Goal: Task Accomplishment & Management: Manage account settings

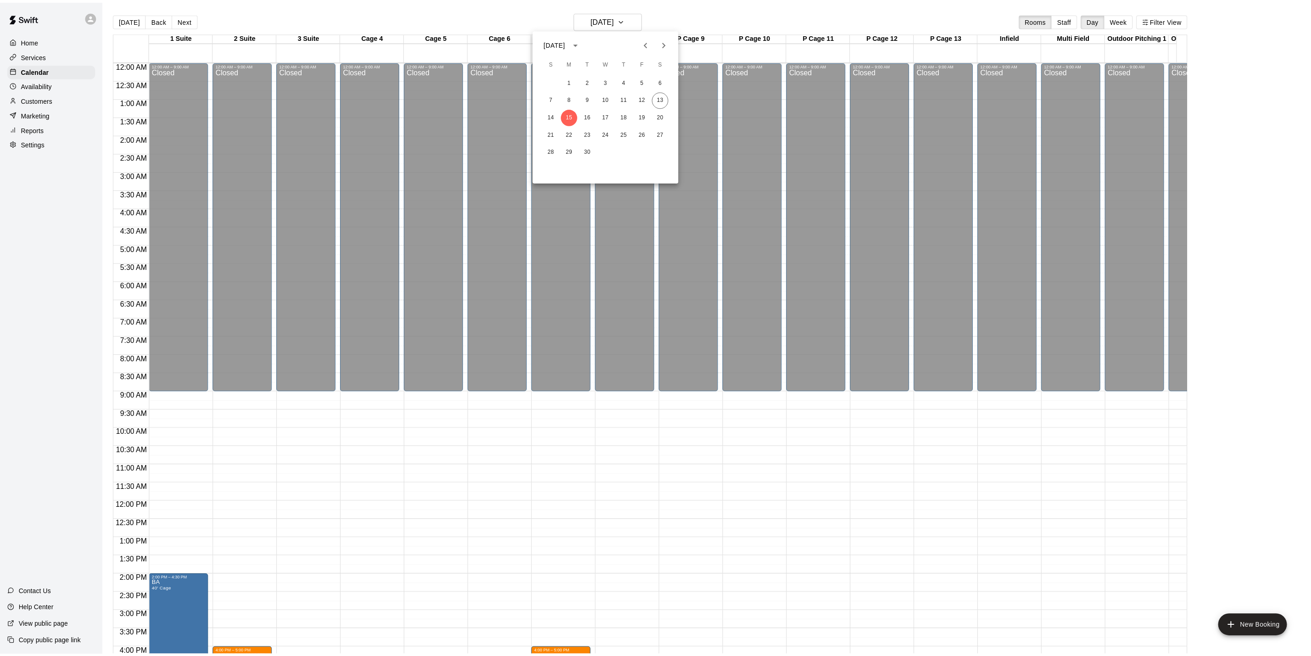
scroll to position [286, 0]
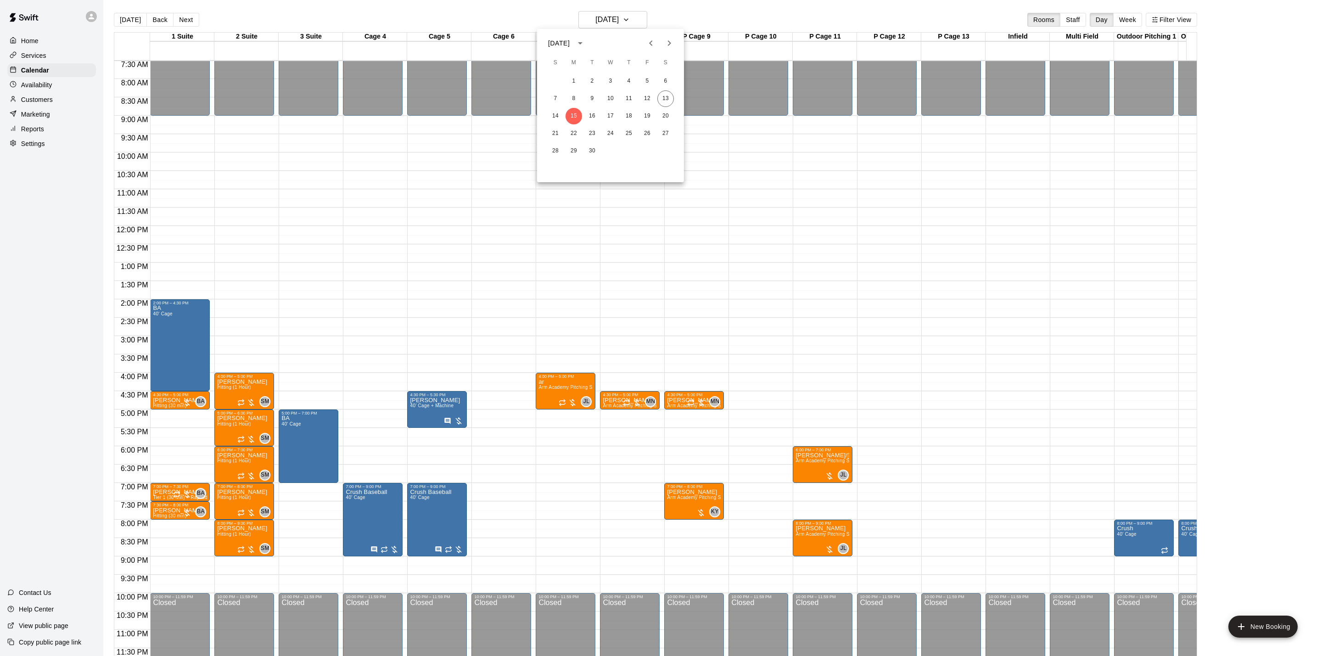
click at [127, 21] on div at bounding box center [661, 328] width 1322 height 656
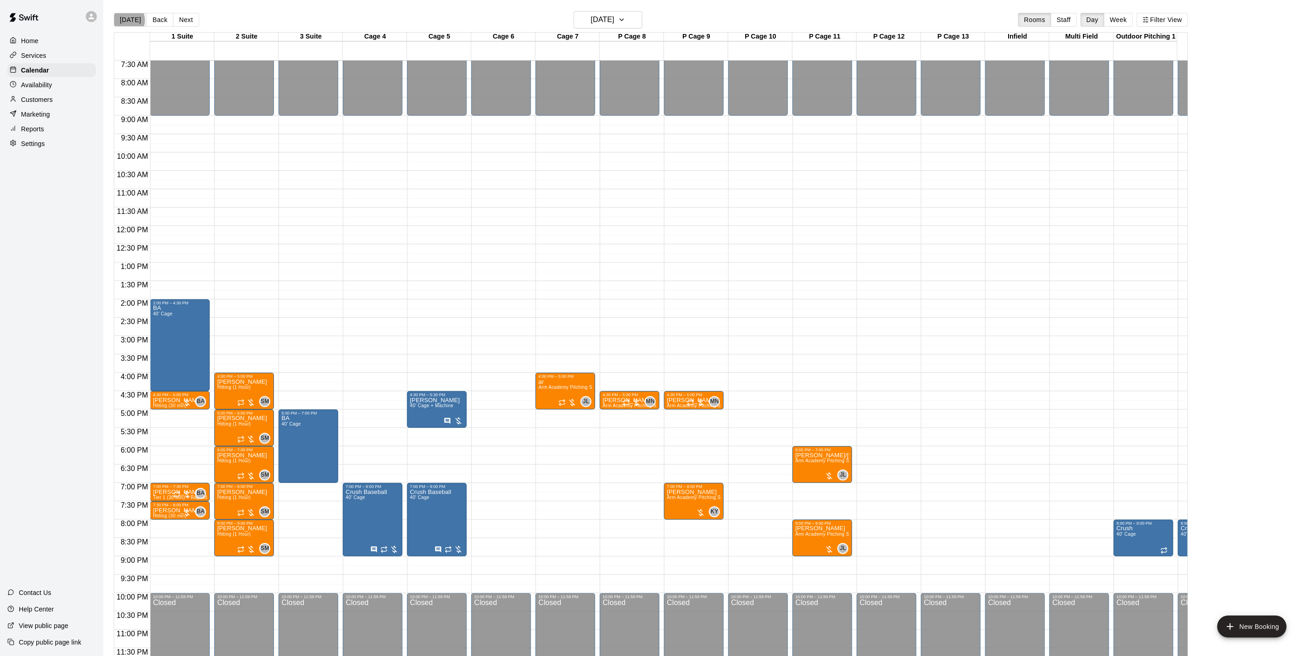
click at [127, 21] on button "[DATE]" at bounding box center [130, 20] width 33 height 14
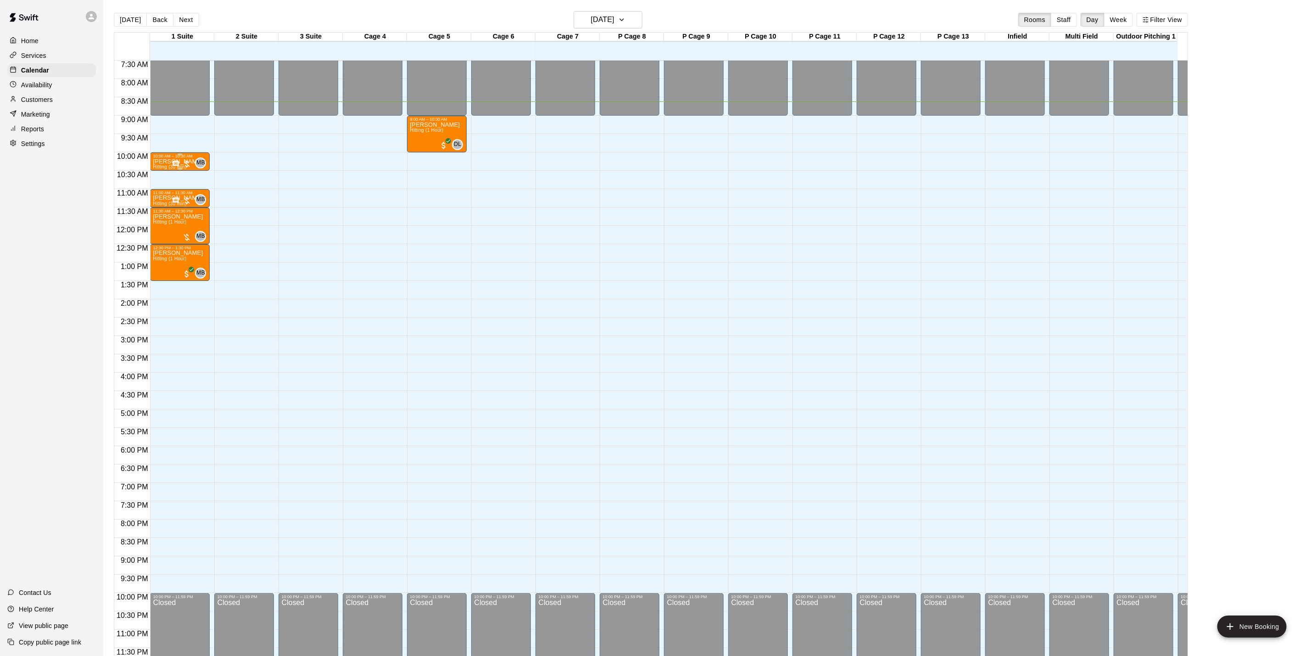
click at [183, 159] on div at bounding box center [181, 163] width 19 height 9
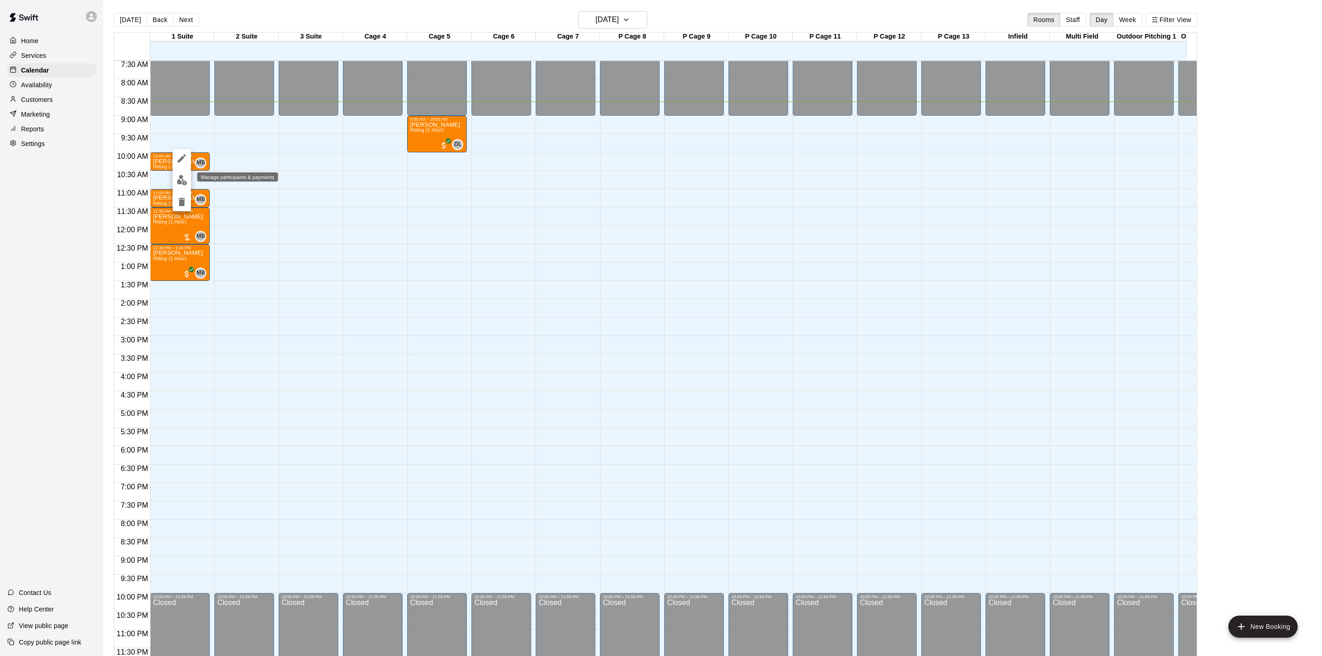
click at [186, 175] on button "edit" at bounding box center [182, 180] width 18 height 18
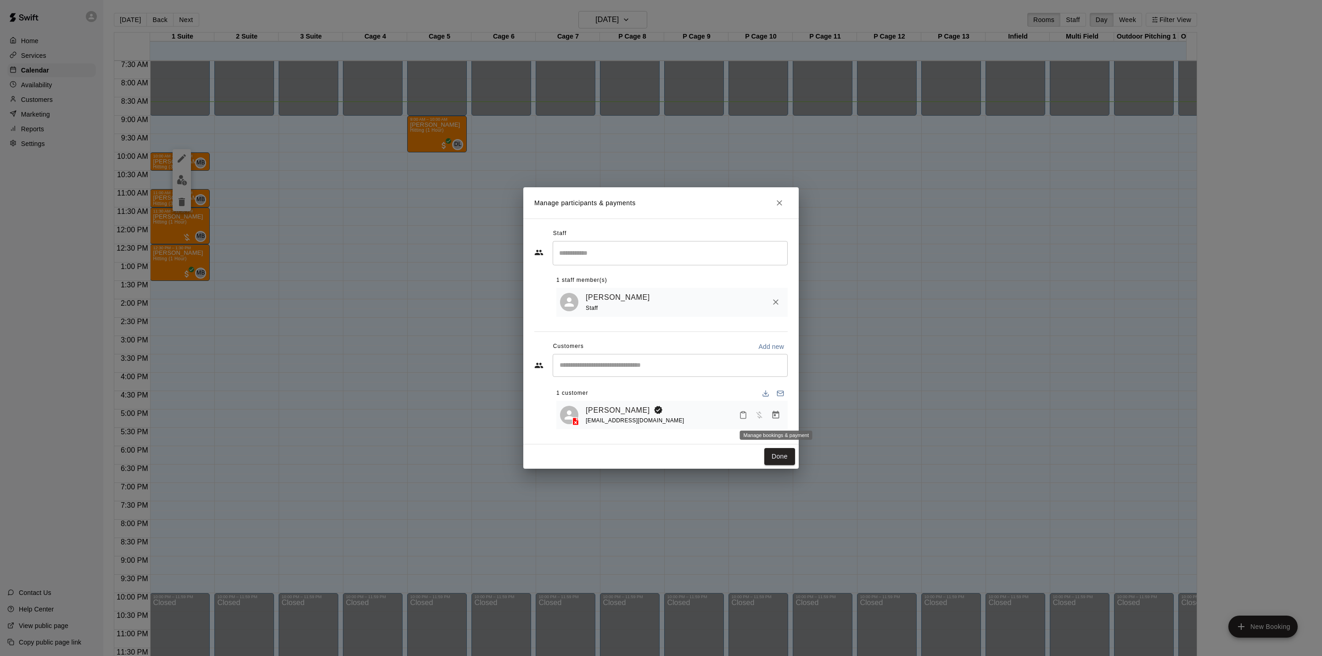
click at [771, 412] on icon "Manage bookings & payment" at bounding box center [775, 414] width 9 height 9
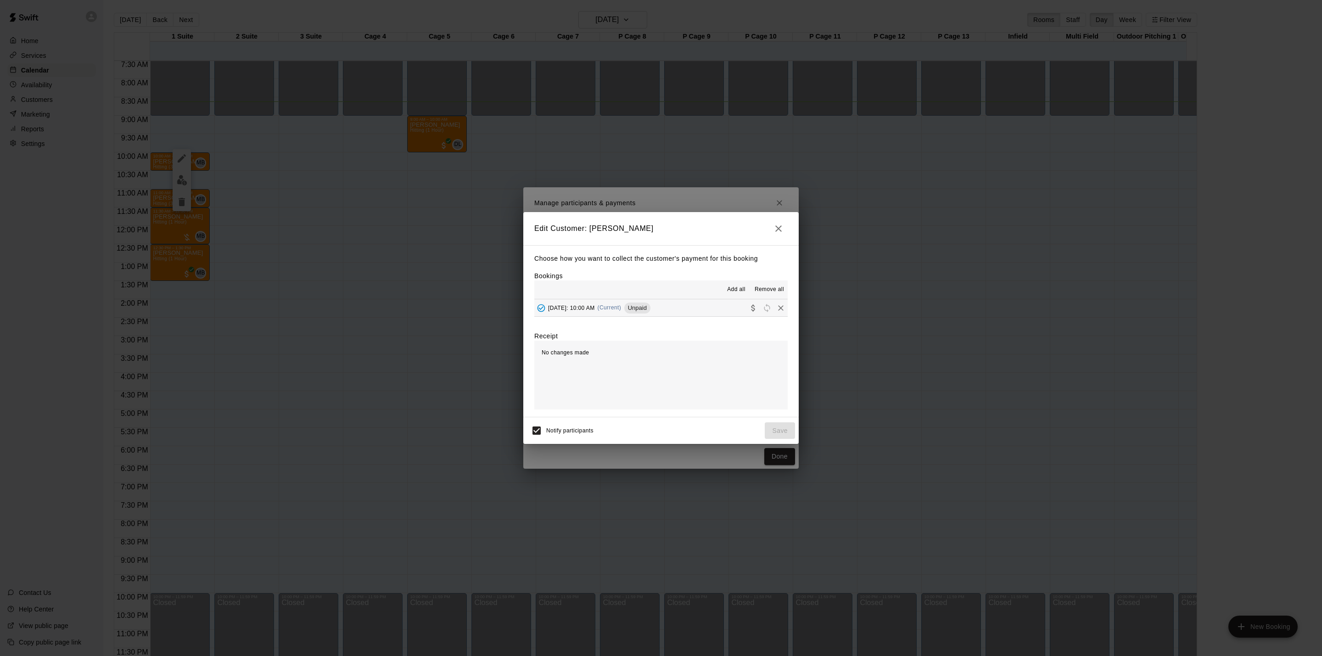
click at [621, 311] on span "(Current)" at bounding box center [610, 307] width 24 height 6
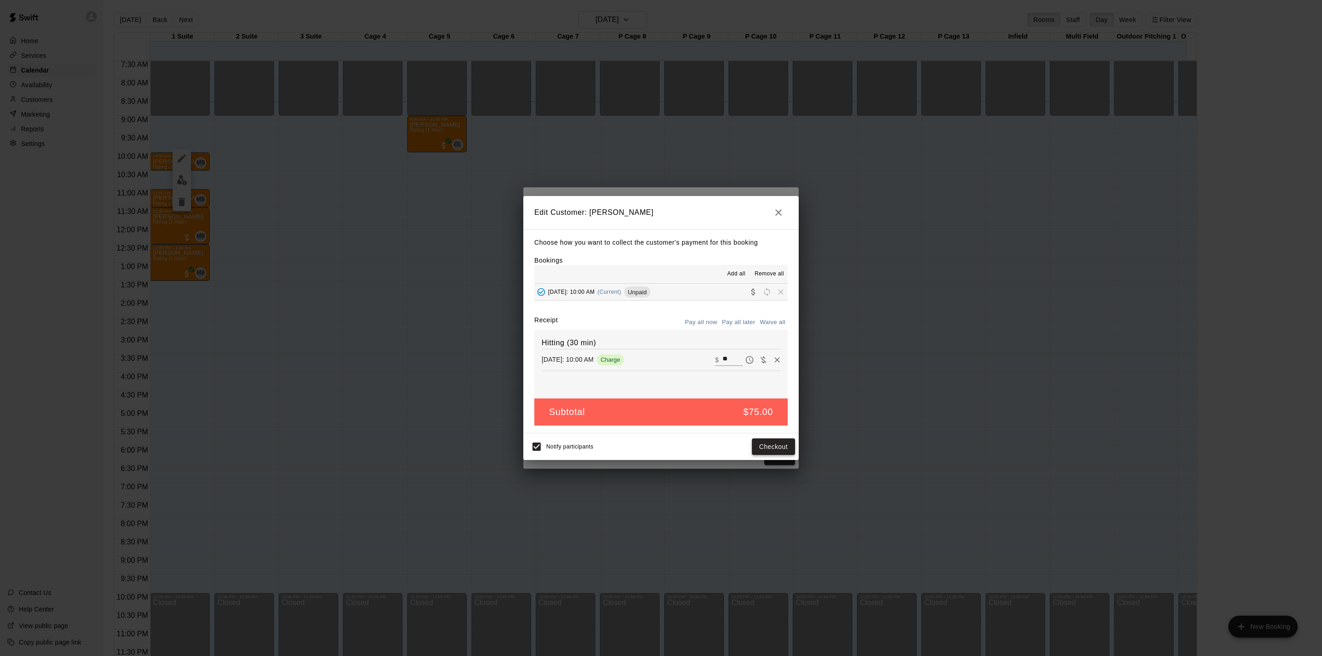
click at [778, 448] on button "Checkout" at bounding box center [773, 446] width 43 height 17
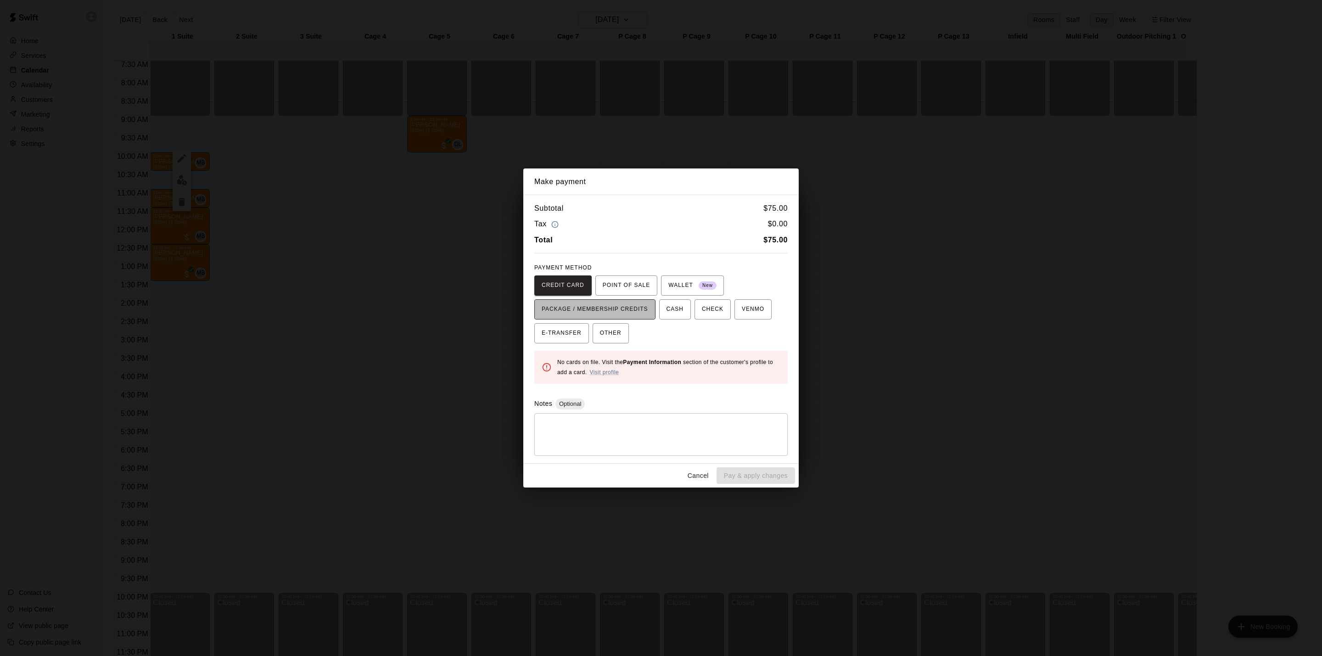
click at [640, 312] on span "PACKAGE / MEMBERSHIP CREDITS" at bounding box center [595, 309] width 106 height 15
click at [704, 474] on button "Cancel" at bounding box center [697, 475] width 29 height 17
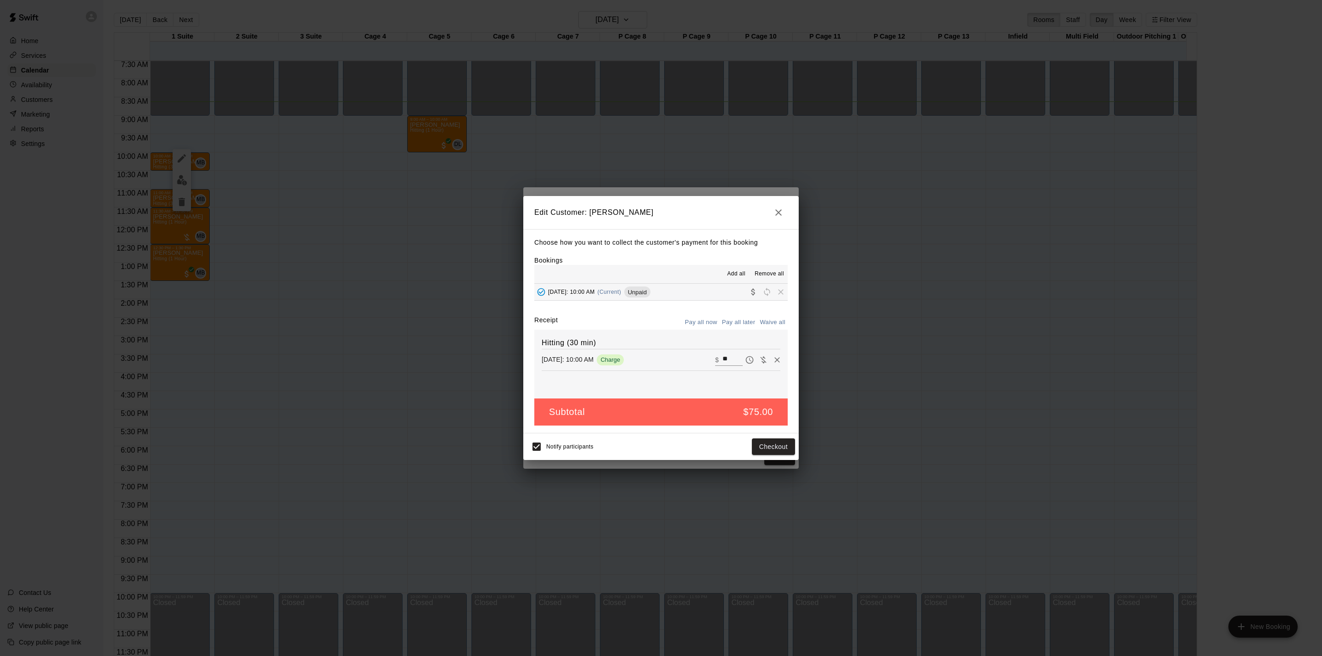
click at [780, 208] on icon "button" at bounding box center [778, 212] width 11 height 11
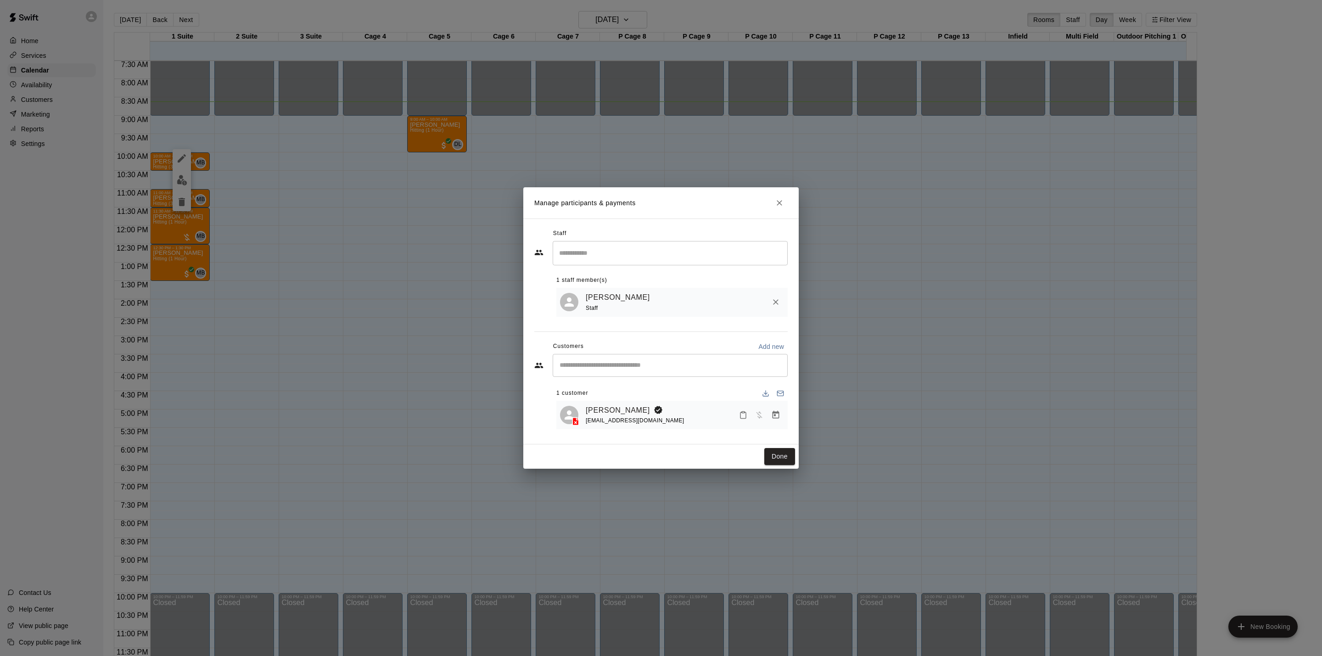
click at [286, 223] on div "Manage participants & payments Staff ​ 1 staff member(s) [PERSON_NAME] Staff Cu…" at bounding box center [661, 328] width 1322 height 656
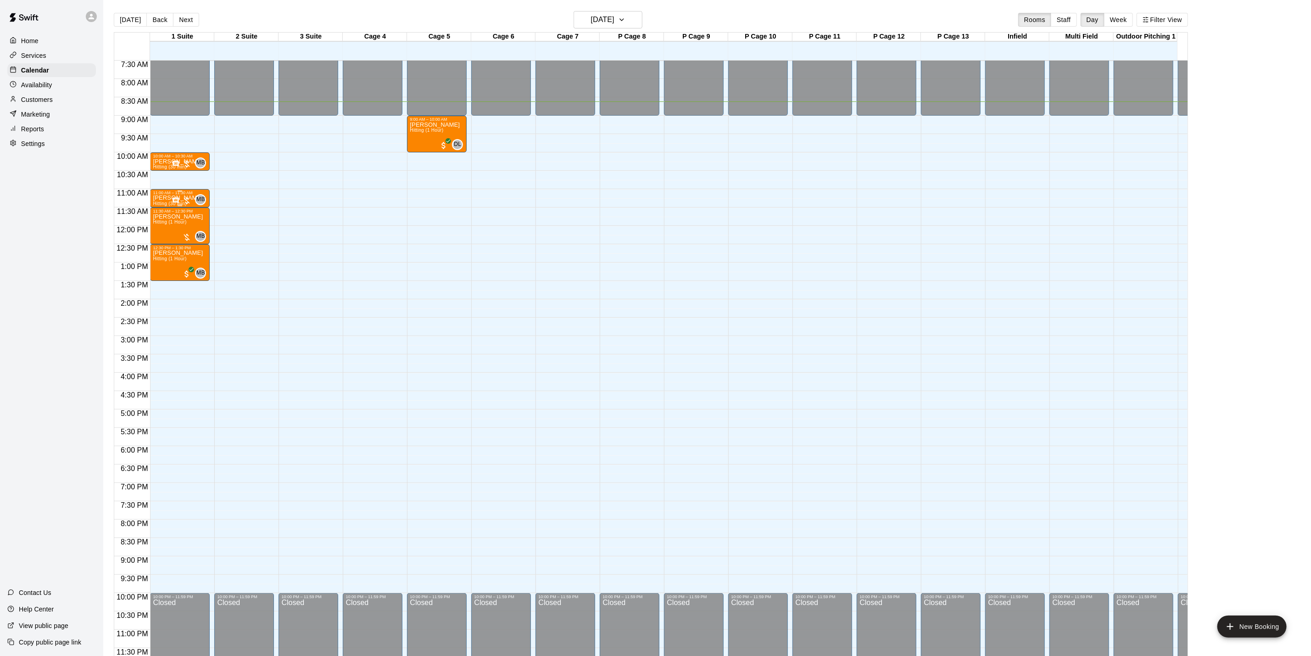
click at [162, 198] on p "[PERSON_NAME]" at bounding box center [178, 198] width 50 height 0
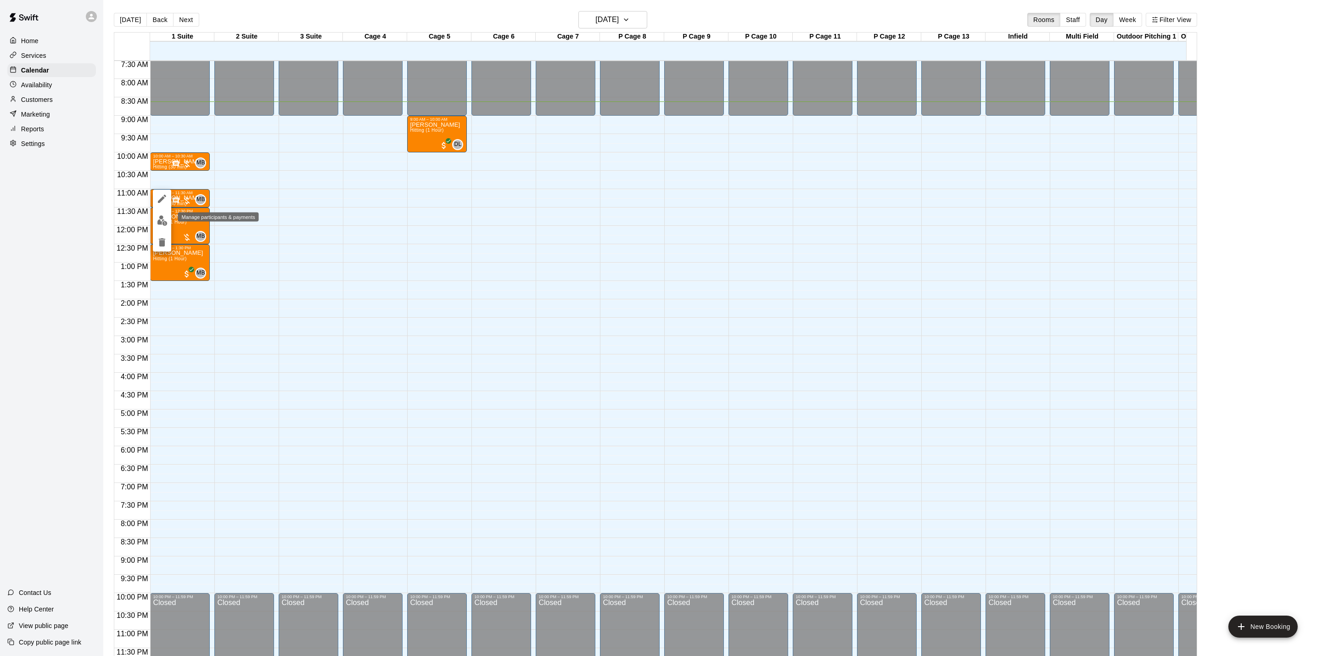
click at [168, 221] on button "edit" at bounding box center [162, 221] width 18 height 18
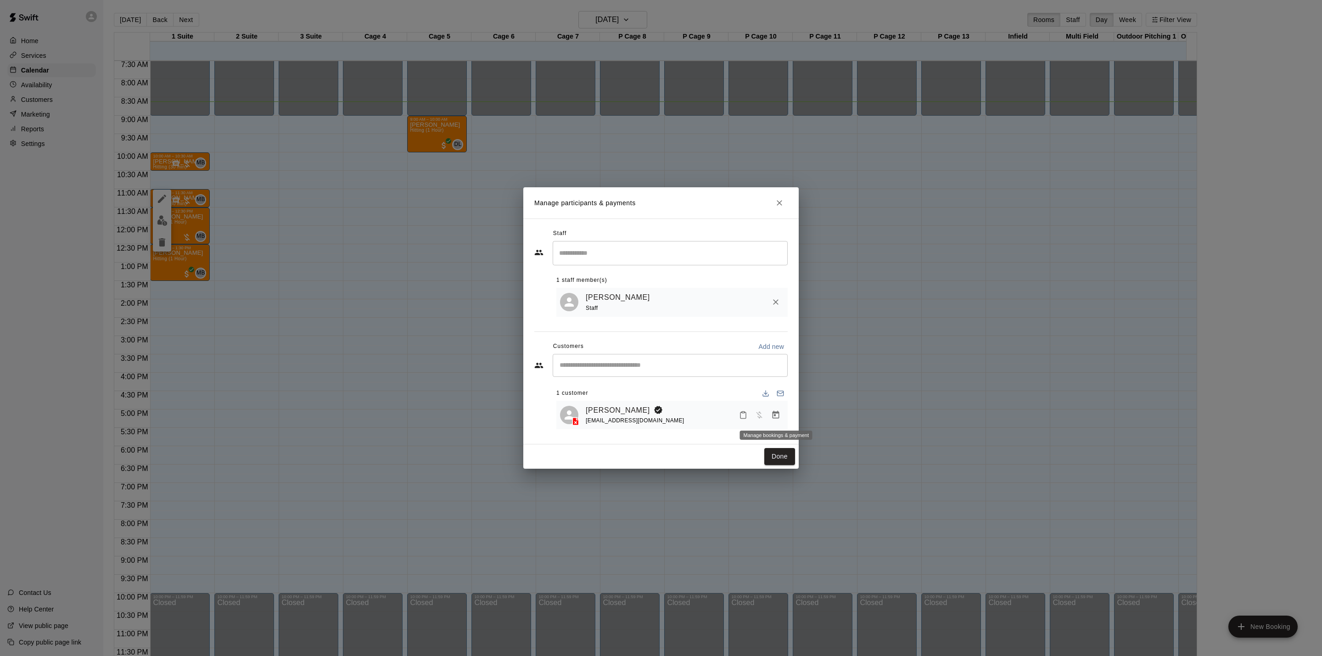
click at [772, 414] on icon "Manage bookings & payment" at bounding box center [775, 415] width 7 height 8
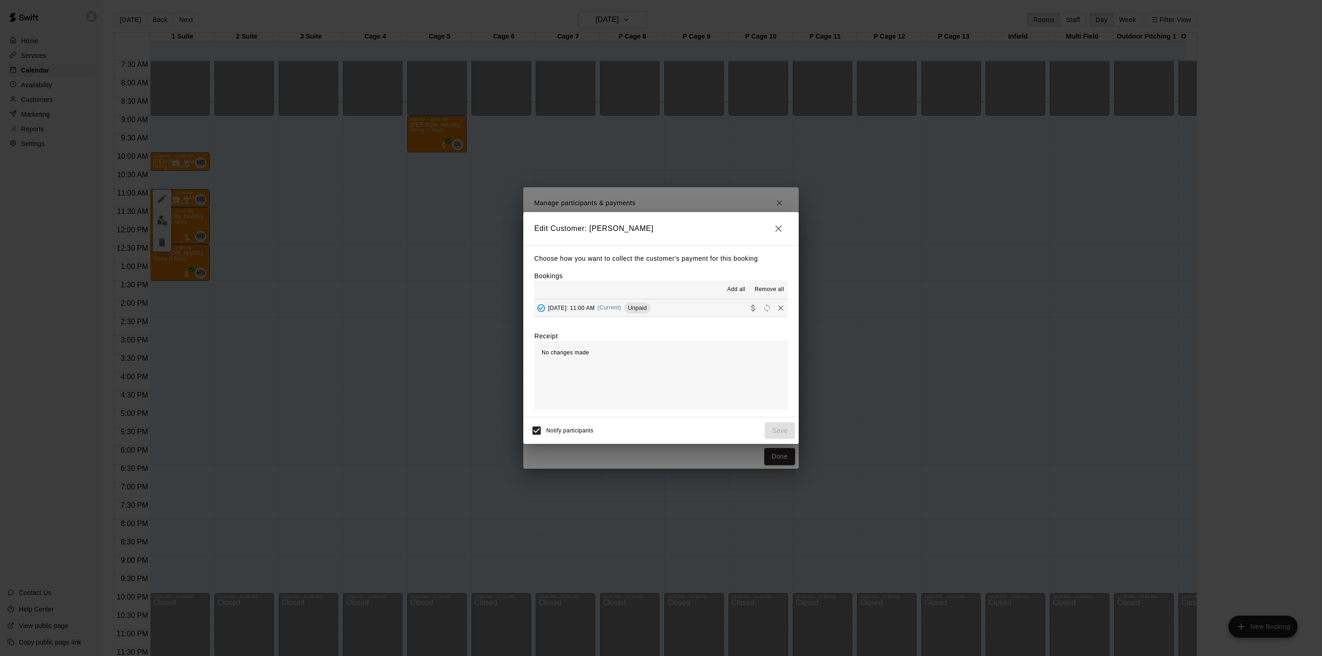
click at [710, 303] on button "[DATE]: 11:00 AM (Current) Unpaid" at bounding box center [660, 307] width 253 height 17
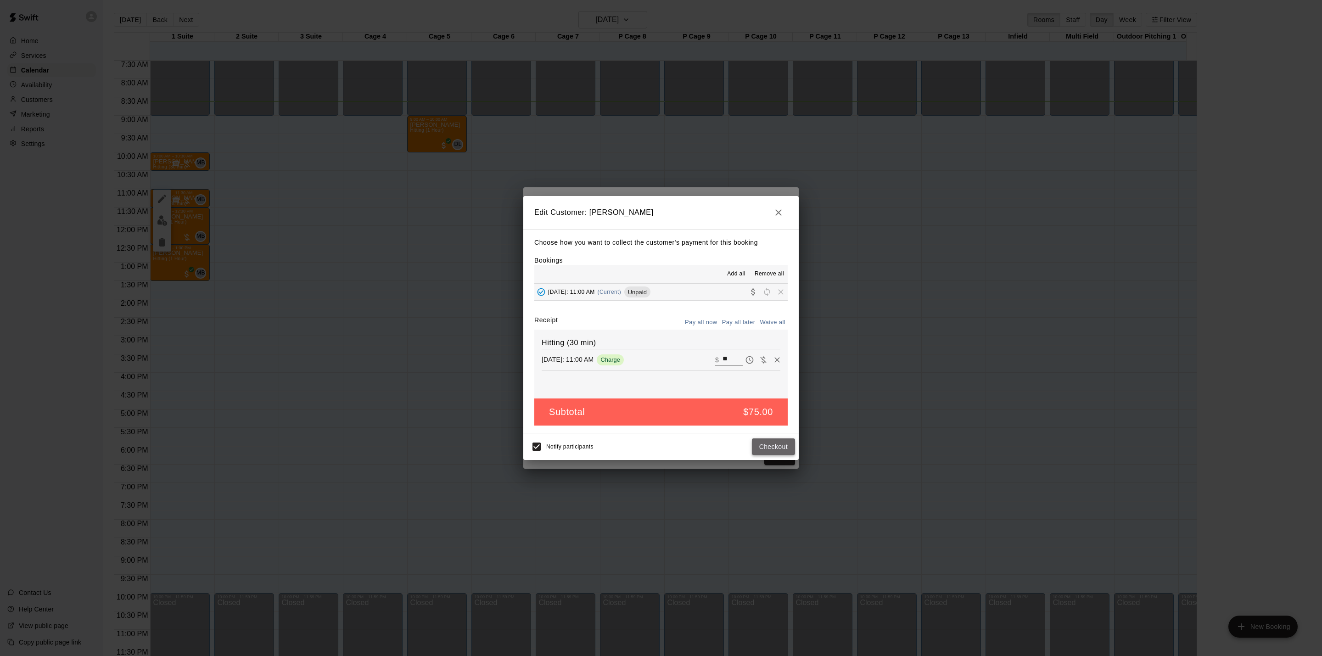
click at [767, 444] on button "Checkout" at bounding box center [773, 446] width 43 height 17
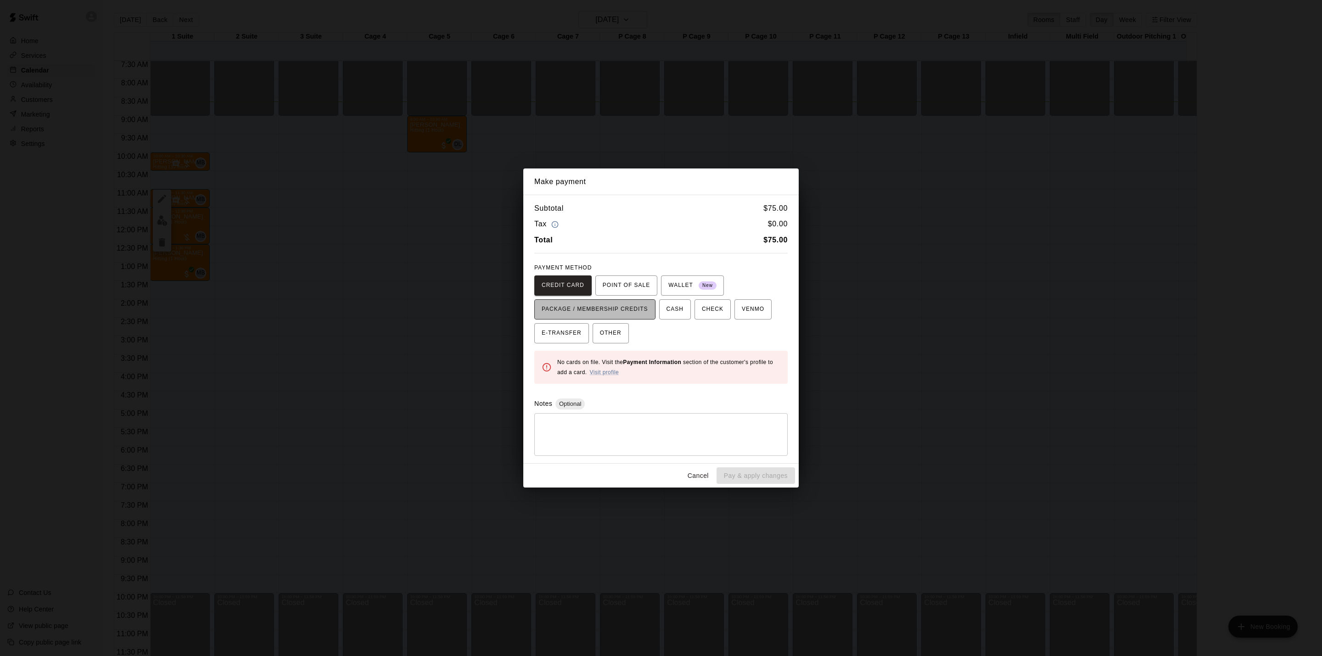
click at [648, 307] on span "PACKAGE / MEMBERSHIP CREDITS" at bounding box center [595, 309] width 106 height 15
click at [706, 476] on button "Cancel" at bounding box center [697, 475] width 29 height 17
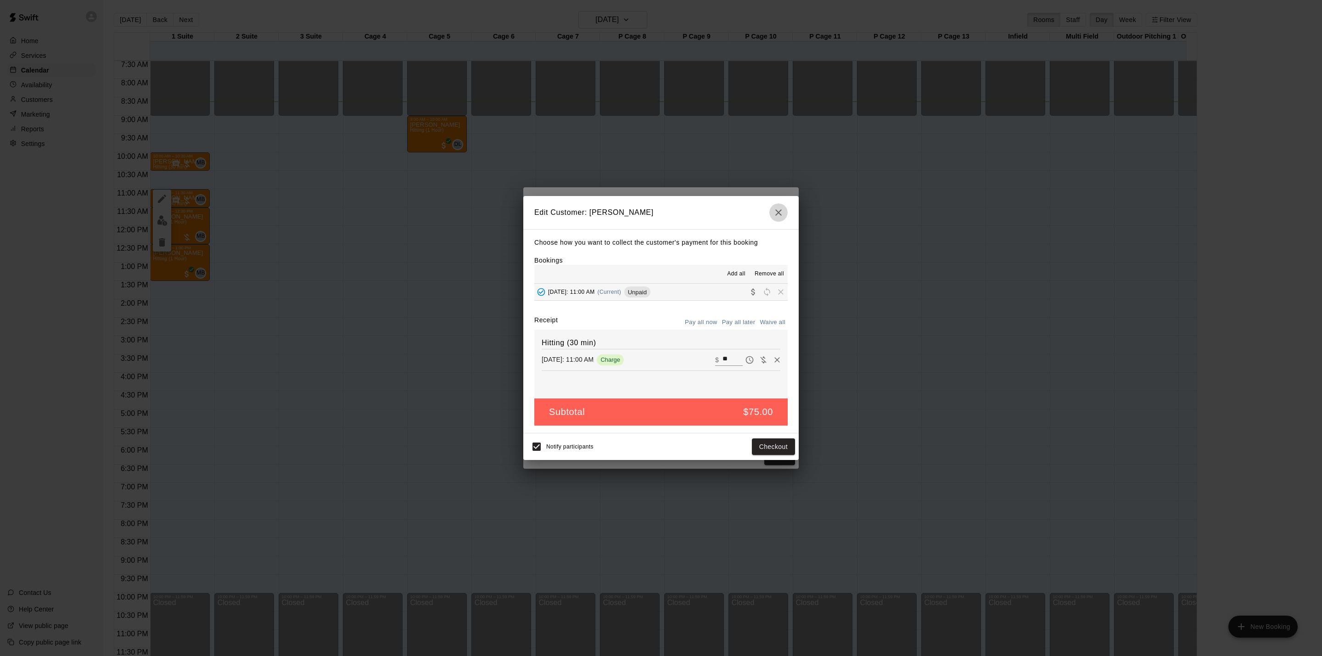
click at [771, 207] on button "button" at bounding box center [778, 212] width 18 height 18
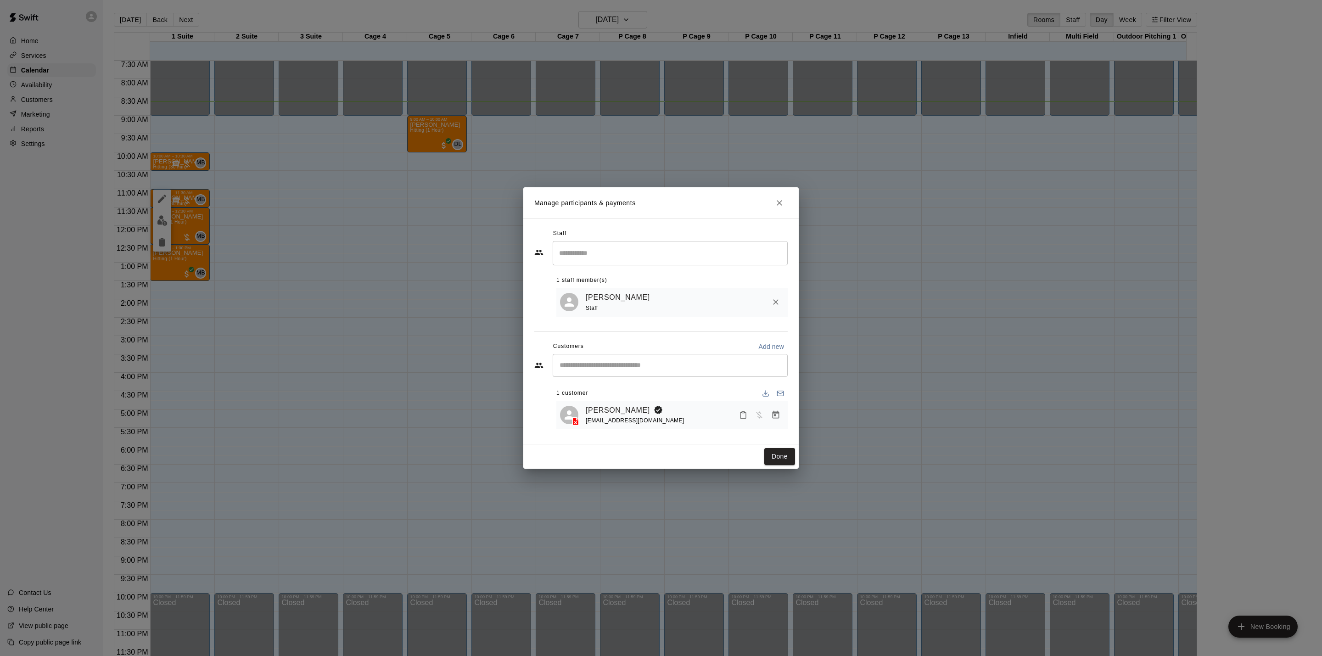
click at [288, 270] on div "Manage participants & payments Staff ​ 1 staff member(s) [PERSON_NAME] Staff Cu…" at bounding box center [661, 328] width 1322 height 656
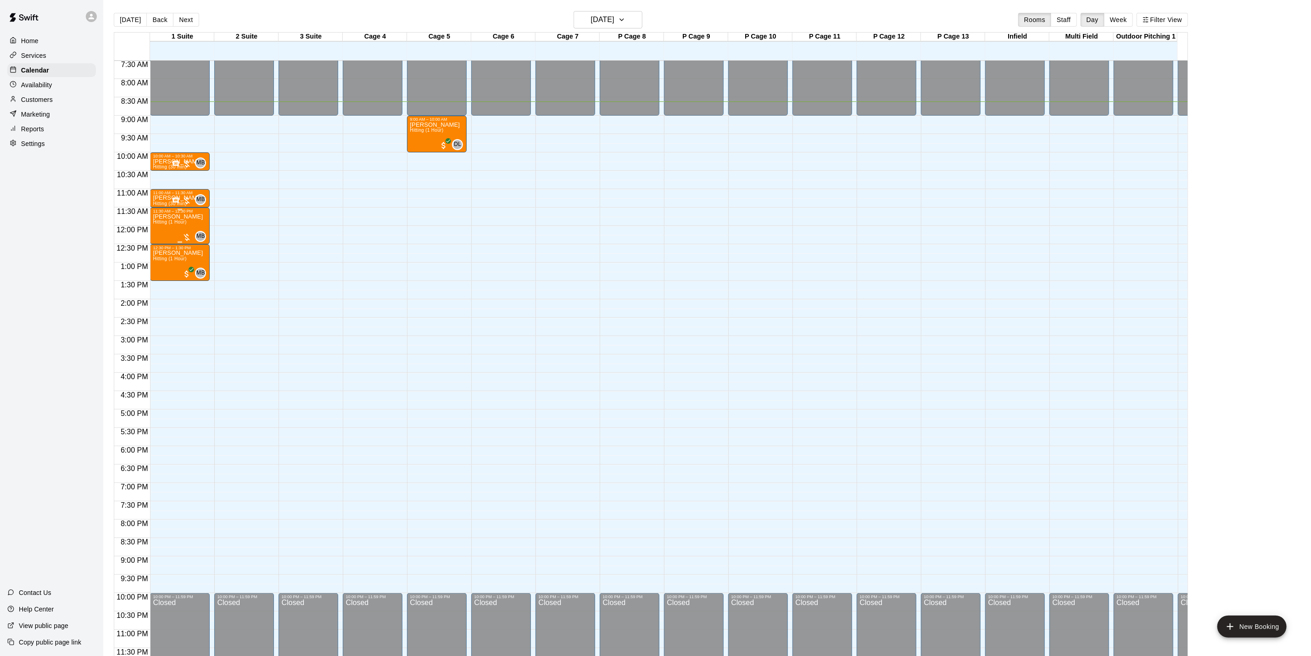
click at [164, 217] on p "[PERSON_NAME]" at bounding box center [178, 217] width 50 height 0
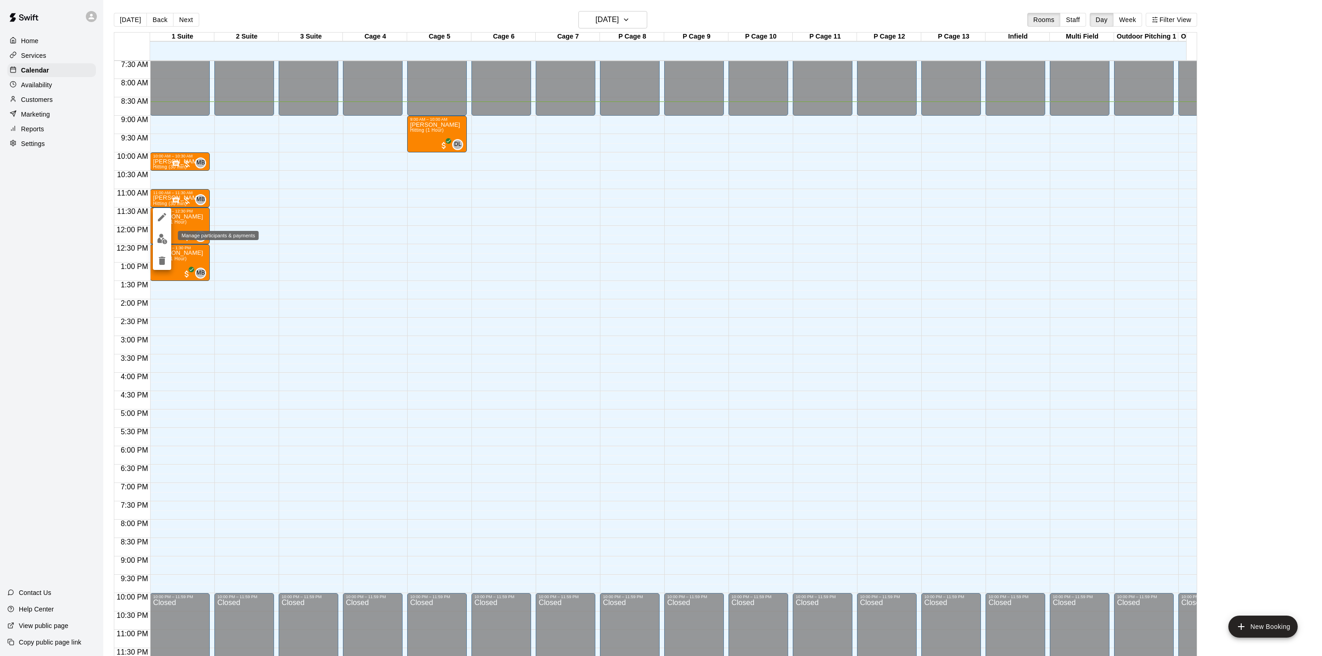
click at [164, 237] on img "edit" at bounding box center [162, 239] width 11 height 11
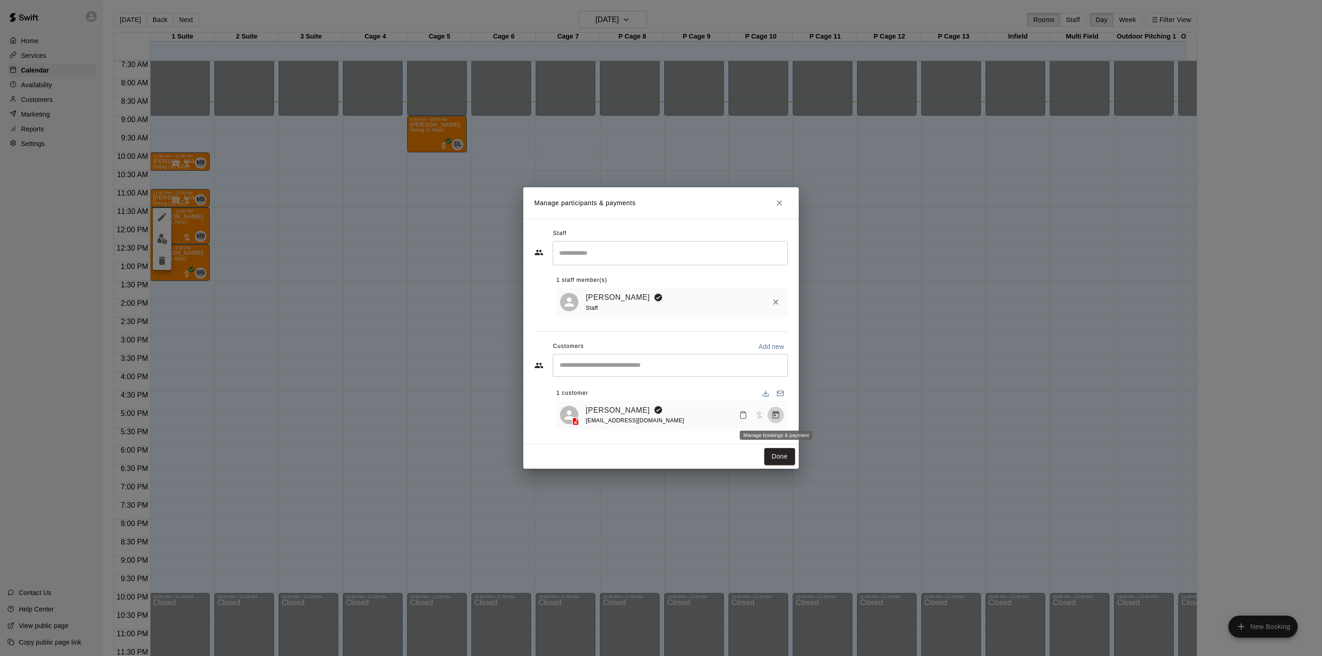
click at [771, 419] on icon "Manage bookings & payment" at bounding box center [775, 414] width 9 height 9
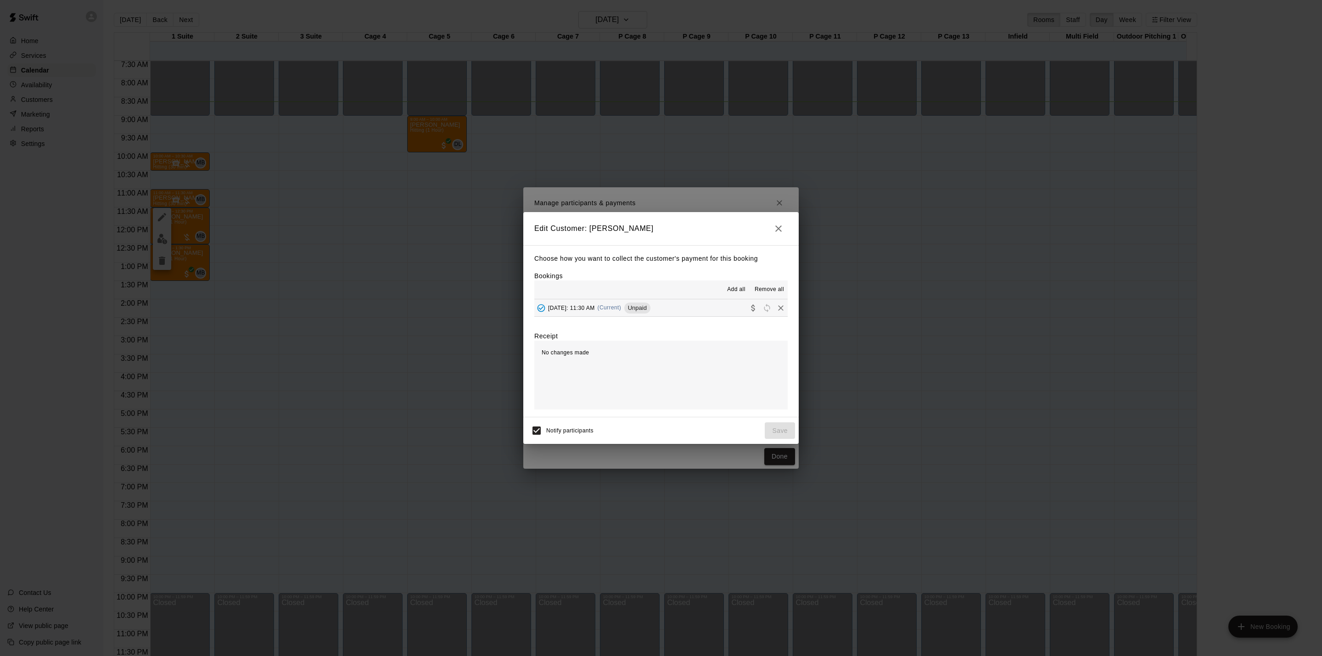
click at [721, 306] on button "[DATE]: 11:30 AM (Current) Unpaid" at bounding box center [660, 307] width 253 height 17
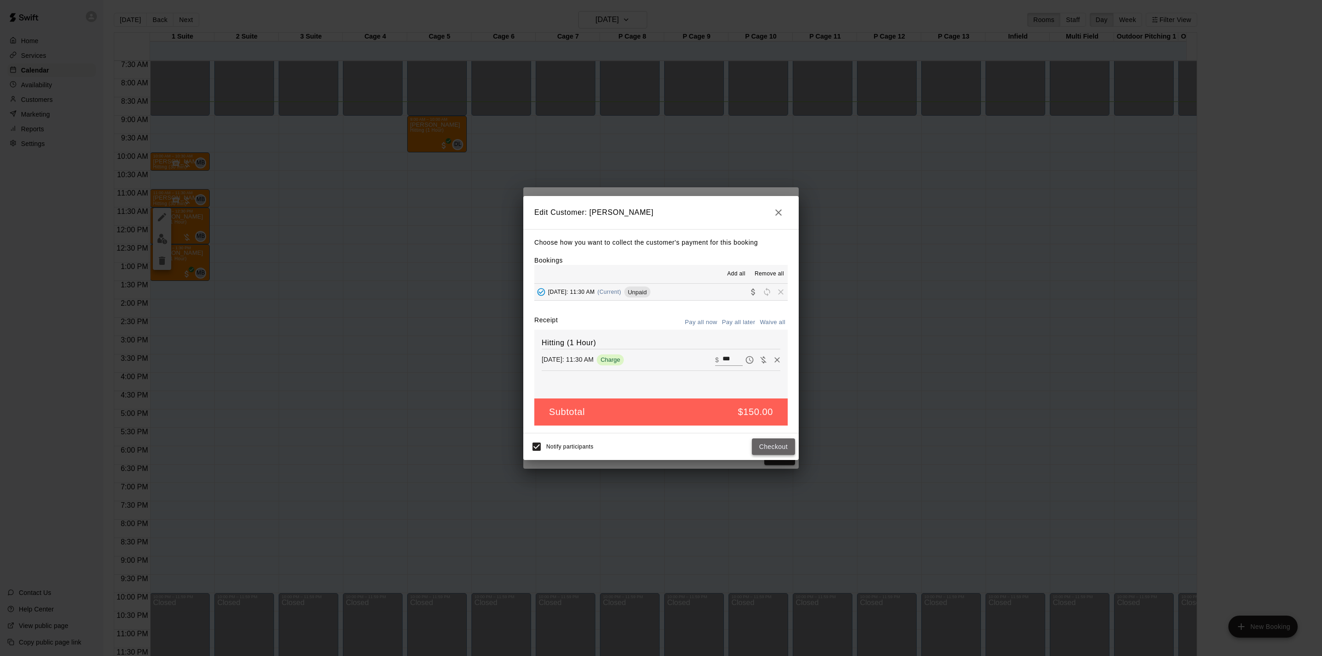
click at [787, 445] on button "Checkout" at bounding box center [773, 446] width 43 height 17
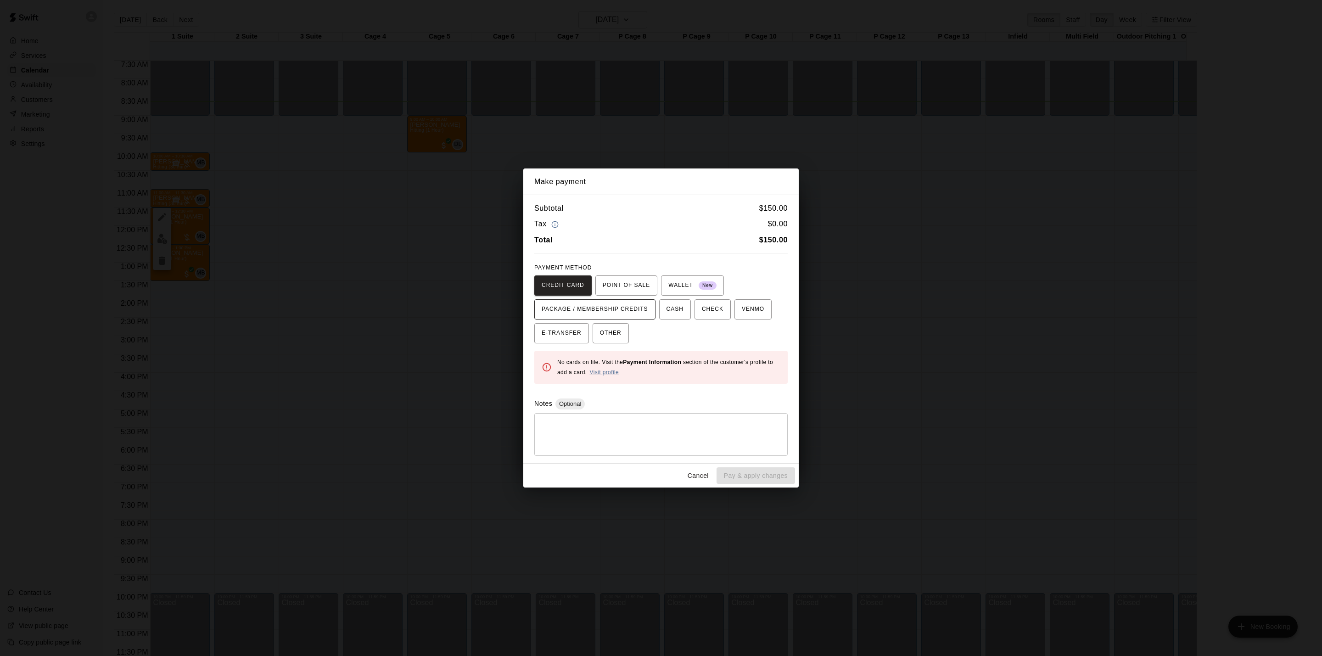
click at [576, 306] on span "PACKAGE / MEMBERSHIP CREDITS" at bounding box center [595, 309] width 106 height 15
click at [687, 478] on button "Cancel" at bounding box center [697, 475] width 29 height 17
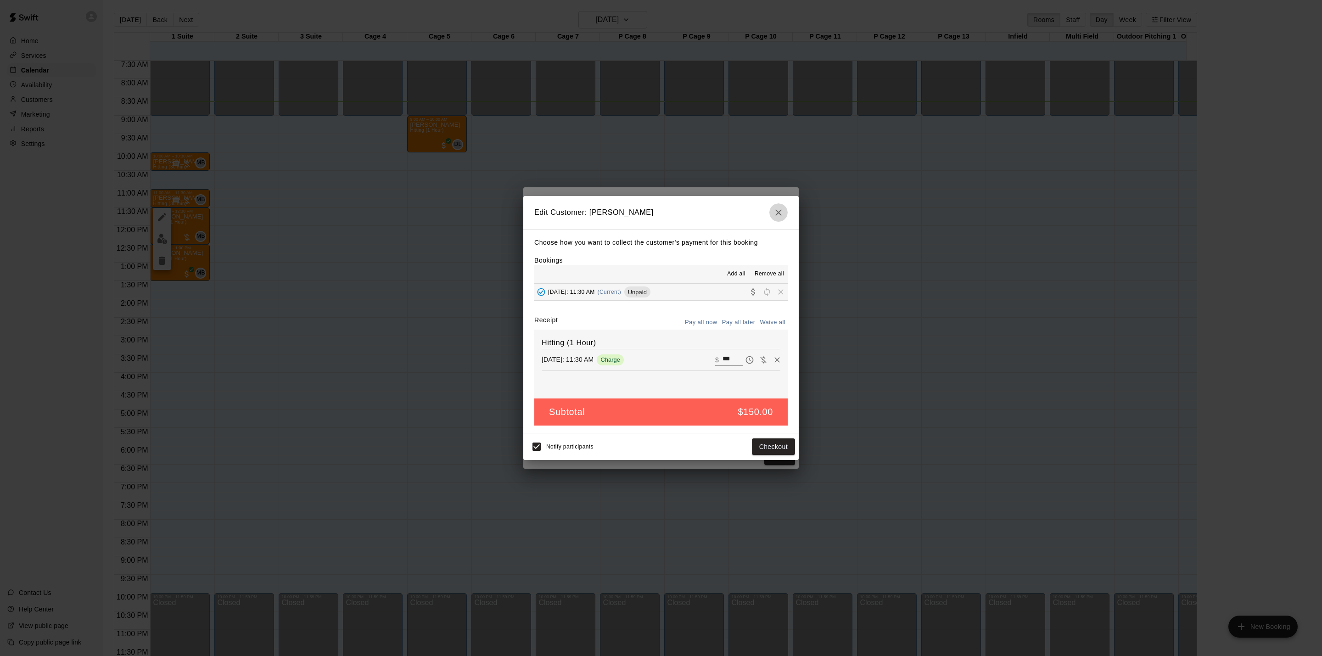
click at [776, 209] on icon "button" at bounding box center [778, 212] width 6 height 6
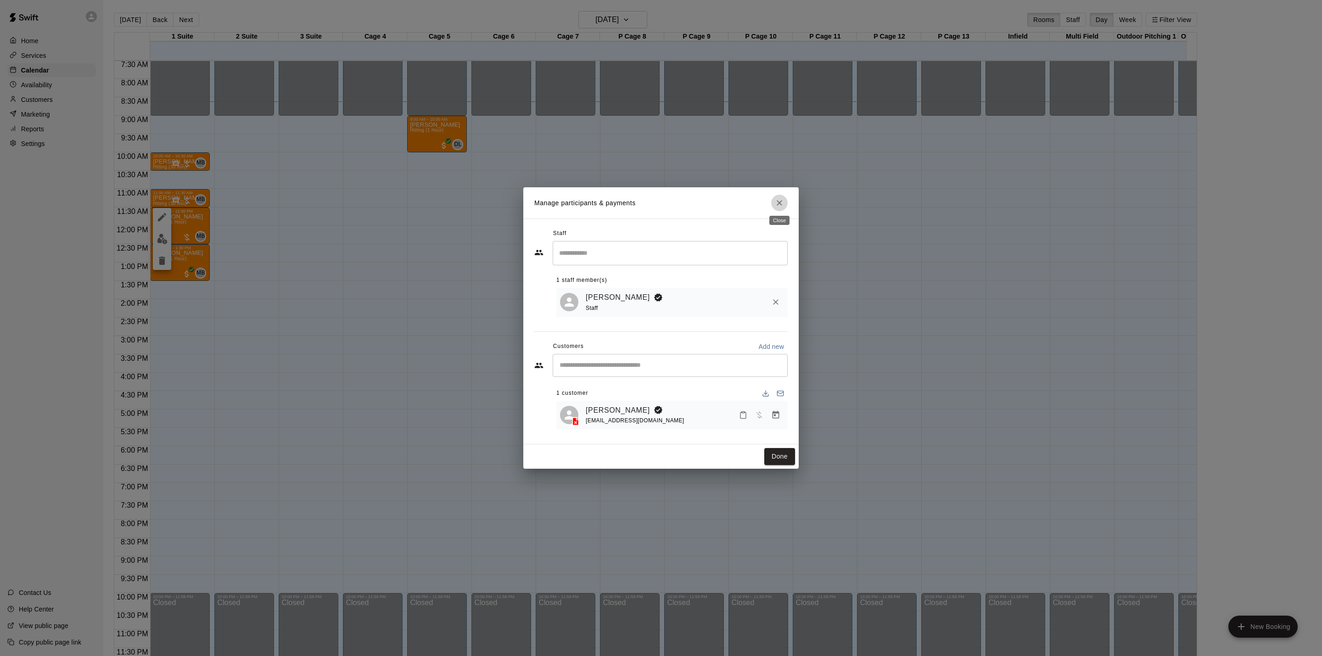
click at [788, 196] on h2 "Manage participants & payments" at bounding box center [660, 202] width 275 height 31
click at [783, 203] on icon "Close" at bounding box center [779, 202] width 9 height 9
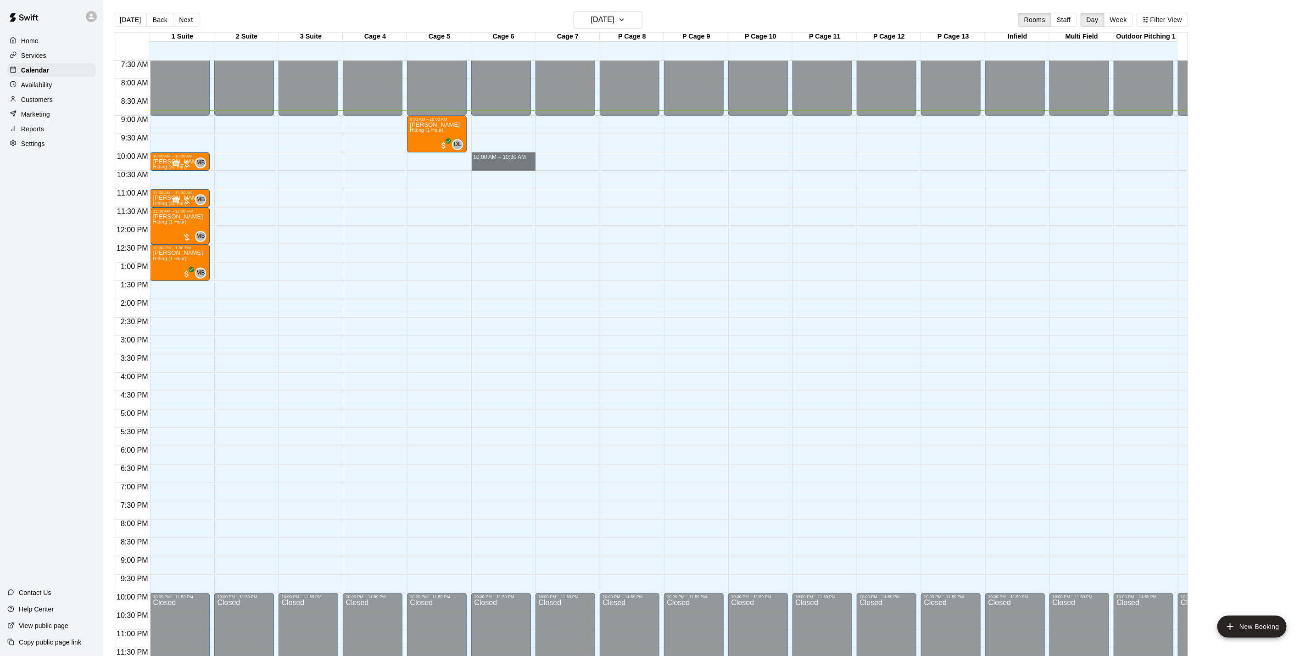
drag, startPoint x: 507, startPoint y: 144, endPoint x: 508, endPoint y: 160, distance: 16.1
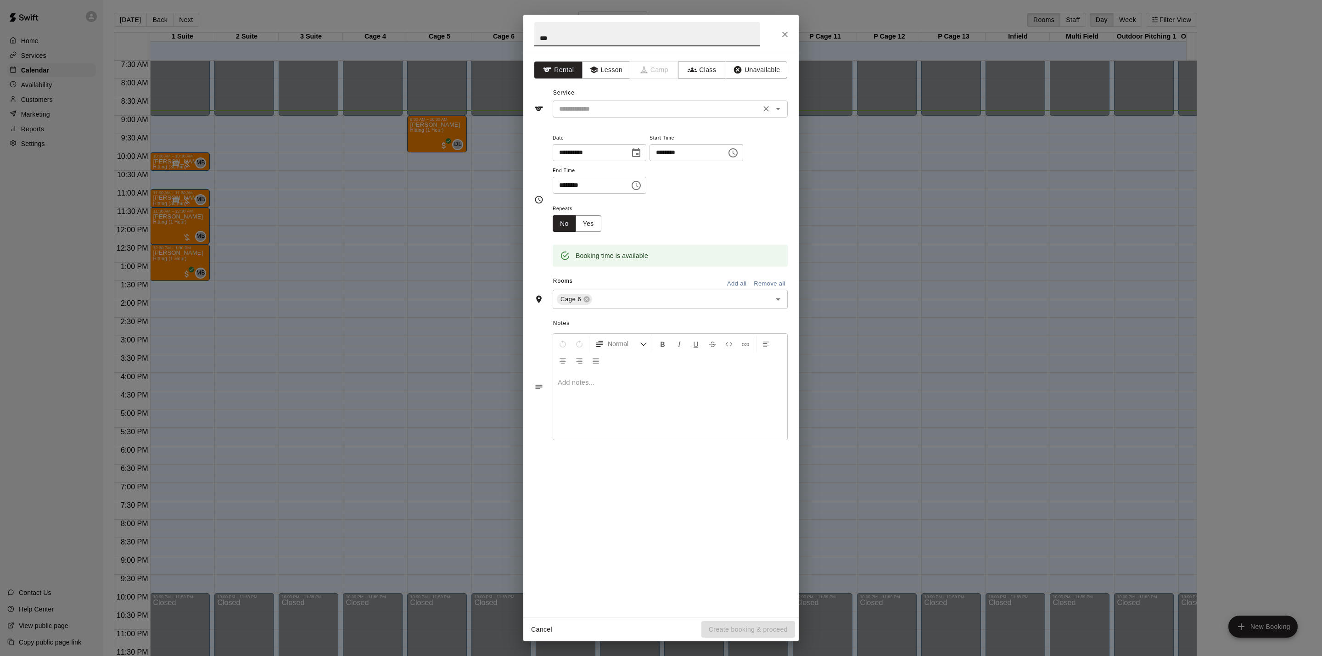
type input "***"
click at [741, 109] on input "text" at bounding box center [656, 108] width 202 height 11
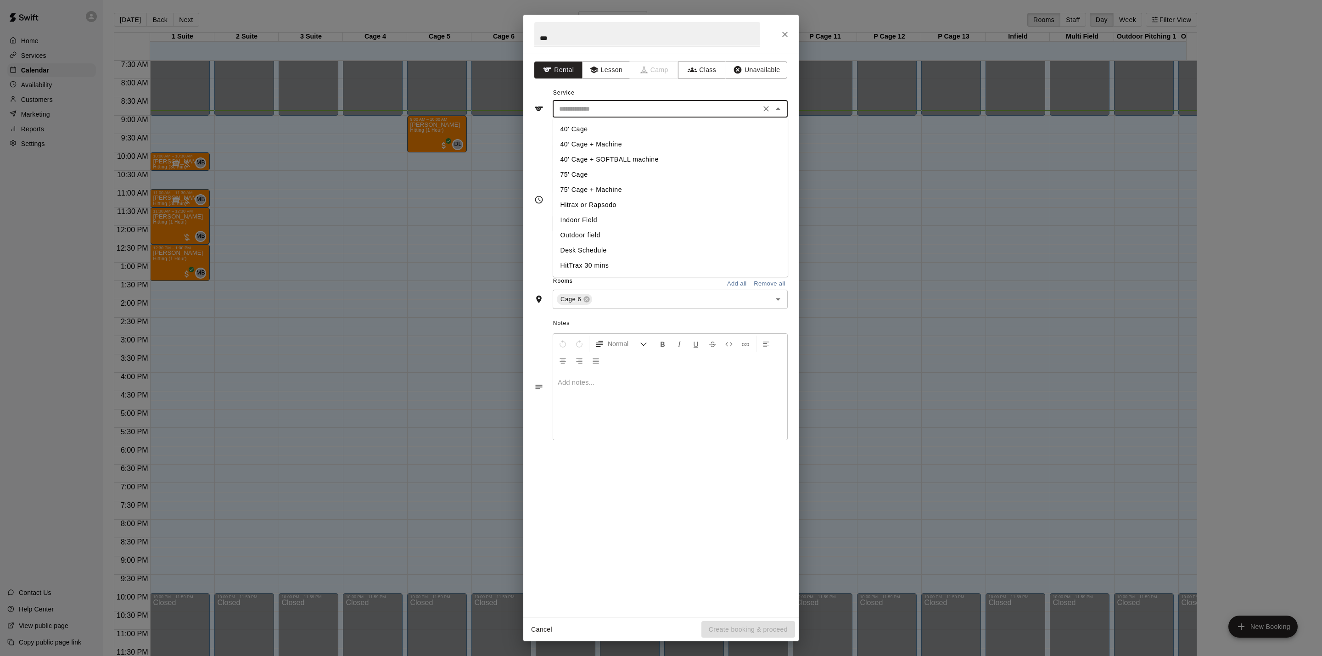
click at [605, 140] on li "40’ Cage + Machine" at bounding box center [670, 144] width 235 height 15
type input "**********"
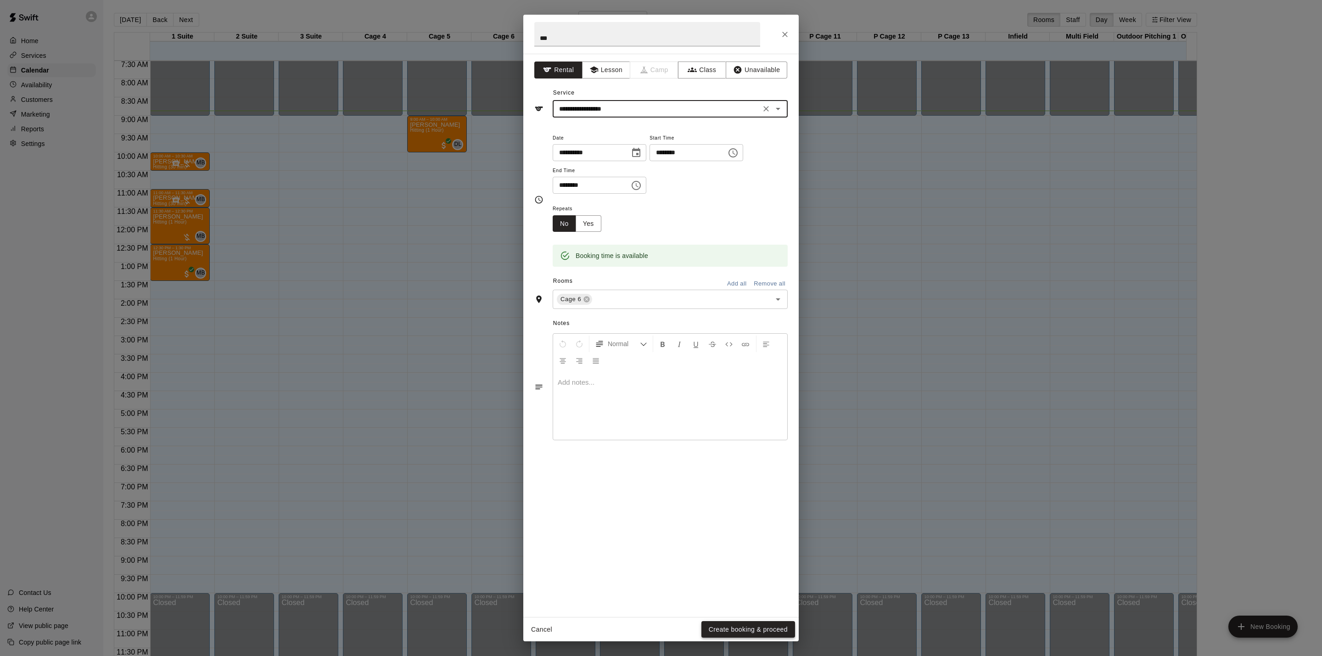
click at [752, 632] on button "Create booking & proceed" at bounding box center [748, 629] width 94 height 17
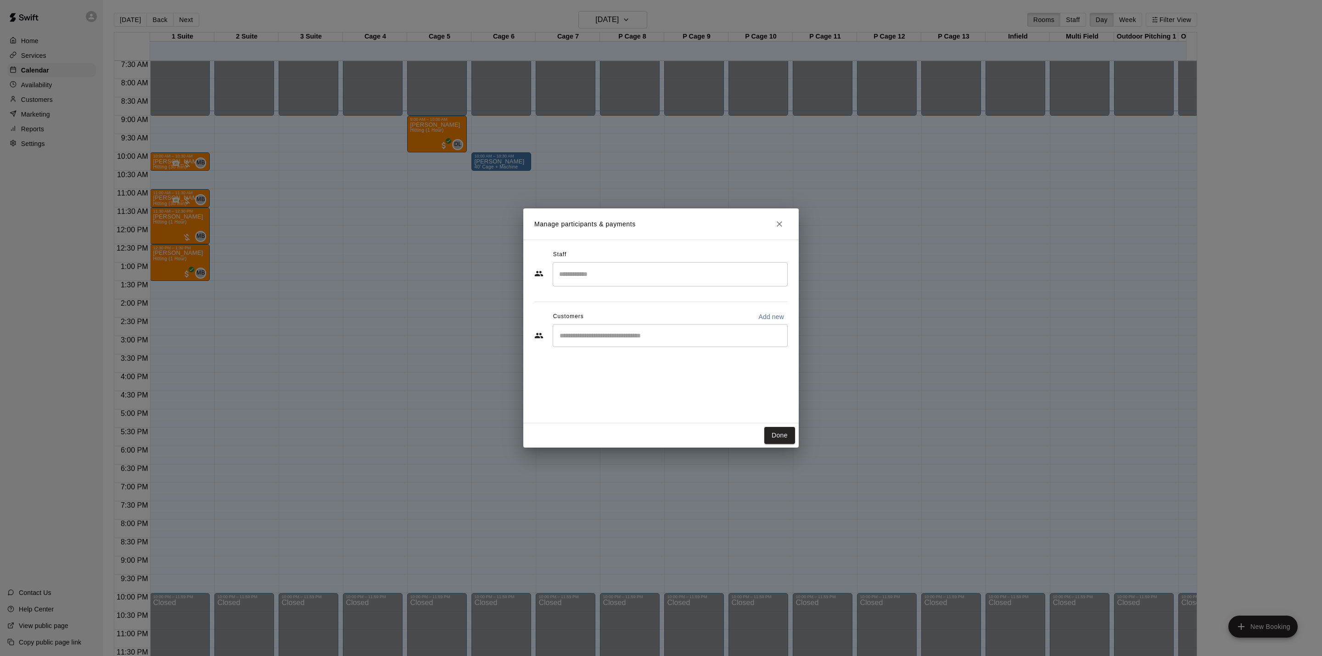
click at [706, 286] on div "​" at bounding box center [670, 274] width 235 height 24
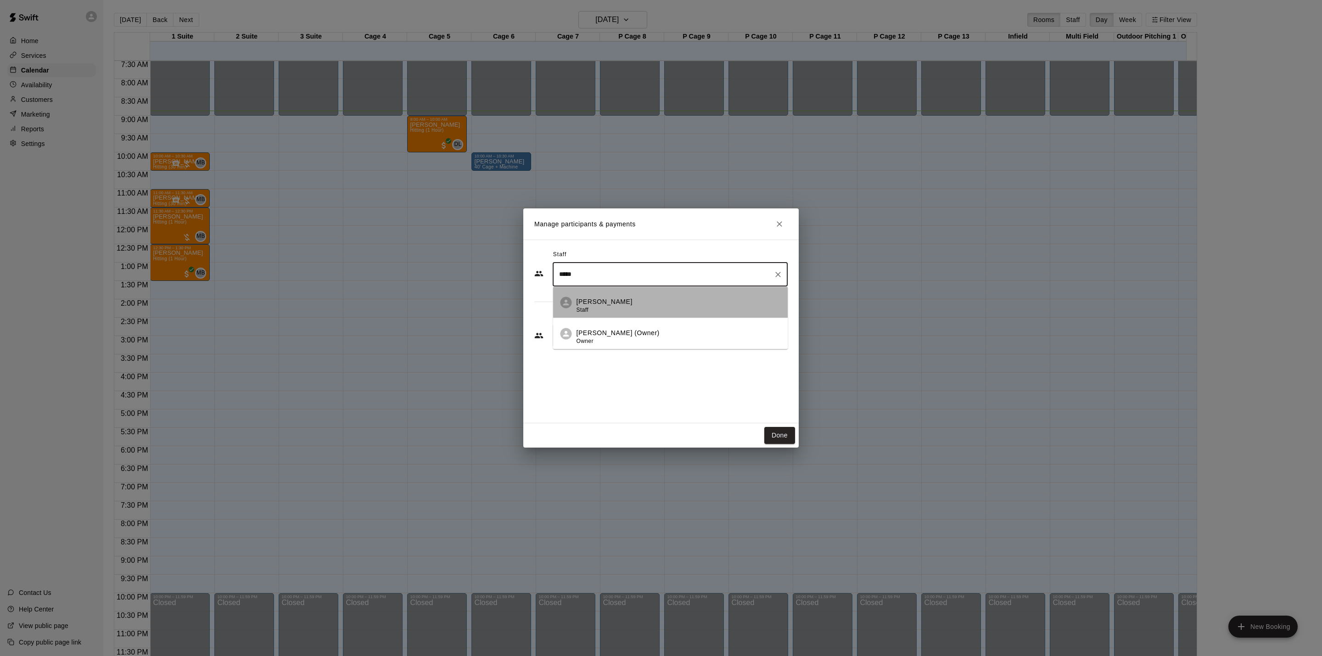
click at [706, 287] on li "[PERSON_NAME] Staff" at bounding box center [670, 302] width 235 height 31
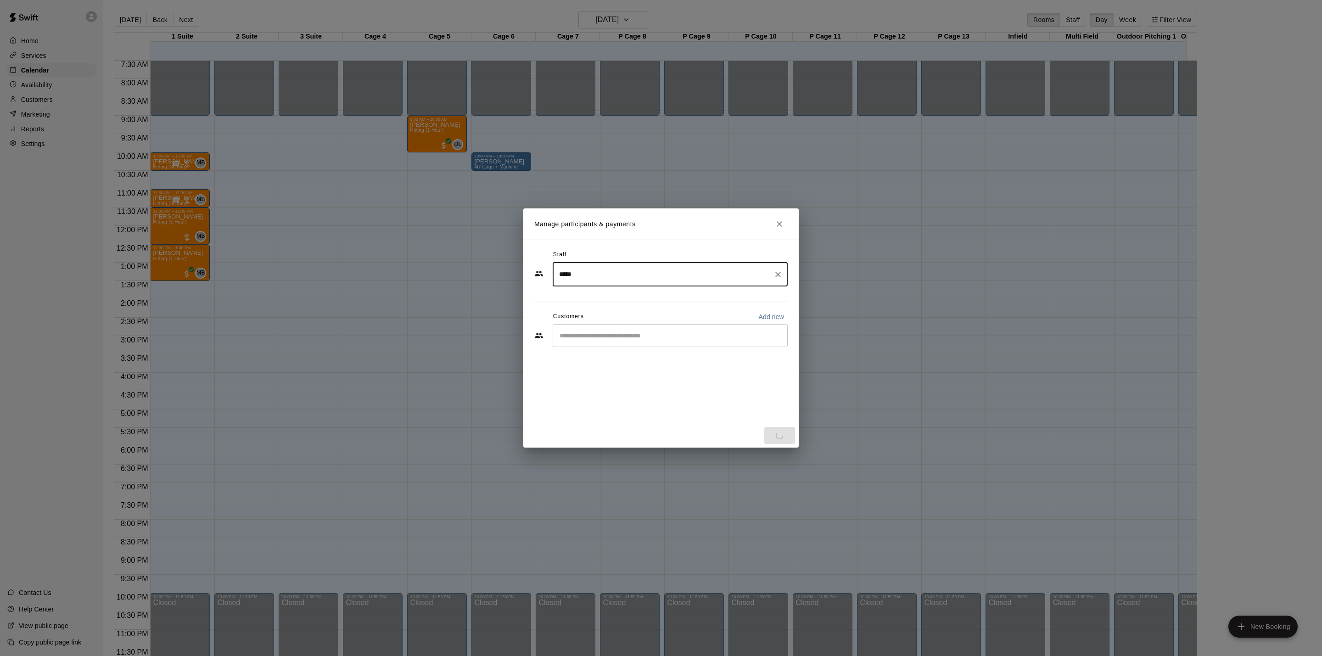
type input "*****"
click at [653, 351] on div "Staff ***** ​ Customers Add new ​" at bounding box center [660, 301] width 253 height 109
click at [656, 329] on div "​" at bounding box center [670, 335] width 235 height 23
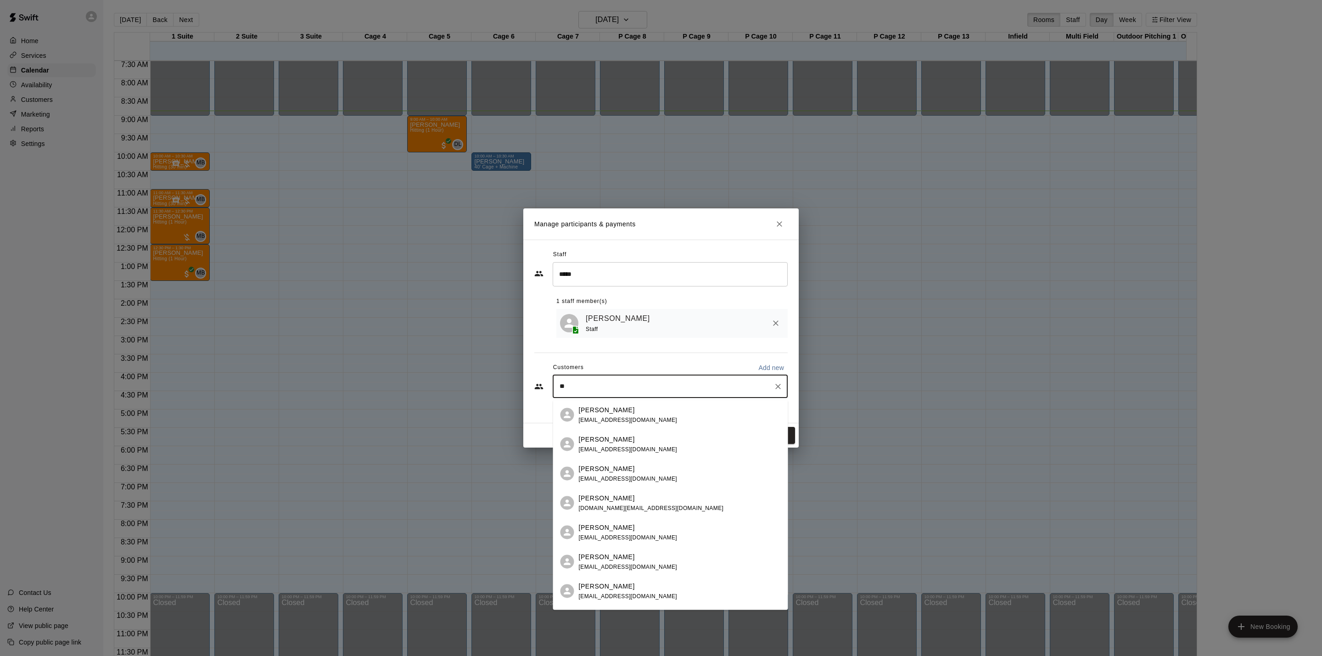
type input "*"
type input "*******"
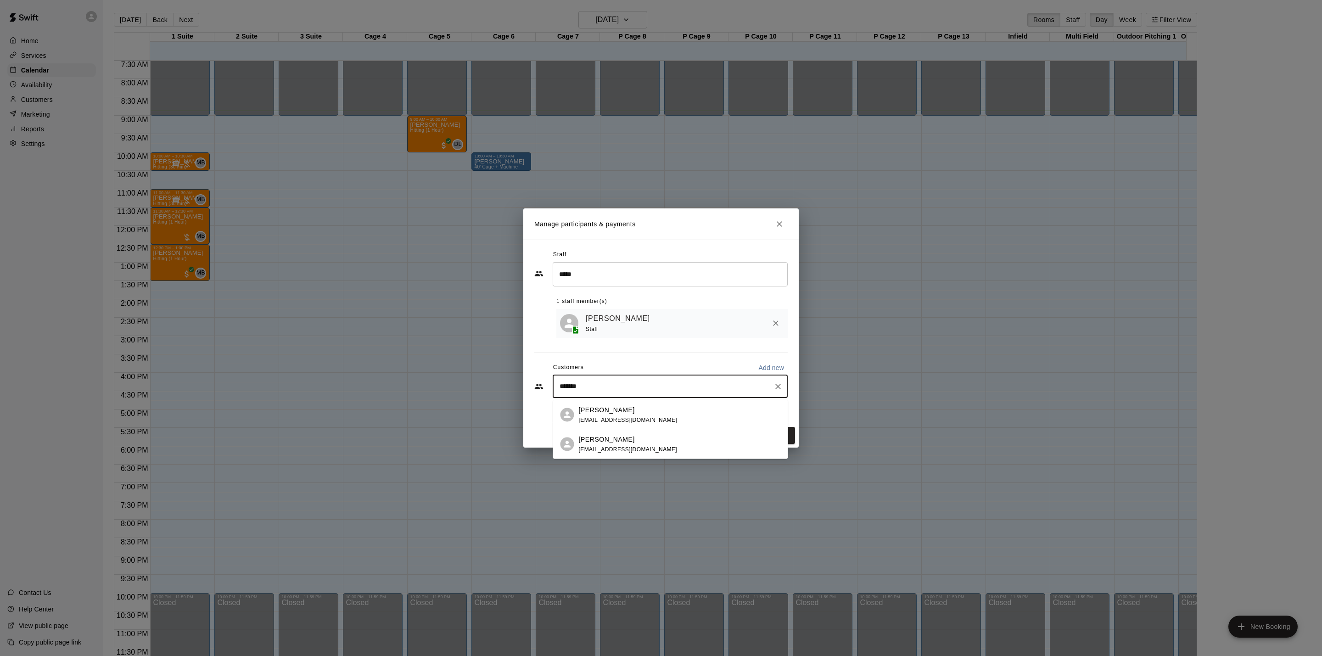
click at [639, 416] on span "[EMAIL_ADDRESS][DOMAIN_NAME]" at bounding box center [628, 419] width 99 height 6
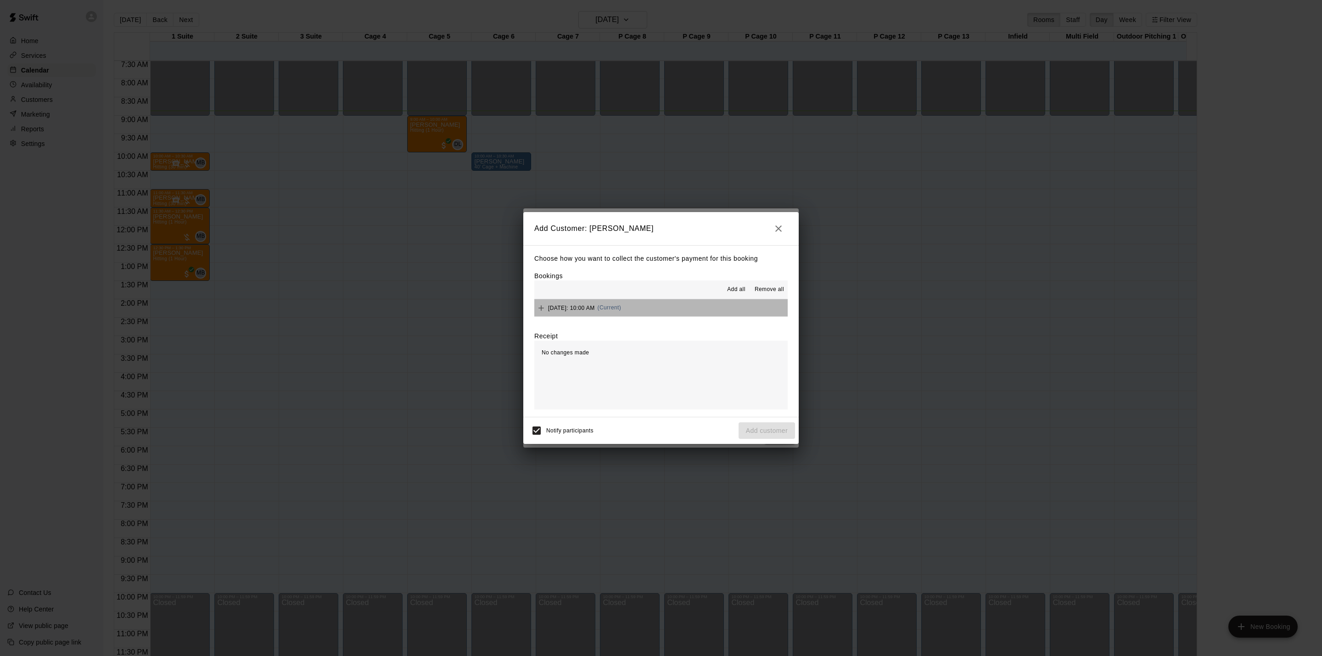
click at [687, 314] on button "[DATE]: 10:00 AM (Current)" at bounding box center [660, 307] width 253 height 17
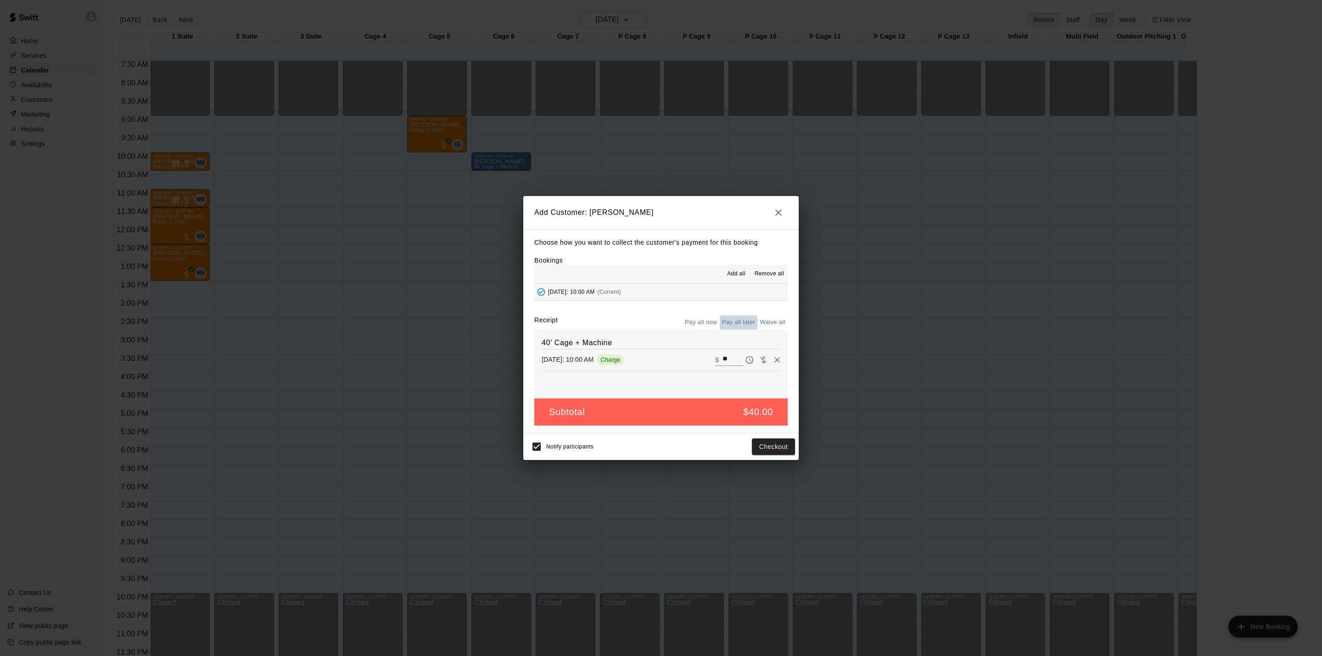
click at [738, 321] on button "Pay all later" at bounding box center [739, 322] width 38 height 14
click at [772, 444] on button "Add customer" at bounding box center [766, 446] width 56 height 17
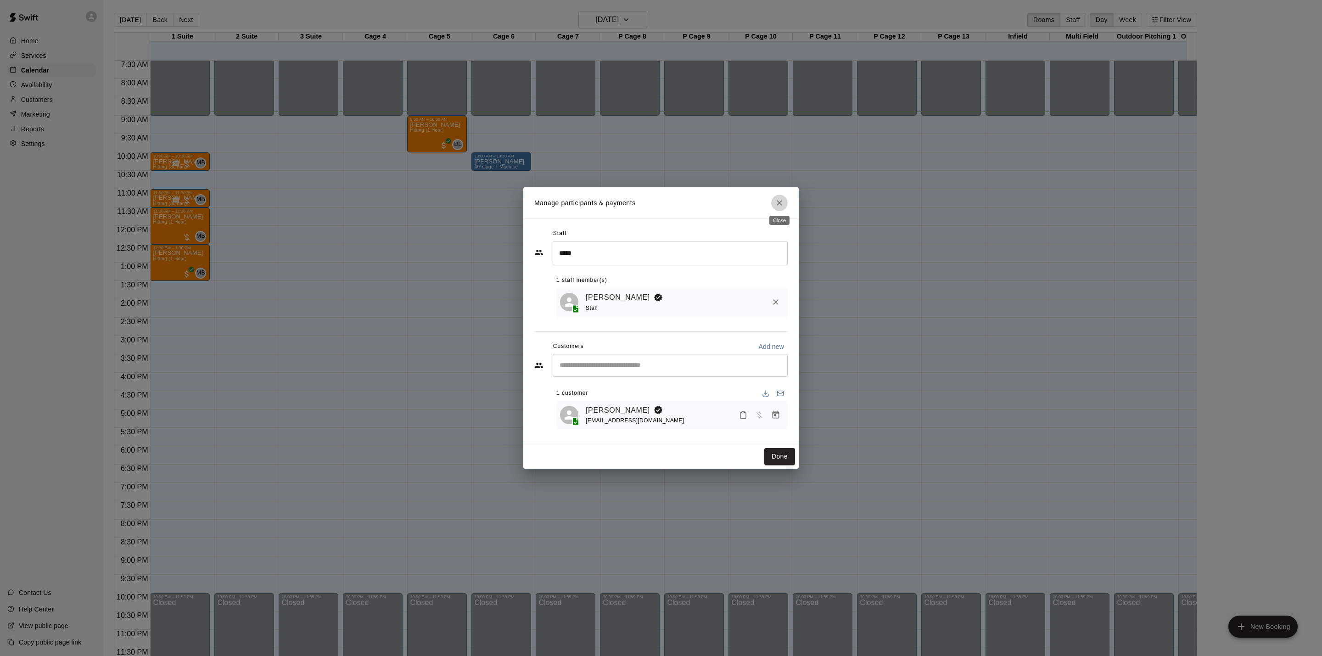
click at [783, 204] on icon "Close" at bounding box center [779, 202] width 9 height 9
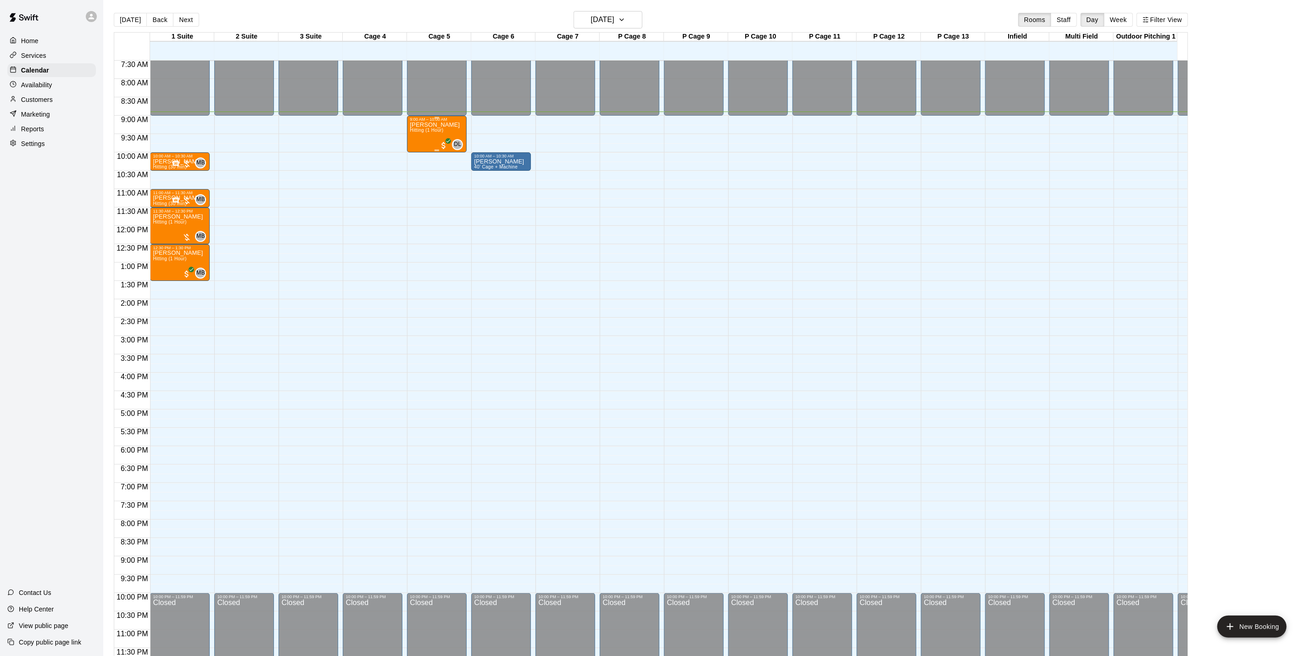
click at [431, 125] on p "[PERSON_NAME]" at bounding box center [435, 125] width 50 height 0
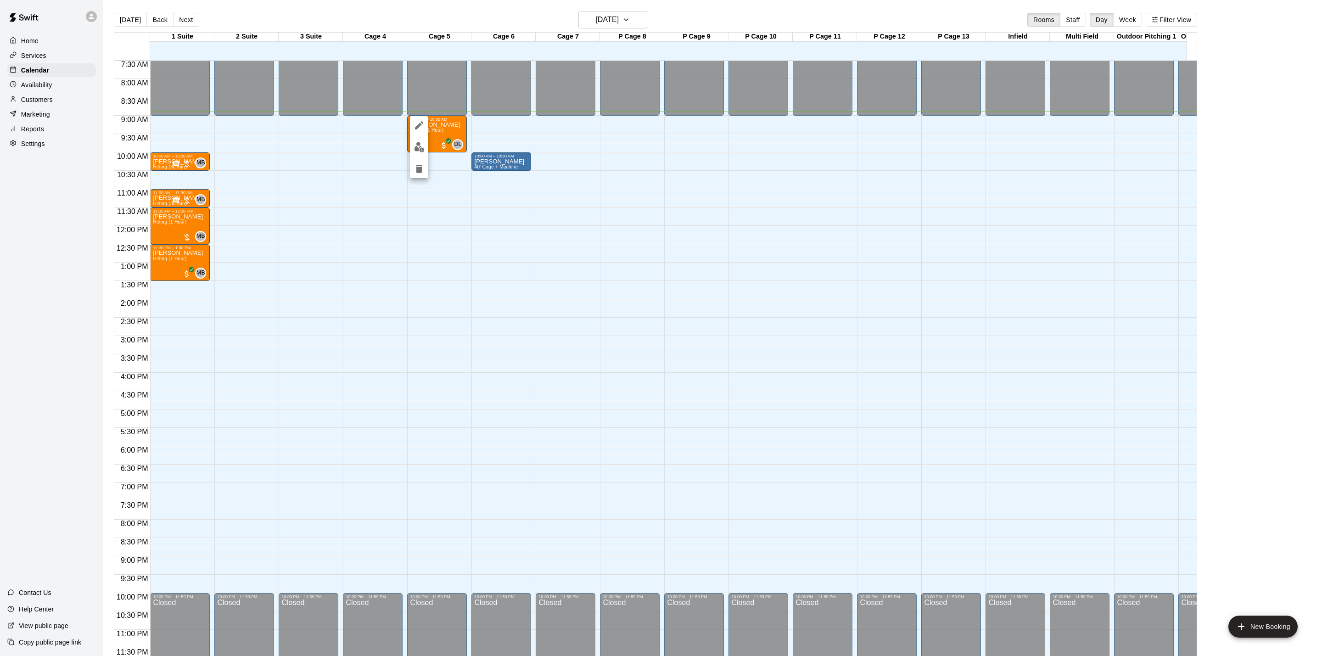
drag, startPoint x: 478, startPoint y: 254, endPoint x: 469, endPoint y: 226, distance: 29.2
click at [473, 241] on div at bounding box center [661, 328] width 1322 height 656
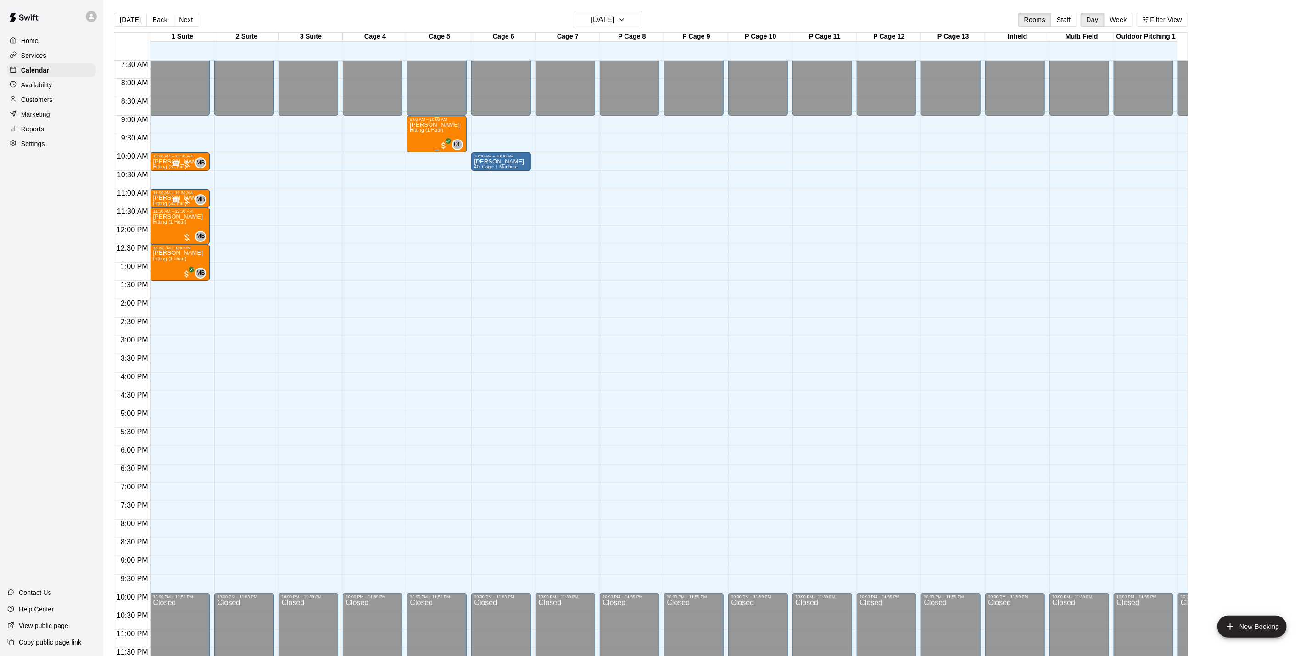
click at [432, 125] on p "[PERSON_NAME]" at bounding box center [435, 125] width 50 height 0
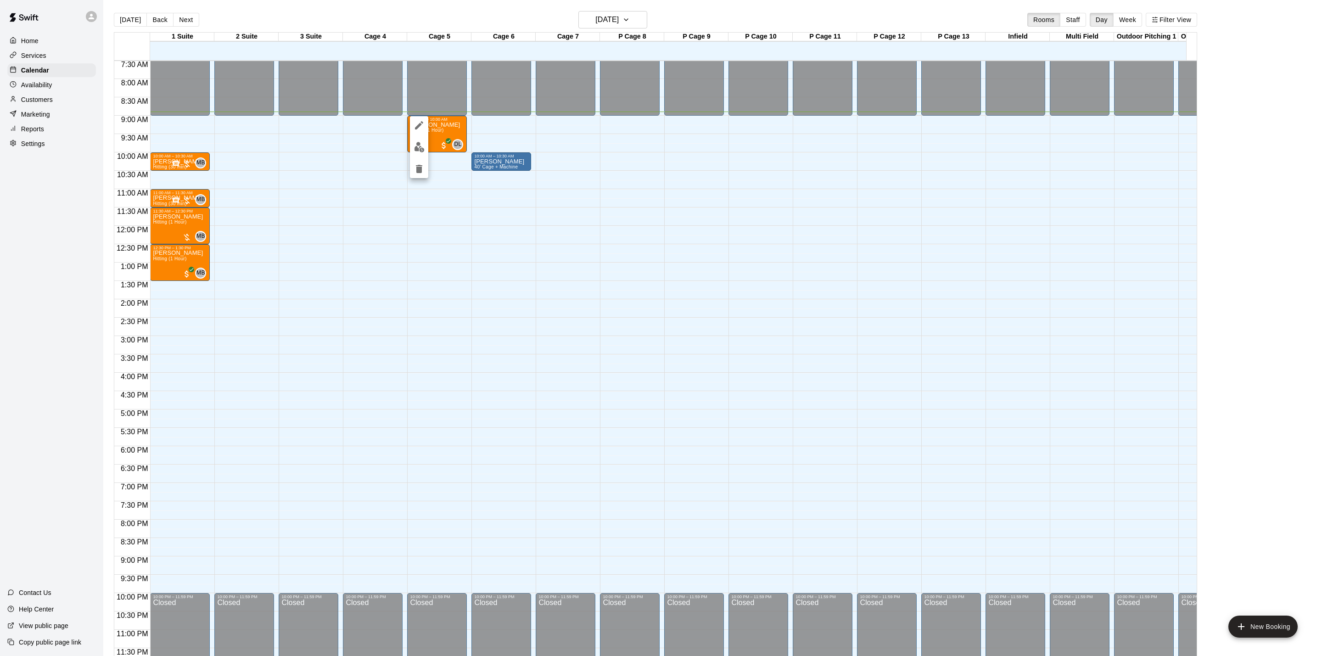
click at [511, 123] on div at bounding box center [661, 328] width 1322 height 656
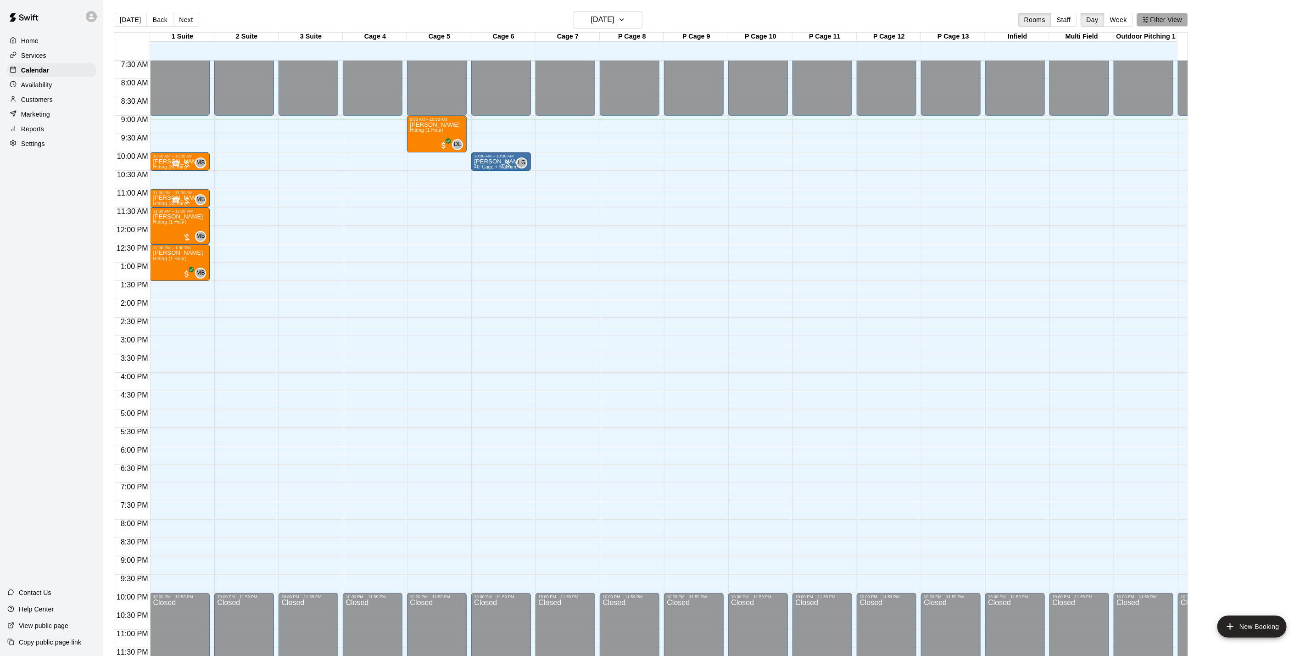
click at [1180, 21] on button "Filter View" at bounding box center [1162, 20] width 51 height 14
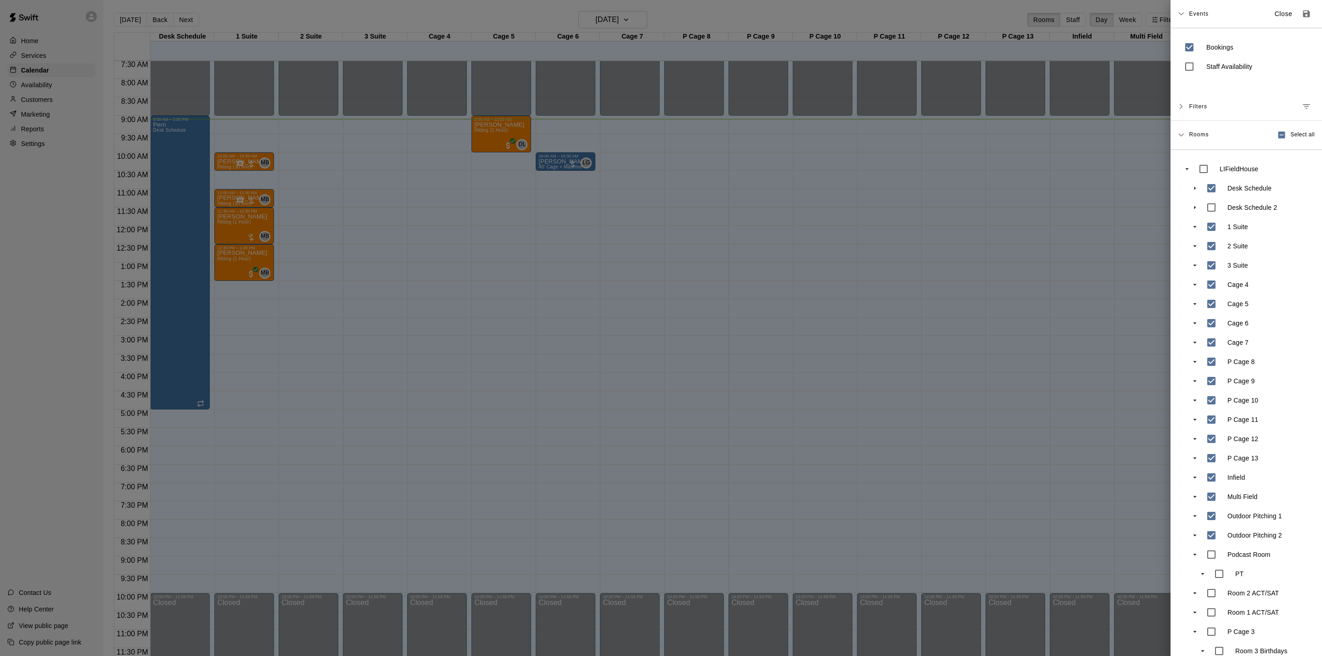
click at [779, 47] on div at bounding box center [661, 328] width 1322 height 656
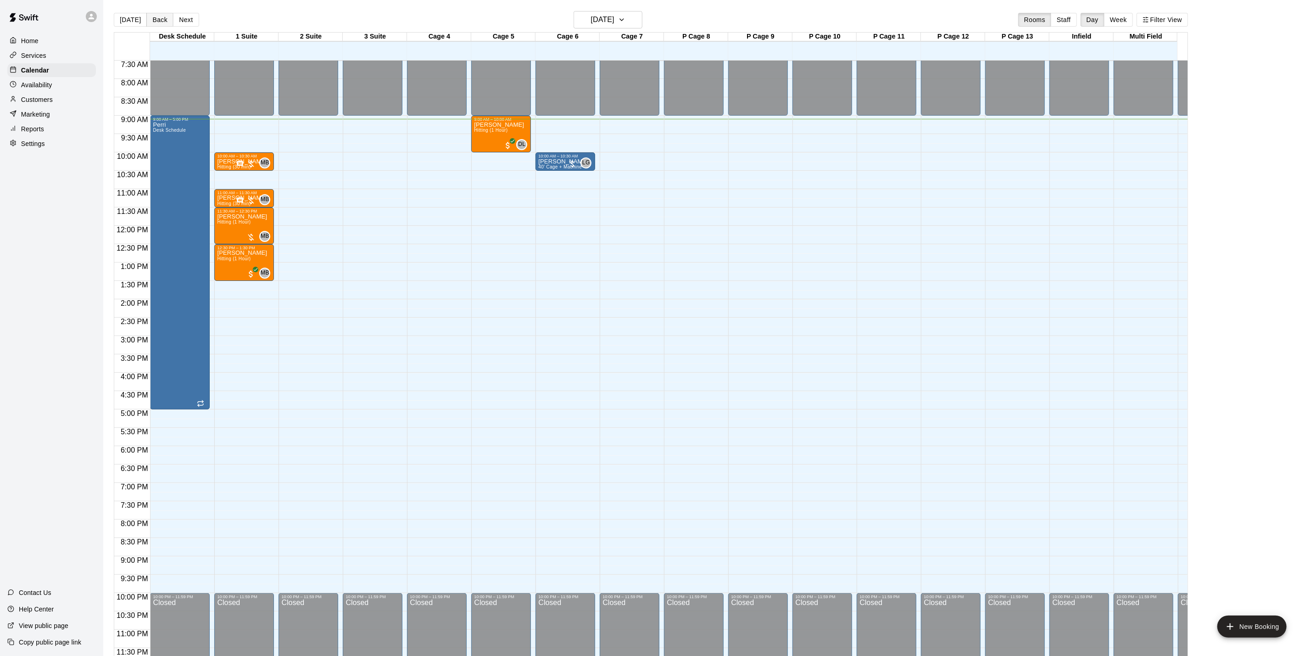
click at [153, 21] on button "Back" at bounding box center [159, 20] width 27 height 14
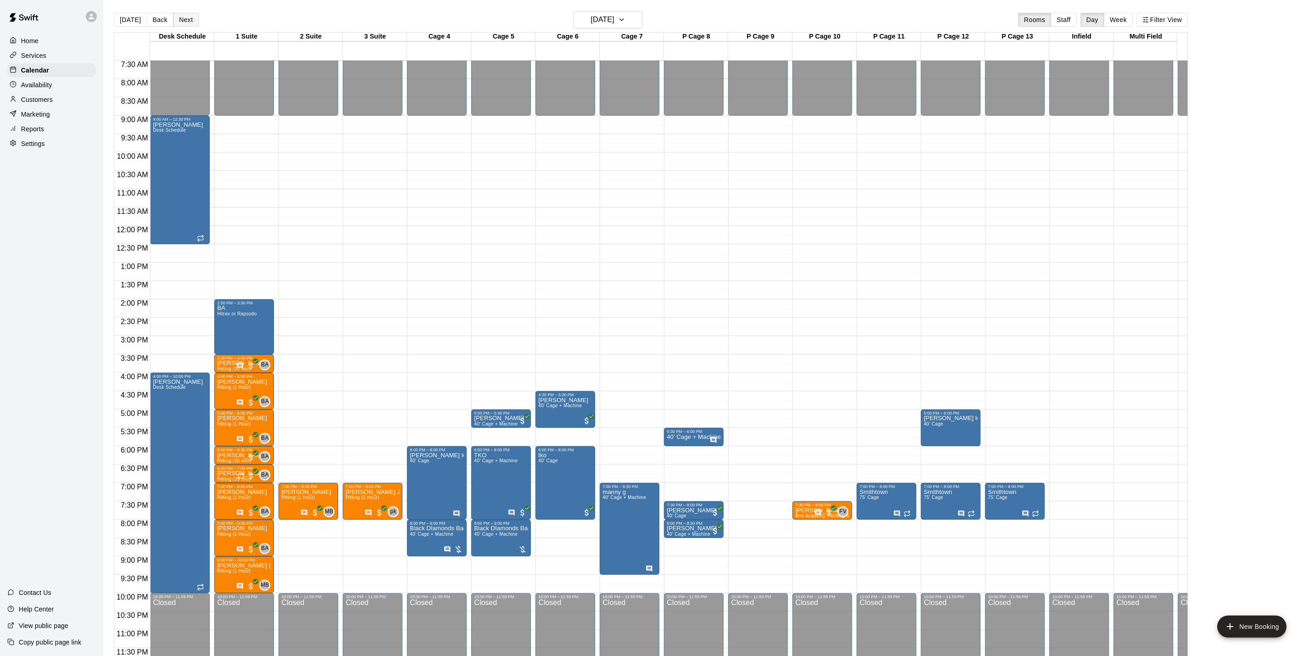
click at [182, 16] on button "Next" at bounding box center [186, 20] width 26 height 14
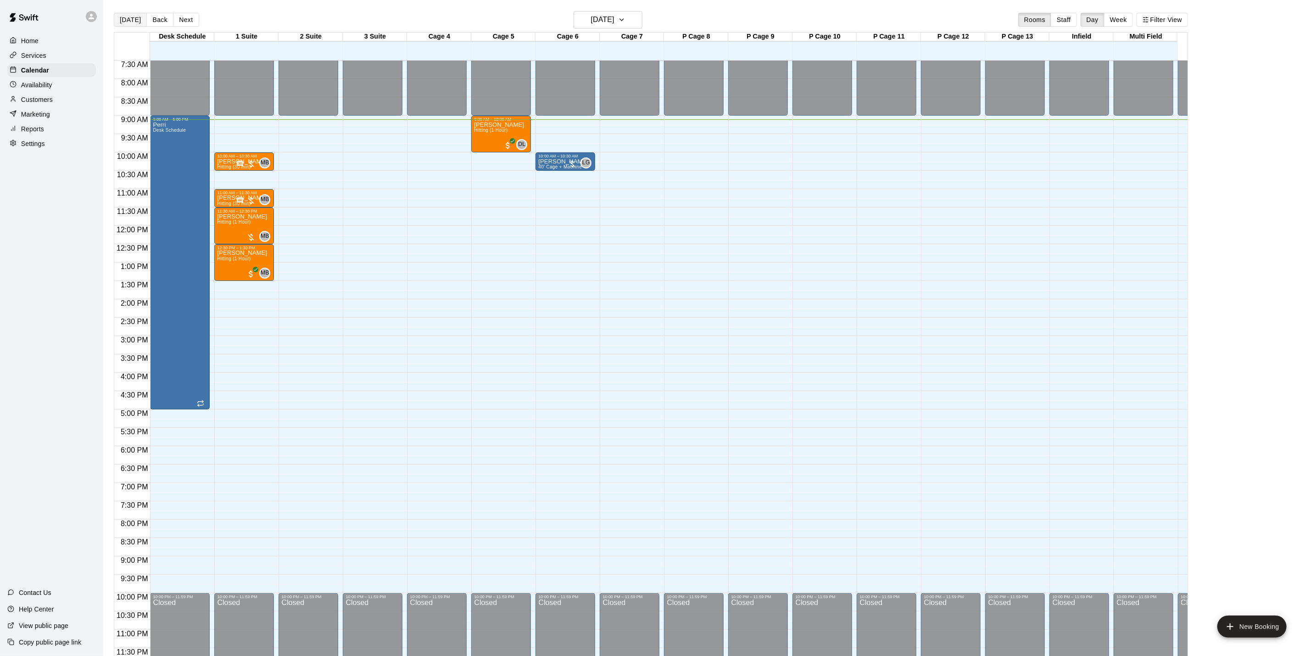
click at [136, 19] on button "[DATE]" at bounding box center [130, 20] width 33 height 14
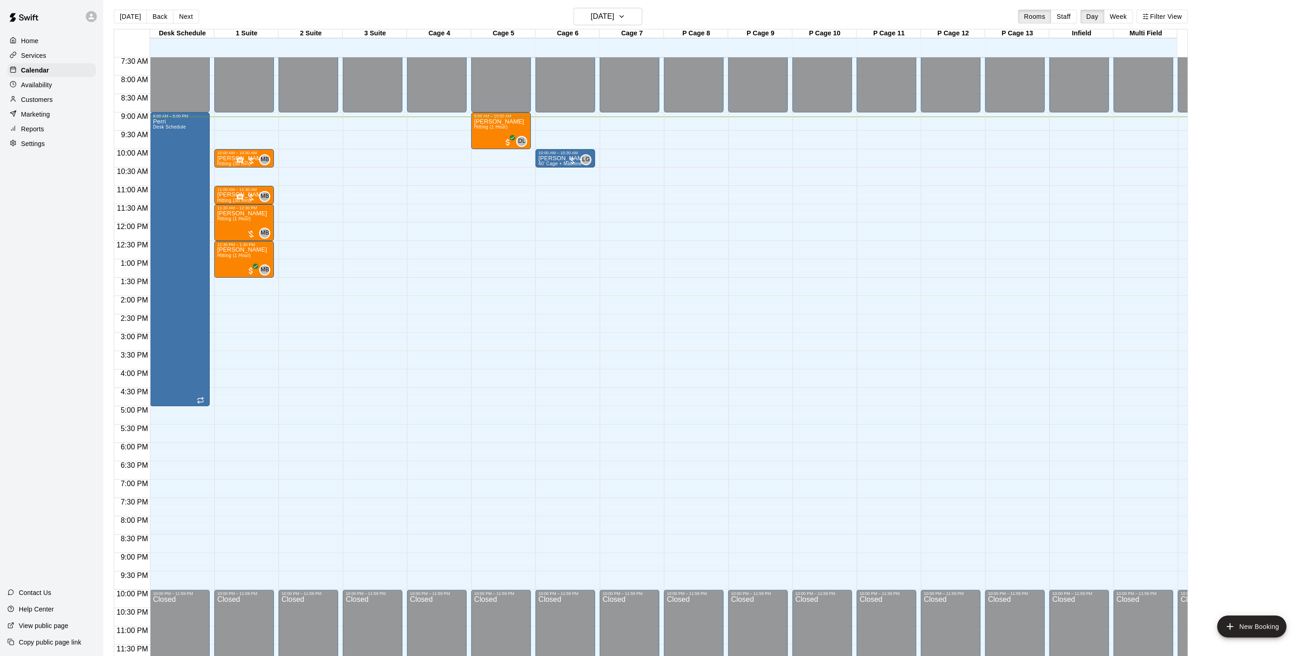
scroll to position [0, 0]
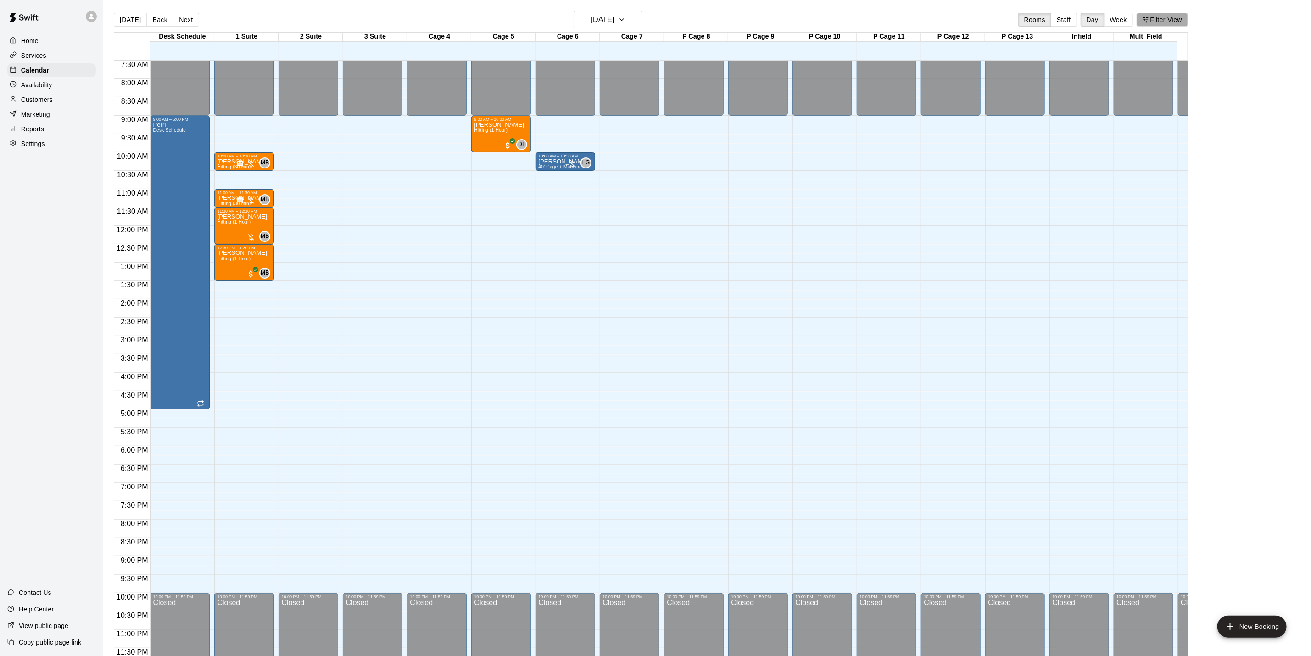
click at [1152, 15] on button "Filter View" at bounding box center [1162, 20] width 51 height 14
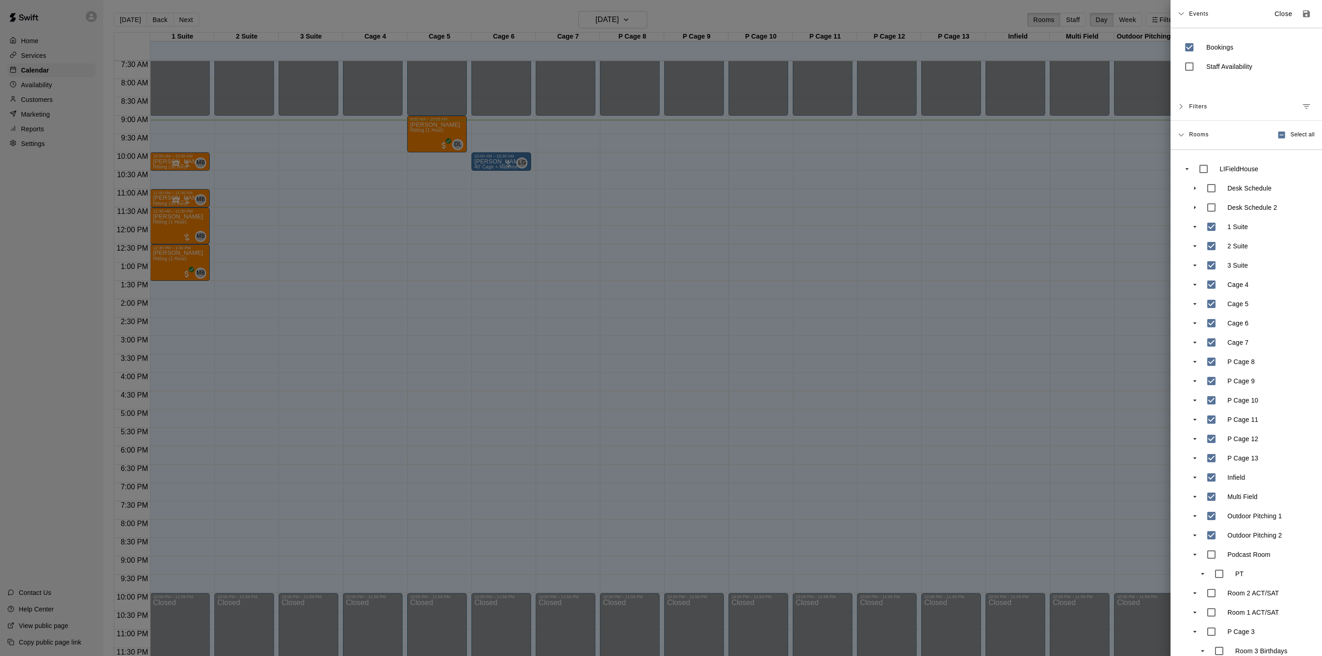
click at [1044, 306] on div at bounding box center [661, 328] width 1322 height 656
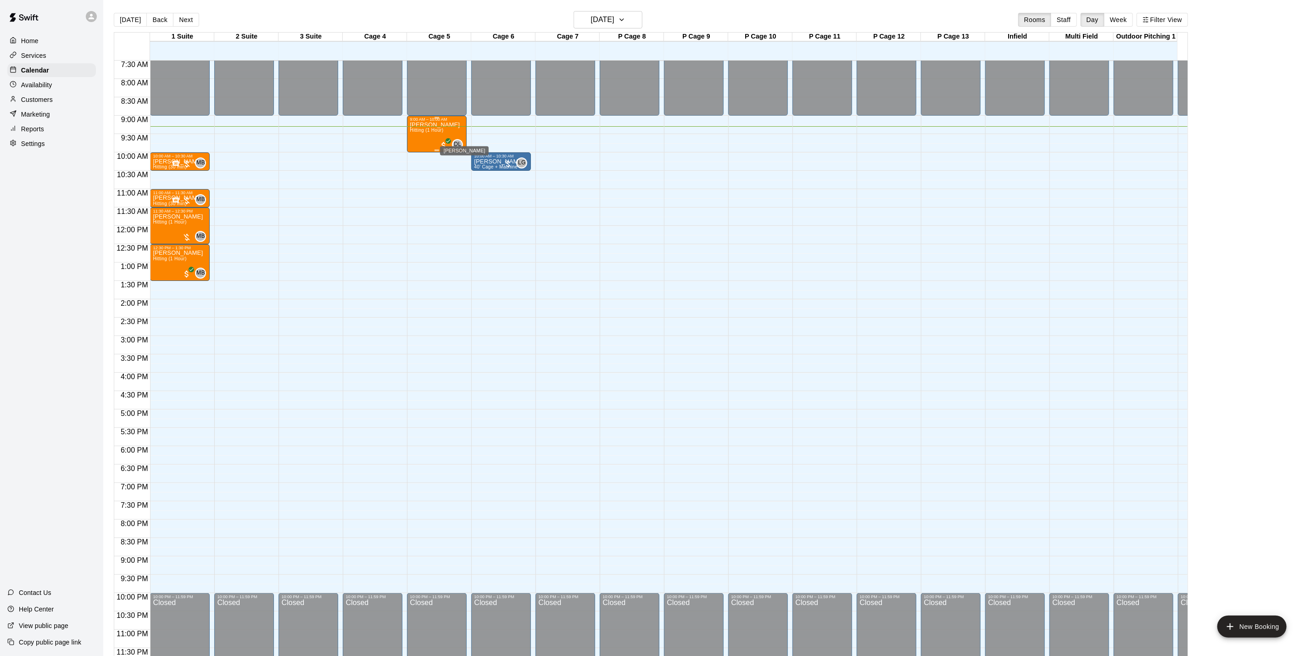
click at [458, 140] on span "DL" at bounding box center [457, 144] width 7 height 9
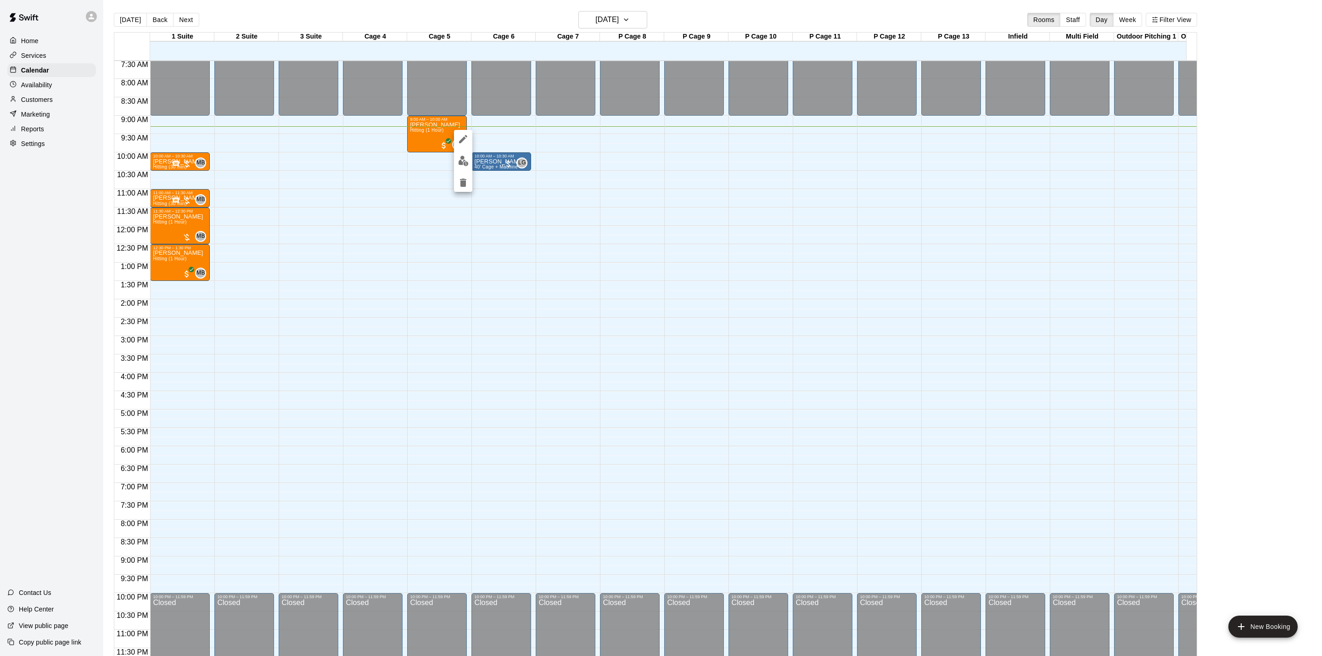
click at [409, 218] on div at bounding box center [661, 328] width 1322 height 656
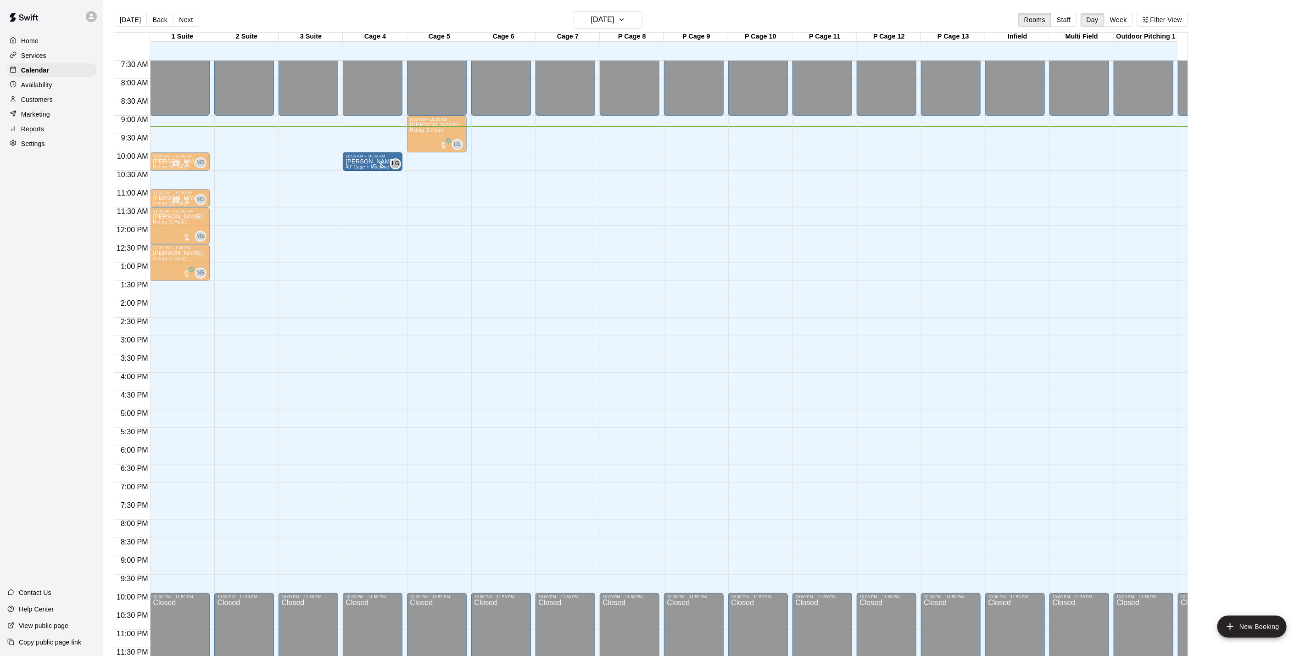
drag, startPoint x: 498, startPoint y: 152, endPoint x: 377, endPoint y: 160, distance: 120.5
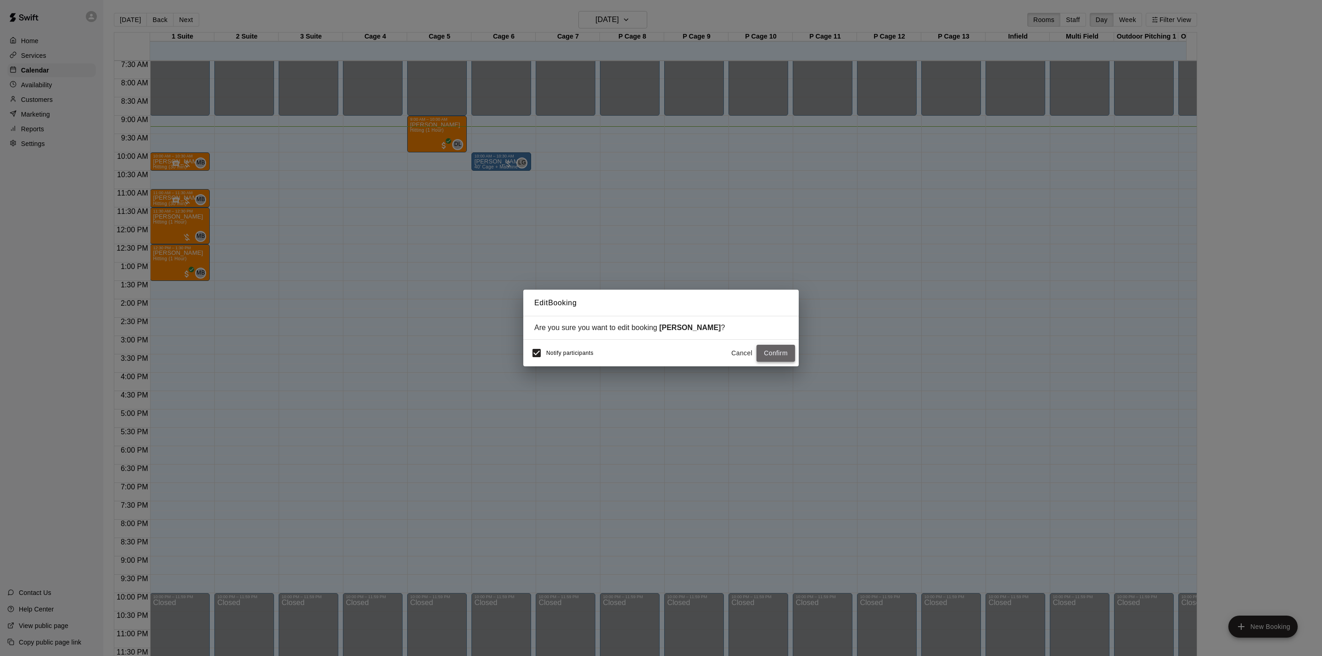
click at [767, 358] on button "Confirm" at bounding box center [775, 353] width 39 height 17
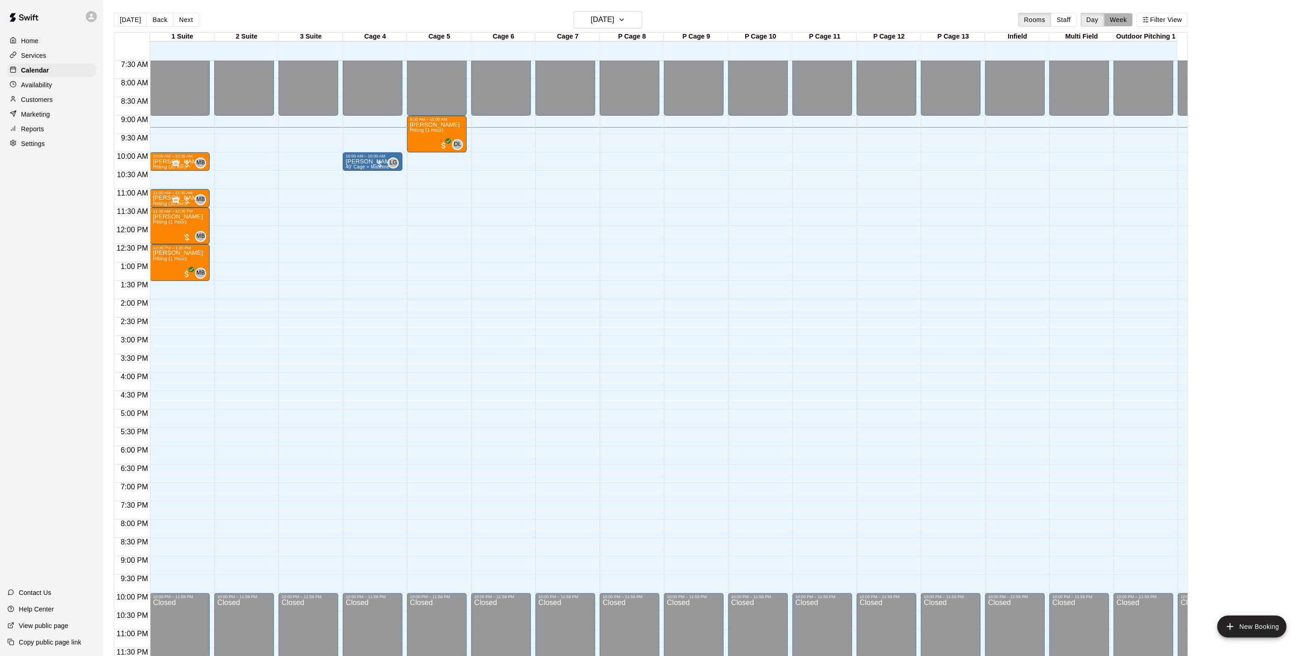
click at [1133, 21] on button "Week" at bounding box center [1118, 20] width 29 height 14
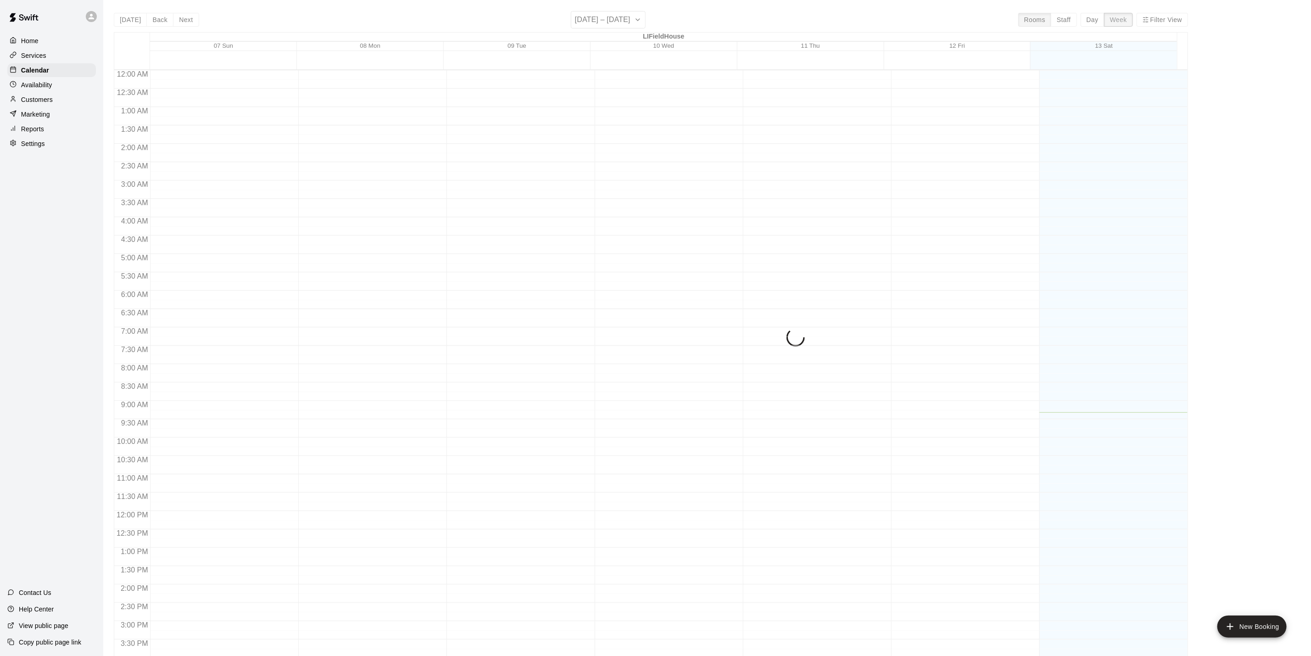
scroll to position [285, 0]
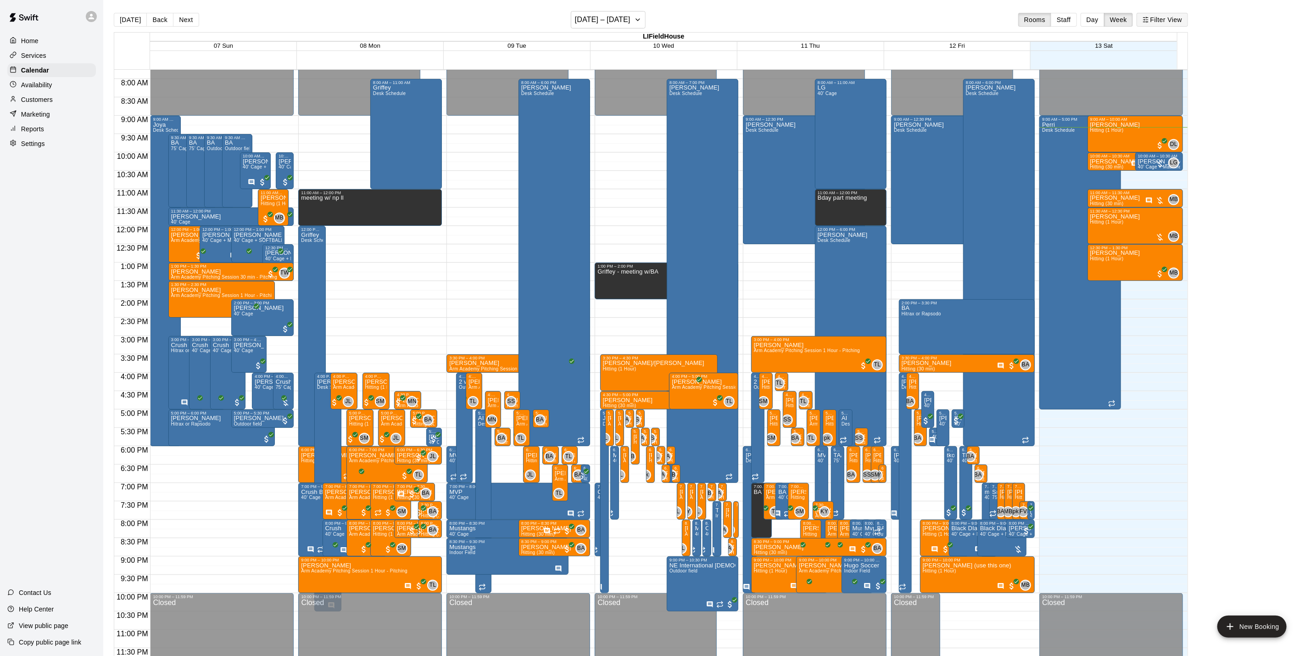
click at [1154, 24] on button "Filter View" at bounding box center [1162, 20] width 51 height 14
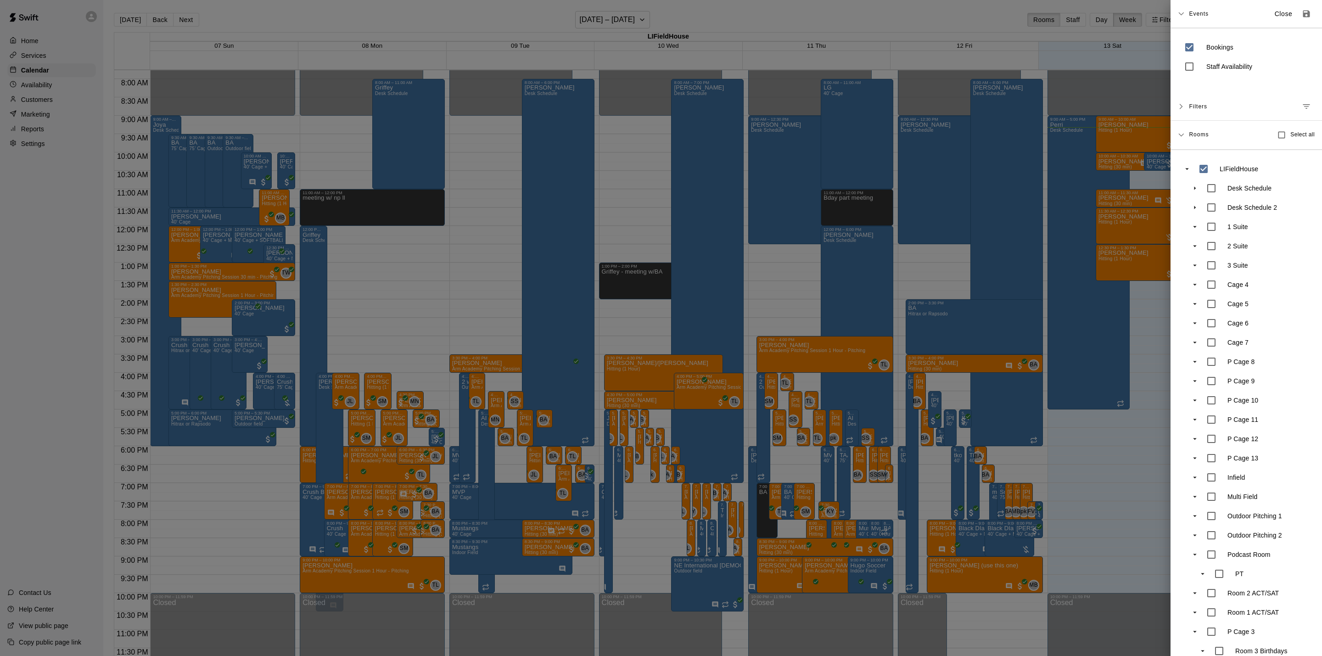
click at [1226, 190] on div "Desk Schedule" at bounding box center [1255, 188] width 107 height 19
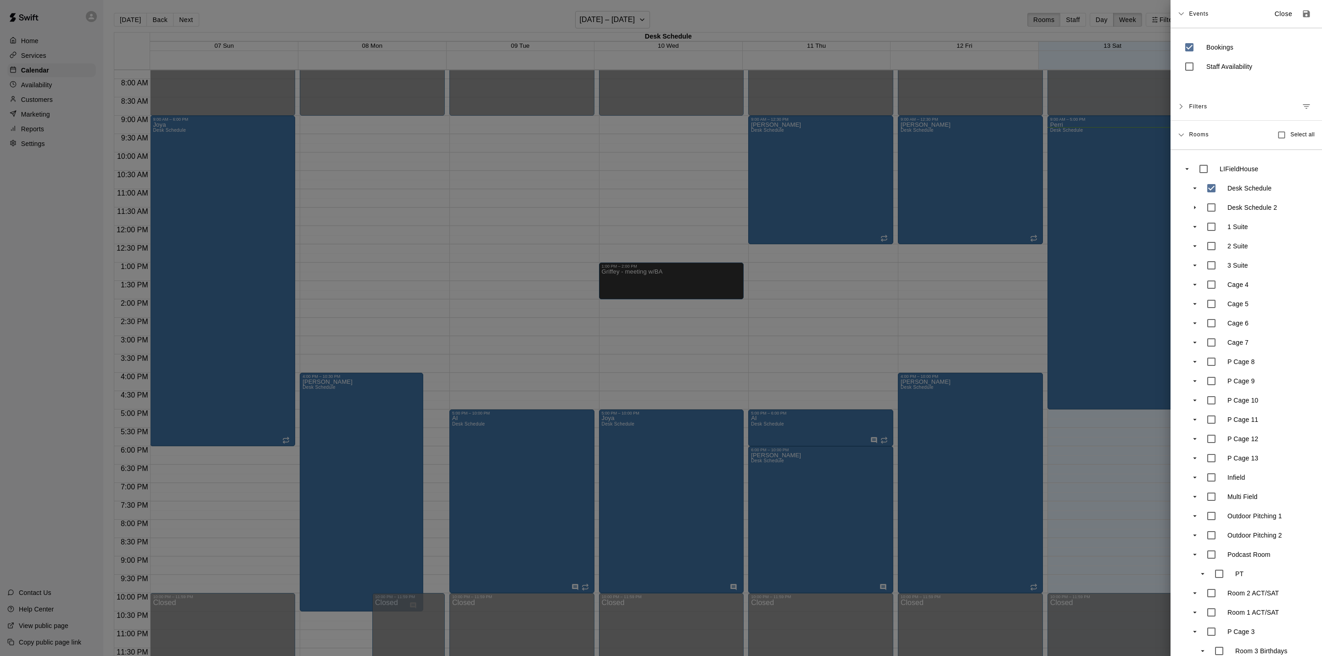
click at [968, 130] on div at bounding box center [661, 328] width 1322 height 656
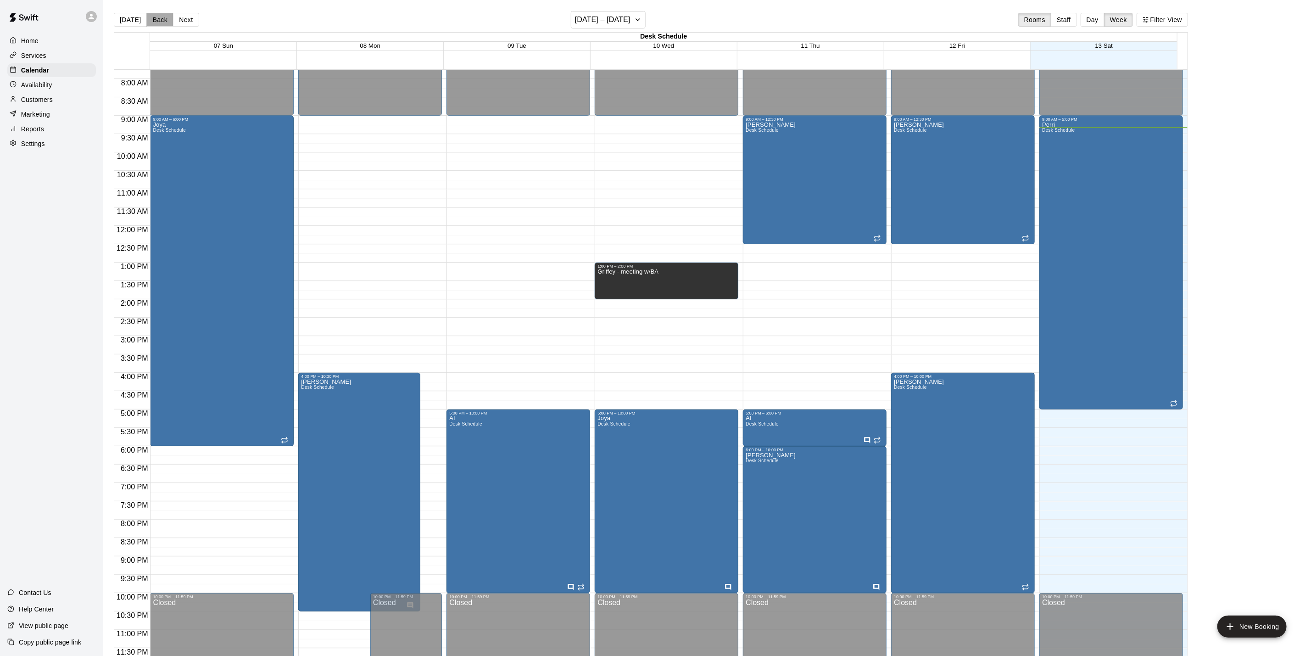
click at [160, 21] on button "Back" at bounding box center [159, 20] width 27 height 14
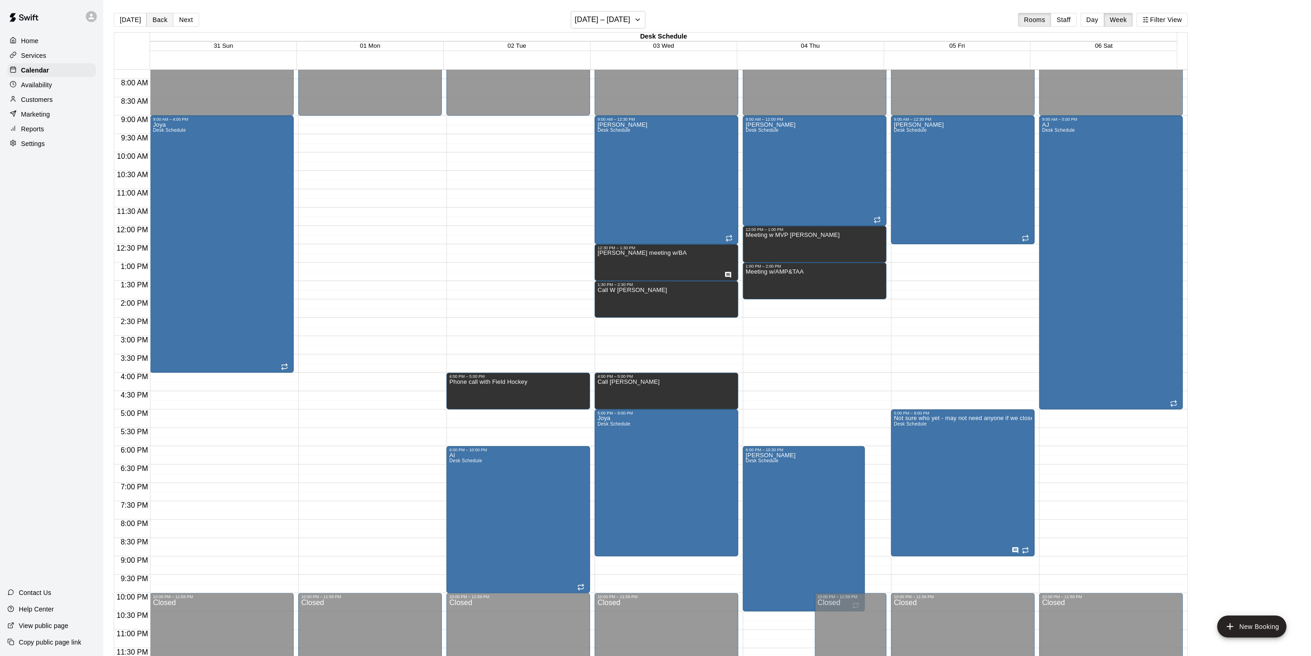
click at [160, 21] on button "Back" at bounding box center [159, 20] width 27 height 14
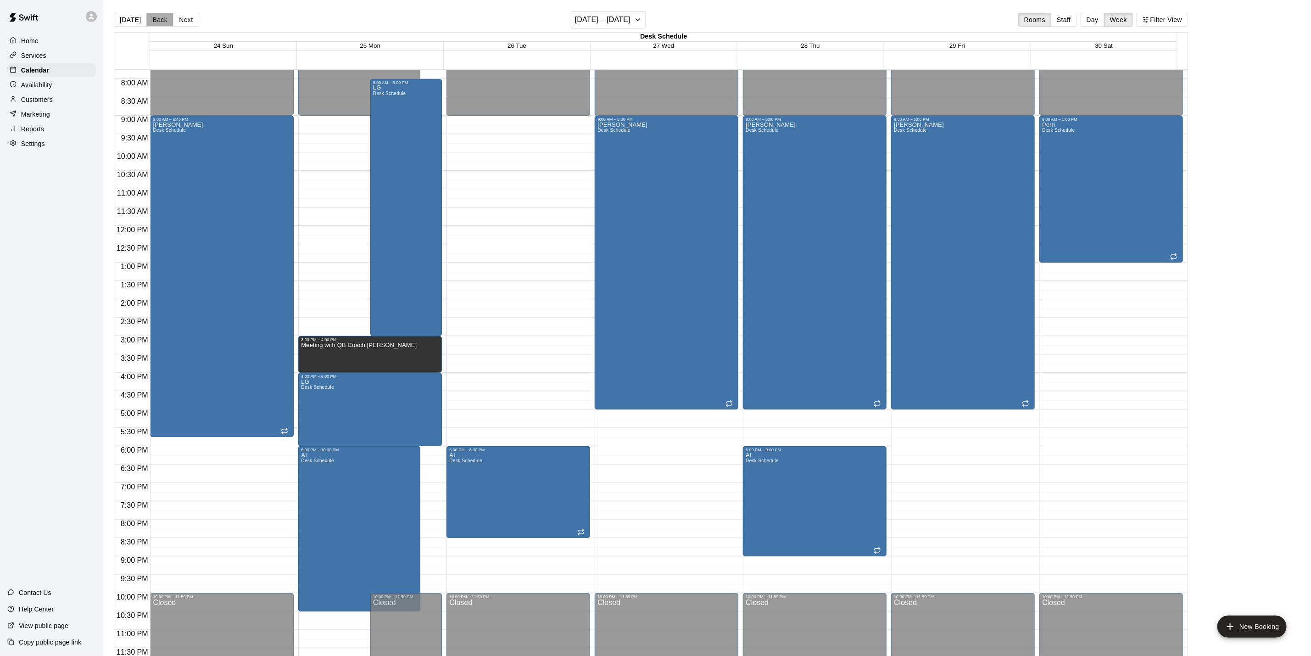
click at [160, 21] on button "Back" at bounding box center [159, 20] width 27 height 14
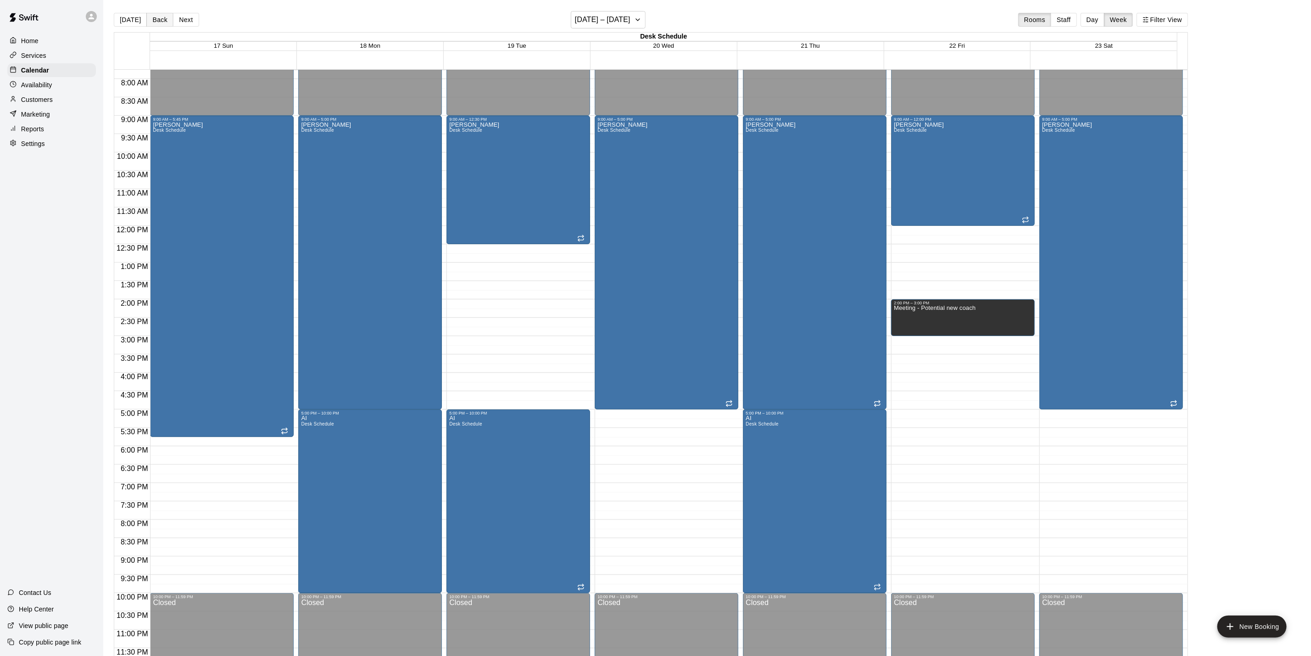
click at [158, 21] on button "Back" at bounding box center [159, 20] width 27 height 14
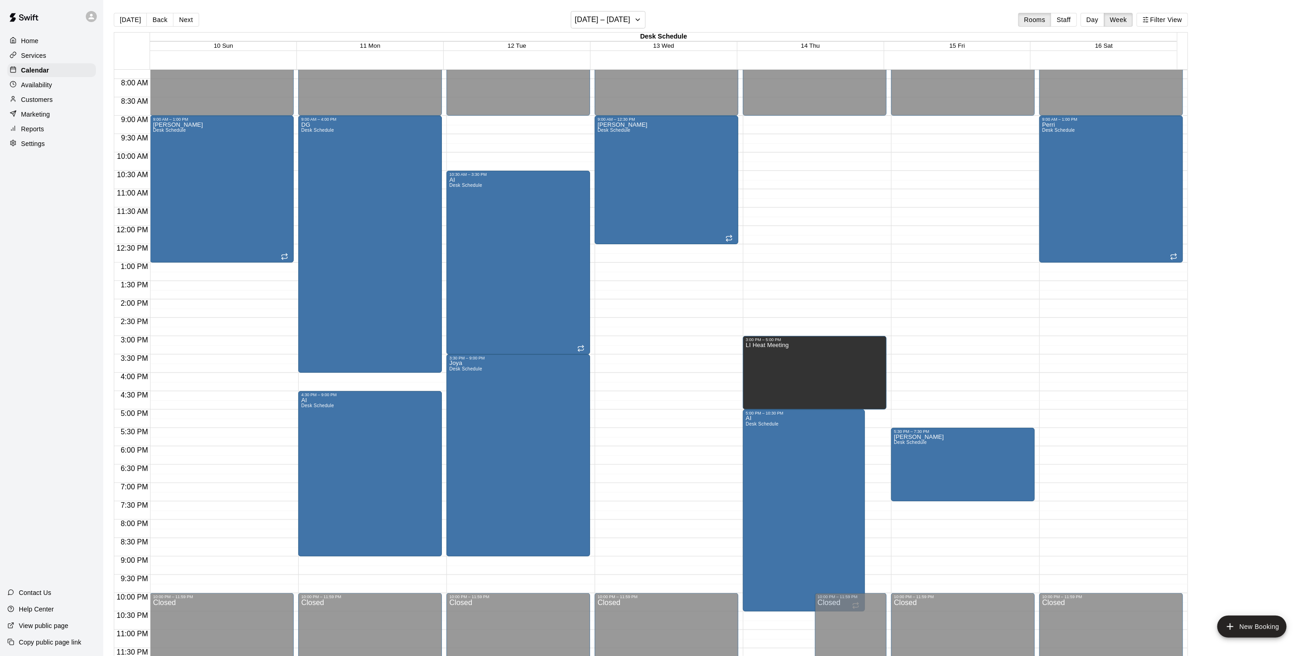
click at [160, 21] on button "Back" at bounding box center [159, 20] width 27 height 14
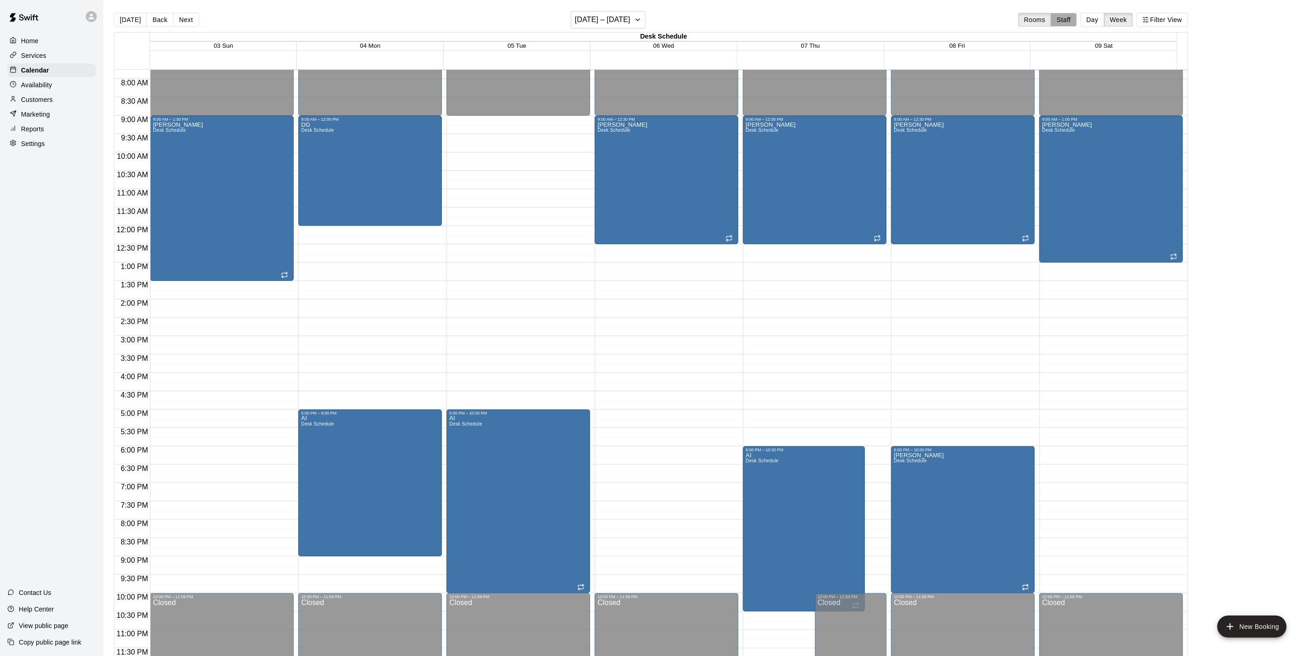
click at [1075, 17] on button "Staff" at bounding box center [1064, 20] width 26 height 14
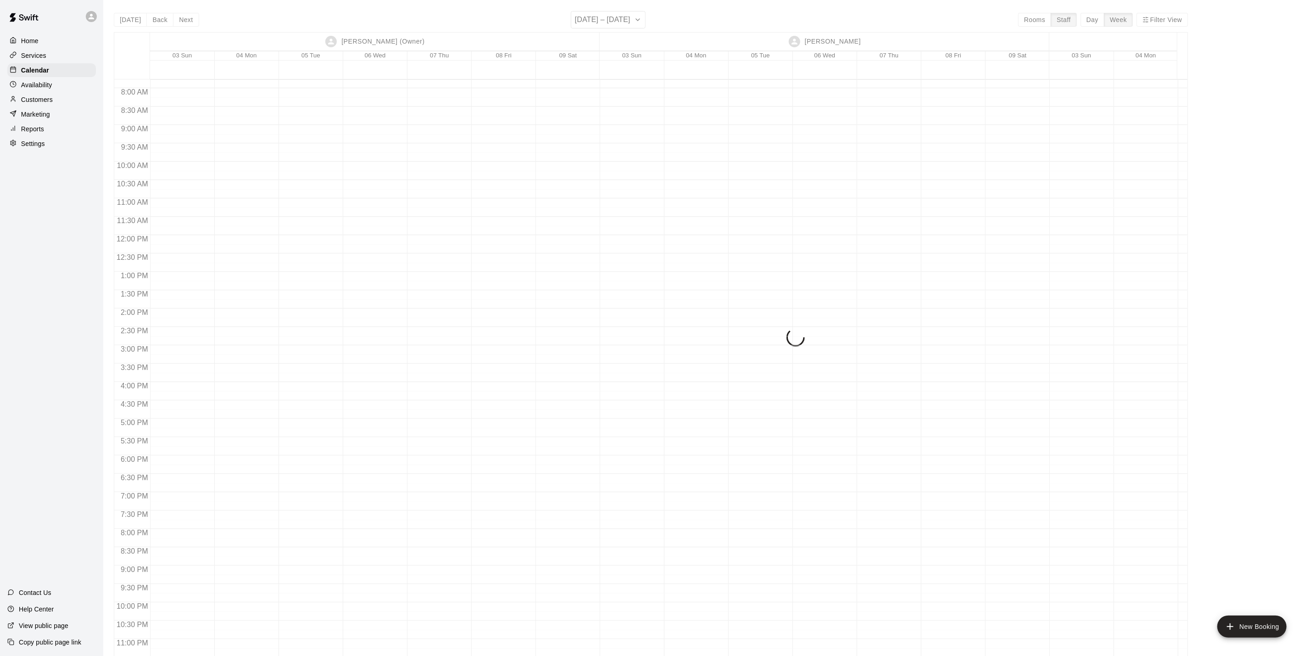
click at [1048, 19] on button "Rooms" at bounding box center [1034, 20] width 33 height 14
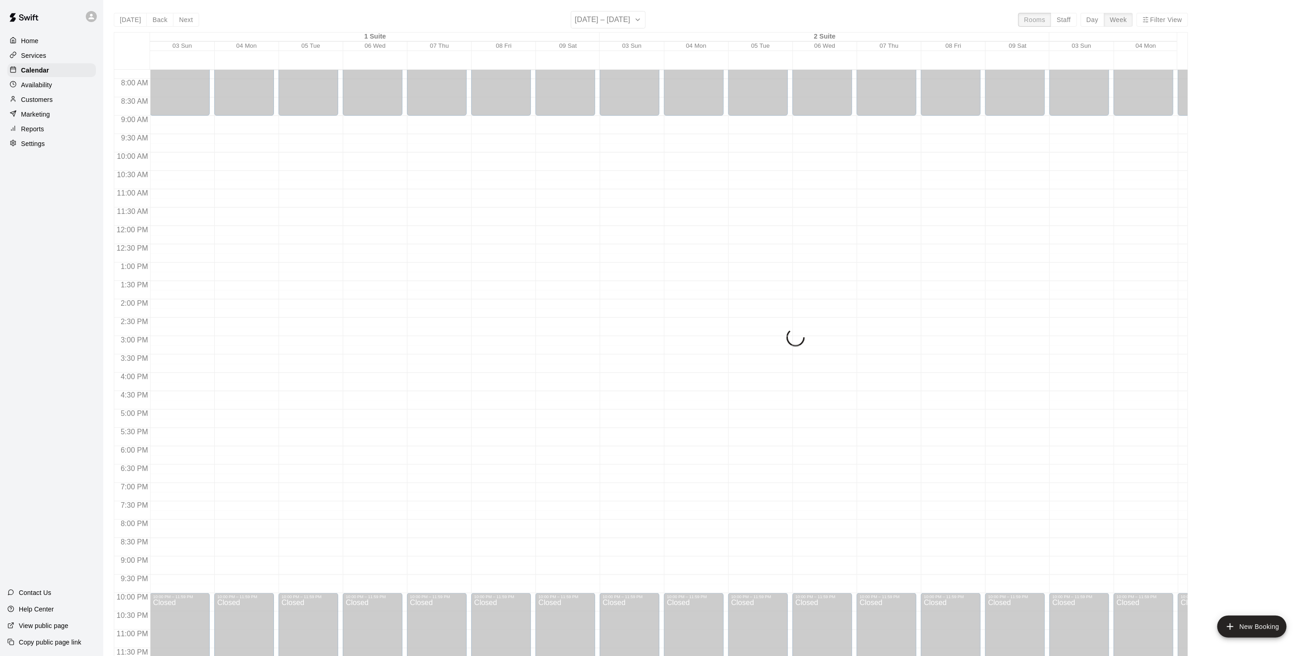
scroll to position [248, 0]
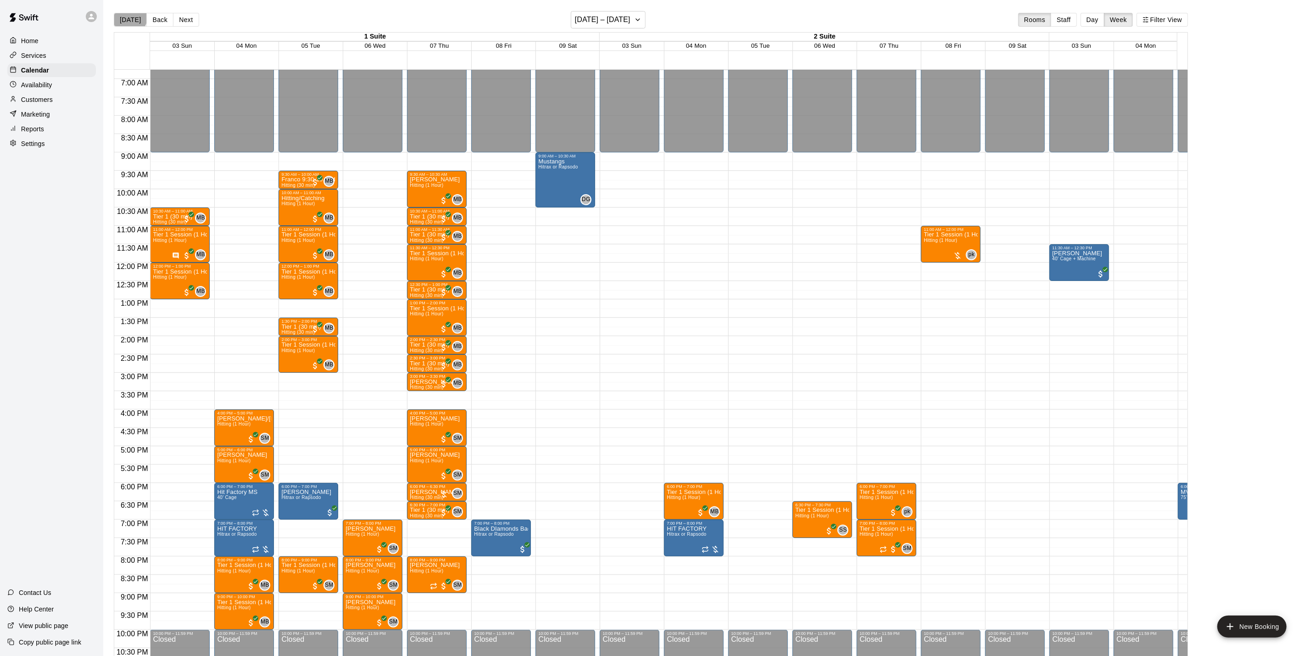
click at [129, 18] on button "[DATE]" at bounding box center [130, 20] width 33 height 14
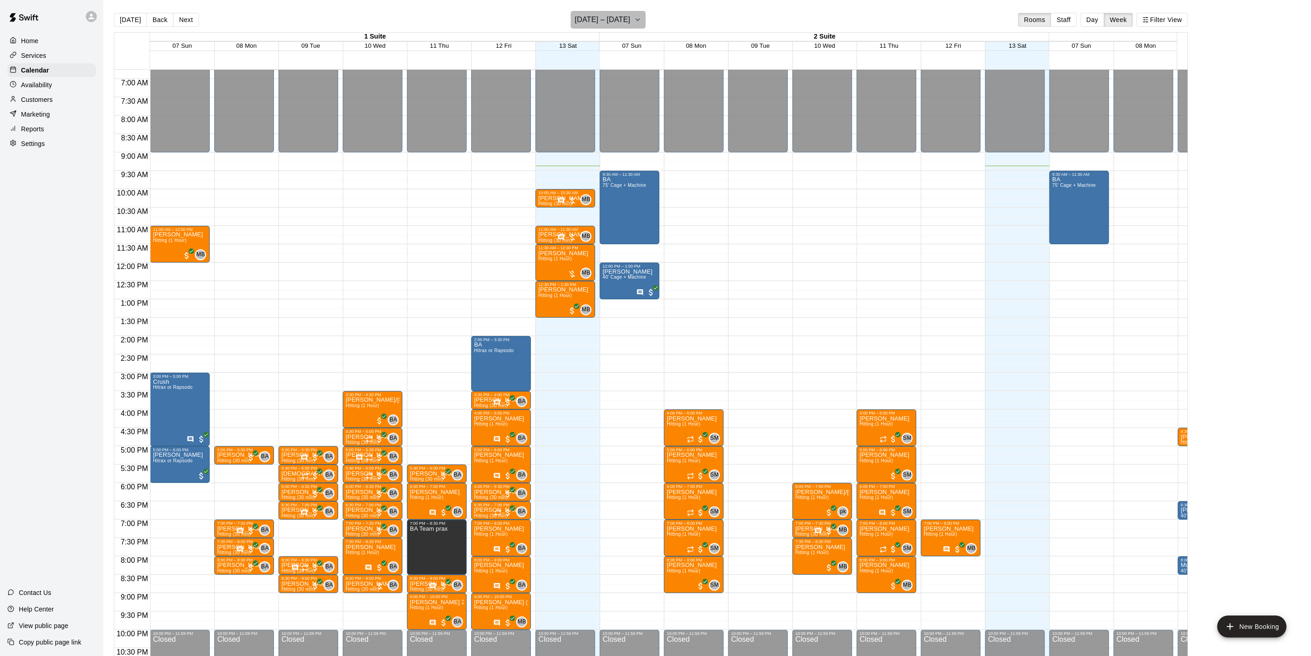
click at [640, 19] on icon "button" at bounding box center [638, 20] width 4 height 2
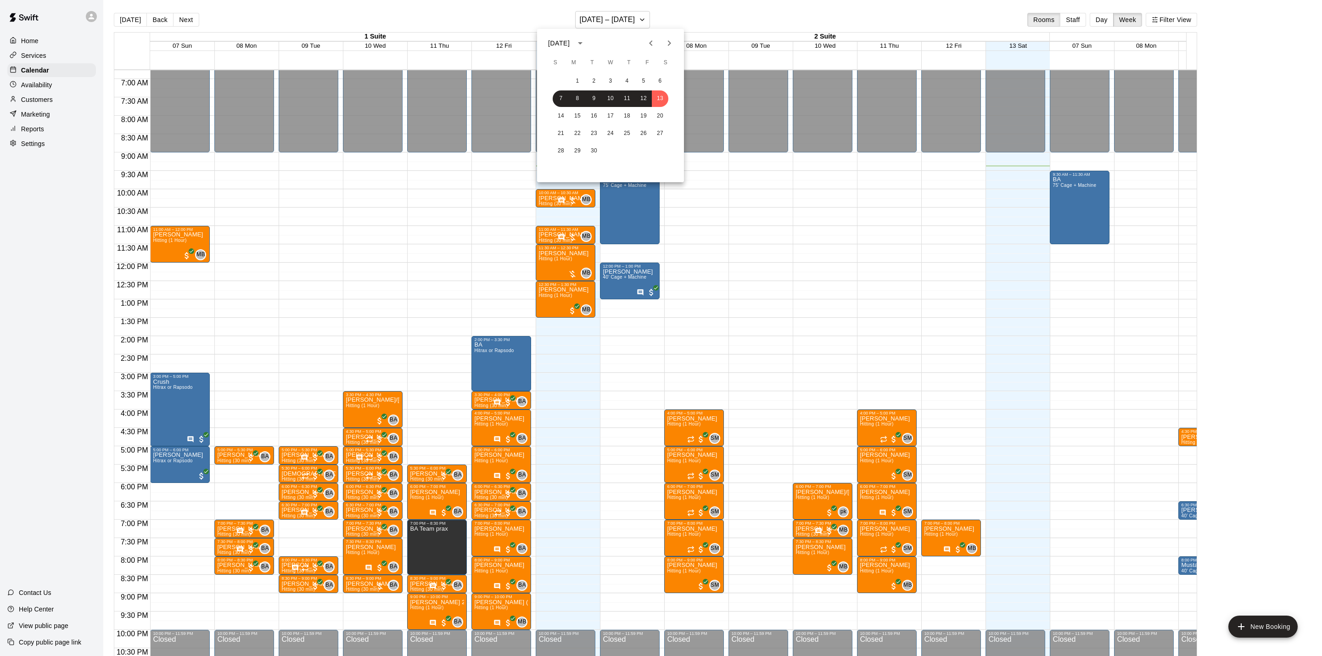
click at [1099, 21] on div at bounding box center [661, 328] width 1322 height 656
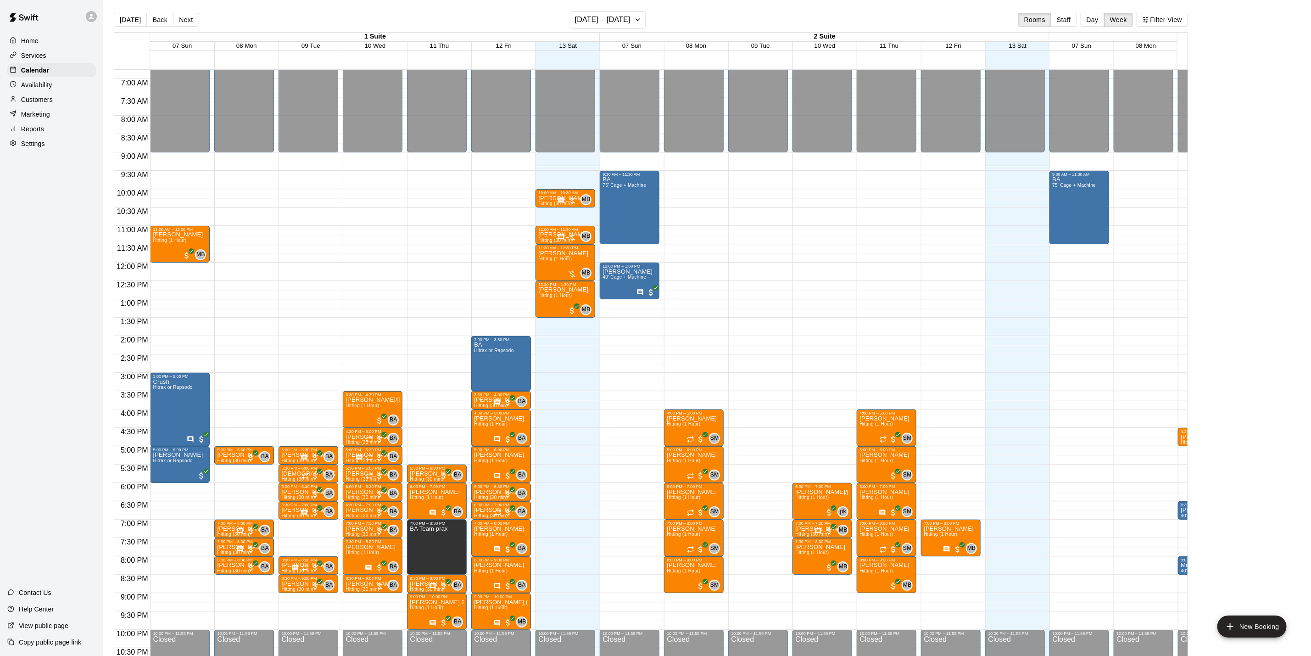
click at [1105, 21] on button "Day" at bounding box center [1093, 20] width 24 height 14
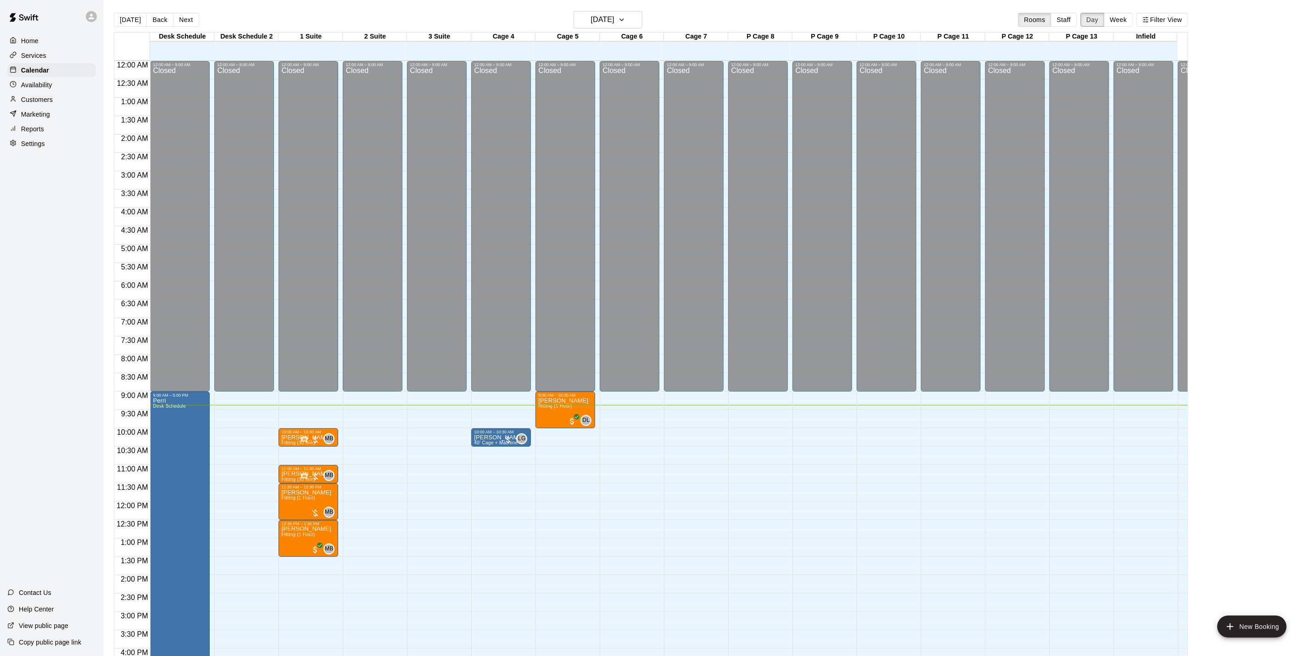
scroll to position [287, 0]
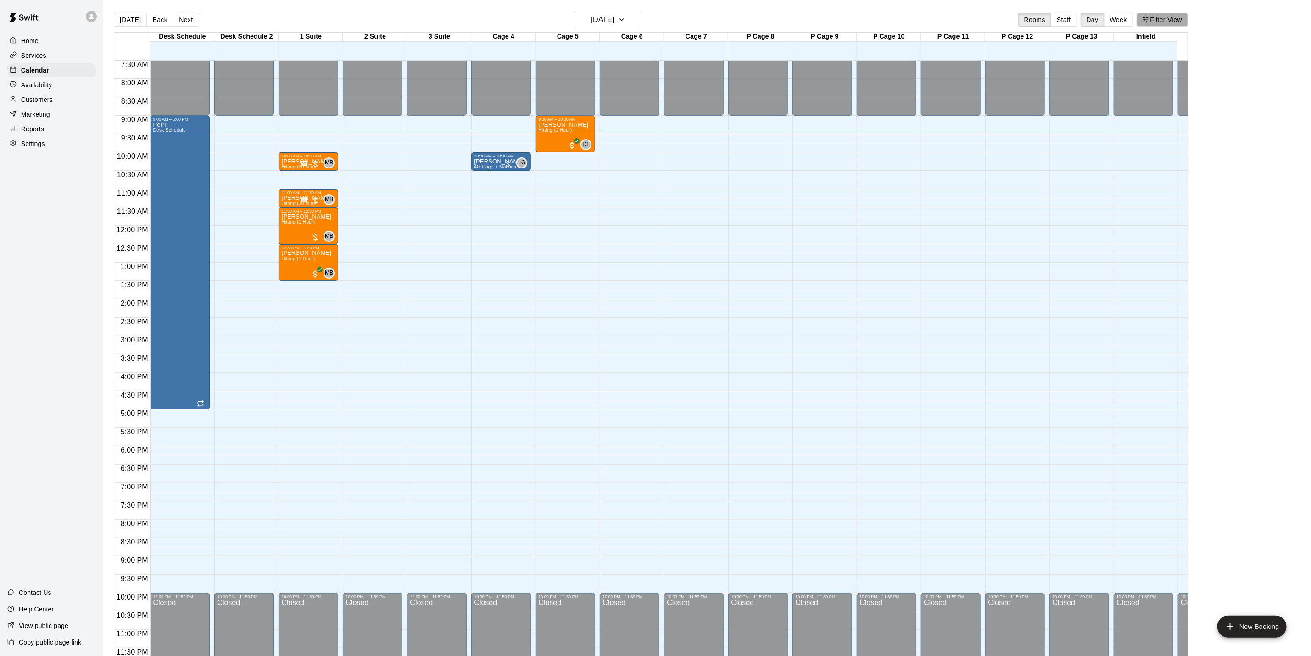
click at [1172, 15] on button "Filter View" at bounding box center [1162, 20] width 51 height 14
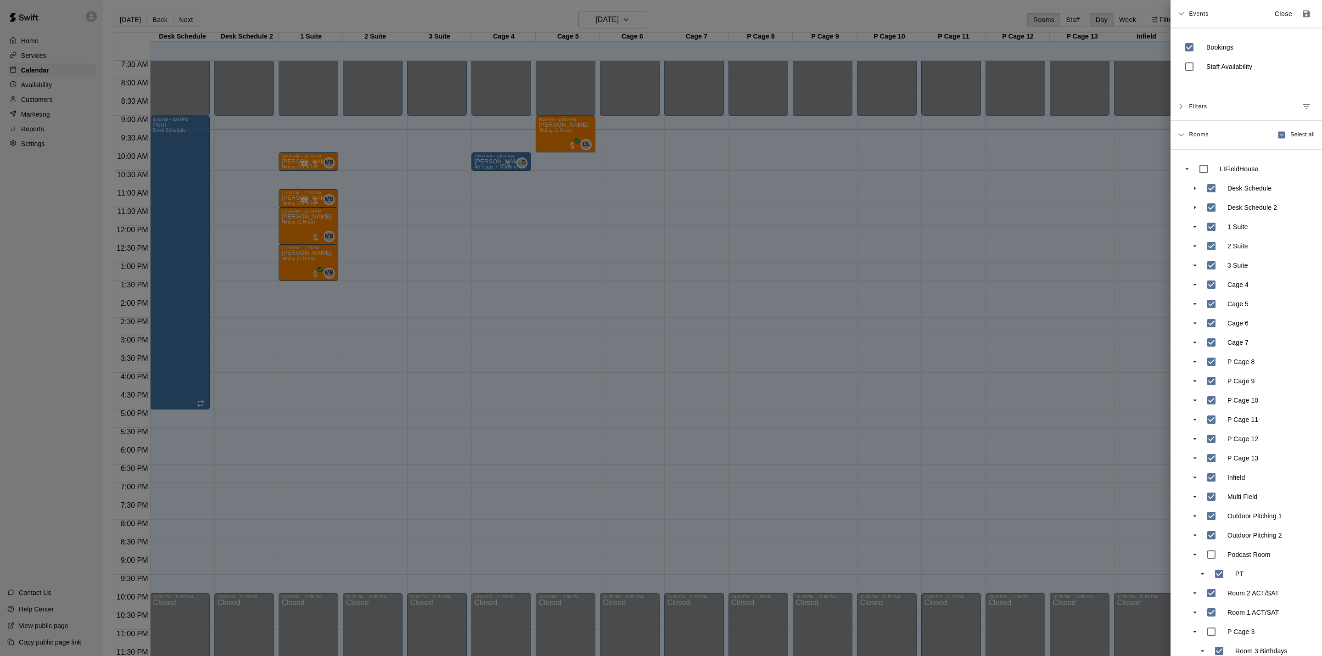
click at [1121, 18] on div at bounding box center [661, 328] width 1322 height 656
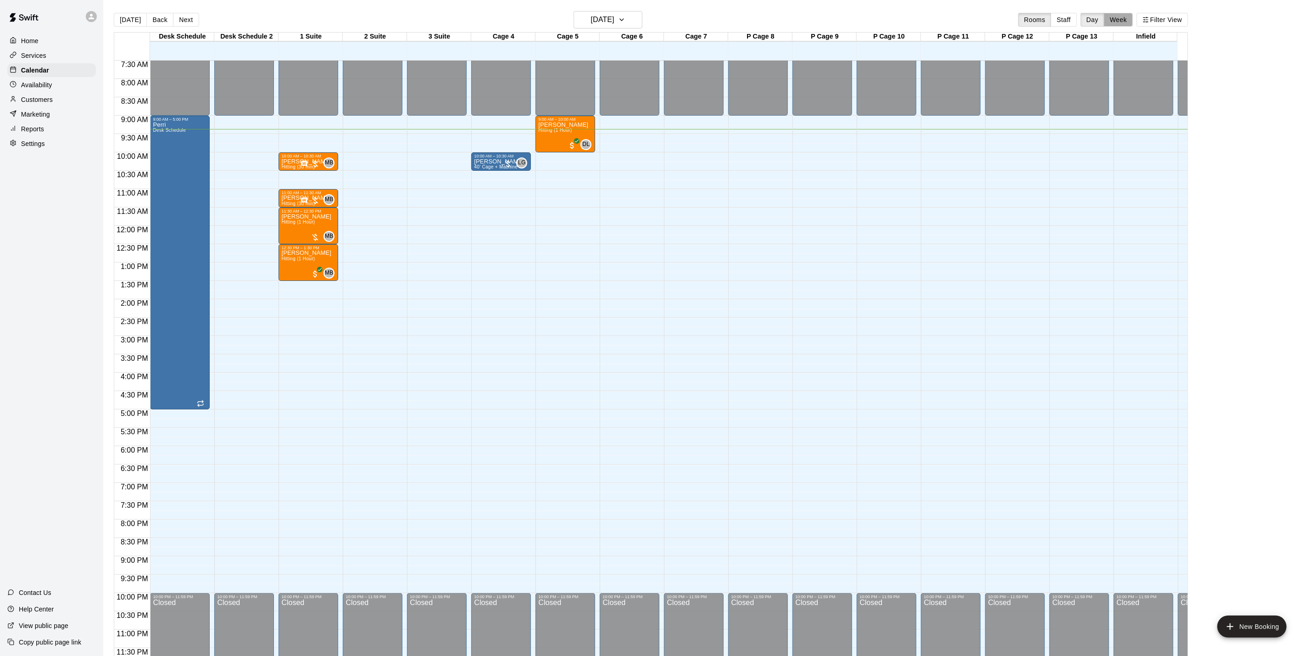
click at [1124, 22] on button "Week" at bounding box center [1118, 20] width 29 height 14
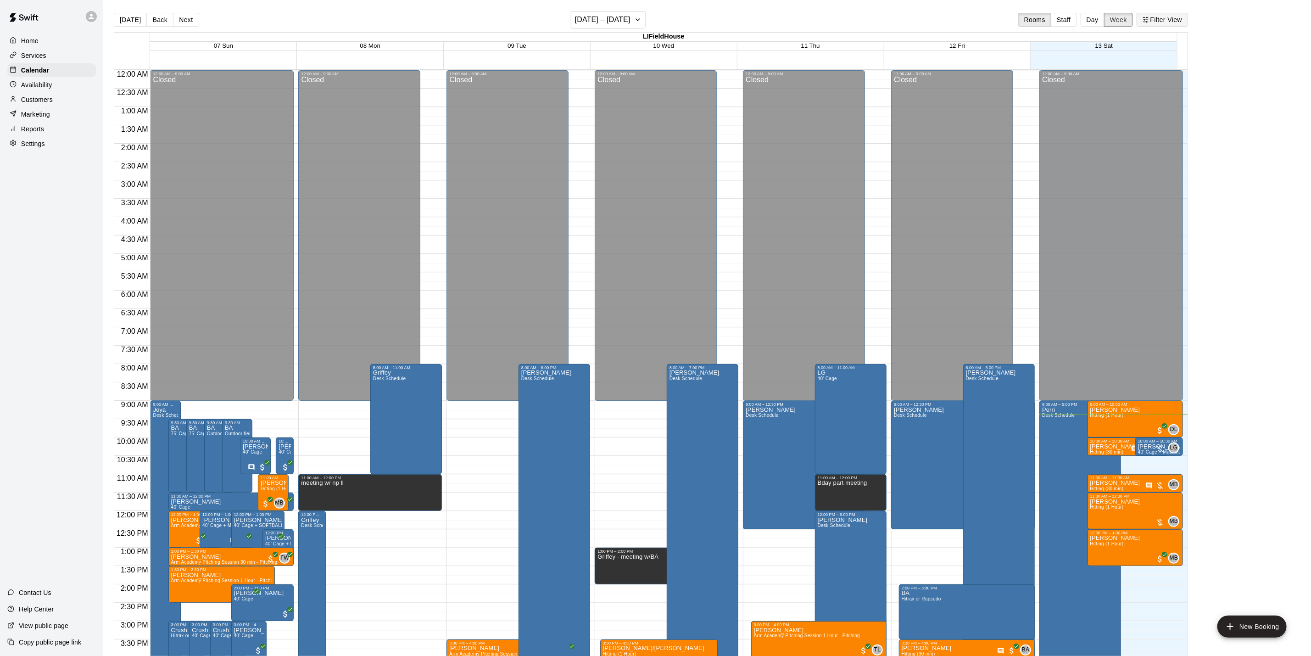
scroll to position [285, 0]
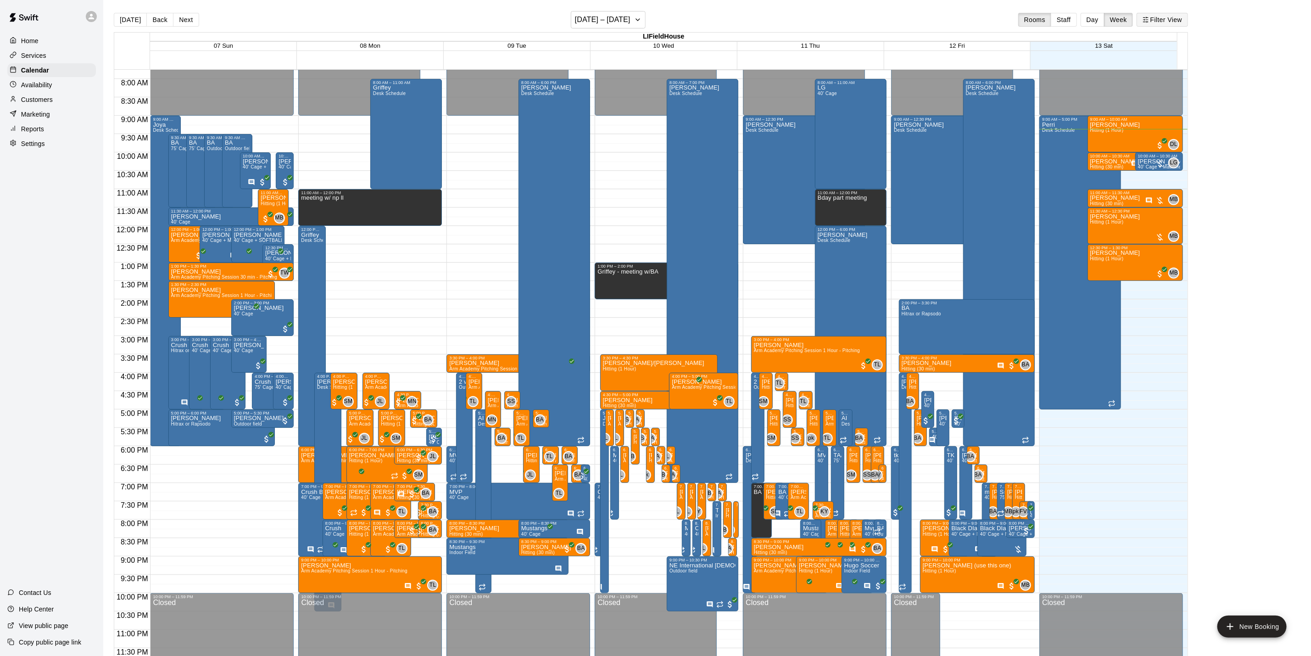
click at [1169, 18] on button "Filter View" at bounding box center [1162, 20] width 51 height 14
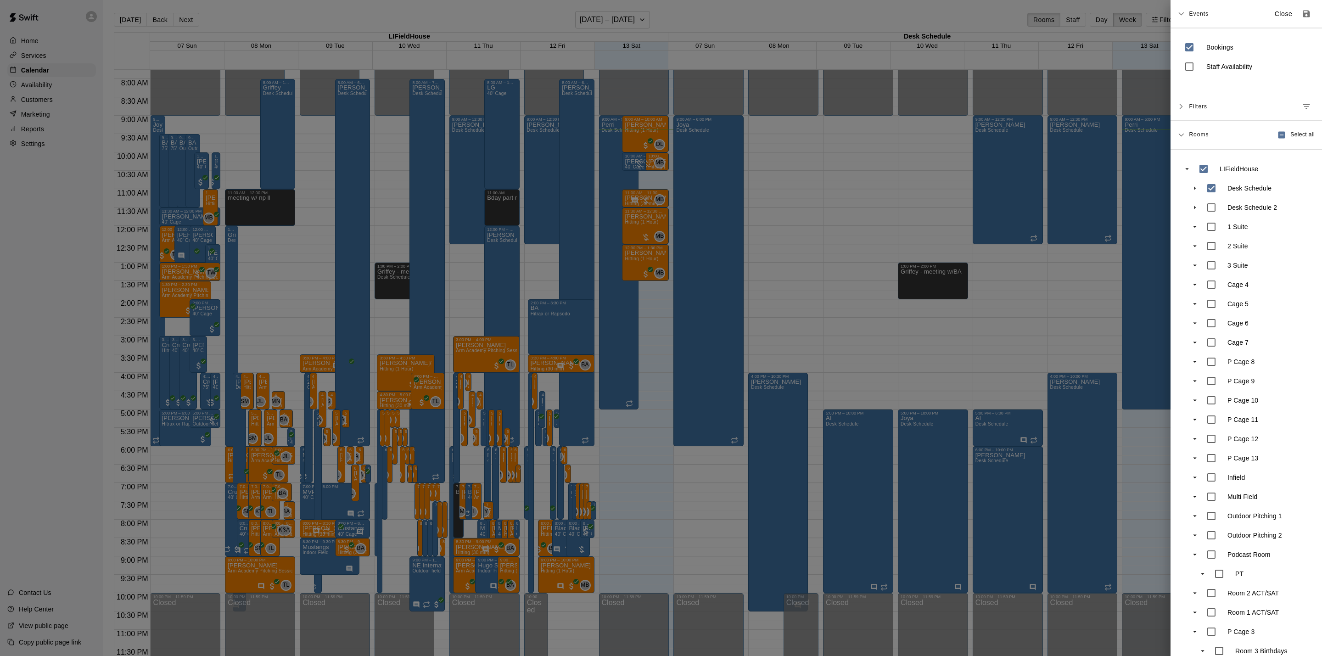
click at [890, 143] on div at bounding box center [661, 328] width 1322 height 656
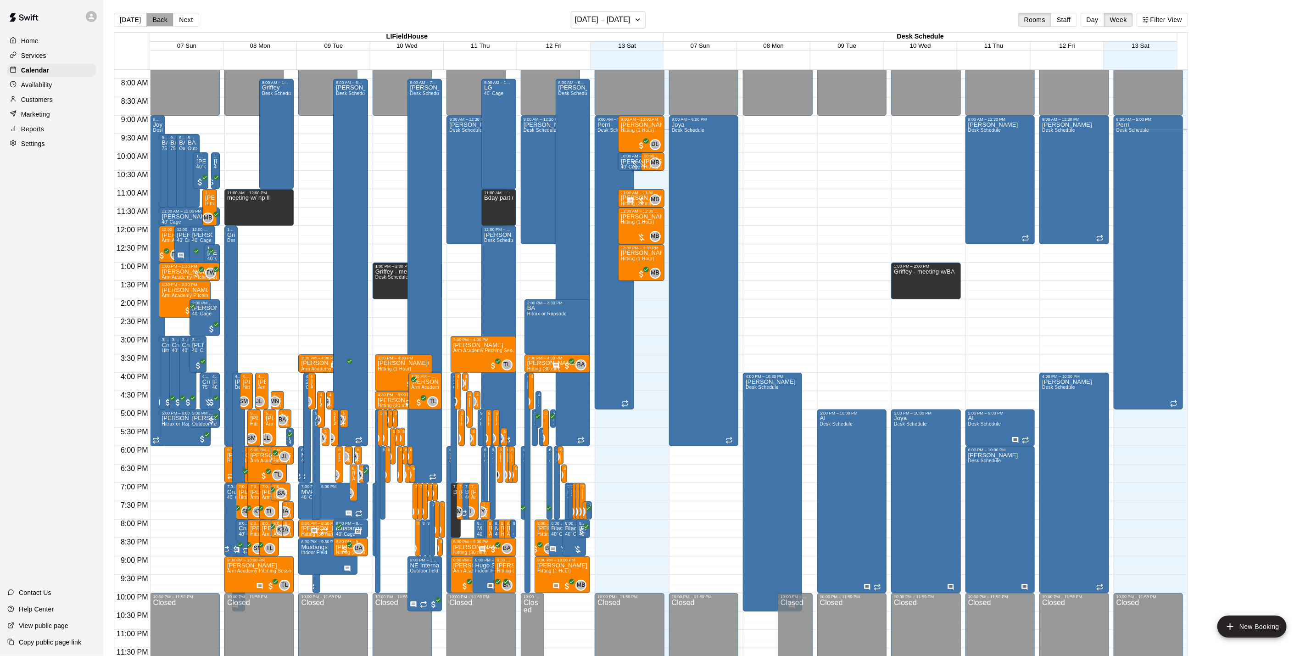
click at [154, 17] on button "Back" at bounding box center [159, 20] width 27 height 14
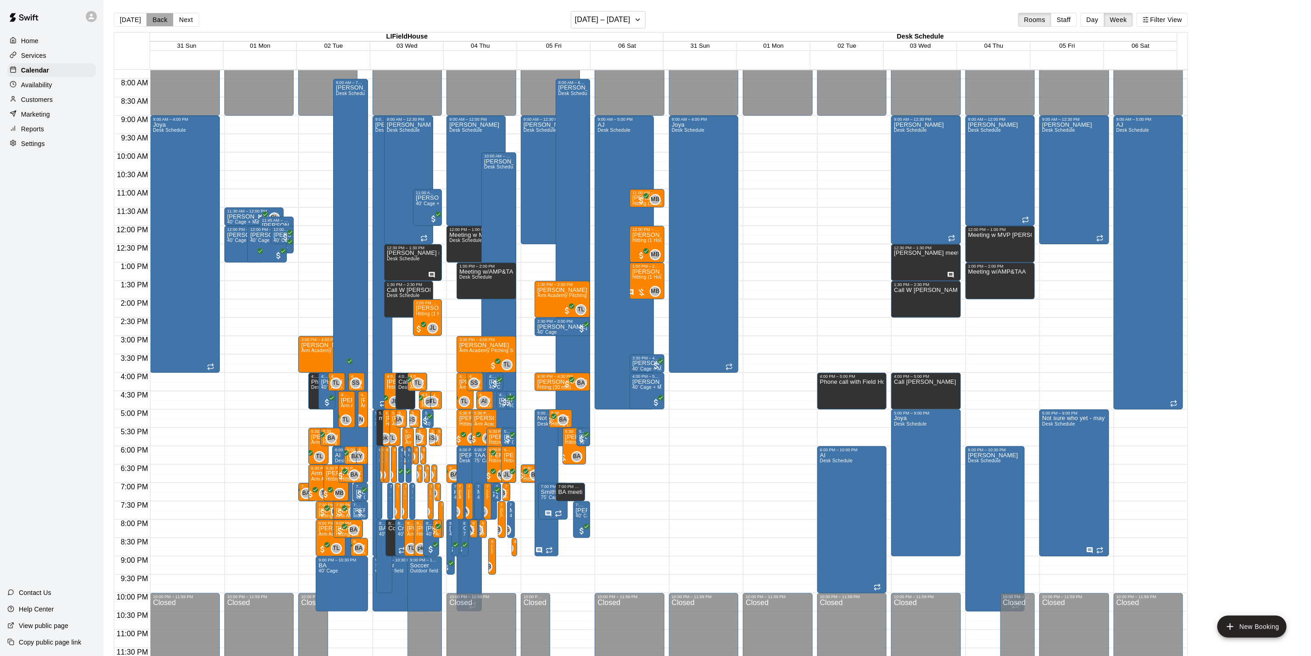
click at [154, 17] on button "Back" at bounding box center [159, 20] width 27 height 14
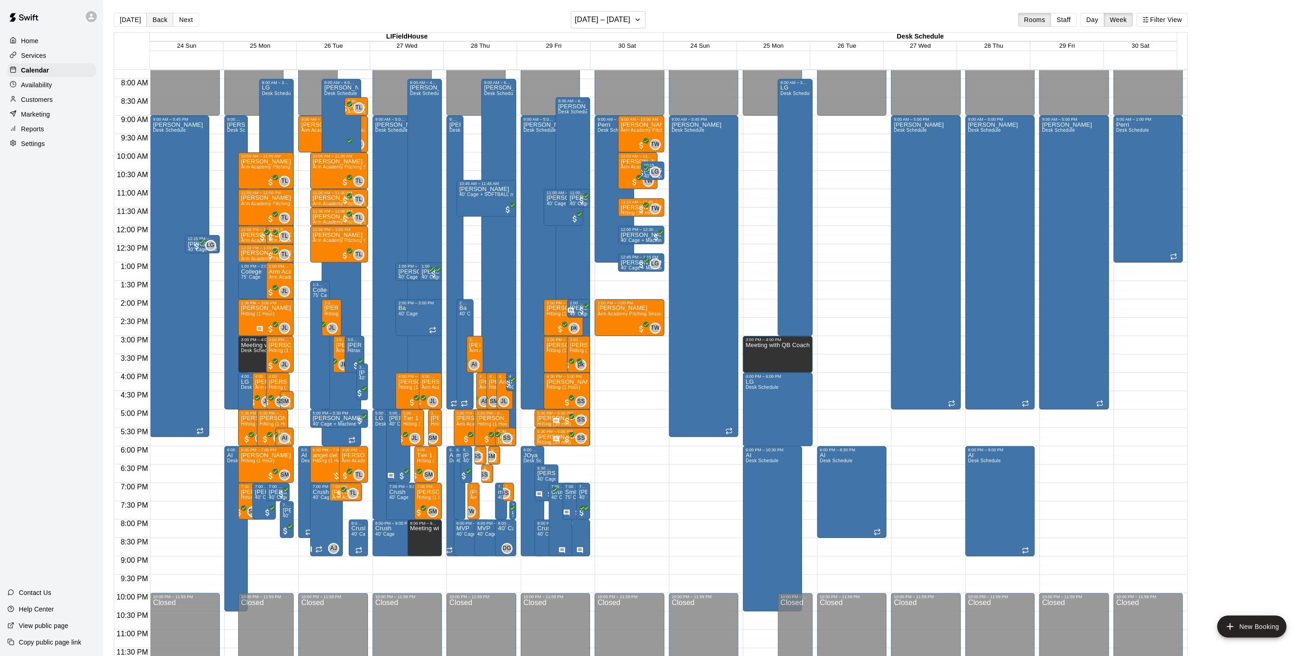
click at [154, 17] on button "Back" at bounding box center [159, 20] width 27 height 14
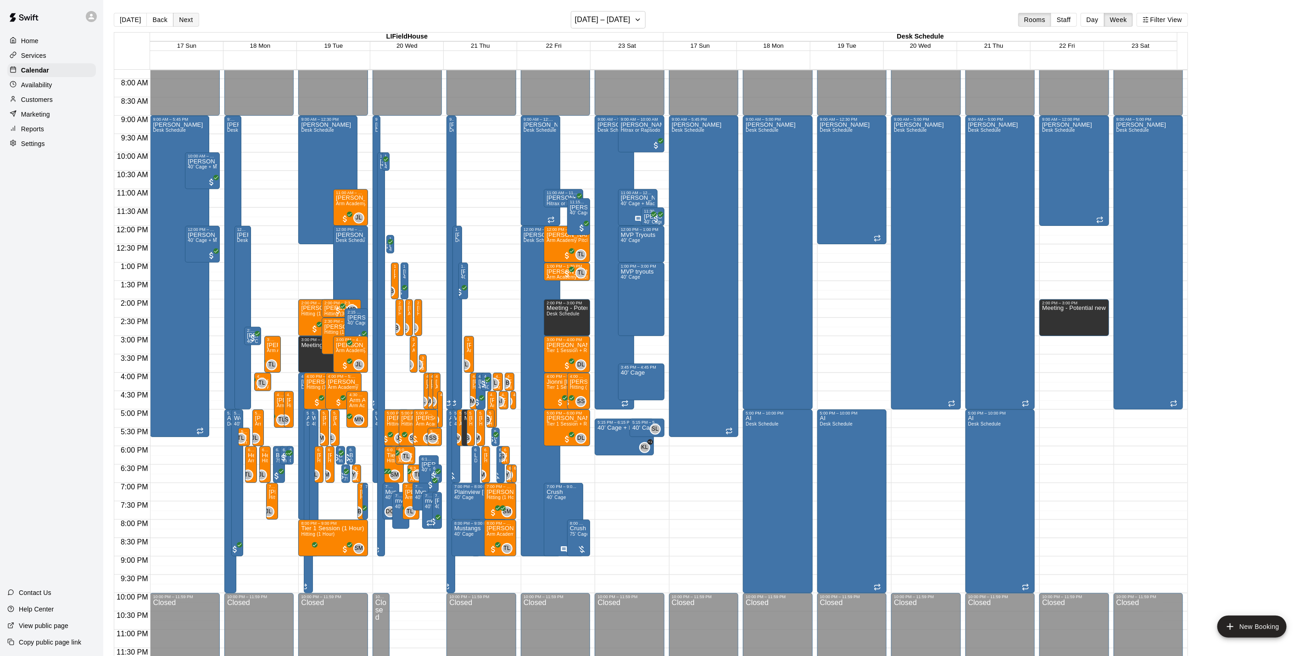
click at [183, 20] on button "Next" at bounding box center [186, 20] width 26 height 14
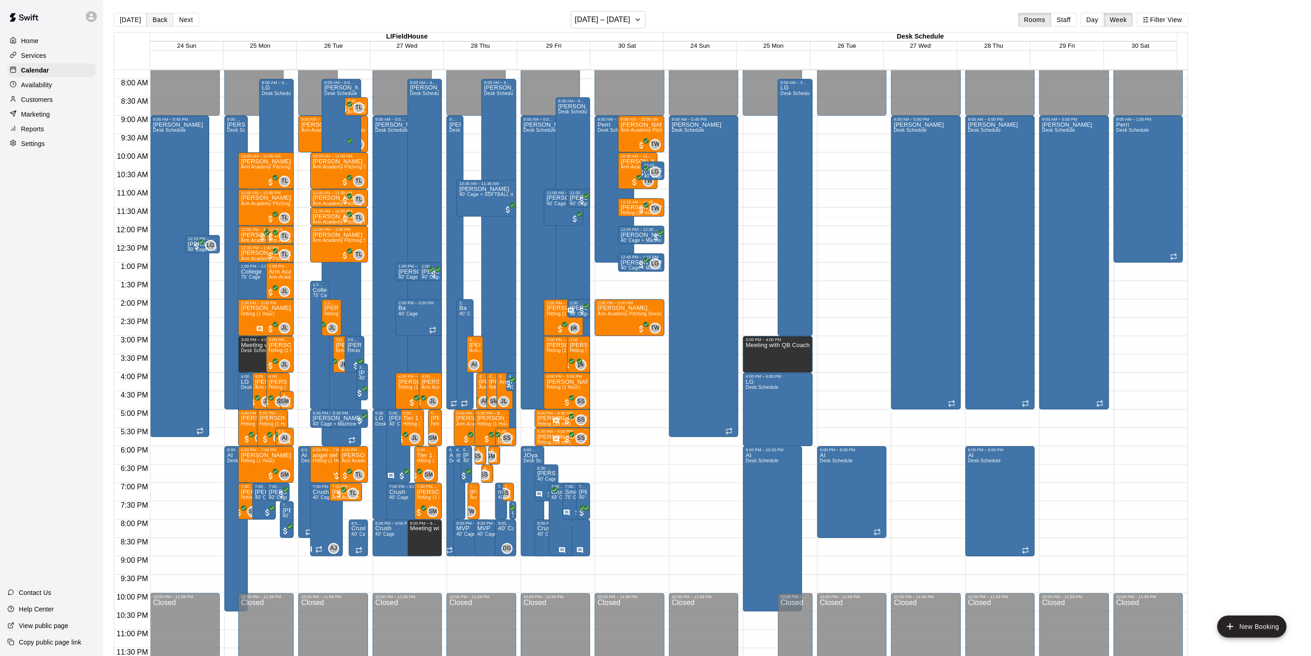
click at [162, 18] on button "Back" at bounding box center [159, 20] width 27 height 14
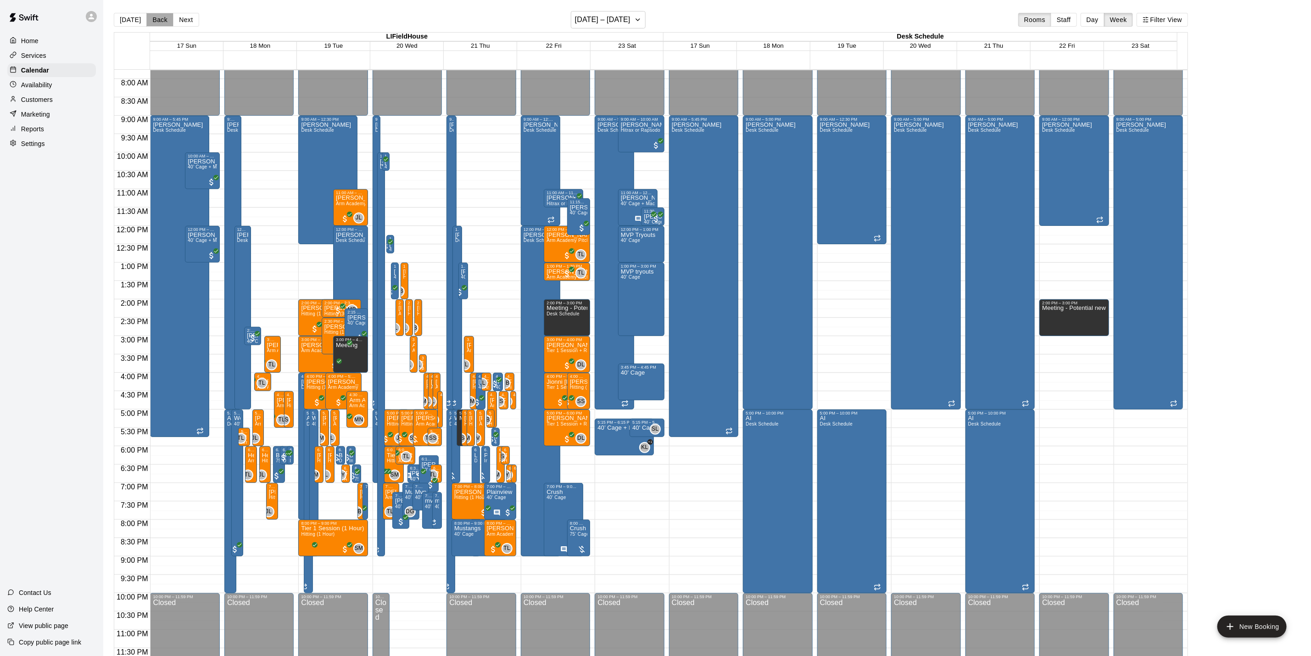
click at [162, 18] on button "Back" at bounding box center [159, 20] width 27 height 14
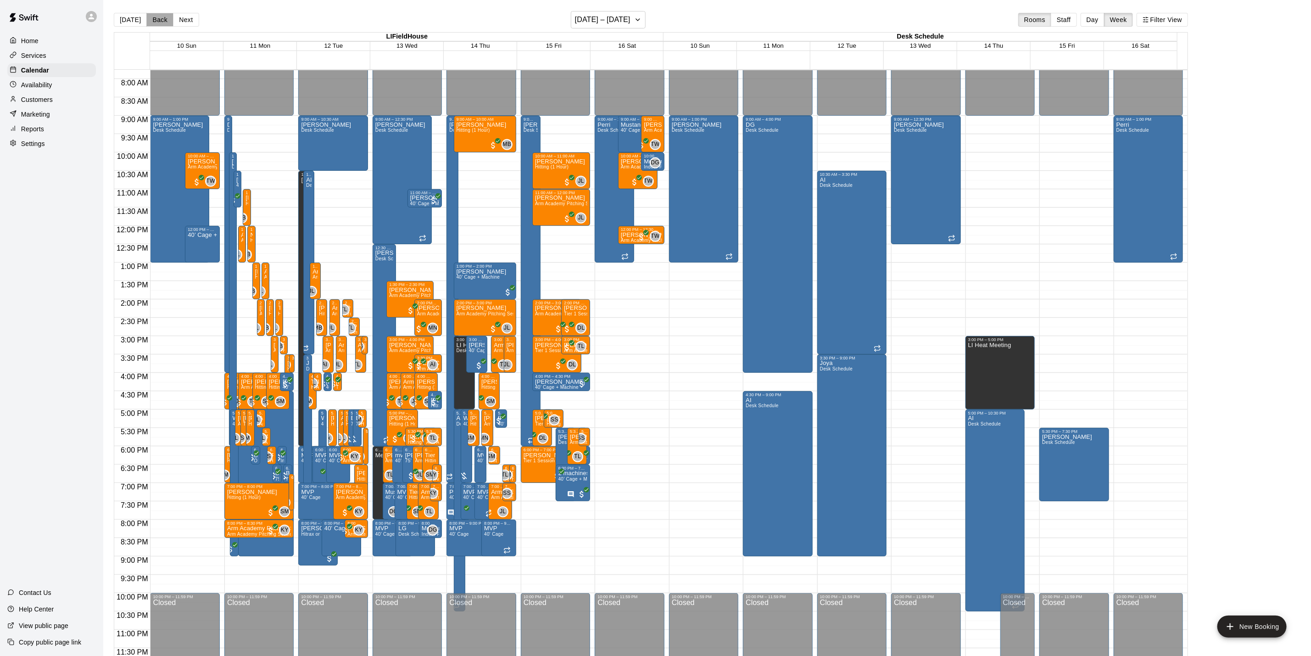
click at [162, 18] on button "Back" at bounding box center [159, 20] width 27 height 14
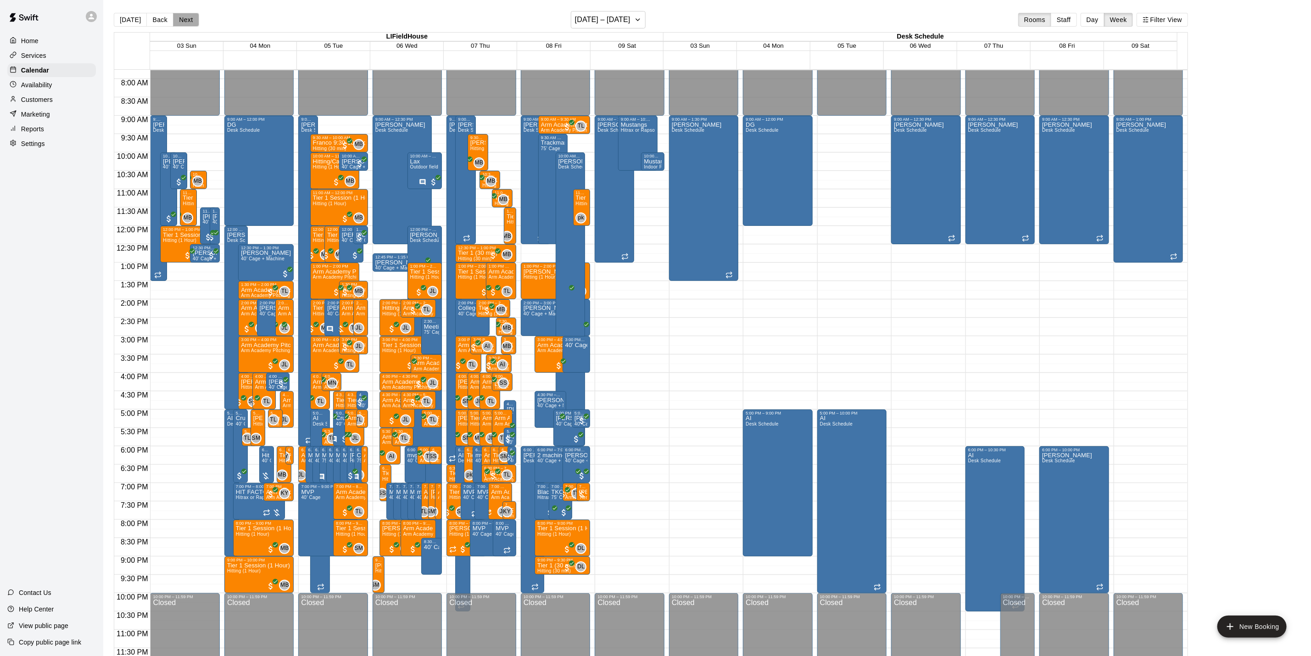
click at [179, 20] on button "Next" at bounding box center [186, 20] width 26 height 14
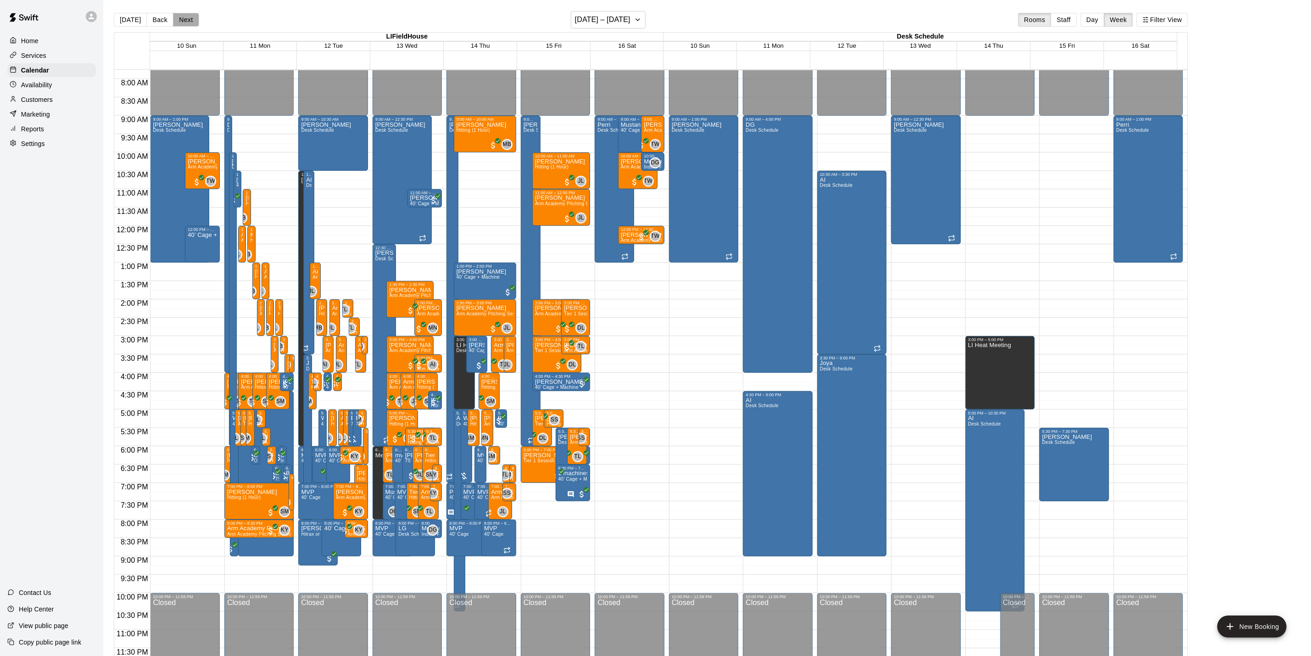
click at [184, 17] on button "Next" at bounding box center [186, 20] width 26 height 14
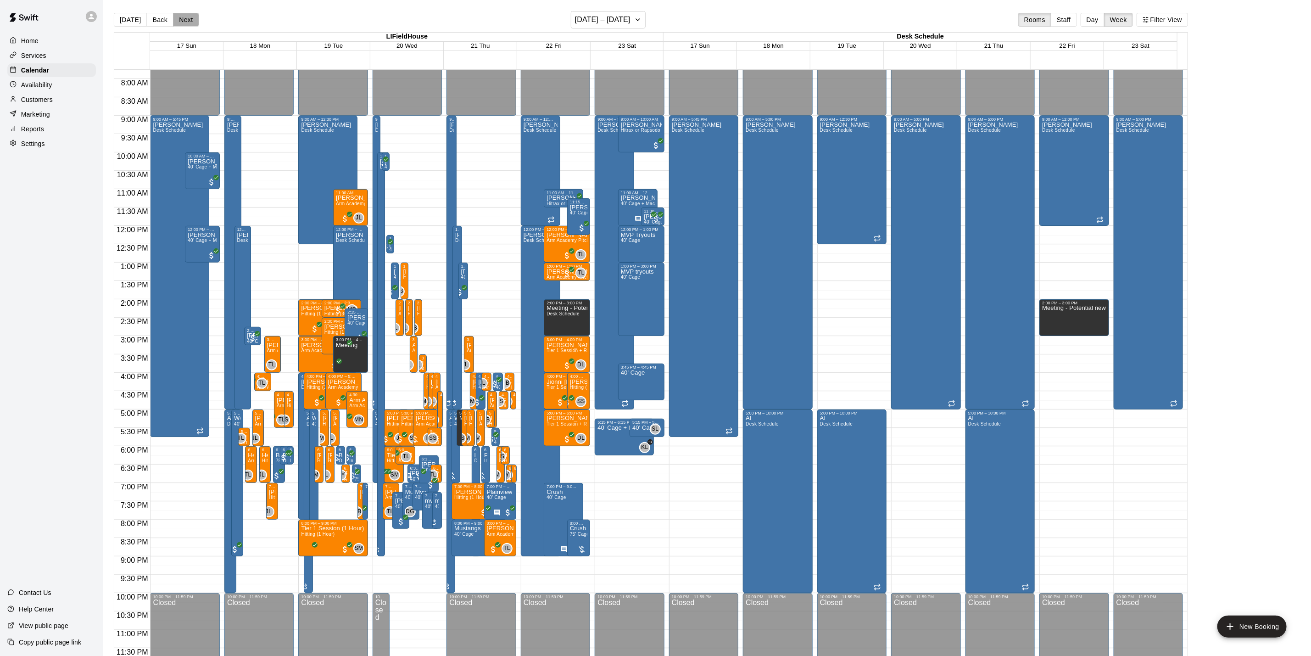
click at [184, 23] on button "Next" at bounding box center [186, 20] width 26 height 14
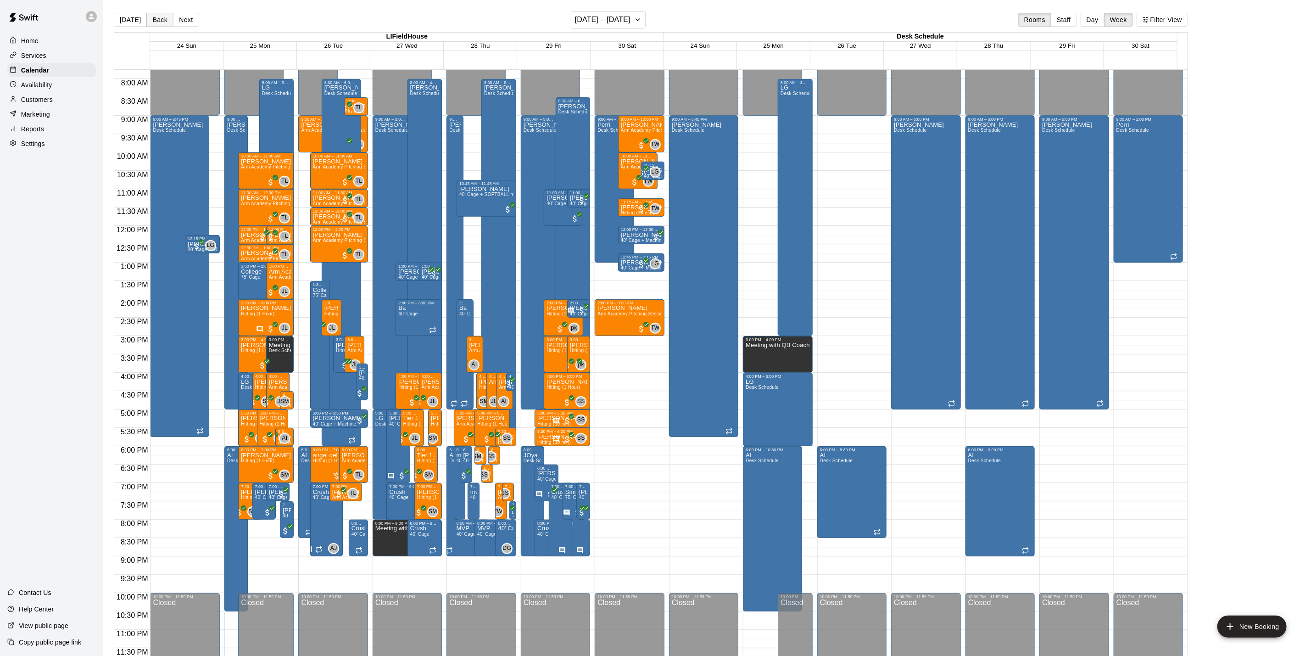
click at [161, 22] on button "Back" at bounding box center [159, 20] width 27 height 14
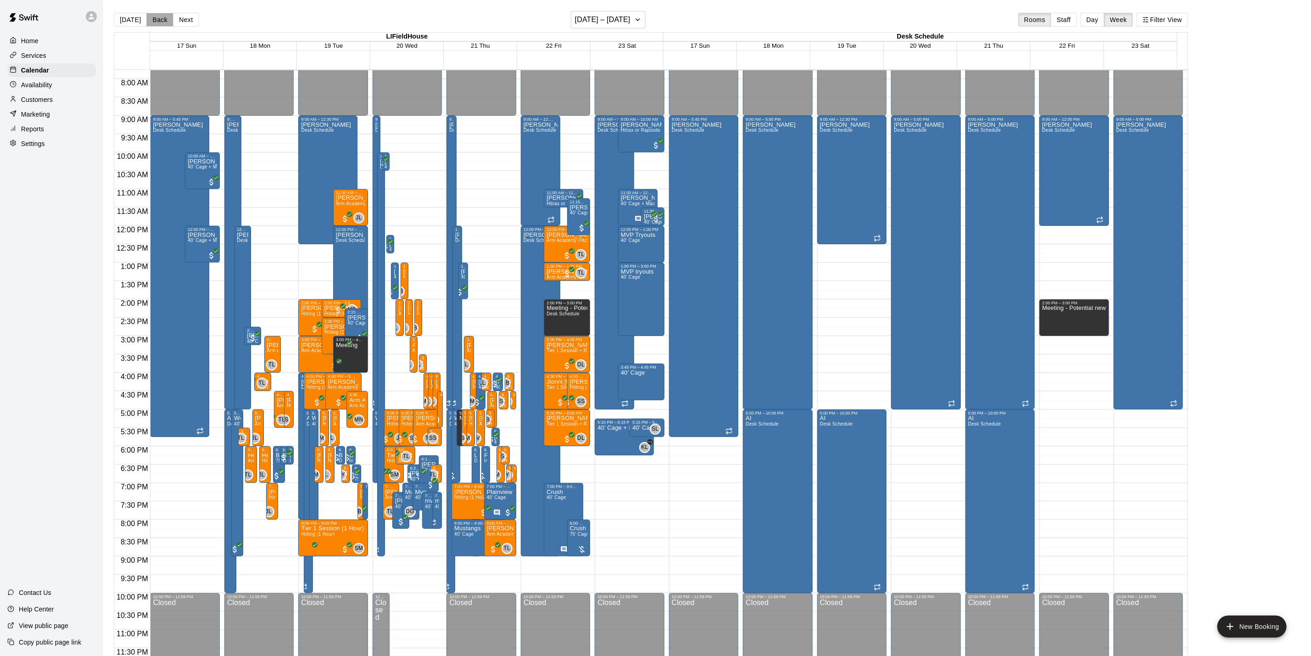
click at [164, 18] on button "Back" at bounding box center [159, 20] width 27 height 14
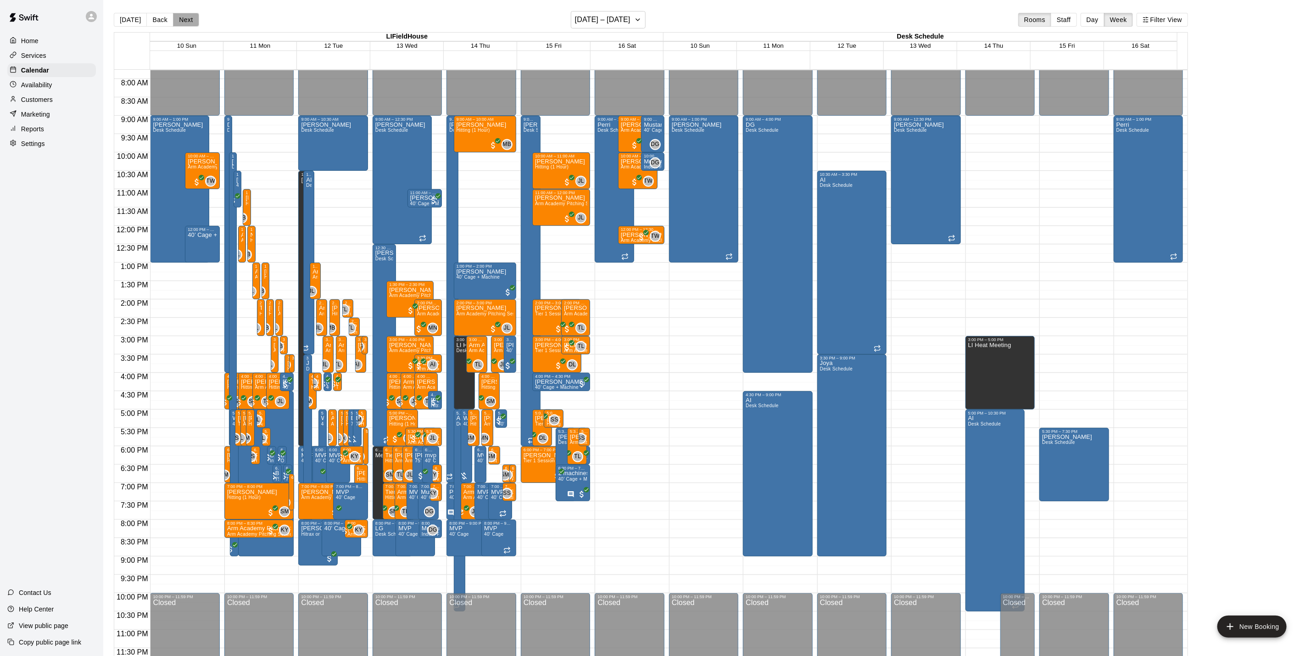
click at [189, 14] on button "Next" at bounding box center [186, 20] width 26 height 14
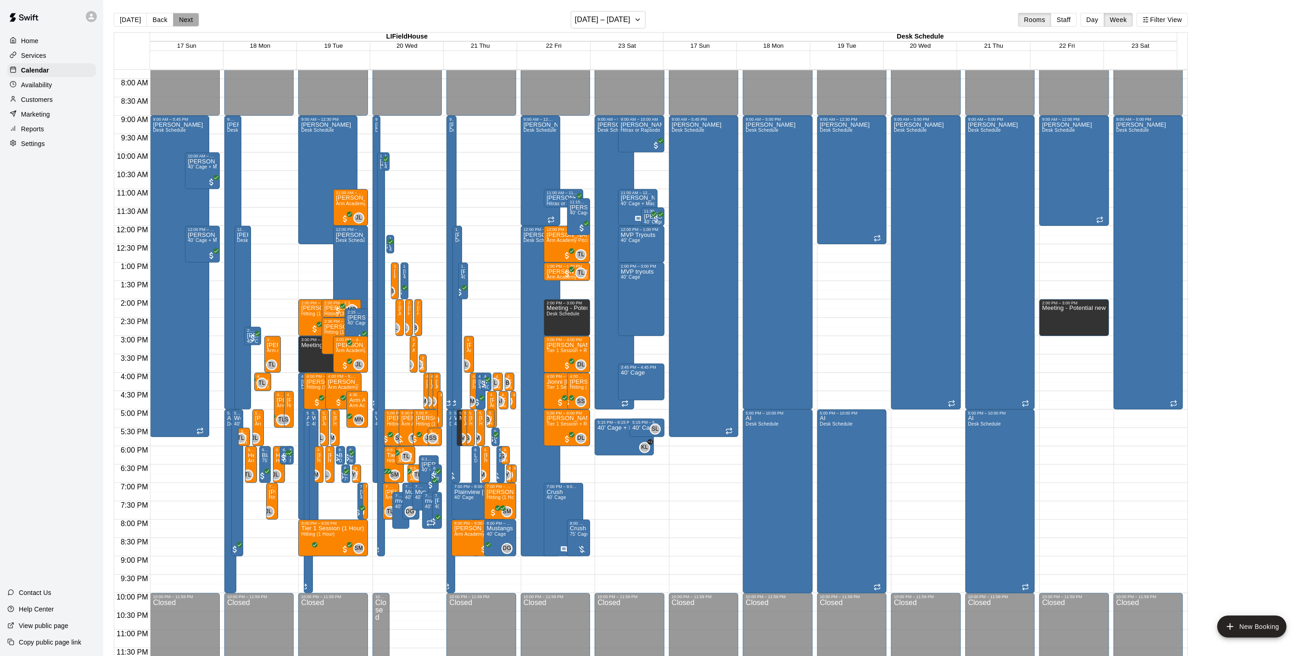
click at [190, 22] on button "Next" at bounding box center [186, 20] width 26 height 14
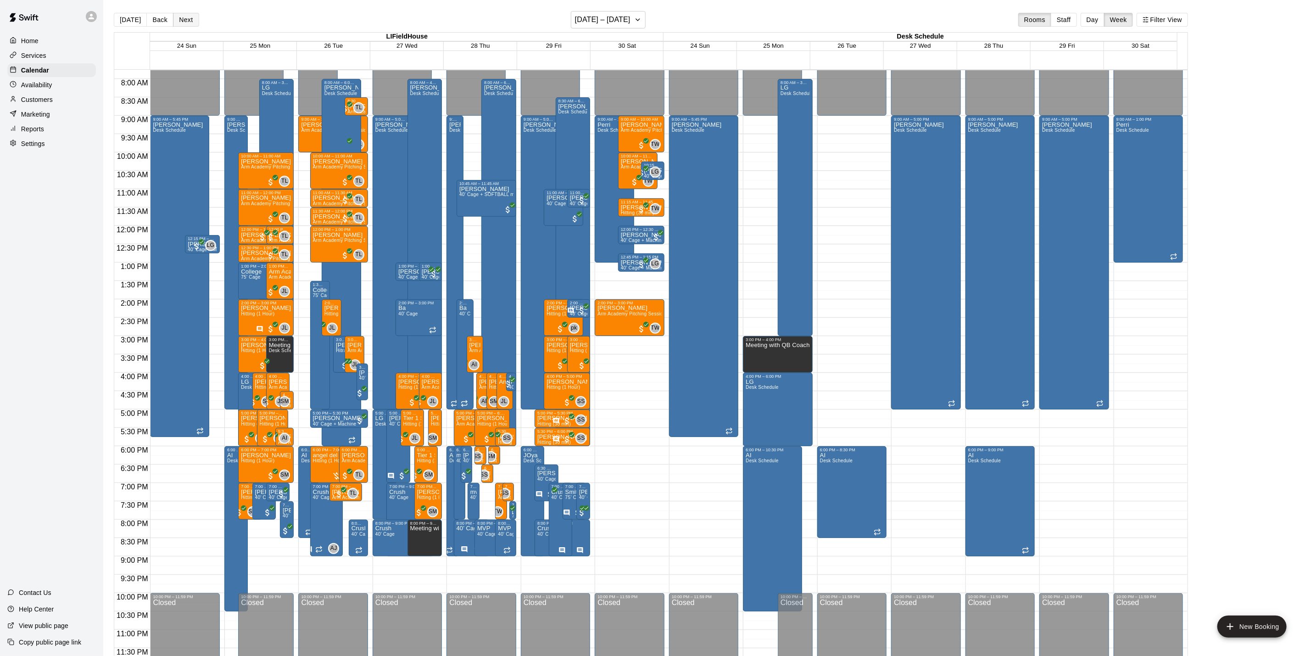
click at [181, 14] on button "Next" at bounding box center [186, 20] width 26 height 14
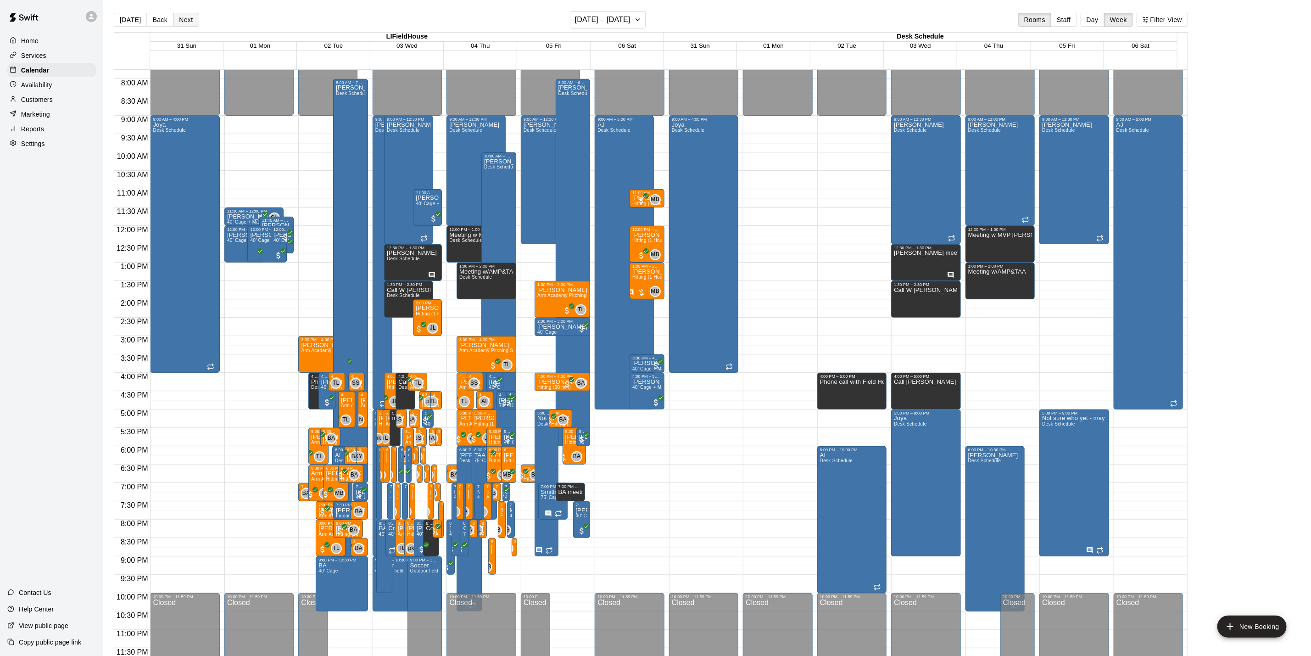
click at [180, 18] on button "Next" at bounding box center [186, 20] width 26 height 14
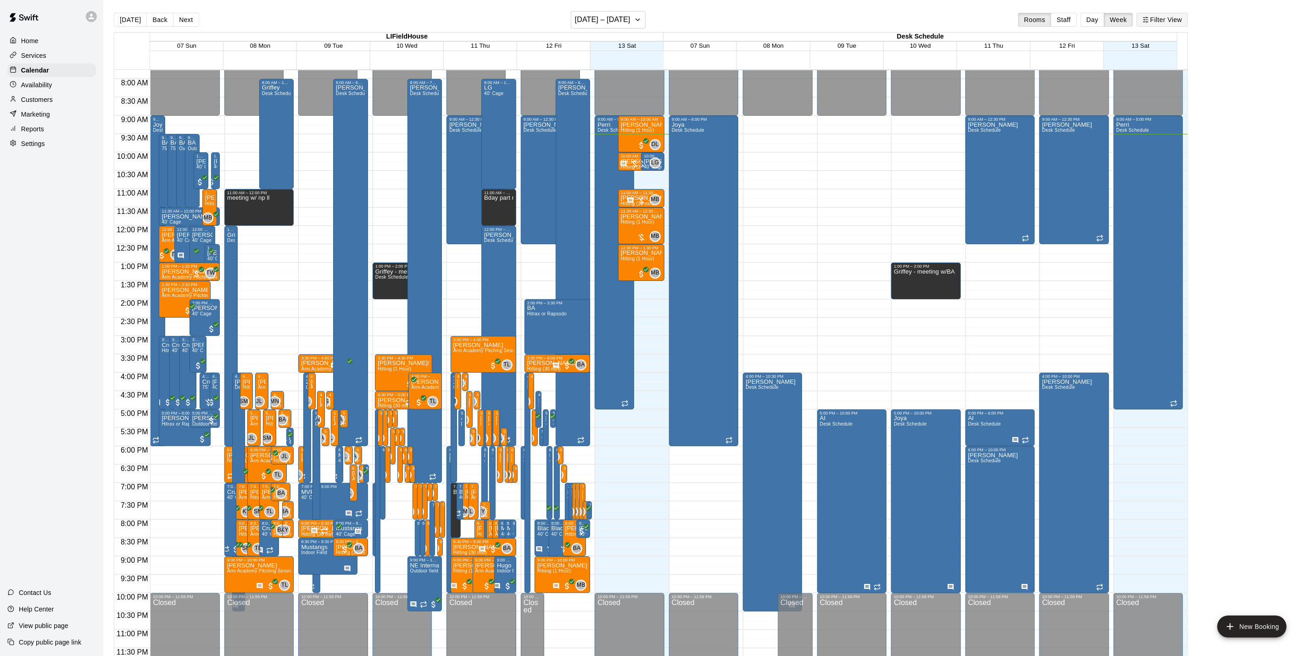
click at [1171, 23] on button "Filter View" at bounding box center [1162, 20] width 51 height 14
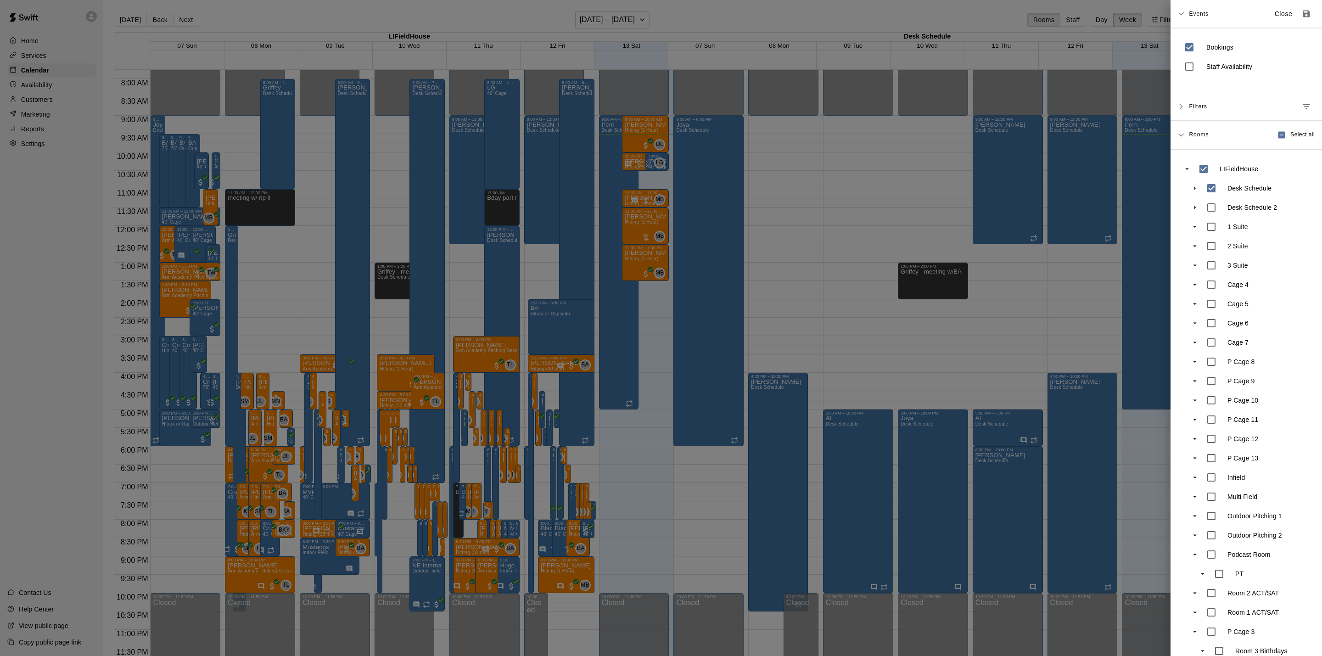
click at [1146, 17] on div at bounding box center [661, 328] width 1322 height 656
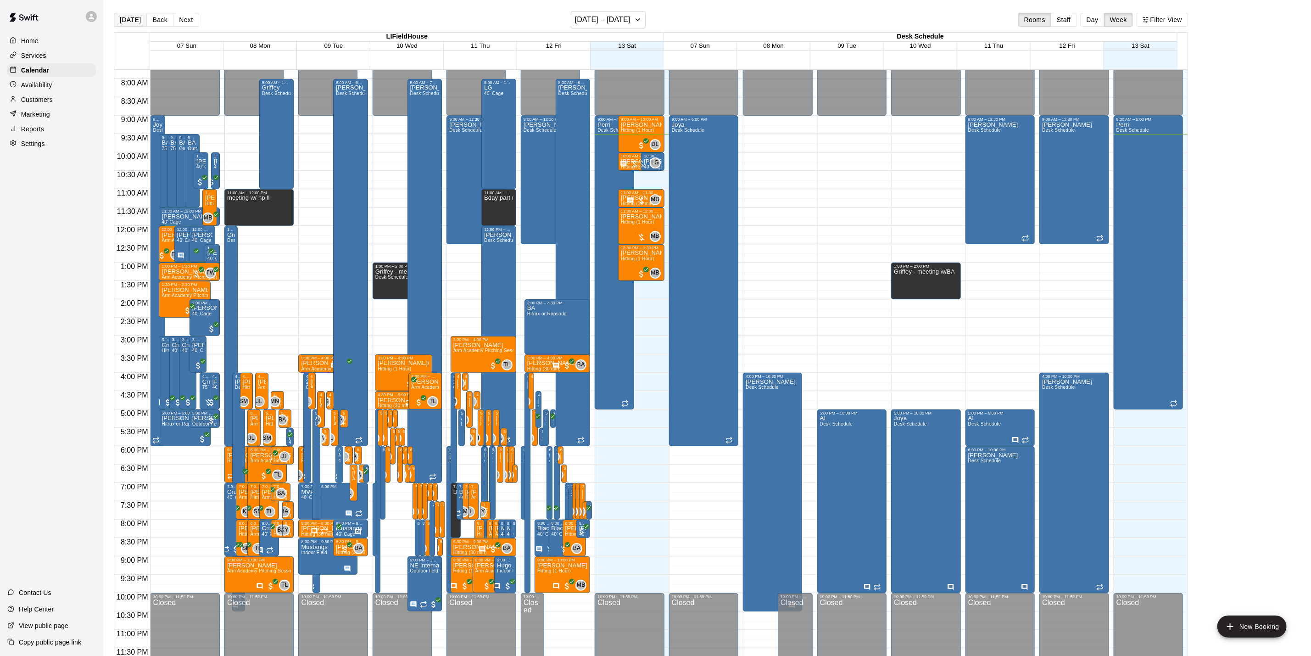
click at [118, 18] on button "[DATE]" at bounding box center [130, 20] width 33 height 14
click at [1095, 21] on button "Day" at bounding box center [1093, 20] width 24 height 14
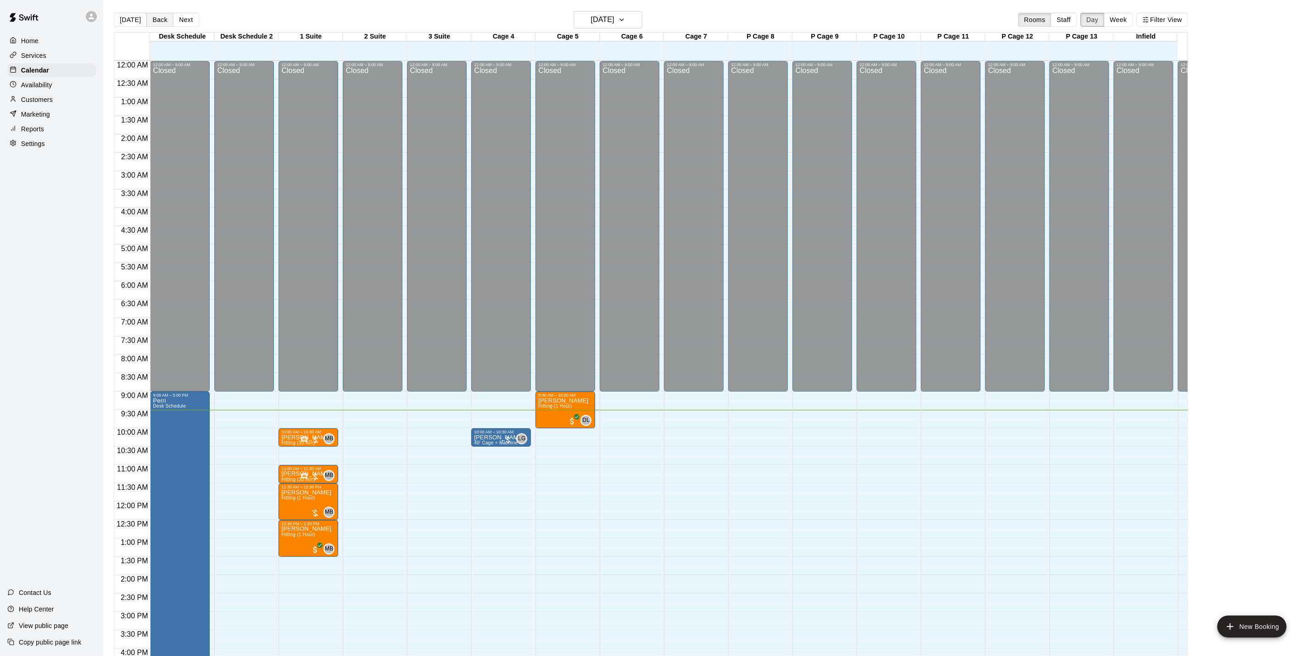
scroll to position [287, 0]
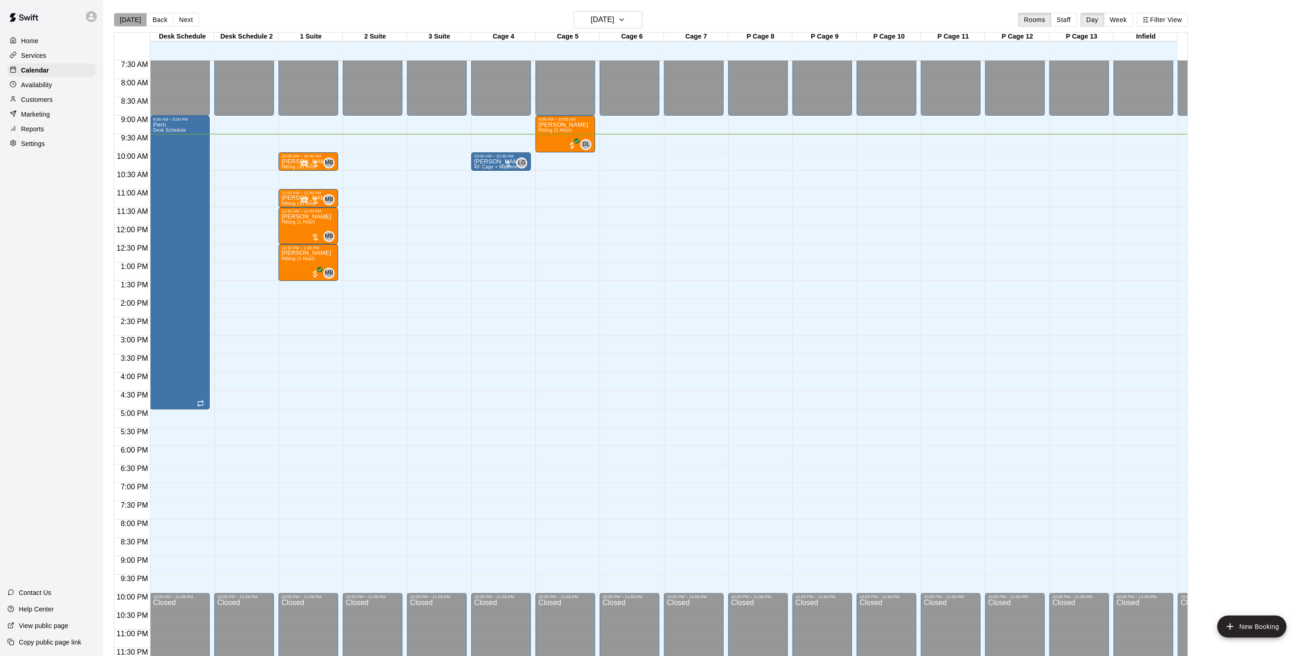
click at [137, 21] on button "[DATE]" at bounding box center [130, 20] width 33 height 14
click at [1183, 23] on button "Filter View" at bounding box center [1162, 20] width 51 height 14
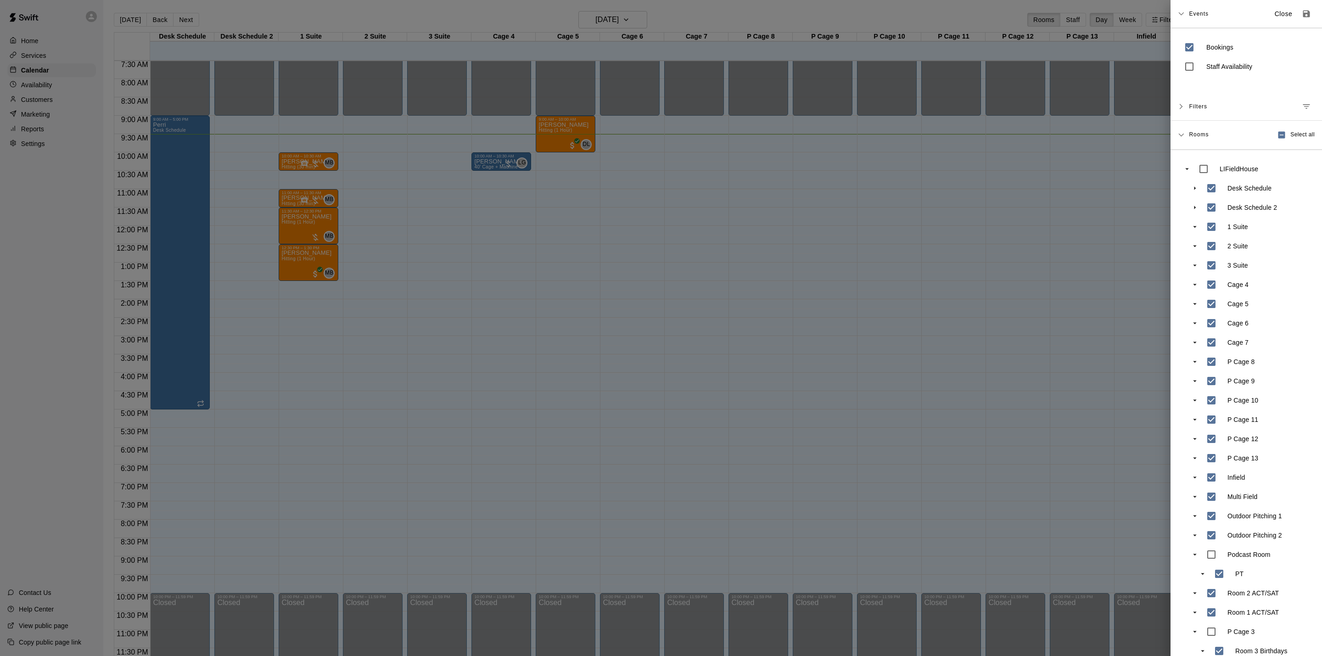
click at [1149, 18] on div at bounding box center [661, 328] width 1322 height 656
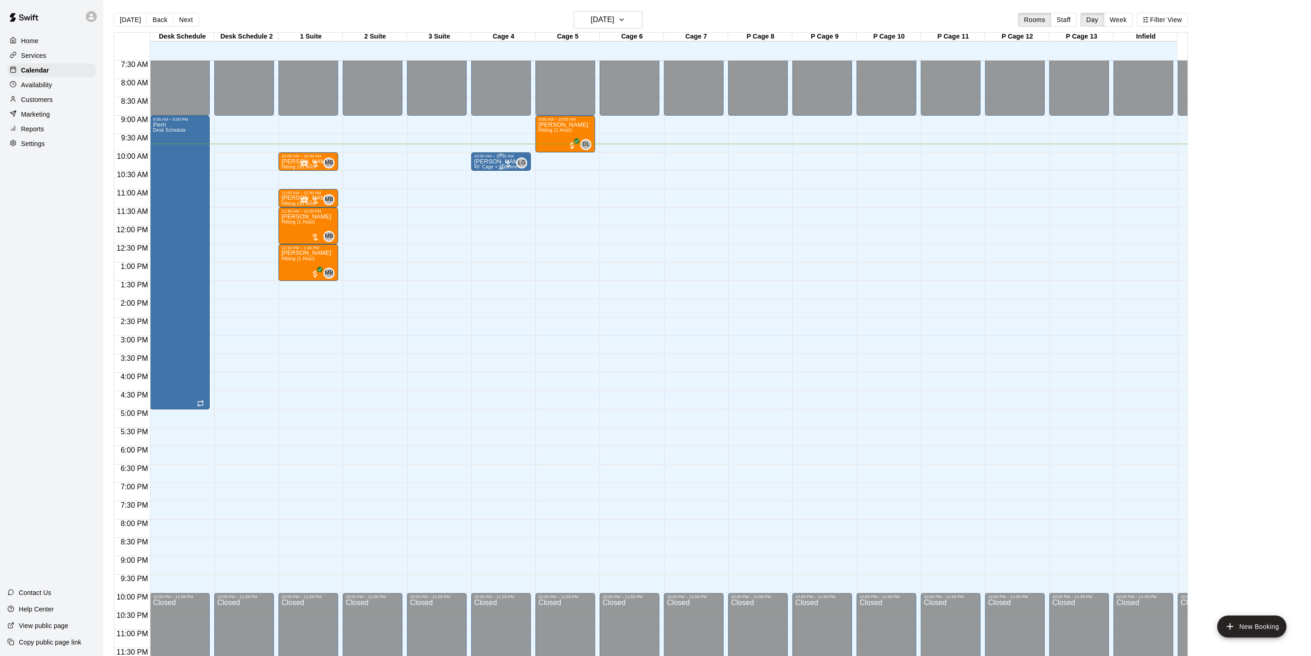
click at [491, 154] on div "10:00 AM – 10:30 AM" at bounding box center [501, 156] width 54 height 5
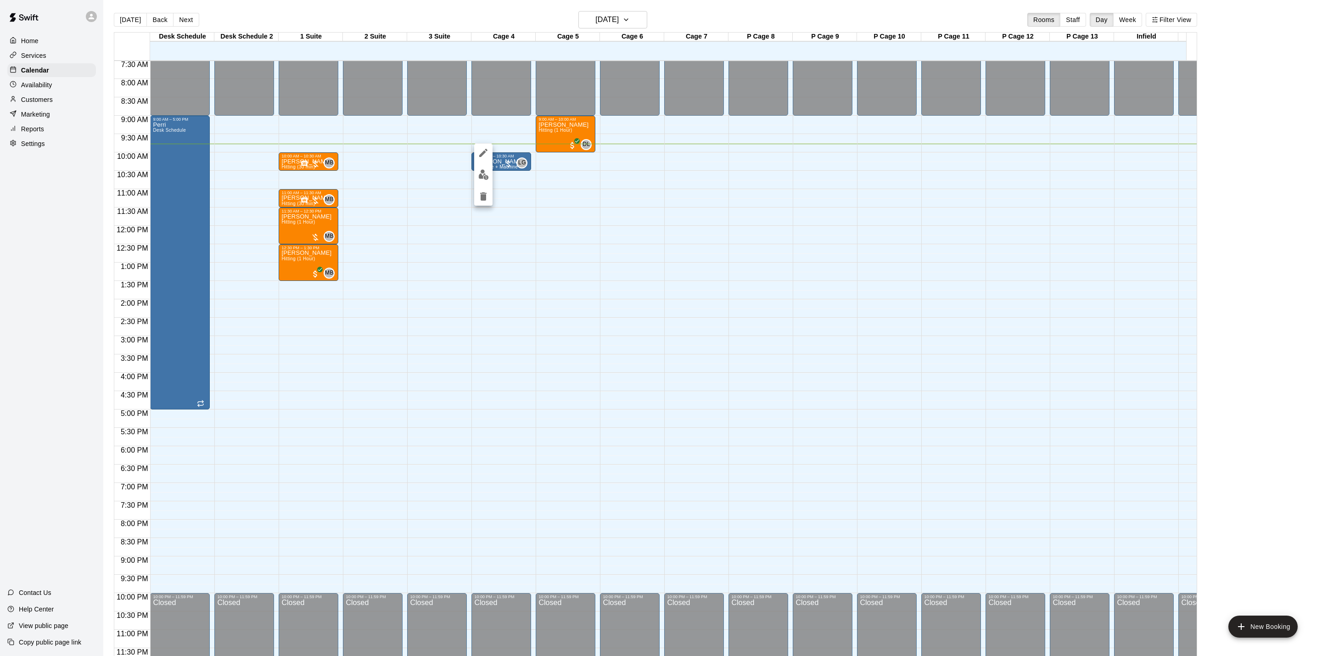
click at [410, 145] on div at bounding box center [661, 328] width 1322 height 656
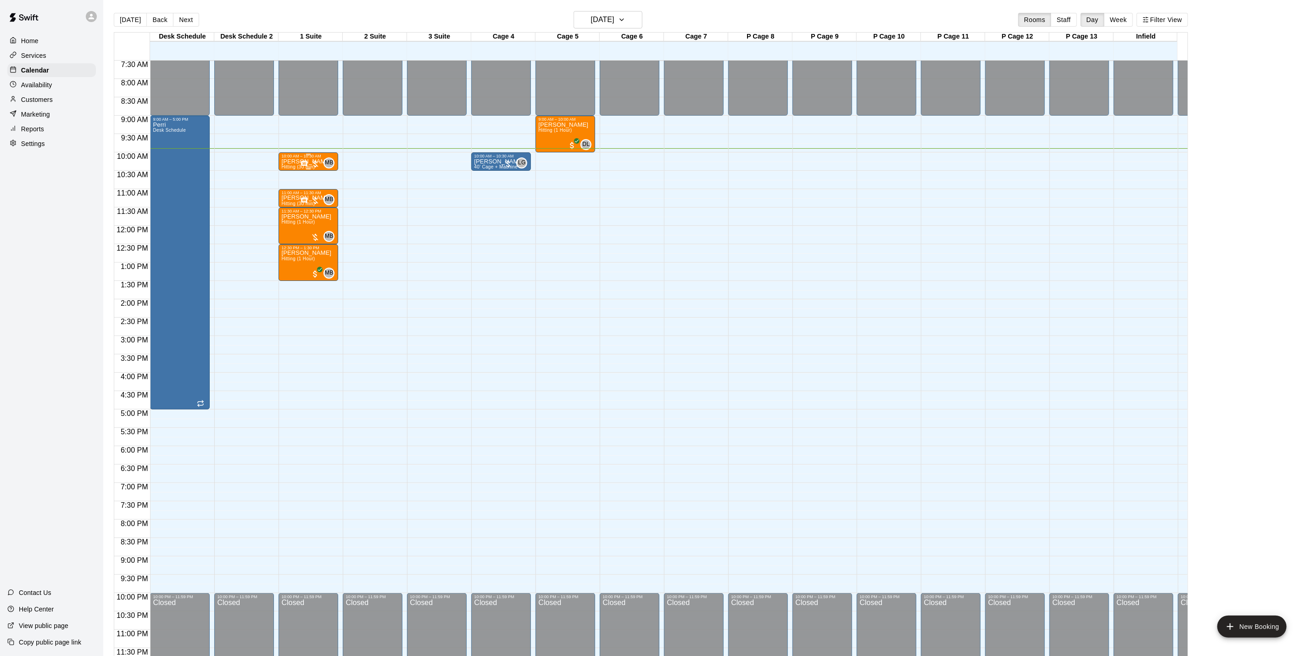
click at [296, 158] on div "[PERSON_NAME] Hitting (30 min)" at bounding box center [306, 486] width 50 height 656
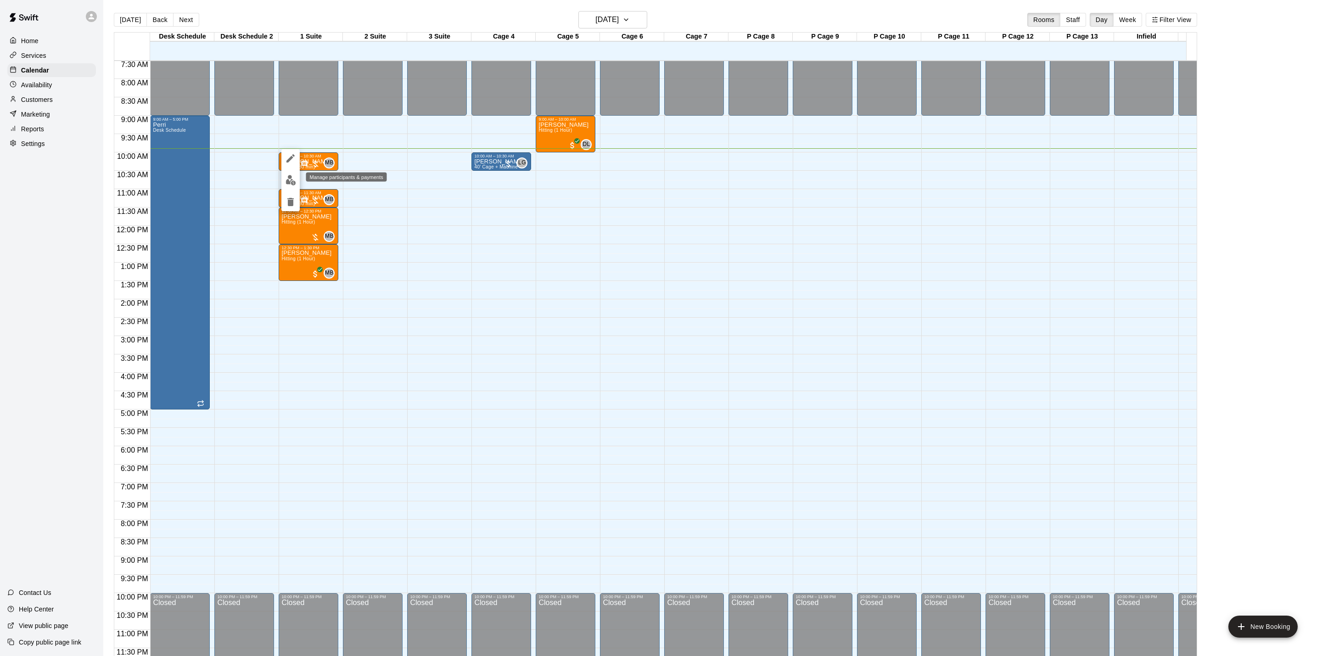
click at [291, 184] on img "edit" at bounding box center [290, 180] width 11 height 11
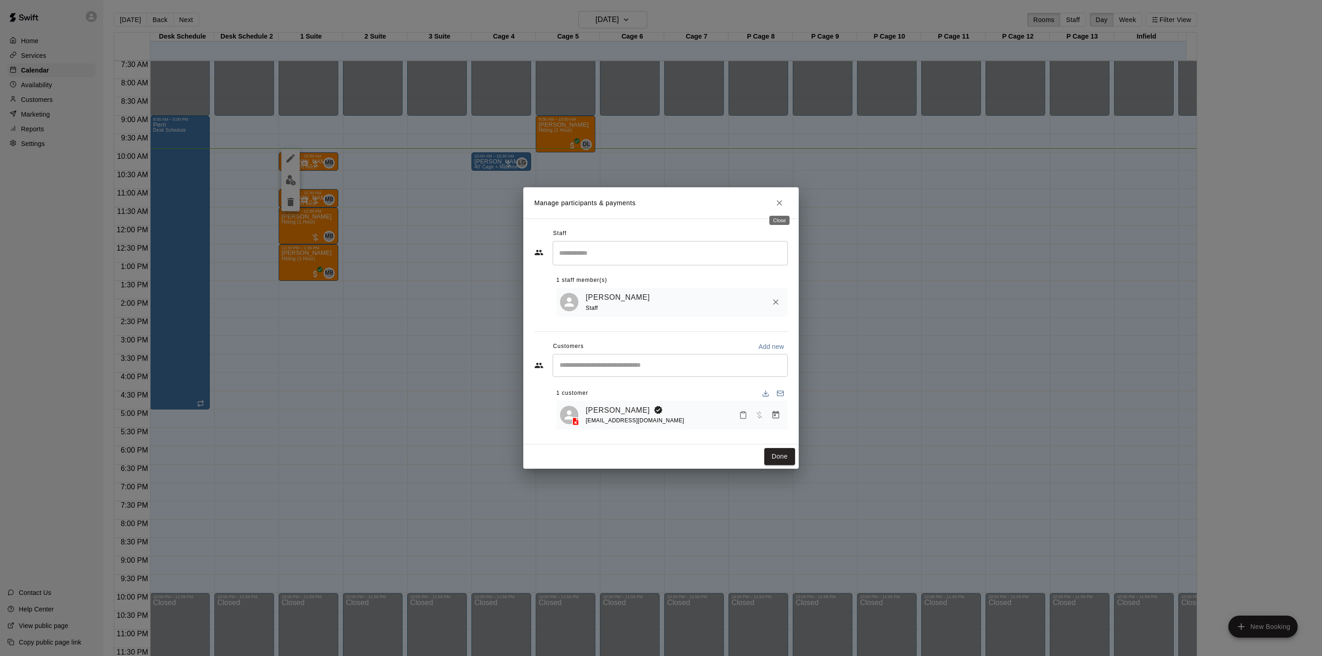
click at [784, 204] on button "Close" at bounding box center [779, 203] width 17 height 17
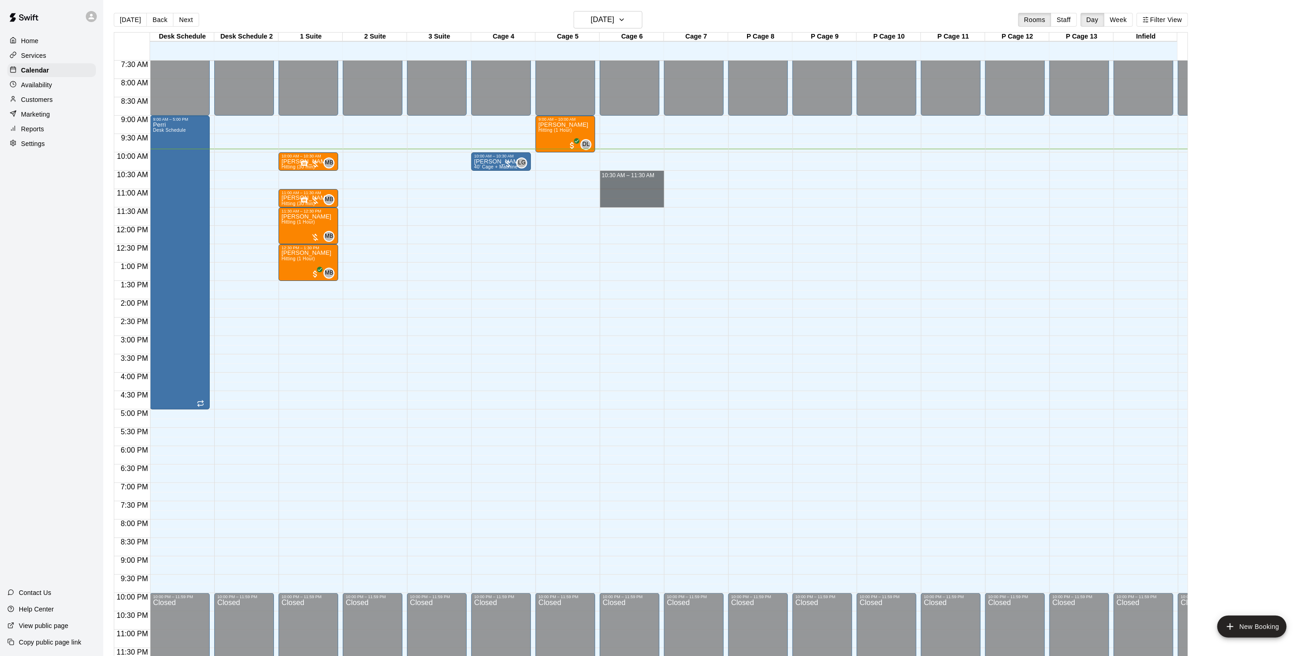
drag, startPoint x: 644, startPoint y: 161, endPoint x: 643, endPoint y: 192, distance: 30.8
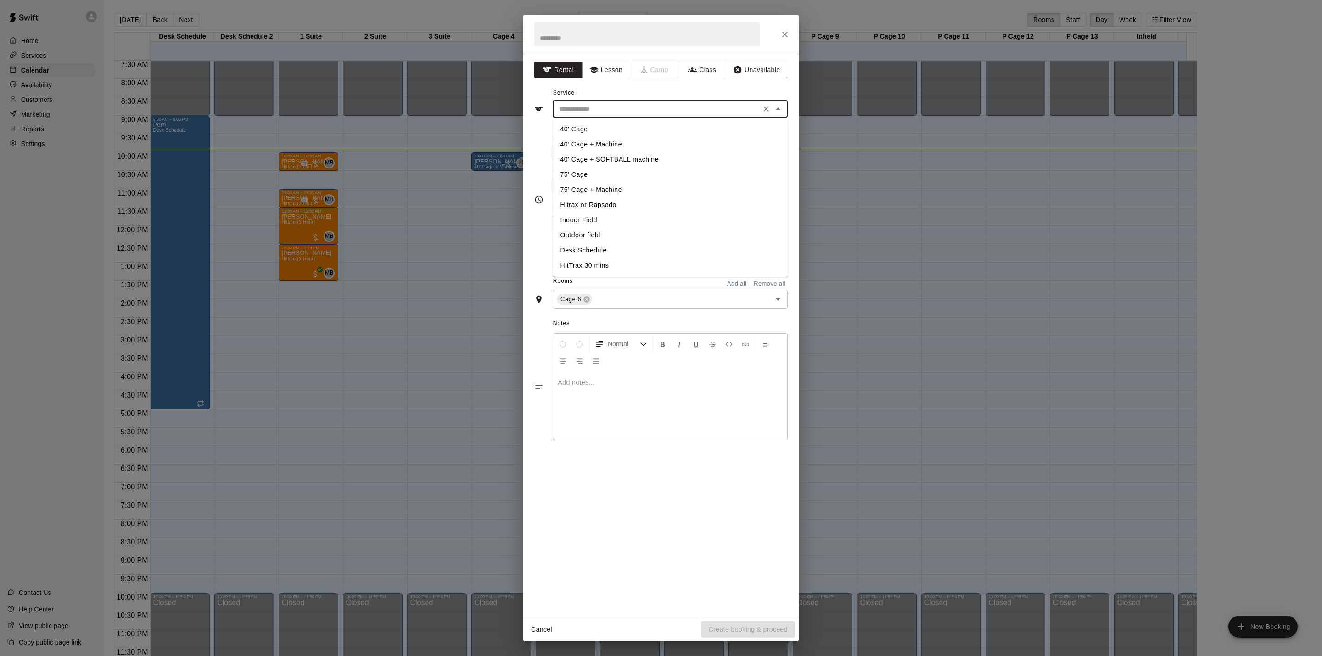
click at [635, 106] on input "text" at bounding box center [656, 108] width 202 height 11
click at [598, 125] on li "40' Cage" at bounding box center [670, 129] width 235 height 15
type input "********"
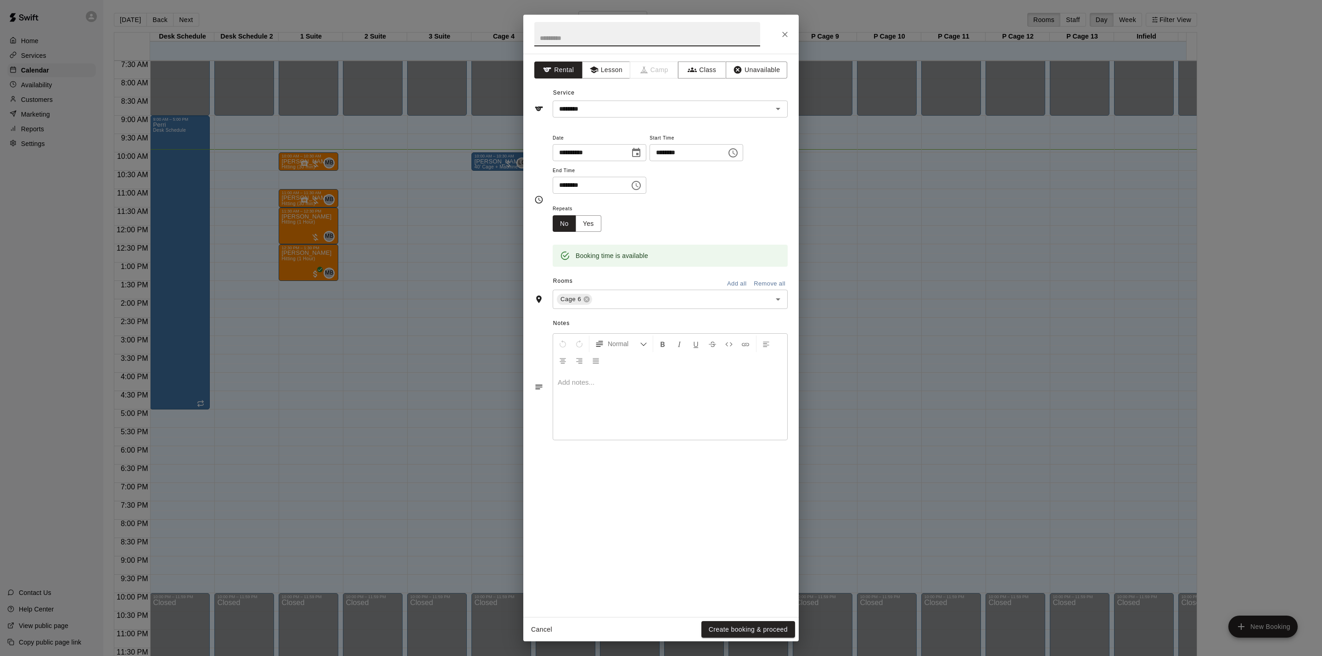
click at [596, 34] on input "text" at bounding box center [647, 34] width 226 height 24
type input "****"
click at [730, 630] on button "Create booking & proceed" at bounding box center [748, 629] width 94 height 17
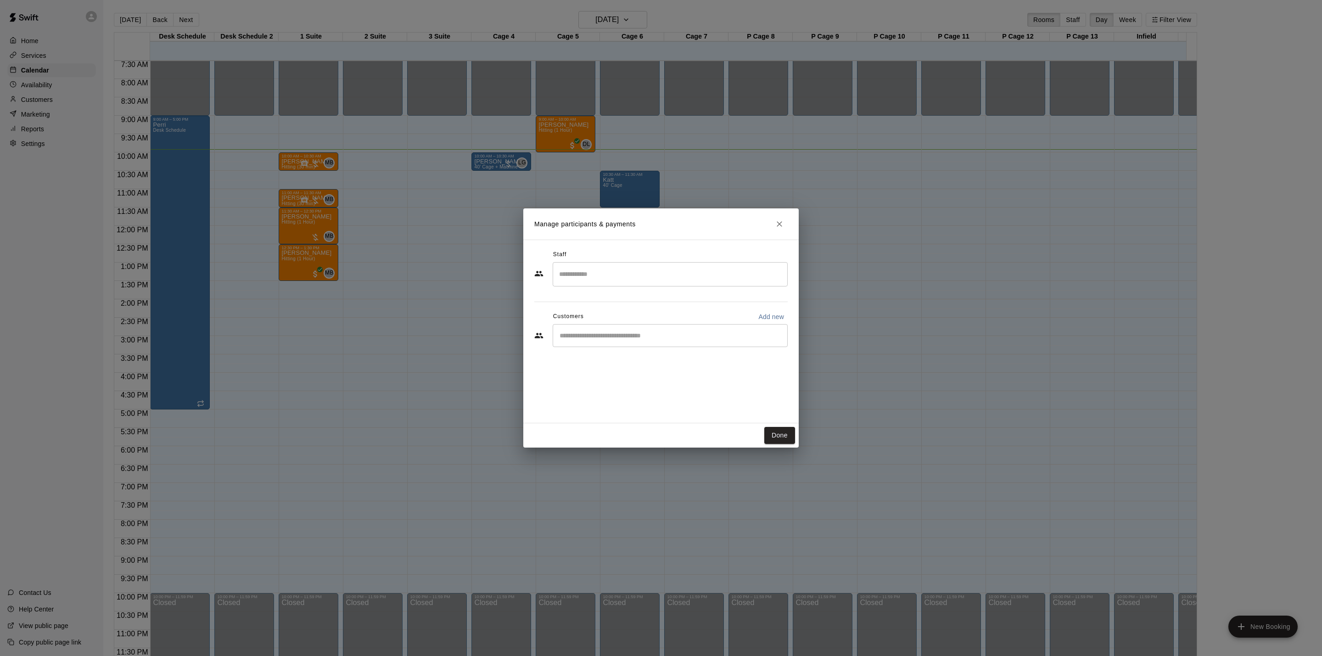
click at [655, 272] on input "Search staff" at bounding box center [670, 274] width 227 height 16
click at [642, 309] on div "[PERSON_NAME] (Owner) Owner" at bounding box center [617, 305] width 83 height 18
click at [639, 343] on div "​" at bounding box center [670, 335] width 235 height 23
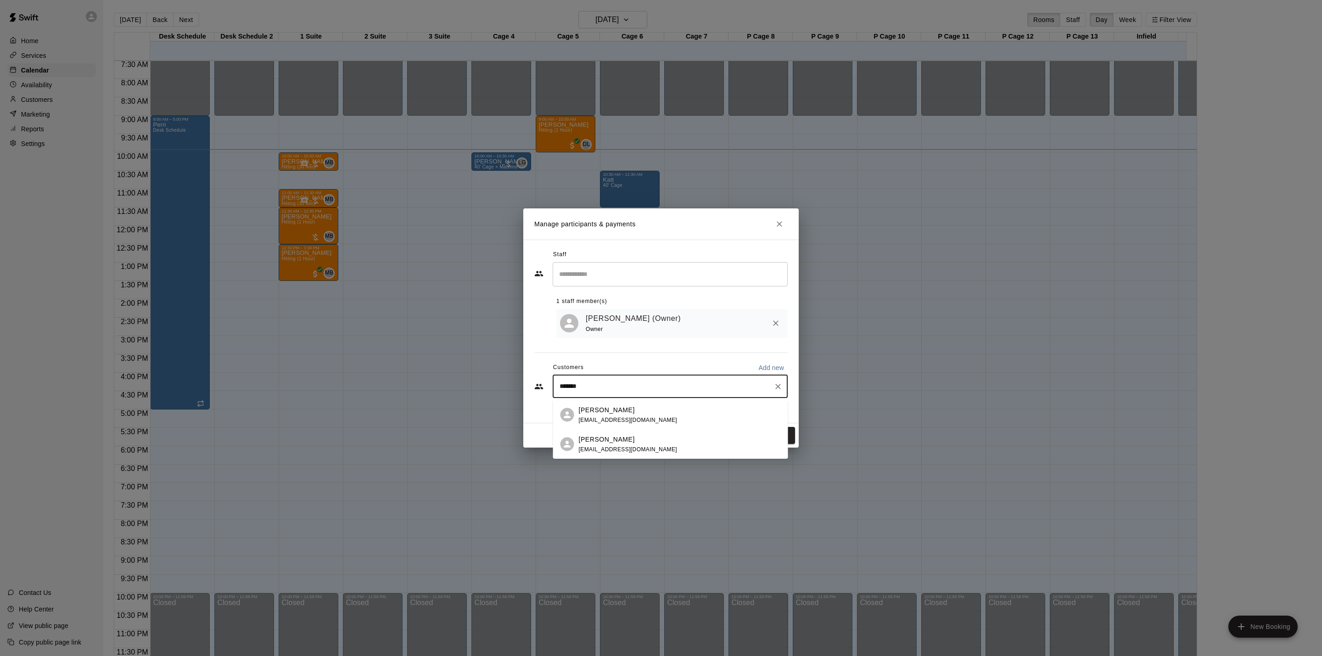
type input "********"
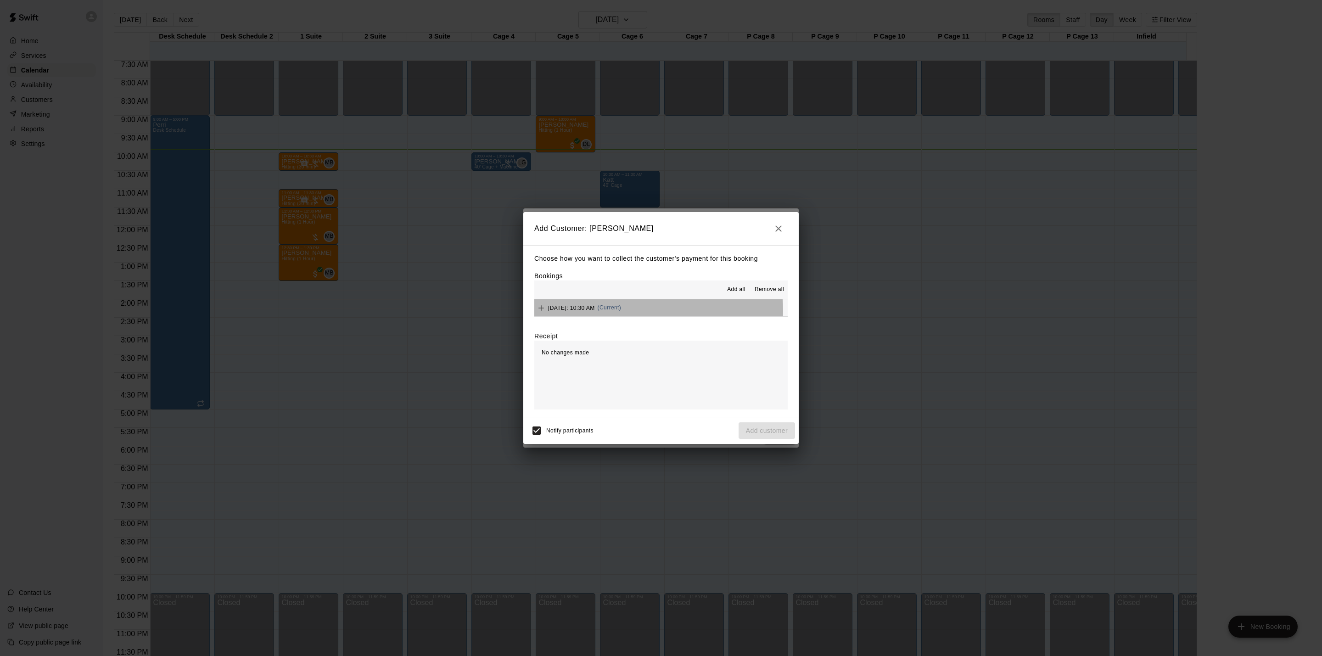
click at [621, 312] on div "[DATE]: 10:30 AM (Current)" at bounding box center [577, 308] width 87 height 14
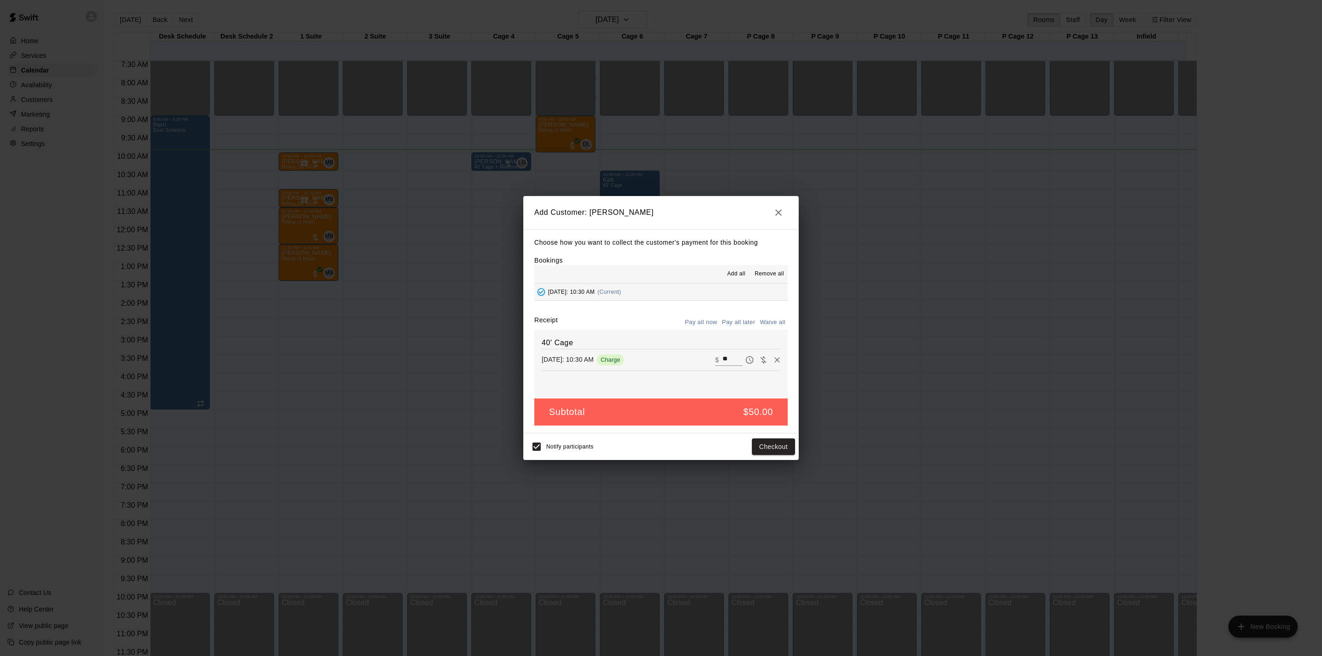
click at [745, 317] on button "Pay all later" at bounding box center [739, 322] width 38 height 14
click at [784, 443] on button "Add customer" at bounding box center [766, 446] width 56 height 17
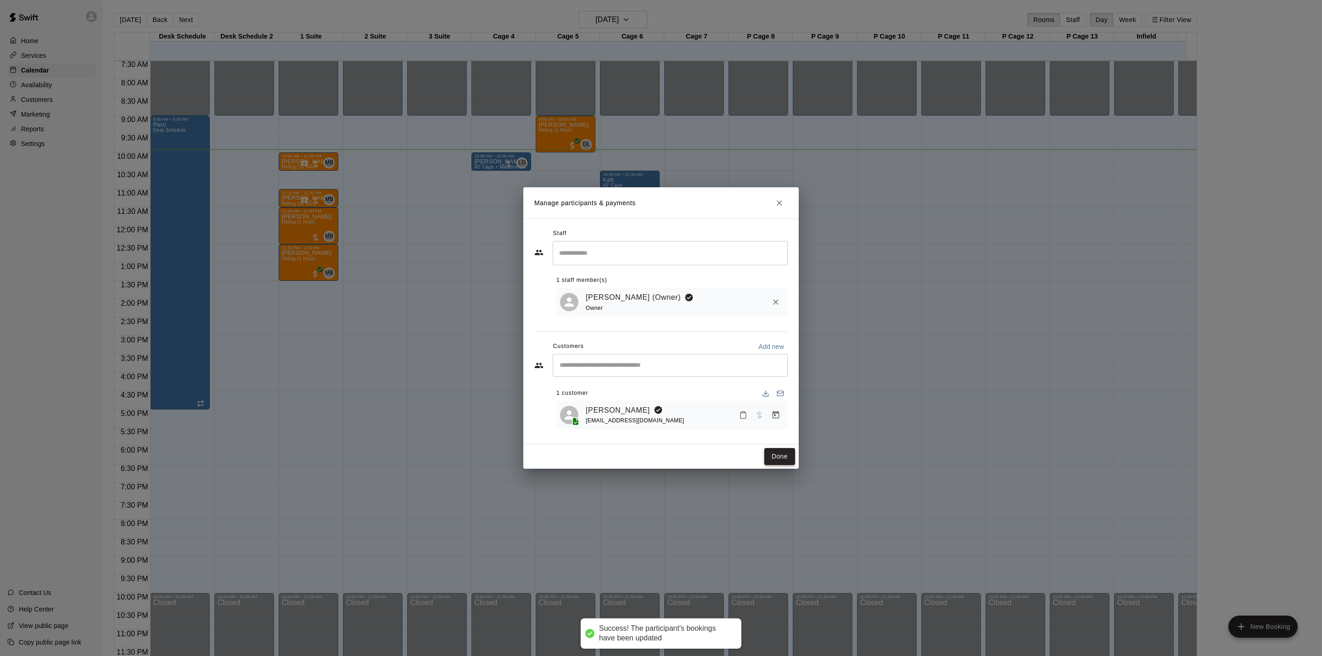
click at [774, 465] on button "Done" at bounding box center [779, 456] width 31 height 17
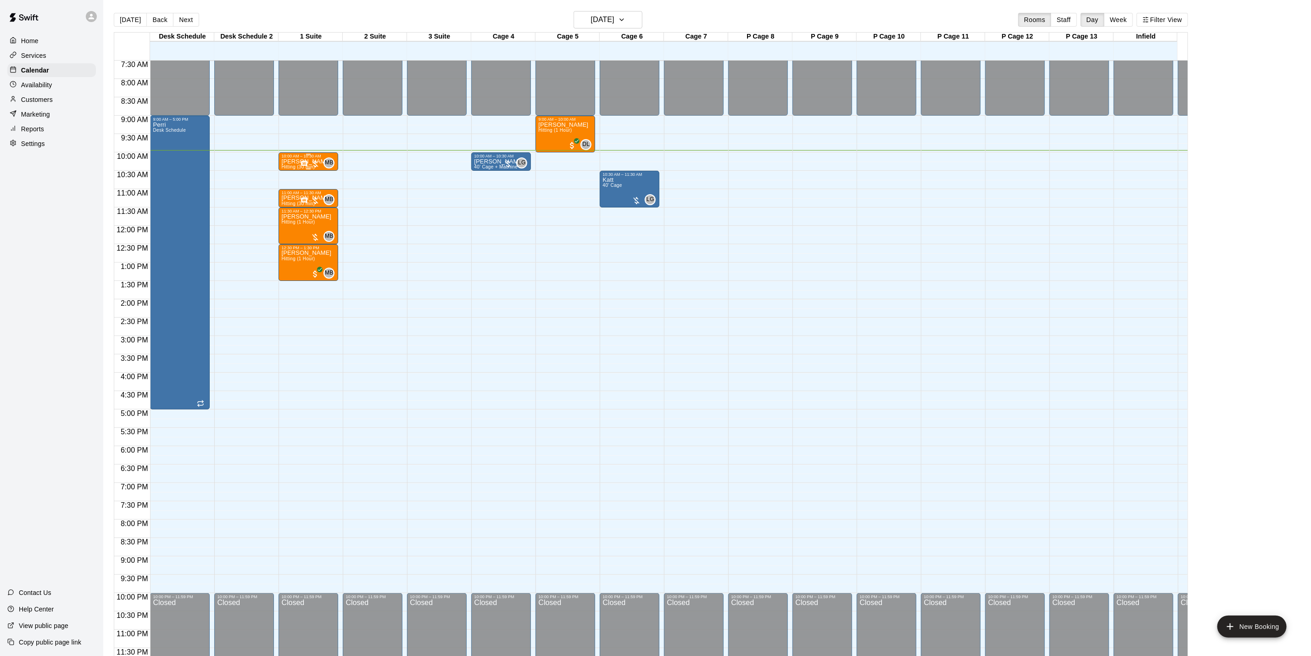
click at [295, 154] on div "10:00 AM – 10:30 AM" at bounding box center [308, 156] width 54 height 5
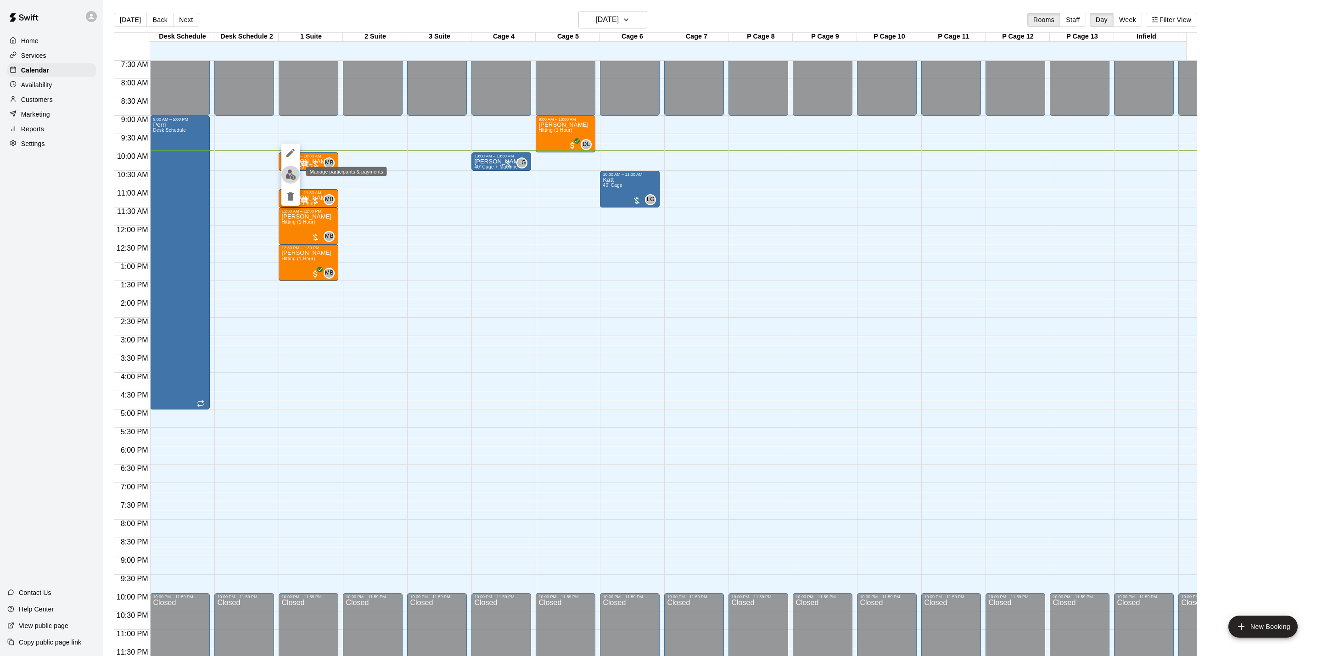
click at [285, 172] on img "edit" at bounding box center [290, 174] width 11 height 11
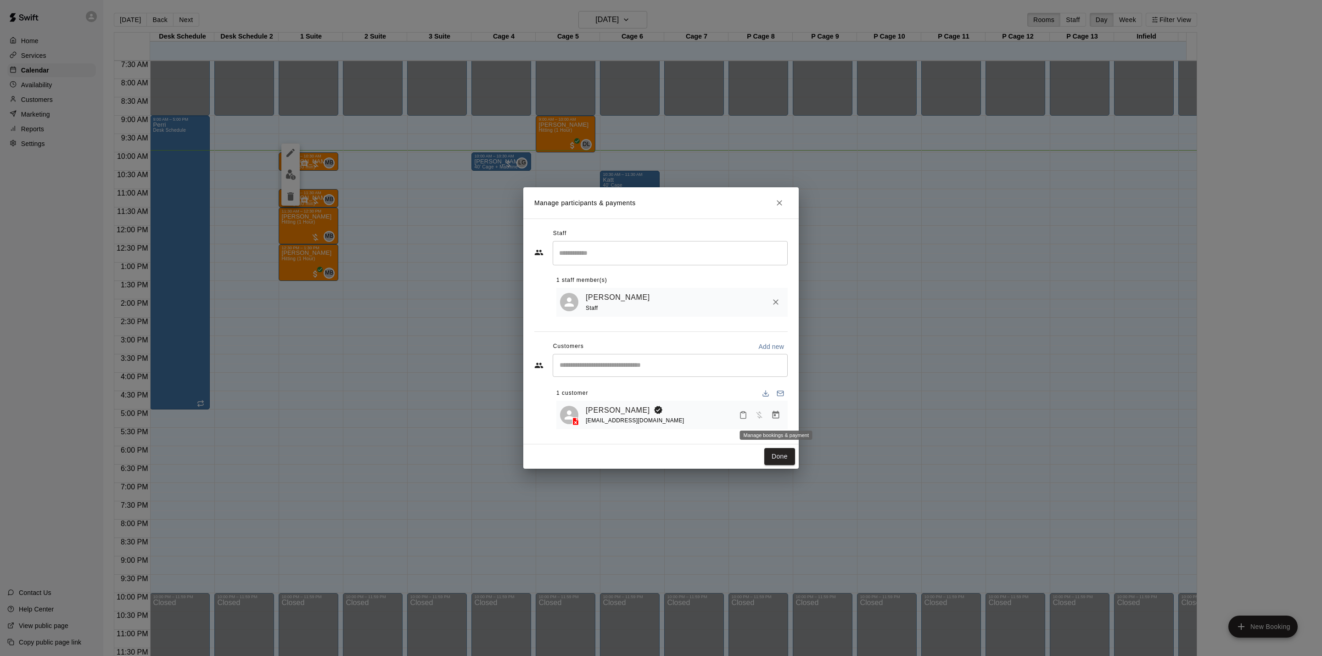
click at [775, 416] on icon "Manage bookings & payment" at bounding box center [775, 415] width 7 height 8
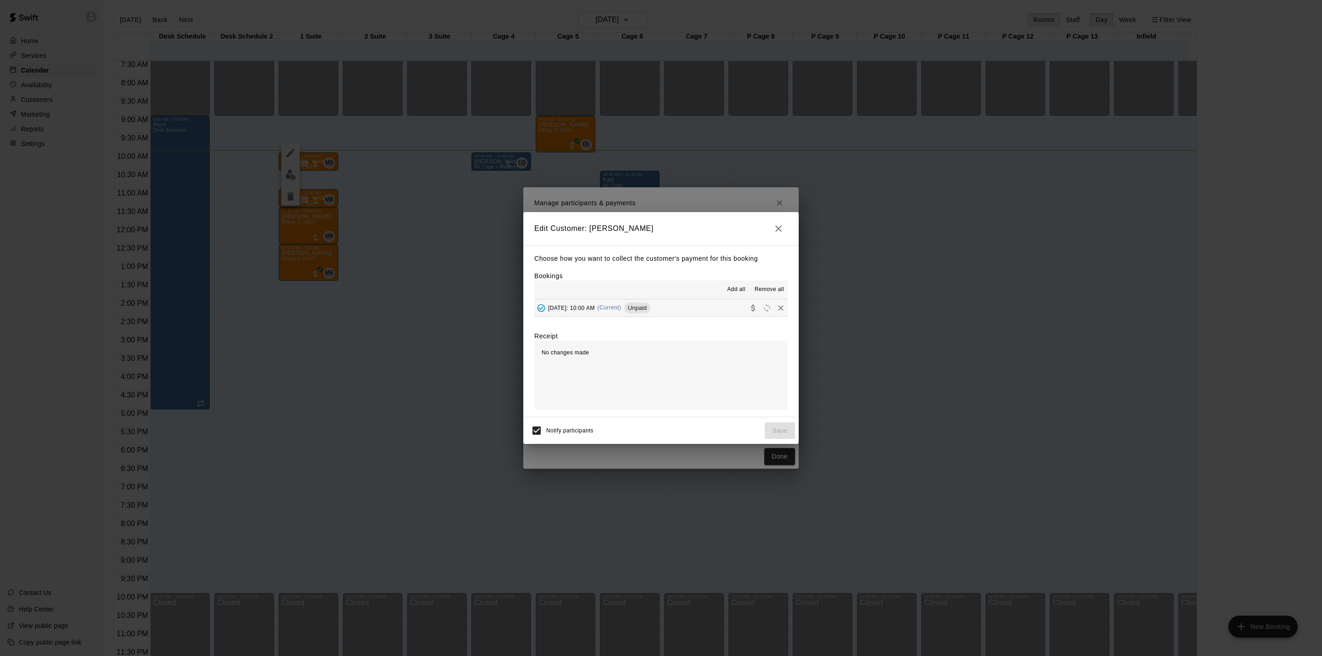
click at [650, 306] on span "Unpaid" at bounding box center [637, 307] width 26 height 7
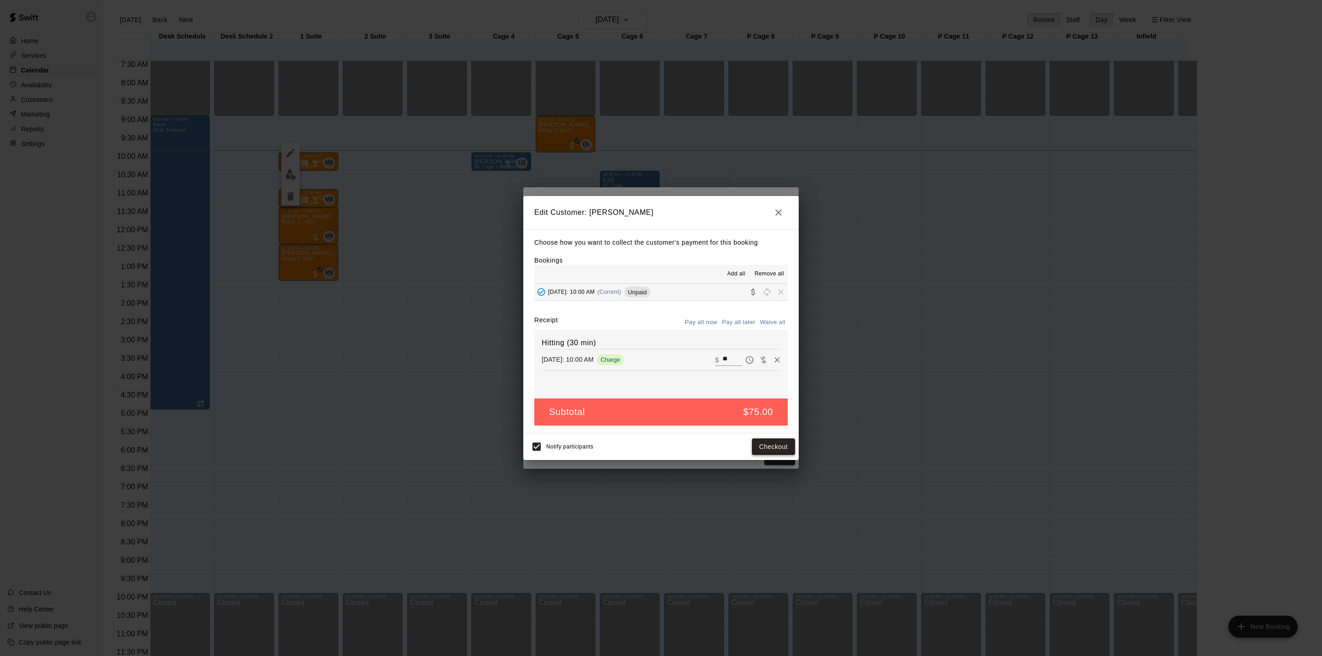
click at [763, 447] on button "Checkout" at bounding box center [773, 446] width 43 height 17
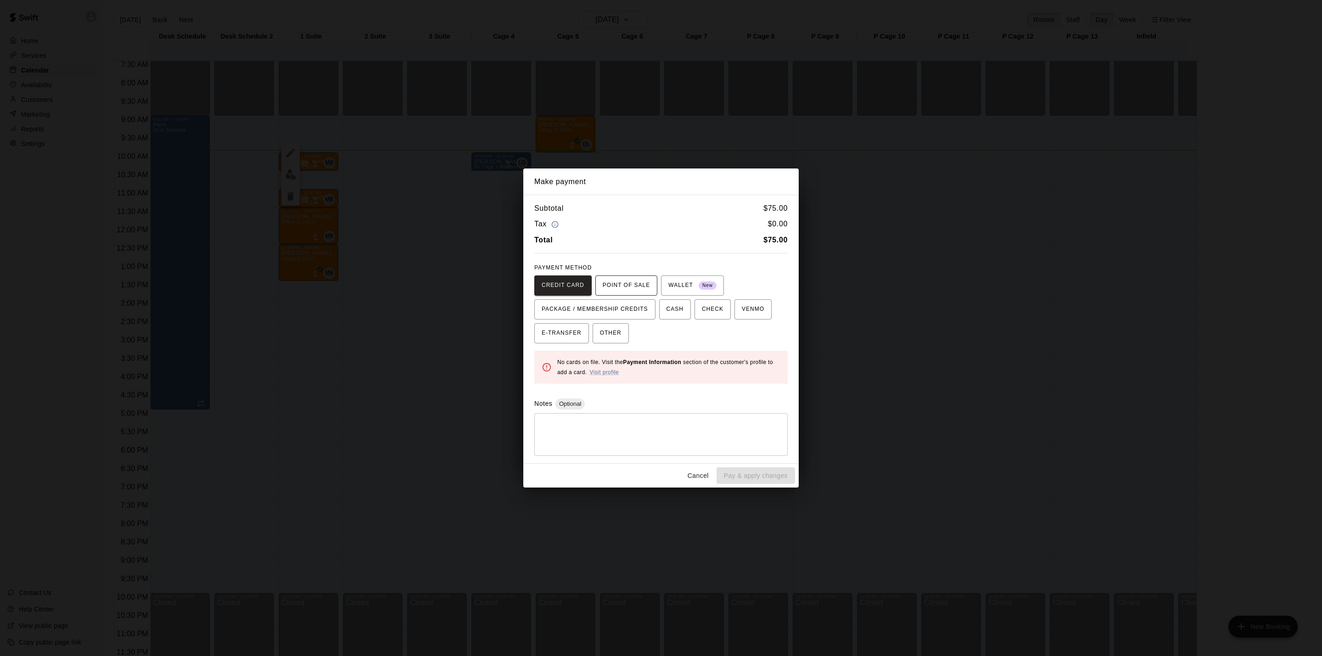
click at [639, 291] on span "POINT OF SALE" at bounding box center [626, 285] width 47 height 15
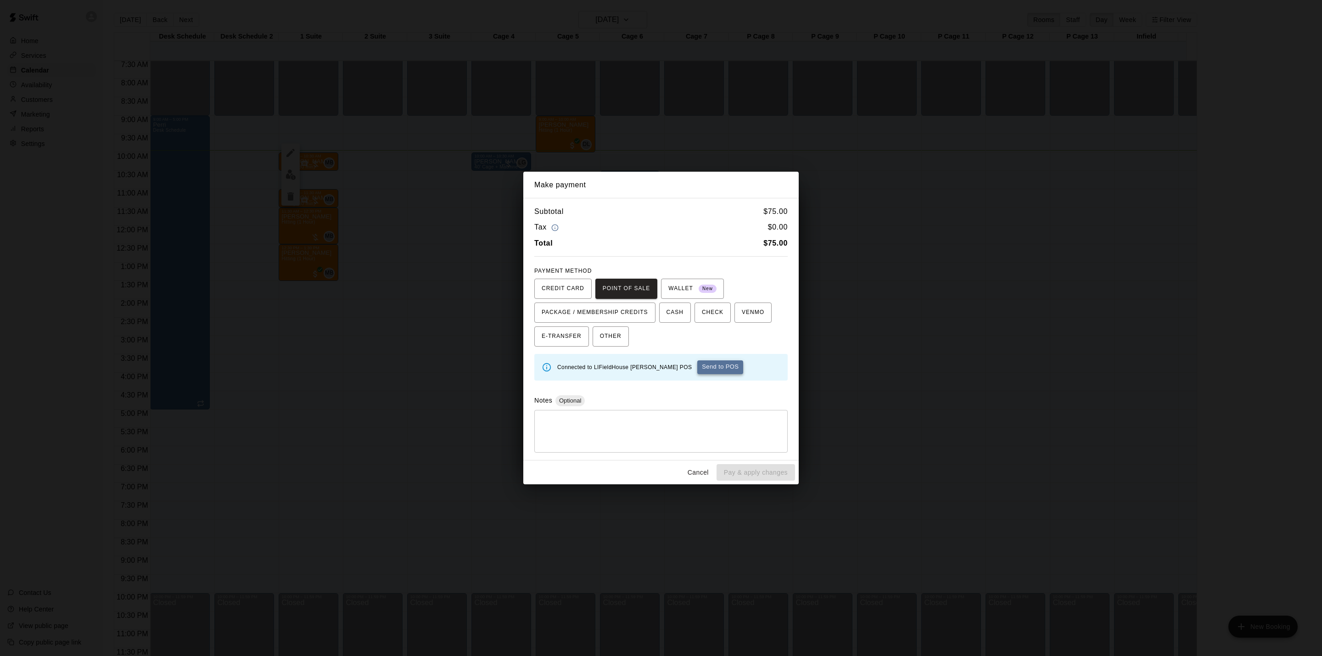
click at [697, 368] on button "Send to POS" at bounding box center [720, 367] width 46 height 14
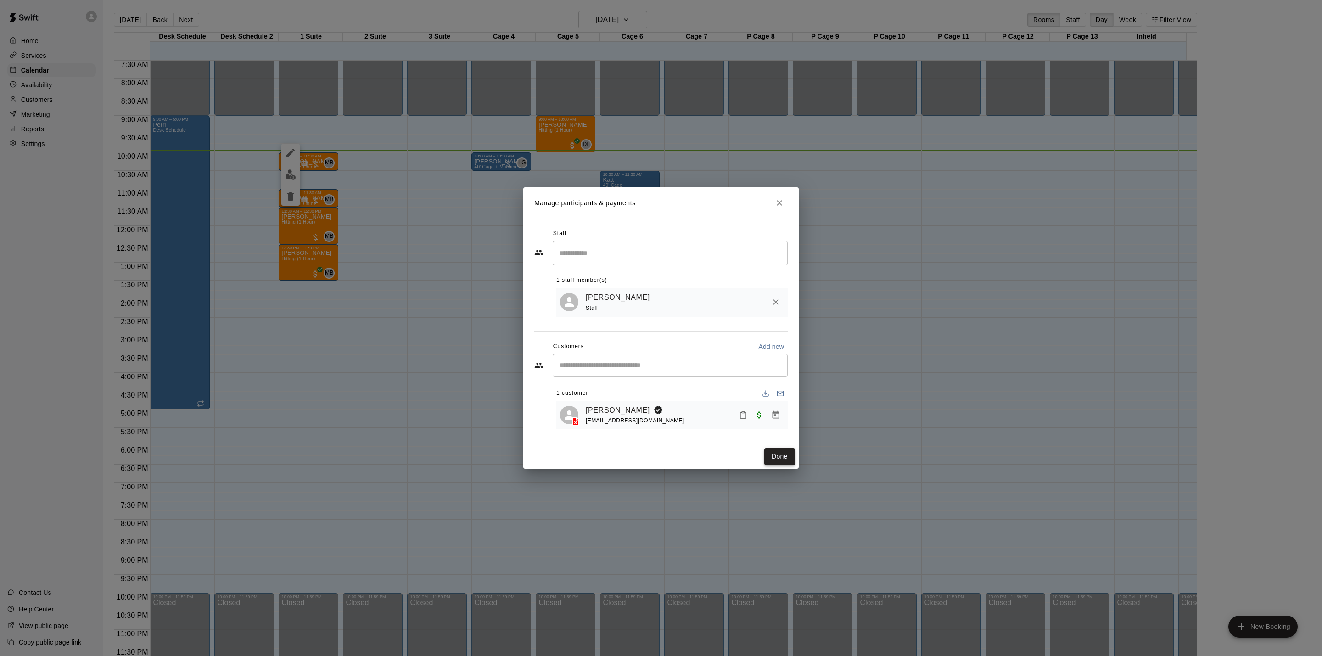
click at [785, 456] on button "Done" at bounding box center [779, 456] width 31 height 17
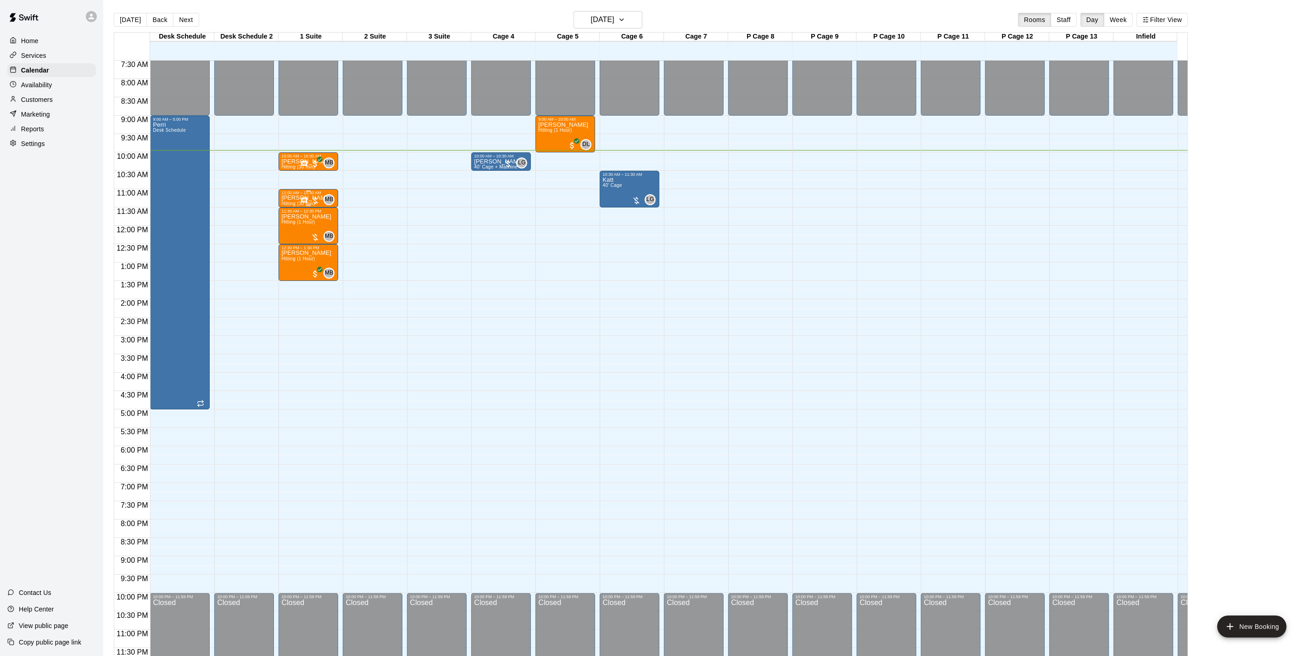
click at [288, 198] on p "[PERSON_NAME]" at bounding box center [306, 198] width 50 height 0
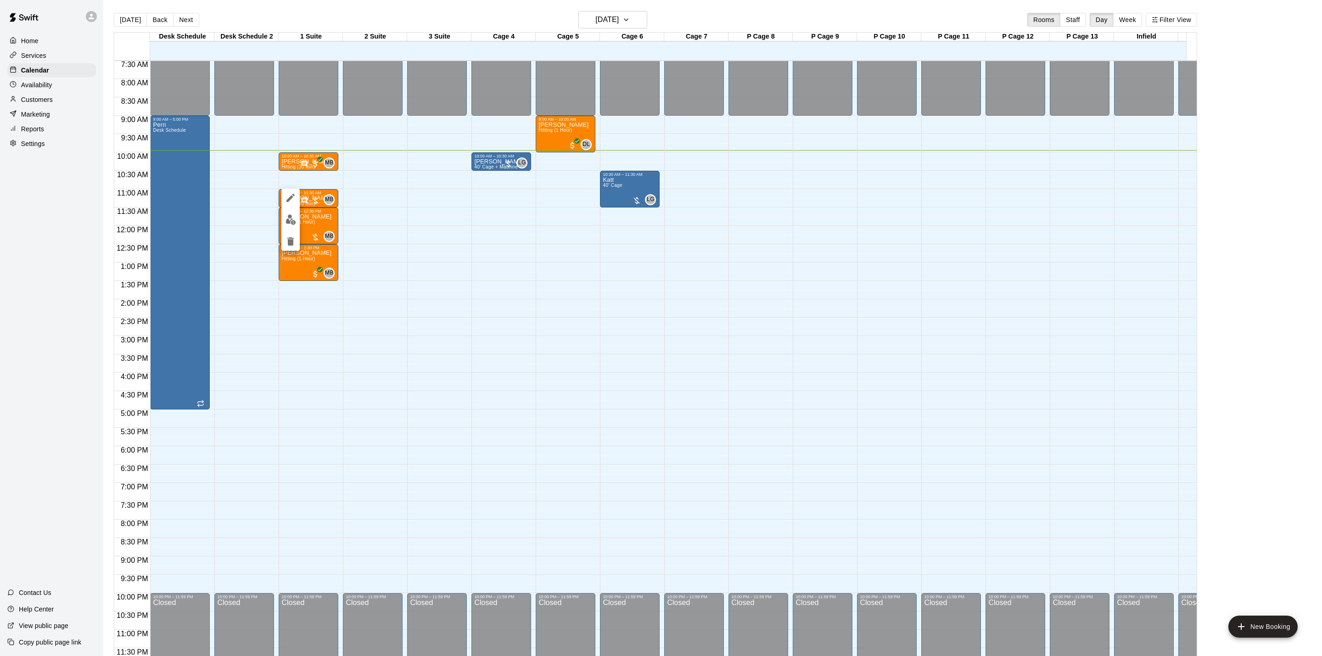
click at [378, 189] on div at bounding box center [661, 328] width 1322 height 656
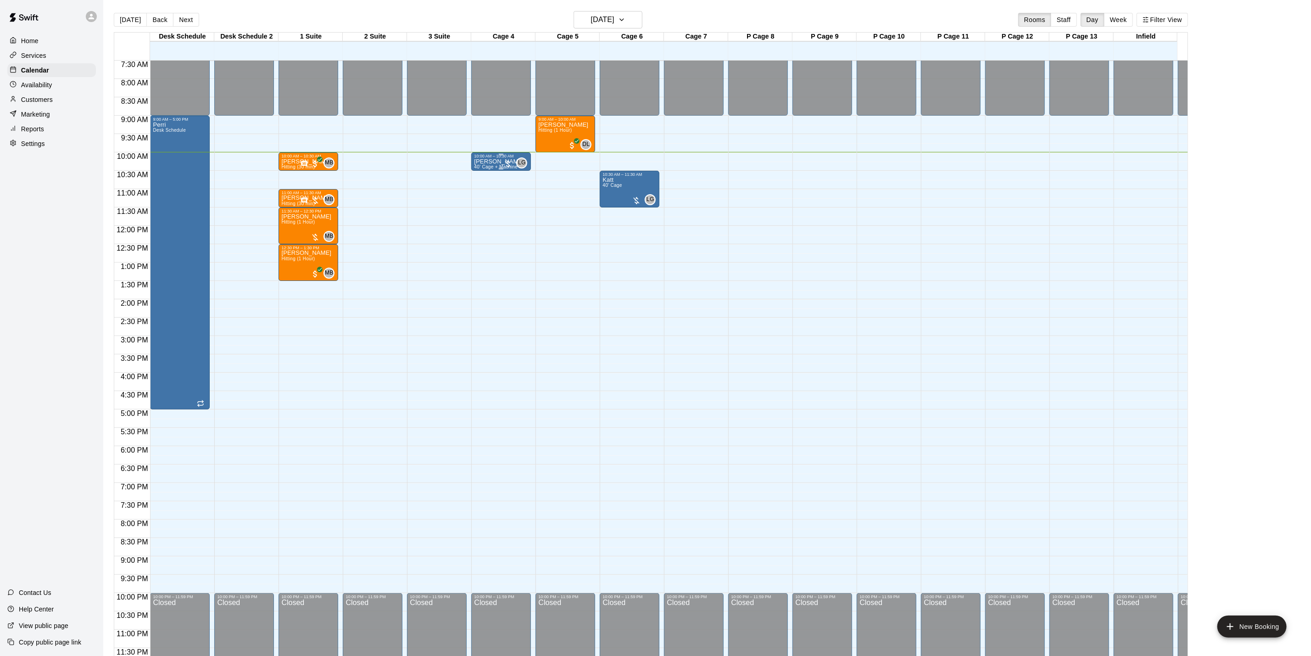
click at [492, 158] on div "[PERSON_NAME] 40’ Cage + Machine" at bounding box center [499, 486] width 50 height 656
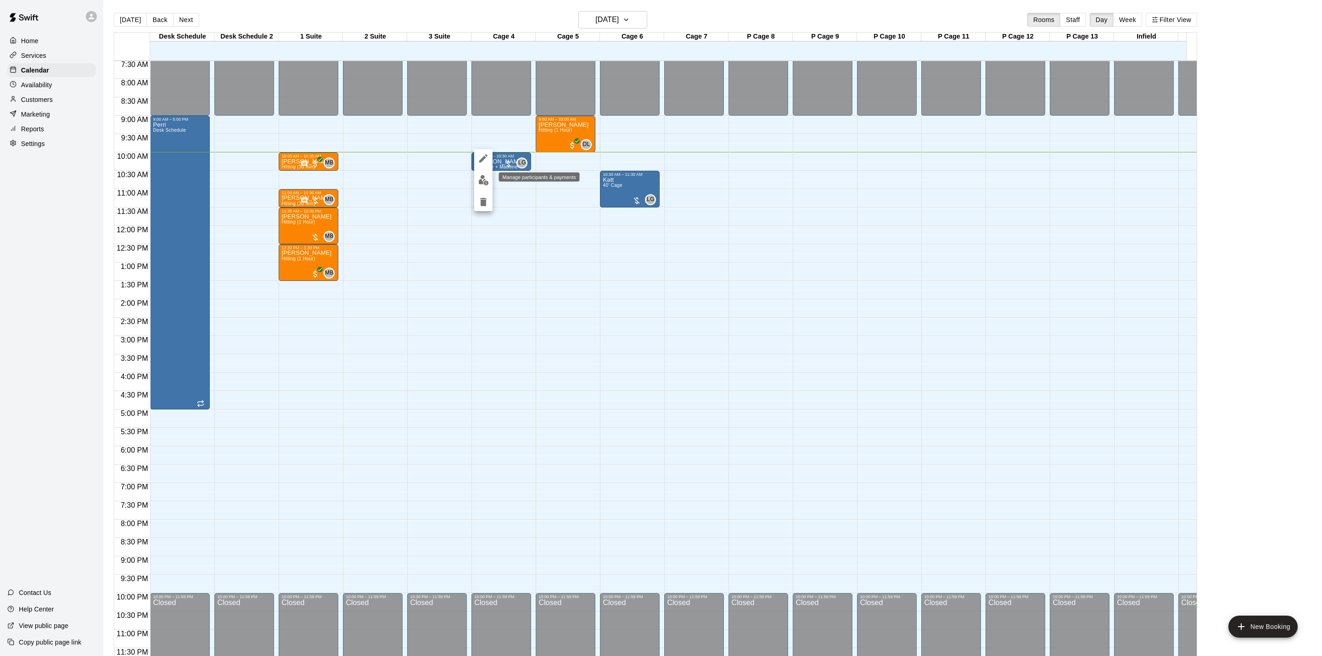
click at [487, 179] on img "edit" at bounding box center [483, 180] width 11 height 11
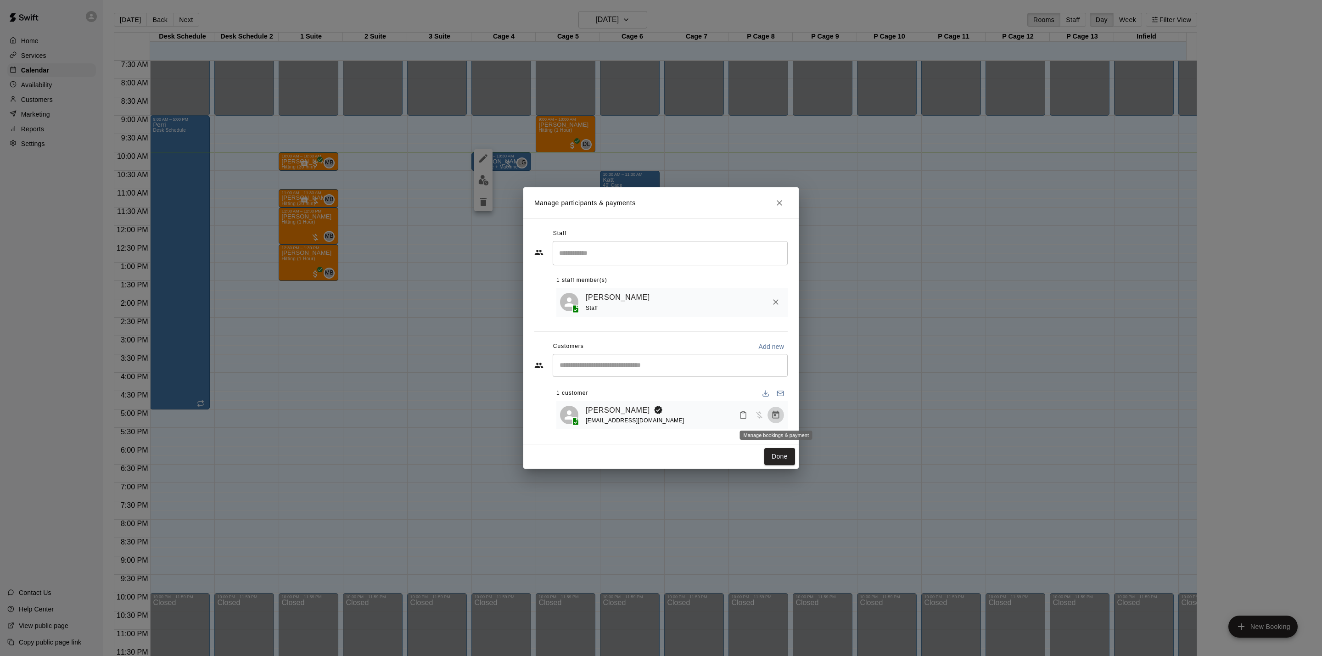
click at [777, 415] on icon "Manage bookings & payment" at bounding box center [775, 414] width 9 height 9
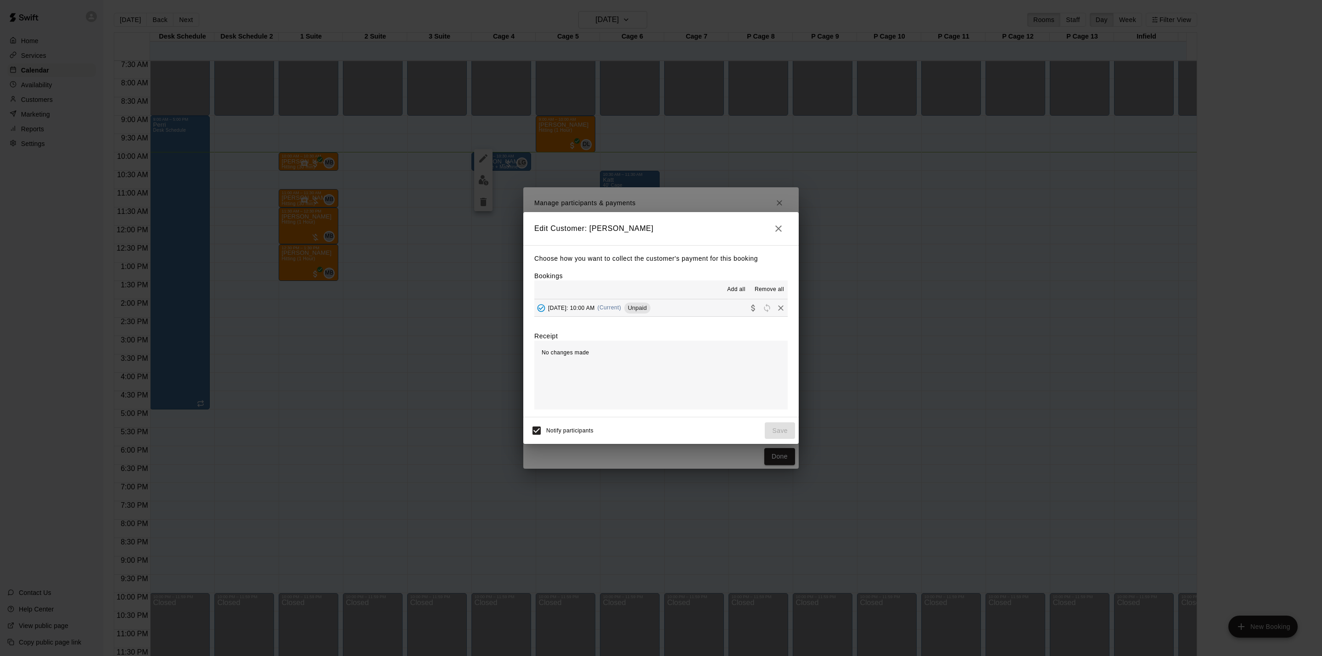
click at [718, 303] on button "[DATE]: 10:00 AM (Current) Unpaid" at bounding box center [660, 307] width 253 height 17
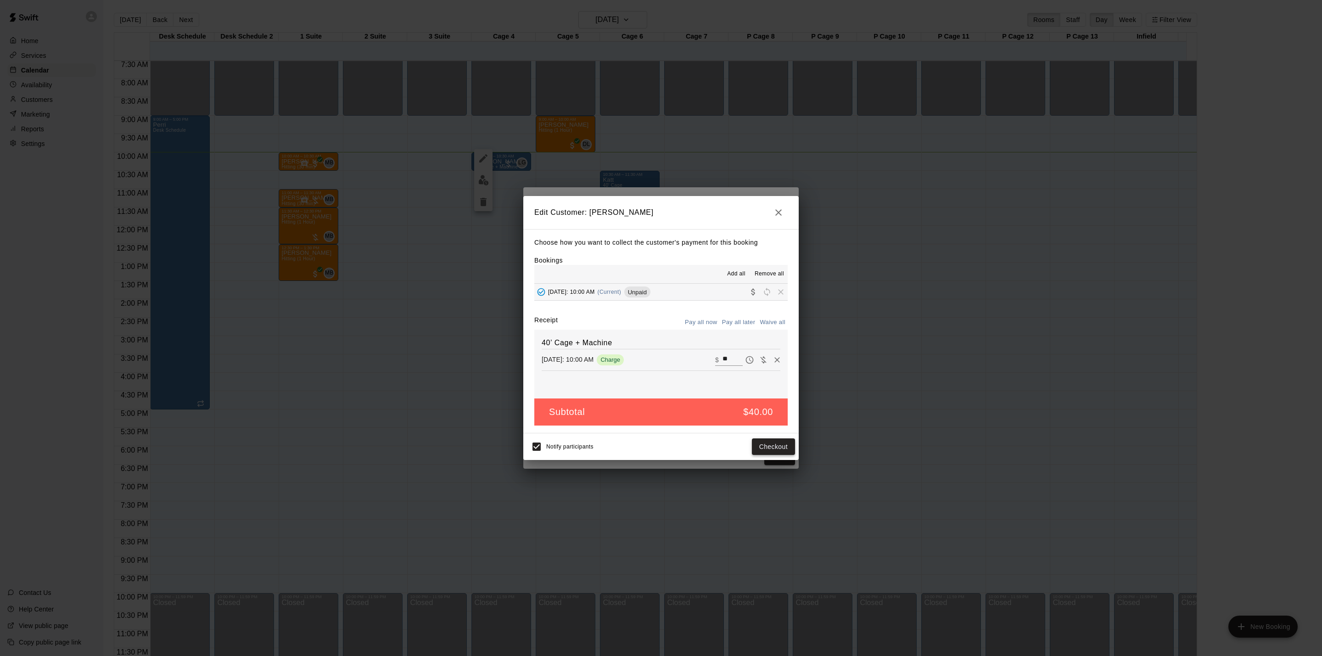
click at [783, 447] on button "Checkout" at bounding box center [773, 446] width 43 height 17
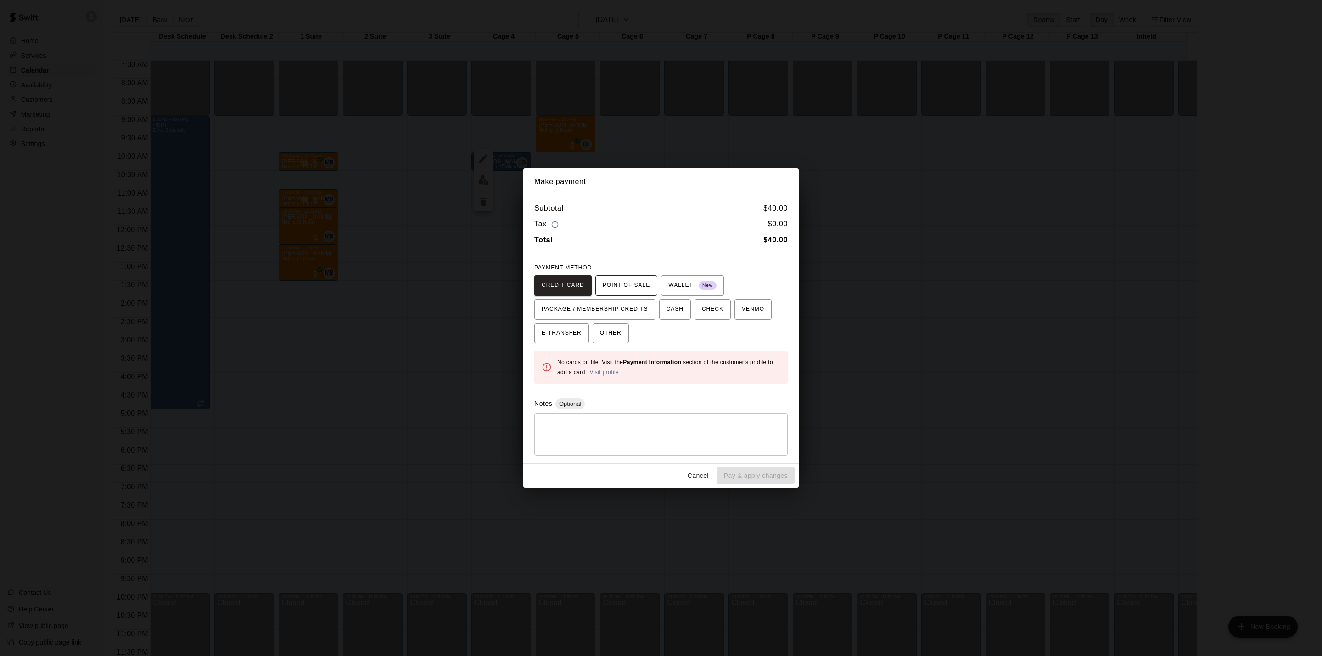
click at [641, 288] on span "POINT OF SALE" at bounding box center [626, 285] width 47 height 15
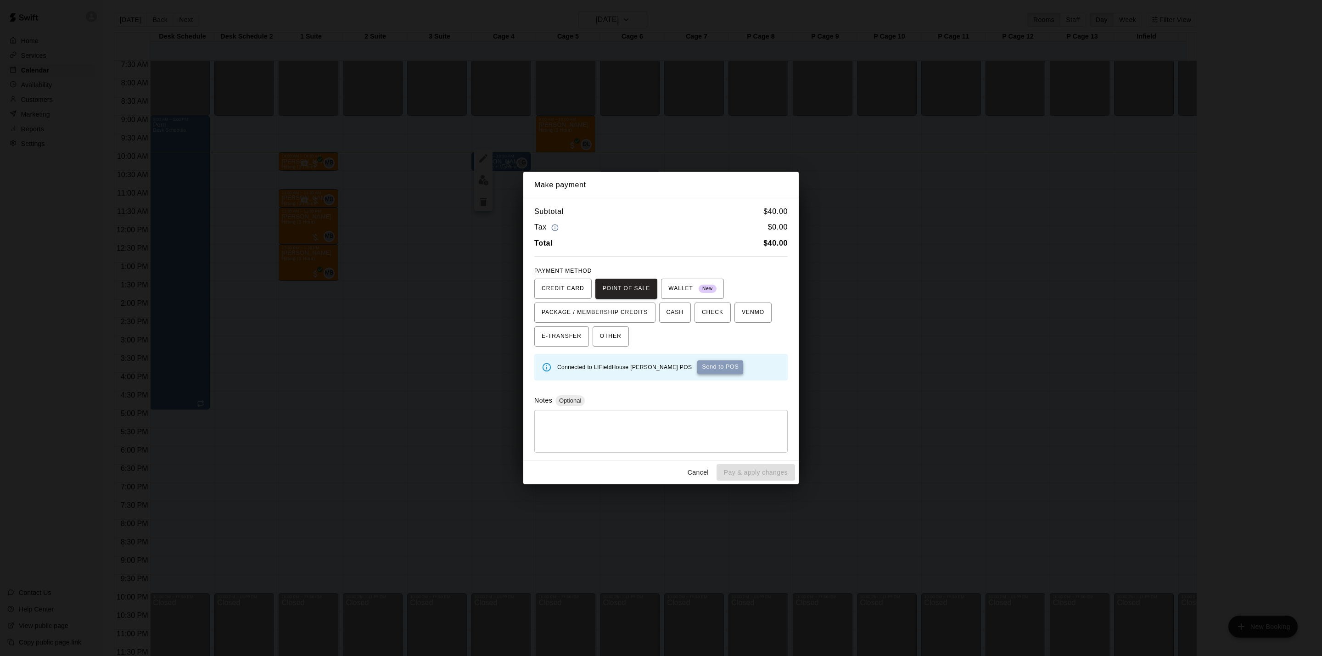
click at [701, 367] on button "Send to POS" at bounding box center [720, 367] width 46 height 14
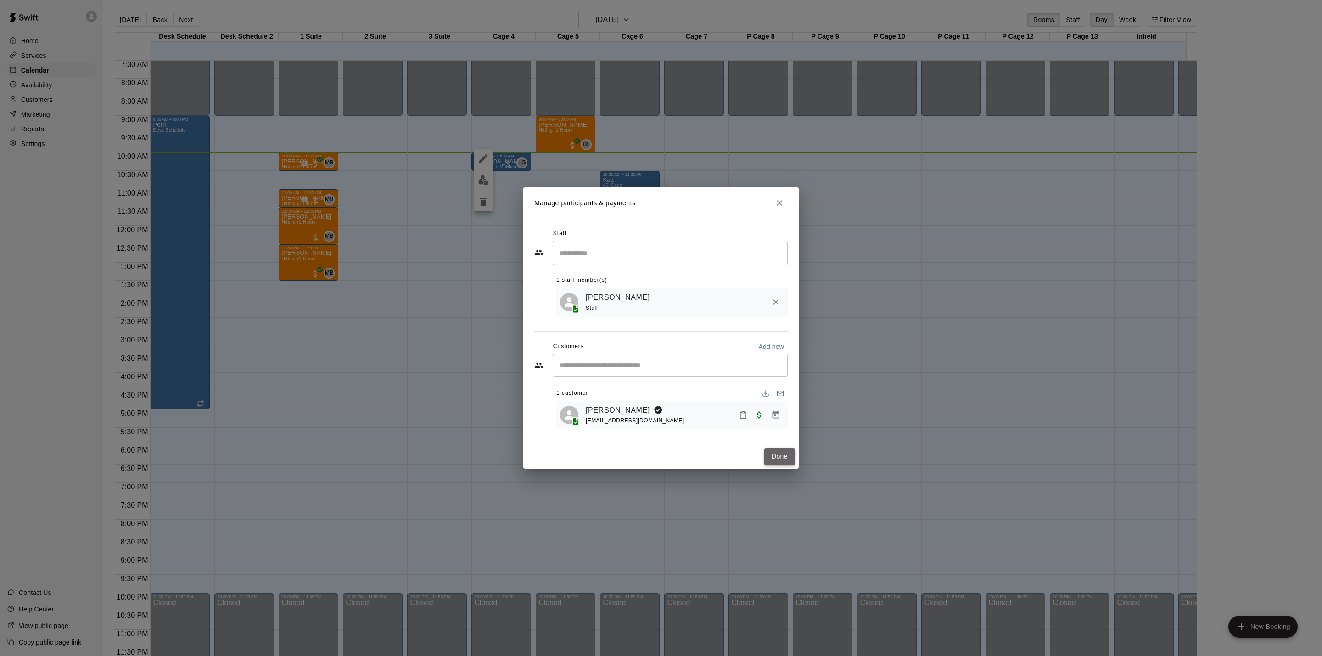
click at [792, 453] on button "Done" at bounding box center [779, 456] width 31 height 17
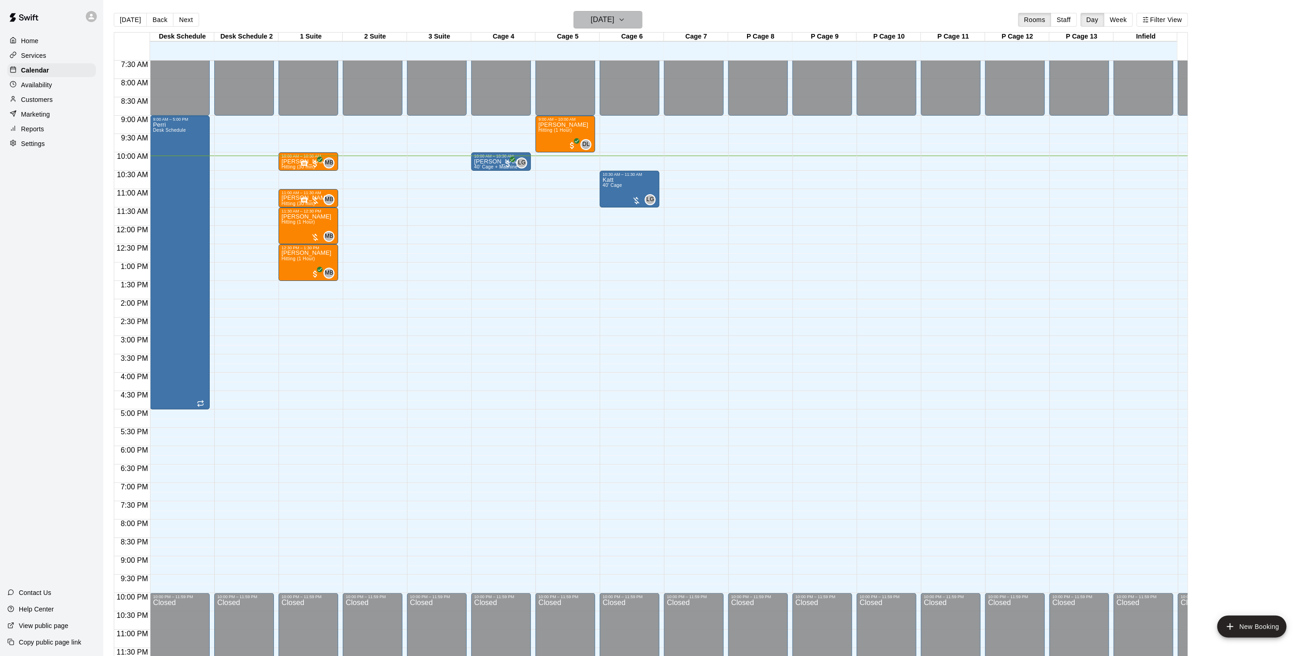
click at [626, 15] on icon "button" at bounding box center [621, 19] width 7 height 11
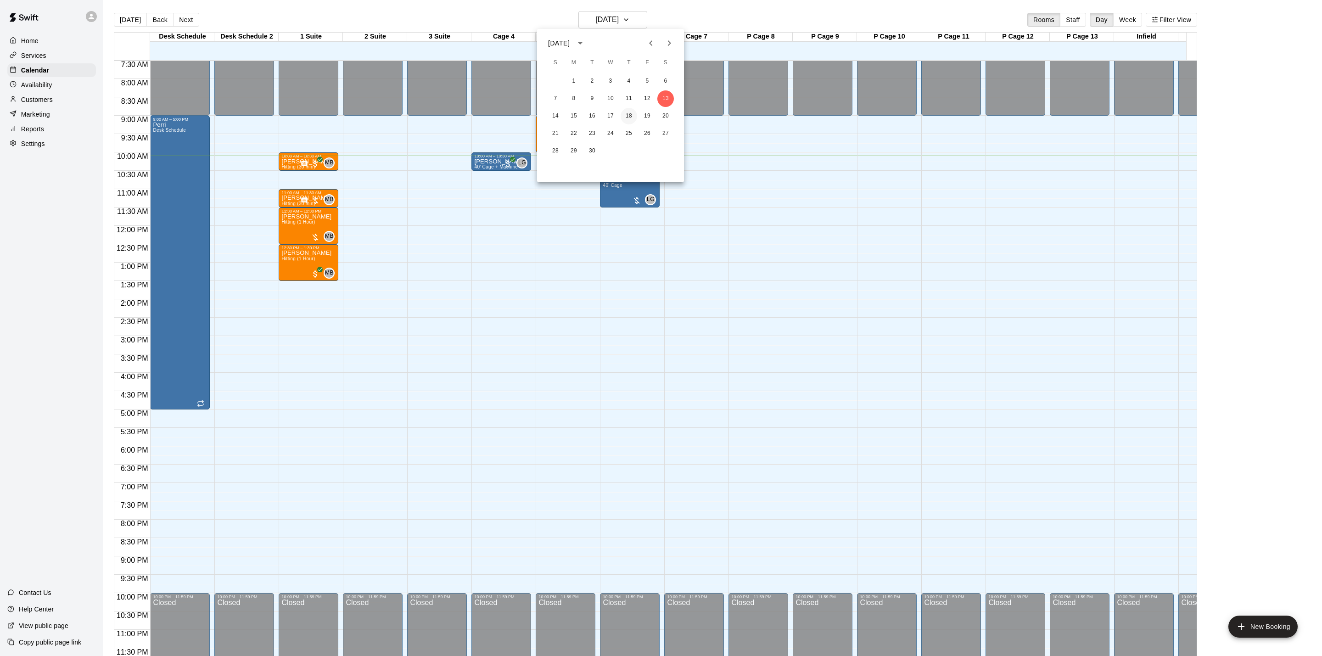
click at [630, 117] on button "18" at bounding box center [629, 116] width 17 height 17
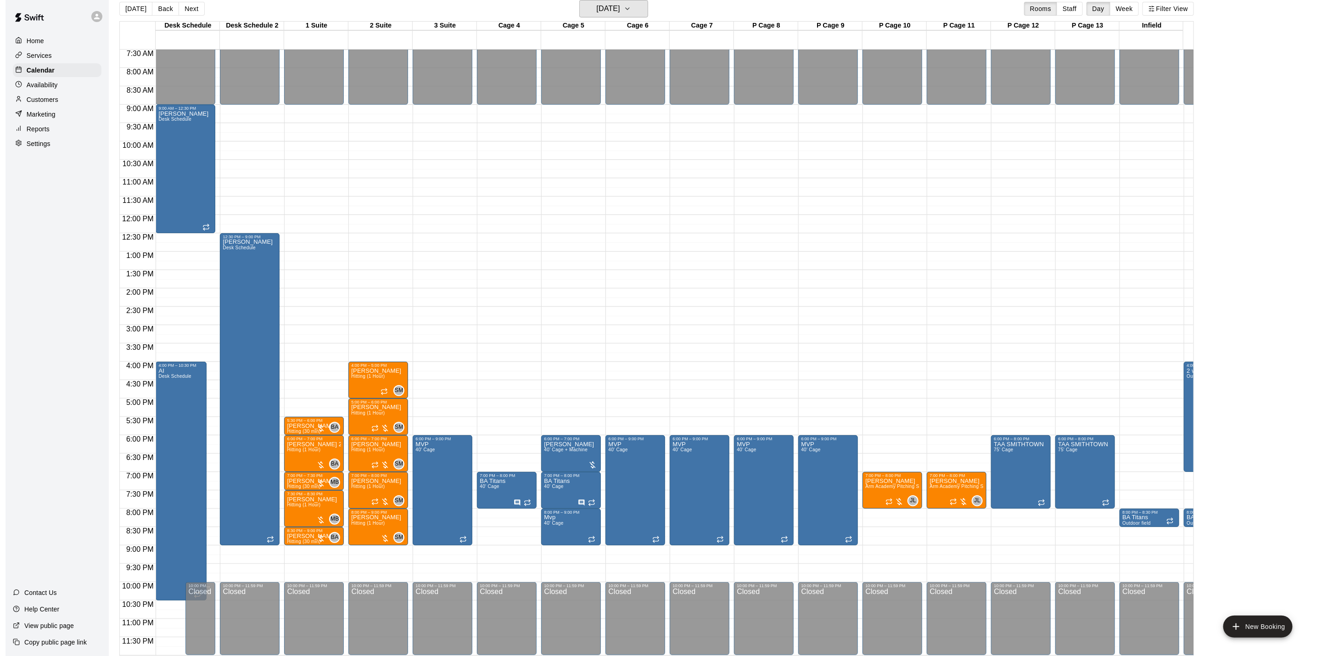
scroll to position [14, 0]
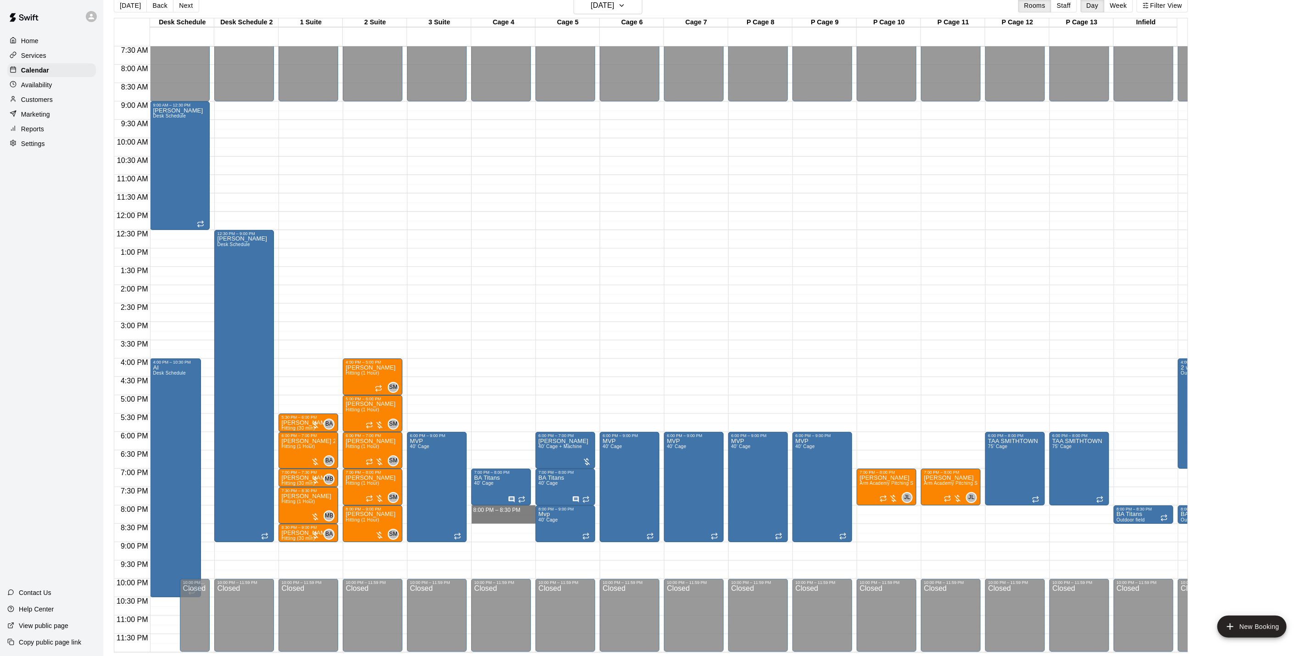
drag, startPoint x: 510, startPoint y: 496, endPoint x: 513, endPoint y: 514, distance: 18.1
click at [513, 514] on div "12:00 AM – 9:00 AM Closed 7:00 PM – 8:00 PM BA Titans 40' Cage 10:00 PM – 11:59…" at bounding box center [501, 211] width 60 height 881
drag, startPoint x: 507, startPoint y: 514, endPoint x: 507, endPoint y: 526, distance: 12.4
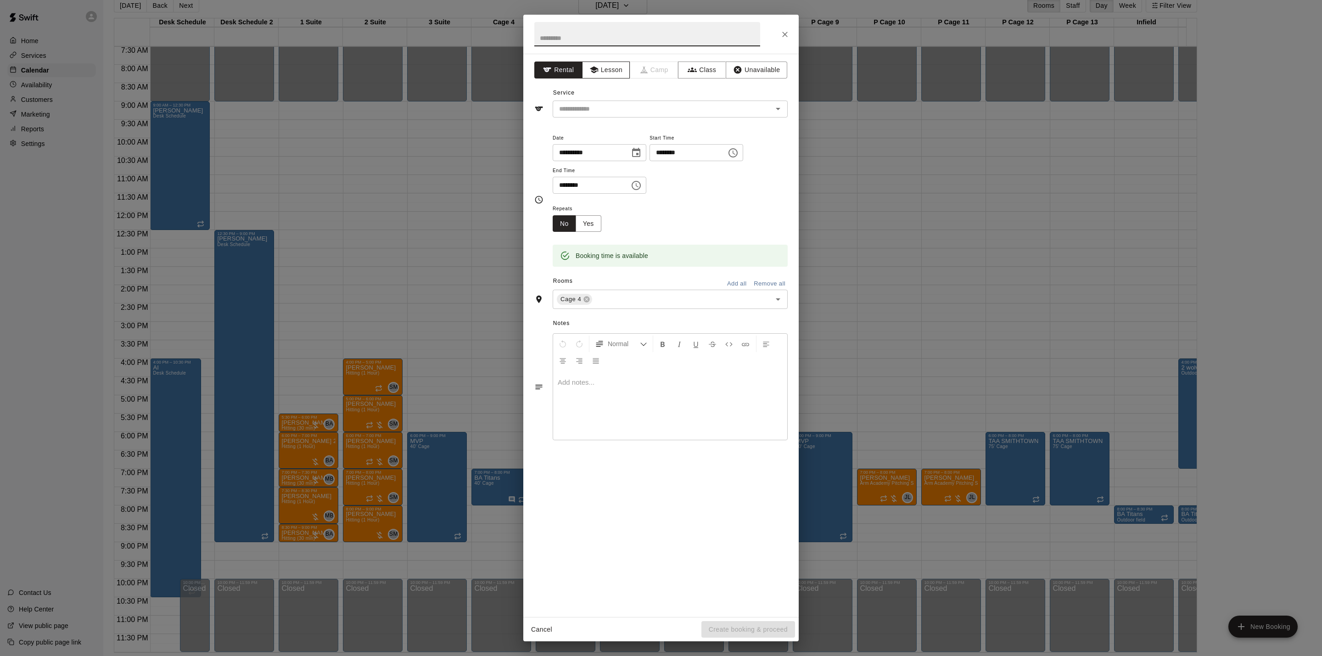
click at [603, 74] on button "Lesson" at bounding box center [606, 69] width 48 height 17
click at [598, 40] on input "text" at bounding box center [647, 34] width 226 height 24
click at [600, 113] on input "text" at bounding box center [656, 108] width 202 height 11
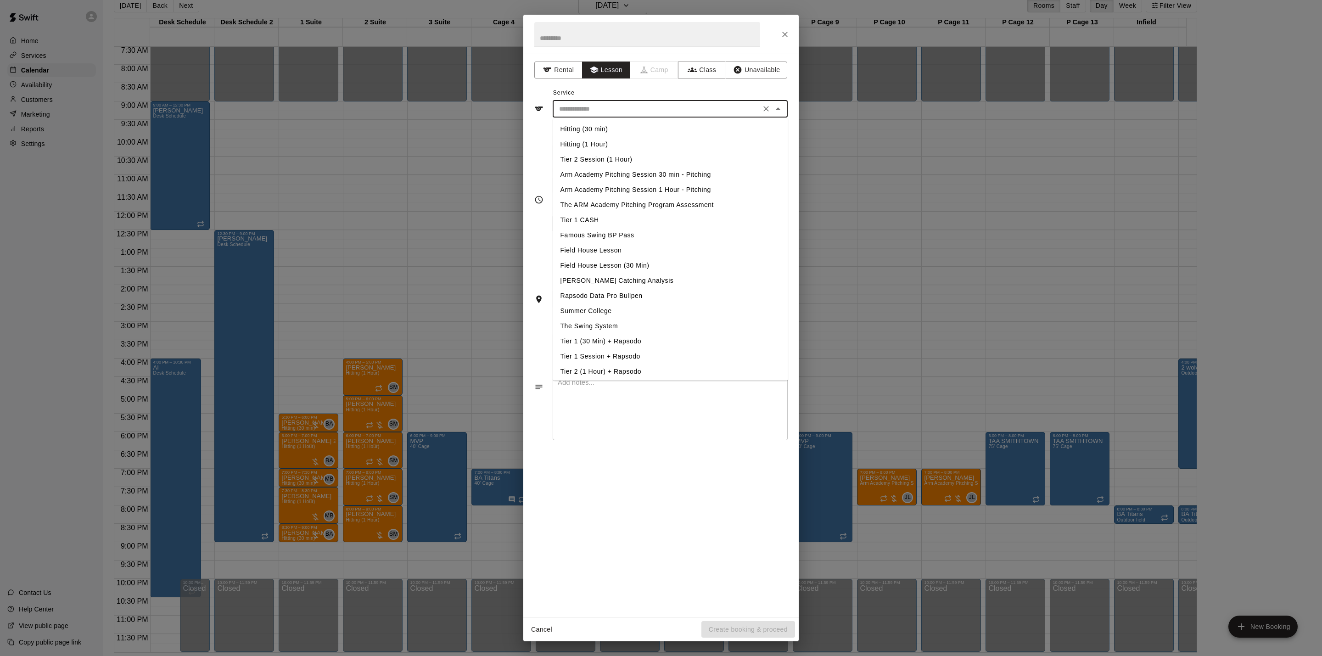
click at [604, 129] on li "Hitting (30 min)" at bounding box center [670, 129] width 235 height 15
type input "**********"
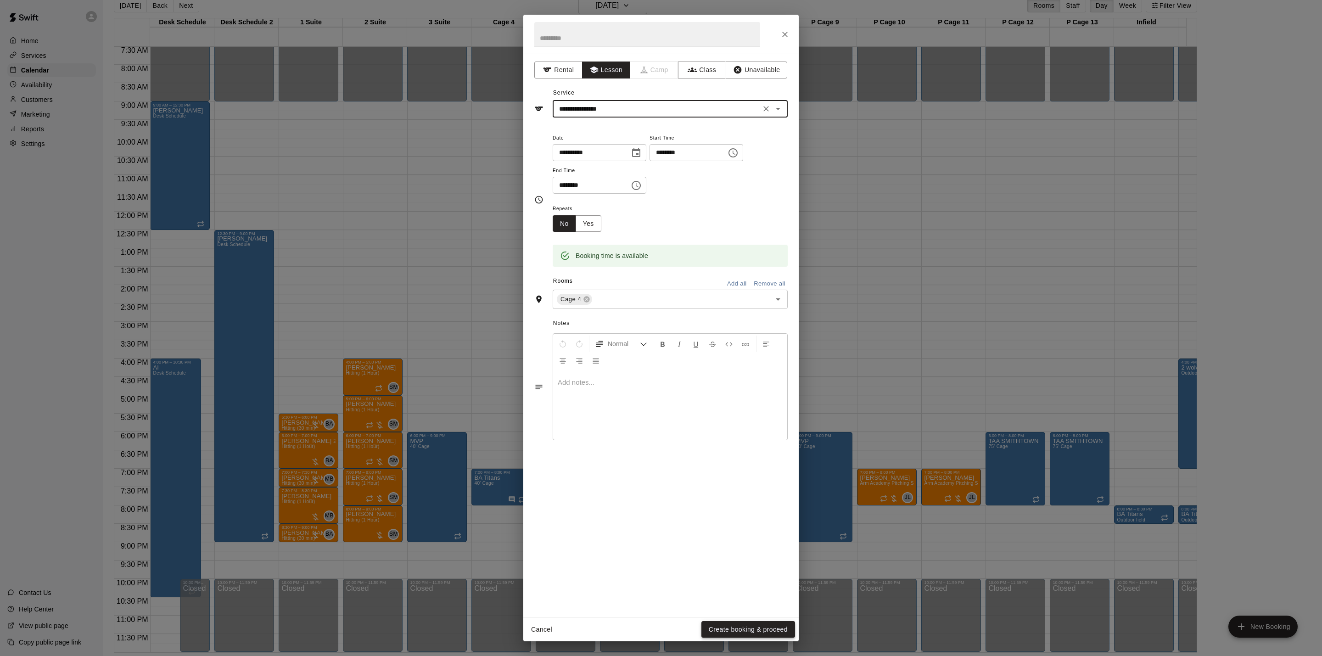
click at [773, 627] on button "Create booking & proceed" at bounding box center [748, 629] width 94 height 17
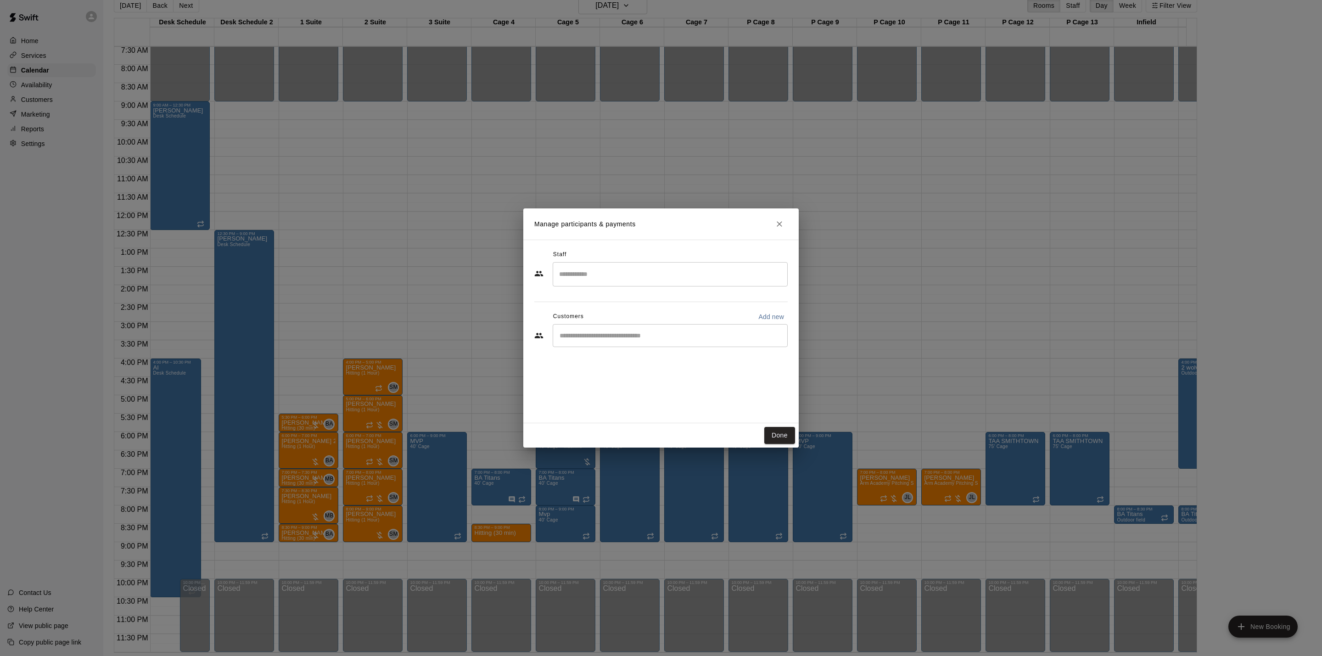
click at [642, 346] on div "​" at bounding box center [670, 335] width 235 height 23
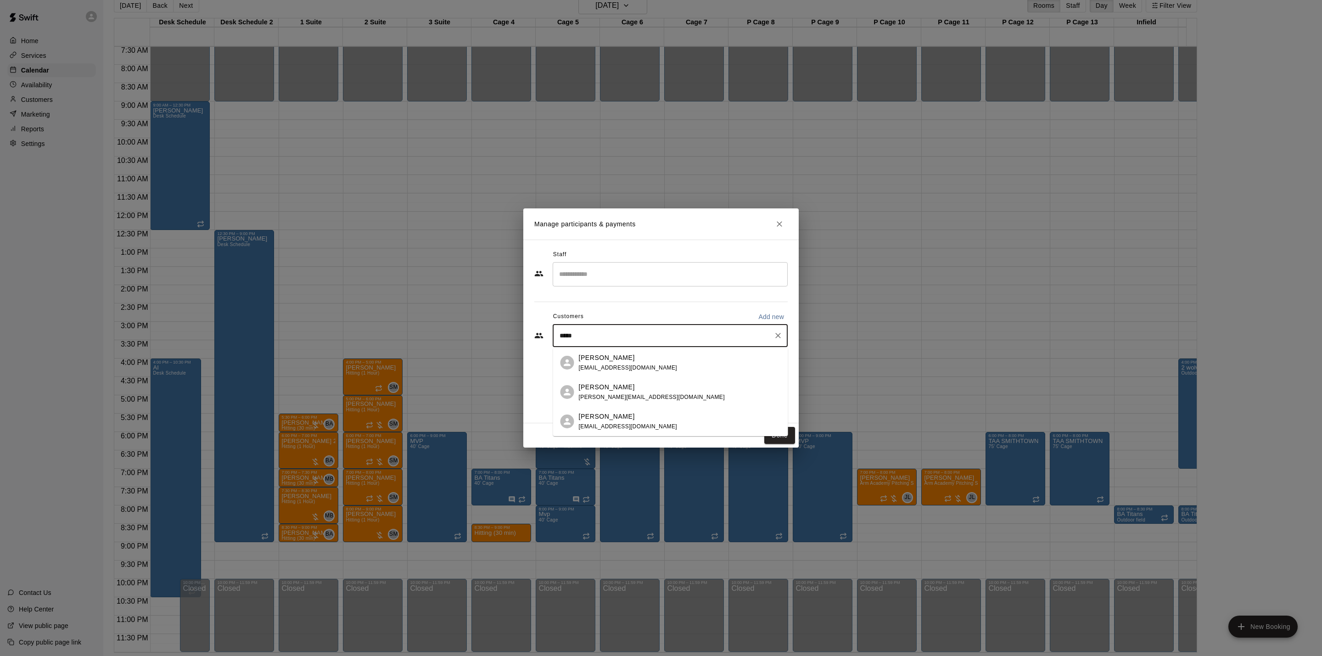
type input "******"
click at [638, 364] on span "[PERSON_NAME][EMAIL_ADDRESS][DOMAIN_NAME]" at bounding box center [652, 367] width 146 height 6
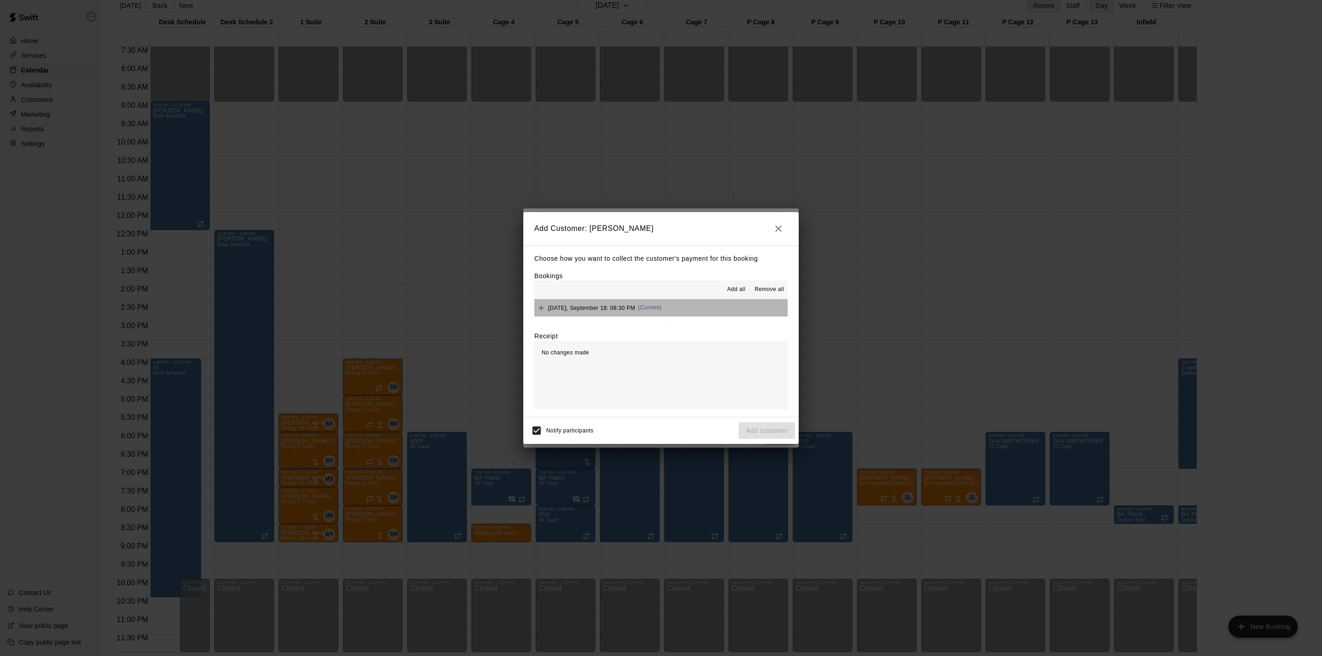
click at [662, 309] on span "(Current)" at bounding box center [650, 307] width 24 height 6
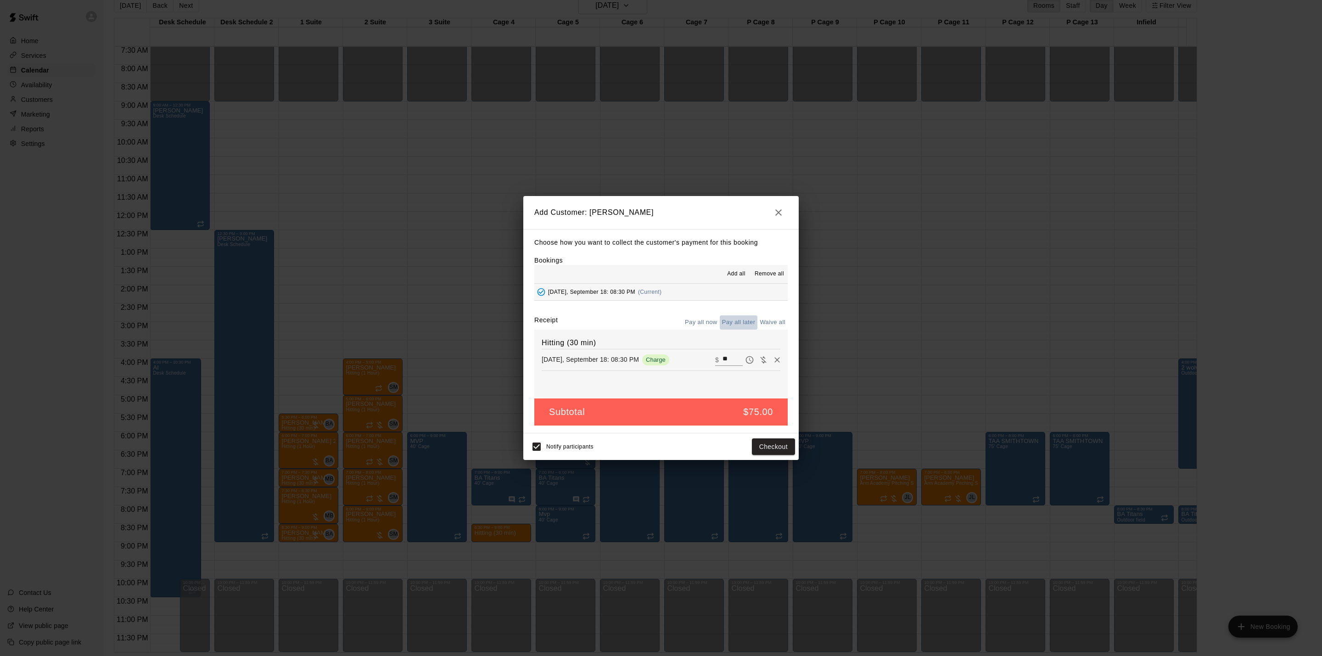
click at [734, 319] on button "Pay all later" at bounding box center [739, 322] width 38 height 14
click at [773, 448] on button "Add customer" at bounding box center [766, 446] width 56 height 17
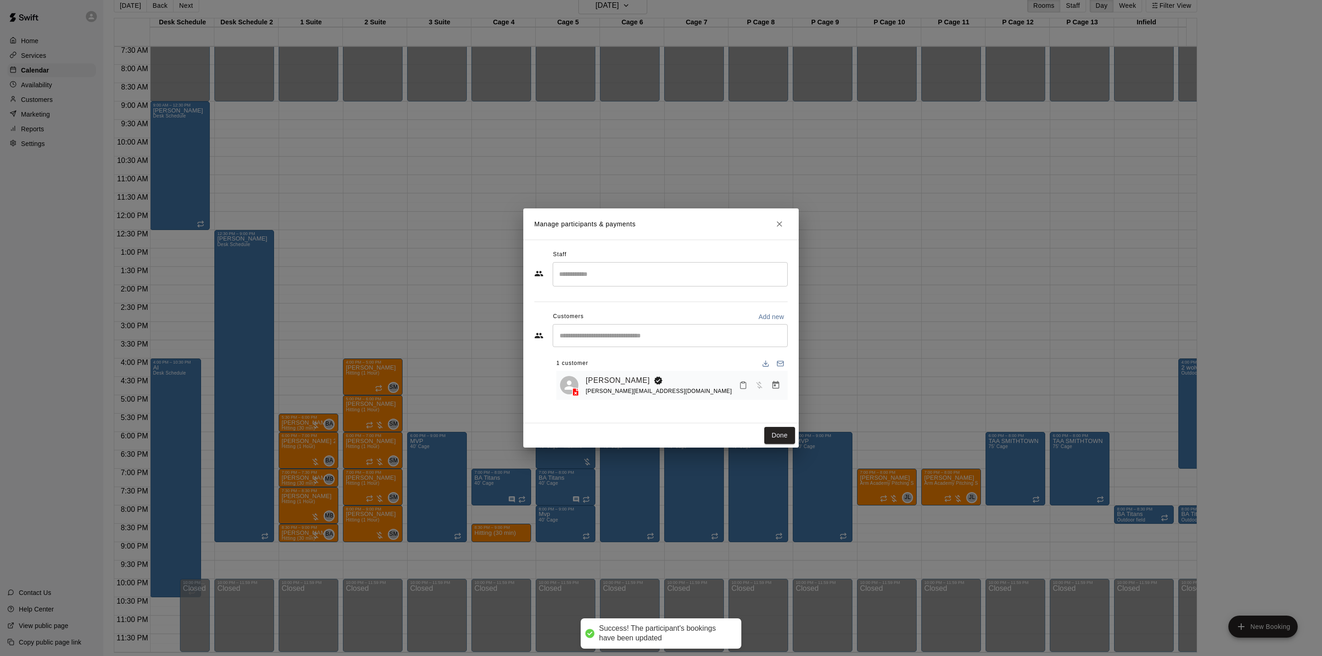
click at [655, 286] on div "​" at bounding box center [670, 274] width 235 height 24
click at [639, 290] on li "[PERSON_NAME] Instructor" at bounding box center [670, 302] width 235 height 31
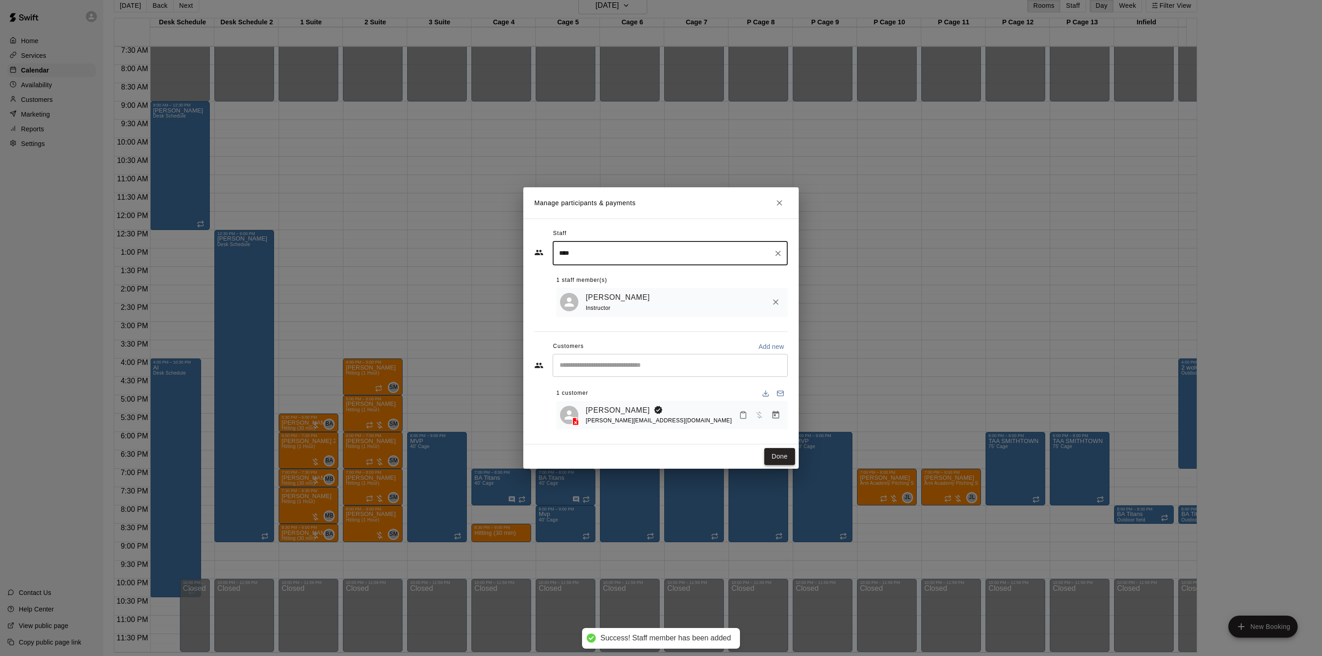
type input "****"
drag, startPoint x: 774, startPoint y: 453, endPoint x: 684, endPoint y: 484, distance: 94.6
click at [774, 453] on button "Done" at bounding box center [779, 456] width 31 height 17
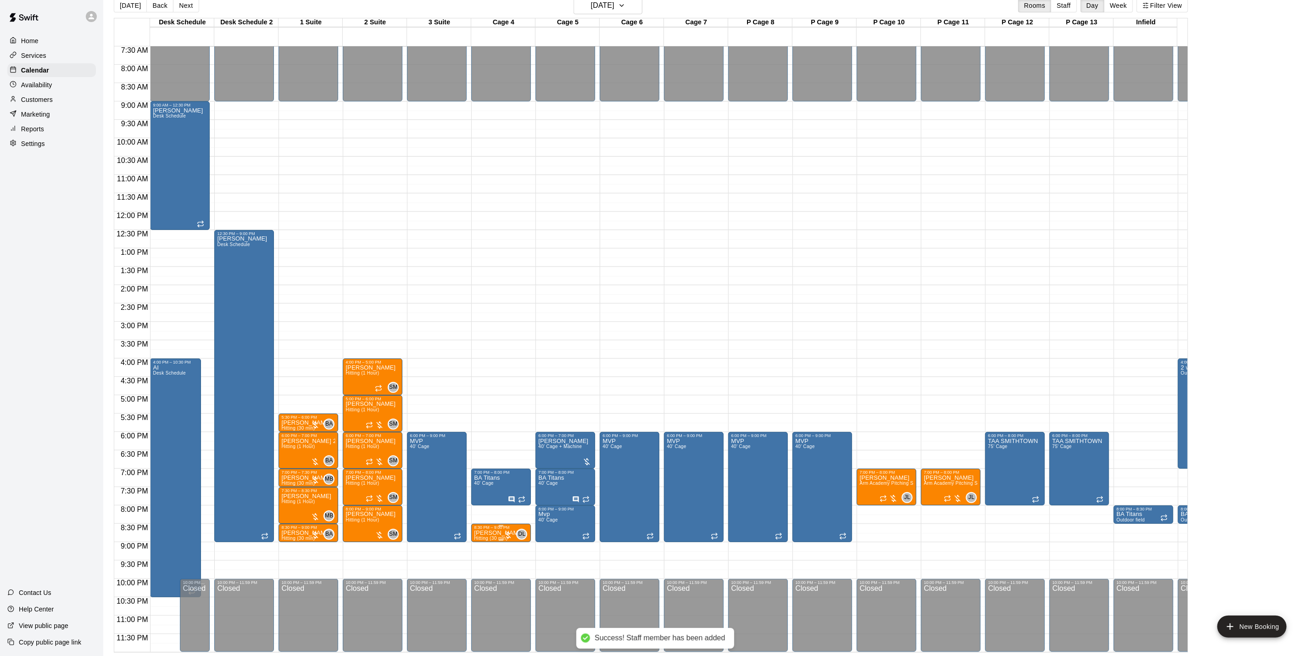
click at [499, 533] on p "[PERSON_NAME]" at bounding box center [499, 533] width 50 height 0
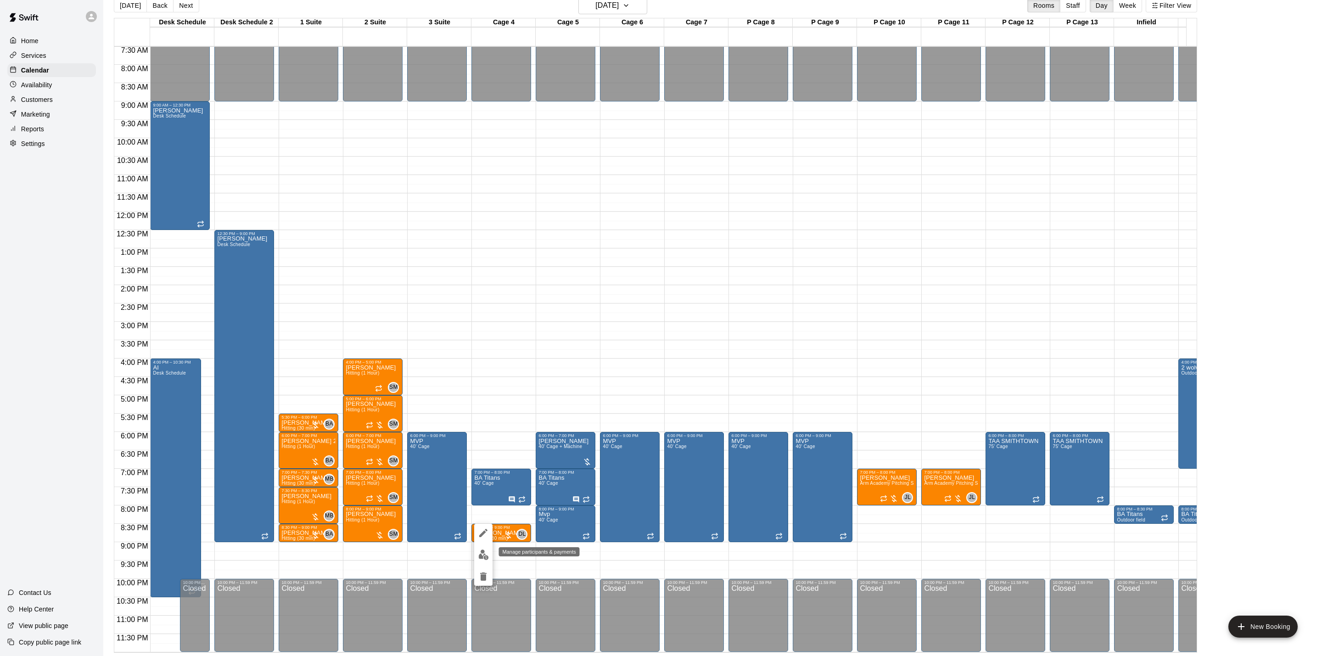
click at [481, 555] on img "edit" at bounding box center [483, 554] width 11 height 11
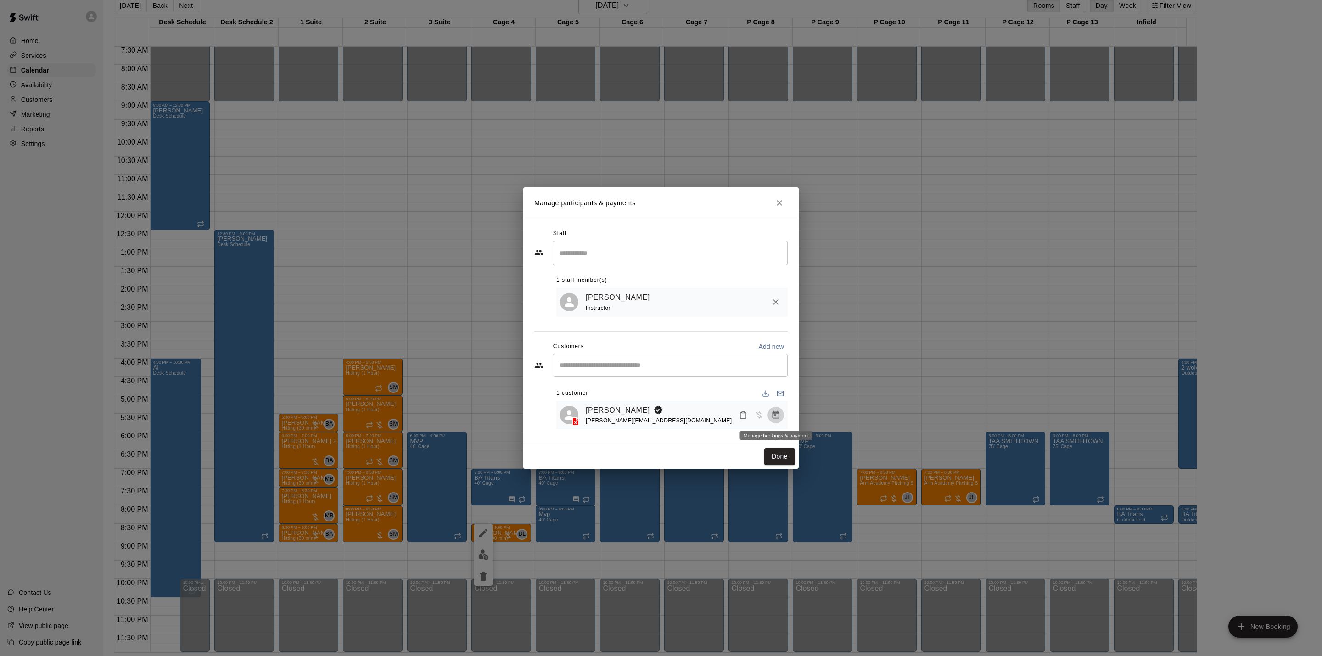
click at [771, 413] on icon "Manage bookings & payment" at bounding box center [775, 414] width 9 height 9
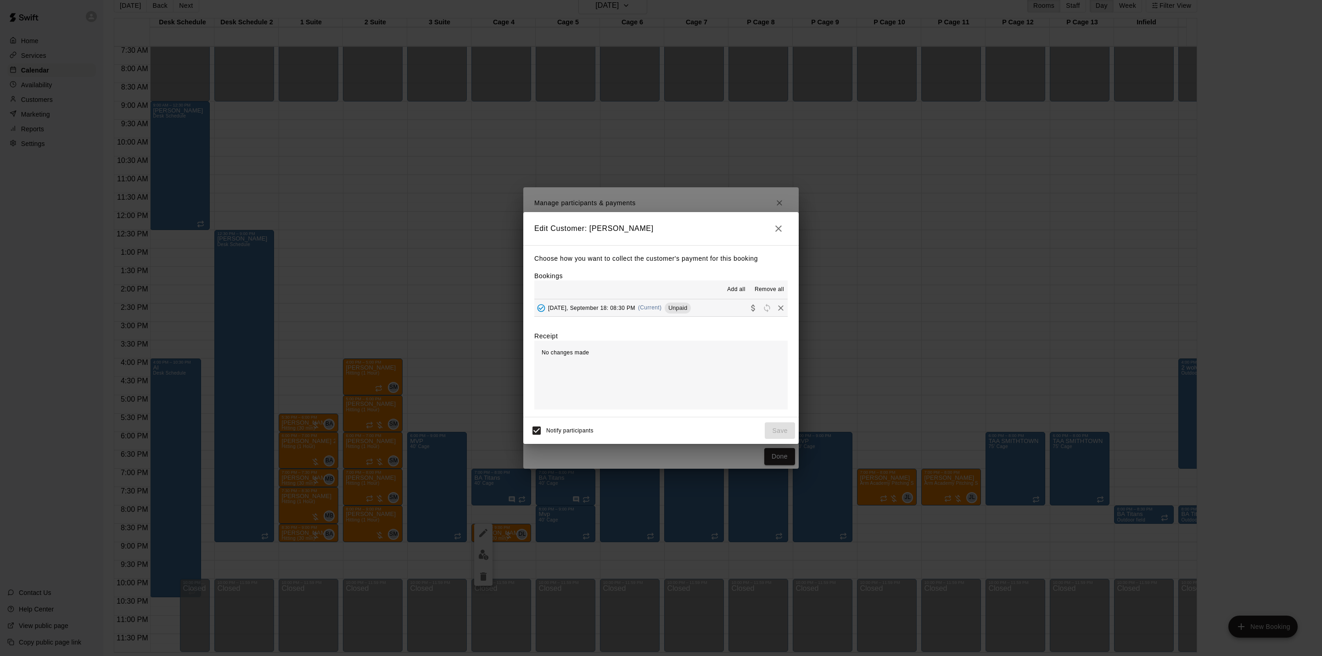
click at [635, 310] on span "[DATE], September 18: 08:30 PM" at bounding box center [591, 307] width 87 height 6
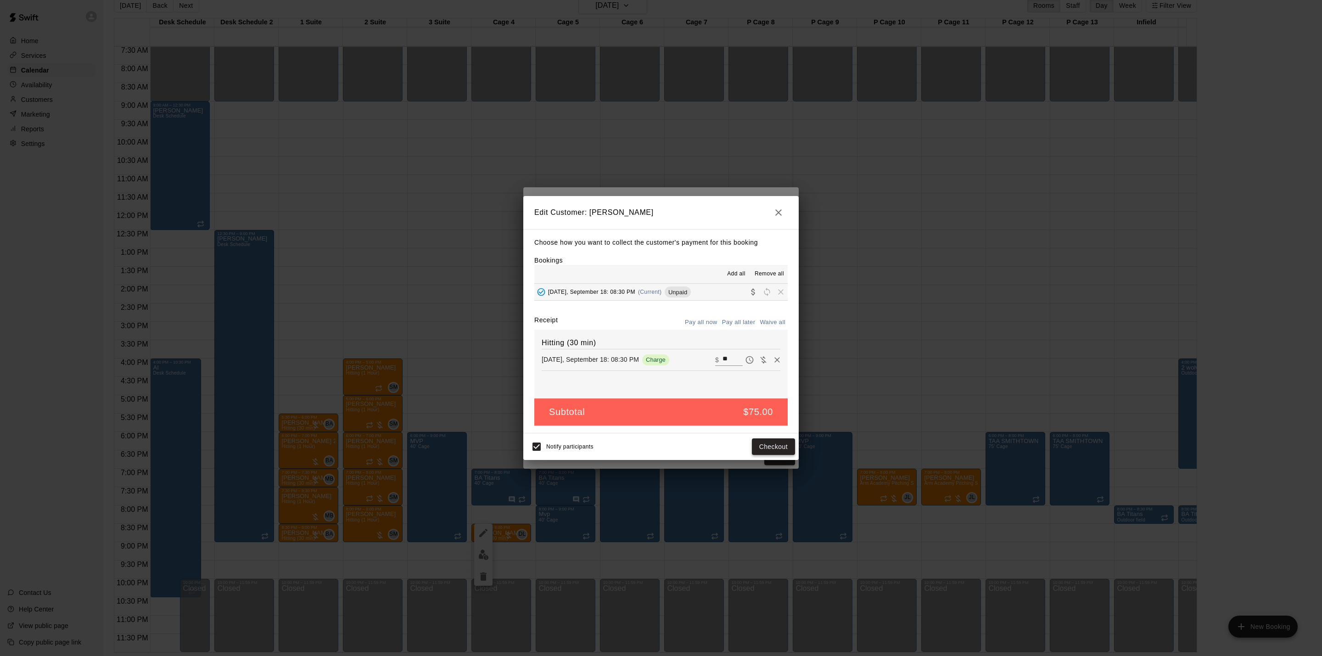
click at [786, 445] on button "Checkout" at bounding box center [773, 446] width 43 height 17
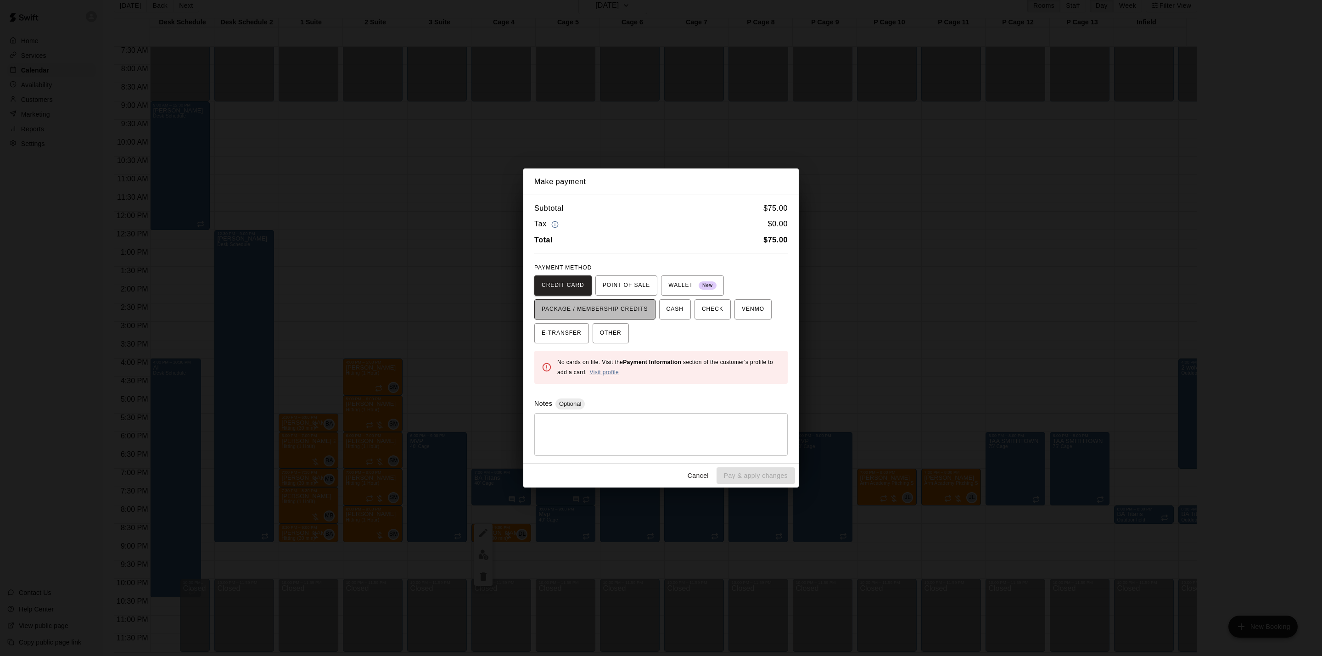
click at [646, 310] on span "PACKAGE / MEMBERSHIP CREDITS" at bounding box center [595, 309] width 106 height 15
click at [700, 468] on button "Cancel" at bounding box center [697, 475] width 29 height 17
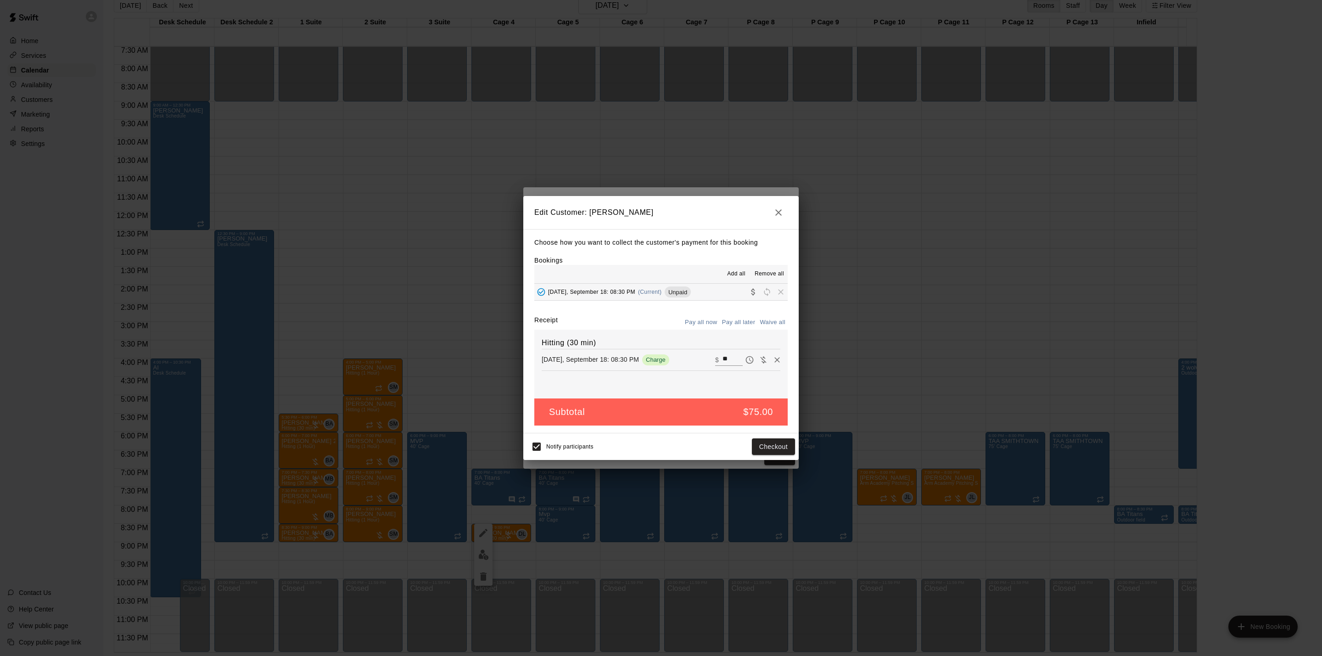
click at [776, 209] on icon "button" at bounding box center [778, 212] width 6 height 6
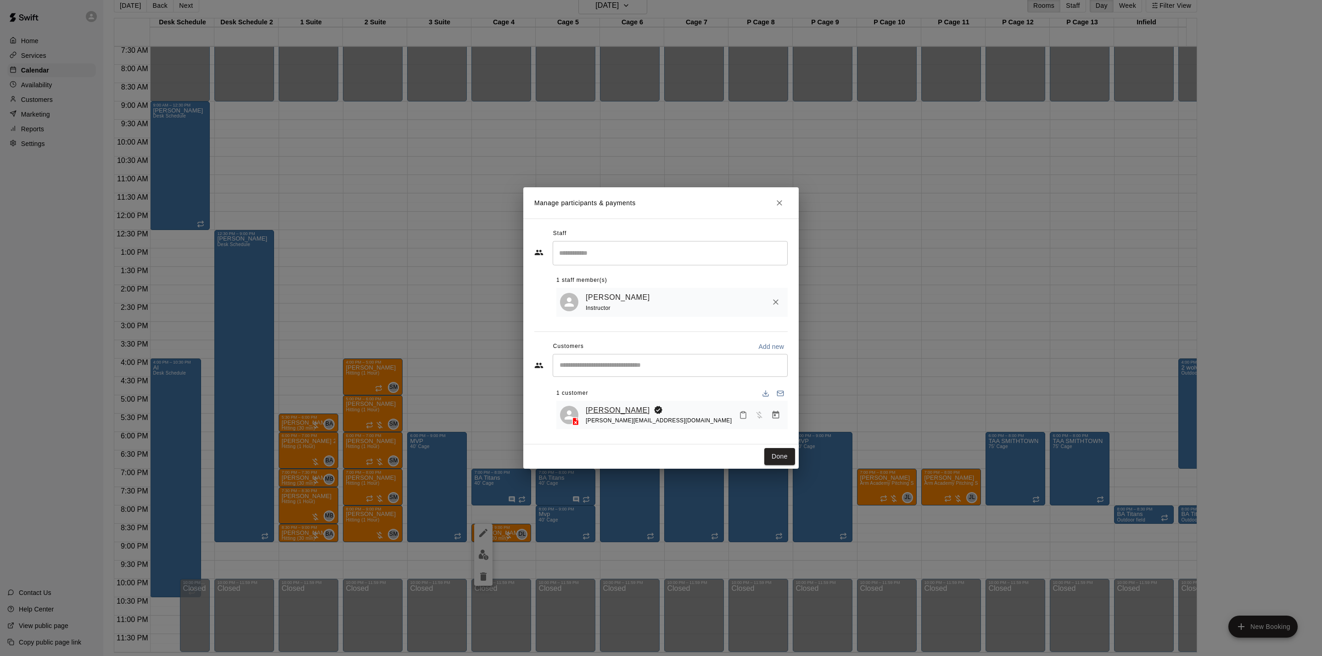
click at [610, 409] on link "[PERSON_NAME]" at bounding box center [618, 410] width 64 height 12
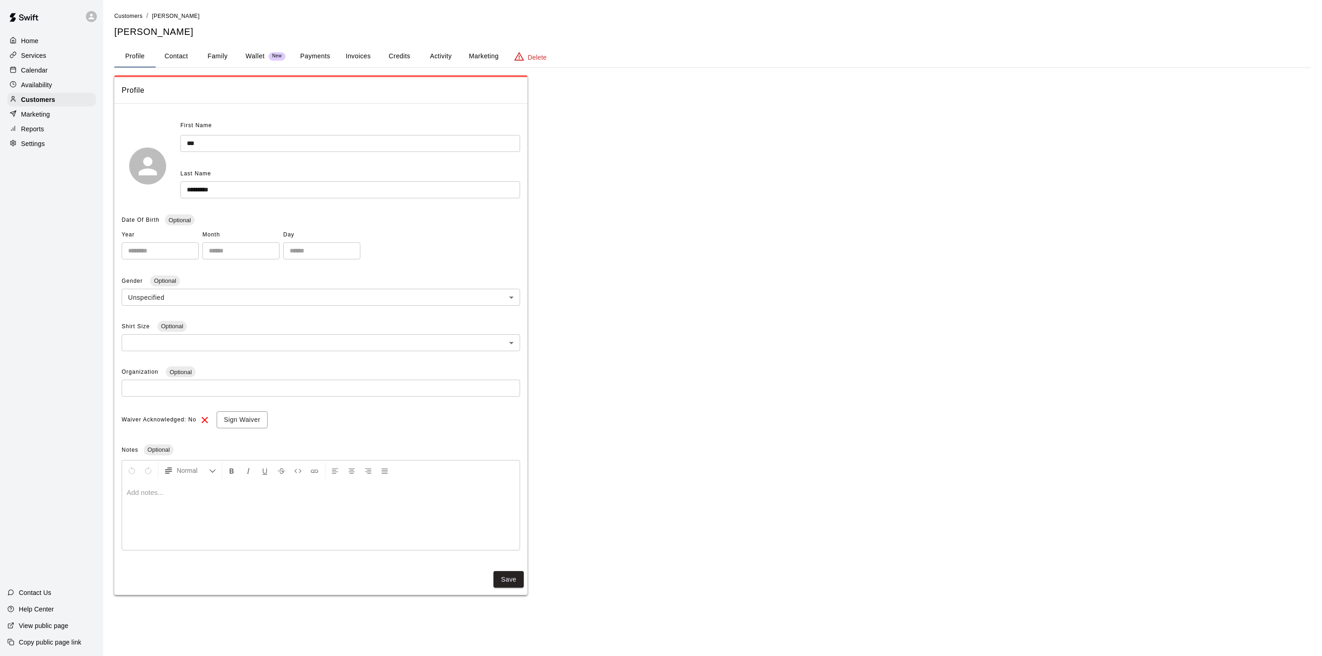
click at [325, 52] on button "Payments" at bounding box center [315, 56] width 45 height 22
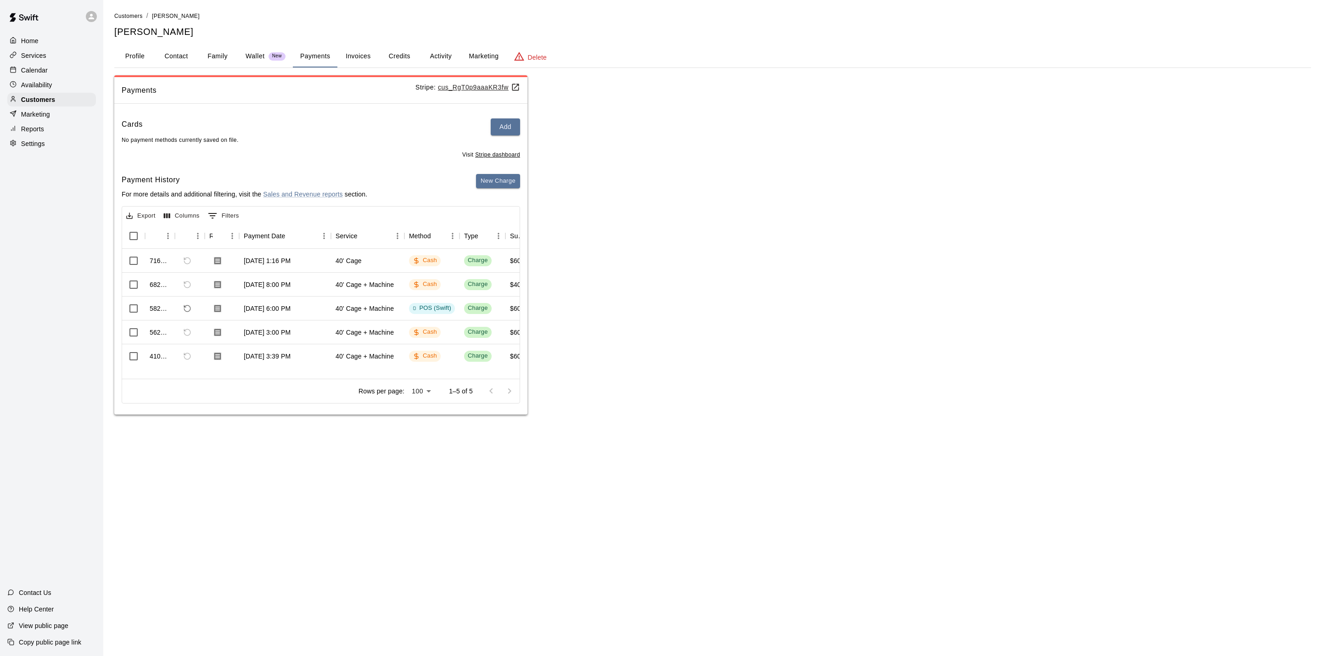
click at [403, 58] on button "Credits" at bounding box center [399, 56] width 41 height 22
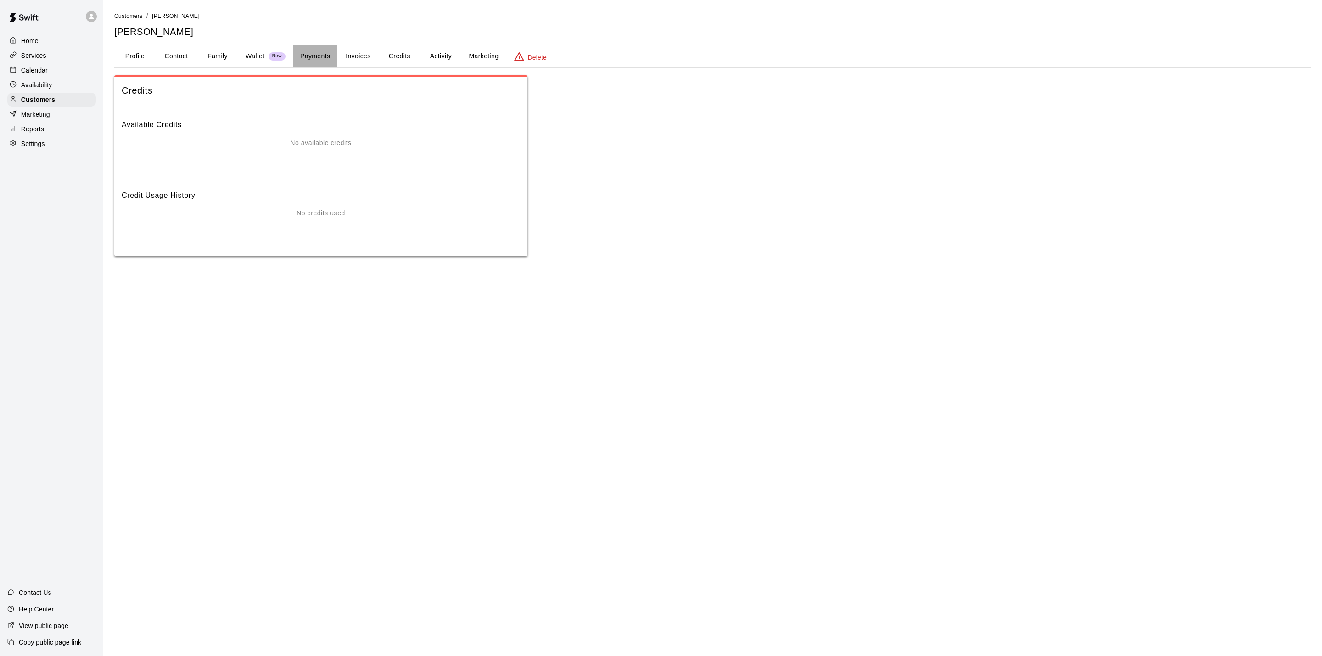
click at [327, 54] on button "Payments" at bounding box center [315, 56] width 45 height 22
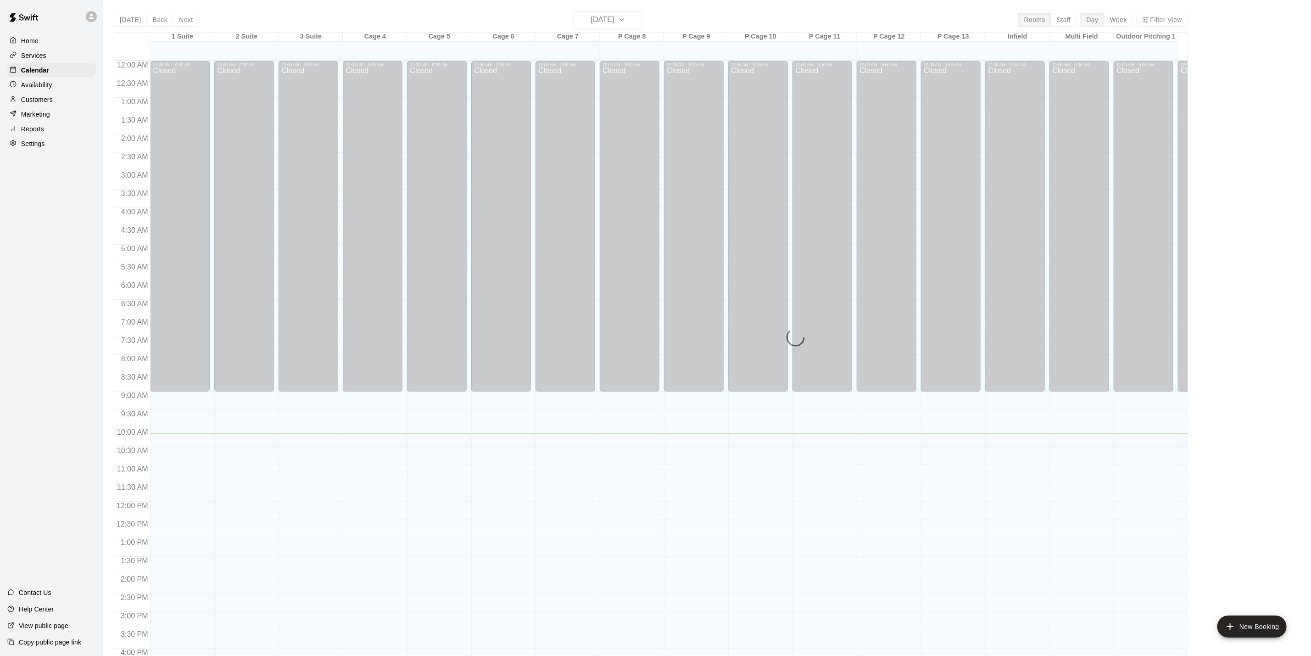
scroll to position [248, 0]
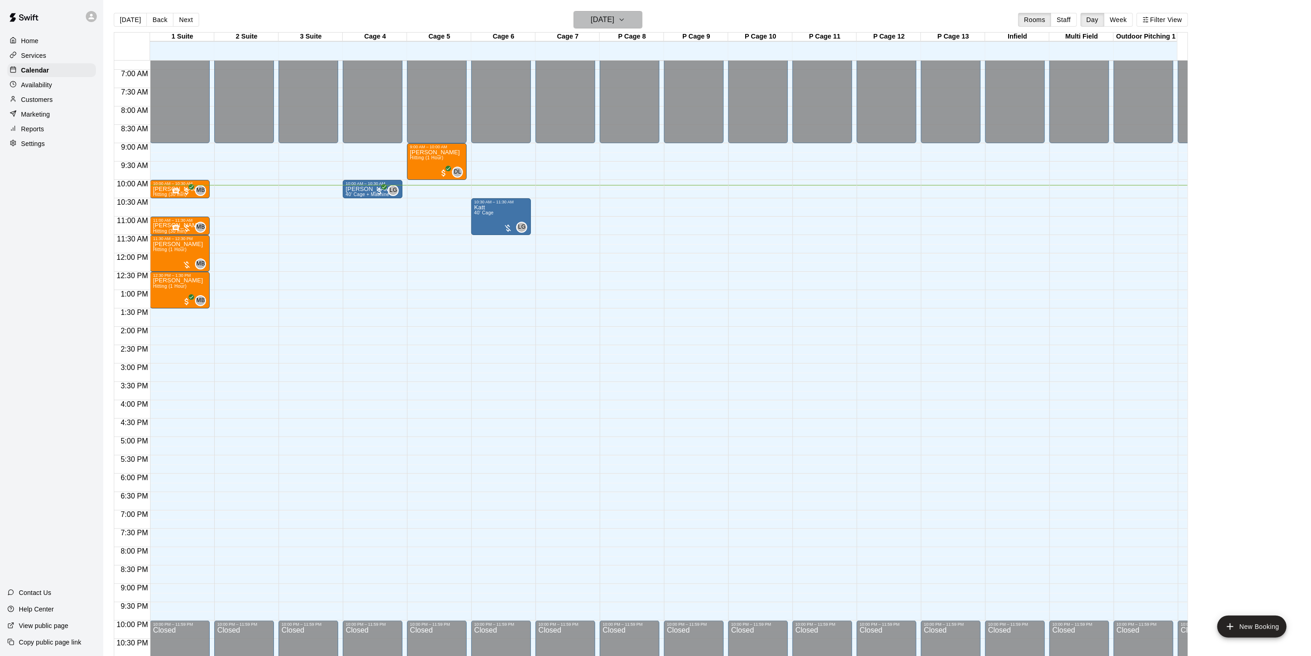
click at [635, 19] on button "[DATE]" at bounding box center [608, 19] width 69 height 17
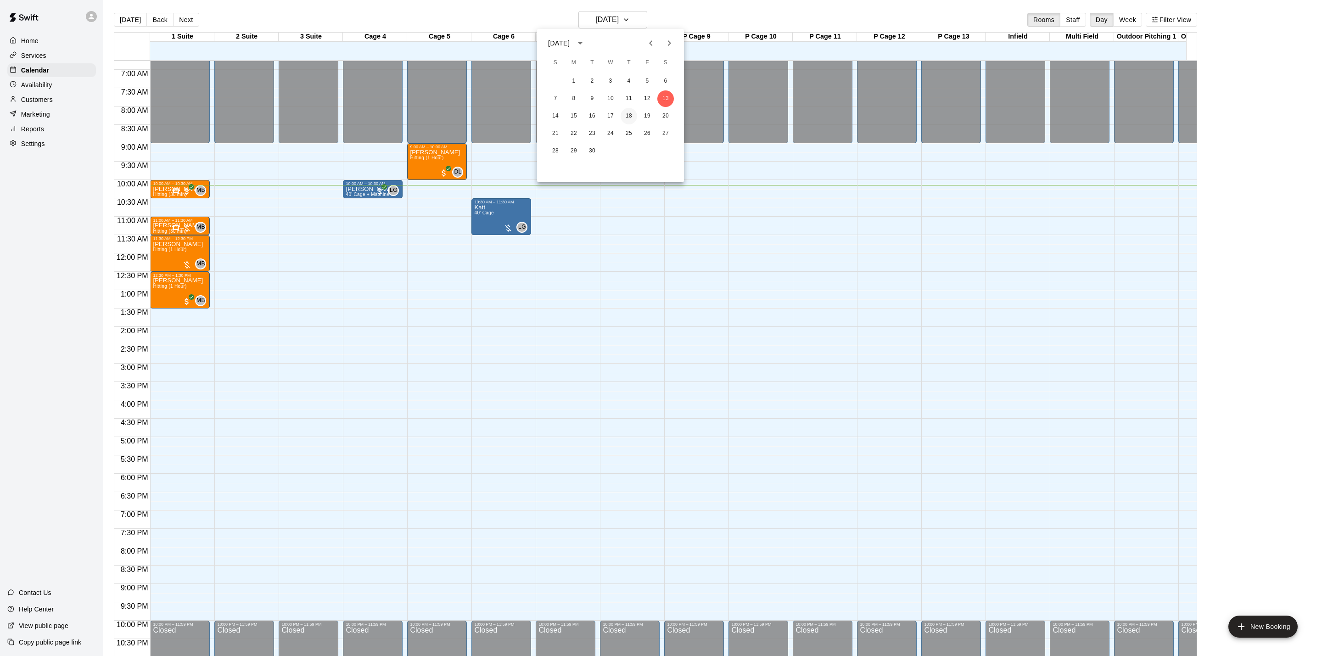
click at [627, 115] on button "18" at bounding box center [629, 116] width 17 height 17
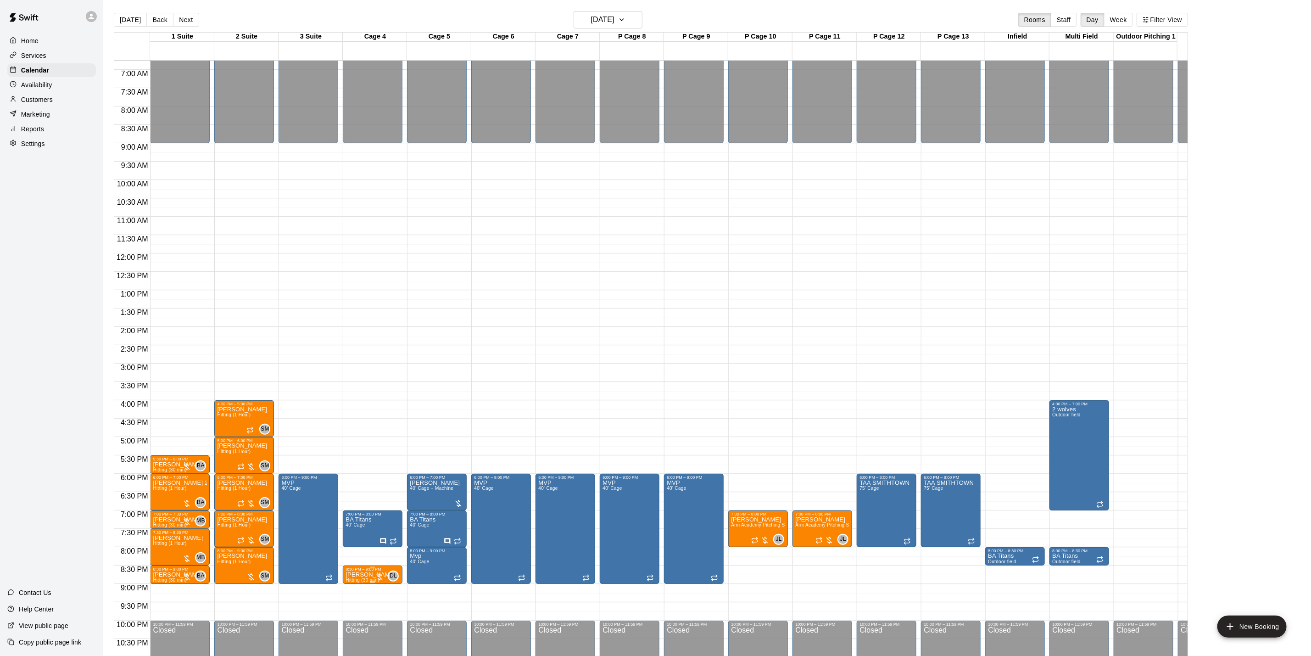
click at [345, 566] on div "8:30 PM – 9:00 PM [PERSON_NAME] Hitting (30 min) DL 0" at bounding box center [373, 574] width 60 height 18
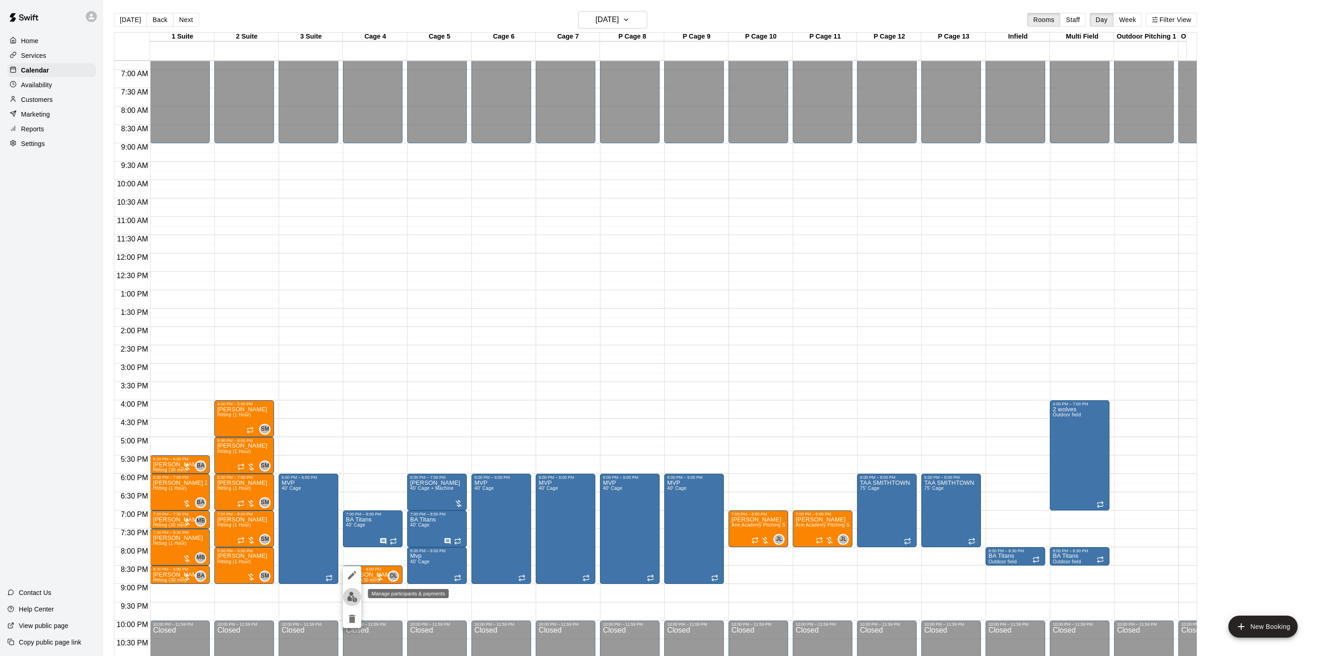
click at [350, 600] on img "edit" at bounding box center [352, 597] width 11 height 11
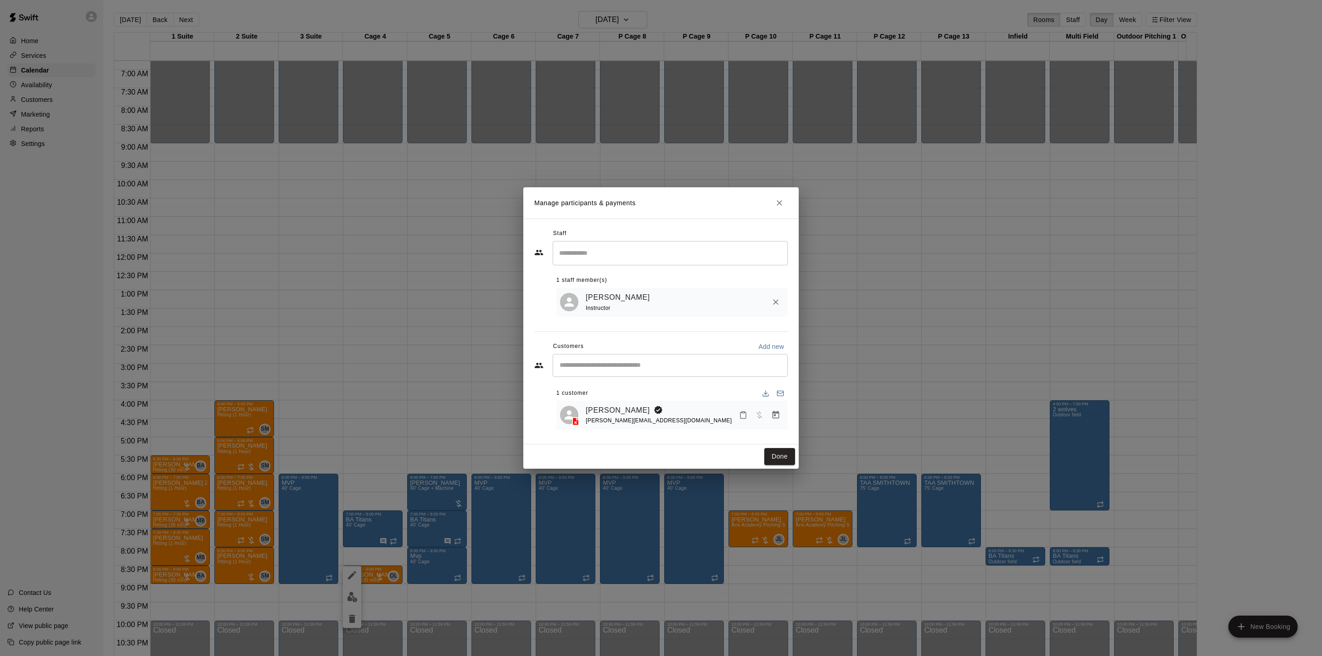
drag, startPoint x: 336, startPoint y: 515, endPoint x: 351, endPoint y: 518, distance: 14.9
click at [337, 515] on div "Manage participants & payments Staff ​ 1 staff member(s) [PERSON_NAME] Instruct…" at bounding box center [661, 328] width 1322 height 656
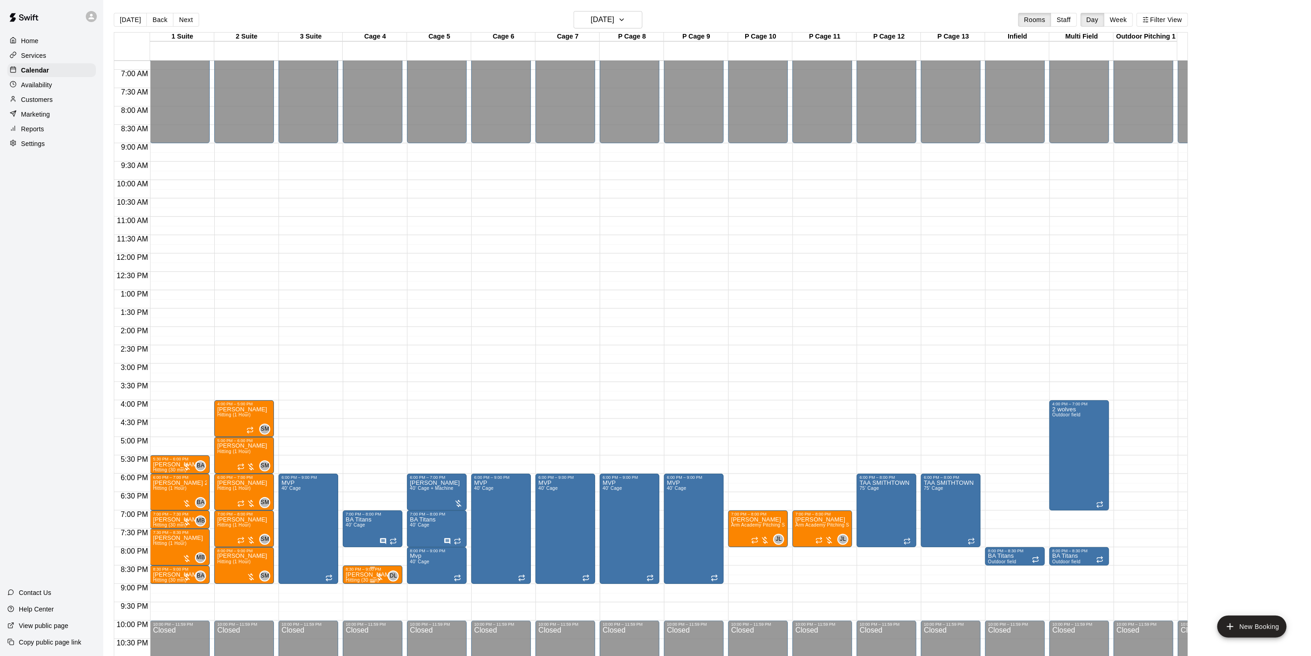
click at [369, 575] on p "[PERSON_NAME]" at bounding box center [371, 575] width 50 height 0
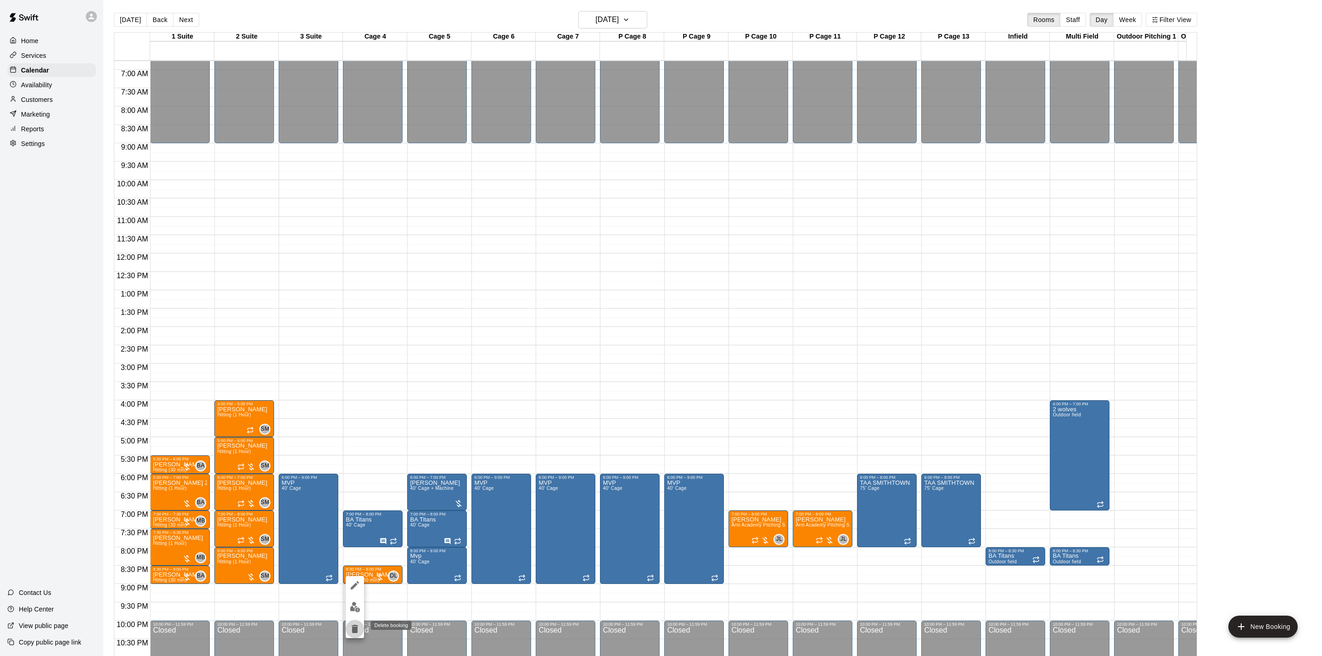
click at [357, 625] on icon "delete" at bounding box center [355, 629] width 6 height 8
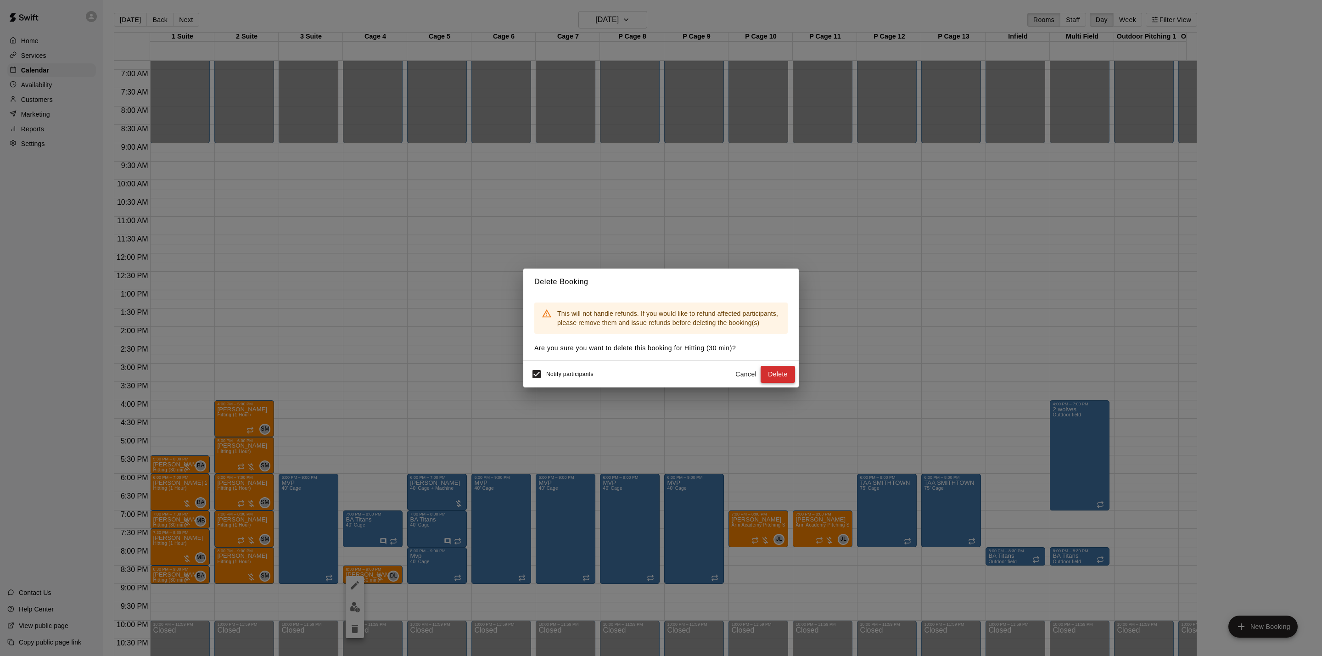
click at [778, 376] on button "Delete" at bounding box center [777, 374] width 34 height 17
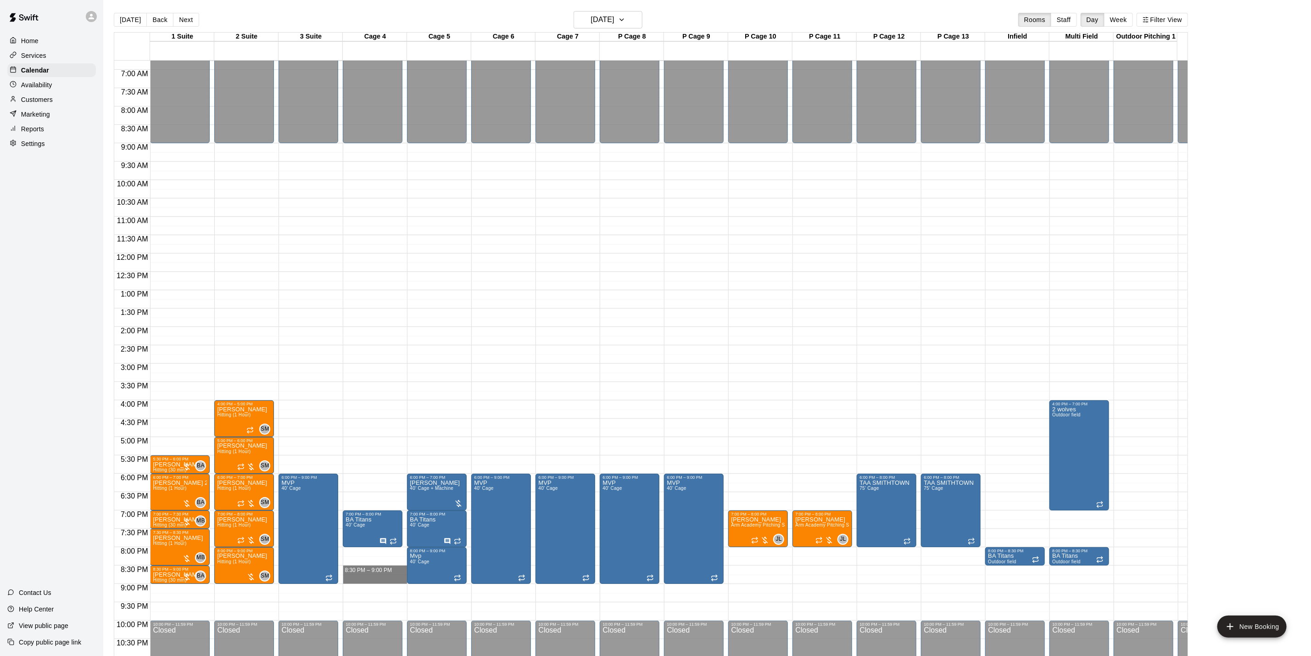
drag, startPoint x: 358, startPoint y: 566, endPoint x: 358, endPoint y: 579, distance: 12.9
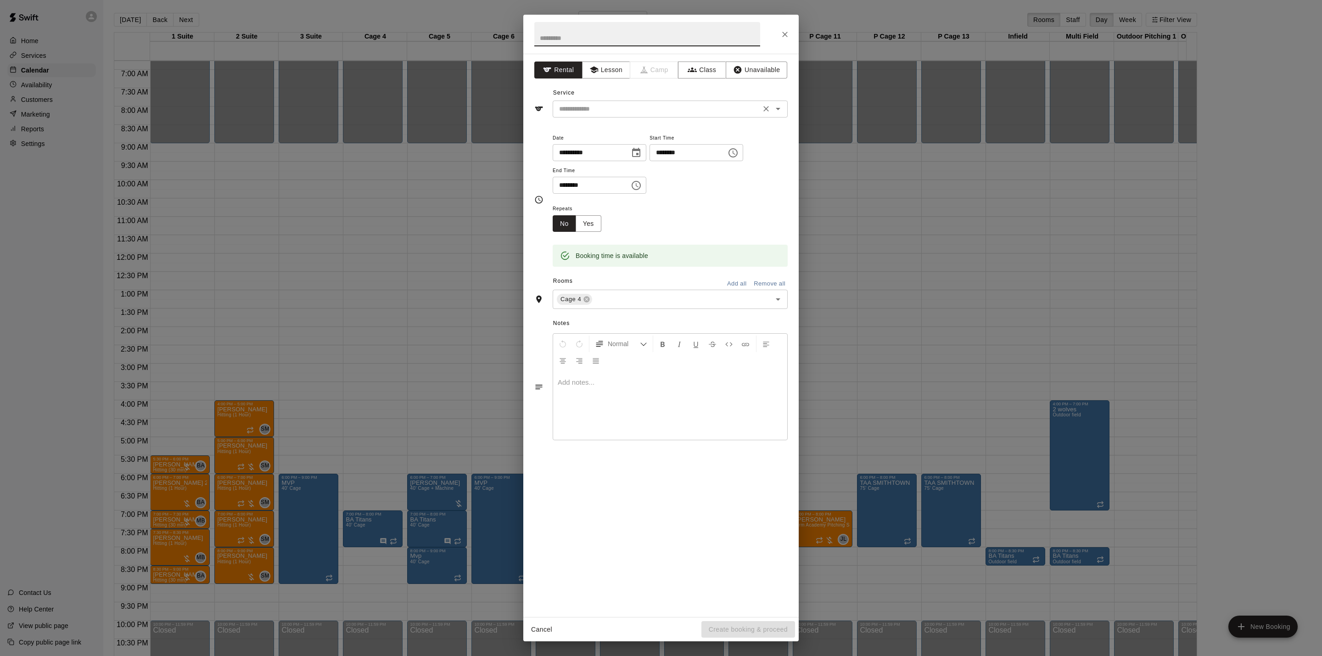
click at [588, 103] on input "text" at bounding box center [656, 108] width 202 height 11
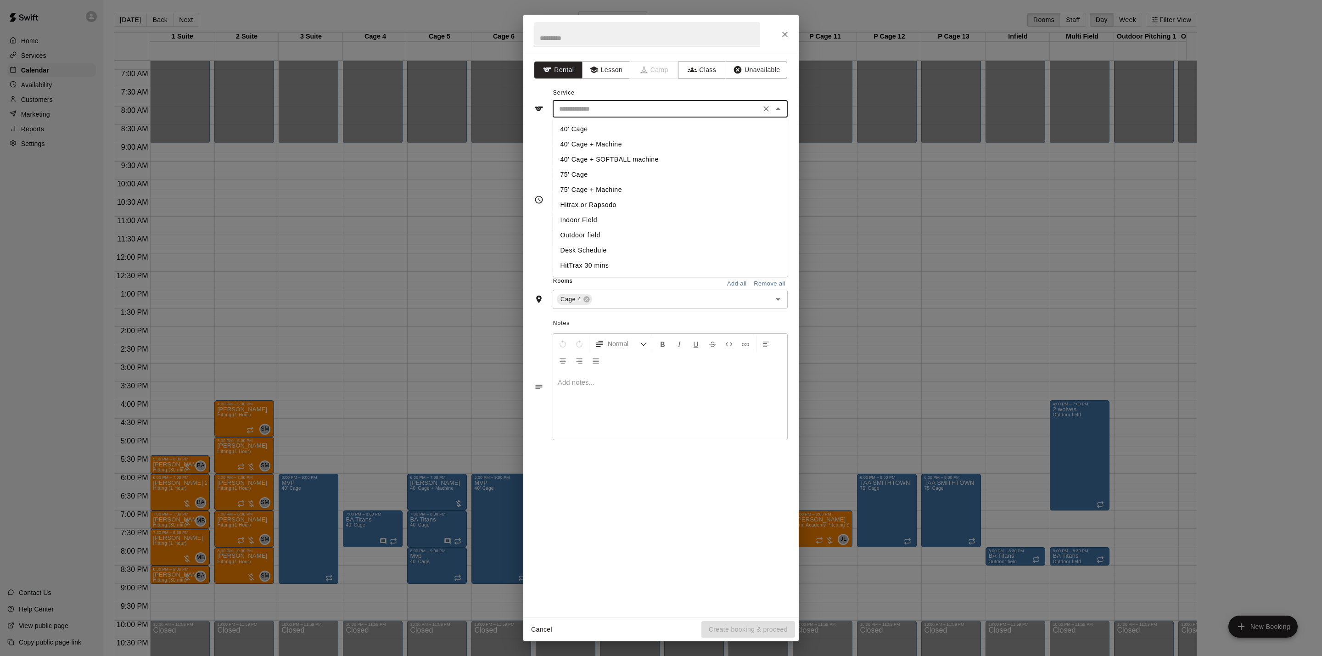
click at [593, 59] on div "**********" at bounding box center [660, 335] width 275 height 563
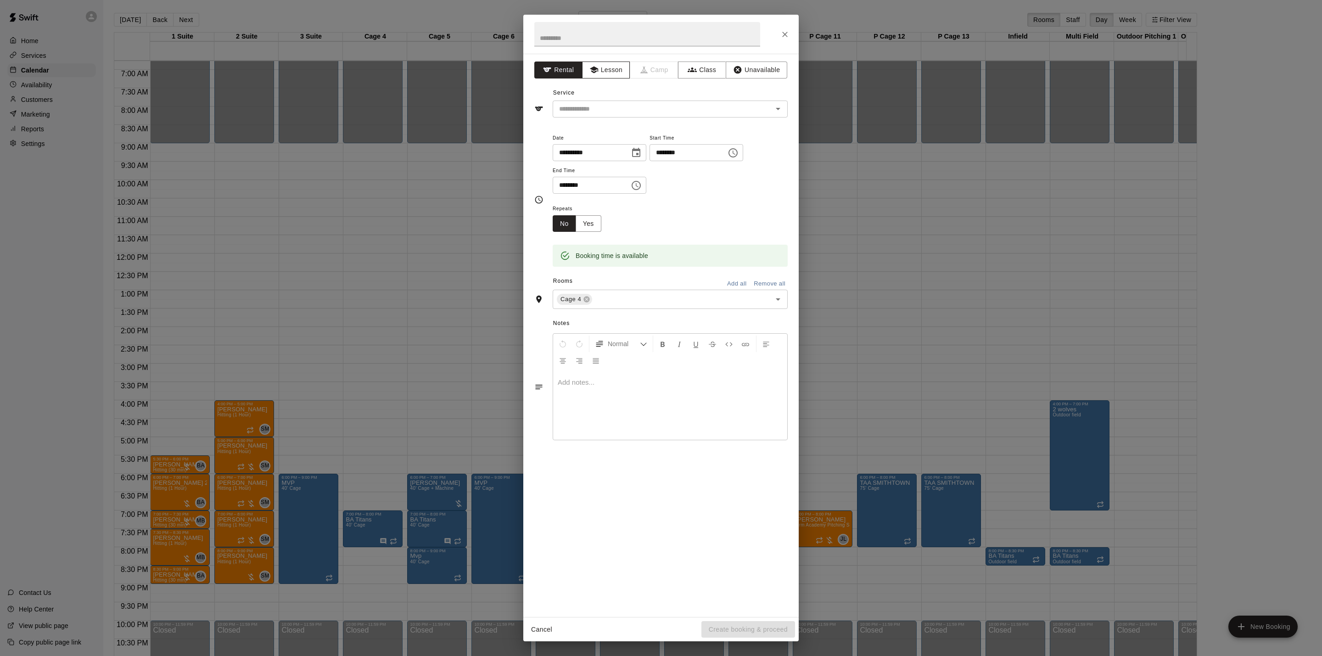
click at [594, 76] on button "Lesson" at bounding box center [606, 69] width 48 height 17
click at [595, 112] on input "text" at bounding box center [656, 108] width 202 height 11
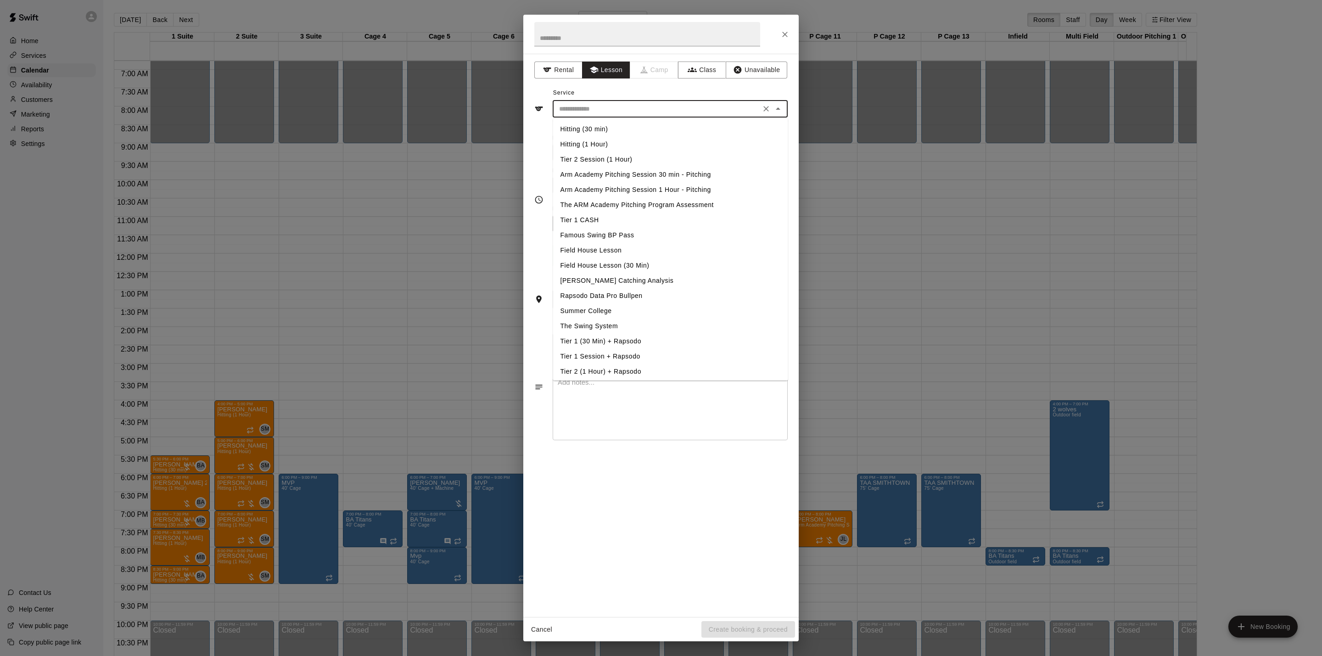
click at [593, 124] on li "Hitting (30 min)" at bounding box center [670, 129] width 235 height 15
type input "**********"
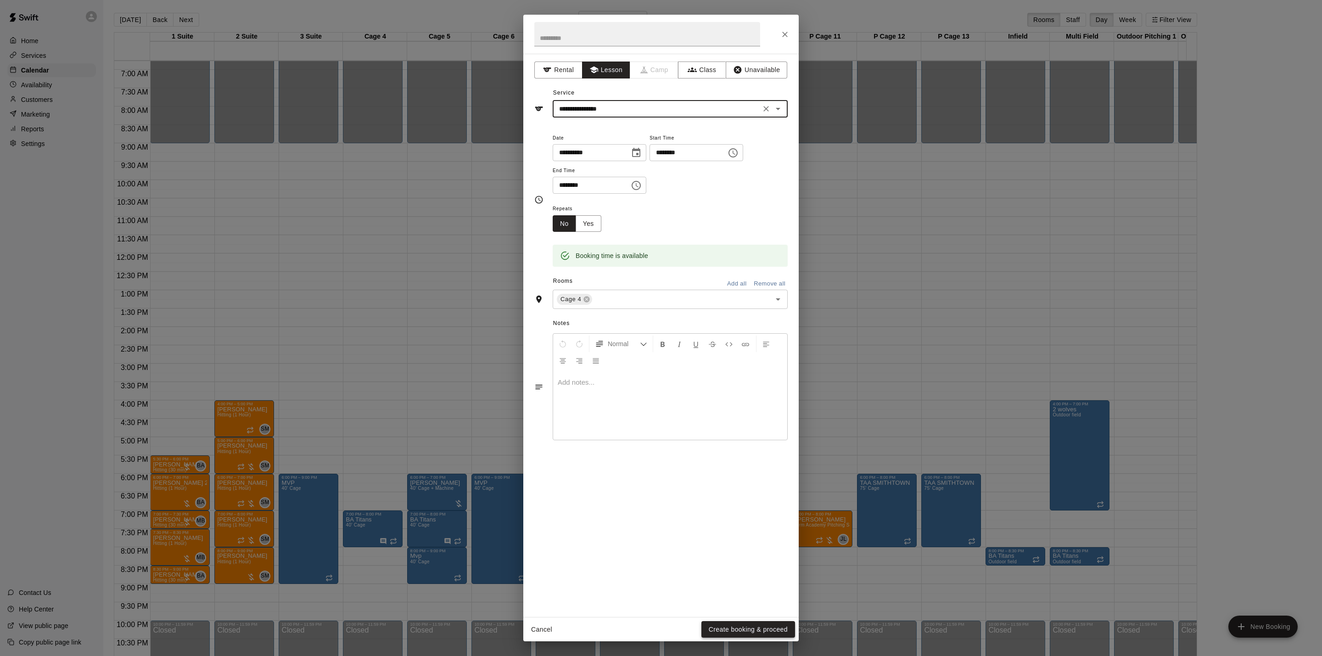
click at [777, 630] on button "Create booking & proceed" at bounding box center [748, 629] width 94 height 17
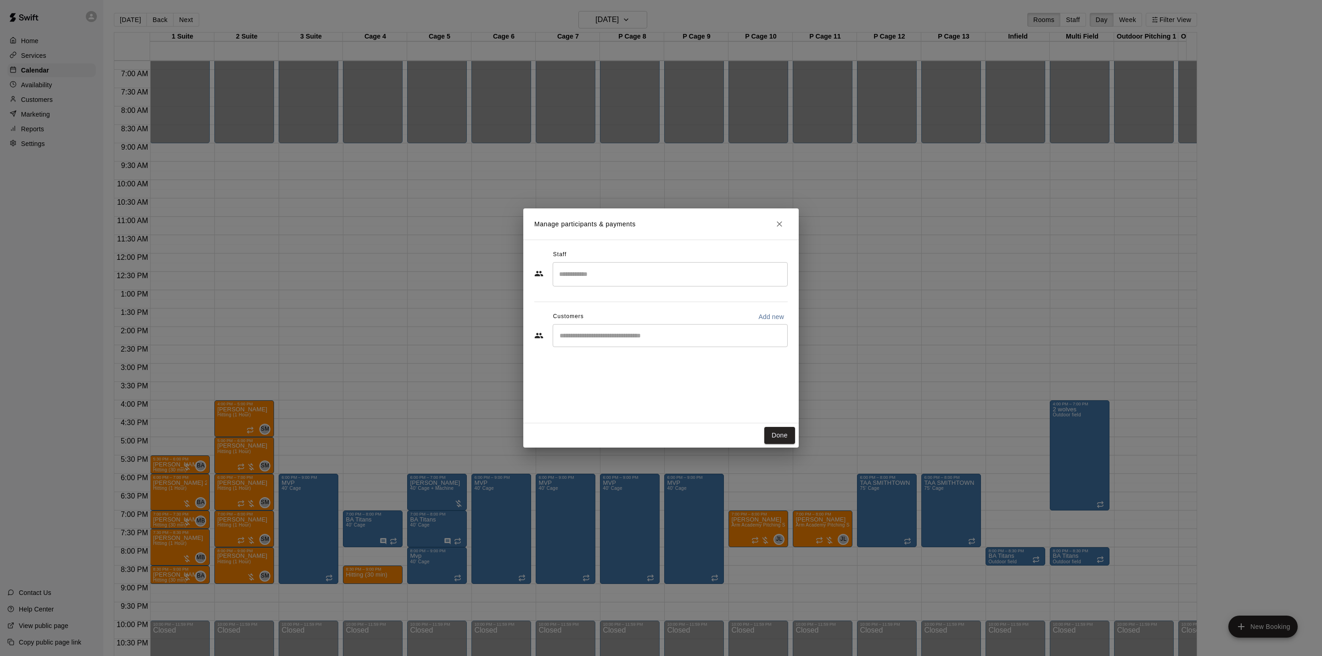
click at [608, 260] on div "Staff" at bounding box center [660, 254] width 253 height 15
click at [609, 271] on input "Search staff" at bounding box center [670, 274] width 227 height 16
click at [620, 343] on div "​" at bounding box center [670, 335] width 235 height 23
type input "**********"
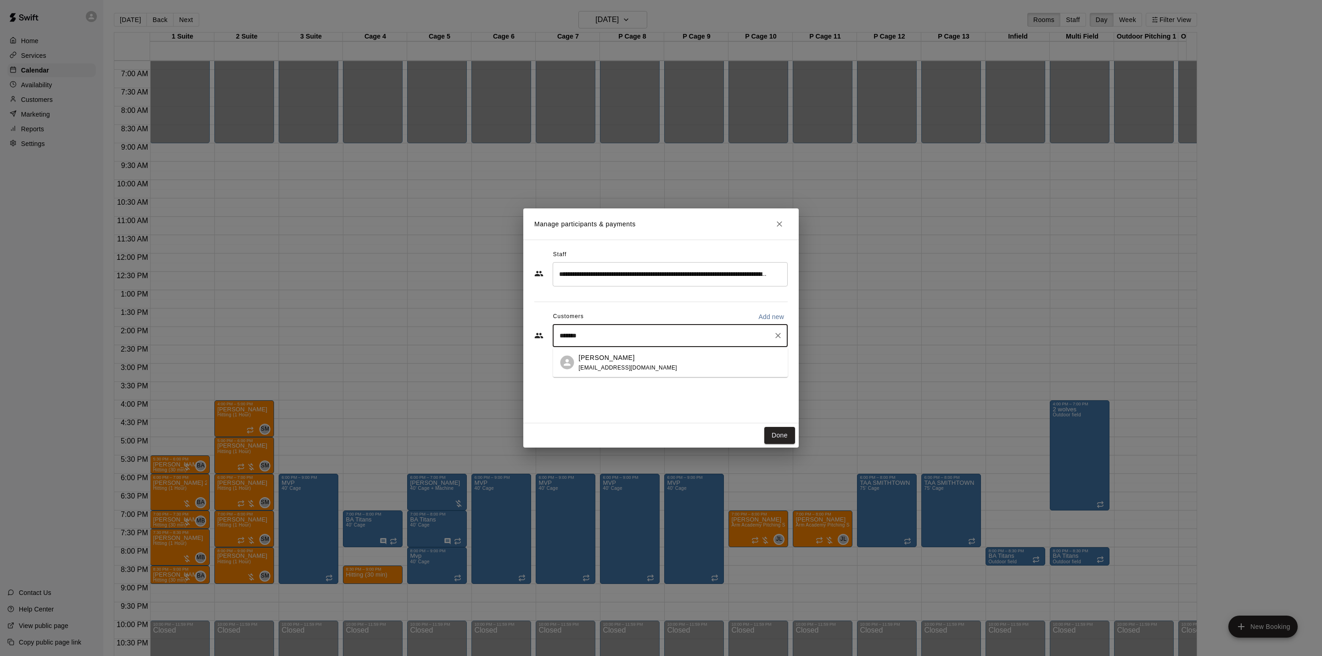
type input "********"
click at [632, 356] on div "[PERSON_NAME]" at bounding box center [628, 357] width 99 height 10
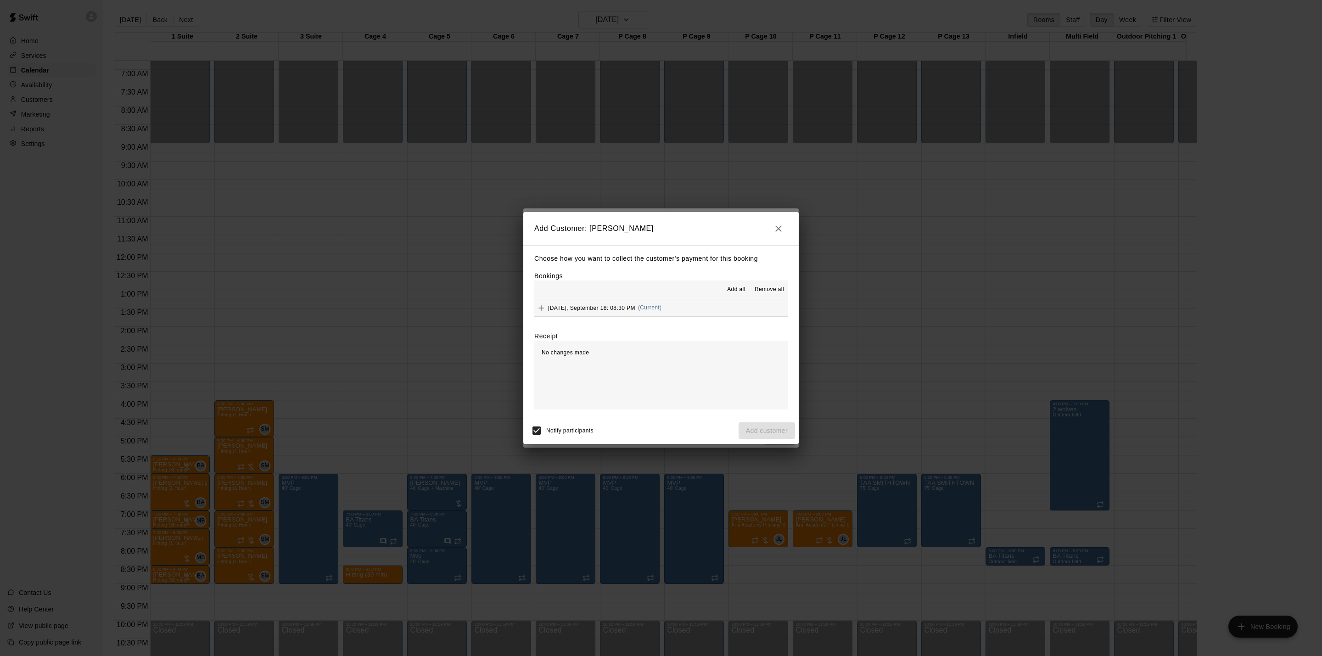
click at [653, 302] on div "[DATE], September 18: 08:30 PM (Current)" at bounding box center [597, 308] width 127 height 14
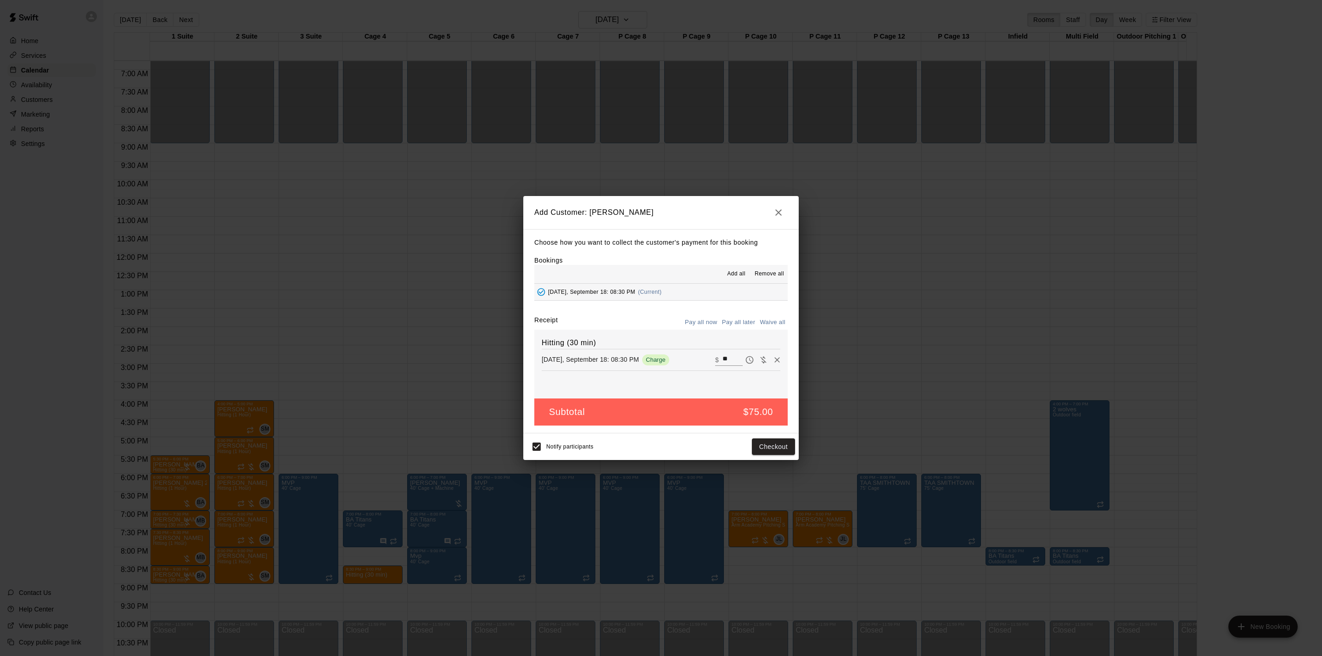
click at [748, 325] on button "Pay all later" at bounding box center [739, 322] width 38 height 14
click at [769, 447] on button "Add customer" at bounding box center [766, 446] width 56 height 17
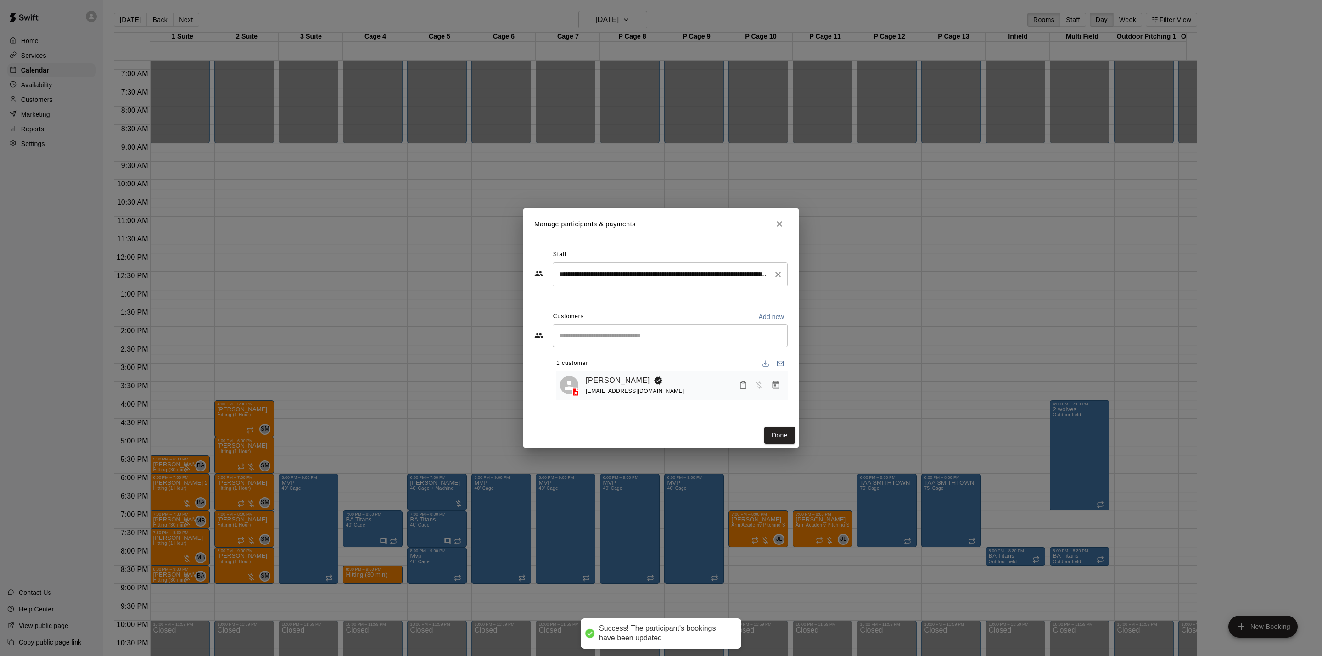
click at [649, 275] on input "Search staff" at bounding box center [663, 274] width 213 height 16
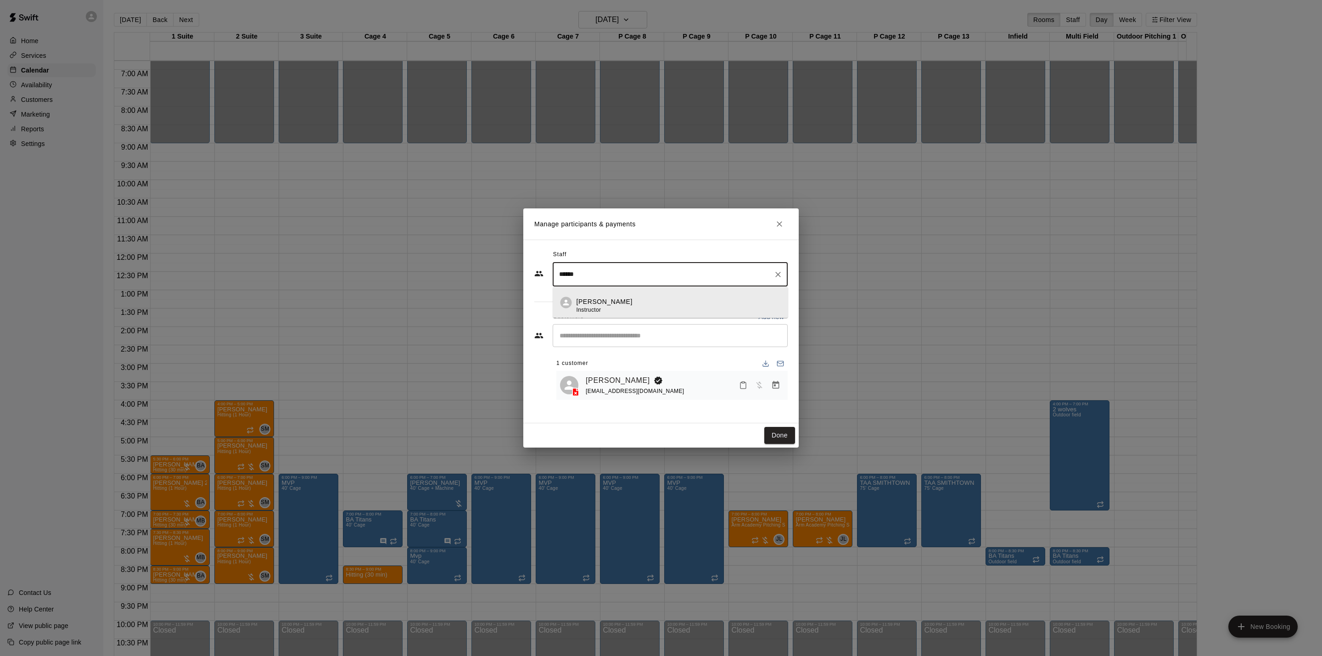
click at [644, 294] on li "[PERSON_NAME] Instructor" at bounding box center [670, 302] width 235 height 31
click at [662, 281] on input "******" at bounding box center [663, 274] width 213 height 16
click at [662, 280] on input "******" at bounding box center [663, 274] width 213 height 16
click at [655, 299] on div "[PERSON_NAME] Instructor" at bounding box center [678, 305] width 204 height 18
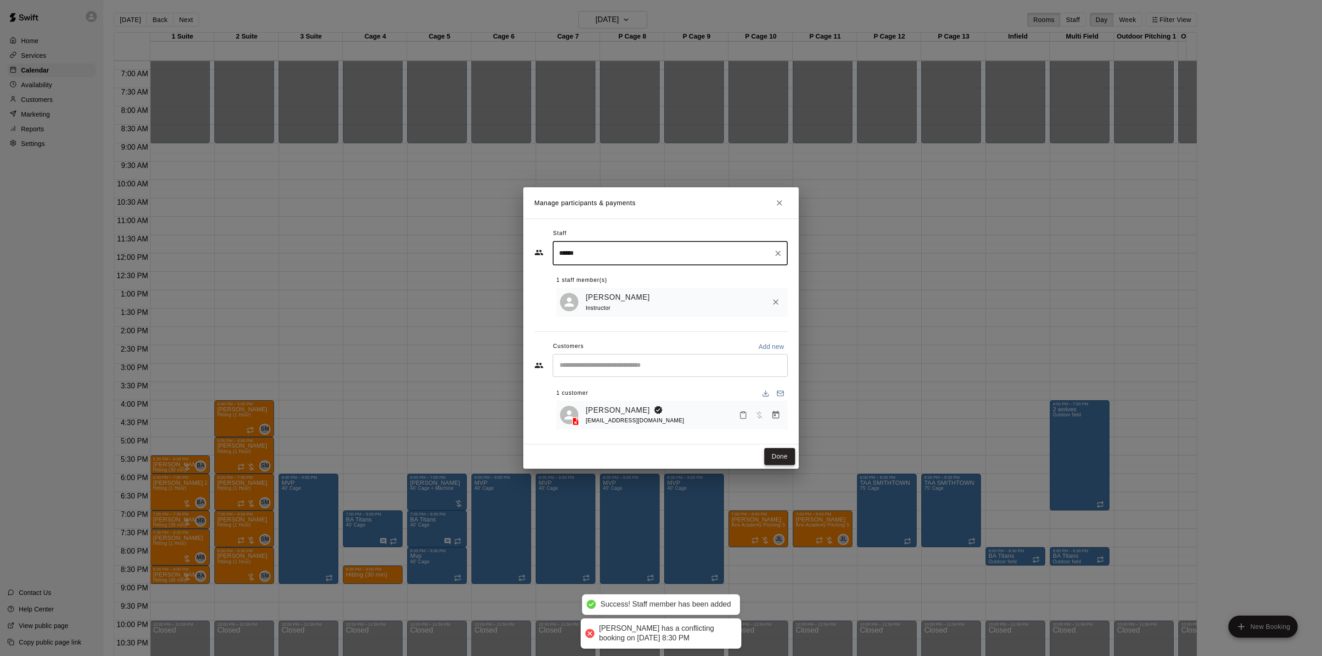
type input "******"
click at [787, 455] on button "Done" at bounding box center [779, 456] width 31 height 17
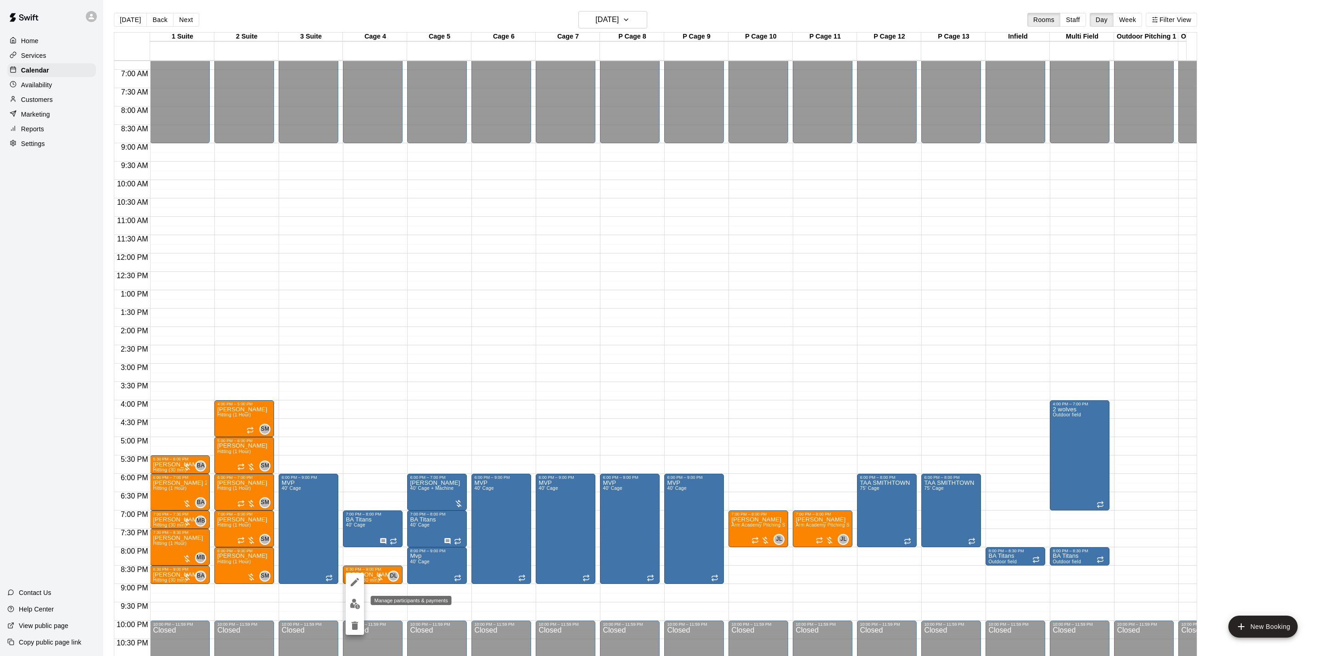
click at [362, 608] on button "edit" at bounding box center [355, 604] width 18 height 18
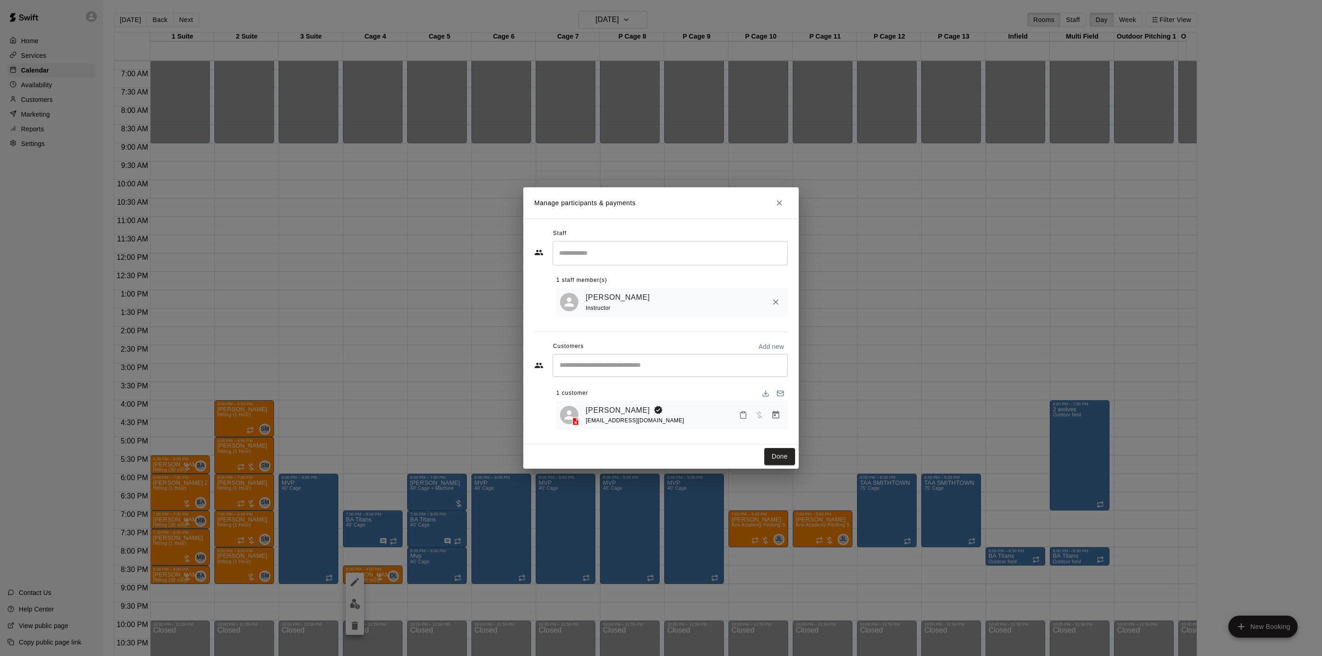
click at [787, 415] on div "[PERSON_NAME] [EMAIL_ADDRESS][DOMAIN_NAME]" at bounding box center [671, 415] width 231 height 29
click at [778, 416] on icon "Manage bookings & payment" at bounding box center [775, 414] width 9 height 9
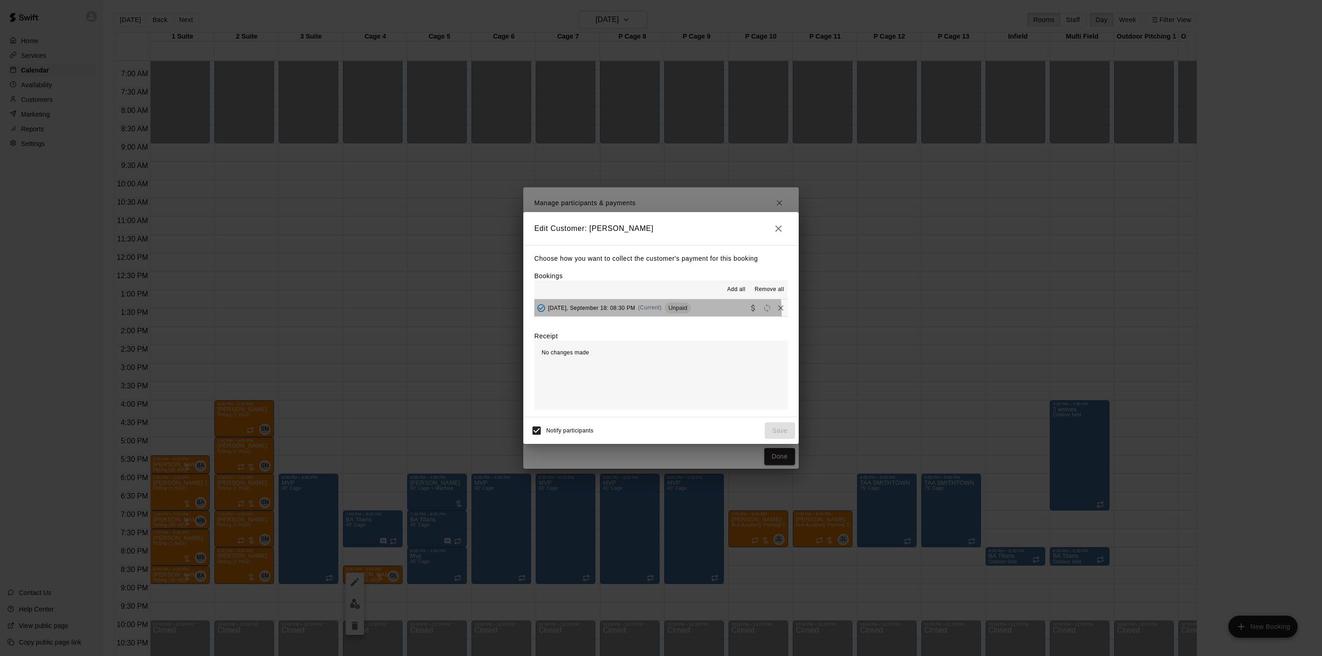
click at [657, 314] on div "[DATE], September 18: 08:30 PM (Current) Unpaid" at bounding box center [612, 308] width 157 height 14
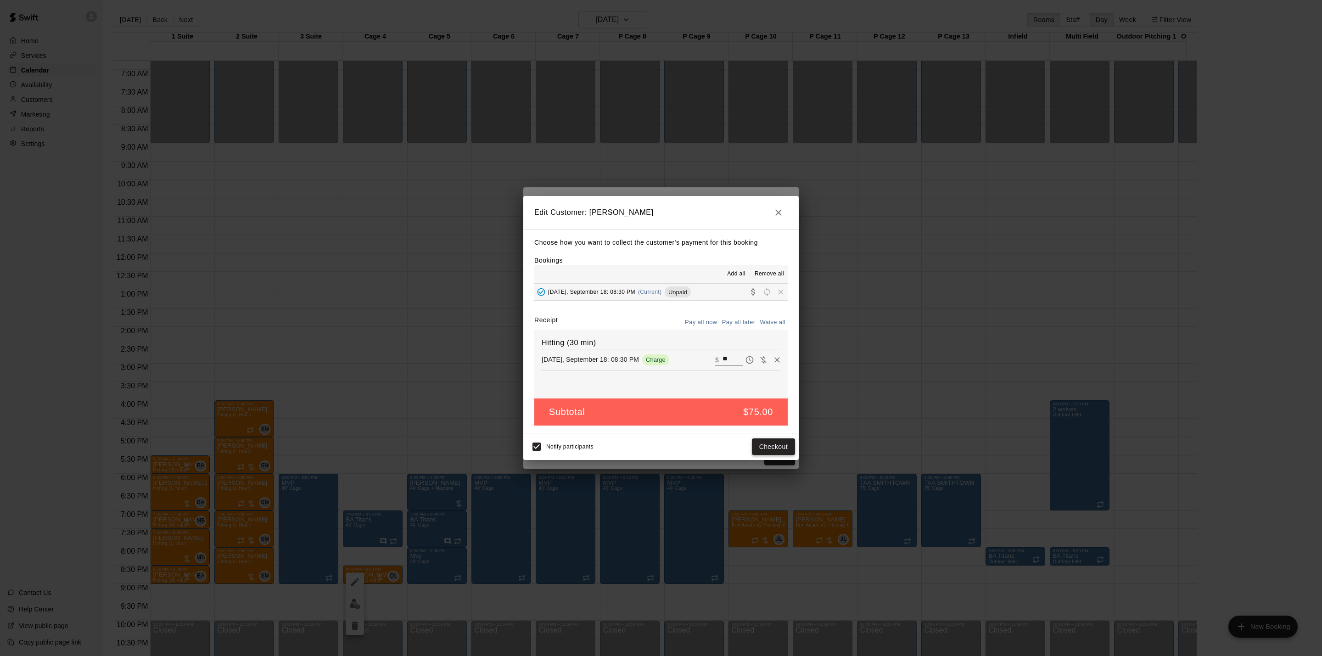
click at [785, 448] on button "Checkout" at bounding box center [773, 446] width 43 height 17
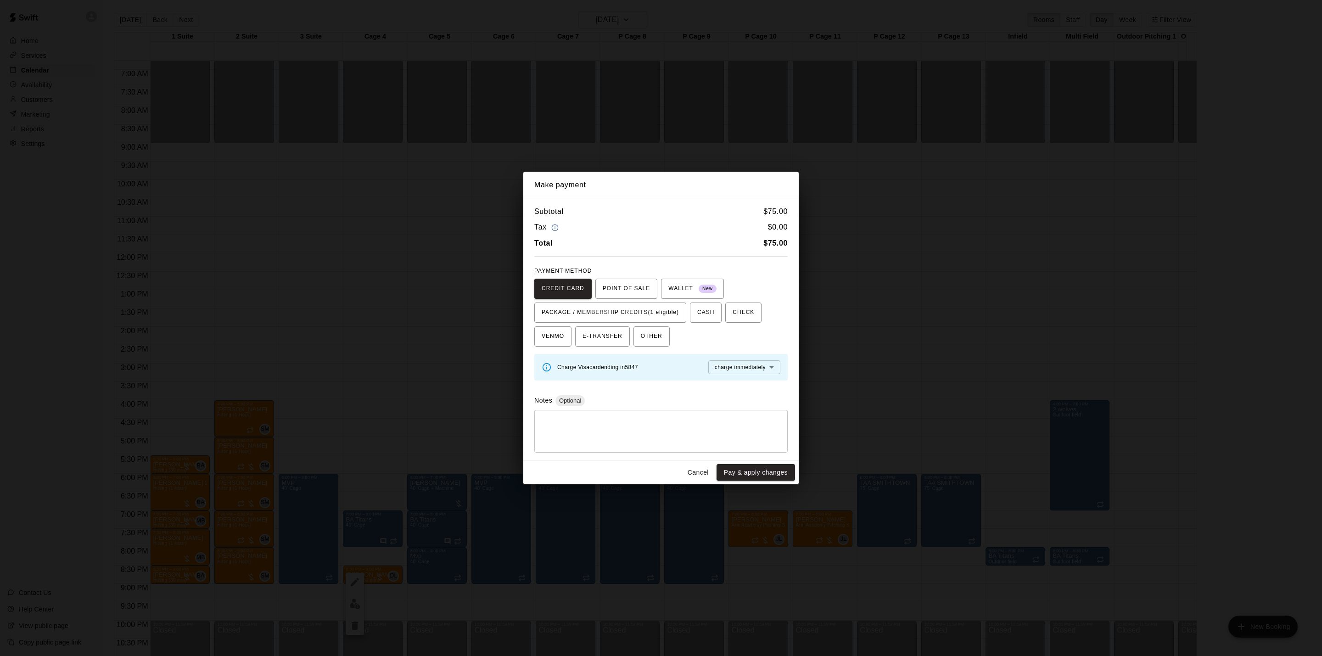
click at [685, 471] on button "Cancel" at bounding box center [697, 472] width 29 height 17
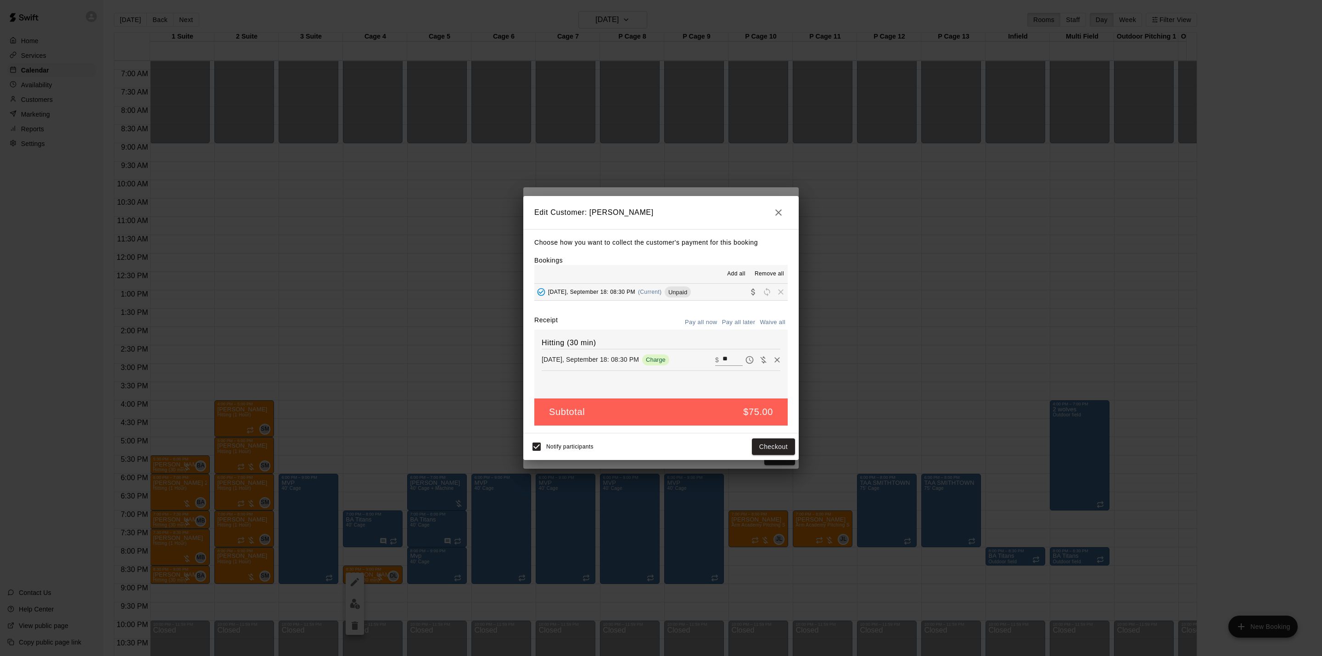
click at [781, 207] on icon "button" at bounding box center [778, 212] width 11 height 11
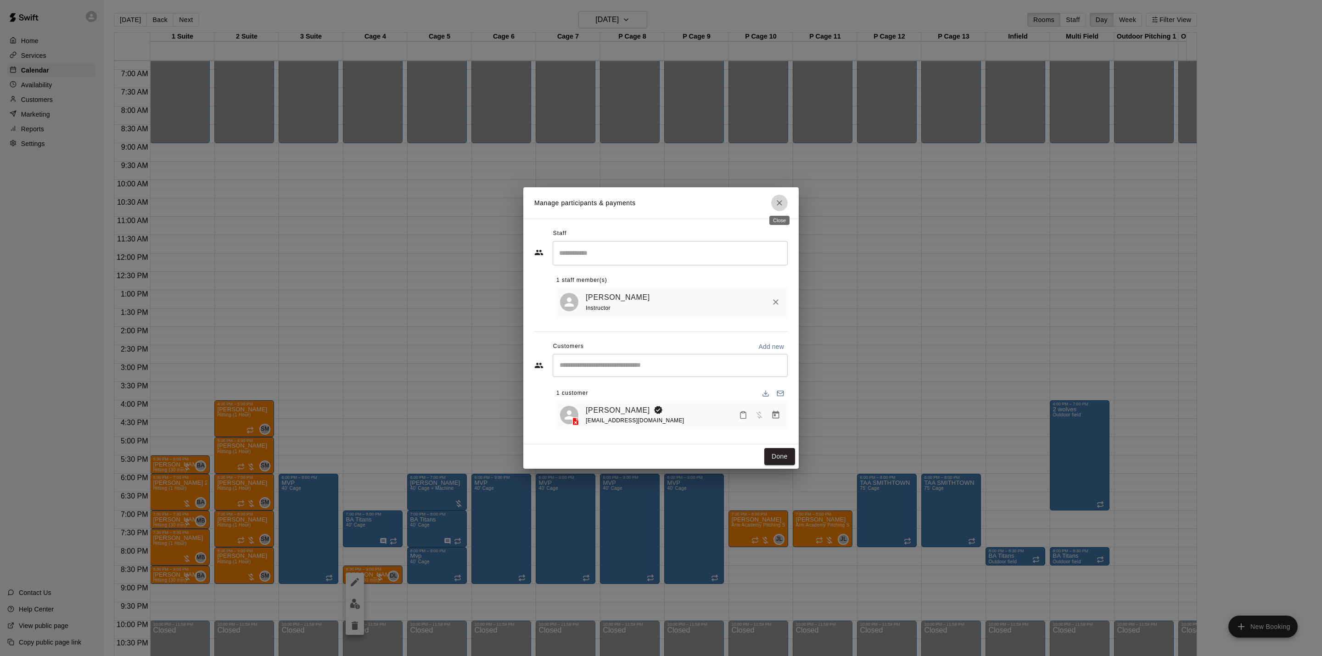
click at [777, 201] on icon "Close" at bounding box center [779, 202] width 9 height 9
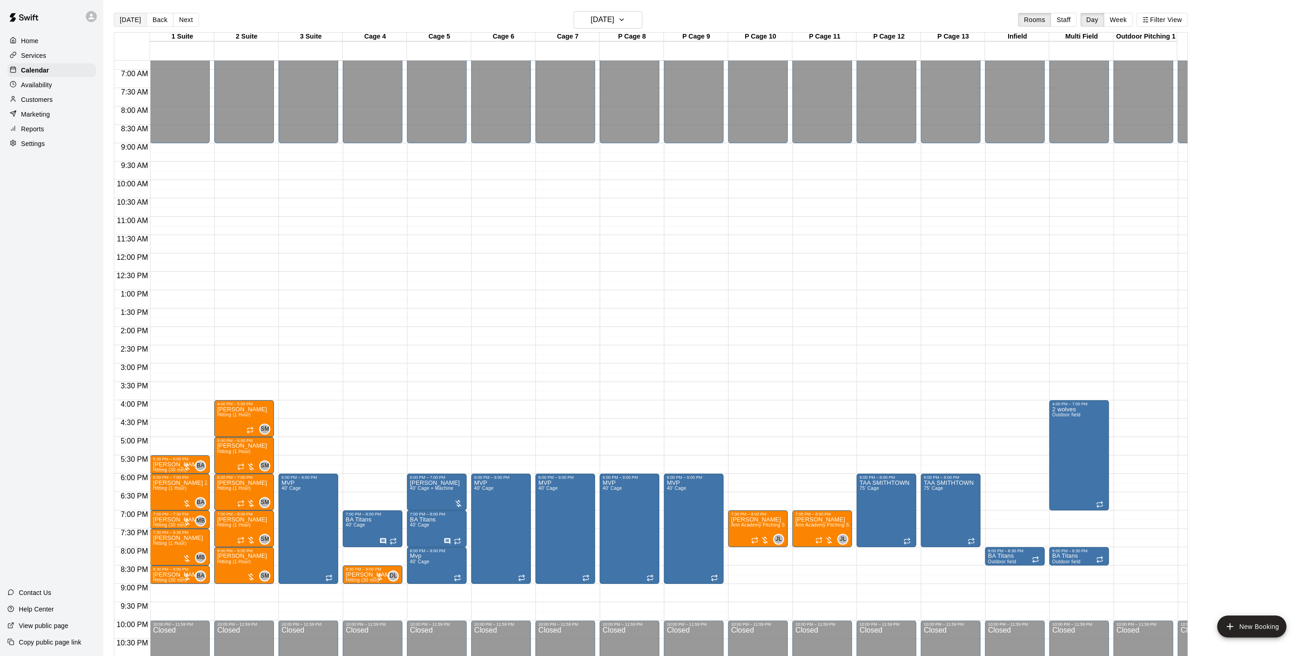
click at [123, 19] on button "[DATE]" at bounding box center [130, 20] width 33 height 14
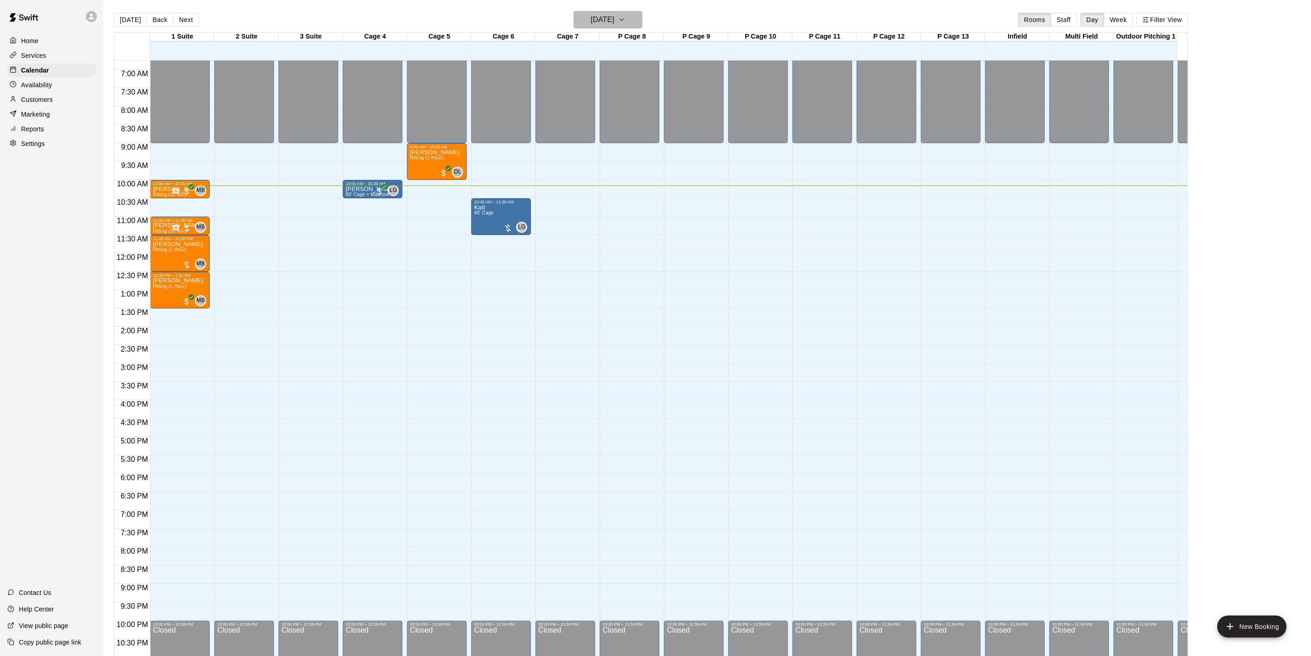
click at [615, 19] on h6 "[DATE]" at bounding box center [602, 19] width 23 height 13
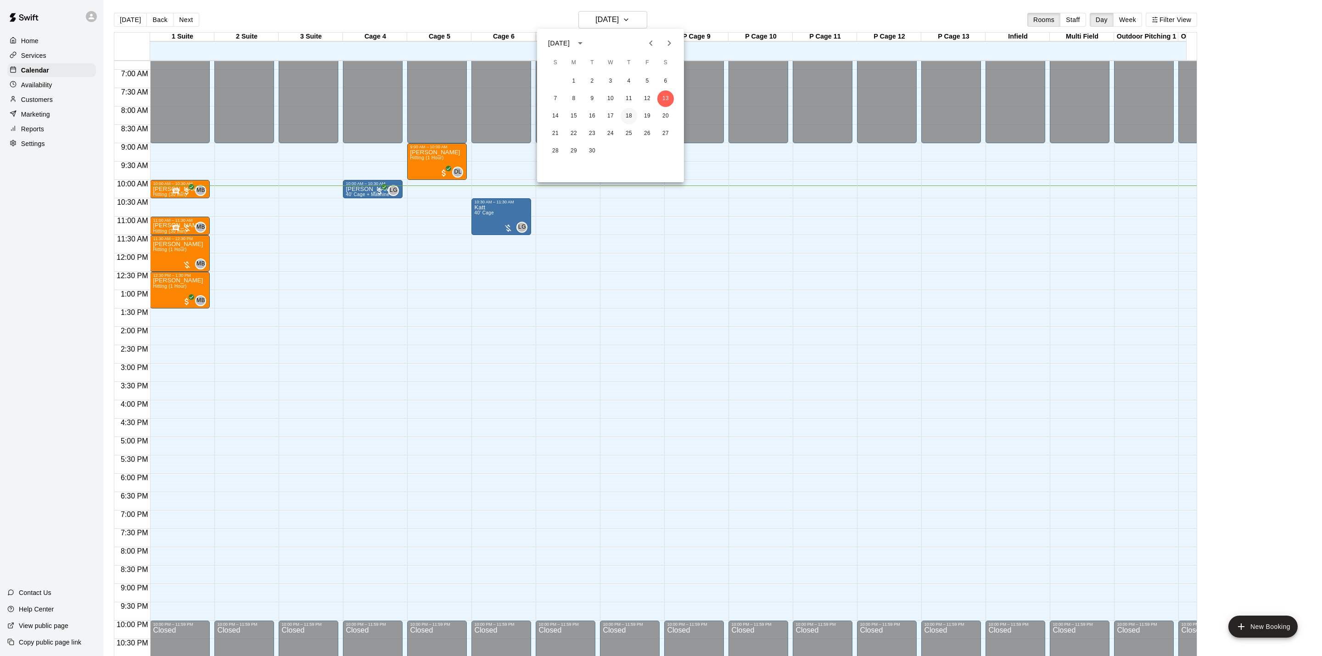
click at [623, 116] on button "18" at bounding box center [629, 116] width 17 height 17
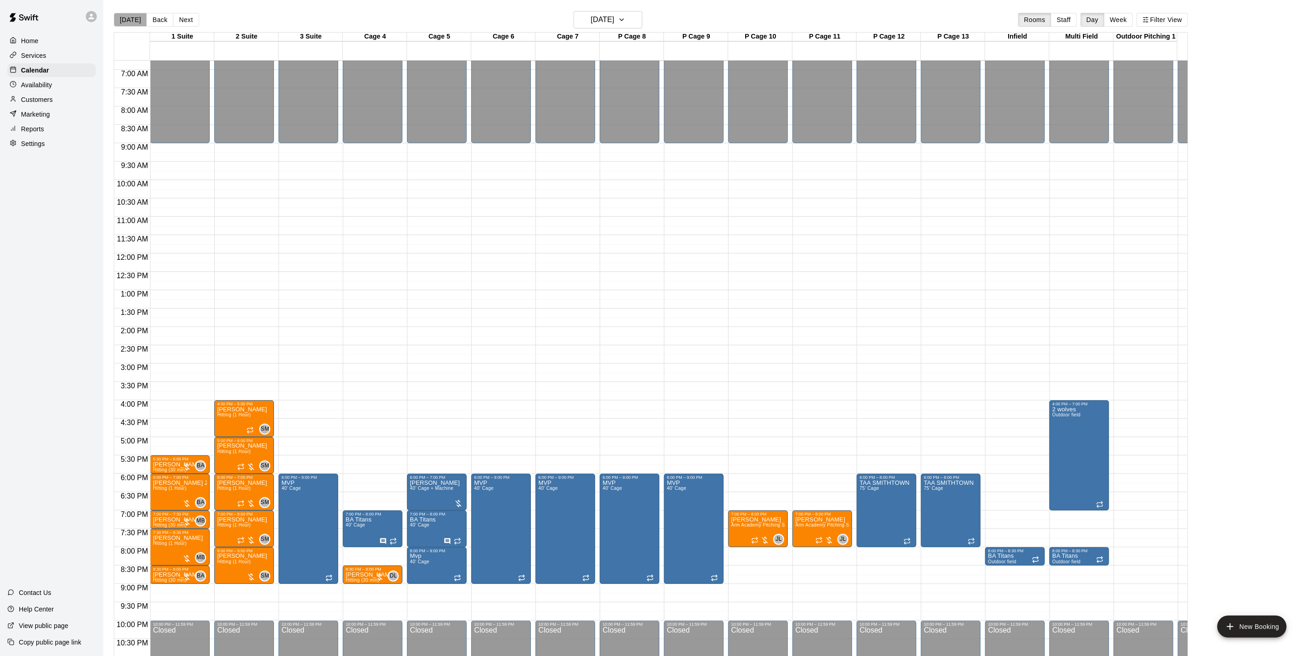
click at [132, 13] on button "[DATE]" at bounding box center [130, 20] width 33 height 14
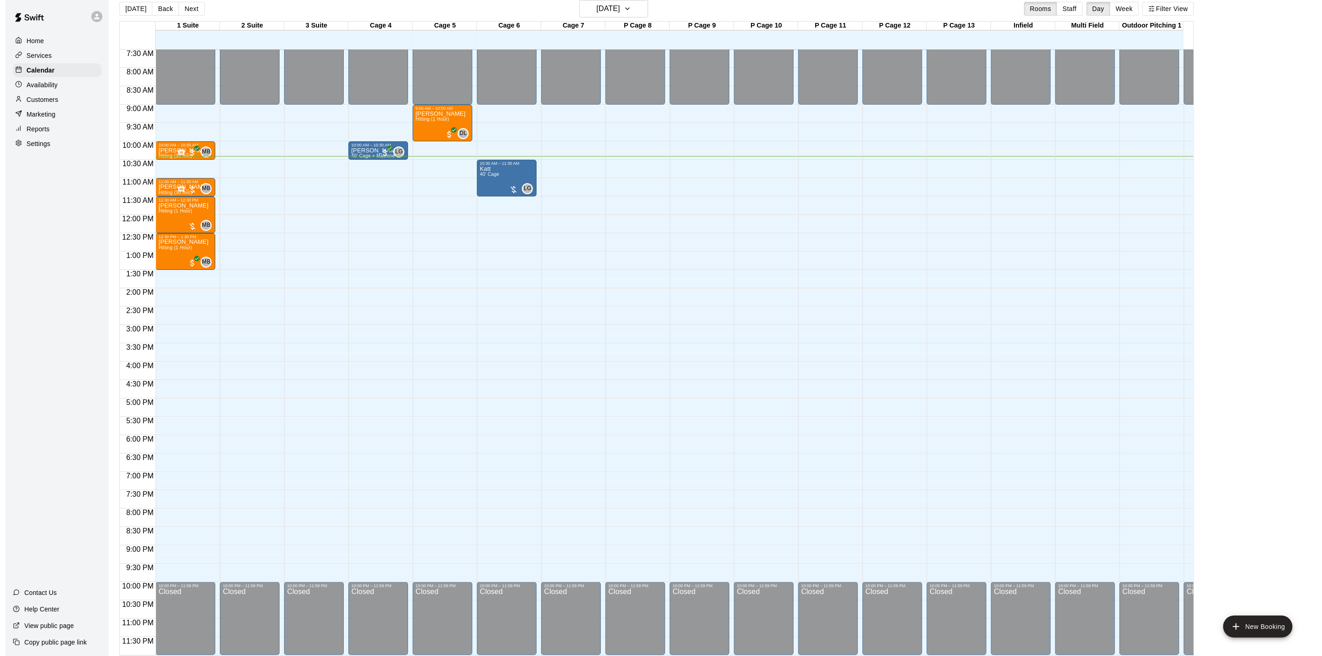
scroll to position [14, 0]
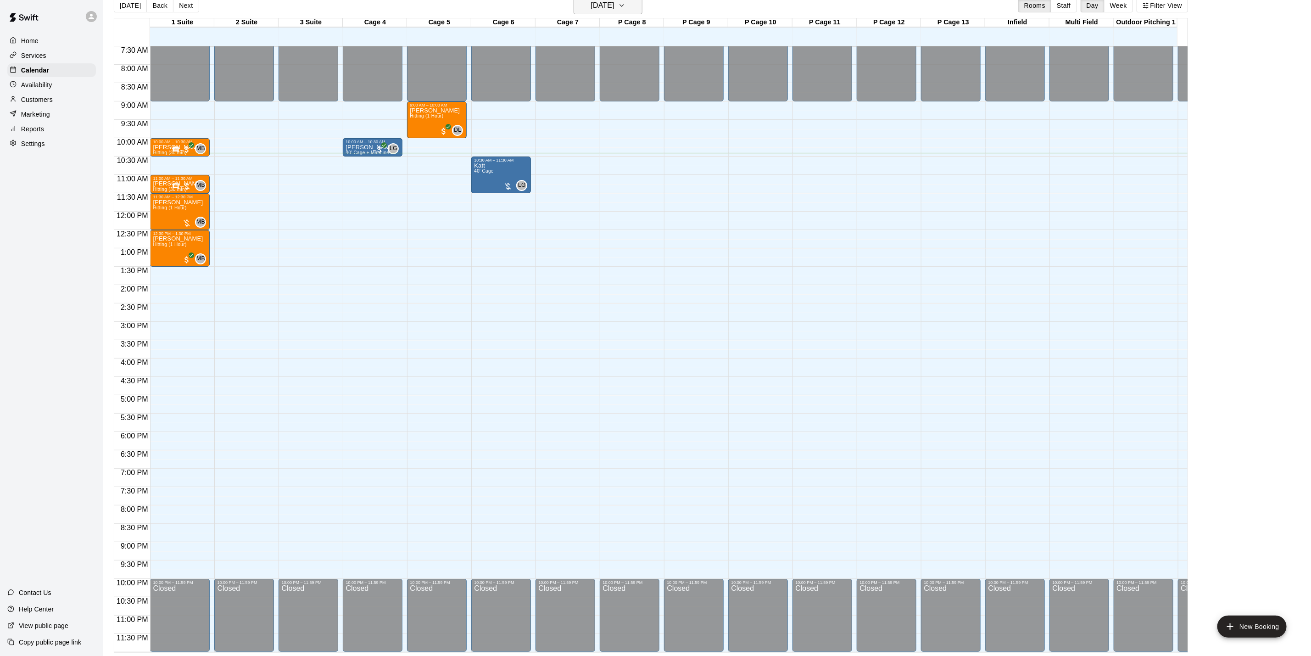
click at [615, 7] on h6 "[DATE]" at bounding box center [602, 5] width 23 height 13
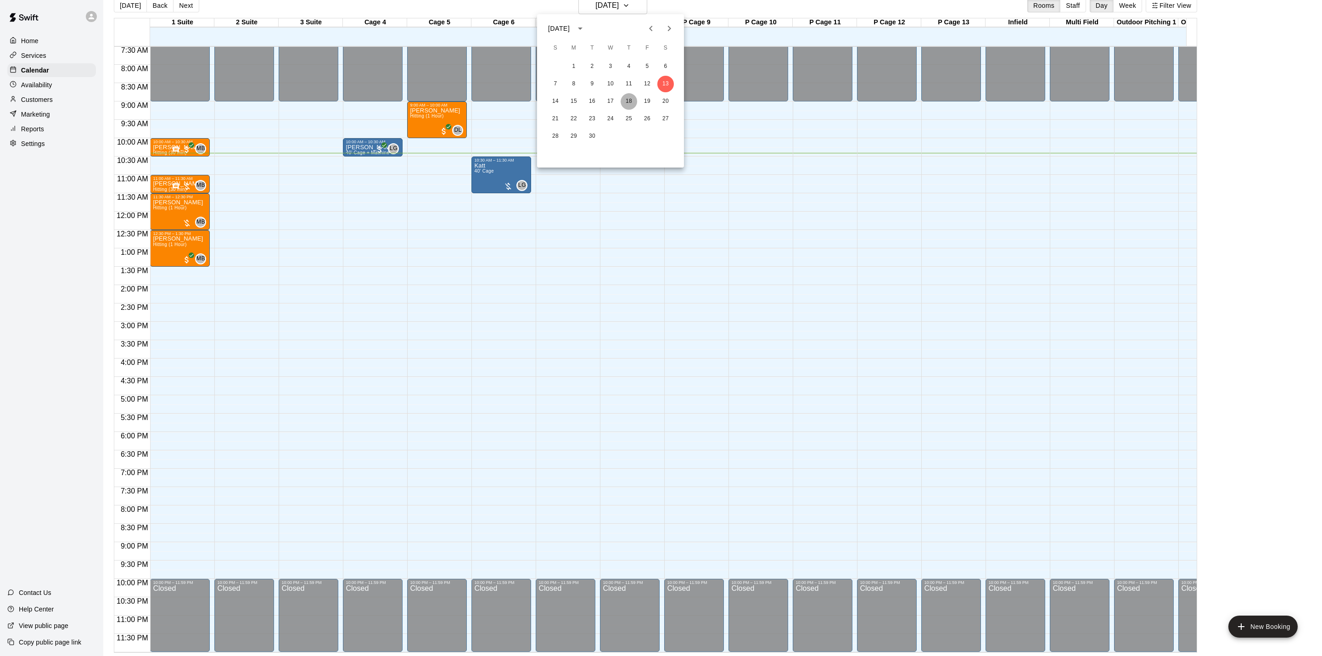
click at [626, 102] on button "18" at bounding box center [629, 101] width 17 height 17
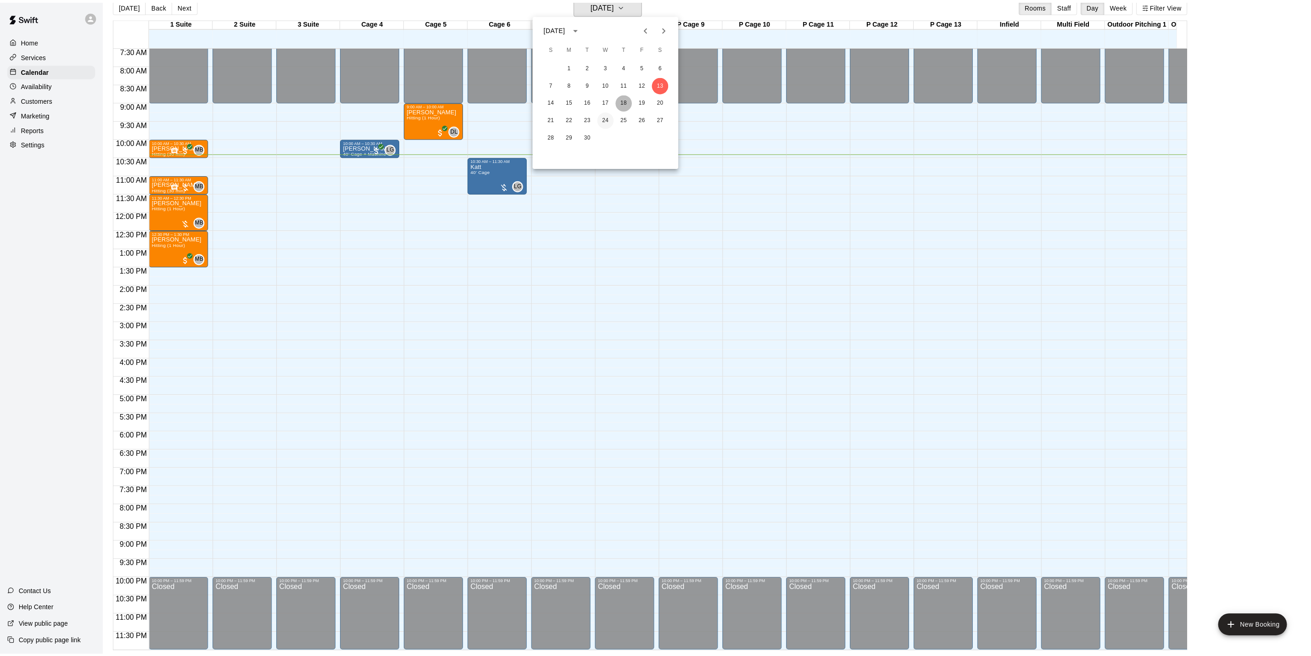
scroll to position [11, 0]
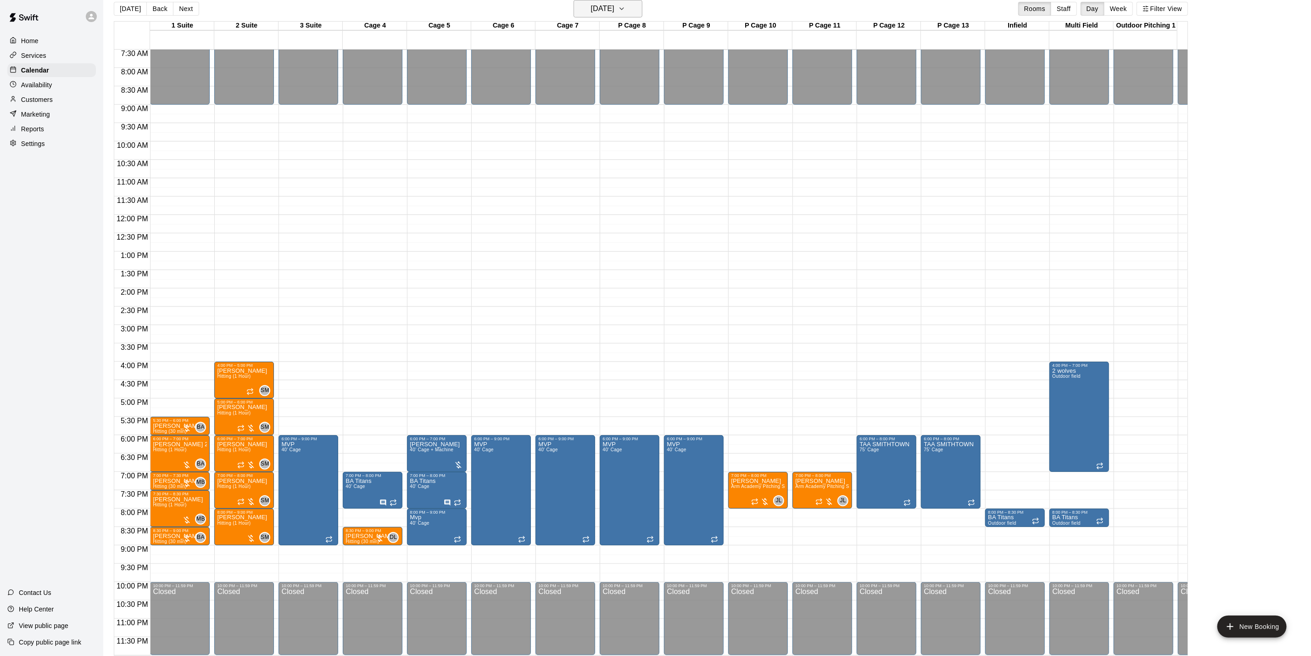
click at [602, 6] on h6 "[DATE]" at bounding box center [602, 8] width 23 height 13
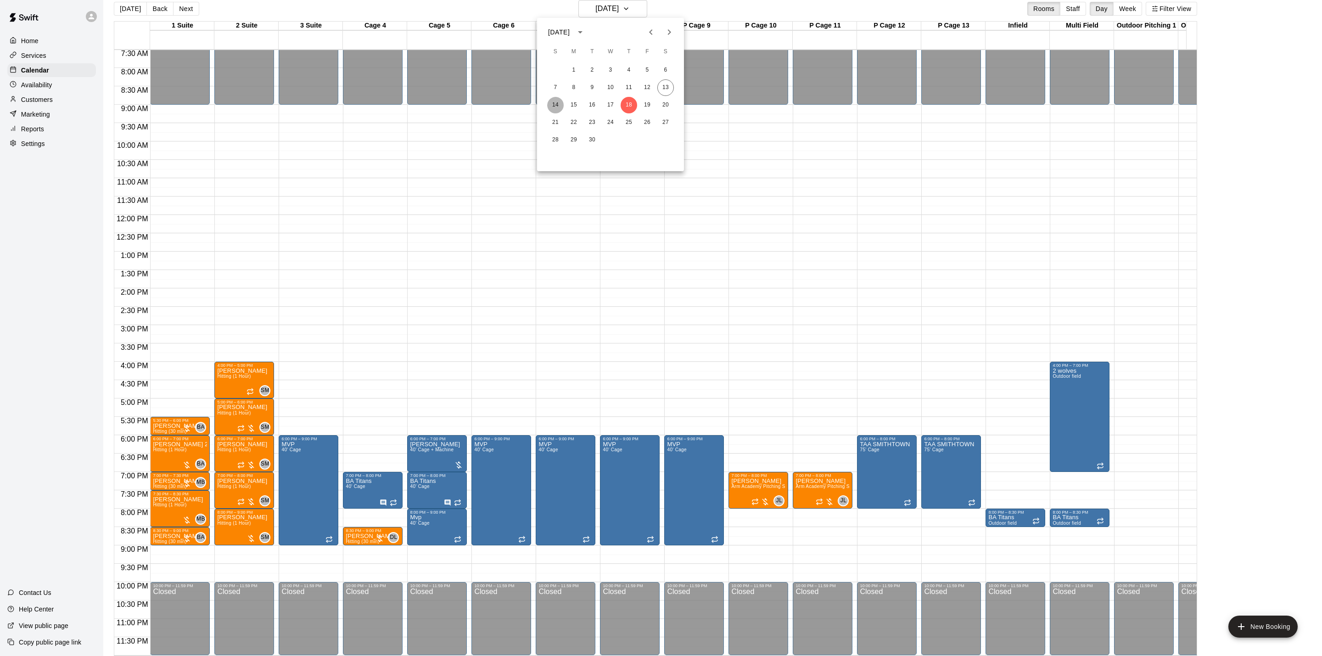
click at [558, 101] on button "14" at bounding box center [555, 105] width 17 height 17
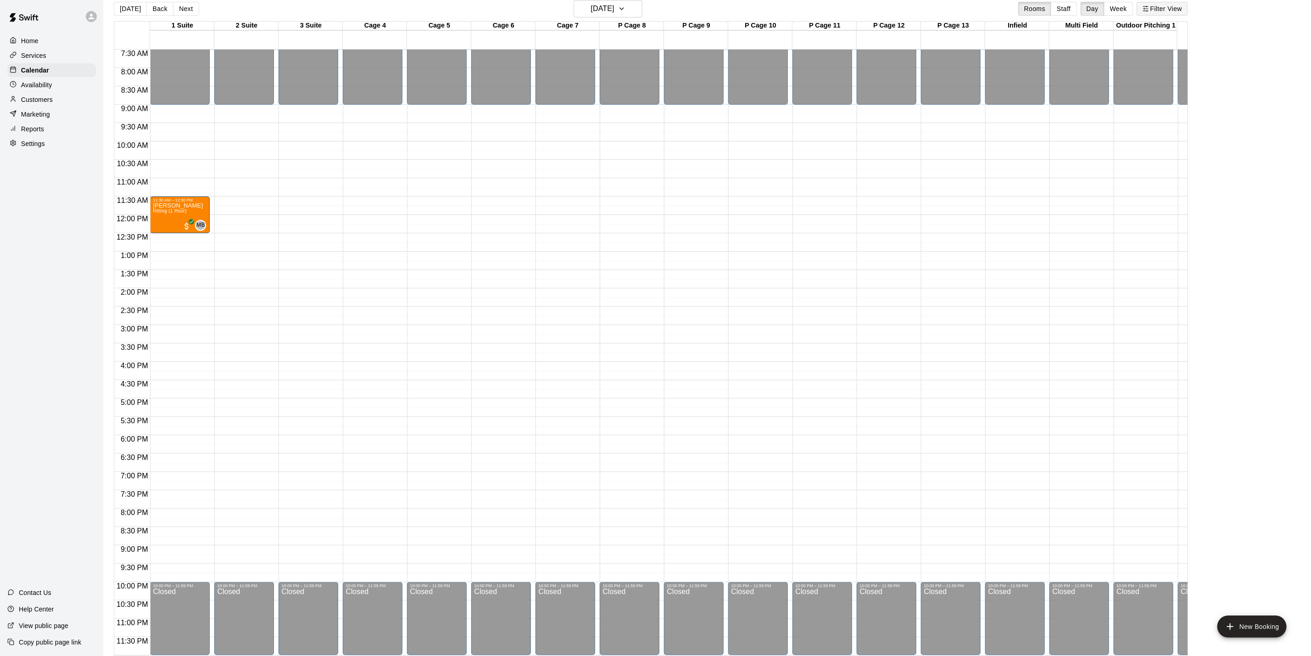
click at [1170, 10] on button "Filter View" at bounding box center [1162, 9] width 51 height 14
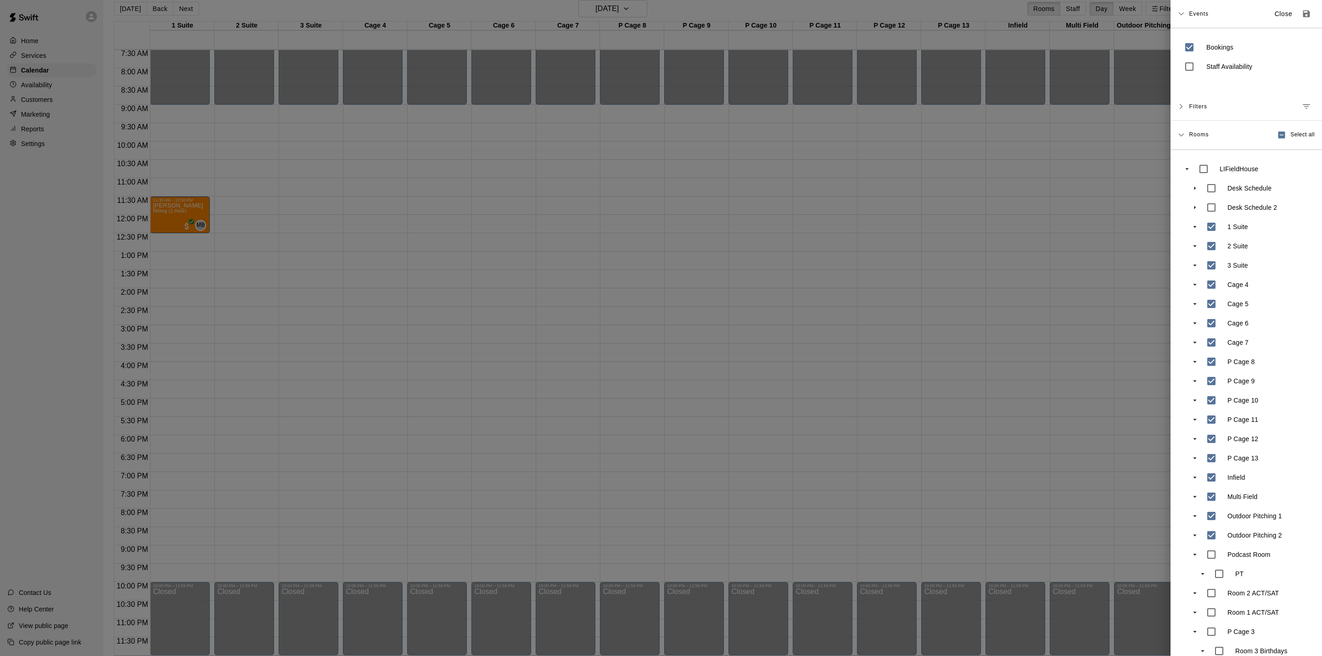
click at [1063, 168] on div at bounding box center [661, 328] width 1322 height 656
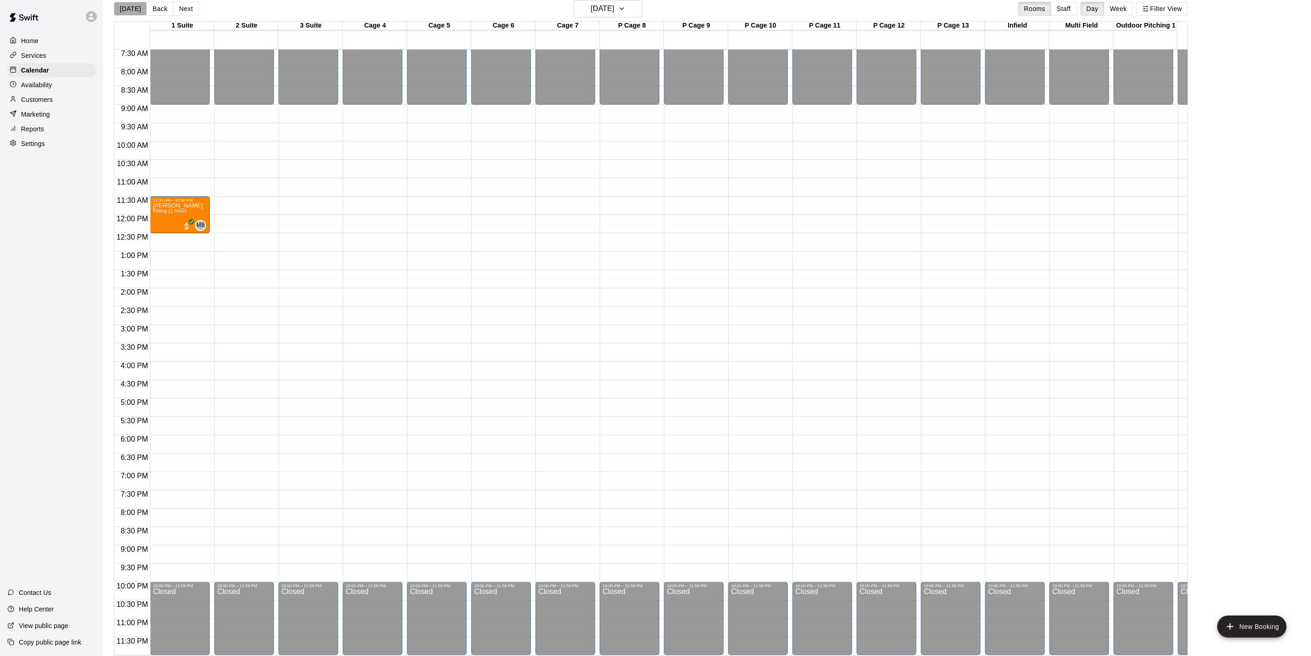
click at [135, 10] on button "[DATE]" at bounding box center [130, 9] width 33 height 14
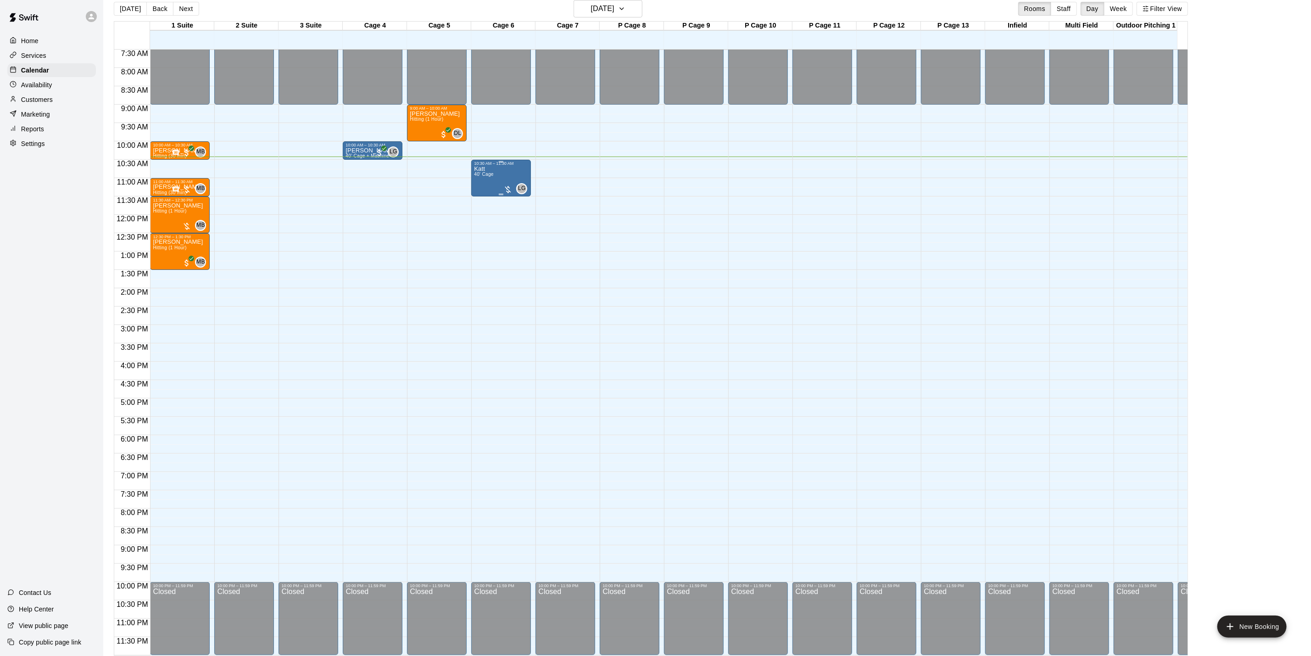
click at [491, 172] on span "40' Cage" at bounding box center [483, 174] width 19 height 5
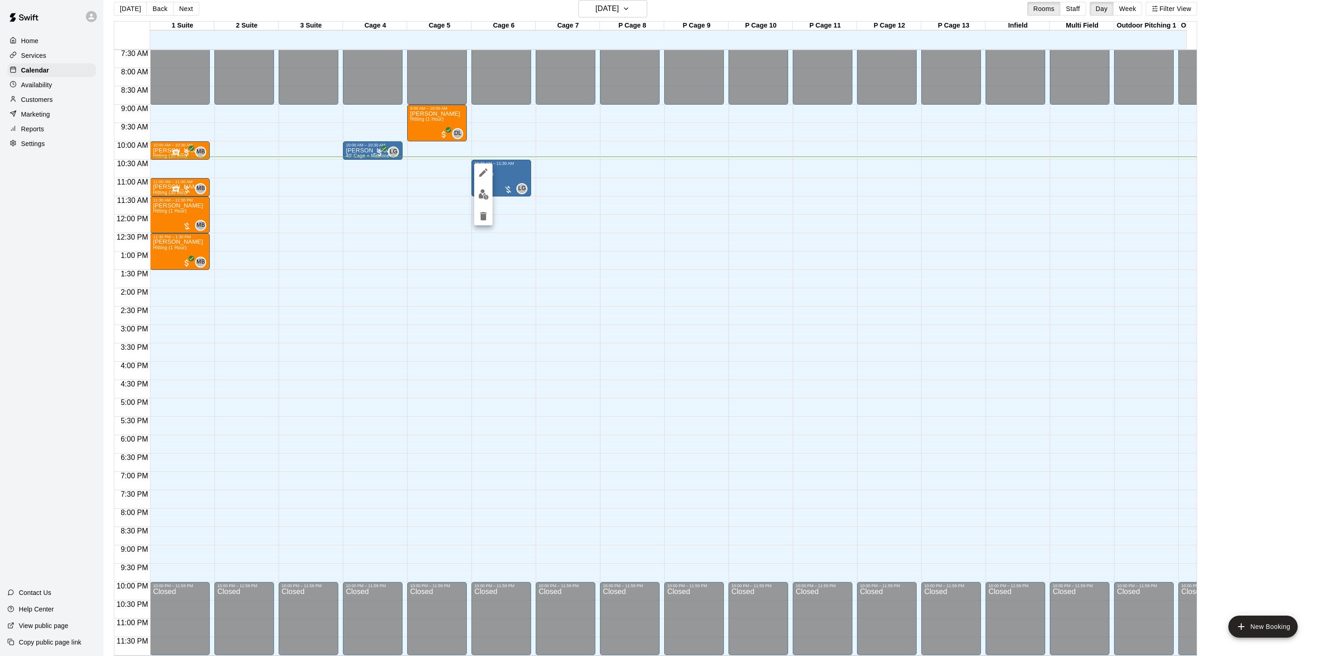
click at [596, 144] on div at bounding box center [661, 328] width 1322 height 656
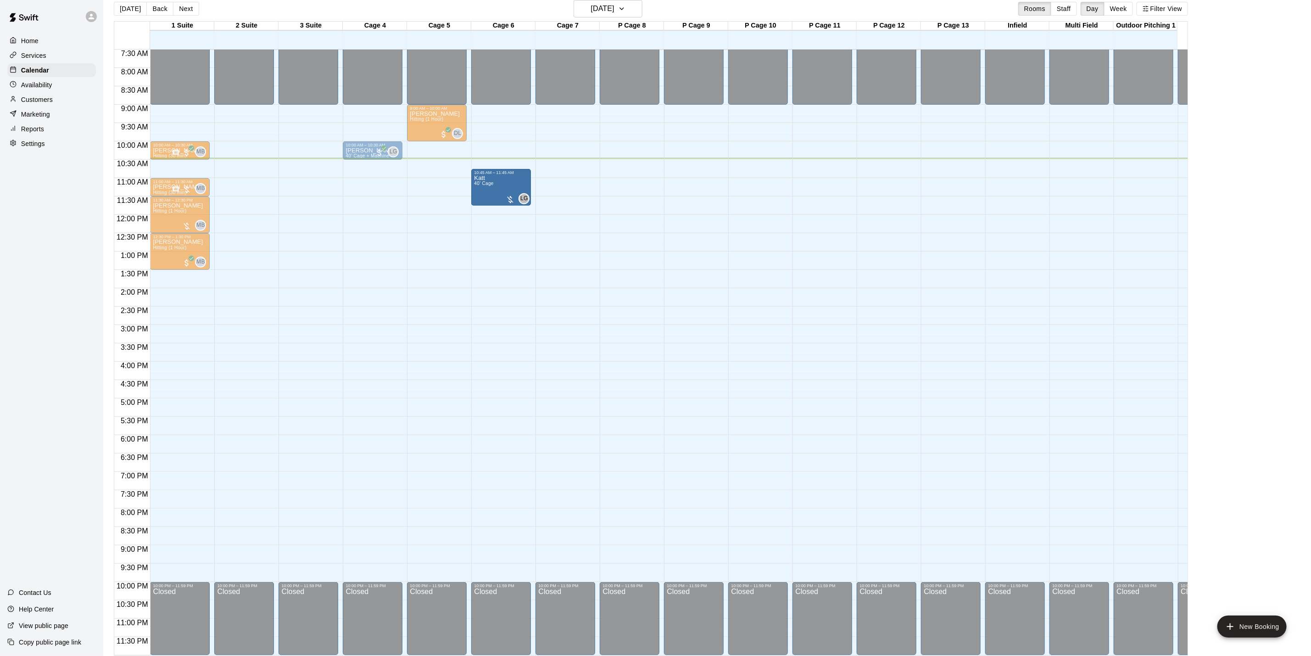
drag, startPoint x: 500, startPoint y: 167, endPoint x: 507, endPoint y: 178, distance: 13.6
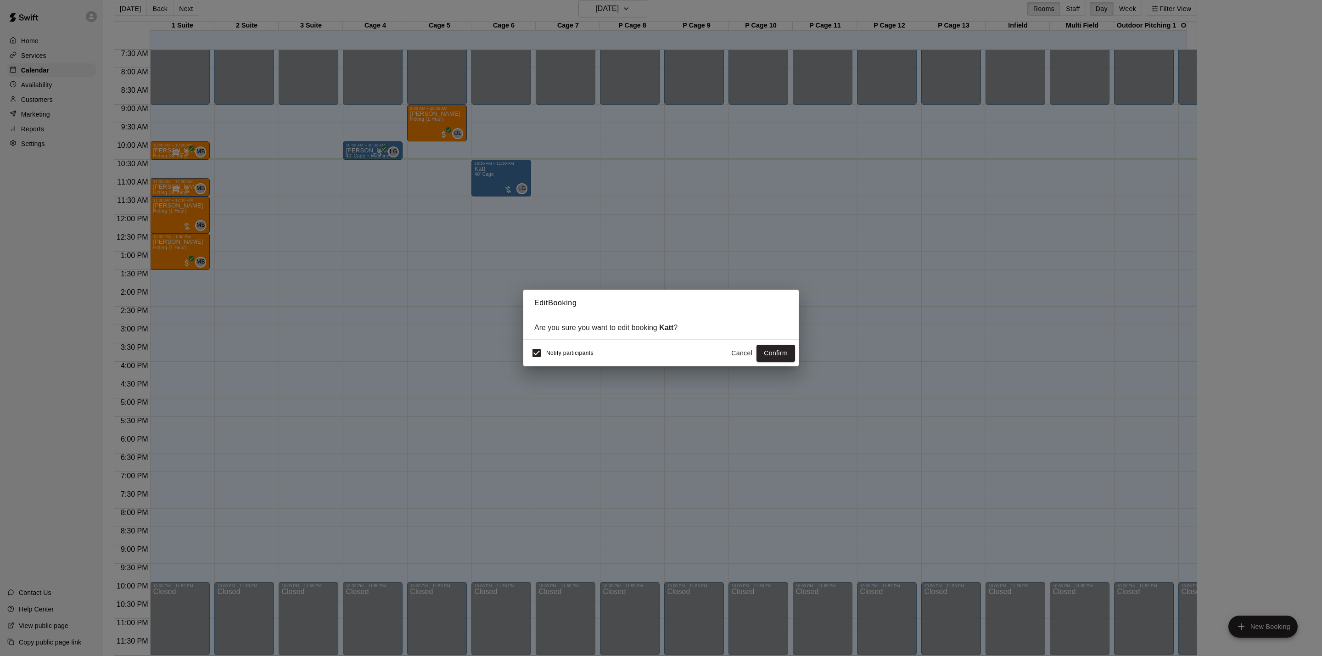
drag, startPoint x: 773, startPoint y: 339, endPoint x: 775, endPoint y: 345, distance: 6.0
click at [774, 343] on div "Edit Booking Are you sure you want to edit booking Katt ? Notify participants C…" at bounding box center [660, 328] width 275 height 77
click at [777, 352] on button "Confirm" at bounding box center [775, 353] width 39 height 17
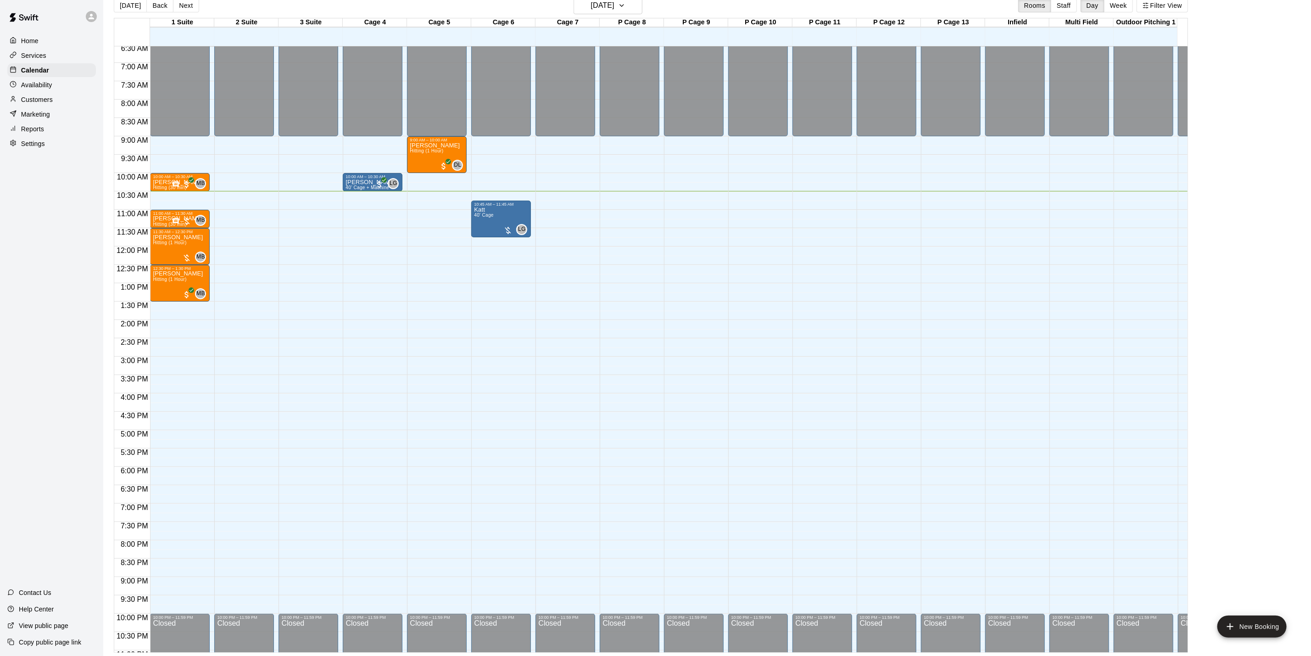
scroll to position [218, 0]
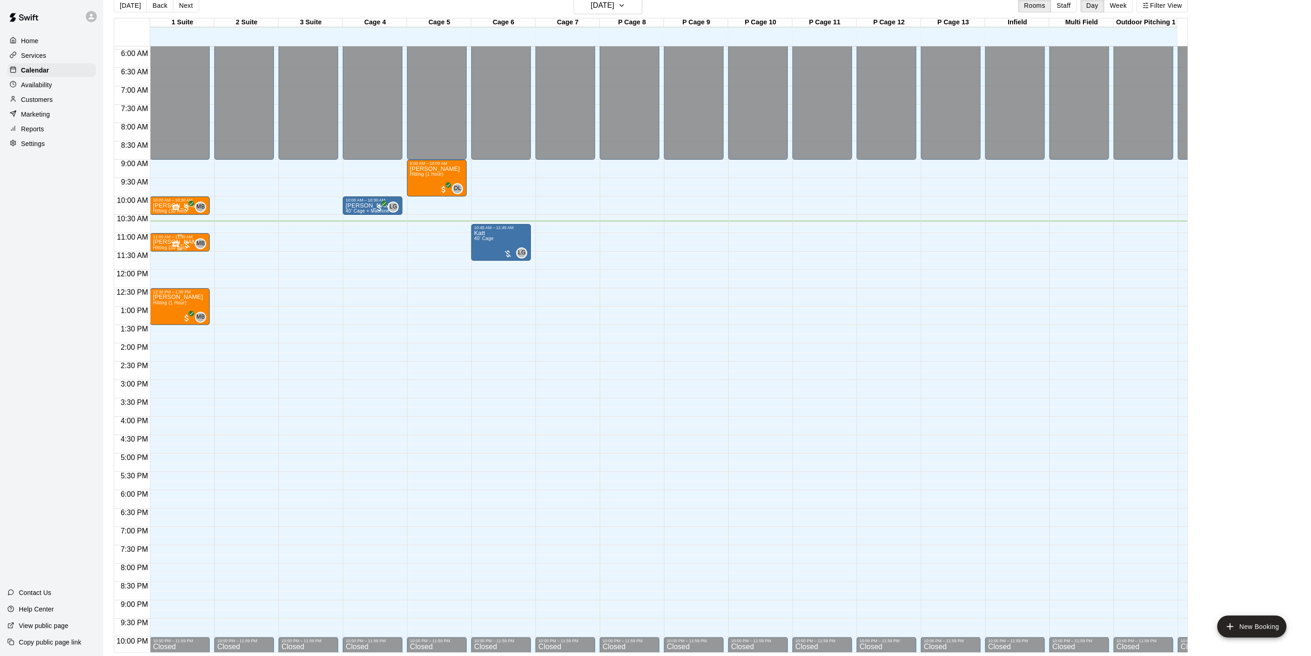
click at [157, 242] on p "[PERSON_NAME]" at bounding box center [178, 242] width 50 height 0
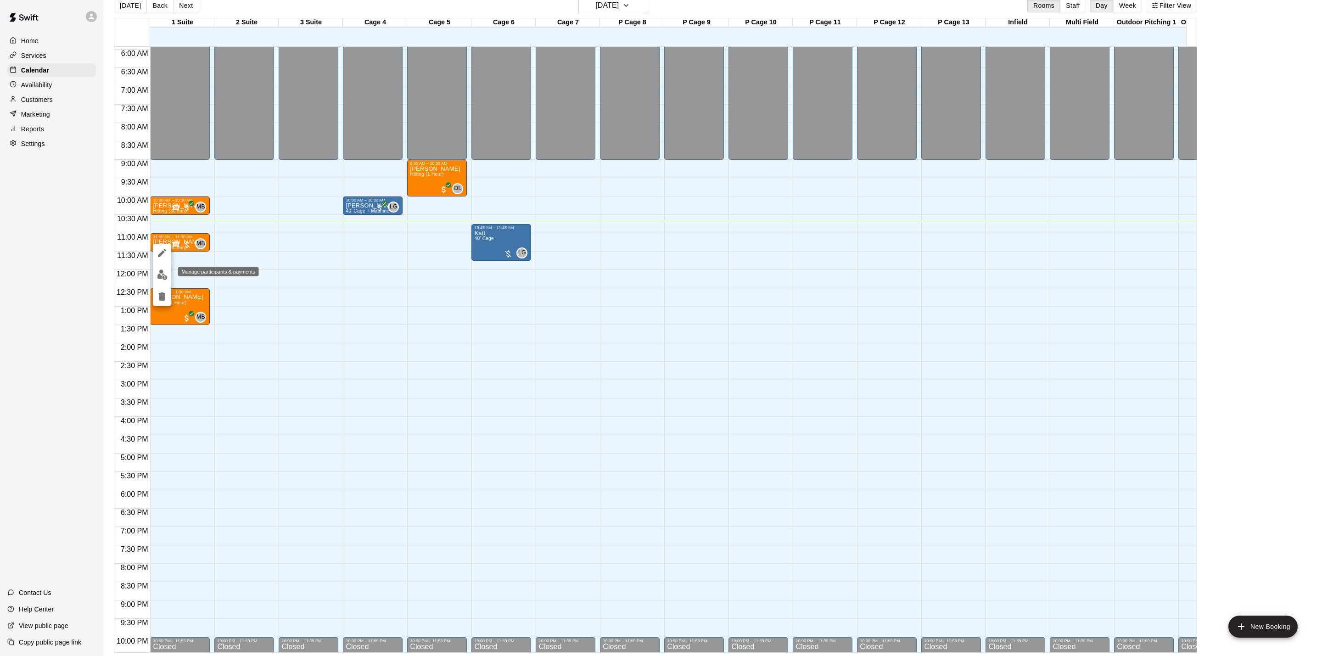
click at [159, 273] on img "edit" at bounding box center [162, 274] width 11 height 11
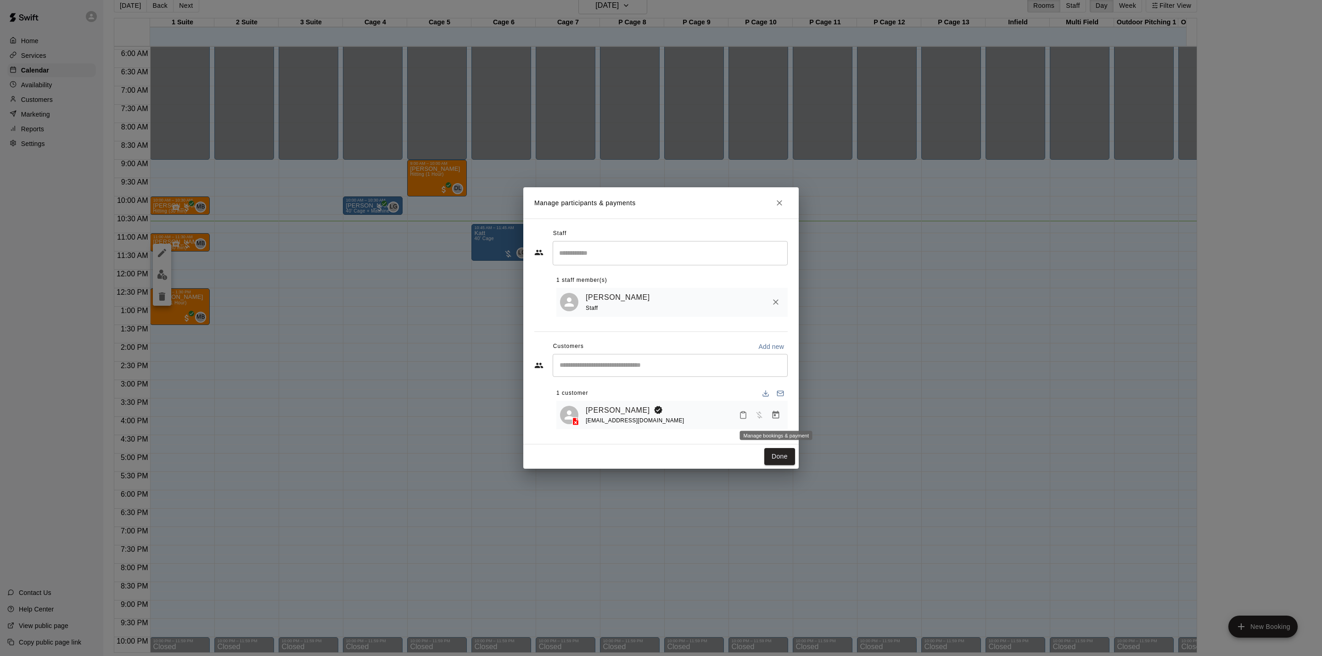
click at [770, 418] on button "Manage bookings & payment" at bounding box center [775, 415] width 17 height 17
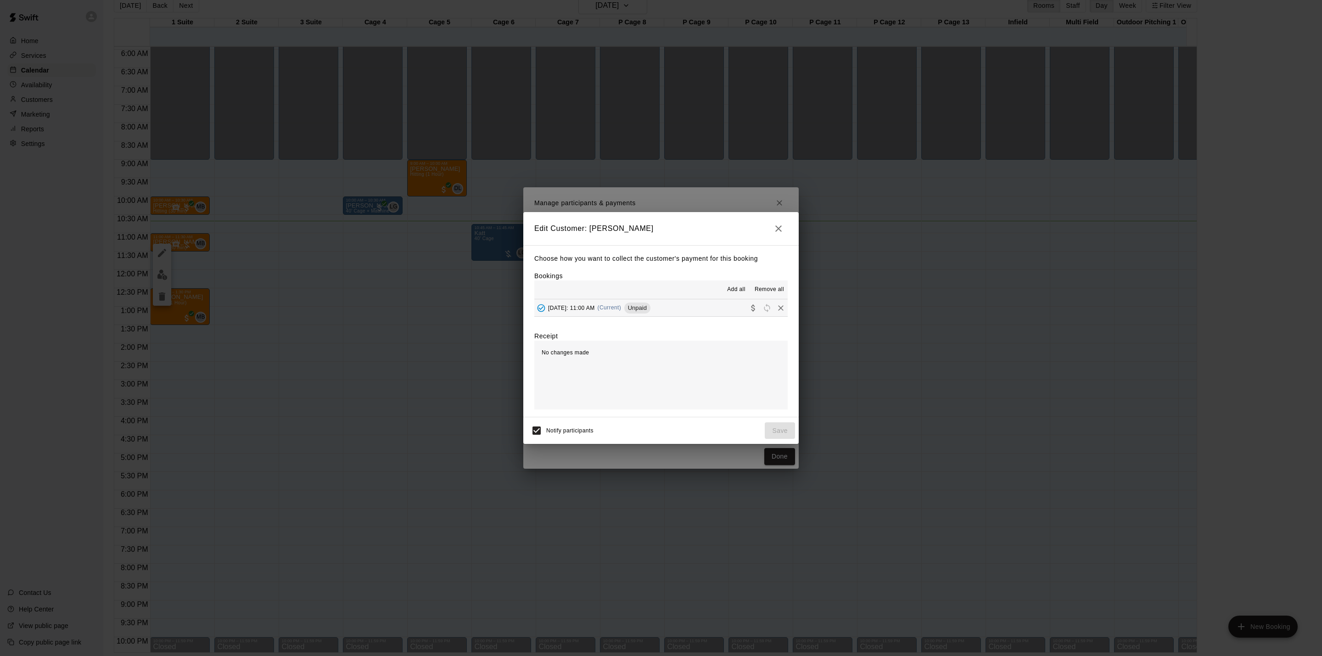
click at [621, 306] on span "(Current)" at bounding box center [610, 307] width 24 height 6
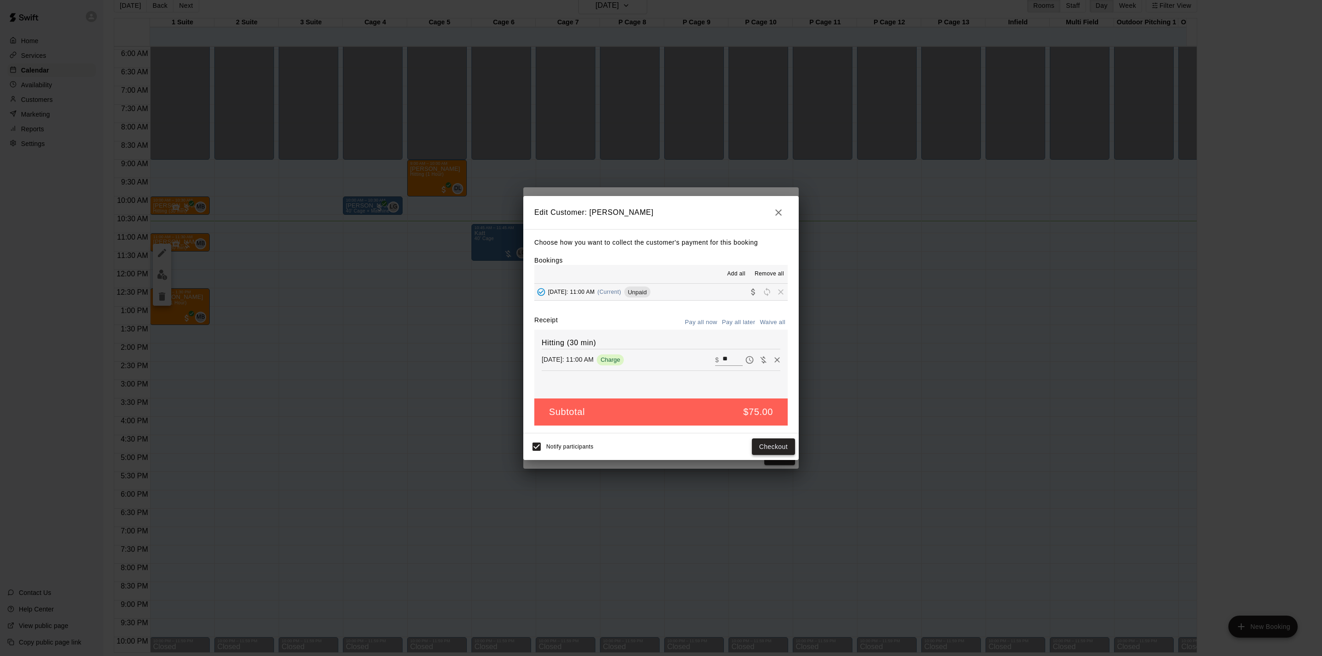
click at [769, 449] on button "Checkout" at bounding box center [773, 446] width 43 height 17
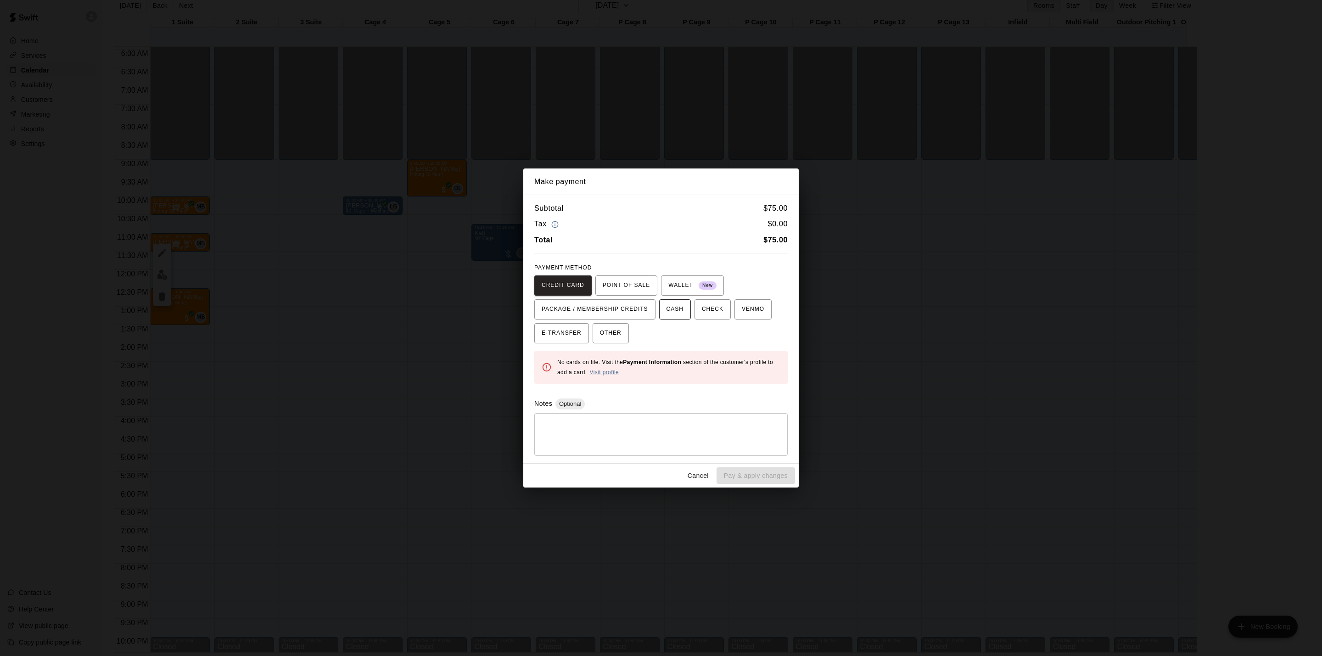
click at [679, 310] on span "CASH" at bounding box center [674, 309] width 17 height 15
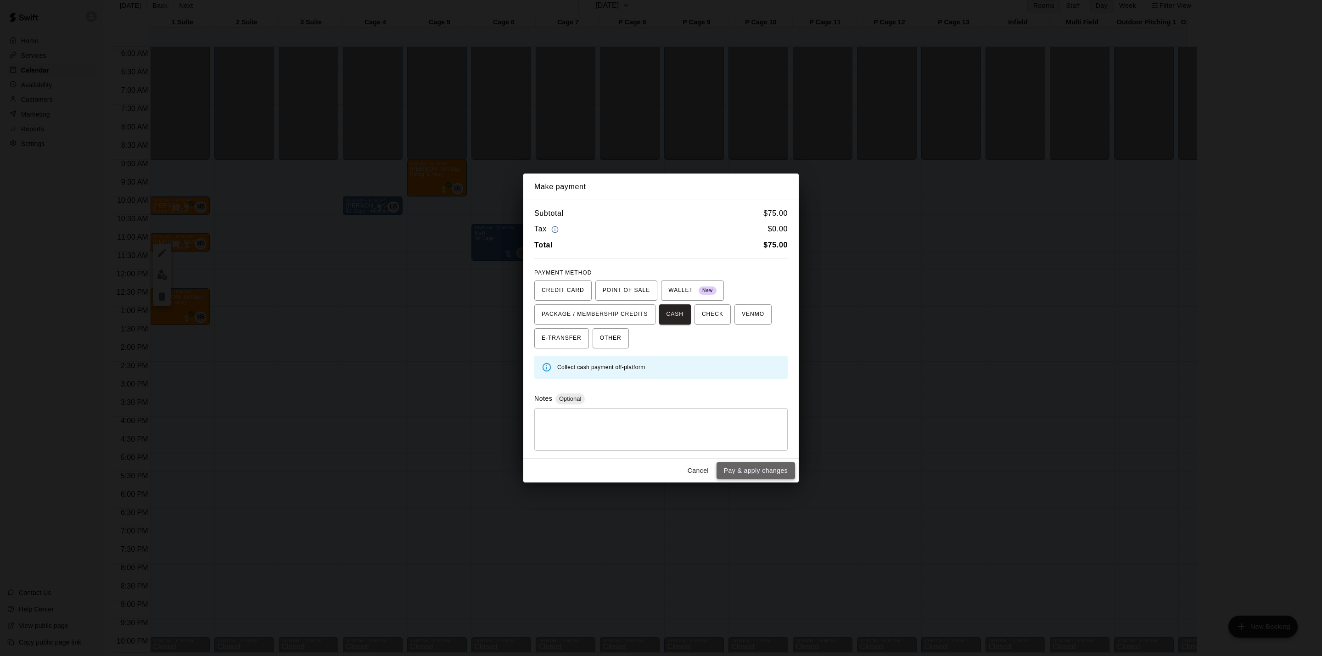
click at [759, 475] on button "Pay & apply changes" at bounding box center [755, 470] width 78 height 17
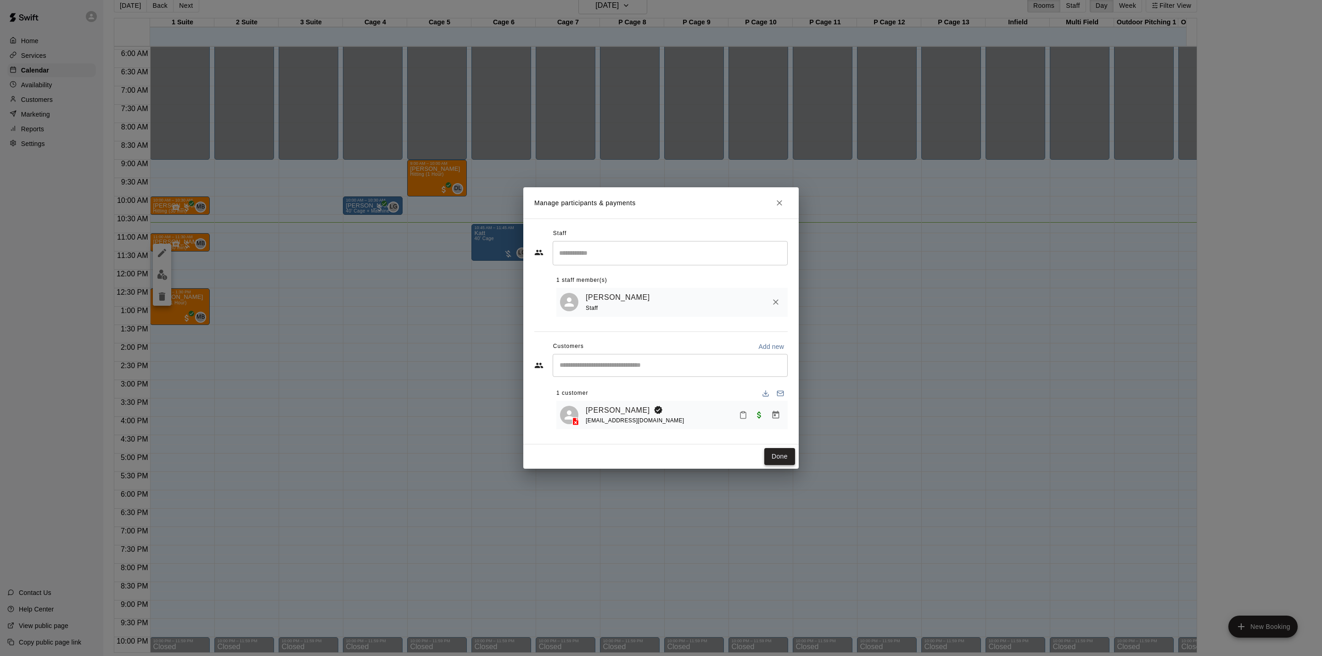
click at [772, 456] on button "Done" at bounding box center [779, 456] width 31 height 17
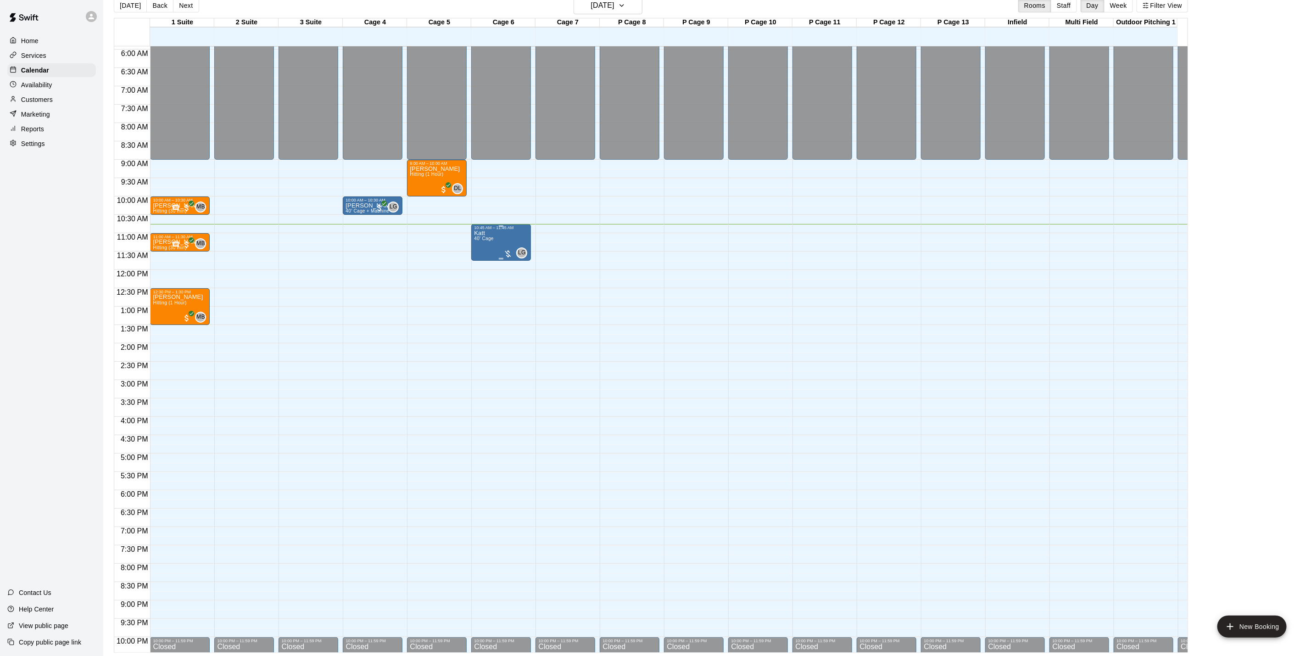
click at [509, 235] on div "Katt 40' Cage LG 0" at bounding box center [501, 558] width 54 height 656
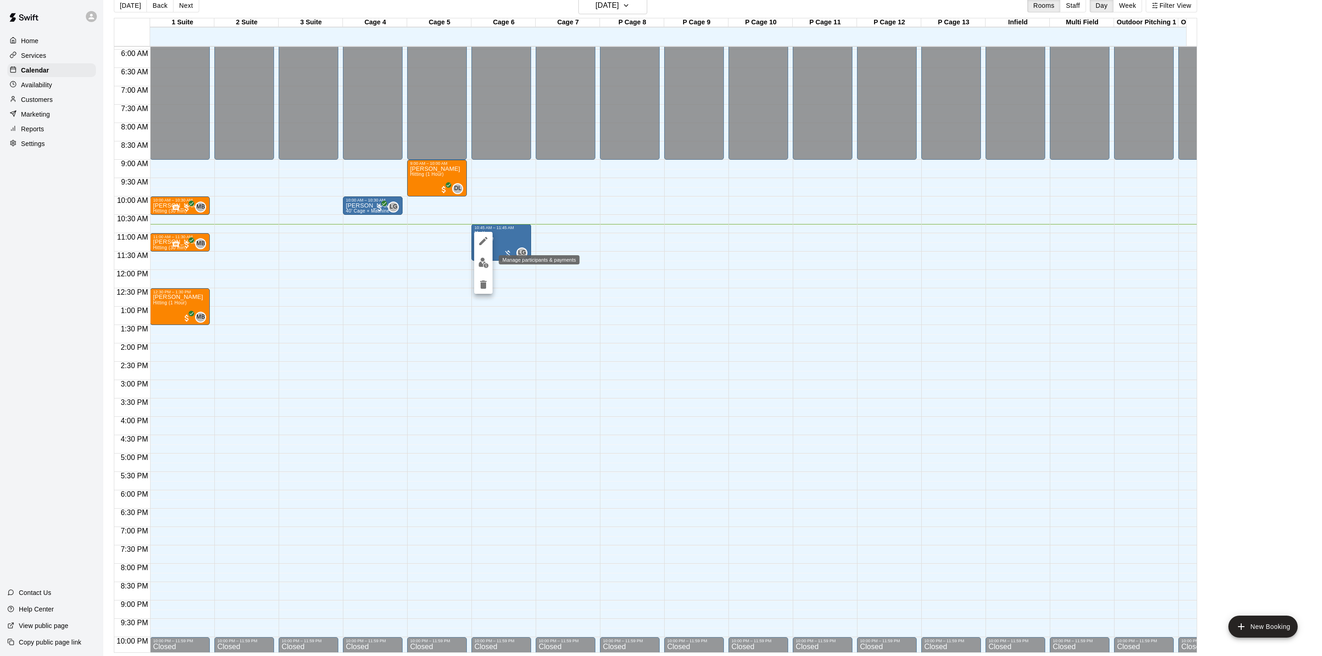
click at [477, 259] on button "edit" at bounding box center [483, 263] width 18 height 18
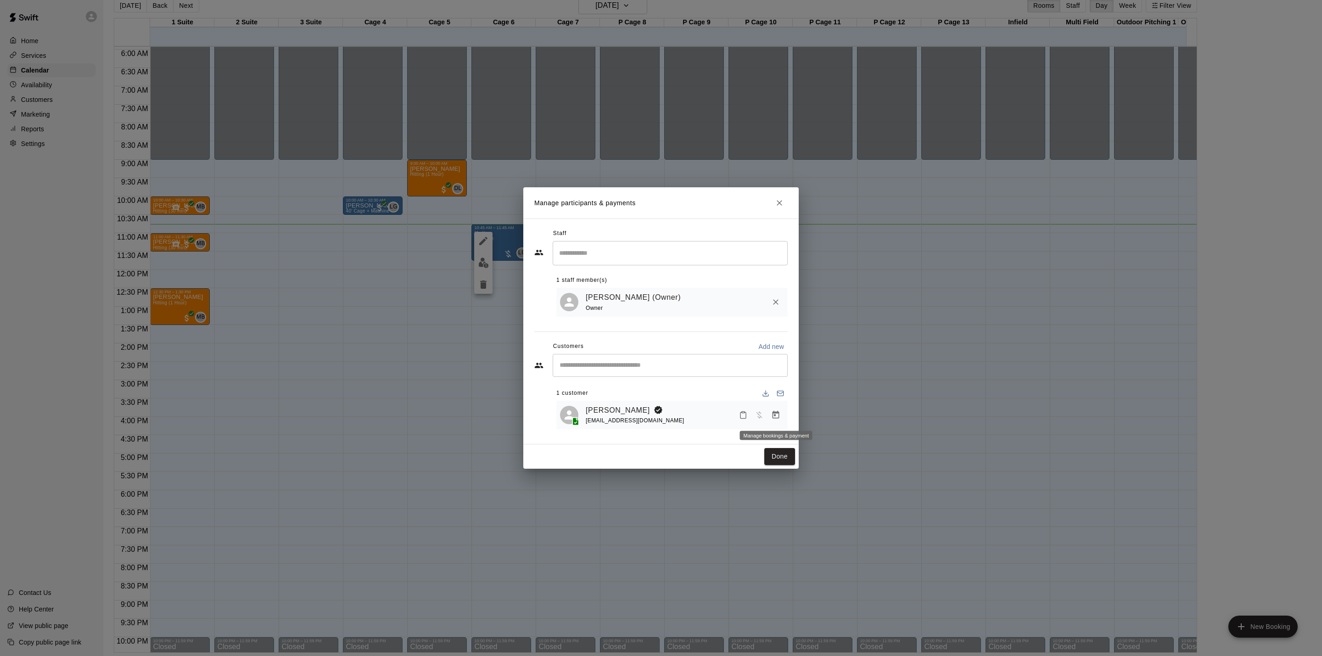
click at [776, 419] on icon "Manage bookings & payment" at bounding box center [775, 415] width 7 height 8
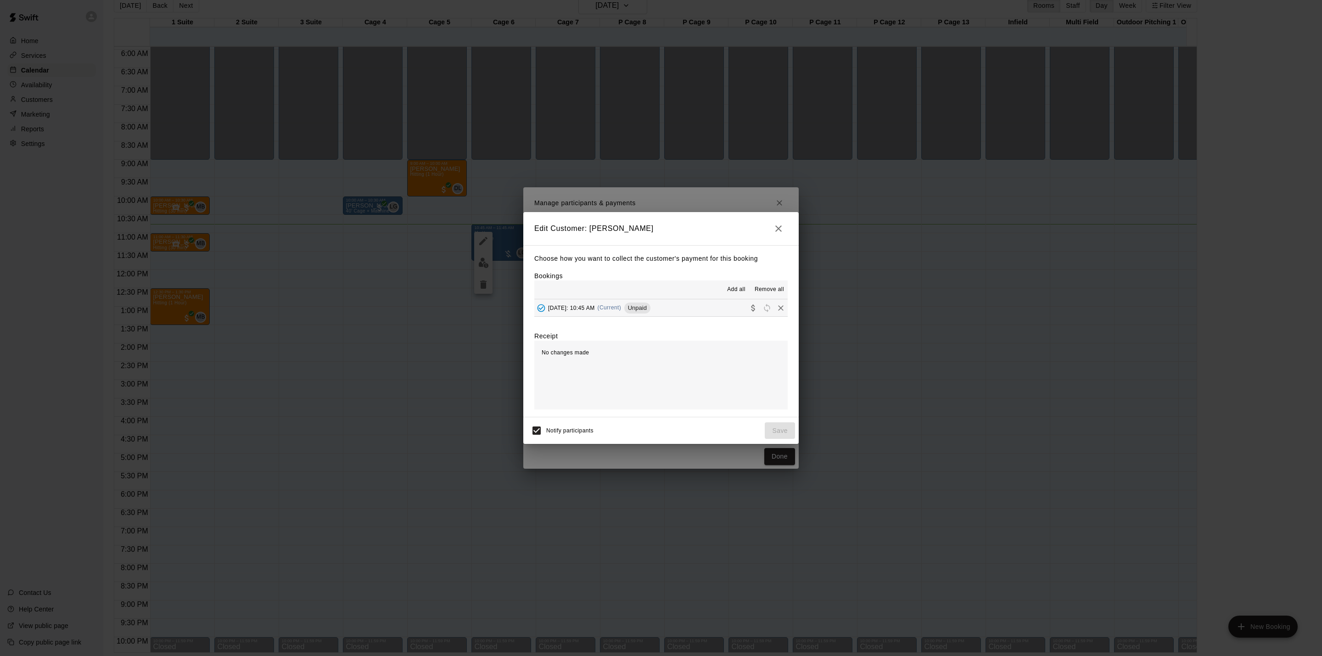
click at [704, 311] on button "[DATE]: 10:45 AM (Current) Unpaid" at bounding box center [660, 307] width 253 height 17
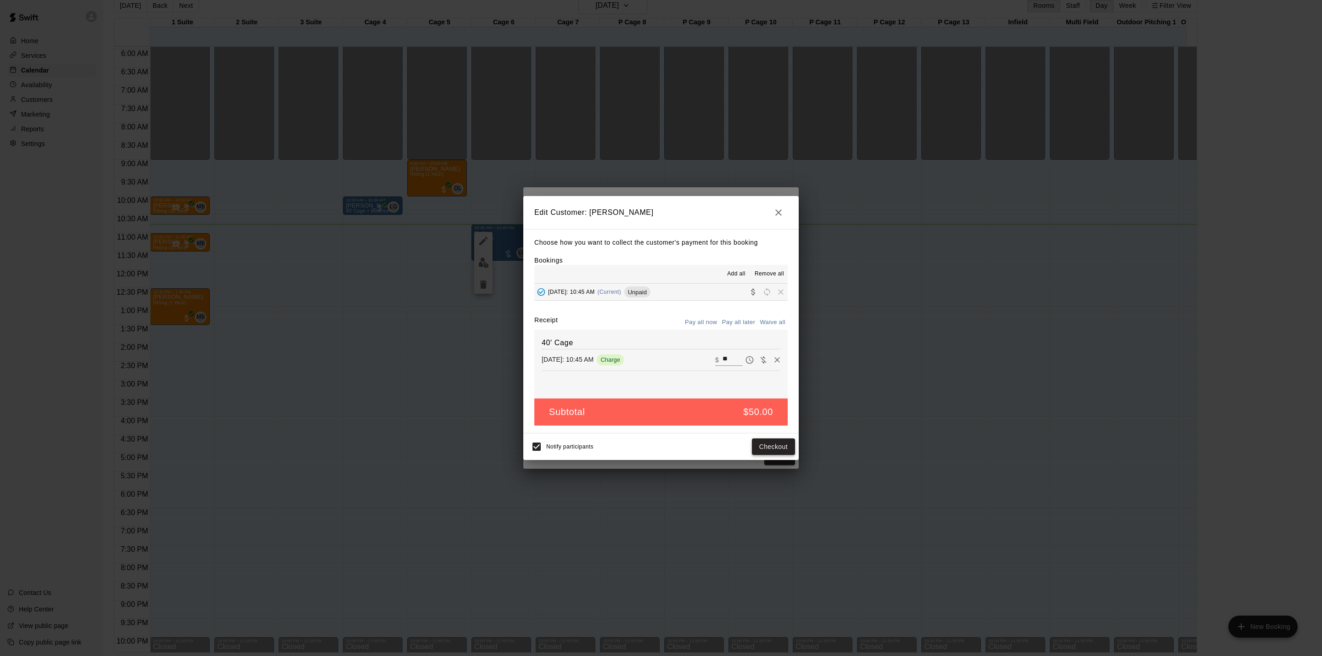
click at [780, 441] on button "Checkout" at bounding box center [773, 446] width 43 height 17
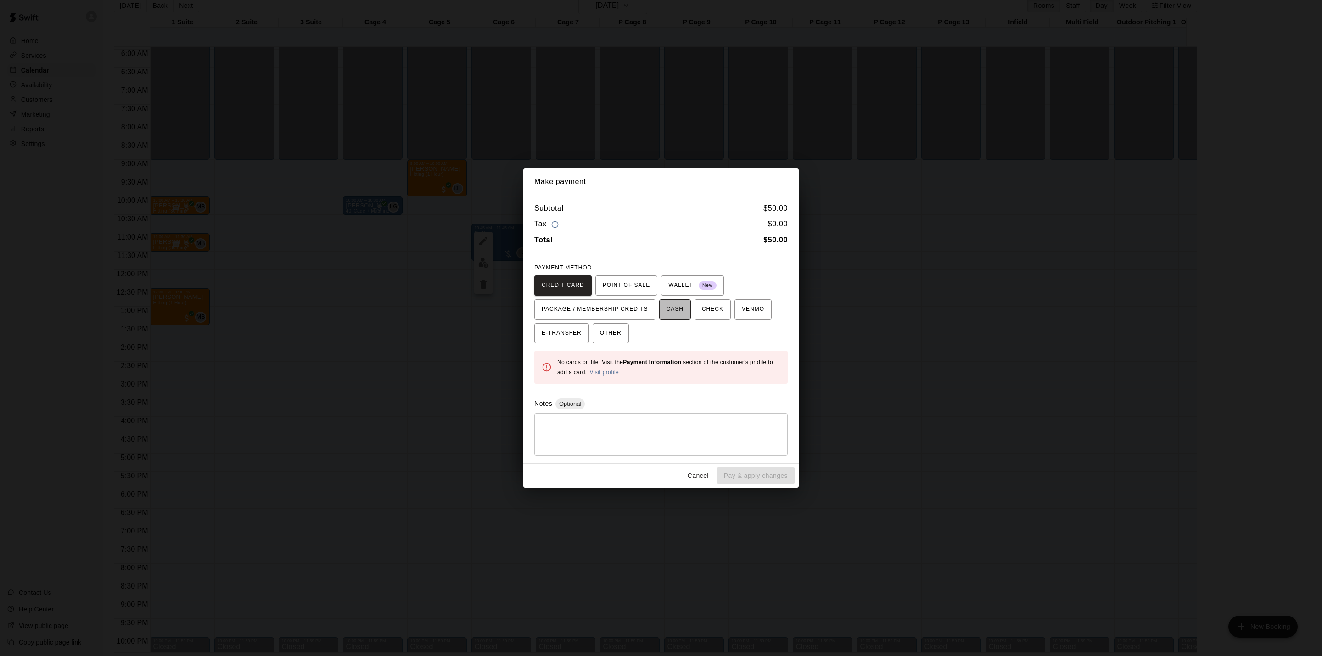
click at [683, 299] on button "CASH" at bounding box center [675, 309] width 32 height 20
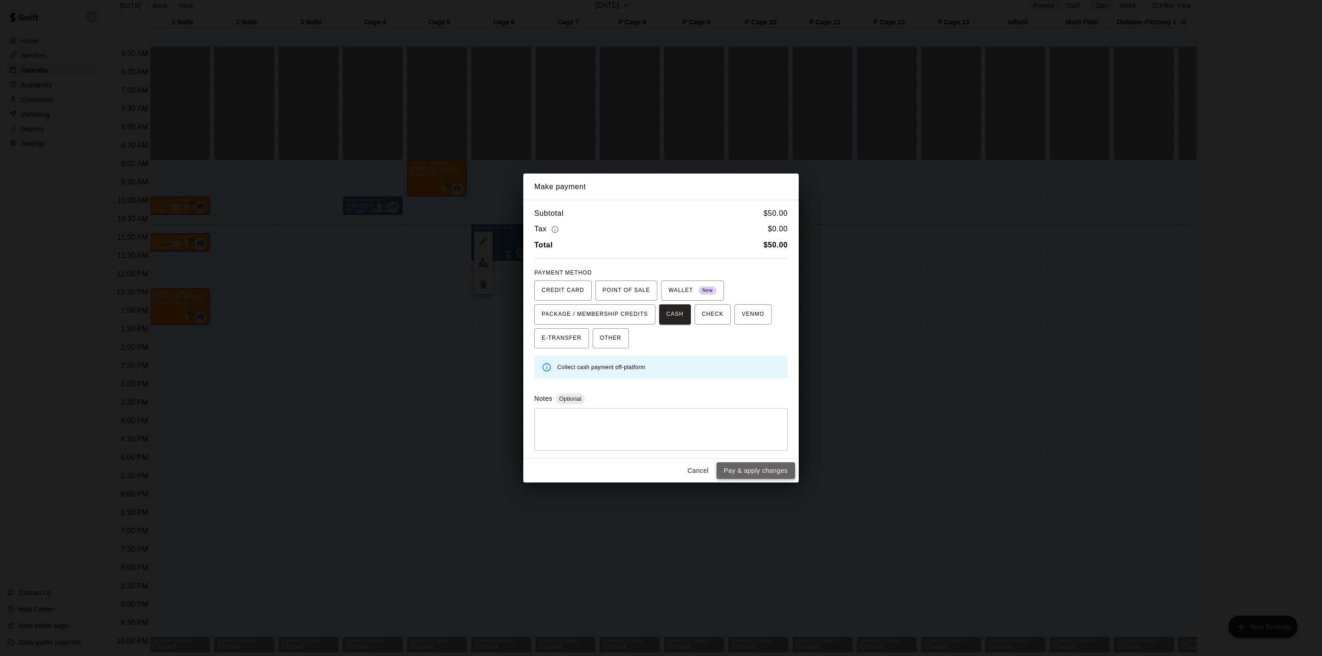
click at [756, 470] on button "Pay & apply changes" at bounding box center [755, 470] width 78 height 17
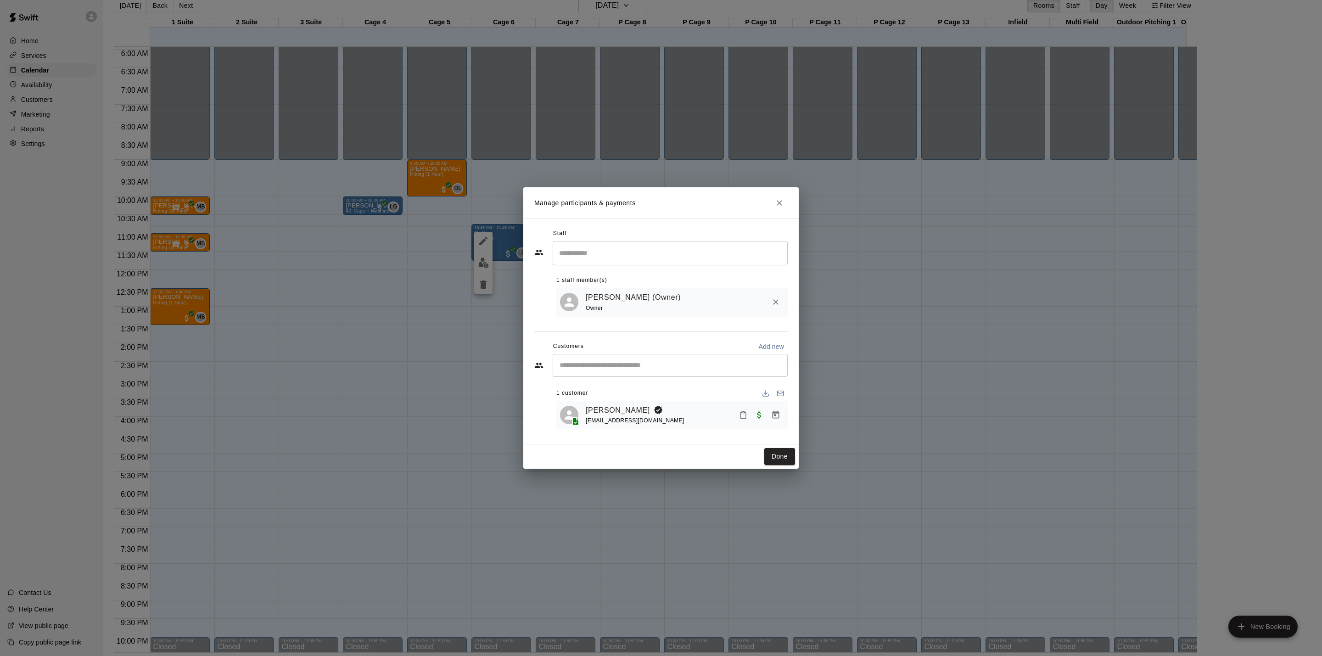
click at [781, 467] on div "Done" at bounding box center [660, 456] width 275 height 24
click at [776, 460] on button "Done" at bounding box center [779, 456] width 31 height 17
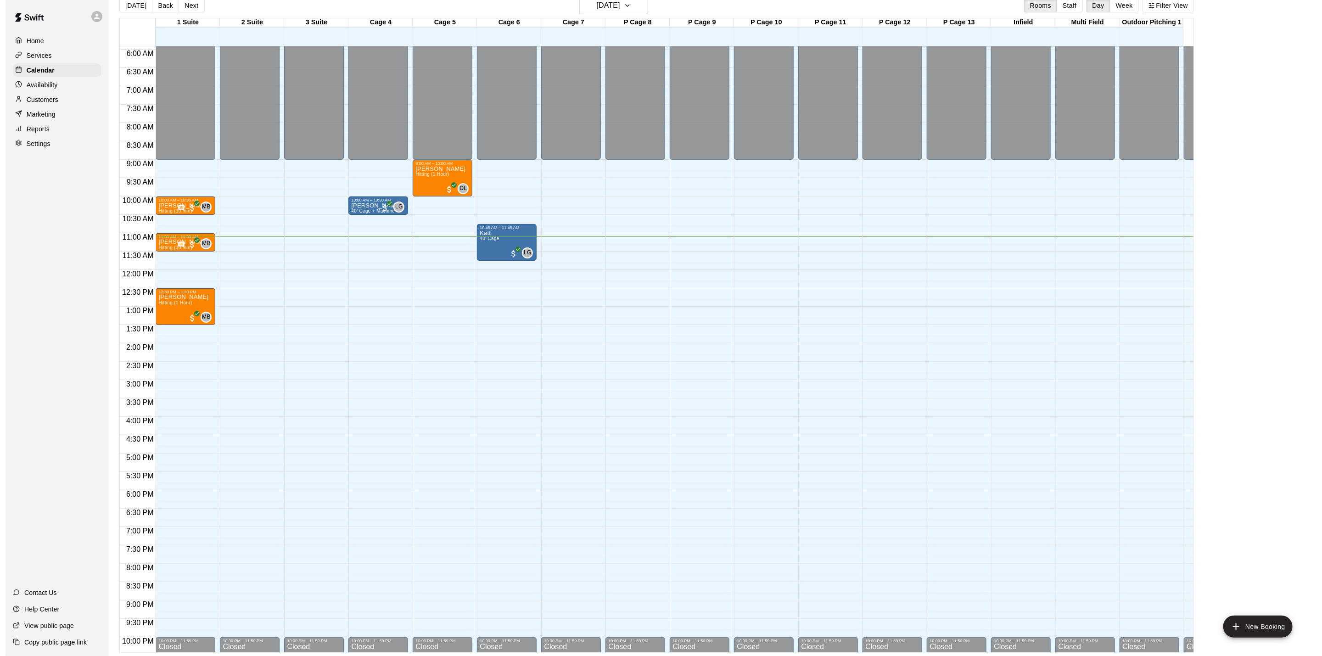
scroll to position [286, 0]
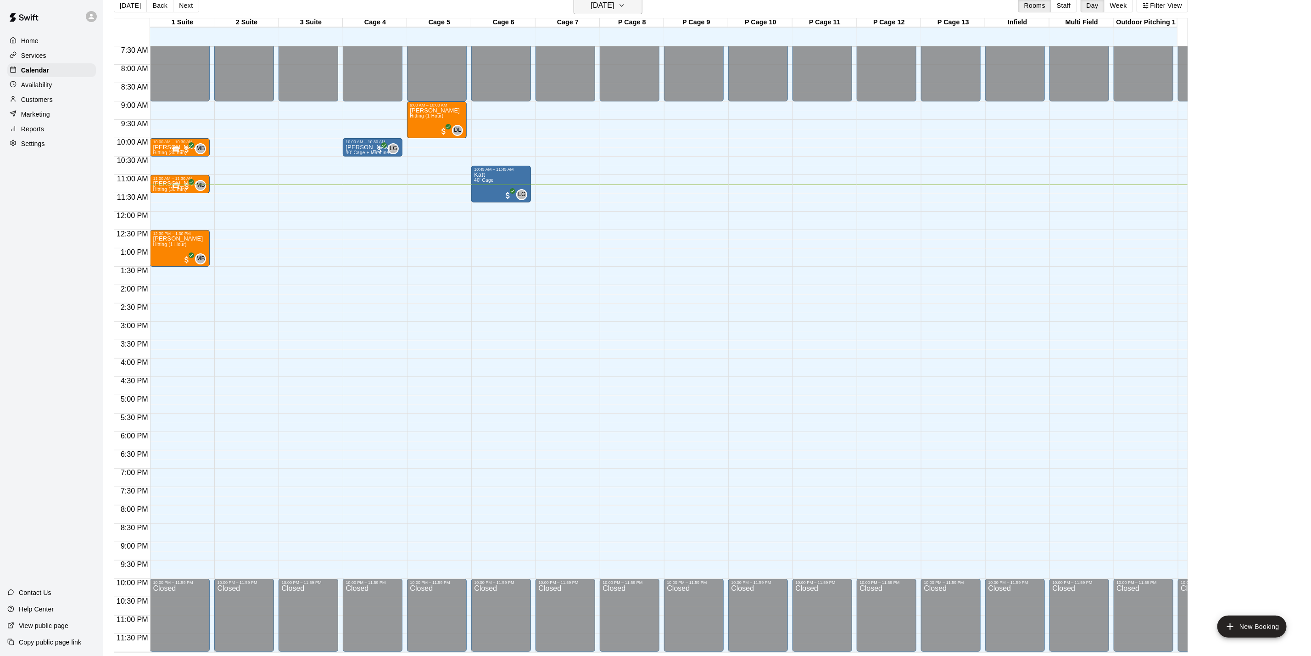
click at [615, 10] on h6 "[DATE]" at bounding box center [602, 5] width 23 height 13
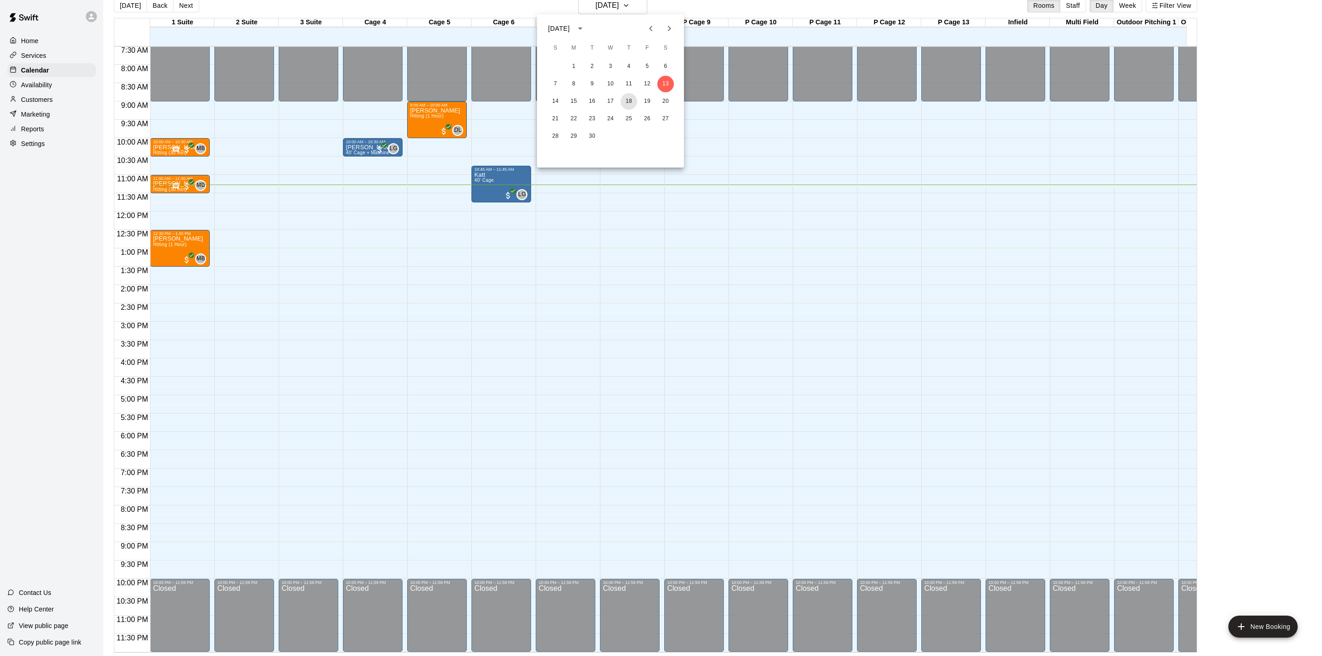
drag, startPoint x: 629, startPoint y: 101, endPoint x: 720, endPoint y: 95, distance: 91.0
click at [629, 101] on button "18" at bounding box center [629, 101] width 17 height 17
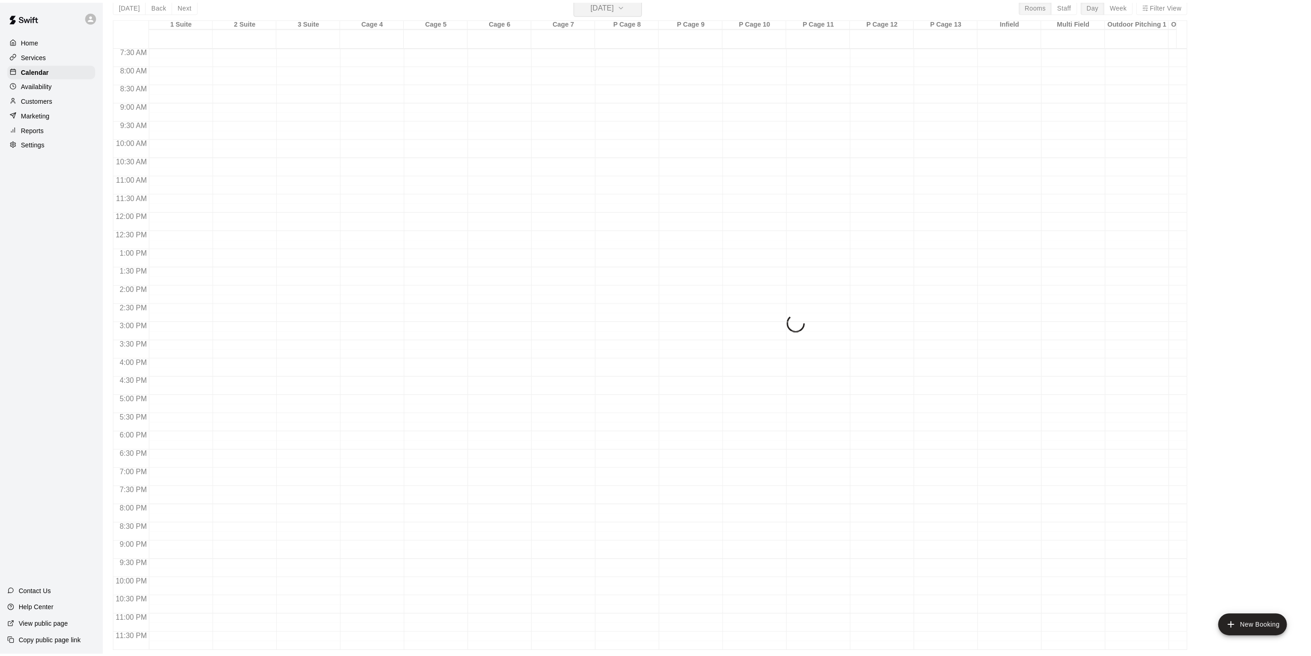
scroll to position [11, 0]
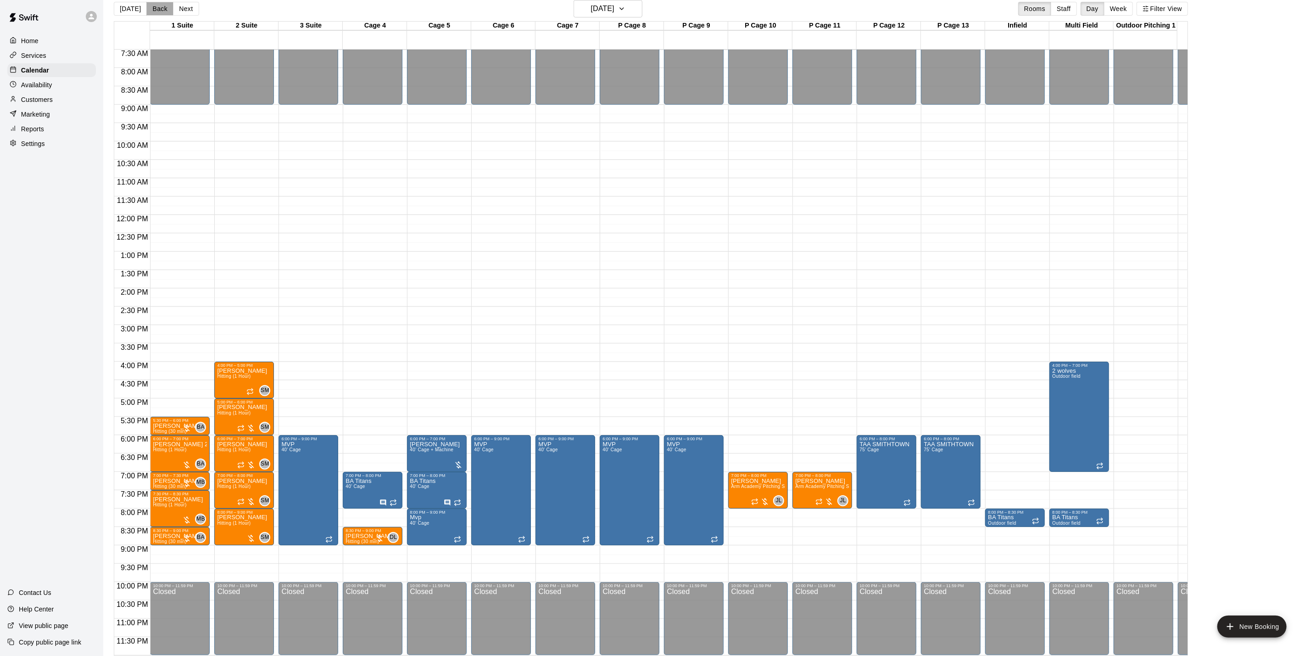
click at [162, 4] on button "Back" at bounding box center [159, 9] width 27 height 14
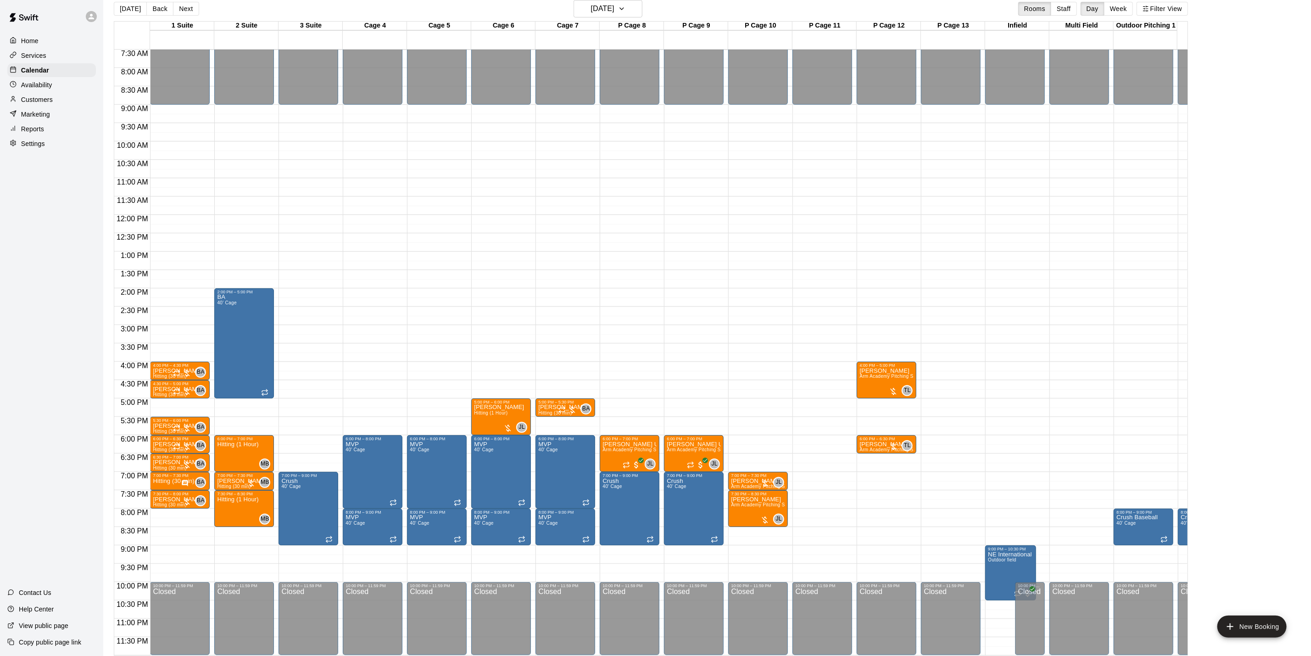
click at [164, 10] on button "Back" at bounding box center [159, 9] width 27 height 14
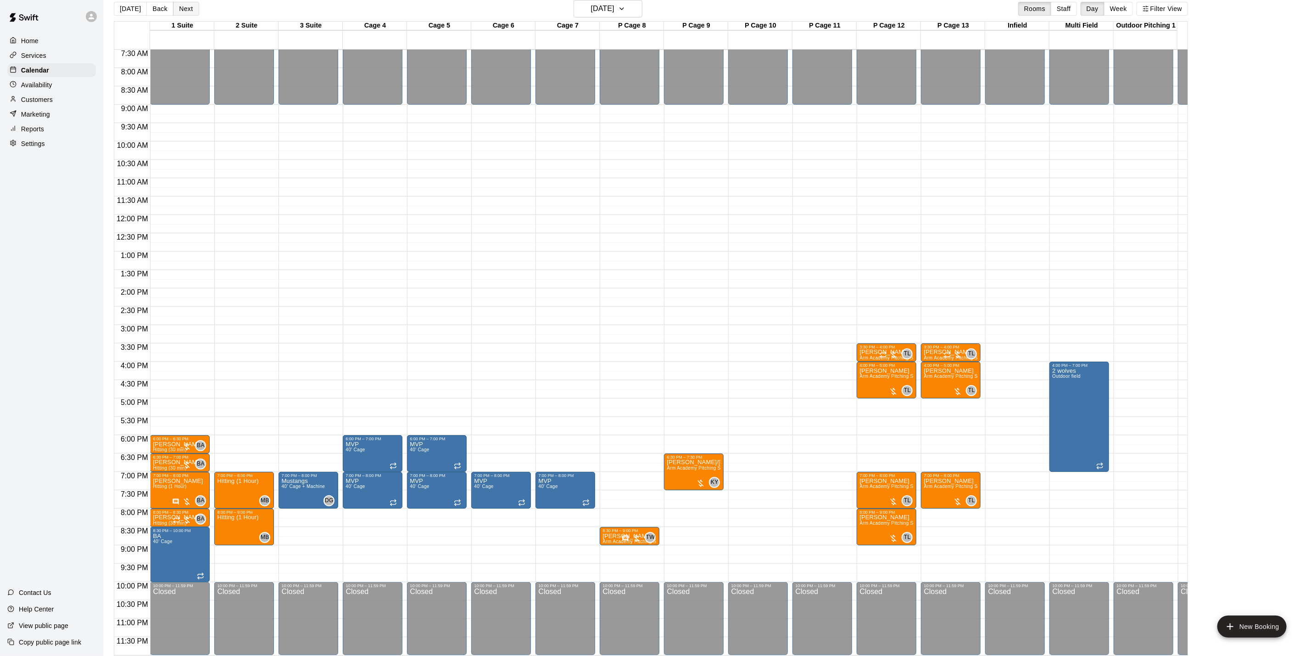
click at [189, 10] on button "Next" at bounding box center [186, 9] width 26 height 14
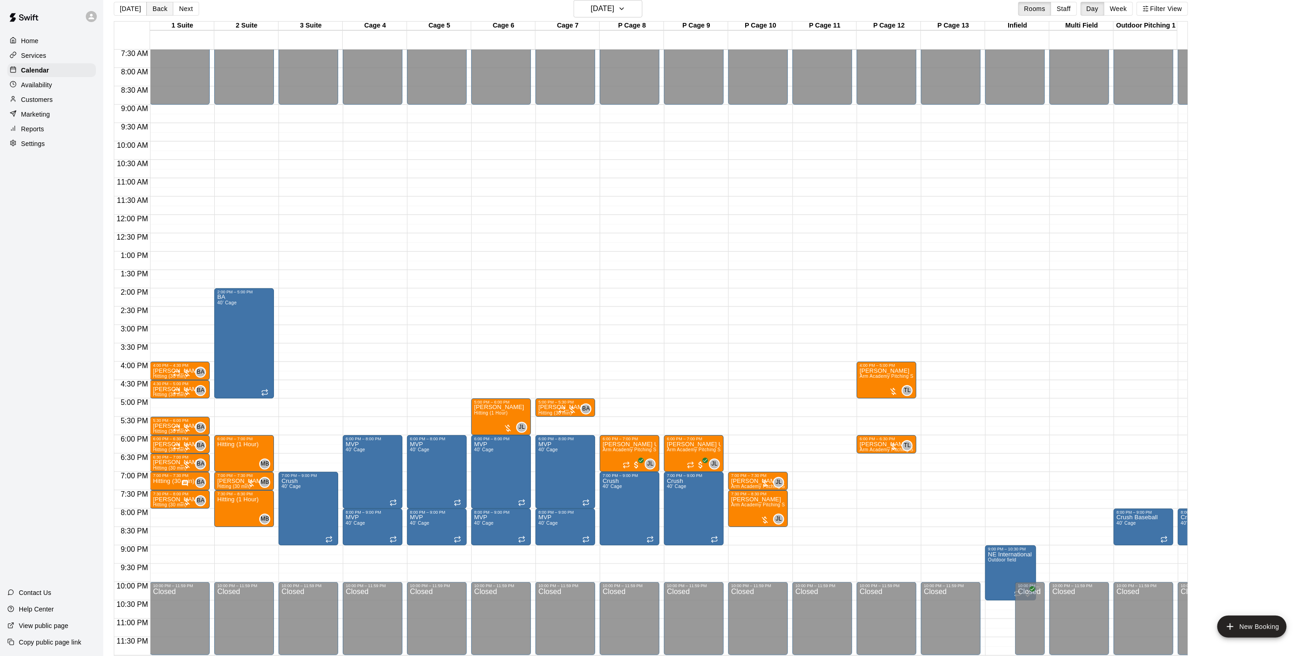
click at [158, 6] on button "Back" at bounding box center [159, 9] width 27 height 14
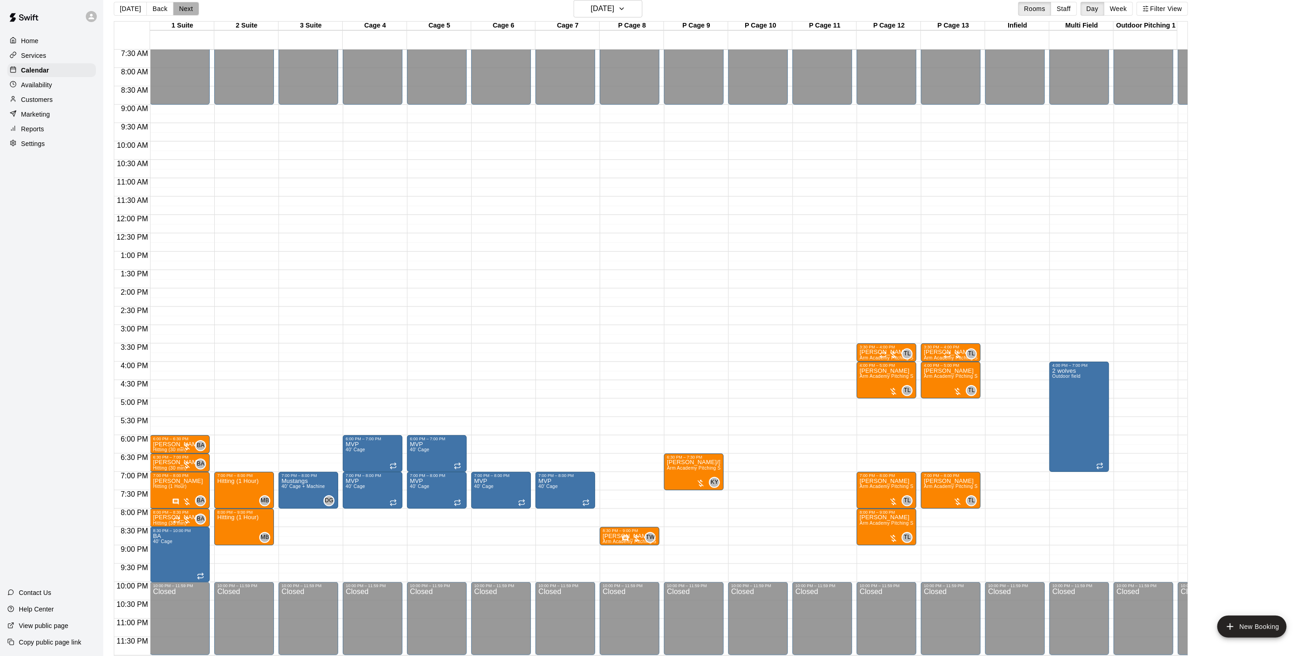
drag, startPoint x: 178, startPoint y: 6, endPoint x: 469, endPoint y: 100, distance: 305.4
click at [181, 3] on button "Next" at bounding box center [186, 9] width 26 height 14
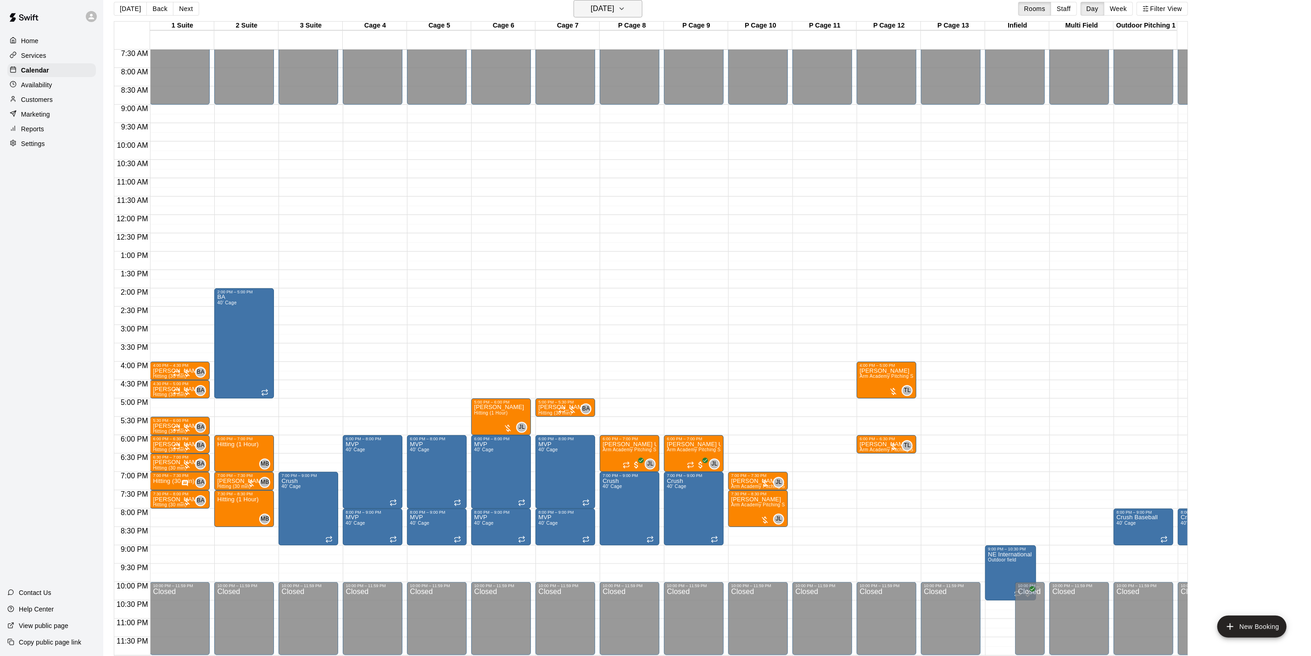
click at [615, 8] on h6 "[DATE]" at bounding box center [602, 8] width 23 height 13
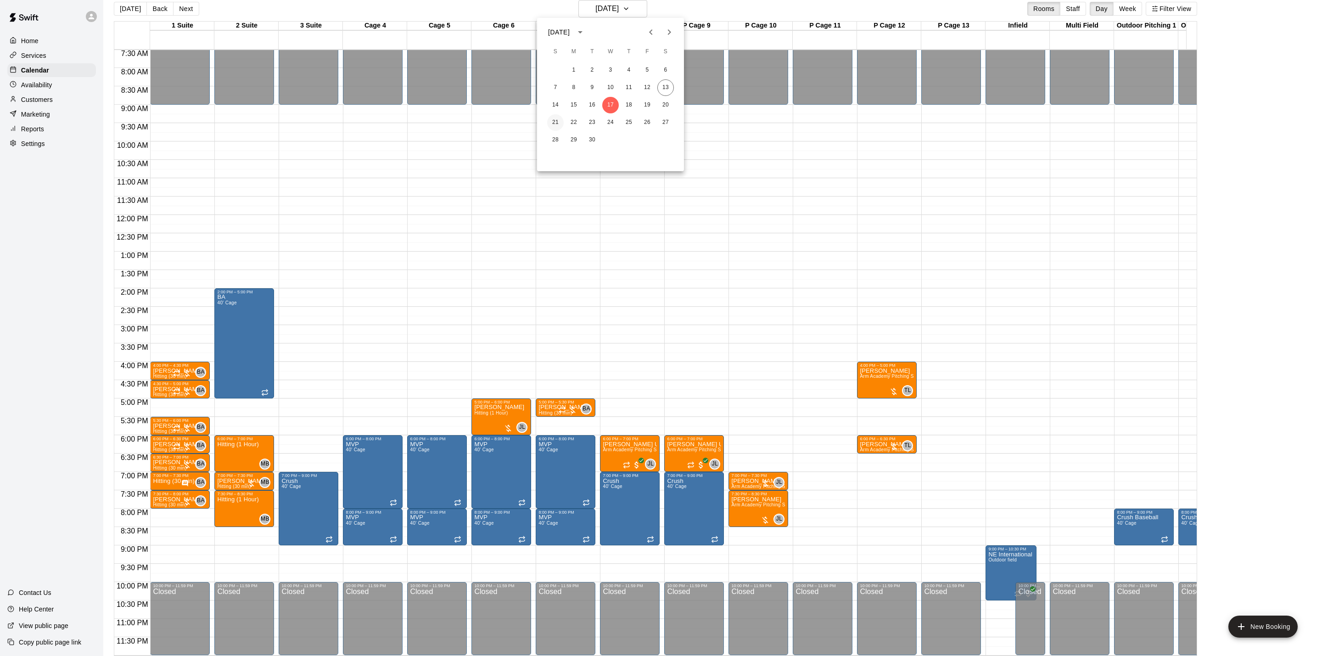
click at [555, 123] on button "21" at bounding box center [555, 122] width 17 height 17
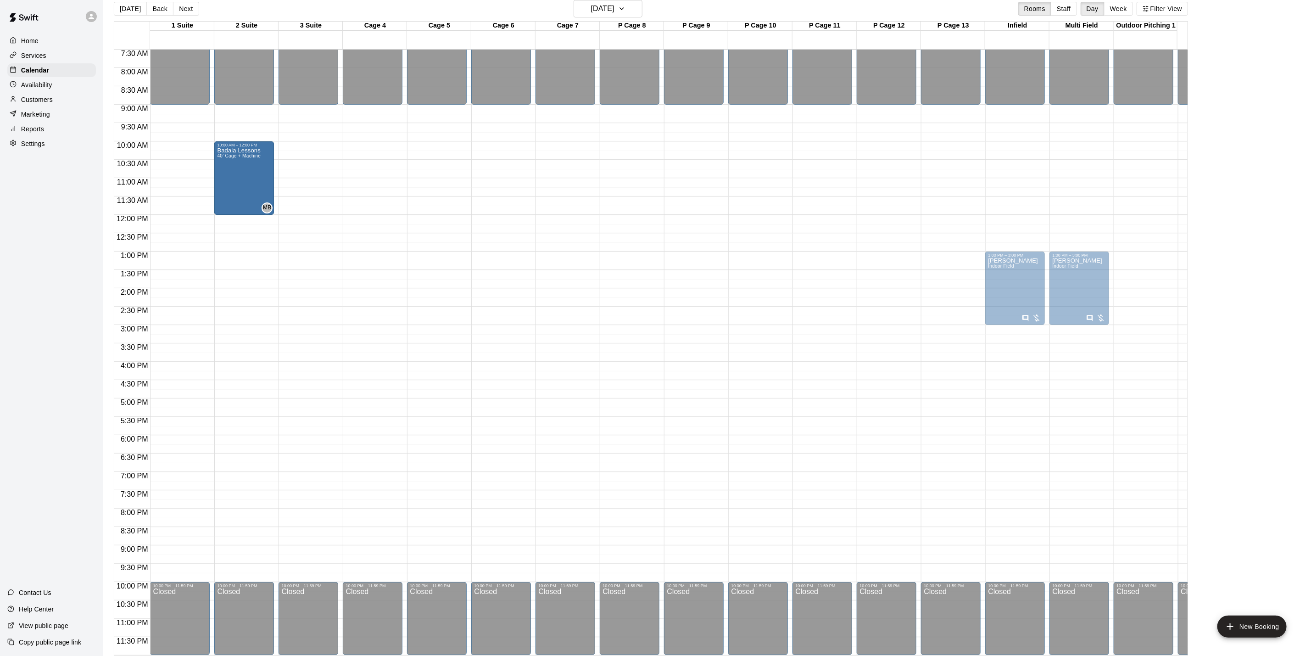
drag, startPoint x: 189, startPoint y: 157, endPoint x: 244, endPoint y: 160, distance: 54.7
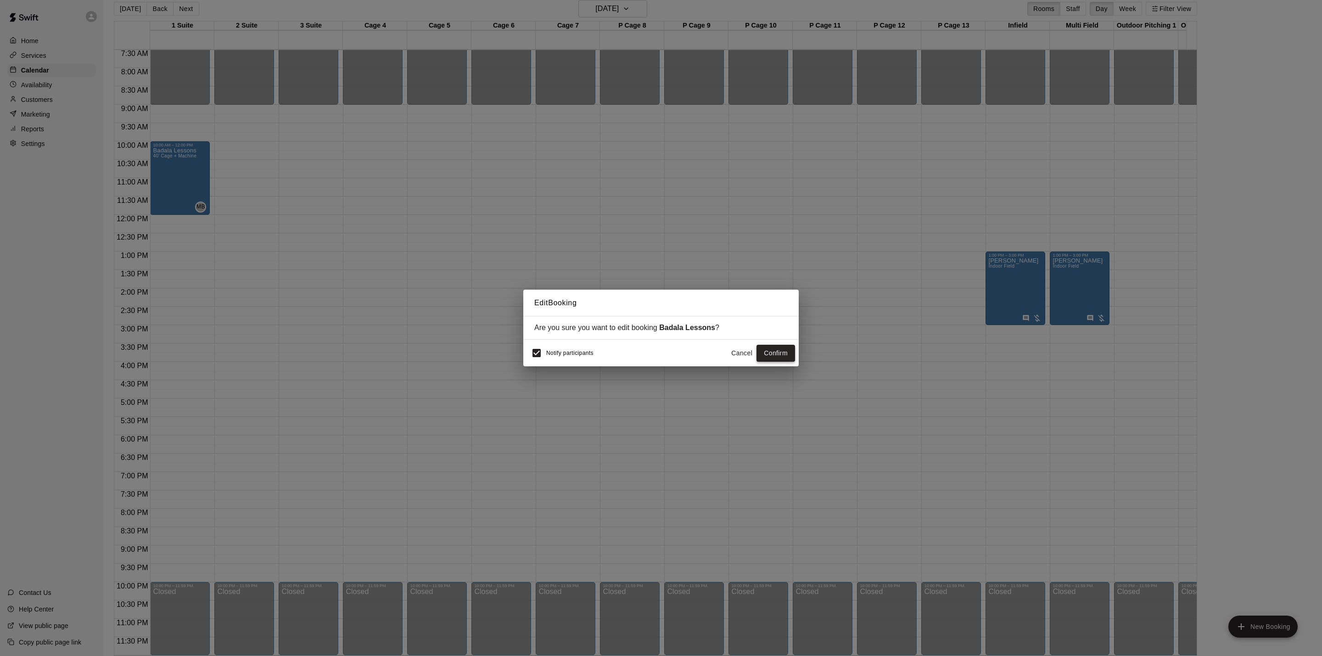
click at [792, 346] on button "Confirm" at bounding box center [775, 353] width 39 height 17
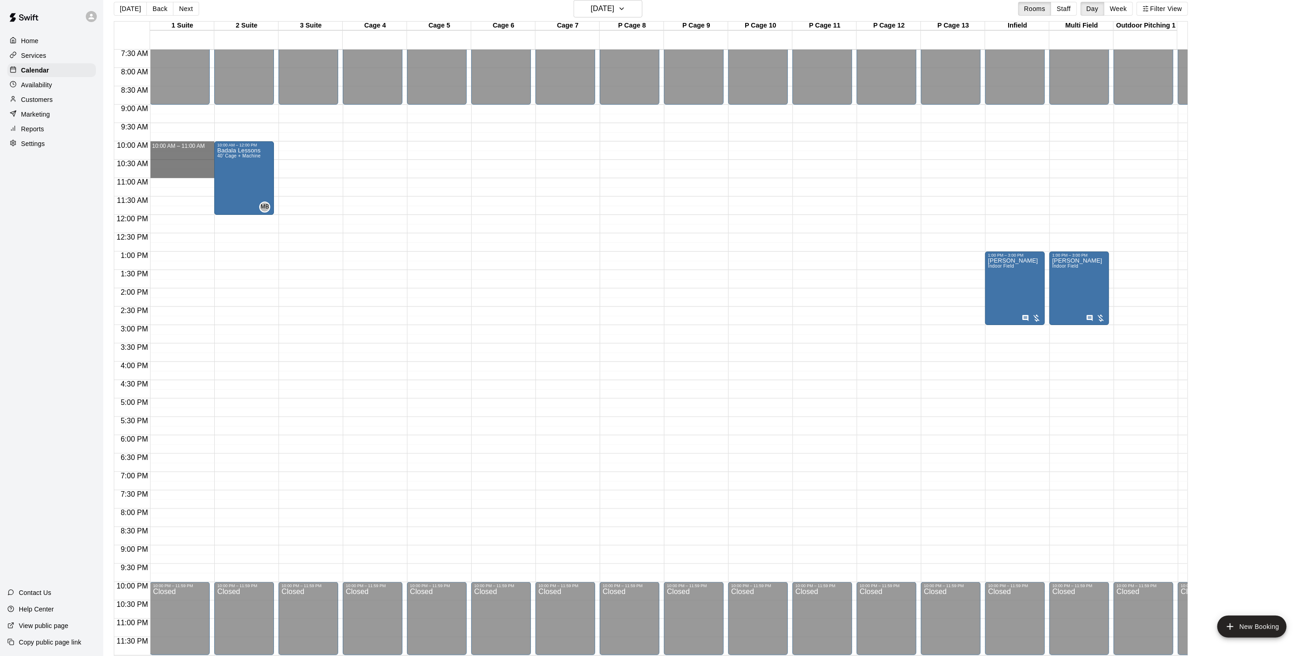
drag, startPoint x: 190, startPoint y: 141, endPoint x: 191, endPoint y: 167, distance: 25.7
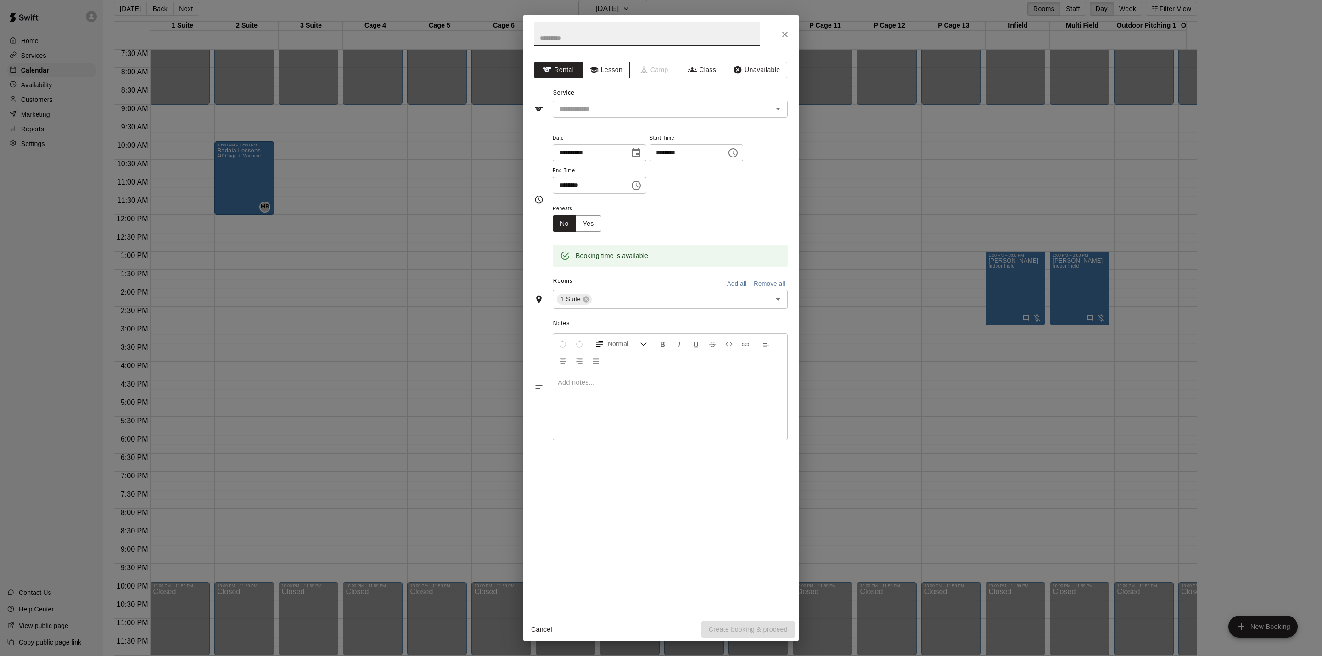
click at [610, 72] on button "Lesson" at bounding box center [606, 69] width 48 height 17
click at [610, 117] on div "​" at bounding box center [670, 109] width 235 height 17
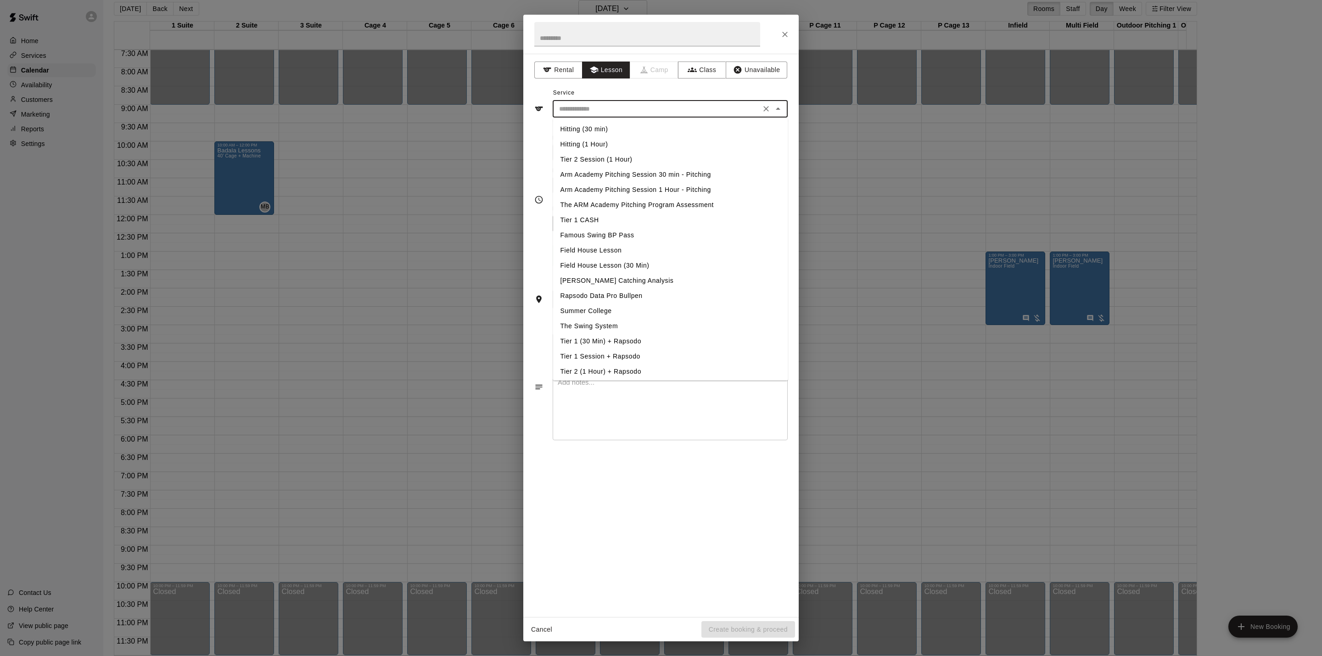
drag, startPoint x: 609, startPoint y: 146, endPoint x: 632, endPoint y: 243, distance: 99.5
click at [610, 146] on li "Hitting (1 Hour)" at bounding box center [670, 144] width 235 height 15
type input "**********"
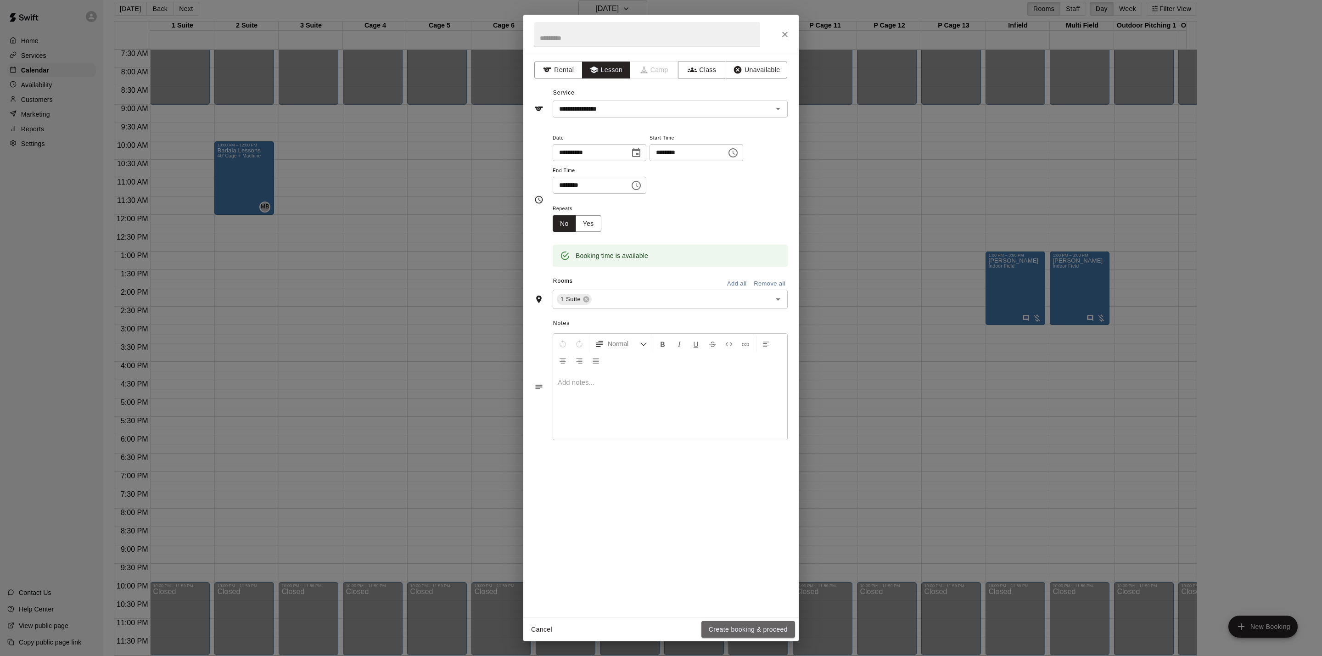
click at [775, 627] on button "Create booking & proceed" at bounding box center [748, 629] width 94 height 17
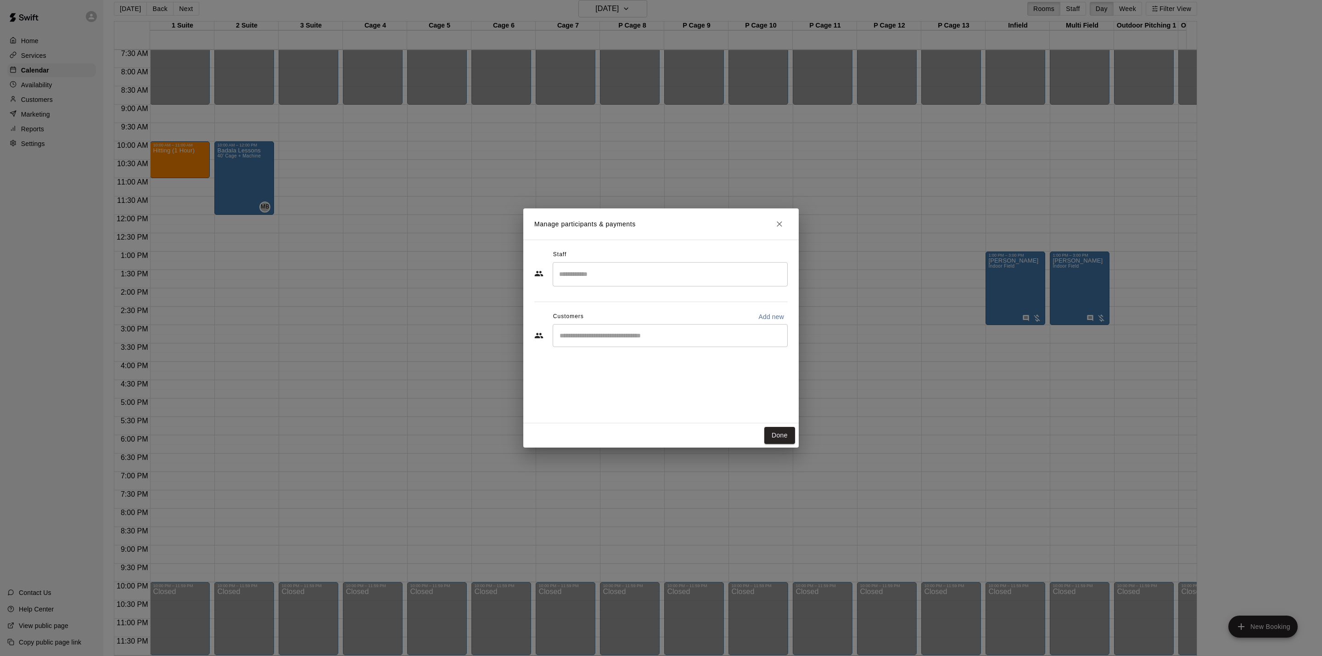
click at [639, 271] on input "Search staff" at bounding box center [670, 274] width 227 height 16
click at [617, 299] on div "[PERSON_NAME] Staff" at bounding box center [678, 305] width 204 height 18
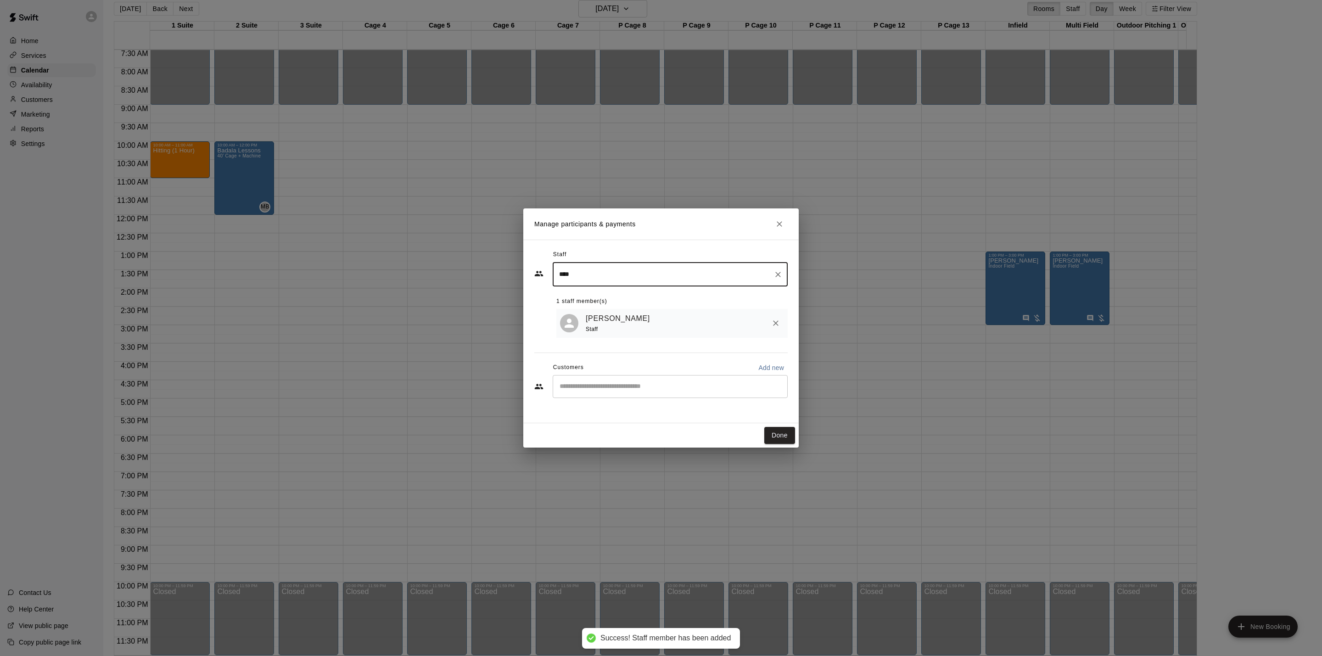
type input "****"
click at [632, 388] on input "Start typing to search customers..." at bounding box center [670, 386] width 227 height 9
type input "******"
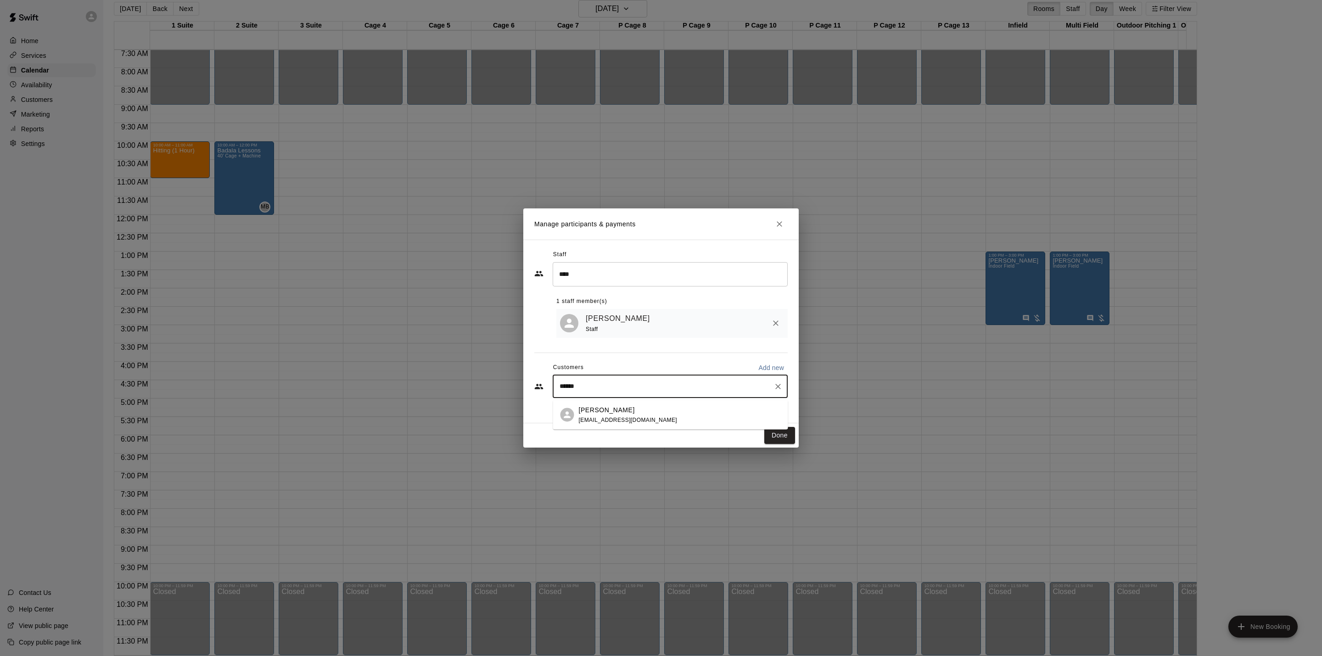
drag, startPoint x: 626, startPoint y: 403, endPoint x: 631, endPoint y: 403, distance: 4.7
click at [631, 403] on div "[PERSON_NAME] [PERSON_NAME][EMAIL_ADDRESS][DOMAIN_NAME]" at bounding box center [670, 414] width 235 height 29
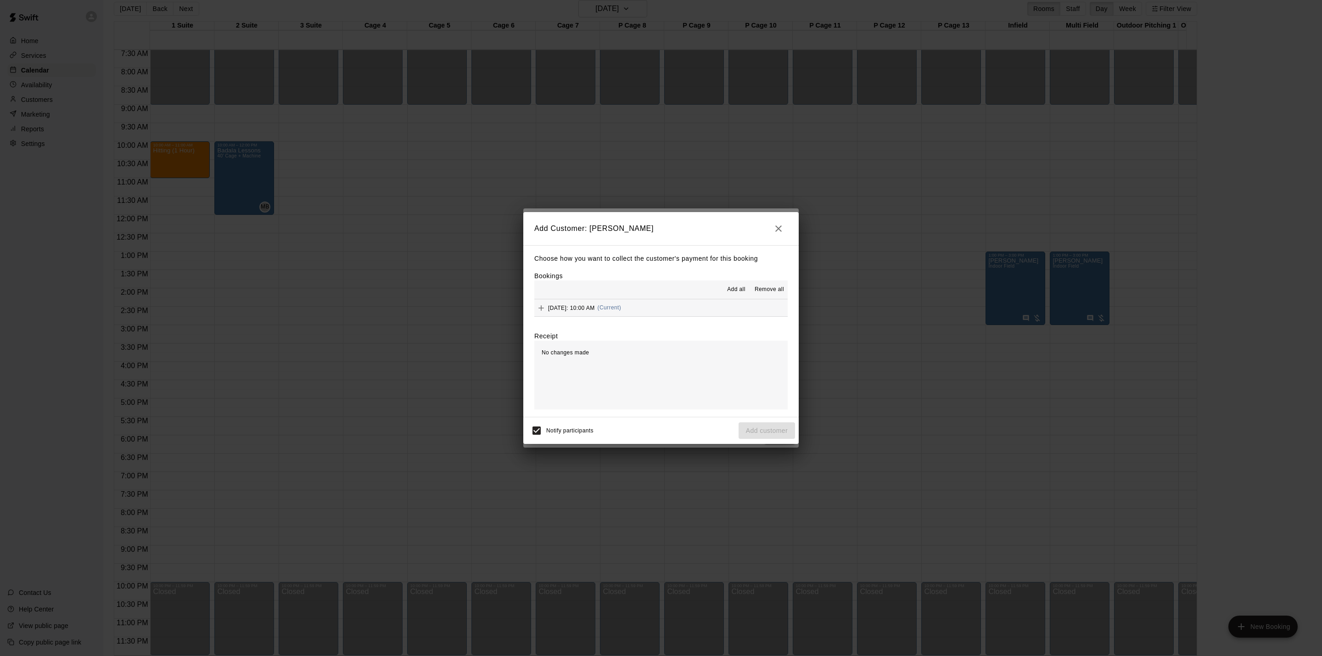
click at [738, 310] on button "[DATE]: 10:00 AM (Current)" at bounding box center [660, 307] width 253 height 17
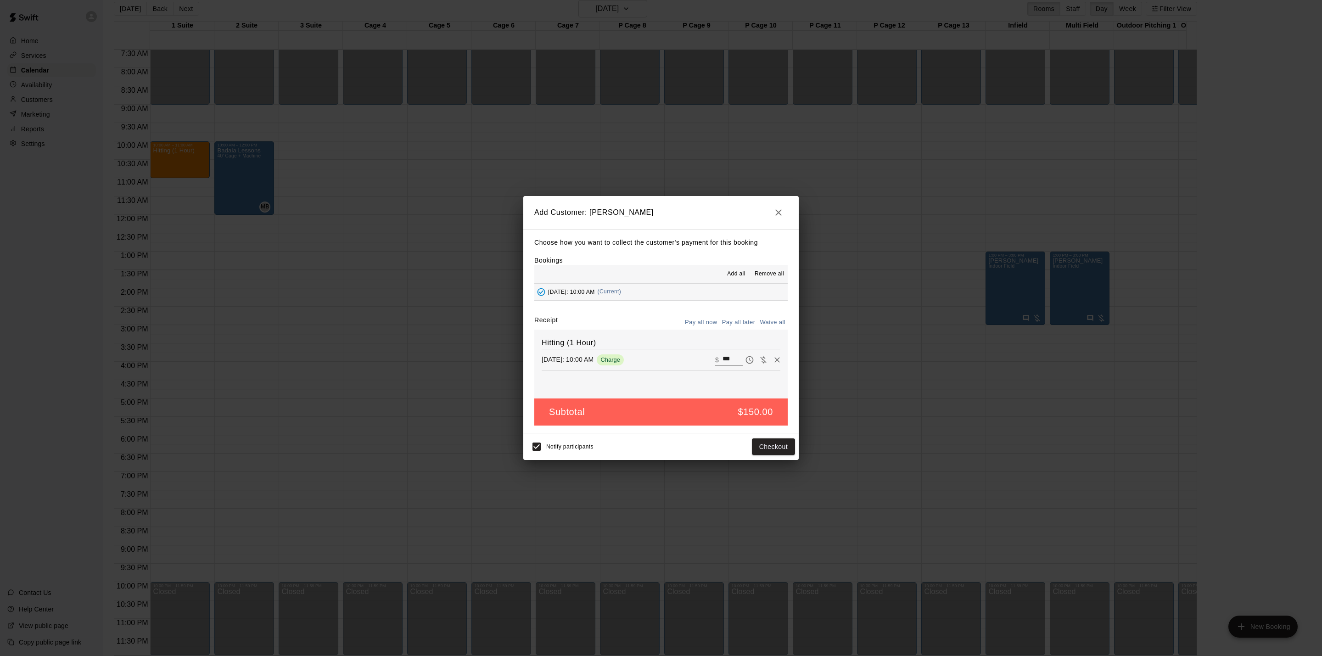
click at [742, 317] on button "Pay all later" at bounding box center [739, 322] width 38 height 14
click at [774, 449] on button "Add customer" at bounding box center [766, 446] width 56 height 17
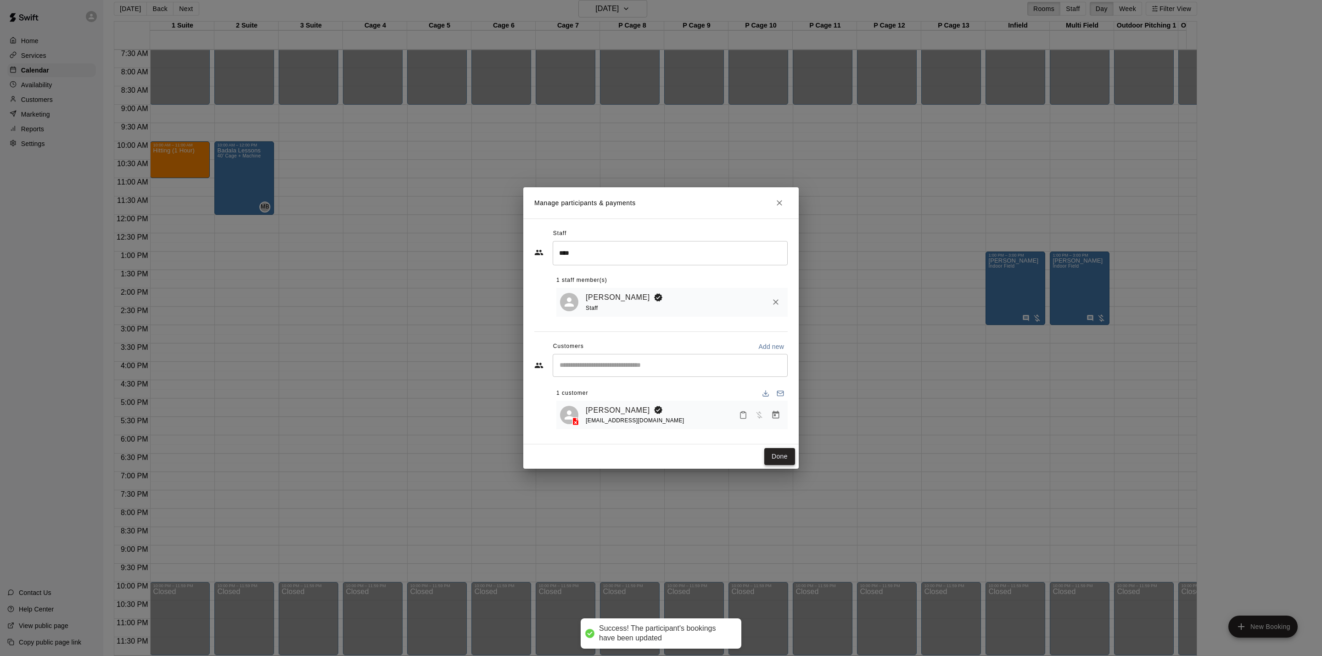
click at [777, 460] on button "Done" at bounding box center [779, 456] width 31 height 17
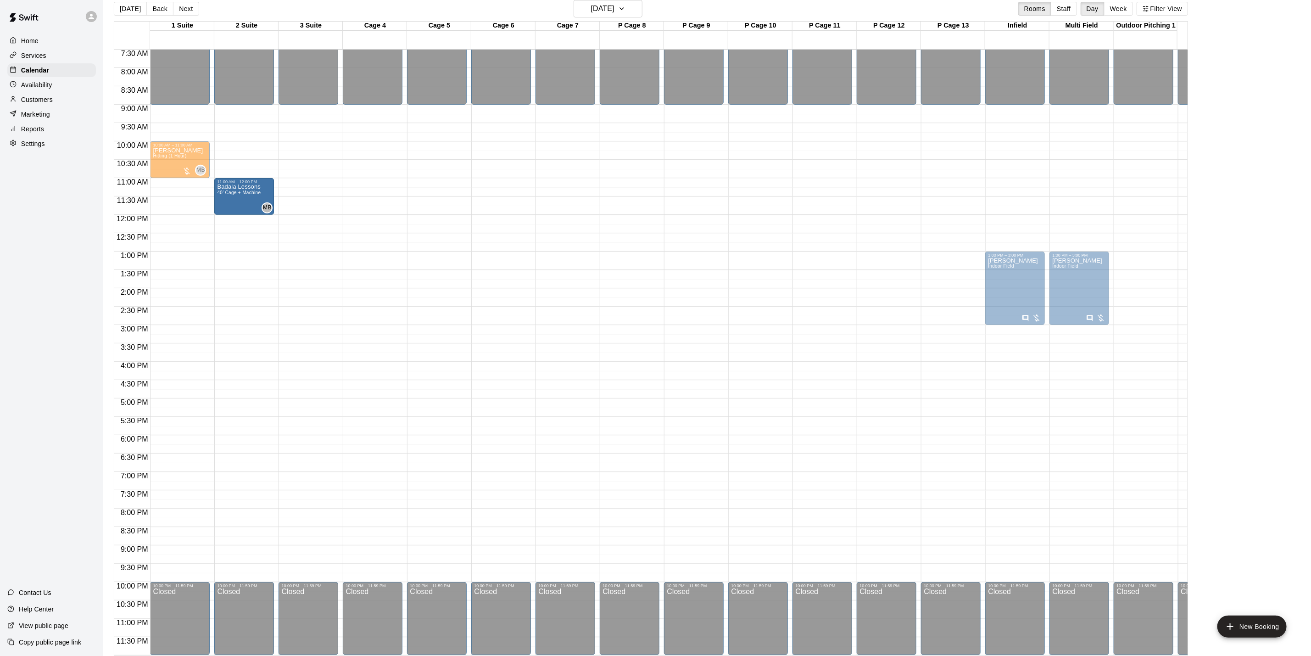
drag, startPoint x: 243, startPoint y: 133, endPoint x: 252, endPoint y: 173, distance: 41.0
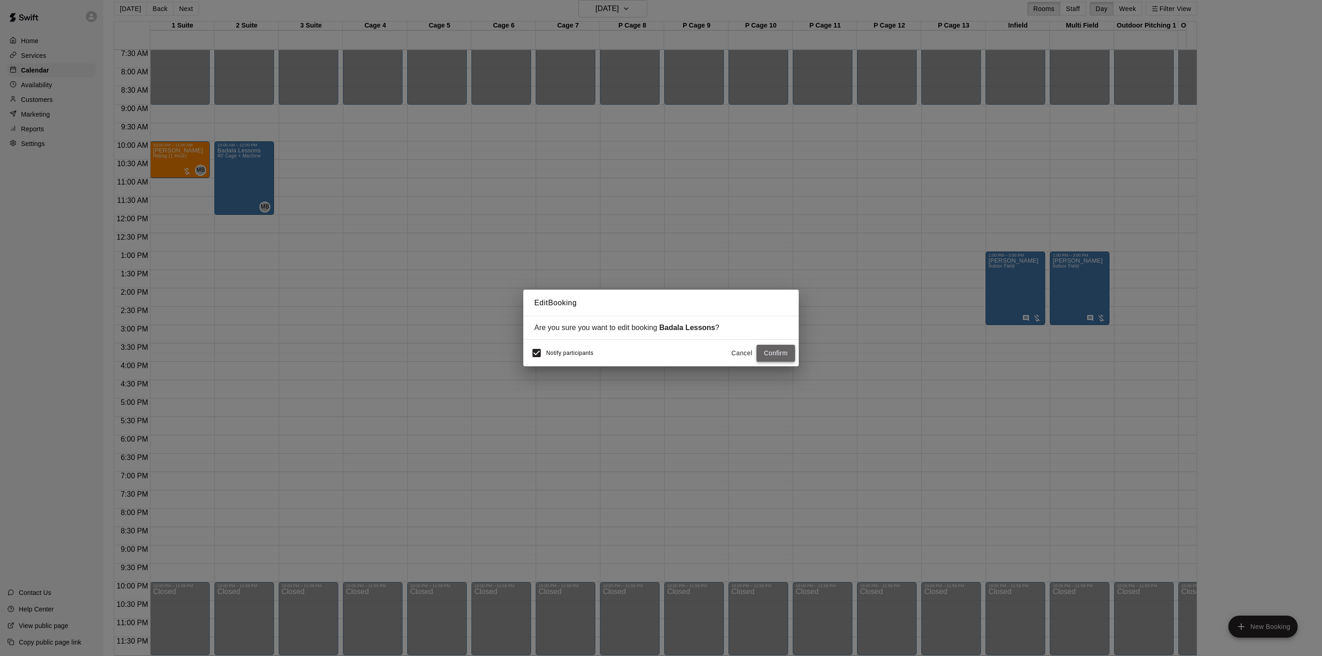
click at [774, 355] on button "Confirm" at bounding box center [775, 353] width 39 height 17
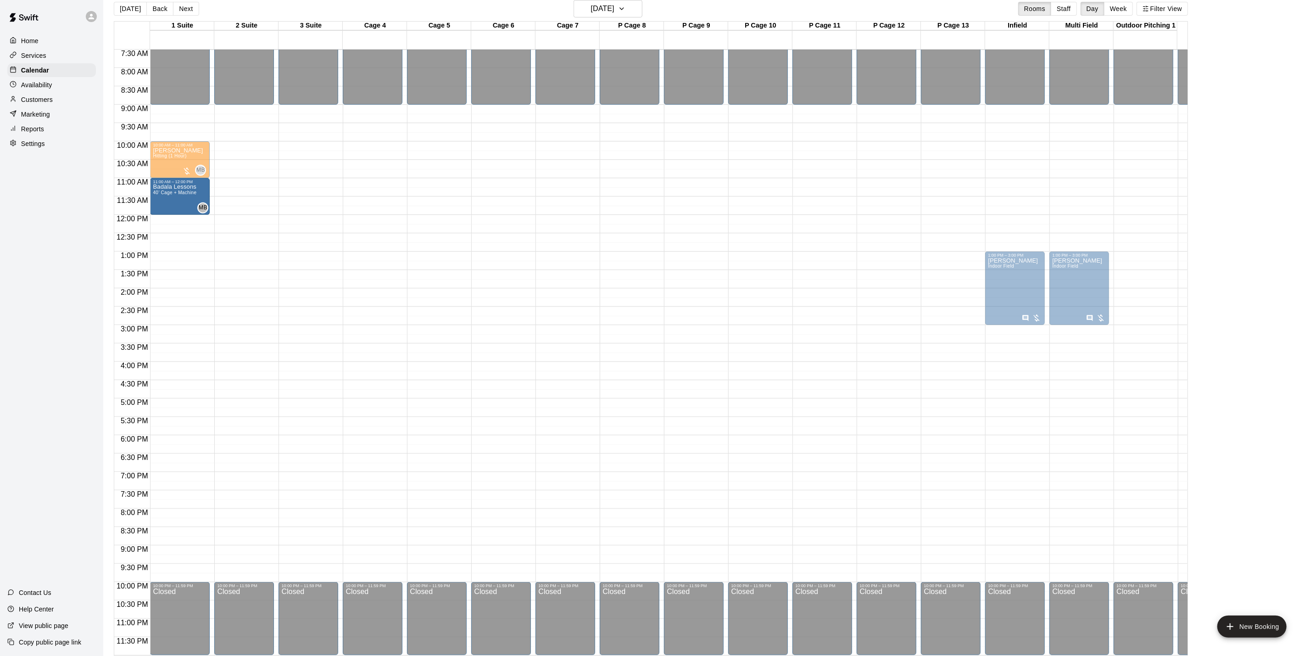
drag, startPoint x: 246, startPoint y: 171, endPoint x: 197, endPoint y: 178, distance: 49.5
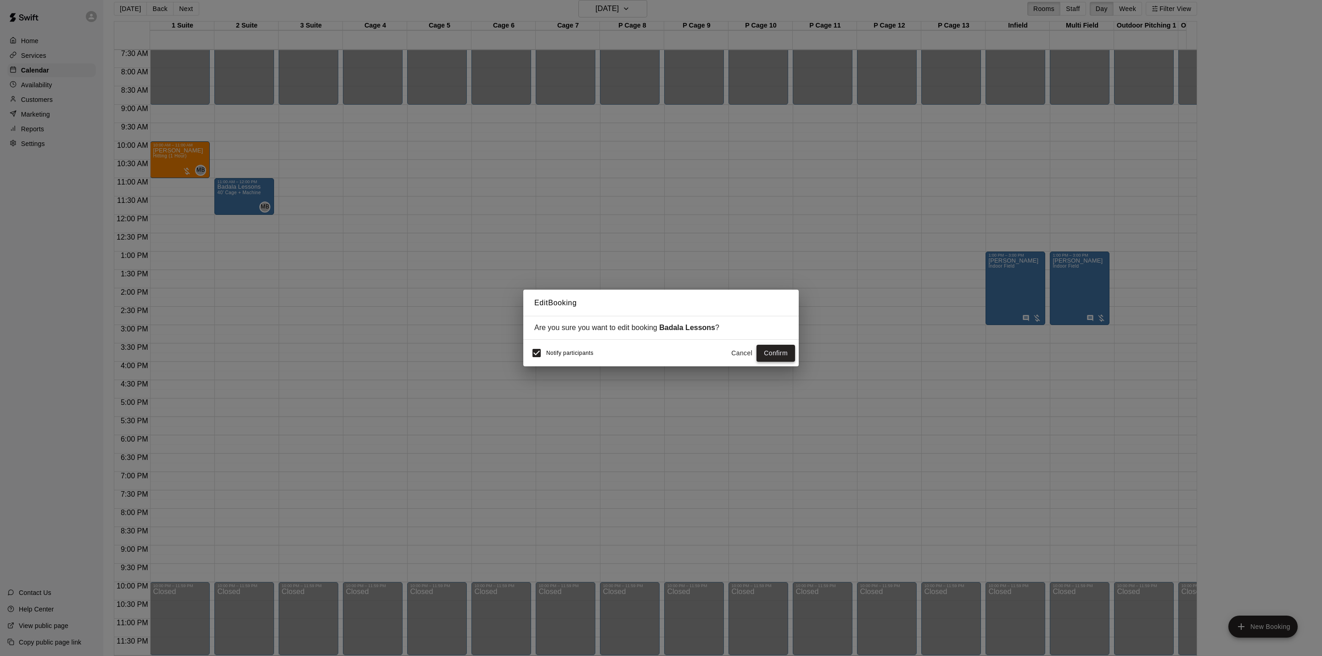
click at [786, 352] on button "Confirm" at bounding box center [775, 353] width 39 height 17
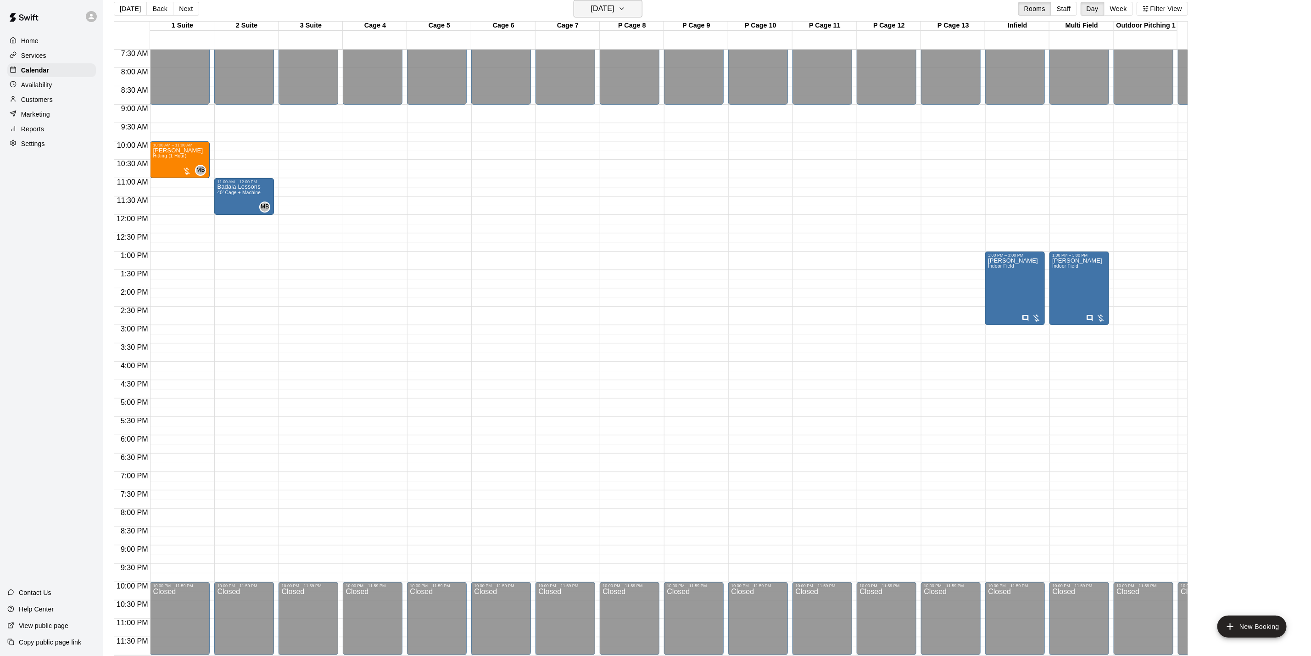
click at [615, 9] on h6 "[DATE]" at bounding box center [602, 8] width 23 height 13
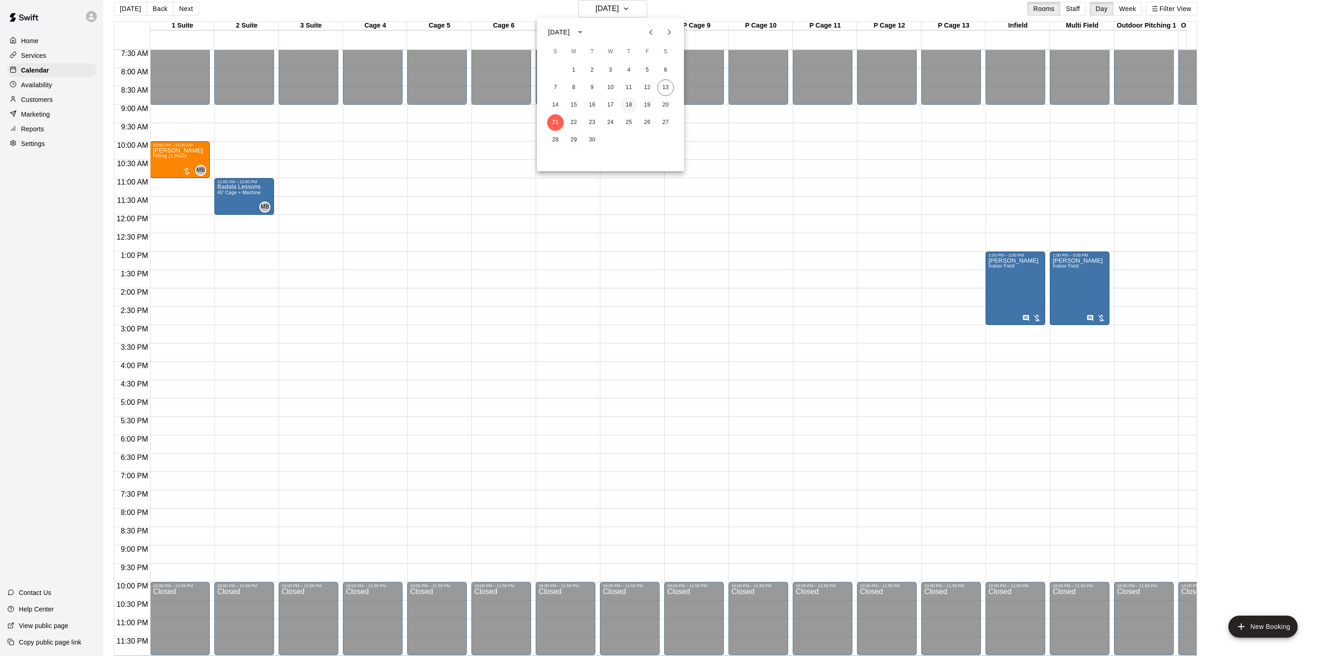
click at [626, 102] on button "18" at bounding box center [629, 105] width 17 height 17
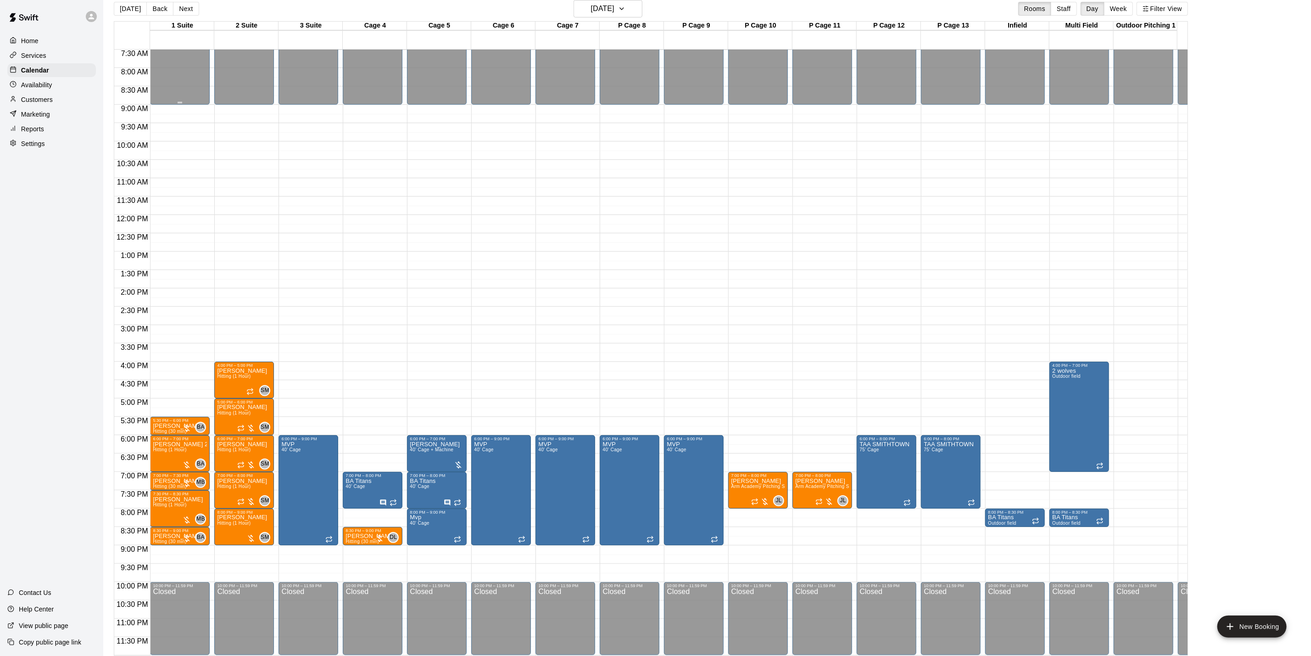
drag, startPoint x: 160, startPoint y: 10, endPoint x: 202, endPoint y: 57, distance: 63.4
click at [166, 8] on button "Back" at bounding box center [159, 9] width 27 height 14
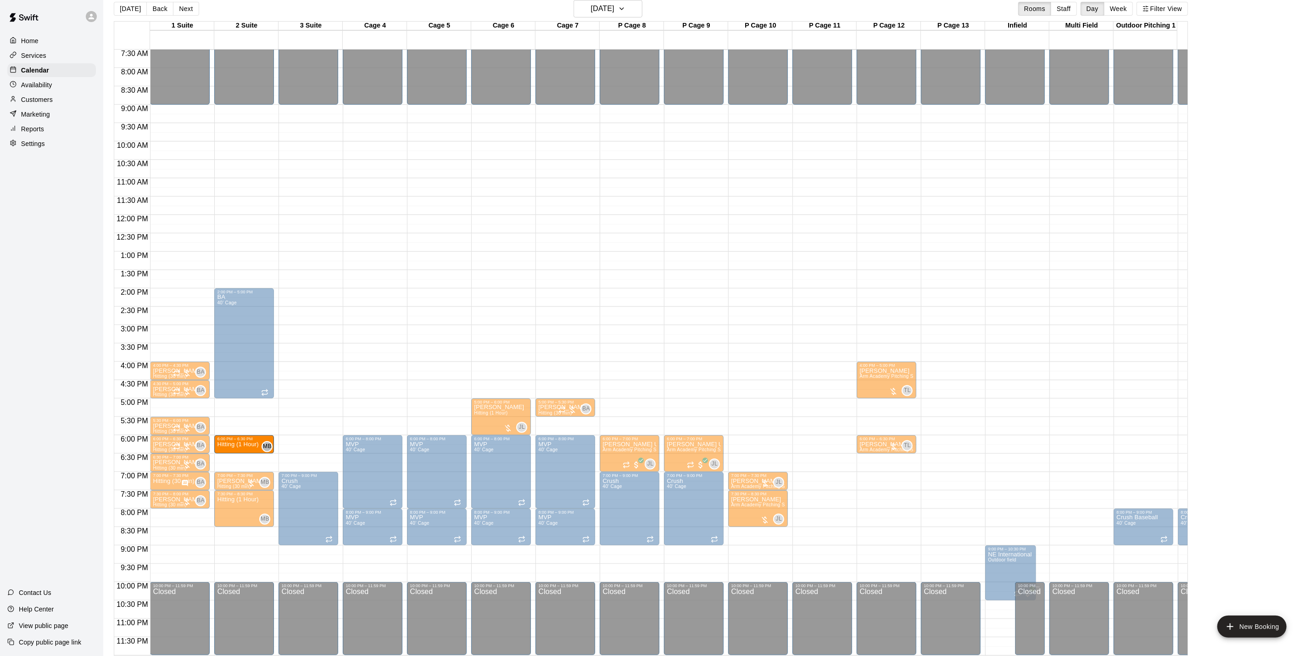
drag, startPoint x: 242, startPoint y: 459, endPoint x: 242, endPoint y: 447, distance: 12.4
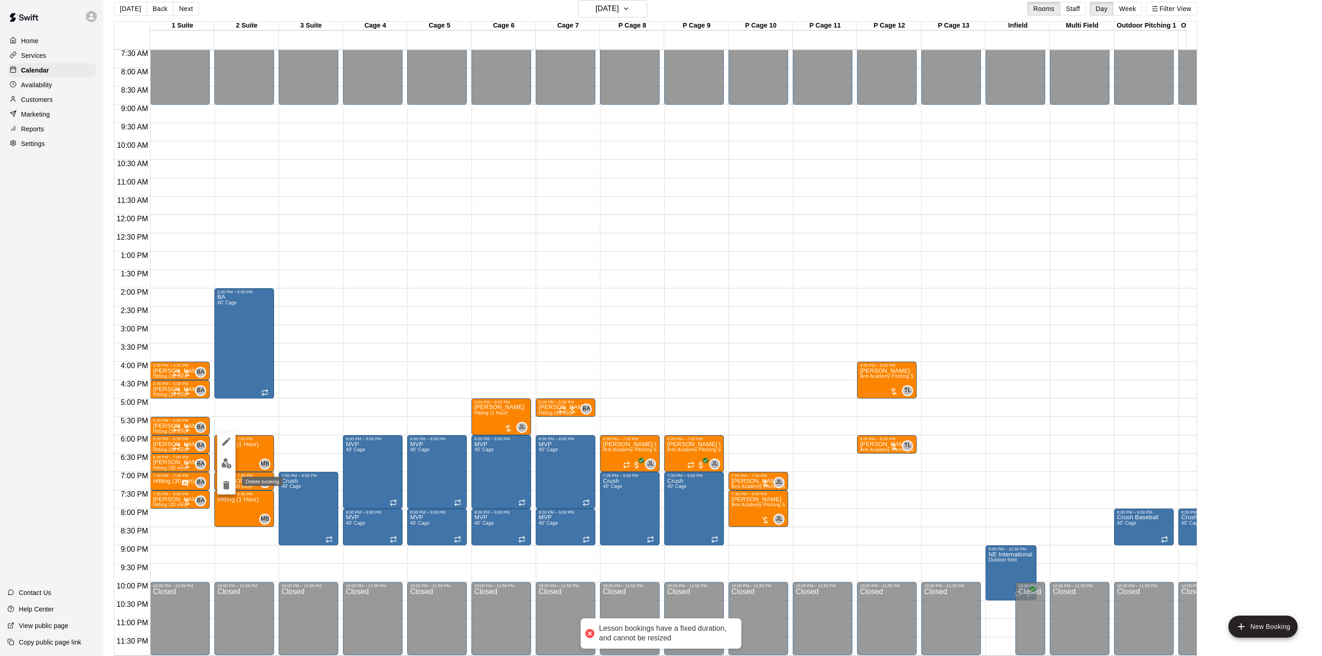
click at [229, 486] on icon "delete" at bounding box center [226, 485] width 6 height 8
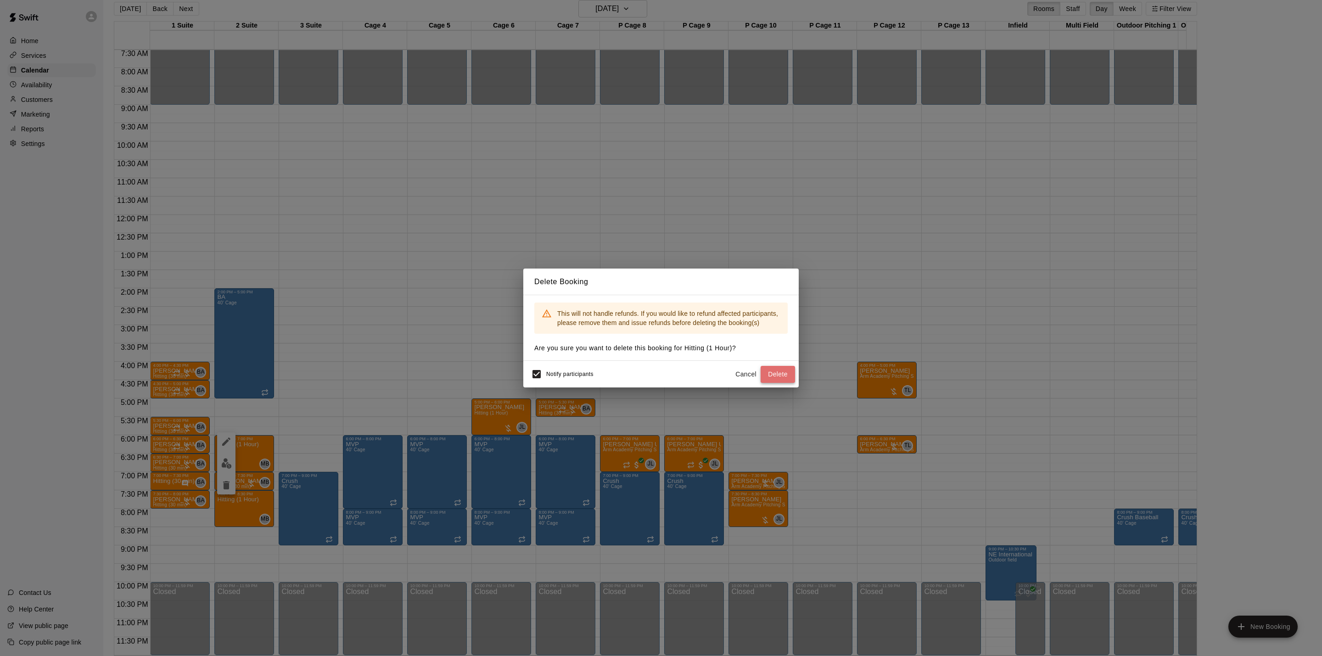
click at [773, 377] on button "Delete" at bounding box center [777, 374] width 34 height 17
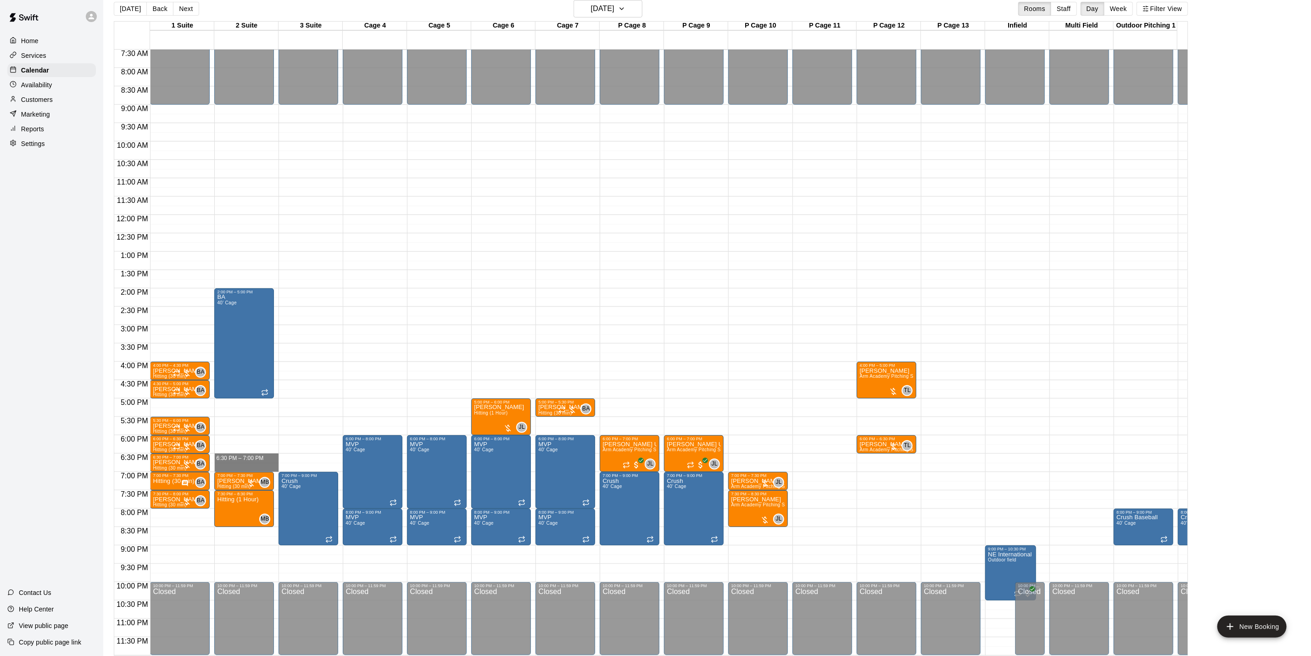
drag, startPoint x: 244, startPoint y: 445, endPoint x: 244, endPoint y: 456, distance: 10.6
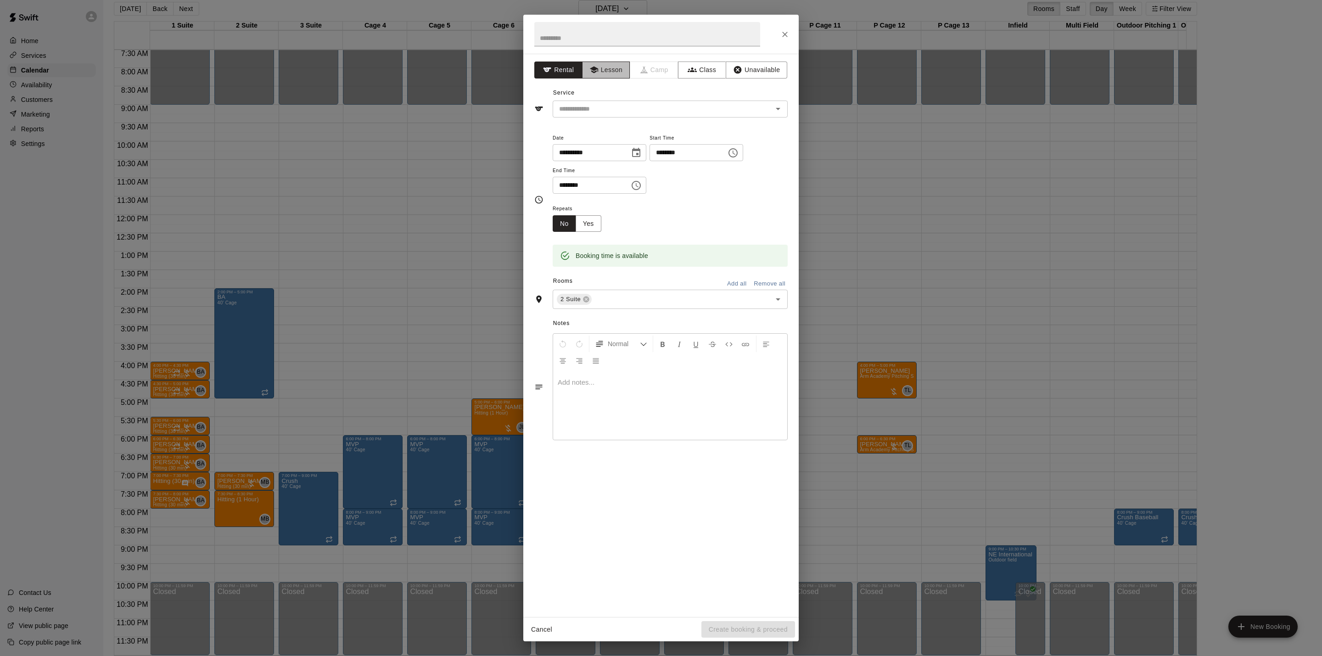
click at [593, 65] on button "Lesson" at bounding box center [606, 69] width 48 height 17
click at [594, 109] on input "text" at bounding box center [656, 108] width 202 height 11
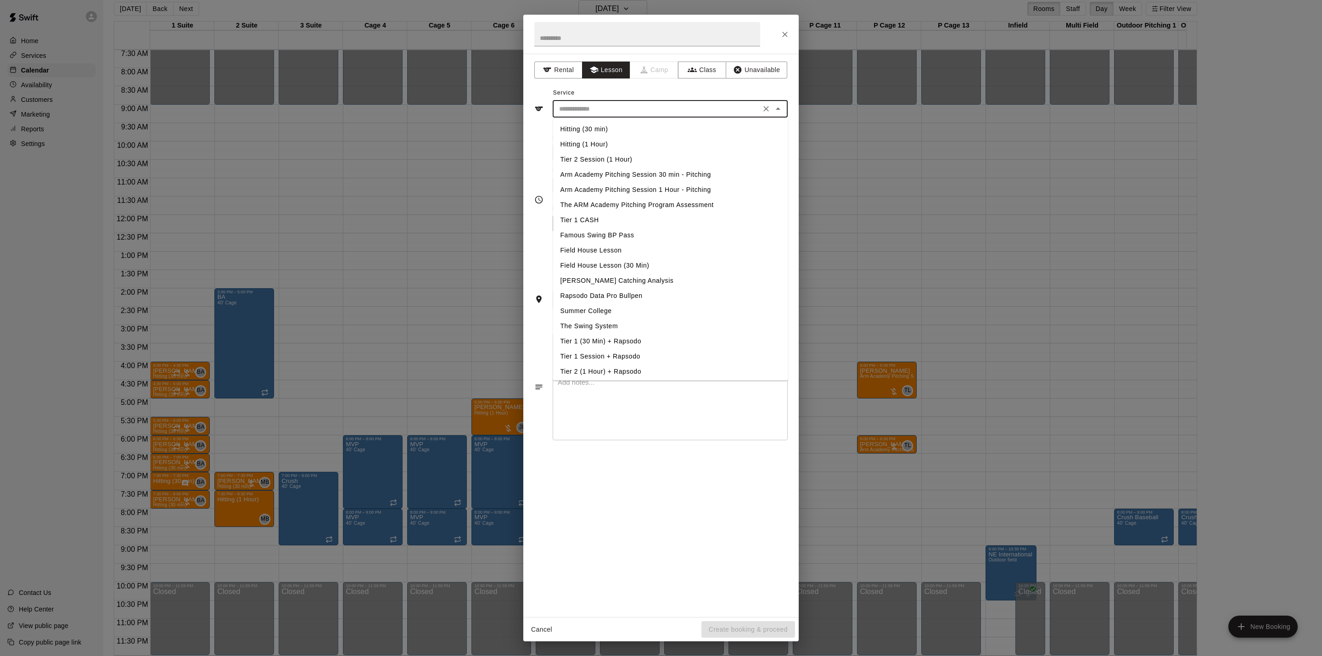
click at [599, 131] on li "Hitting (30 min)" at bounding box center [670, 129] width 235 height 15
type input "**********"
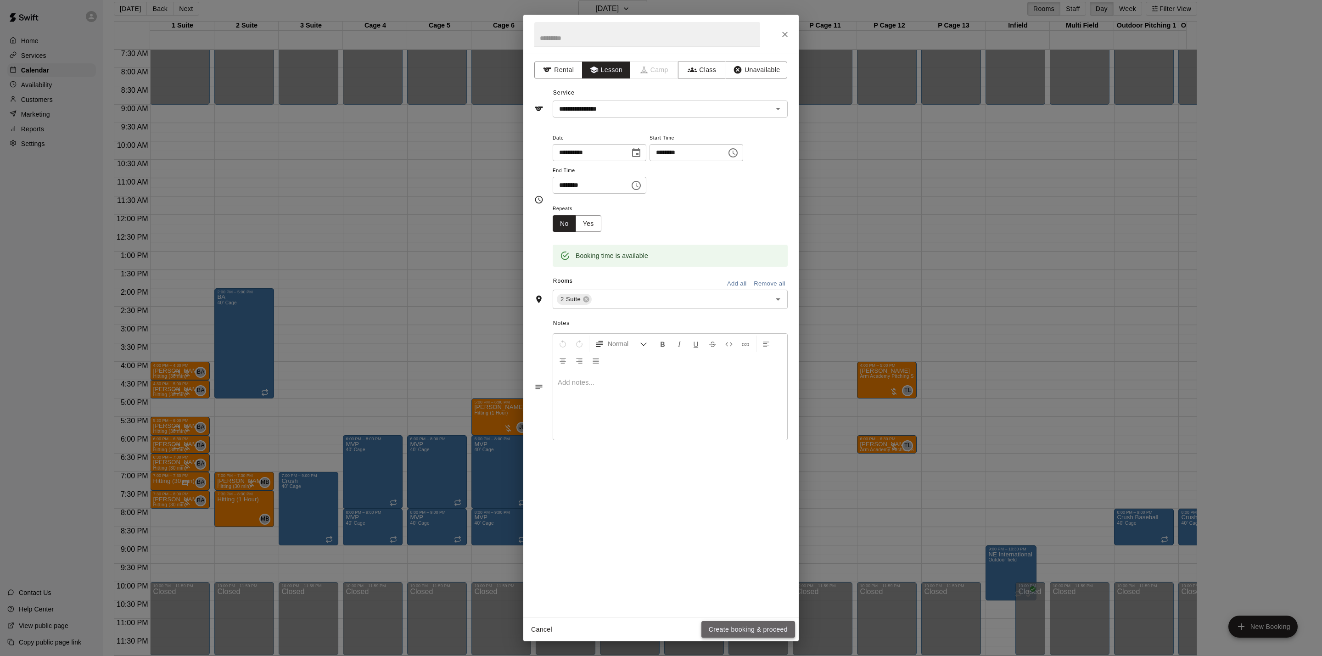
click at [774, 629] on button "Create booking & proceed" at bounding box center [748, 629] width 94 height 17
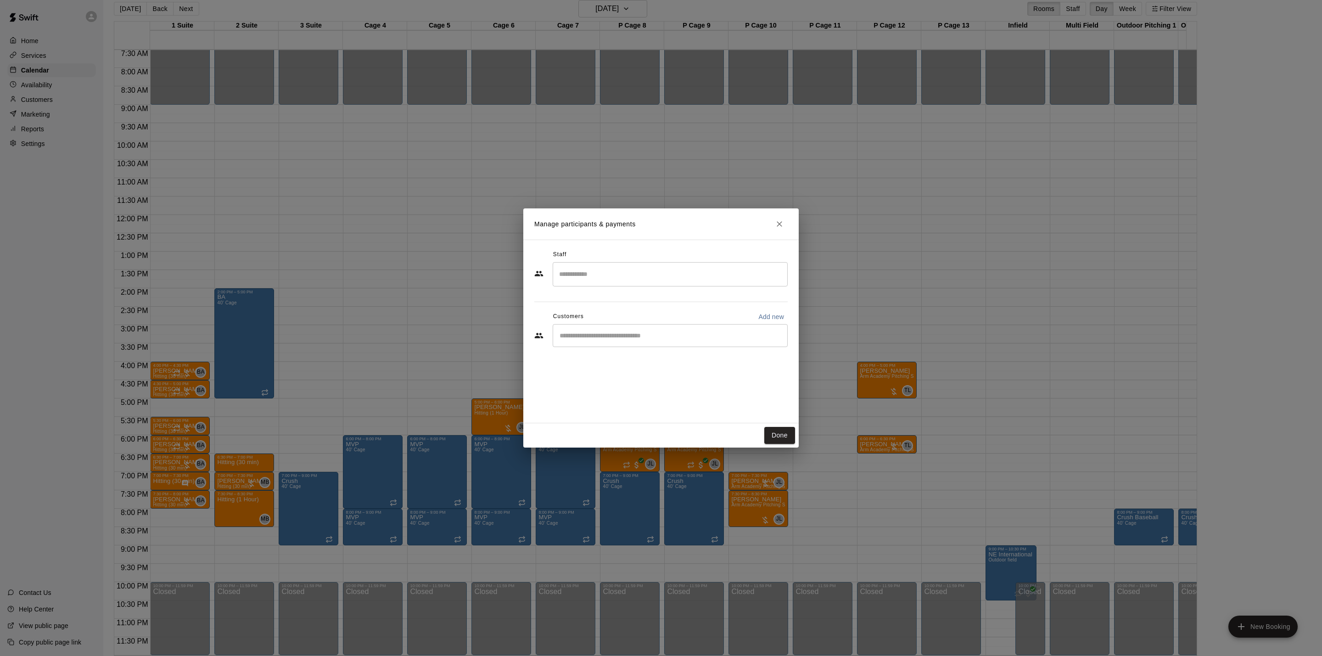
click at [646, 270] on input "Search staff" at bounding box center [670, 274] width 227 height 16
drag, startPoint x: 620, startPoint y: 297, endPoint x: 624, endPoint y: 293, distance: 5.8
click at [621, 297] on div "[PERSON_NAME] Staff" at bounding box center [678, 305] width 204 height 18
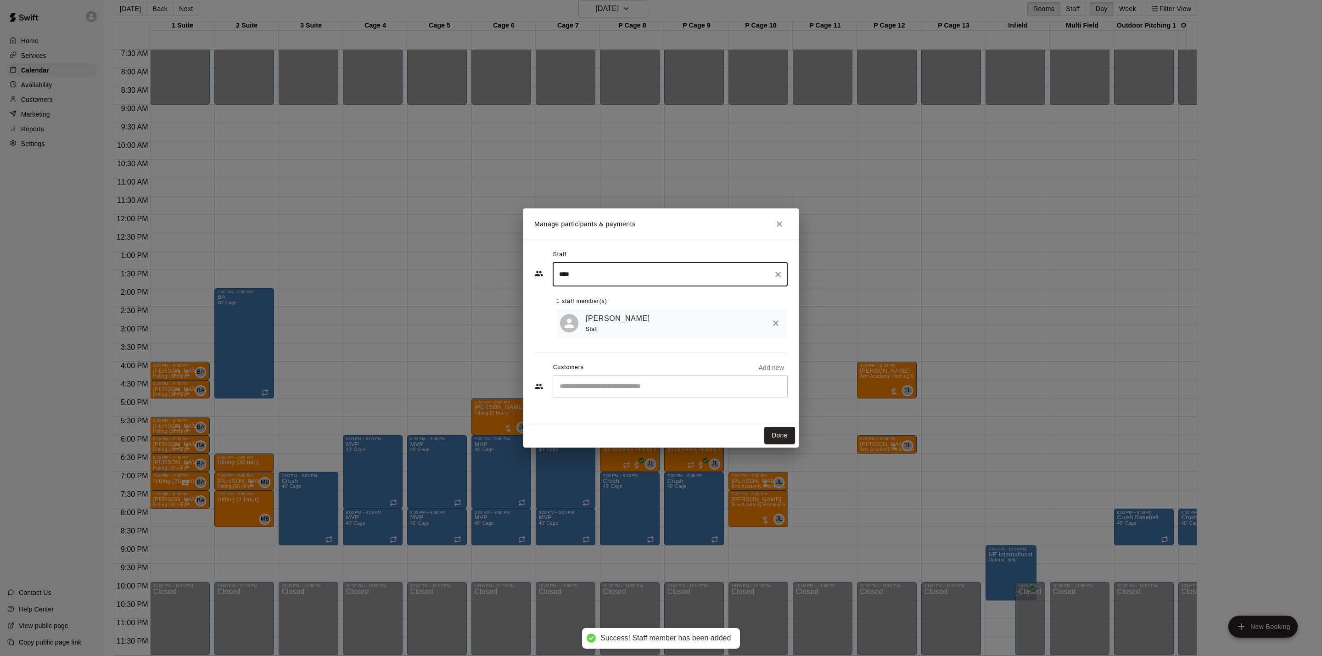
type input "****"
click at [646, 384] on input "Start typing to search customers..." at bounding box center [670, 386] width 227 height 9
type input "*****"
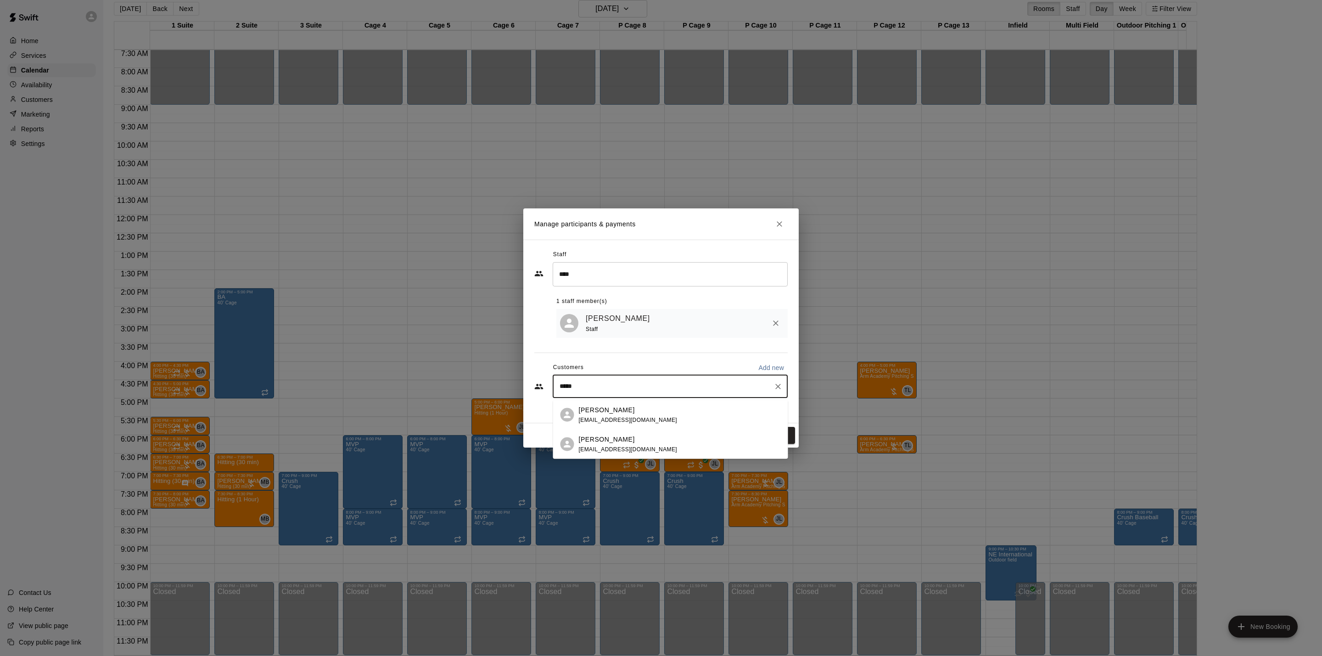
click at [649, 435] on div "[PERSON_NAME]" at bounding box center [628, 439] width 99 height 10
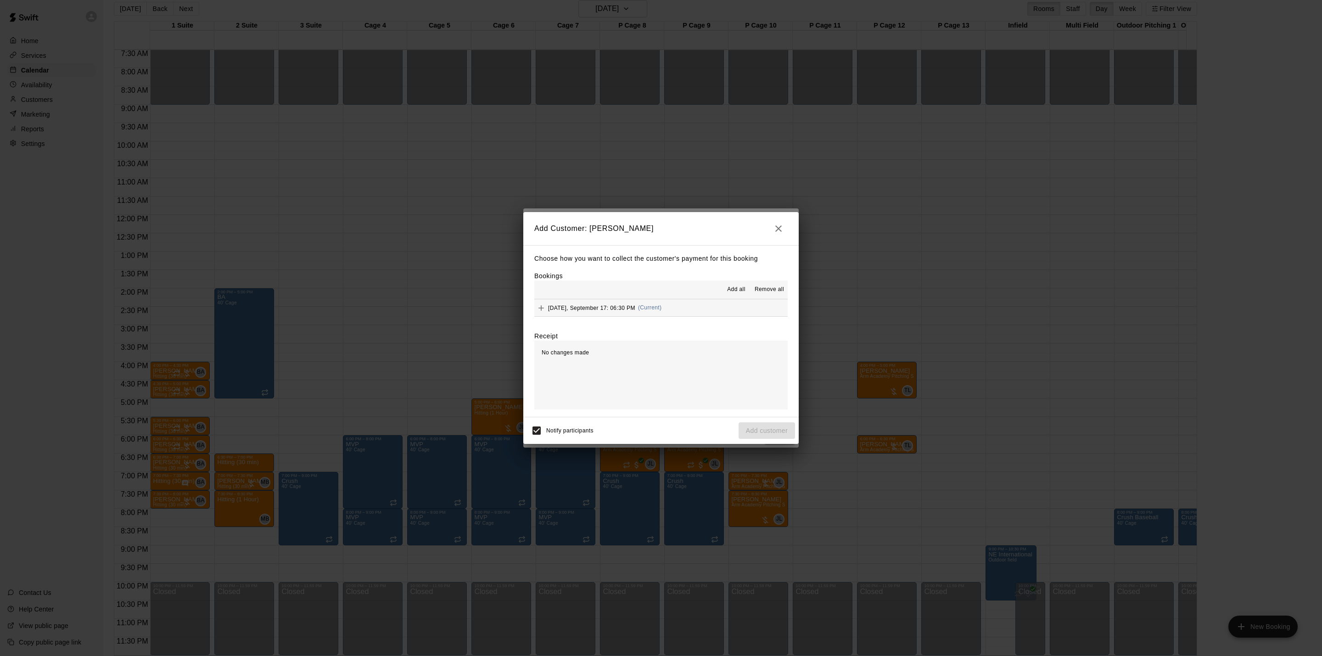
click at [721, 303] on button "[DATE], September 17: 06:30 PM (Current)" at bounding box center [660, 307] width 253 height 17
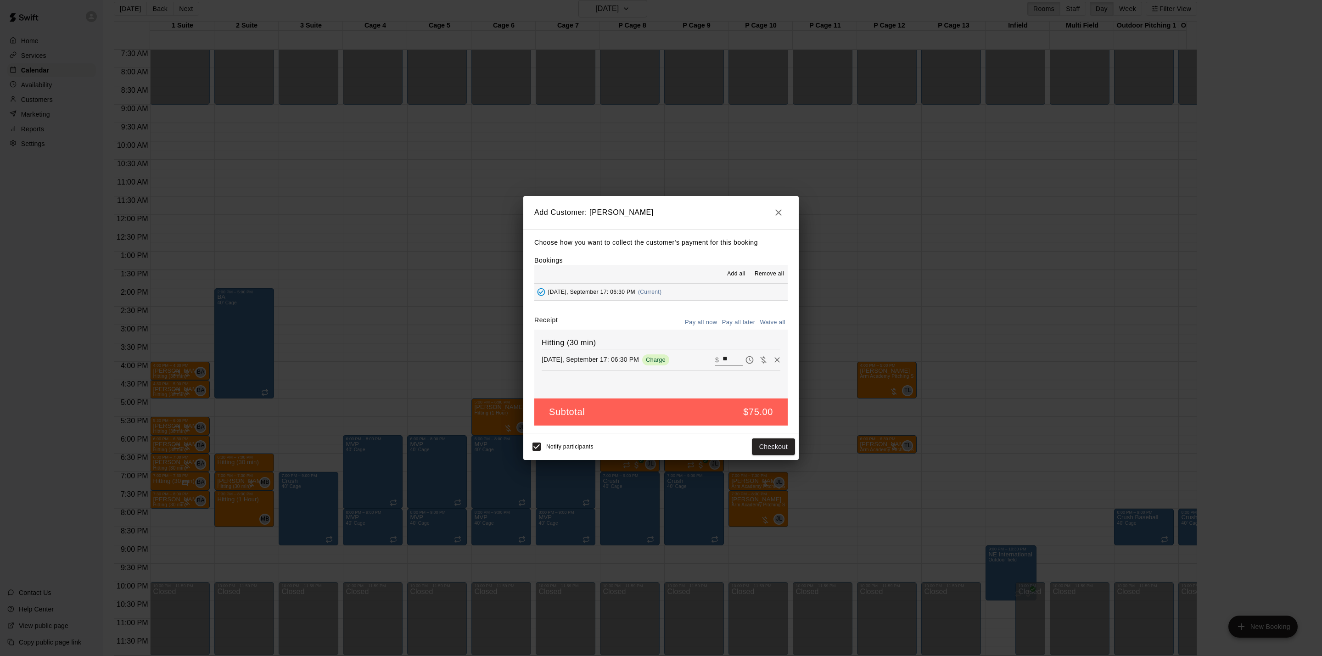
click at [727, 318] on button "Pay all later" at bounding box center [739, 322] width 38 height 14
click at [771, 450] on button "Add customer" at bounding box center [766, 446] width 56 height 17
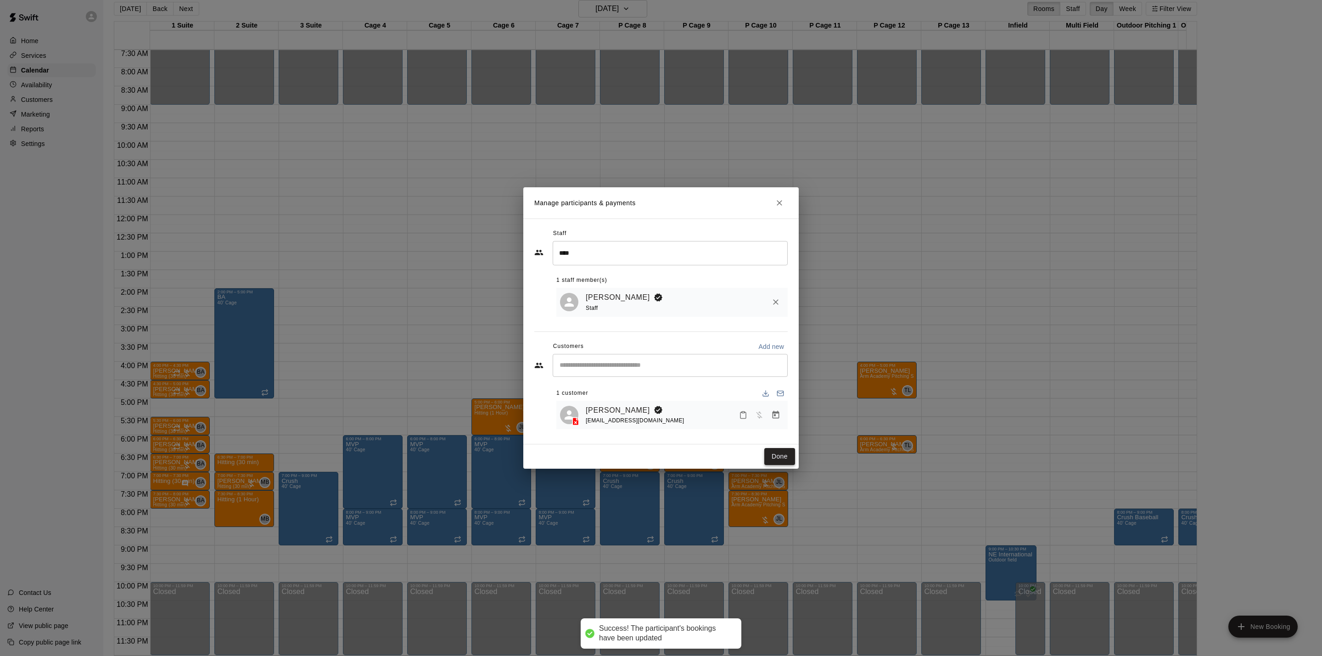
click at [778, 452] on button "Done" at bounding box center [779, 456] width 31 height 17
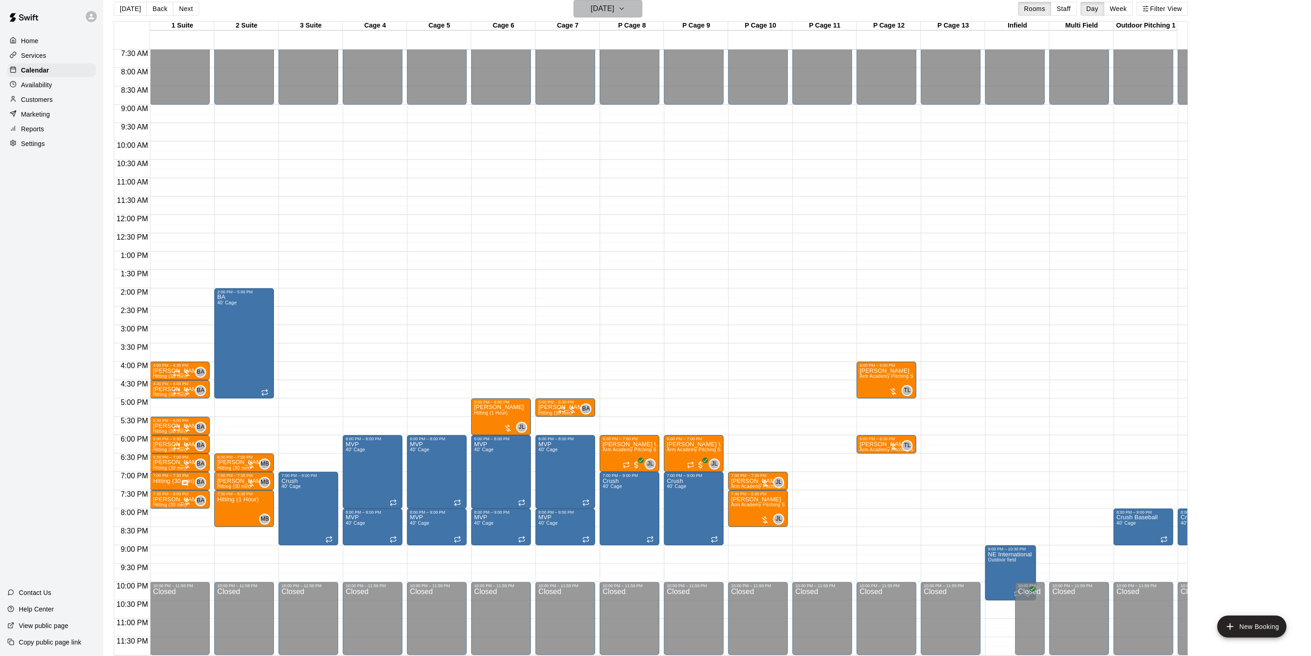
click at [643, 3] on button "[DATE]" at bounding box center [608, 8] width 69 height 17
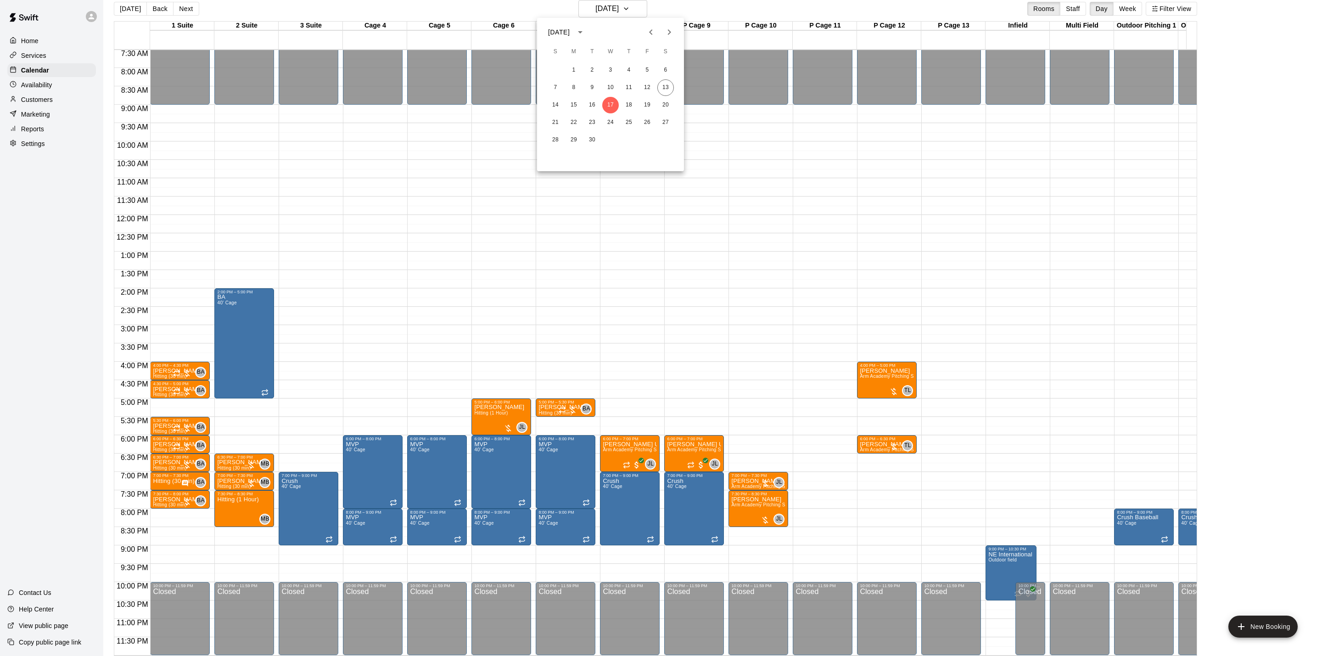
click at [645, 8] on div at bounding box center [661, 328] width 1322 height 656
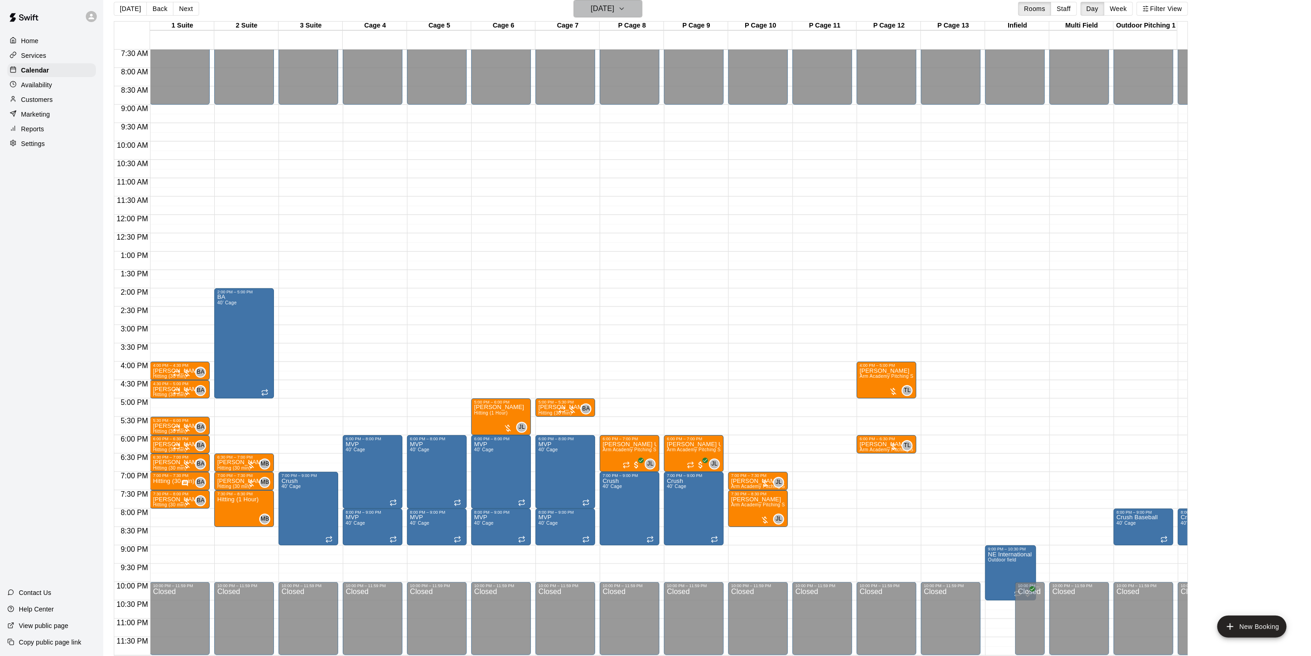
click at [643, 0] on button "[DATE]" at bounding box center [608, 8] width 69 height 17
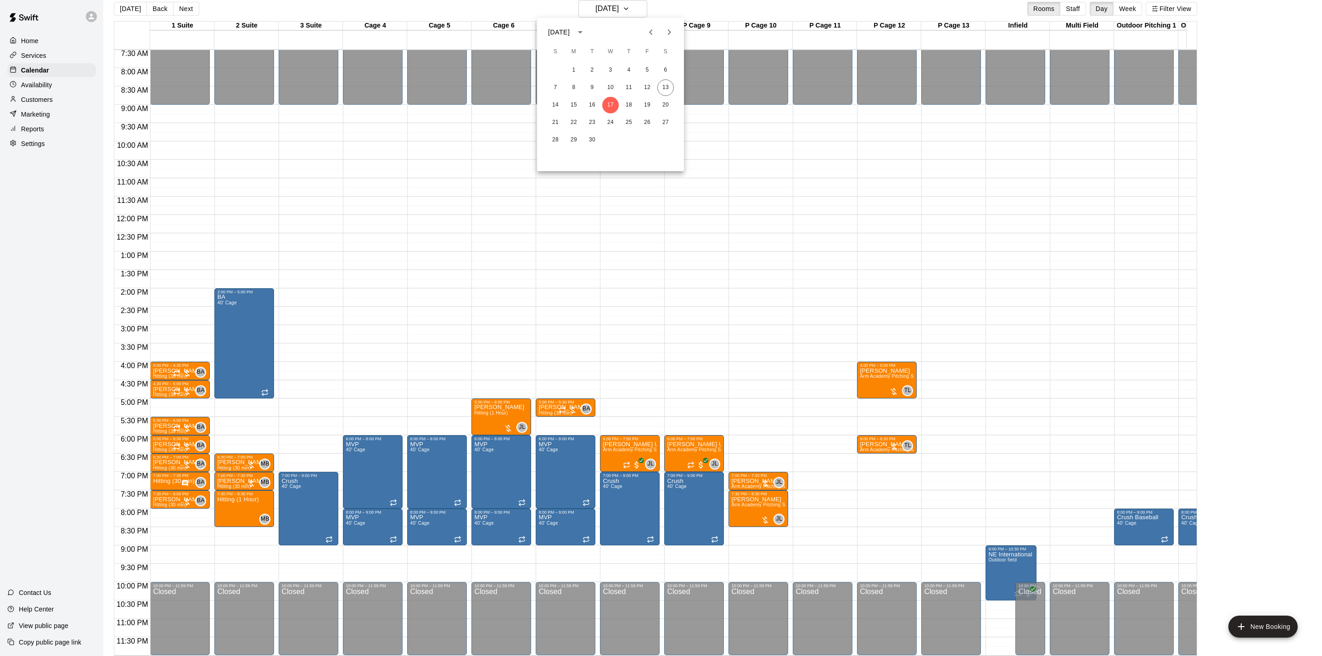
click at [219, 468] on div at bounding box center [661, 328] width 1322 height 656
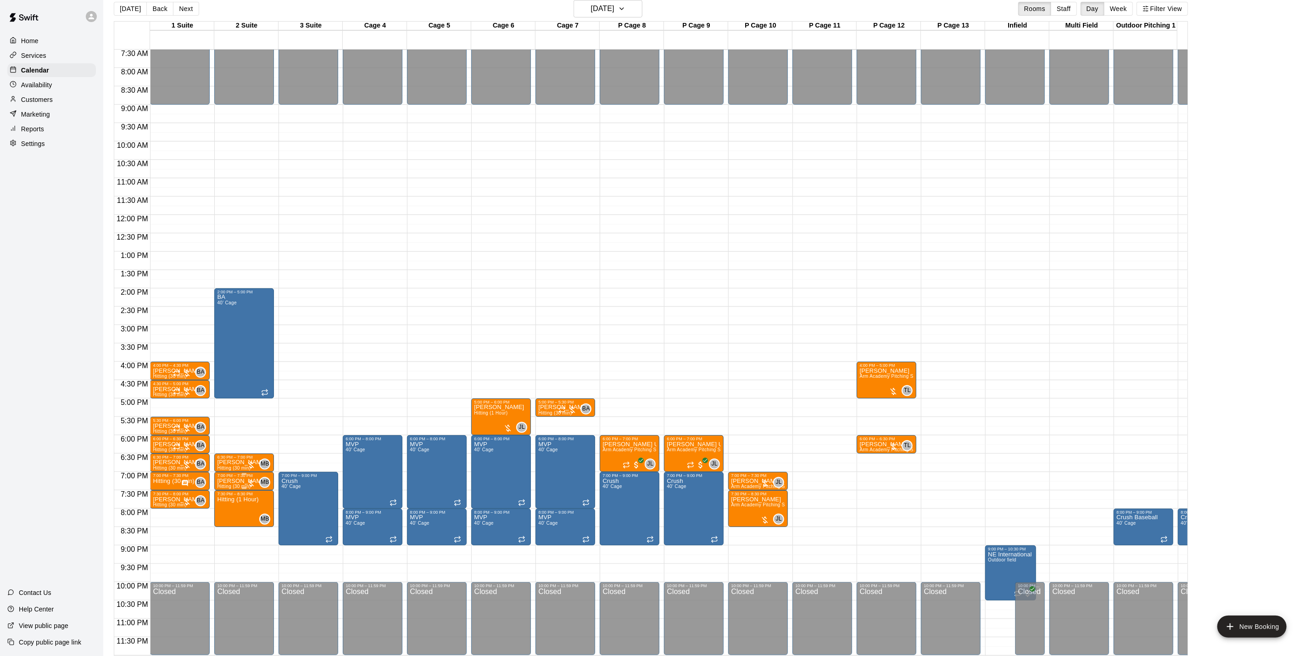
click at [226, 481] on p "[PERSON_NAME]" at bounding box center [242, 481] width 50 height 0
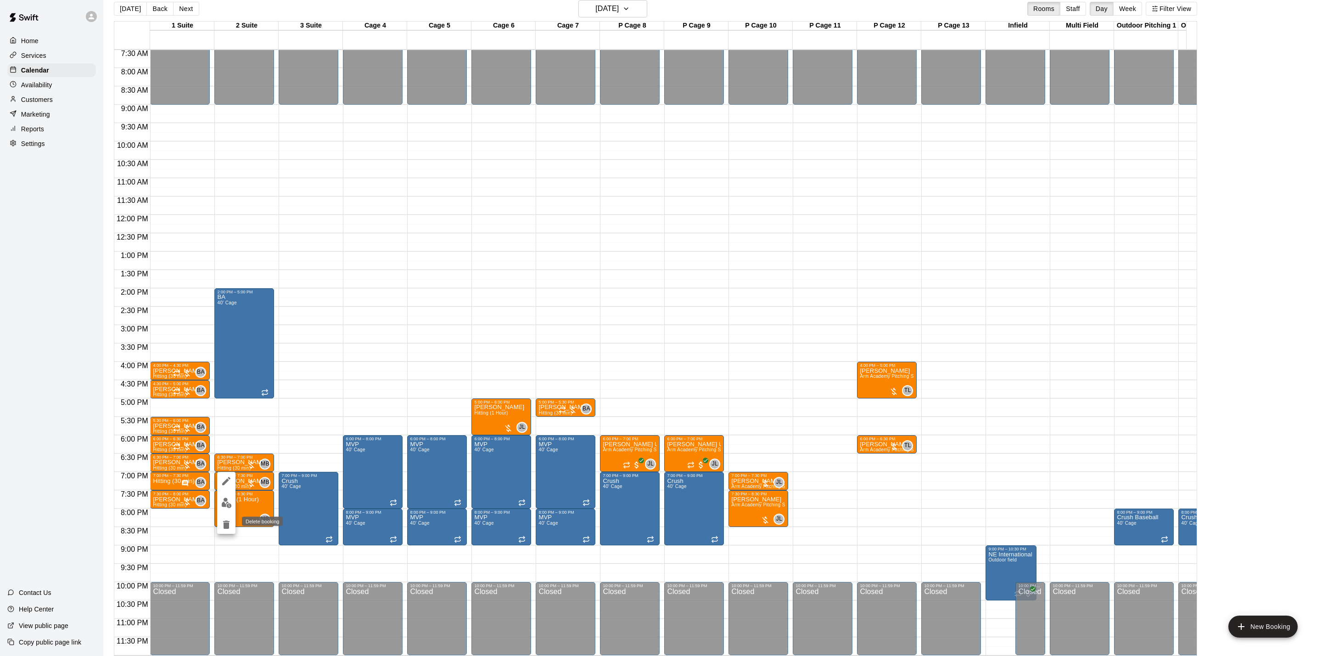
click at [228, 525] on icon "delete" at bounding box center [226, 524] width 6 height 8
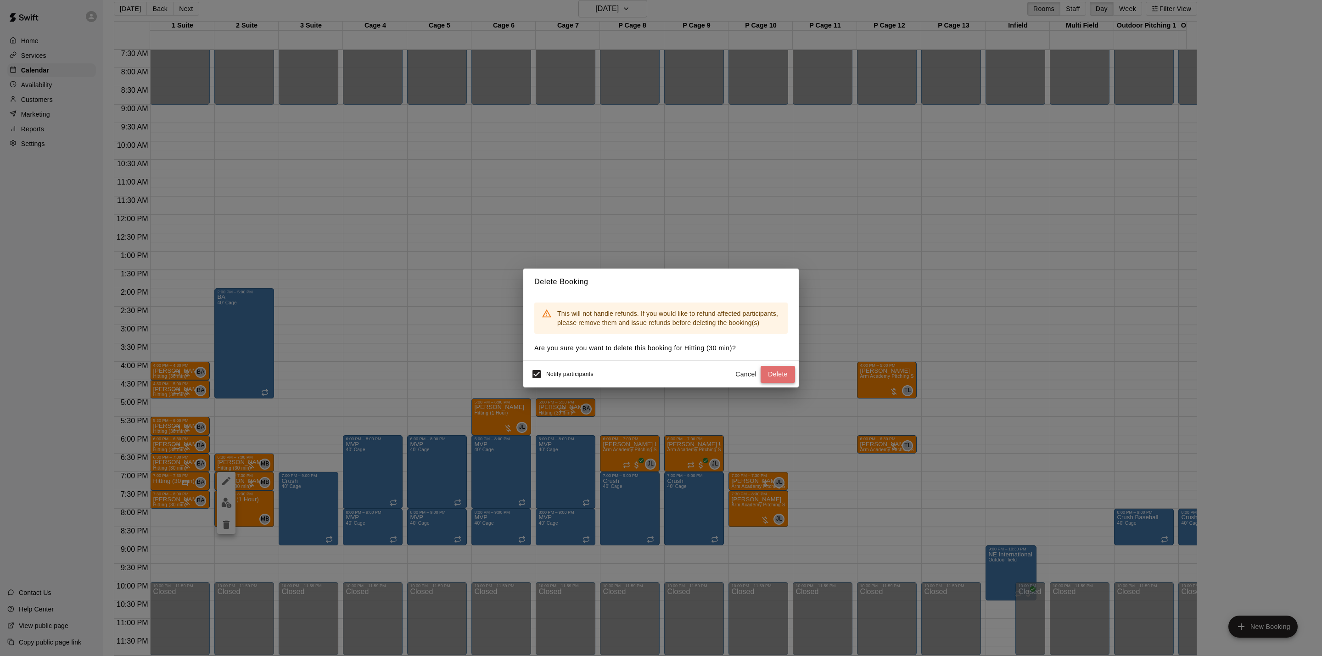
click at [777, 375] on button "Delete" at bounding box center [777, 374] width 34 height 17
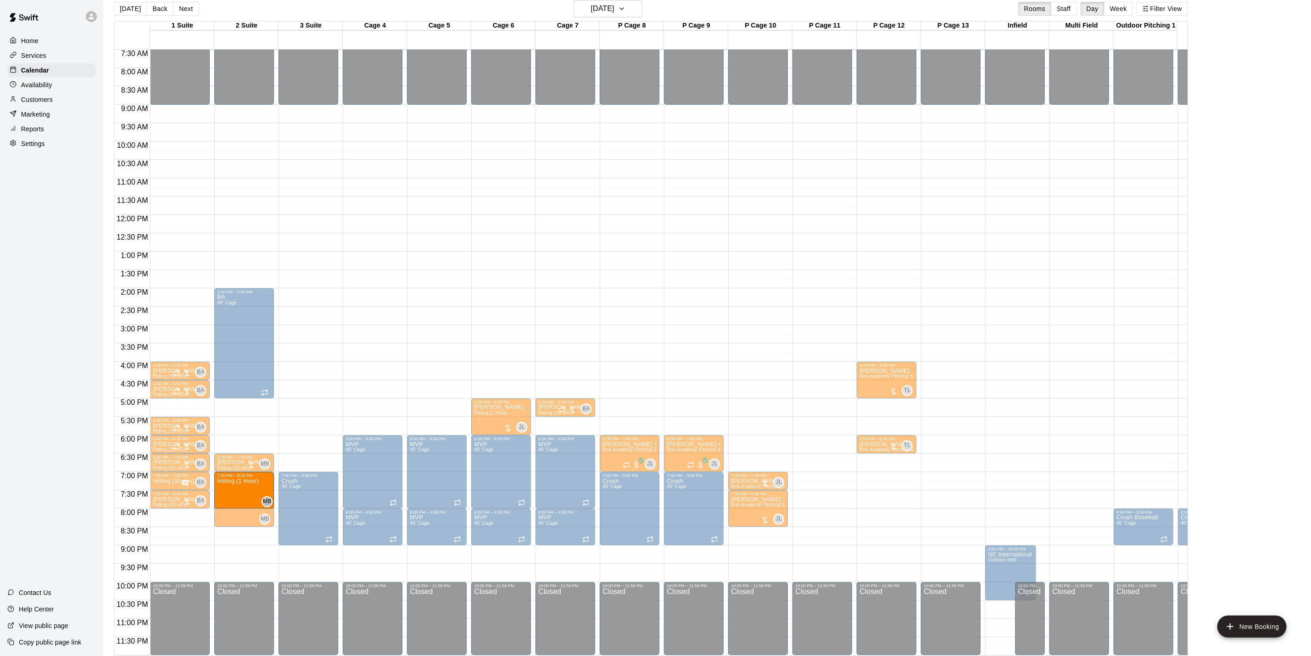
drag, startPoint x: 241, startPoint y: 492, endPoint x: 241, endPoint y: 481, distance: 11.0
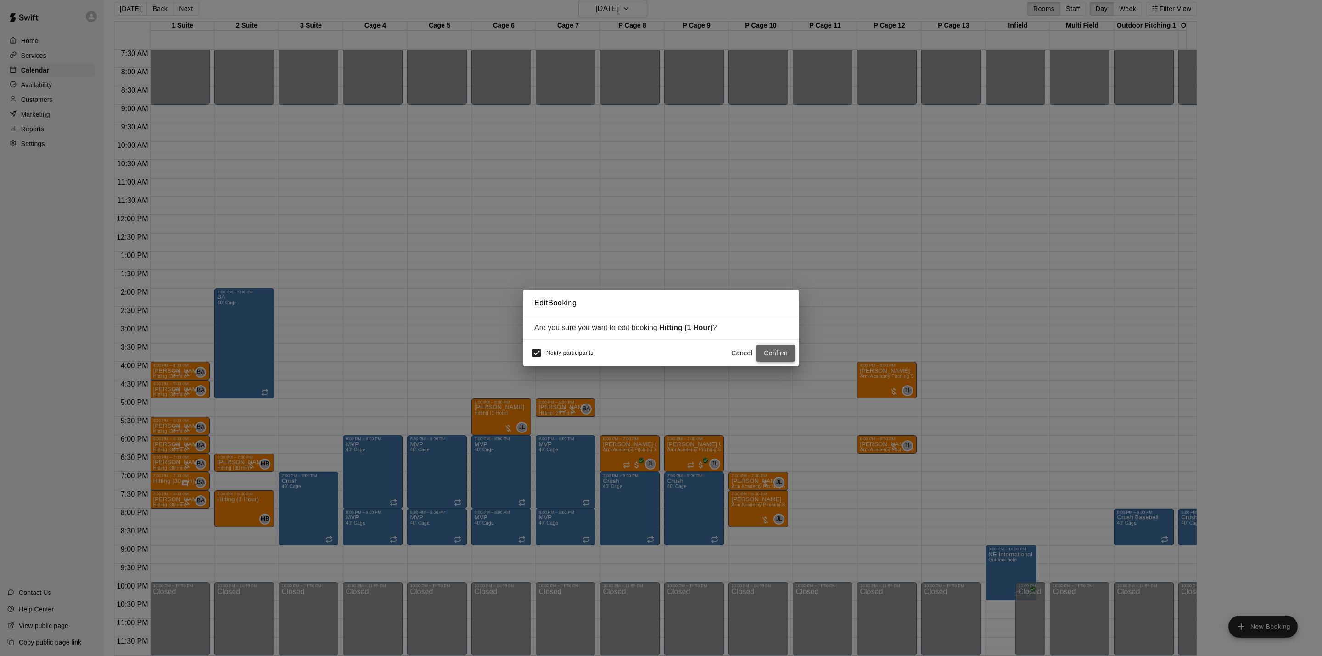
click at [785, 353] on button "Confirm" at bounding box center [775, 353] width 39 height 17
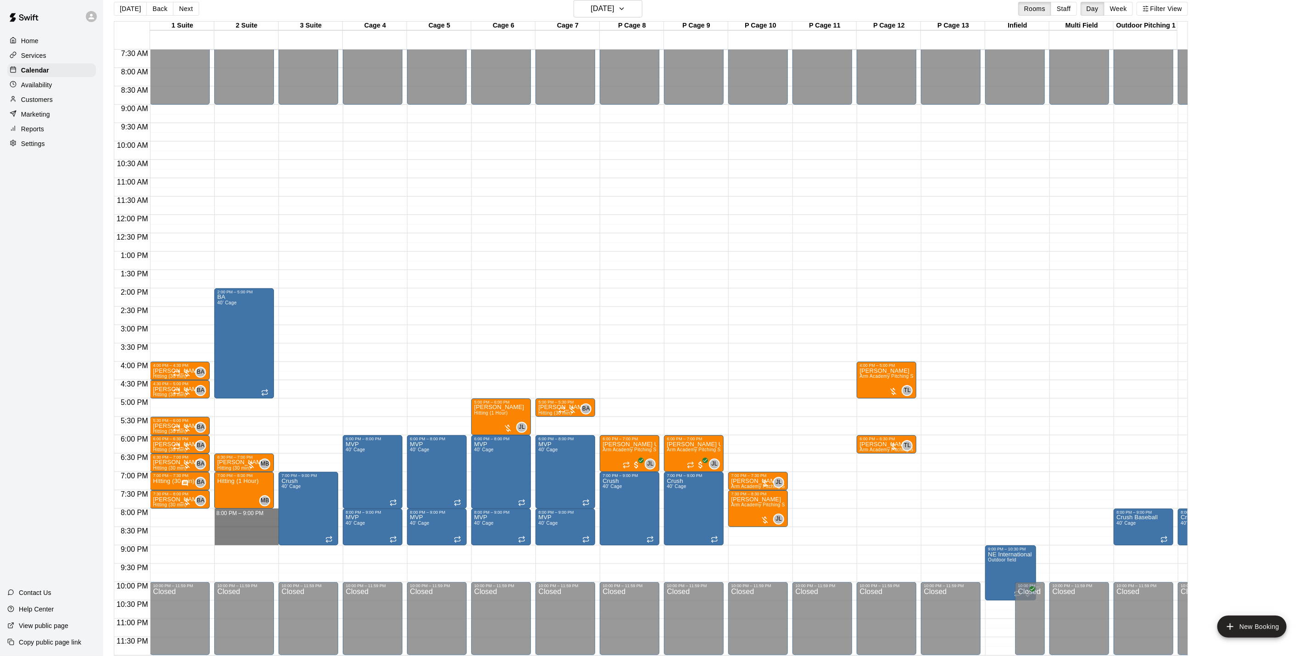
drag, startPoint x: 241, startPoint y: 504, endPoint x: 246, endPoint y: 531, distance: 27.5
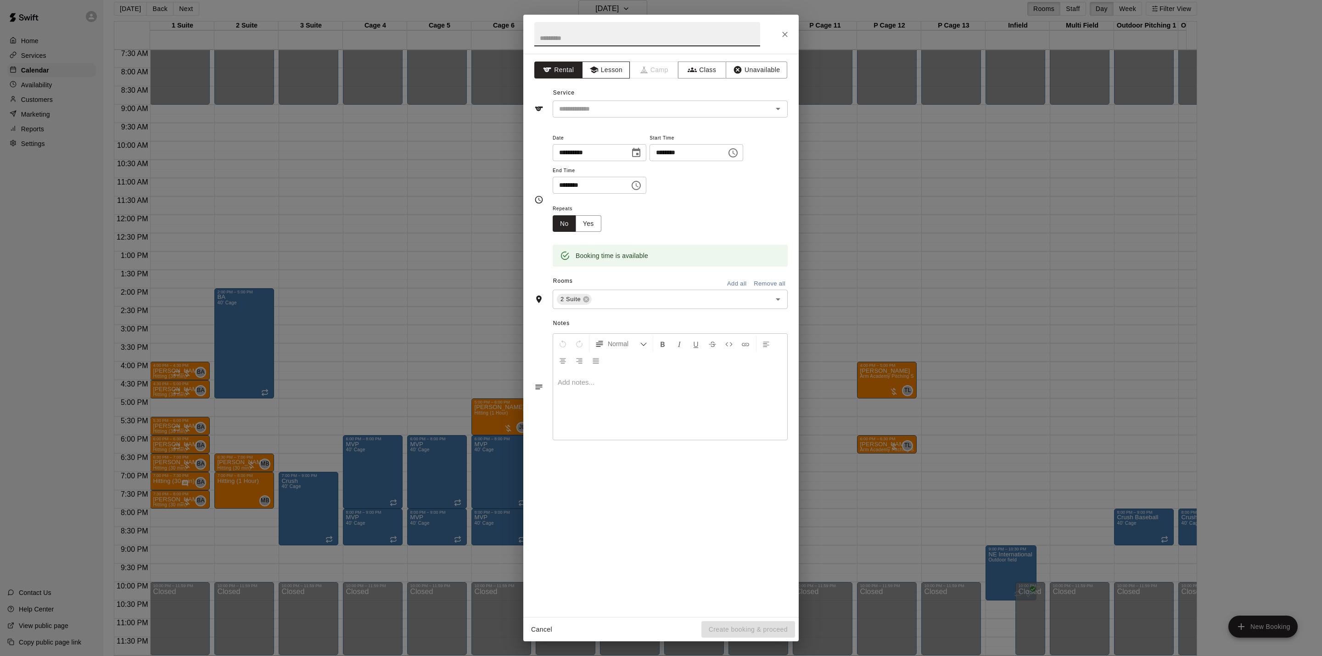
drag, startPoint x: 589, startPoint y: 69, endPoint x: 597, endPoint y: 71, distance: 7.5
click at [595, 70] on icon "button" at bounding box center [593, 69] width 9 height 9
click at [589, 106] on input "text" at bounding box center [656, 108] width 202 height 11
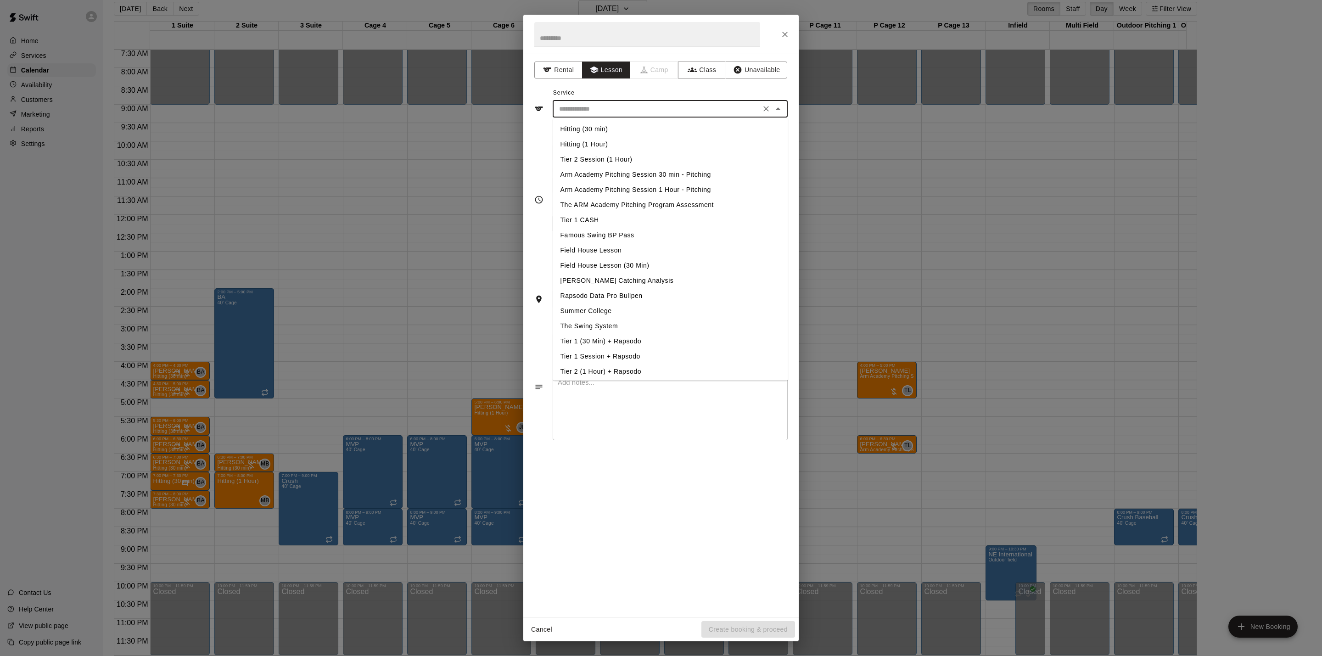
click at [594, 146] on li "Hitting (1 Hour)" at bounding box center [670, 144] width 235 height 15
type input "**********"
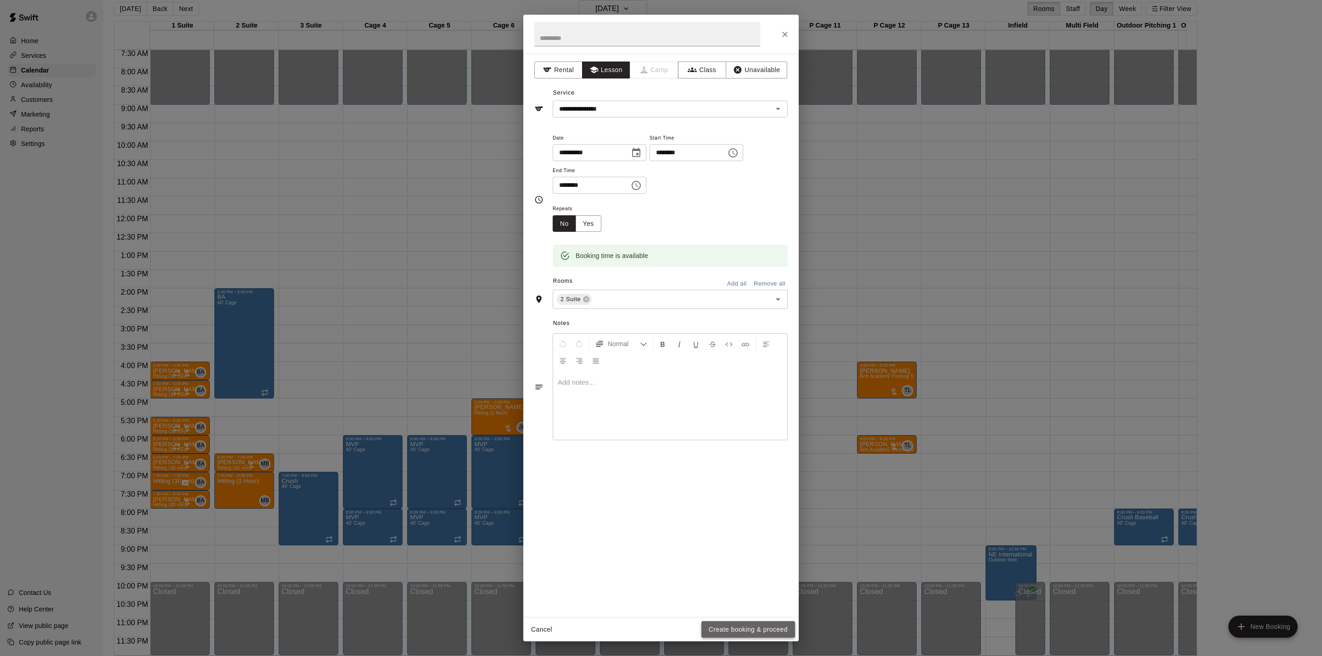
click at [778, 634] on button "Create booking & proceed" at bounding box center [748, 629] width 94 height 17
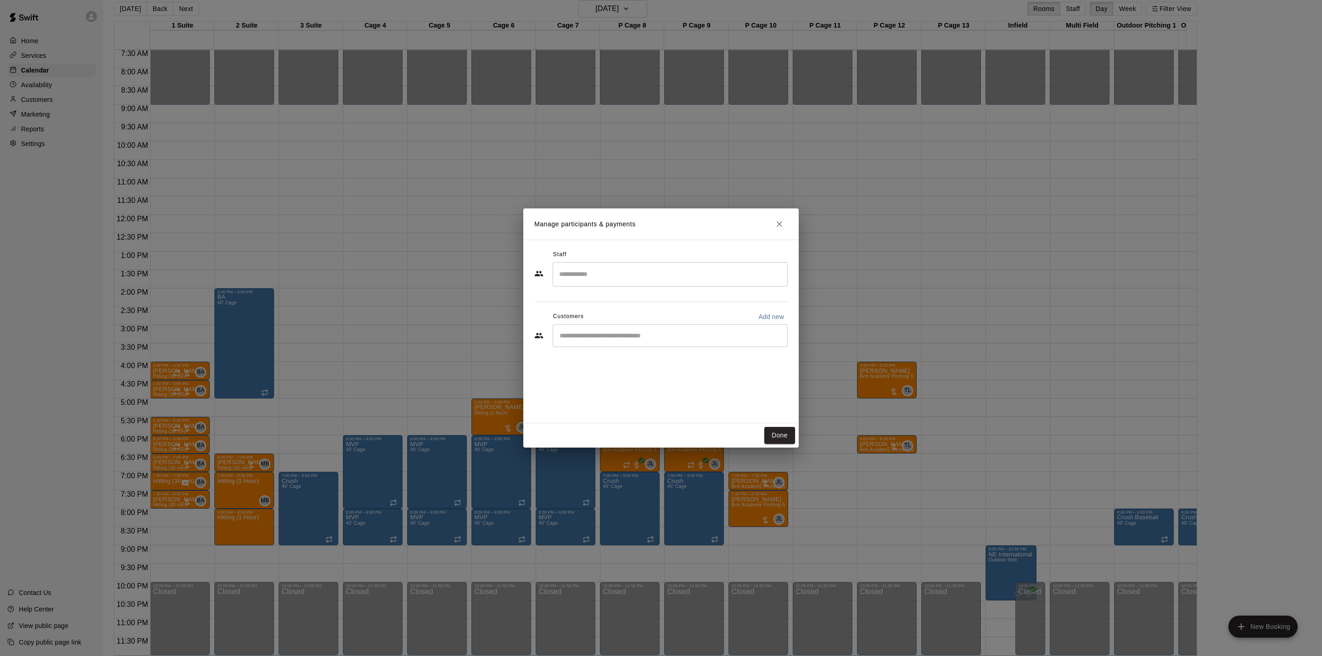
click at [652, 283] on div "​" at bounding box center [670, 274] width 235 height 24
drag, startPoint x: 581, startPoint y: 298, endPoint x: 598, endPoint y: 300, distance: 16.2
click at [592, 299] on p "[PERSON_NAME]" at bounding box center [604, 301] width 56 height 10
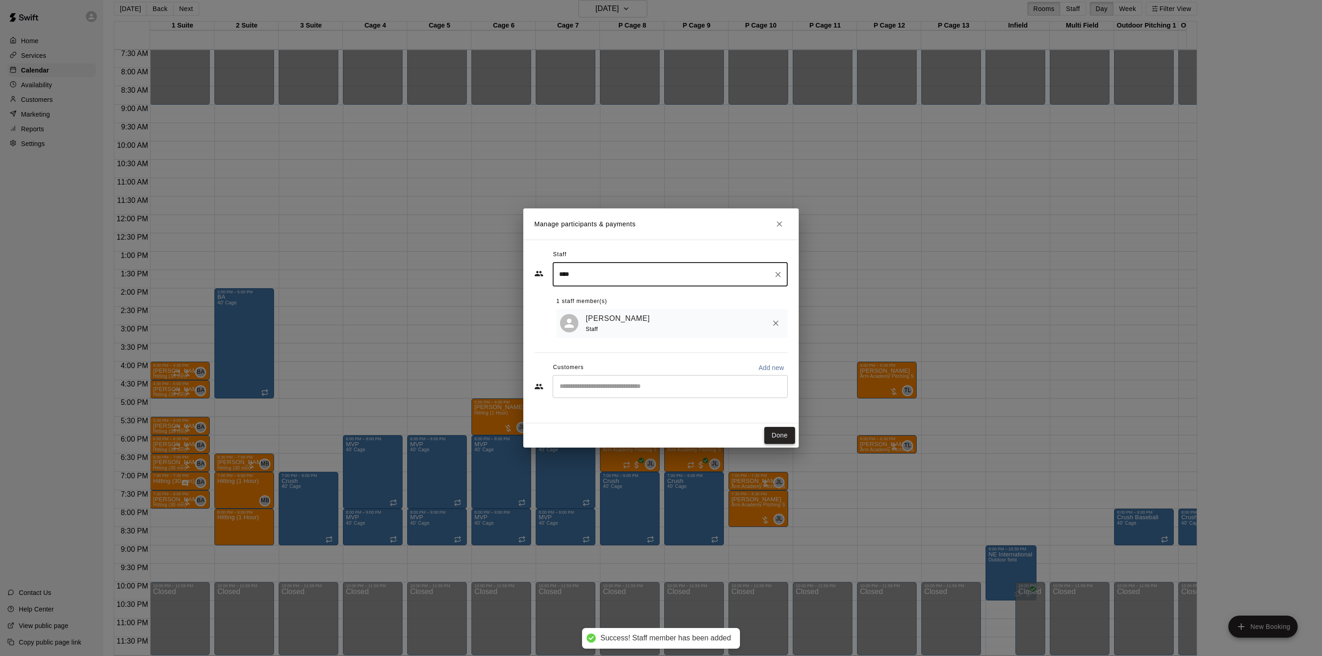
type input "****"
click at [791, 436] on button "Done" at bounding box center [779, 435] width 31 height 17
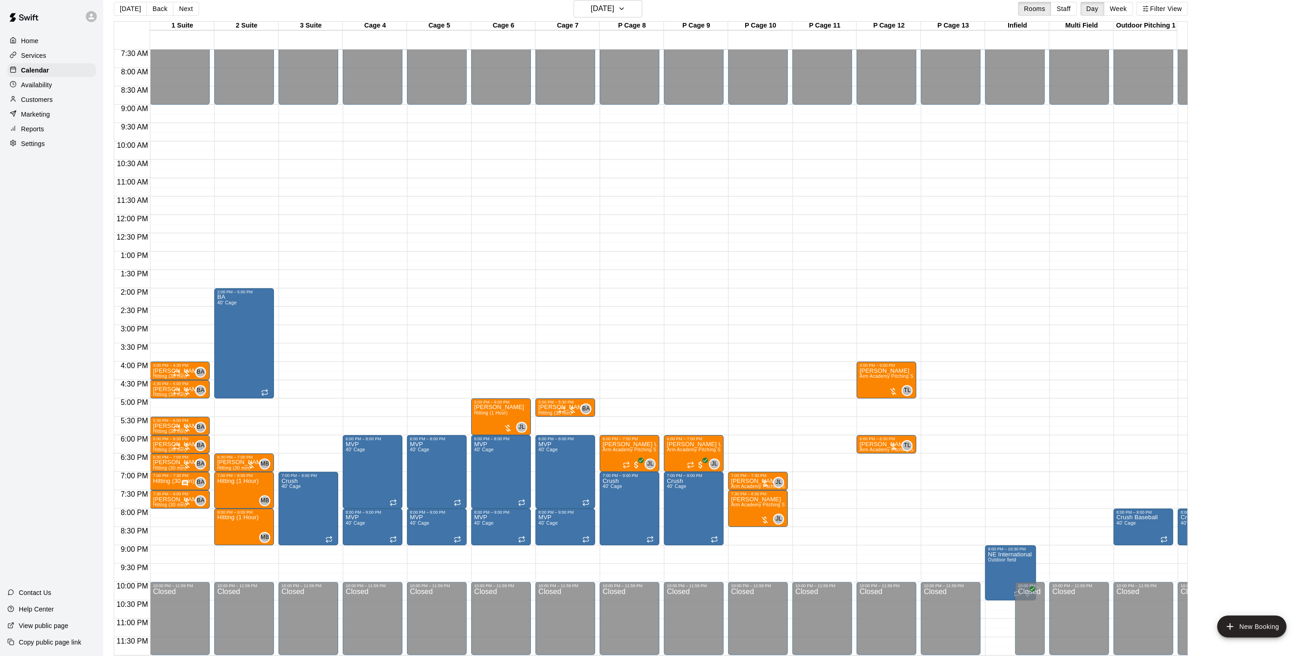
click at [189, 10] on button "Next" at bounding box center [186, 9] width 26 height 14
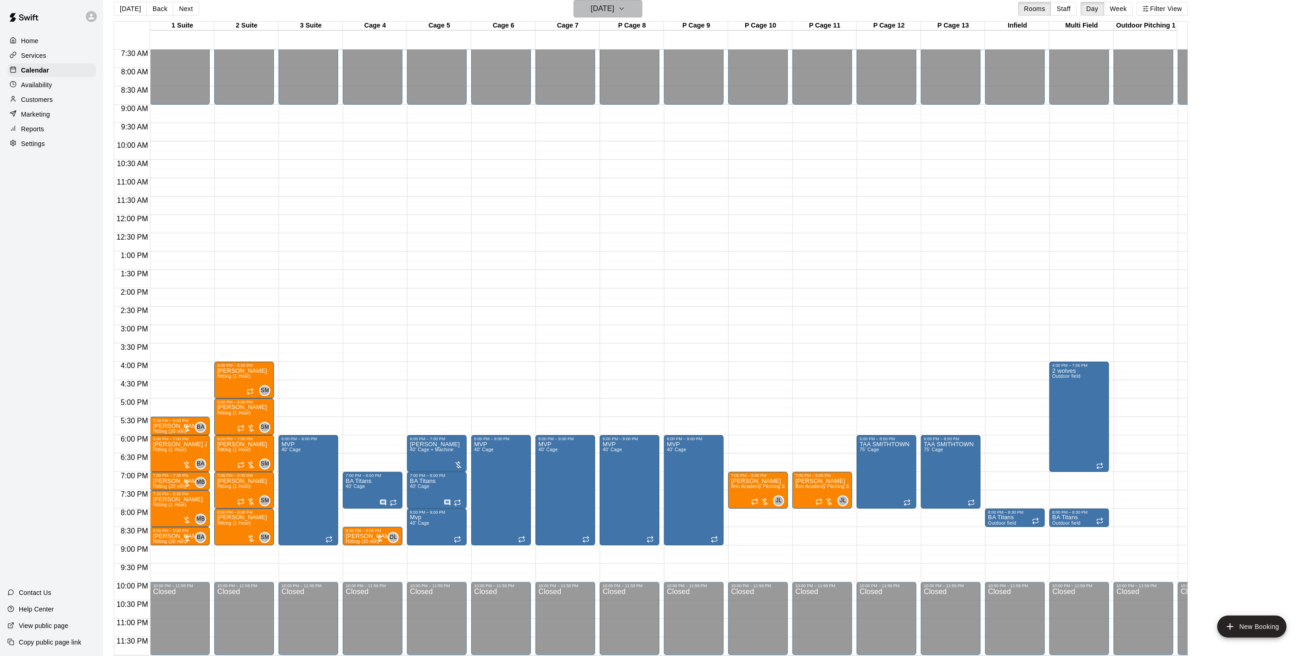
click at [610, 9] on h6 "[DATE]" at bounding box center [602, 8] width 23 height 13
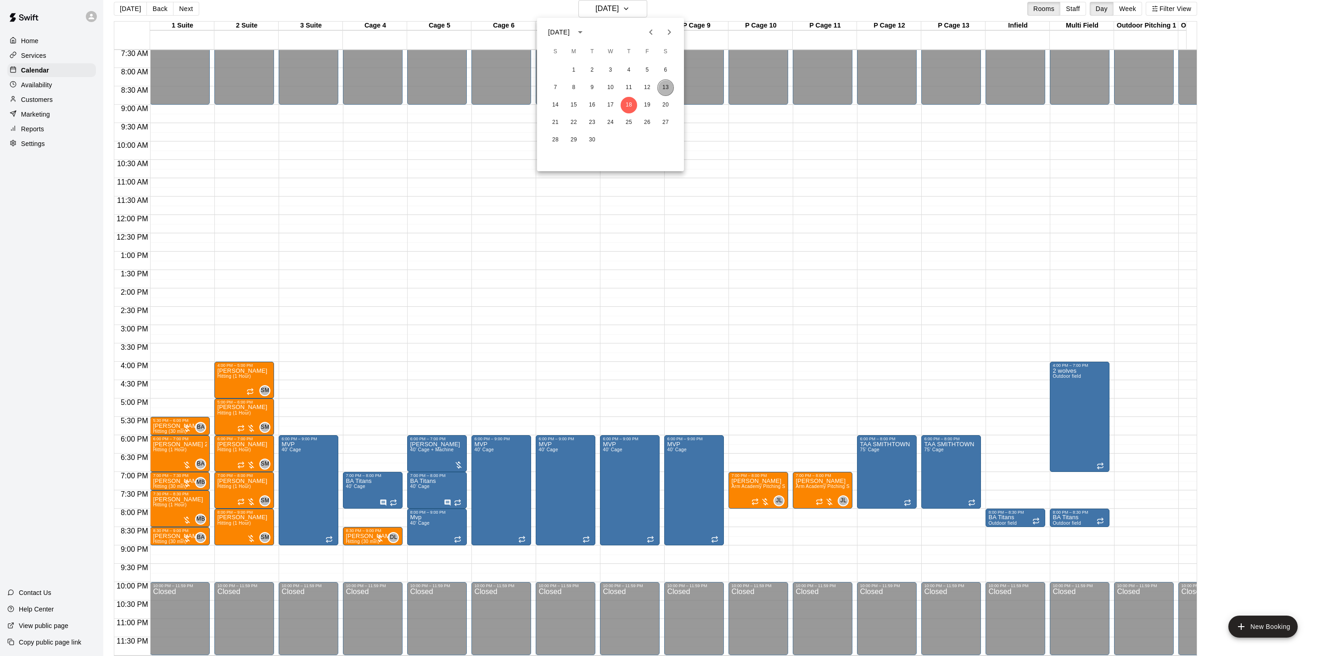
click at [665, 89] on button "13" at bounding box center [665, 87] width 17 height 17
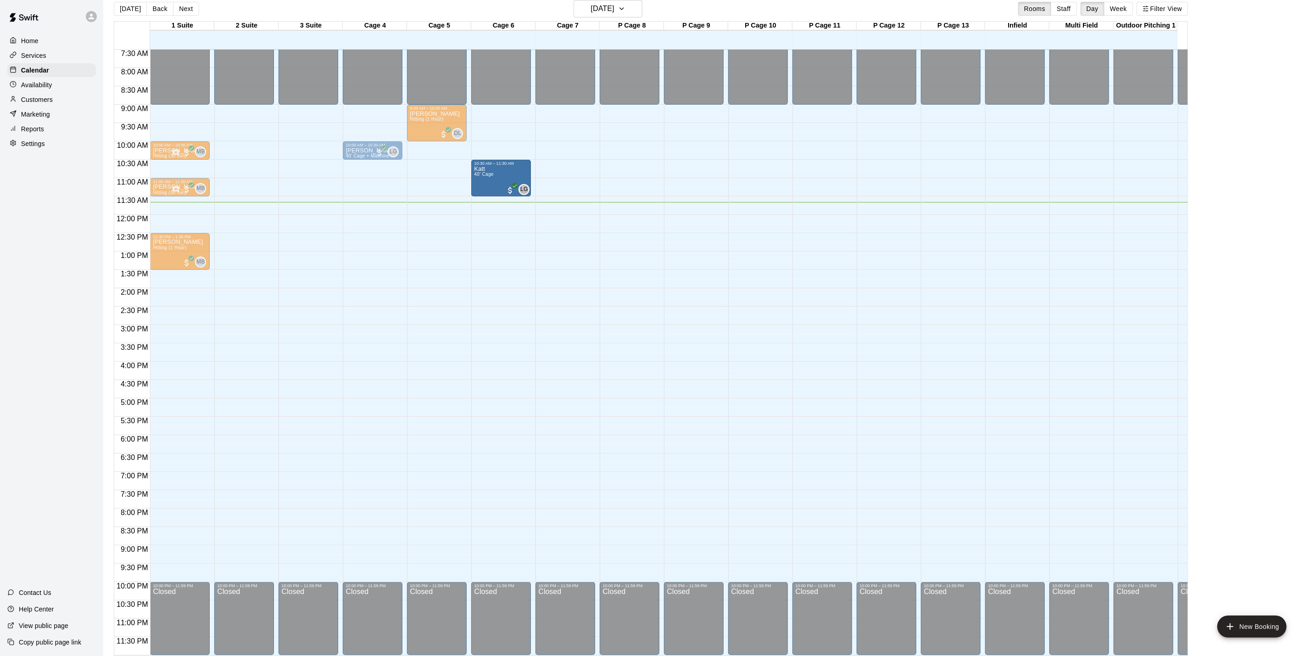
drag, startPoint x: 498, startPoint y: 178, endPoint x: 499, endPoint y: 170, distance: 8.3
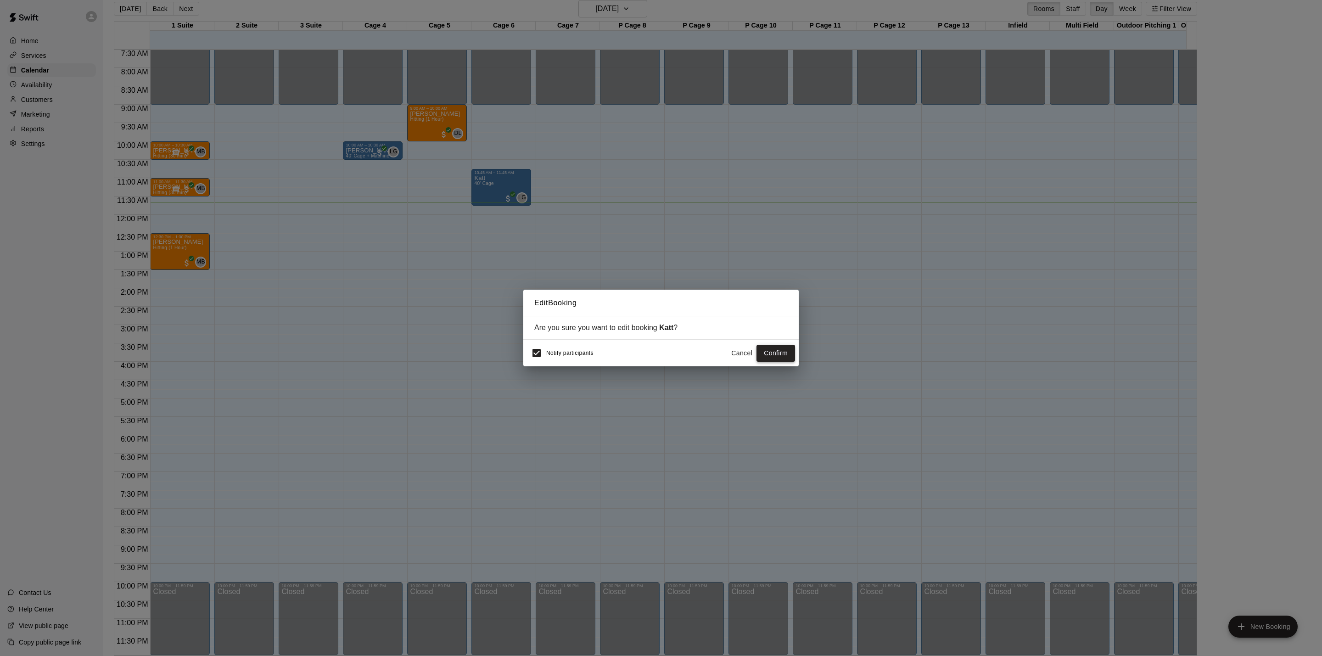
click at [779, 350] on button "Confirm" at bounding box center [775, 353] width 39 height 17
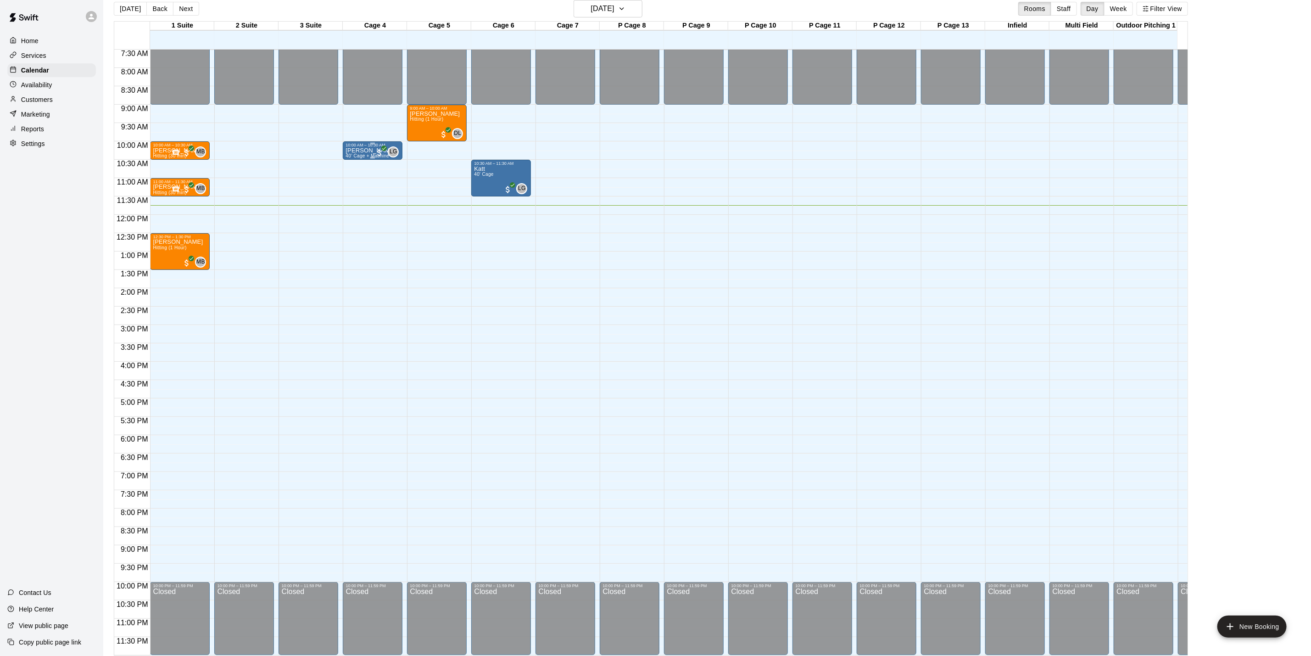
click at [355, 153] on span "40’ Cage + Machine" at bounding box center [368, 155] width 44 height 5
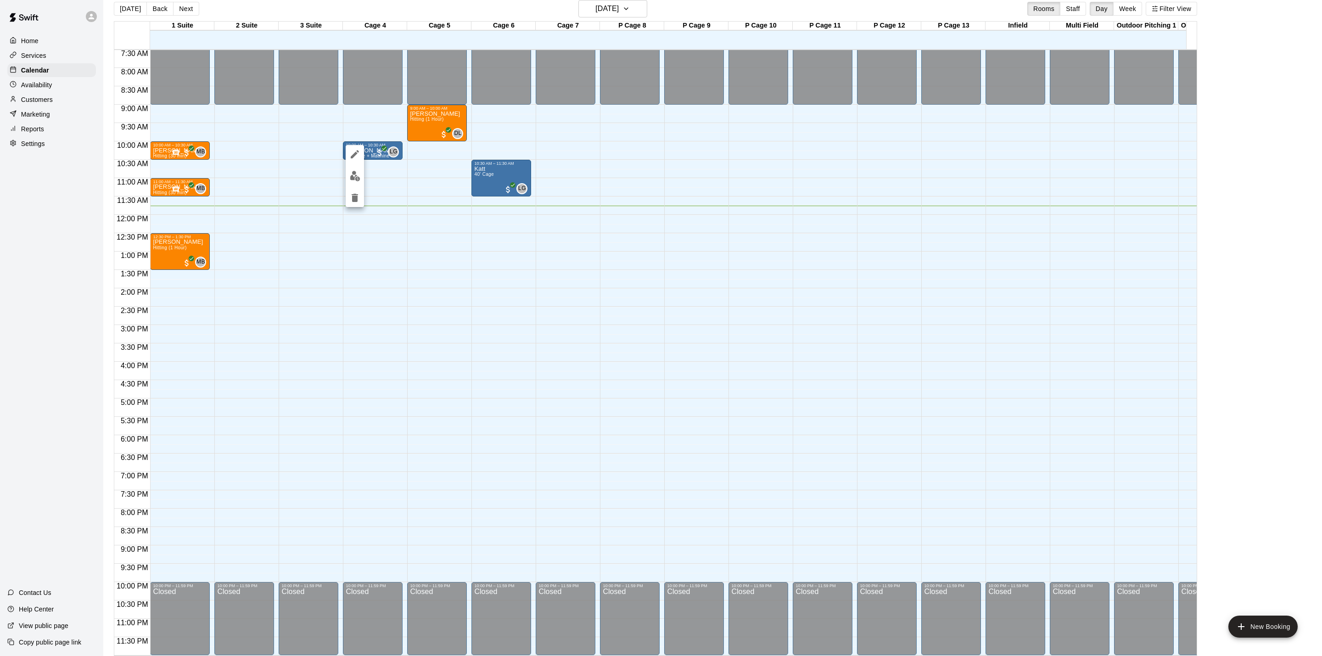
click at [415, 203] on div at bounding box center [661, 328] width 1322 height 656
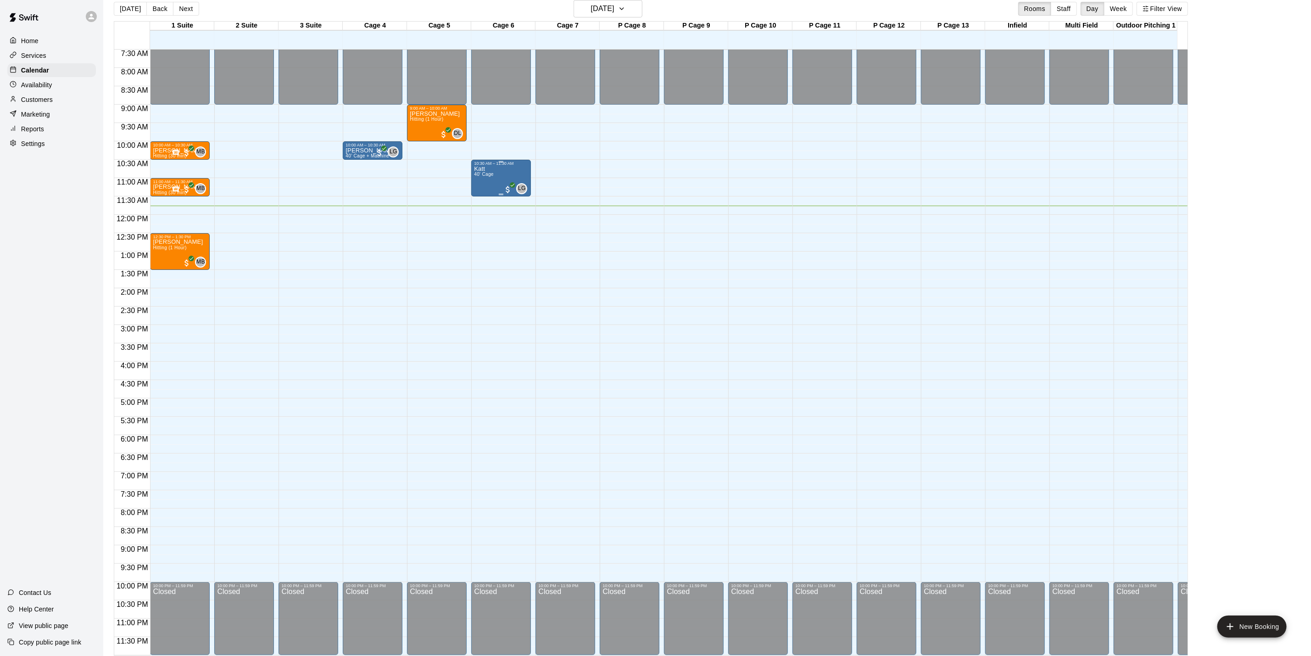
click at [485, 169] on p "Katt" at bounding box center [483, 169] width 19 height 0
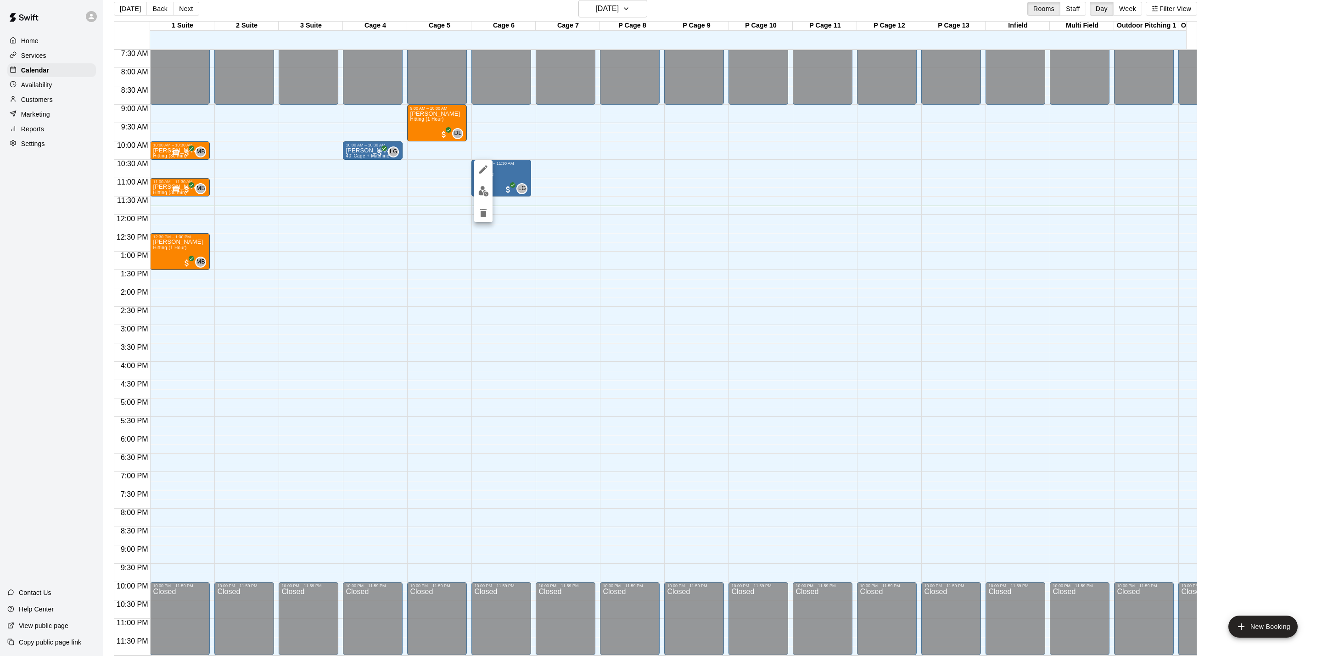
click at [558, 169] on div at bounding box center [661, 328] width 1322 height 656
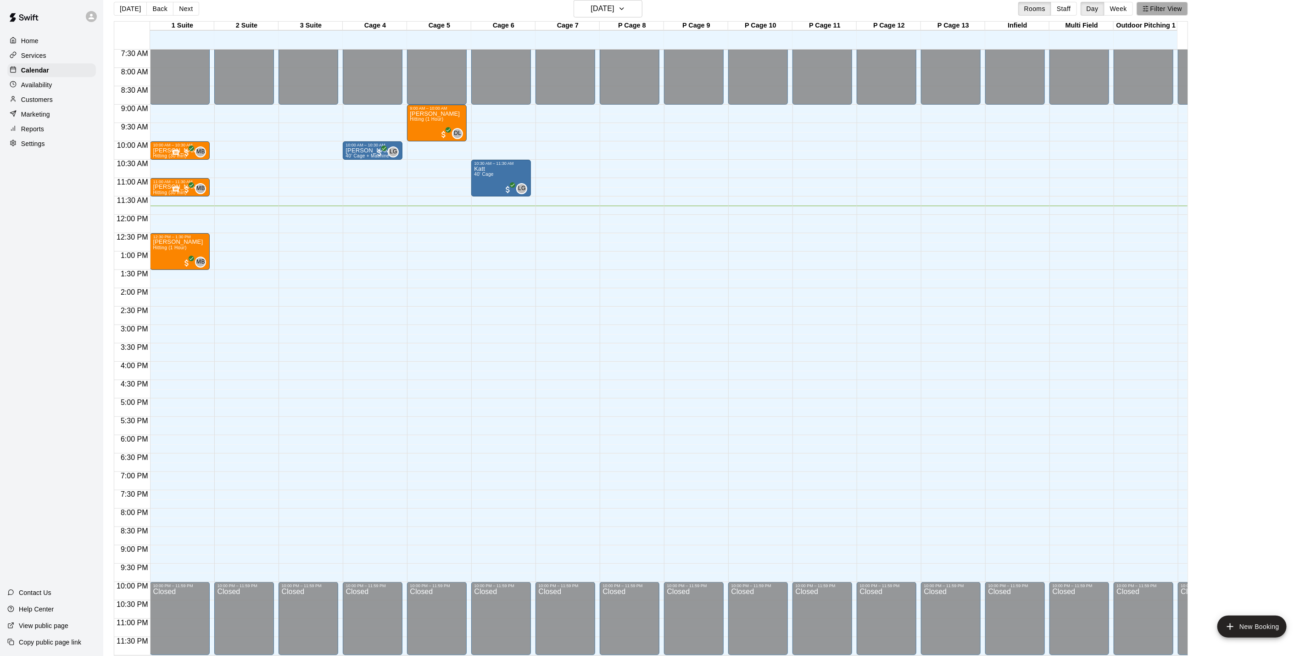
click at [1166, 11] on button "Filter View" at bounding box center [1162, 9] width 51 height 14
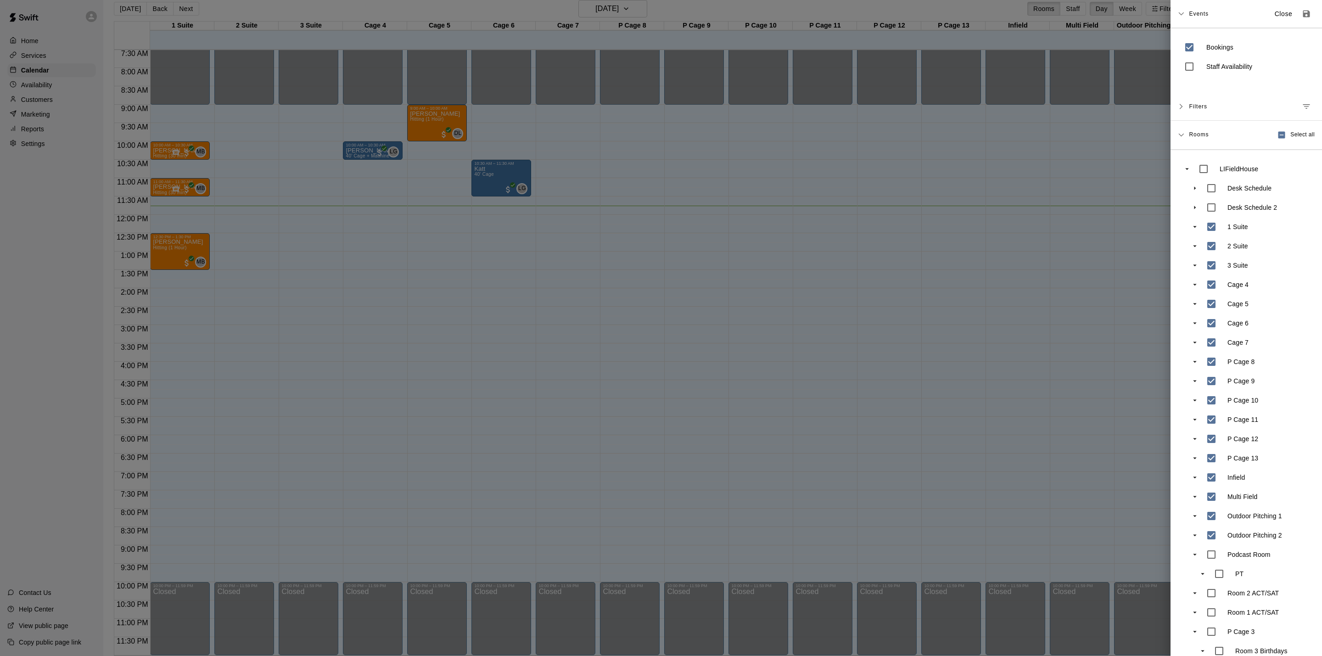
click at [527, 280] on div at bounding box center [661, 328] width 1322 height 656
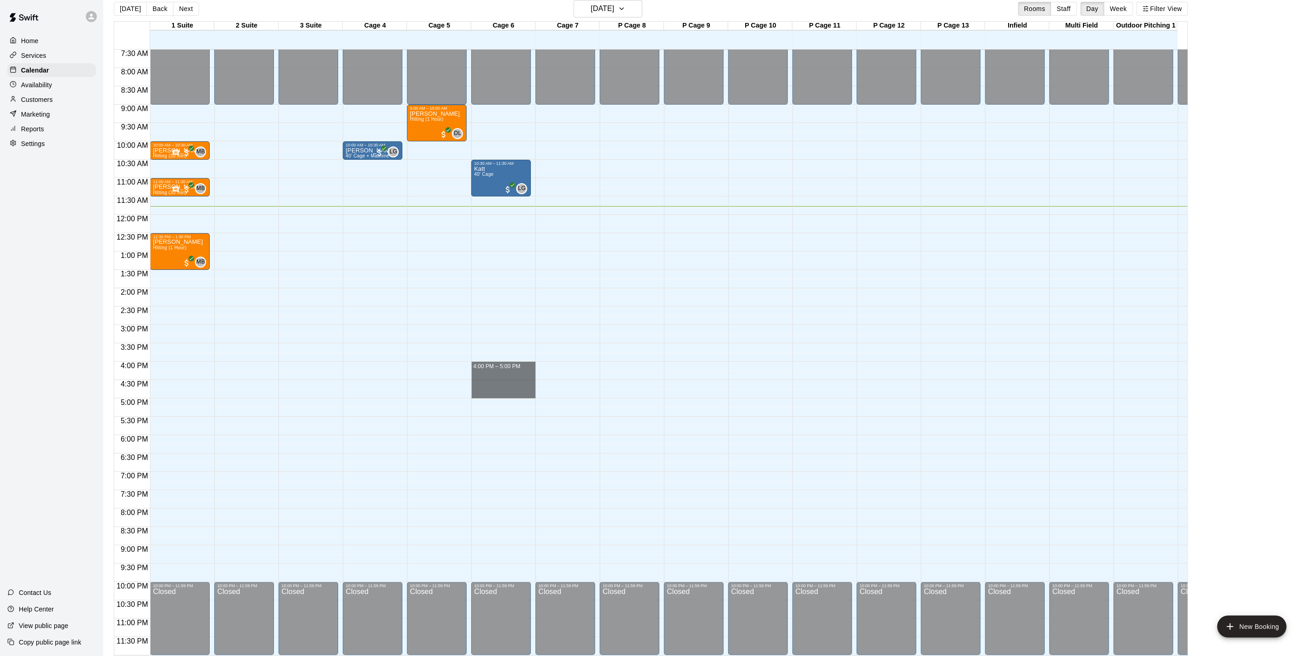
drag, startPoint x: 485, startPoint y: 353, endPoint x: 485, endPoint y: 380, distance: 27.5
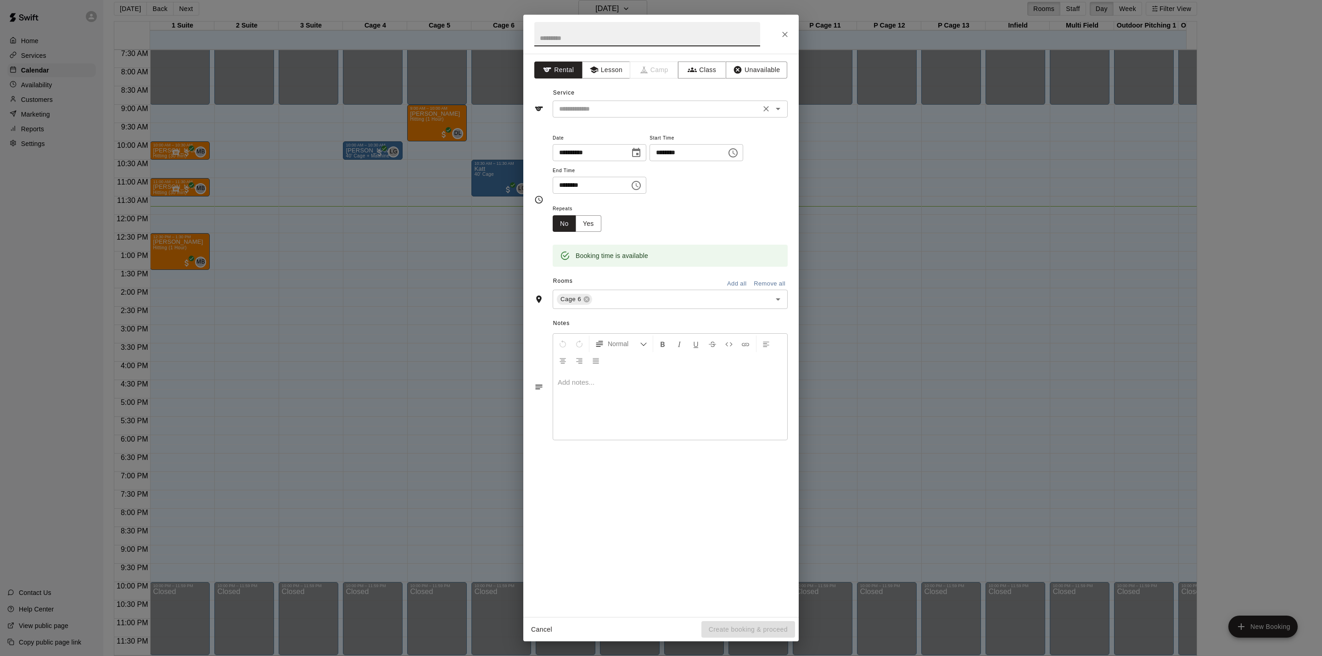
click at [707, 106] on input "text" at bounding box center [656, 108] width 202 height 11
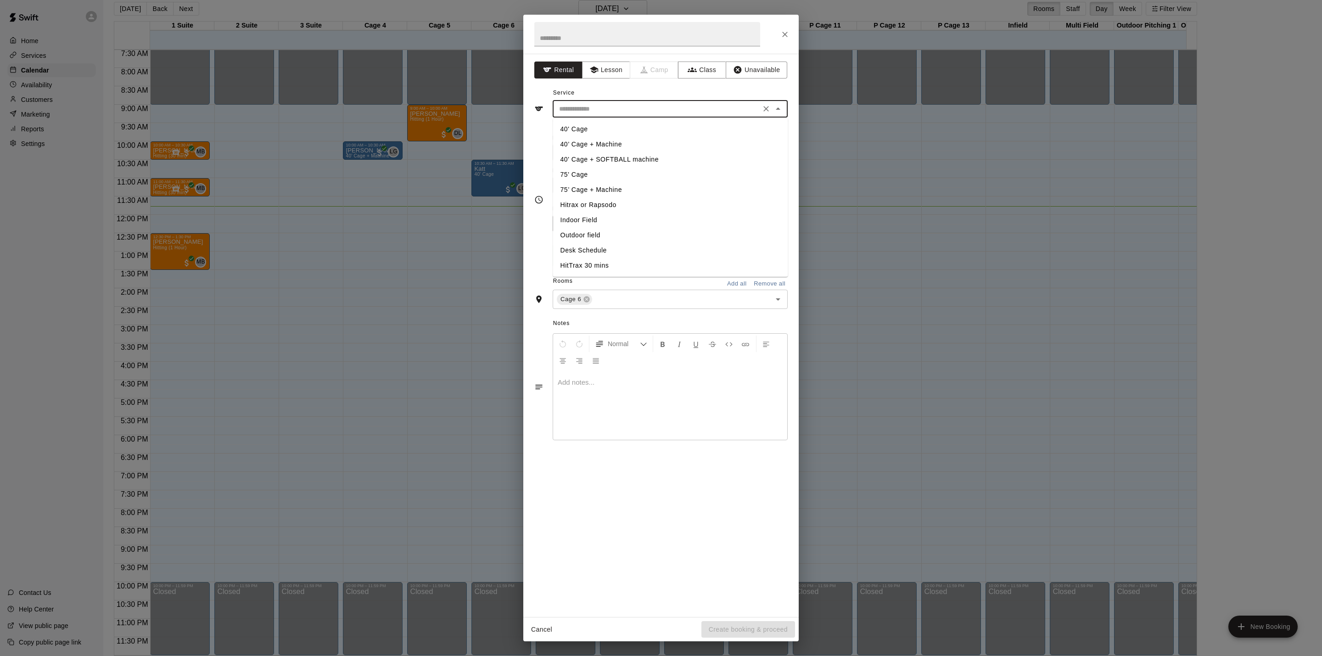
click at [609, 160] on li "40' Cage + SOFTBALL machine" at bounding box center [670, 159] width 235 height 15
type input "**********"
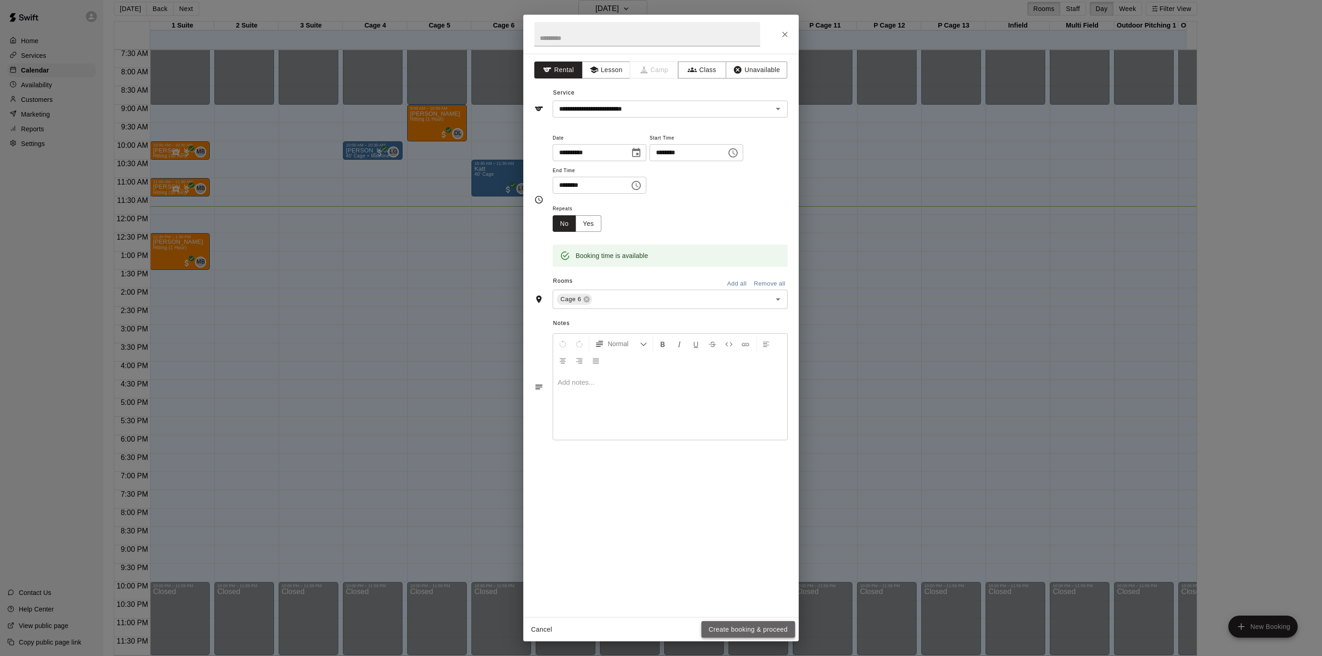
click at [741, 635] on button "Create booking & proceed" at bounding box center [748, 629] width 94 height 17
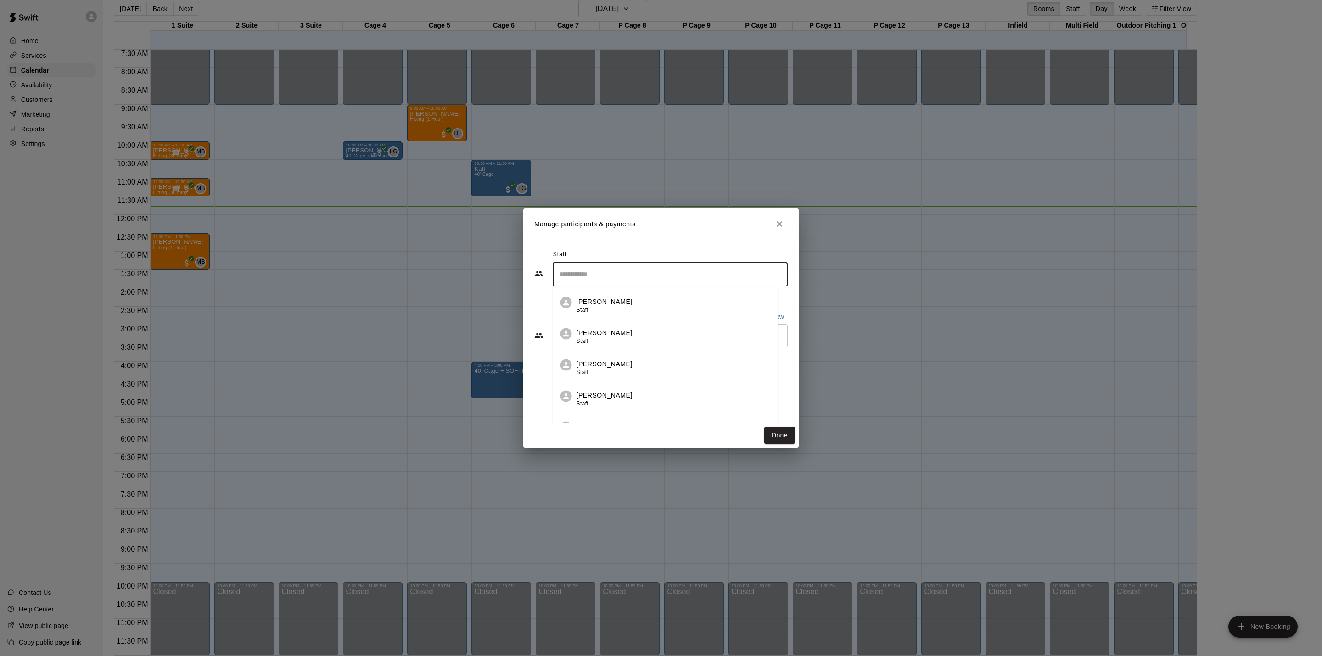
click at [699, 274] on input "Search staff" at bounding box center [670, 274] width 227 height 16
click at [746, 235] on h2 "Manage participants & payments" at bounding box center [660, 223] width 275 height 31
click at [679, 336] on input "Start typing to search customers..." at bounding box center [670, 335] width 227 height 9
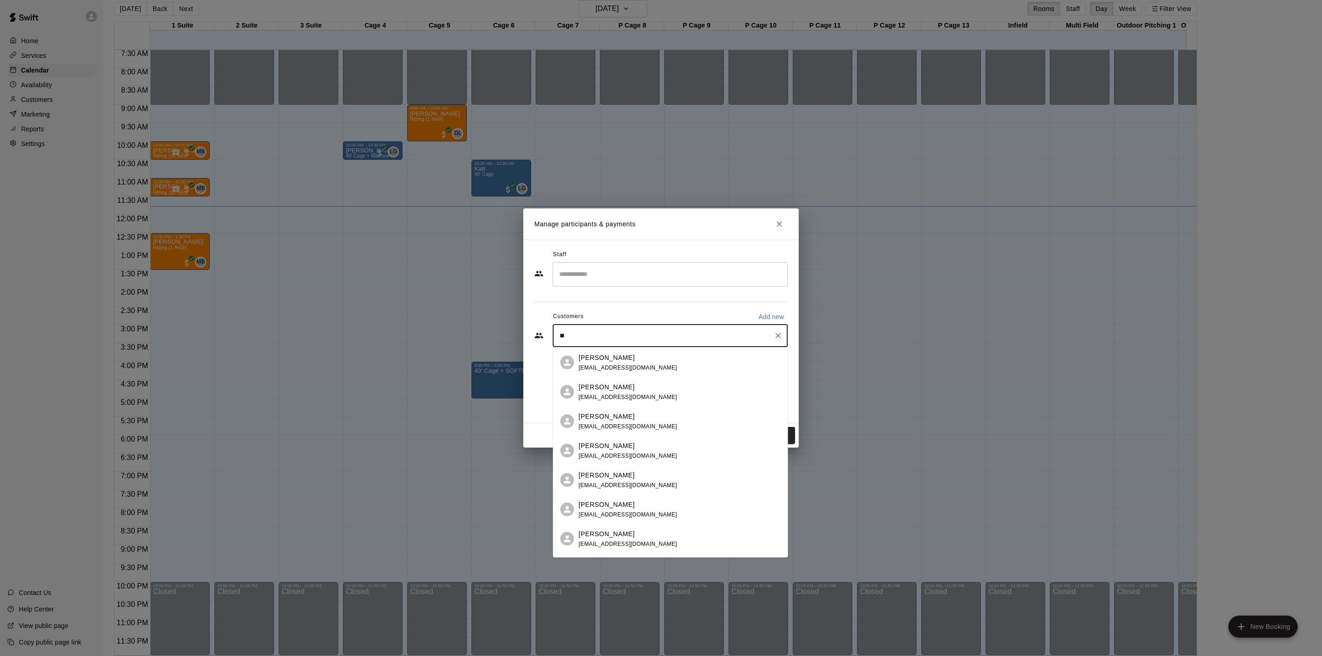
type input "*"
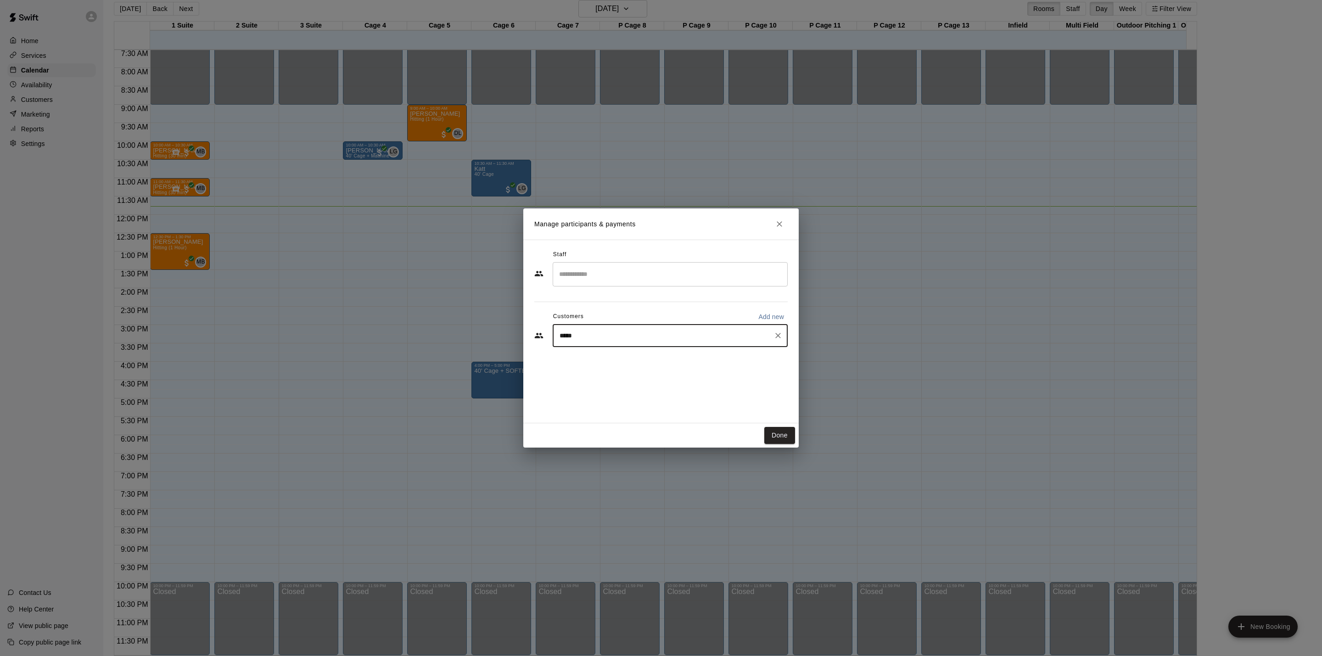
type input "****"
click at [656, 354] on div "[PERSON_NAME] [EMAIL_ADDRESS][DOMAIN_NAME]" at bounding box center [680, 362] width 202 height 20
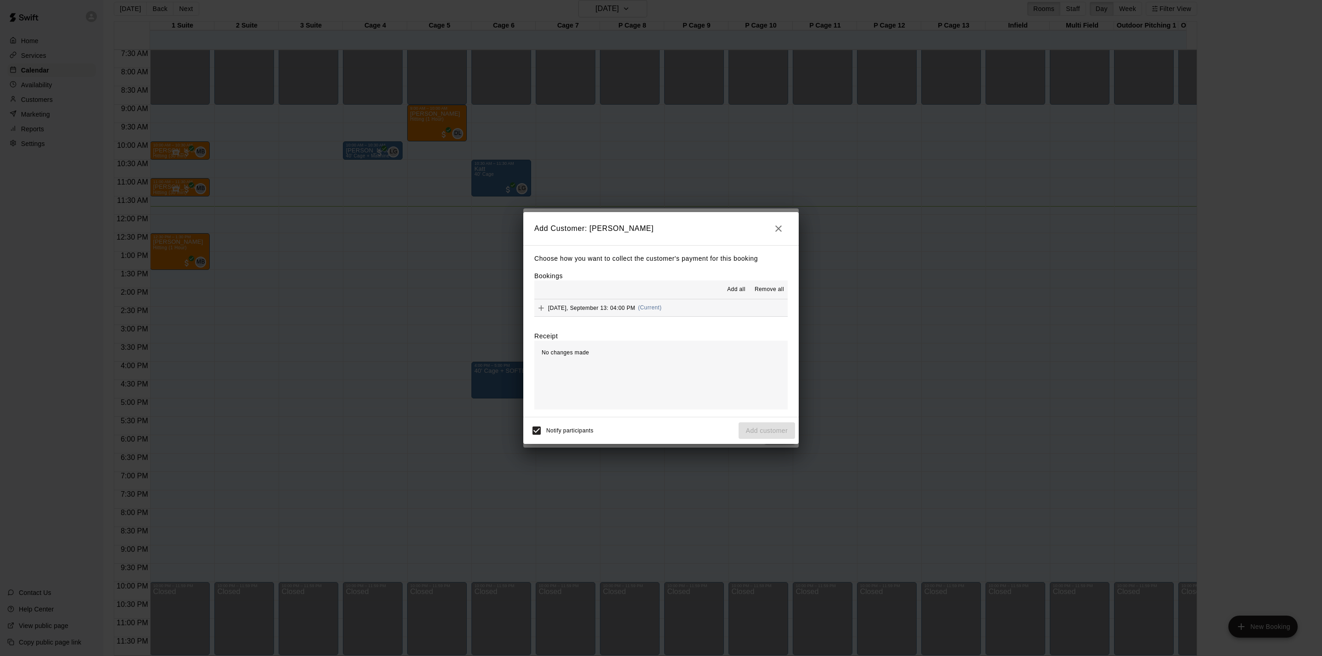
click at [661, 303] on div "[DATE], September 13: 04:00 PM (Current)" at bounding box center [597, 308] width 127 height 14
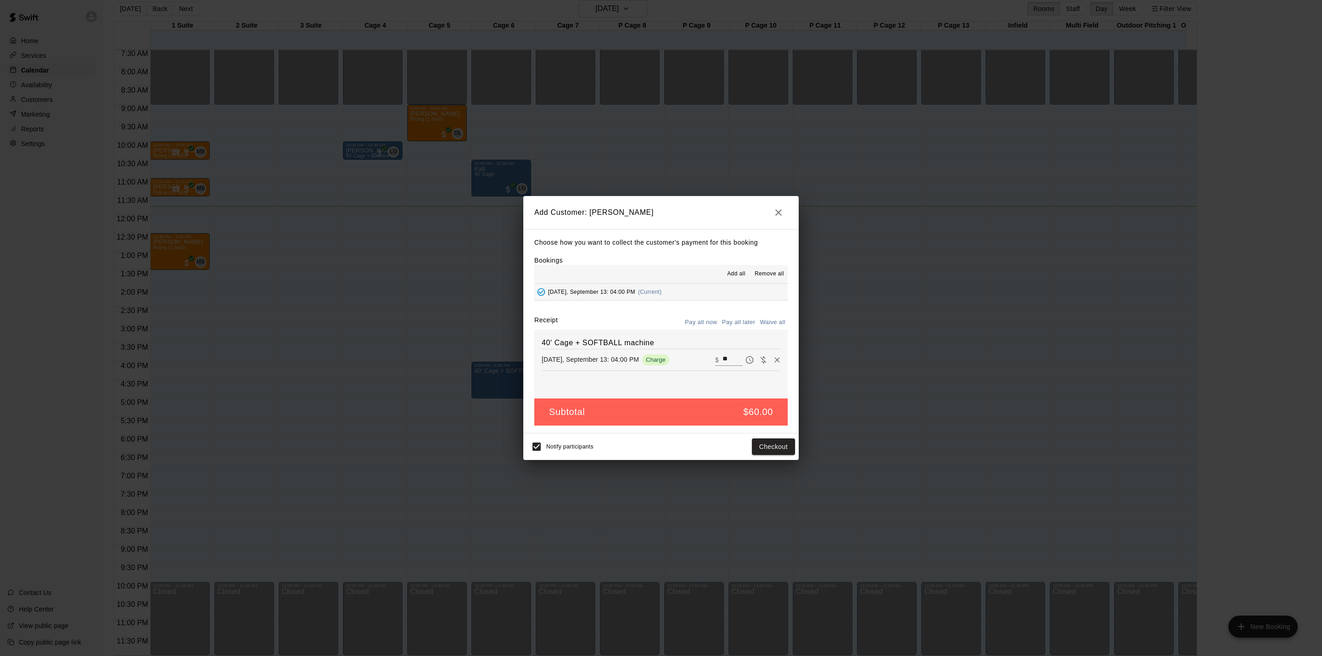
click at [741, 321] on button "Pay all later" at bounding box center [739, 322] width 38 height 14
click at [758, 449] on button "Add customer" at bounding box center [766, 446] width 56 height 17
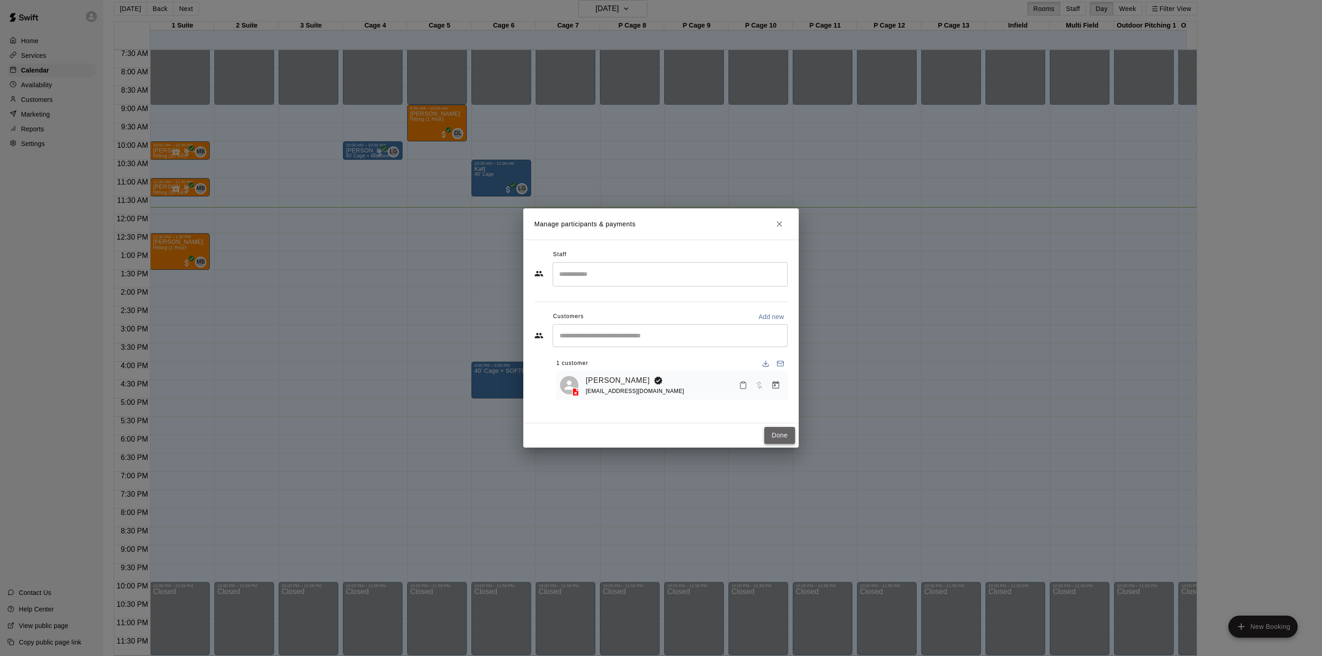
click at [777, 430] on button "Done" at bounding box center [779, 435] width 31 height 17
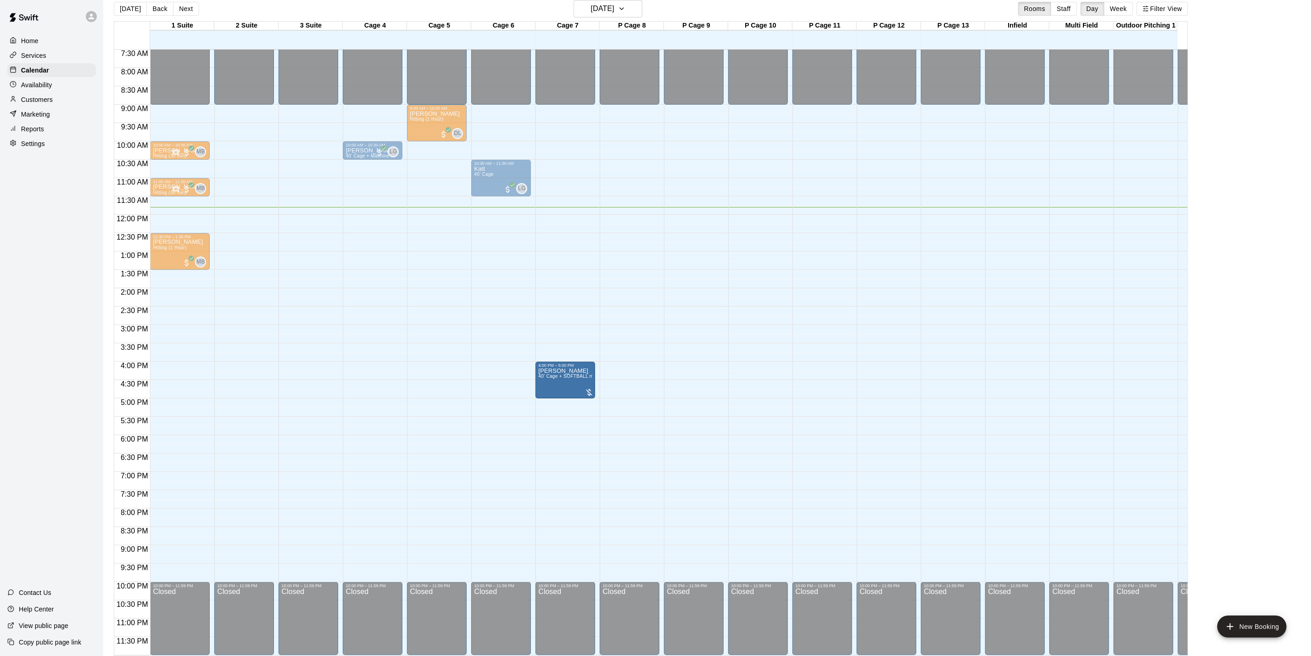
drag, startPoint x: 514, startPoint y: 368, endPoint x: 584, endPoint y: 378, distance: 70.9
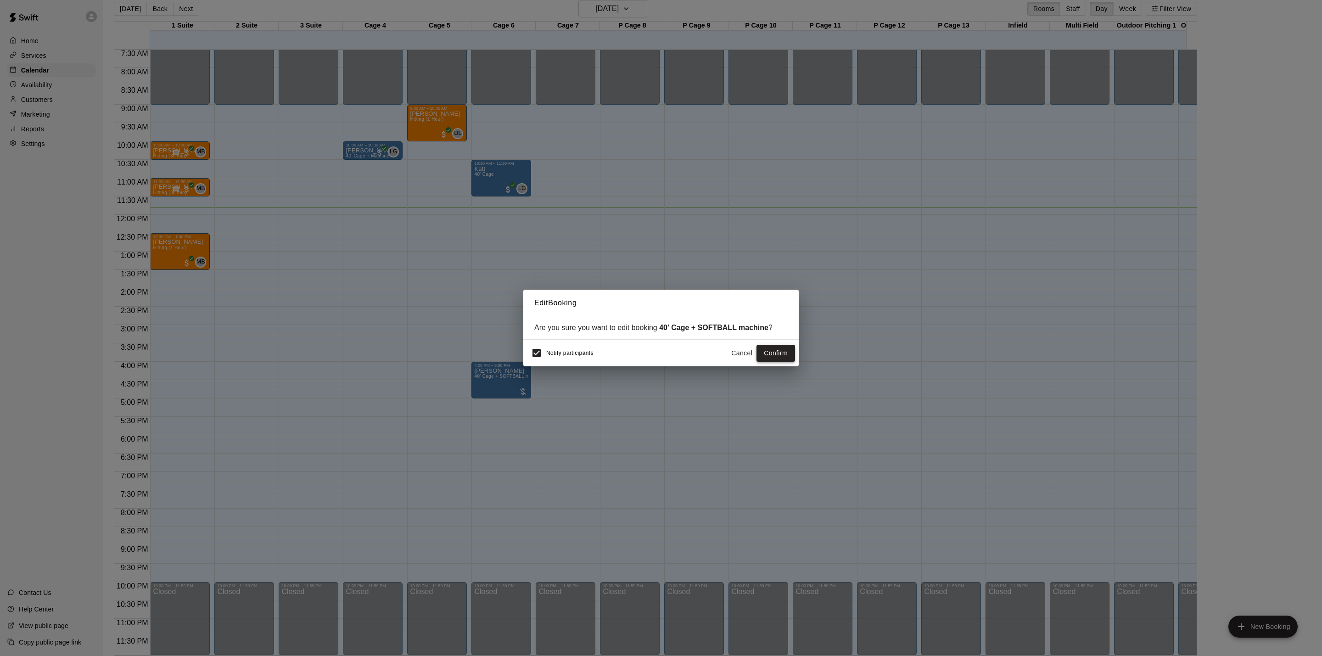
click at [782, 357] on button "Confirm" at bounding box center [775, 353] width 39 height 17
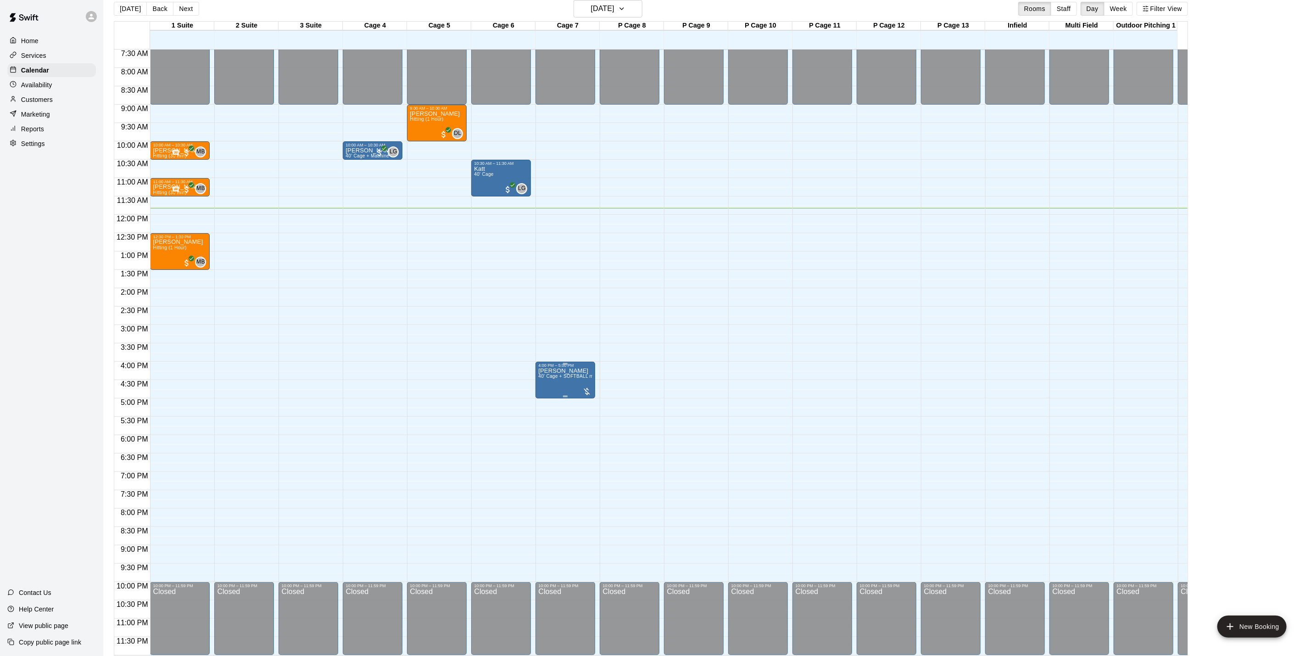
click at [570, 374] on span "40' Cage + SOFTBALL machine" at bounding box center [572, 376] width 69 height 5
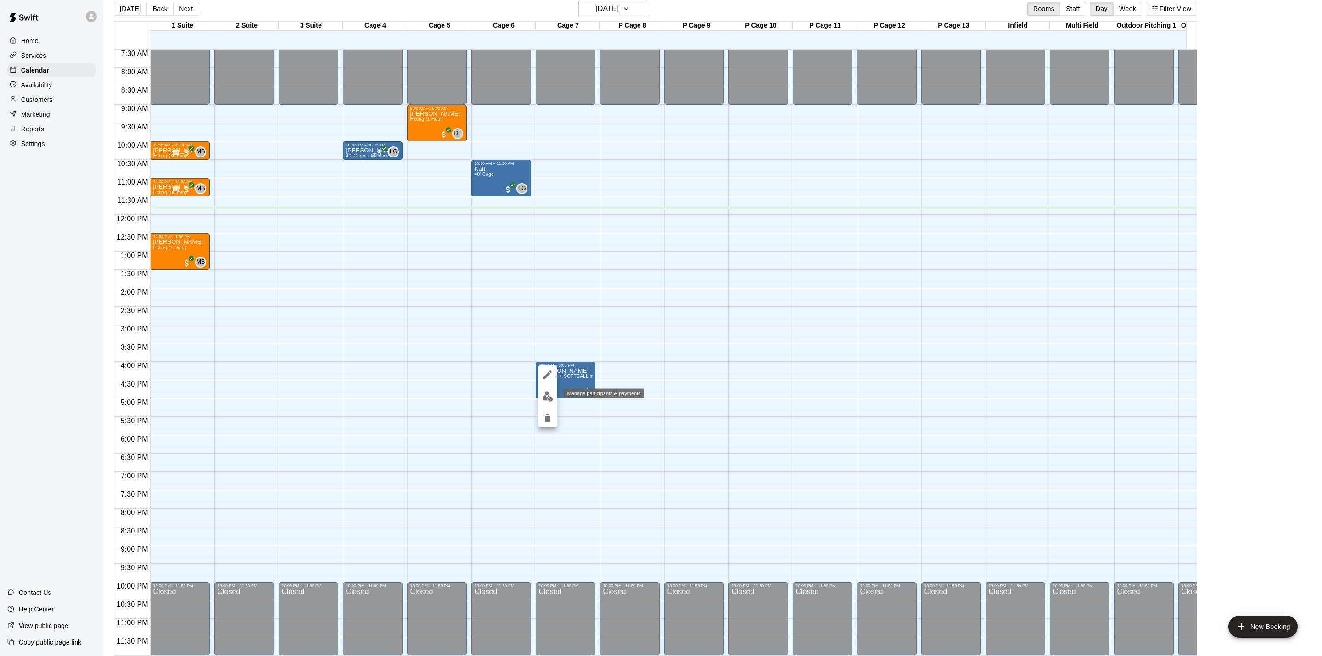
click at [548, 395] on img "edit" at bounding box center [547, 396] width 11 height 11
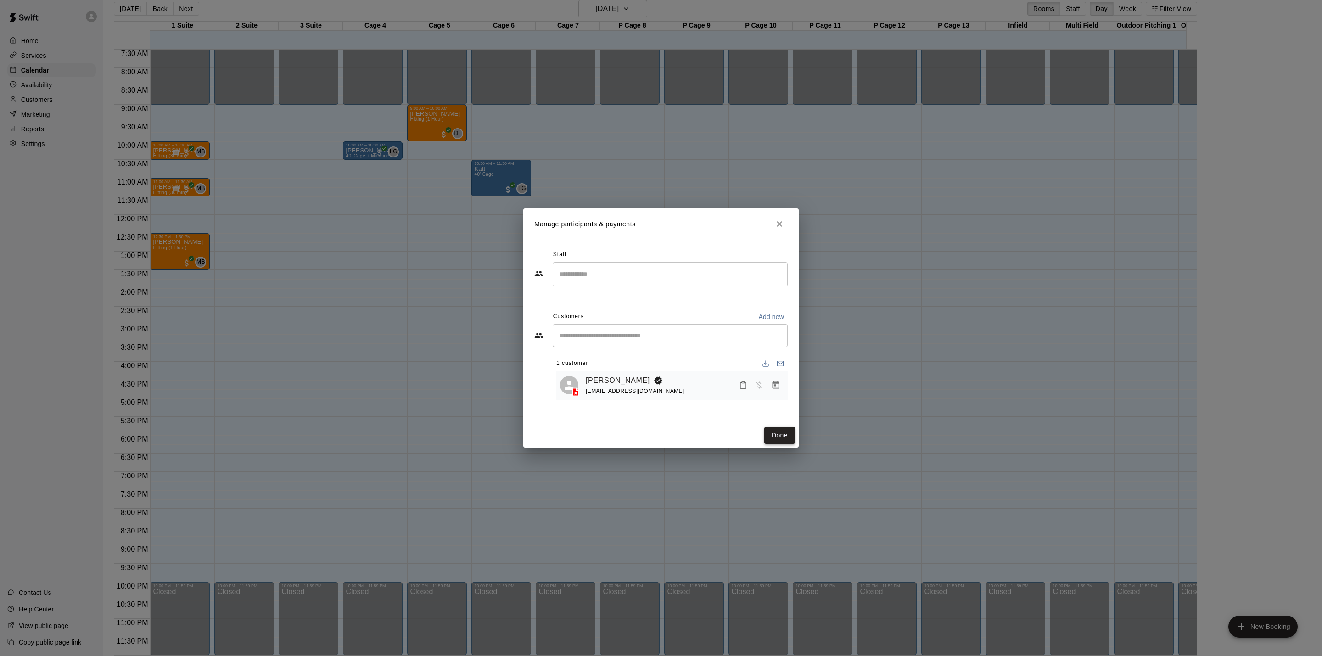
click at [777, 431] on button "Done" at bounding box center [779, 435] width 31 height 17
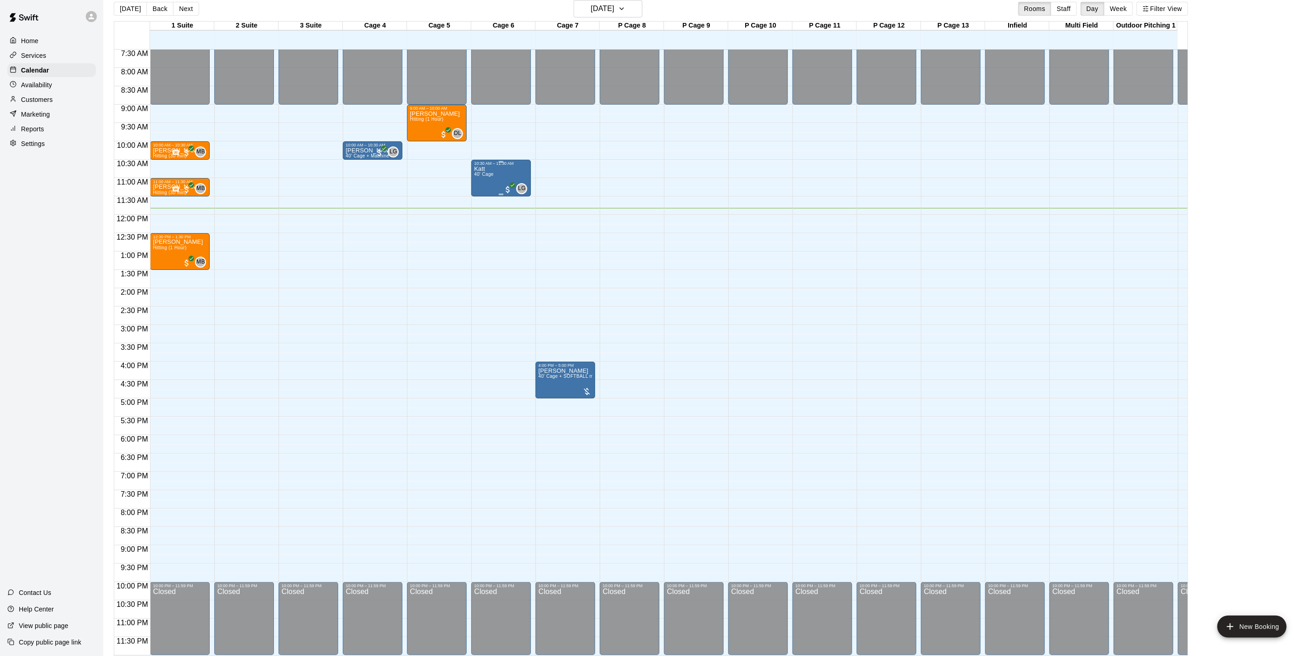
click at [486, 166] on div "Katt 40' Cage" at bounding box center [483, 494] width 19 height 656
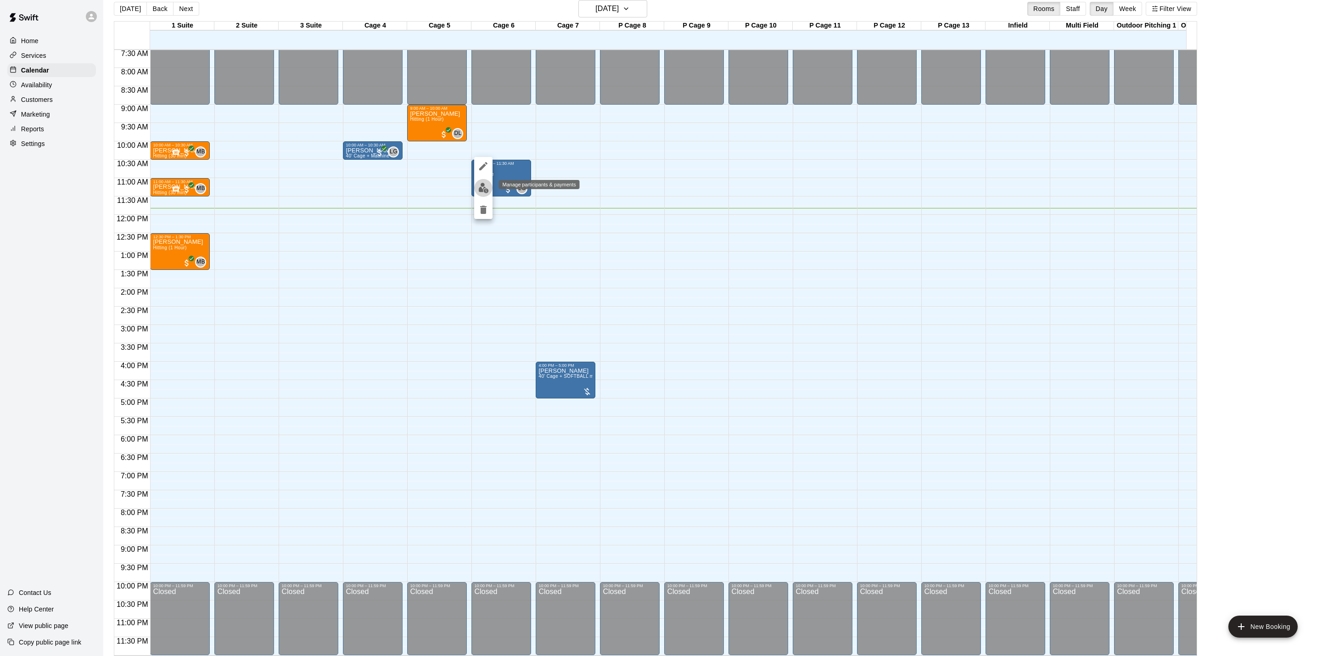
click at [480, 193] on button "edit" at bounding box center [483, 188] width 18 height 18
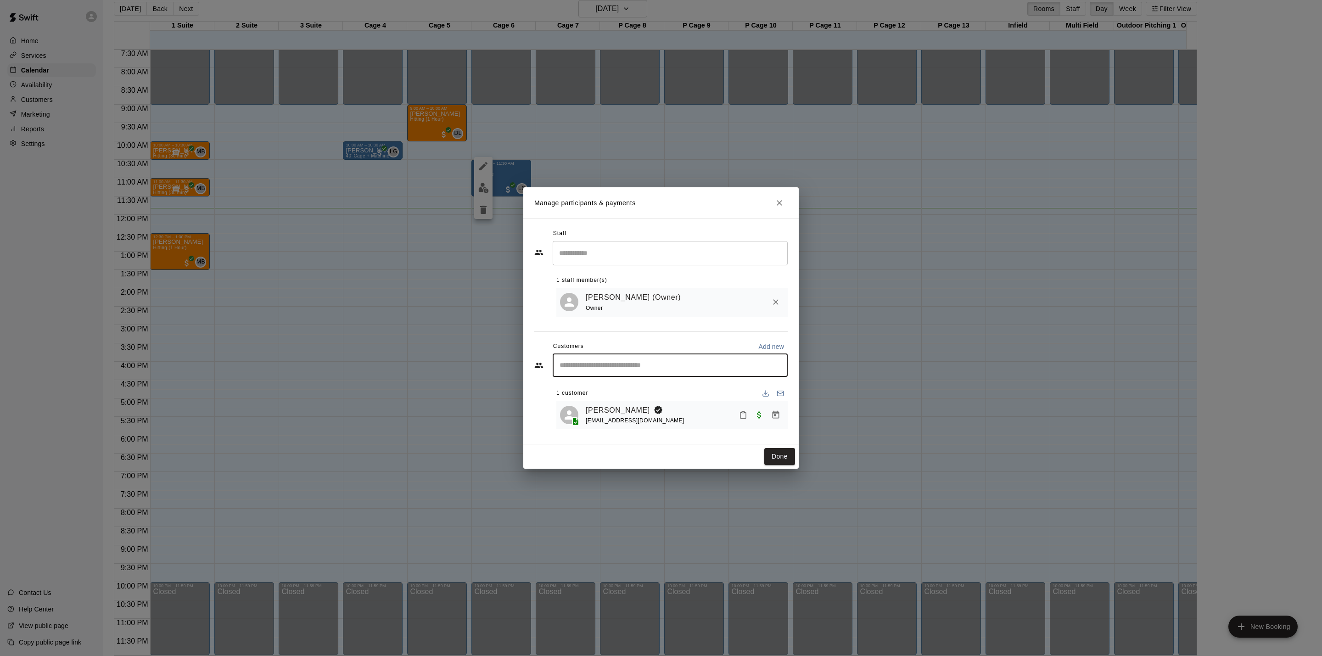
click at [635, 369] on input "Start typing to search customers..." at bounding box center [670, 365] width 227 height 9
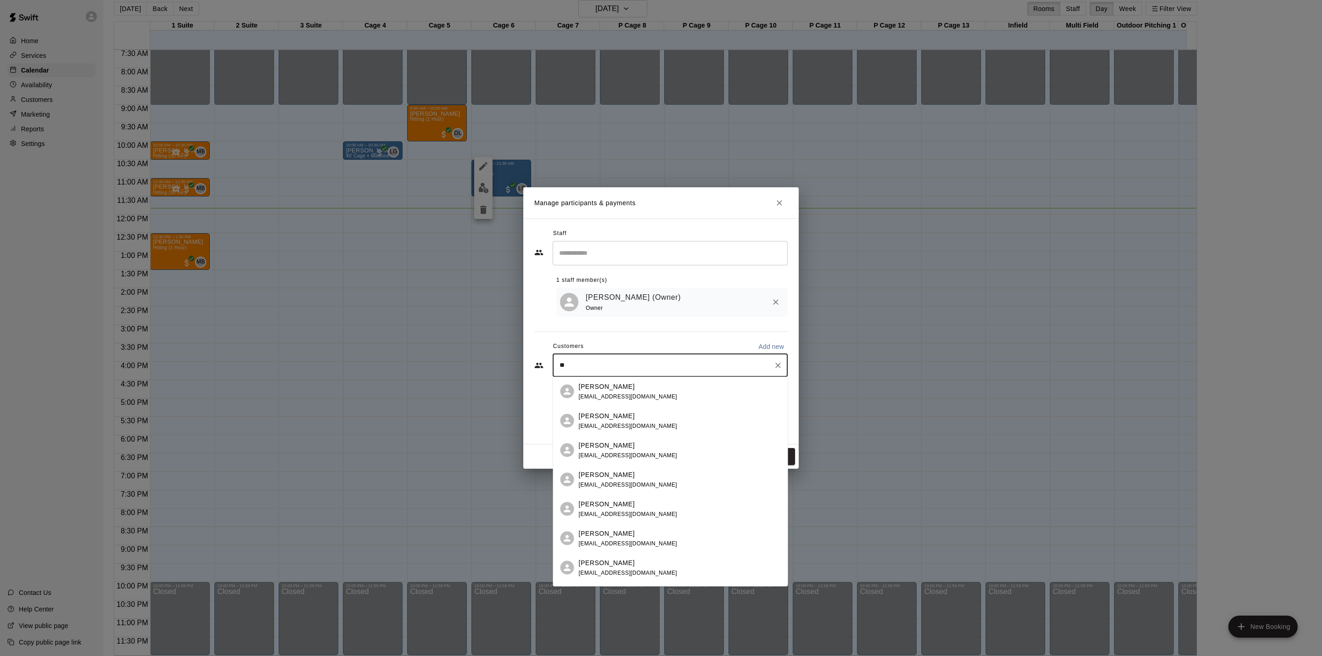
type input "*"
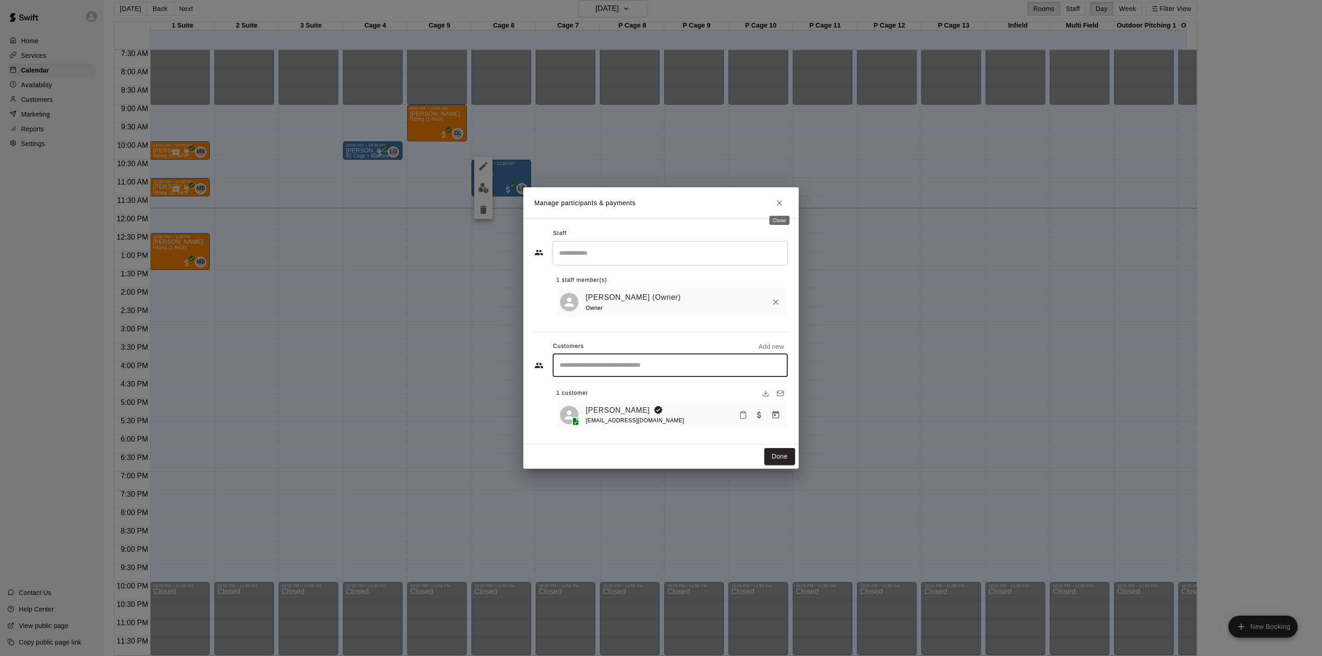
click at [777, 201] on icon "Close" at bounding box center [779, 202] width 9 height 9
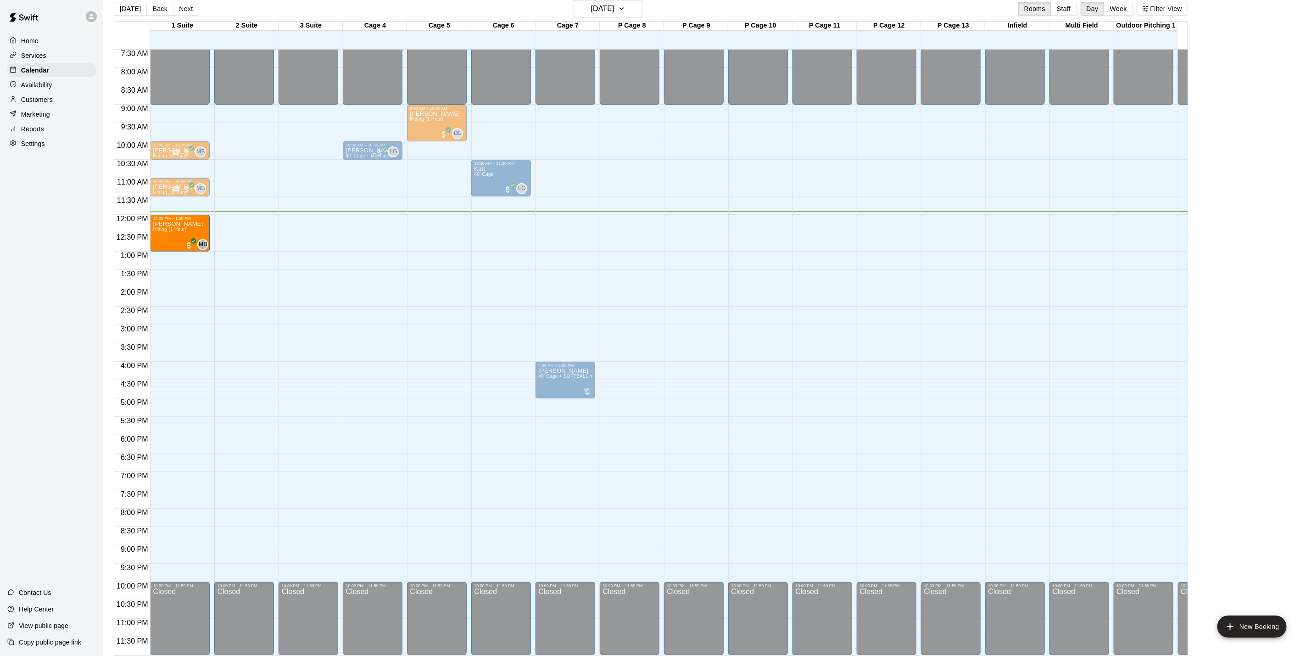
drag, startPoint x: 169, startPoint y: 235, endPoint x: 173, endPoint y: 231, distance: 5.8
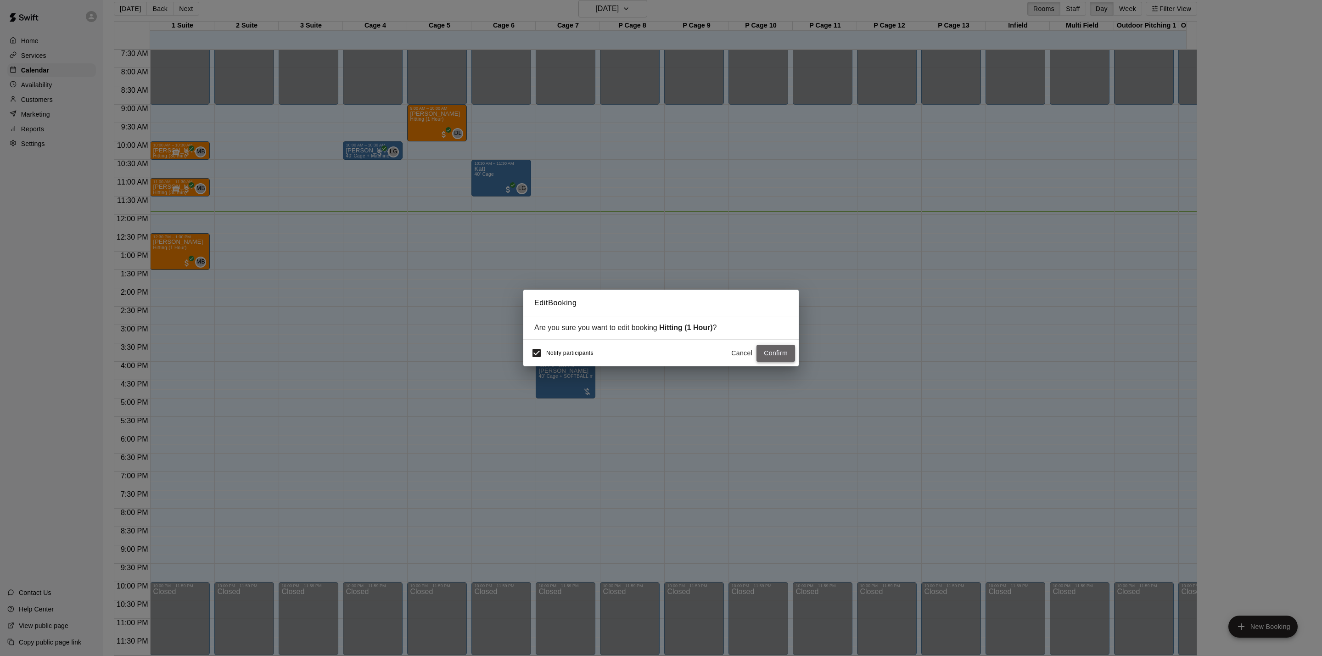
click at [778, 358] on button "Confirm" at bounding box center [775, 353] width 39 height 17
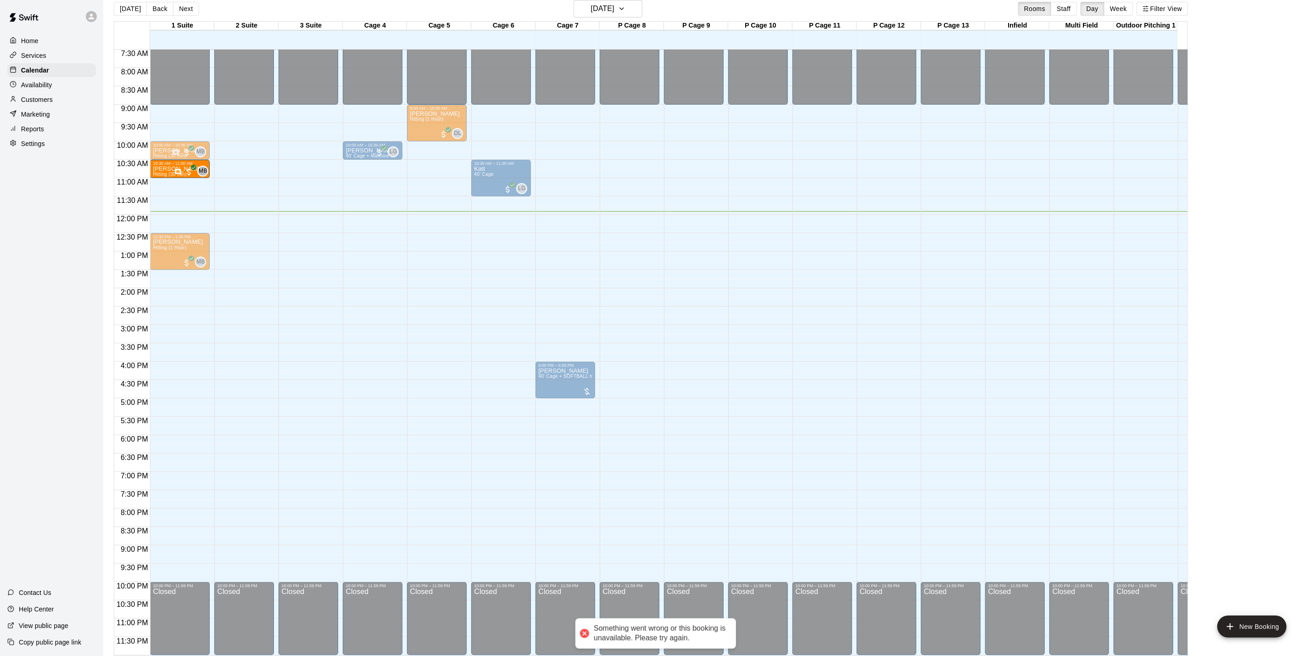
drag, startPoint x: 161, startPoint y: 179, endPoint x: 165, endPoint y: 167, distance: 13.5
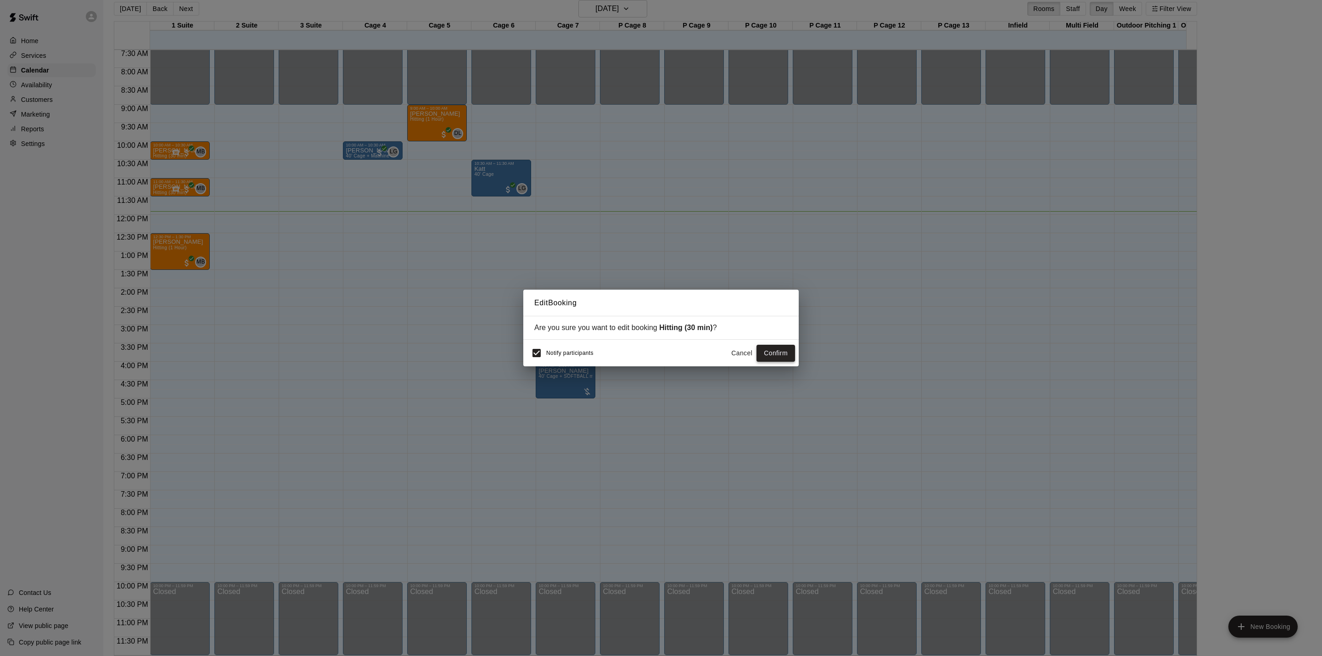
click at [771, 356] on button "Confirm" at bounding box center [775, 353] width 39 height 17
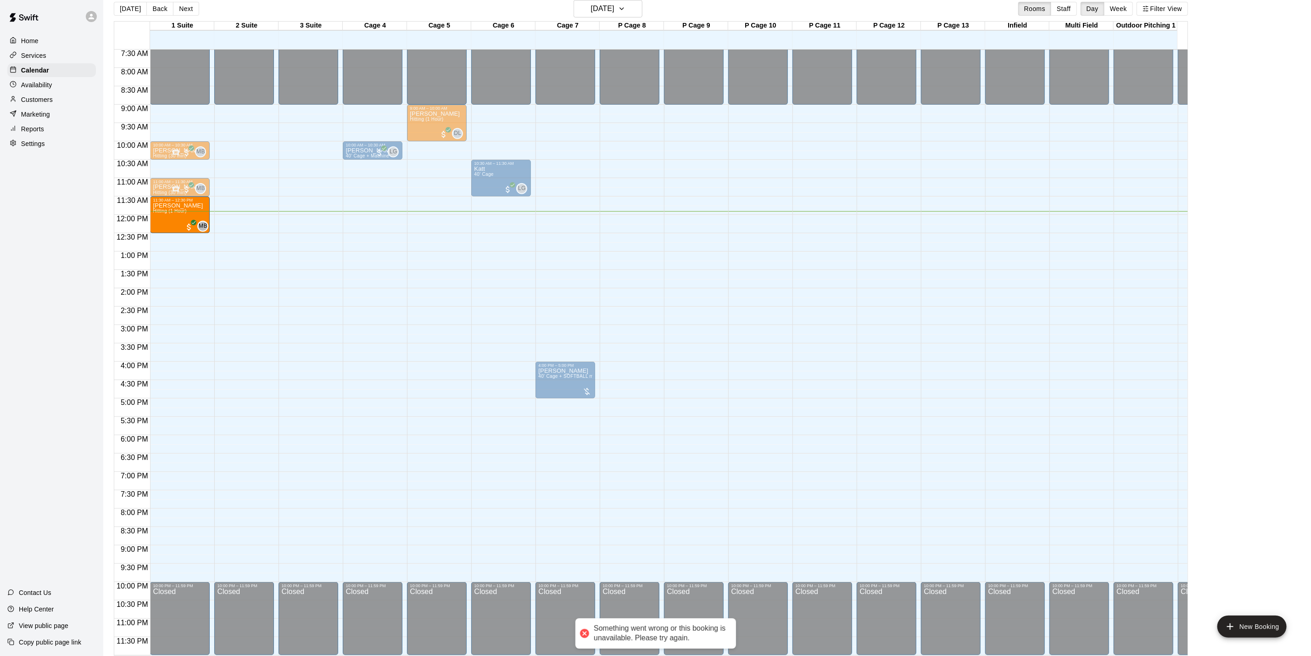
drag, startPoint x: 165, startPoint y: 240, endPoint x: 169, endPoint y: 208, distance: 31.9
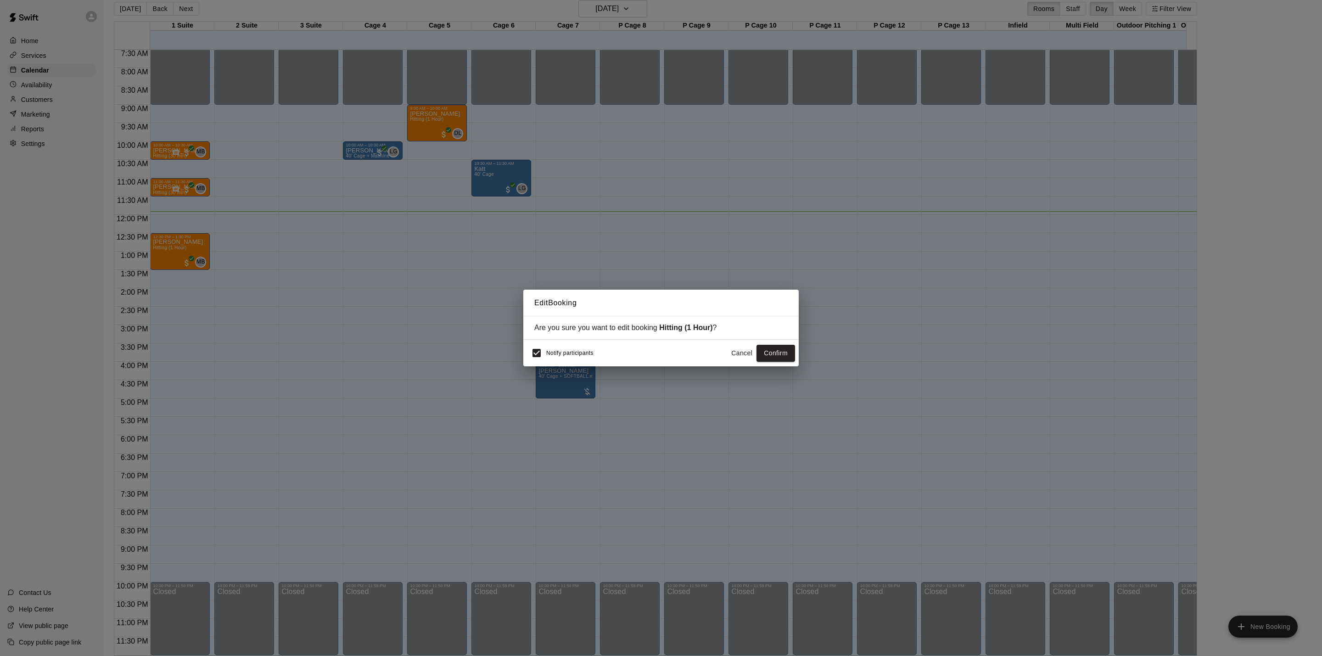
click at [772, 359] on button "Confirm" at bounding box center [775, 353] width 39 height 17
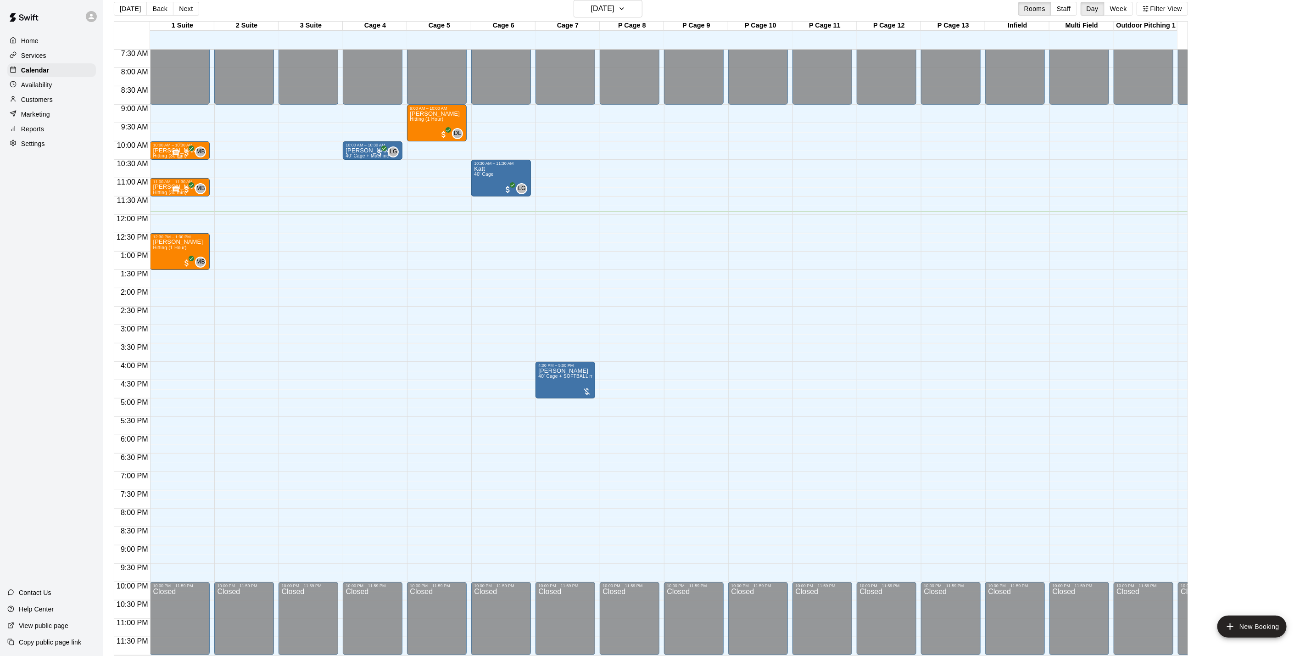
click at [159, 141] on div "10:00 AM – 10:30 AM [PERSON_NAME] Hitting (30 min) MB 0" at bounding box center [180, 150] width 60 height 18
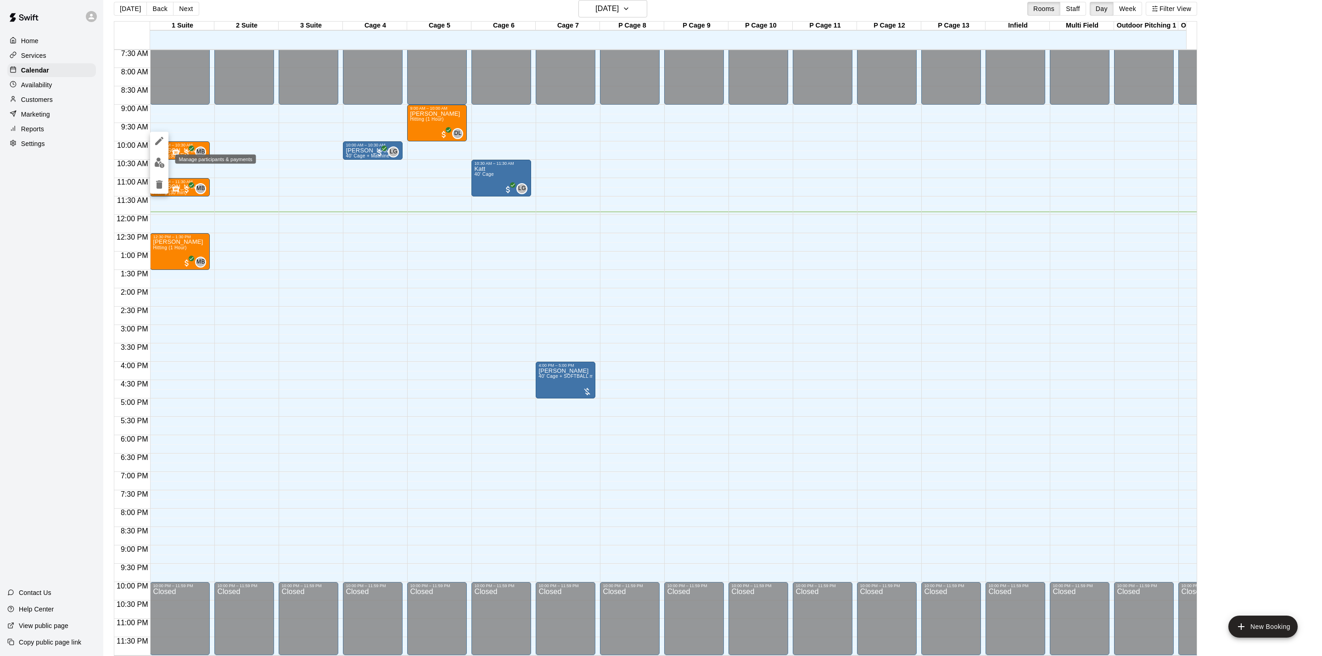
click at [160, 159] on img "edit" at bounding box center [159, 162] width 11 height 11
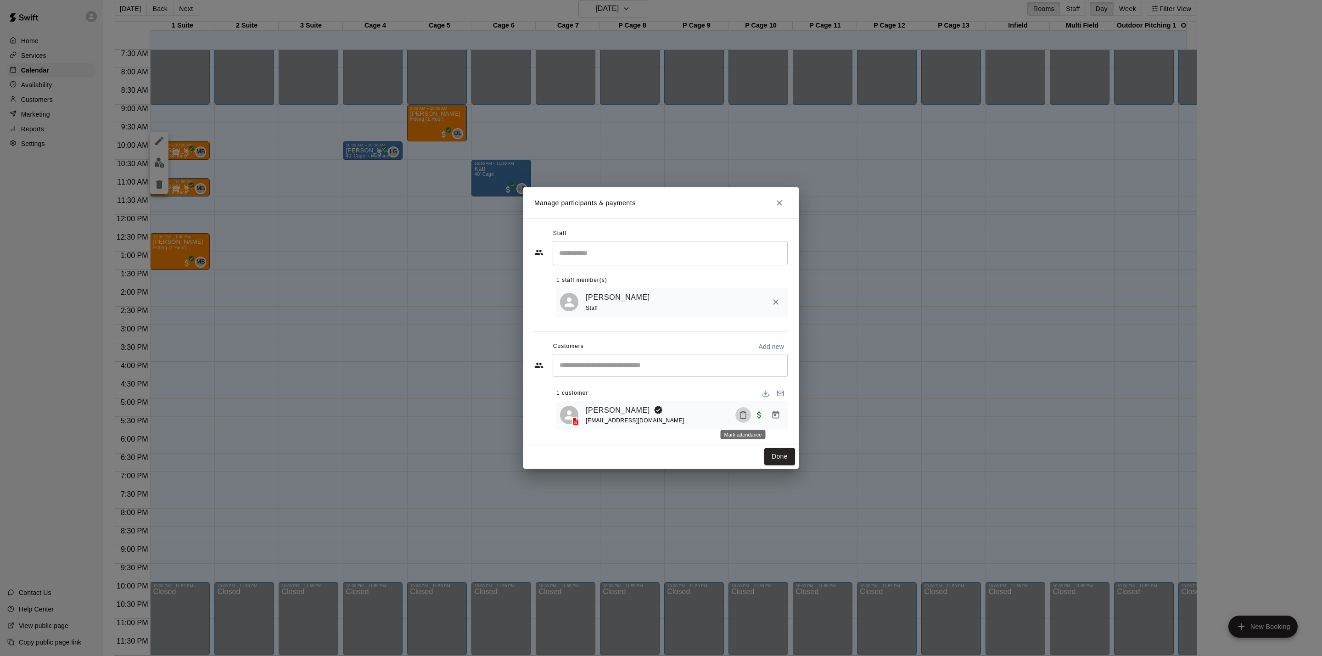
click at [741, 409] on button "Mark attendance" at bounding box center [743, 415] width 16 height 16
click at [774, 411] on p "[PERSON_NAME] attended" at bounding box center [801, 415] width 81 height 9
click at [789, 455] on button "Done" at bounding box center [779, 456] width 31 height 17
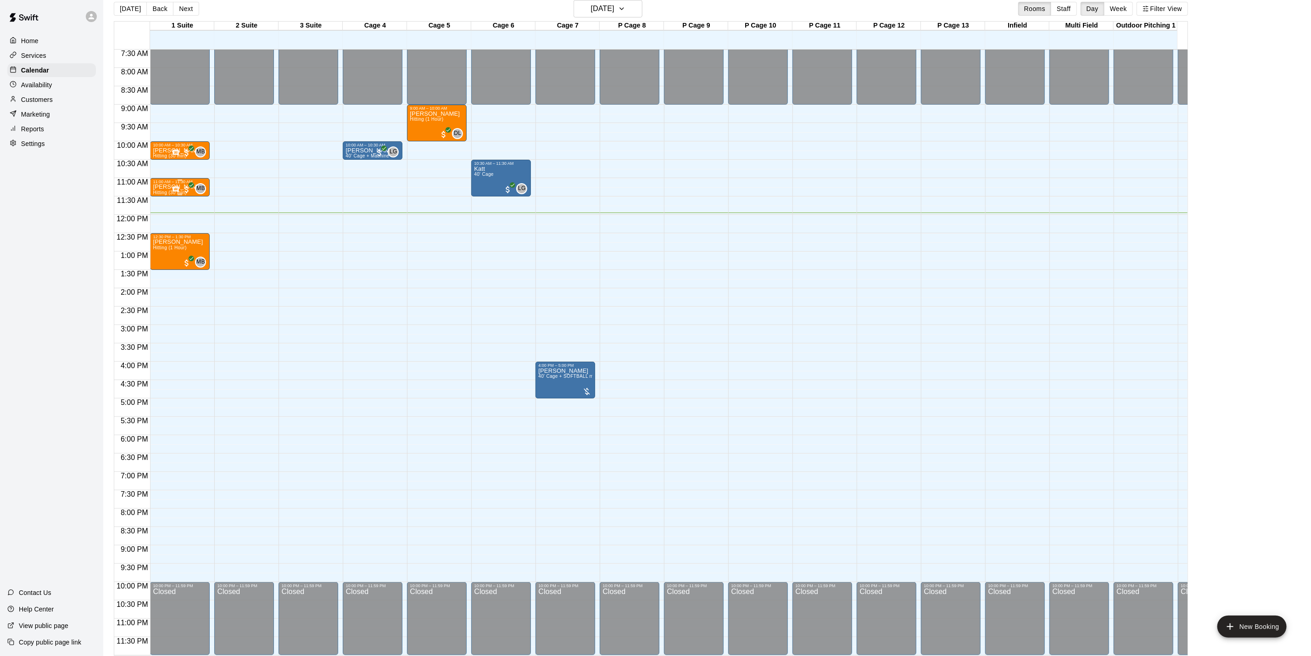
click at [157, 187] on p "[PERSON_NAME]" at bounding box center [178, 187] width 50 height 0
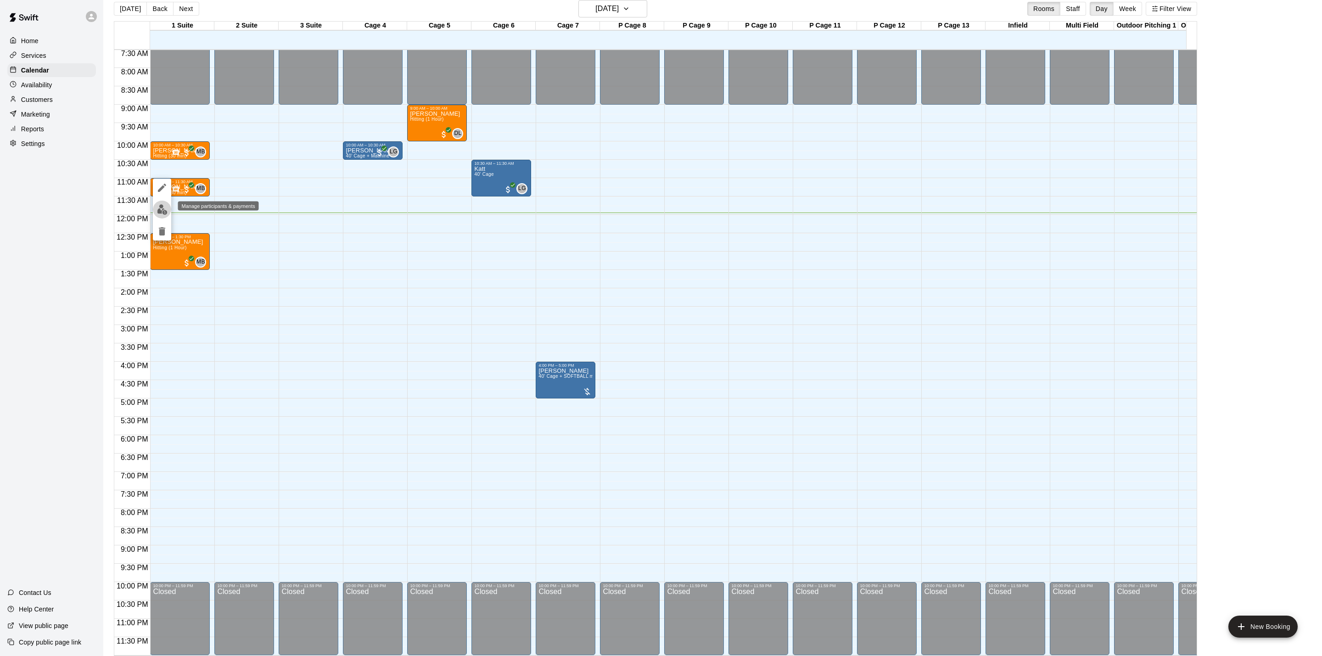
click at [164, 210] on img "edit" at bounding box center [162, 209] width 11 height 11
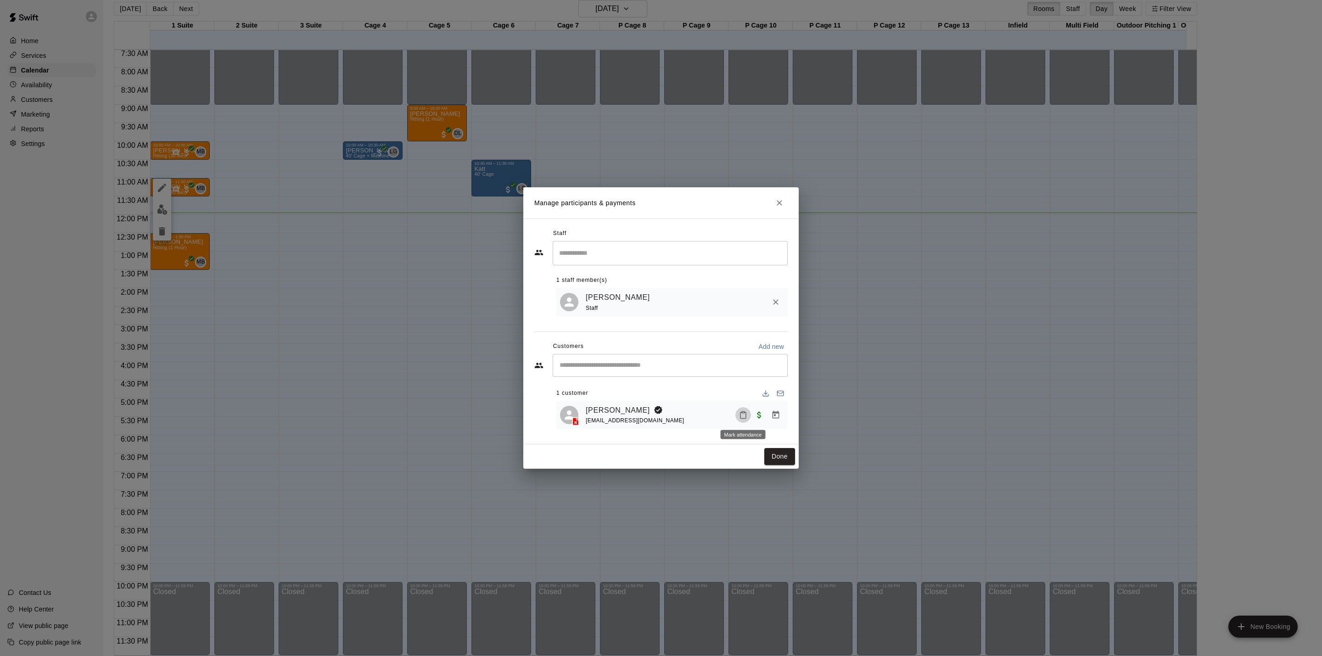
click at [736, 418] on button "Mark attendance" at bounding box center [743, 415] width 16 height 16
click at [769, 415] on p "[PERSON_NAME] attended" at bounding box center [801, 415] width 81 height 9
click at [781, 458] on button "Done" at bounding box center [779, 456] width 31 height 17
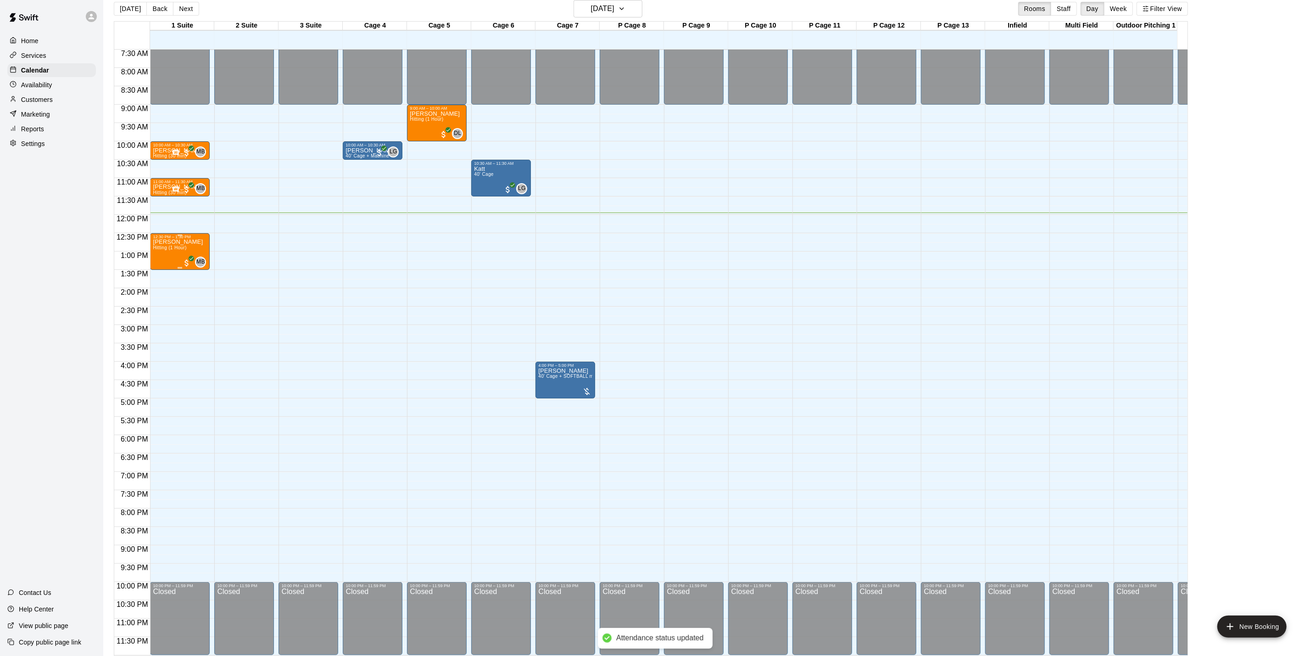
click at [171, 246] on div "[PERSON_NAME] (1 Hour)" at bounding box center [178, 567] width 50 height 656
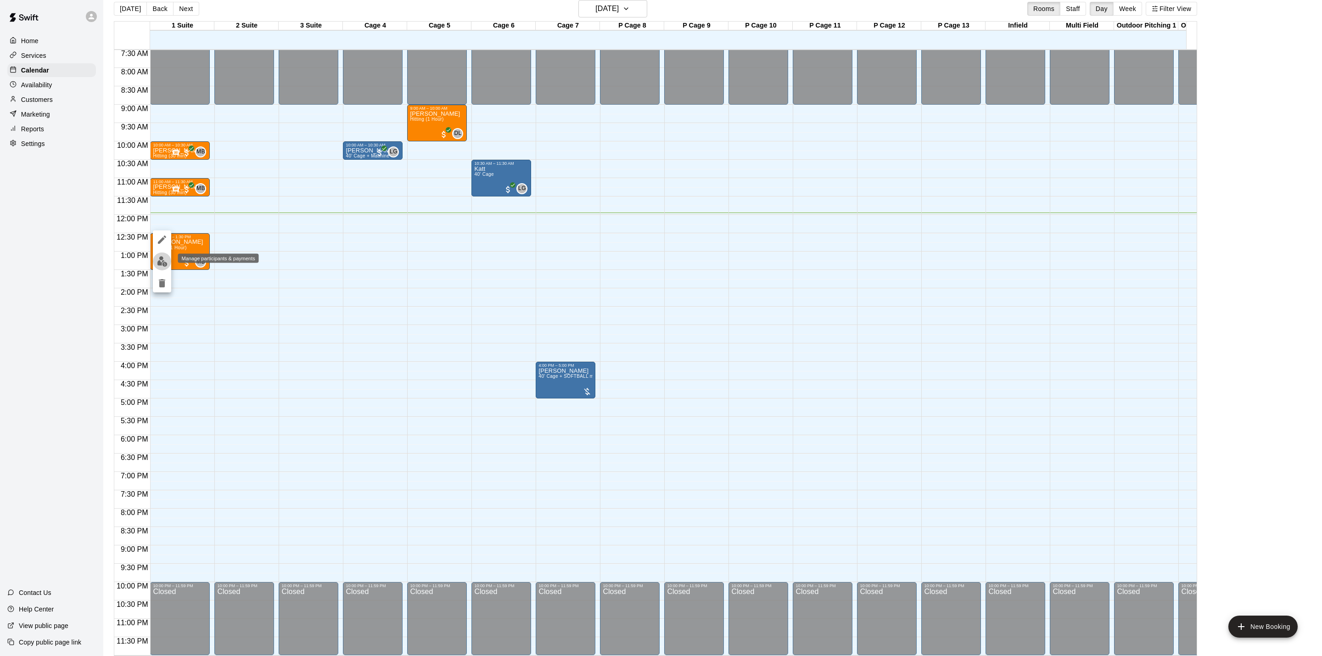
click at [162, 260] on img "edit" at bounding box center [162, 261] width 11 height 11
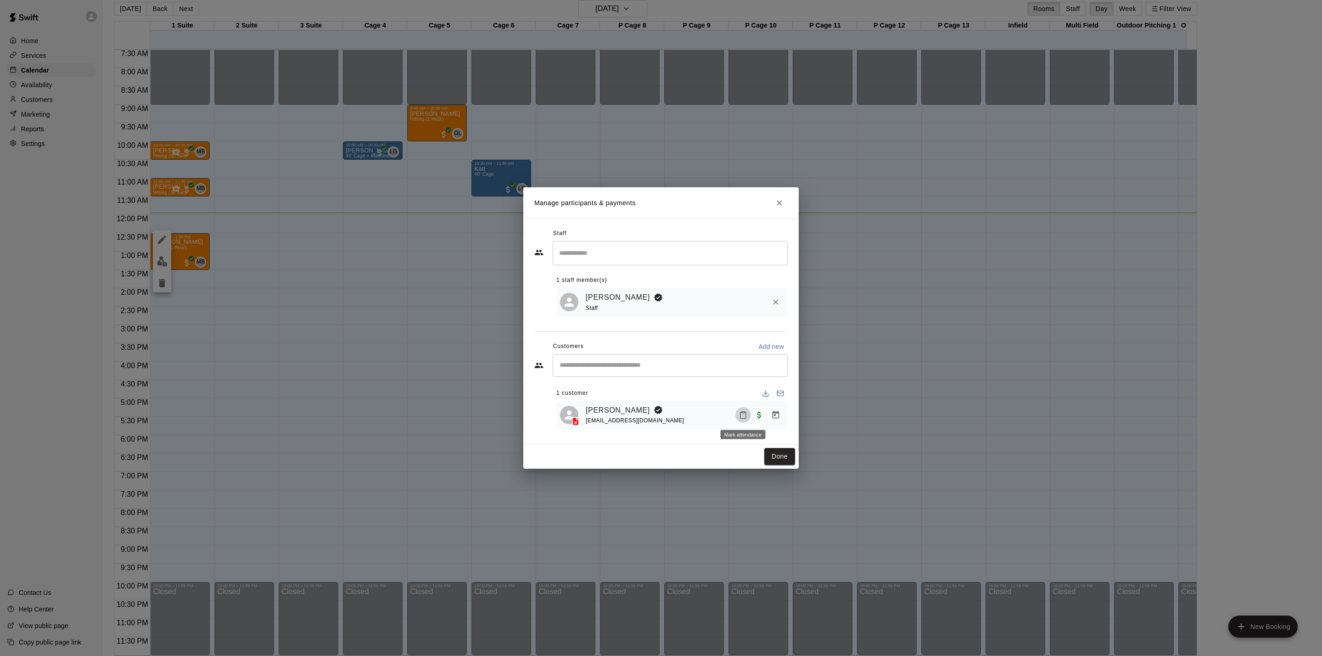
click at [743, 411] on button "Mark attendance" at bounding box center [743, 415] width 16 height 16
click at [774, 414] on p "[PERSON_NAME] attended" at bounding box center [801, 415] width 81 height 9
click at [777, 456] on button "Done" at bounding box center [779, 456] width 31 height 17
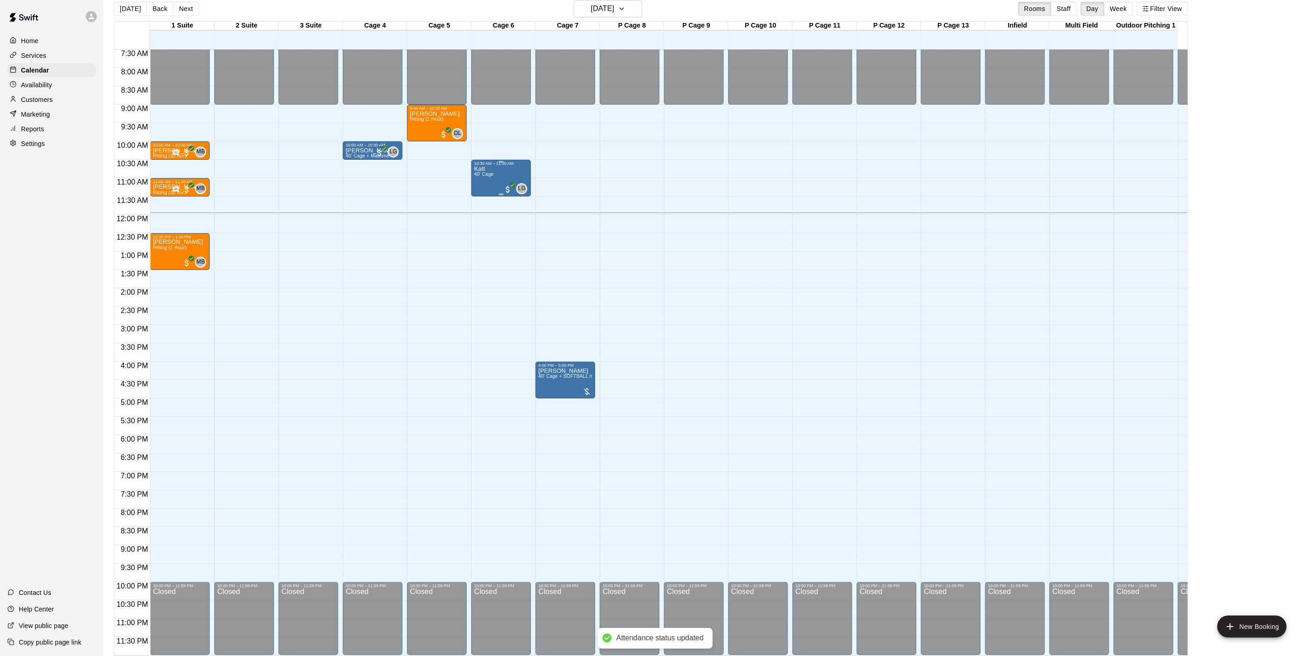
click at [492, 181] on div "Katt 40' Cage" at bounding box center [483, 494] width 19 height 656
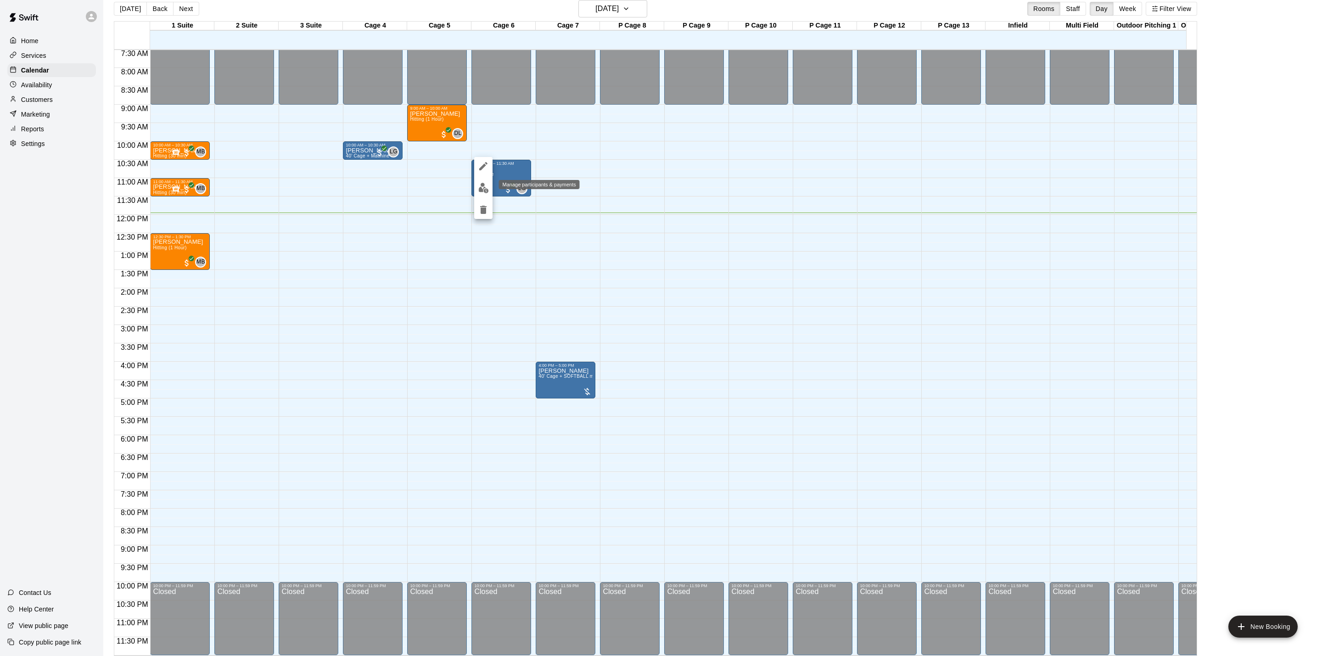
click at [484, 190] on img "edit" at bounding box center [483, 188] width 11 height 11
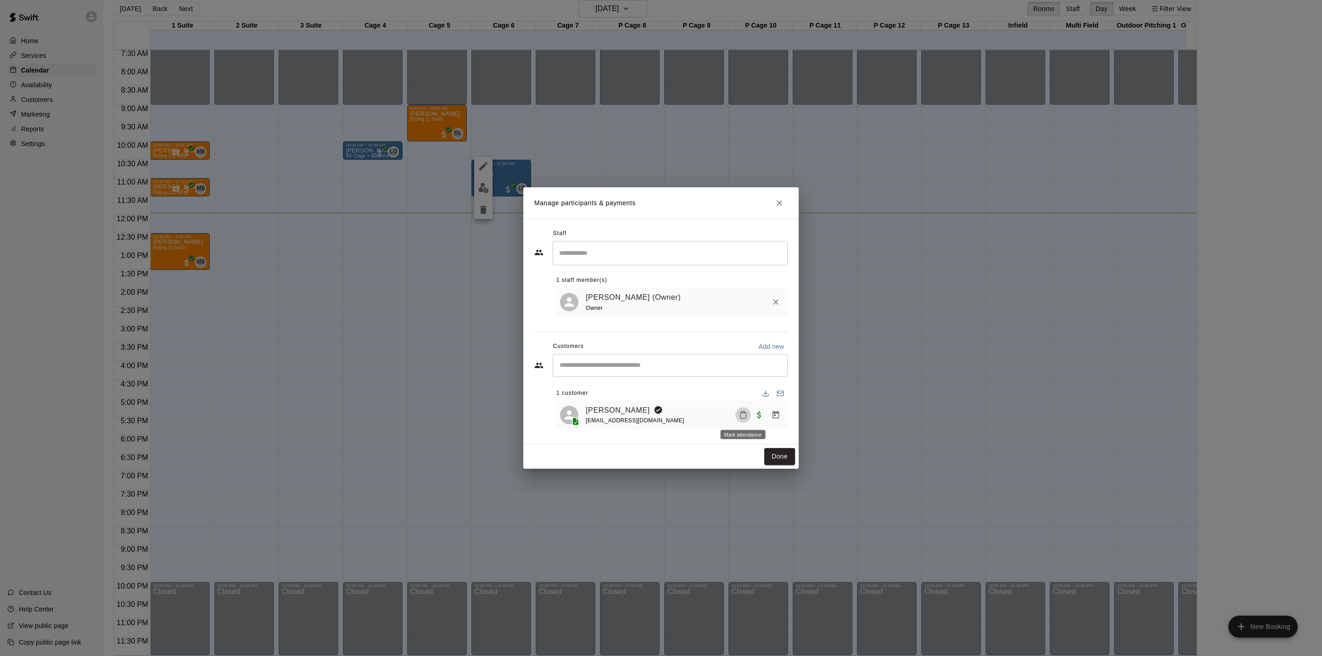
click at [745, 419] on icon "Mark attendance" at bounding box center [743, 415] width 6 height 6
click at [776, 419] on p "[PERSON_NAME] attended" at bounding box center [806, 420] width 81 height 9
click at [779, 458] on button "Done" at bounding box center [779, 456] width 31 height 17
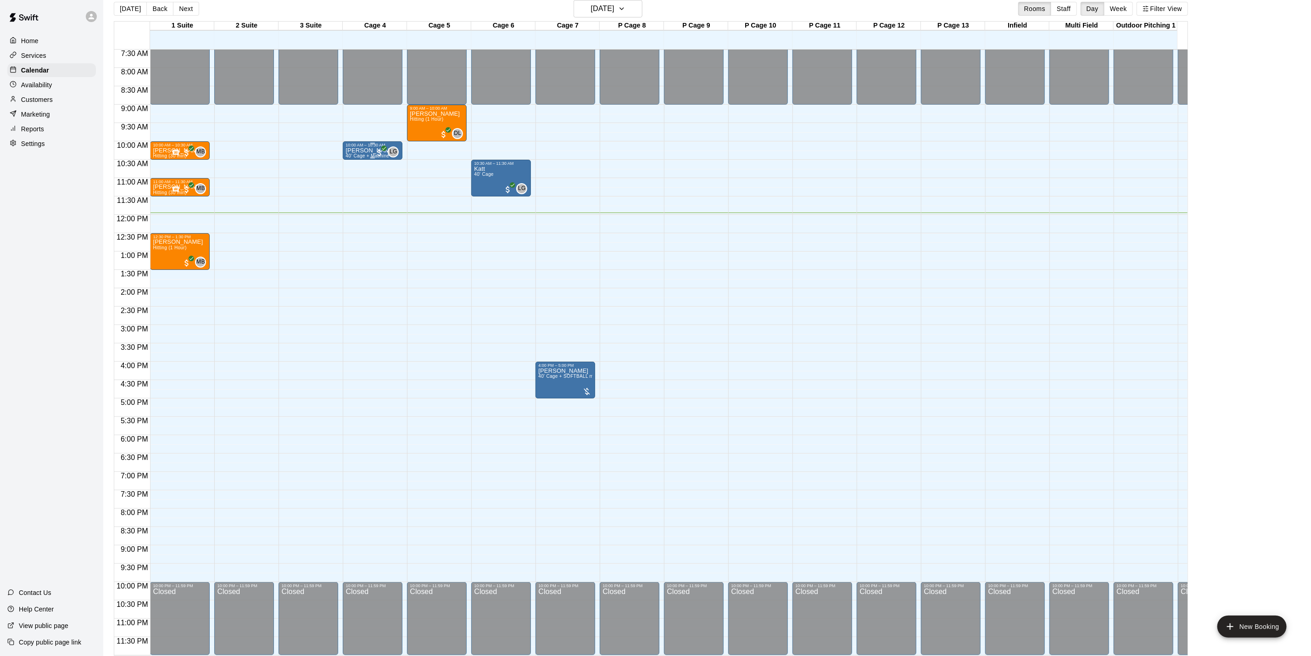
click at [357, 147] on div "[PERSON_NAME] 40’ Cage + Machine" at bounding box center [371, 475] width 50 height 656
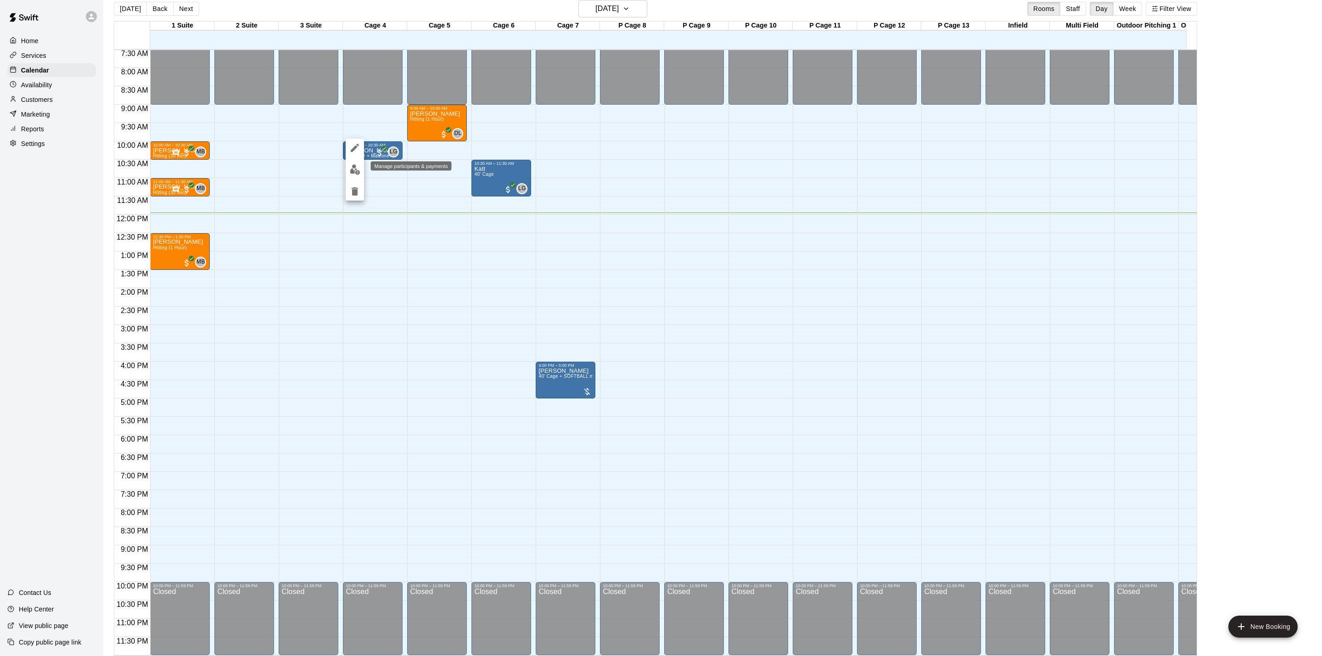
click at [351, 168] on img "edit" at bounding box center [355, 169] width 11 height 11
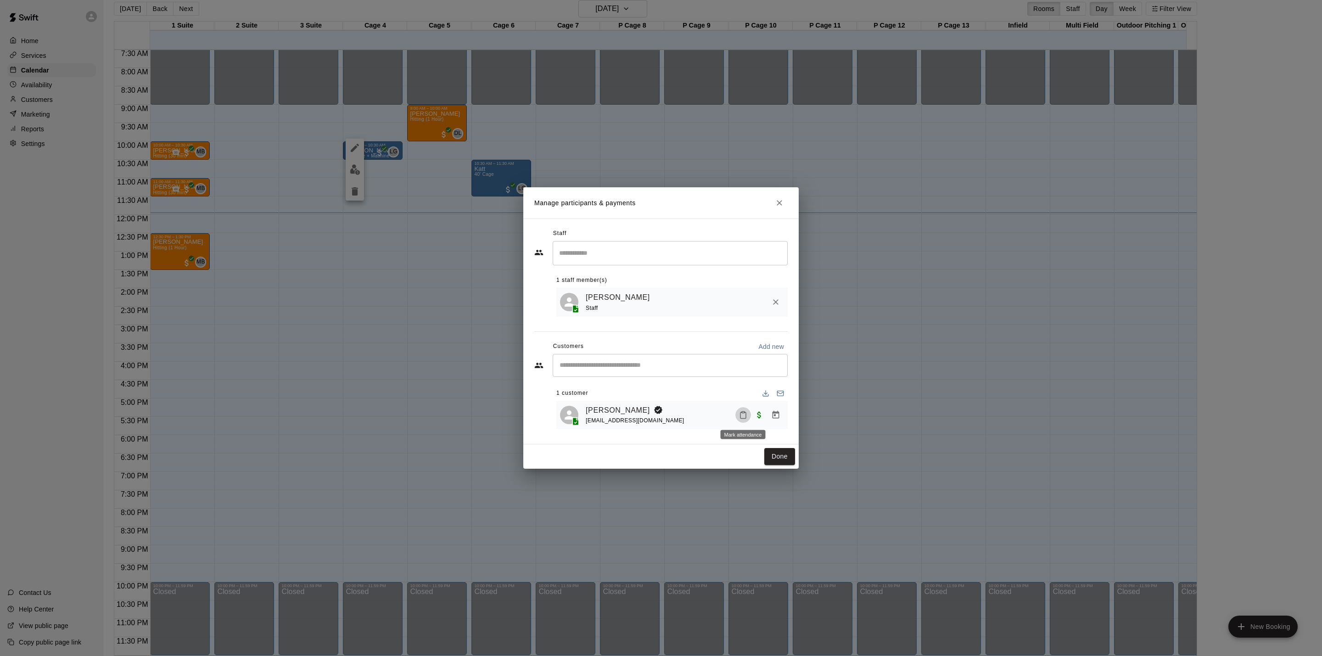
click at [745, 418] on icon "Mark attendance" at bounding box center [743, 415] width 8 height 8
click at [777, 414] on p "[PERSON_NAME] attended" at bounding box center [805, 418] width 81 height 9
click at [777, 458] on button "Done" at bounding box center [779, 456] width 31 height 17
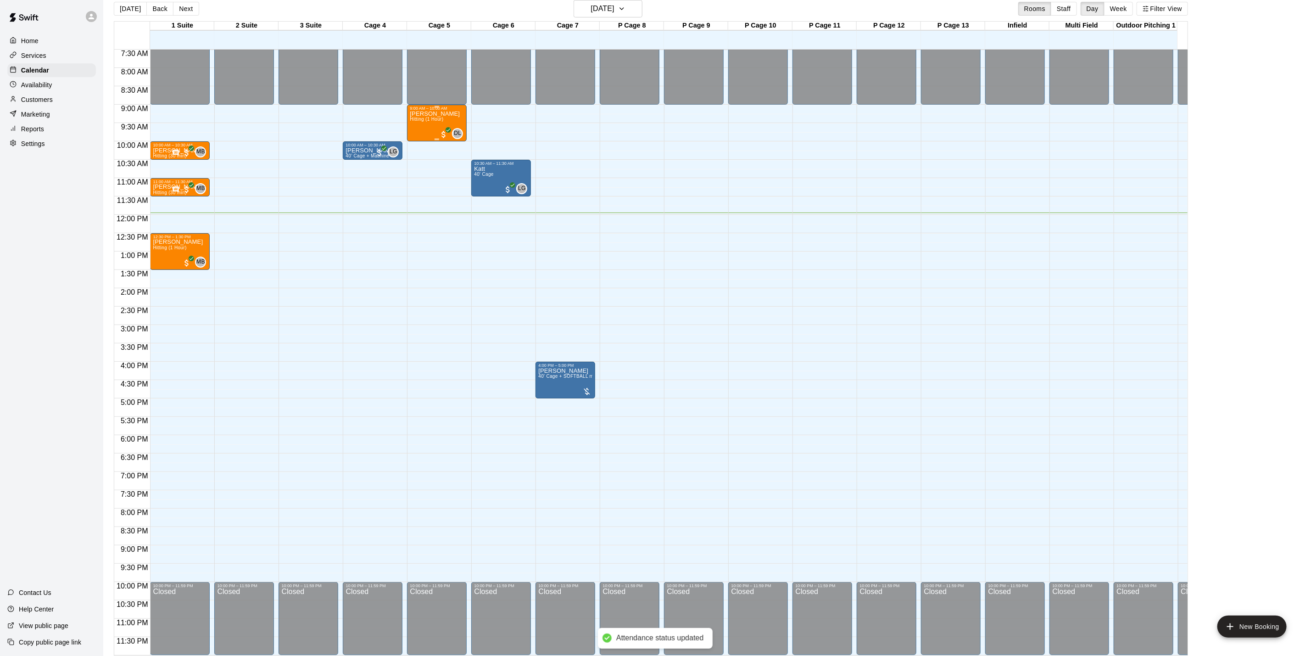
click at [422, 118] on div "[PERSON_NAME] Hitting (1 Hour)" at bounding box center [435, 439] width 50 height 656
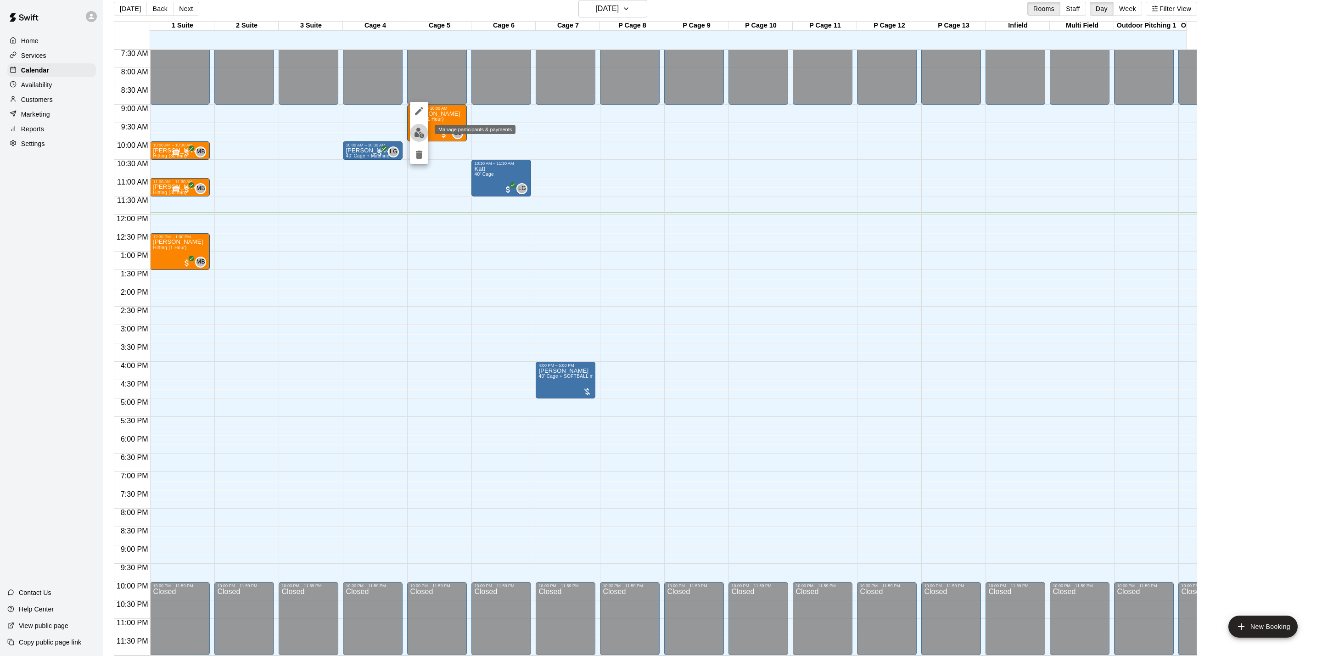
click at [422, 133] on img "edit" at bounding box center [419, 133] width 11 height 11
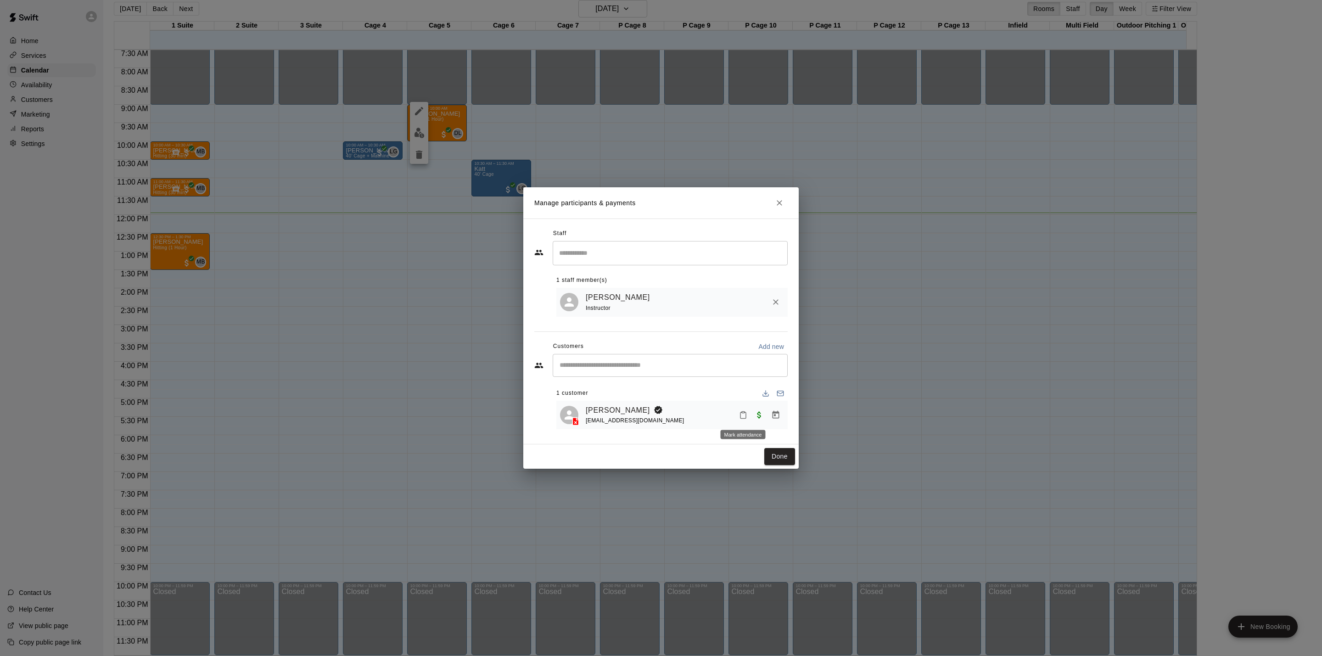
click at [744, 409] on button "Mark attendance" at bounding box center [743, 415] width 16 height 16
click at [775, 415] on p "[PERSON_NAME] attended" at bounding box center [801, 415] width 81 height 9
click at [778, 456] on button "Done" at bounding box center [779, 456] width 31 height 17
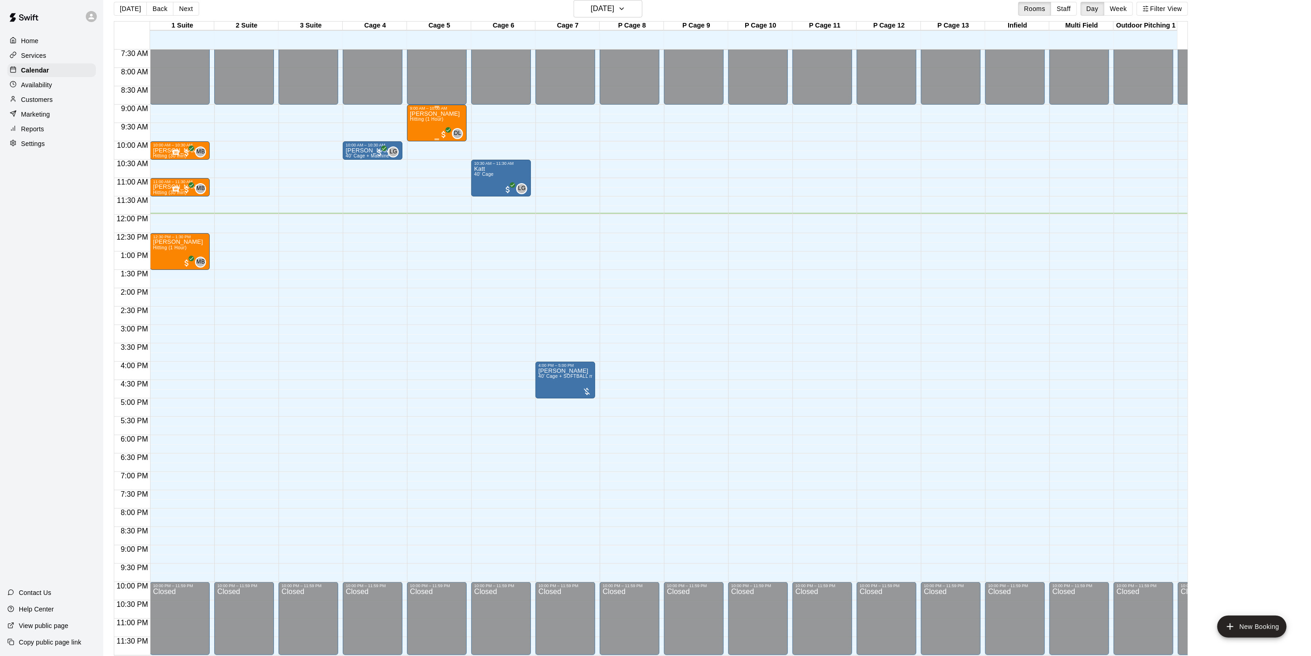
click at [427, 120] on div "[PERSON_NAME] Hitting (1 Hour)" at bounding box center [435, 439] width 50 height 656
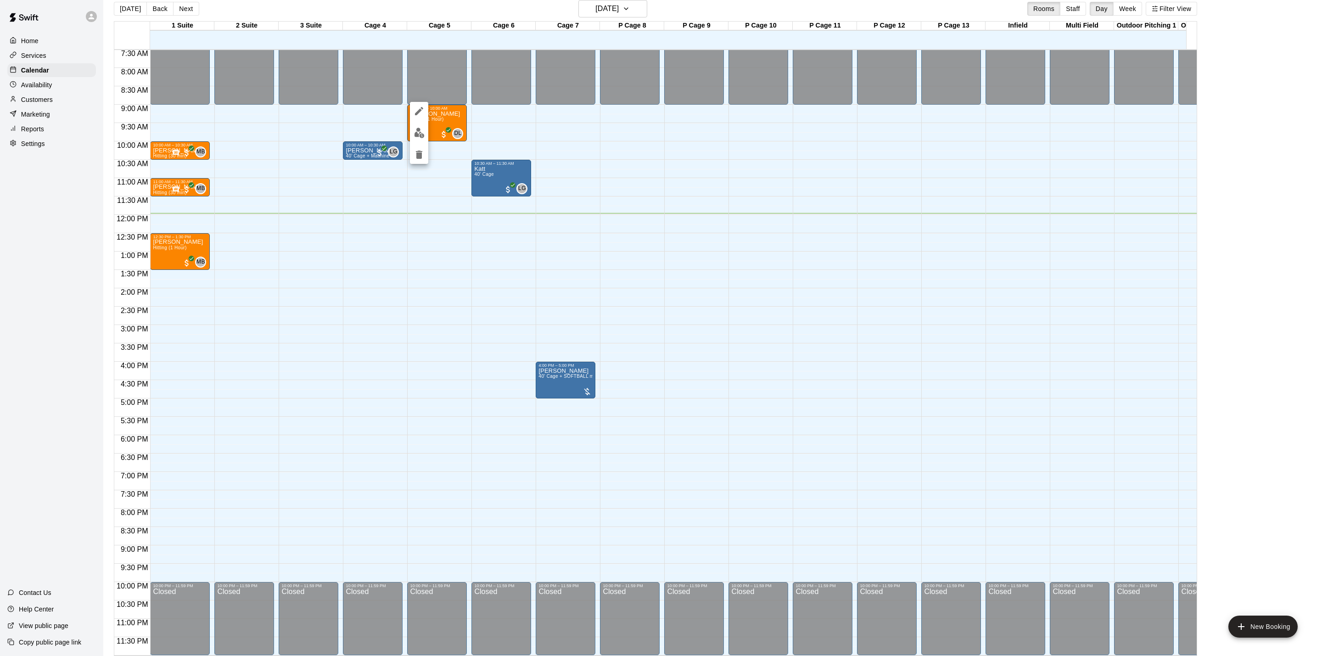
click at [423, 130] on img "edit" at bounding box center [419, 133] width 11 height 11
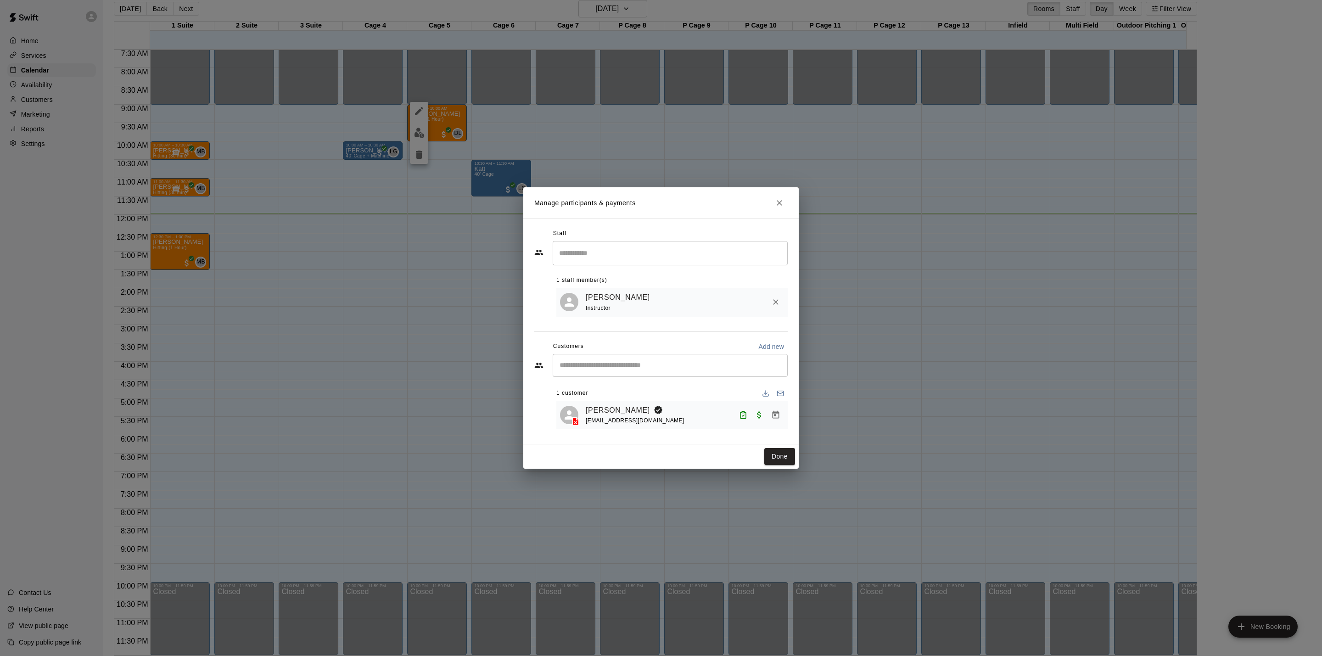
click at [786, 199] on button "Close" at bounding box center [779, 203] width 17 height 17
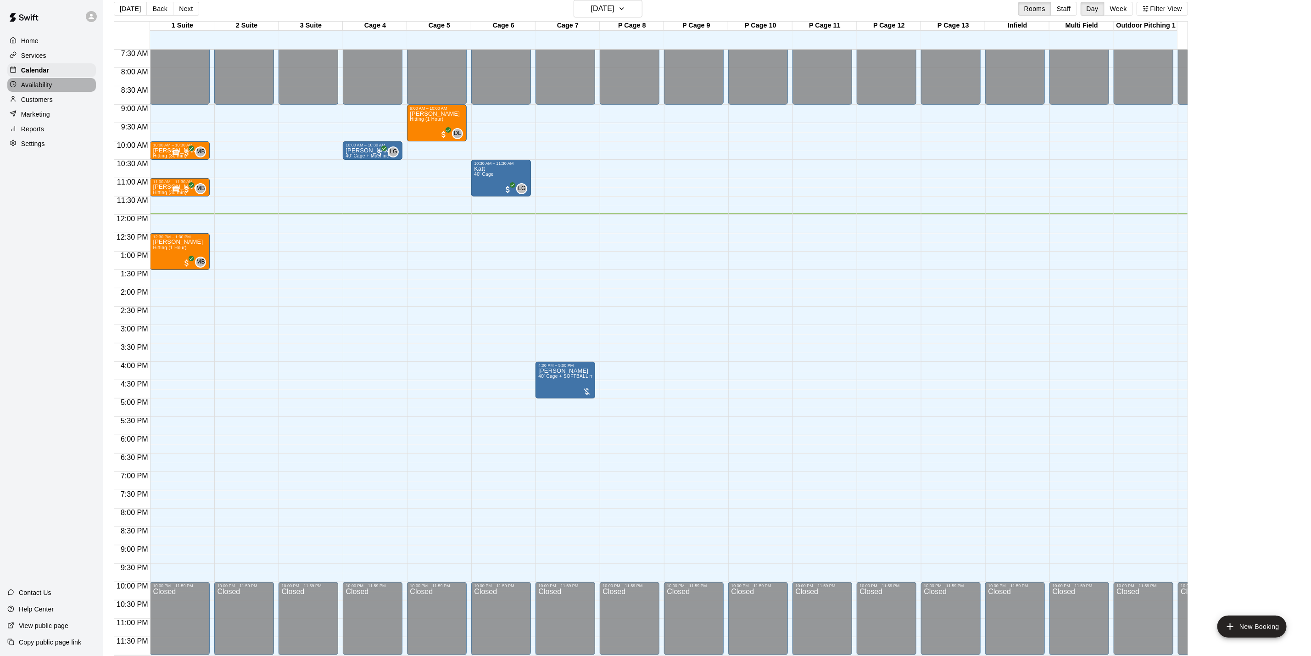
click at [29, 85] on p "Availability" at bounding box center [36, 84] width 31 height 9
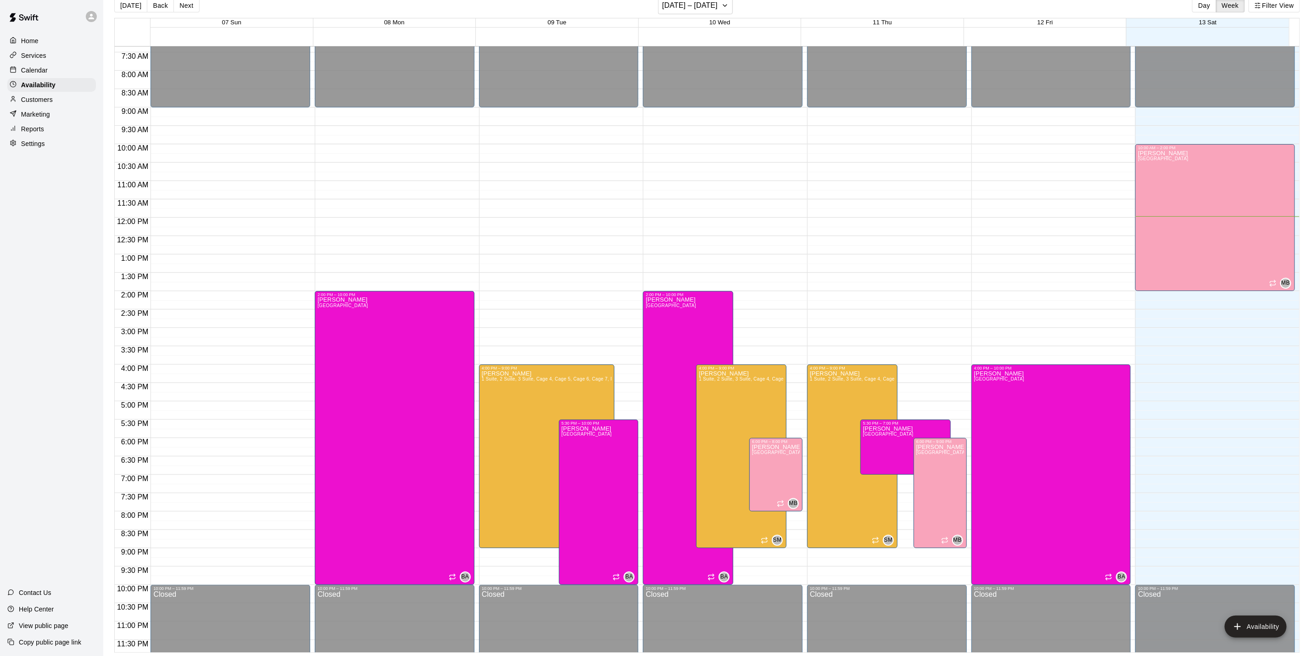
scroll to position [276, 0]
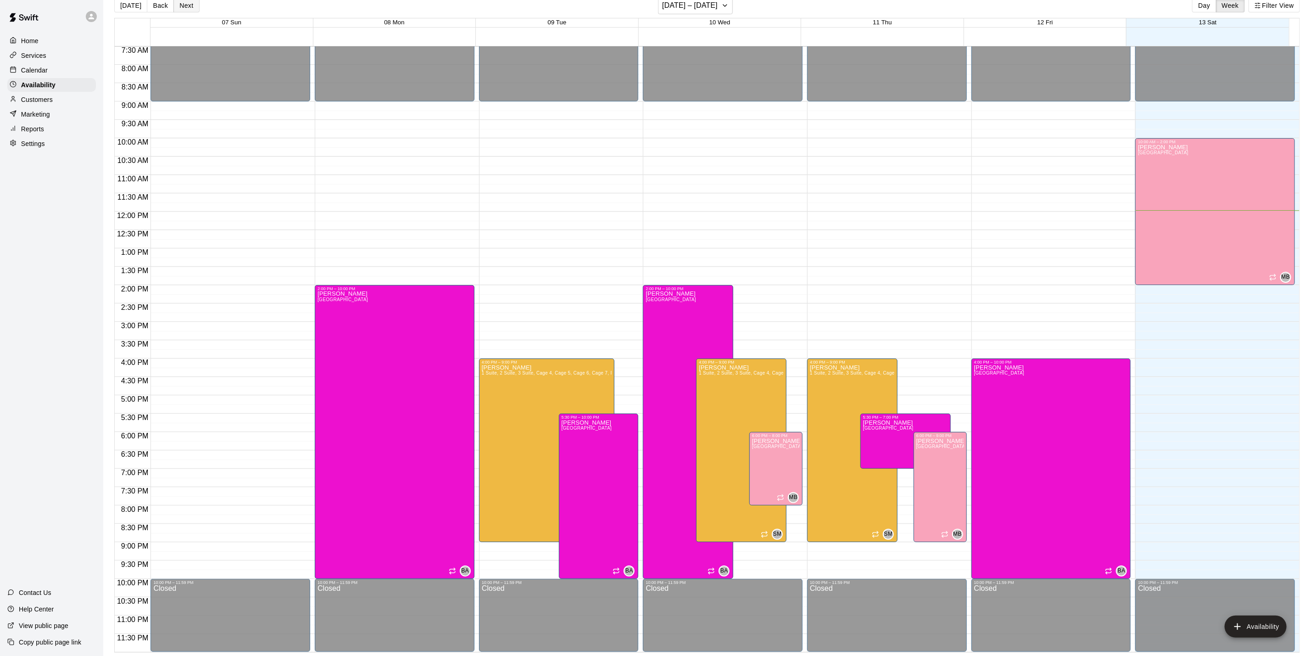
click at [194, 7] on button "Next" at bounding box center [186, 6] width 26 height 14
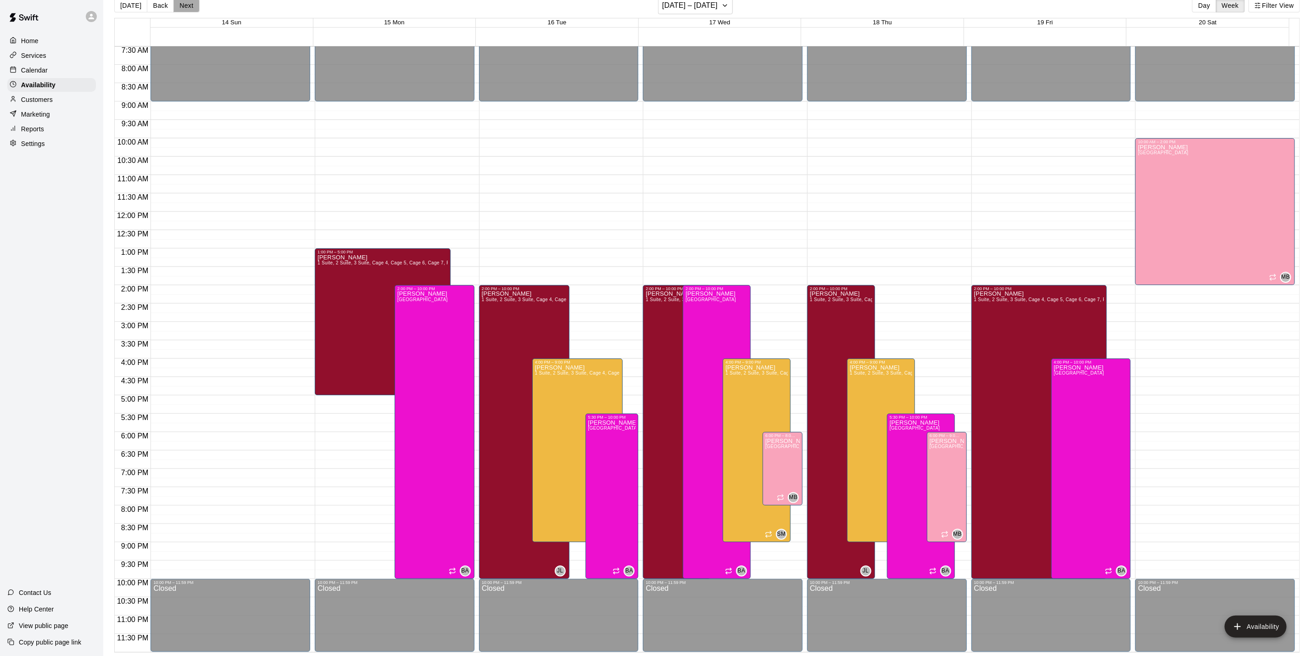
click at [194, 7] on button "Next" at bounding box center [186, 6] width 26 height 14
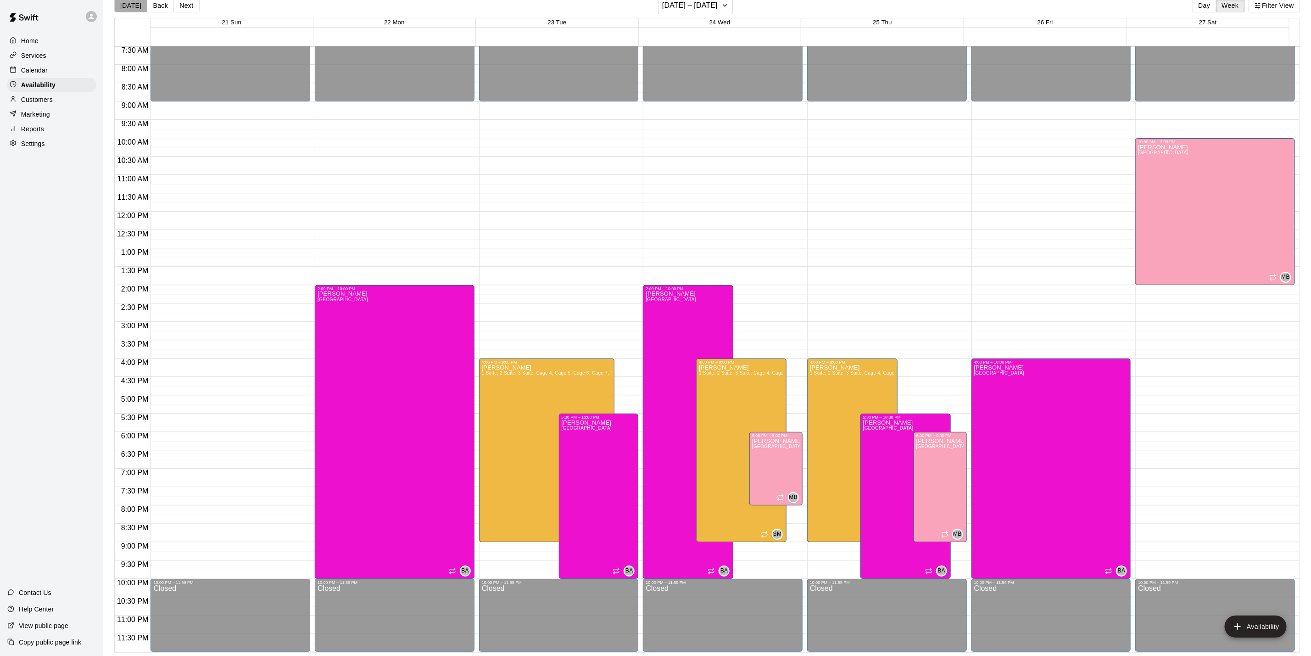
click at [140, 4] on button "[DATE]" at bounding box center [130, 6] width 33 height 14
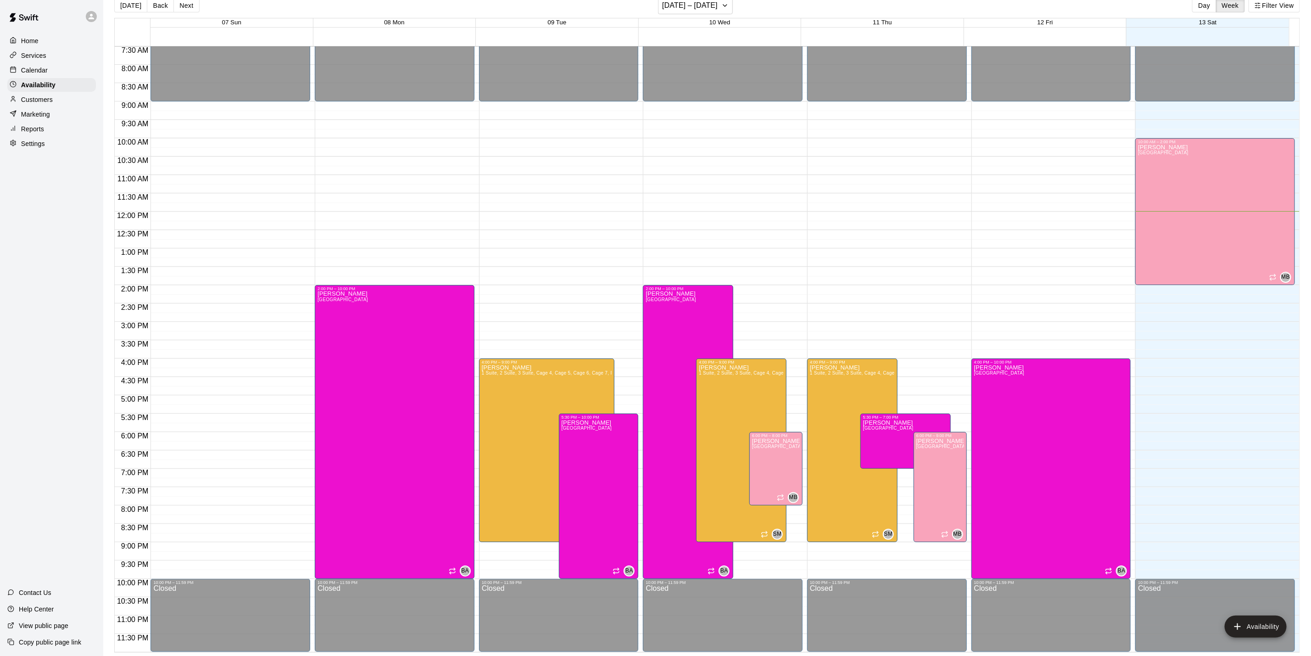
click at [40, 69] on p "Calendar" at bounding box center [34, 70] width 27 height 9
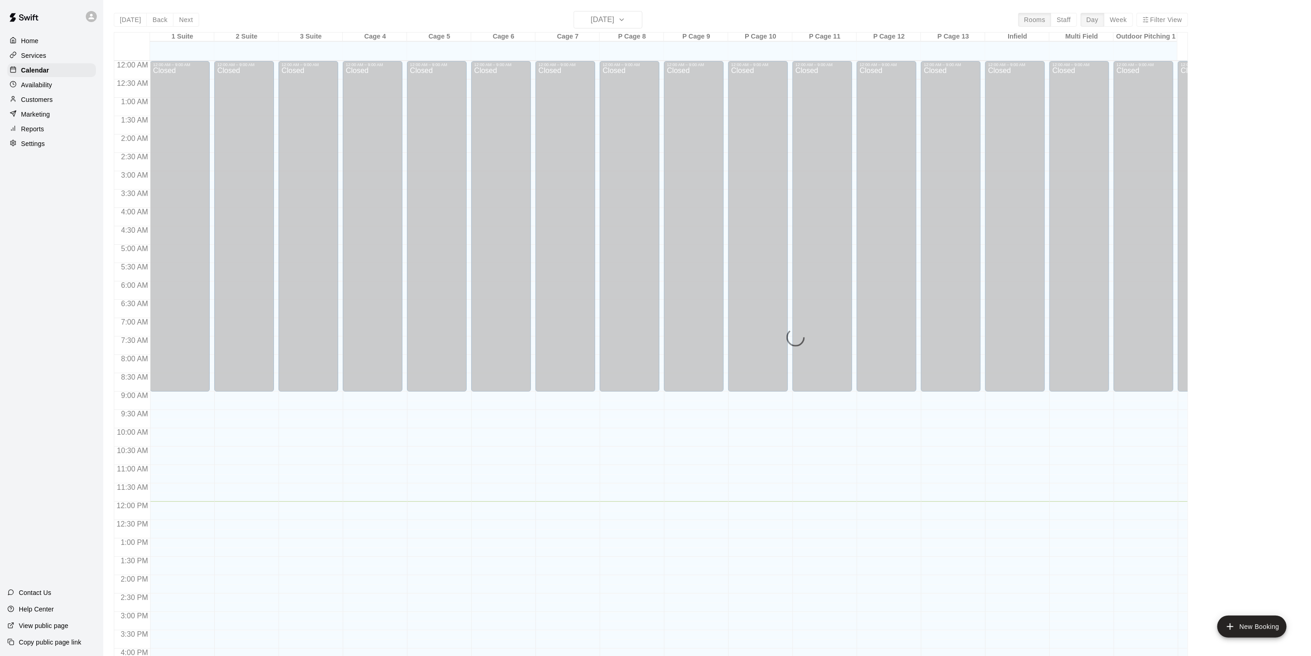
scroll to position [248, 0]
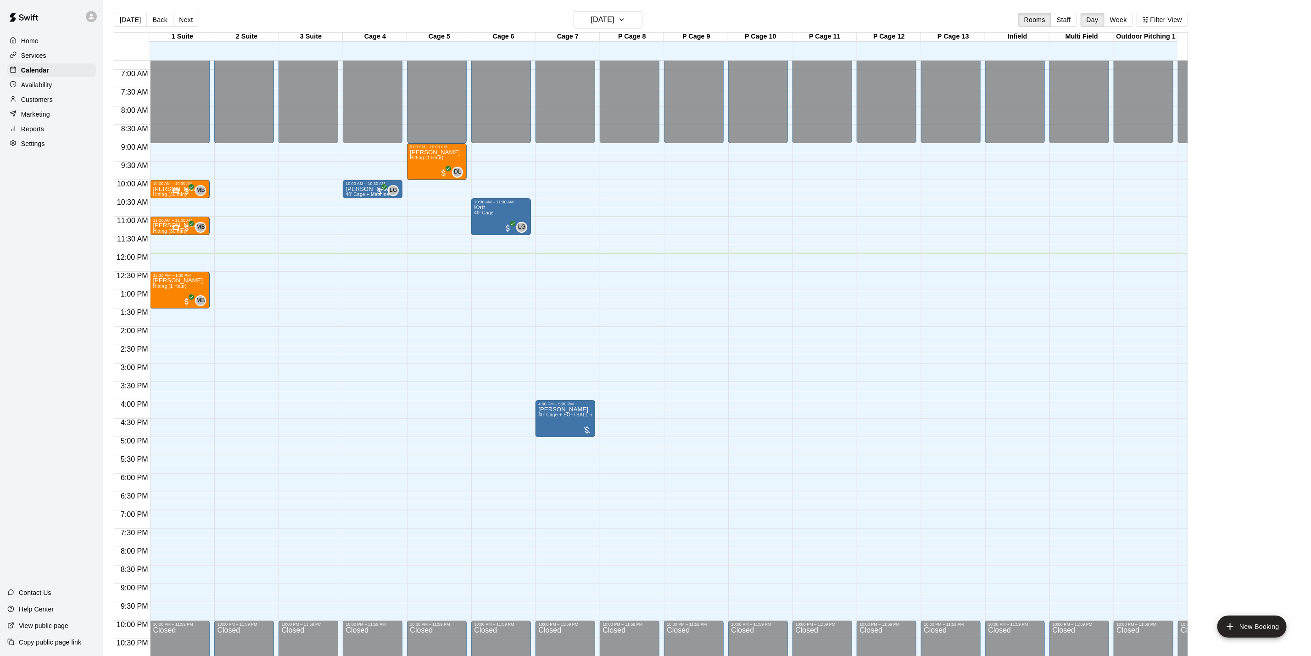
click at [57, 85] on div "Availability" at bounding box center [51, 85] width 89 height 14
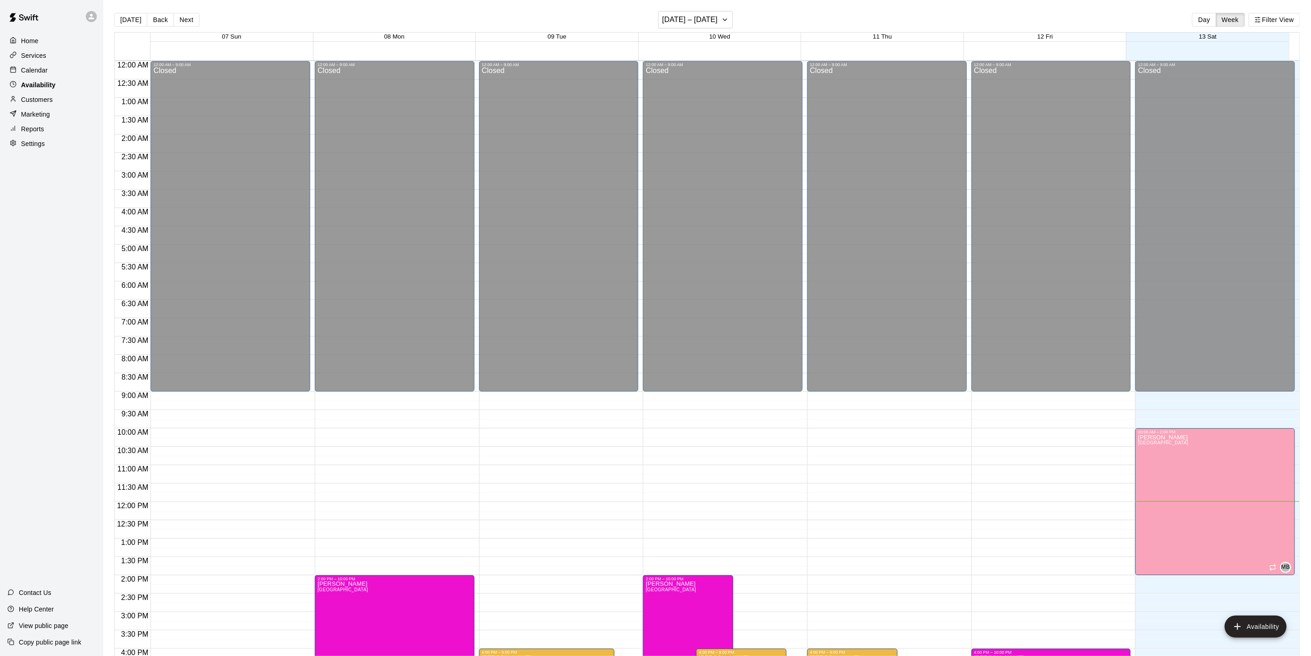
scroll to position [276, 0]
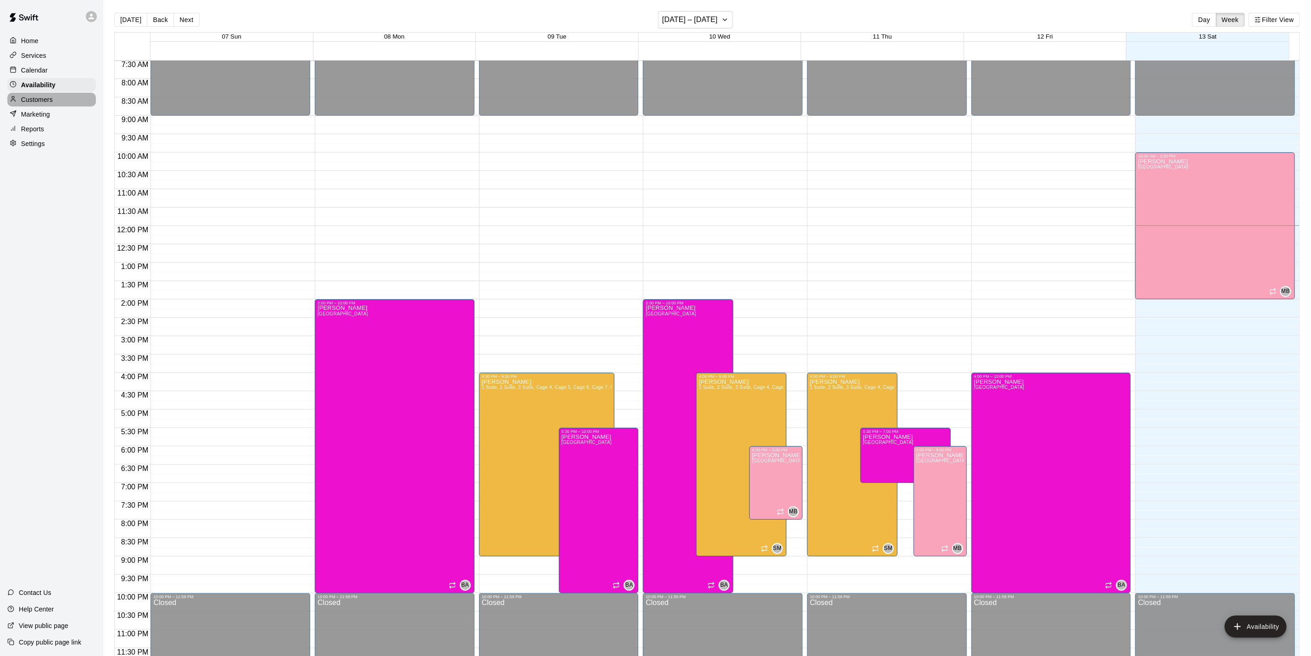
click at [61, 99] on div "Customers" at bounding box center [51, 100] width 89 height 14
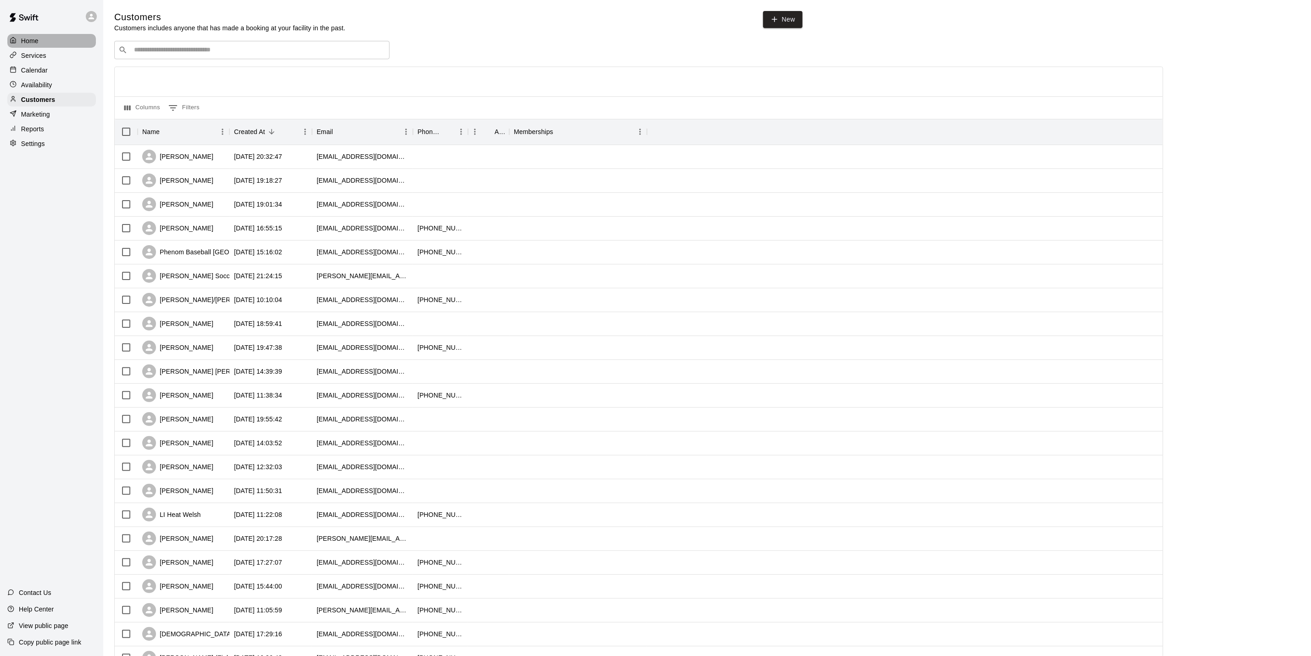
click at [54, 40] on div "Home" at bounding box center [51, 41] width 89 height 14
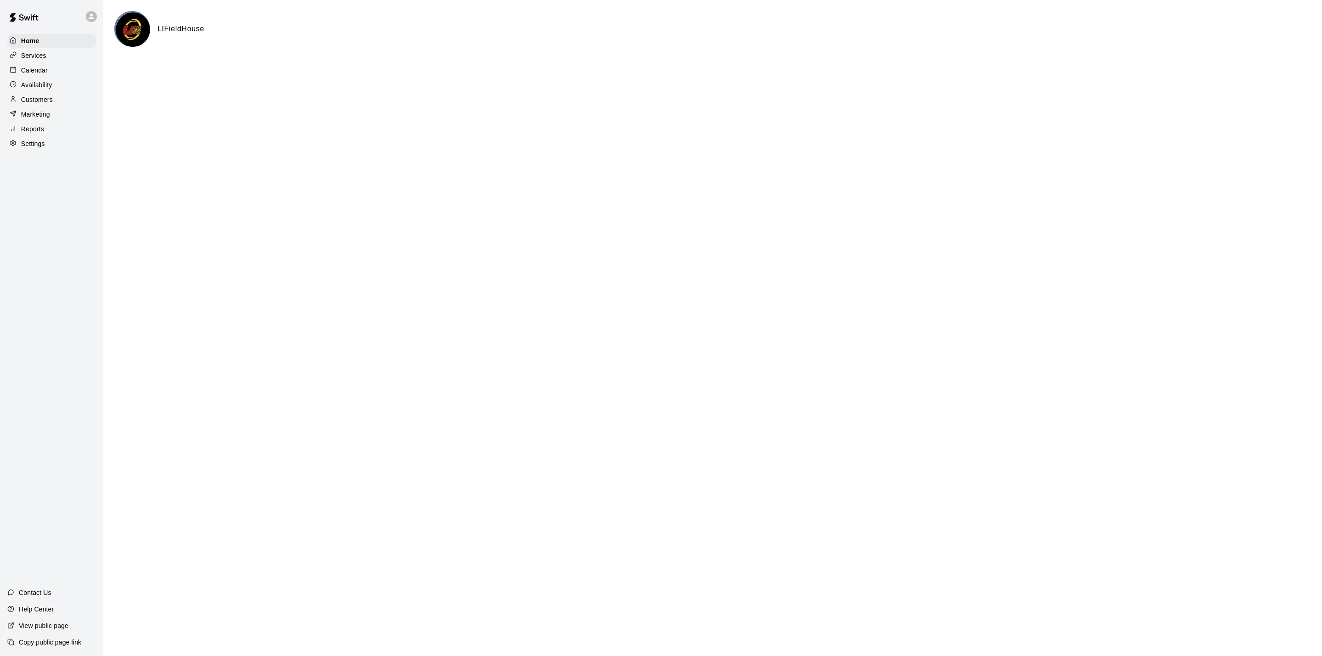
click at [62, 77] on div "Calendar" at bounding box center [51, 70] width 89 height 14
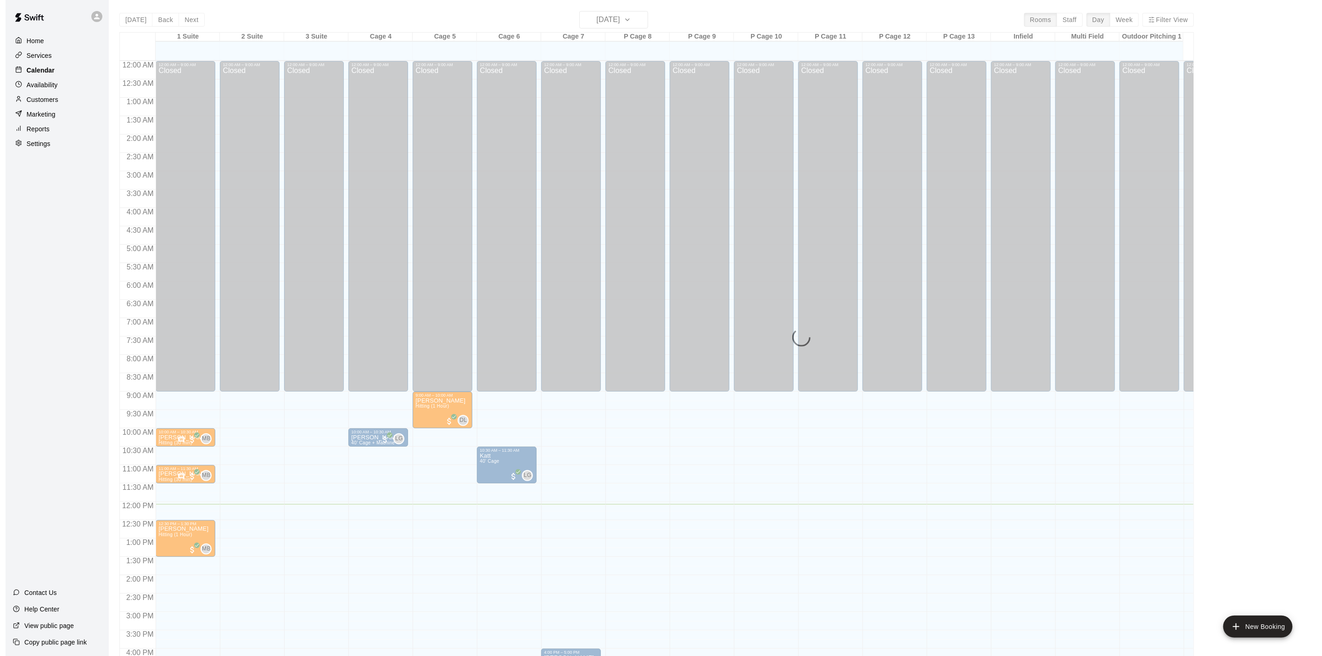
scroll to position [248, 0]
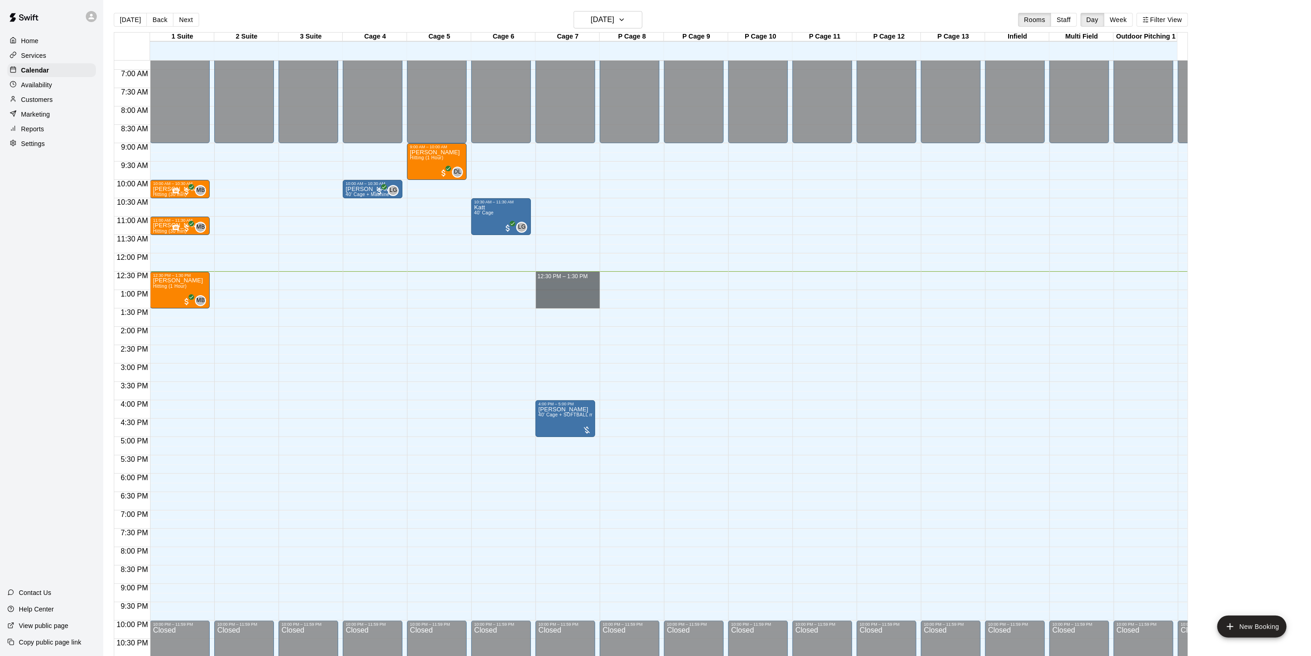
drag, startPoint x: 564, startPoint y: 273, endPoint x: 566, endPoint y: 302, distance: 29.5
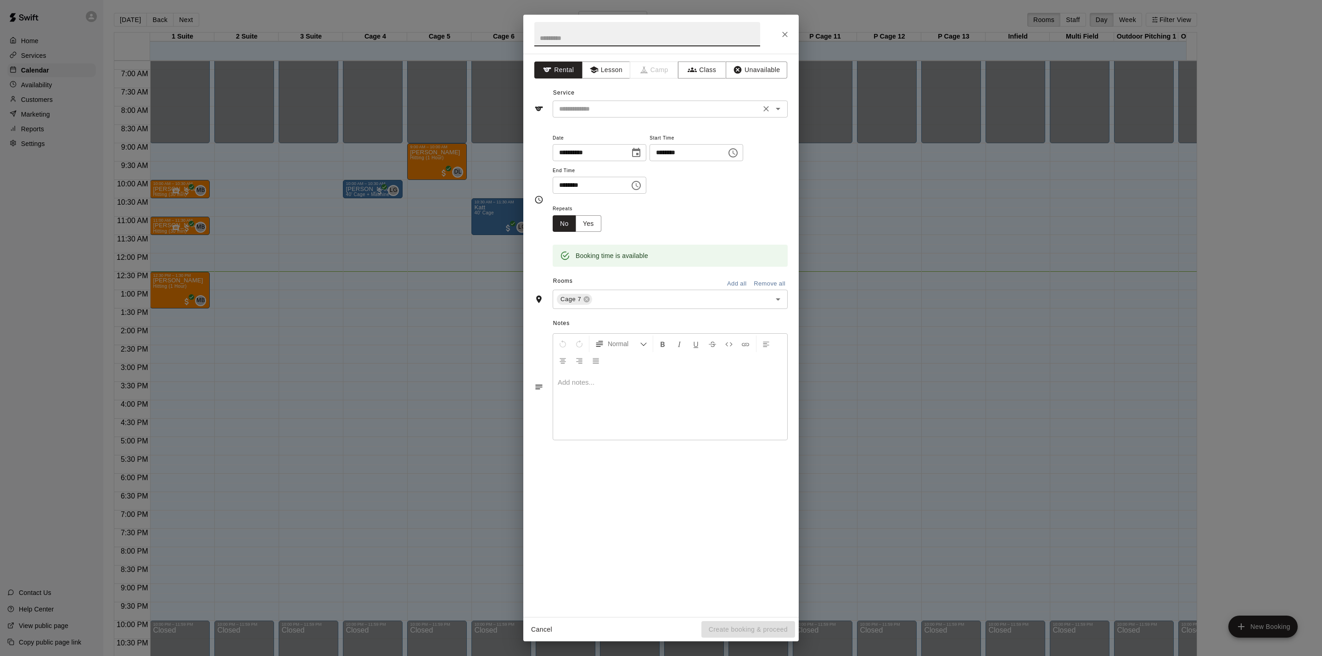
click at [609, 112] on input "text" at bounding box center [656, 108] width 202 height 11
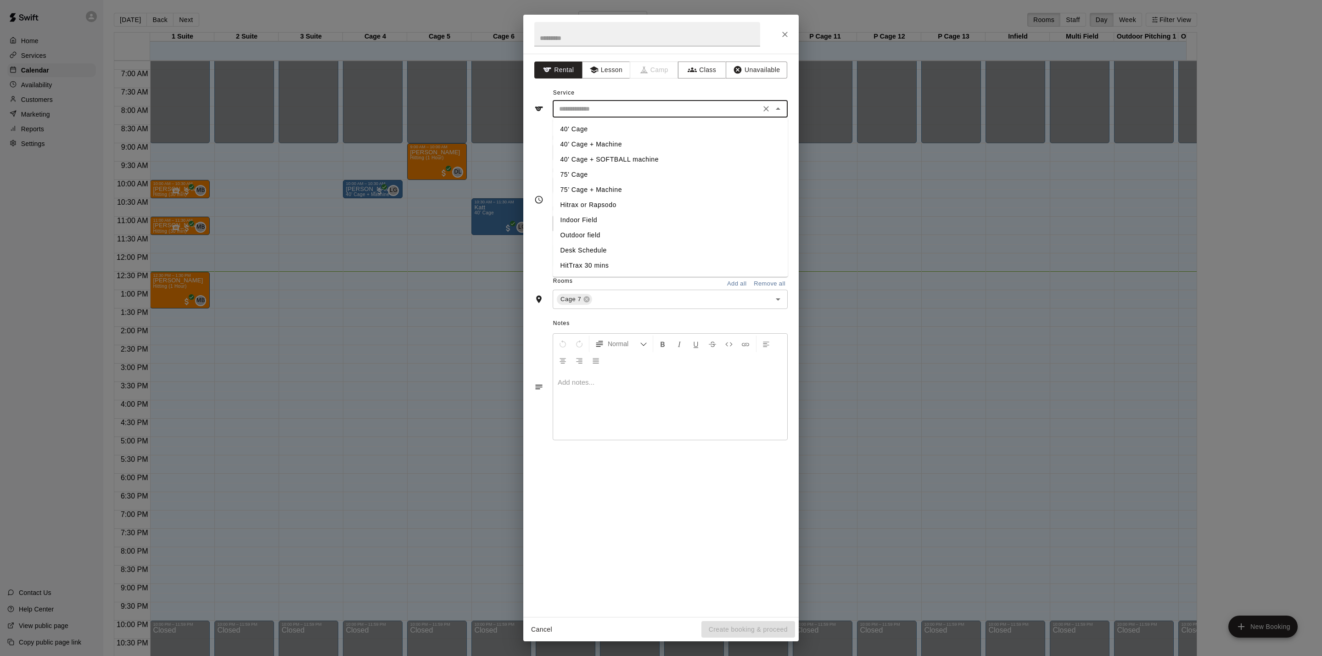
click at [576, 127] on li "40' Cage" at bounding box center [670, 129] width 235 height 15
type input "********"
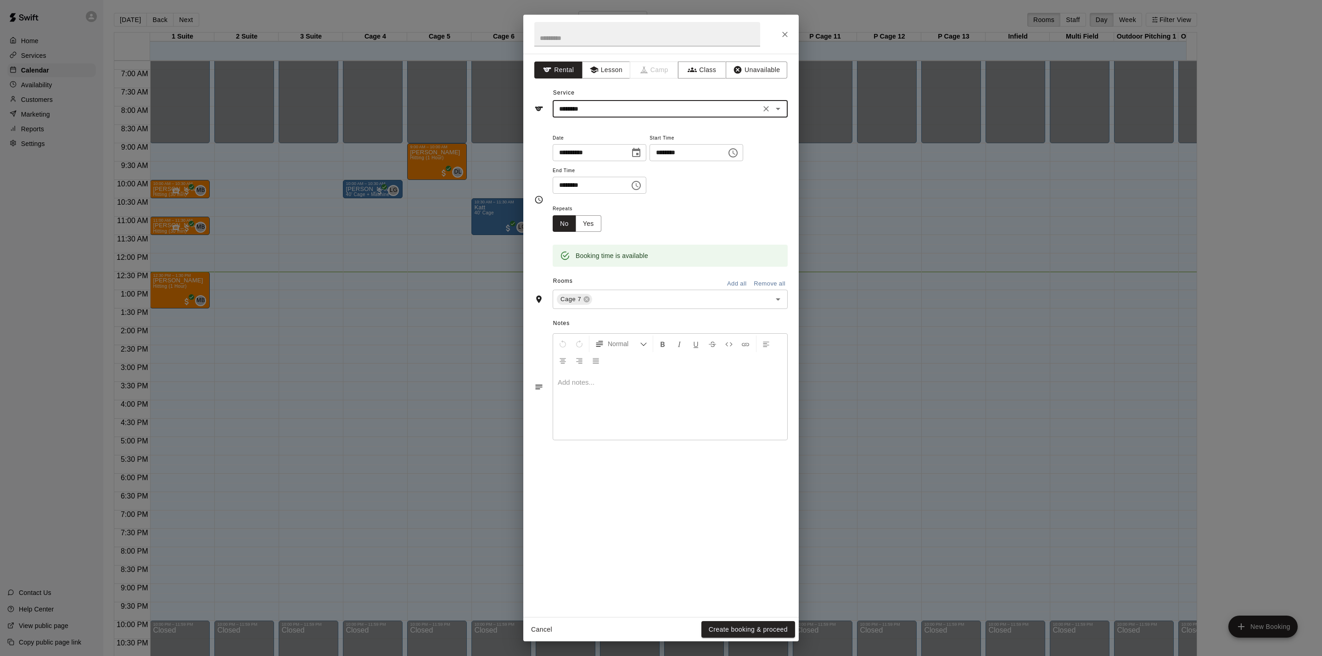
click at [779, 631] on button "Create booking & proceed" at bounding box center [748, 629] width 94 height 17
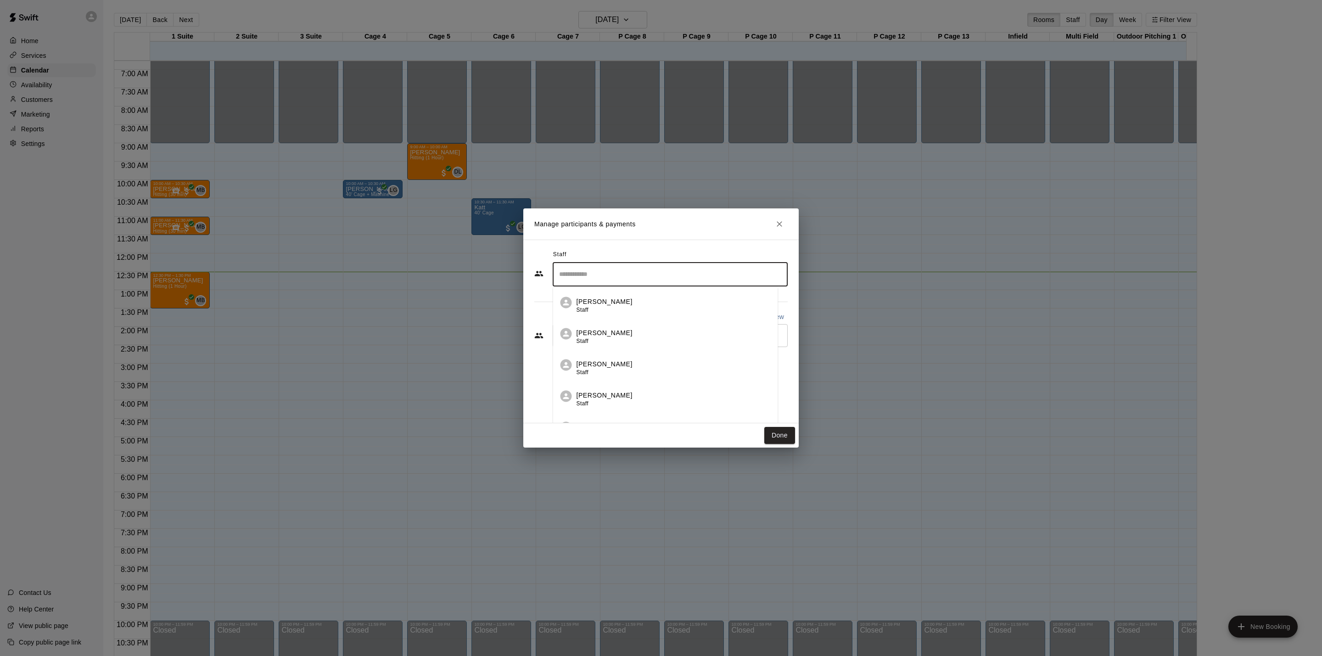
click at [590, 280] on input "Search staff" at bounding box center [670, 274] width 227 height 16
click at [777, 226] on icon "Close" at bounding box center [779, 223] width 9 height 9
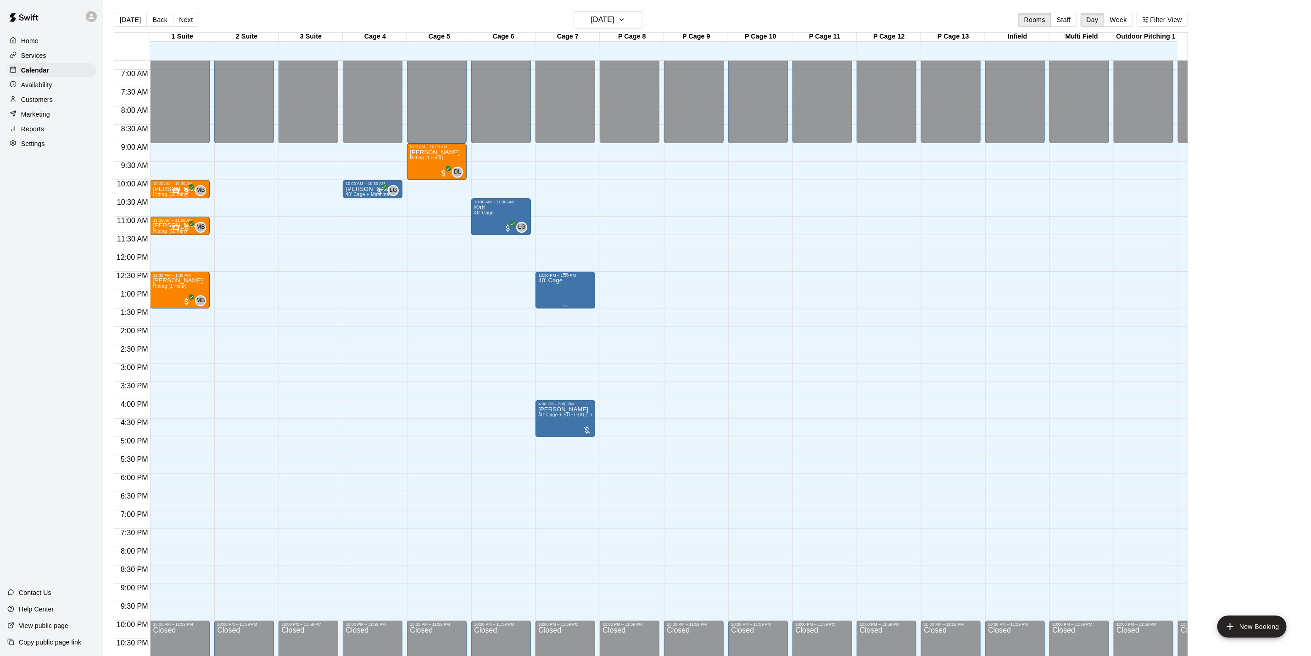
click at [559, 289] on div "40' Cage" at bounding box center [550, 606] width 24 height 656
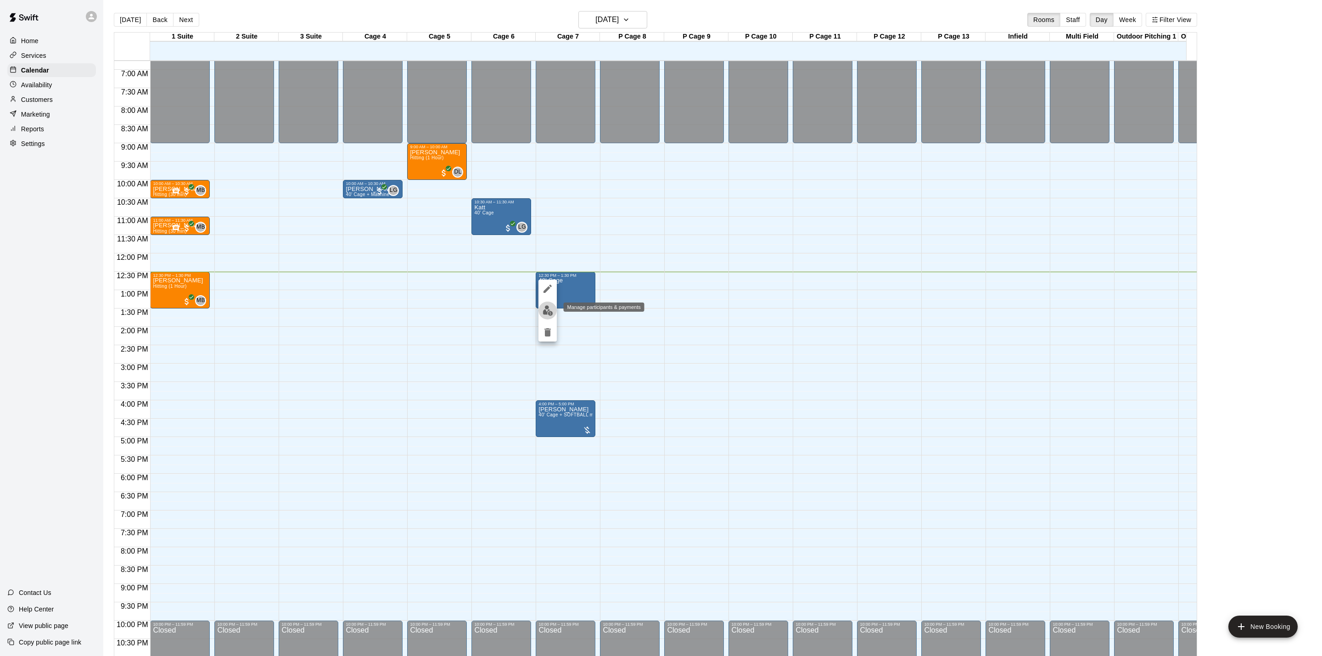
click at [553, 307] on button "edit" at bounding box center [547, 311] width 18 height 18
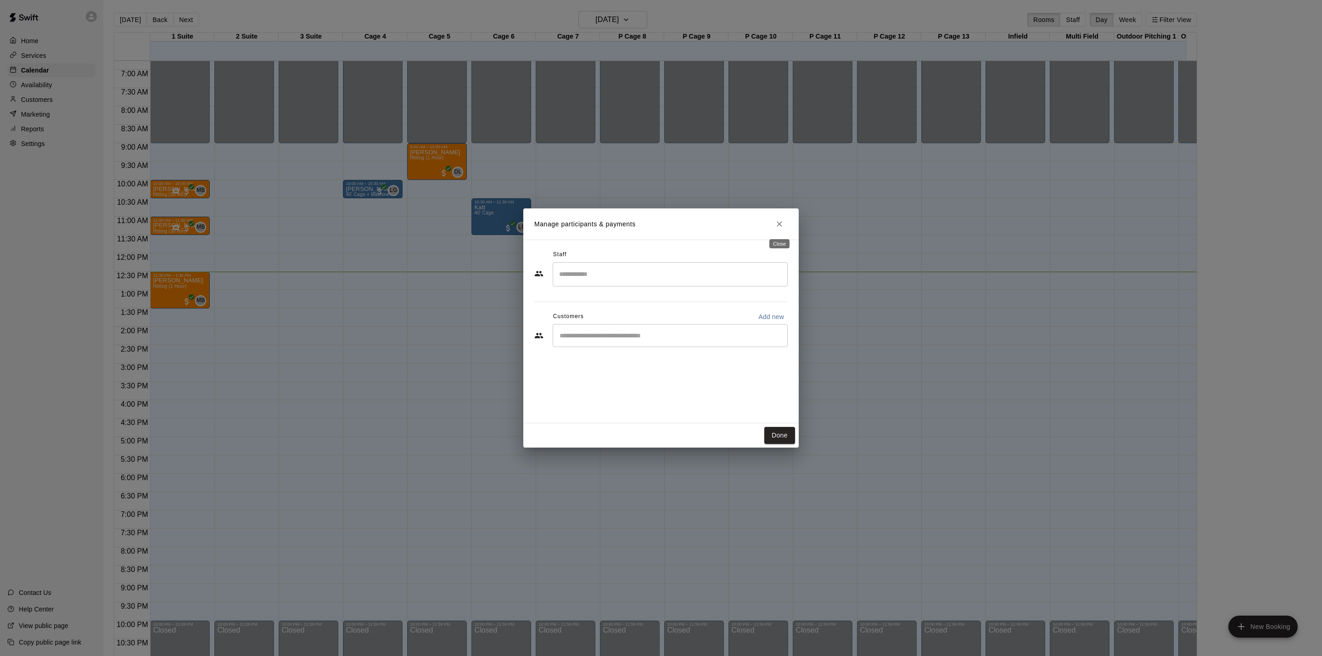
click at [782, 228] on icon "Close" at bounding box center [779, 223] width 9 height 9
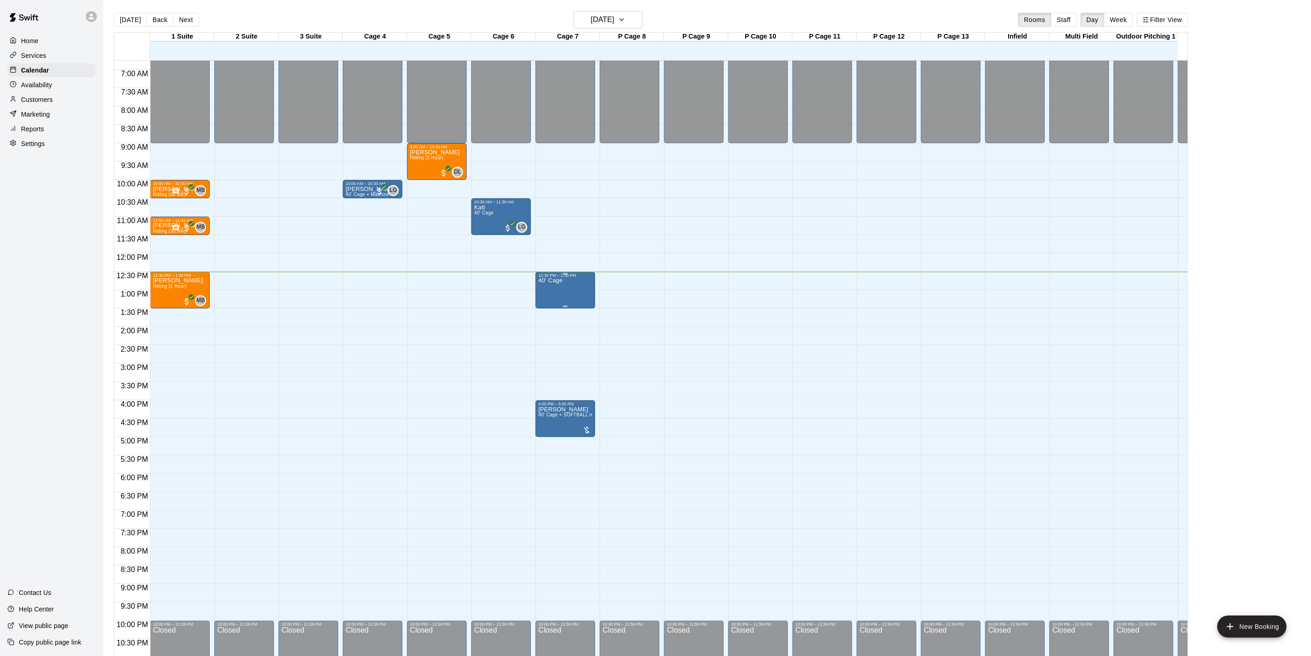
click at [561, 289] on div "40' Cage" at bounding box center [550, 606] width 24 height 656
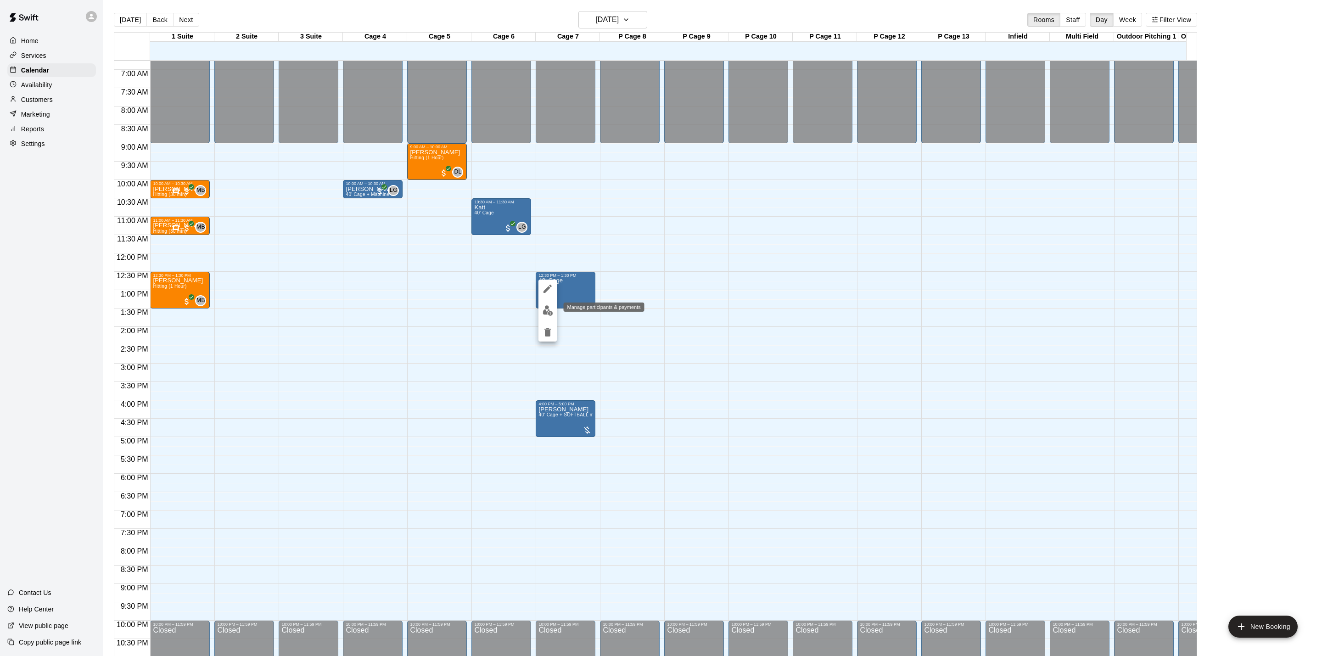
click at [551, 306] on img "edit" at bounding box center [547, 310] width 11 height 11
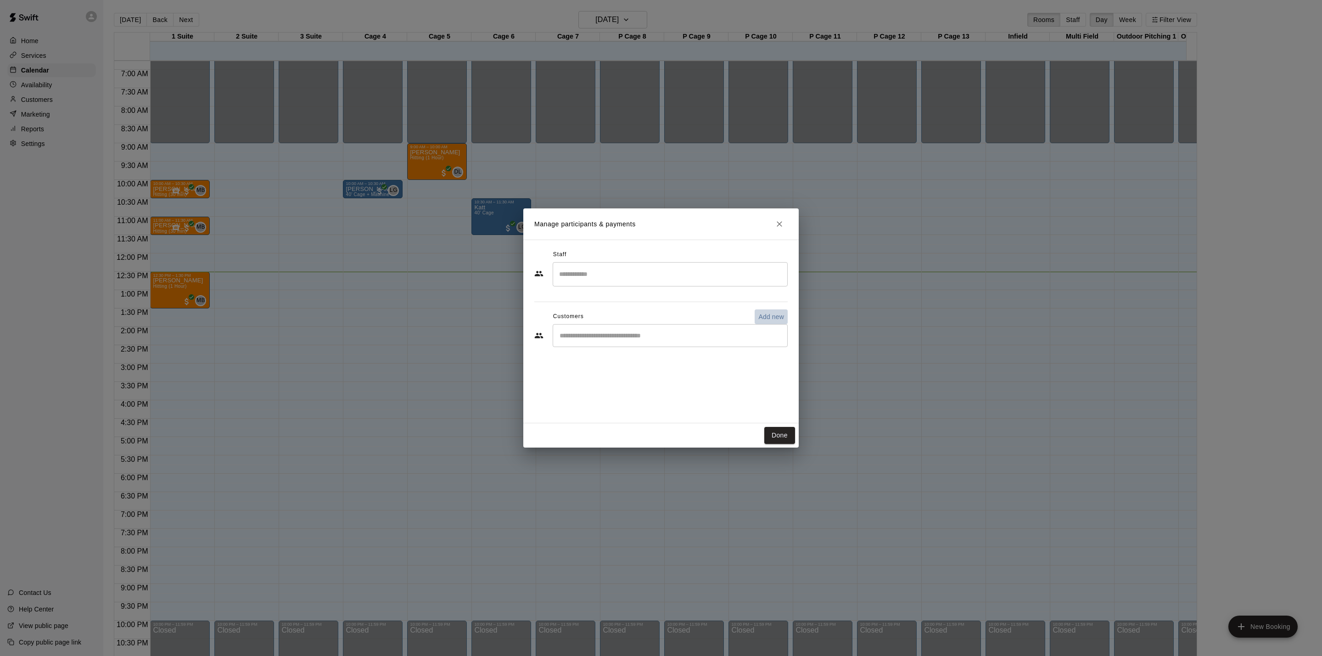
click at [760, 319] on p "Add new" at bounding box center [771, 316] width 26 height 9
select select "**"
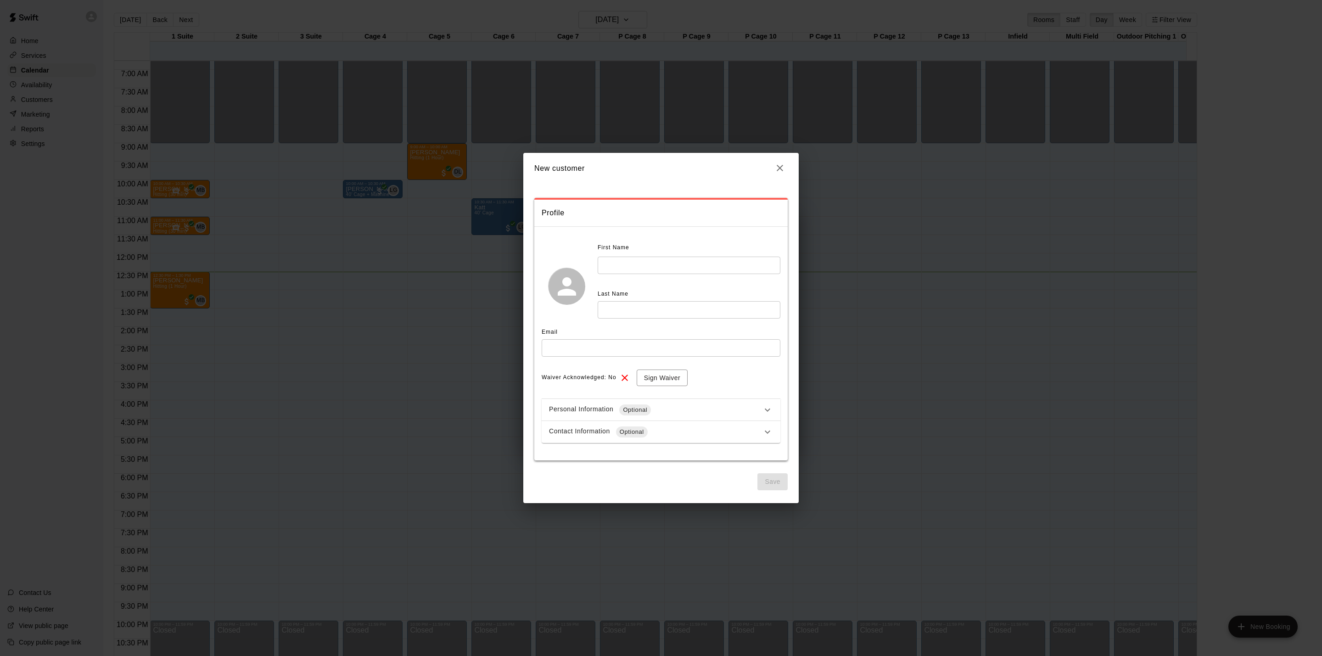
click at [781, 160] on button "button" at bounding box center [780, 168] width 16 height 16
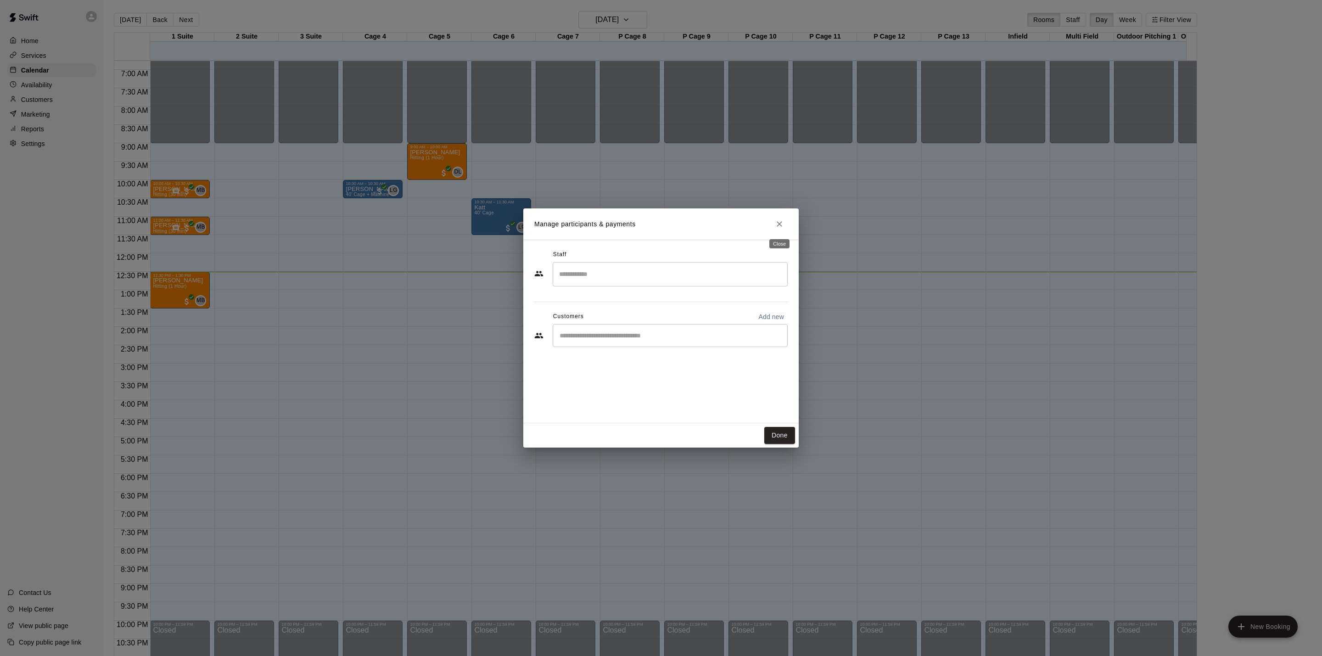
click at [781, 218] on button "Close" at bounding box center [779, 224] width 17 height 17
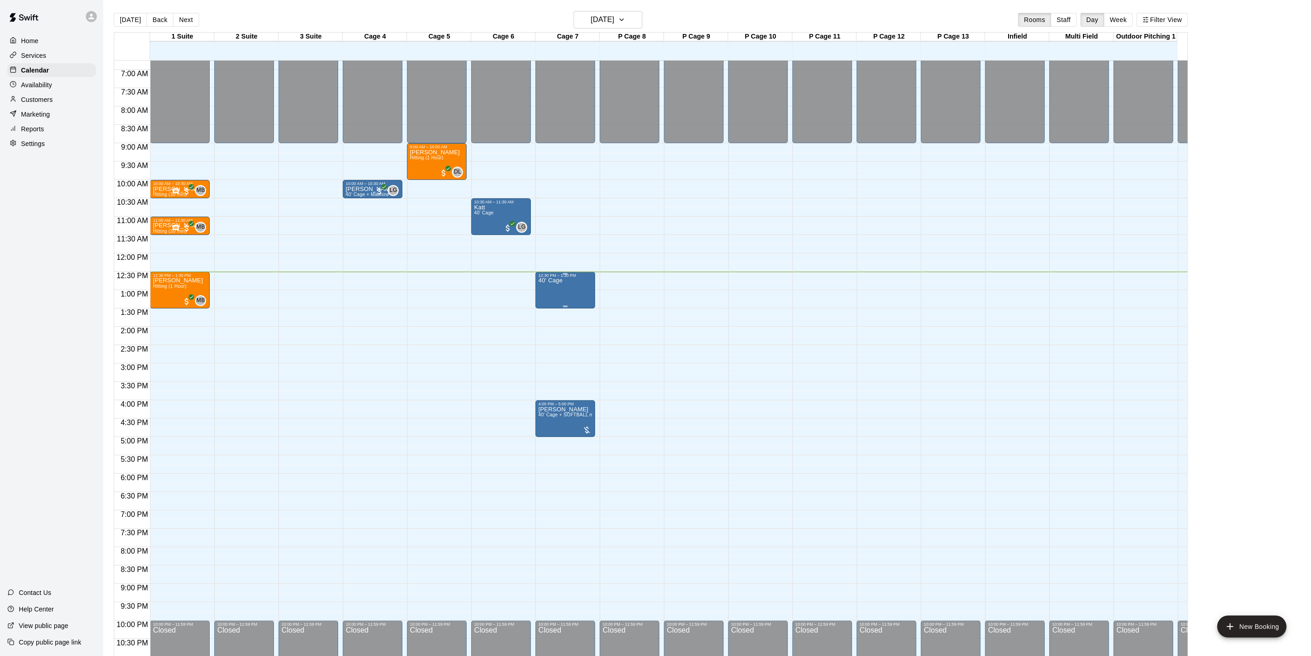
click at [584, 286] on div "40' Cage" at bounding box center [565, 606] width 54 height 656
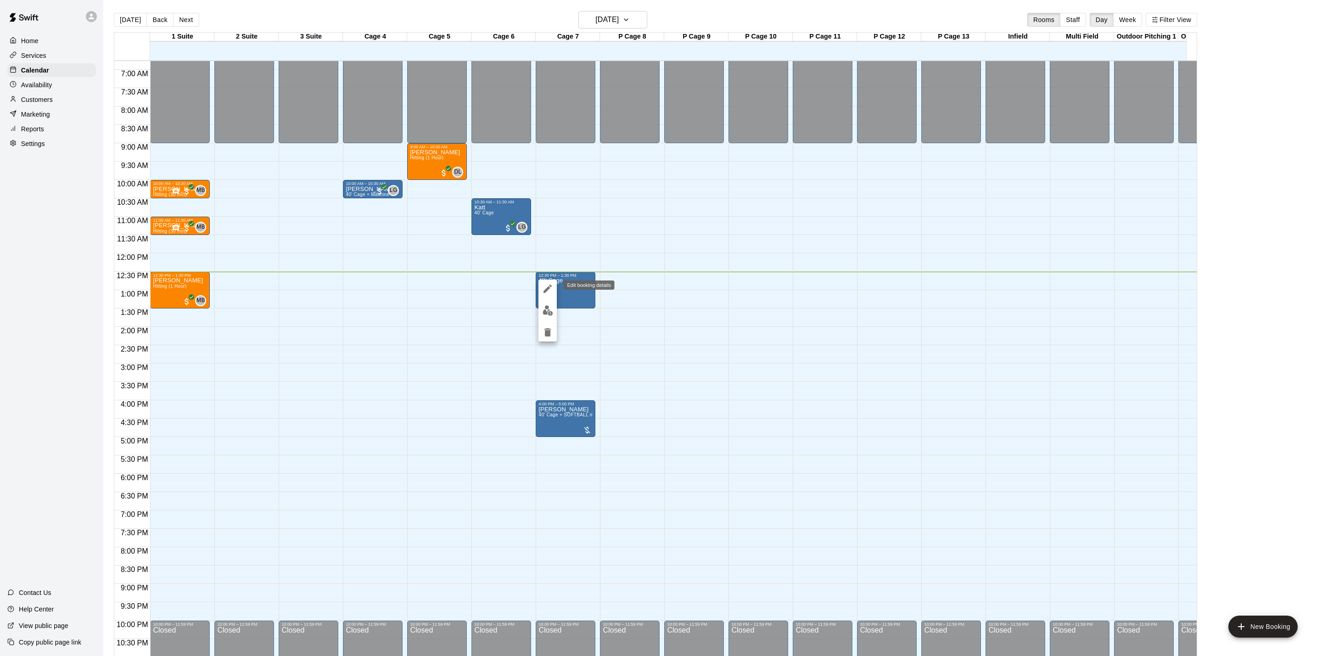
click at [552, 291] on icon "edit" at bounding box center [547, 288] width 11 height 11
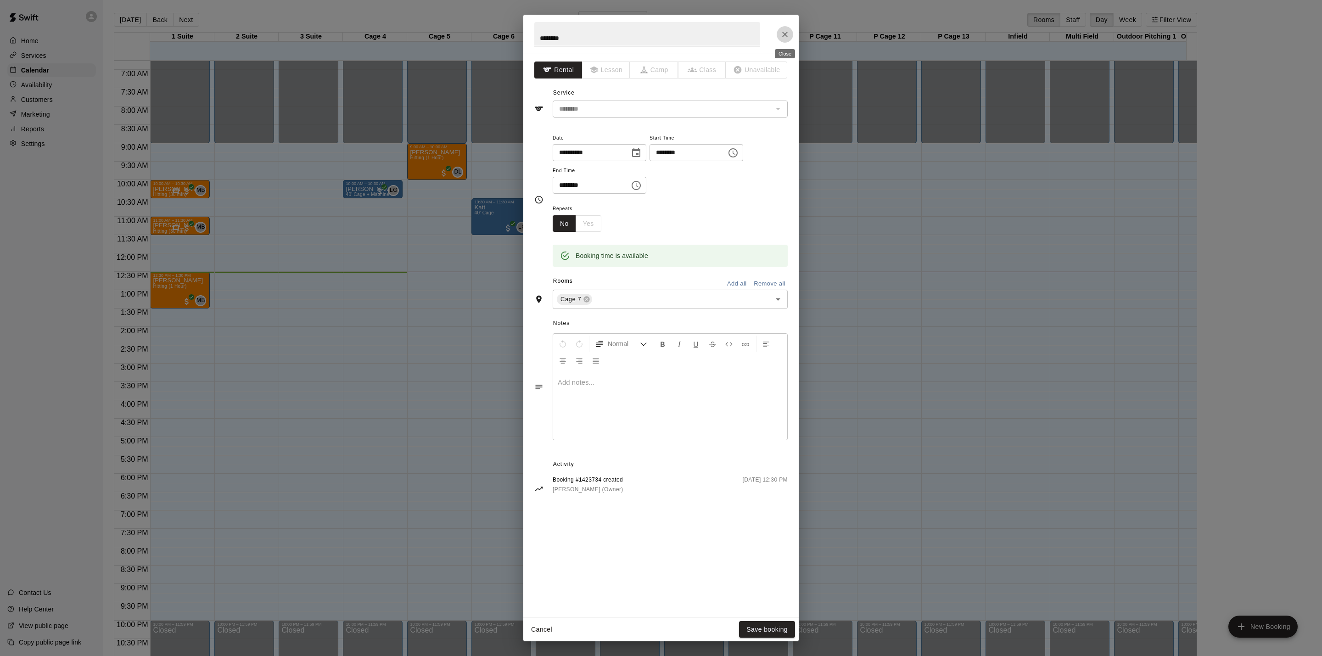
click at [784, 37] on icon "Close" at bounding box center [784, 34] width 9 height 9
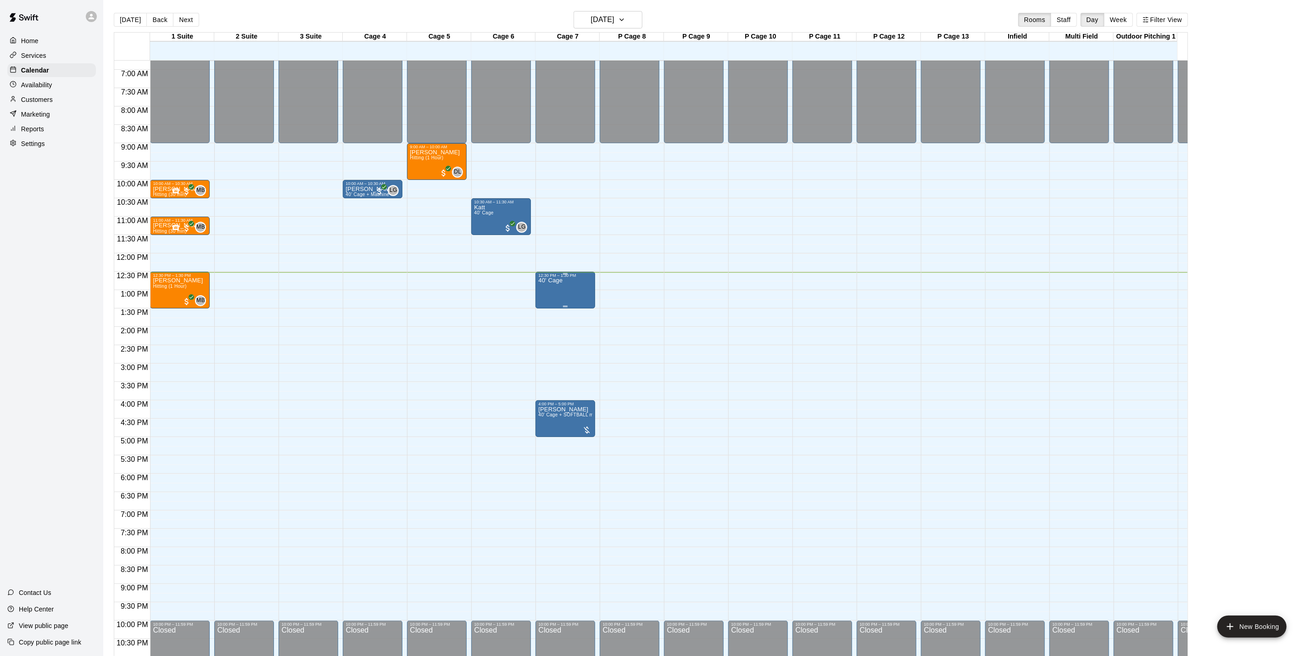
click at [578, 290] on div "40' Cage" at bounding box center [565, 606] width 54 height 656
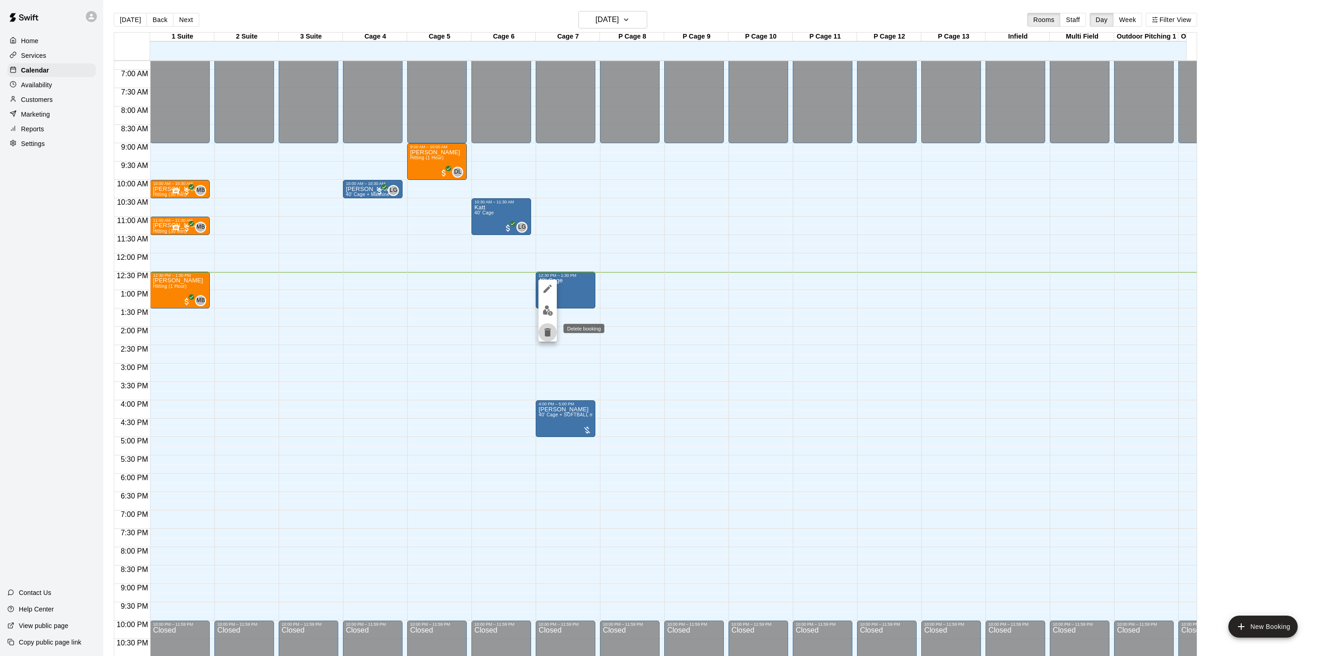
click at [547, 327] on icon "delete" at bounding box center [547, 332] width 11 height 11
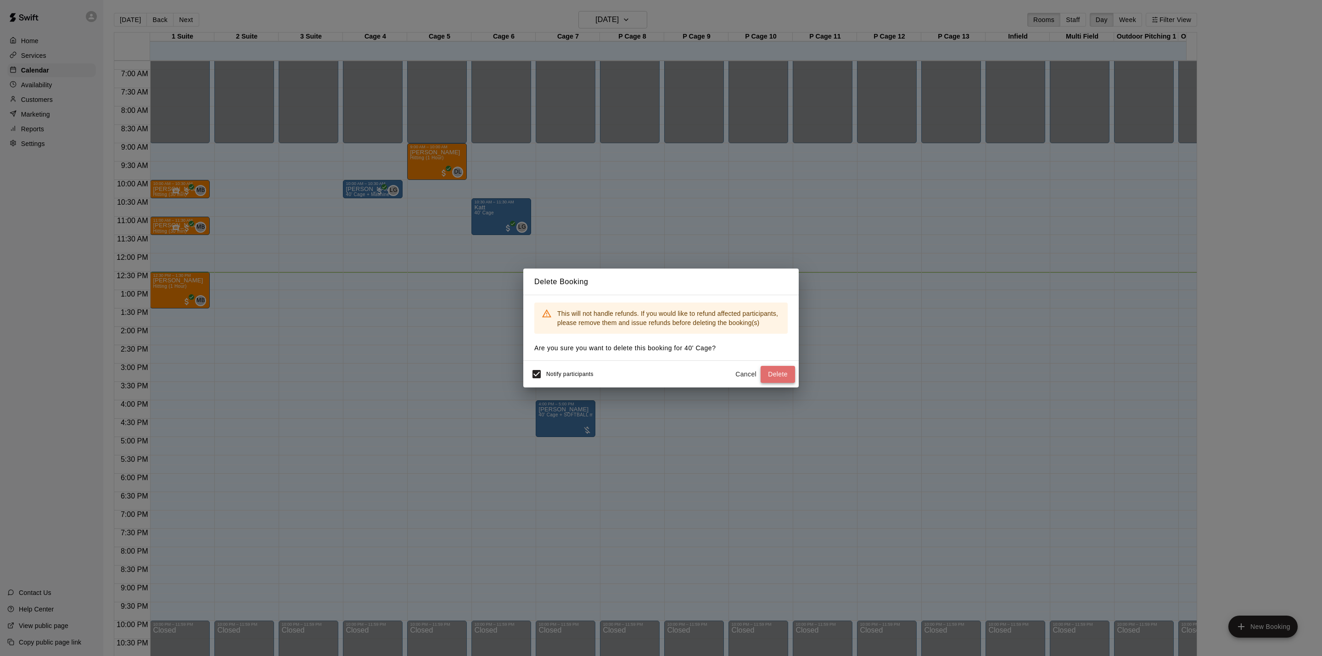
click at [772, 371] on button "Delete" at bounding box center [777, 374] width 34 height 17
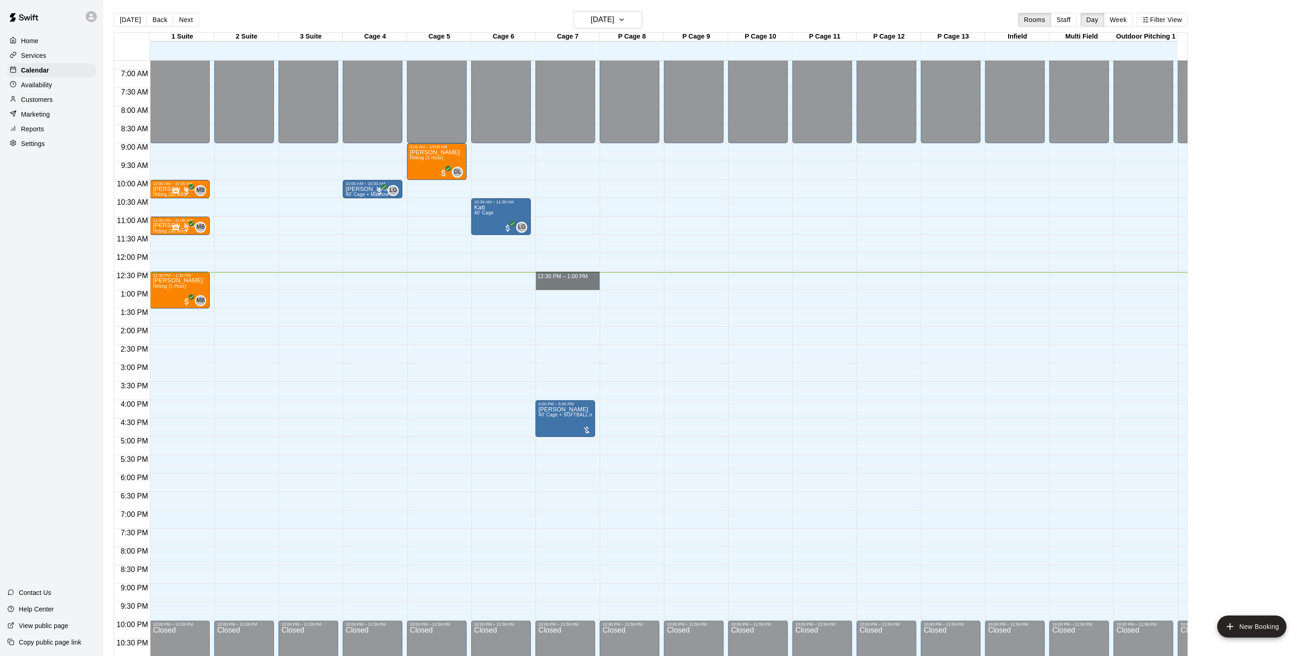
drag, startPoint x: 557, startPoint y: 273, endPoint x: 560, endPoint y: 285, distance: 12.5
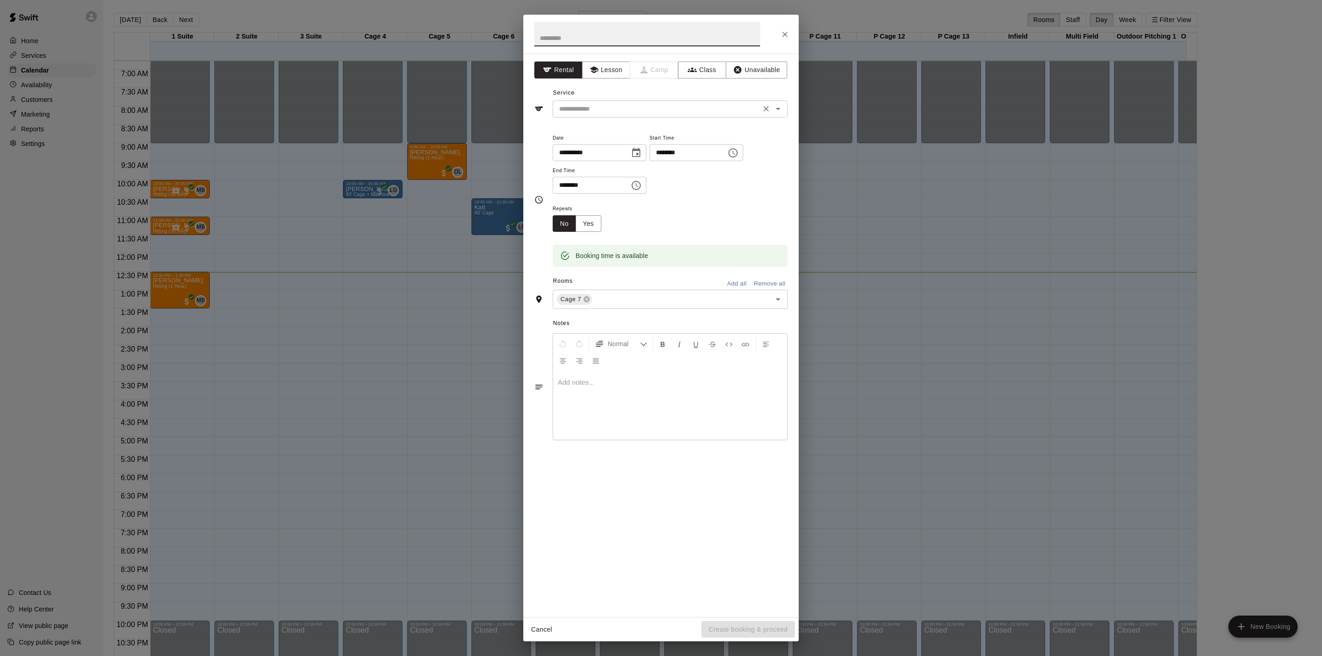
click at [635, 110] on input "text" at bounding box center [656, 108] width 202 height 11
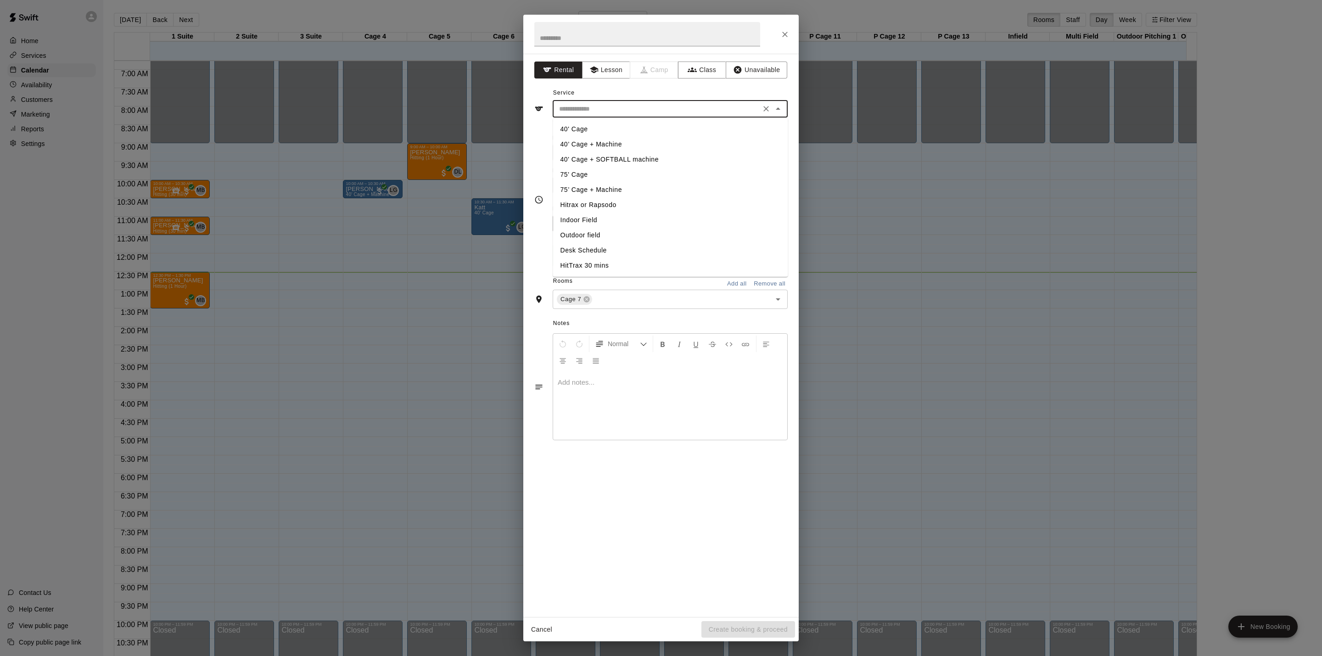
click at [610, 145] on li "40’ Cage + Machine" at bounding box center [670, 144] width 235 height 15
type input "**********"
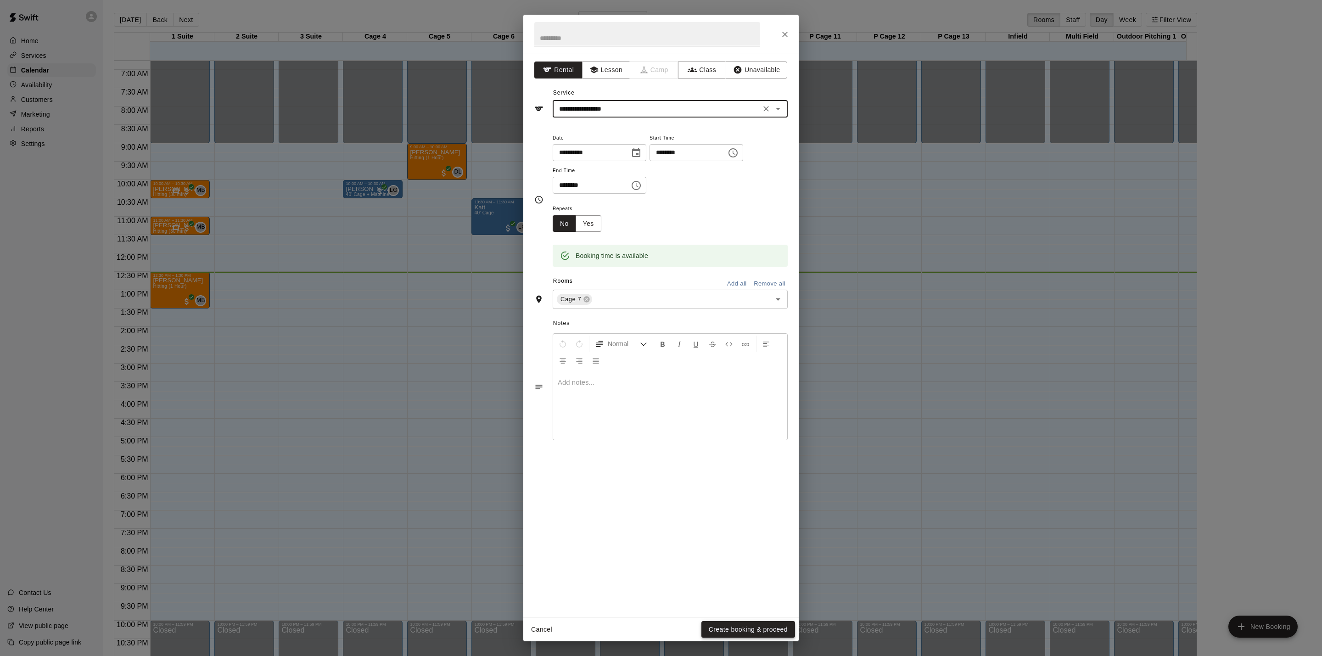
click at [760, 631] on button "Create booking & proceed" at bounding box center [748, 629] width 94 height 17
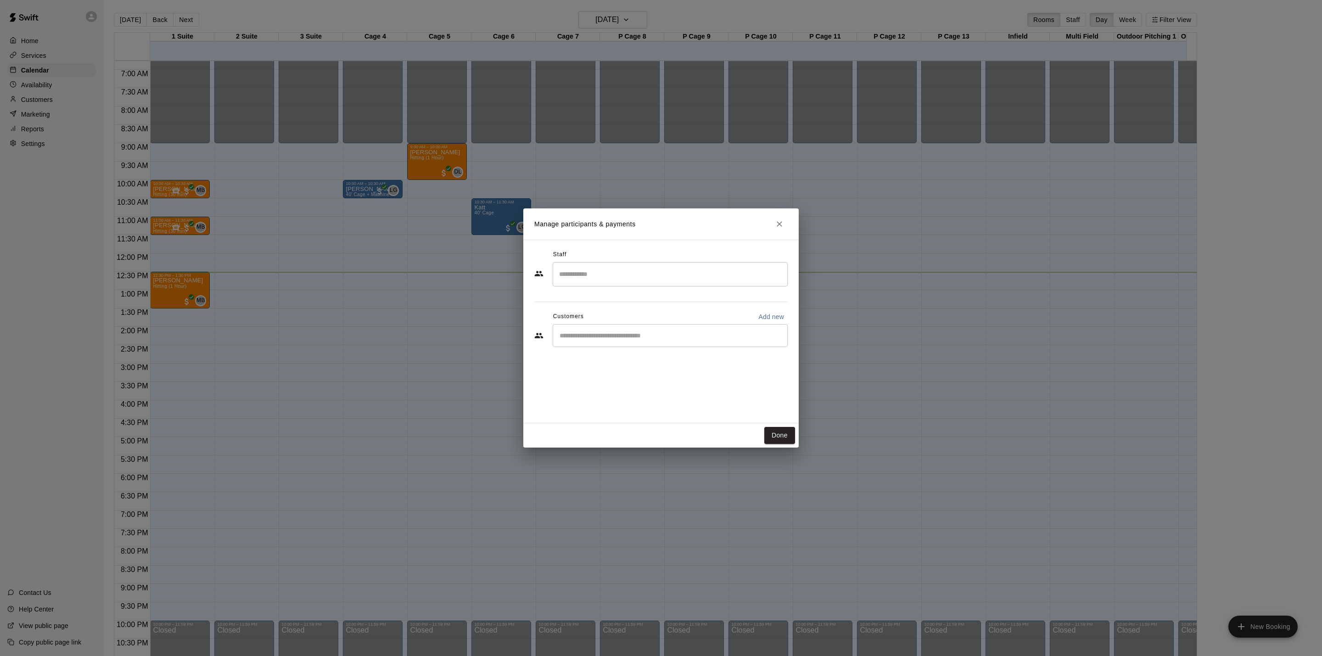
click at [765, 313] on p "Add new" at bounding box center [771, 316] width 26 height 9
select select "**"
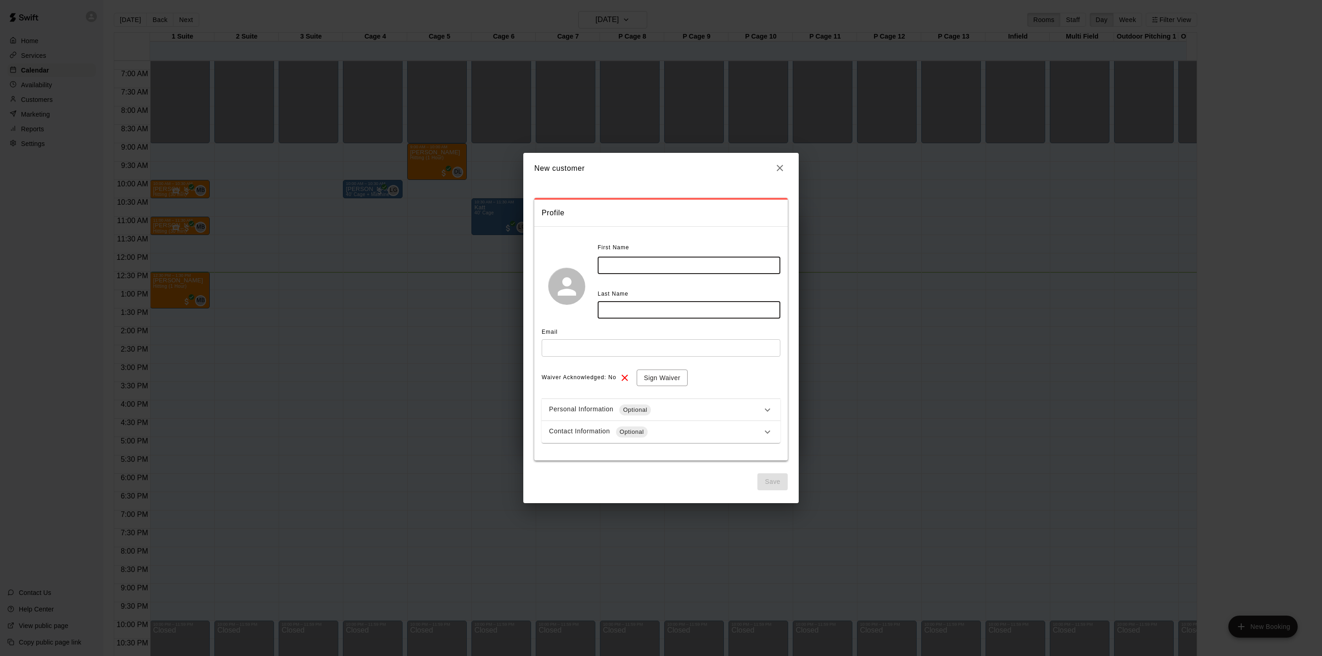
click at [657, 258] on input "text" at bounding box center [689, 265] width 183 height 17
type input "*****"
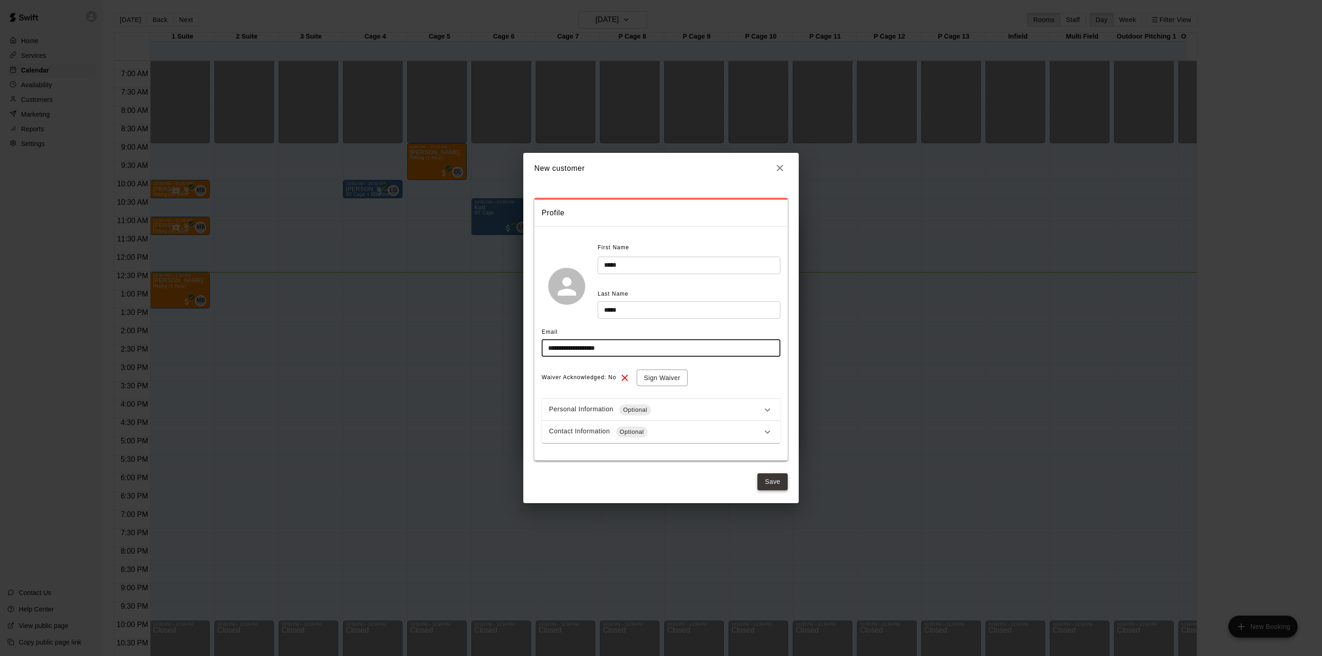
type input "**********"
click at [766, 478] on button "Save" at bounding box center [772, 481] width 30 height 17
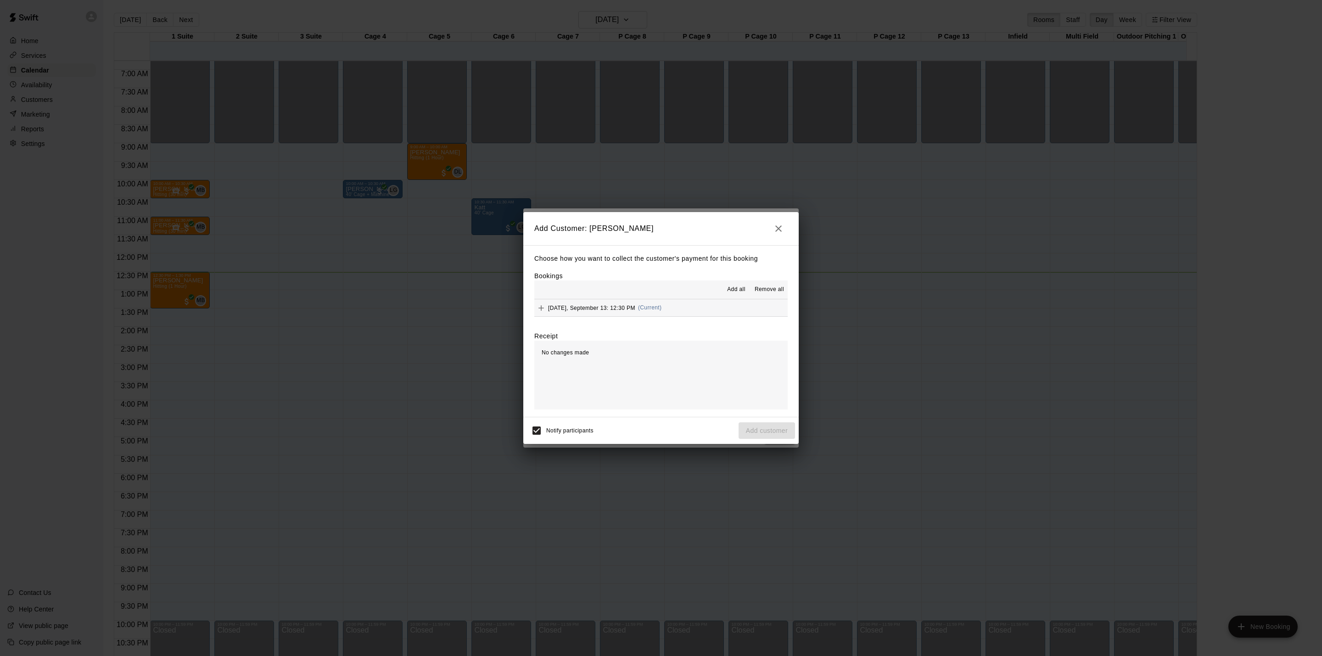
click at [657, 306] on span "(Current)" at bounding box center [650, 307] width 24 height 6
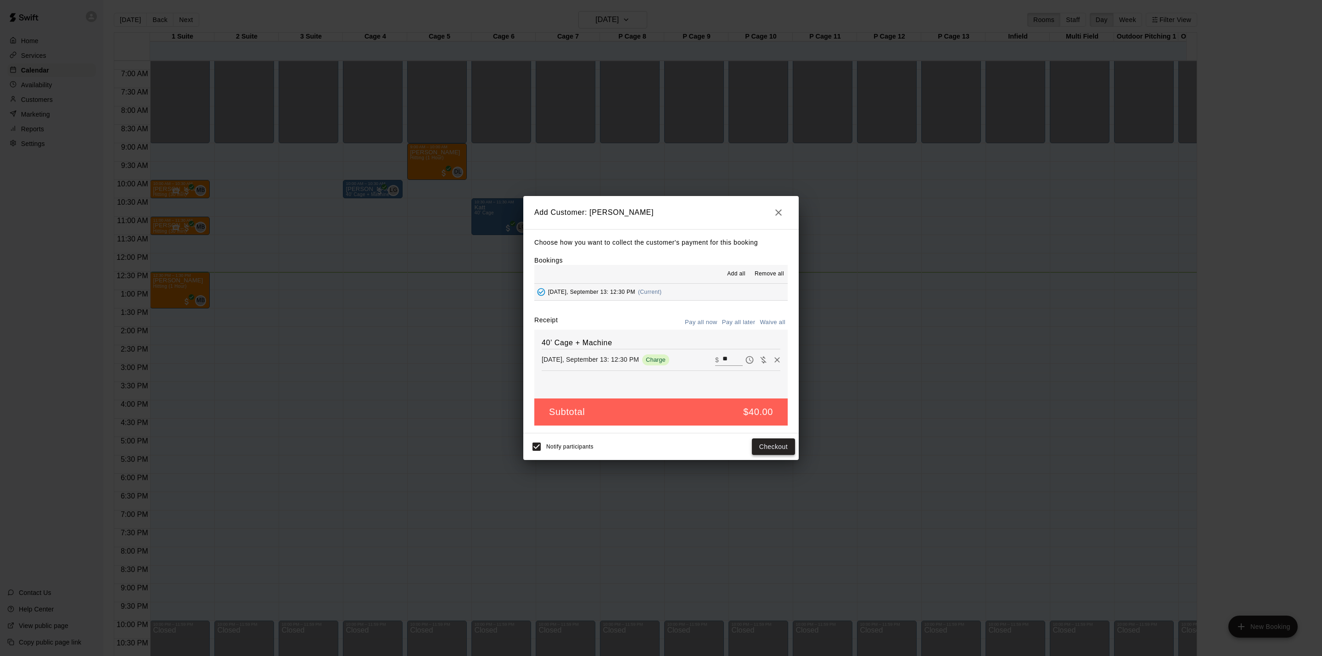
click at [763, 445] on button "Checkout" at bounding box center [773, 446] width 43 height 17
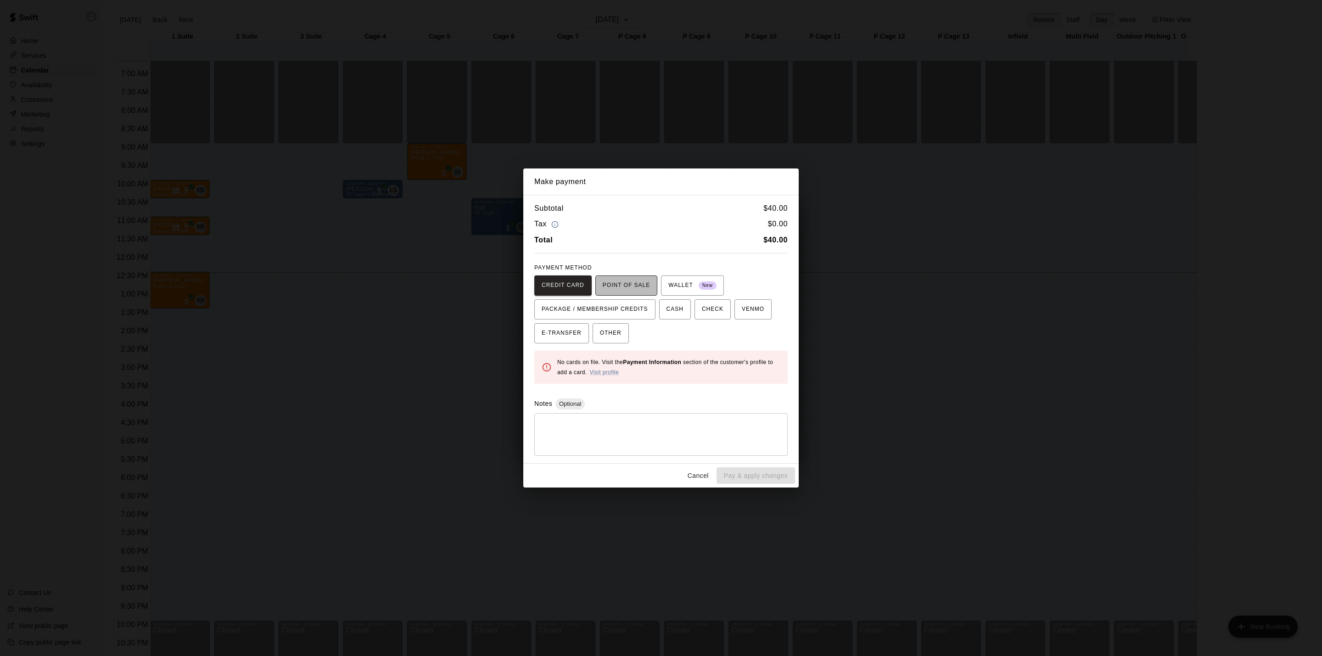
click at [633, 280] on span "POINT OF SALE" at bounding box center [626, 285] width 47 height 15
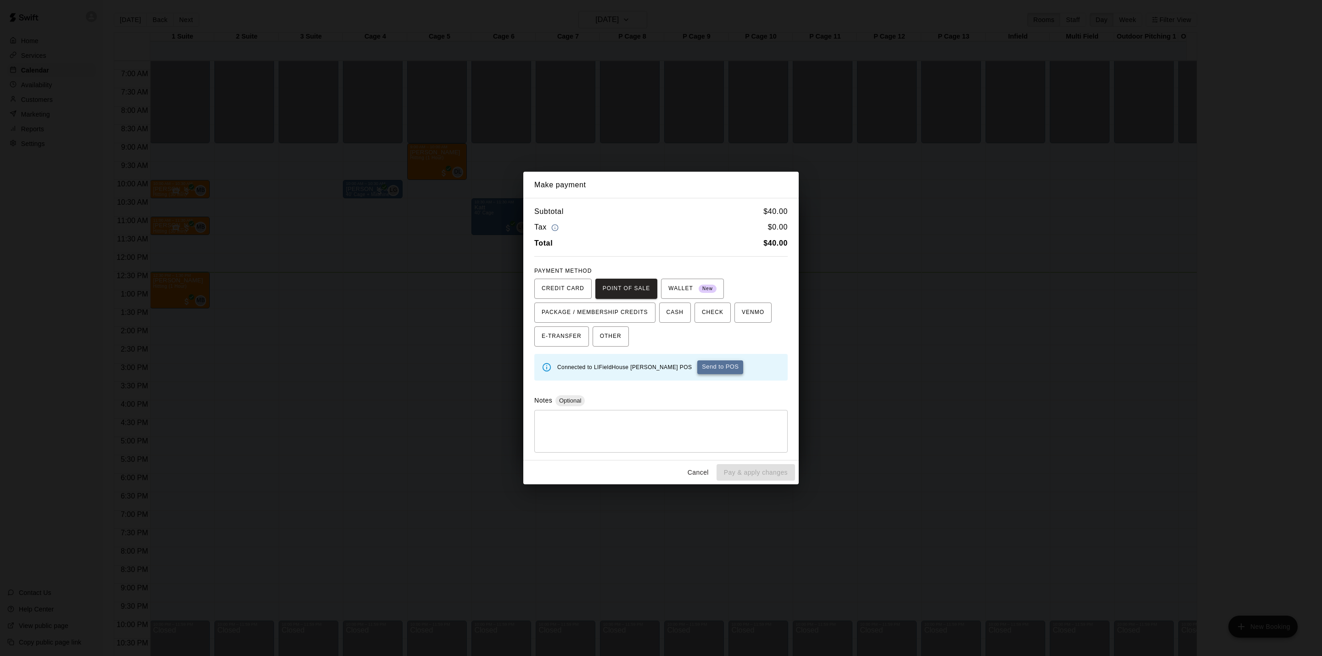
click at [697, 368] on button "Send to POS" at bounding box center [720, 367] width 46 height 14
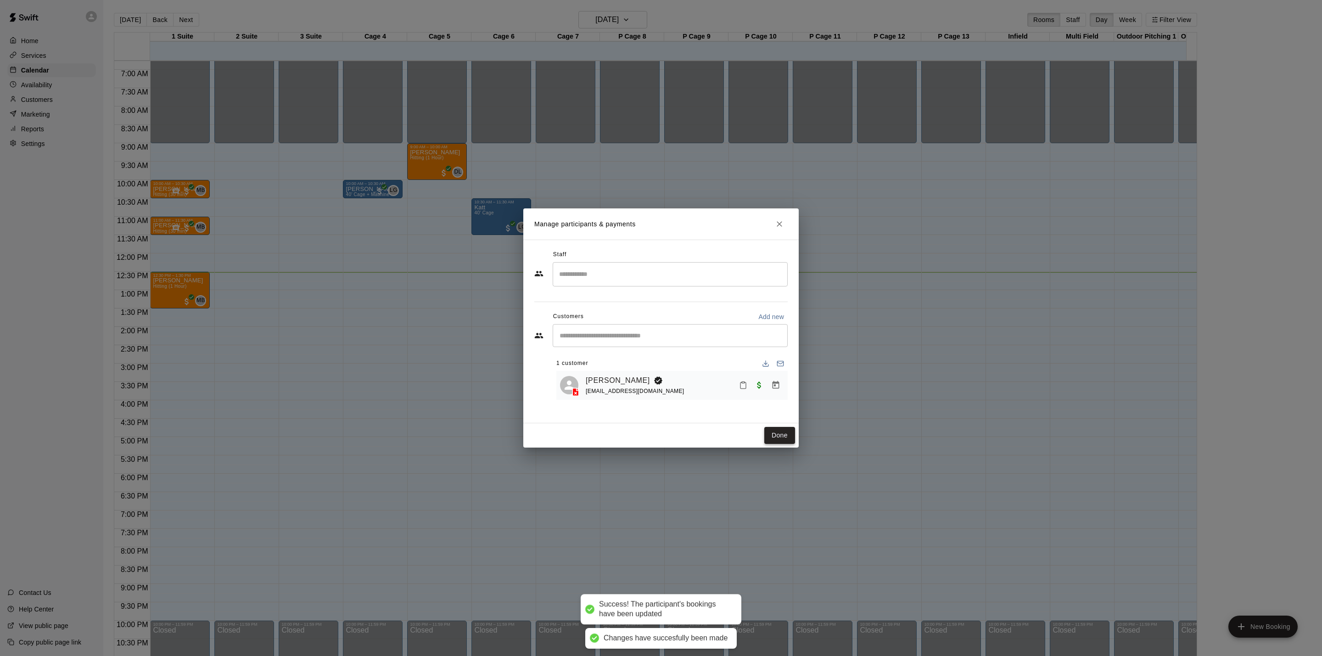
click at [769, 434] on button "Done" at bounding box center [779, 435] width 31 height 17
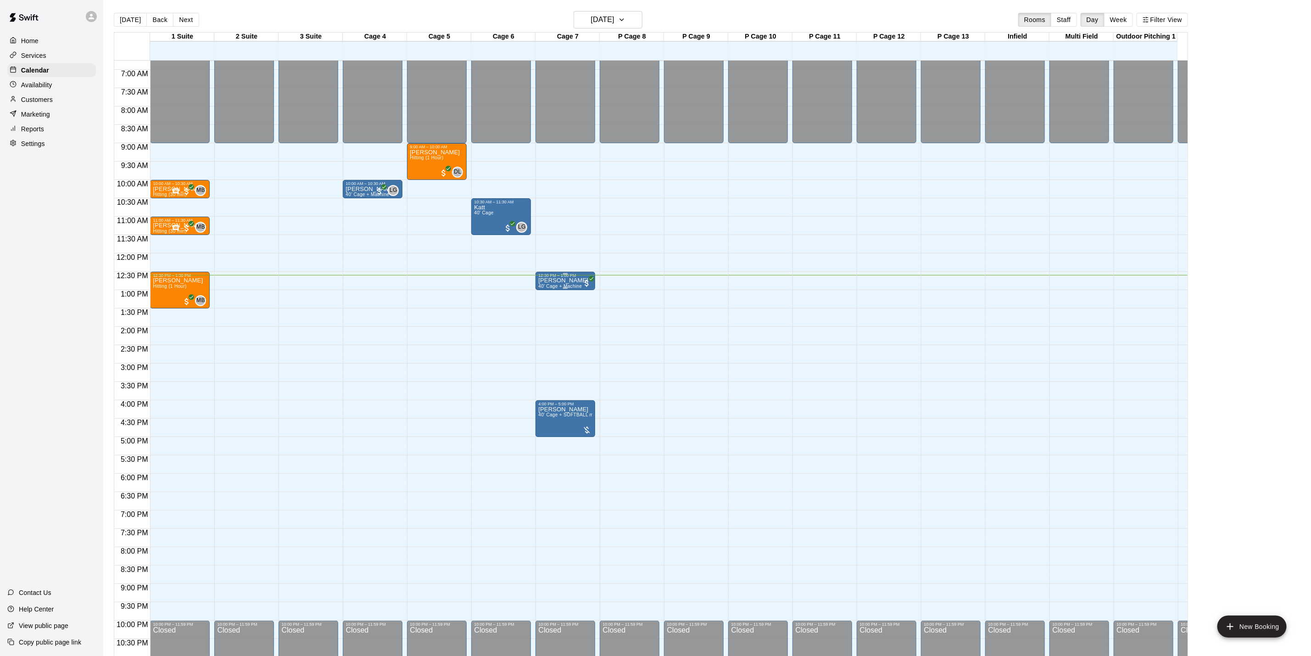
click at [553, 280] on p "[PERSON_NAME]" at bounding box center [563, 280] width 50 height 0
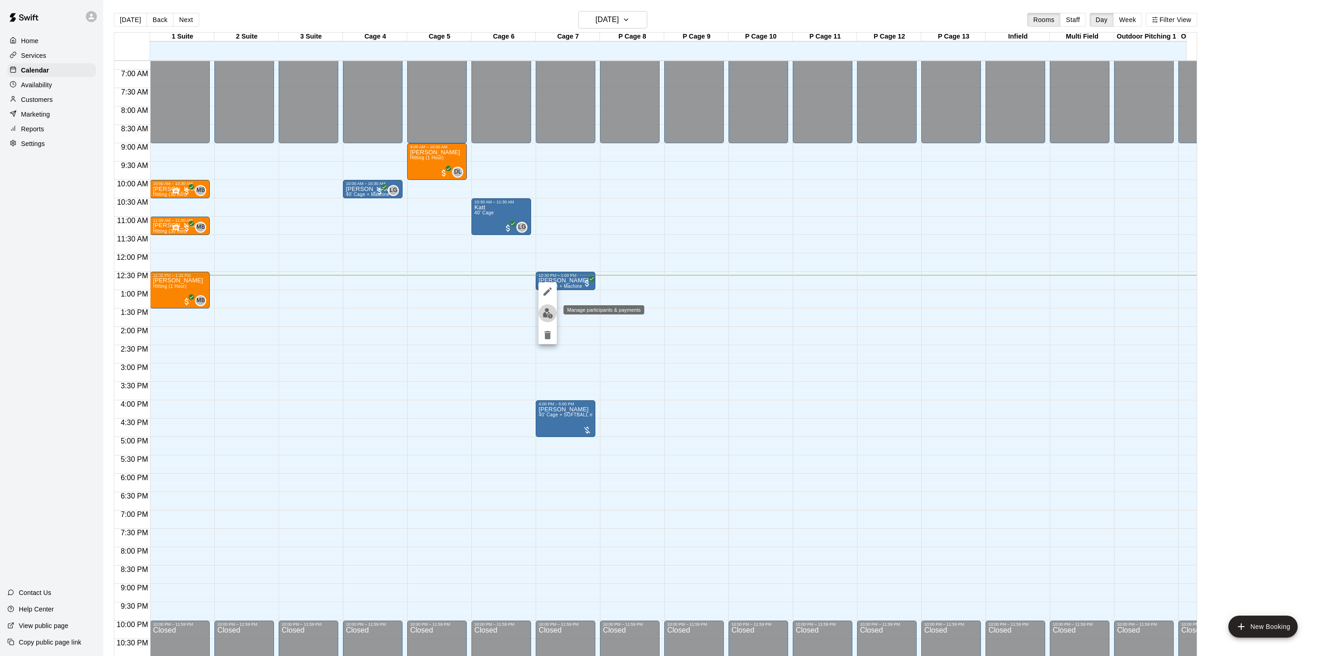
click at [549, 318] on button "edit" at bounding box center [547, 313] width 18 height 18
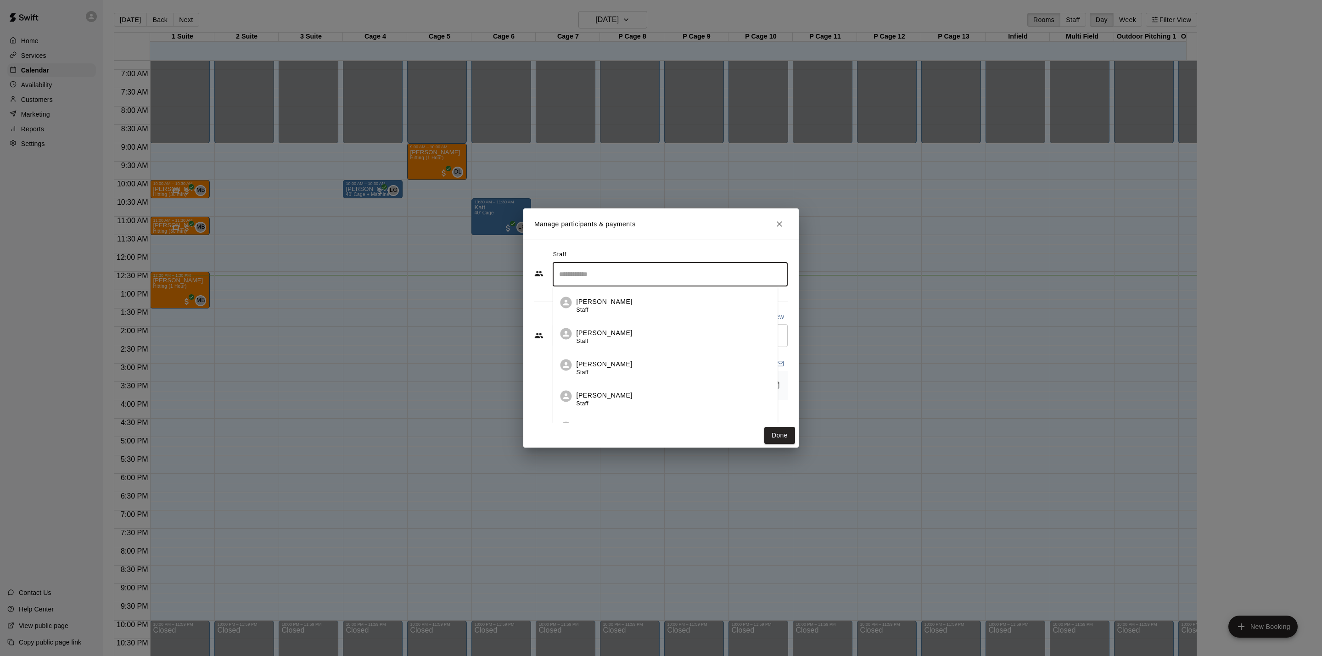
click at [604, 276] on input "Search staff" at bounding box center [670, 274] width 227 height 16
type input "*"
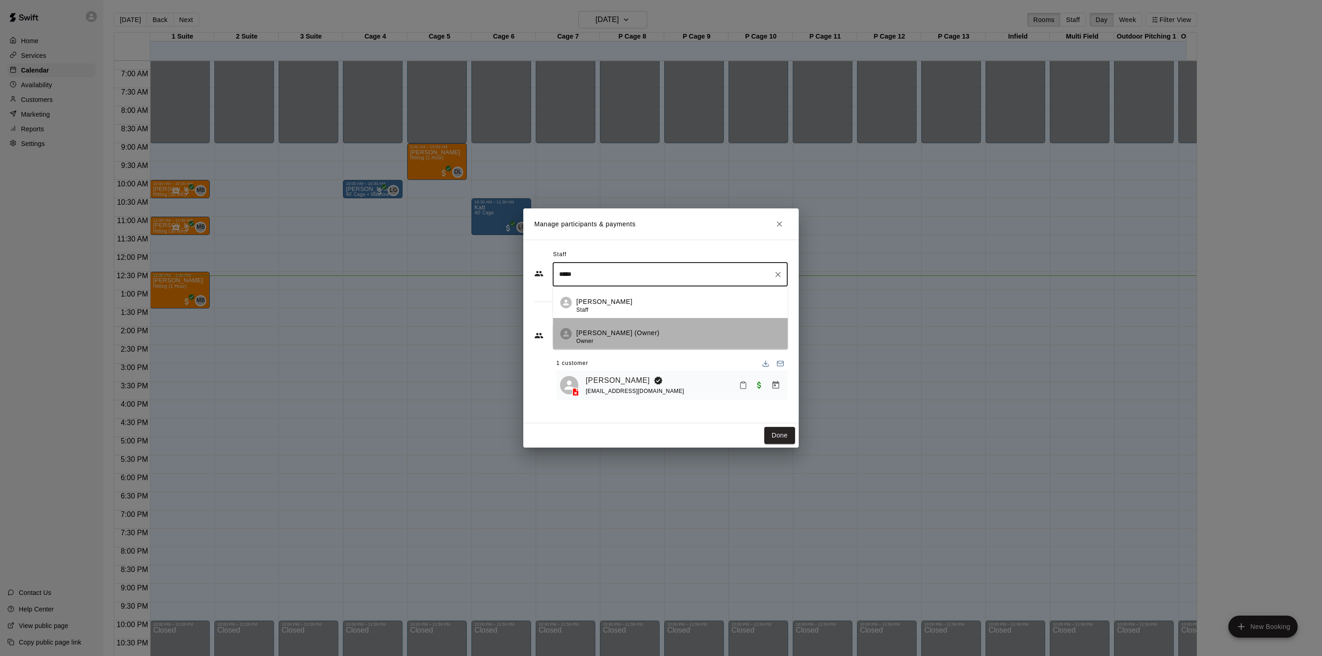
click at [676, 324] on li "[PERSON_NAME] (Owner) Owner" at bounding box center [670, 333] width 235 height 31
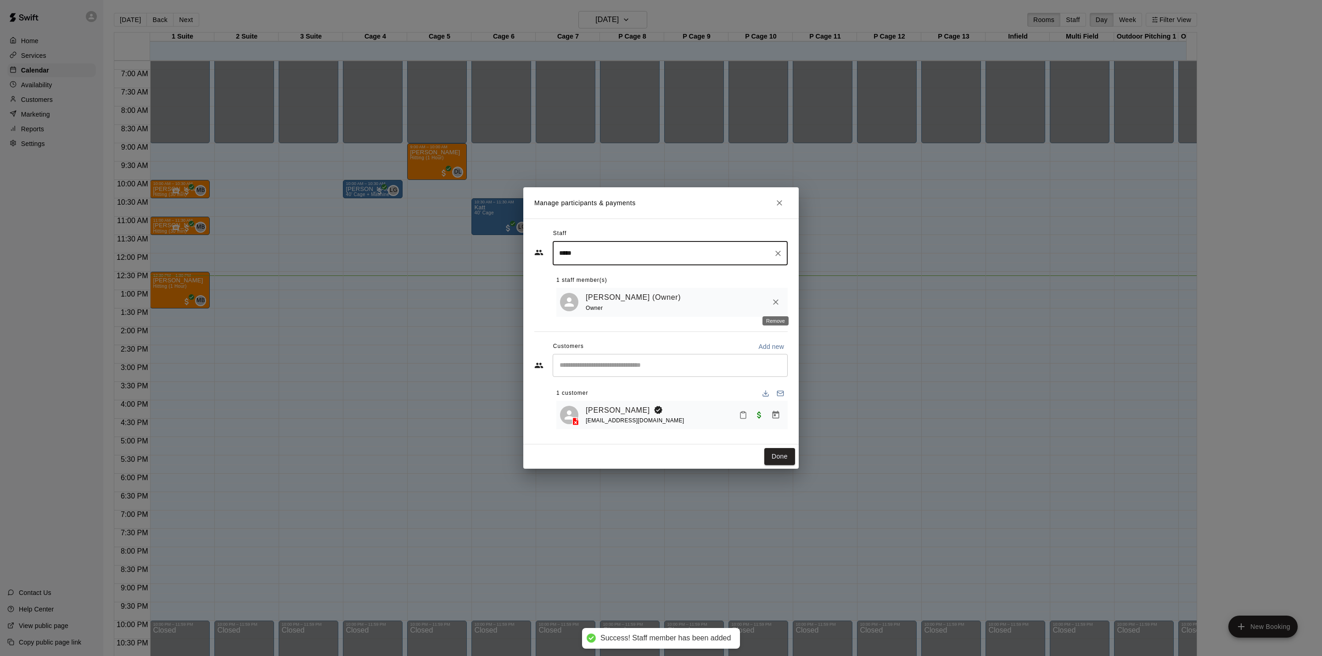
type input "*****"
click at [781, 295] on div at bounding box center [775, 302] width 17 height 17
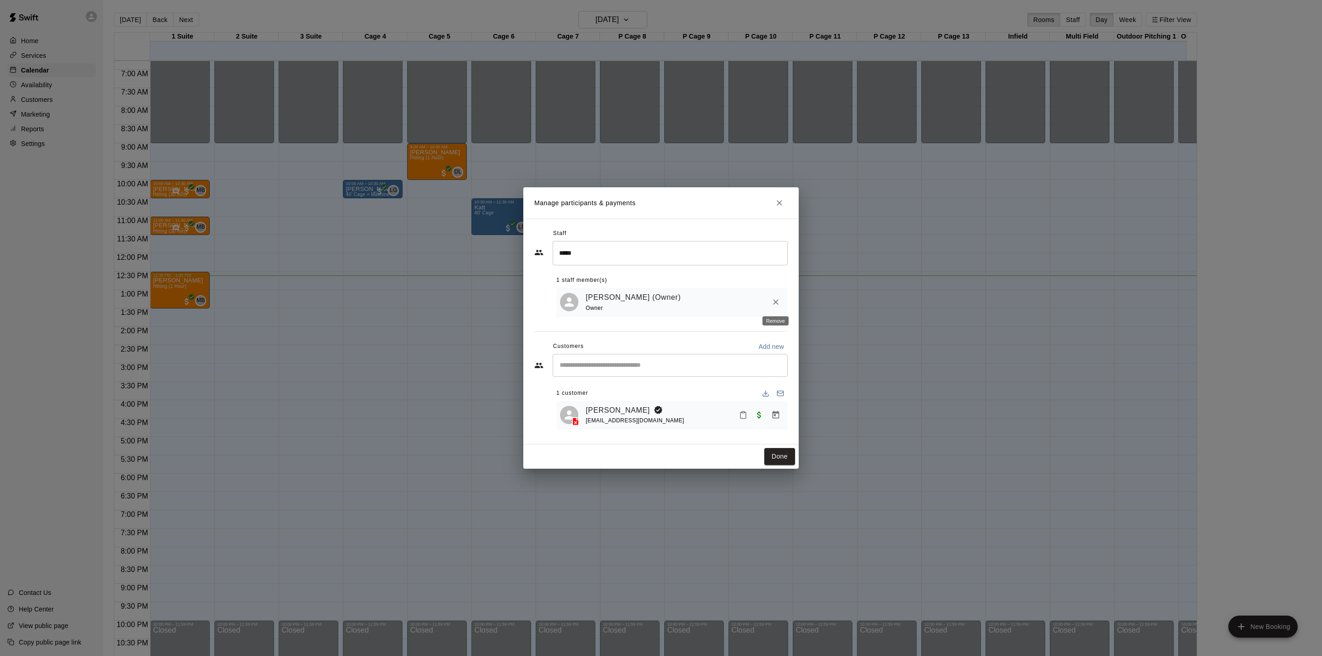
click at [778, 303] on icon "Remove" at bounding box center [775, 301] width 9 height 9
drag, startPoint x: 777, startPoint y: 298, endPoint x: 777, endPoint y: 307, distance: 9.2
click at [777, 300] on div "Staff ***** ​ 1 staff member(s) [PERSON_NAME] (Owner) Owner Customers Add new ​…" at bounding box center [660, 331] width 253 height 210
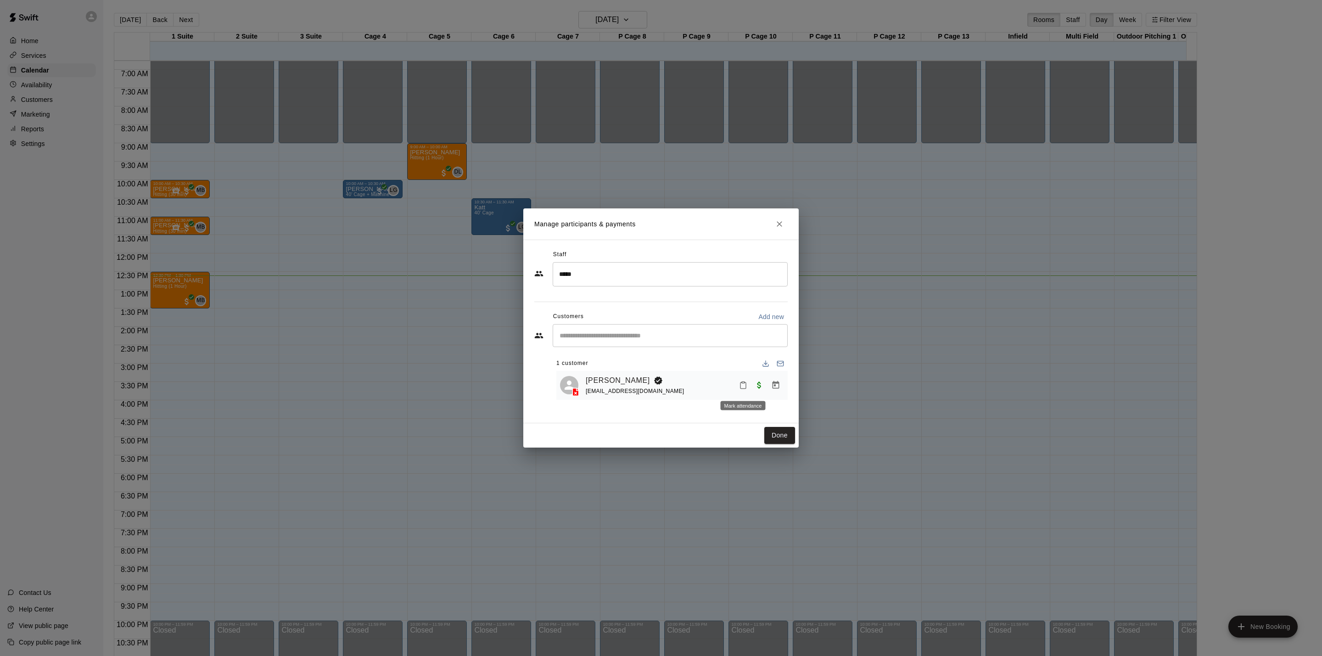
click at [742, 381] on button "Mark attendance" at bounding box center [743, 385] width 16 height 16
click at [759, 385] on li "[PERSON_NAME] attended" at bounding box center [796, 386] width 107 height 15
click at [605, 376] on link "[PERSON_NAME]" at bounding box center [618, 381] width 64 height 12
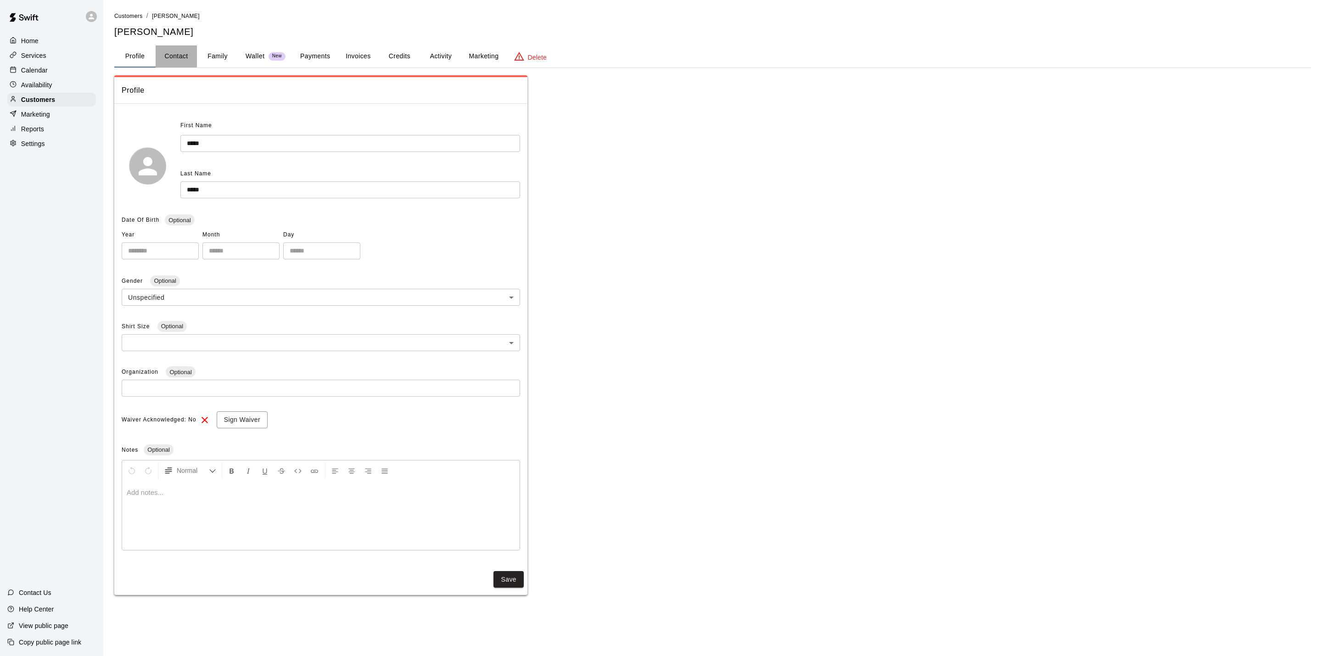
click at [184, 54] on button "Contact" at bounding box center [176, 56] width 41 height 22
select select "**"
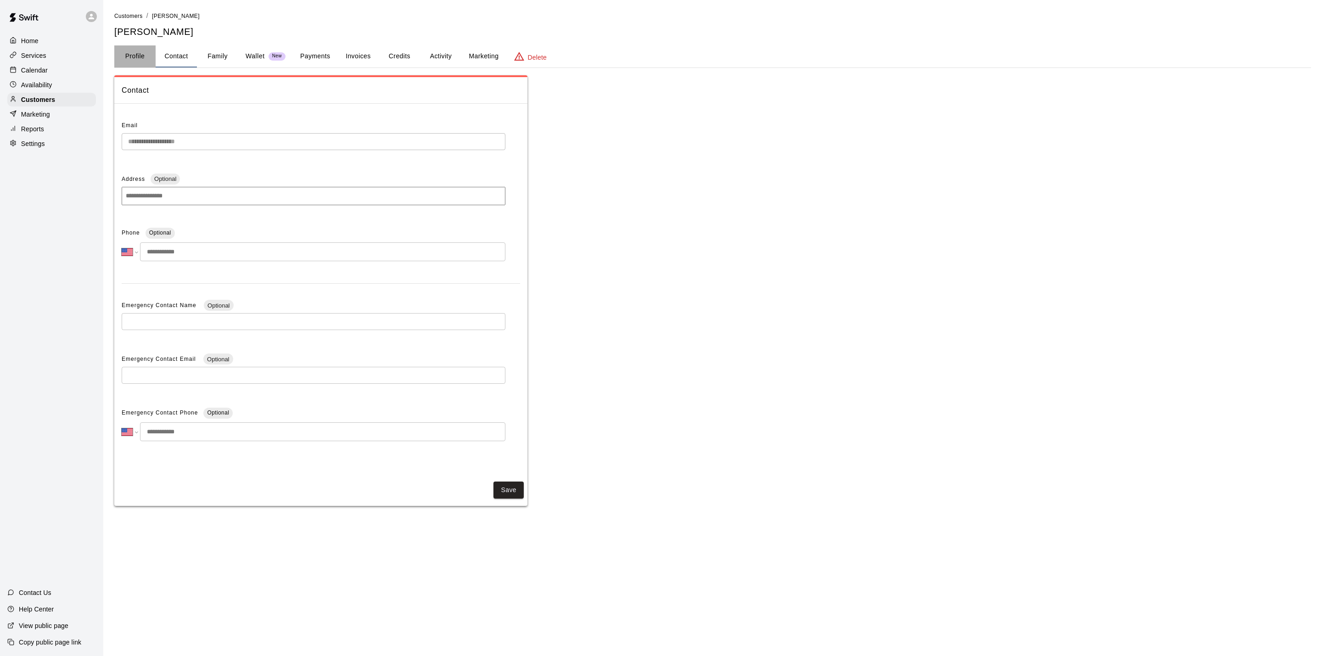
click at [145, 54] on button "Profile" at bounding box center [134, 56] width 41 height 22
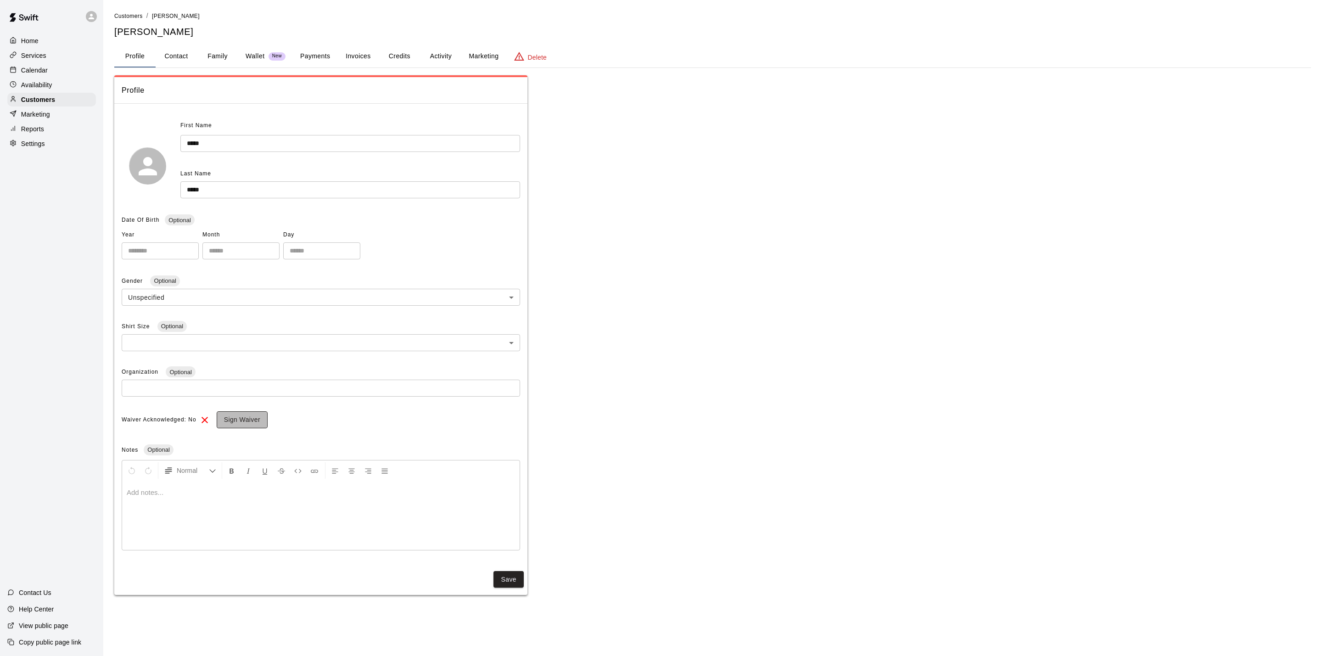
click at [256, 423] on button "Sign Waiver" at bounding box center [242, 419] width 51 height 17
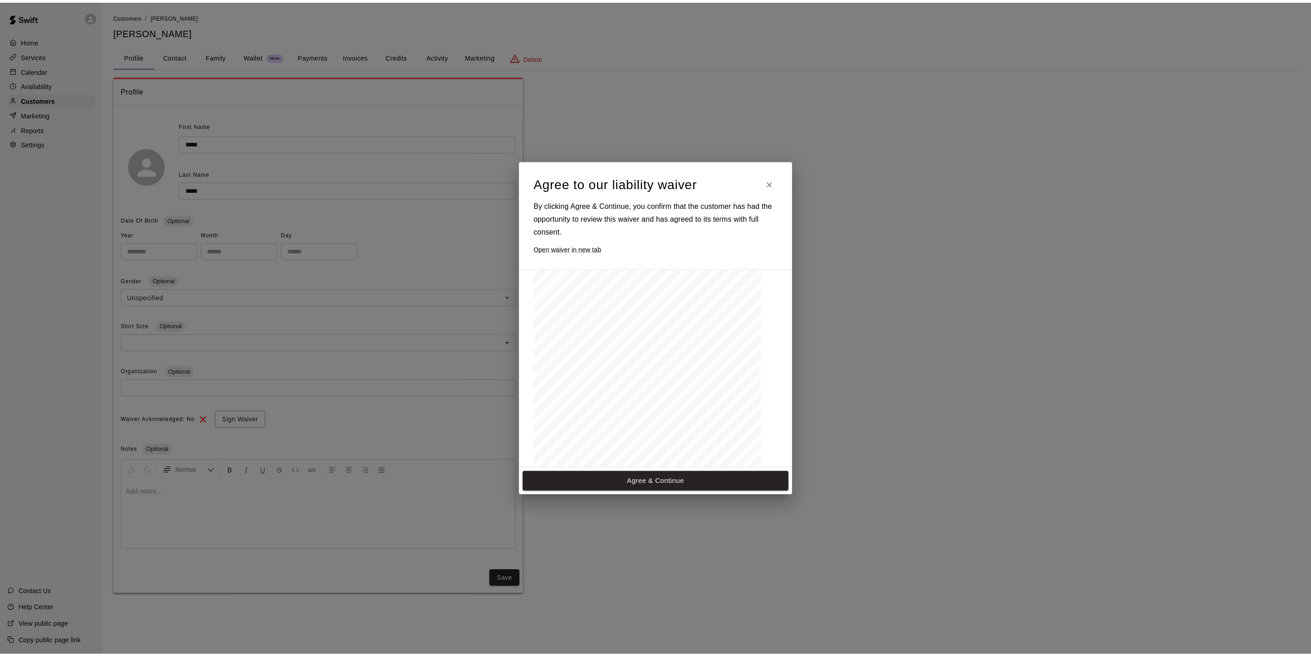
scroll to position [403, 0]
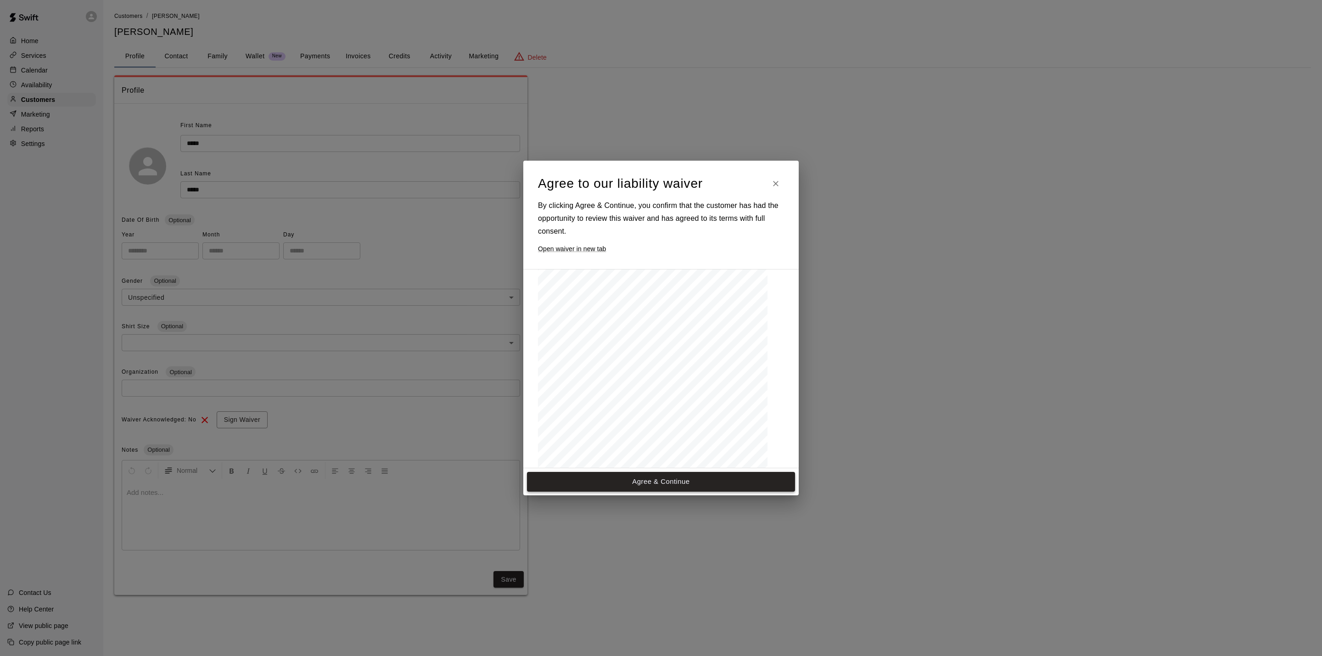
click at [706, 478] on button "Agree & Continue" at bounding box center [661, 481] width 268 height 19
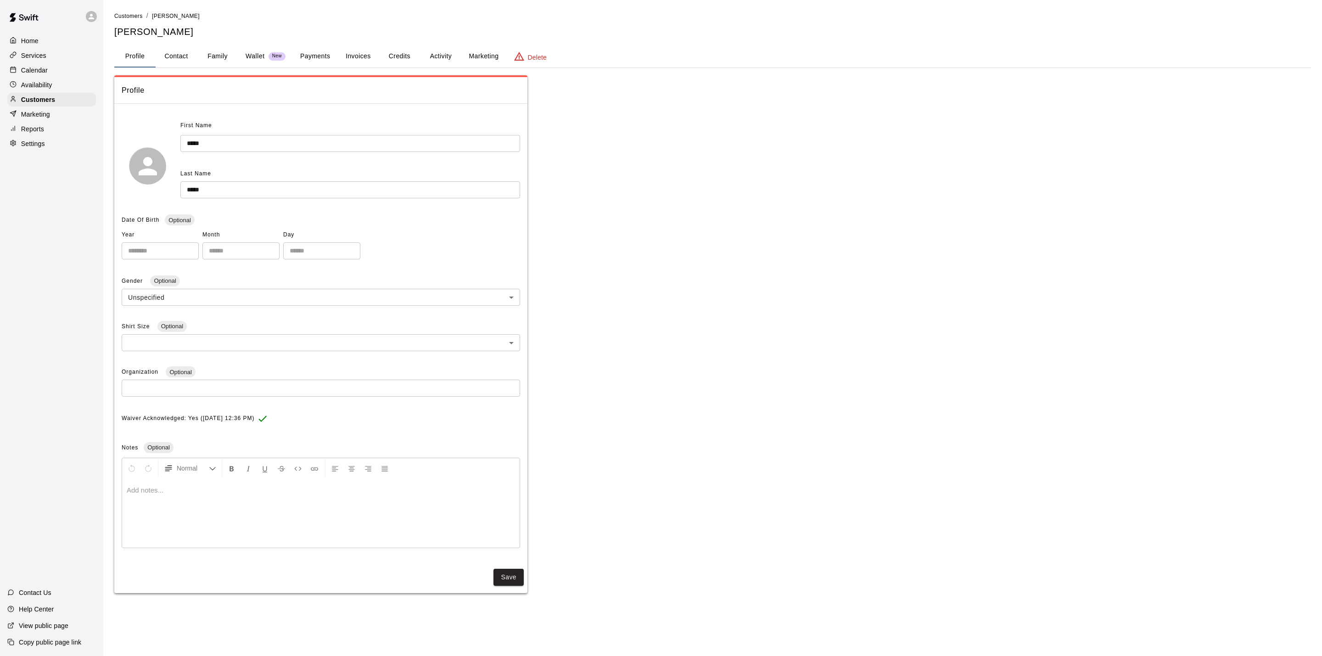
click at [39, 67] on div "Calendar" at bounding box center [51, 70] width 89 height 14
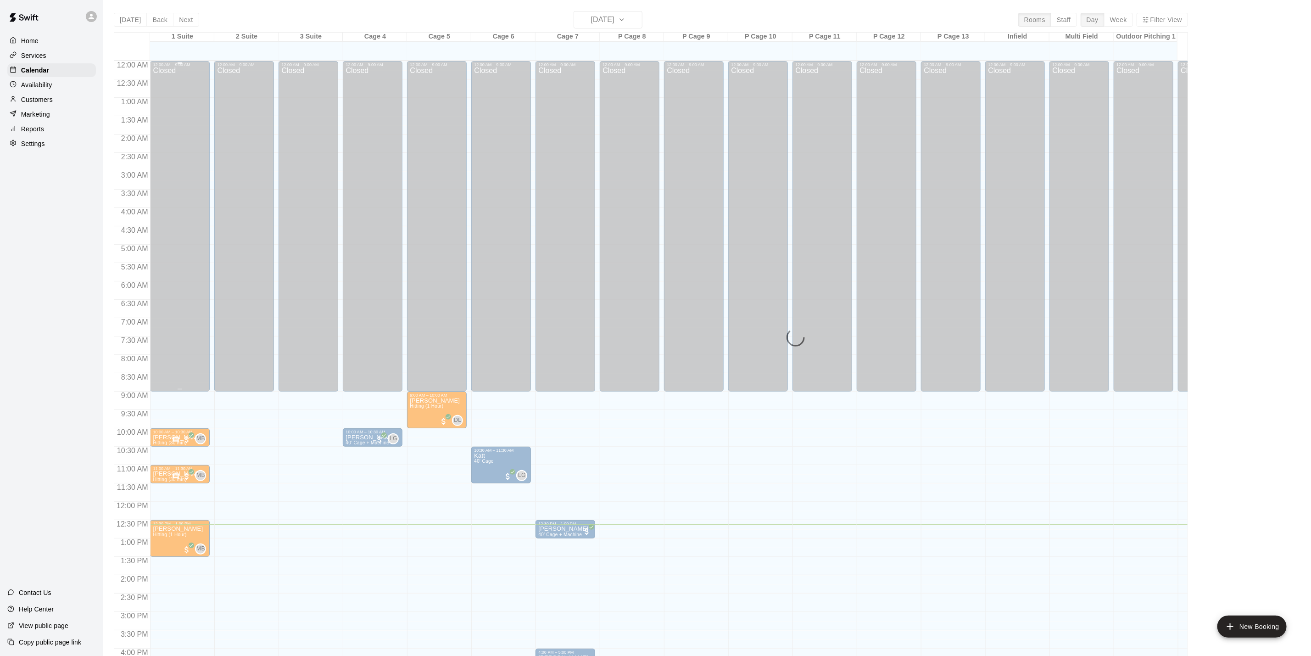
scroll to position [248, 0]
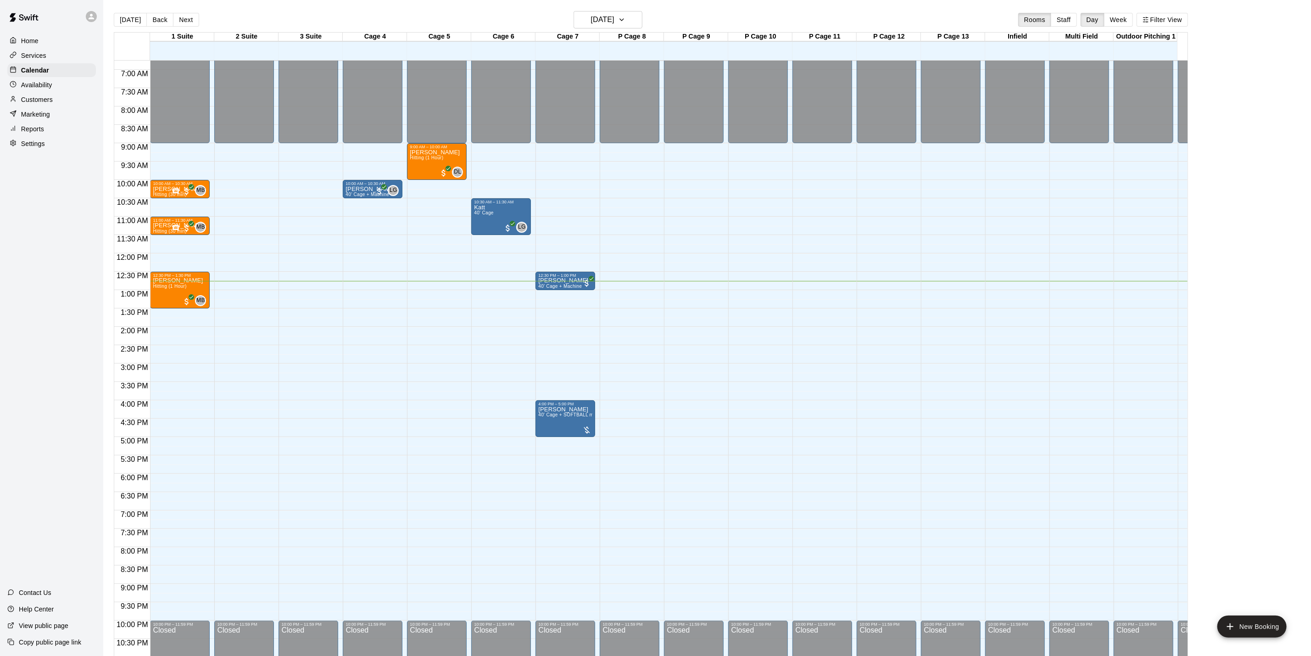
click at [34, 83] on div "Availability" at bounding box center [51, 85] width 89 height 14
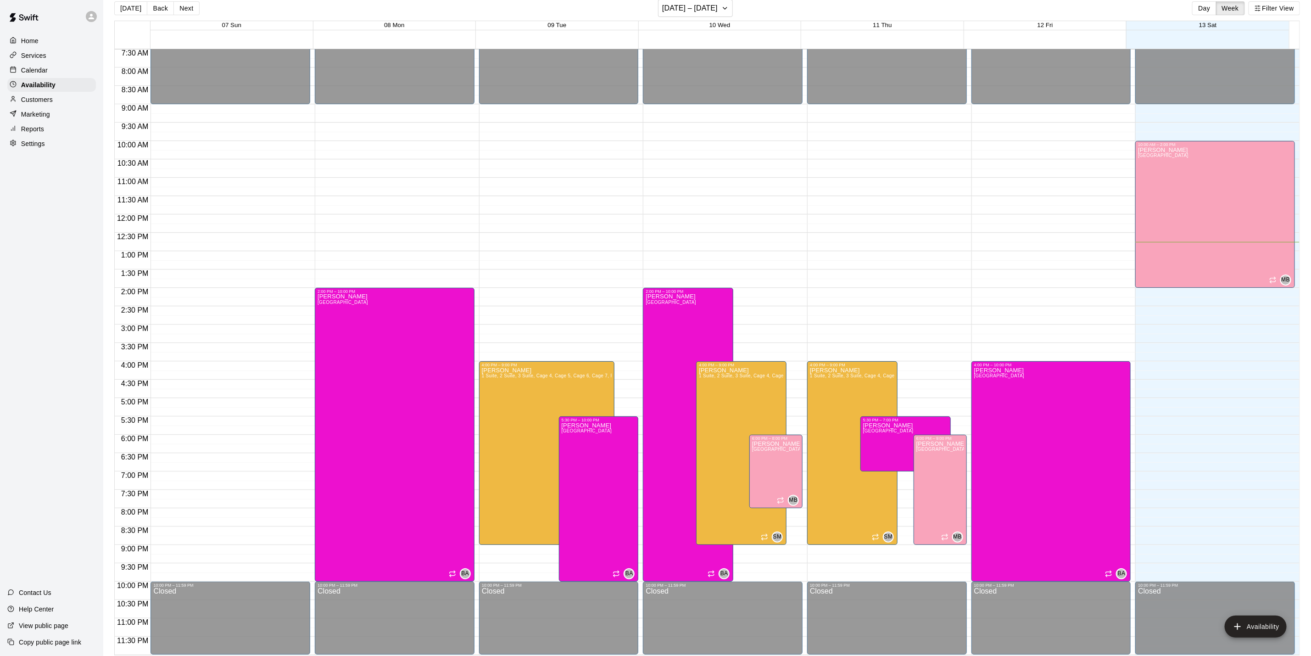
scroll to position [14, 0]
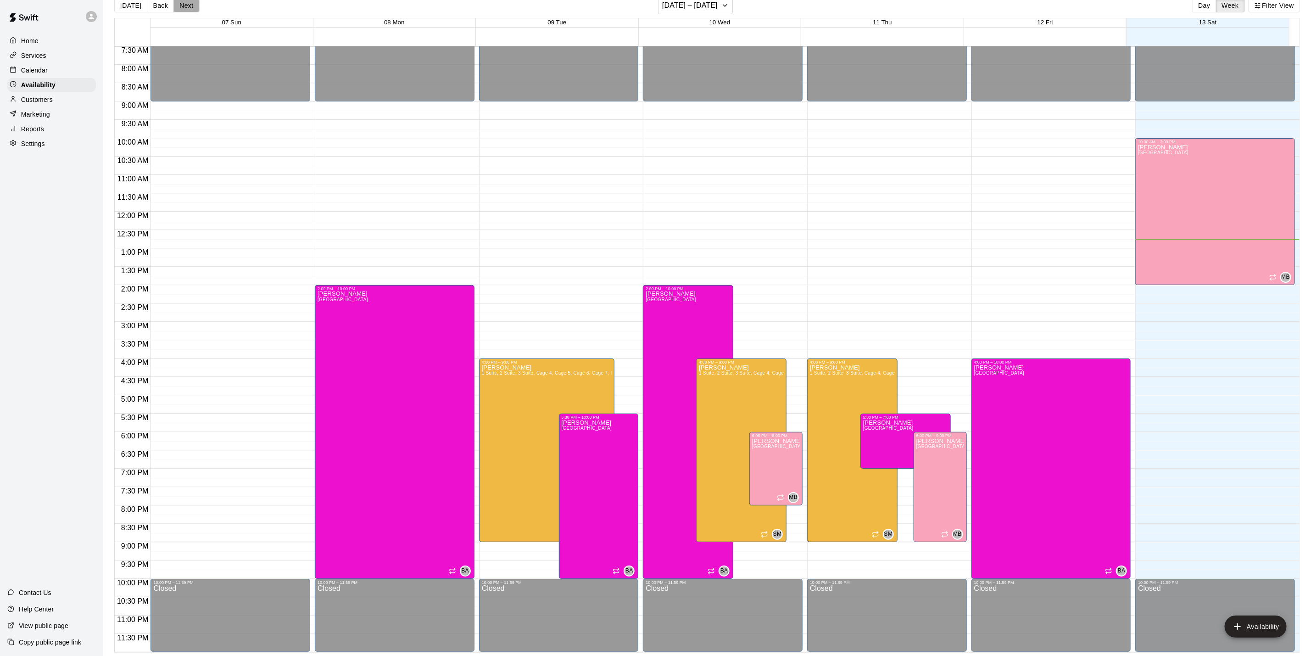
click at [178, 9] on button "Next" at bounding box center [186, 6] width 26 height 14
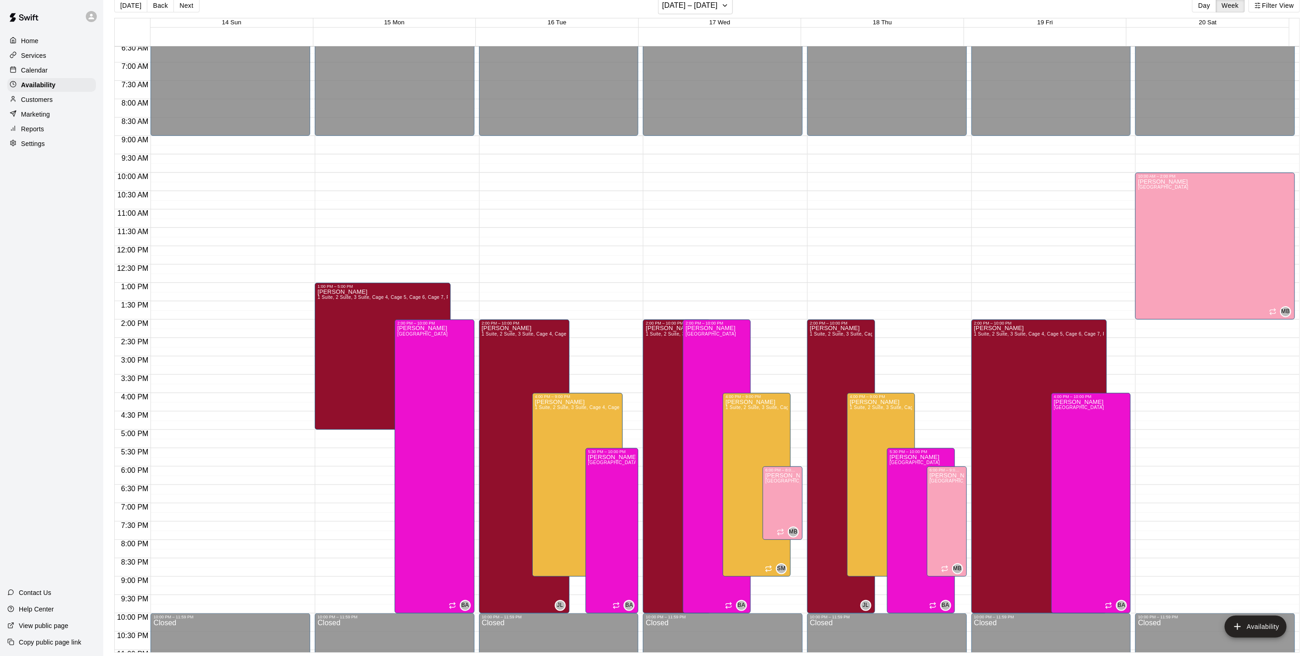
scroll to position [276, 0]
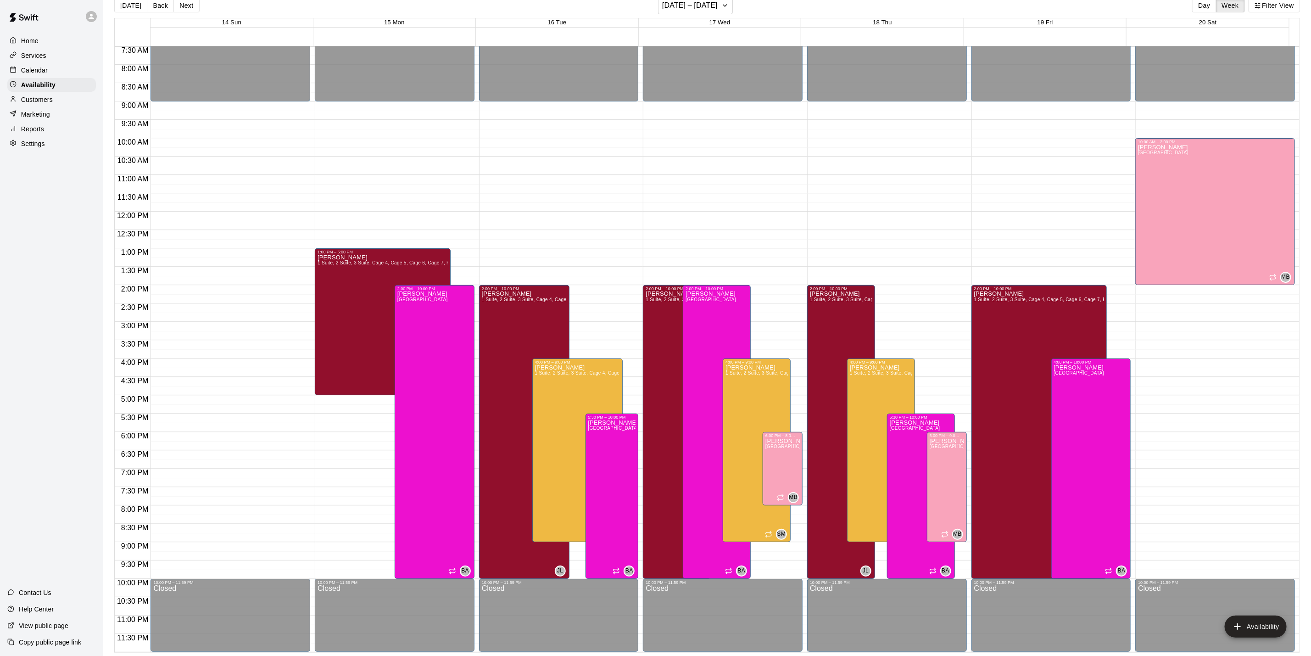
click at [56, 72] on div "Calendar" at bounding box center [51, 70] width 89 height 14
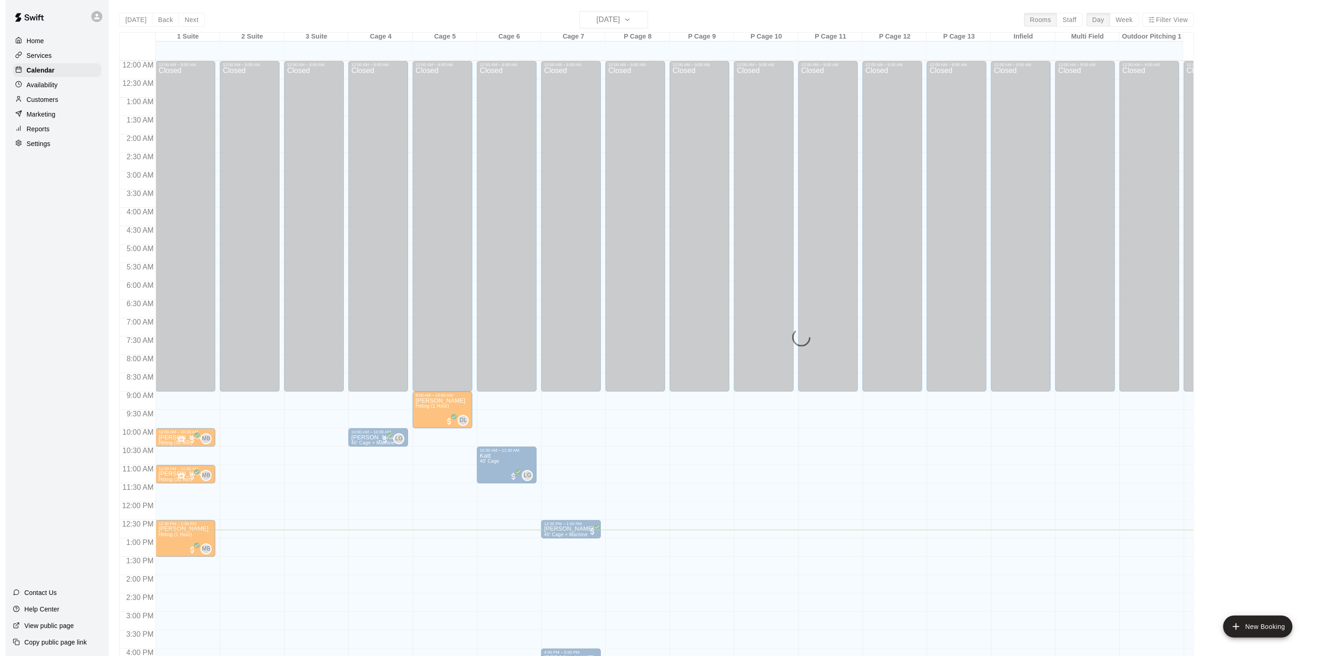
scroll to position [248, 0]
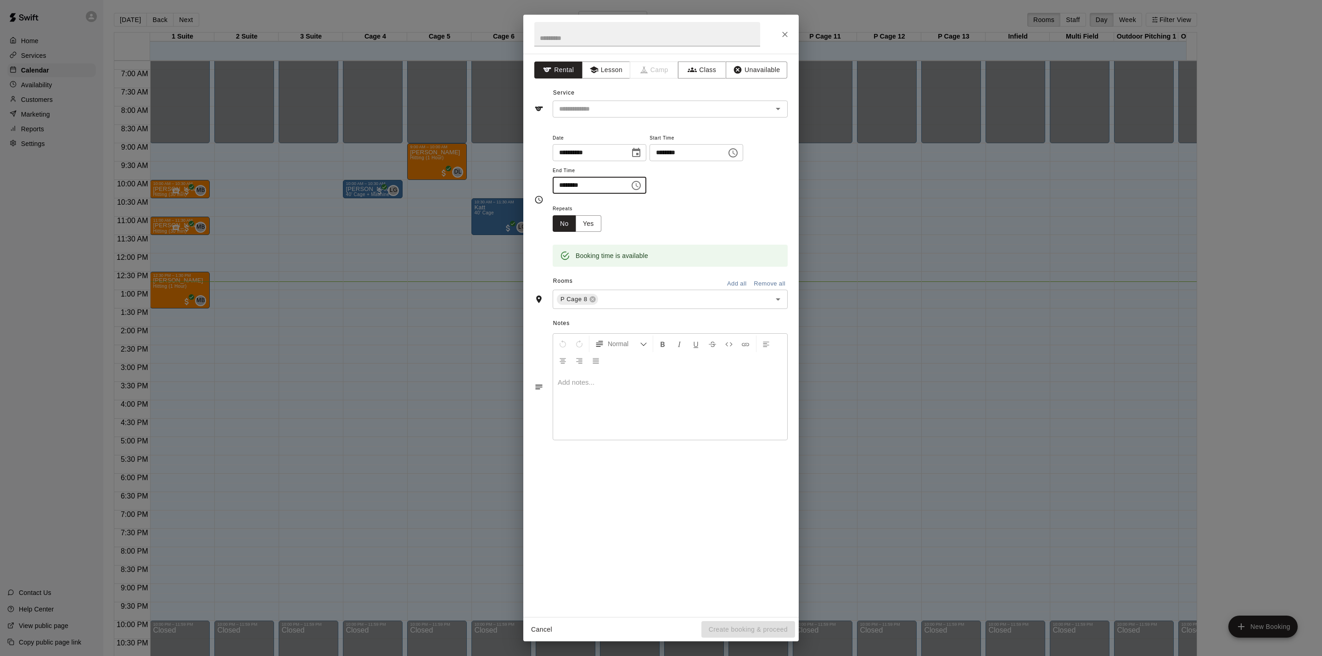
click at [623, 186] on input "********" at bounding box center [588, 185] width 71 height 17
click at [561, 183] on input "********" at bounding box center [588, 185] width 71 height 17
click at [561, 184] on input "********" at bounding box center [588, 185] width 71 height 17
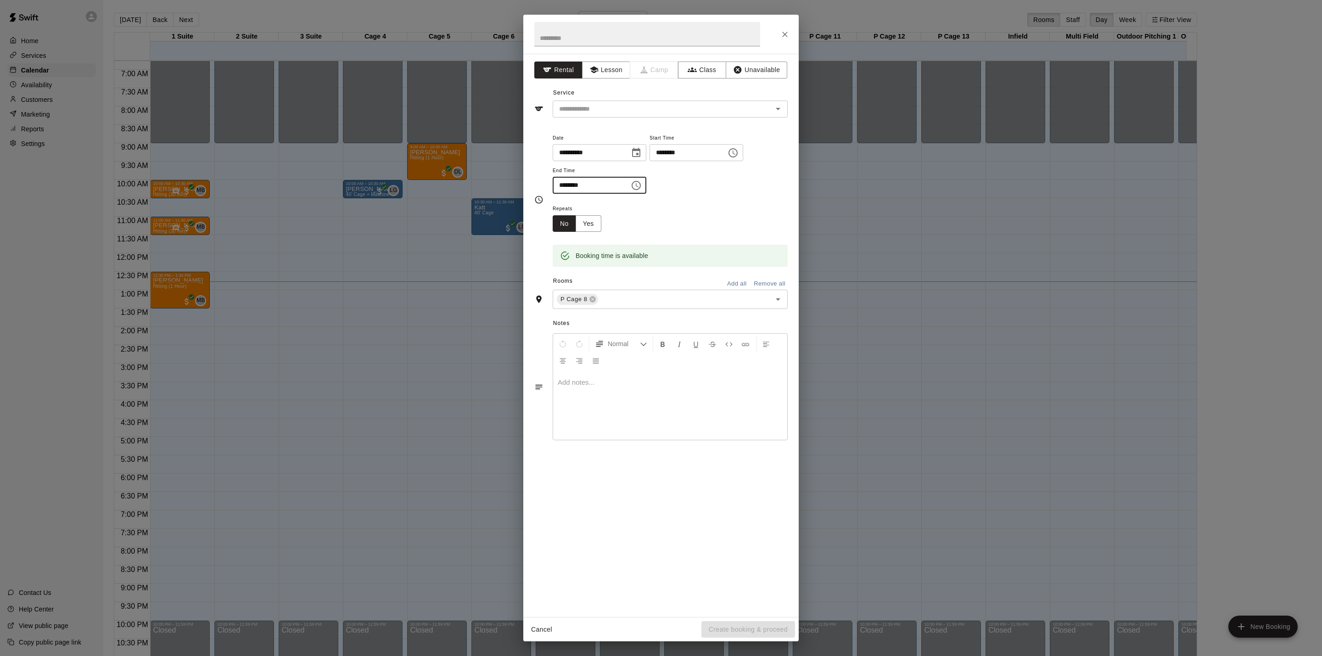
click at [569, 184] on input "********" at bounding box center [588, 185] width 71 height 17
type input "********"
click at [616, 116] on div "​" at bounding box center [670, 109] width 235 height 17
click at [601, 58] on div "**********" at bounding box center [660, 335] width 275 height 563
click at [604, 65] on button "Lesson" at bounding box center [606, 69] width 48 height 17
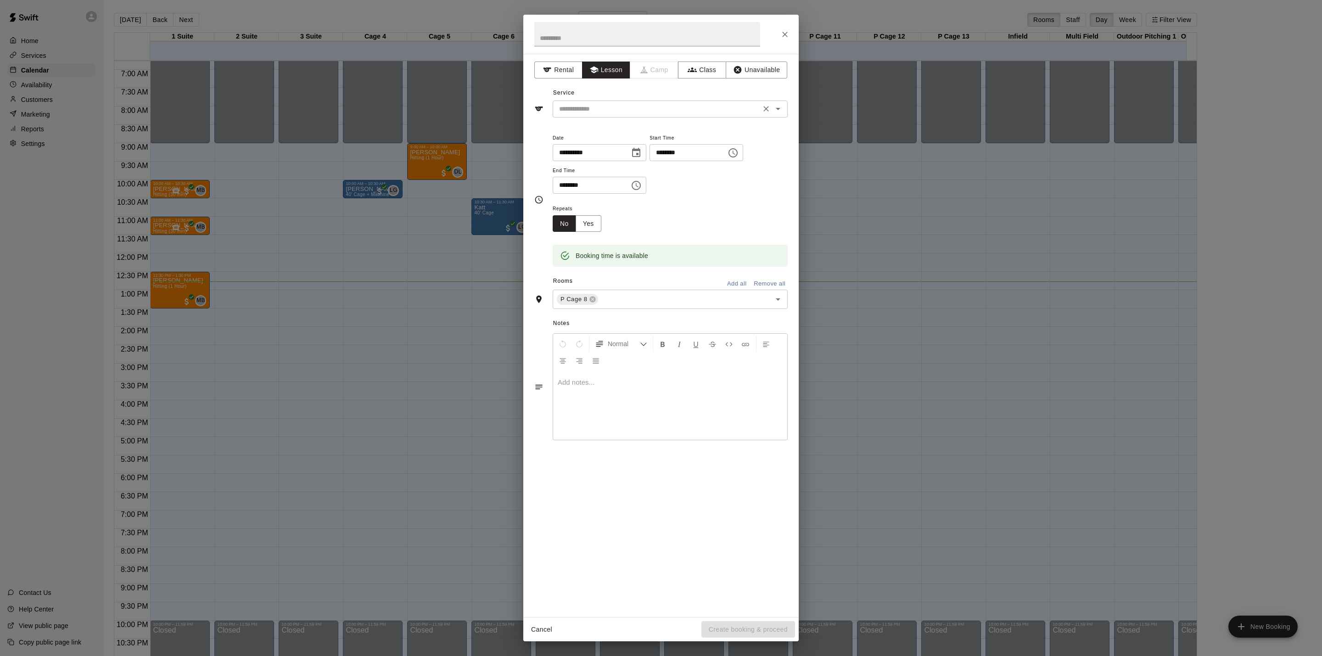
click at [613, 117] on div "​" at bounding box center [670, 109] width 235 height 17
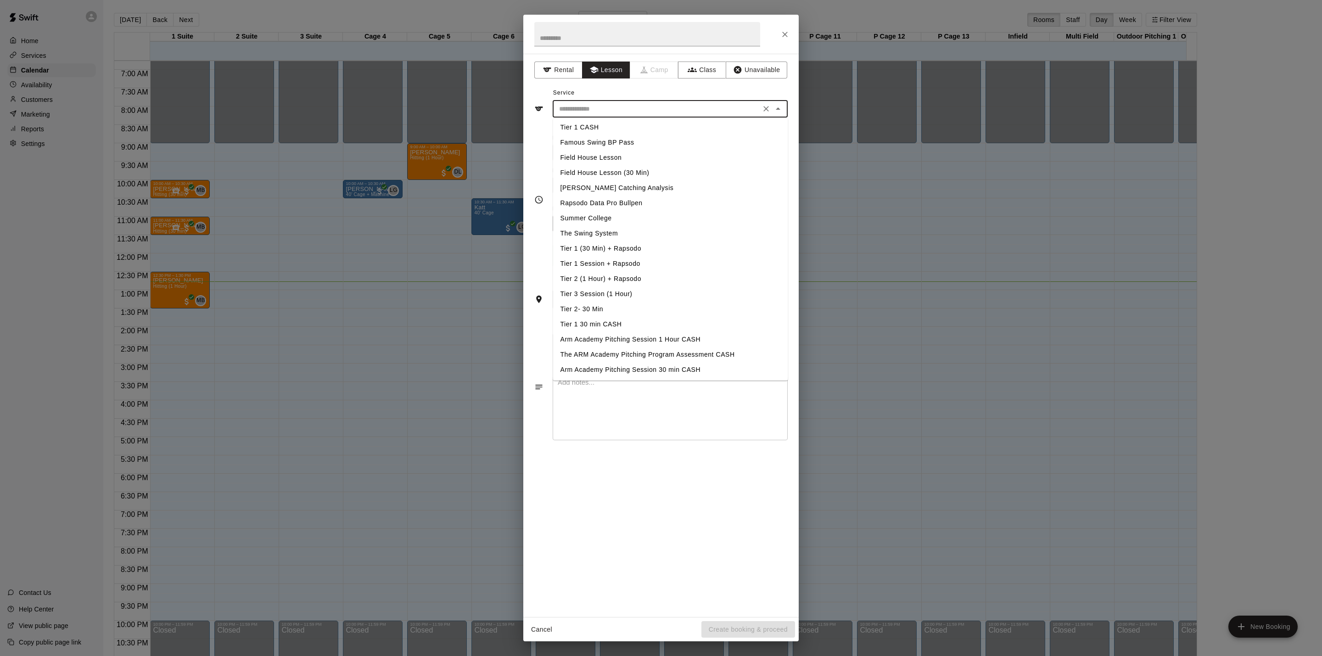
scroll to position [24, 0]
type input "*"
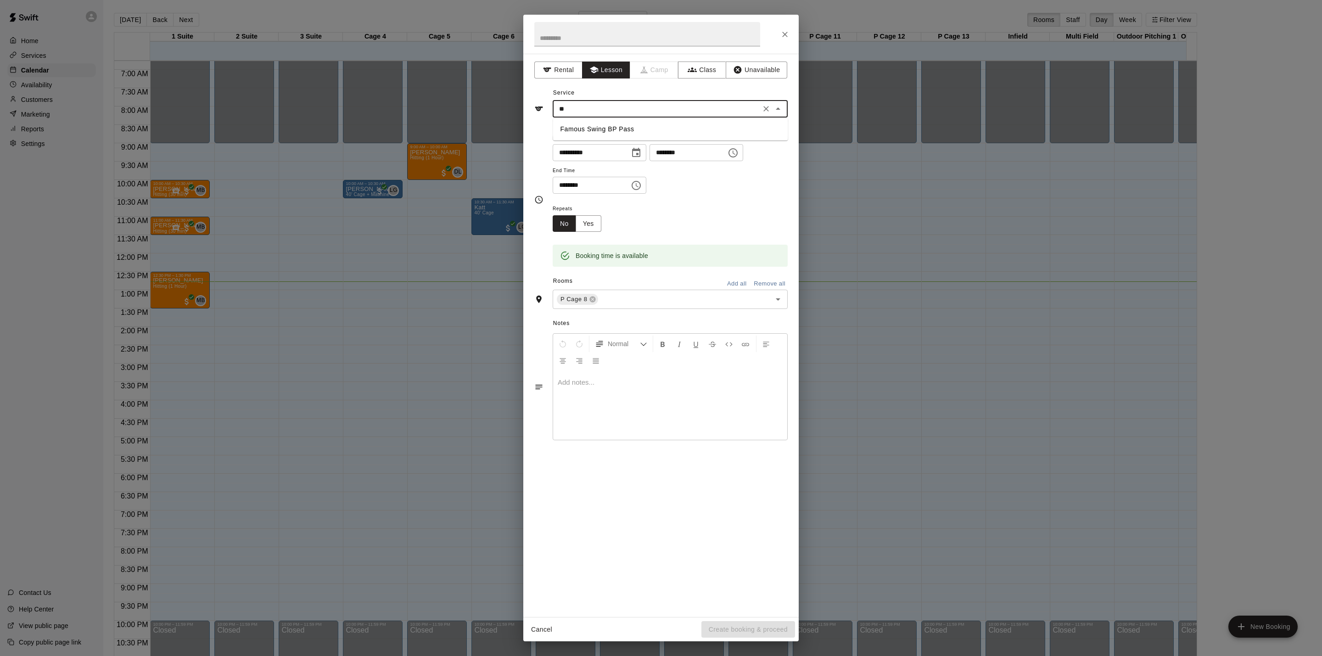
type input "*"
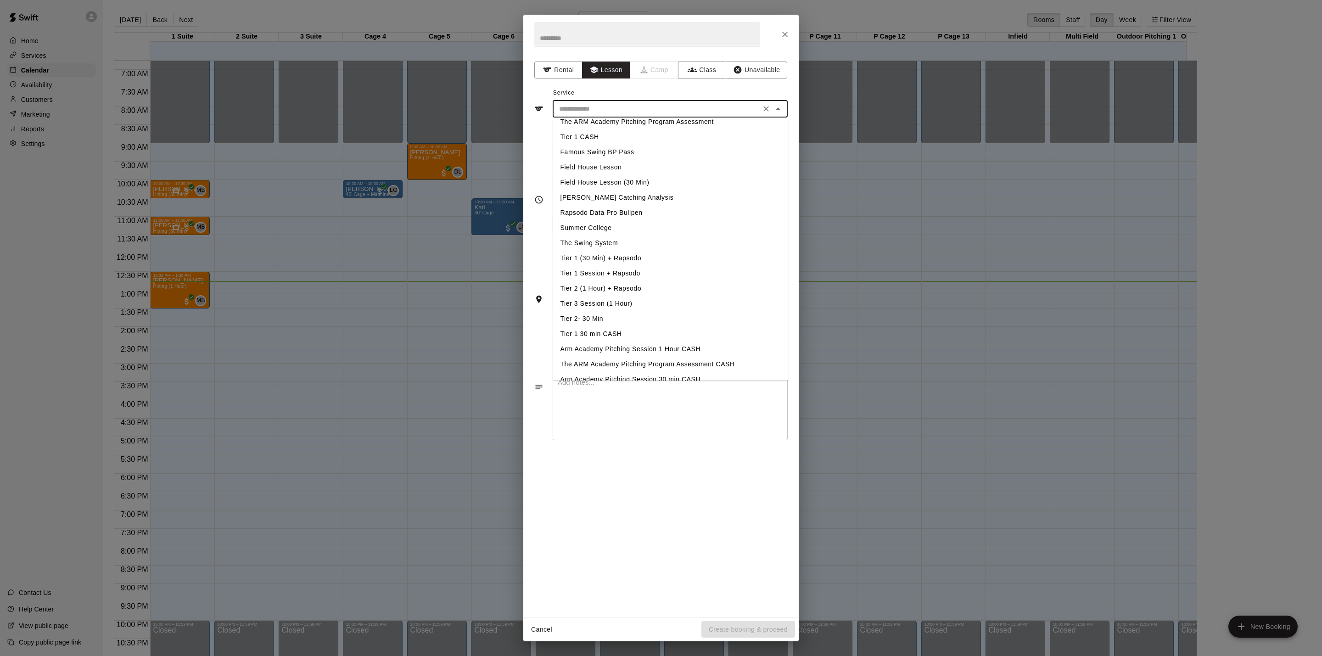
scroll to position [93, 0]
click at [785, 32] on icon "Close" at bounding box center [784, 34] width 9 height 9
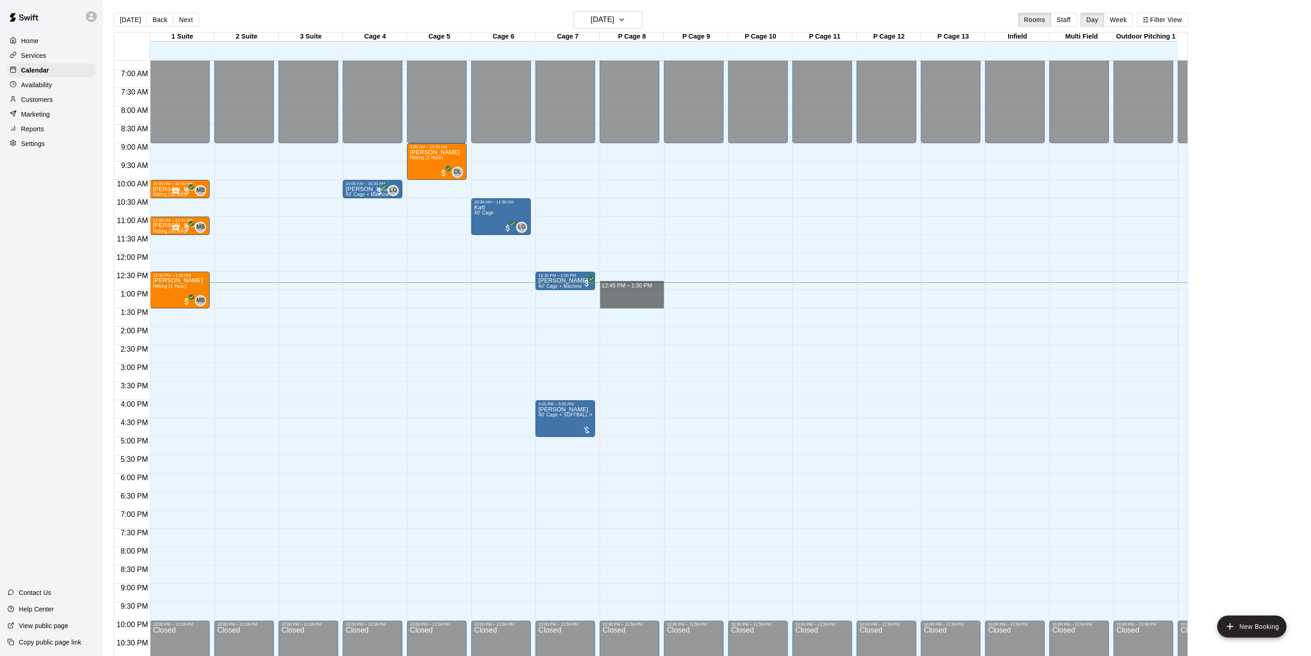
drag, startPoint x: 640, startPoint y: 290, endPoint x: 649, endPoint y: 302, distance: 14.8
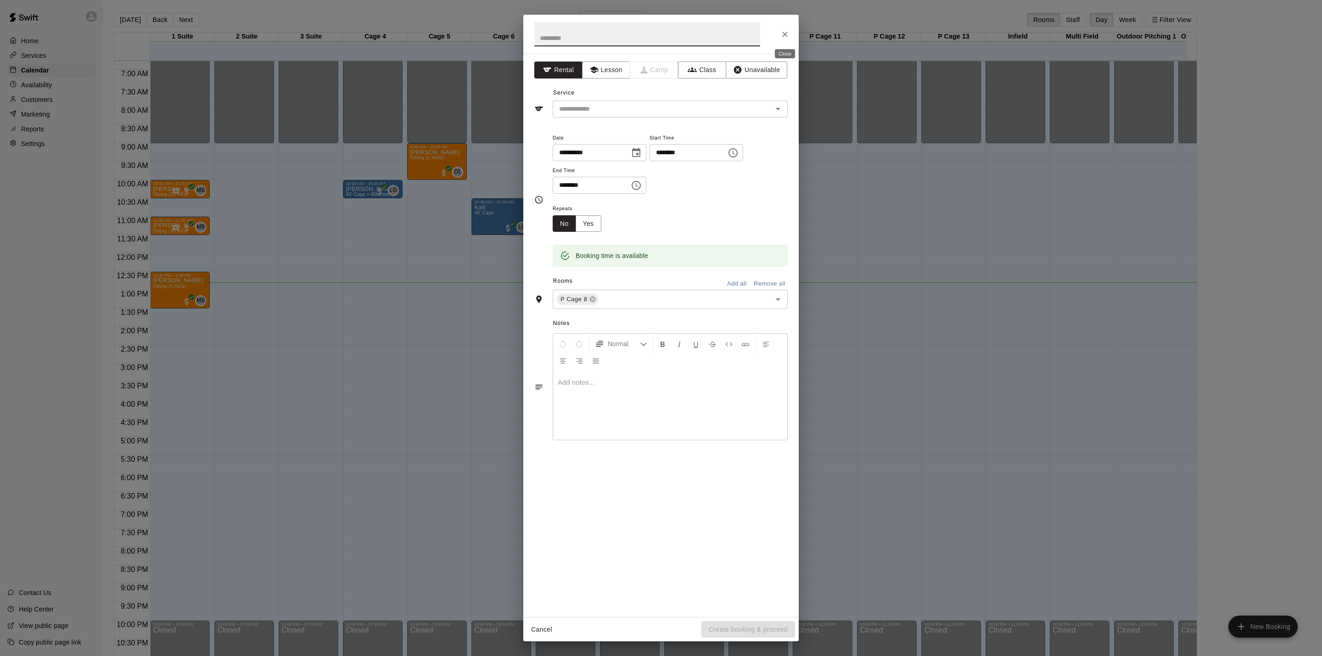
click at [788, 33] on icon "Close" at bounding box center [784, 34] width 9 height 9
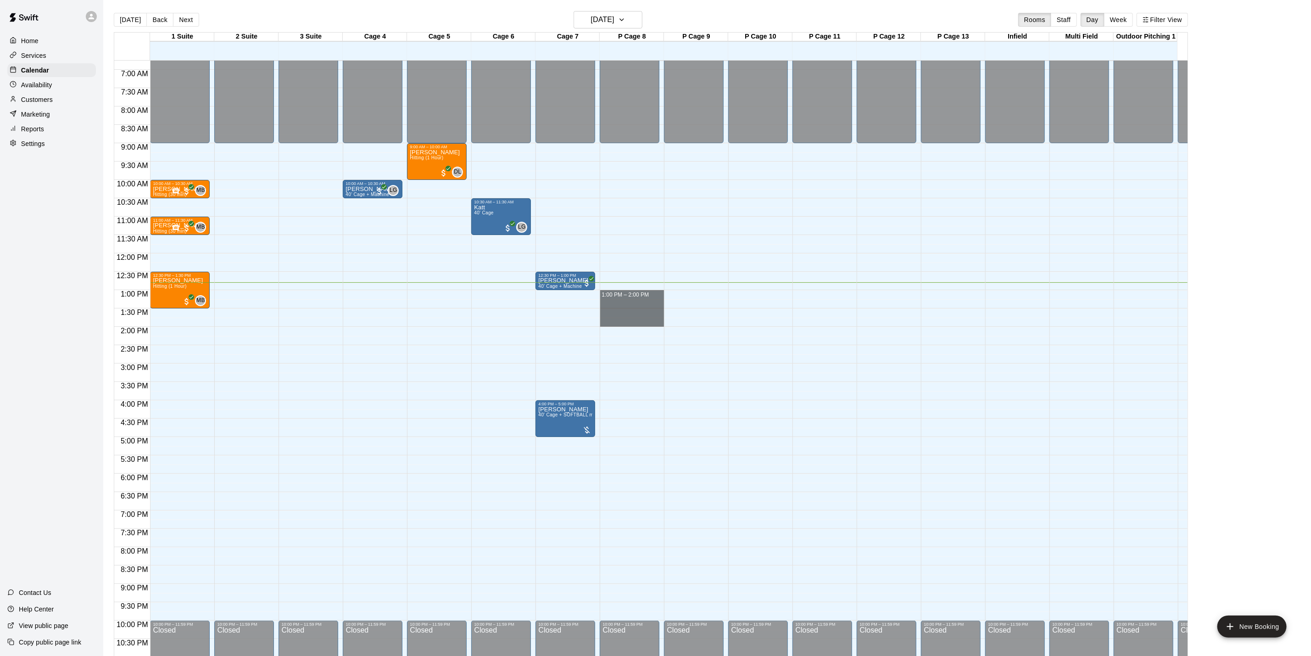
drag, startPoint x: 624, startPoint y: 291, endPoint x: 628, endPoint y: 319, distance: 28.8
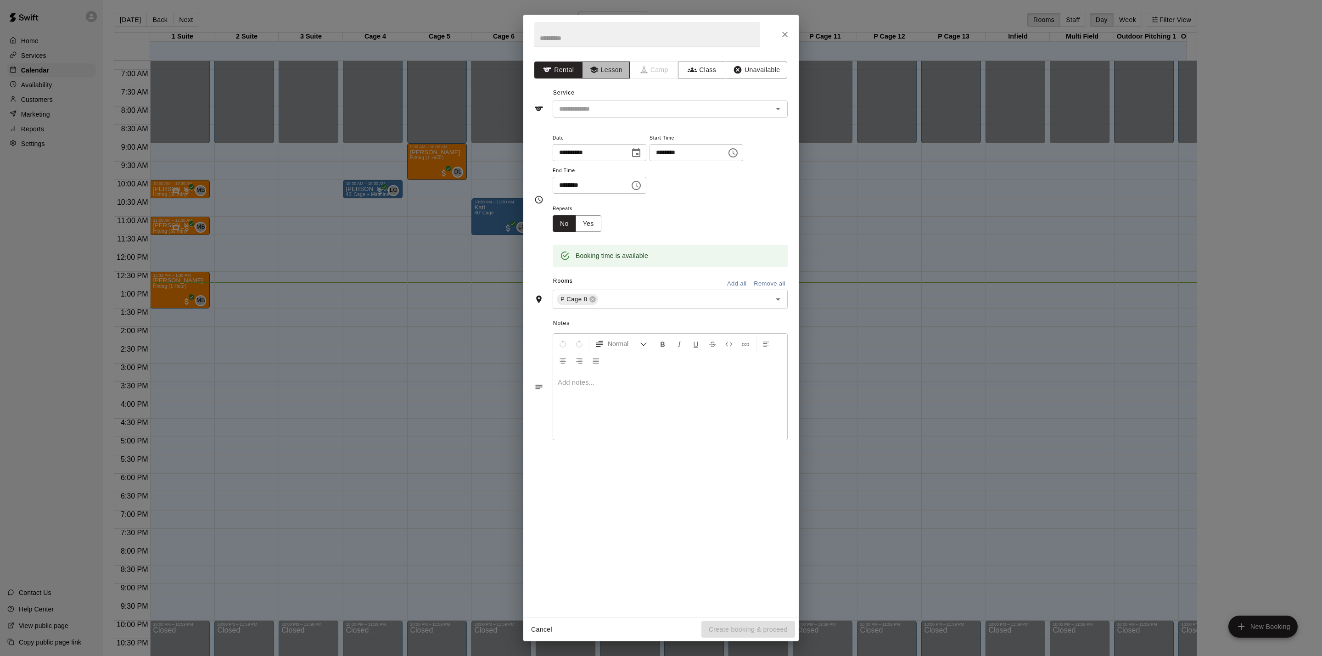
click at [613, 64] on button "Lesson" at bounding box center [606, 69] width 48 height 17
click at [630, 113] on input "text" at bounding box center [656, 108] width 202 height 11
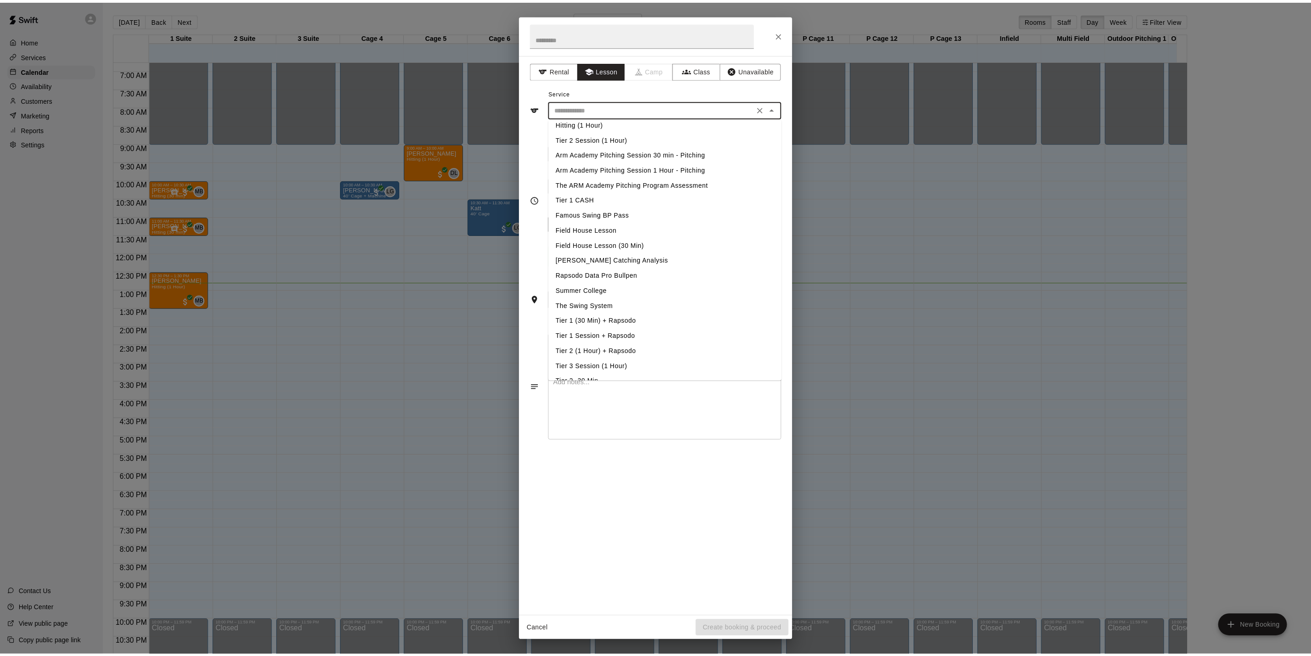
scroll to position [0, 0]
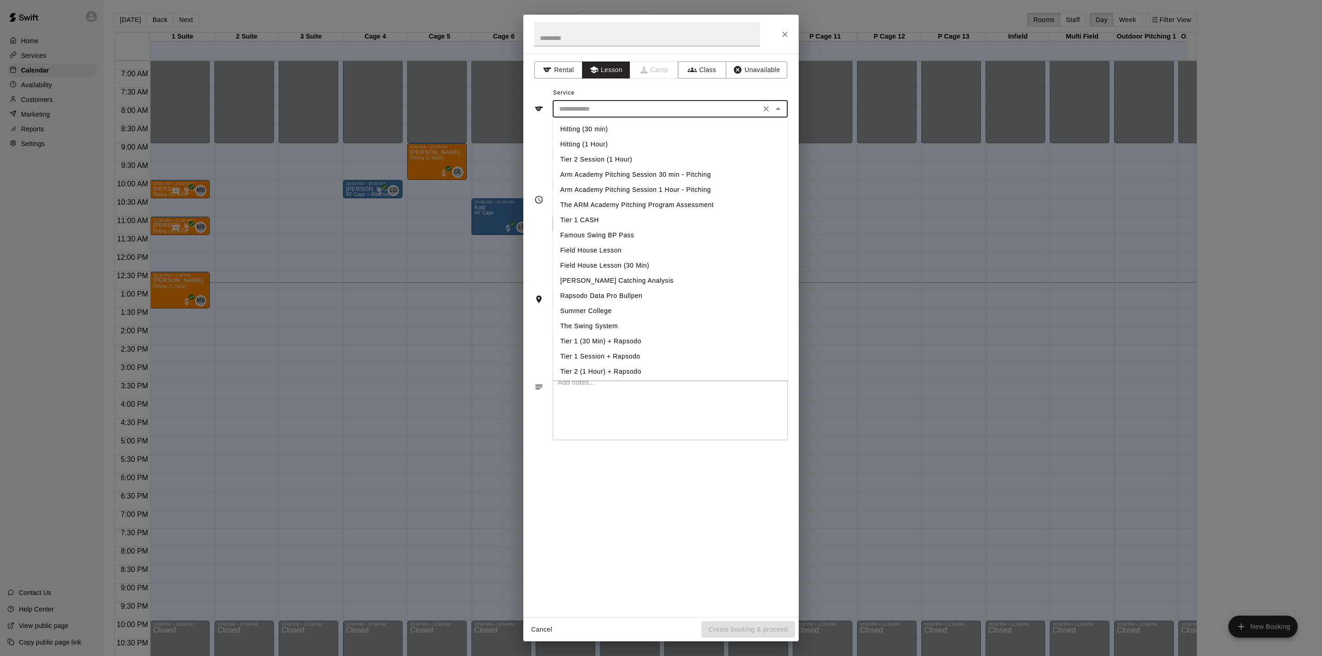
click at [700, 58] on div "**********" at bounding box center [660, 335] width 275 height 563
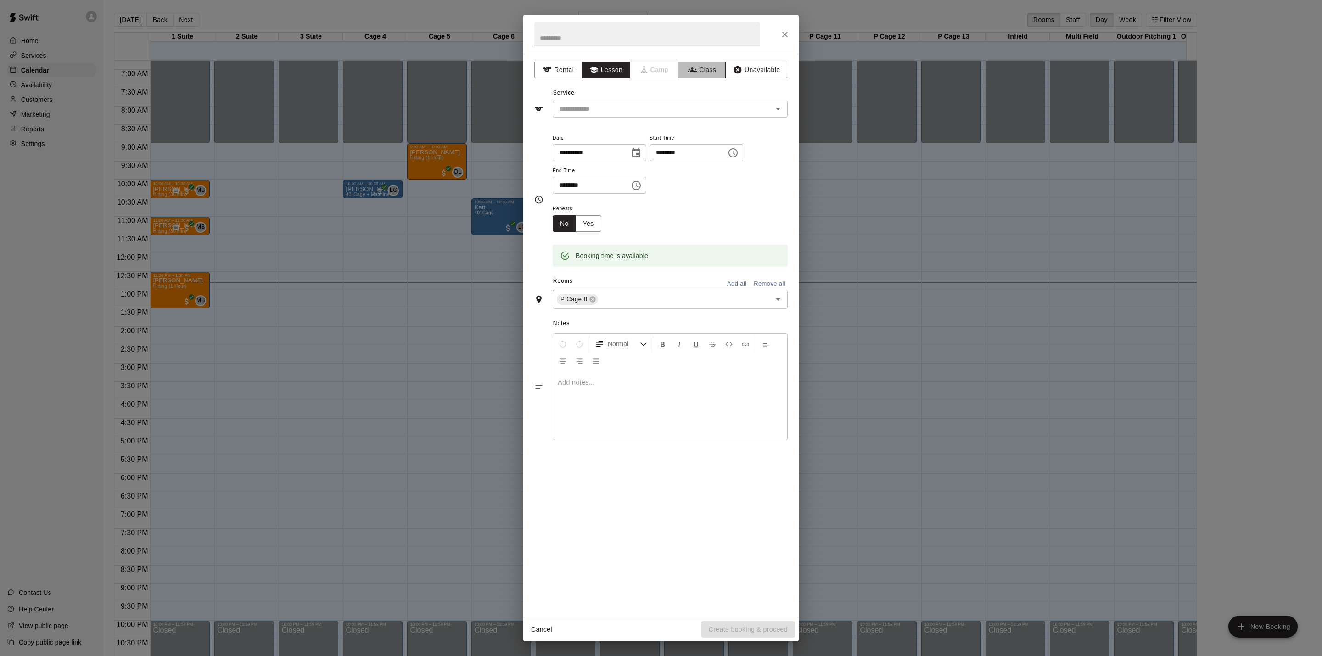
click at [707, 69] on button "Class" at bounding box center [702, 69] width 48 height 17
click at [735, 116] on div "​" at bounding box center [670, 109] width 235 height 17
click at [748, 58] on div "**********" at bounding box center [660, 335] width 275 height 563
click at [608, 76] on button "Lesson" at bounding box center [606, 69] width 48 height 17
click at [558, 73] on button "Rental" at bounding box center [558, 69] width 48 height 17
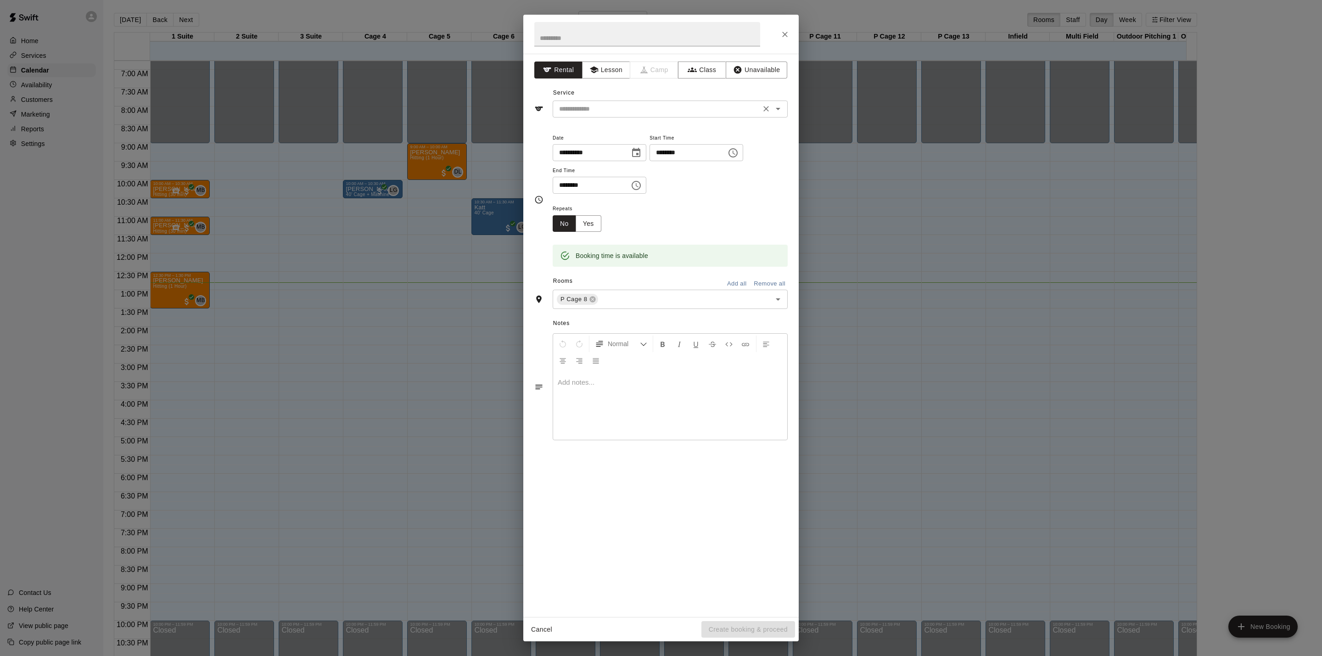
drag, startPoint x: 607, startPoint y: 97, endPoint x: 620, endPoint y: 109, distance: 17.5
click at [609, 101] on div "Service ​" at bounding box center [660, 102] width 253 height 32
click at [621, 109] on input "text" at bounding box center [656, 108] width 202 height 11
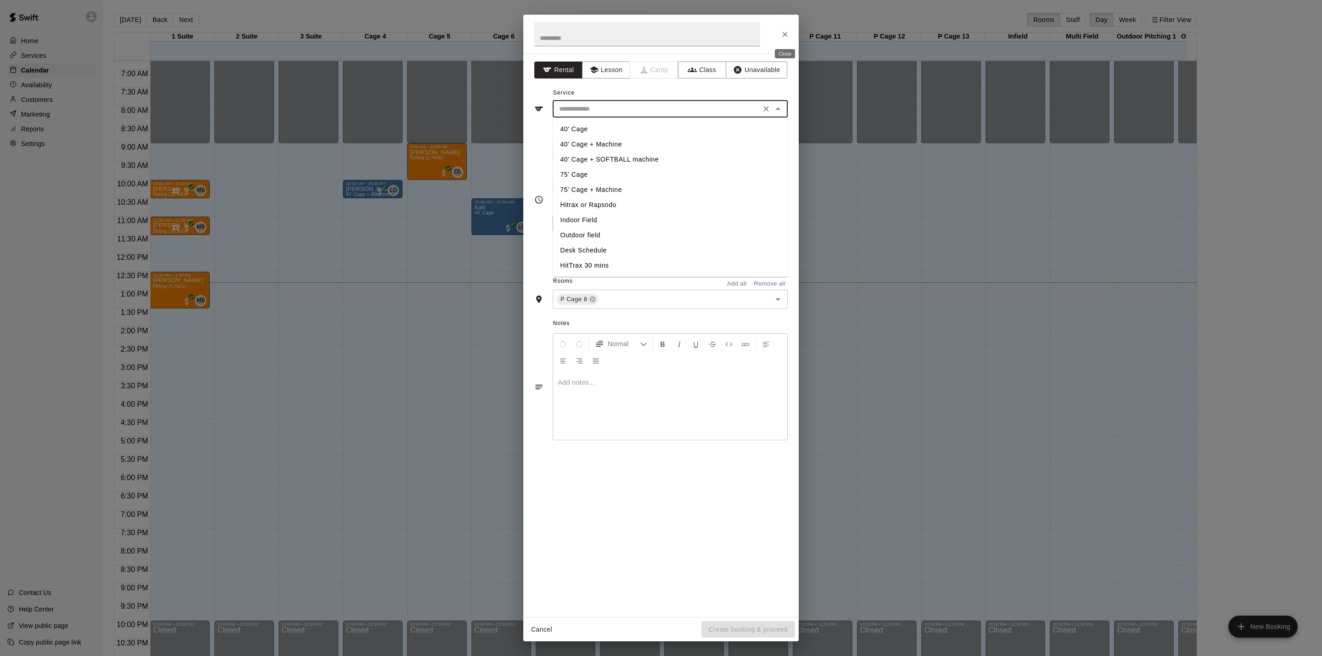
click at [786, 35] on icon "Close" at bounding box center [785, 35] width 6 height 6
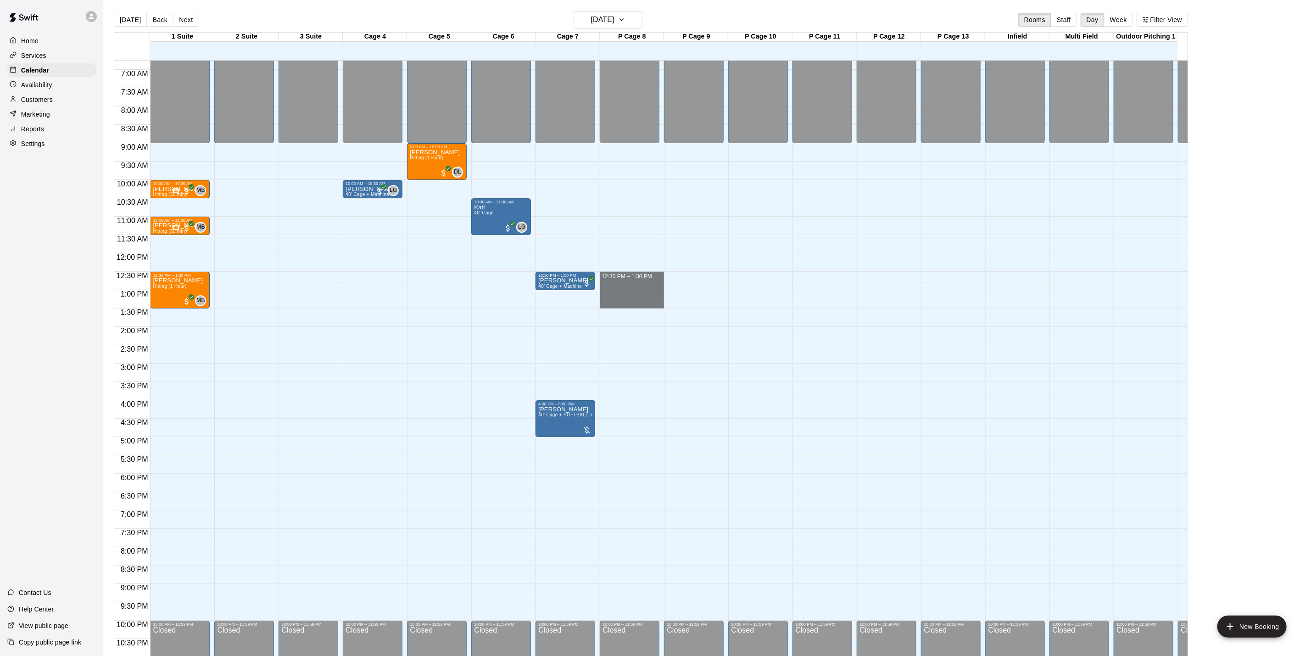
drag, startPoint x: 622, startPoint y: 274, endPoint x: 629, endPoint y: 303, distance: 29.7
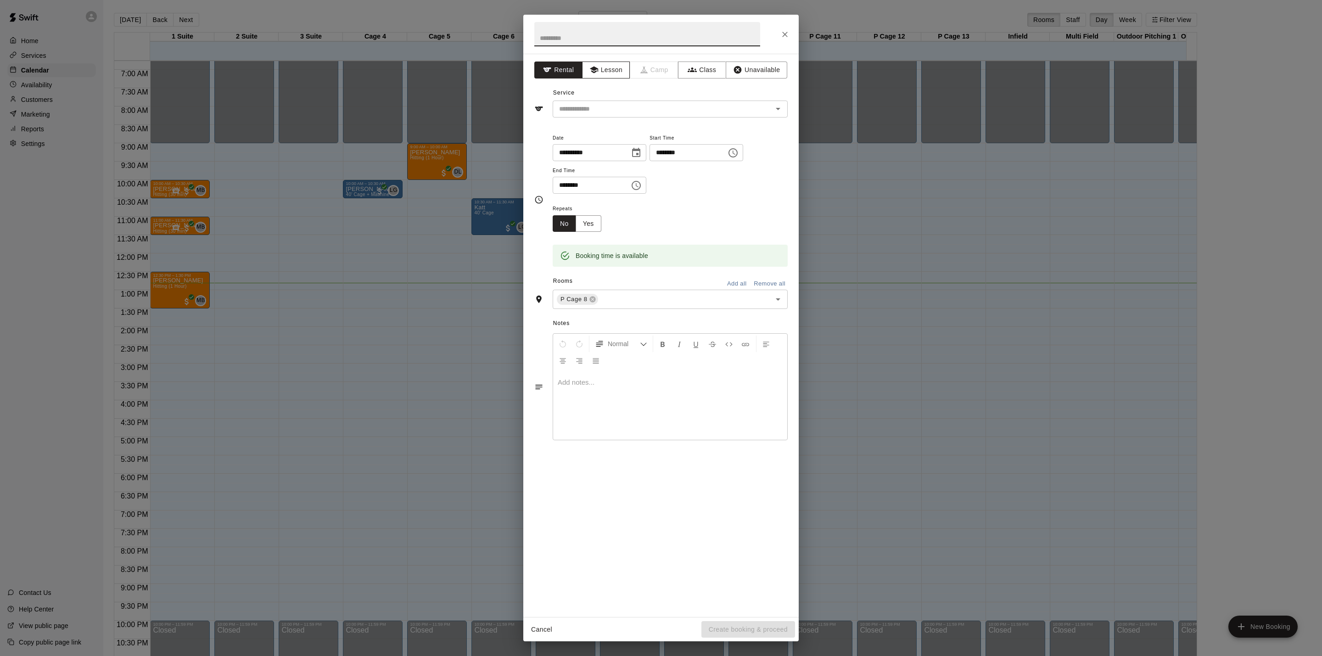
click at [604, 65] on button "Lesson" at bounding box center [606, 69] width 48 height 17
click at [778, 32] on button "Close" at bounding box center [785, 34] width 17 height 17
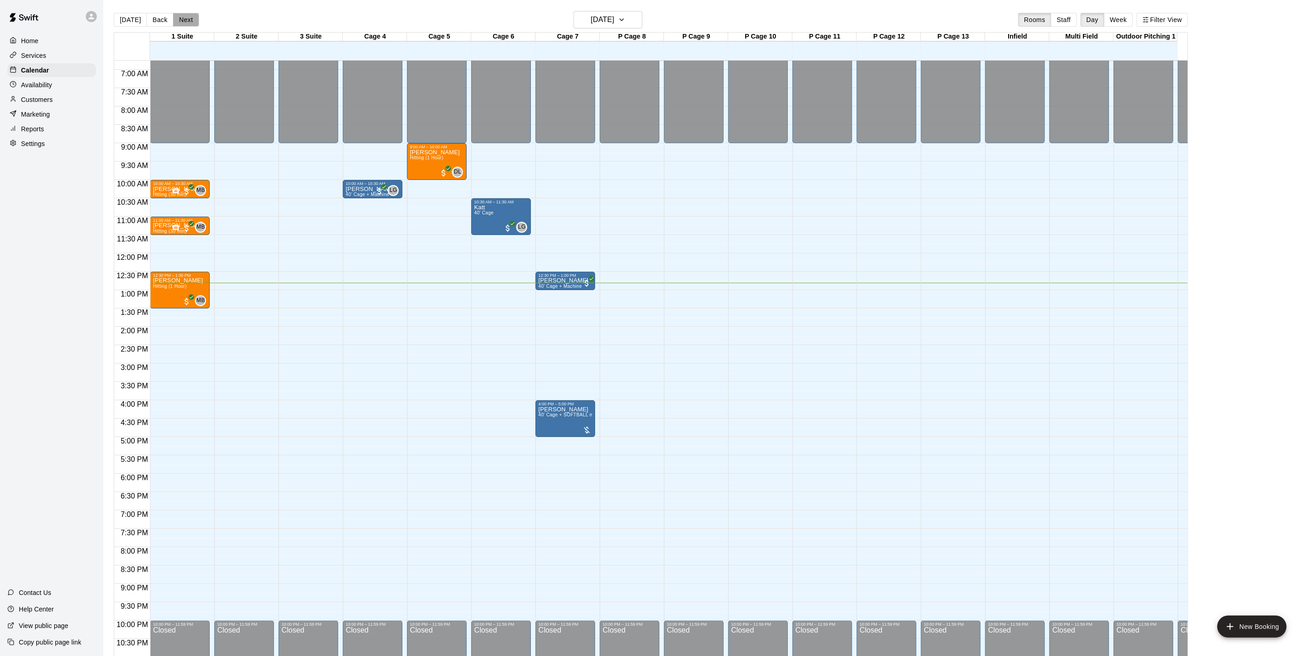
click at [186, 18] on button "Next" at bounding box center [186, 20] width 26 height 14
click at [185, 18] on div "[DATE] Back [DATE][DATE] Rooms Staff Day Week Filter View 1 Suite 13 Sat 2 Suit…" at bounding box center [651, 339] width 1074 height 656
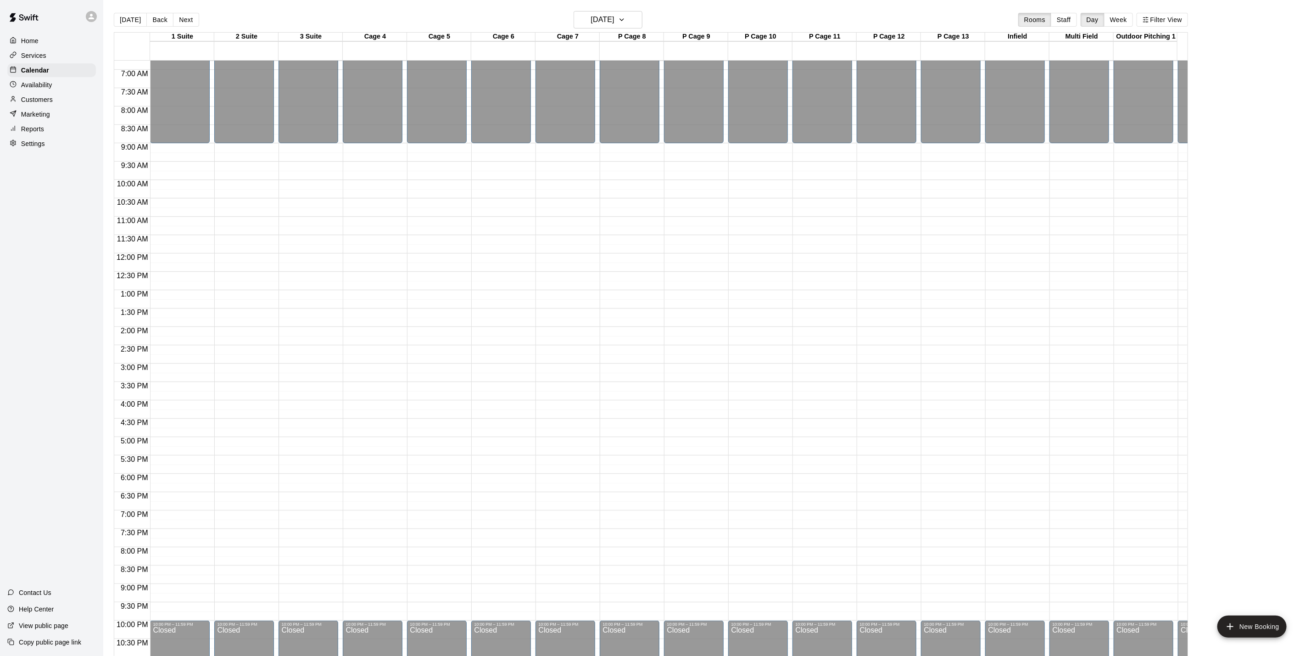
click at [182, 14] on button "Next" at bounding box center [186, 20] width 26 height 14
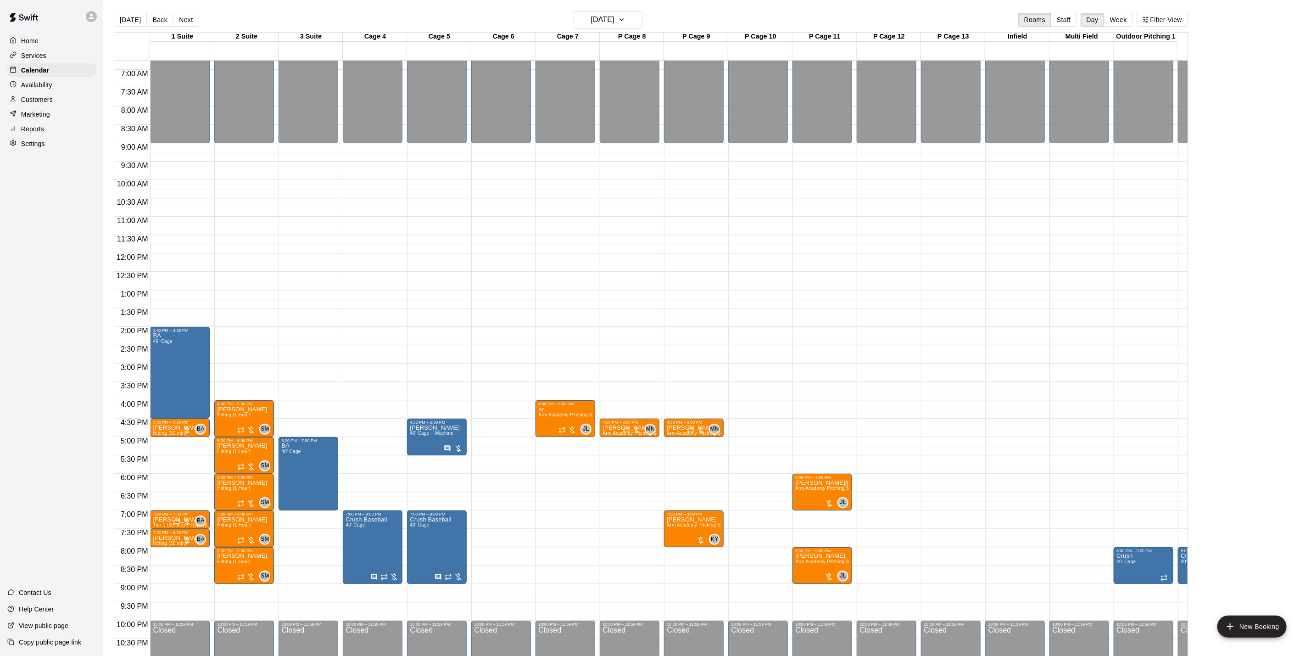
scroll to position [286, 0]
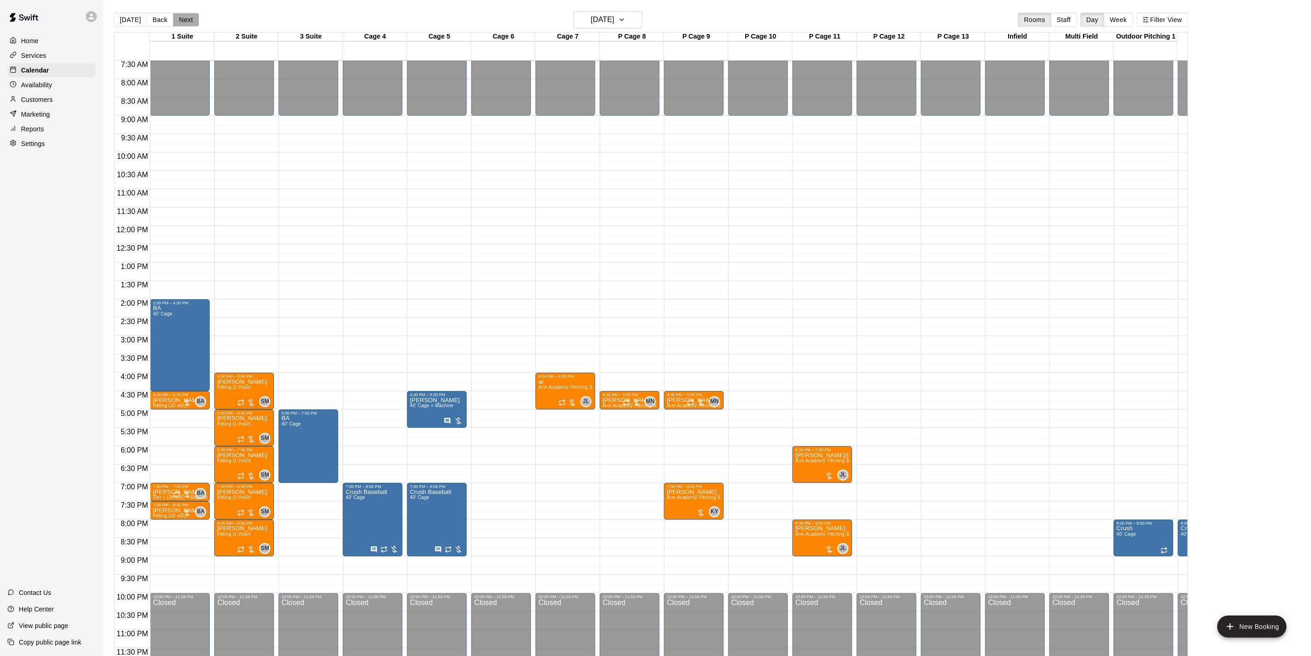
click at [196, 17] on button "Next" at bounding box center [186, 20] width 26 height 14
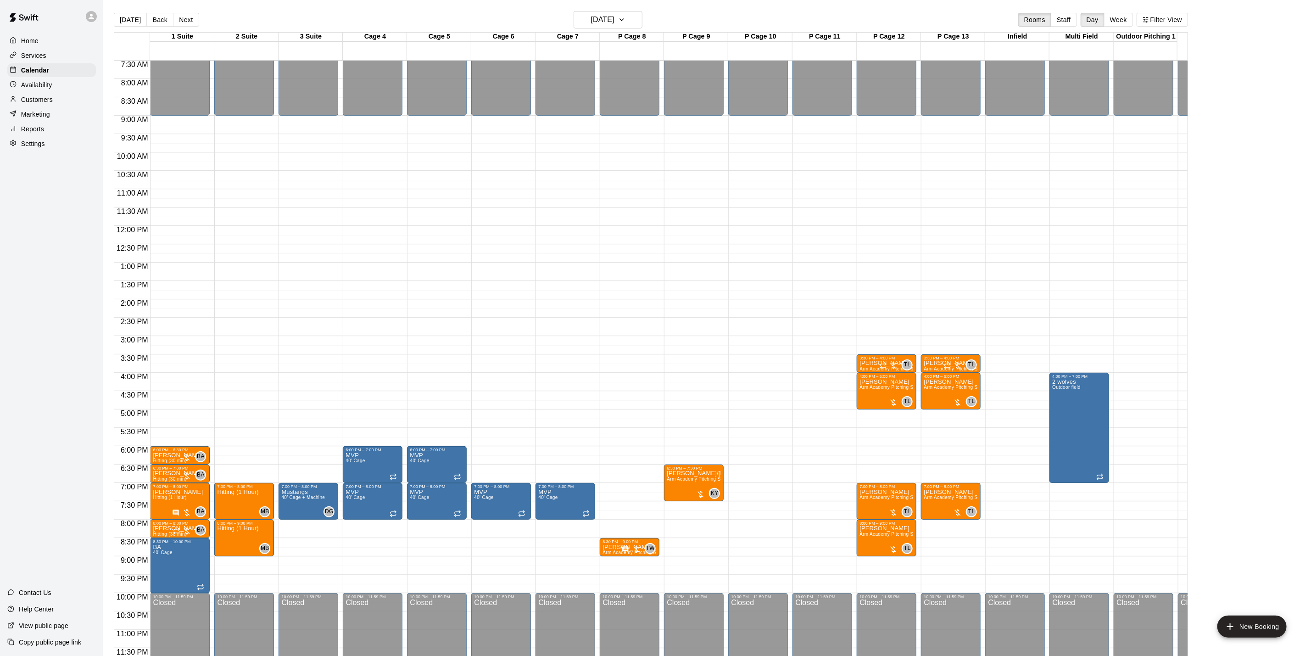
click at [63, 92] on div "Availability" at bounding box center [51, 85] width 89 height 14
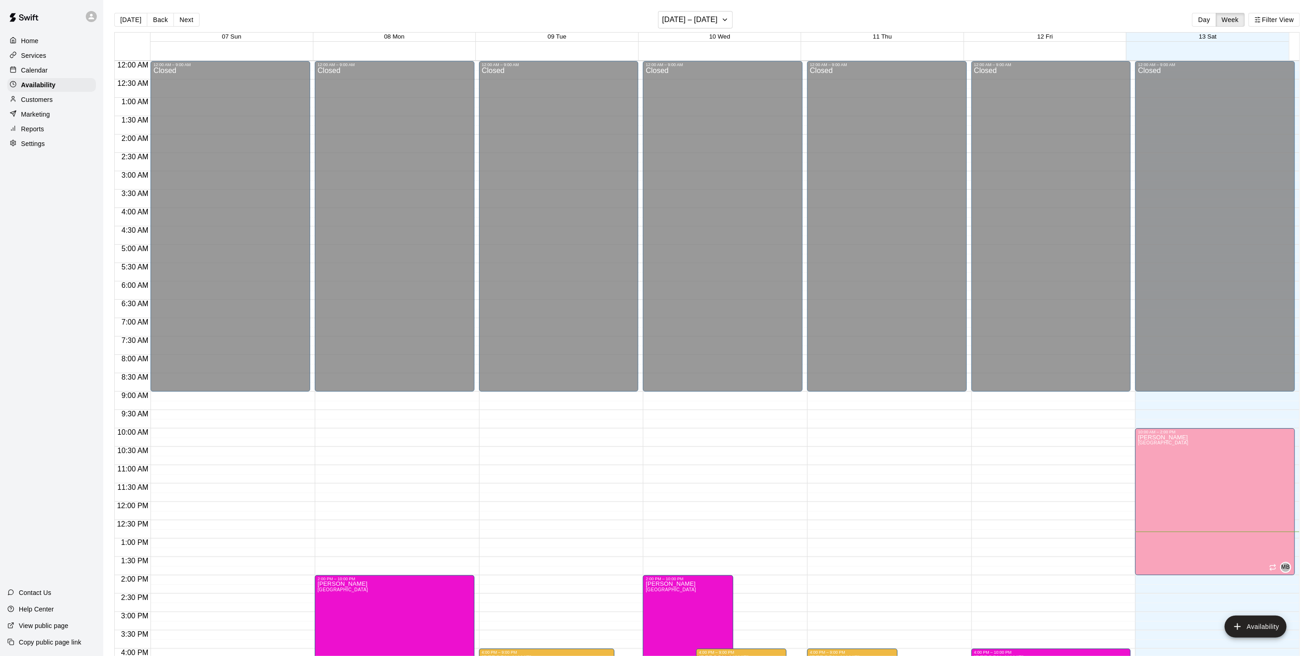
scroll to position [276, 0]
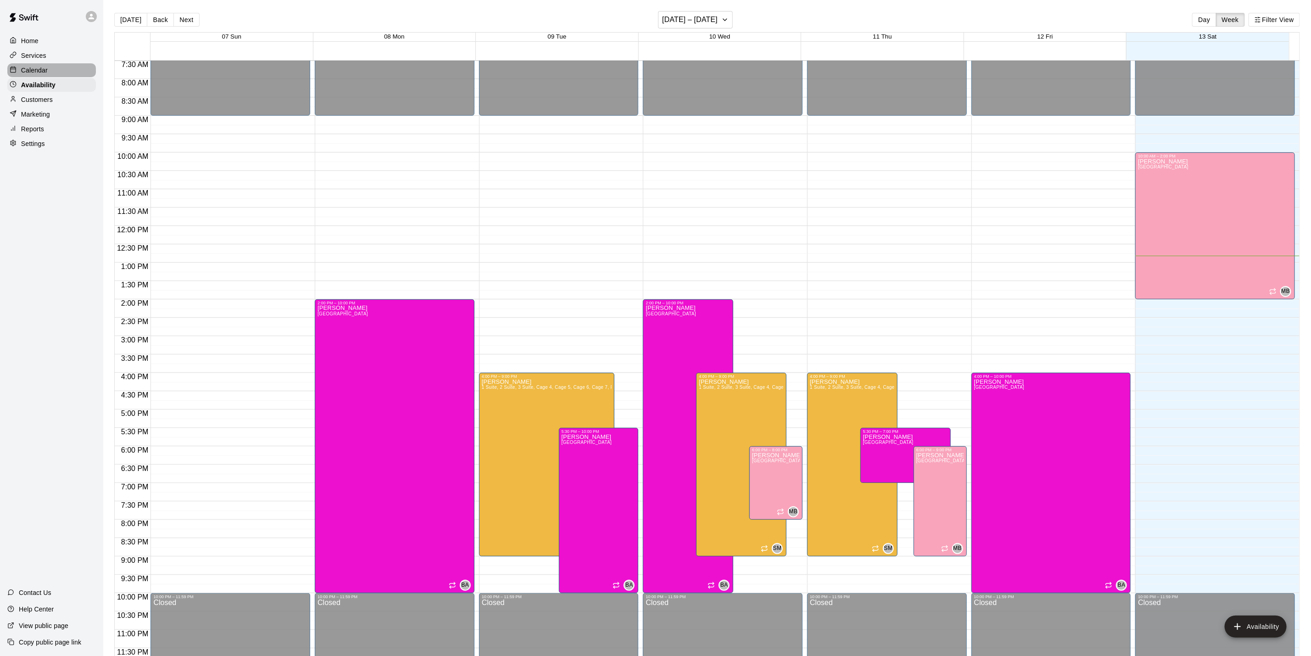
click at [50, 77] on div "Calendar" at bounding box center [51, 70] width 89 height 14
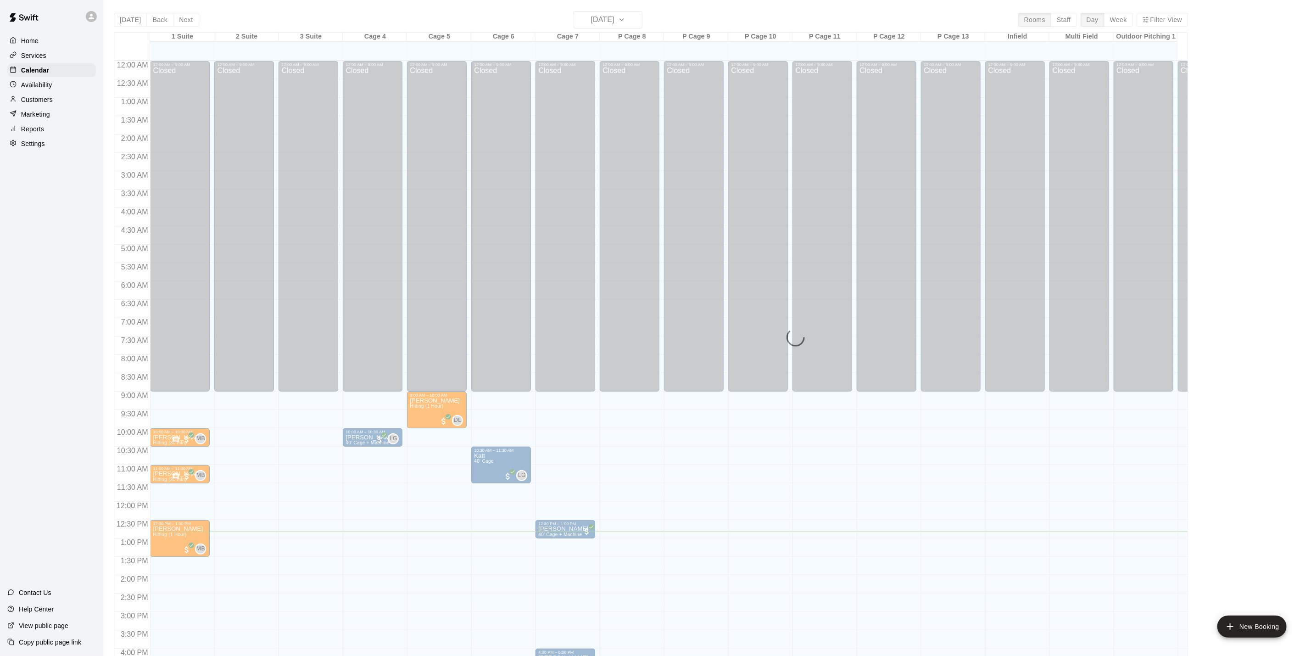
scroll to position [248, 0]
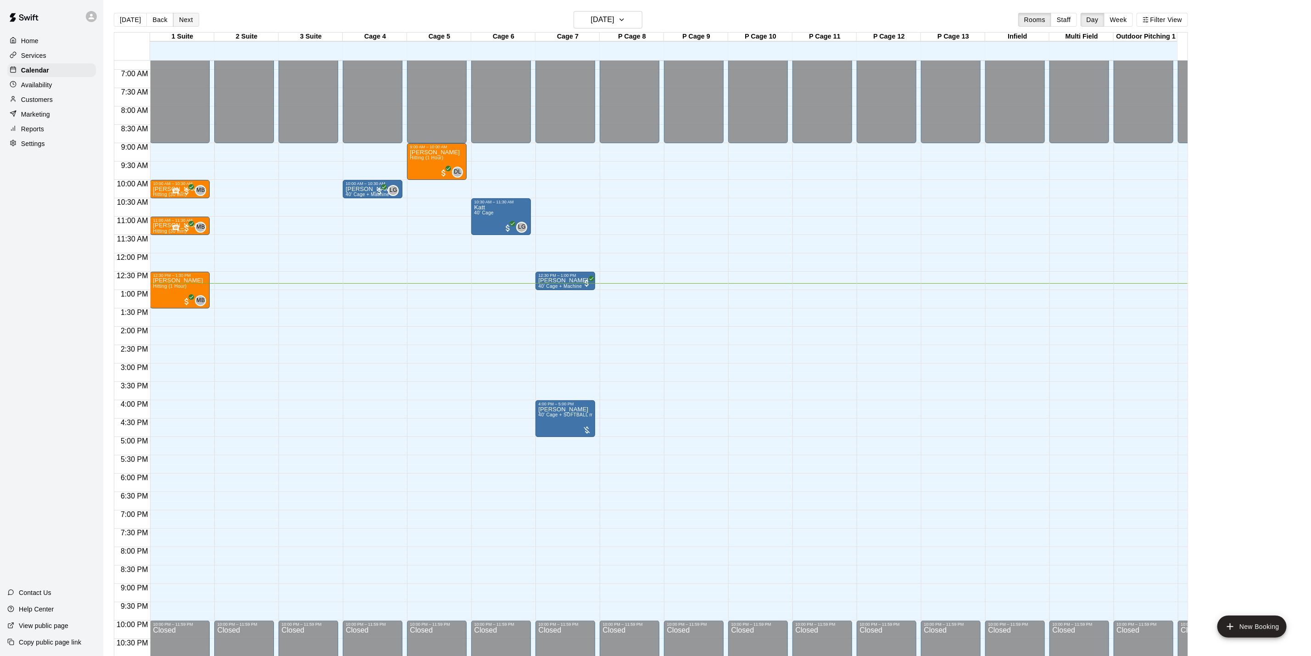
click at [193, 17] on button "Next" at bounding box center [186, 20] width 26 height 14
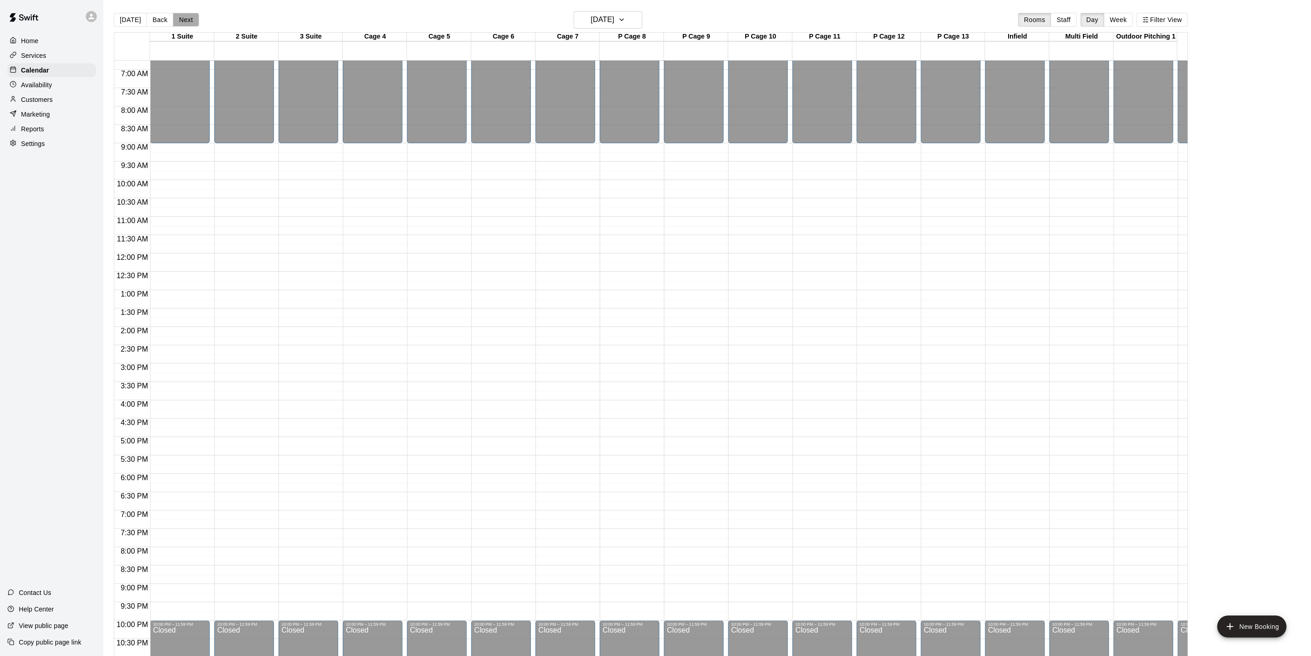
click at [192, 16] on button "Next" at bounding box center [186, 20] width 26 height 14
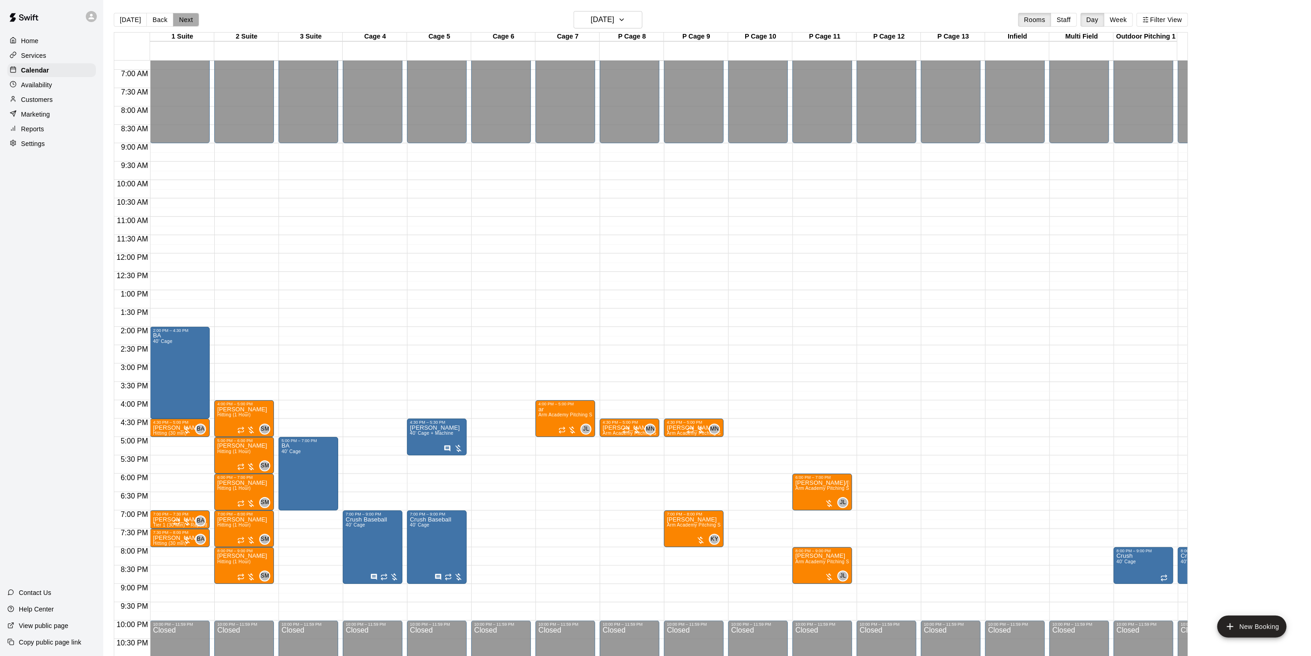
click at [193, 17] on button "Next" at bounding box center [186, 20] width 26 height 14
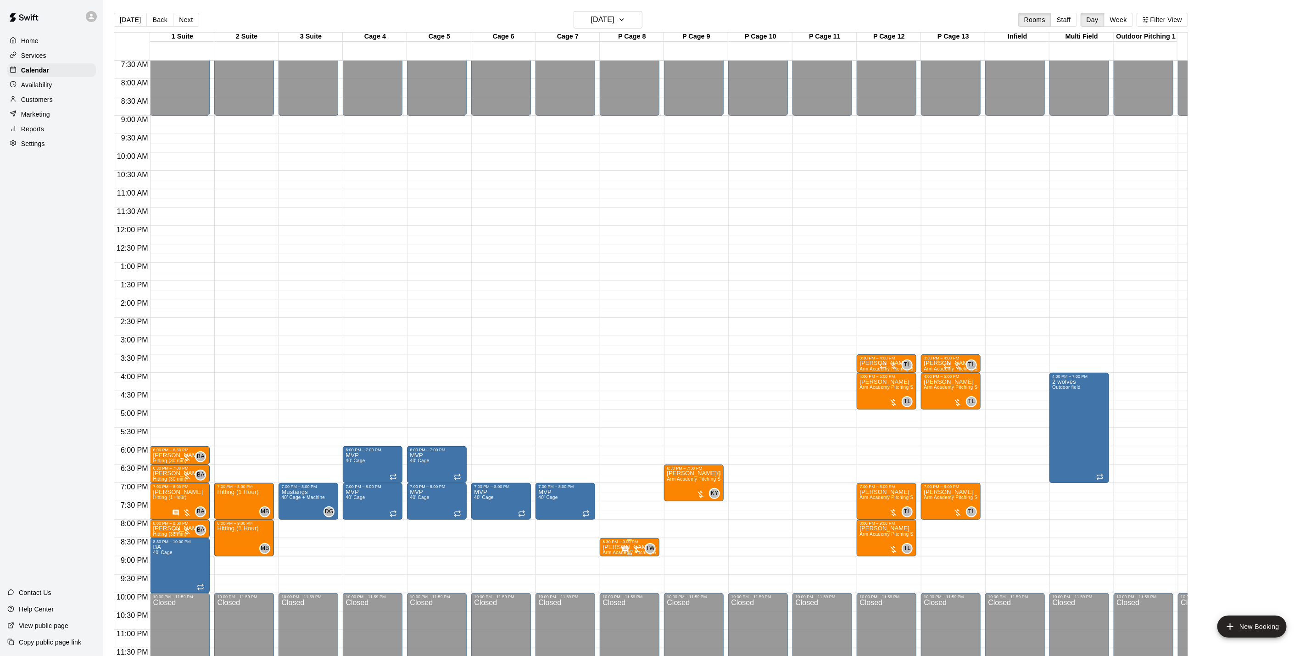
scroll to position [14, 0]
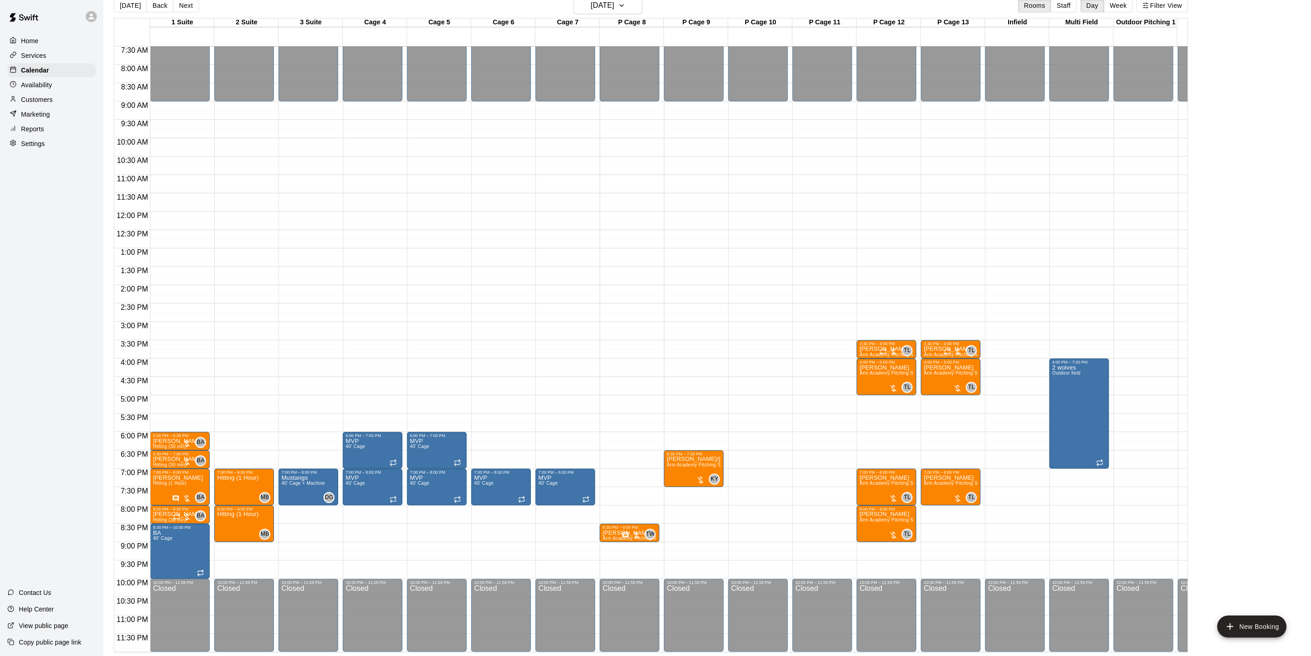
click at [72, 90] on div "Availability" at bounding box center [51, 85] width 89 height 14
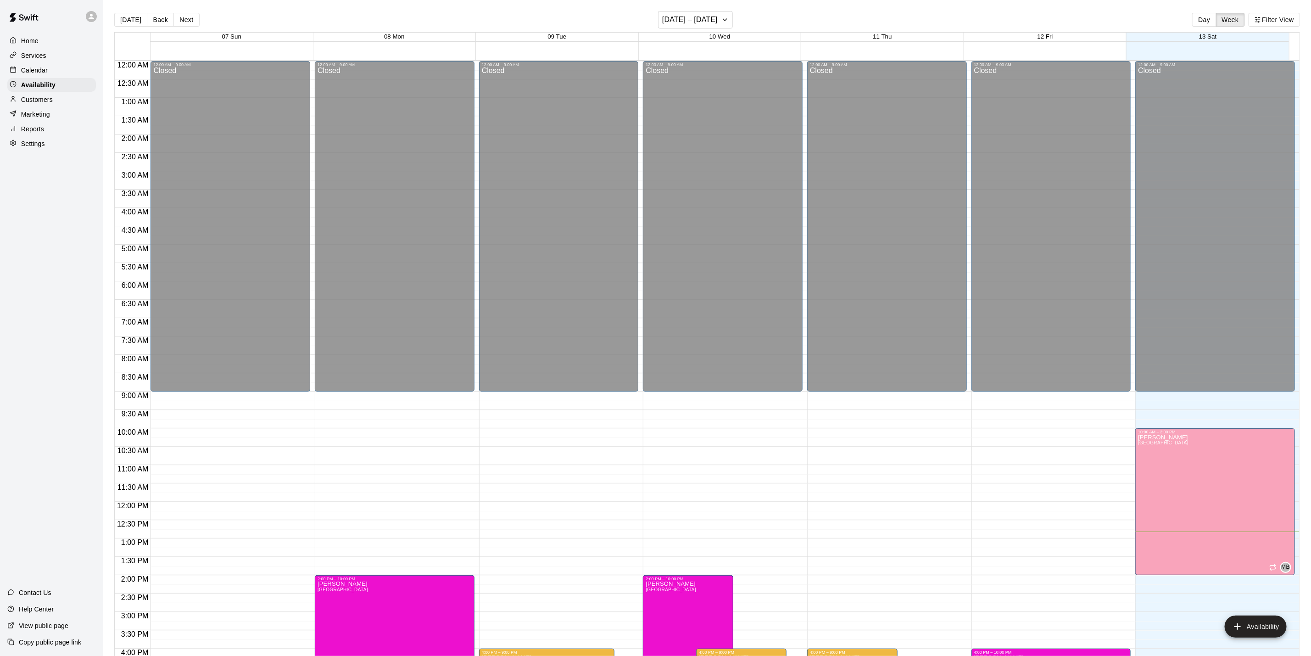
scroll to position [276, 0]
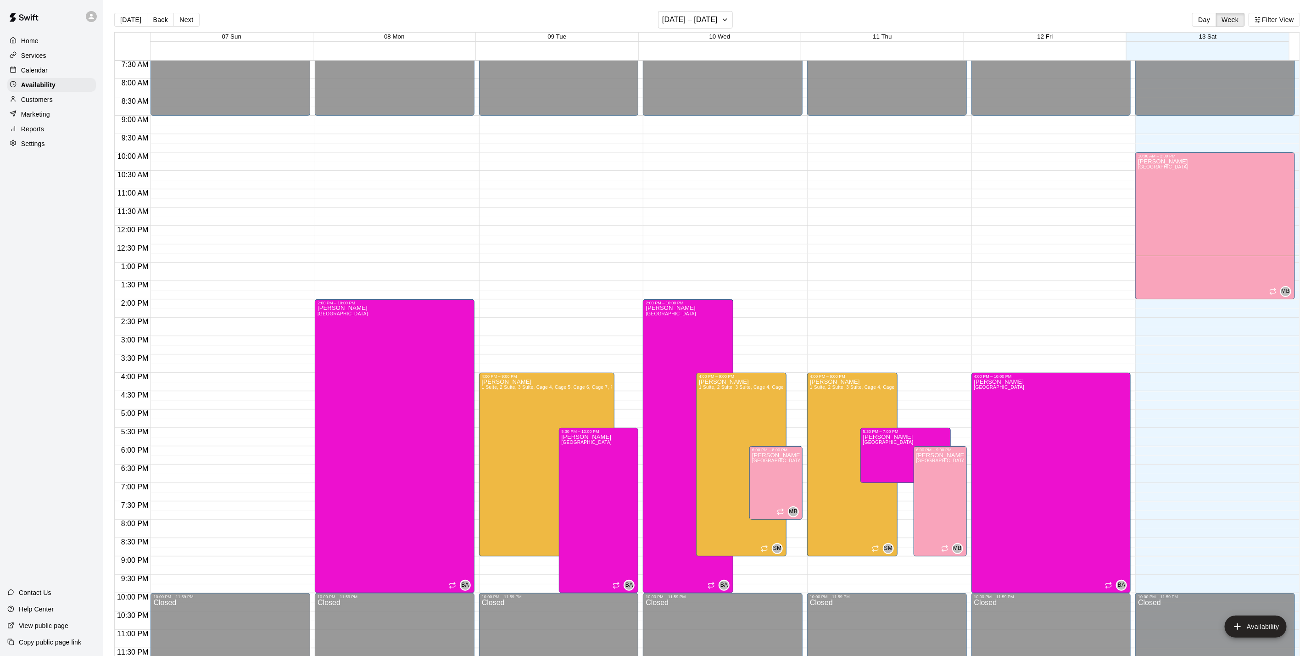
click at [62, 69] on div "Calendar" at bounding box center [51, 70] width 89 height 14
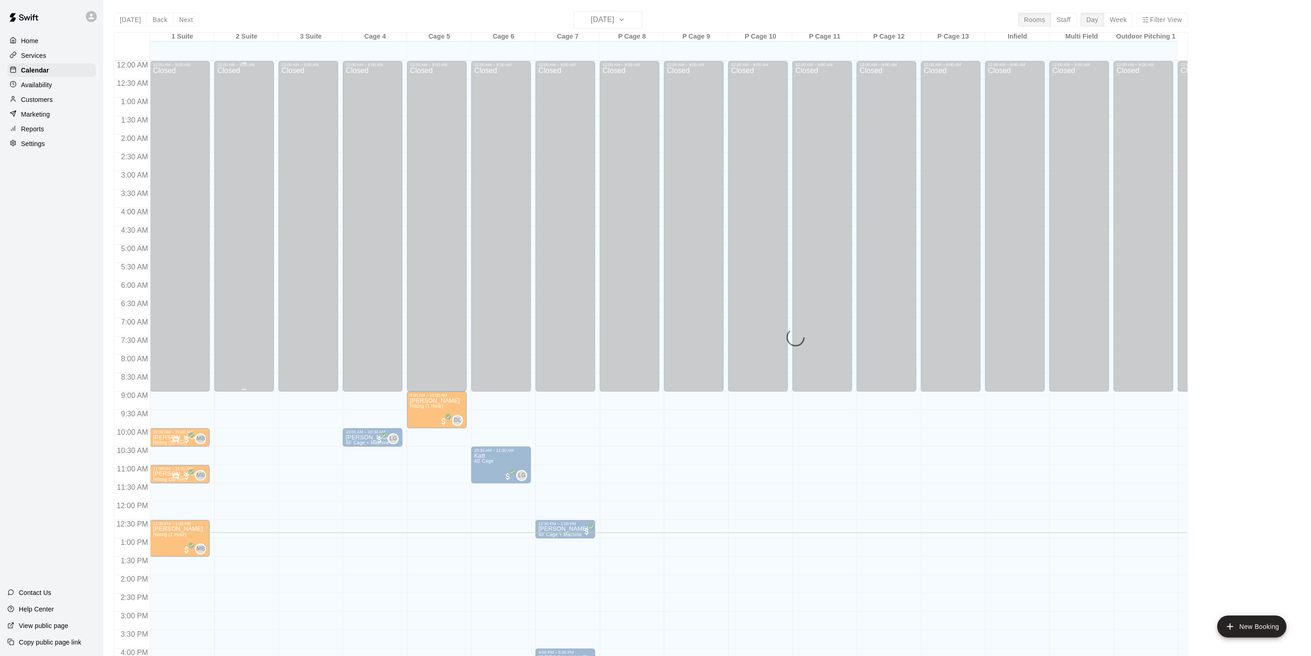
scroll to position [248, 0]
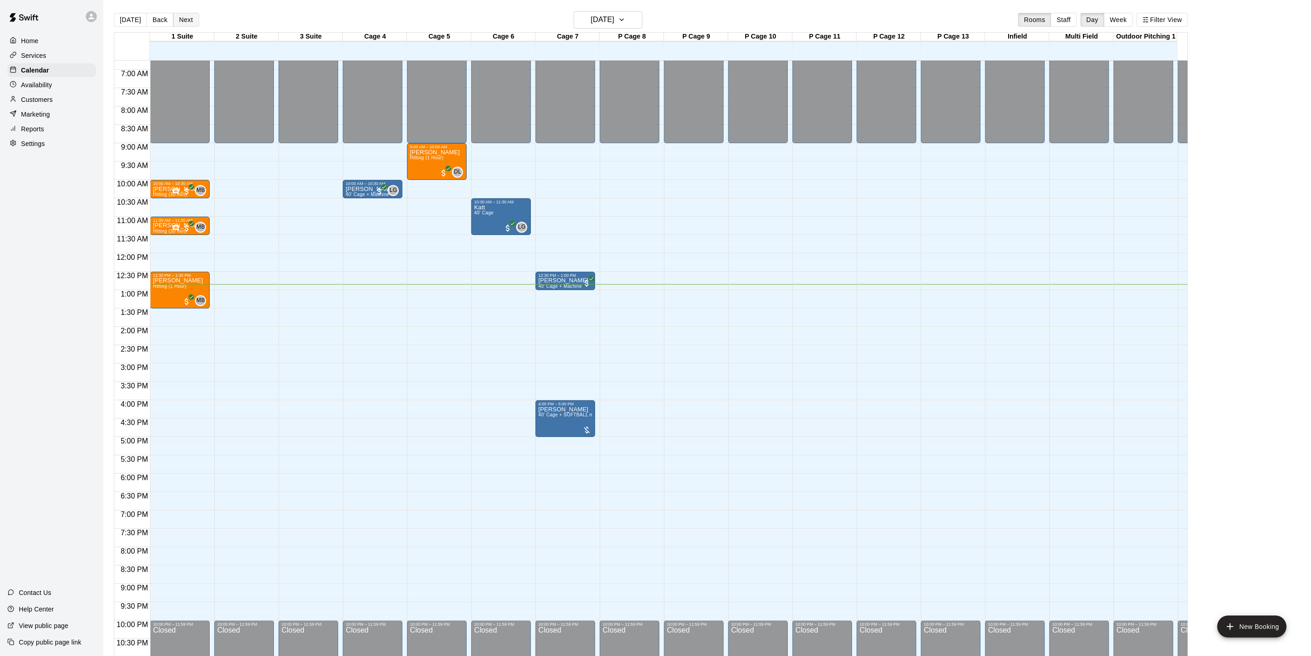
click at [188, 17] on button "Next" at bounding box center [186, 20] width 26 height 14
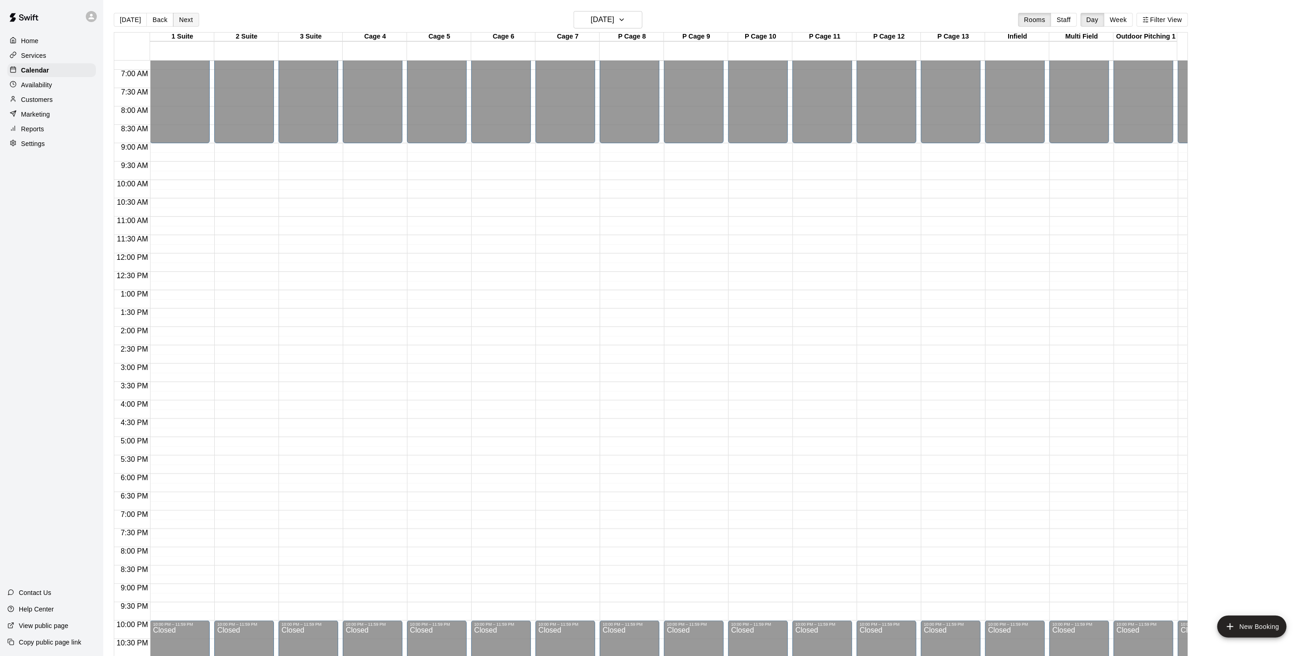
click at [186, 18] on button "Next" at bounding box center [186, 20] width 26 height 14
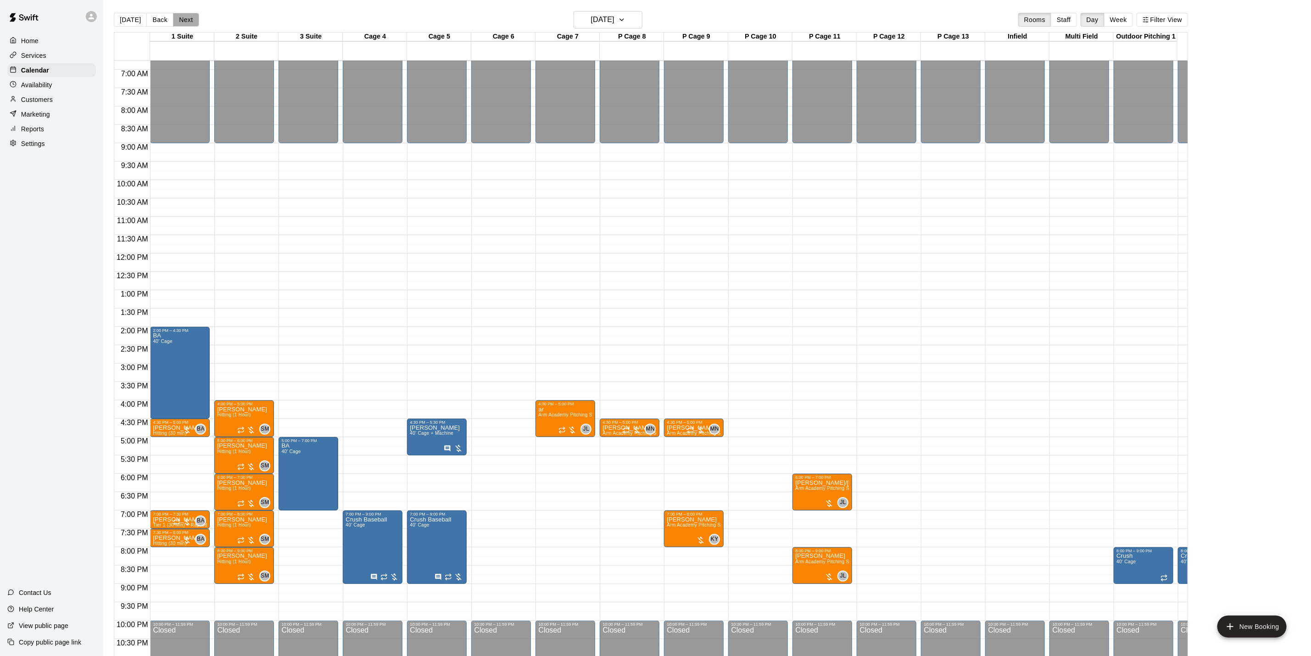
click at [186, 18] on button "Next" at bounding box center [186, 20] width 26 height 14
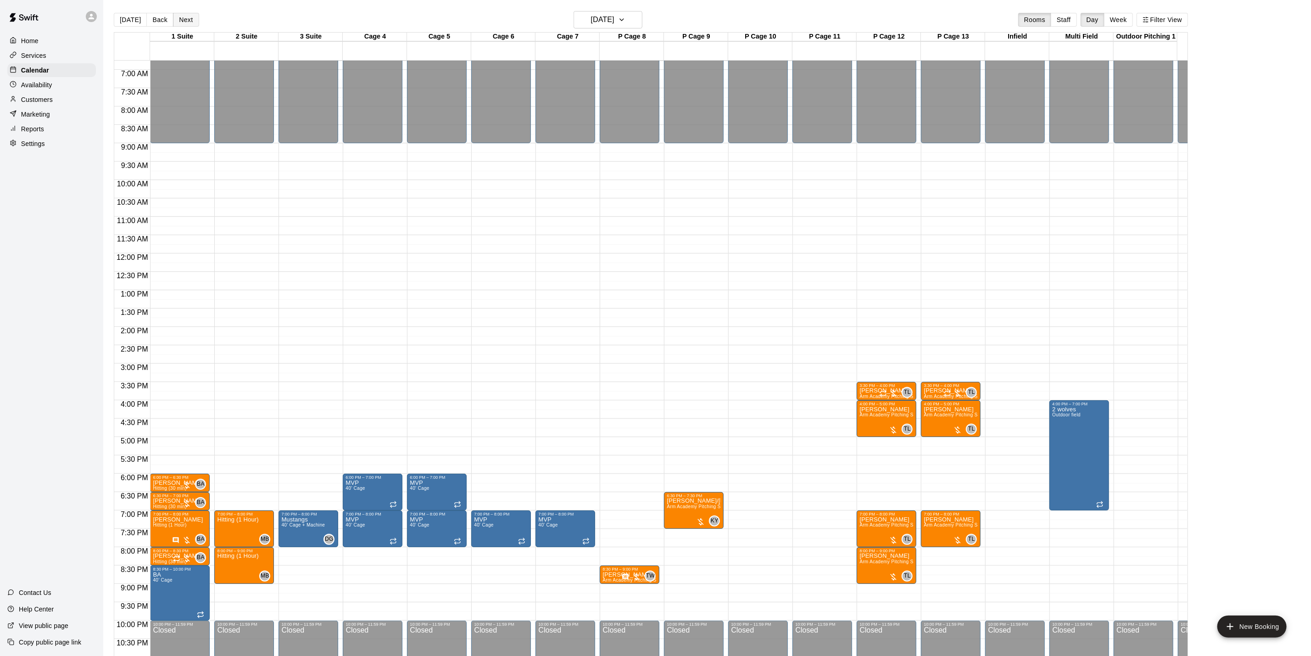
click at [186, 18] on button "Next" at bounding box center [186, 20] width 26 height 14
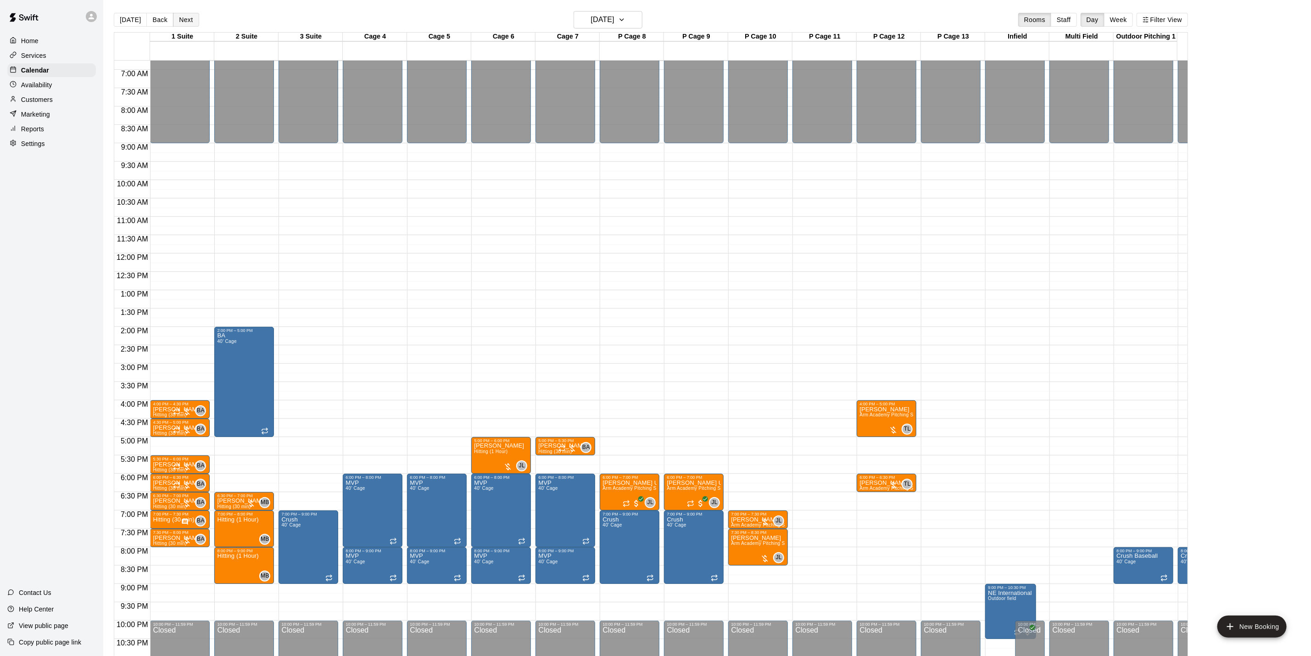
click at [190, 21] on button "Next" at bounding box center [186, 20] width 26 height 14
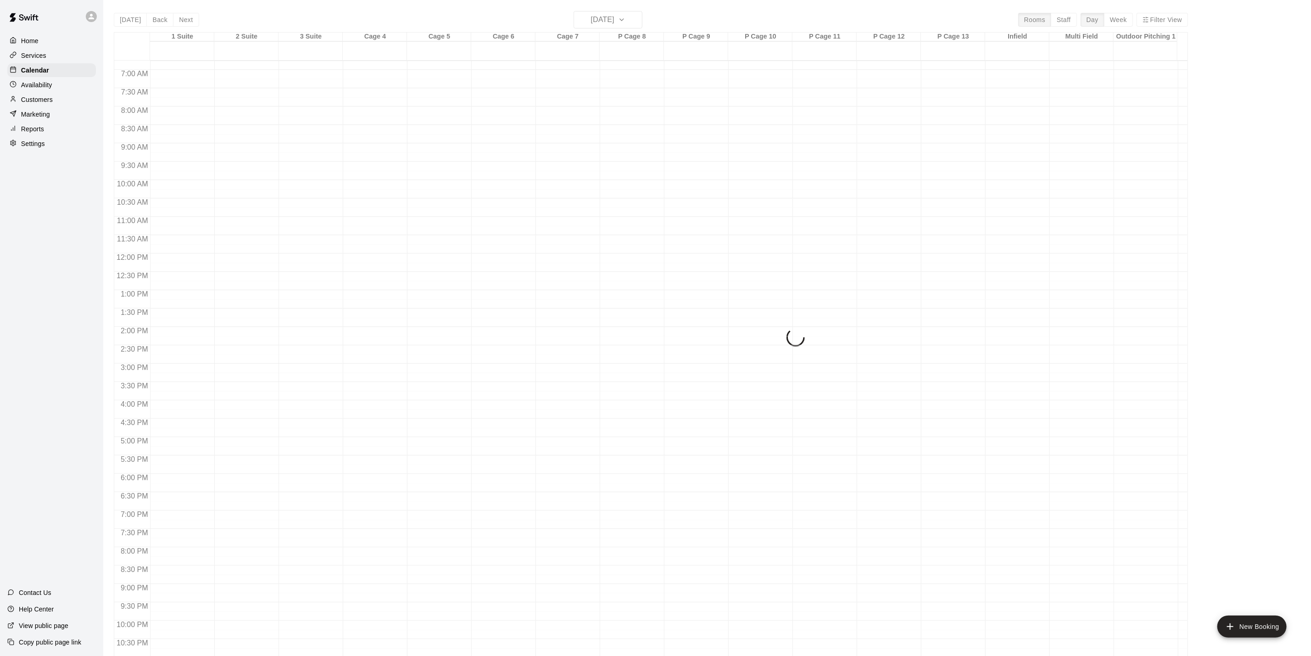
click at [190, 20] on div "[DATE] Back [DATE][DATE] Rooms Staff Day Week Filter View 1 Suite 18 Thu 2 Suit…" at bounding box center [651, 339] width 1074 height 656
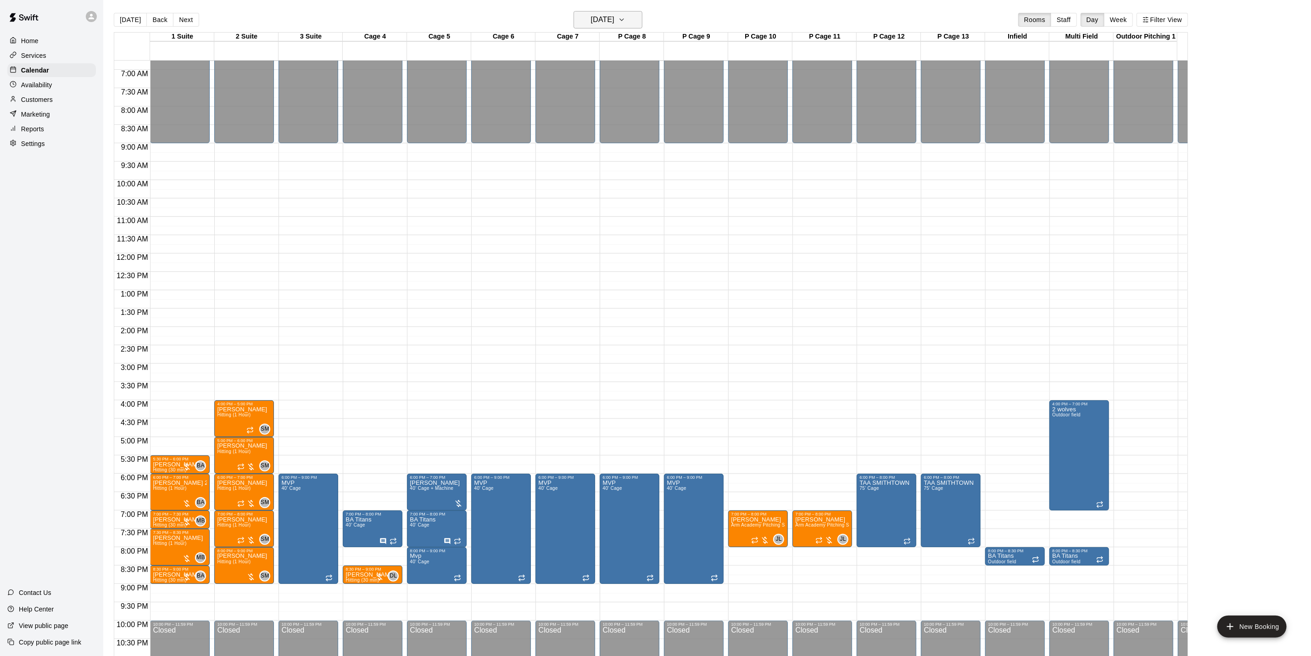
click at [606, 15] on h6 "[DATE]" at bounding box center [602, 19] width 23 height 13
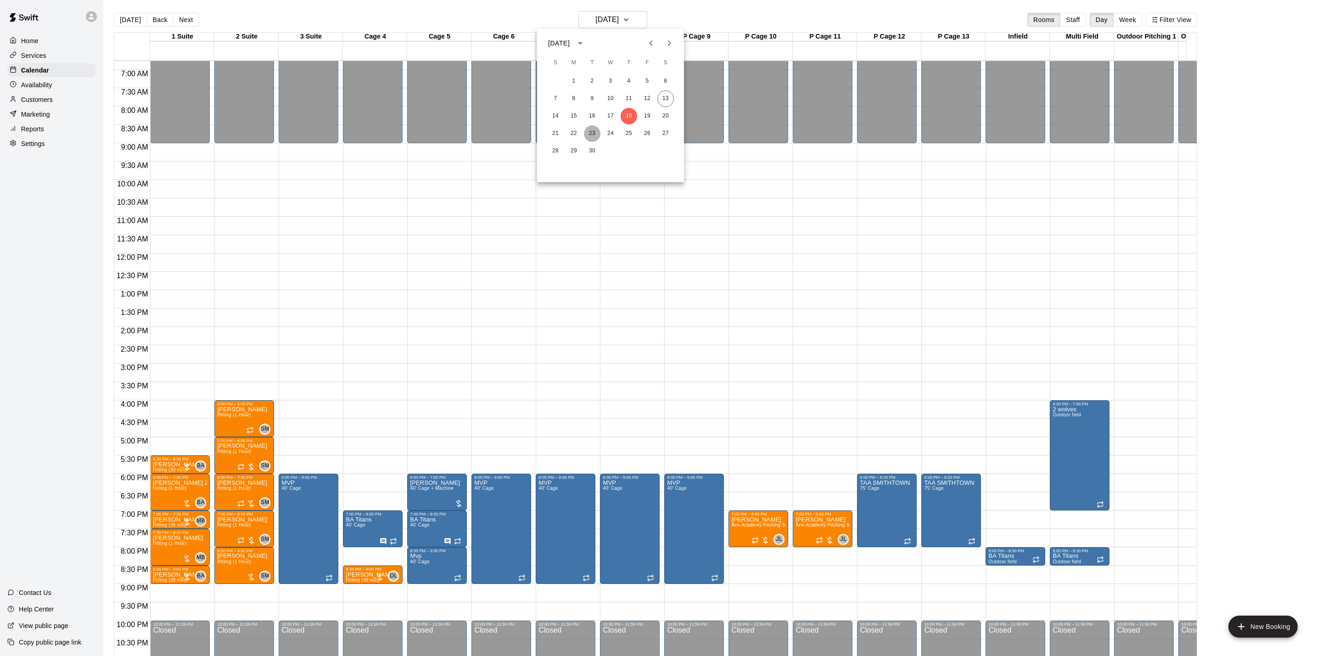
click at [595, 130] on button "23" at bounding box center [592, 133] width 17 height 17
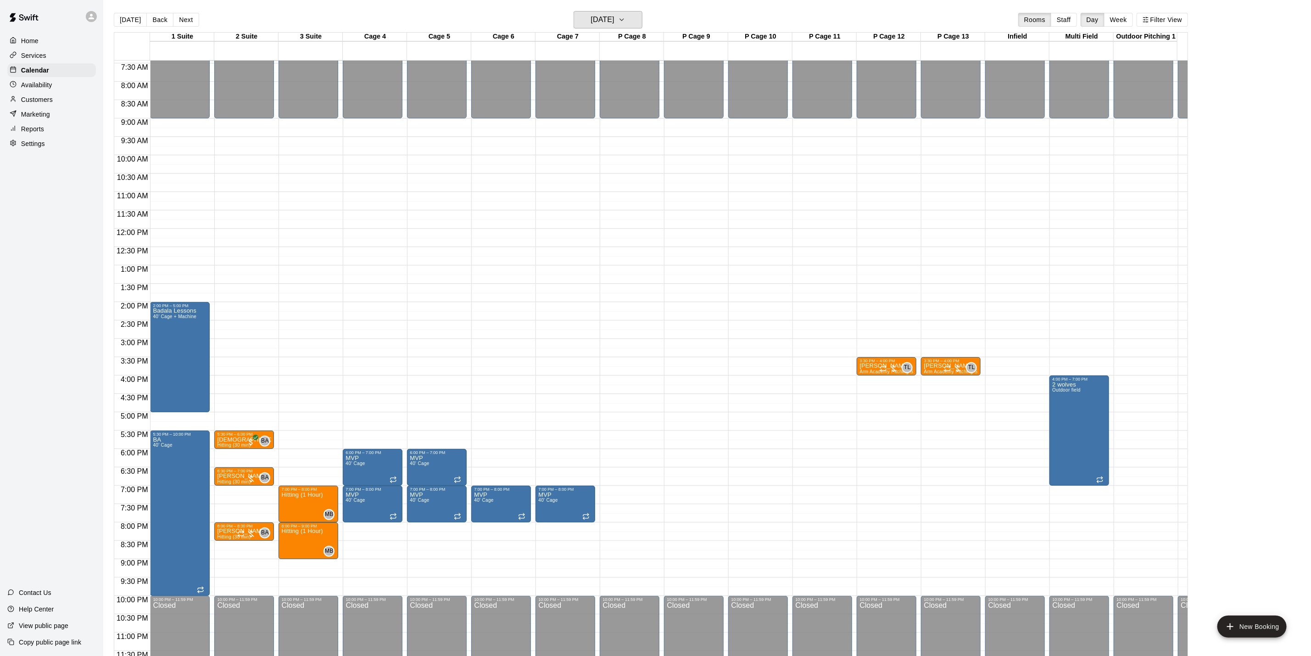
scroll to position [286, 0]
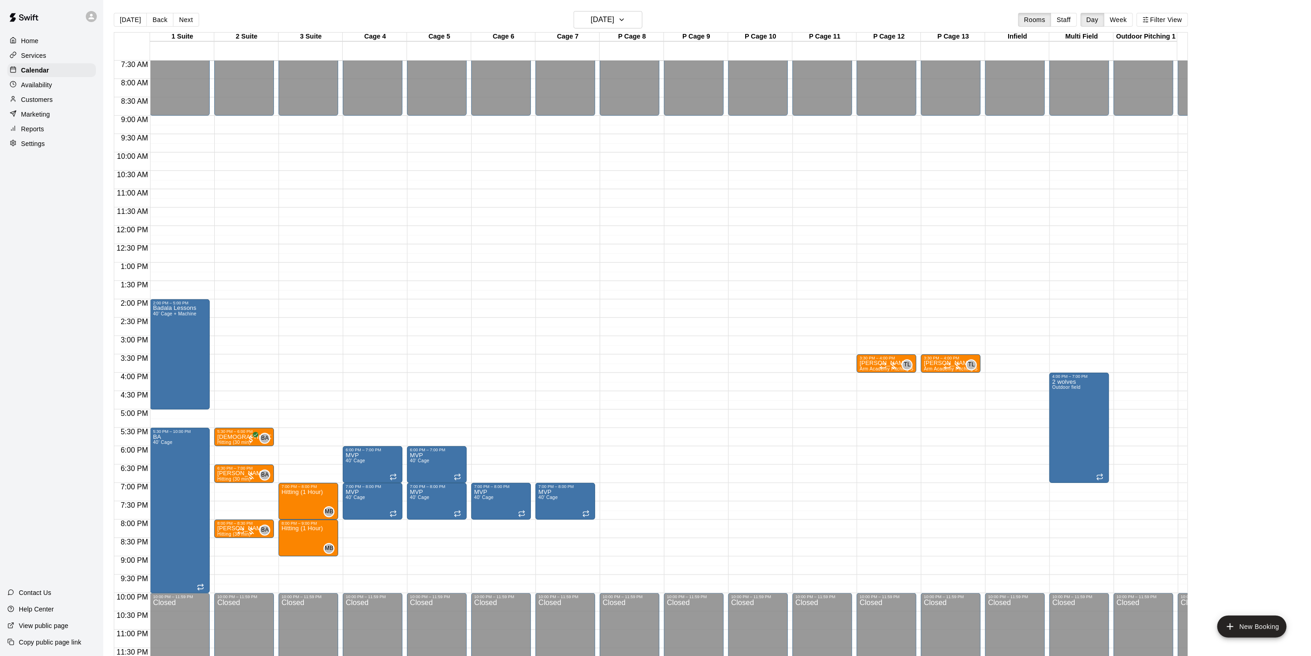
click at [60, 91] on div "Availability" at bounding box center [51, 85] width 89 height 14
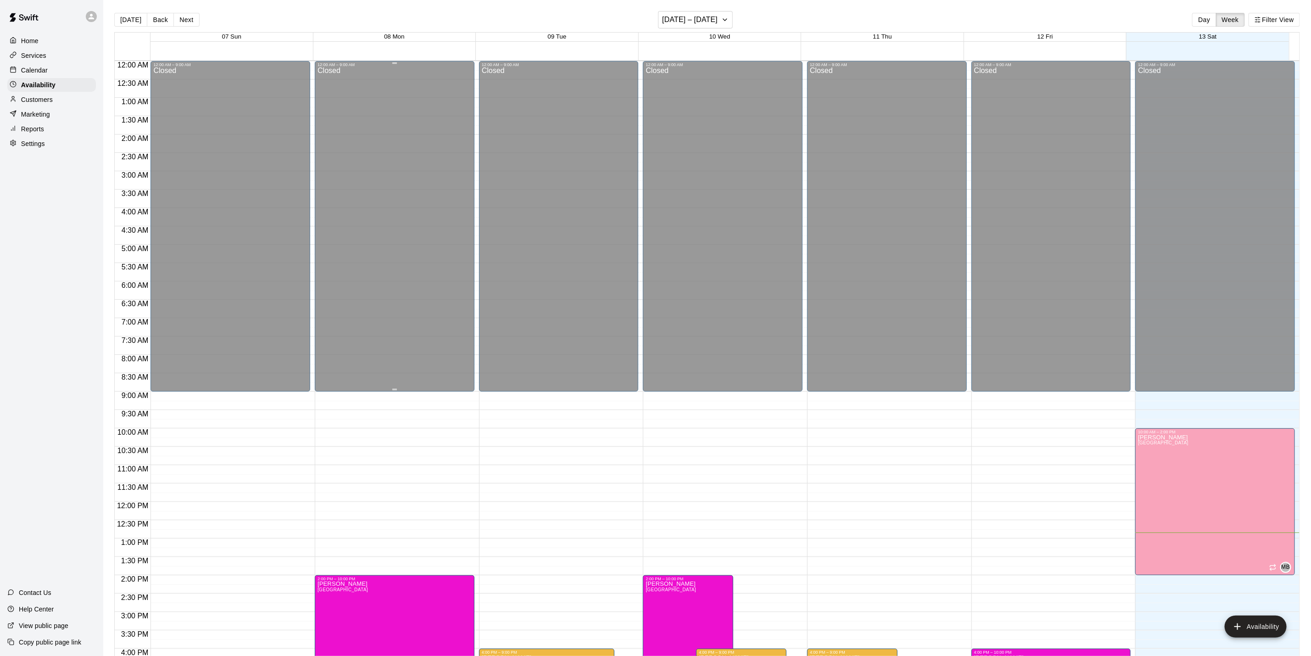
scroll to position [276, 0]
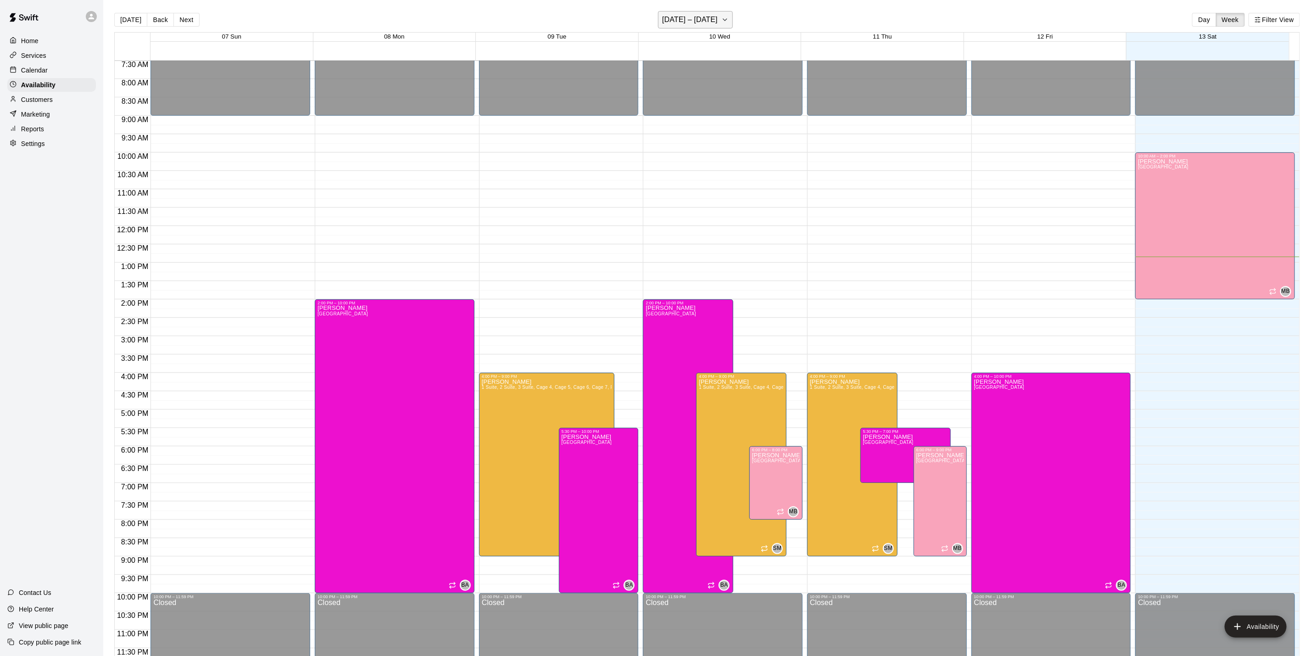
click at [705, 21] on h6 "[DATE] – [DATE]" at bounding box center [690, 19] width 56 height 13
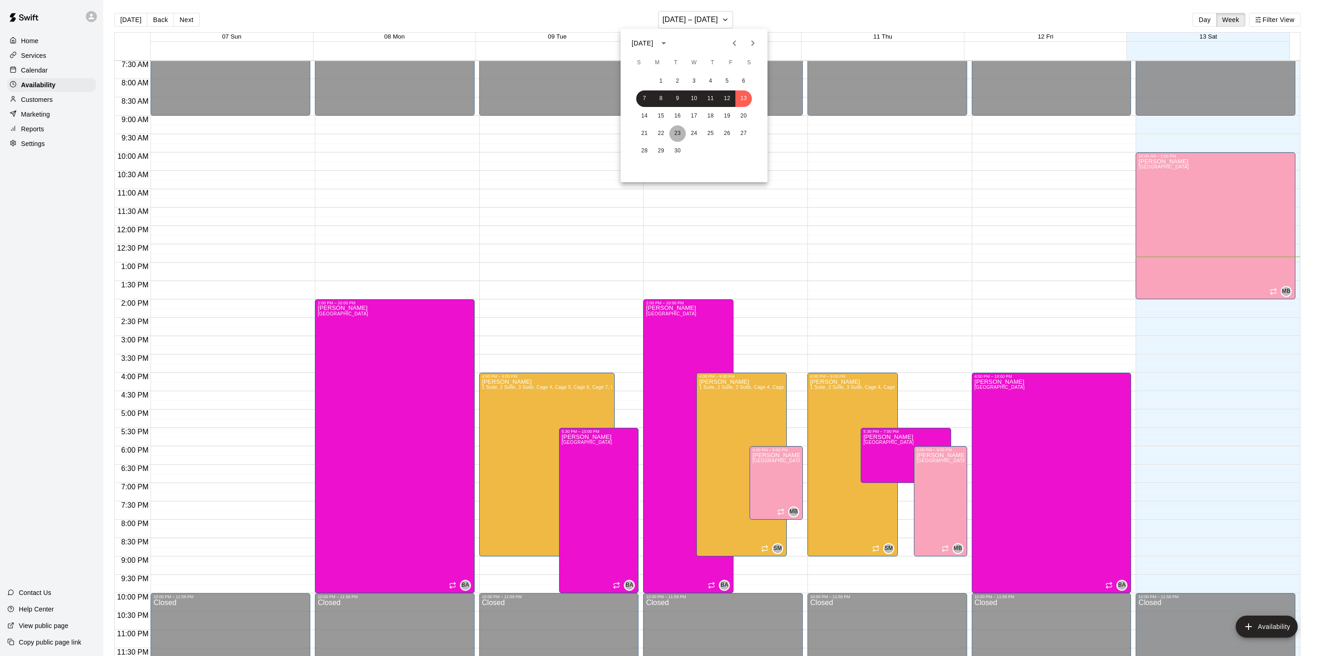
click at [679, 129] on button "23" at bounding box center [677, 133] width 17 height 17
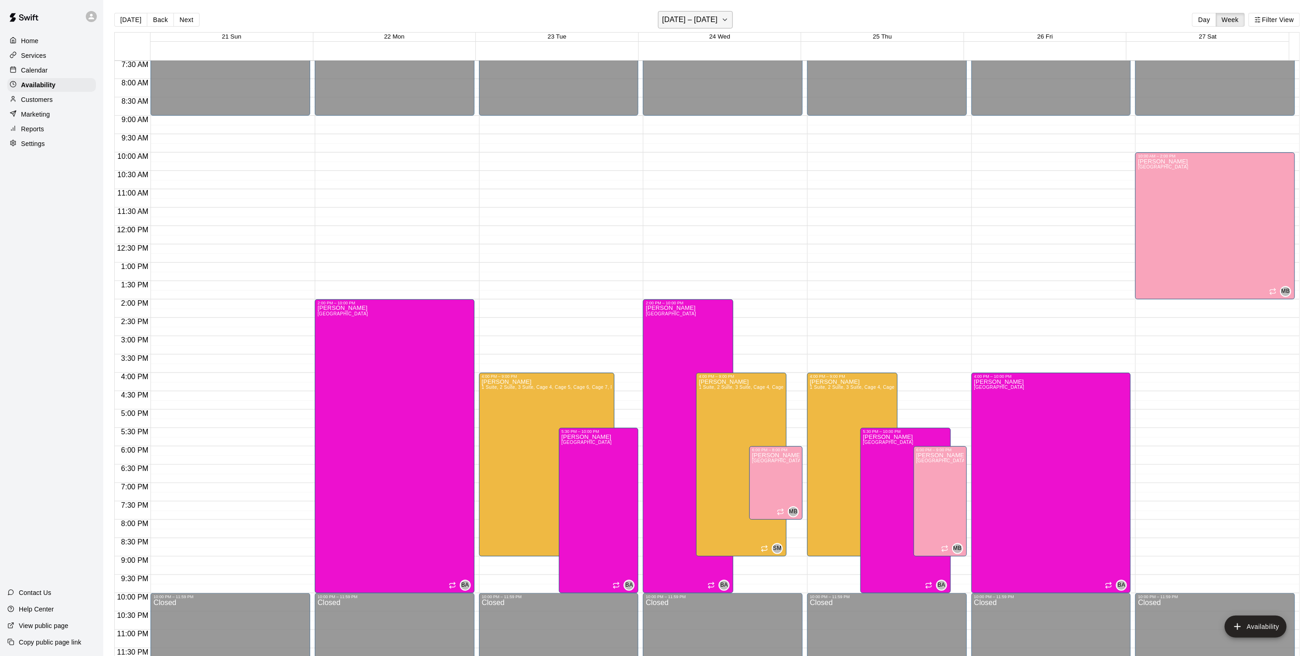
click at [706, 15] on h6 "[DATE] – [DATE]" at bounding box center [690, 19] width 56 height 13
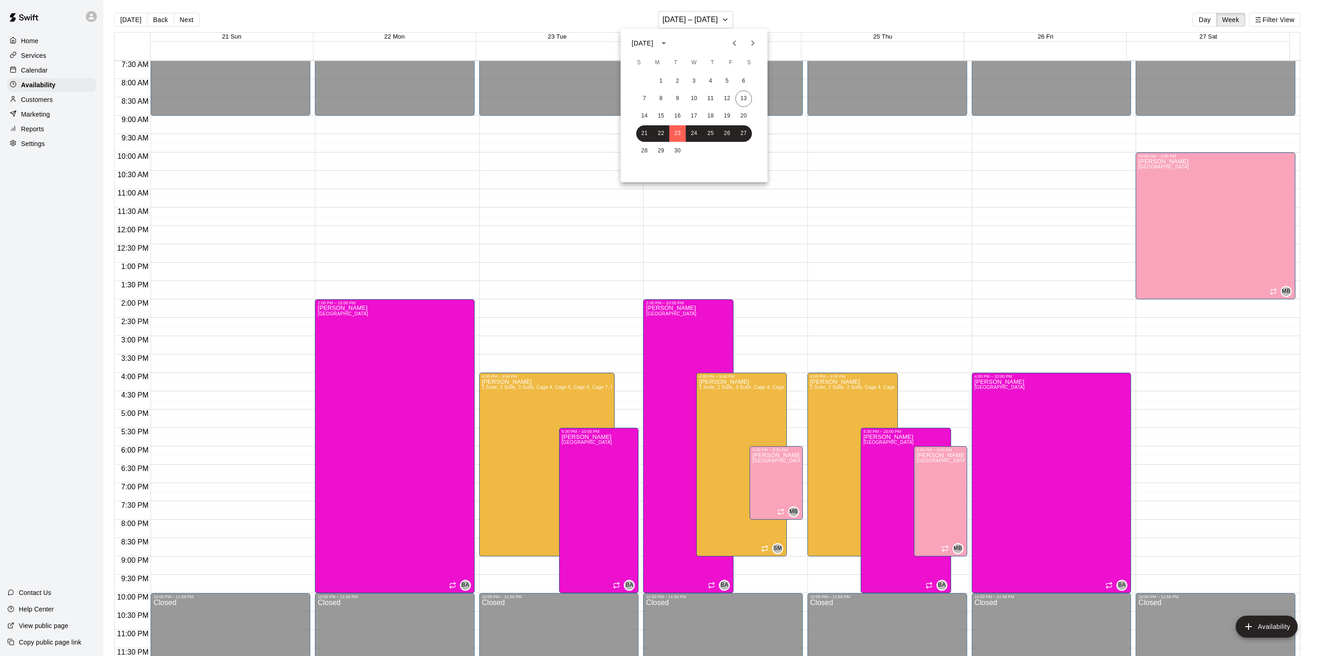
click at [40, 74] on div at bounding box center [661, 328] width 1322 height 656
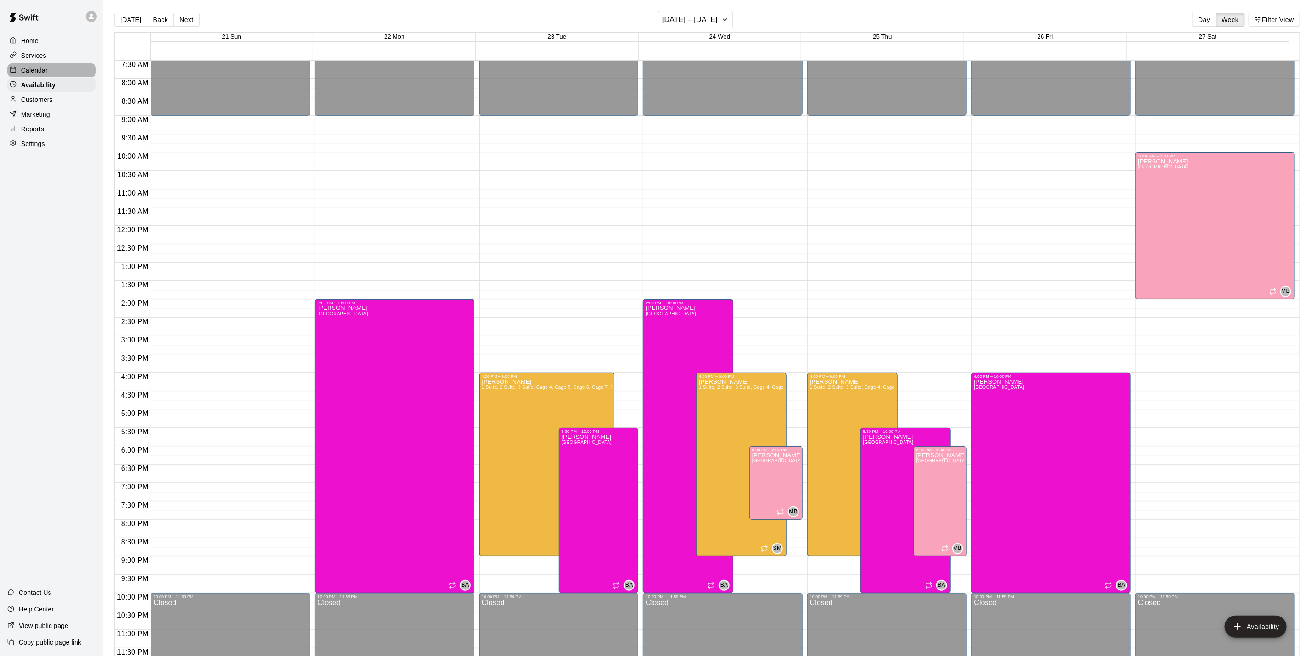
click at [44, 70] on p "Calendar" at bounding box center [34, 70] width 27 height 9
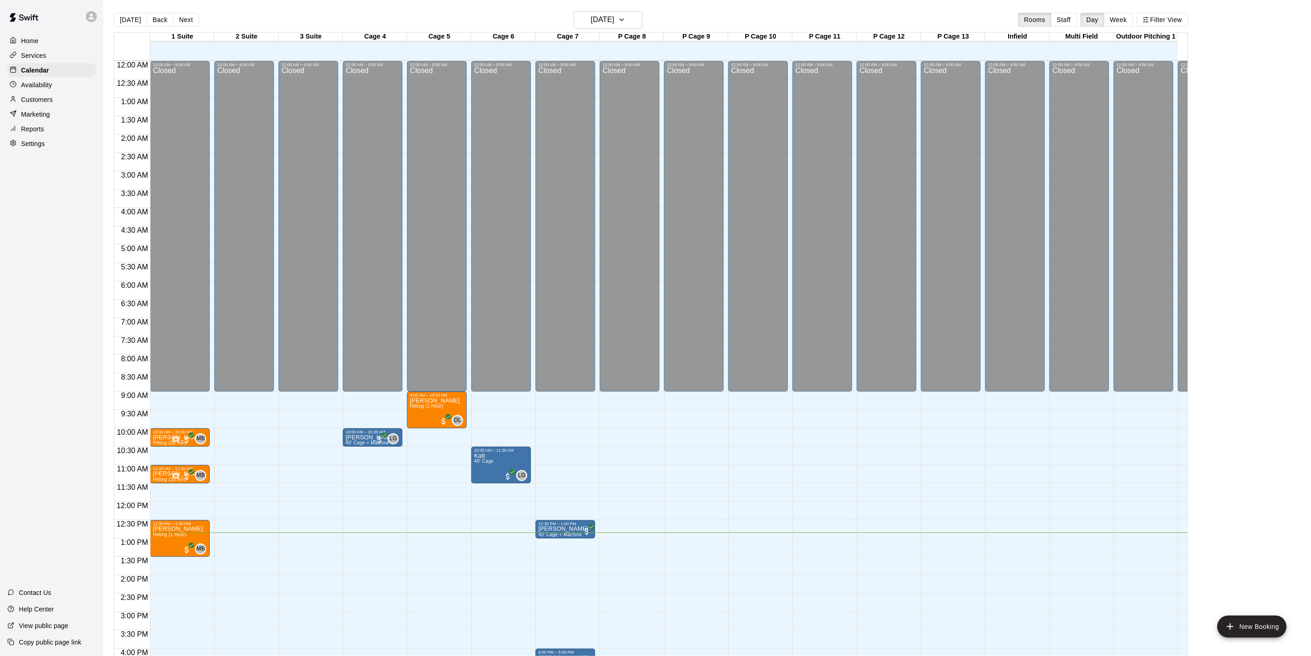
scroll to position [248, 0]
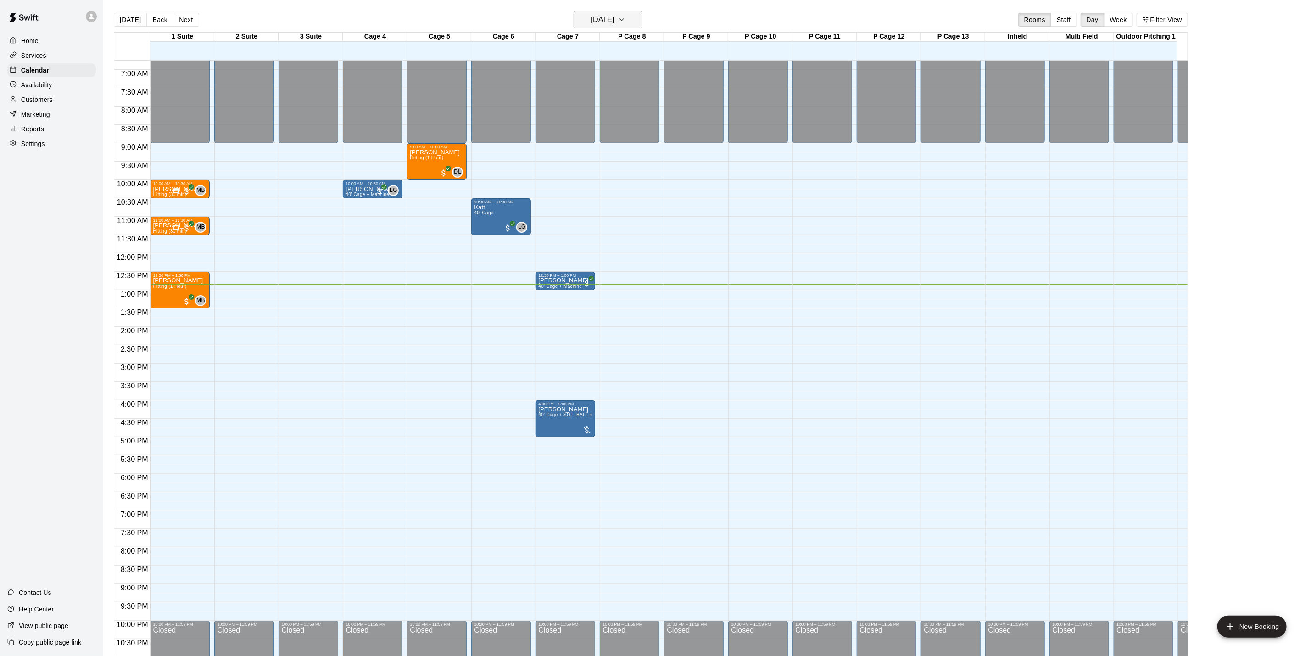
click at [639, 12] on button "[DATE]" at bounding box center [608, 19] width 69 height 17
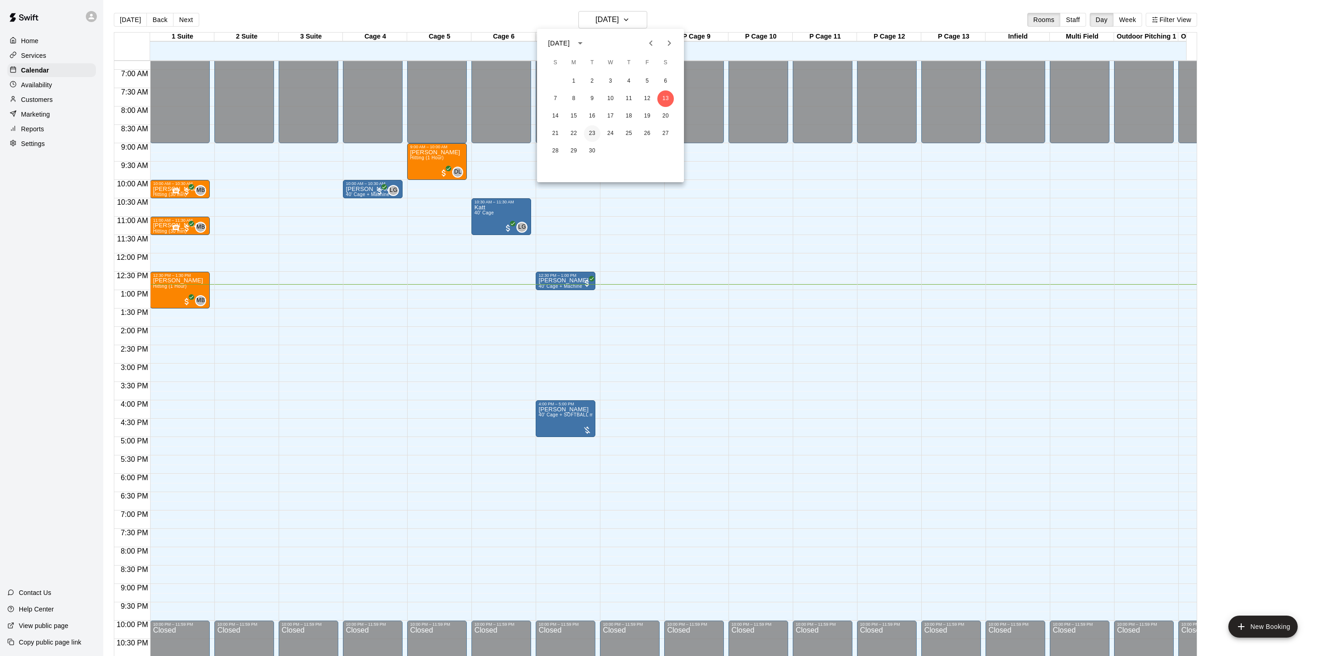
click at [593, 134] on button "23" at bounding box center [592, 133] width 17 height 17
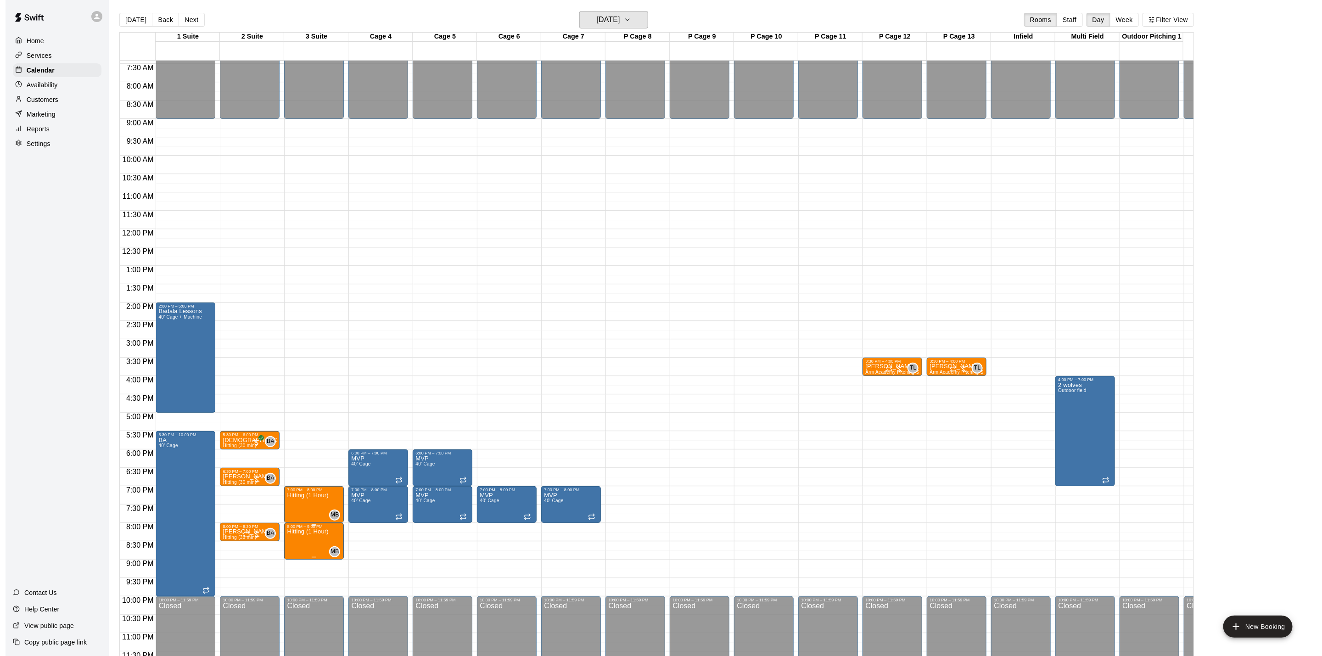
scroll to position [286, 0]
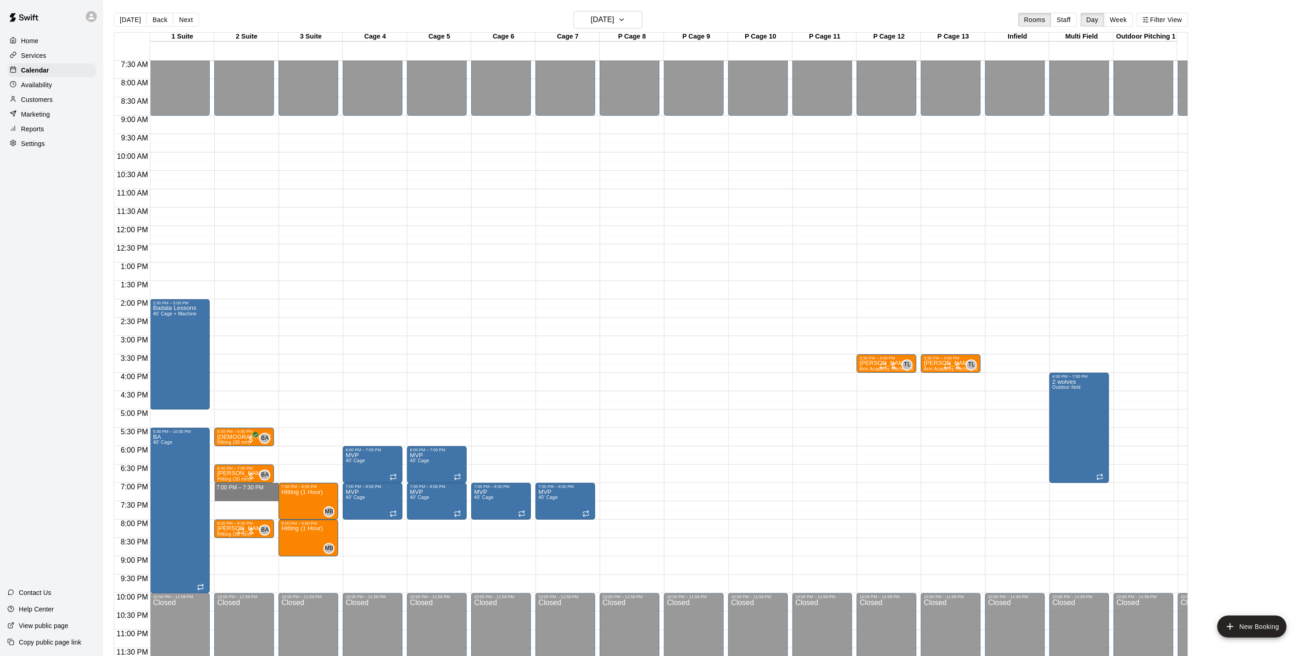
drag, startPoint x: 248, startPoint y: 474, endPoint x: 247, endPoint y: 489, distance: 15.2
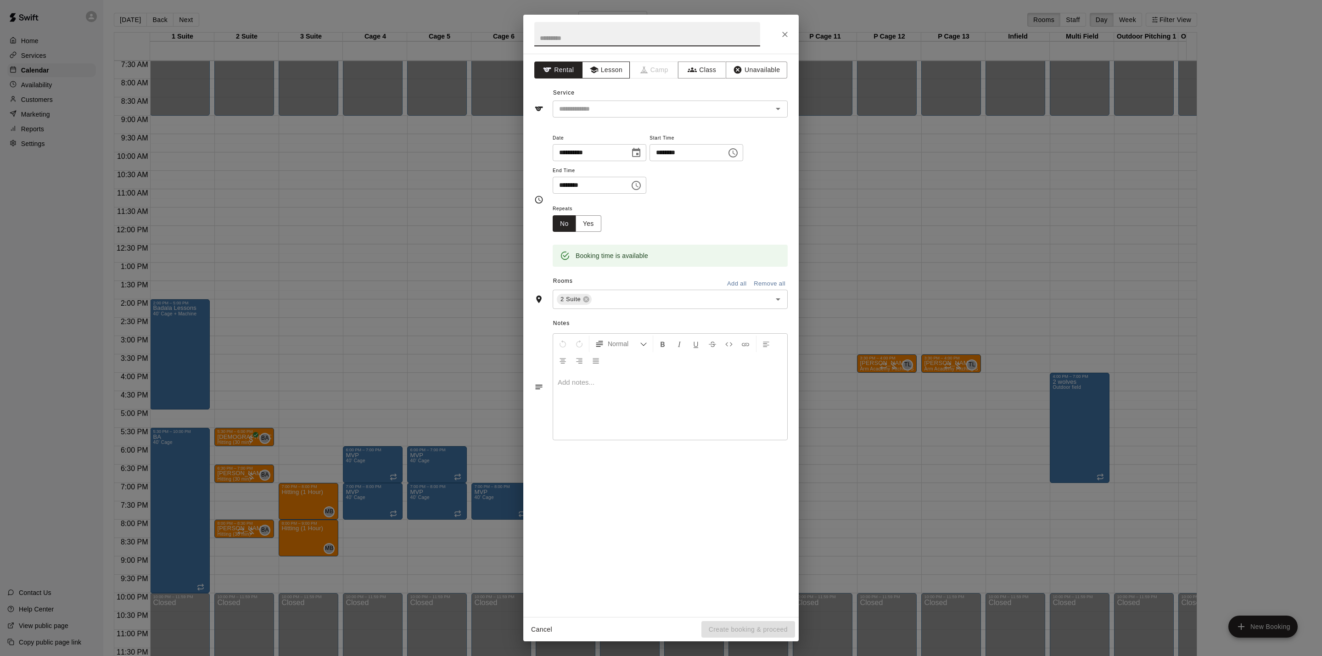
click at [612, 73] on button "Lesson" at bounding box center [606, 69] width 48 height 17
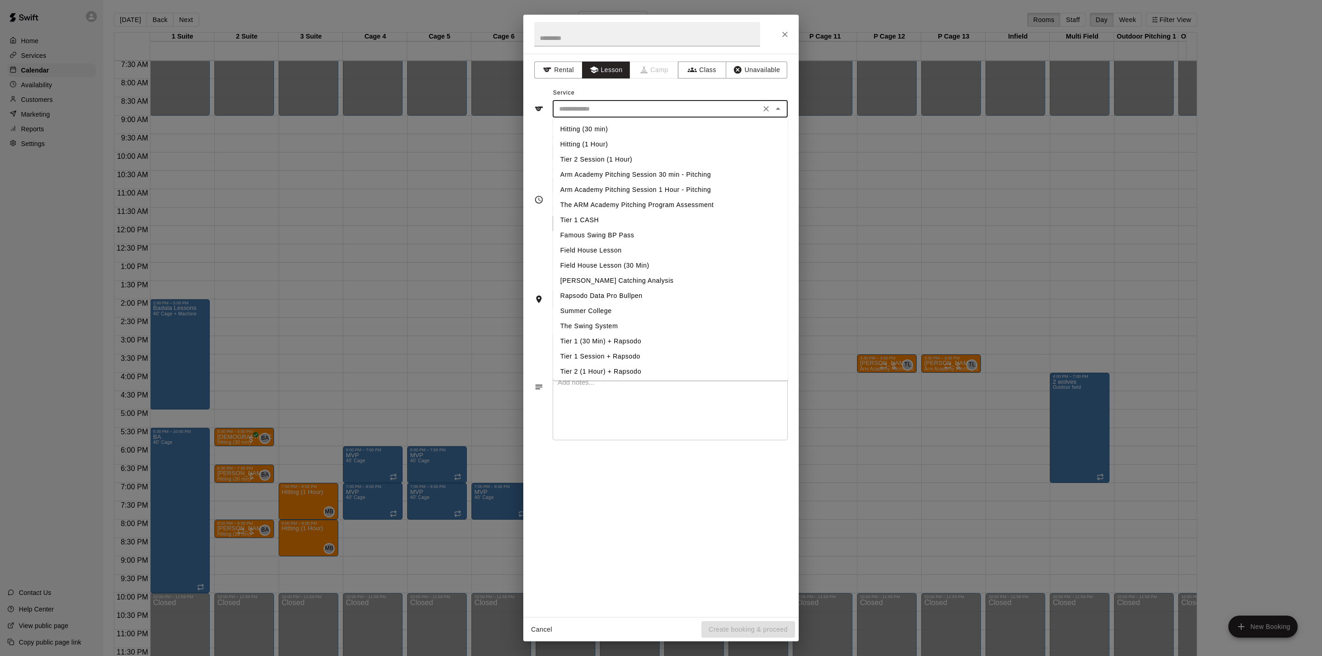
click at [618, 106] on input "text" at bounding box center [656, 108] width 202 height 11
click at [598, 127] on li "Hitting (30 min)" at bounding box center [670, 129] width 235 height 15
type input "**********"
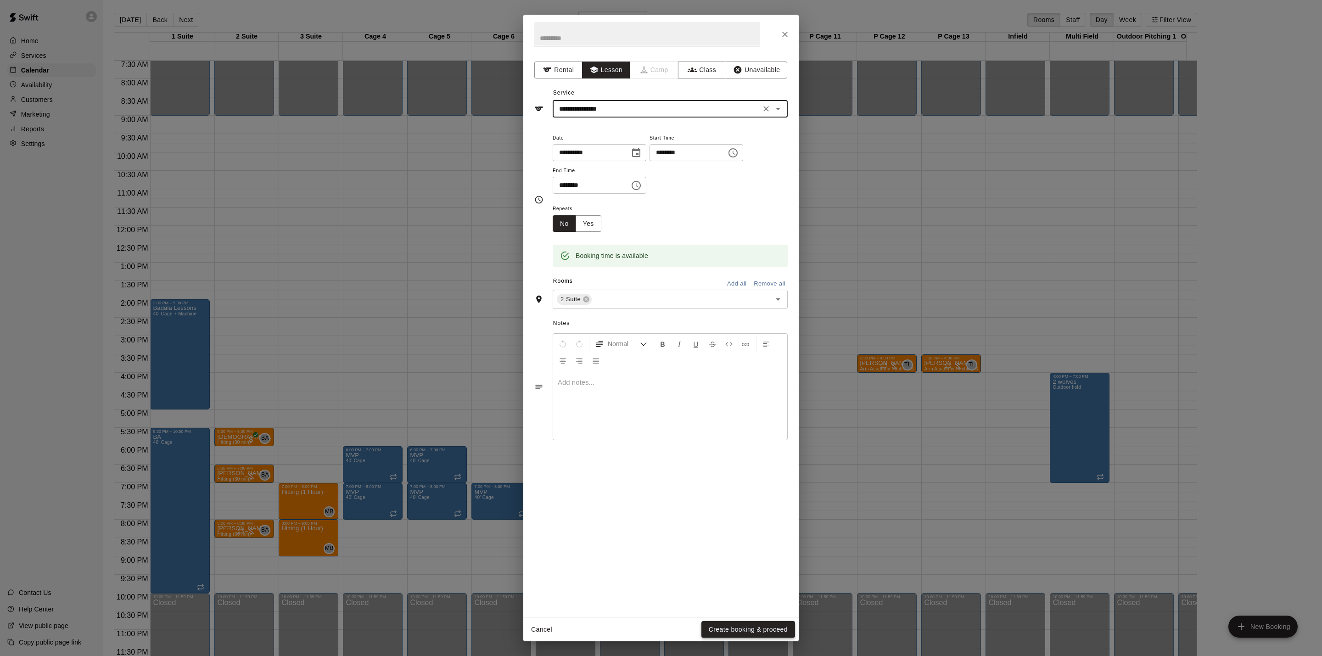
click at [718, 631] on button "Create booking & proceed" at bounding box center [748, 629] width 94 height 17
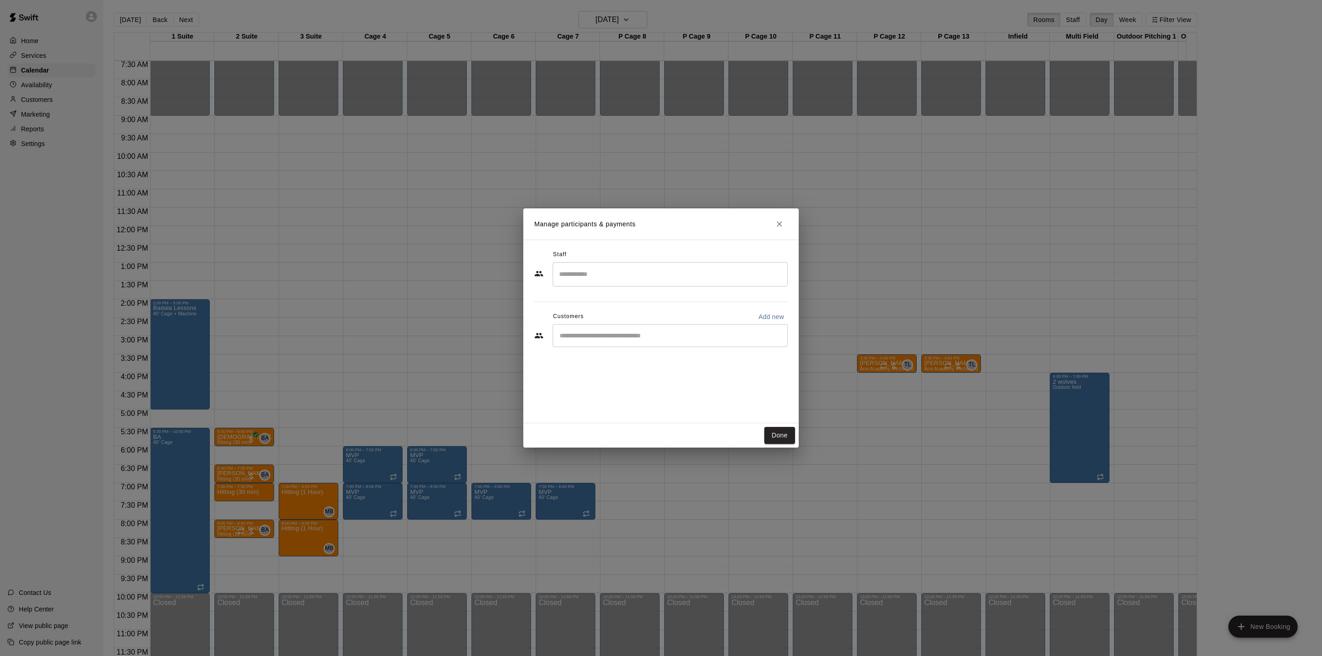
click at [668, 329] on div "​" at bounding box center [670, 335] width 235 height 23
click at [772, 317] on p "Add new" at bounding box center [771, 316] width 26 height 9
select select "**"
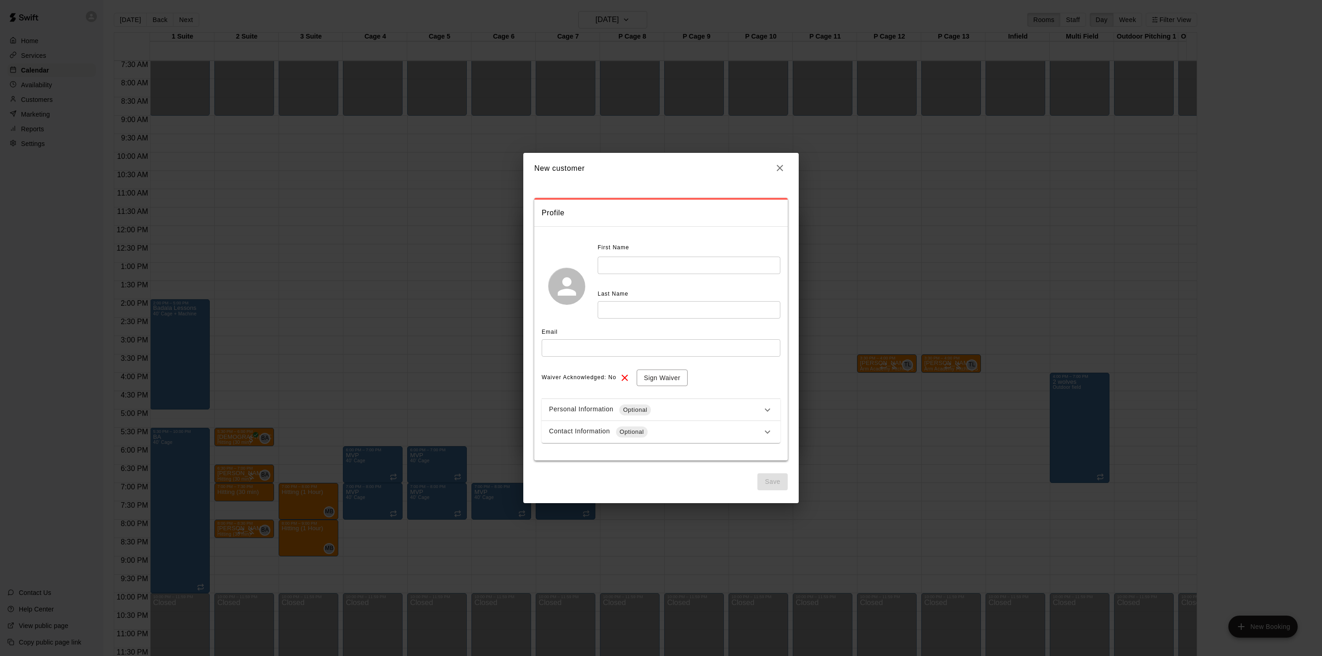
click at [639, 258] on input "text" at bounding box center [689, 265] width 183 height 17
type input "********"
click at [760, 403] on div "Personal Information Optional" at bounding box center [661, 410] width 239 height 22
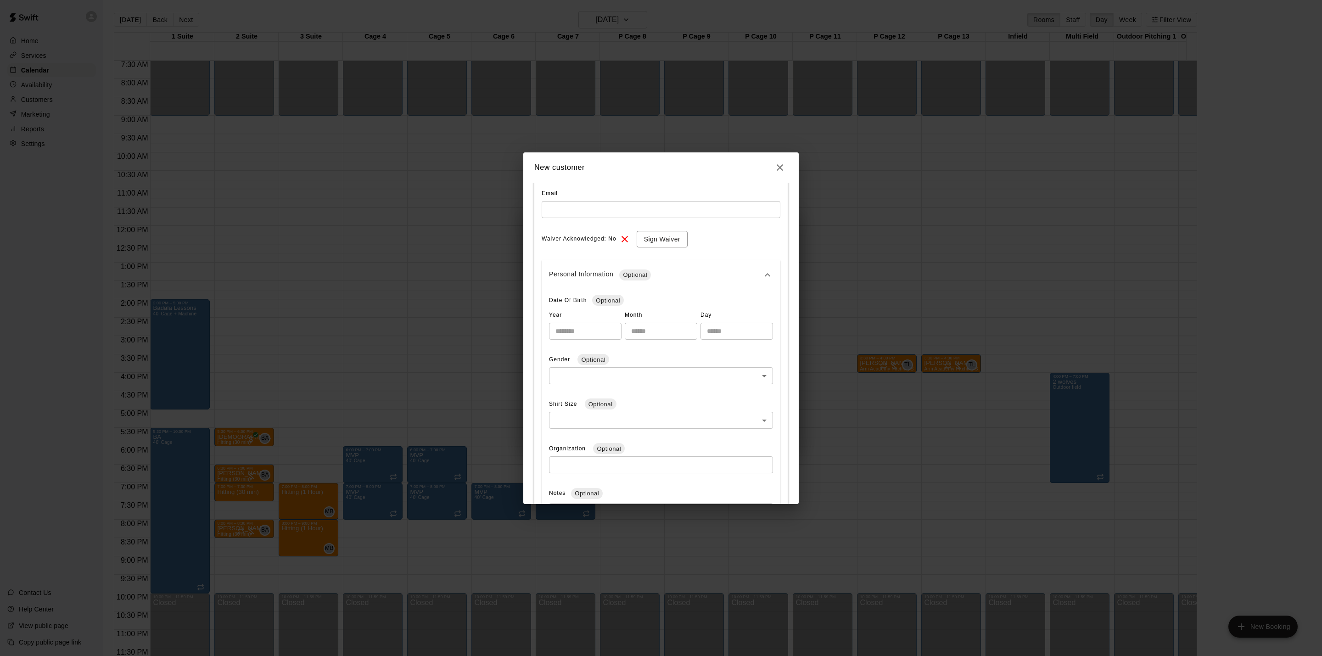
scroll to position [69, 0]
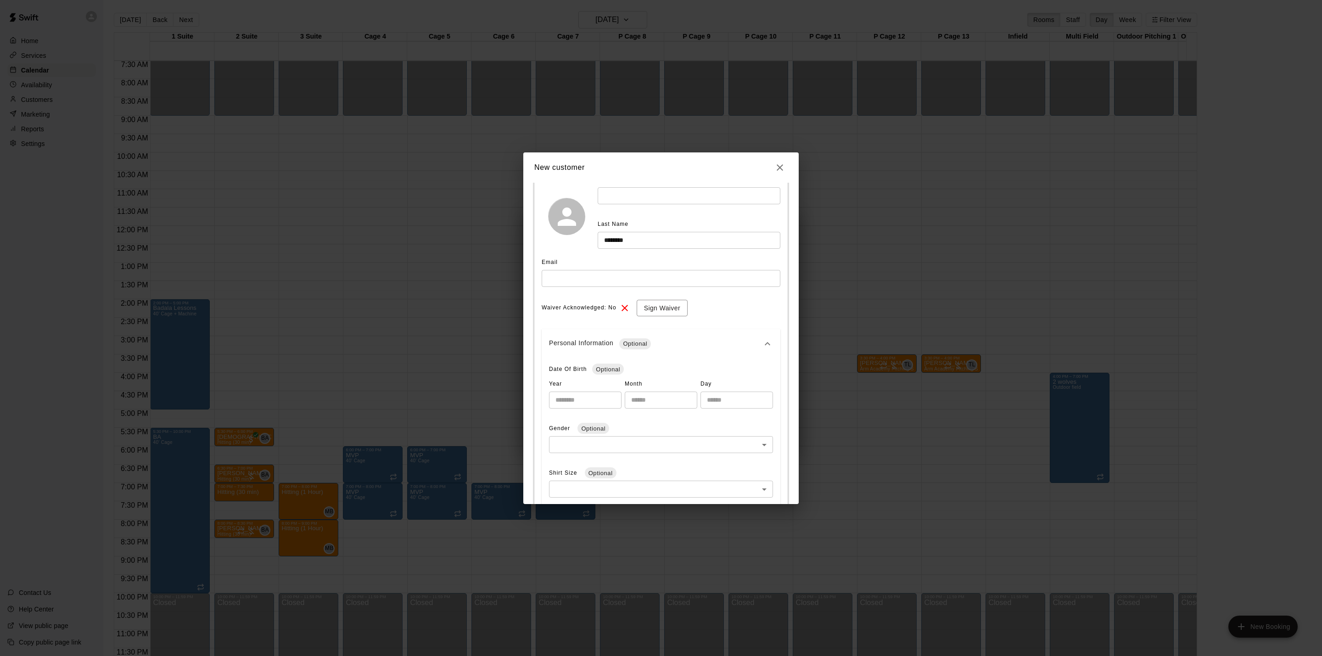
click at [743, 343] on div "Personal Information Optional" at bounding box center [655, 343] width 213 height 11
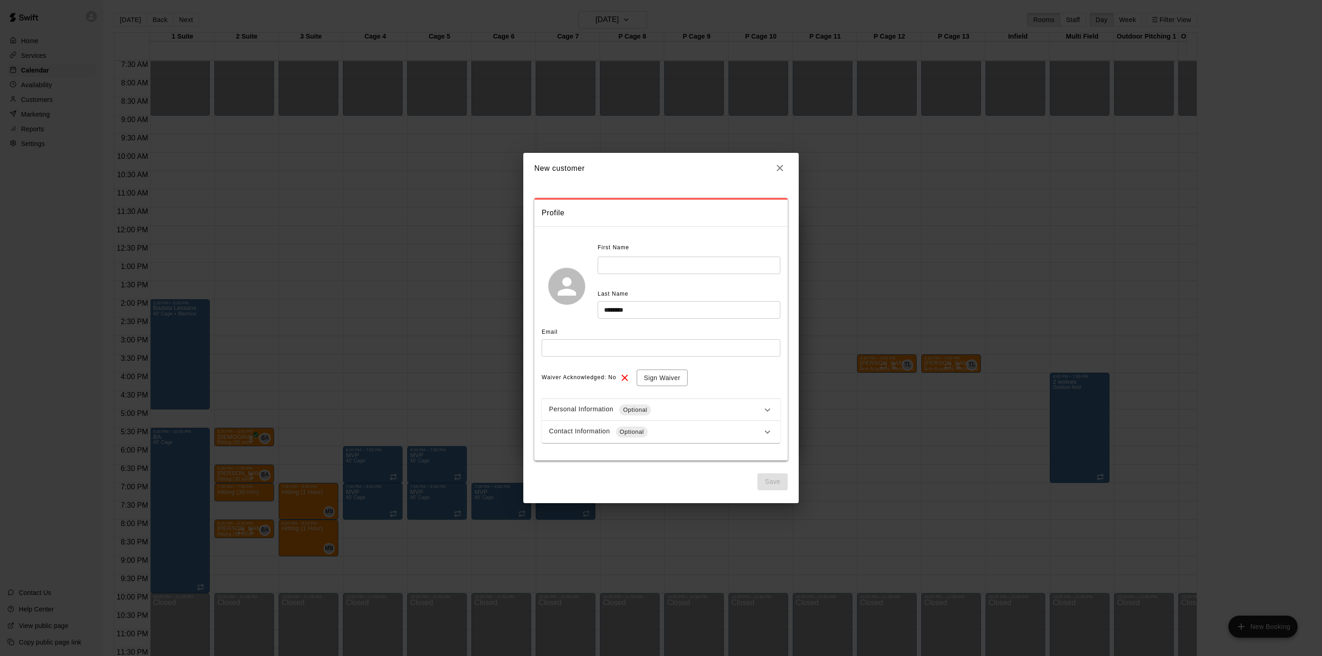
scroll to position [0, 0]
click at [738, 427] on div "Contact Information Optional" at bounding box center [655, 431] width 213 height 11
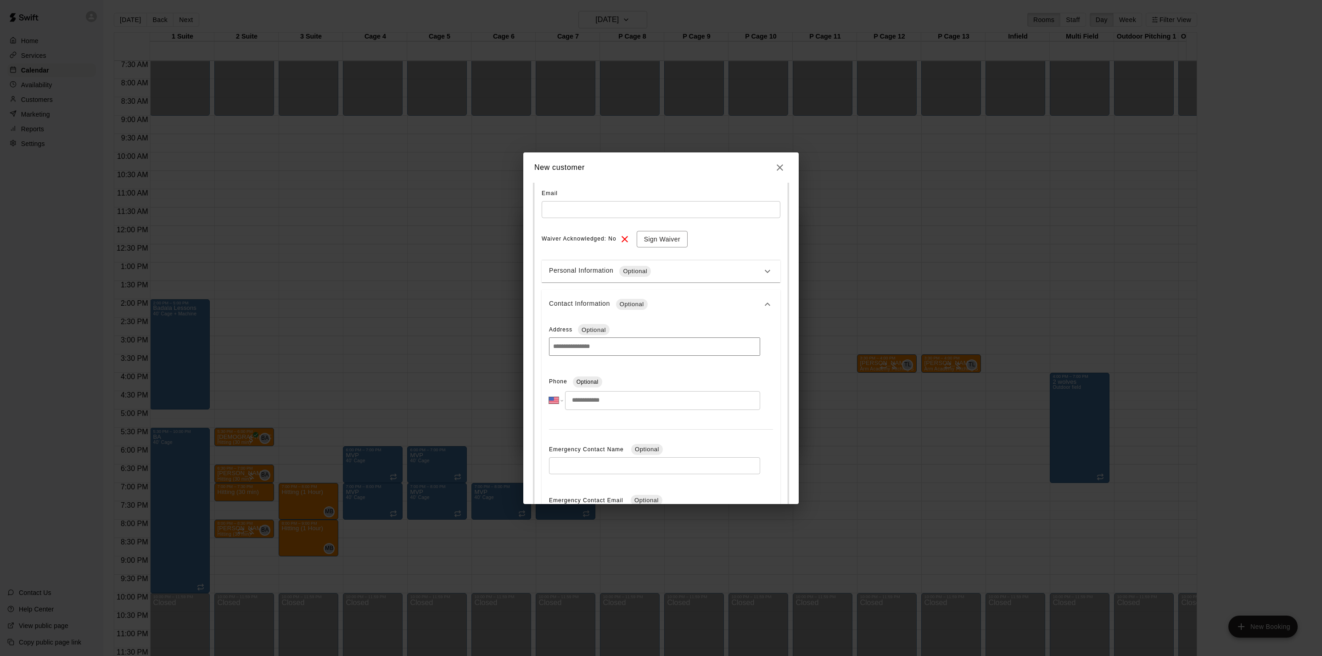
scroll to position [207, 0]
click at [631, 335] on input "tel" at bounding box center [662, 331] width 195 height 19
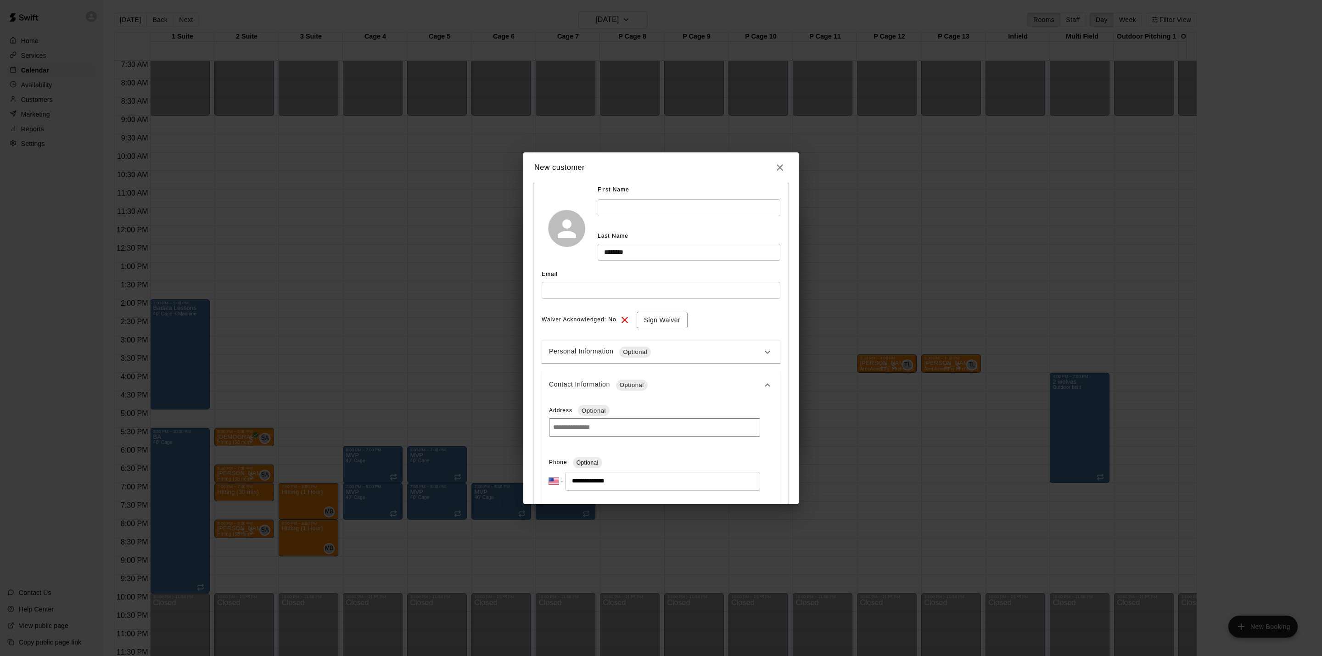
scroll to position [0, 0]
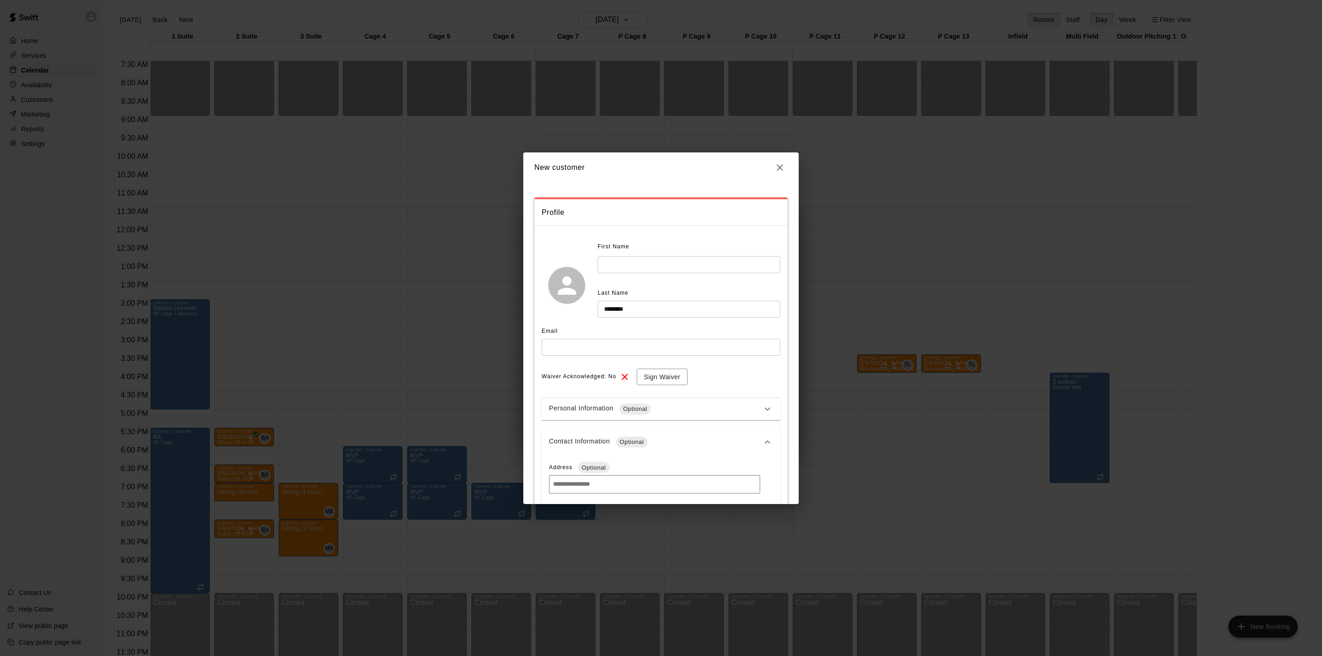
type input "**********"
click at [679, 269] on input "text" at bounding box center [689, 264] width 183 height 17
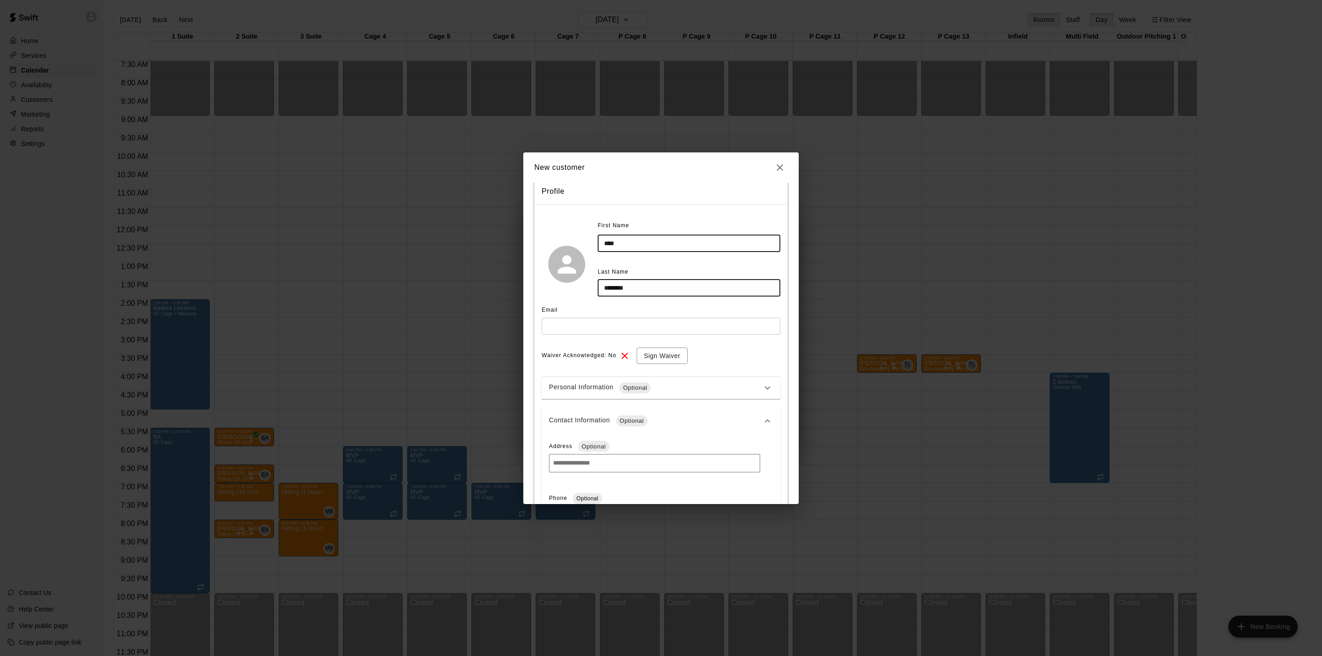
scroll to position [20, 0]
type input "*"
type input "*******"
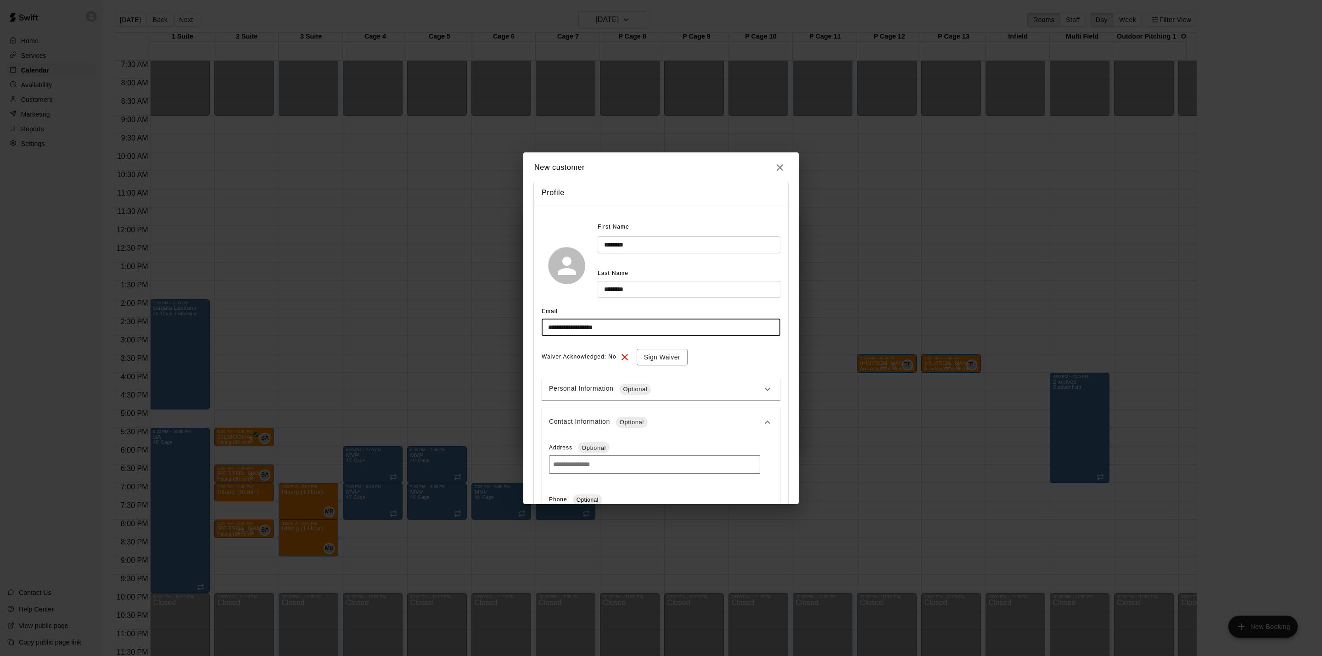
type input "**********"
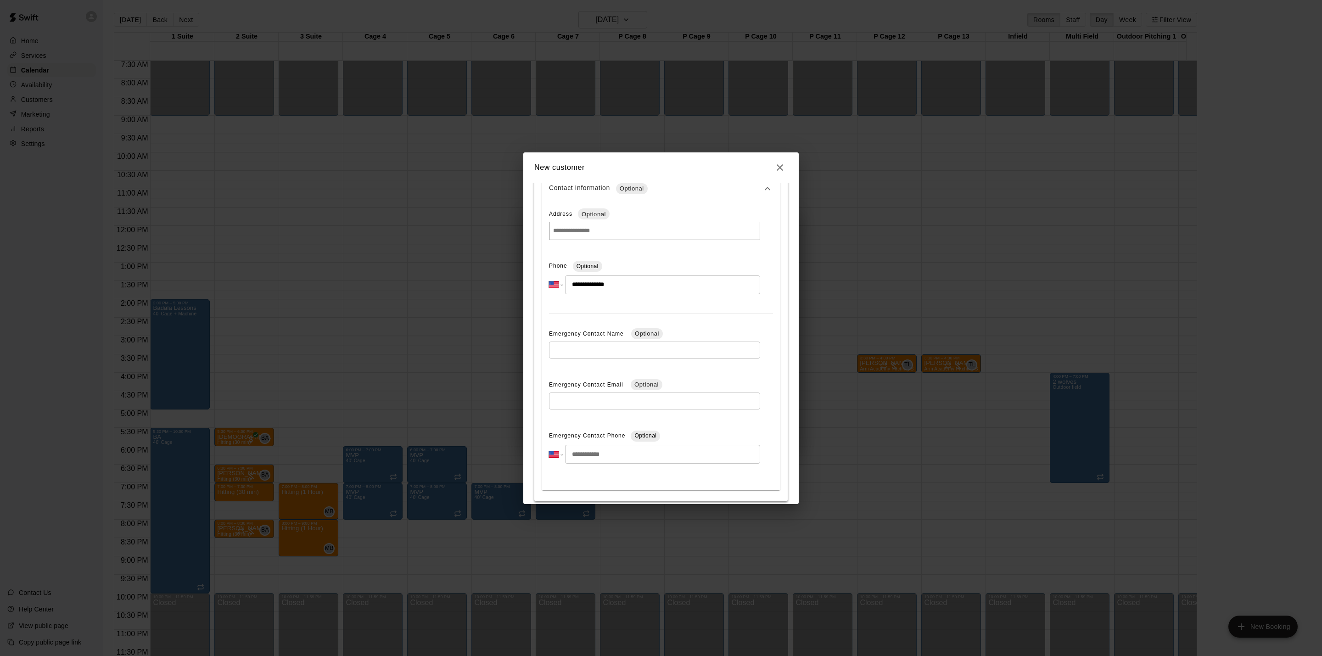
scroll to position [295, 0]
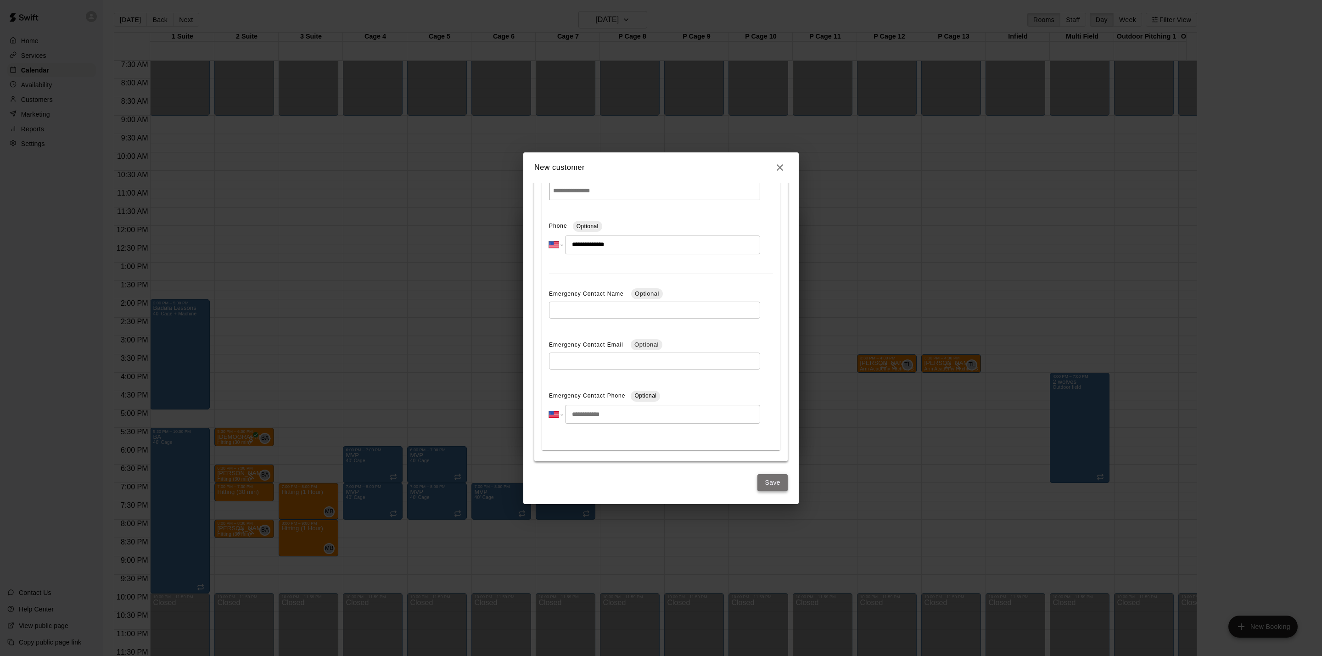
click at [764, 475] on button "Save" at bounding box center [772, 482] width 30 height 17
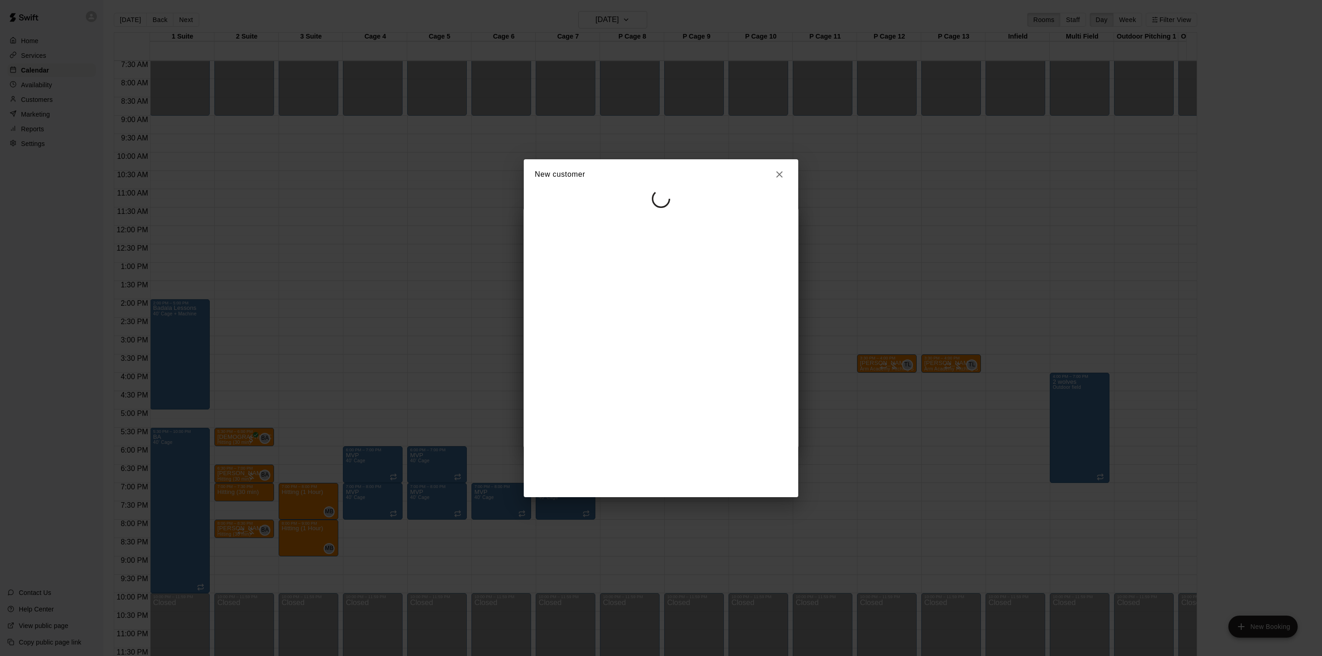
select select "**"
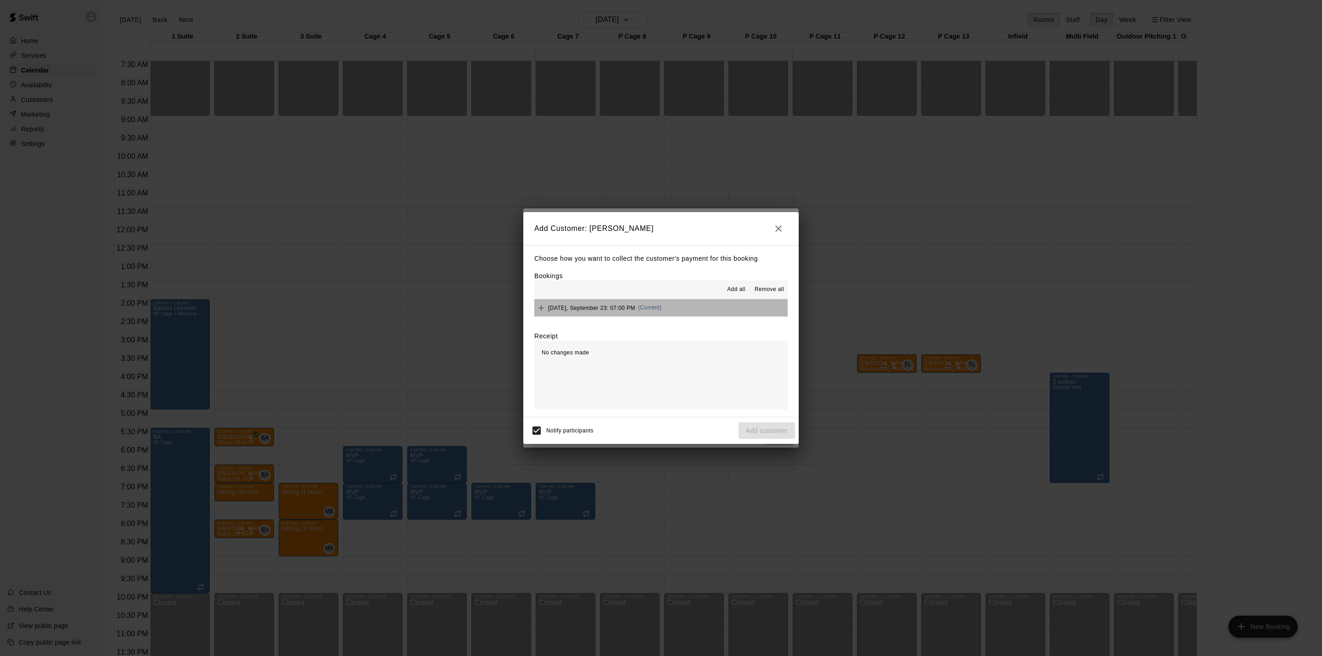
click at [699, 307] on button "[DATE], September 23: 07:00 PM (Current)" at bounding box center [660, 307] width 253 height 17
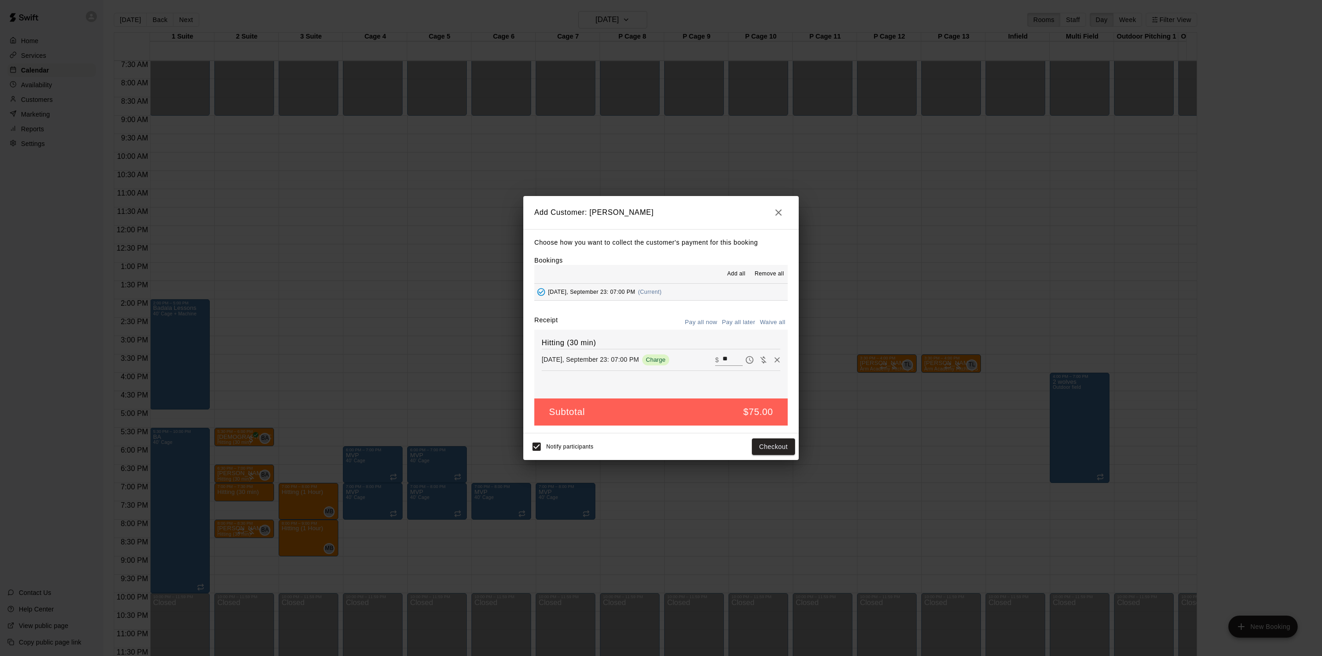
click at [741, 325] on button "Pay all later" at bounding box center [739, 322] width 38 height 14
click at [767, 444] on button "Add customer" at bounding box center [766, 446] width 56 height 17
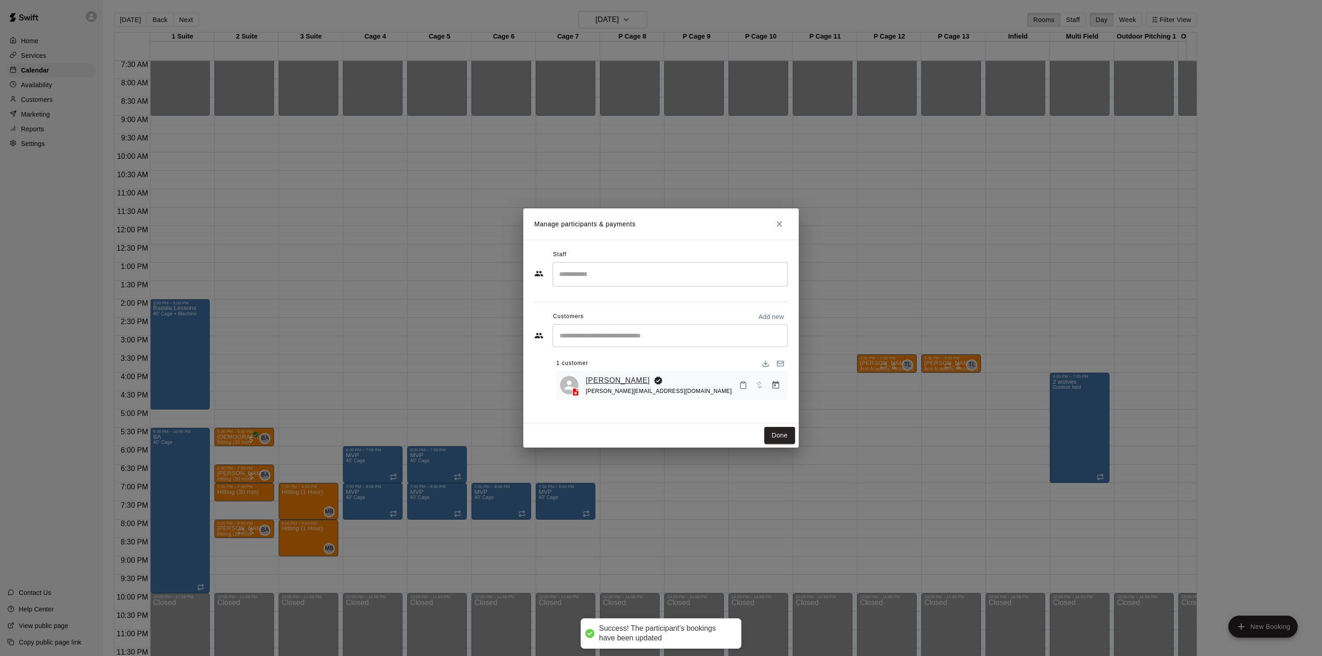
click at [616, 383] on link "[PERSON_NAME]" at bounding box center [618, 381] width 64 height 12
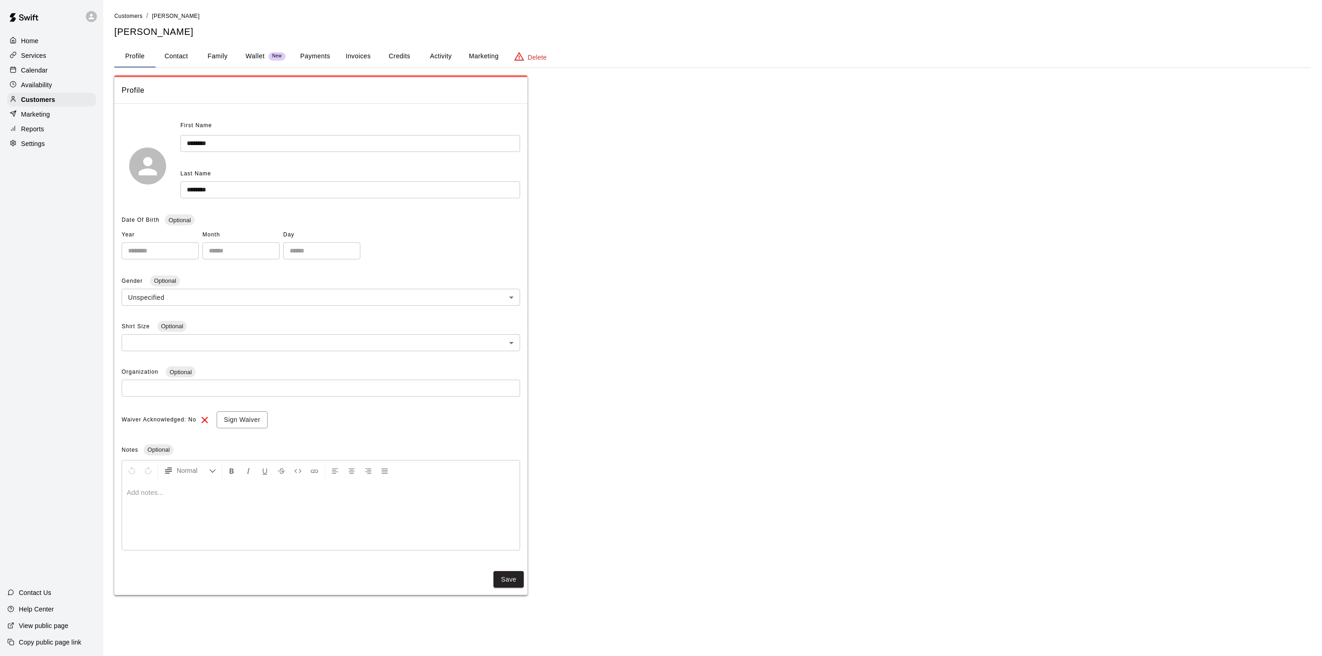
click at [402, 57] on button "Credits" at bounding box center [399, 56] width 41 height 22
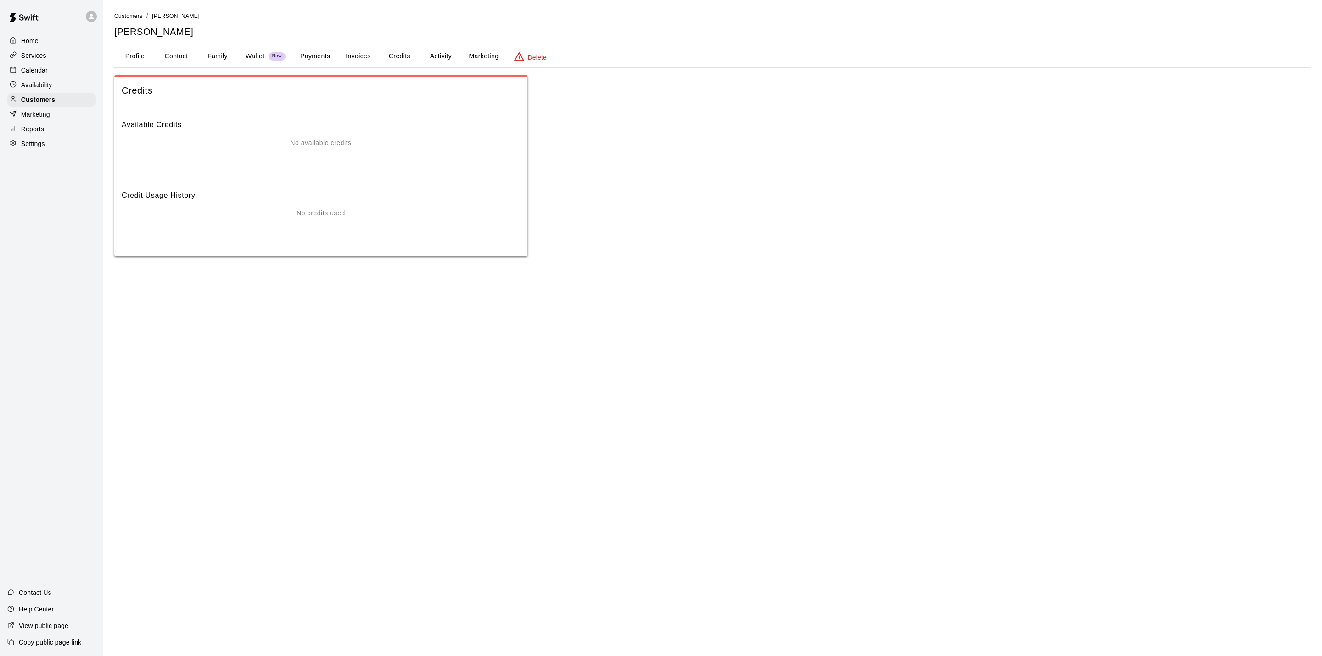
click at [319, 58] on button "Payments" at bounding box center [315, 56] width 45 height 22
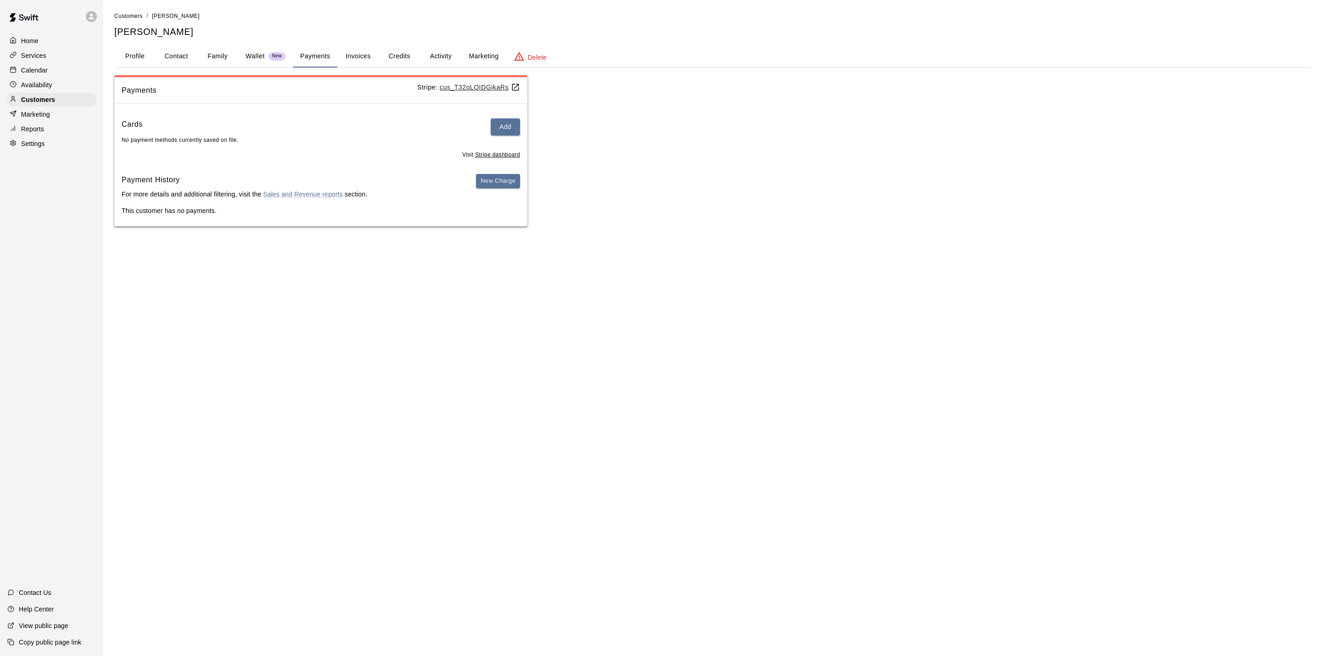
click at [408, 56] on button "Credits" at bounding box center [399, 56] width 41 height 22
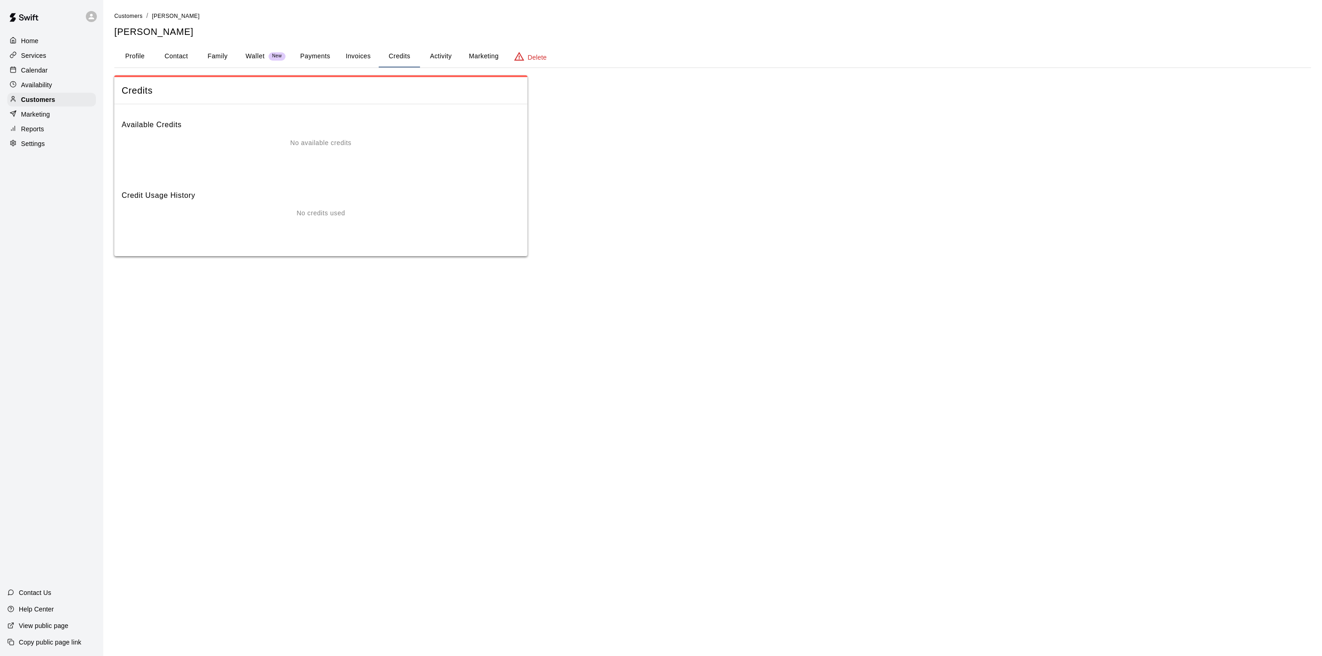
click at [308, 48] on button "Payments" at bounding box center [315, 56] width 45 height 22
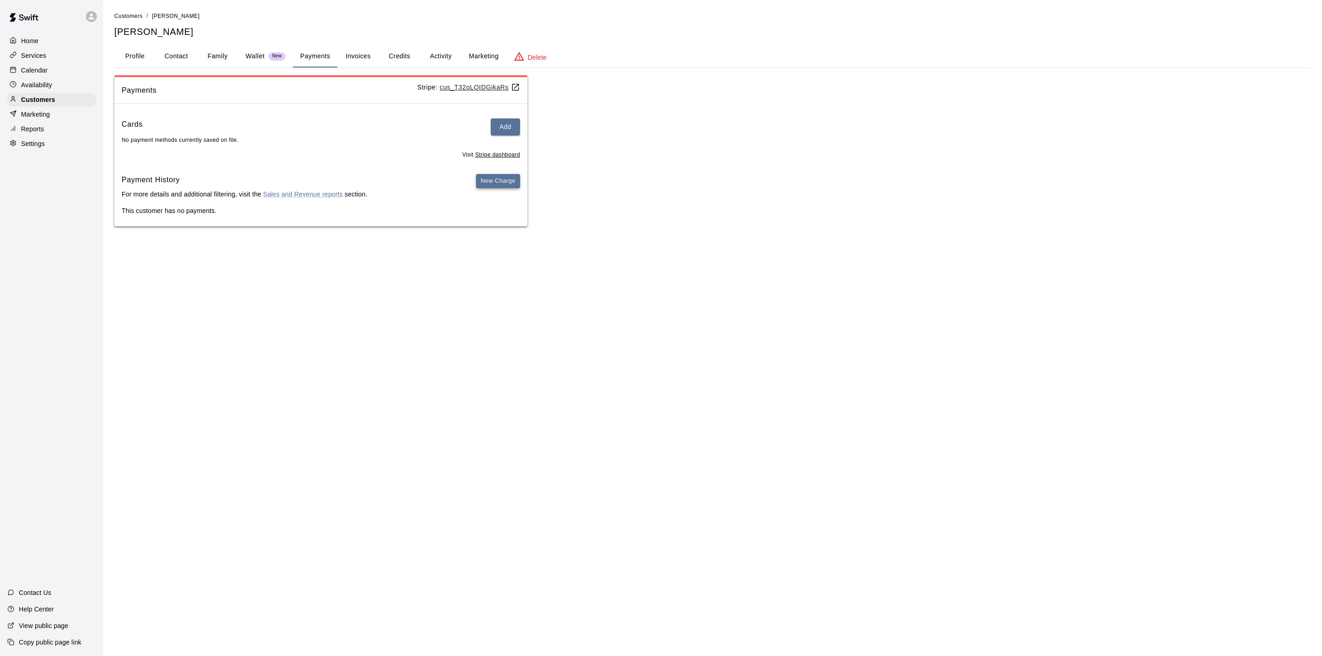
click at [504, 186] on button "New Charge" at bounding box center [498, 181] width 44 height 14
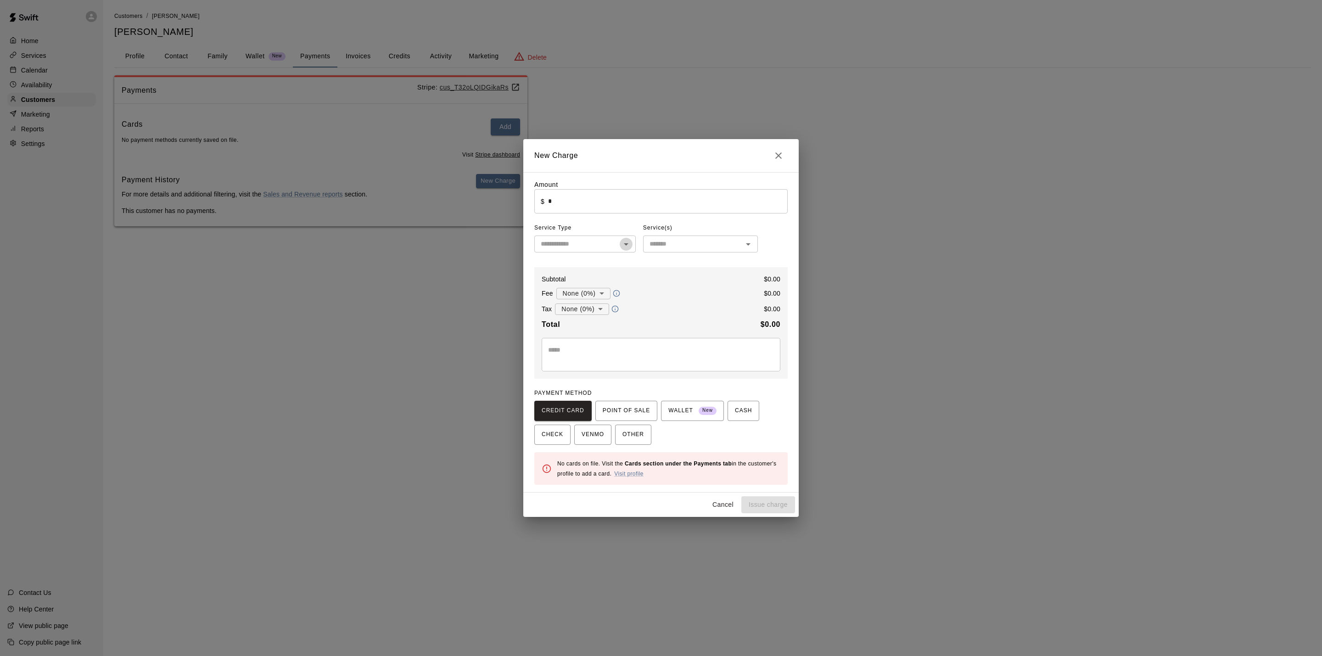
click at [624, 244] on icon "Open" at bounding box center [626, 244] width 11 height 11
click at [598, 324] on li "Packages" at bounding box center [584, 326] width 101 height 15
type input "********"
click at [671, 241] on input "text" at bounding box center [693, 243] width 94 height 11
click at [734, 341] on li "30 Minute 10 package - Hitting" at bounding box center [700, 337] width 115 height 15
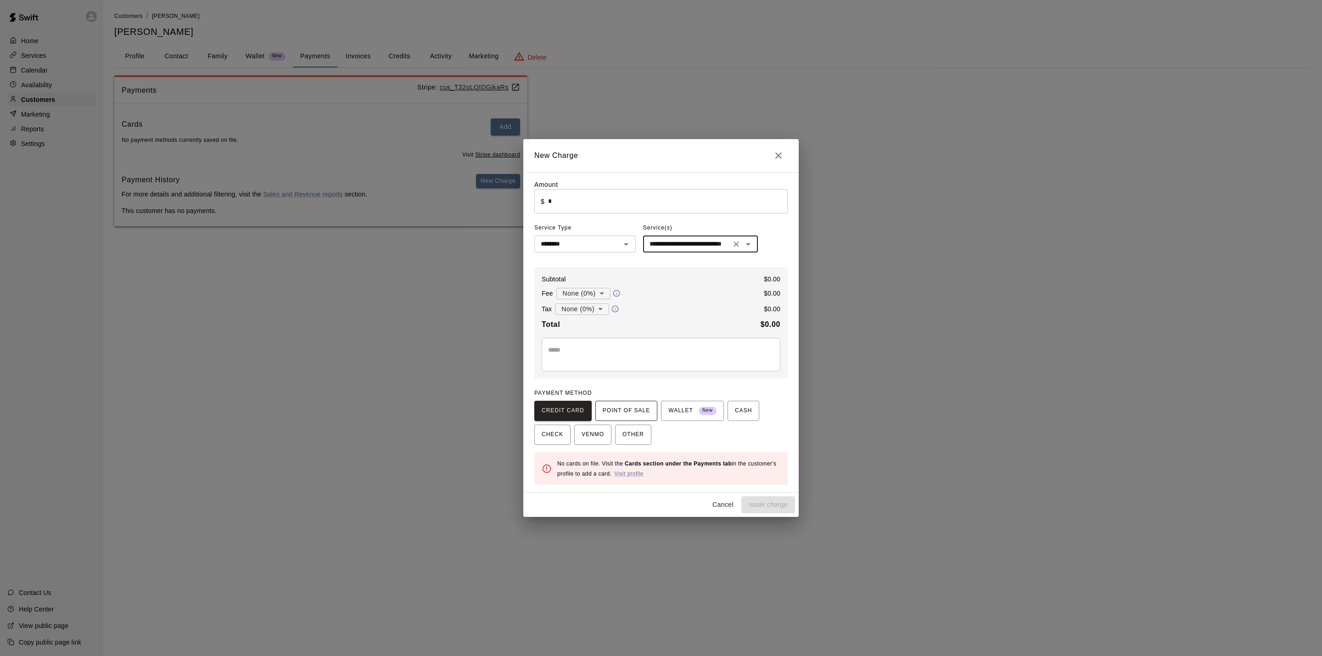
type input "**********"
click at [636, 409] on span "POINT OF SALE" at bounding box center [626, 410] width 47 height 15
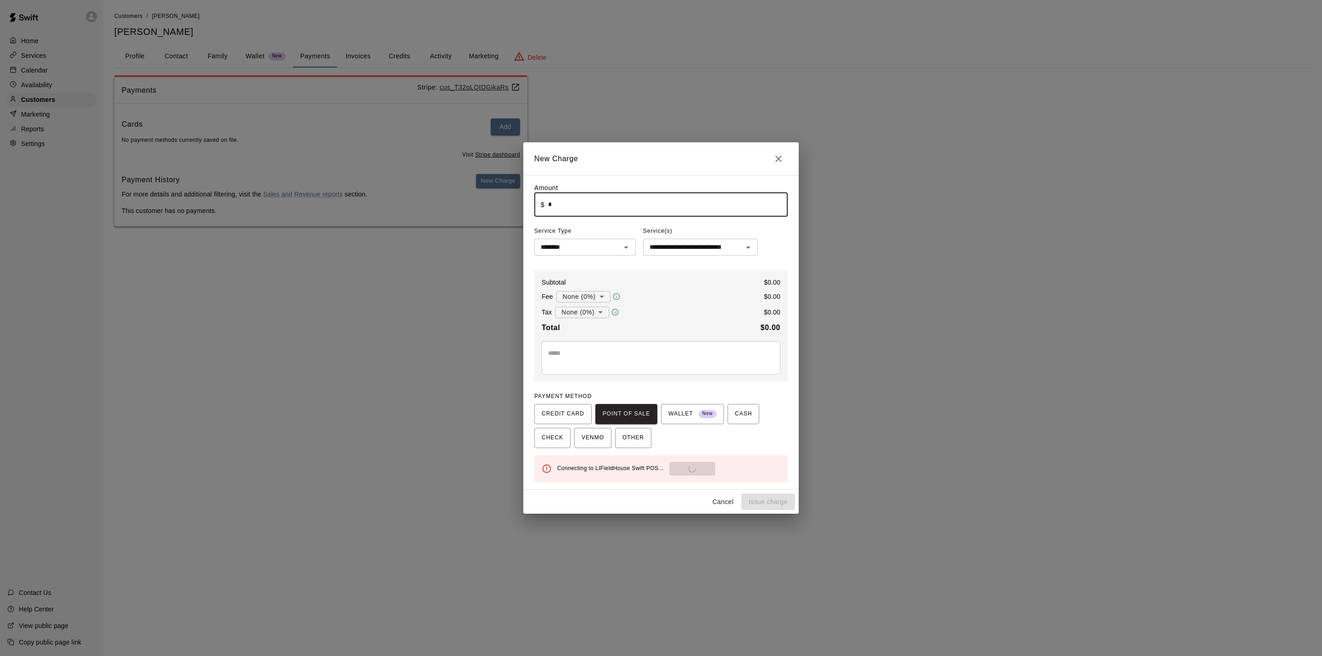
click at [654, 215] on input "*" at bounding box center [668, 204] width 240 height 24
click at [723, 193] on input "*" at bounding box center [668, 204] width 240 height 24
click at [707, 156] on h2 "New Charge" at bounding box center [660, 158] width 275 height 33
click at [778, 157] on icon "Close" at bounding box center [778, 159] width 6 height 6
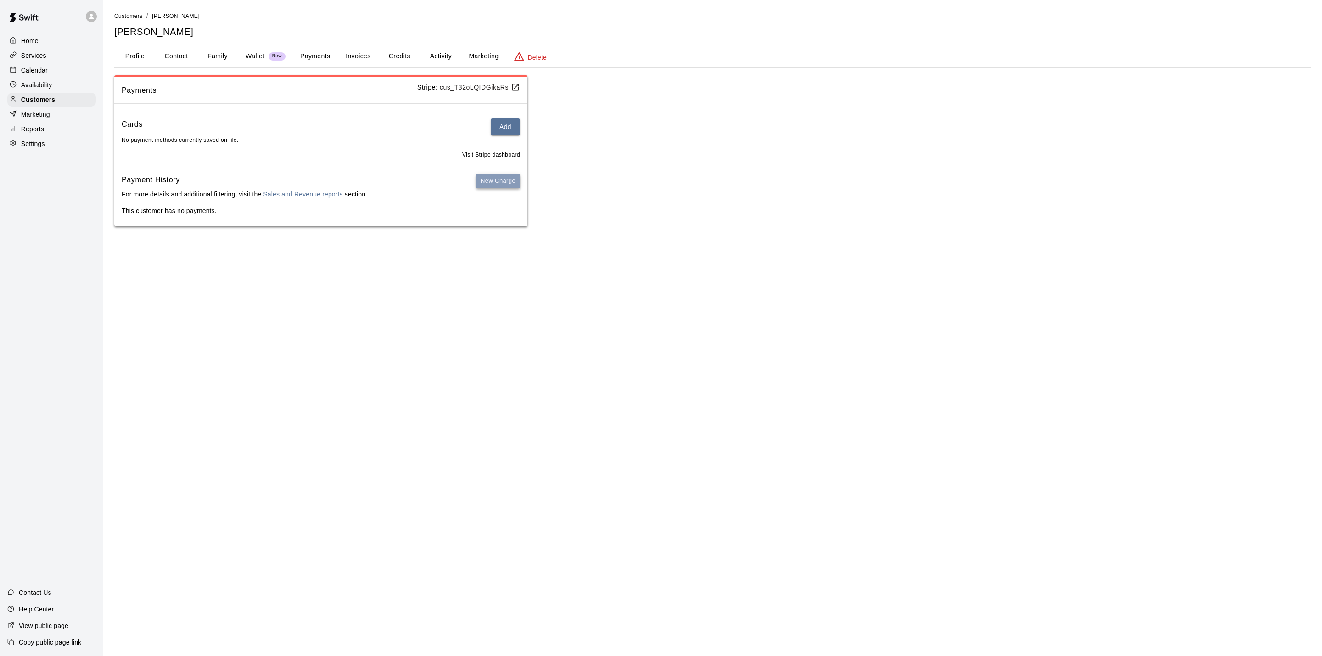
click at [498, 178] on button "New Charge" at bounding box center [498, 181] width 44 height 14
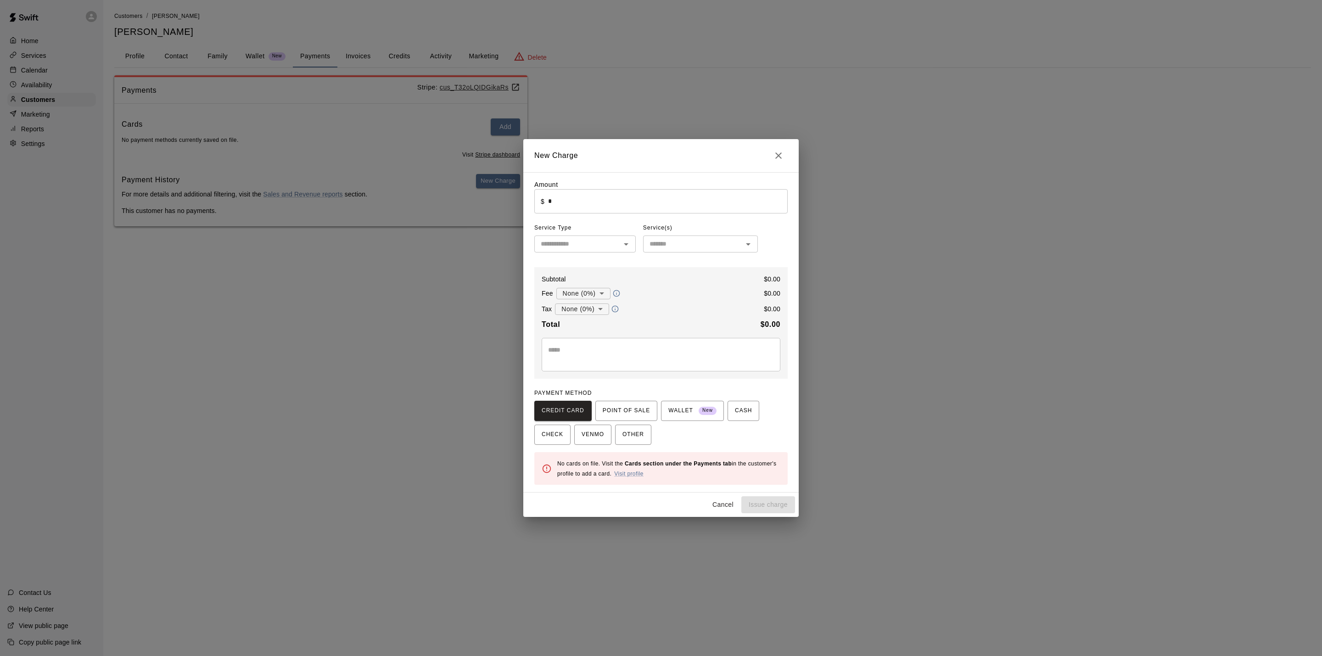
click at [623, 244] on icon "Open" at bounding box center [626, 244] width 11 height 11
click at [577, 328] on li "Packages" at bounding box center [584, 326] width 101 height 15
type input "********"
click at [696, 246] on input "text" at bounding box center [693, 243] width 94 height 11
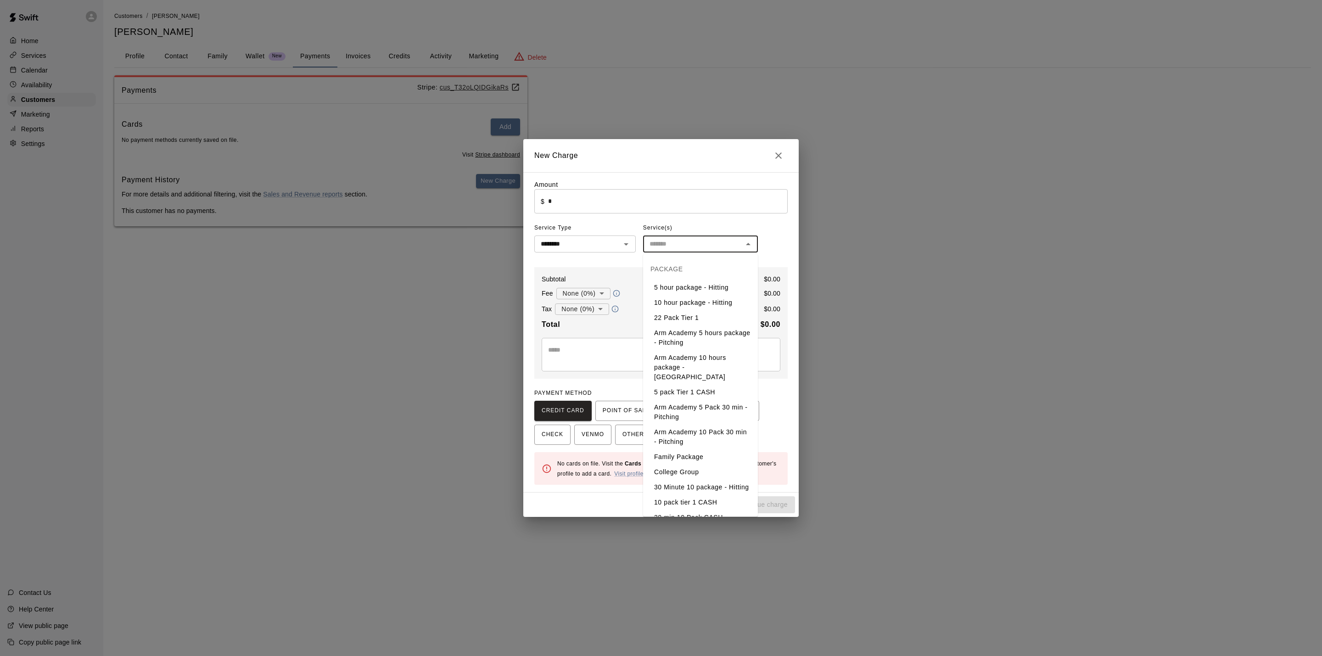
type input "*"
click at [738, 334] on li "30 Minute 10 package - Hitting" at bounding box center [700, 337] width 115 height 15
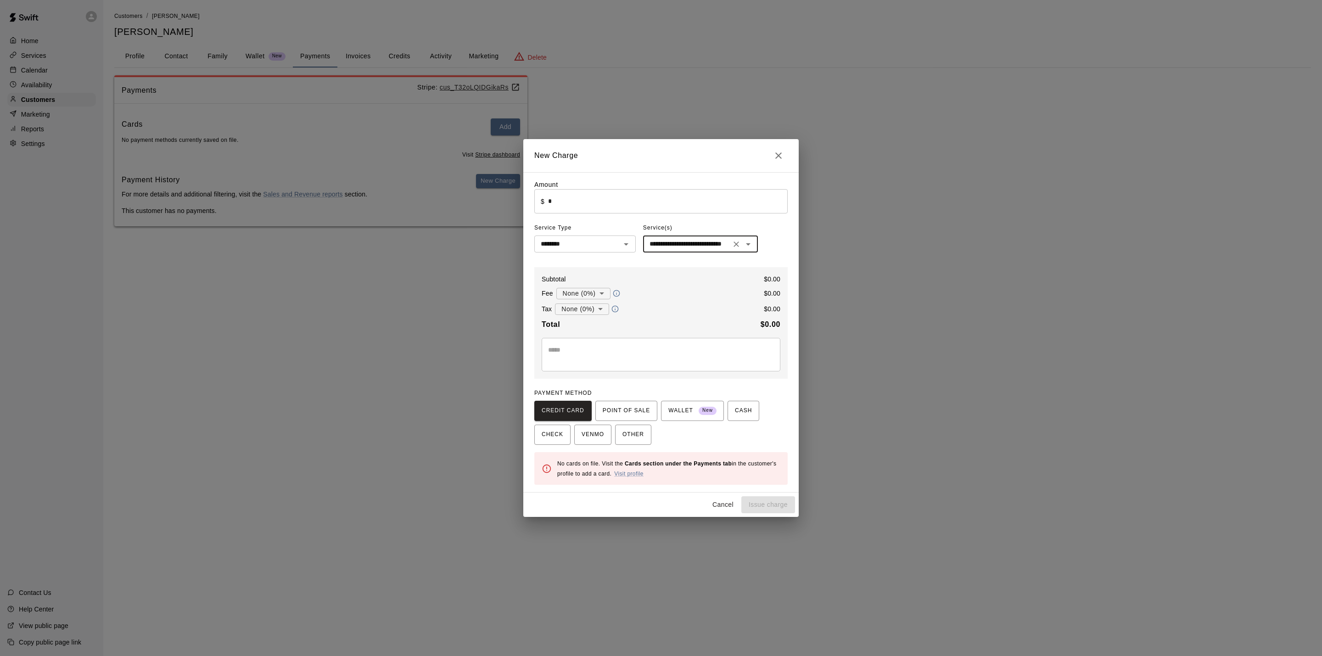
type input "**********"
click at [737, 269] on div "Subtotal $ 0.00 Fee None (0%) * ​ $ 0.00 Tax None (0%) * ​ $ 0.00 Total $ 0.00 …" at bounding box center [660, 323] width 253 height 112
click at [745, 409] on span "CASH" at bounding box center [743, 410] width 17 height 15
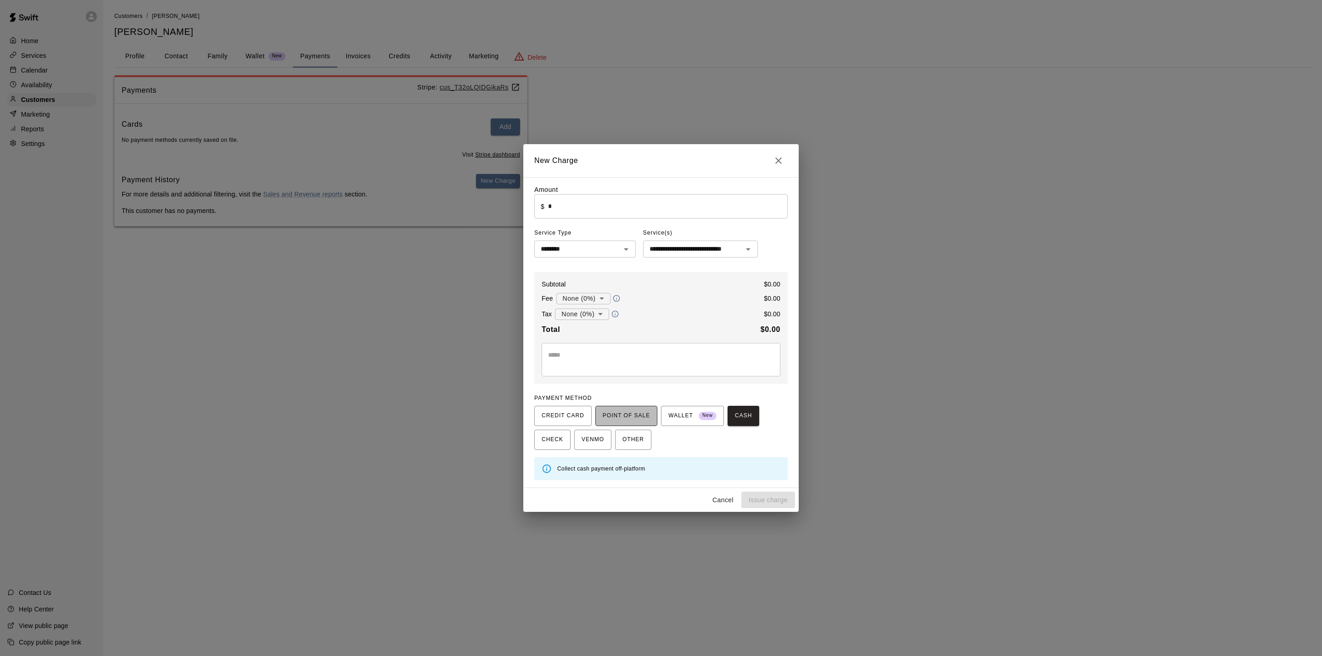
click at [626, 412] on span "POINT OF SALE" at bounding box center [626, 415] width 47 height 15
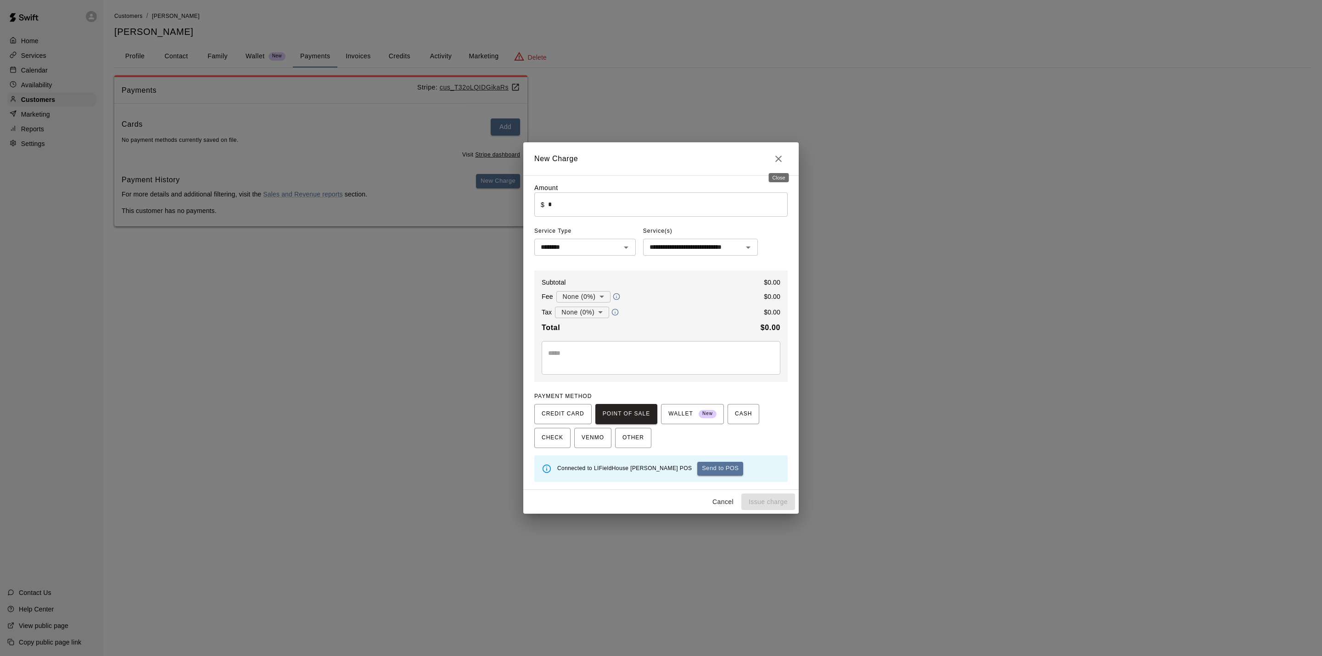
click at [784, 158] on button "Close" at bounding box center [778, 159] width 18 height 18
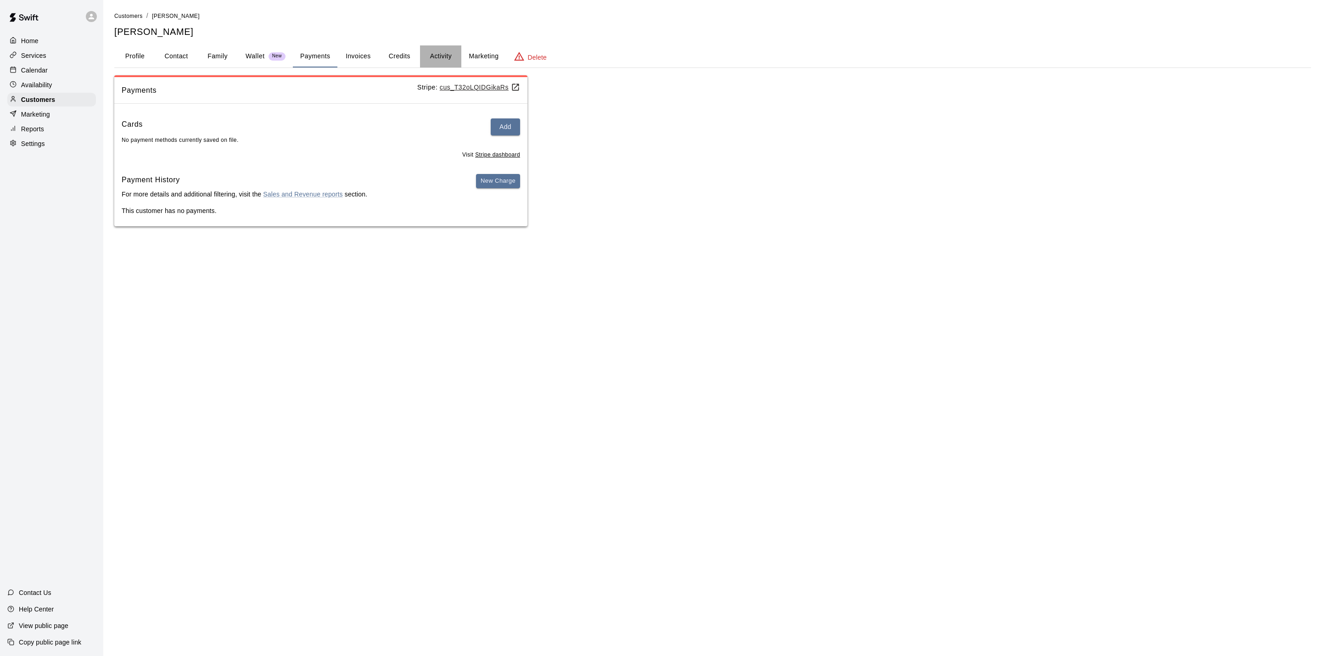
click at [436, 54] on button "Activity" at bounding box center [440, 56] width 41 height 22
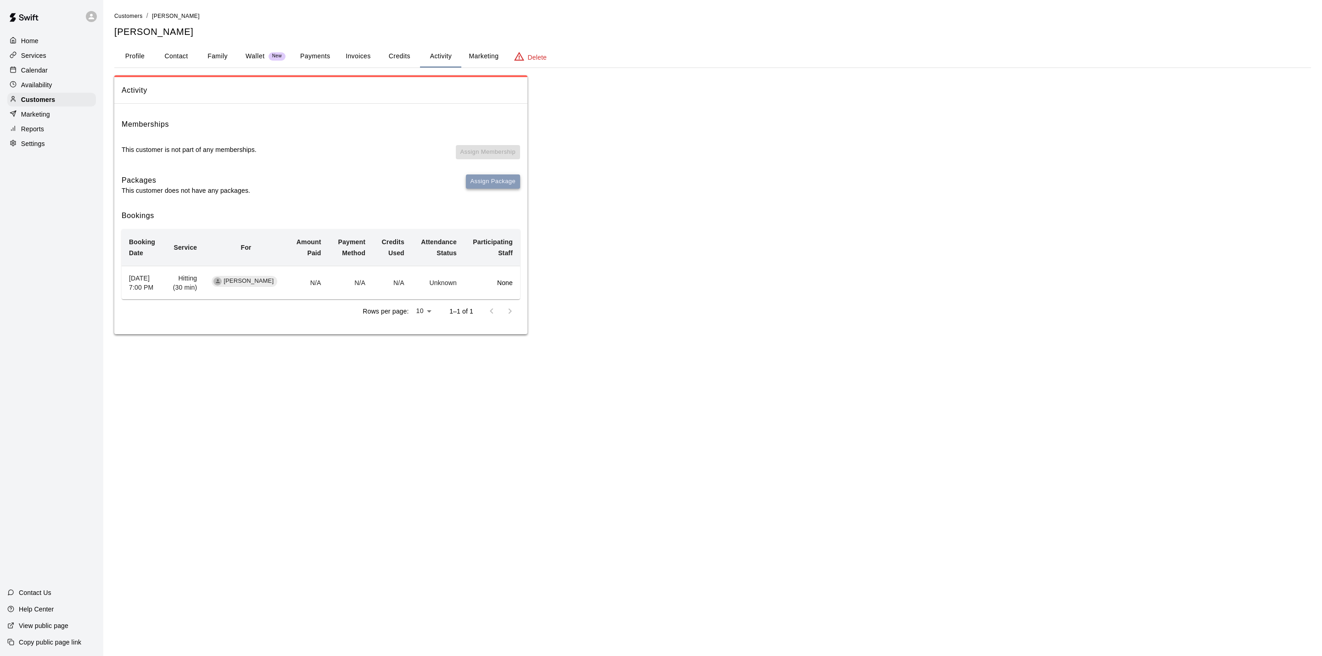
click at [496, 184] on button "Assign Package" at bounding box center [493, 181] width 54 height 14
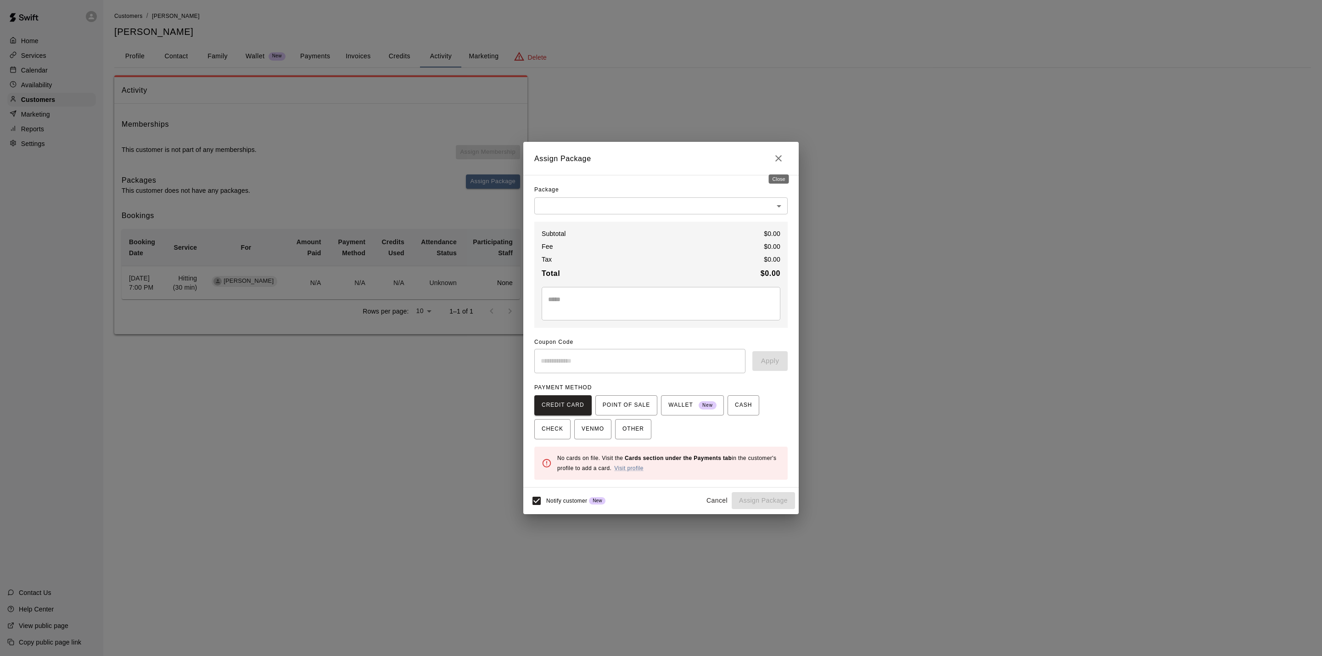
click at [783, 160] on icon "Close" at bounding box center [778, 158] width 11 height 11
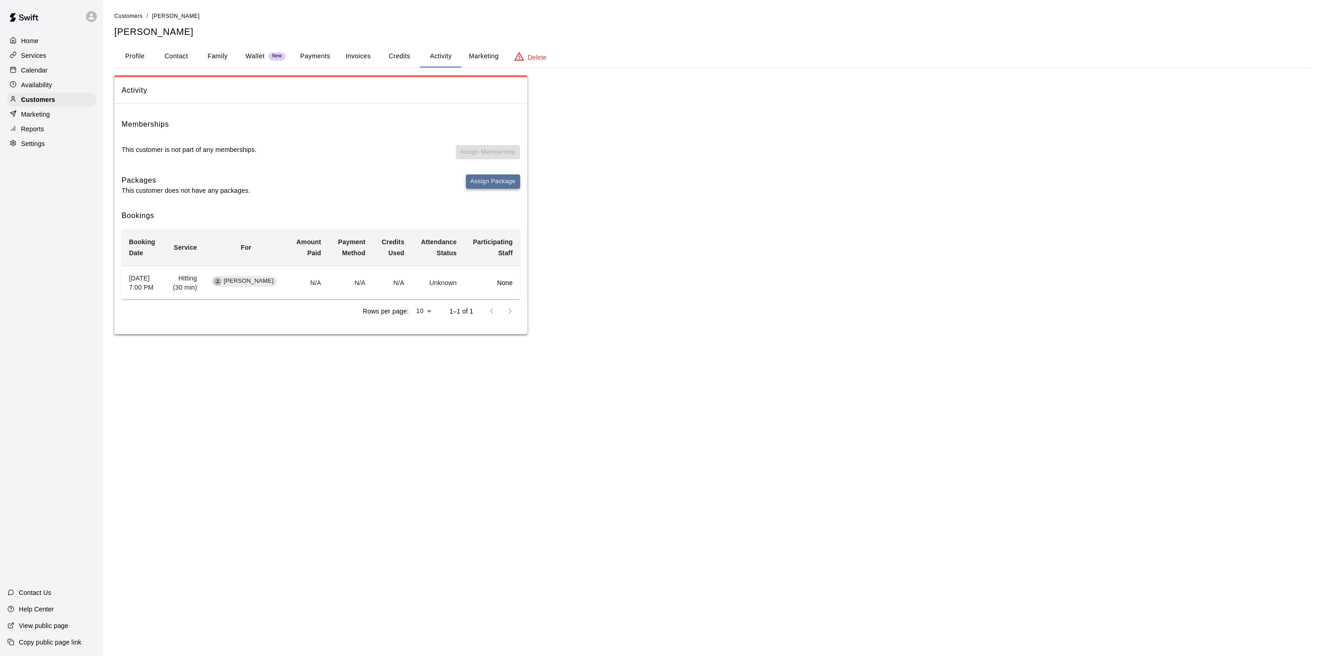
click at [470, 181] on button "Assign Package" at bounding box center [493, 181] width 54 height 14
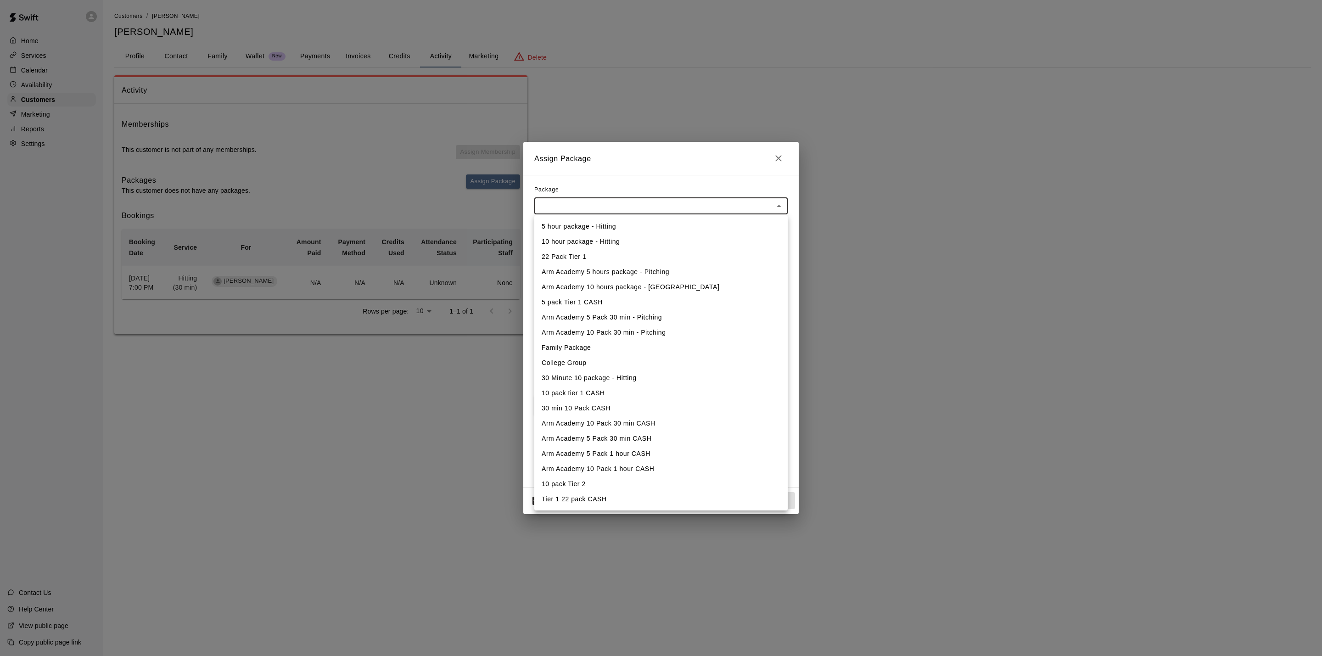
click at [598, 201] on body "Home Services Calendar Availability Customers Marketing Reports Settings Contac…" at bounding box center [661, 176] width 1322 height 352
click at [642, 378] on li "30 Minute 10 package - Hitting" at bounding box center [660, 377] width 253 height 15
type input "**********"
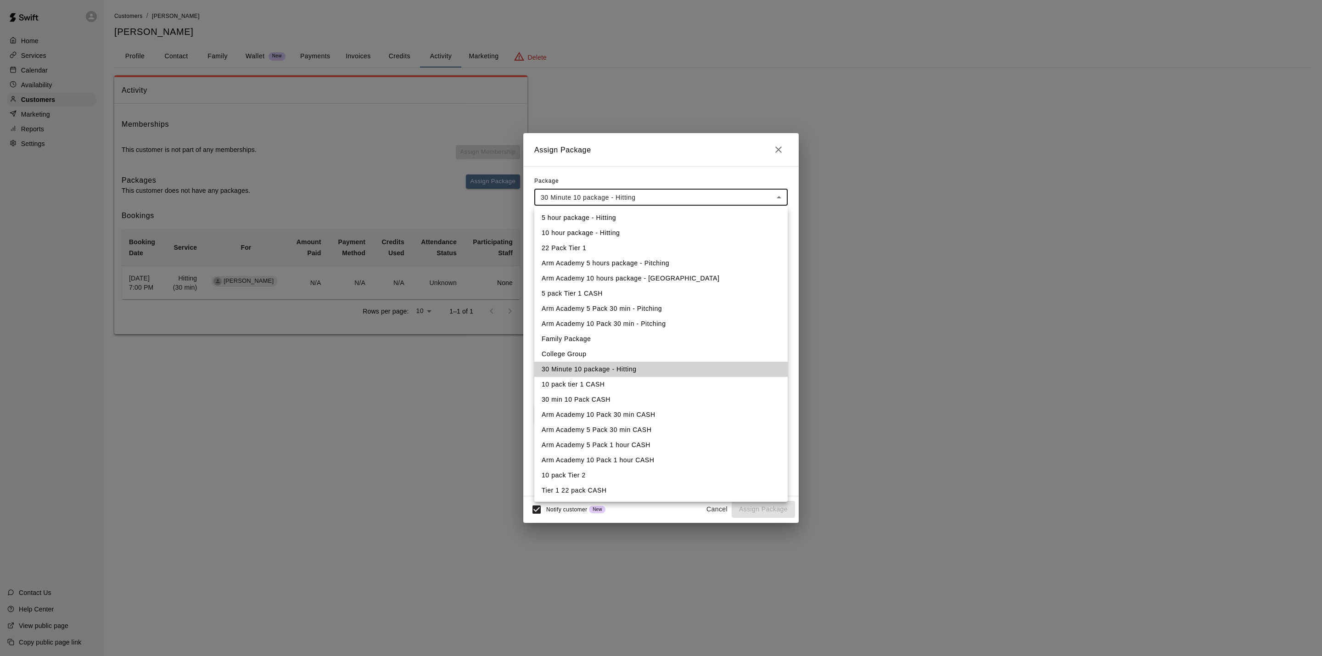
click at [728, 200] on body "**********" at bounding box center [661, 176] width 1322 height 352
click at [641, 401] on li "30 min 10 Pack CASH" at bounding box center [660, 399] width 253 height 15
click at [697, 197] on body "**********" at bounding box center [661, 176] width 1322 height 352
click at [774, 148] on div at bounding box center [661, 328] width 1322 height 656
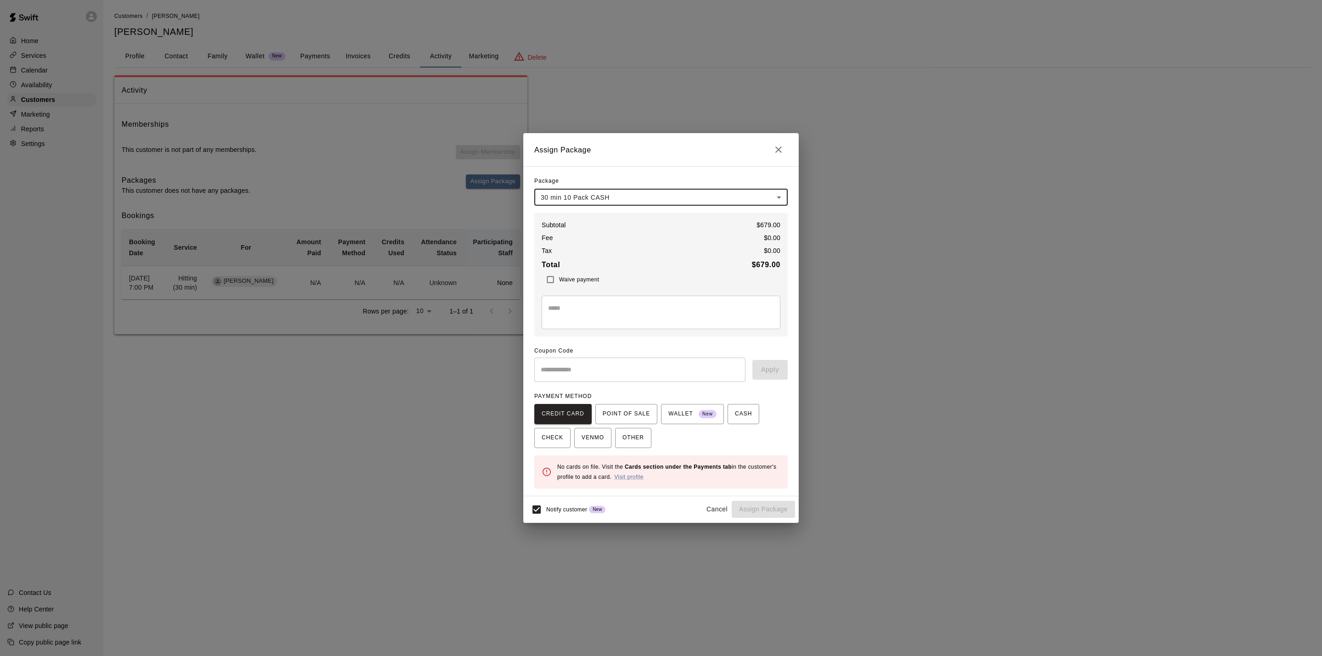
click at [787, 150] on button "Close" at bounding box center [778, 149] width 18 height 18
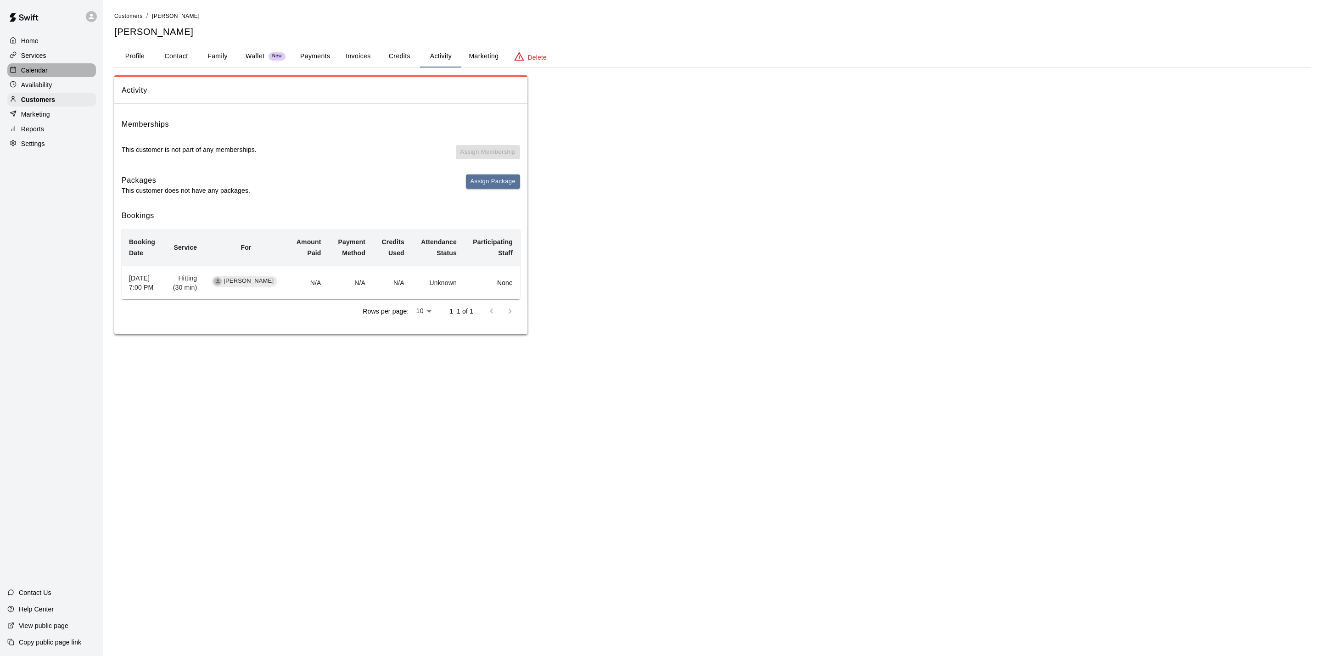
click at [43, 71] on p "Calendar" at bounding box center [34, 70] width 27 height 9
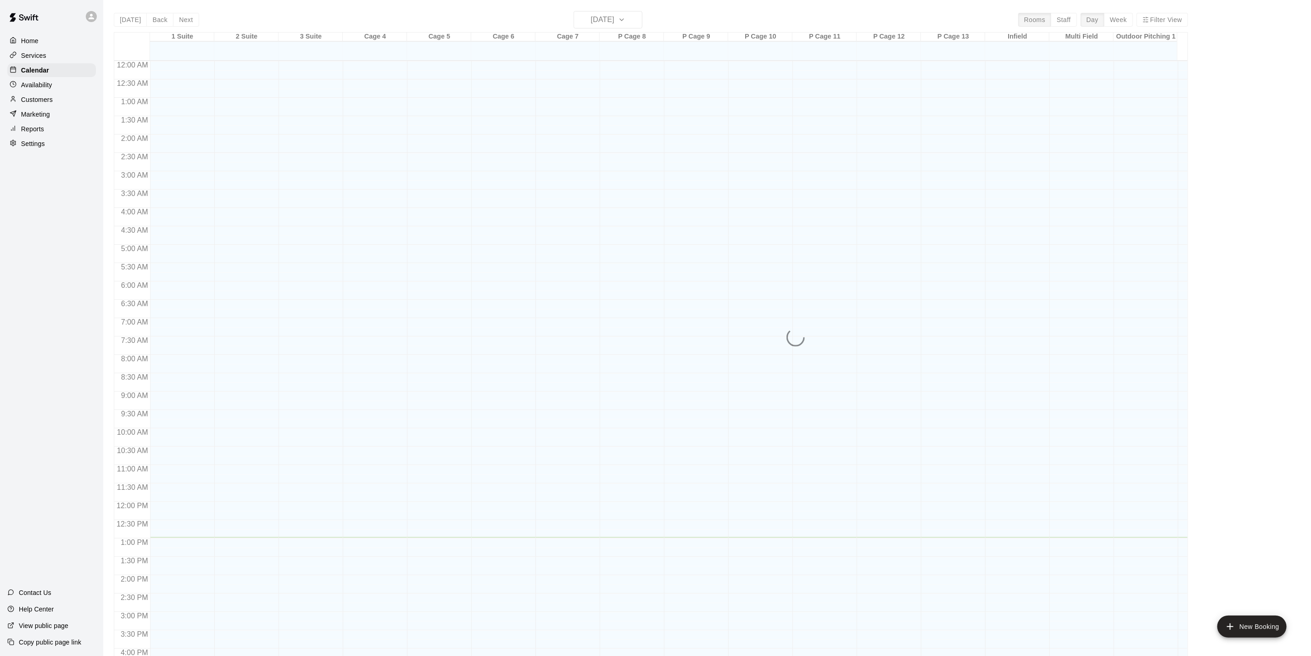
scroll to position [248, 0]
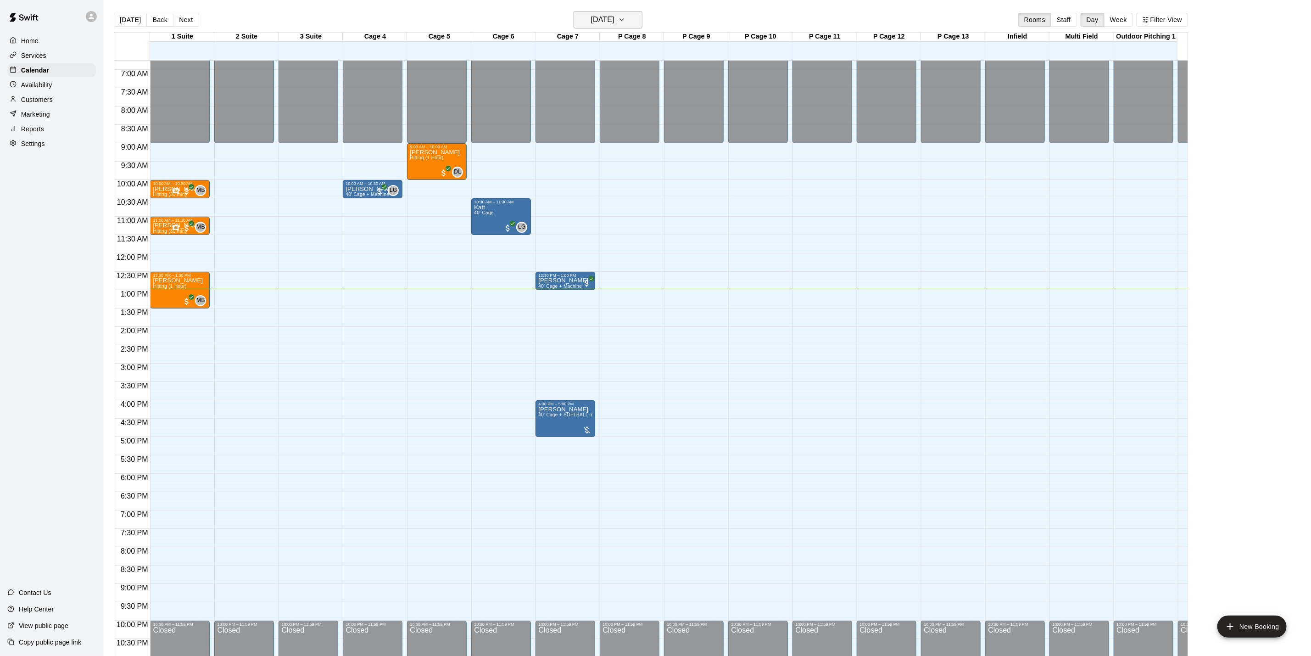
click at [633, 25] on button "[DATE]" at bounding box center [608, 19] width 69 height 17
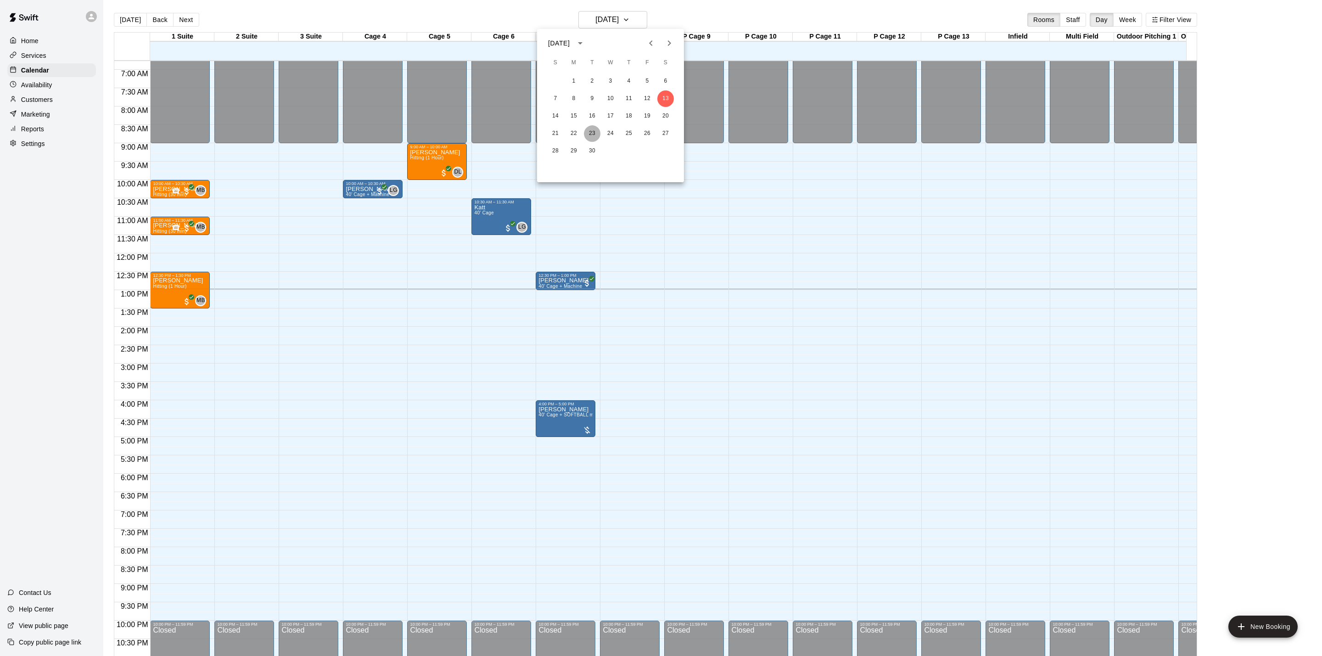
click at [590, 129] on button "23" at bounding box center [592, 133] width 17 height 17
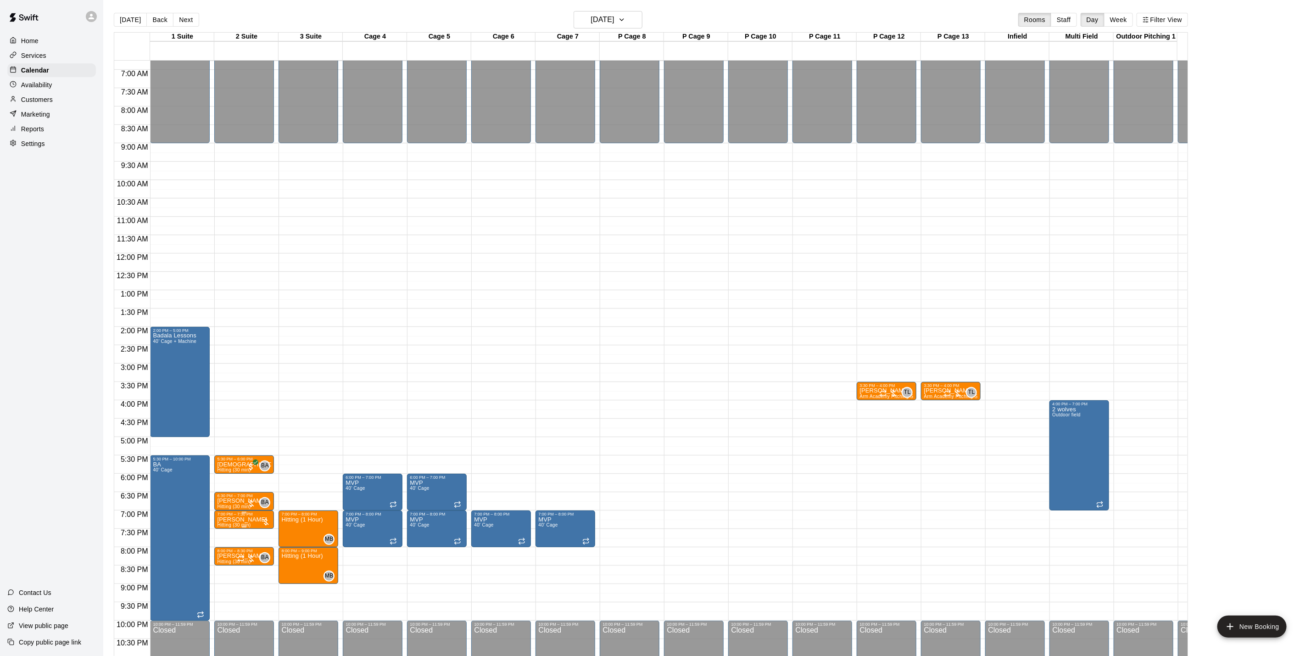
click at [231, 520] on p "[PERSON_NAME]" at bounding box center [242, 520] width 50 height 0
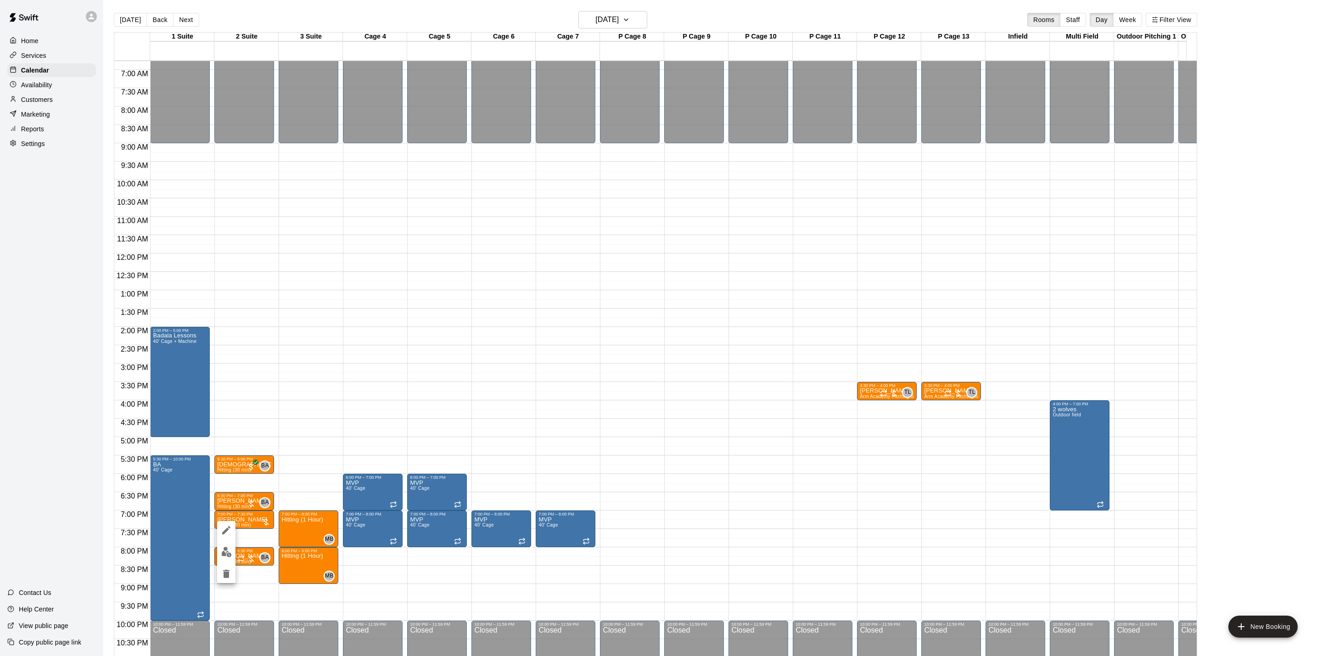
drag, startPoint x: 615, startPoint y: 261, endPoint x: 601, endPoint y: 232, distance: 32.0
click at [613, 261] on div at bounding box center [661, 328] width 1322 height 656
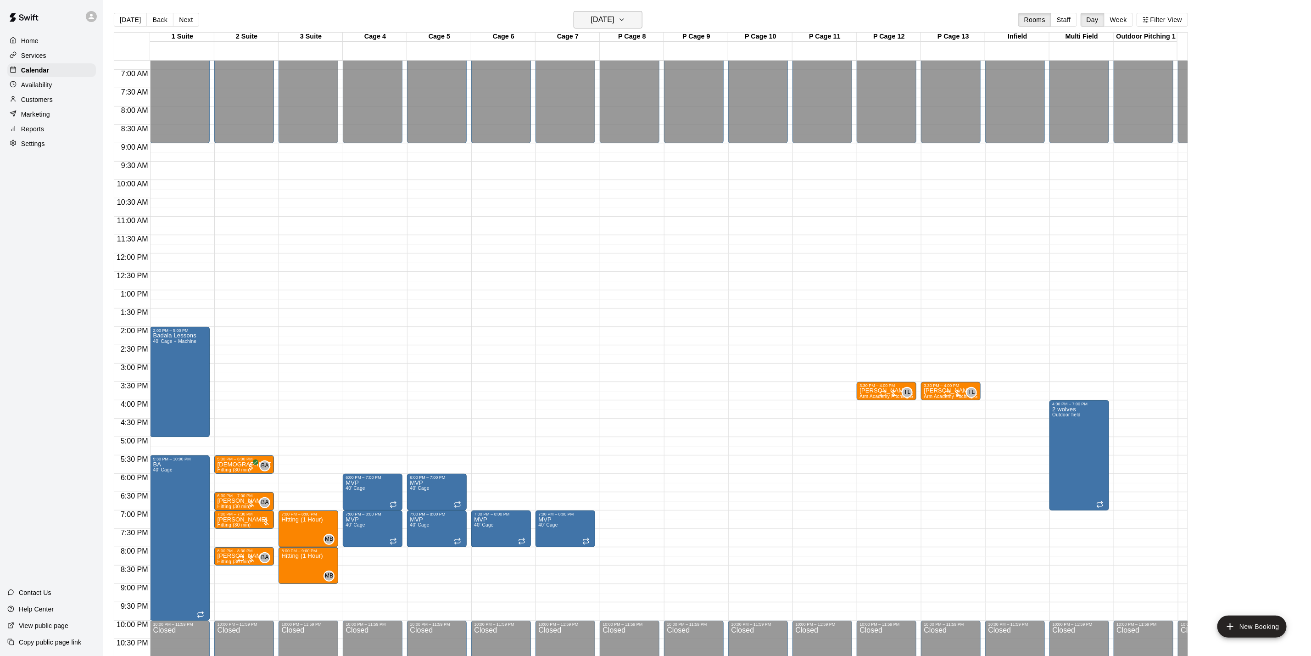
click at [615, 18] on h6 "[DATE]" at bounding box center [602, 19] width 23 height 13
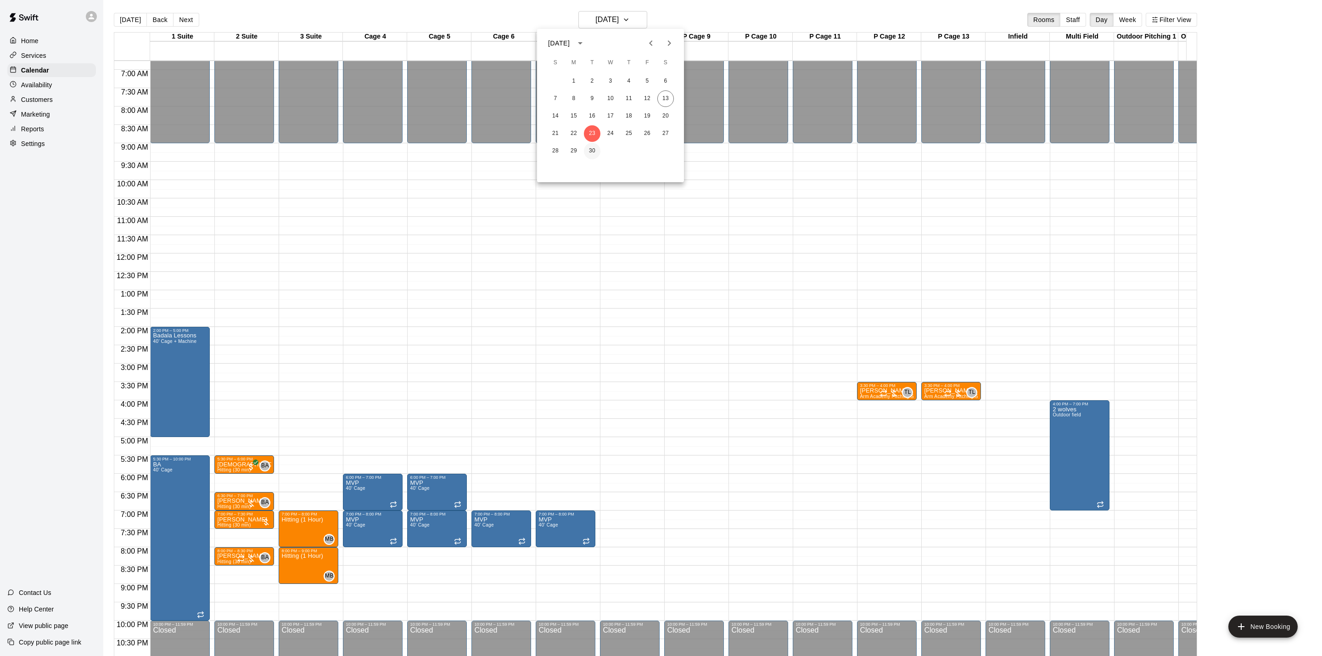
click at [595, 156] on button "30" at bounding box center [592, 151] width 17 height 17
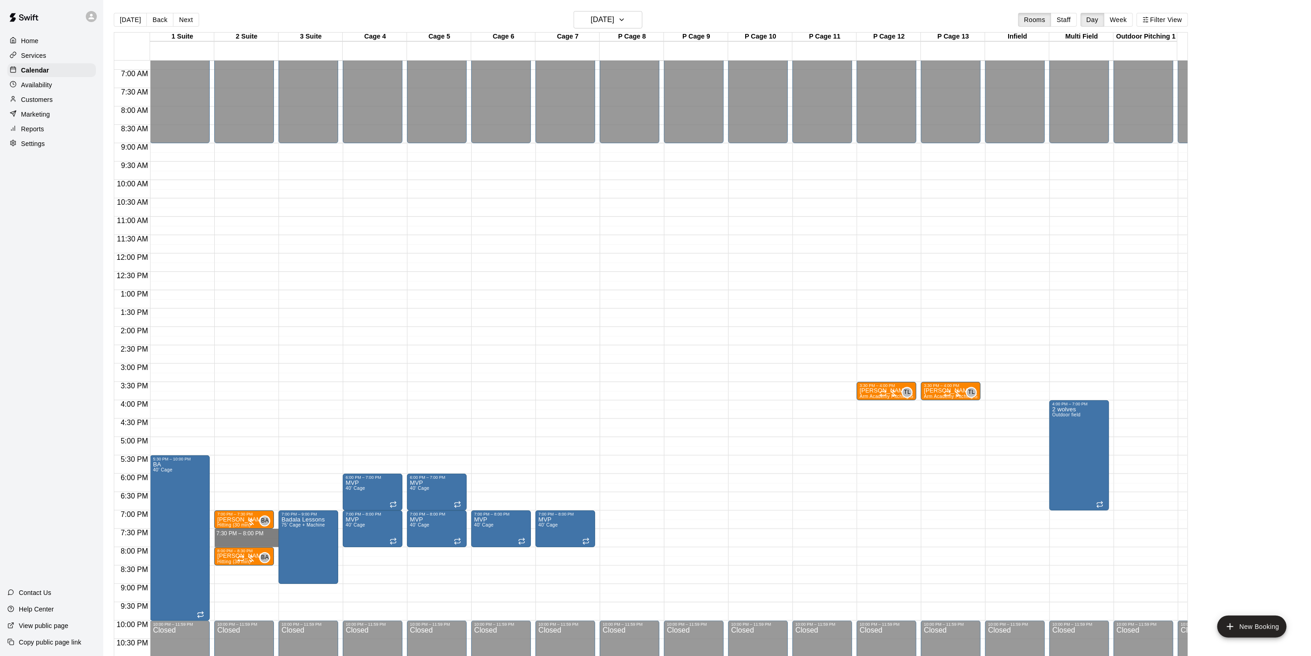
drag, startPoint x: 239, startPoint y: 529, endPoint x: 239, endPoint y: 544, distance: 14.7
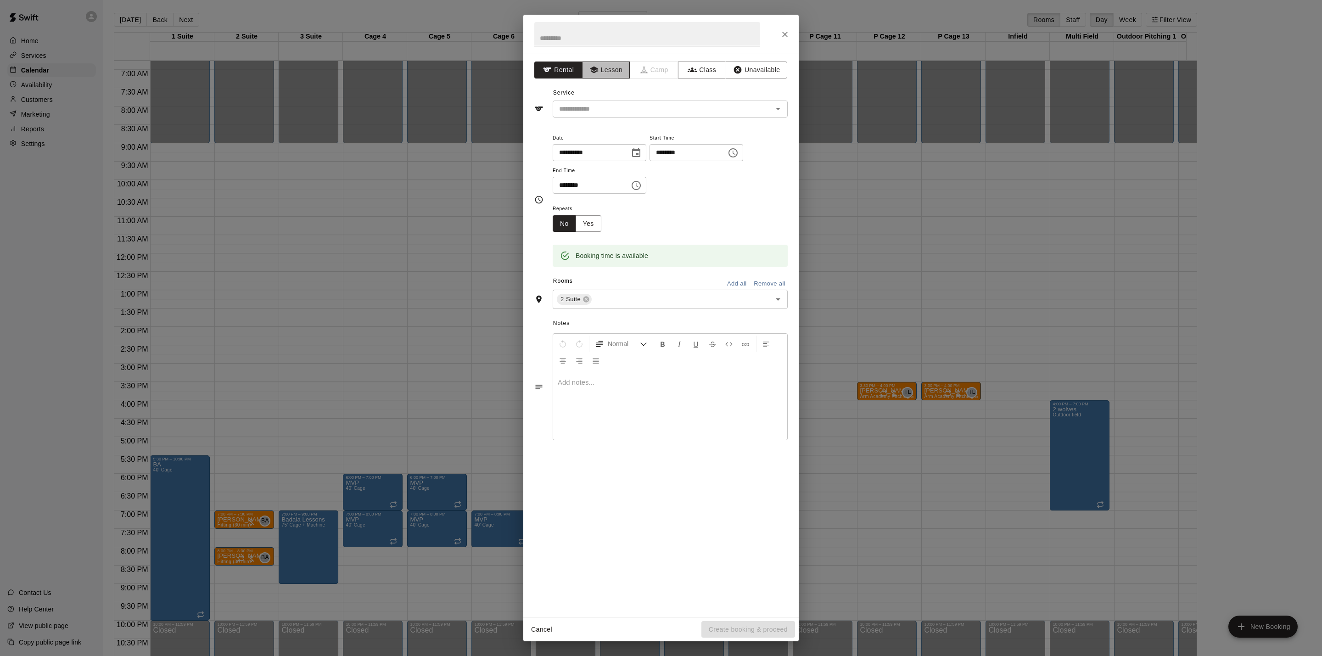
click at [599, 69] on button "Lesson" at bounding box center [606, 69] width 48 height 17
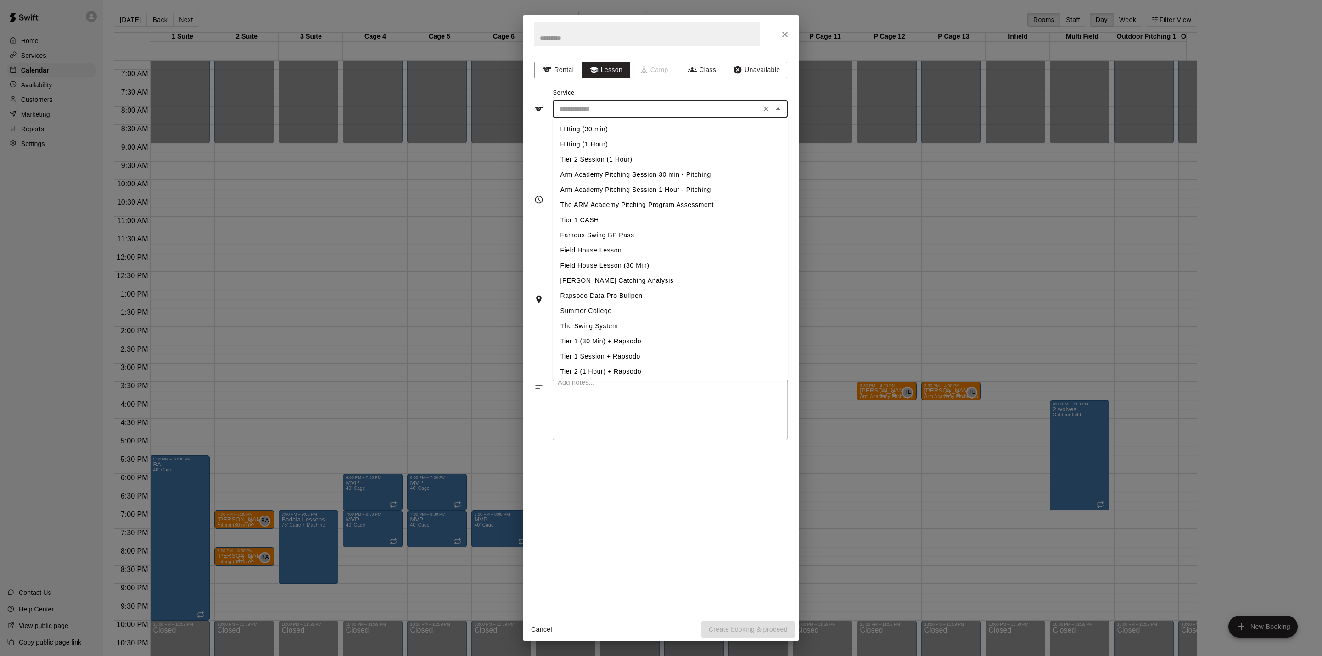
click at [614, 108] on input "text" at bounding box center [656, 108] width 202 height 11
click at [610, 128] on li "Hitting (30 min)" at bounding box center [670, 129] width 235 height 15
type input "**********"
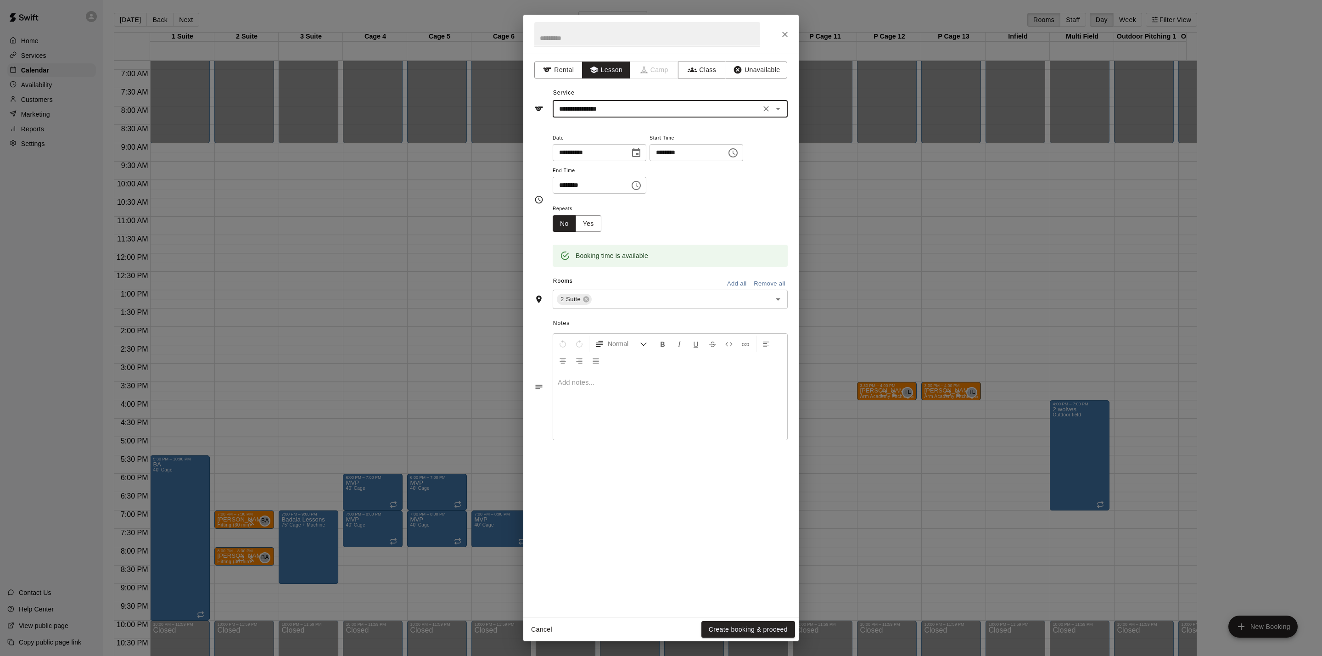
click at [762, 620] on div "Cancel Create booking & proceed" at bounding box center [660, 629] width 275 height 24
click at [763, 632] on button "Create booking & proceed" at bounding box center [748, 629] width 94 height 17
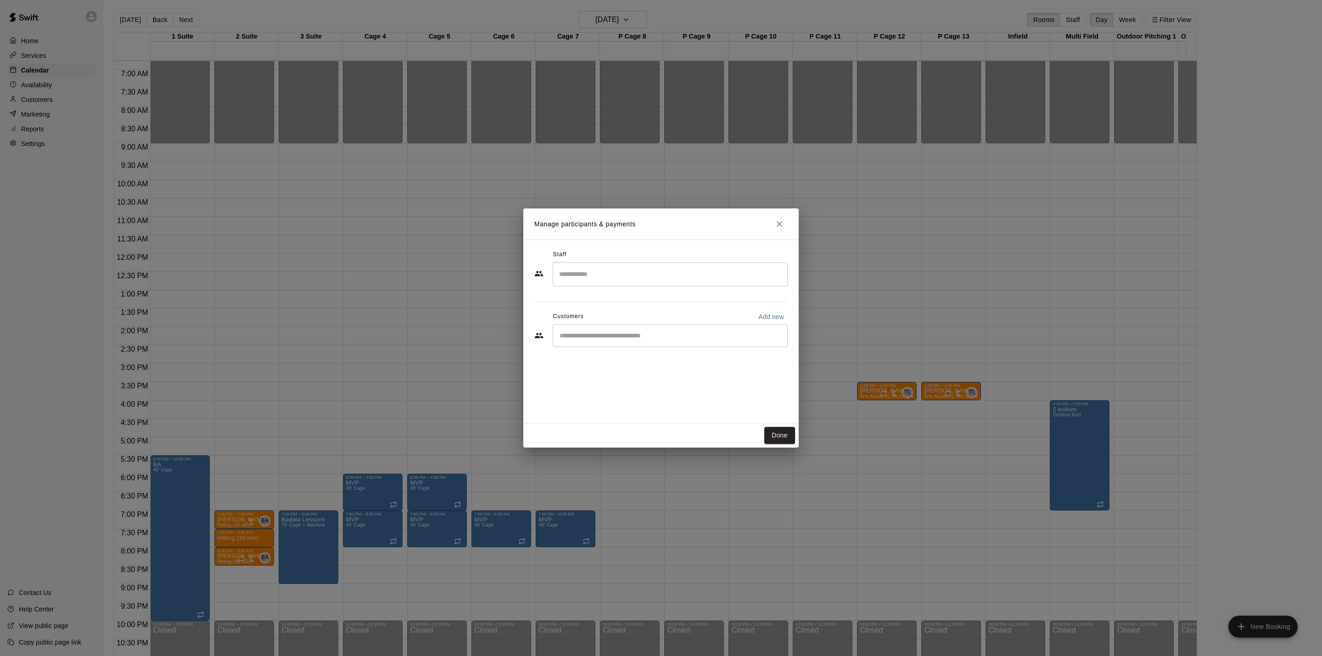
click at [603, 268] on input "Search staff" at bounding box center [670, 274] width 227 height 16
click at [624, 292] on li "[PERSON_NAME] Staff" at bounding box center [665, 302] width 235 height 31
click at [600, 269] on input "**" at bounding box center [663, 274] width 213 height 16
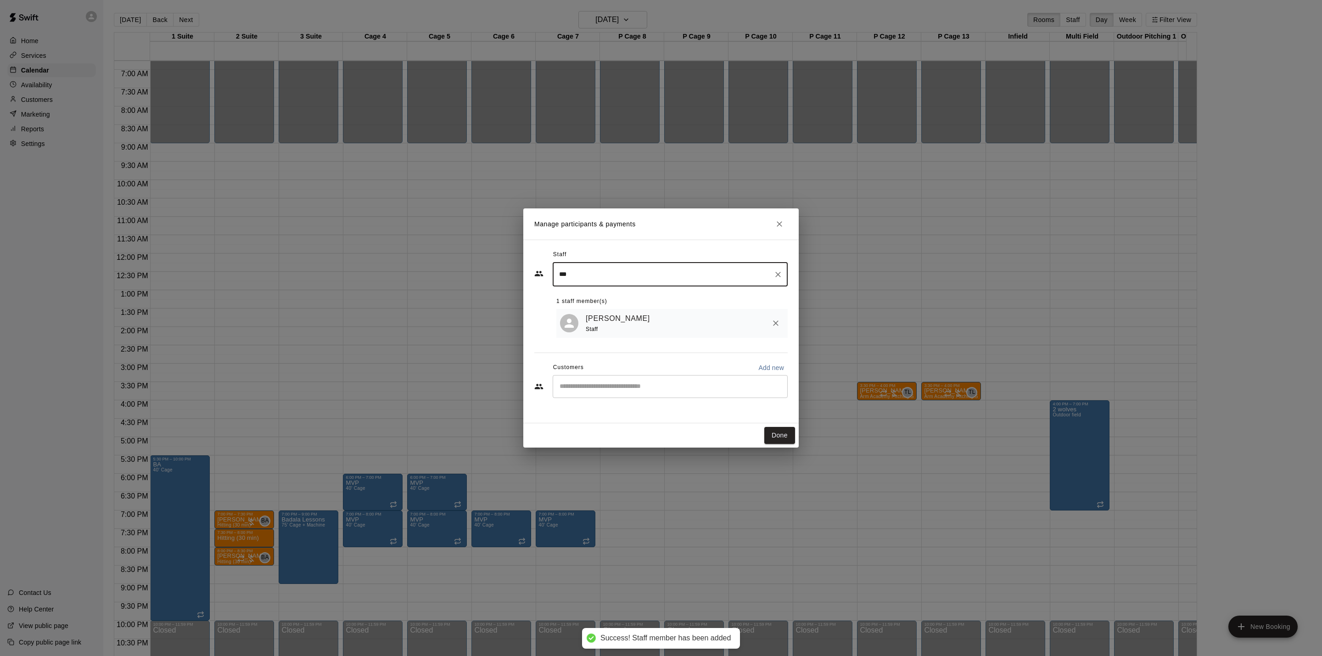
click at [631, 380] on div "​" at bounding box center [670, 386] width 235 height 23
type input "***"
type input "*****"
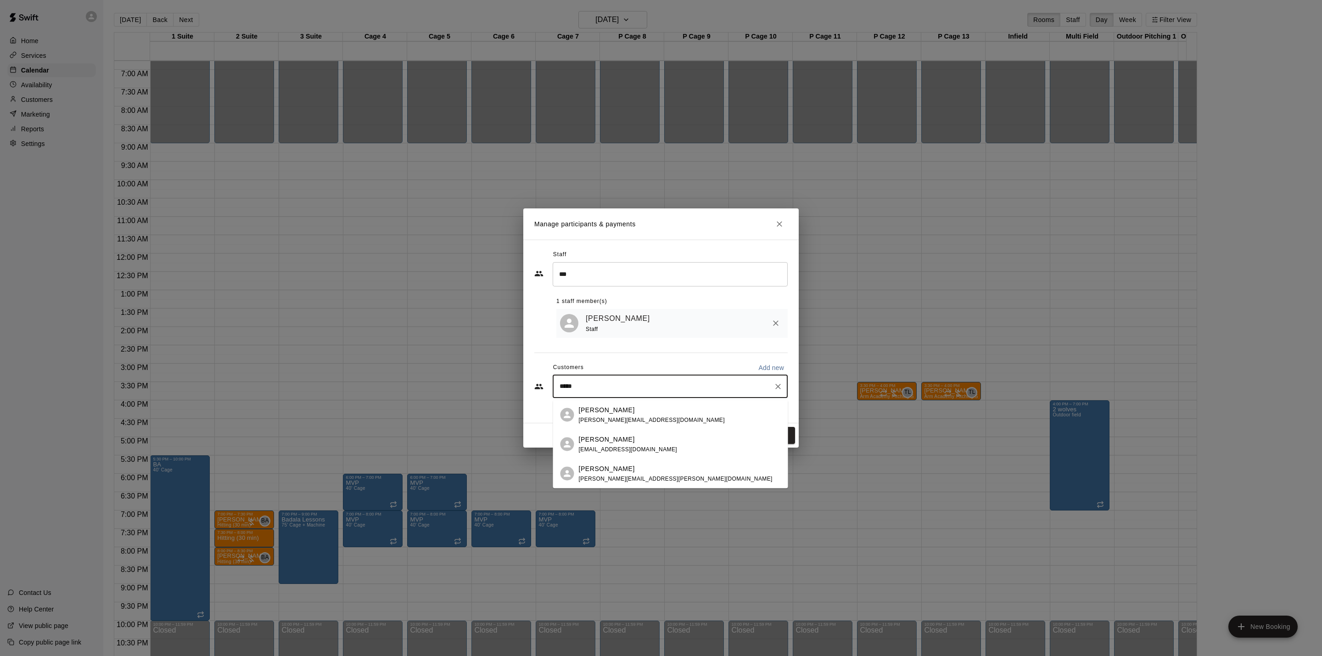
click at [626, 413] on div "[PERSON_NAME]" at bounding box center [652, 410] width 146 height 10
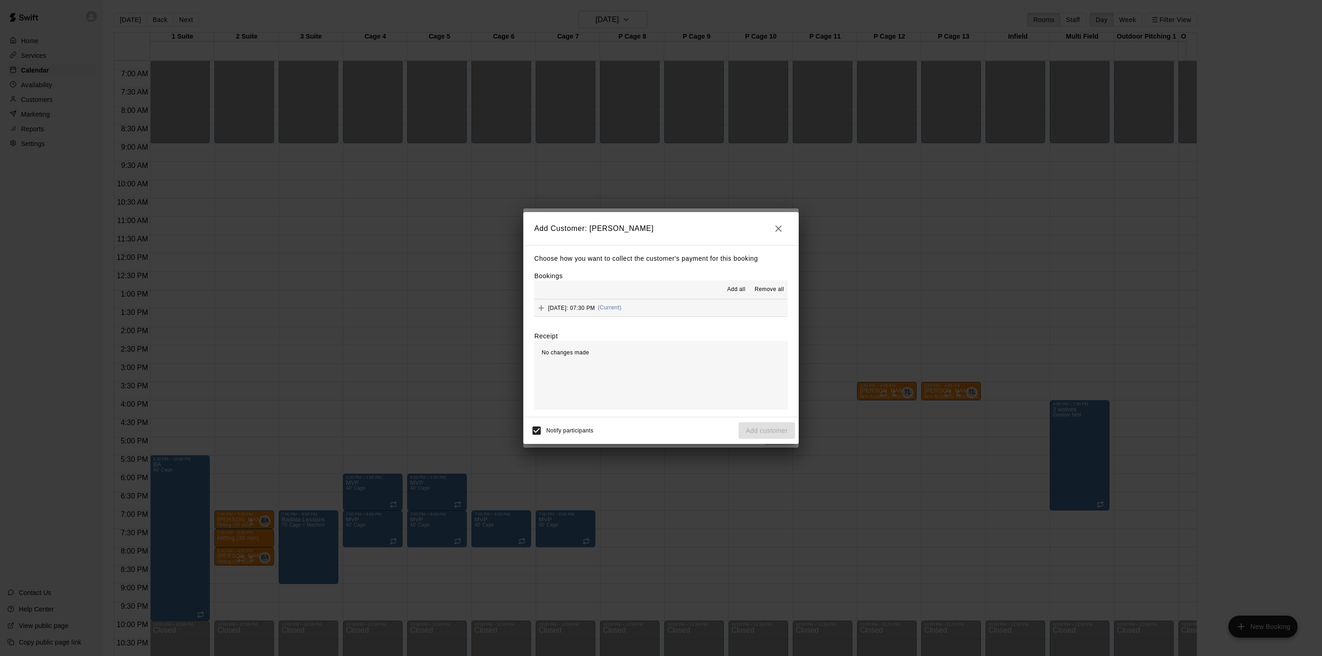
click at [697, 298] on div "Add all Remove all" at bounding box center [660, 289] width 253 height 18
click at [699, 307] on button "[DATE]: 07:30 PM (Current)" at bounding box center [660, 307] width 253 height 17
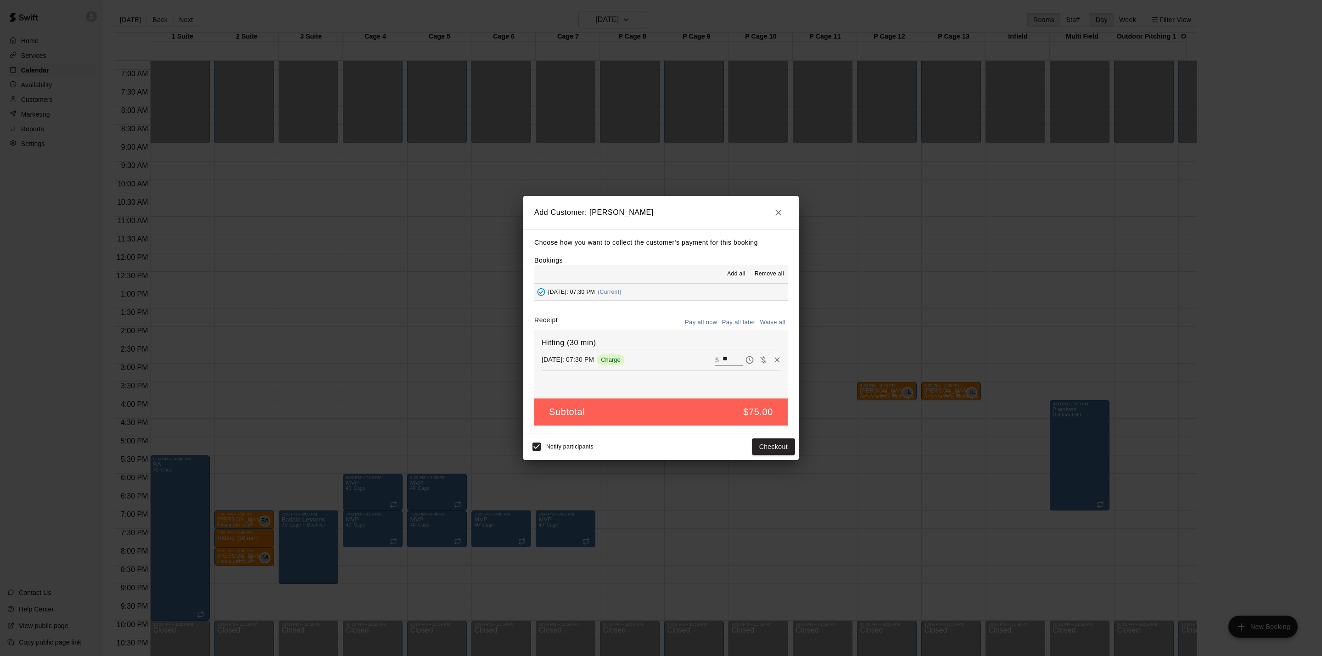
click at [738, 325] on button "Pay all later" at bounding box center [739, 322] width 38 height 14
click at [779, 449] on button "Add customer" at bounding box center [766, 446] width 56 height 17
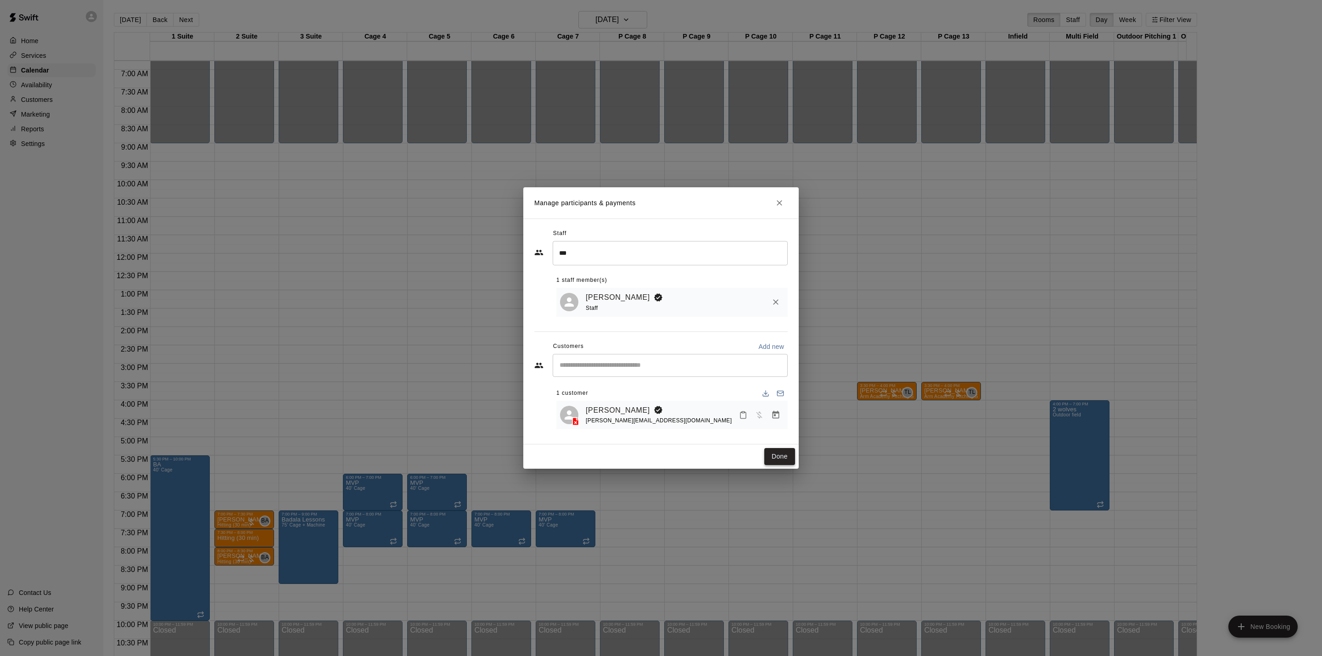
click at [778, 458] on button "Done" at bounding box center [779, 456] width 31 height 17
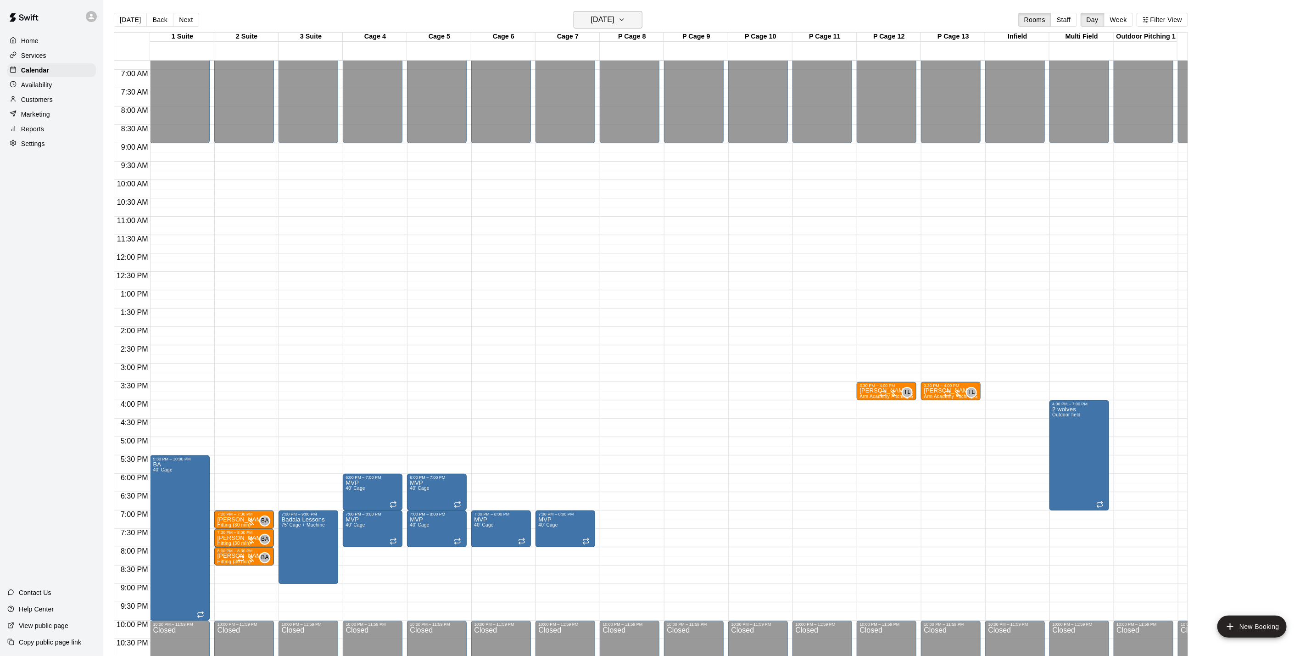
click at [615, 24] on h6 "[DATE]" at bounding box center [602, 19] width 23 height 13
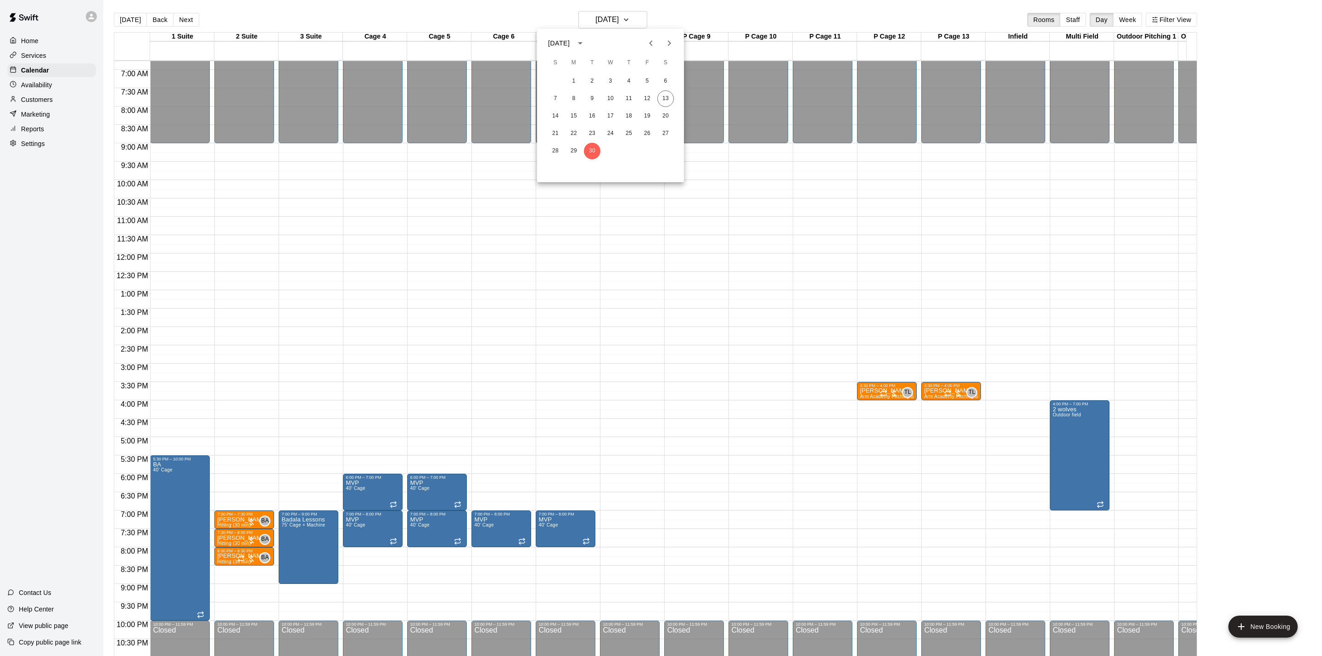
click at [665, 39] on icon "Next month" at bounding box center [669, 43] width 11 height 11
click at [589, 97] on button "7" at bounding box center [592, 98] width 17 height 17
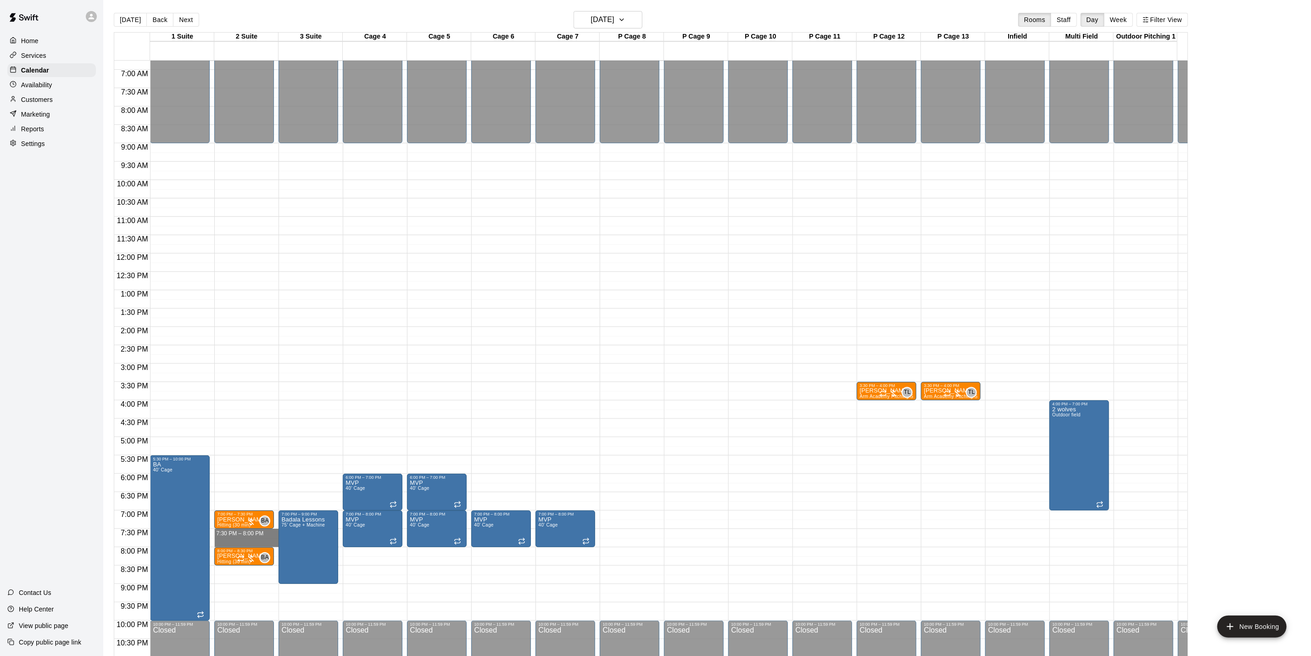
drag, startPoint x: 263, startPoint y: 530, endPoint x: 262, endPoint y: 542, distance: 12.5
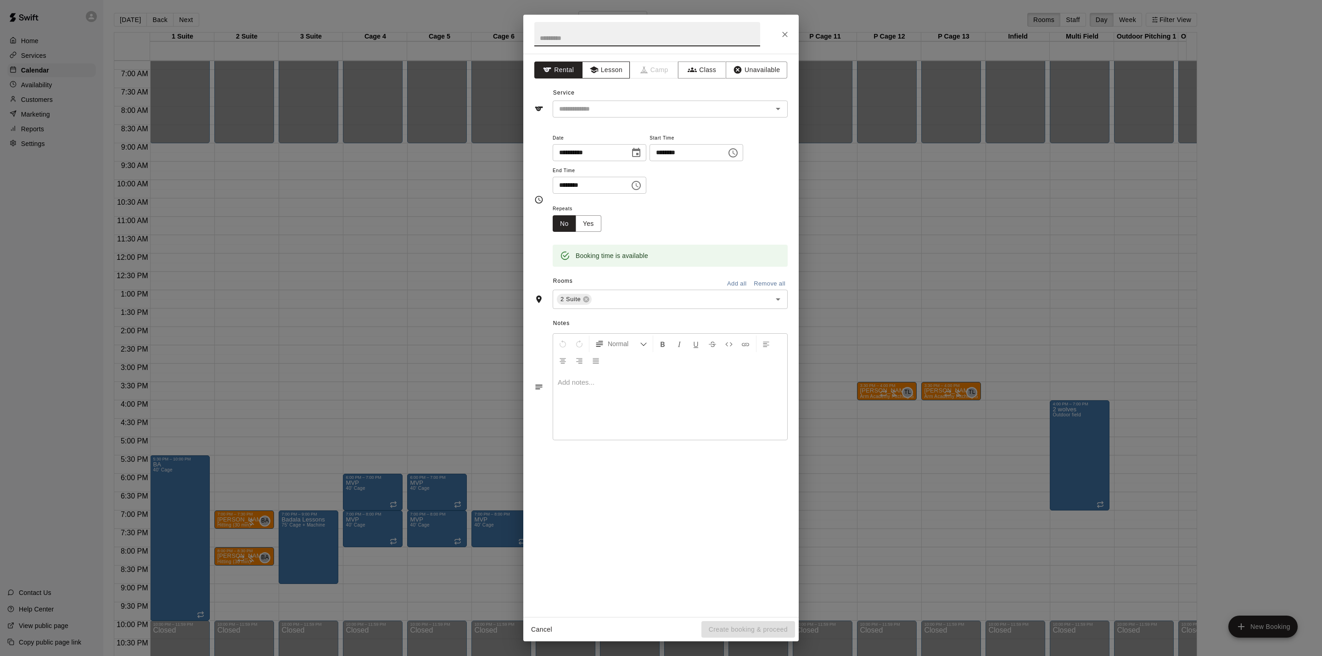
click at [615, 76] on button "Lesson" at bounding box center [606, 69] width 48 height 17
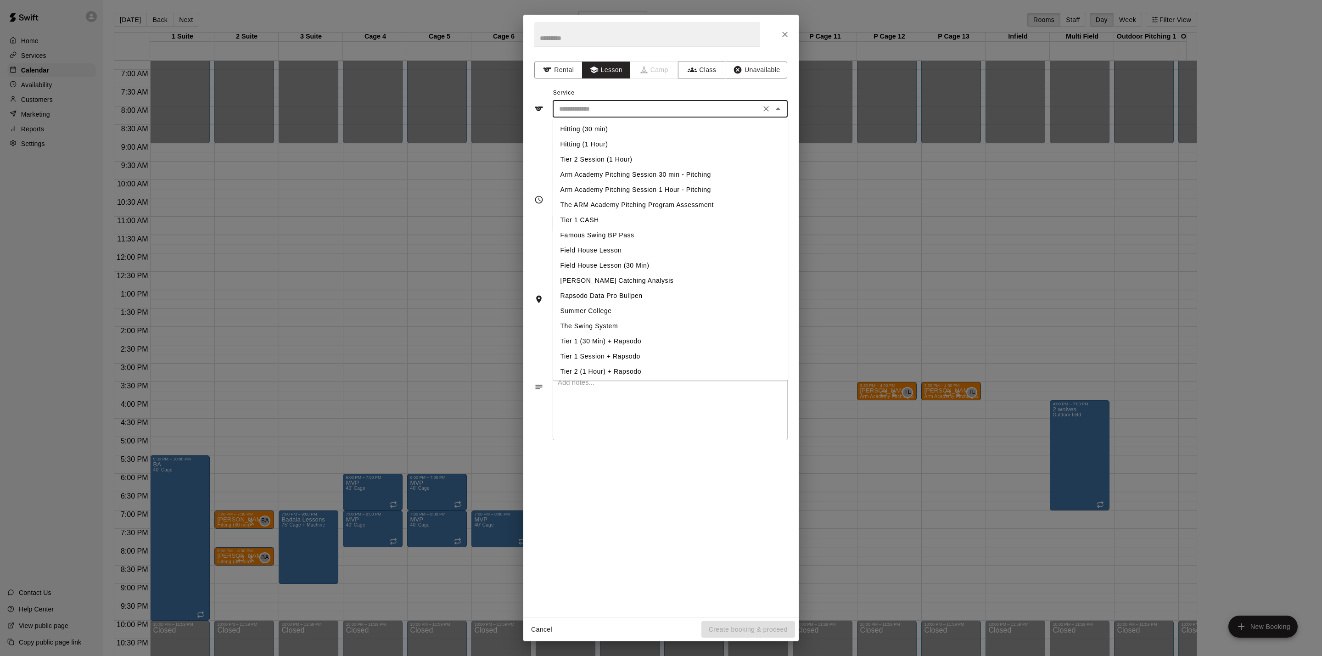
click at [599, 112] on input "text" at bounding box center [656, 108] width 202 height 11
click at [599, 128] on li "Hitting (30 min)" at bounding box center [670, 129] width 235 height 15
type input "**********"
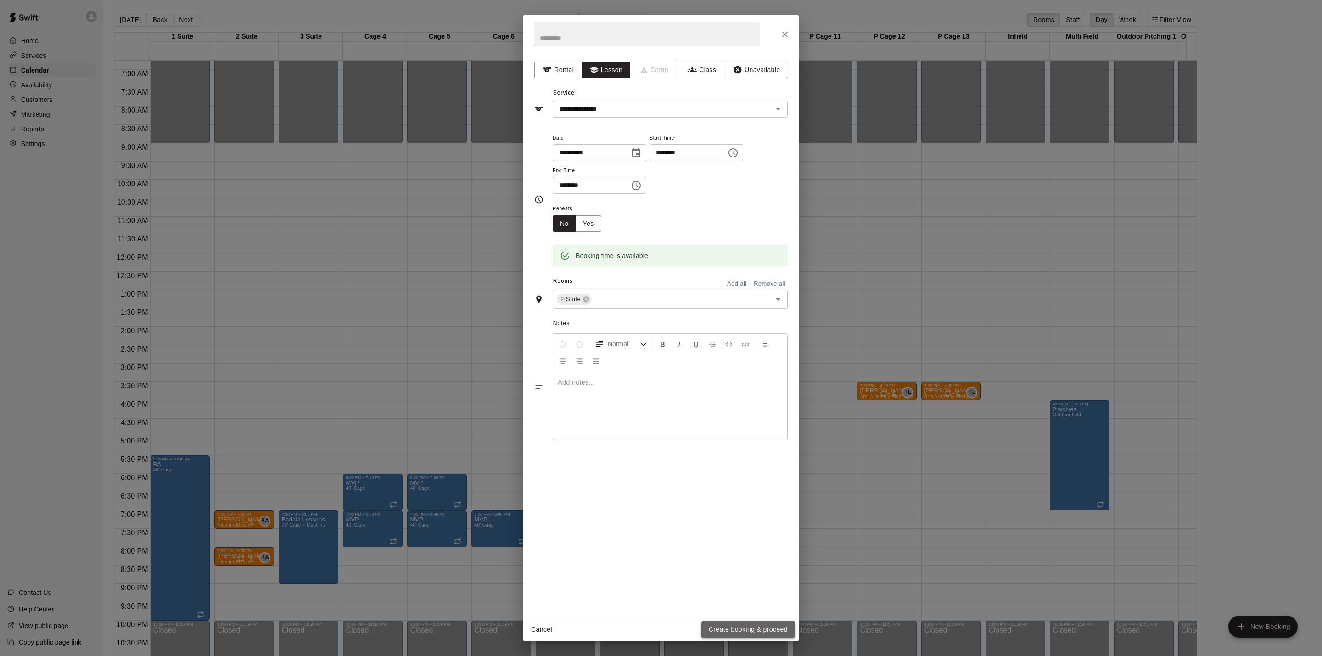
click at [726, 632] on button "Create booking & proceed" at bounding box center [748, 629] width 94 height 17
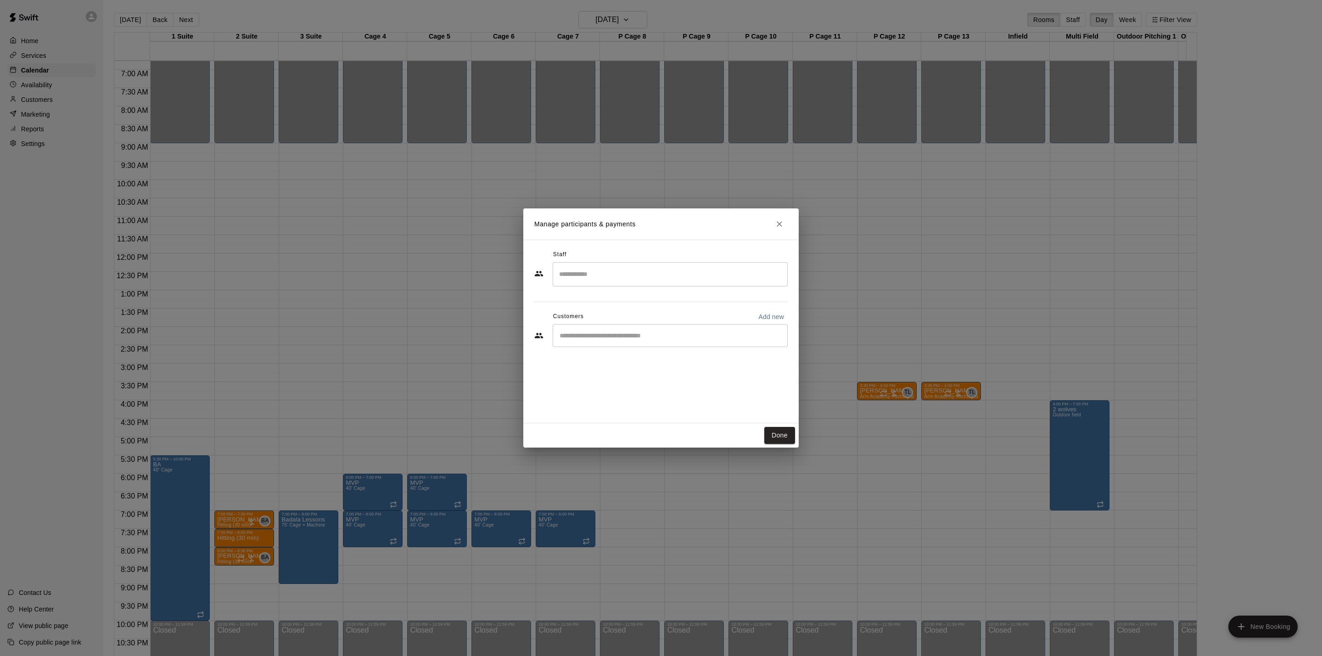
click at [621, 274] on input "Search staff" at bounding box center [670, 274] width 227 height 16
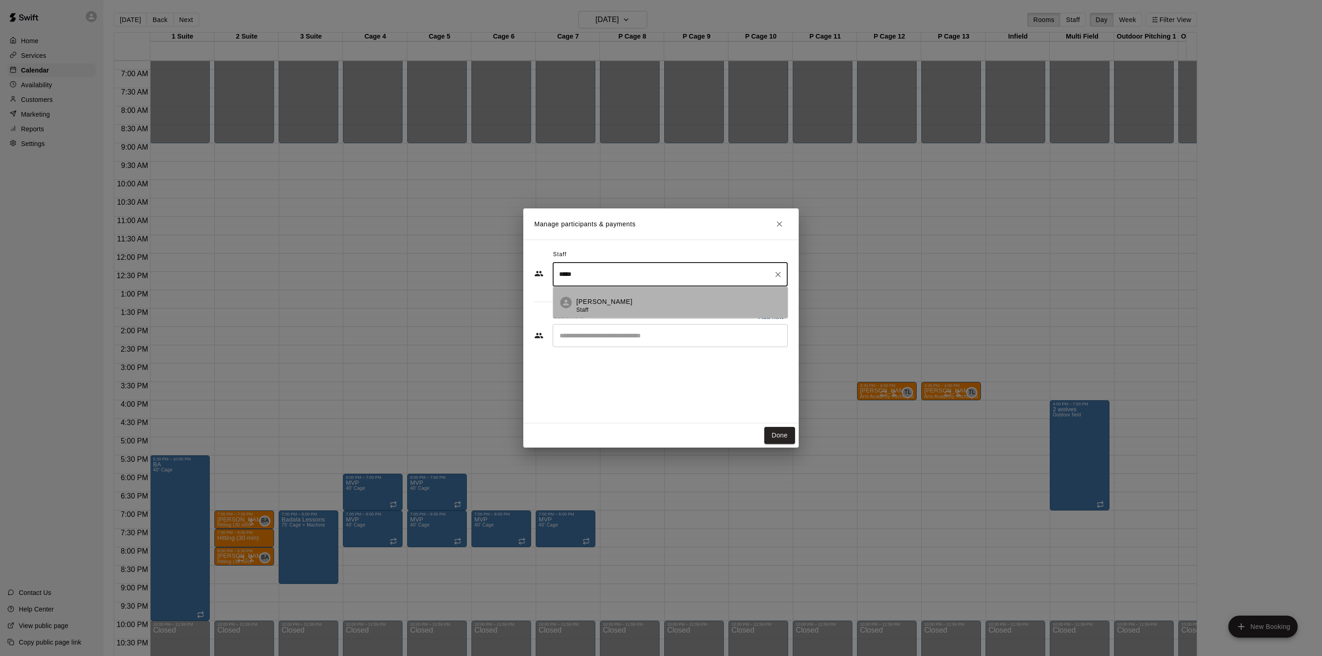
drag, startPoint x: 595, startPoint y: 293, endPoint x: 602, endPoint y: 290, distance: 7.8
click at [595, 291] on li "[PERSON_NAME] Staff" at bounding box center [670, 302] width 235 height 31
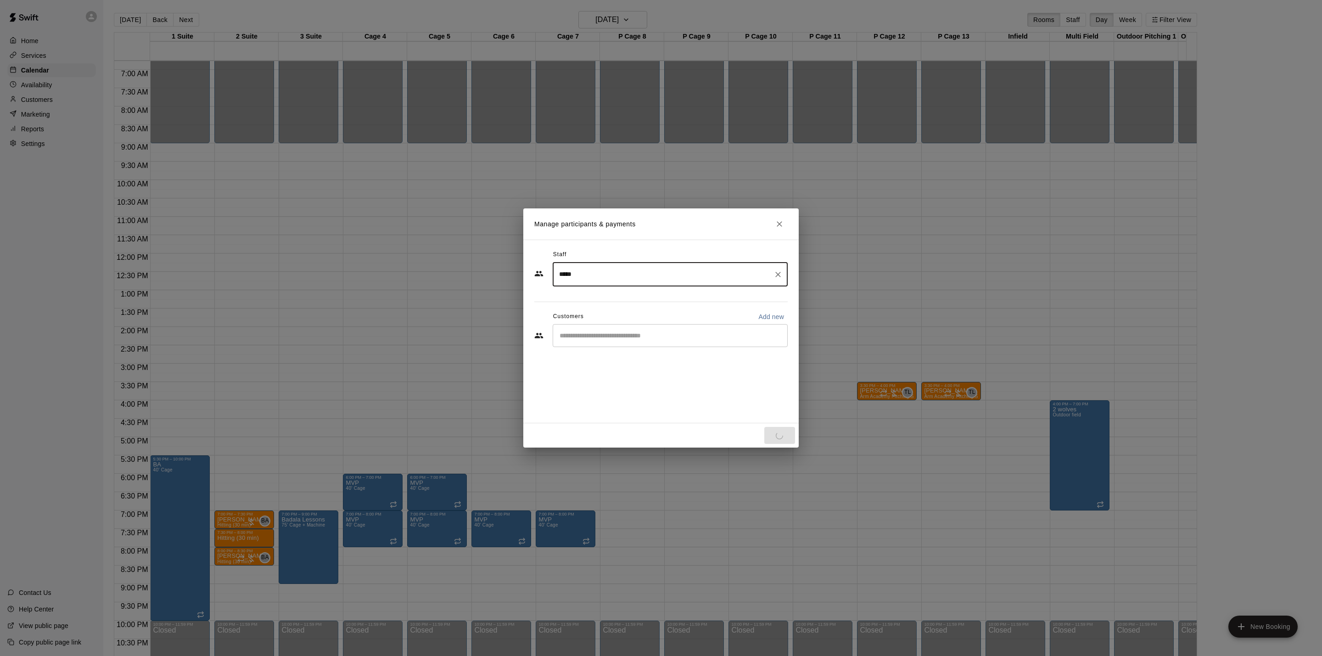
click at [612, 329] on div "​" at bounding box center [670, 335] width 235 height 23
type input "*****"
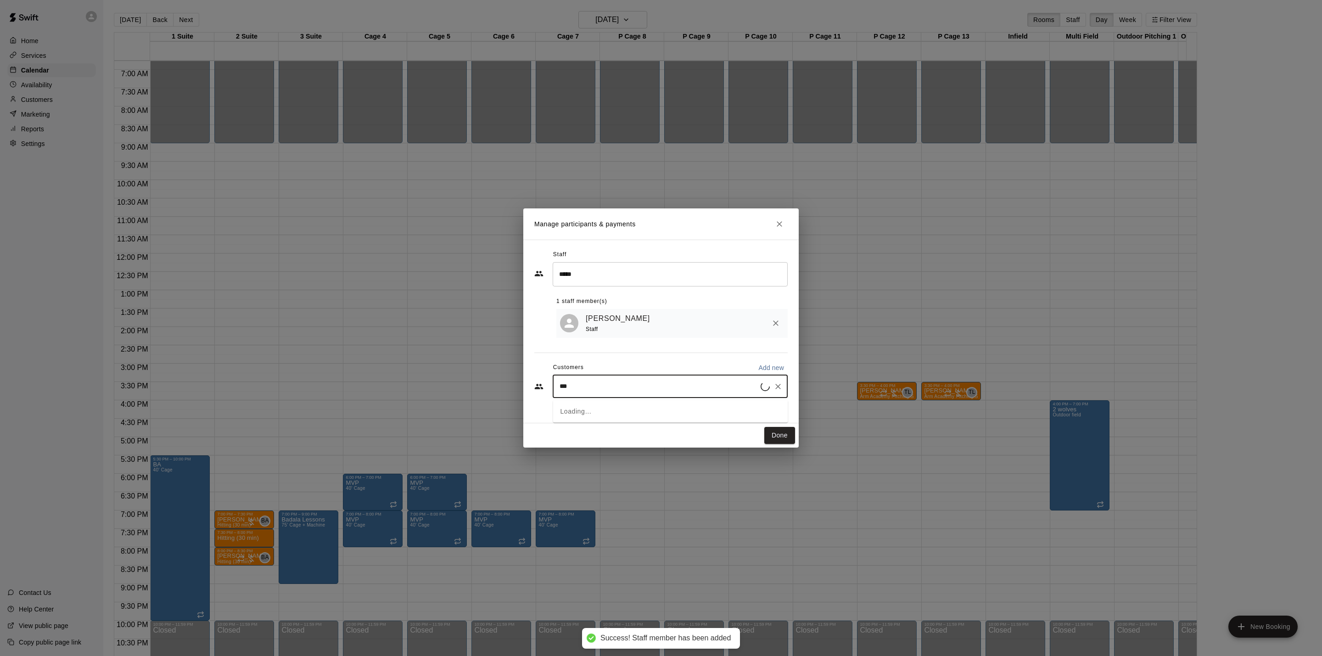
type input "****"
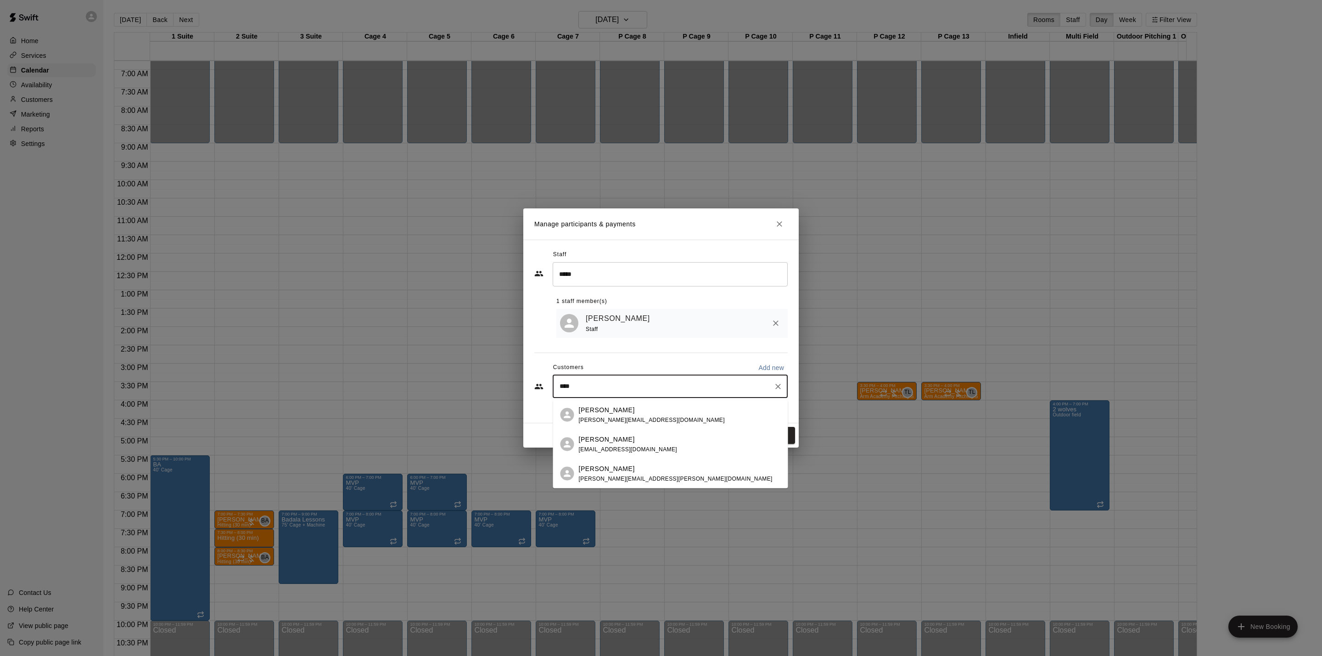
click at [621, 408] on p "[PERSON_NAME]" at bounding box center [607, 410] width 56 height 10
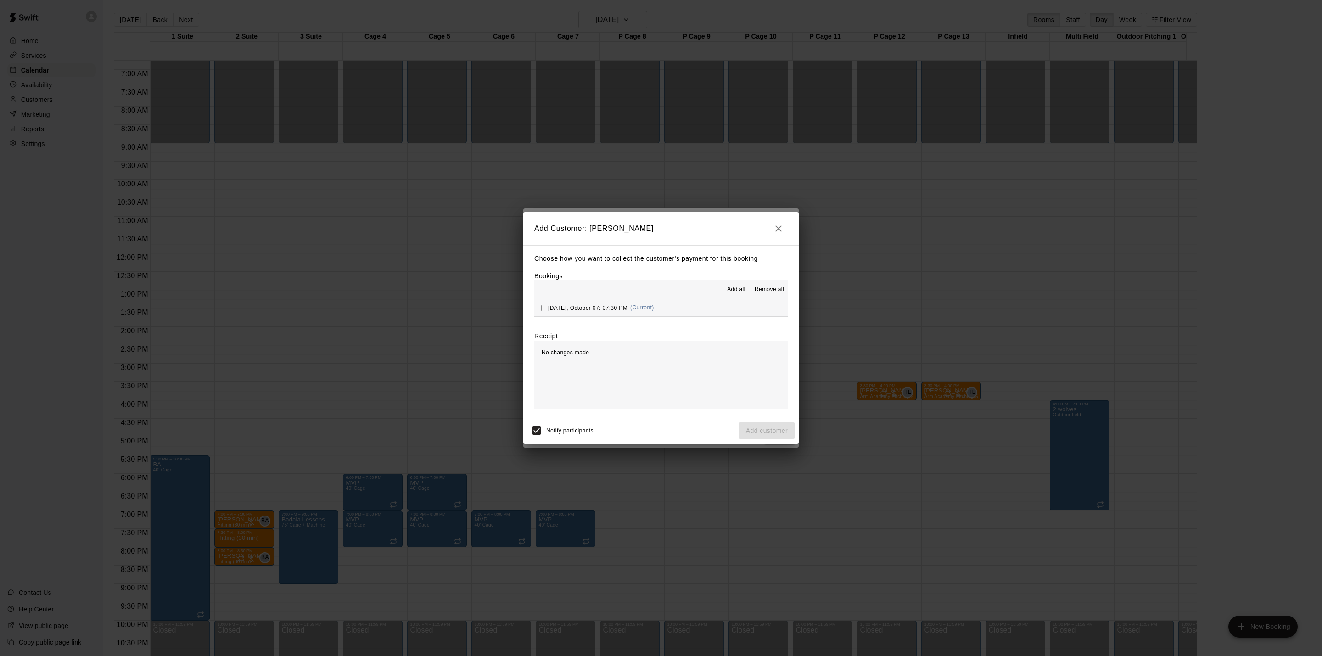
click at [710, 310] on button "[DATE], October 07: 07:30 PM (Current)" at bounding box center [660, 307] width 253 height 17
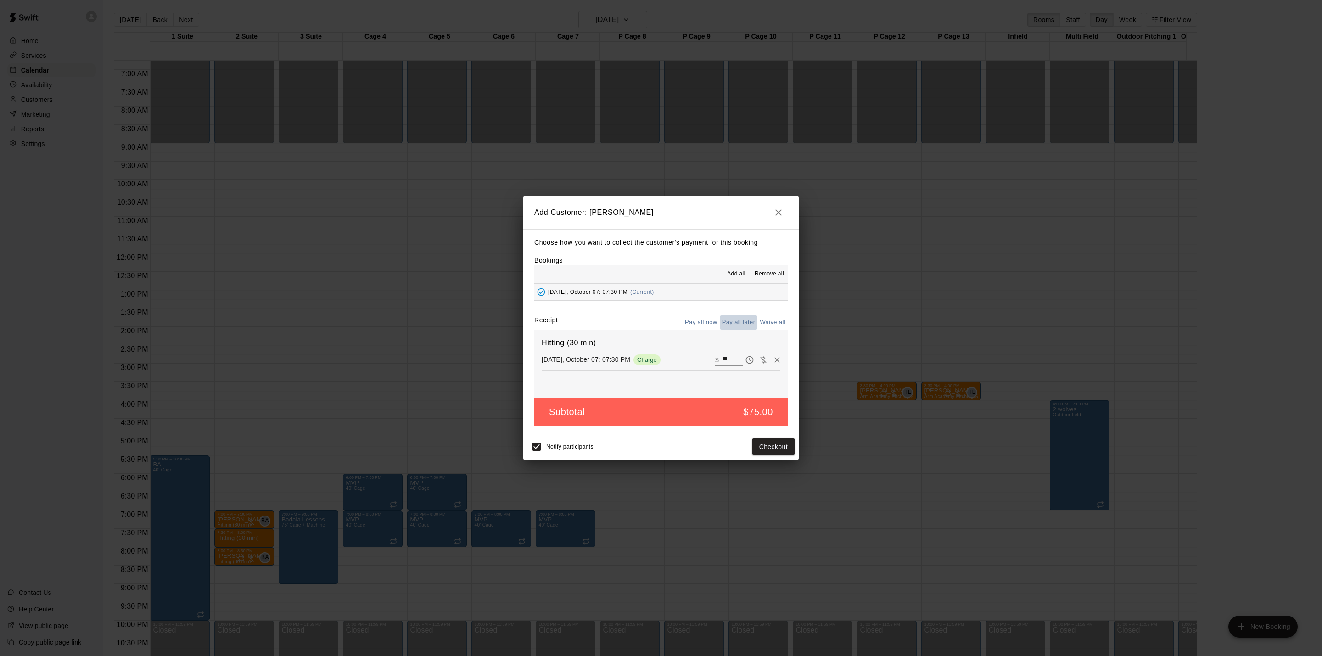
click at [737, 324] on button "Pay all later" at bounding box center [739, 322] width 38 height 14
click at [777, 442] on button "Add customer" at bounding box center [766, 446] width 56 height 17
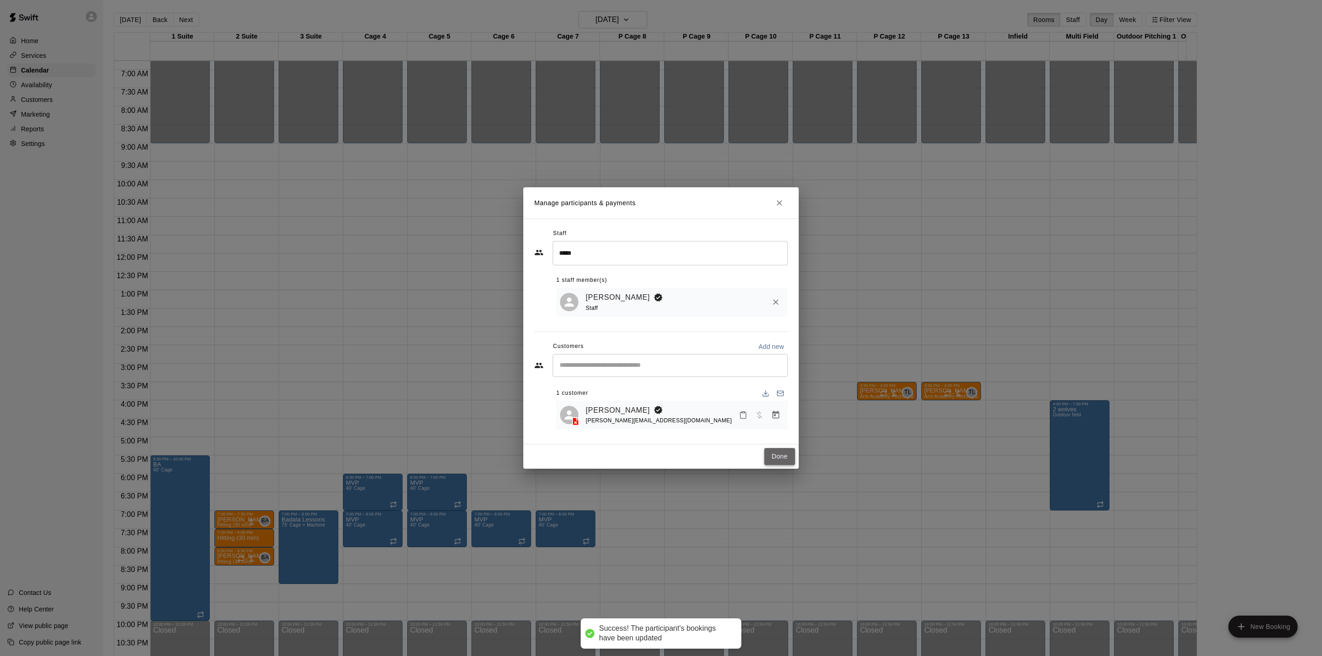
click at [779, 456] on button "Done" at bounding box center [779, 456] width 31 height 17
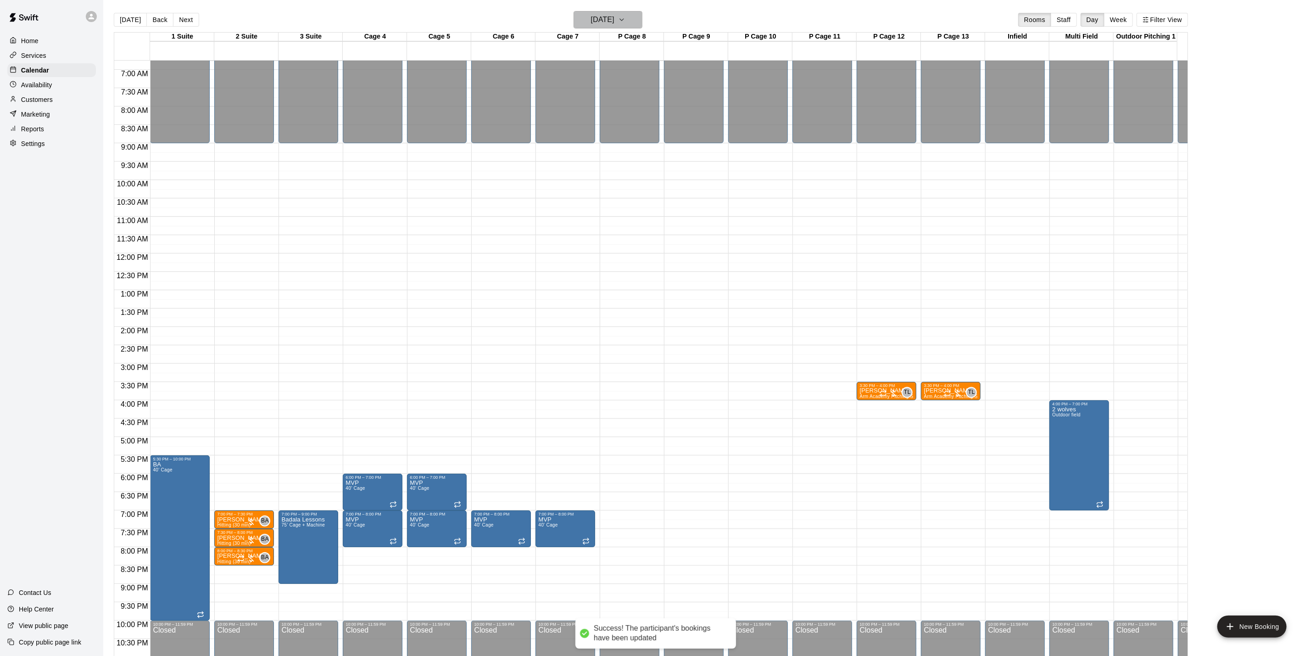
click at [624, 11] on button "[DATE]" at bounding box center [608, 19] width 69 height 17
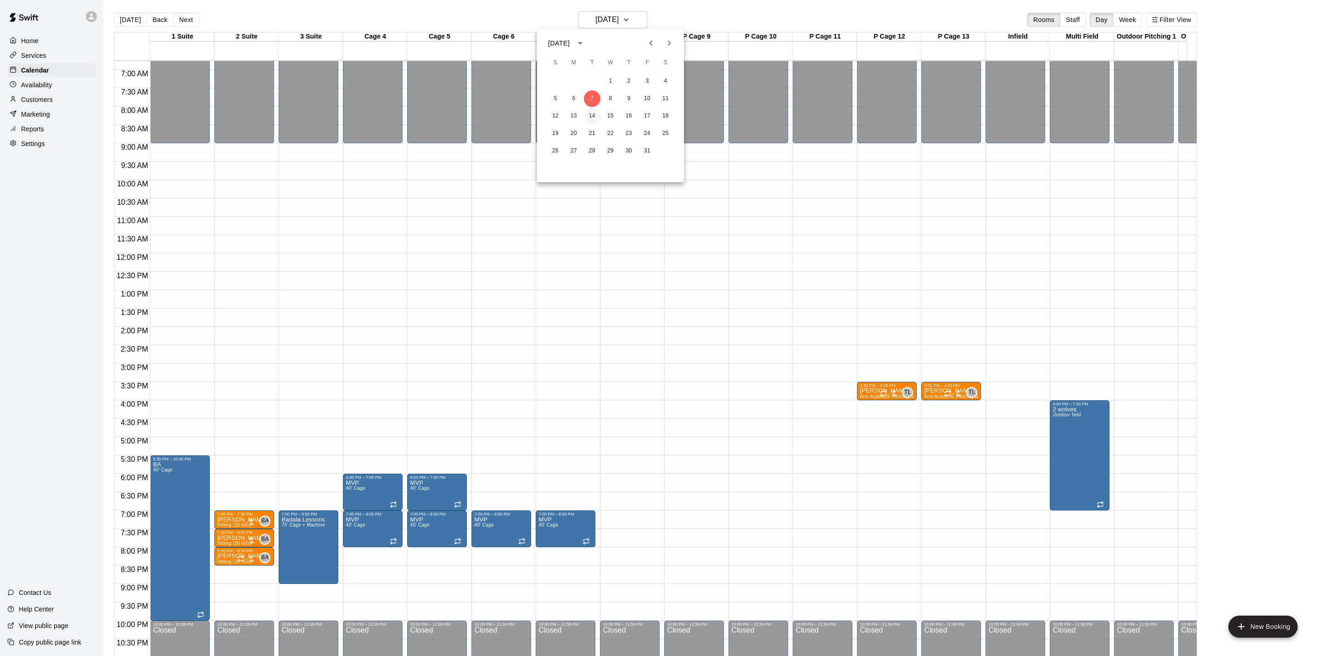
click at [595, 116] on button "14" at bounding box center [592, 116] width 17 height 17
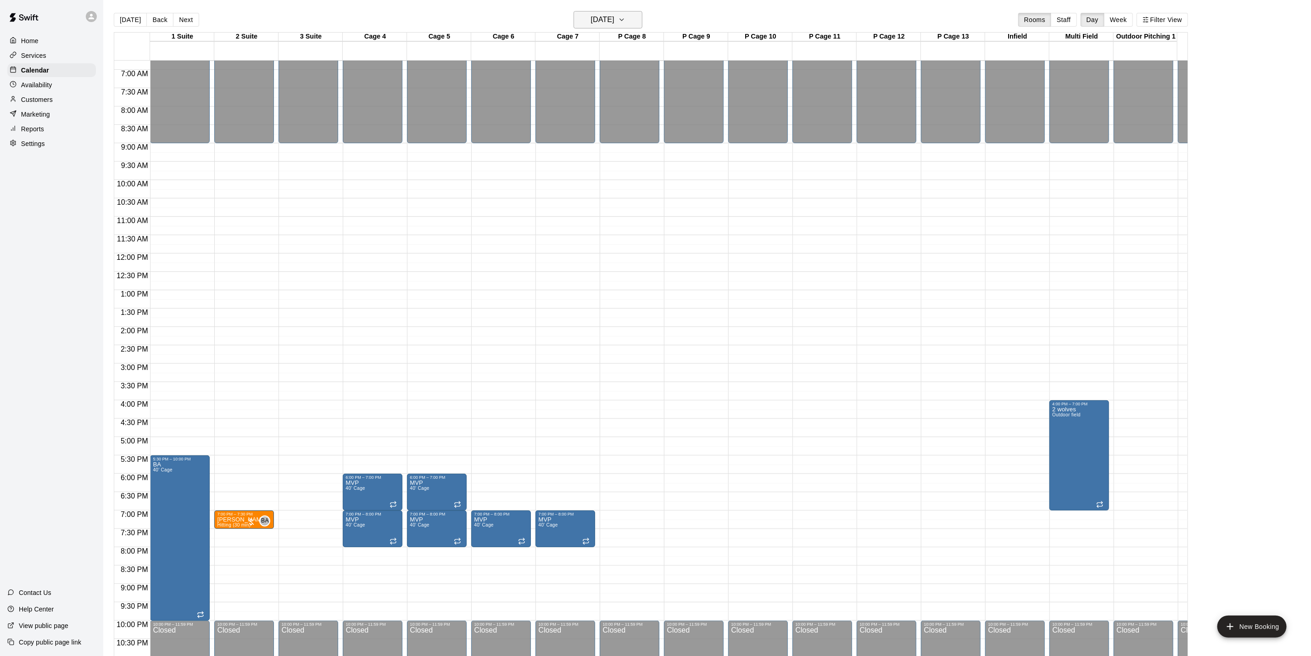
click at [617, 12] on button "[DATE]" at bounding box center [608, 19] width 69 height 17
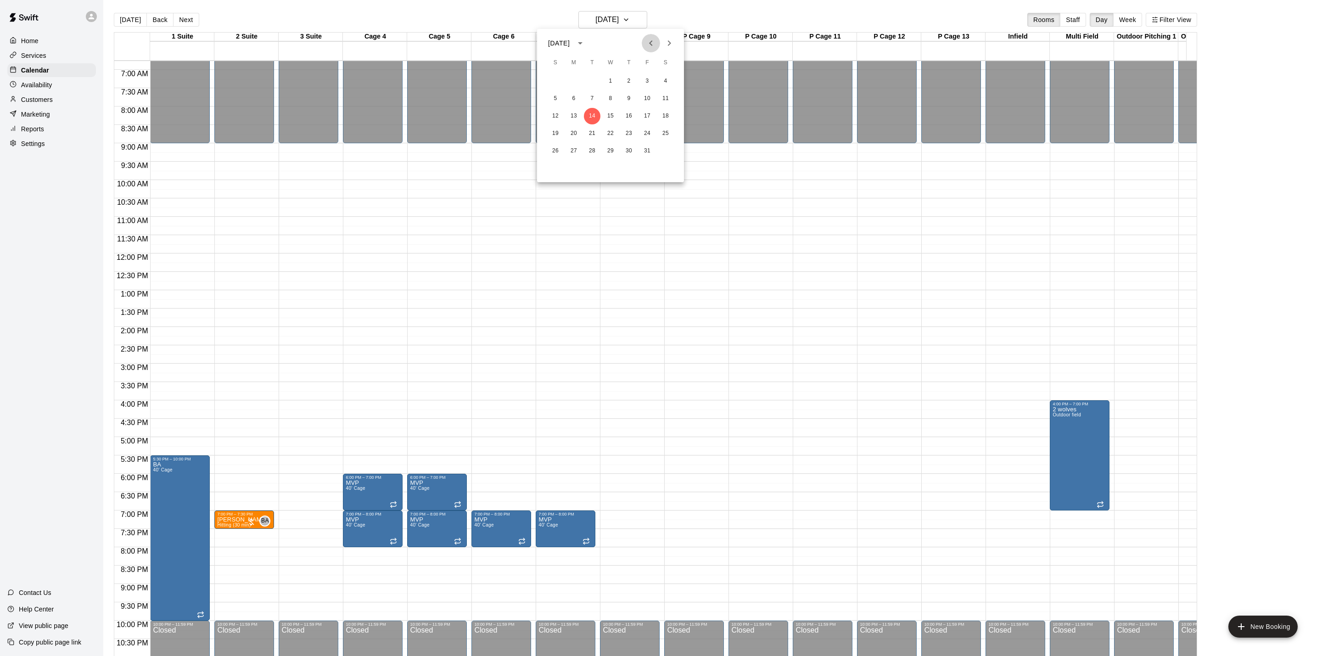
click at [644, 40] on button "Previous month" at bounding box center [651, 43] width 18 height 18
click at [591, 131] on button "23" at bounding box center [592, 133] width 17 height 17
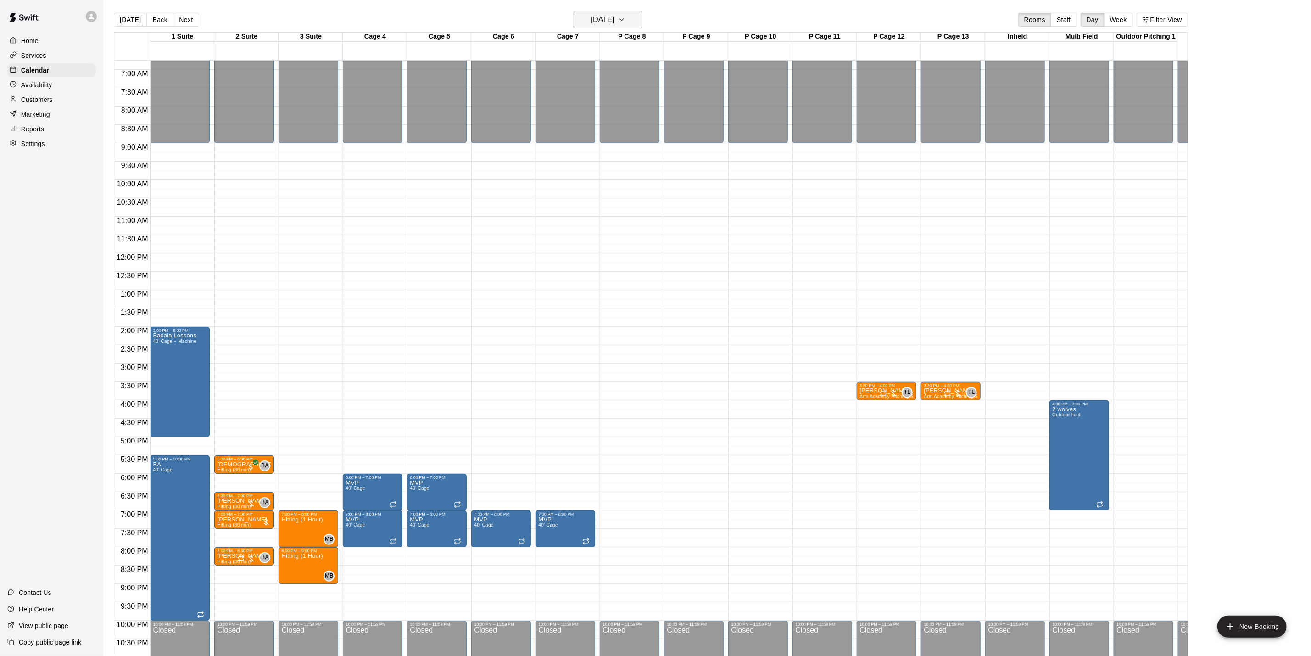
click at [615, 21] on h6 "[DATE]" at bounding box center [602, 19] width 23 height 13
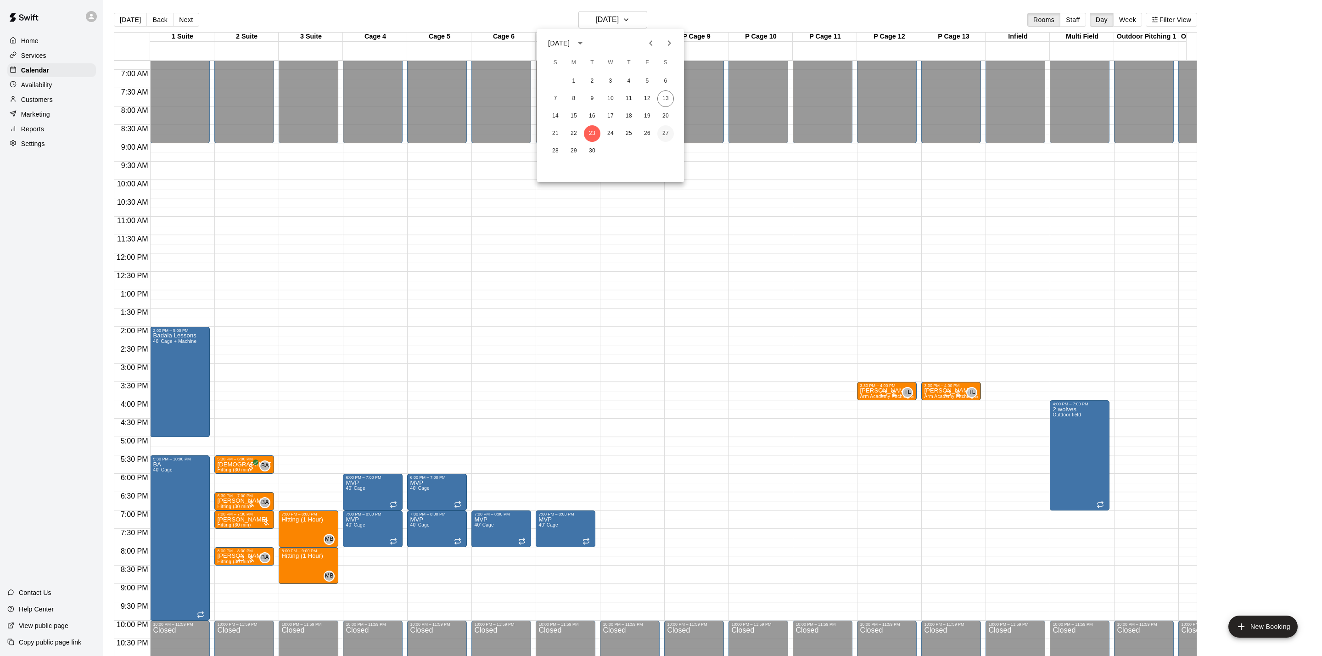
click at [664, 131] on button "27" at bounding box center [665, 133] width 17 height 17
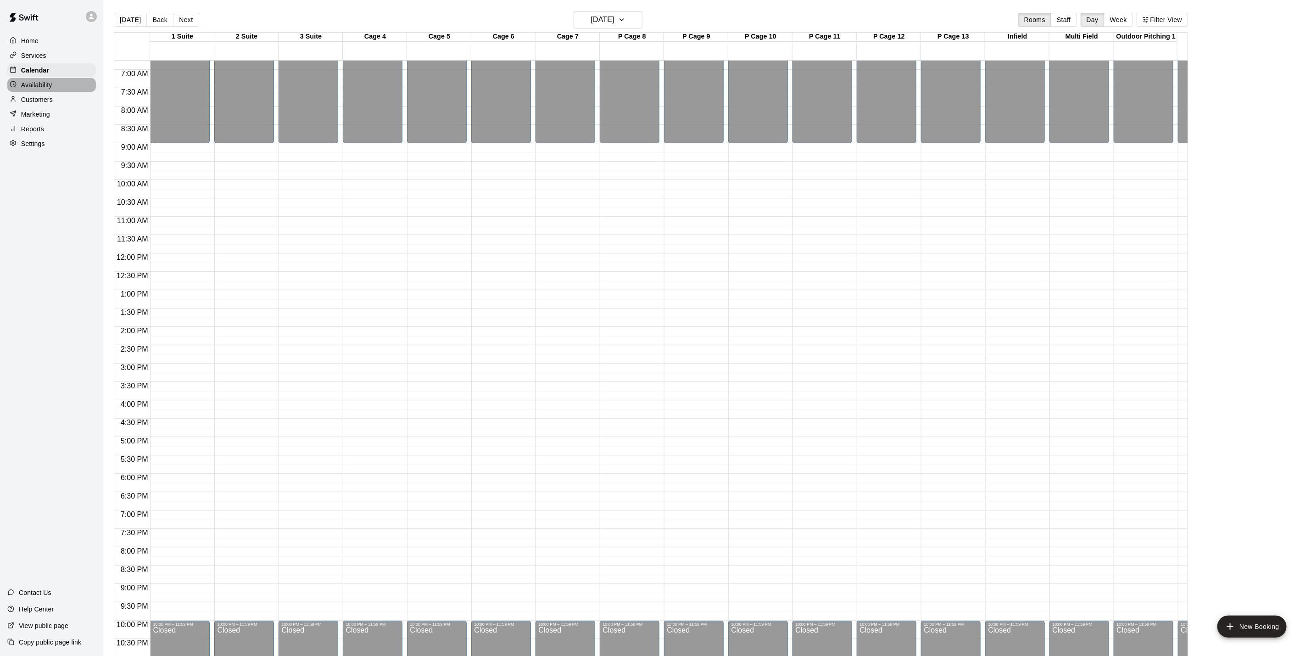
click at [47, 86] on p "Availability" at bounding box center [36, 84] width 31 height 9
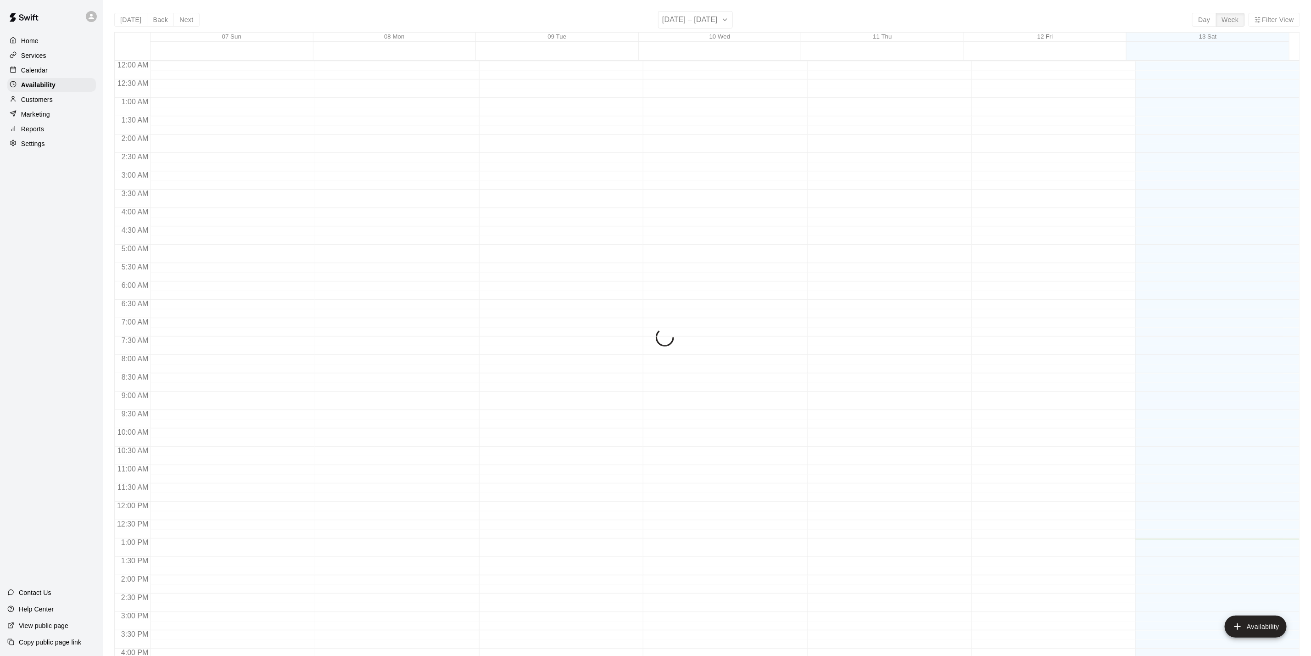
scroll to position [276, 0]
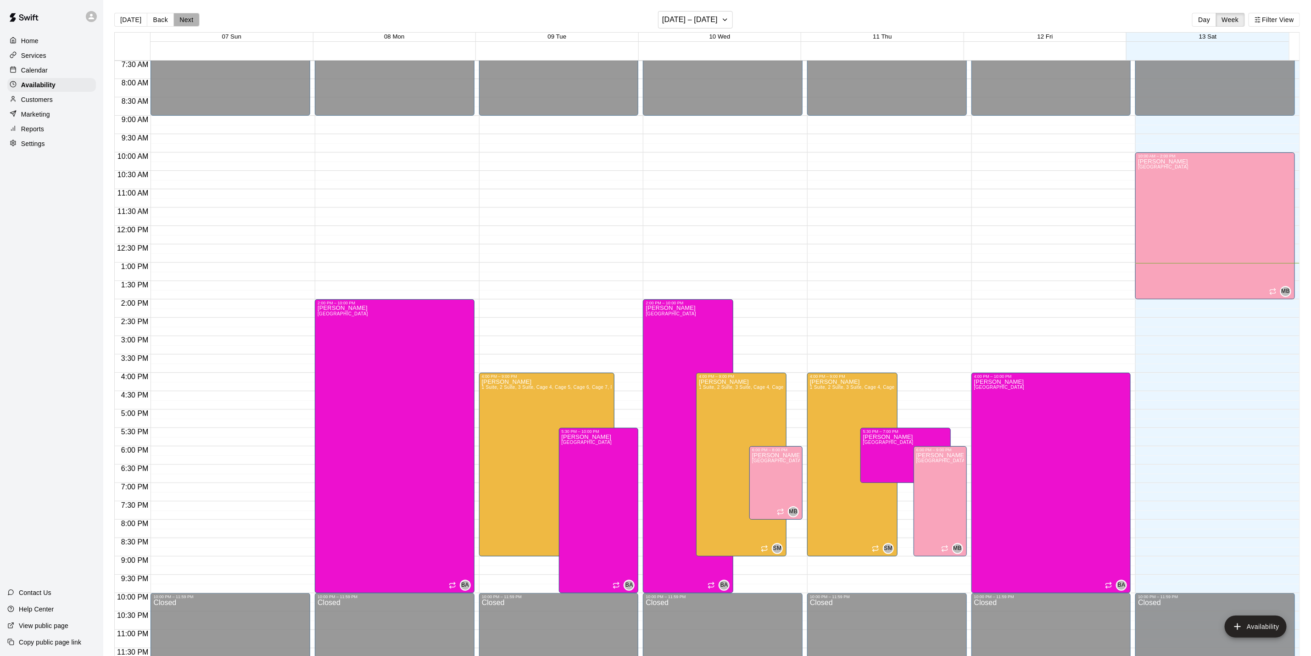
click at [186, 18] on button "Next" at bounding box center [186, 20] width 26 height 14
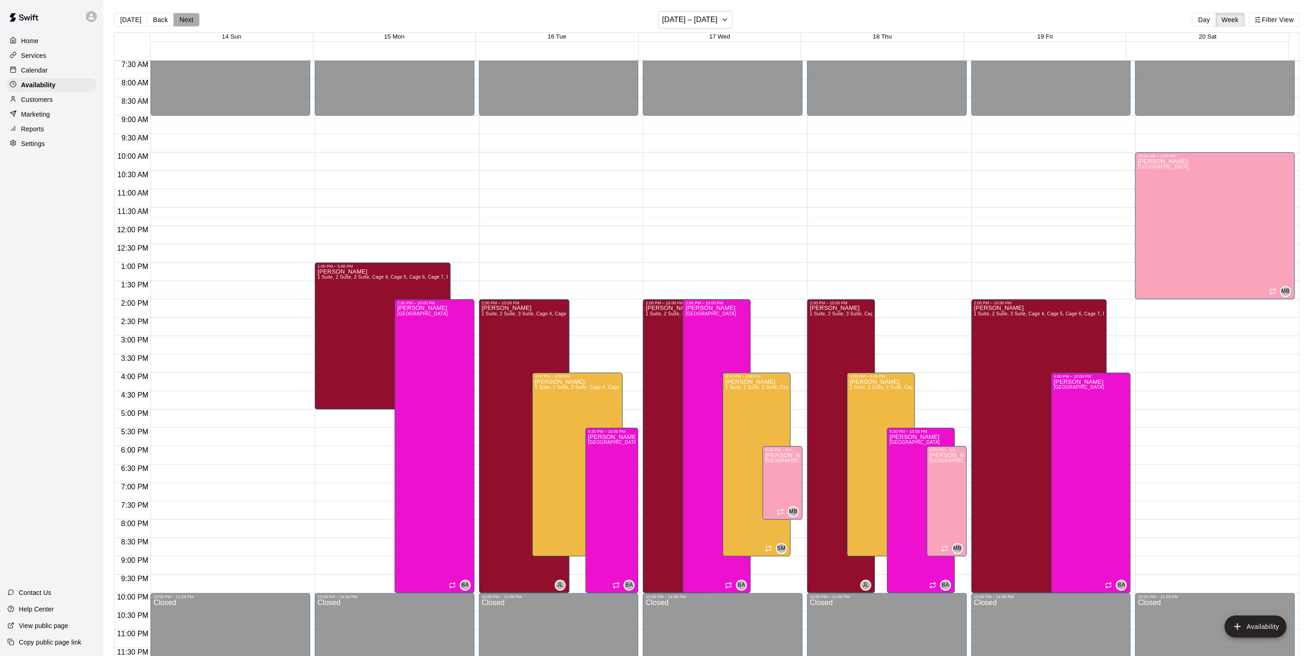
click at [190, 18] on button "Next" at bounding box center [186, 20] width 26 height 14
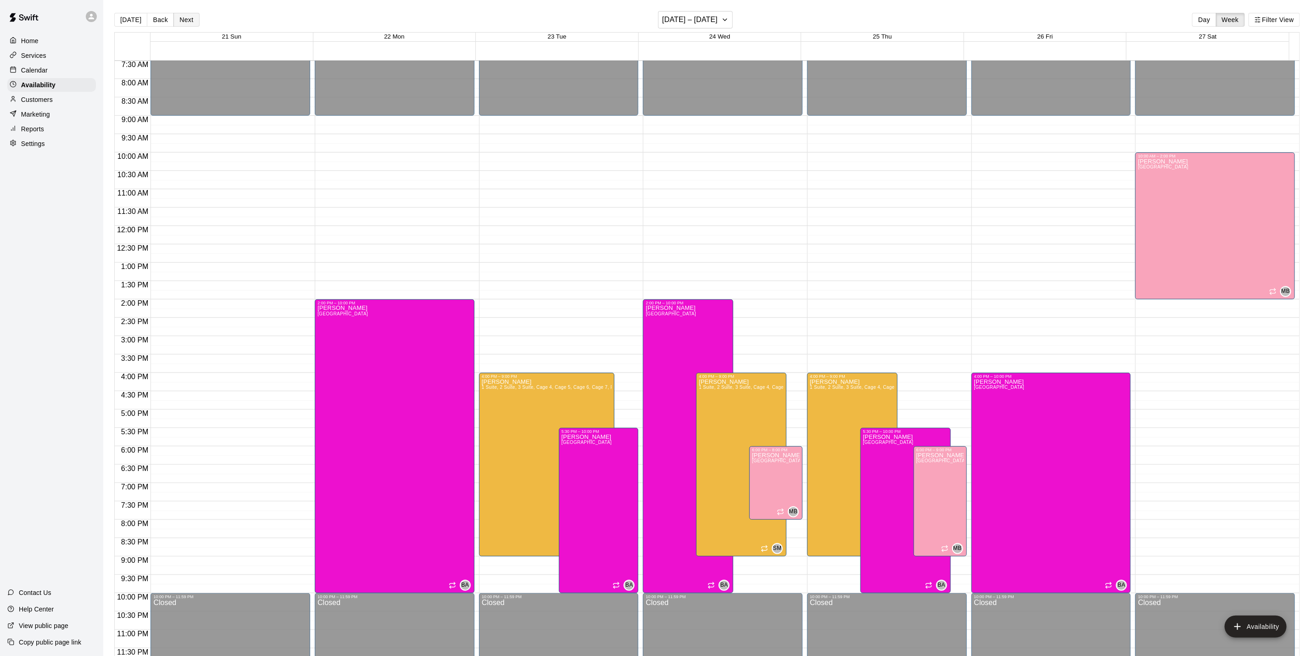
click at [189, 19] on button "Next" at bounding box center [186, 20] width 26 height 14
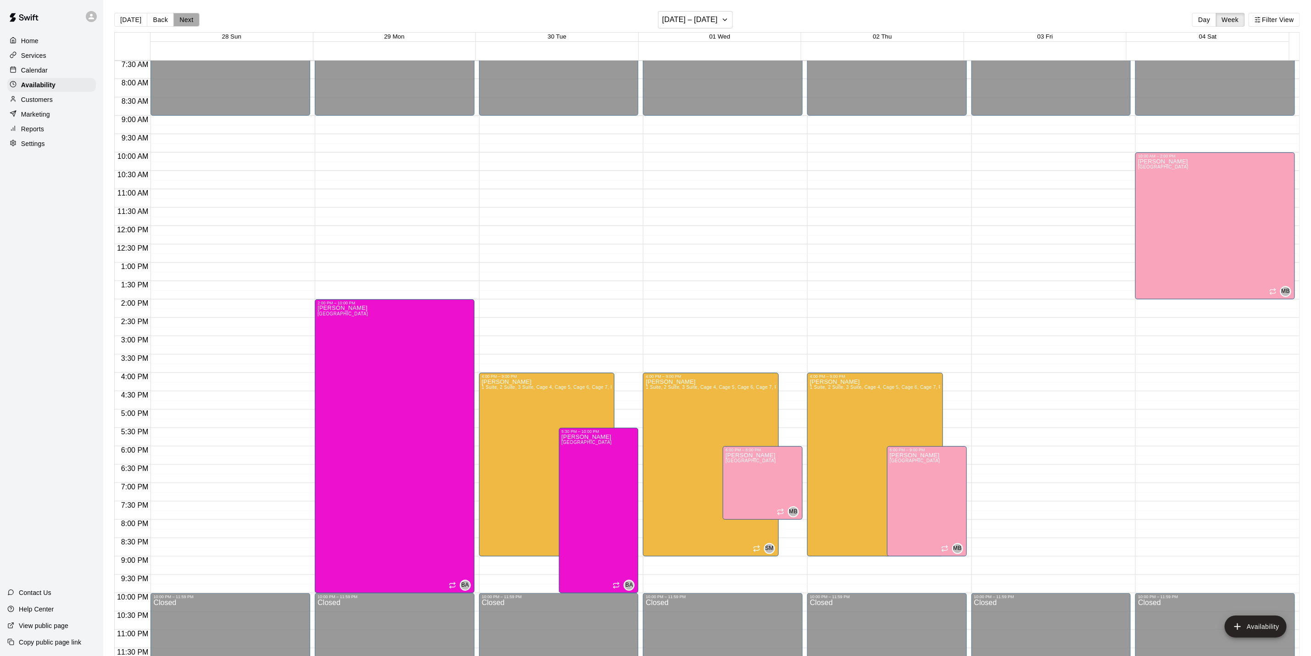
click at [189, 19] on button "Next" at bounding box center [186, 20] width 26 height 14
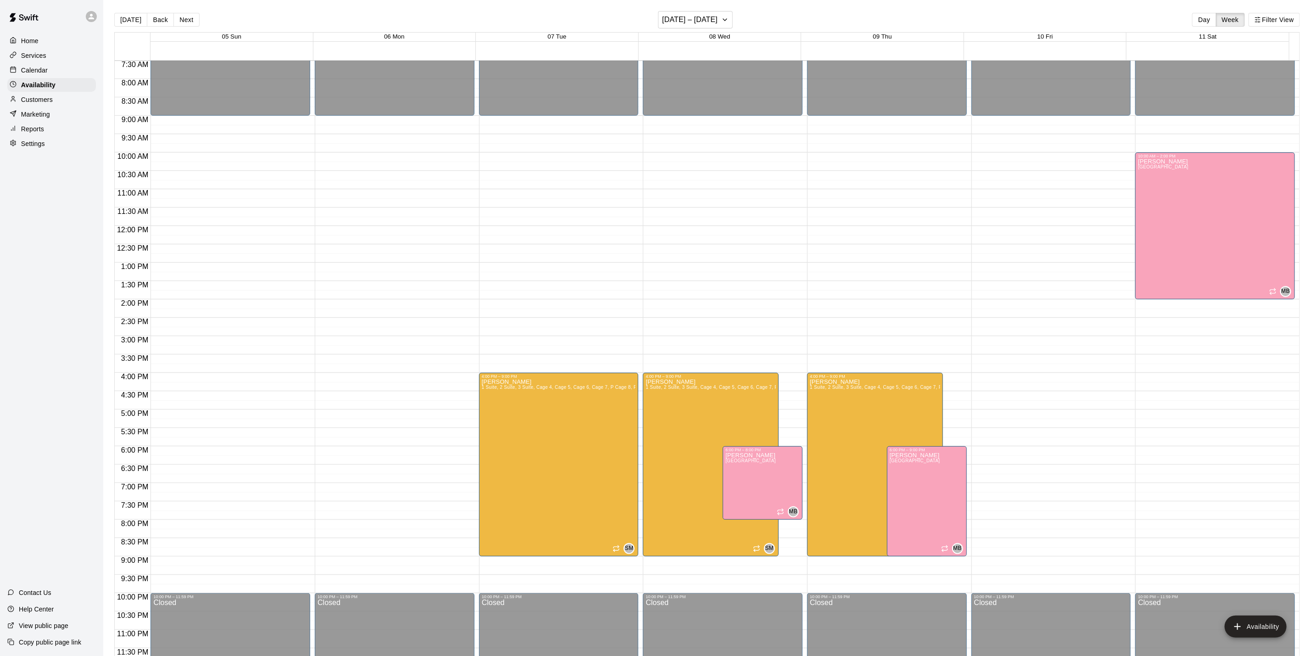
click at [201, 21] on div "[DATE] Back Next [DATE] – [DATE] Day Week Filter View" at bounding box center [707, 21] width 1186 height 21
click at [160, 17] on button "Back" at bounding box center [160, 20] width 27 height 14
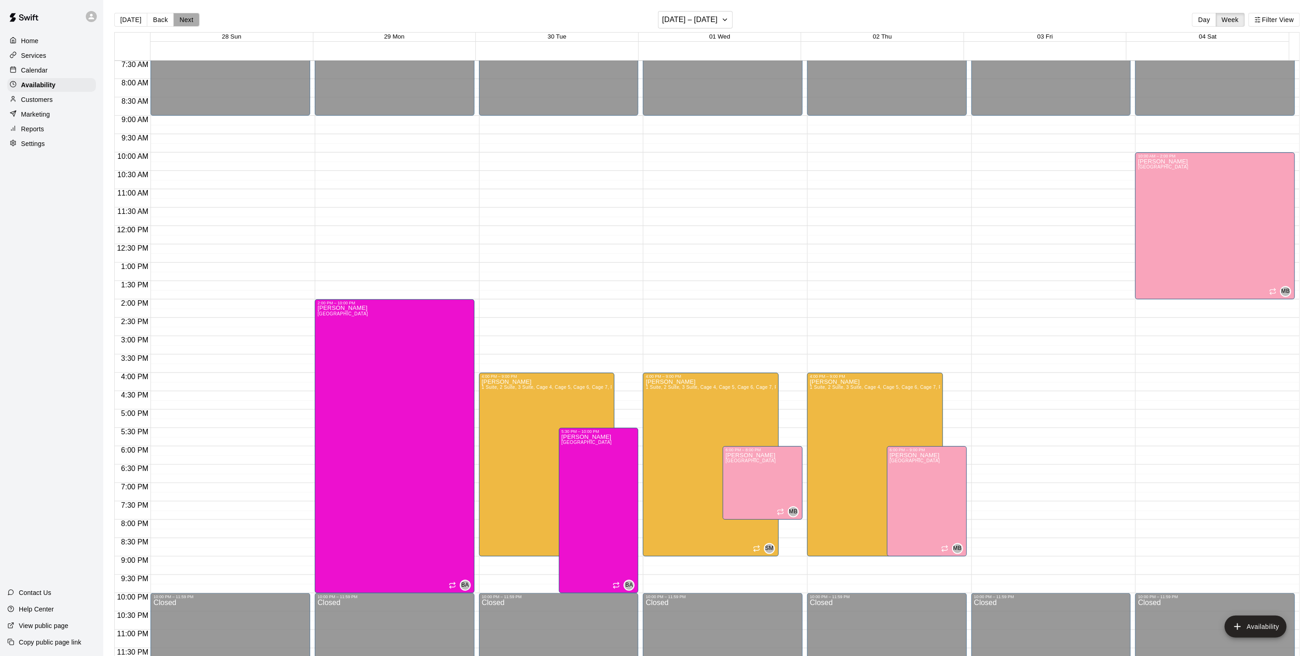
click at [193, 20] on button "Next" at bounding box center [186, 20] width 26 height 14
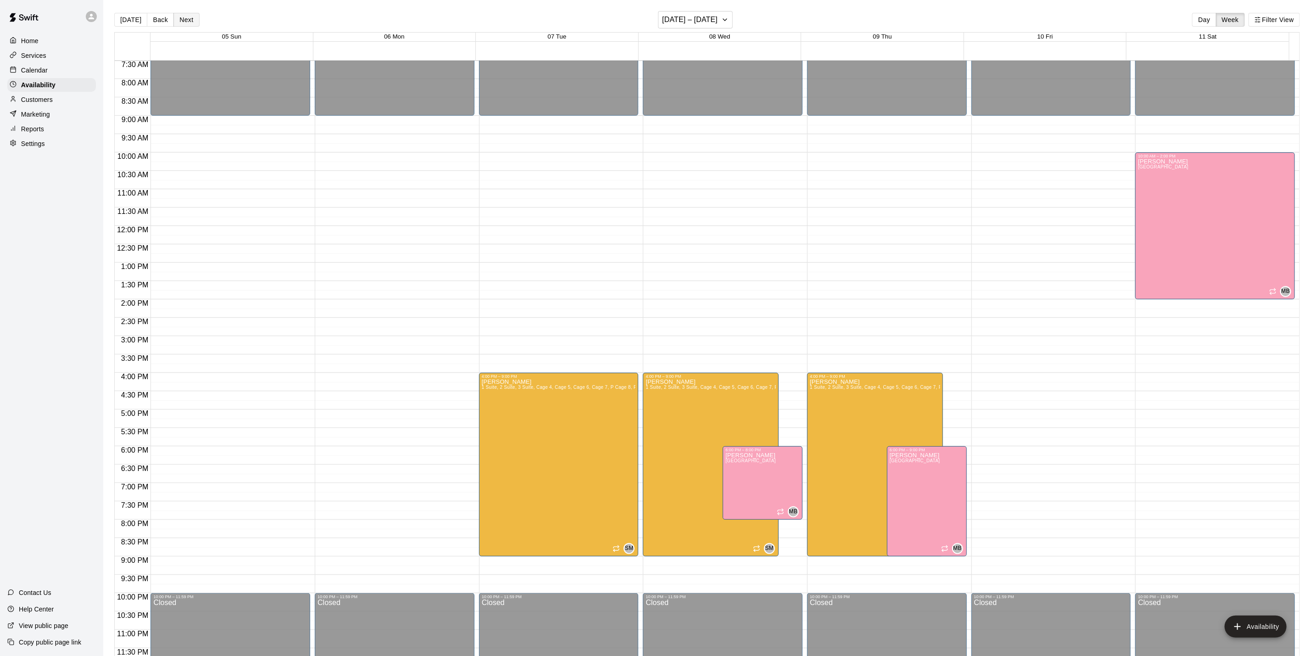
click at [193, 21] on button "Next" at bounding box center [186, 20] width 26 height 14
click at [161, 21] on button "Back" at bounding box center [160, 20] width 27 height 14
click at [161, 19] on button "Back" at bounding box center [160, 20] width 27 height 14
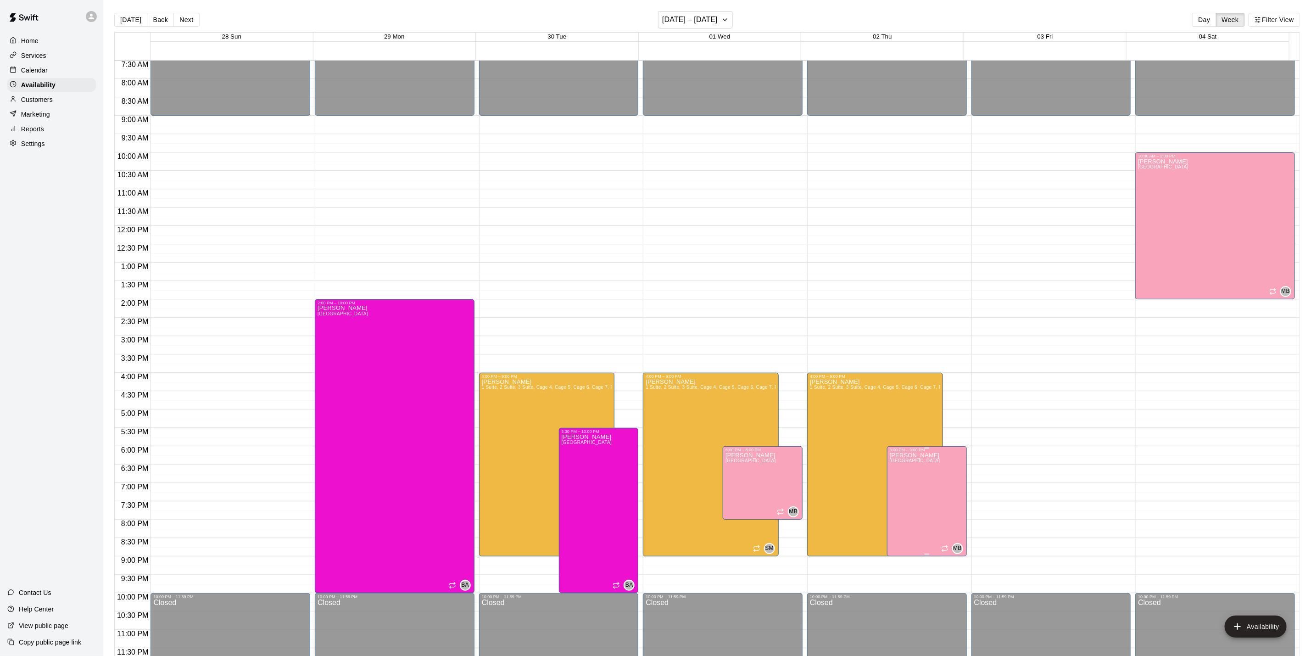
scroll to position [14, 0]
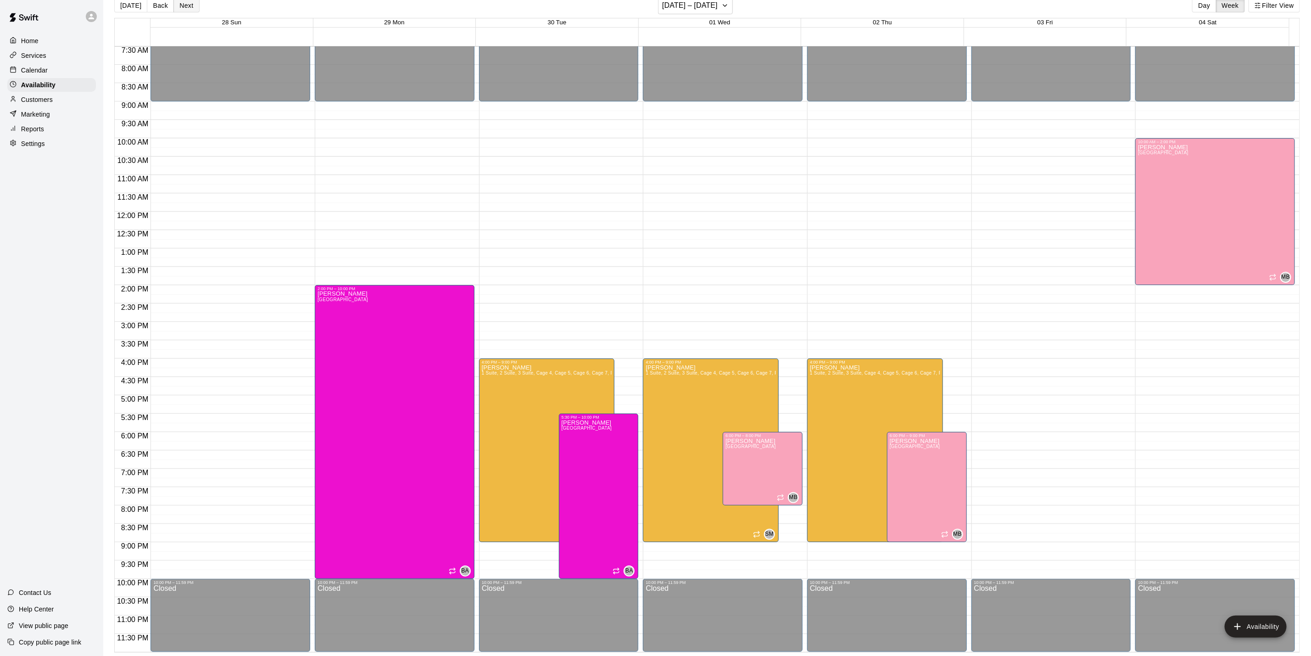
click at [189, 7] on button "Next" at bounding box center [186, 6] width 26 height 14
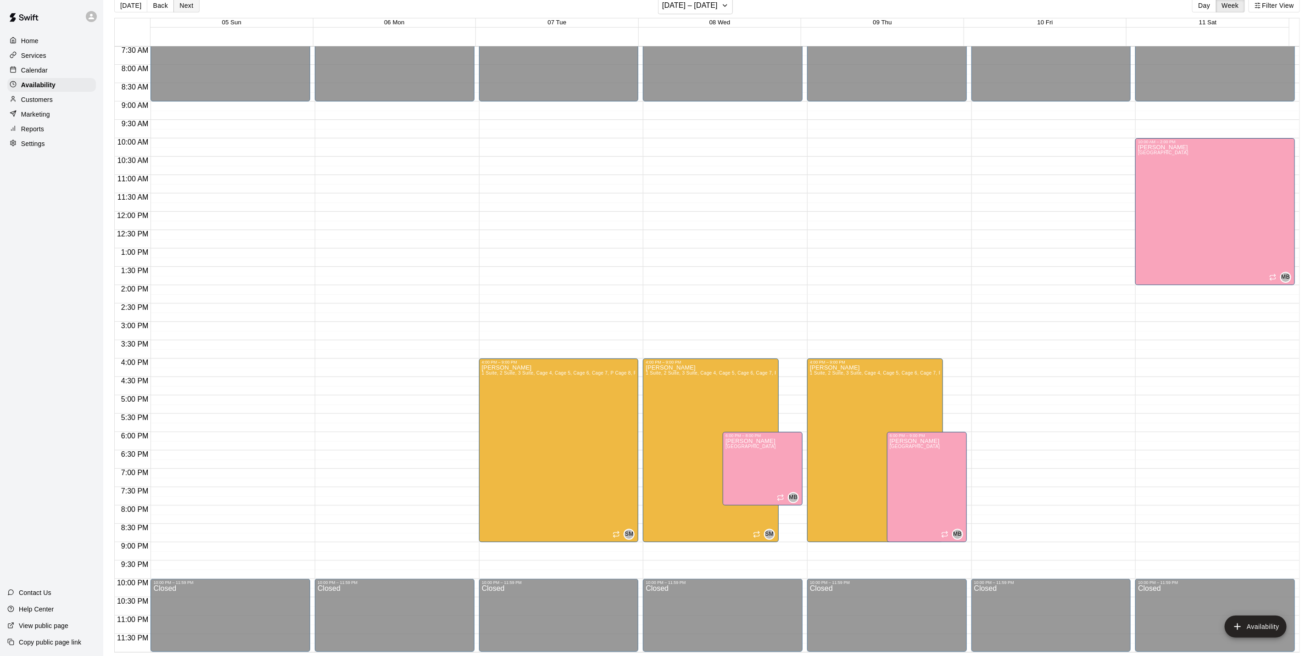
click at [189, 7] on button "Next" at bounding box center [186, 6] width 26 height 14
click at [167, 6] on button "Back" at bounding box center [160, 6] width 27 height 14
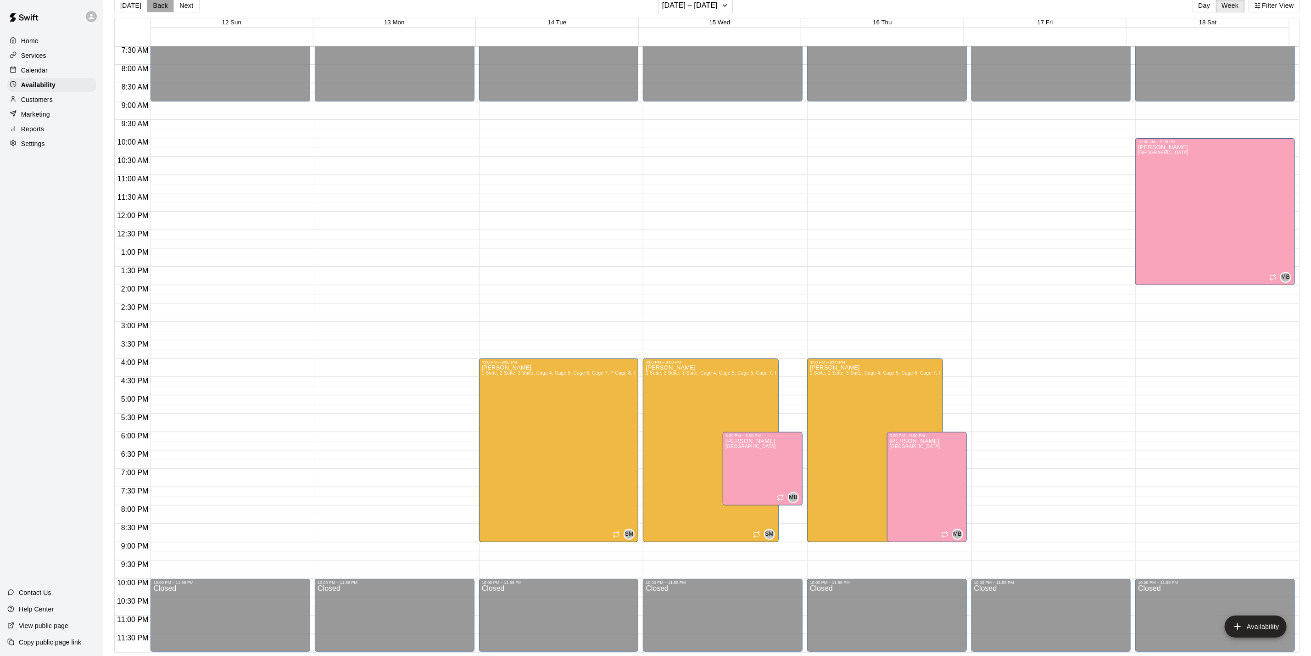
click at [167, 6] on button "Back" at bounding box center [160, 6] width 27 height 14
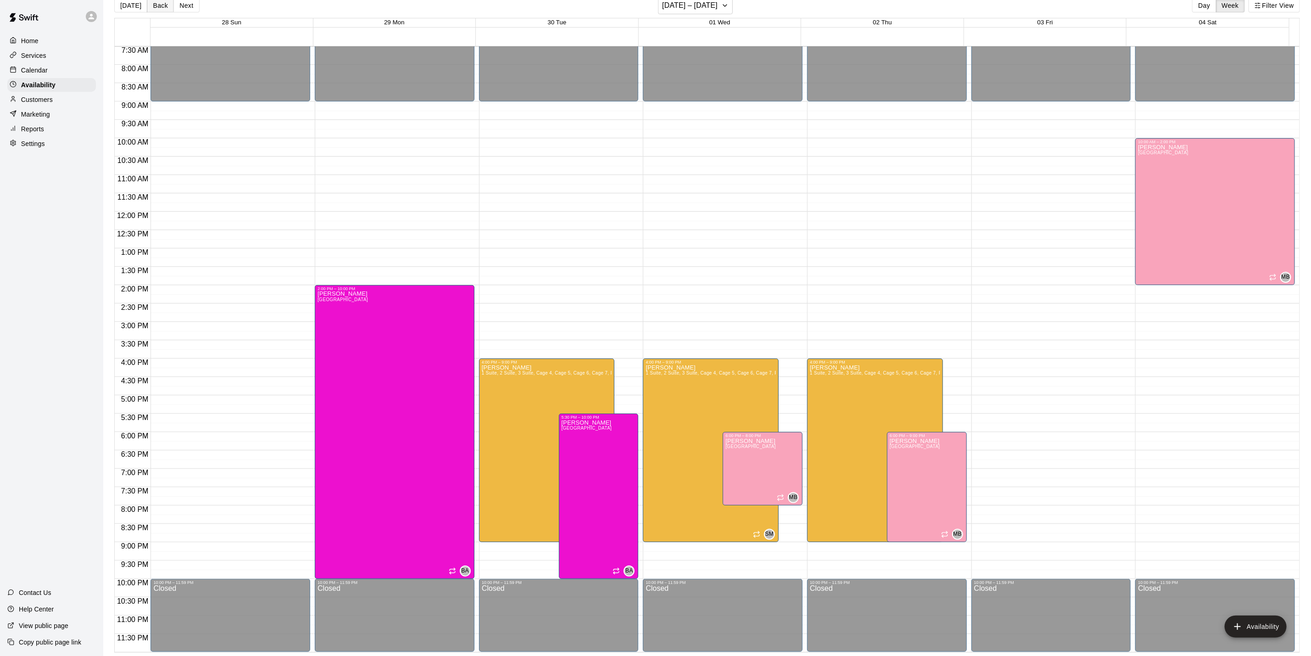
click at [167, 6] on button "Back" at bounding box center [160, 6] width 27 height 14
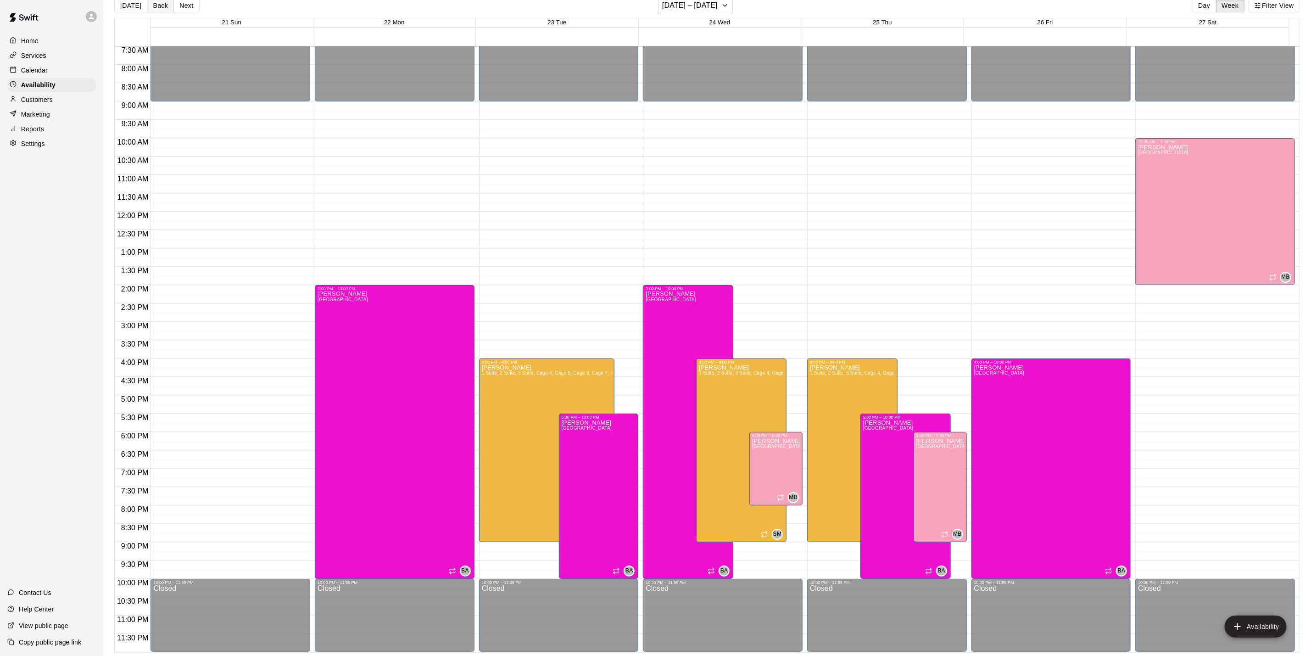
click at [167, 6] on button "Back" at bounding box center [160, 6] width 27 height 14
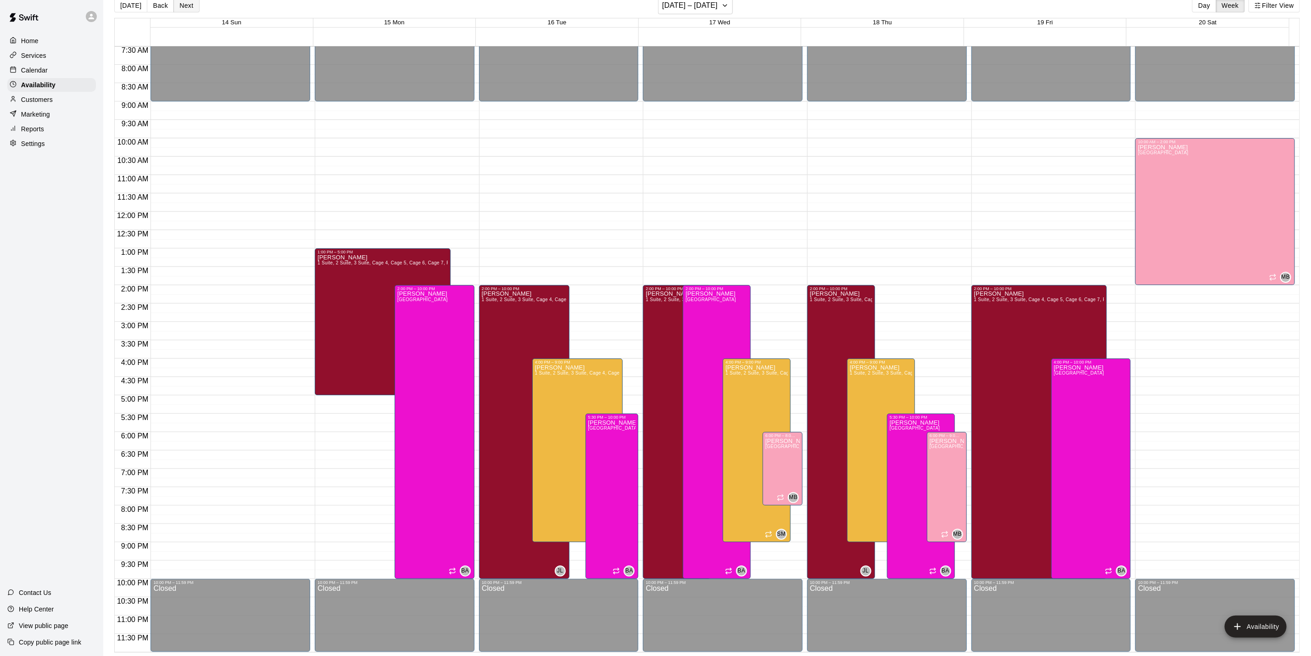
click at [179, 11] on button "Next" at bounding box center [186, 6] width 26 height 14
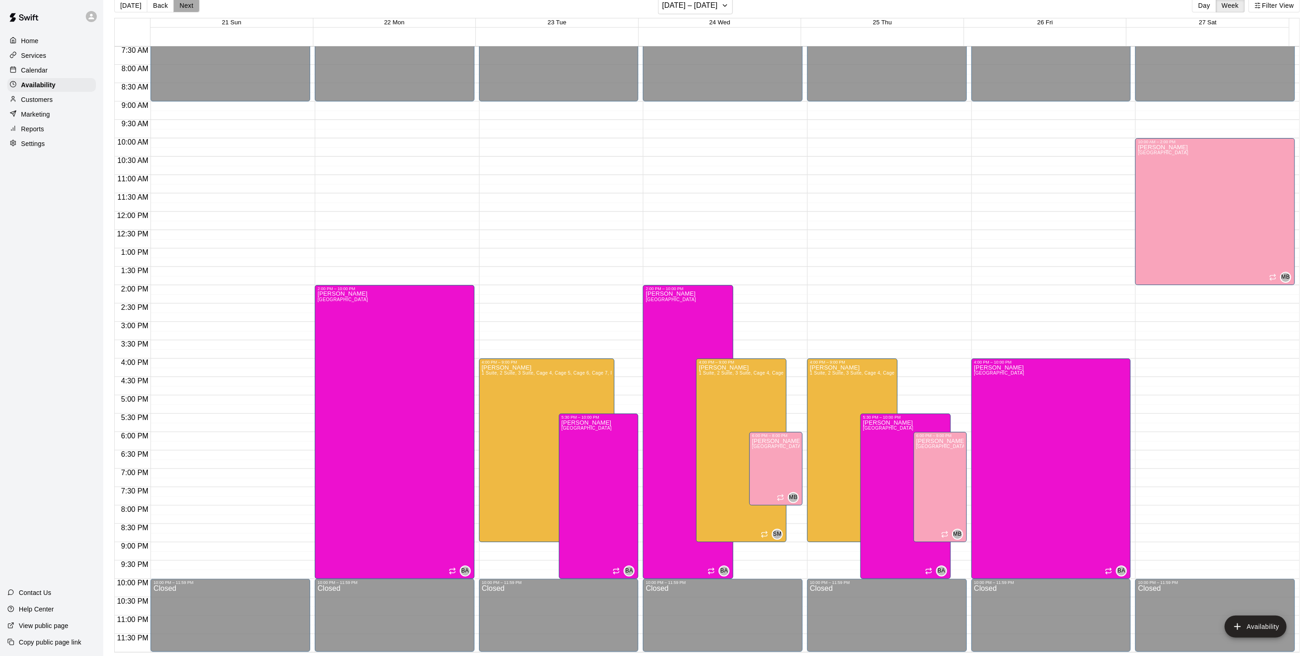
click at [179, 11] on button "Next" at bounding box center [186, 6] width 26 height 14
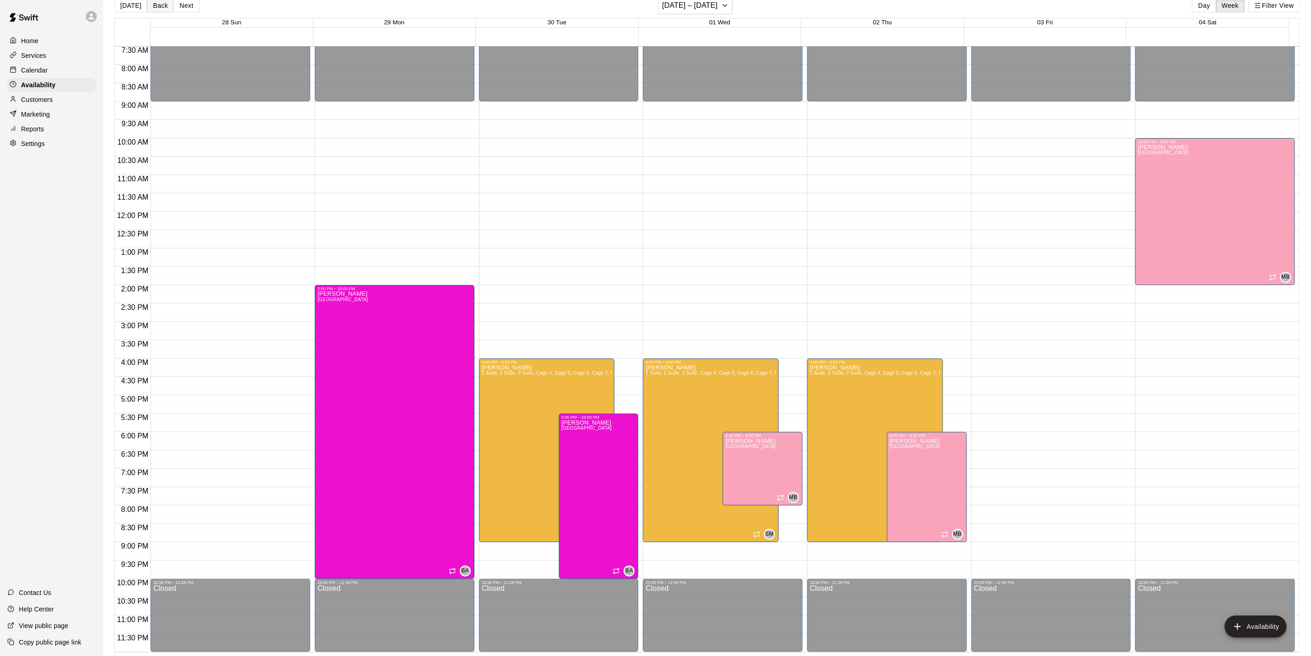
click at [159, 6] on button "Back" at bounding box center [160, 6] width 27 height 14
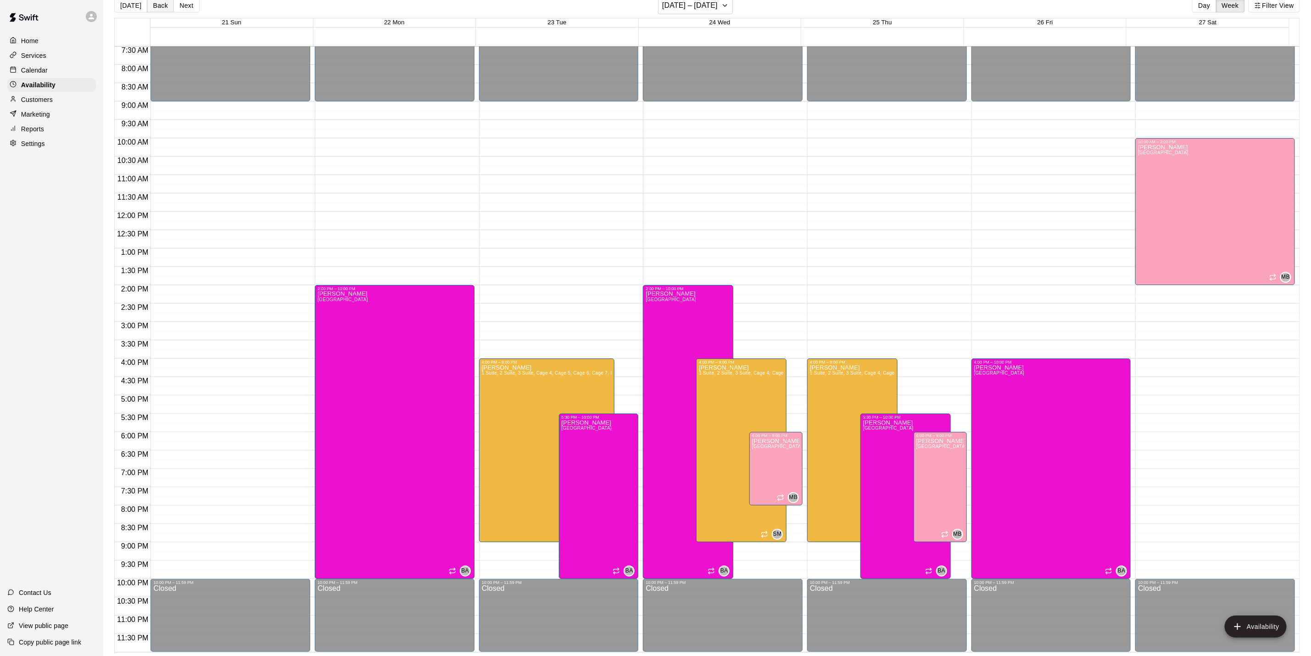
click at [159, 6] on button "Back" at bounding box center [160, 6] width 27 height 14
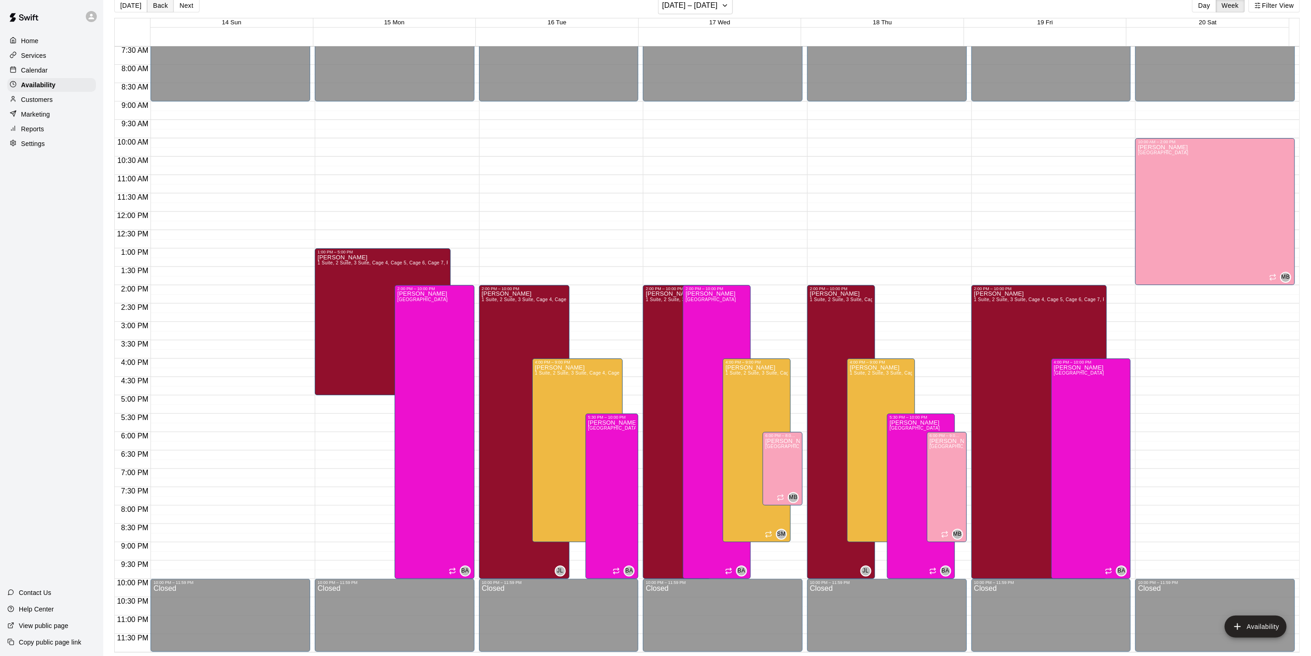
click at [159, 6] on button "Back" at bounding box center [160, 6] width 27 height 14
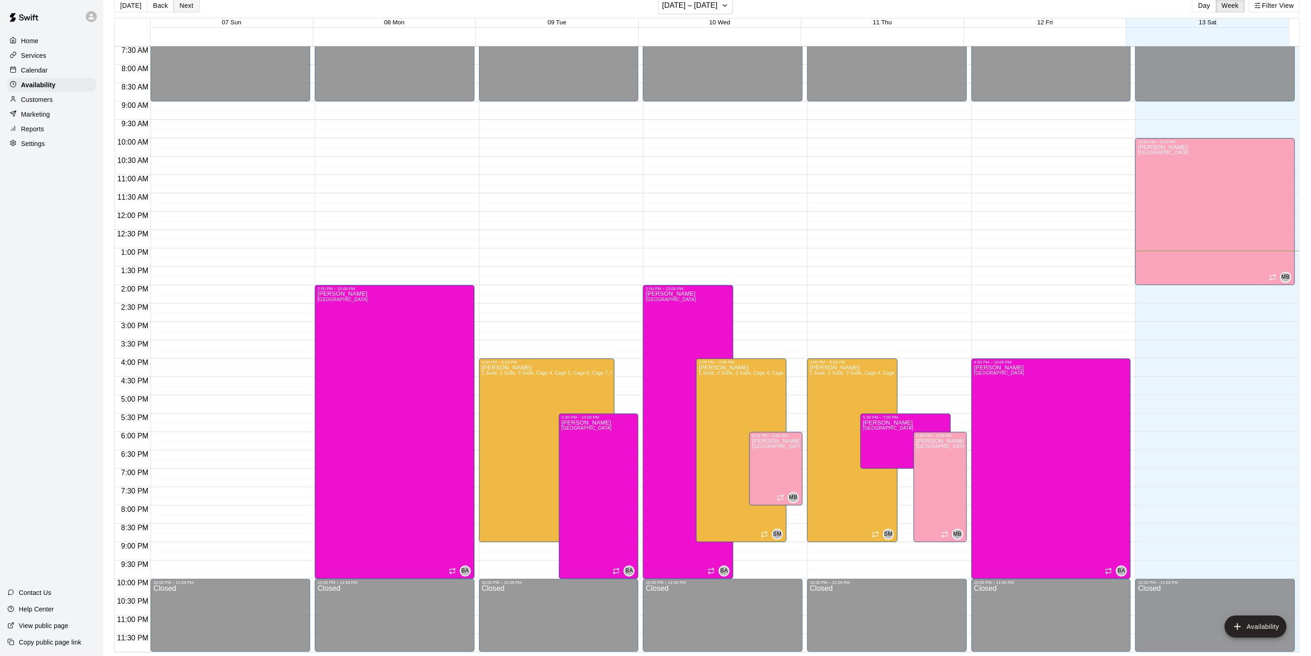
click at [186, 6] on button "Next" at bounding box center [186, 6] width 26 height 14
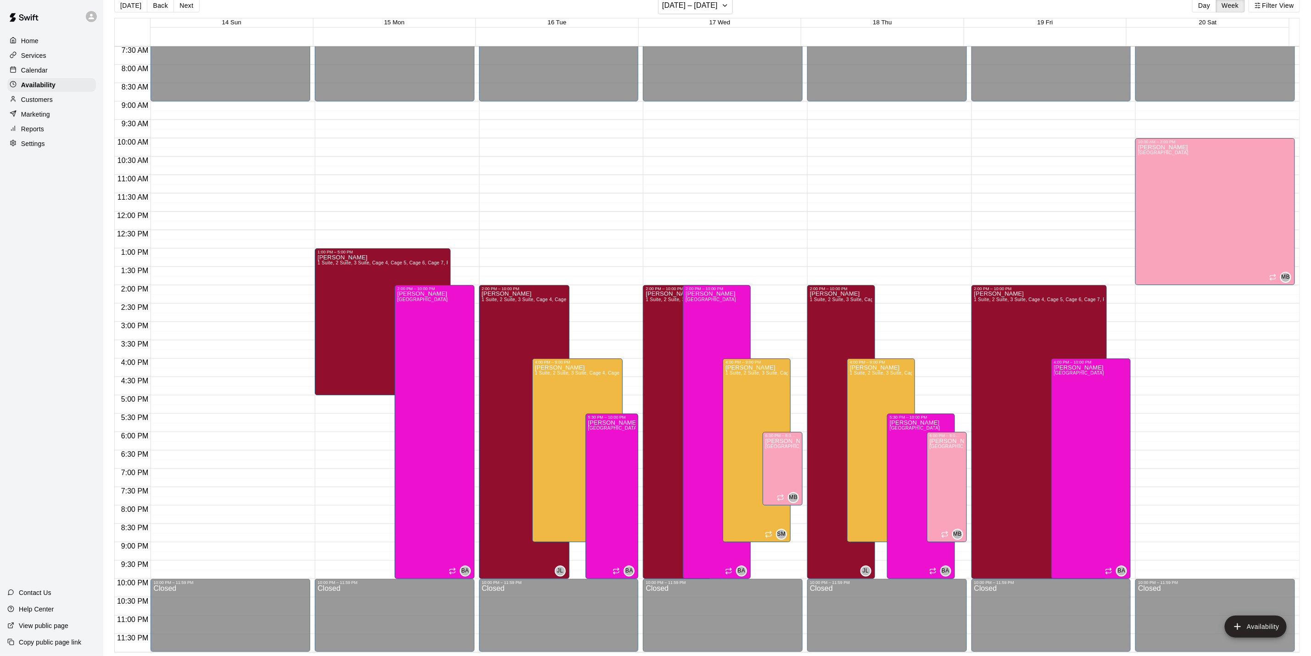
click at [50, 76] on div "Calendar" at bounding box center [51, 70] width 89 height 14
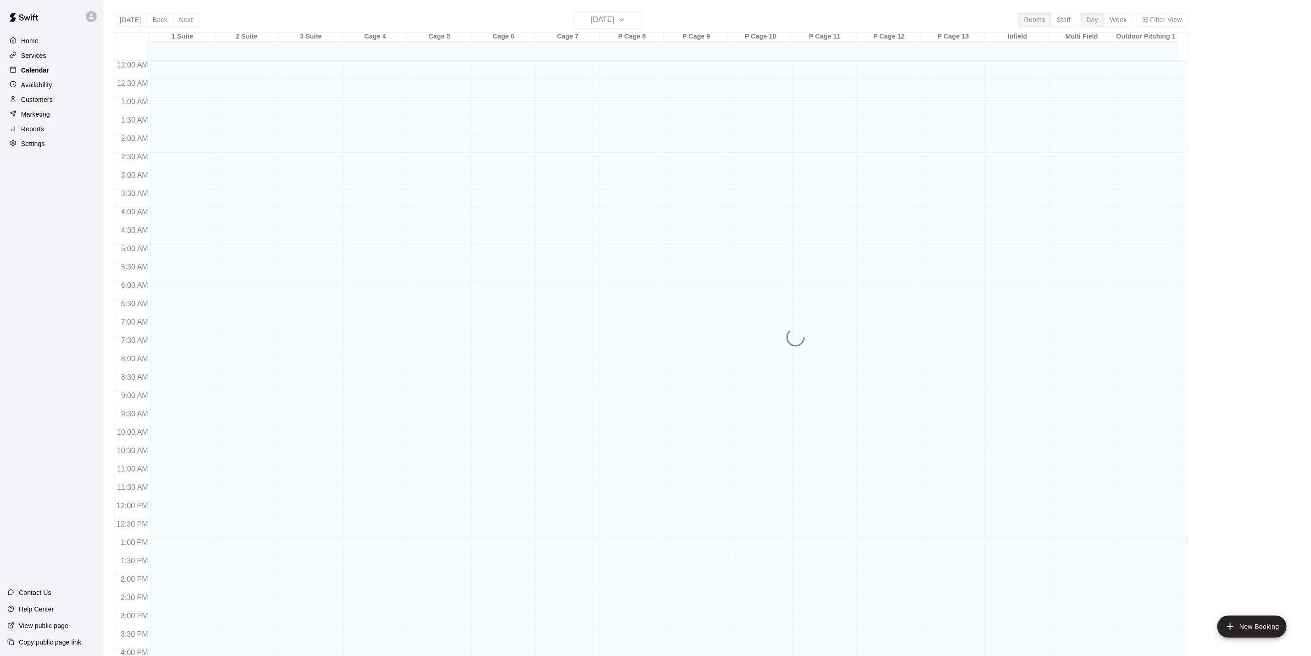
scroll to position [248, 0]
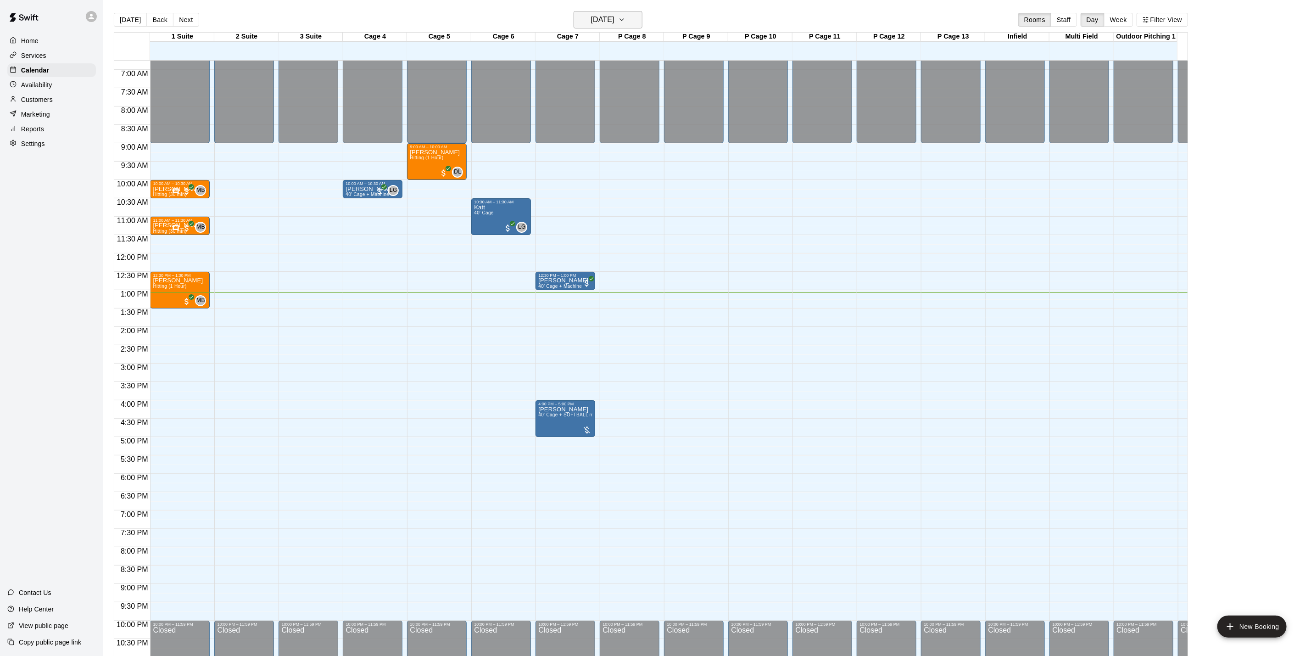
click at [615, 18] on h6 "[DATE]" at bounding box center [602, 19] width 23 height 13
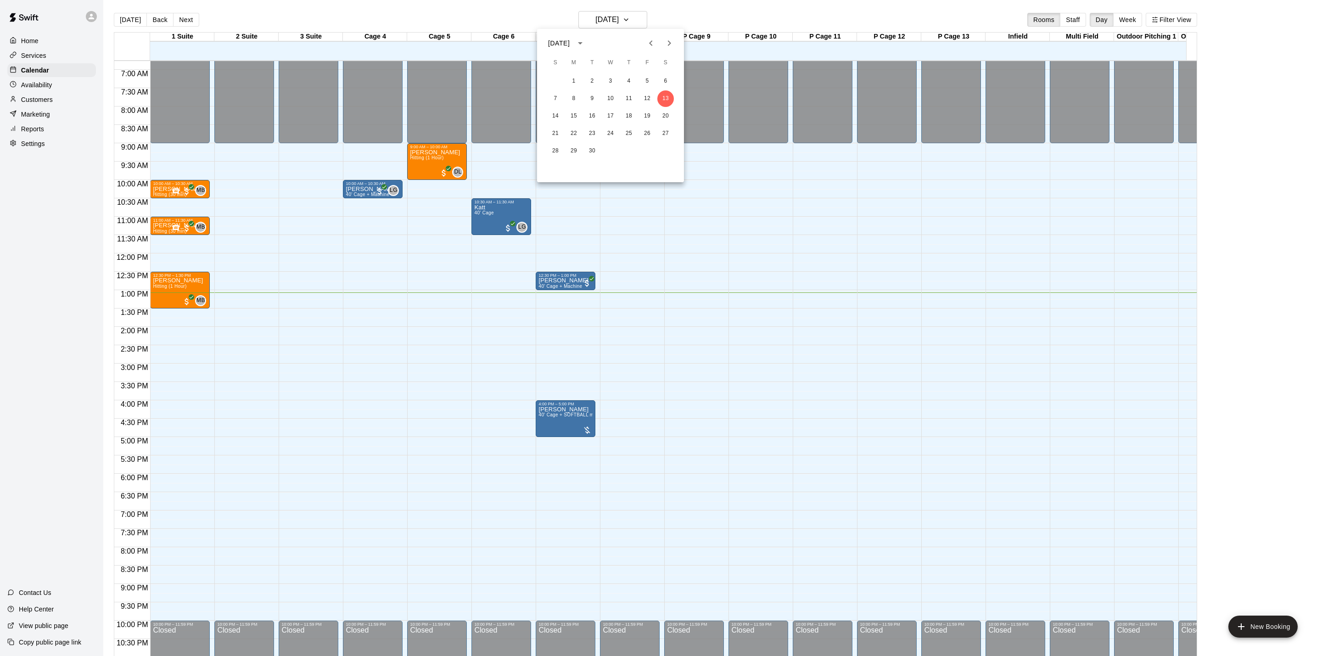
click at [665, 44] on icon "Next month" at bounding box center [669, 43] width 11 height 11
click at [649, 45] on icon "Previous month" at bounding box center [650, 43] width 11 height 11
click at [671, 48] on icon "Next month" at bounding box center [669, 43] width 11 height 11
click at [596, 113] on button "14" at bounding box center [592, 116] width 17 height 17
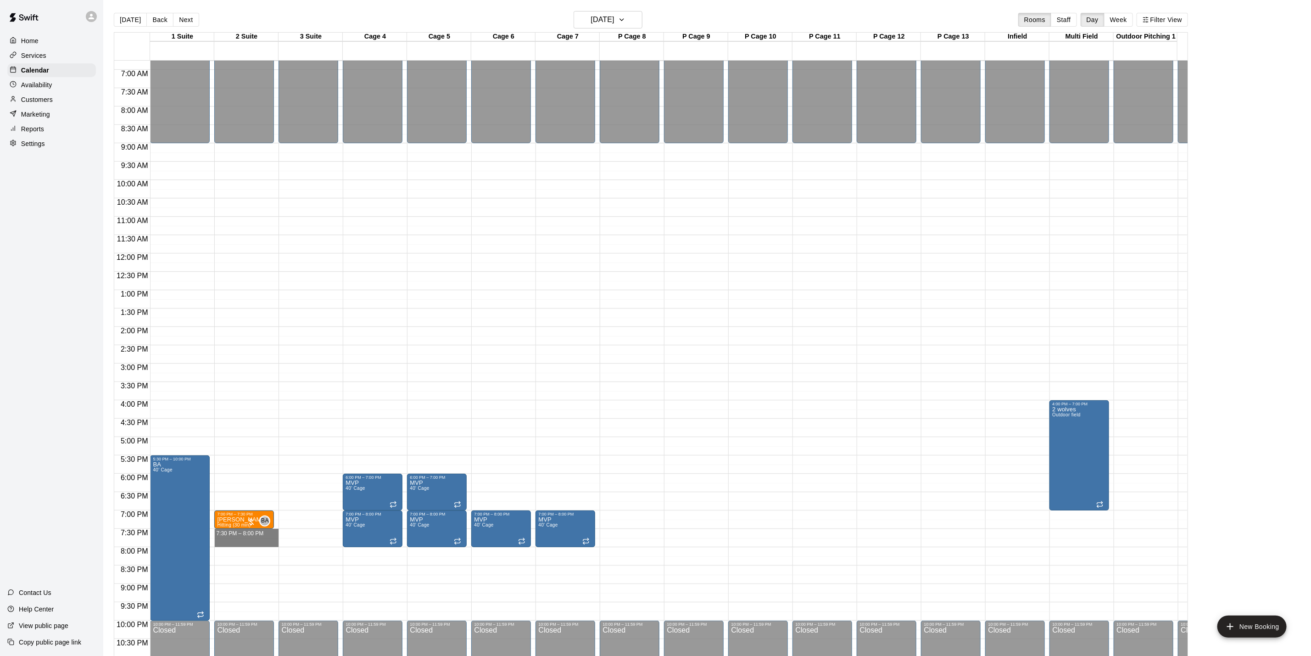
drag, startPoint x: 242, startPoint y: 530, endPoint x: 242, endPoint y: 544, distance: 13.8
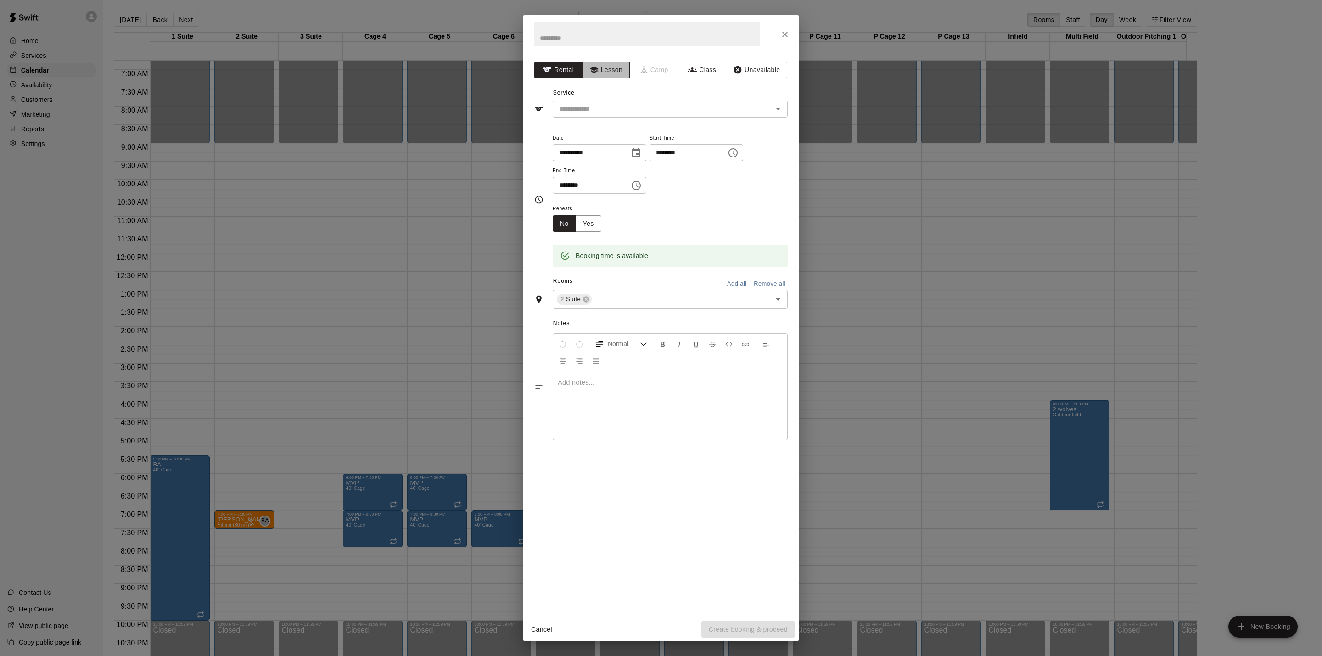
click at [622, 72] on button "Lesson" at bounding box center [606, 69] width 48 height 17
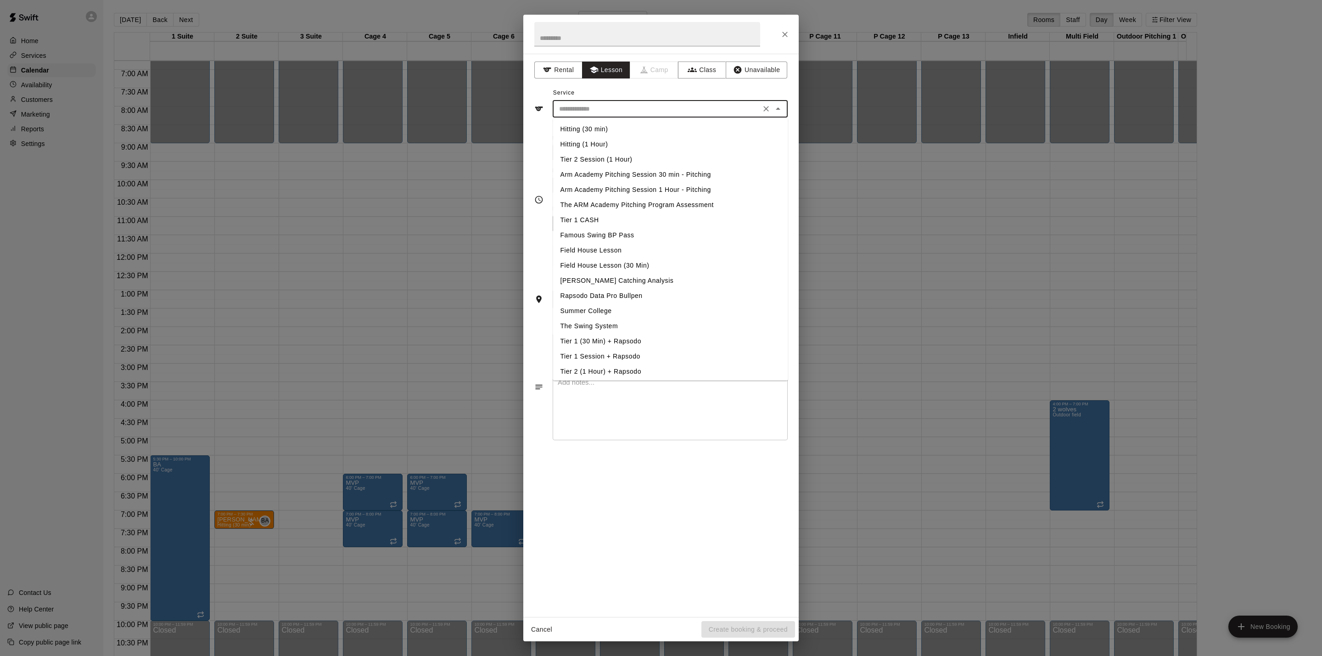
click at [628, 110] on input "text" at bounding box center [656, 108] width 202 height 11
click at [619, 126] on li "Hitting (30 min)" at bounding box center [670, 129] width 235 height 15
type input "**********"
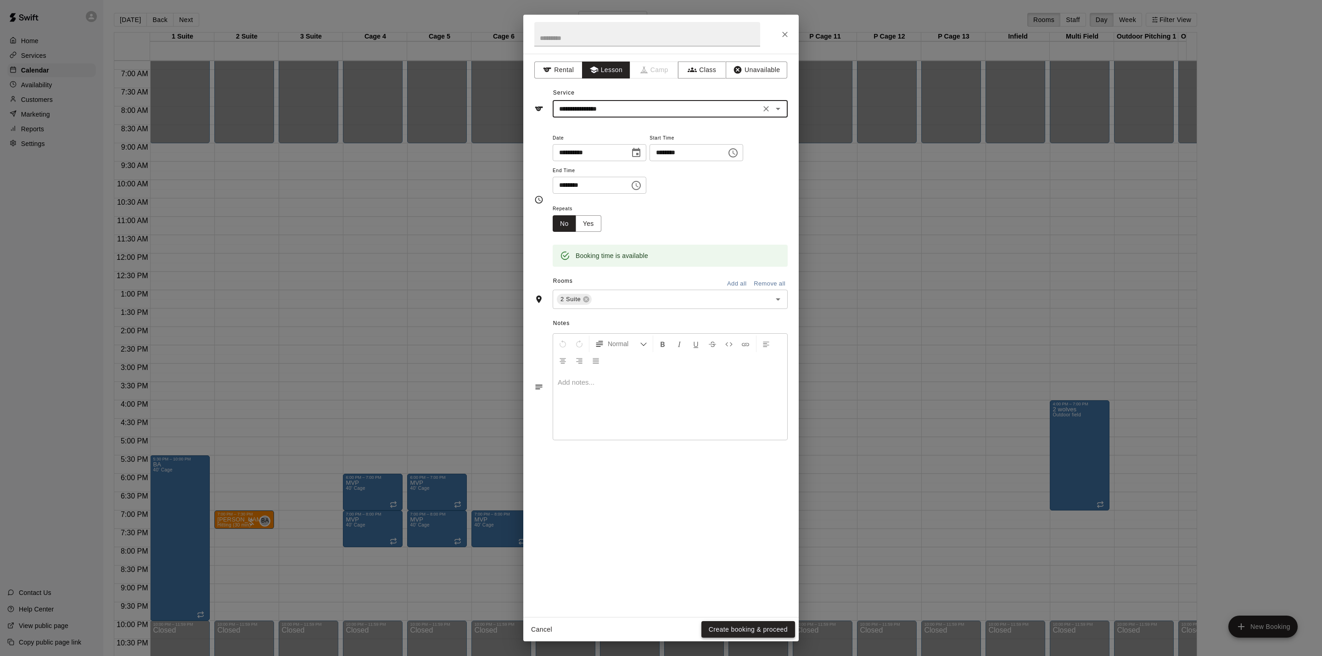
click at [770, 628] on button "Create booking & proceed" at bounding box center [748, 629] width 94 height 17
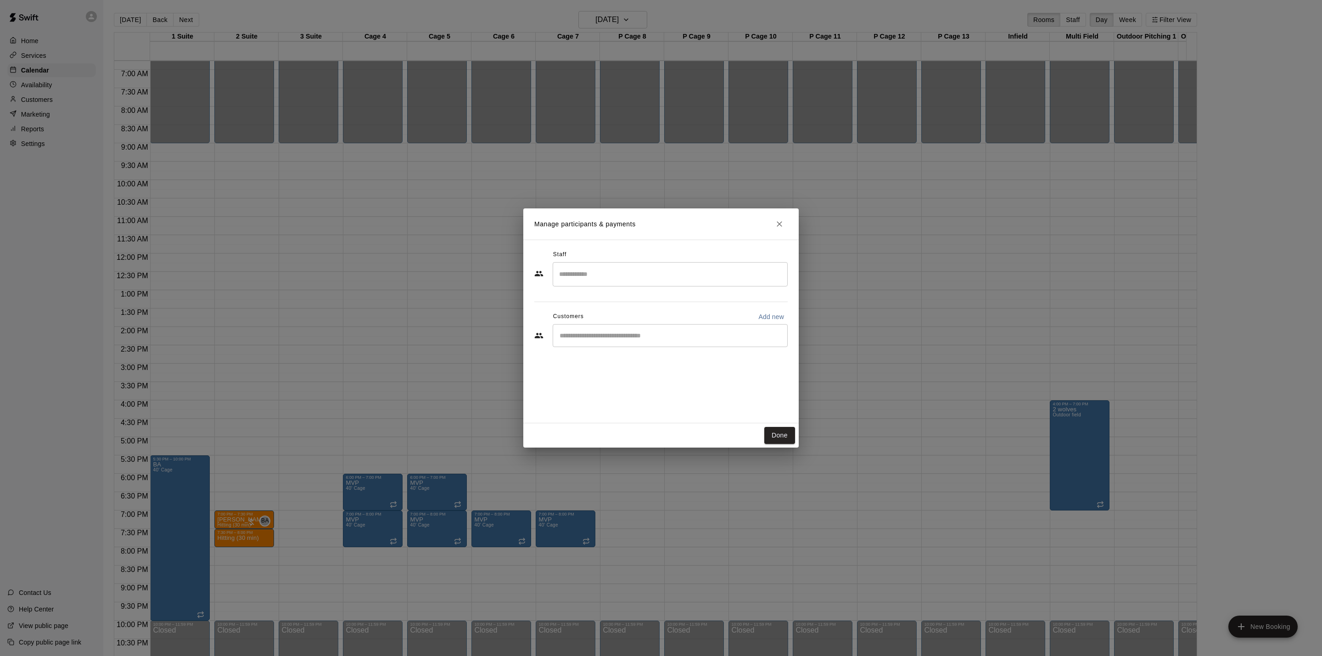
click at [602, 332] on input "Start typing to search customers..." at bounding box center [670, 335] width 227 height 9
type input "*****"
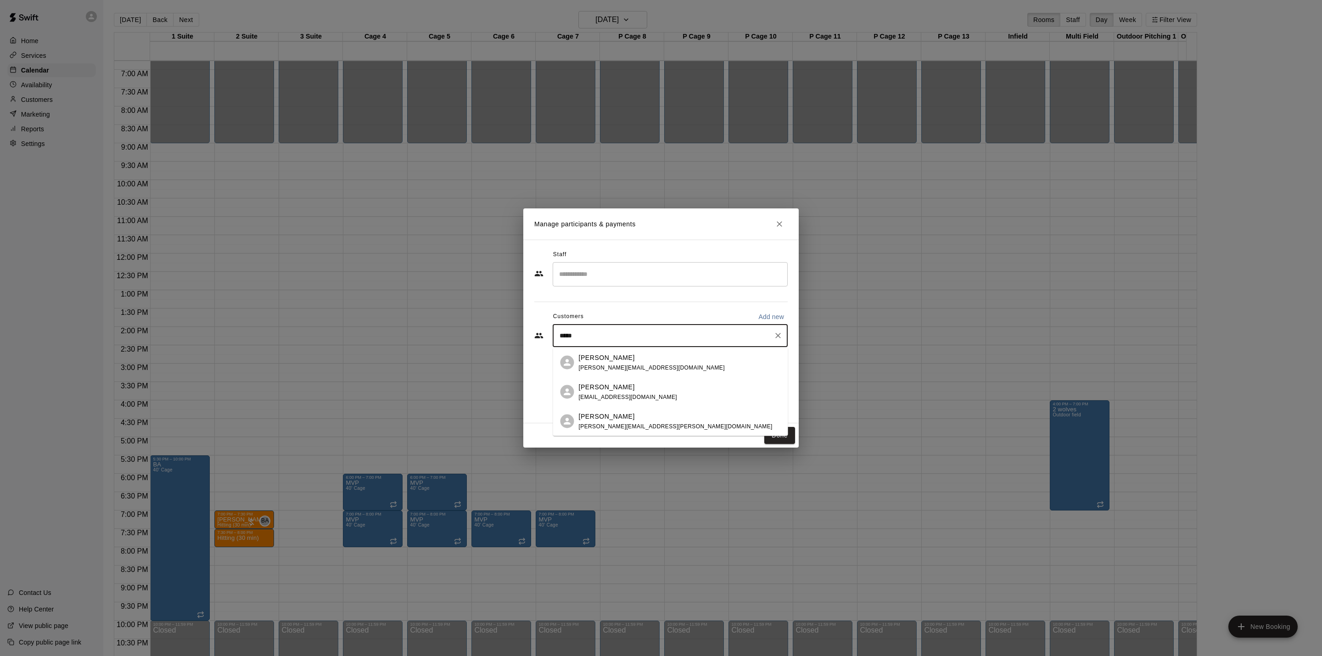
click at [686, 365] on div "[PERSON_NAME] Lettieri [EMAIL_ADDRESS][DOMAIN_NAME]" at bounding box center [680, 362] width 202 height 20
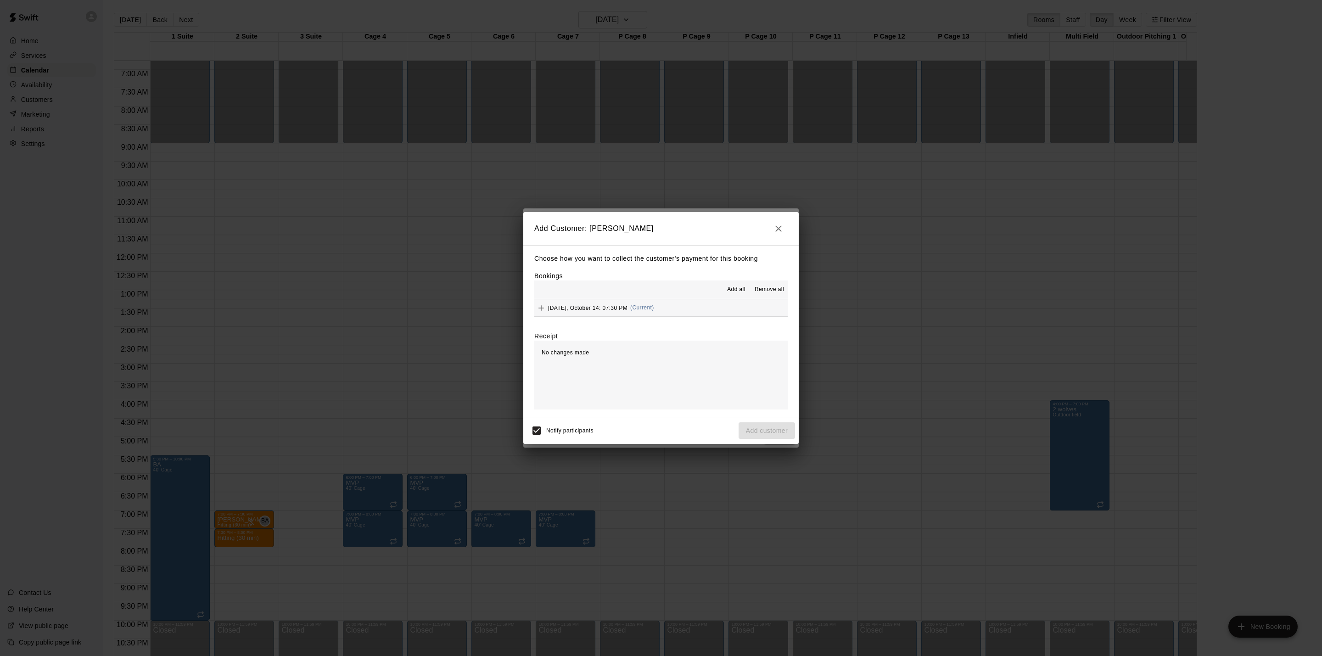
click at [675, 307] on button "[DATE], October 14: 07:30 PM (Current)" at bounding box center [660, 307] width 253 height 17
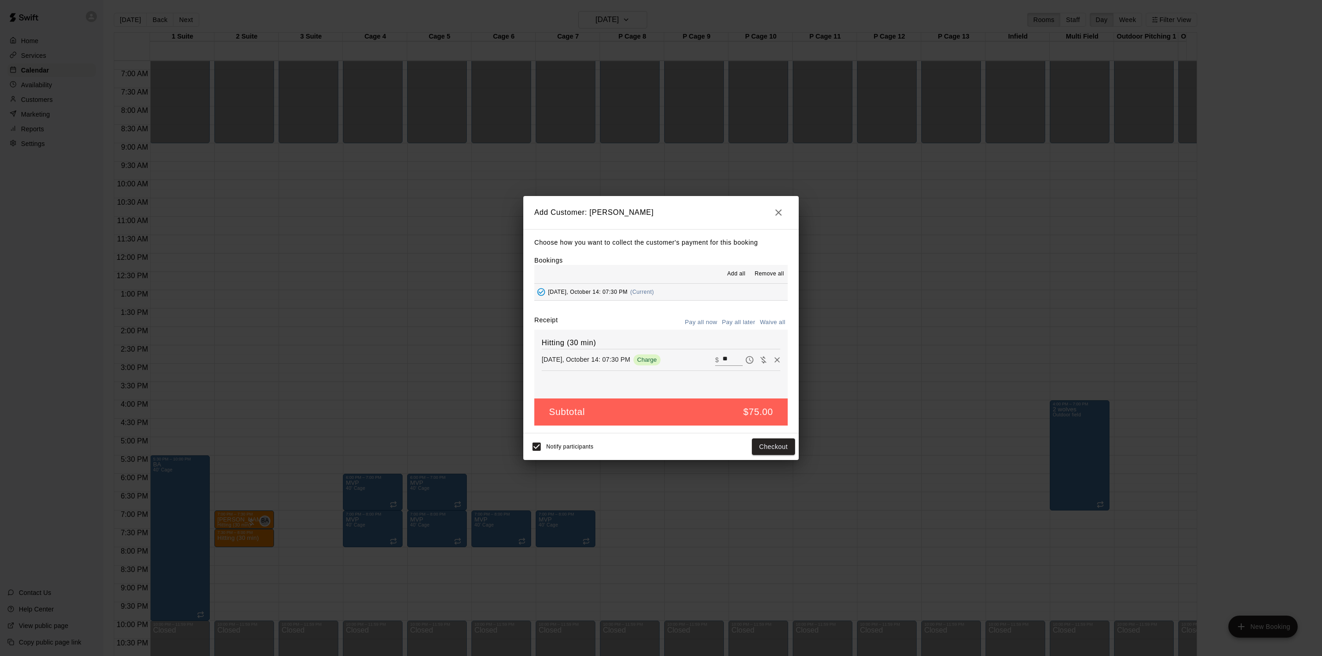
click at [734, 321] on button "Pay all later" at bounding box center [739, 322] width 38 height 14
click at [778, 452] on button "Add customer" at bounding box center [766, 446] width 56 height 17
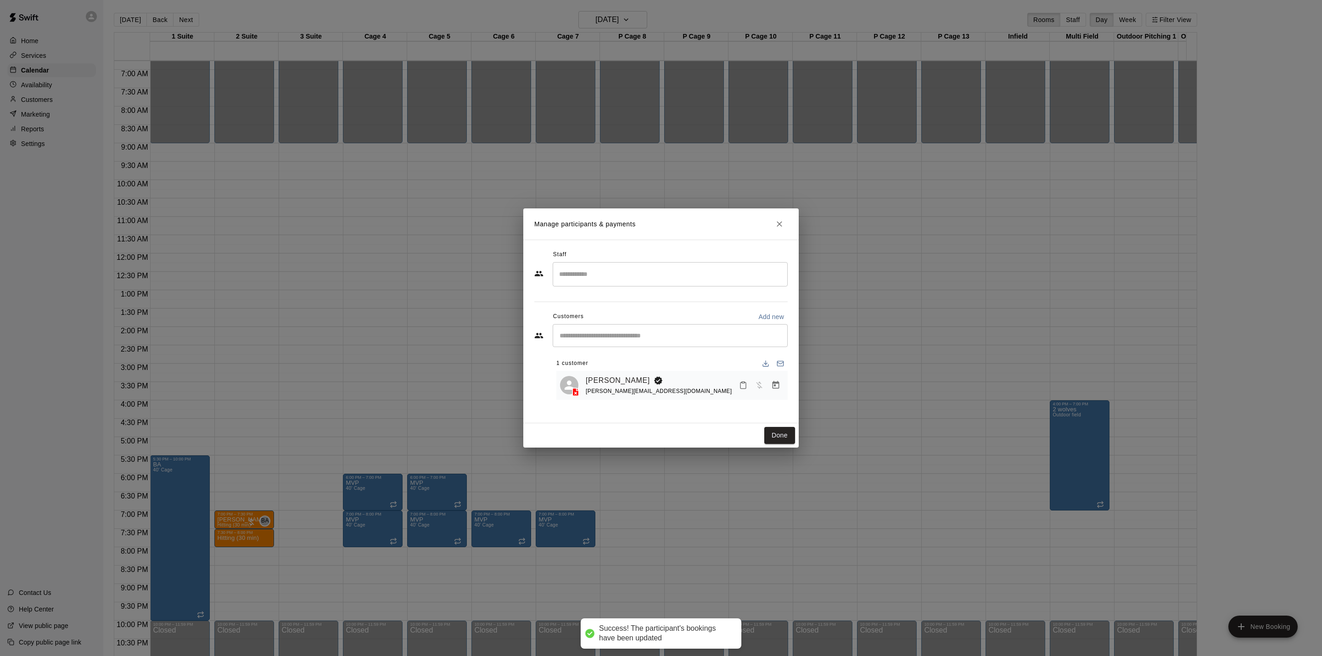
click at [651, 279] on input "Search staff" at bounding box center [670, 274] width 227 height 16
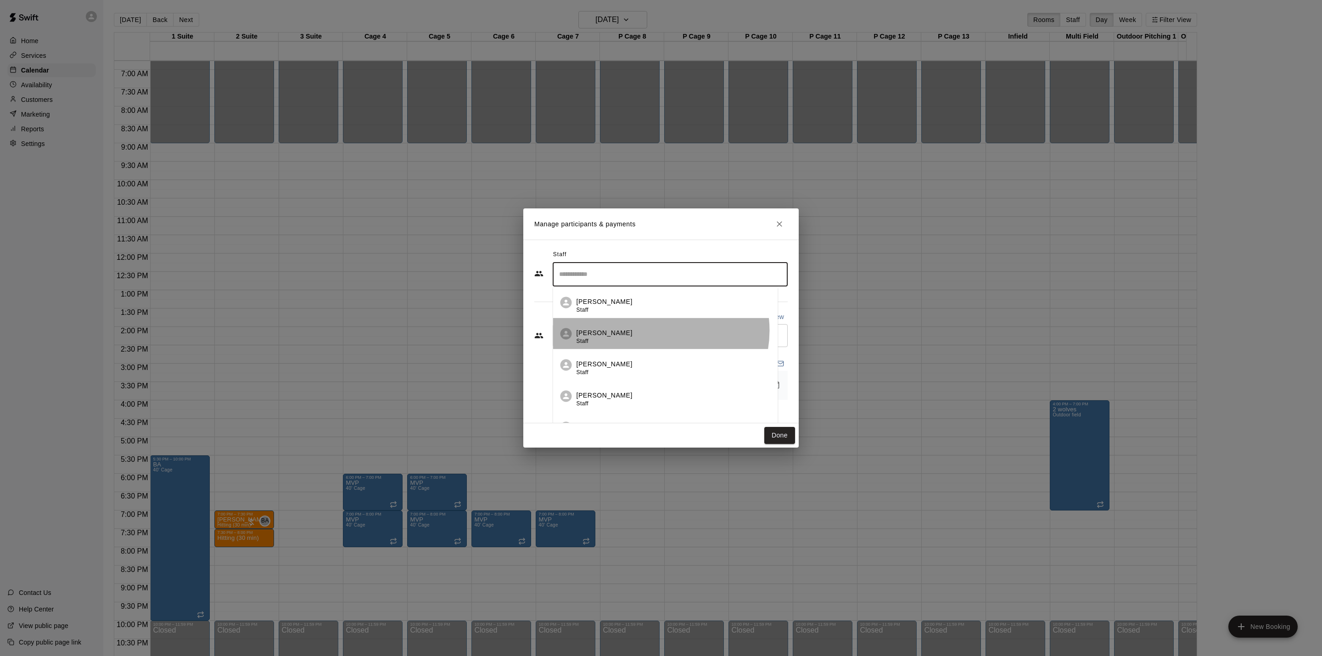
click at [654, 330] on div "[PERSON_NAME] Staff" at bounding box center [673, 337] width 194 height 18
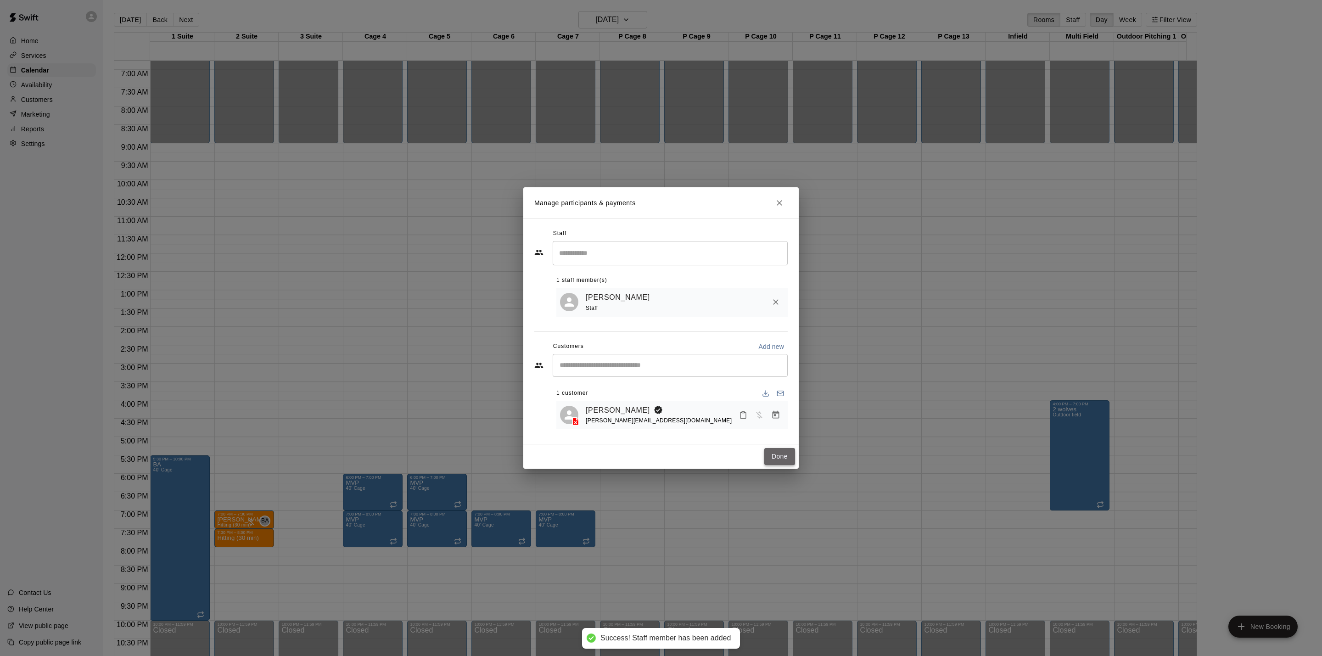
click at [782, 457] on button "Done" at bounding box center [779, 456] width 31 height 17
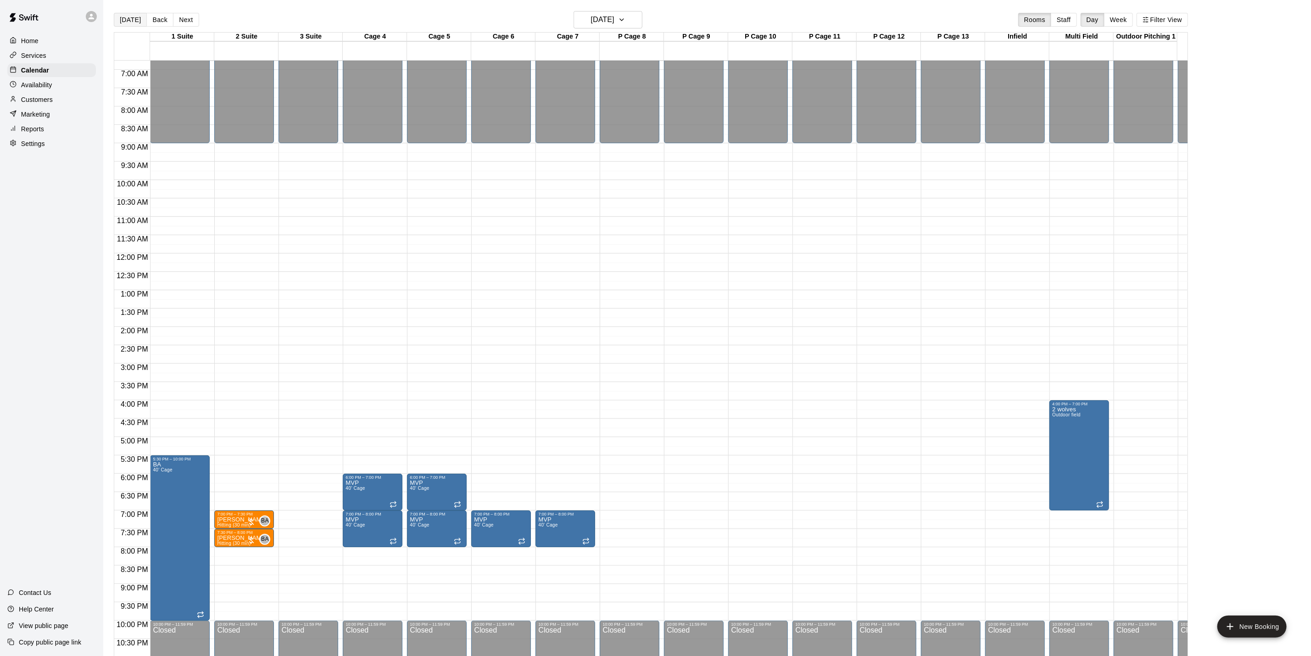
click at [128, 21] on button "[DATE]" at bounding box center [130, 20] width 33 height 14
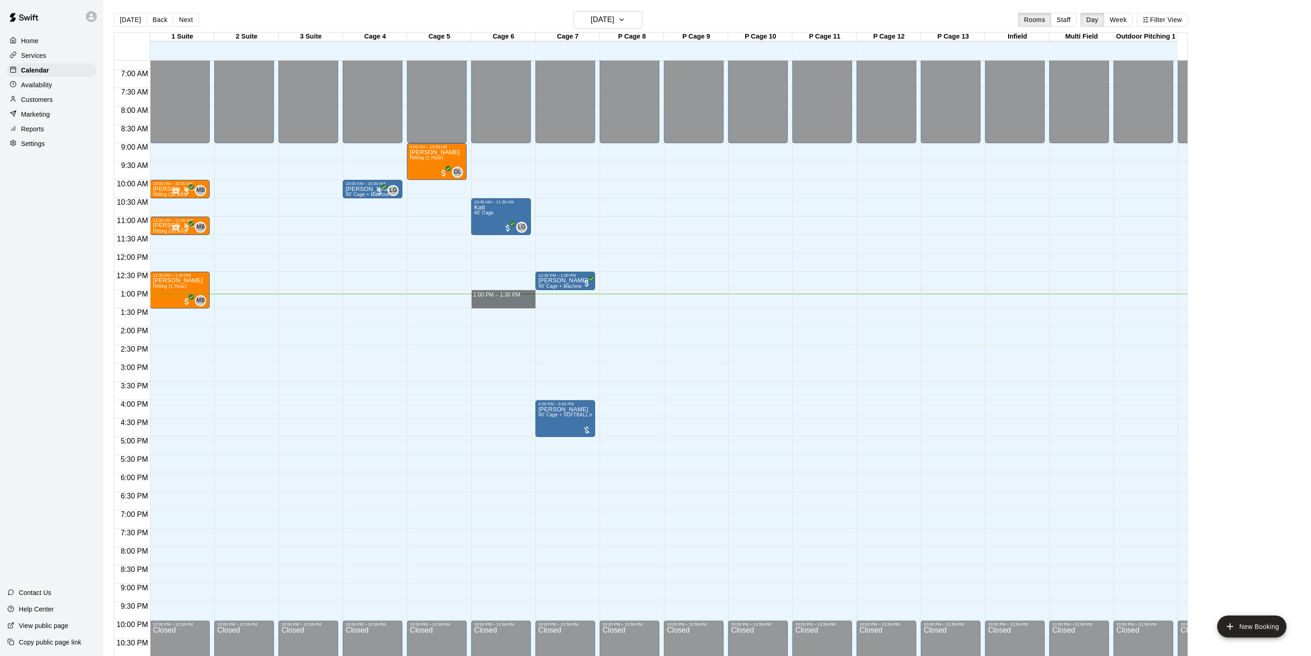
drag, startPoint x: 495, startPoint y: 291, endPoint x: 495, endPoint y: 306, distance: 14.7
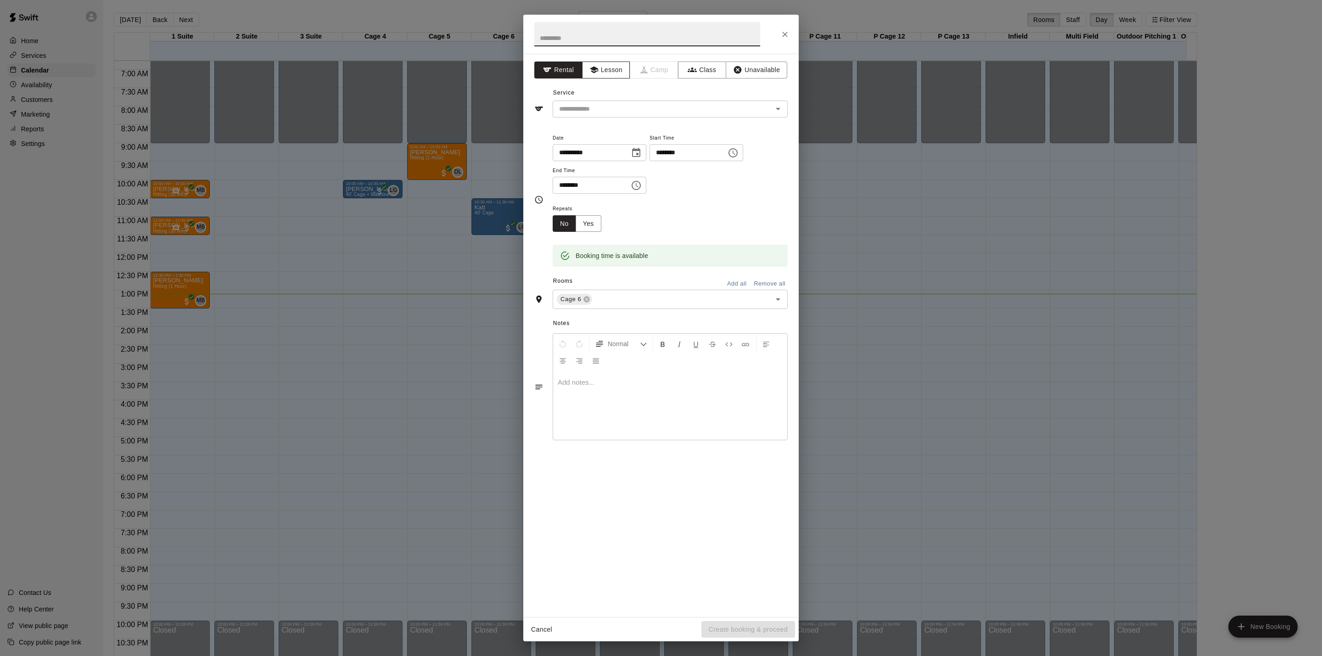
click at [613, 73] on button "Lesson" at bounding box center [606, 69] width 48 height 17
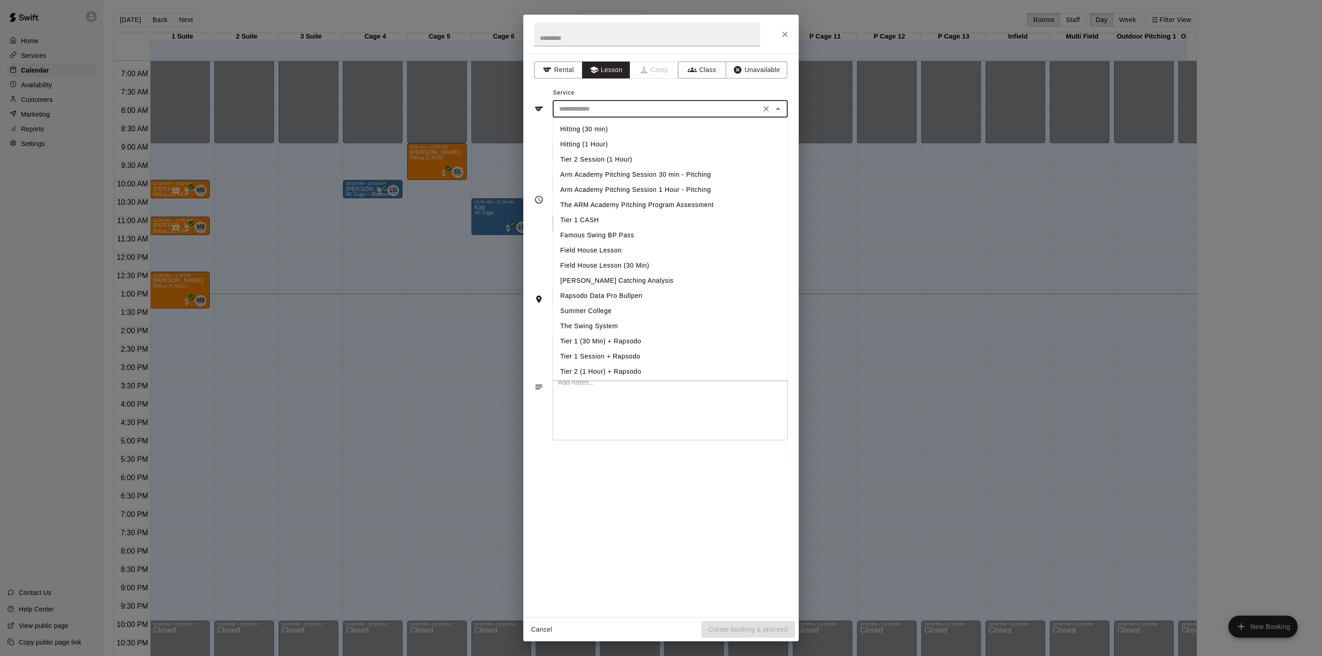
click at [609, 105] on input "text" at bounding box center [656, 108] width 202 height 11
click at [553, 73] on button "Rental" at bounding box center [558, 69] width 48 height 17
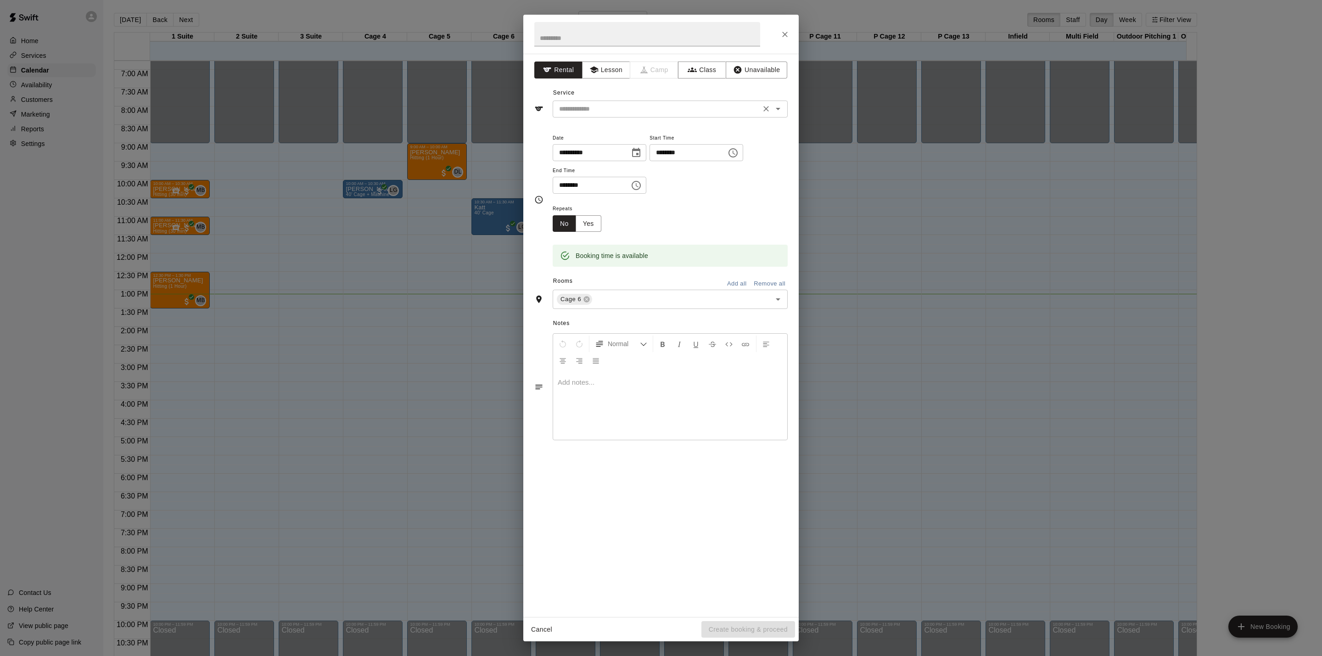
click at [599, 117] on div "​" at bounding box center [670, 109] width 235 height 17
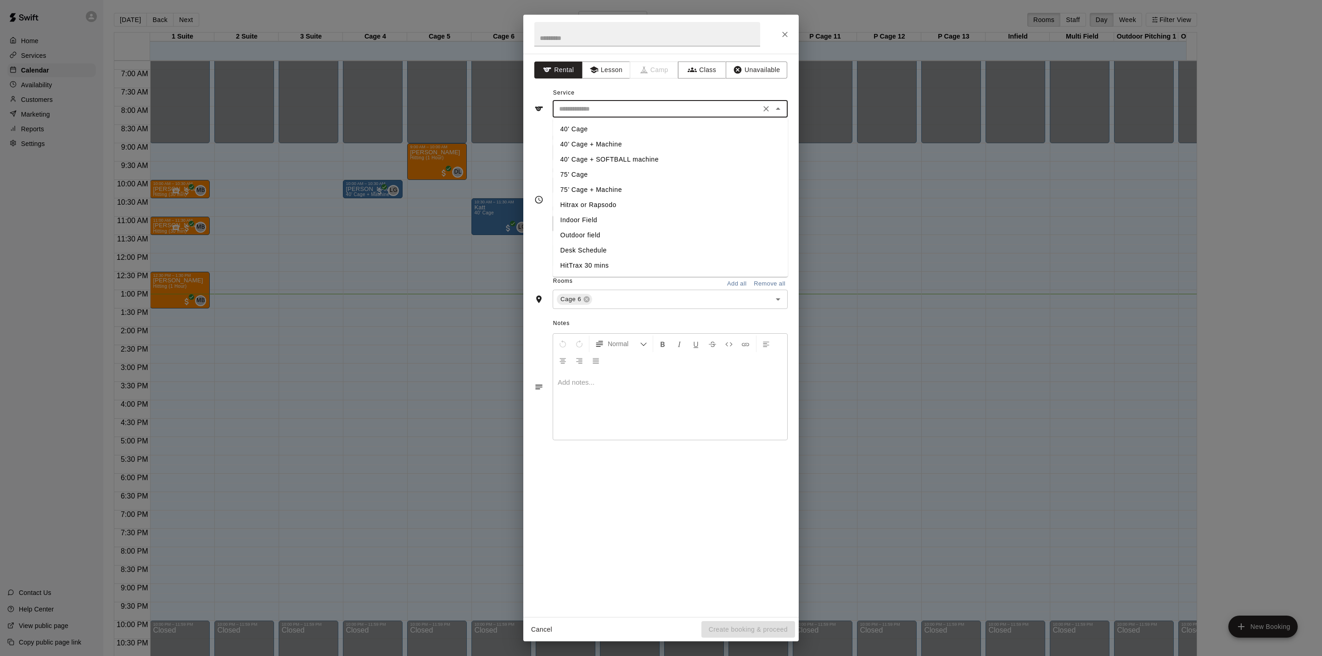
click at [615, 127] on li "40' Cage" at bounding box center [670, 129] width 235 height 15
type input "********"
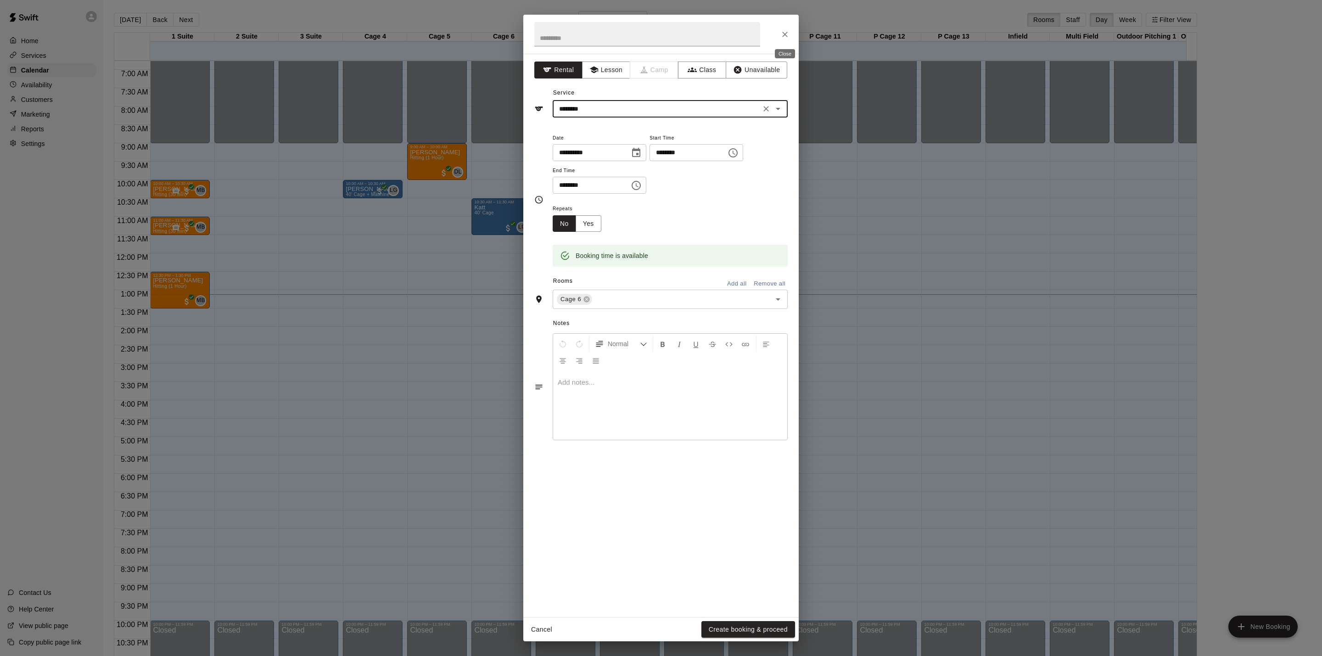
click at [778, 30] on button "Close" at bounding box center [785, 34] width 17 height 17
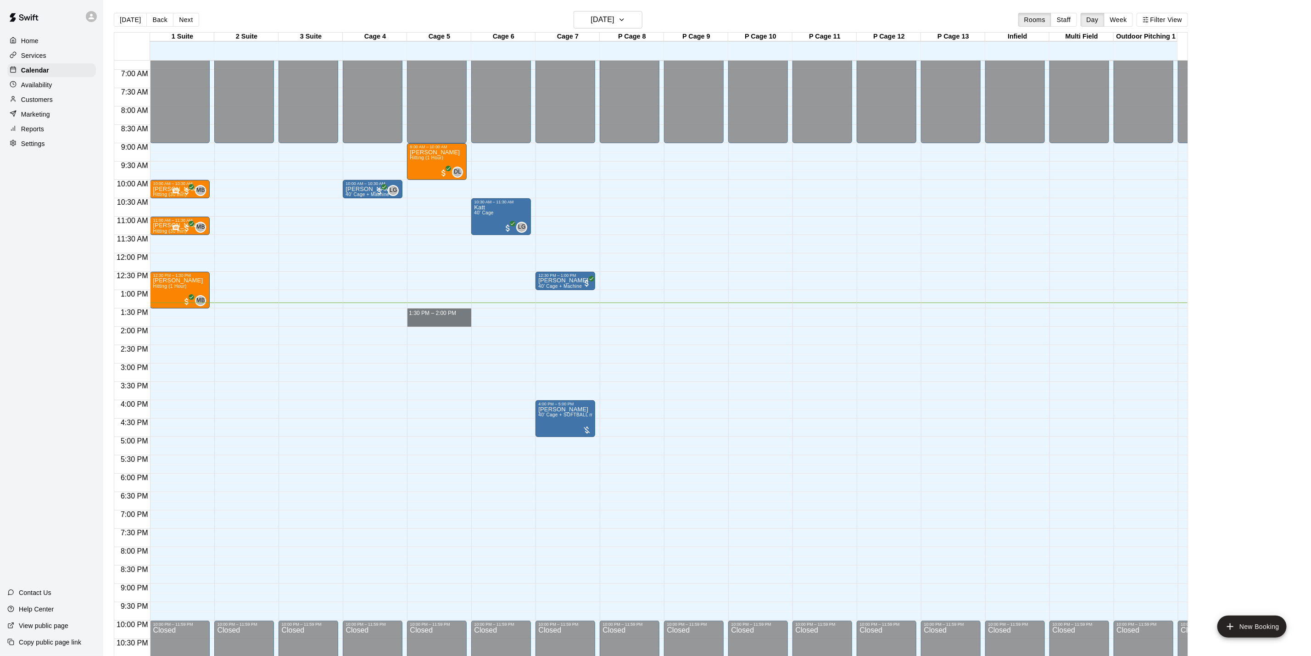
drag, startPoint x: 449, startPoint y: 311, endPoint x: 457, endPoint y: 326, distance: 17.3
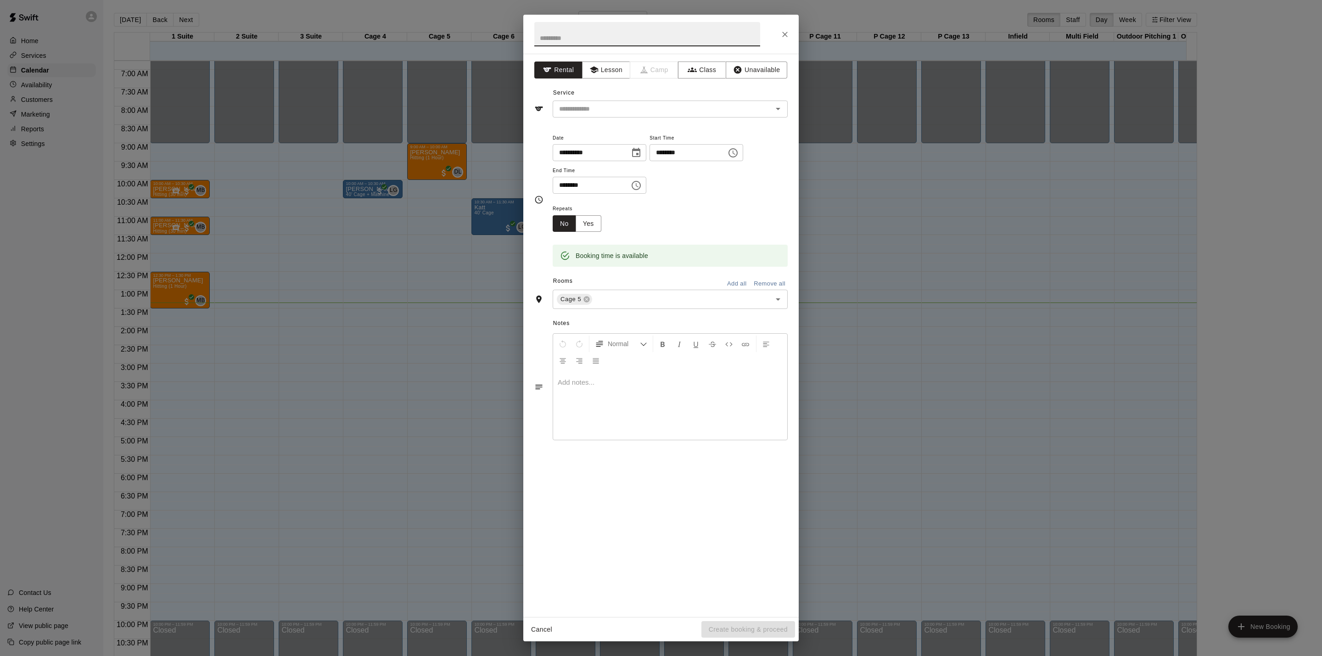
click at [569, 183] on input "********" at bounding box center [588, 185] width 71 height 17
click at [785, 26] on button "Close" at bounding box center [785, 34] width 17 height 17
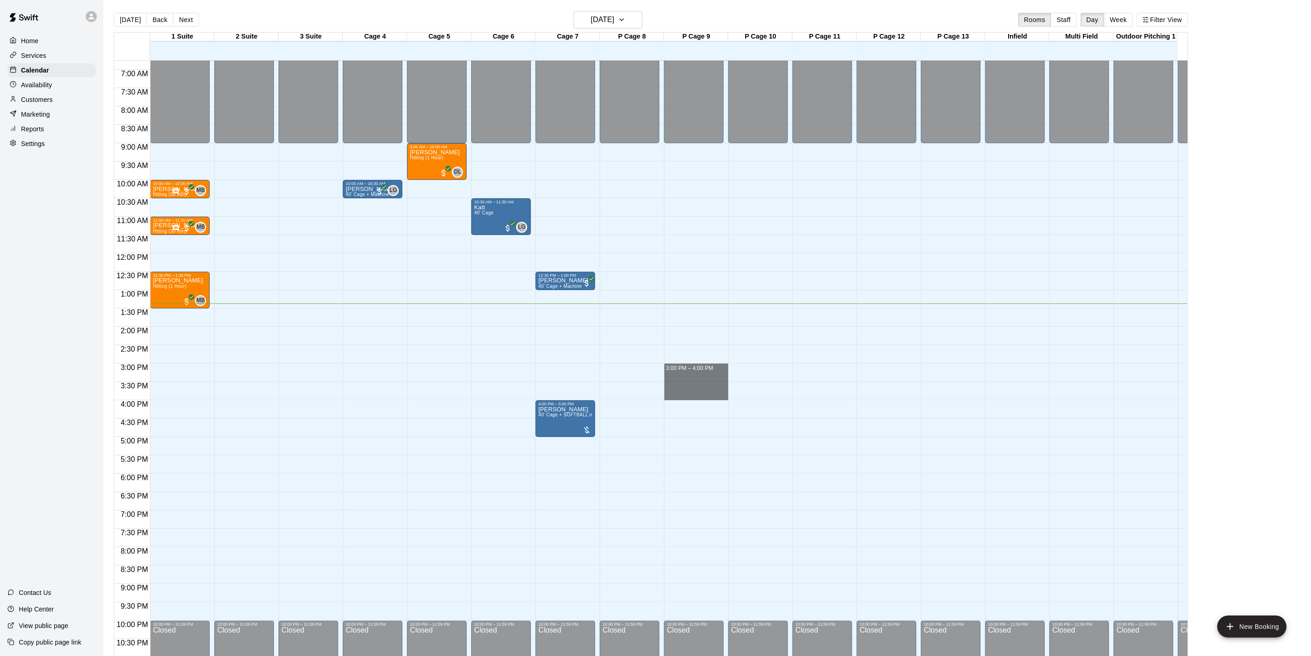
drag, startPoint x: 705, startPoint y: 365, endPoint x: 706, endPoint y: 397, distance: 31.2
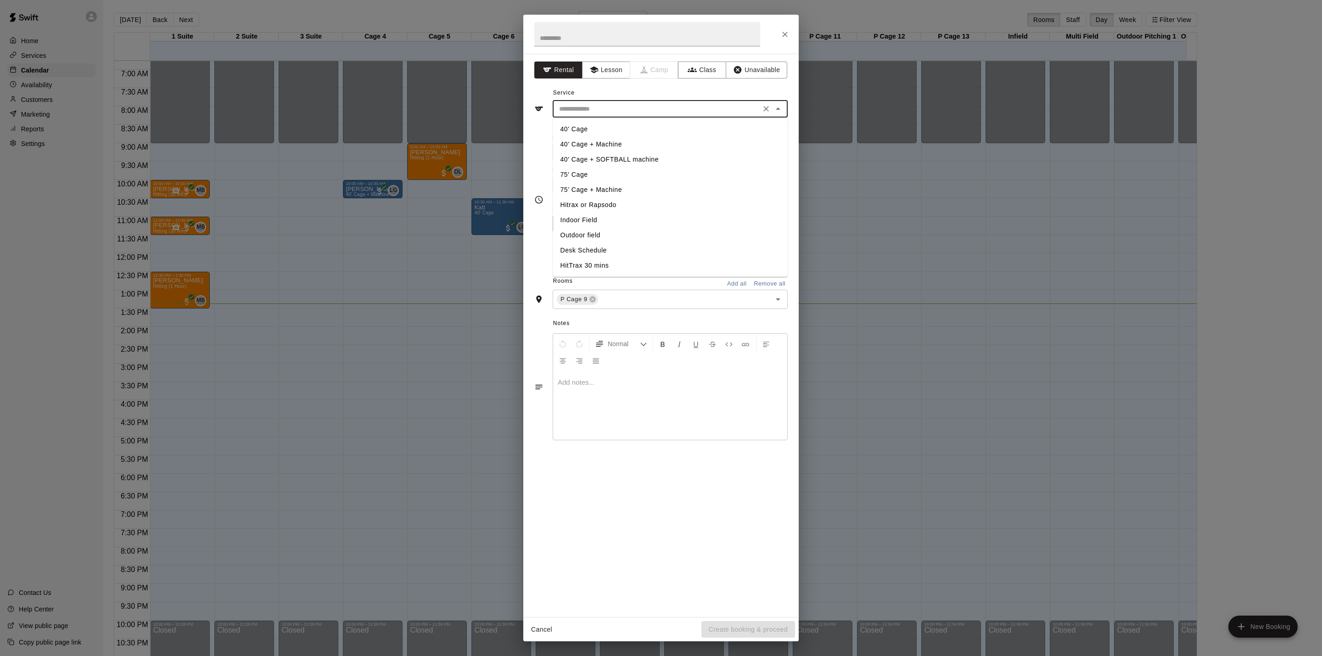
click at [607, 113] on input "text" at bounding box center [656, 108] width 202 height 11
click at [607, 158] on li "40' Cage + SOFTBALL machine" at bounding box center [670, 159] width 235 height 15
type input "**********"
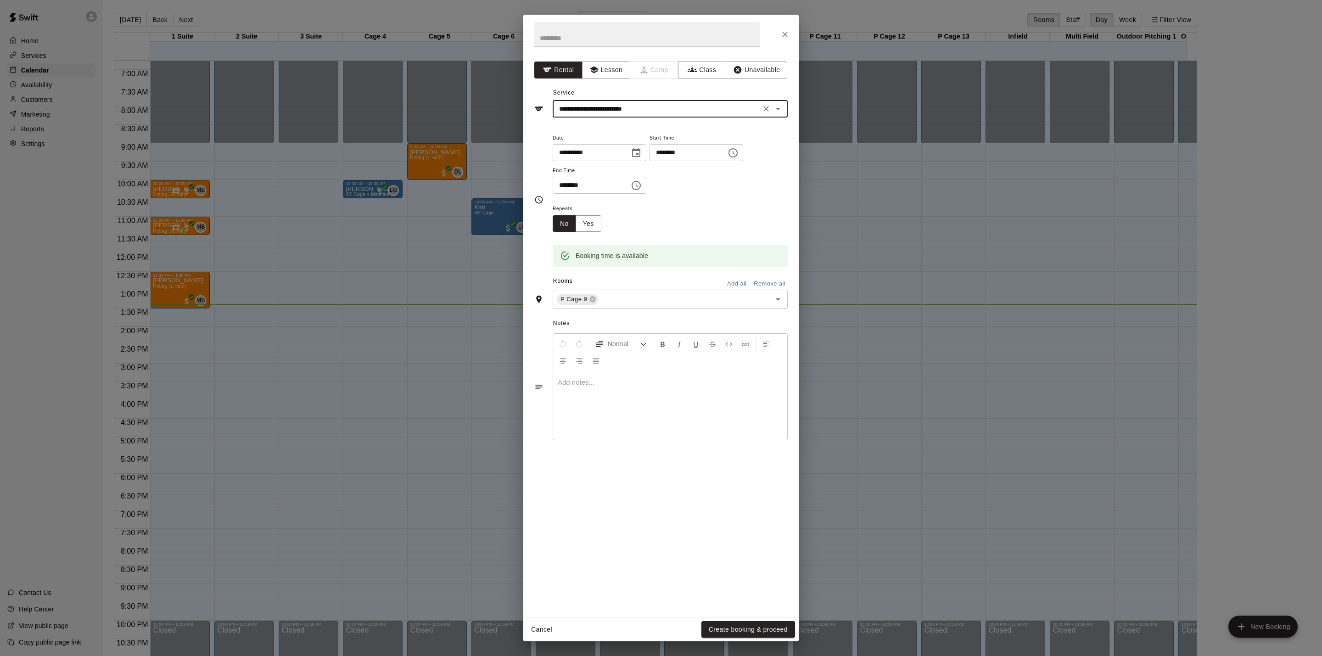
click at [676, 34] on input "text" at bounding box center [647, 34] width 226 height 24
type input "***"
click at [746, 626] on button "Create booking & proceed" at bounding box center [748, 629] width 94 height 17
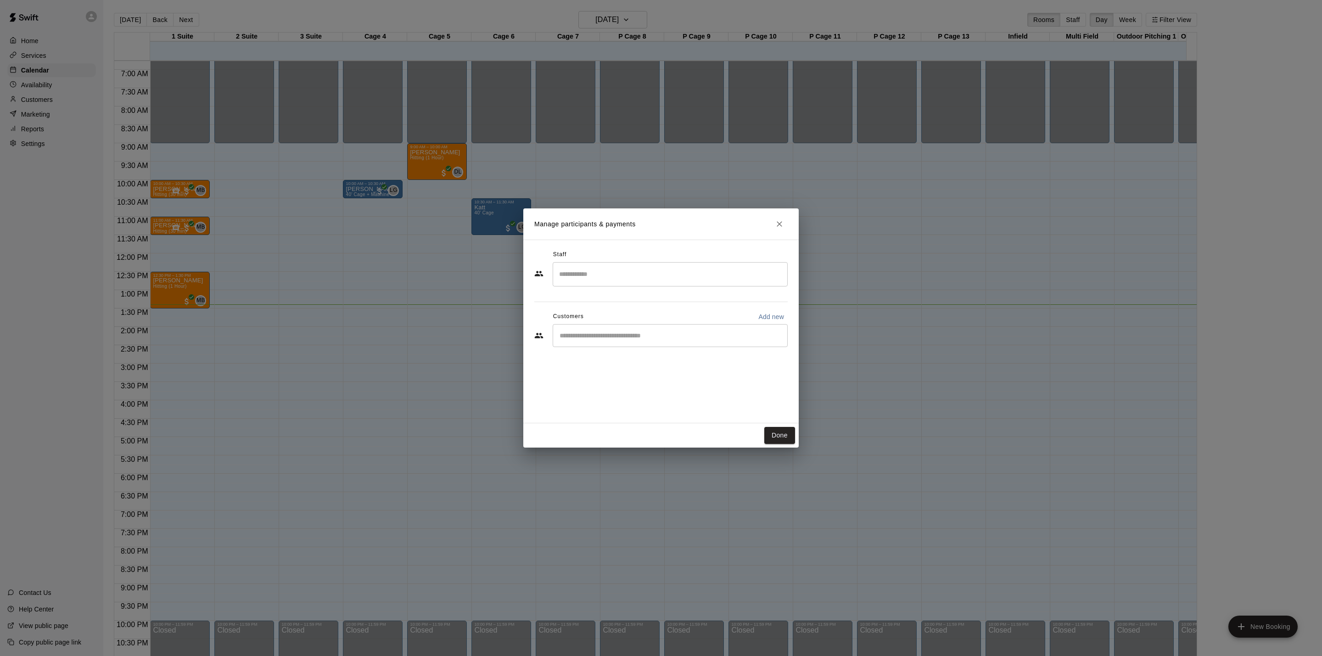
click at [582, 278] on input "Search staff" at bounding box center [670, 274] width 227 height 16
click at [732, 238] on h2 "Manage participants & payments" at bounding box center [660, 223] width 275 height 31
click at [667, 333] on input "Start typing to search customers..." at bounding box center [670, 335] width 227 height 9
click at [732, 310] on div "Customers Add new" at bounding box center [660, 316] width 253 height 15
click at [640, 340] on input "**" at bounding box center [663, 335] width 213 height 9
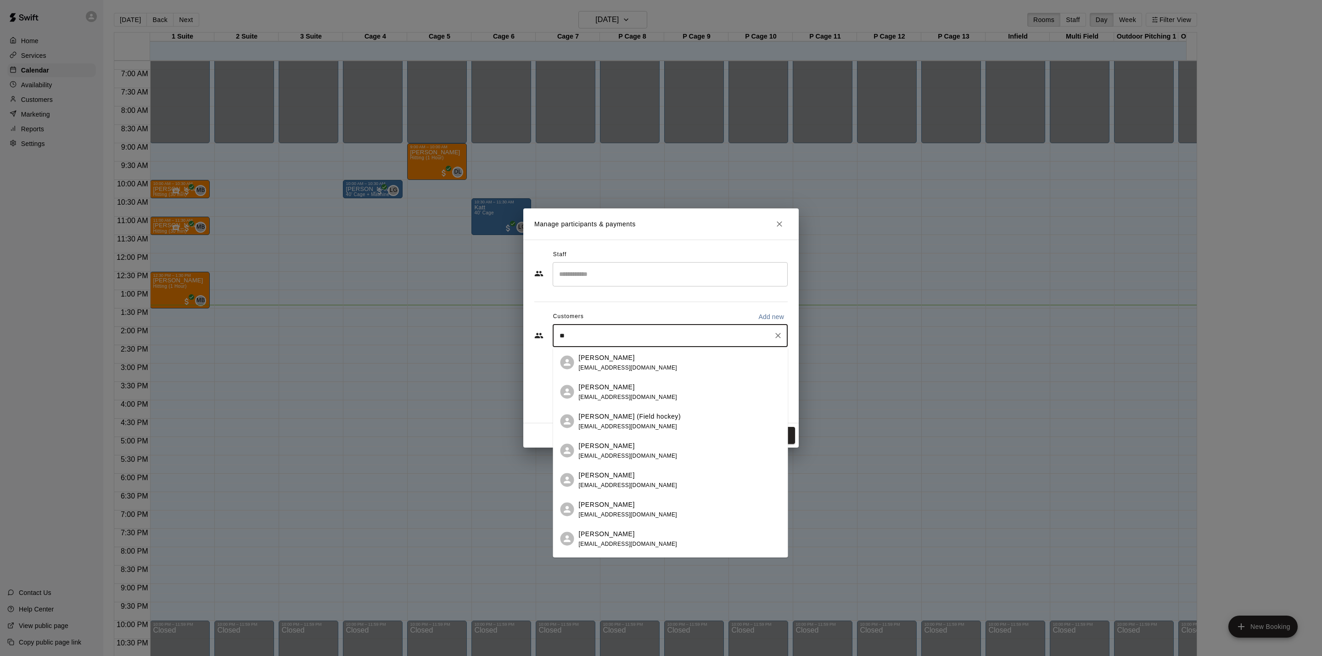
type input "*"
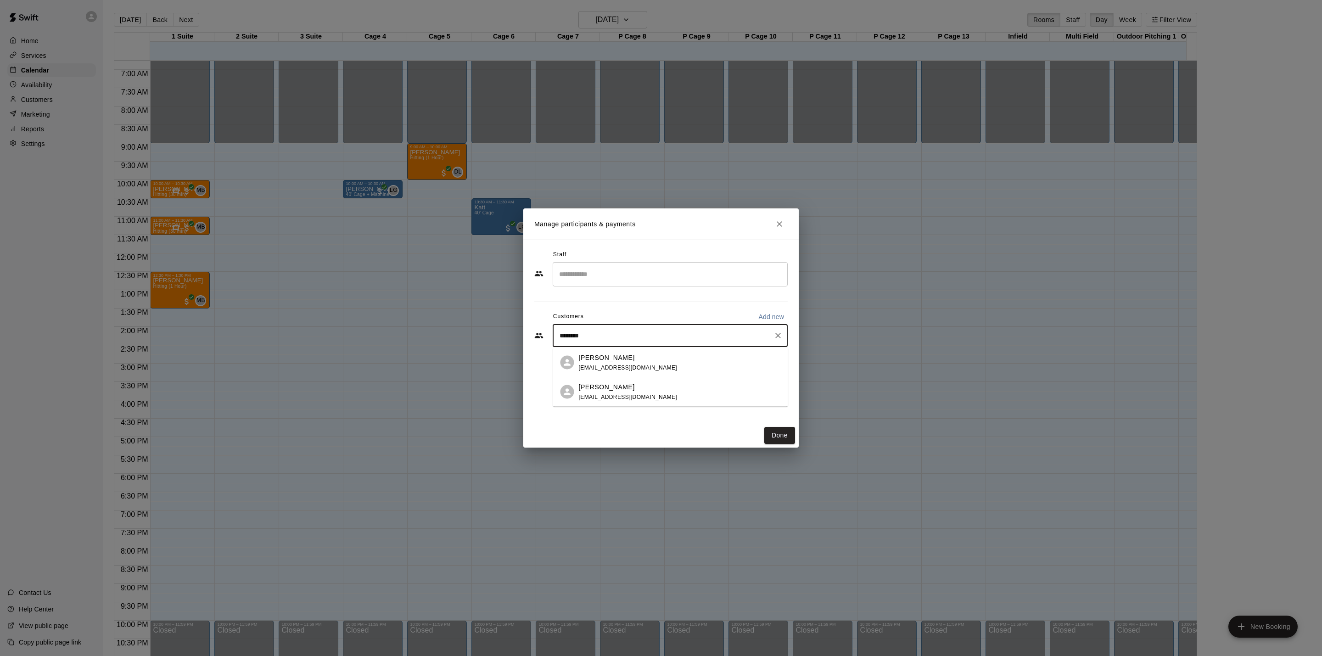
type input "*********"
click at [642, 364] on span "[EMAIL_ADDRESS][DOMAIN_NAME]" at bounding box center [628, 367] width 99 height 6
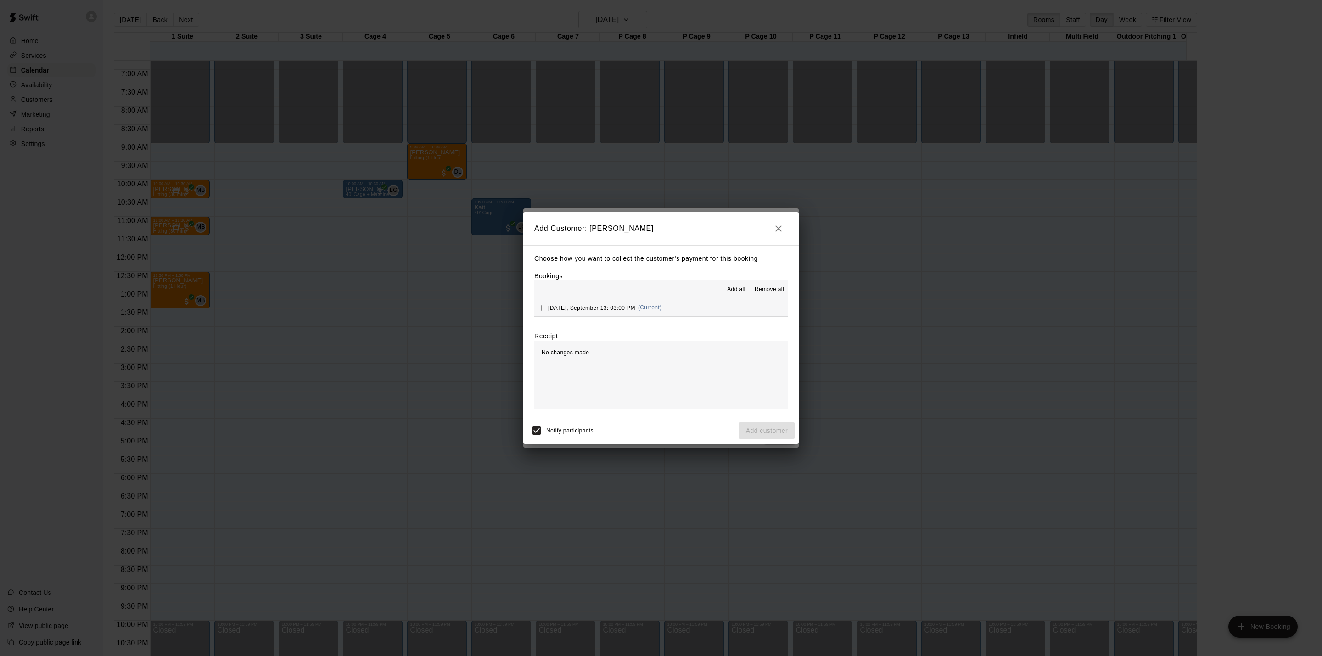
click at [693, 310] on button "[DATE], September 13: 03:00 PM (Current)" at bounding box center [660, 307] width 253 height 17
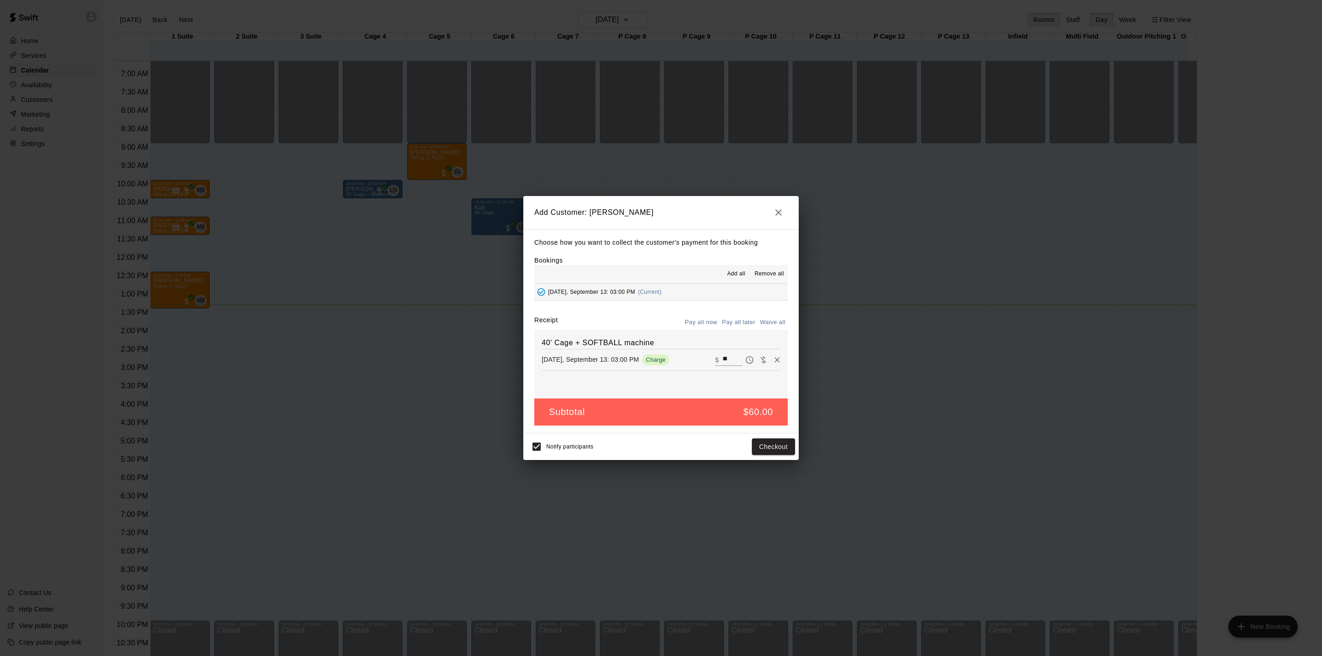
click at [744, 327] on button "Pay all later" at bounding box center [739, 322] width 38 height 14
click at [787, 447] on button "Add customer" at bounding box center [766, 446] width 56 height 17
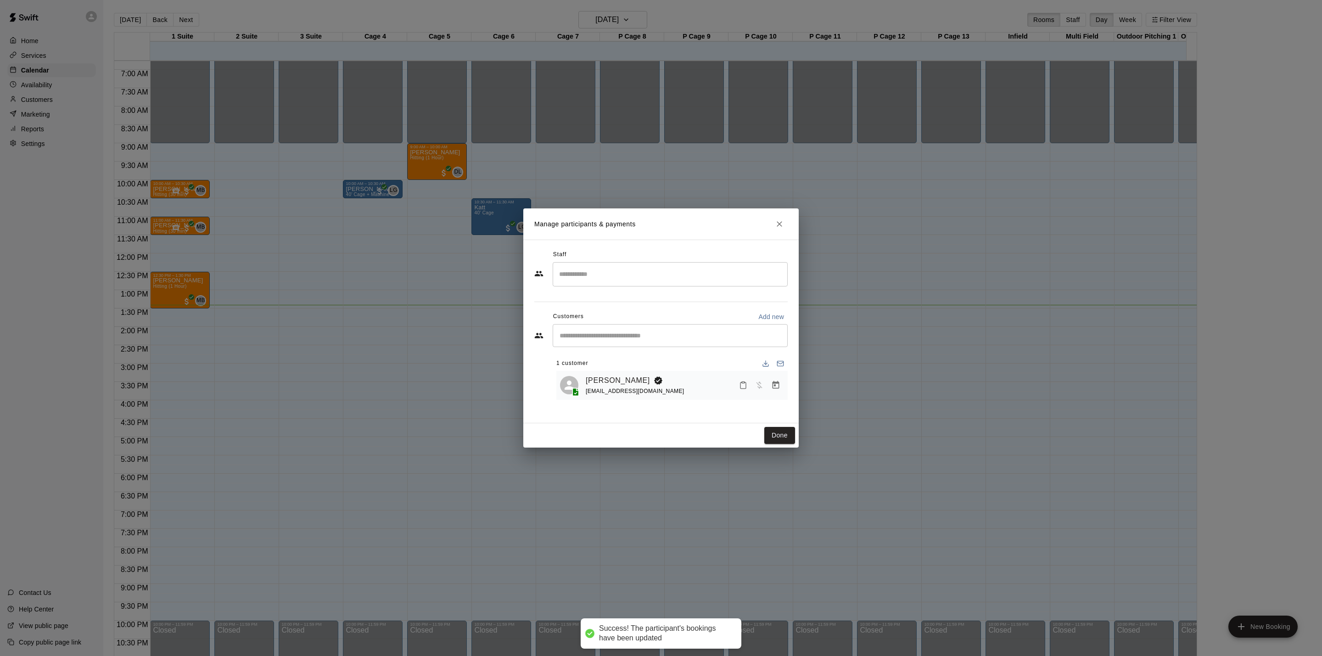
drag, startPoint x: 780, startPoint y: 193, endPoint x: 781, endPoint y: 217, distance: 23.4
click at [780, 197] on div "Manage participants & payments Staff ​ Customers Add new ​ 1 customer [PERSON_N…" at bounding box center [661, 328] width 1322 height 656
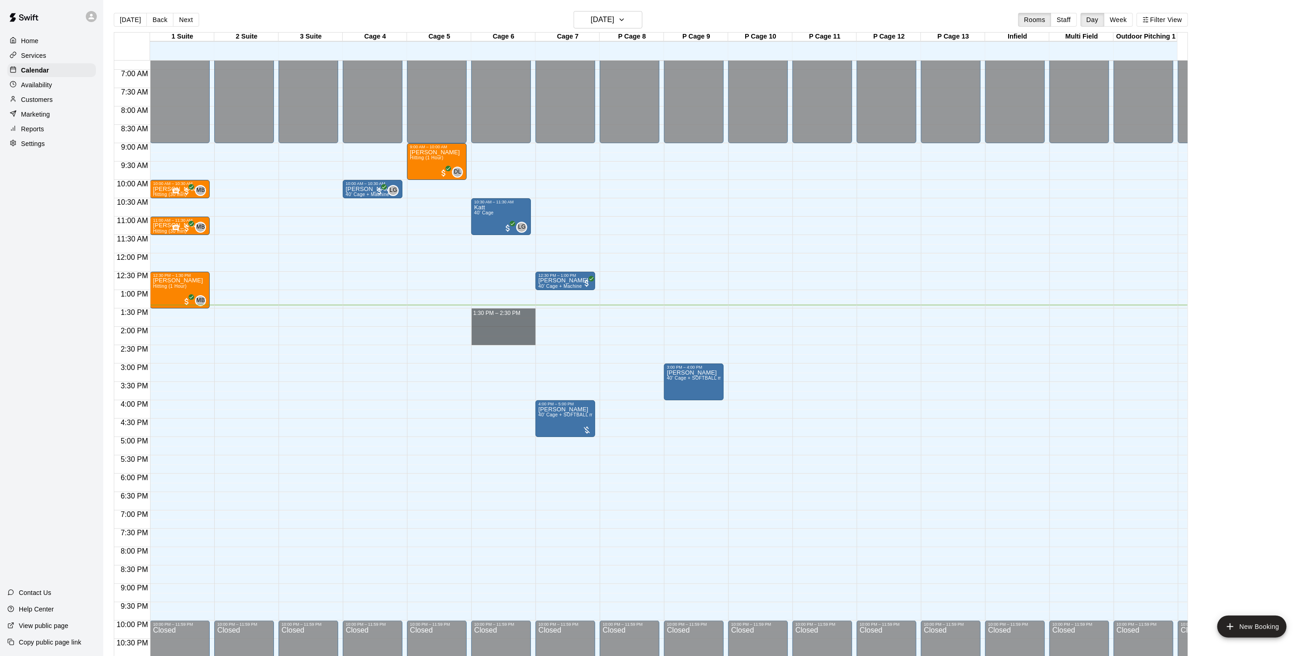
drag, startPoint x: 497, startPoint y: 309, endPoint x: 499, endPoint y: 340, distance: 31.3
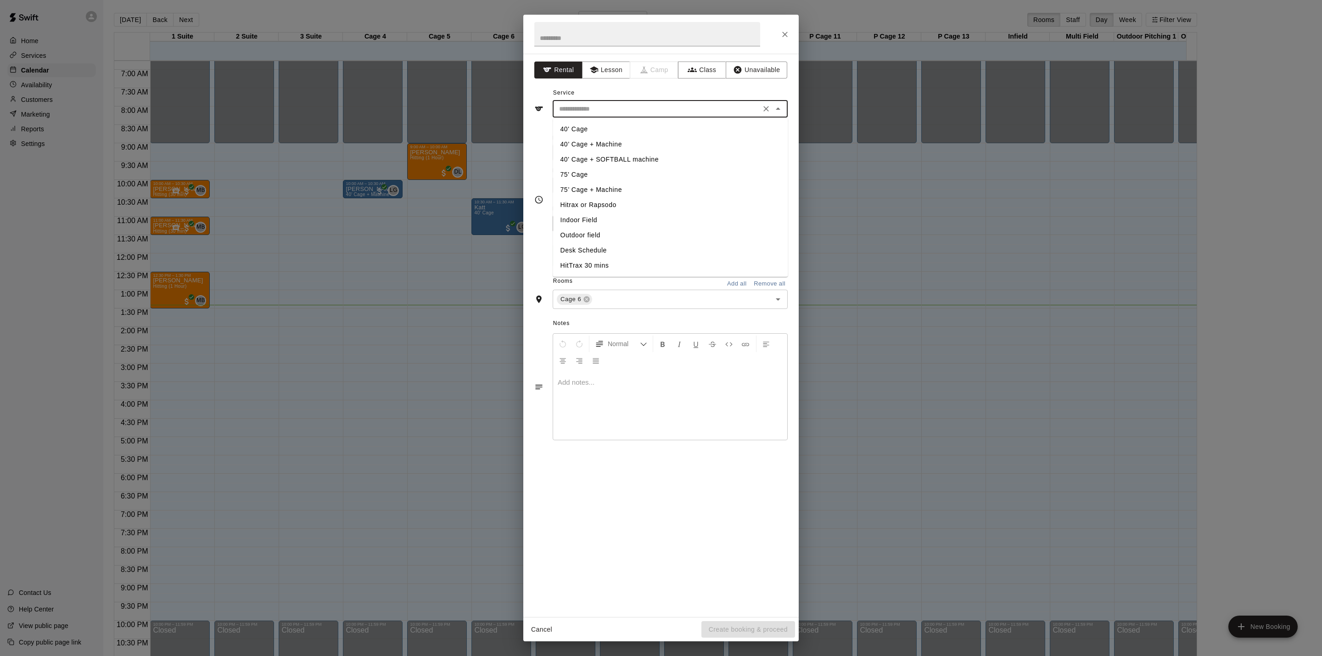
click at [590, 107] on input "text" at bounding box center [656, 108] width 202 height 11
click at [590, 142] on li "40’ Cage + Machine" at bounding box center [670, 144] width 235 height 15
type input "**********"
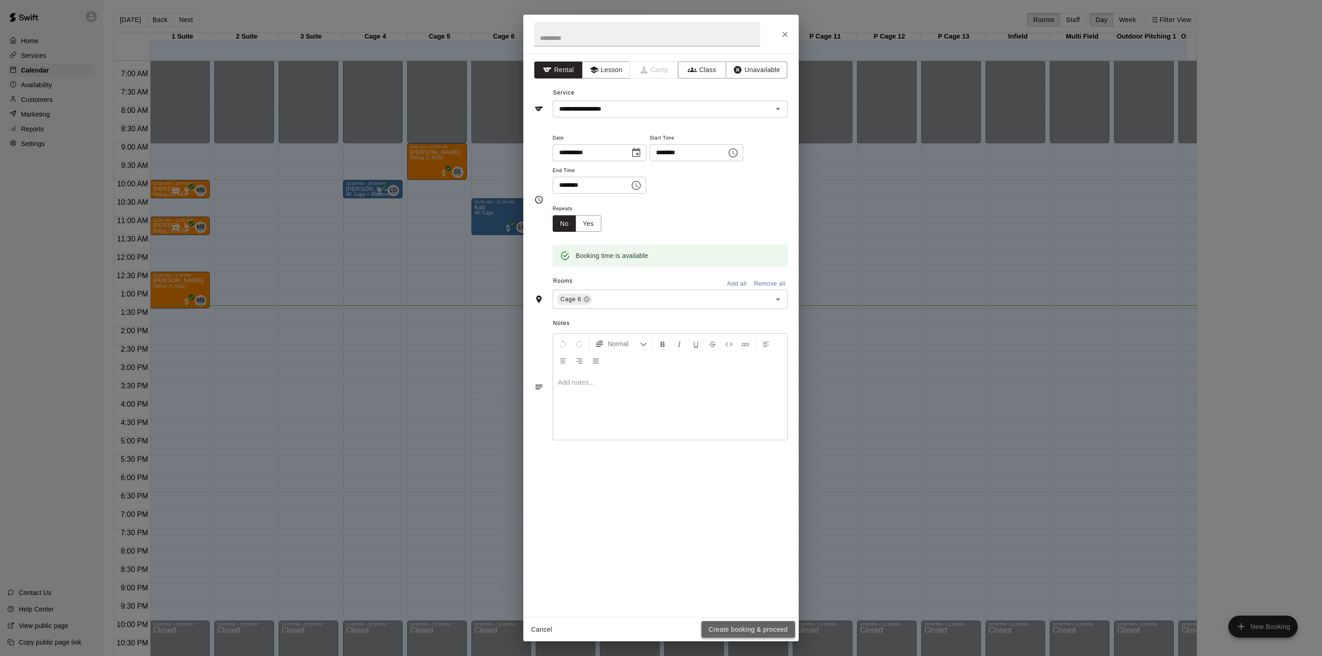
click at [759, 629] on button "Create booking & proceed" at bounding box center [748, 629] width 94 height 17
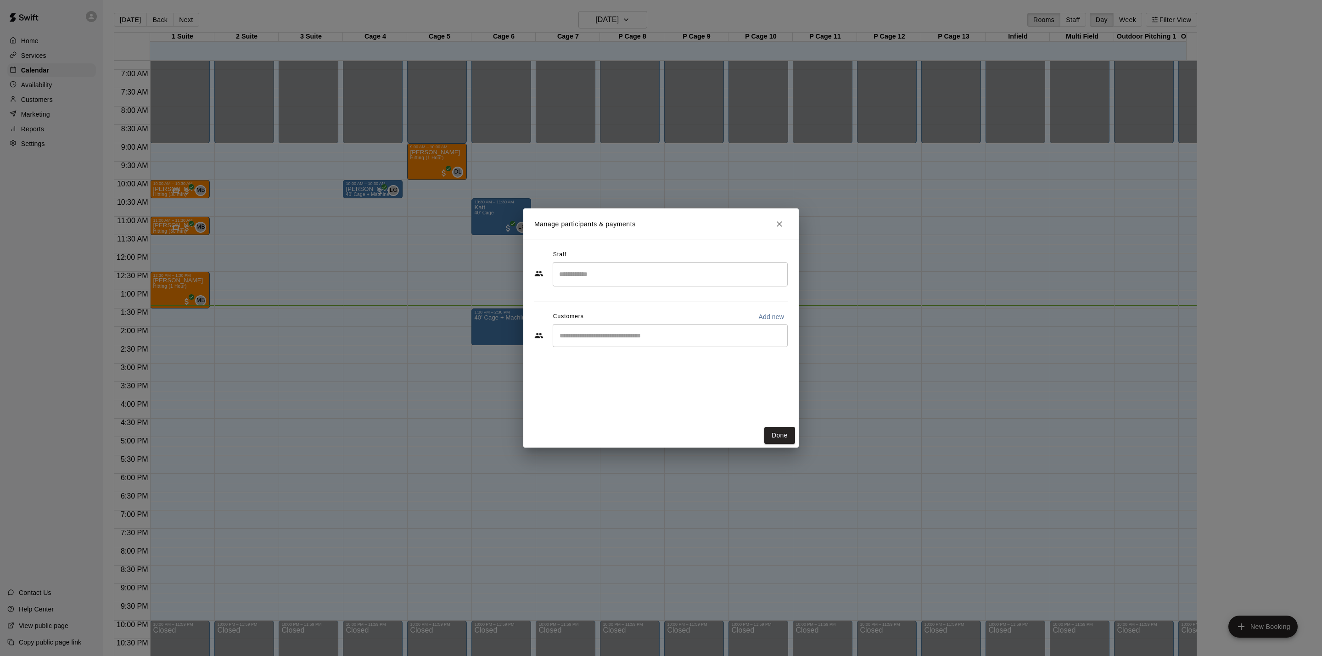
click at [639, 269] on input "Search staff" at bounding box center [670, 274] width 227 height 16
click at [732, 245] on div "Staff ​ [PERSON_NAME] Staff [PERSON_NAME] Staff [PERSON_NAME] Staff [PERSON_NAM…" at bounding box center [660, 332] width 275 height 184
click at [634, 338] on input "Start typing to search customers..." at bounding box center [670, 335] width 227 height 9
click at [767, 318] on p "Add new" at bounding box center [771, 316] width 26 height 9
select select "**"
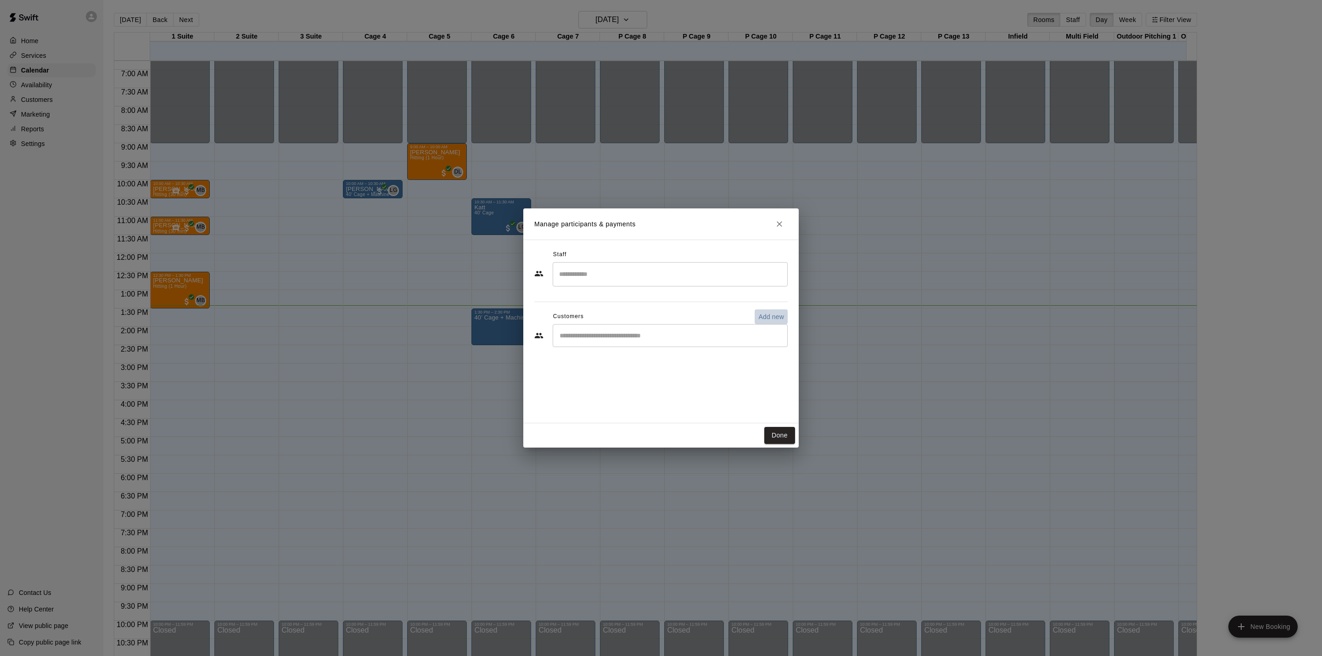
select select "**"
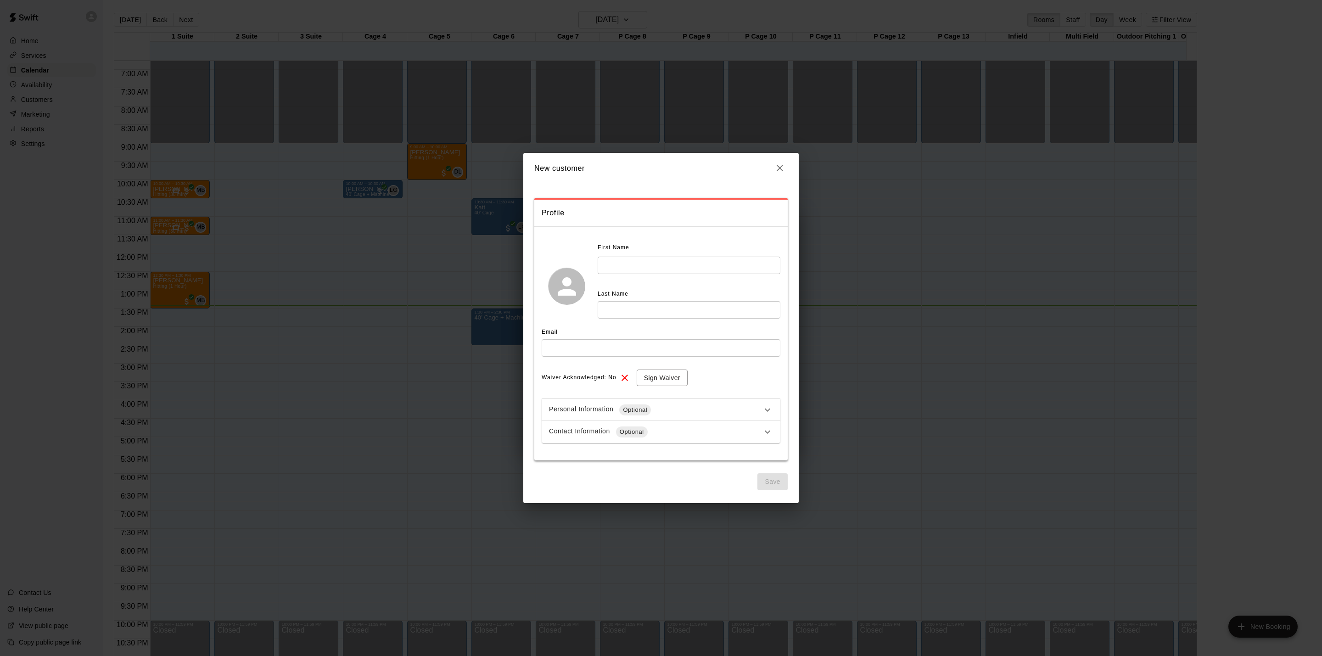
click at [746, 266] on input "text" at bounding box center [689, 265] width 183 height 17
type input "*****"
type input "*******"
type input "**********"
click at [770, 478] on button "Save" at bounding box center [772, 481] width 30 height 17
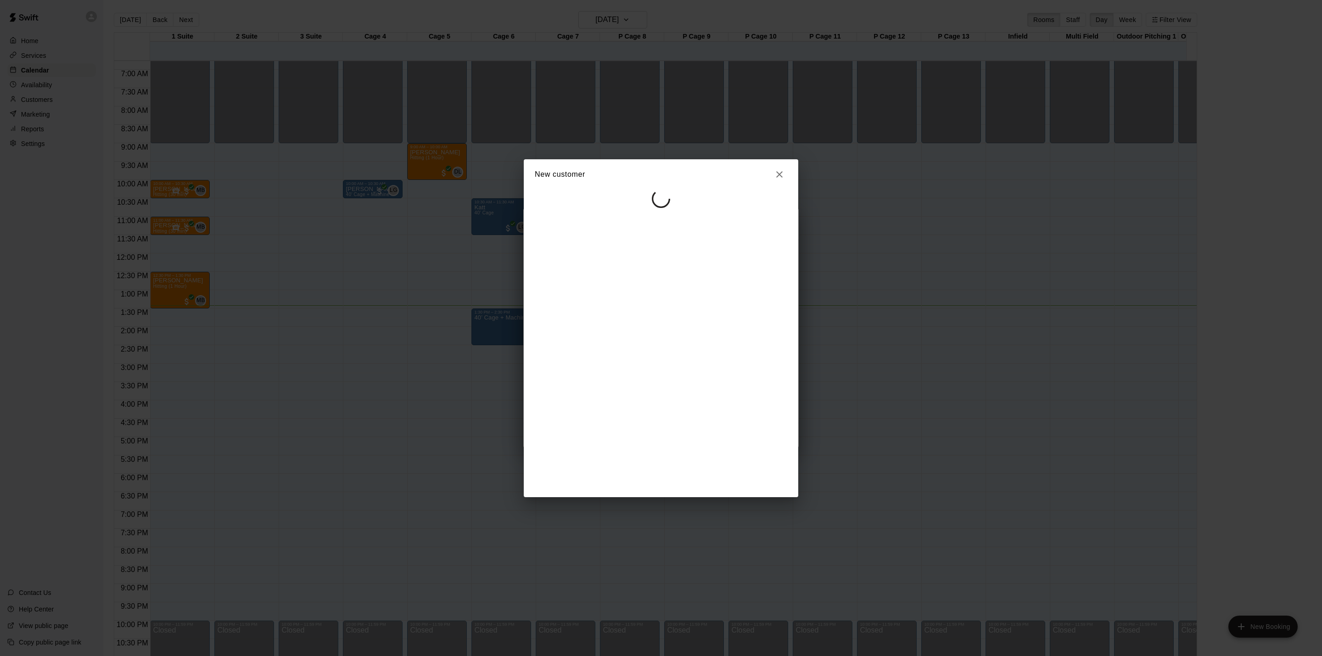
select select "**"
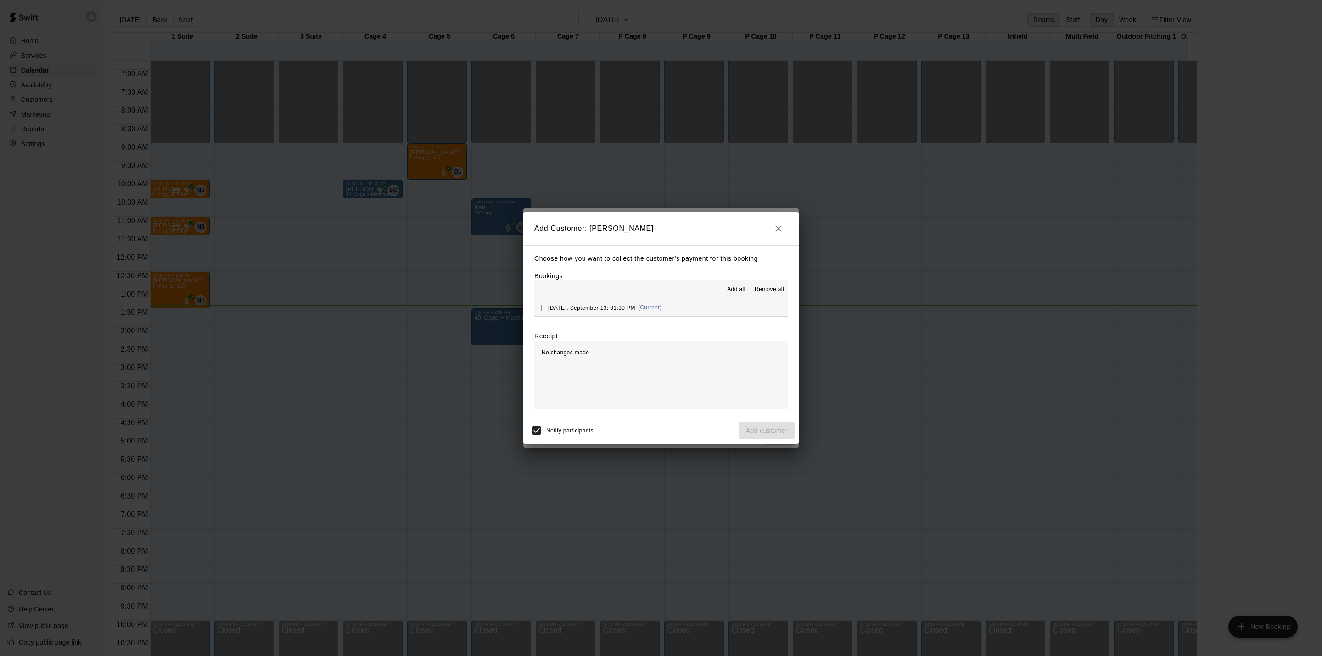
click at [667, 305] on button "[DATE], September 13: 01:30 PM (Current)" at bounding box center [660, 307] width 253 height 17
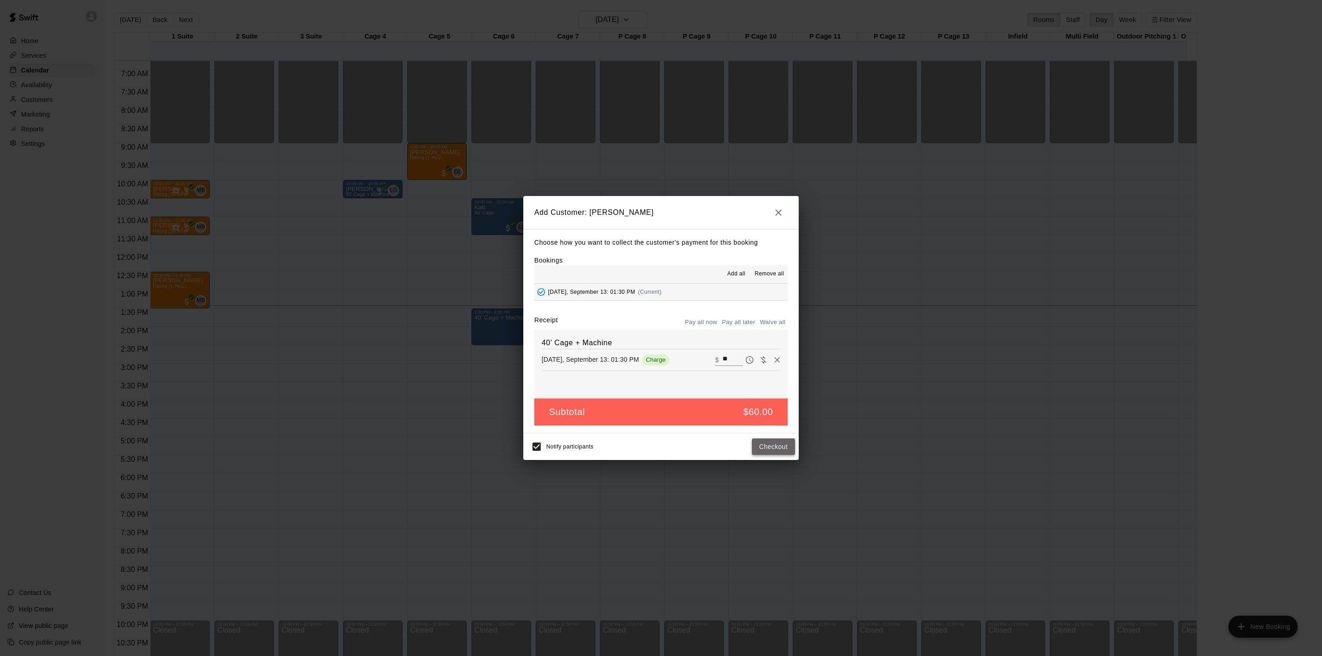
click at [776, 449] on button "Checkout" at bounding box center [773, 446] width 43 height 17
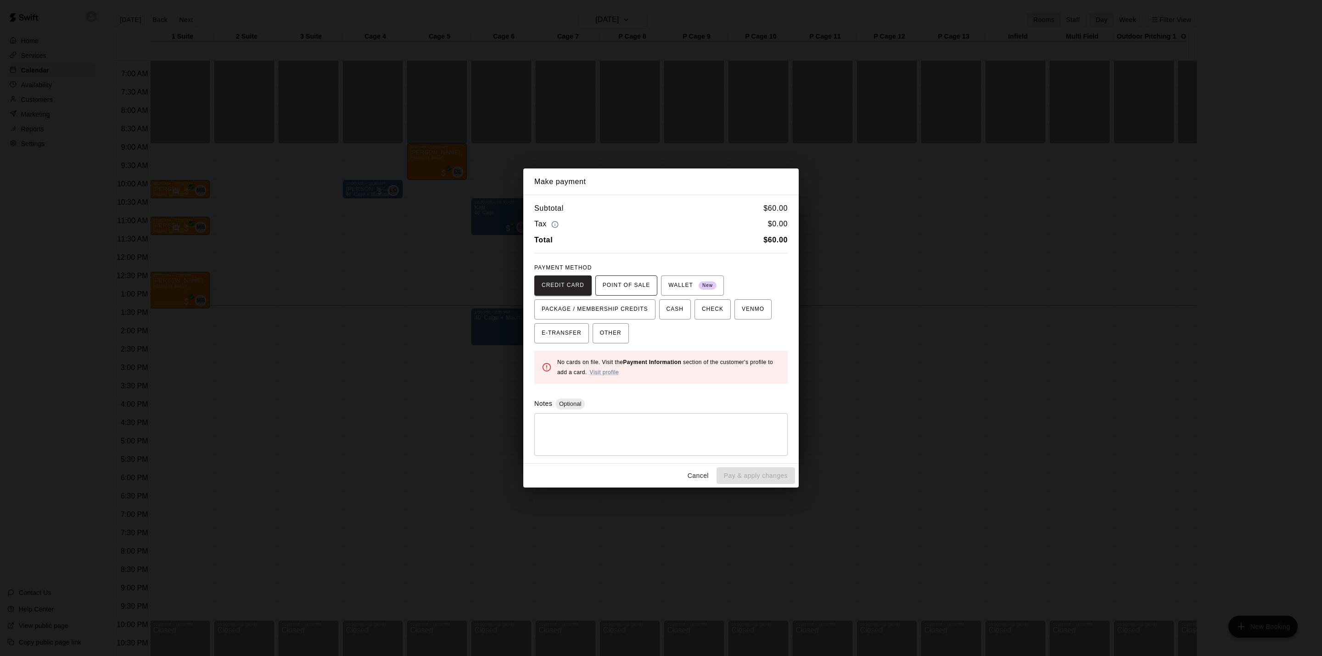
drag, startPoint x: 637, startPoint y: 292, endPoint x: 632, endPoint y: 296, distance: 6.9
click at [633, 296] on button "POINT OF SALE" at bounding box center [626, 285] width 62 height 20
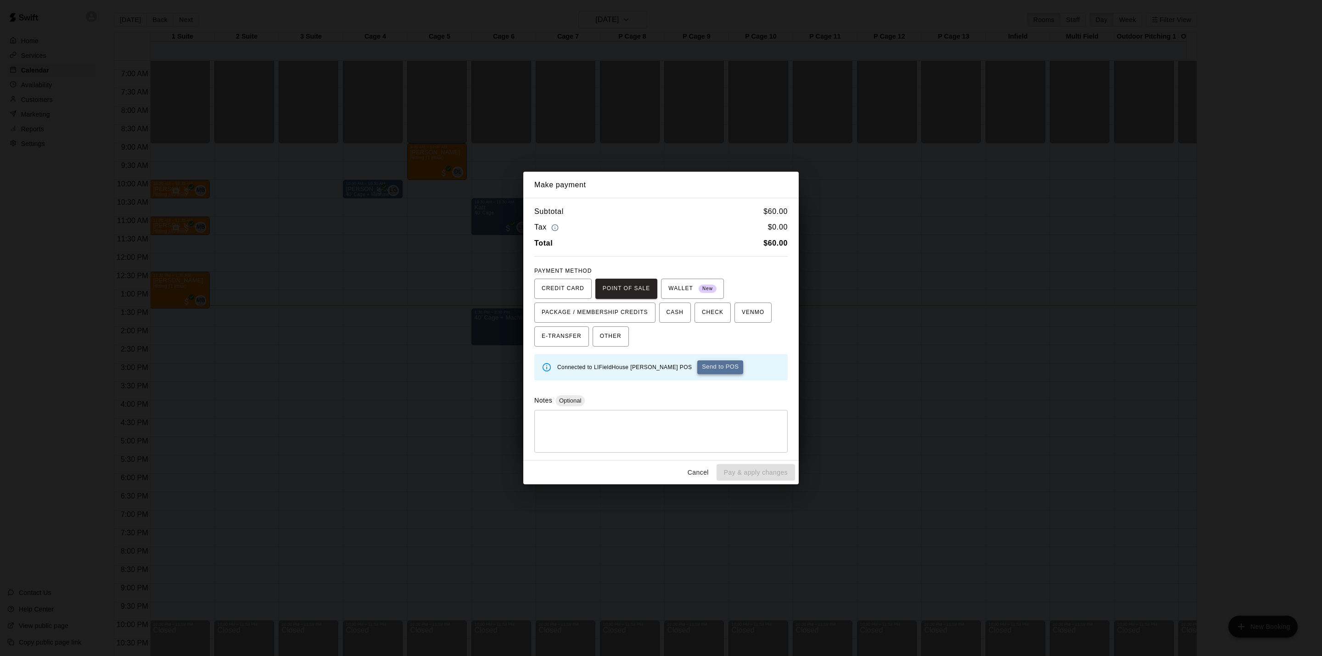
click at [701, 367] on button "Send to POS" at bounding box center [720, 367] width 46 height 14
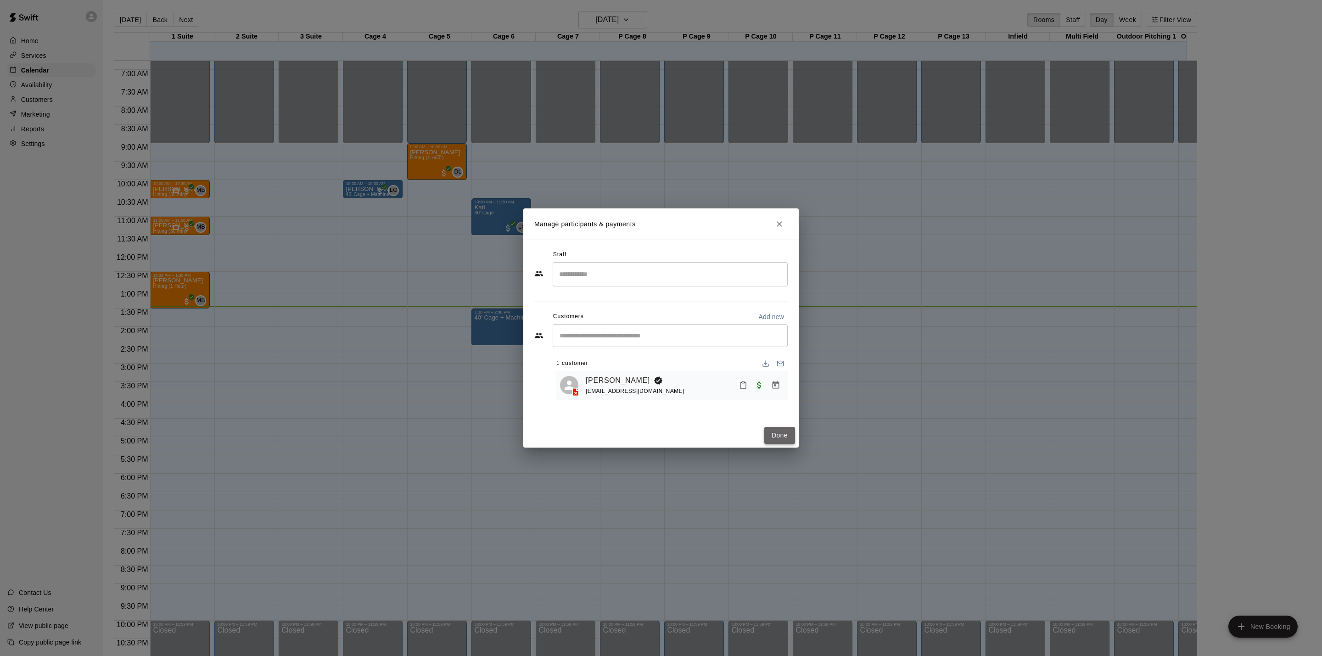
click at [778, 436] on button "Done" at bounding box center [779, 435] width 31 height 17
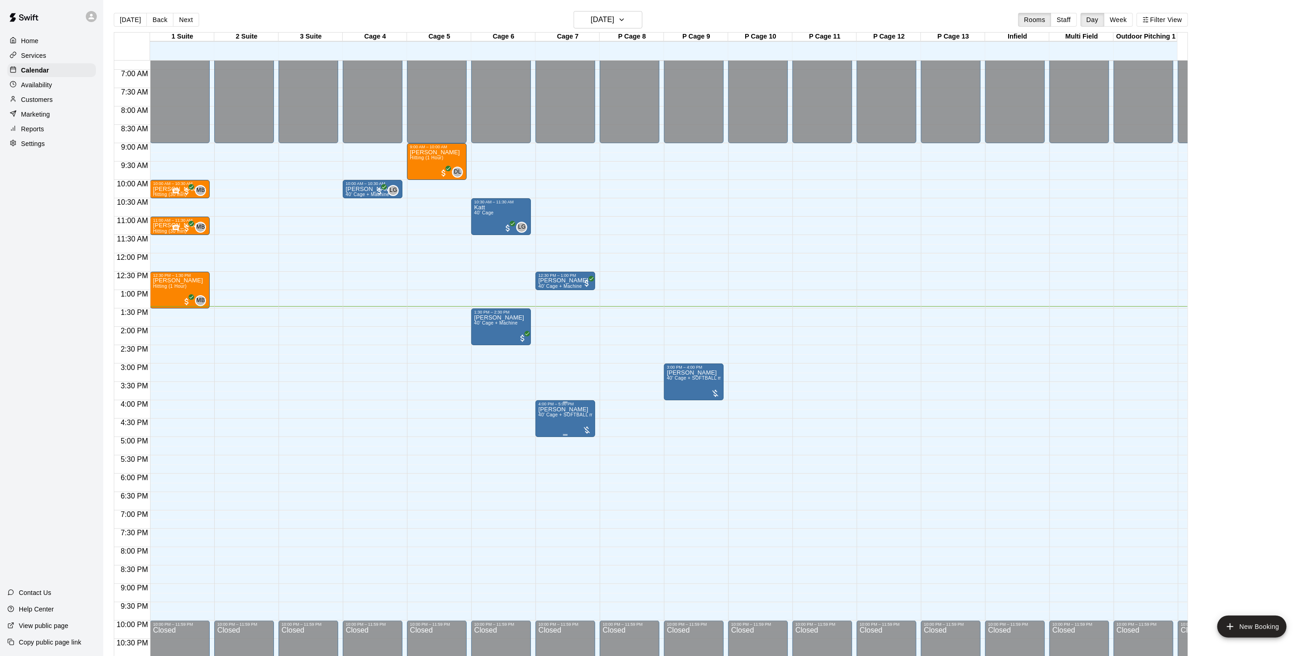
click at [576, 414] on span "40' Cage + SOFTBALL machine" at bounding box center [572, 414] width 69 height 5
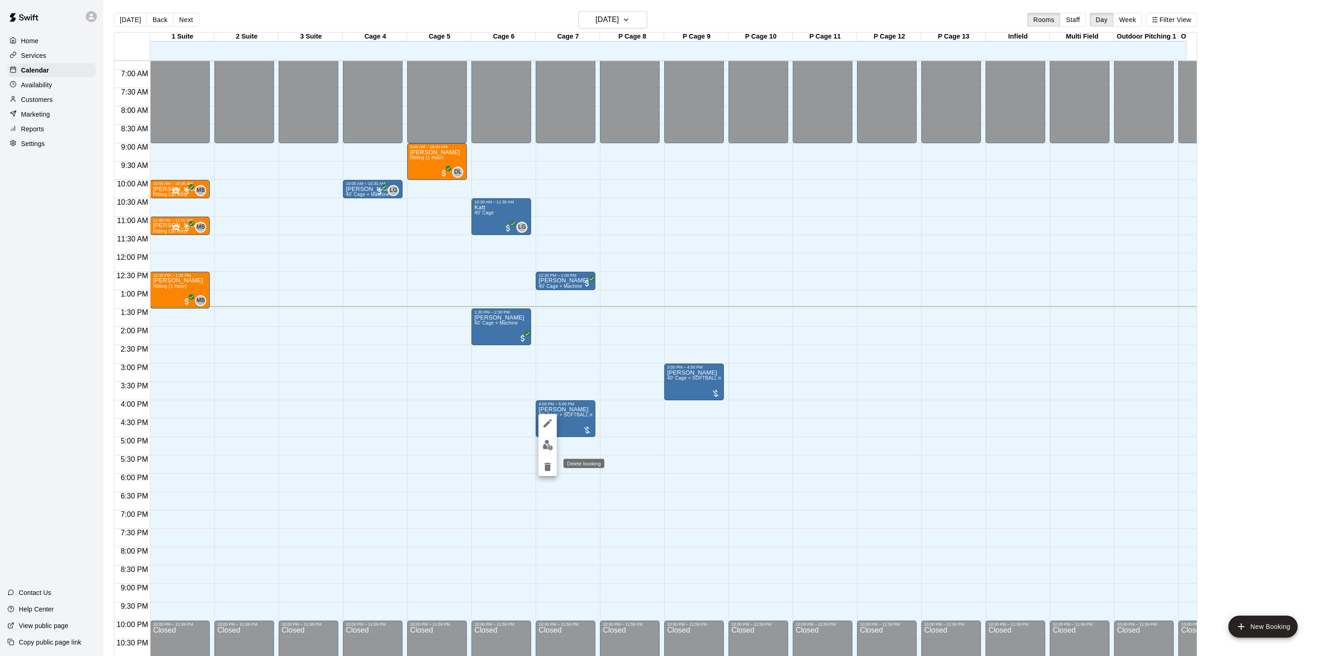
click at [548, 464] on icon "delete" at bounding box center [547, 466] width 11 height 11
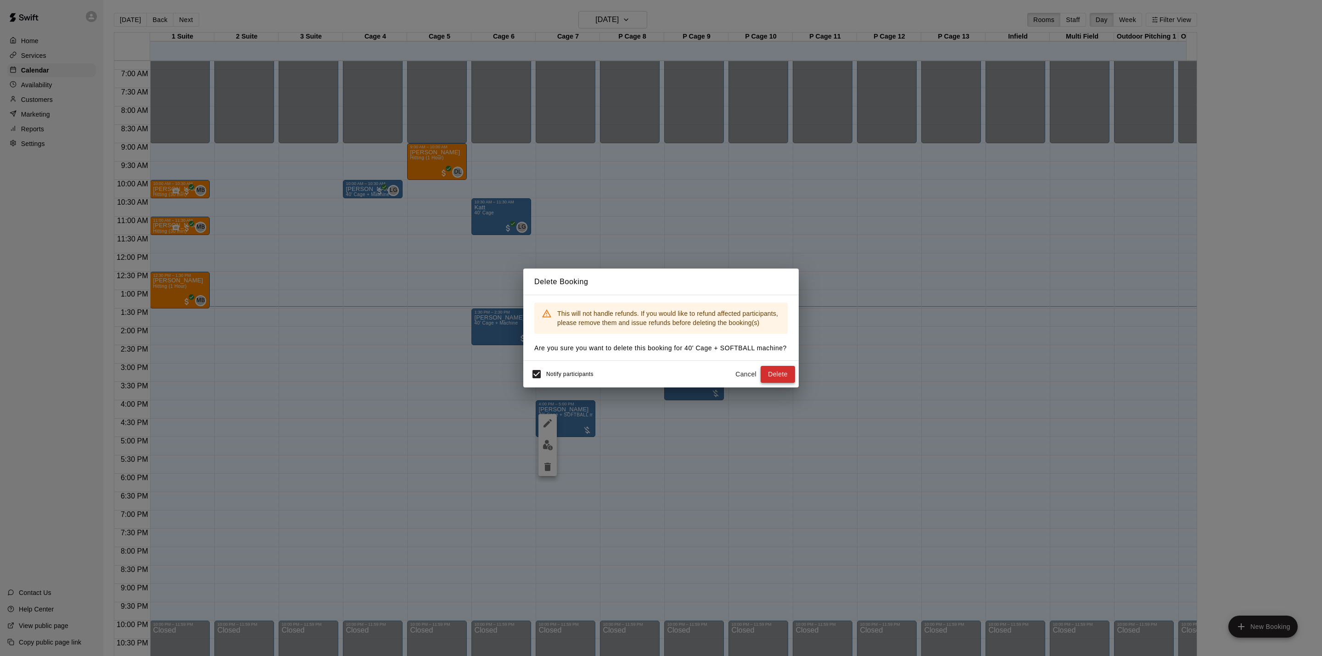
click at [776, 375] on button "Delete" at bounding box center [777, 374] width 34 height 17
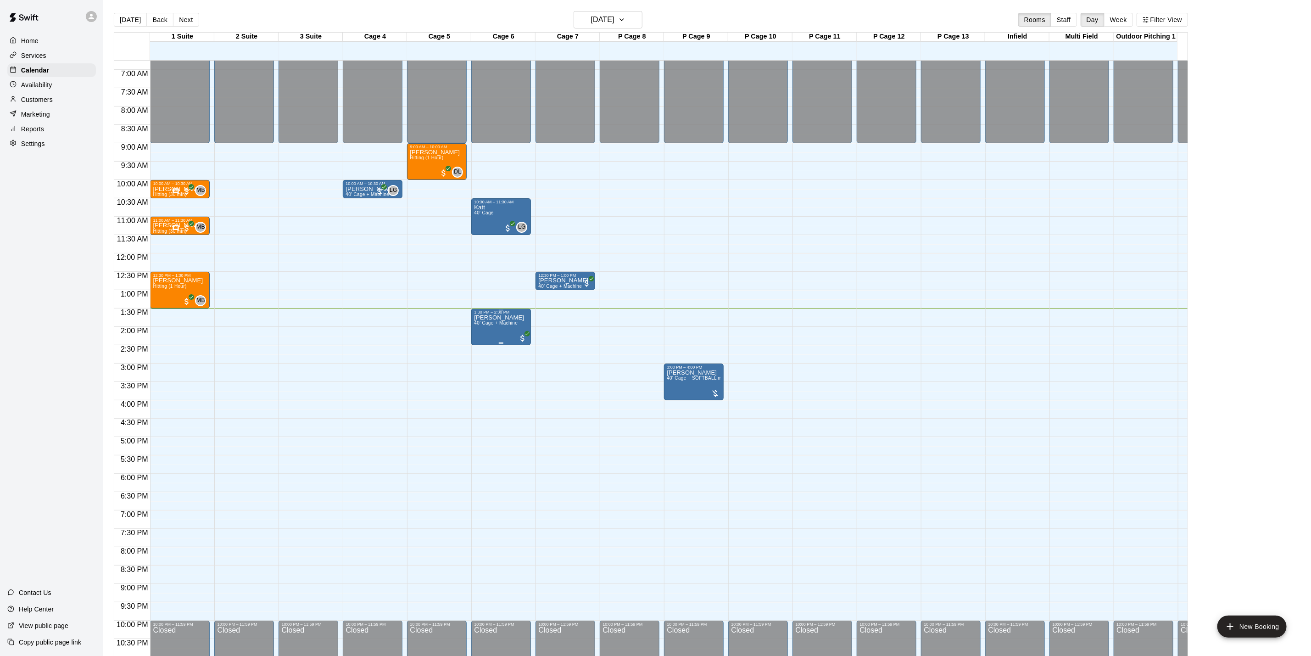
click at [511, 325] on span "40’ Cage + Machine" at bounding box center [496, 322] width 44 height 5
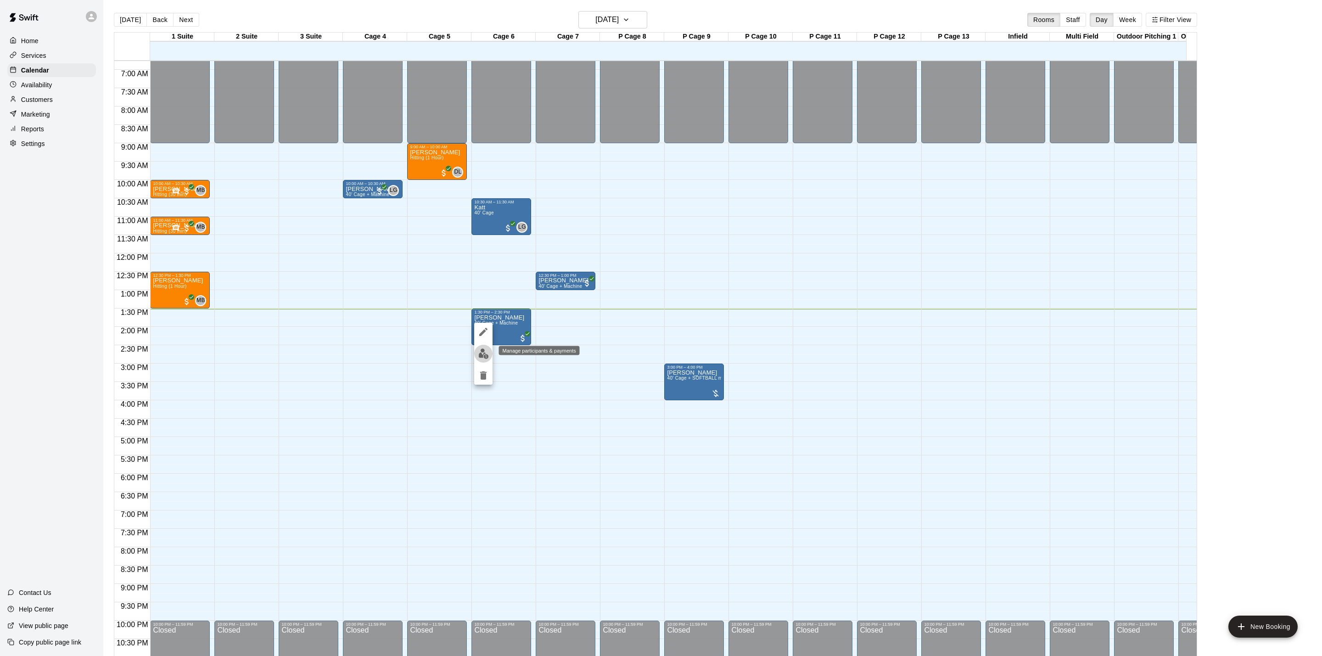
click at [479, 350] on img "edit" at bounding box center [483, 353] width 11 height 11
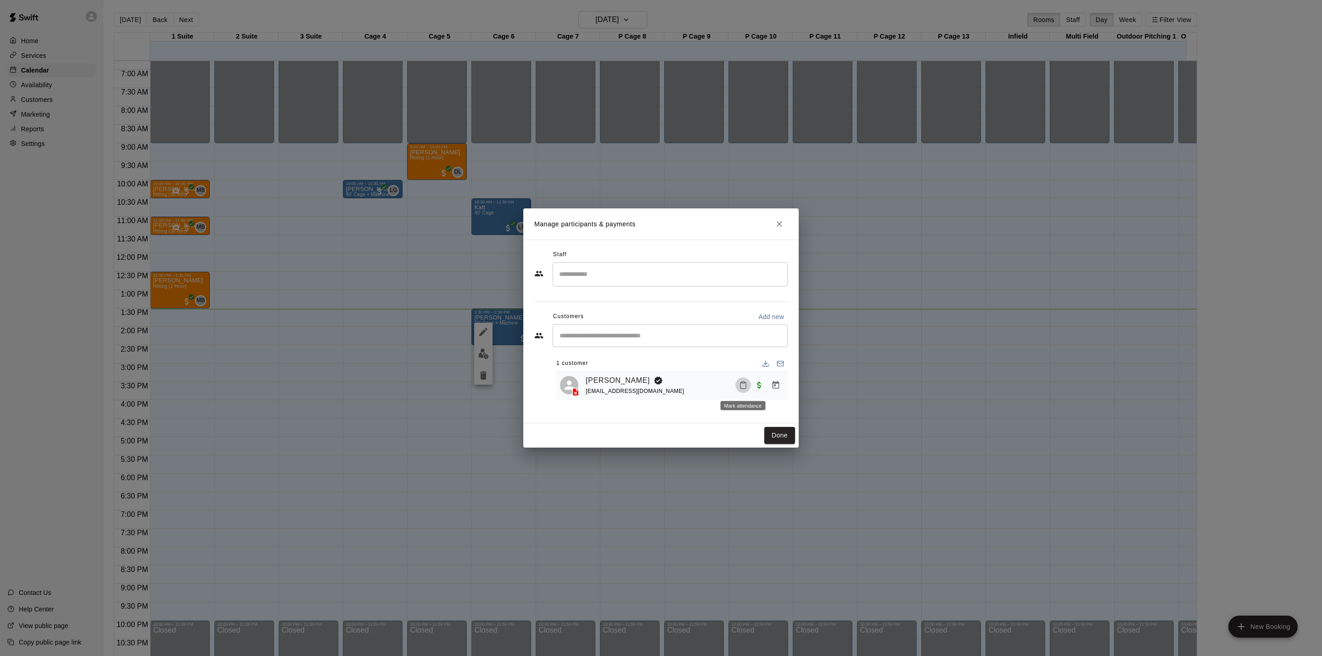
click at [744, 385] on icon "Mark attendance" at bounding box center [743, 385] width 8 height 8
click at [763, 392] on li "[PERSON_NAME] attended" at bounding box center [799, 389] width 107 height 15
click at [786, 436] on button "Done" at bounding box center [779, 435] width 31 height 17
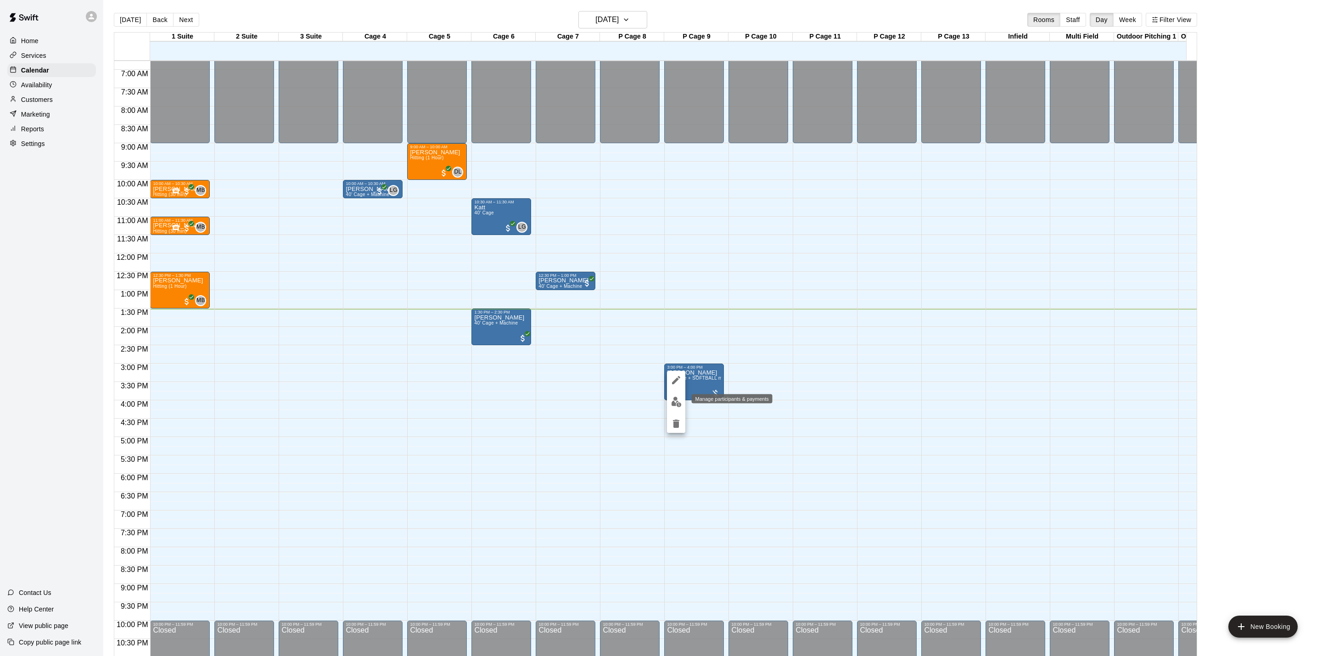
click at [671, 401] on img "edit" at bounding box center [676, 402] width 11 height 11
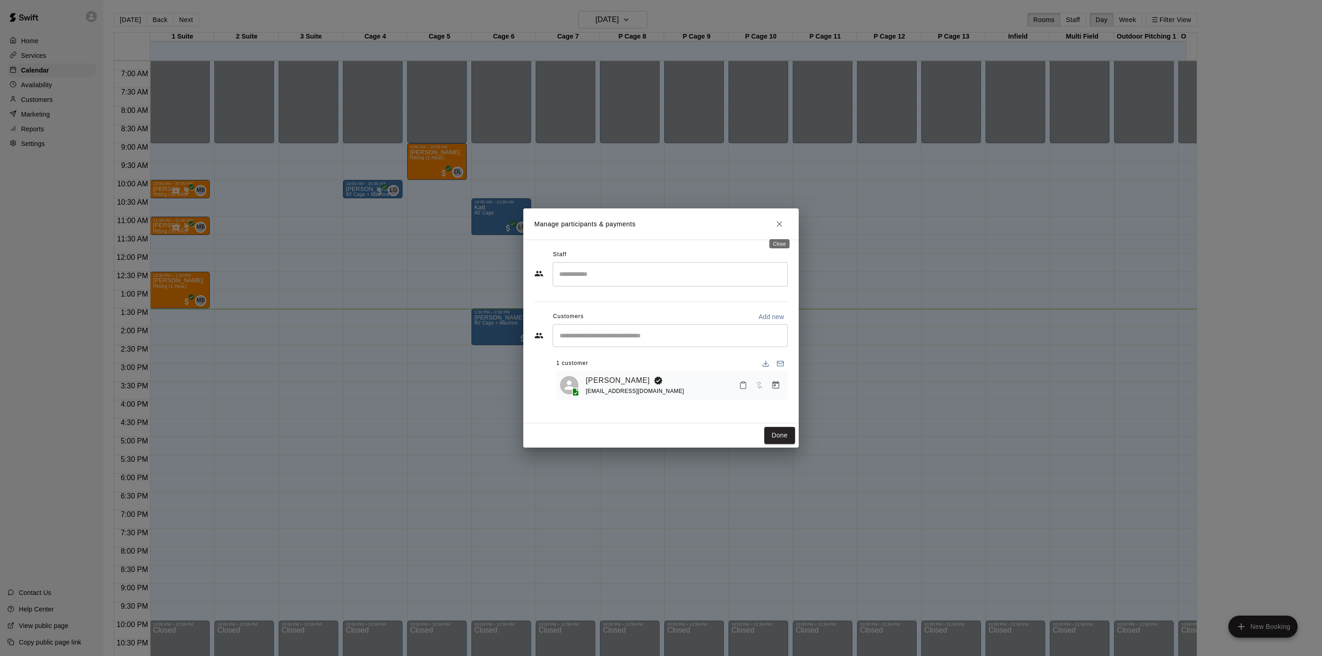
click at [778, 229] on button "Close" at bounding box center [779, 224] width 17 height 17
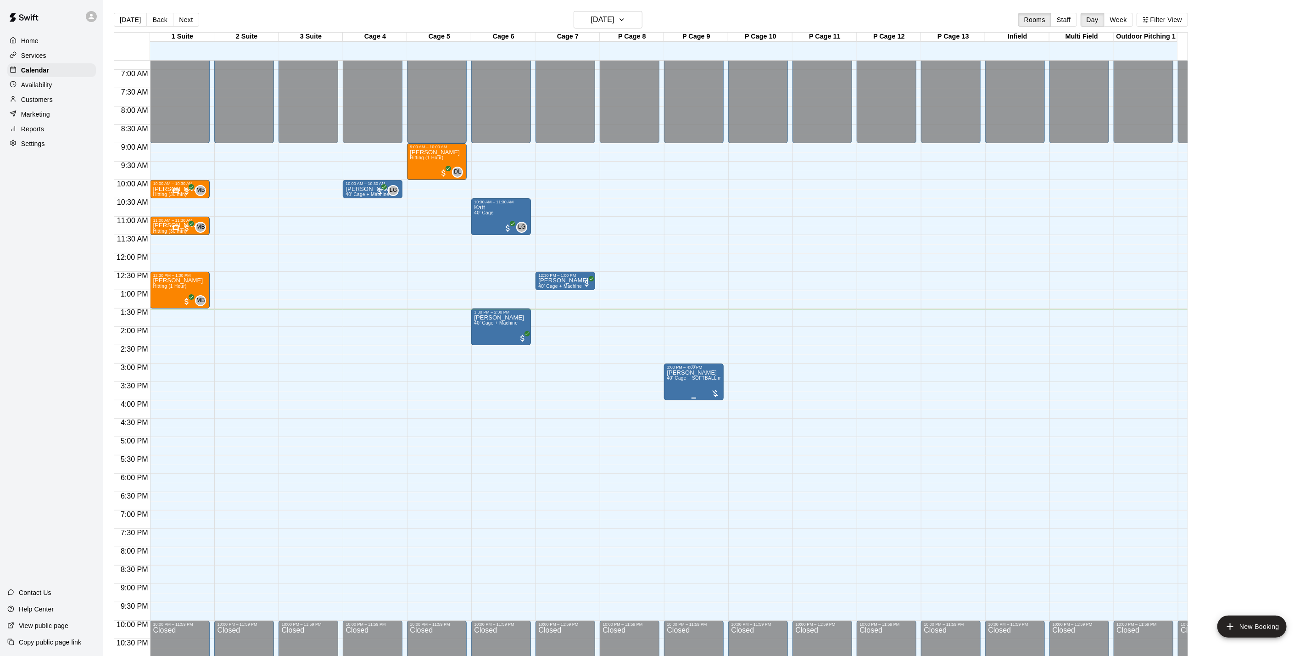
click at [697, 377] on span "40' Cage + SOFTBALL machine" at bounding box center [701, 377] width 69 height 5
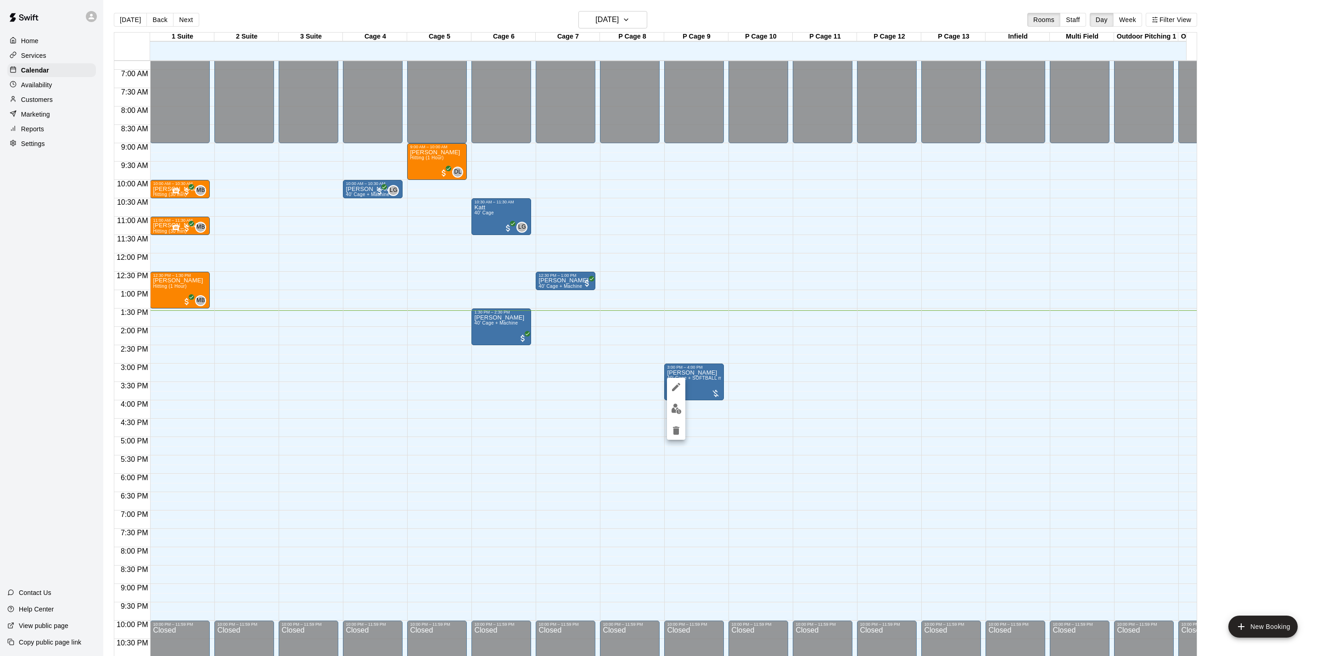
drag, startPoint x: 772, startPoint y: 346, endPoint x: 778, endPoint y: 363, distance: 18.7
click at [778, 363] on div at bounding box center [661, 328] width 1322 height 656
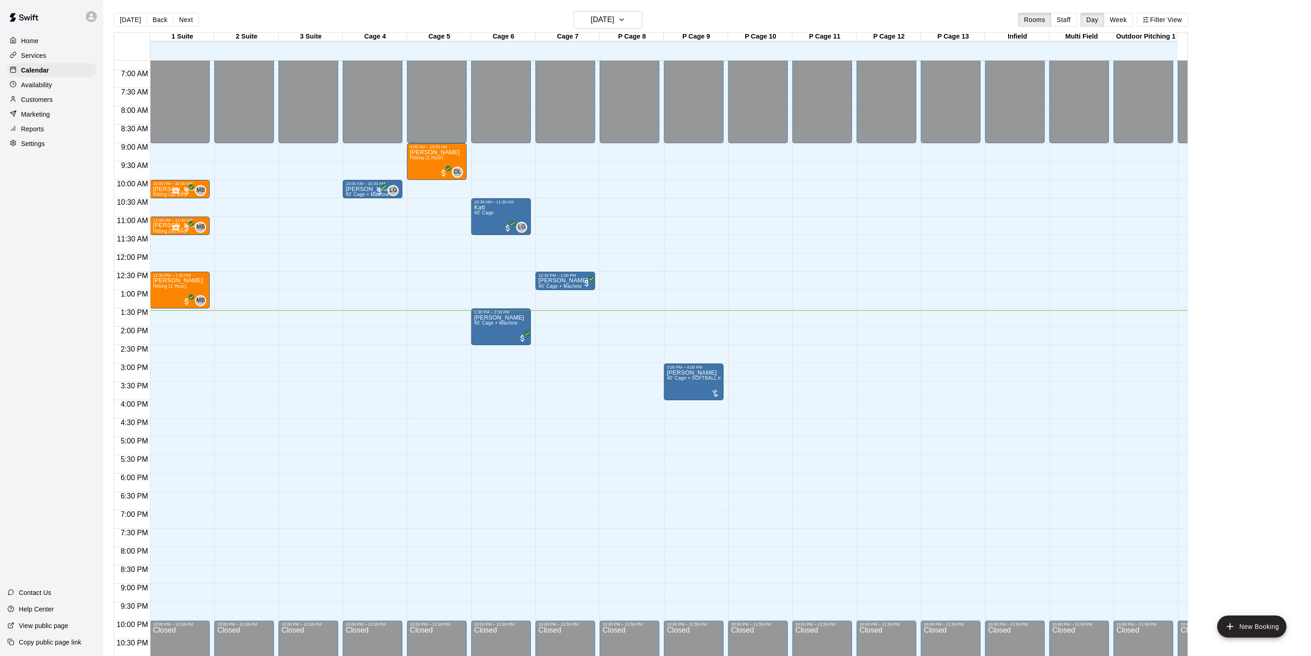
click at [778, 363] on div "12:00 AM – 9:00 AM Closed 10:00 PM – 11:59 PM Closed" at bounding box center [758, 253] width 60 height 881
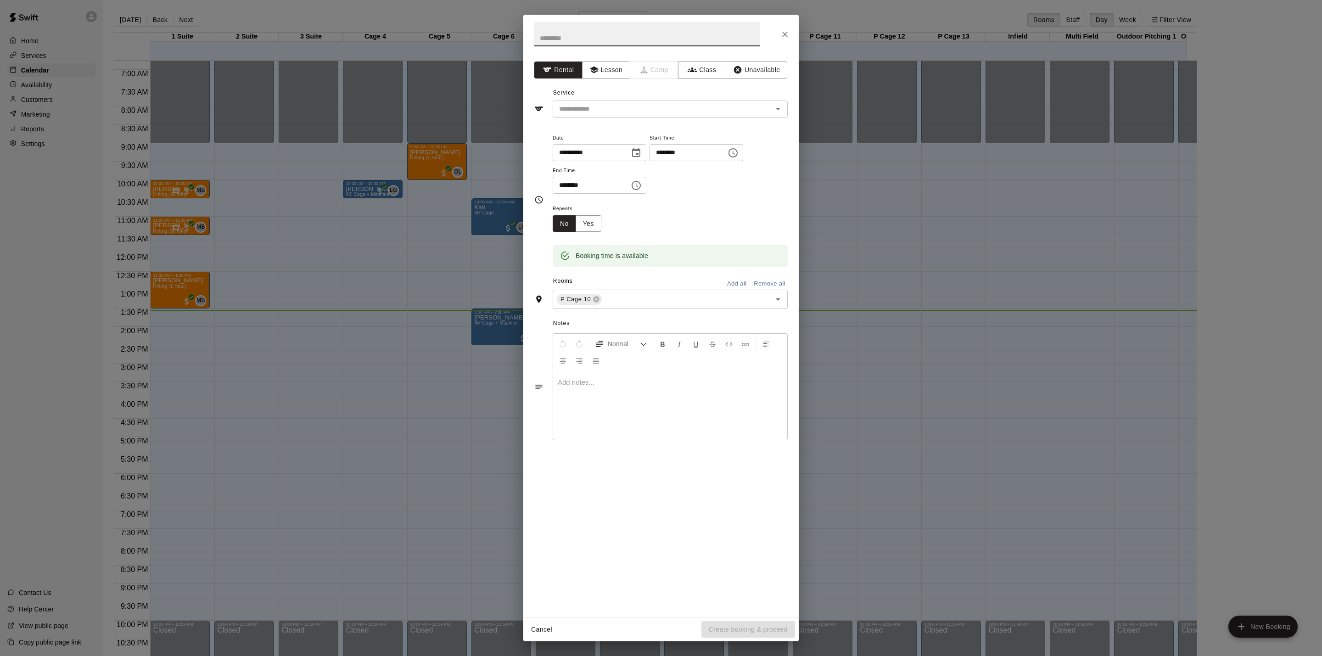
click at [794, 40] on div at bounding box center [660, 34] width 275 height 39
click at [790, 36] on button "Close" at bounding box center [785, 34] width 17 height 17
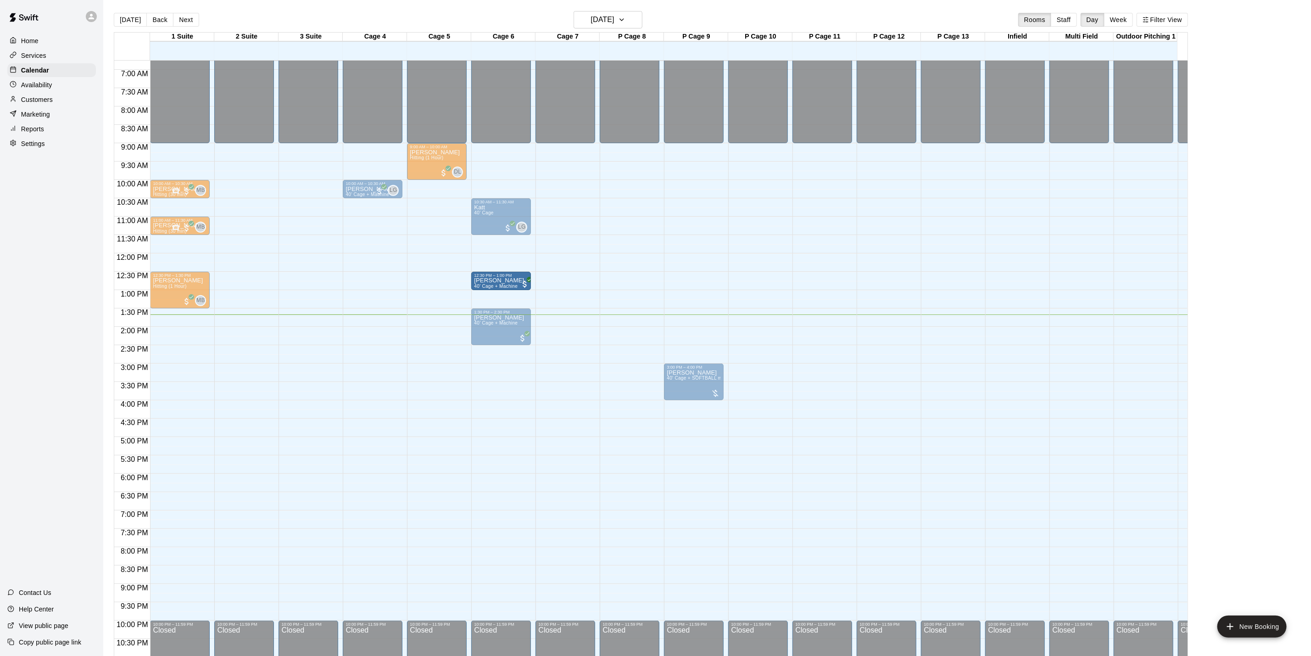
drag, startPoint x: 569, startPoint y: 278, endPoint x: 499, endPoint y: 279, distance: 69.8
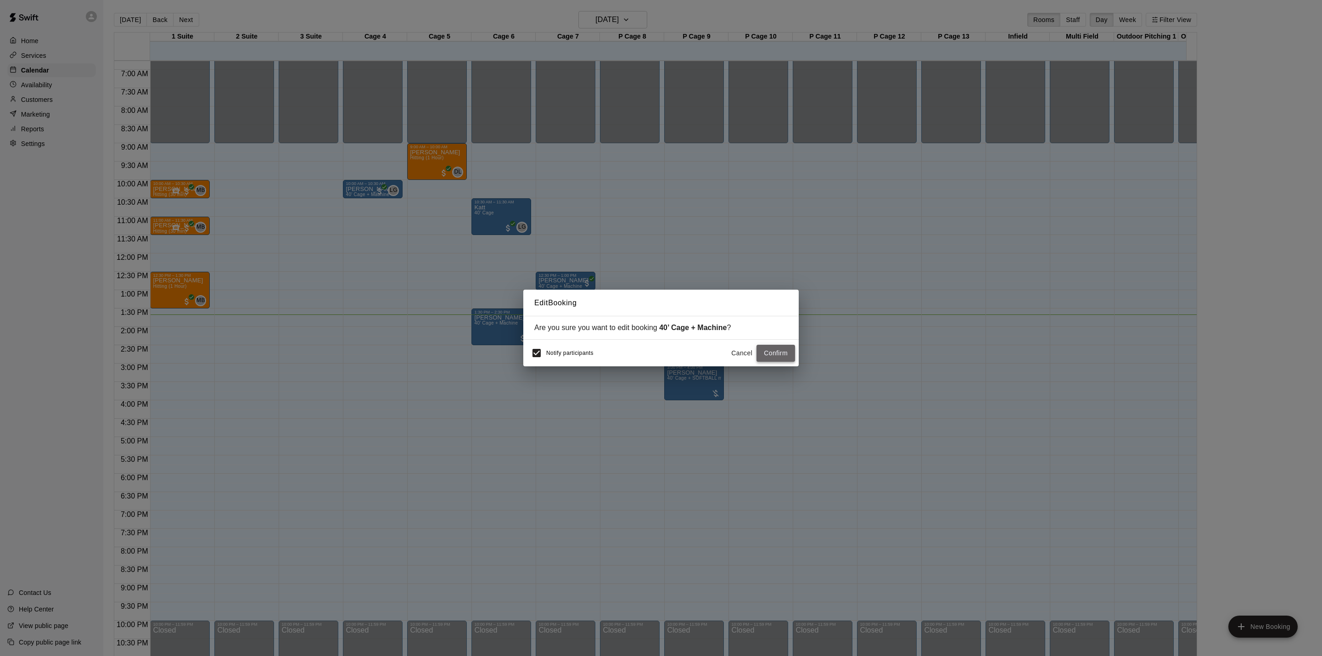
click at [783, 357] on button "Confirm" at bounding box center [775, 353] width 39 height 17
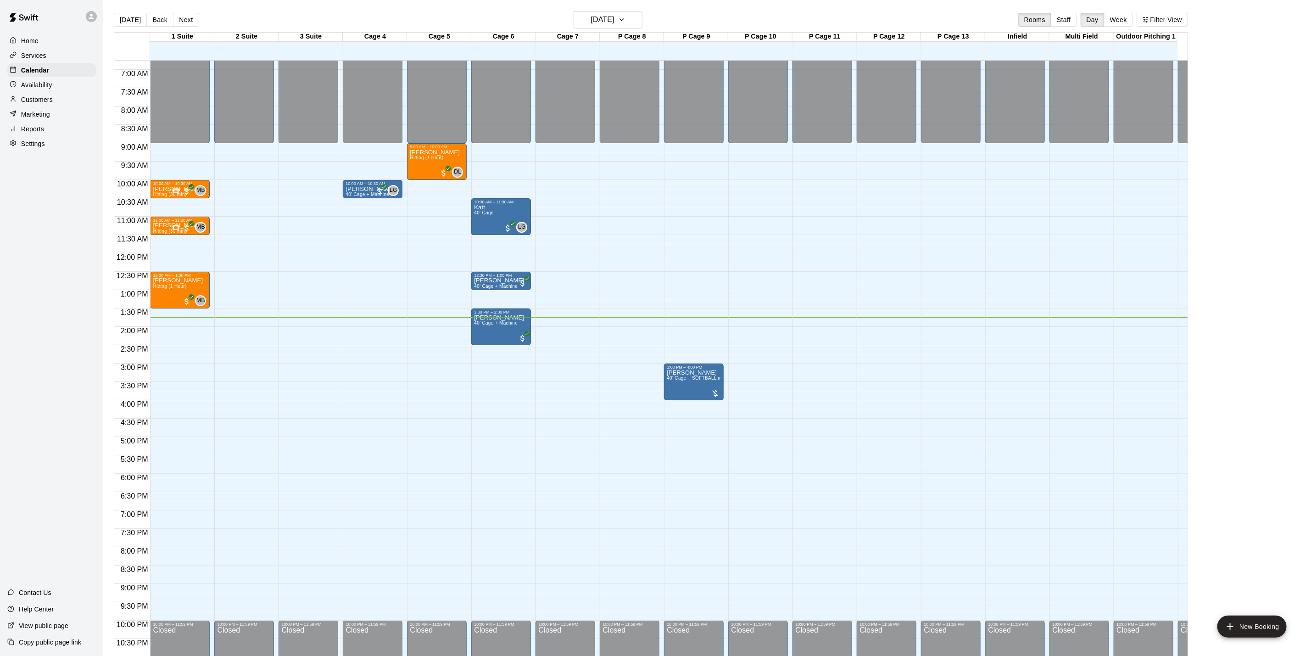
click at [62, 105] on div "Customers" at bounding box center [51, 100] width 89 height 14
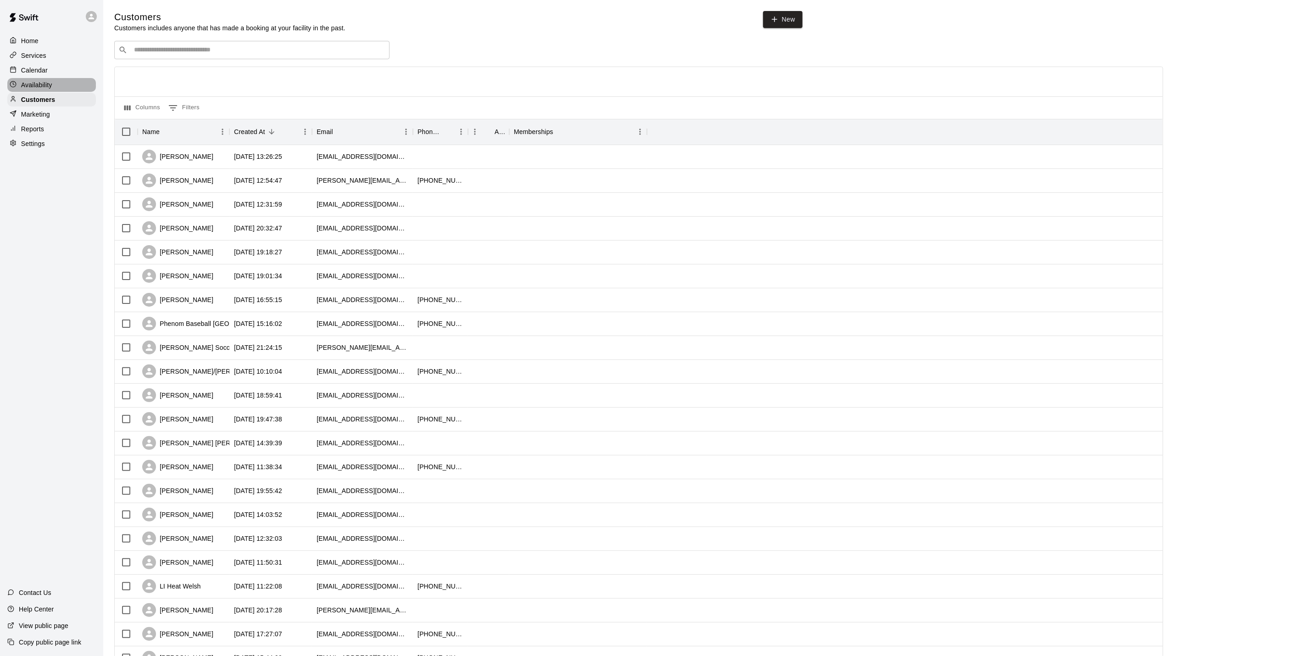
click at [44, 87] on p "Availability" at bounding box center [36, 84] width 31 height 9
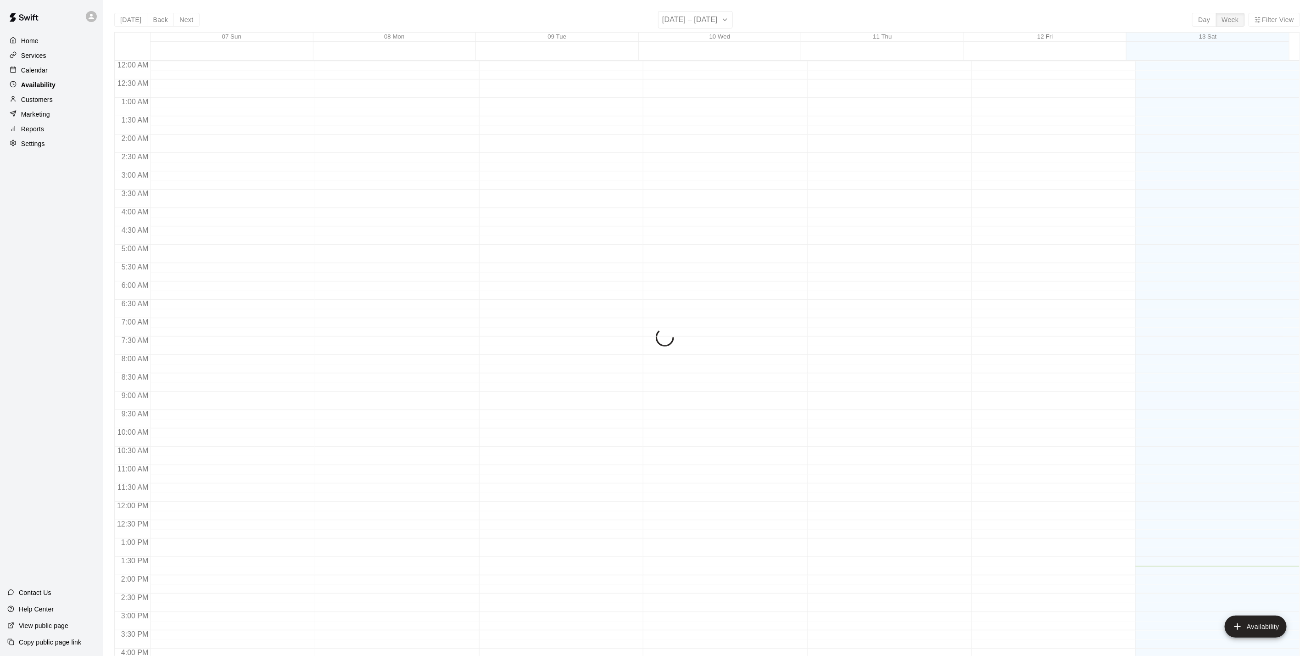
scroll to position [276, 0]
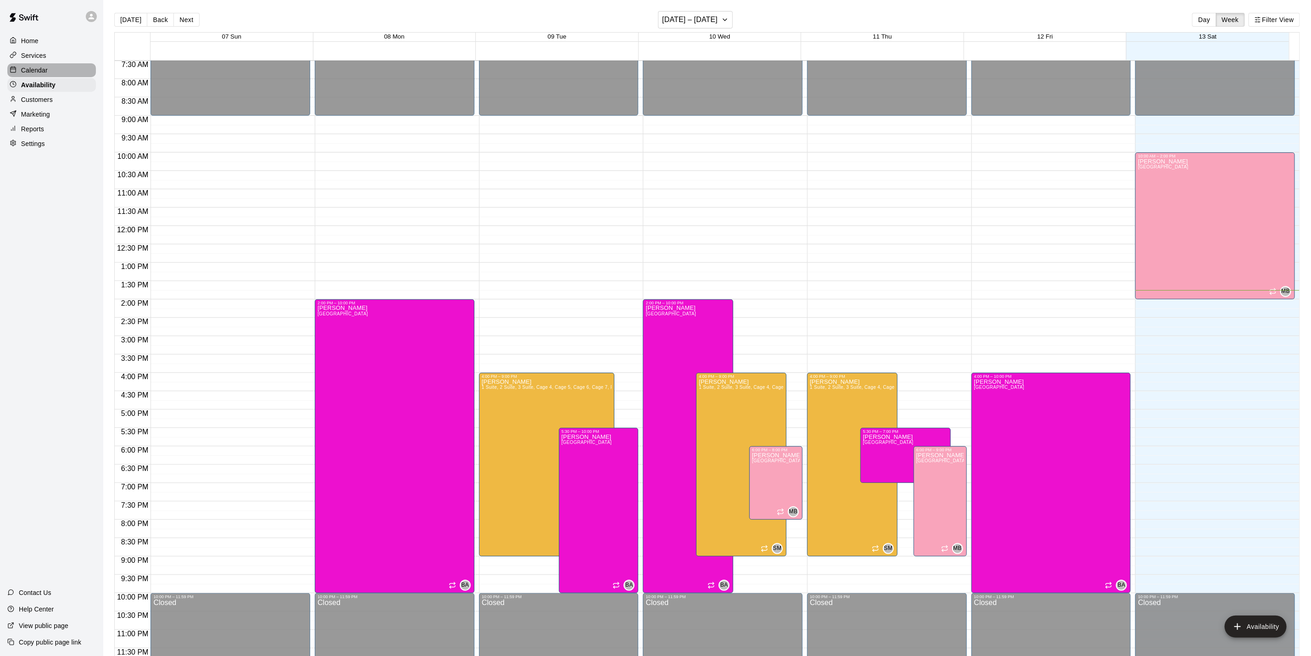
click at [48, 71] on div "Calendar" at bounding box center [51, 70] width 89 height 14
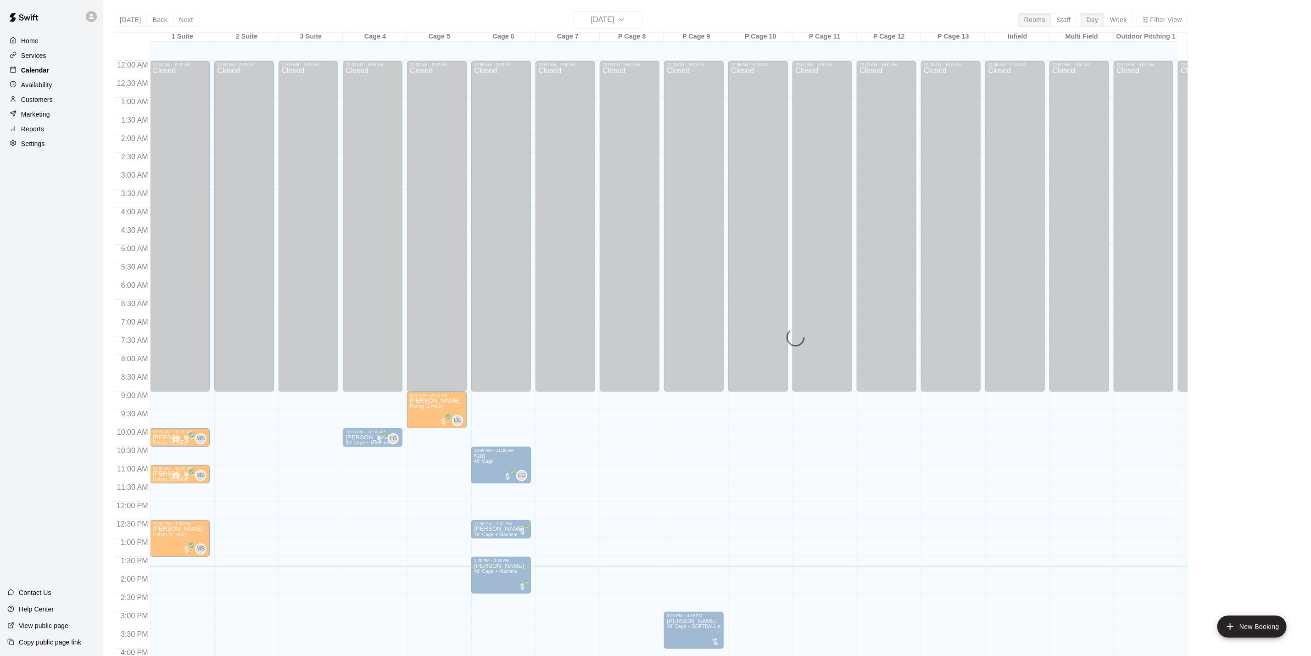
scroll to position [248, 0]
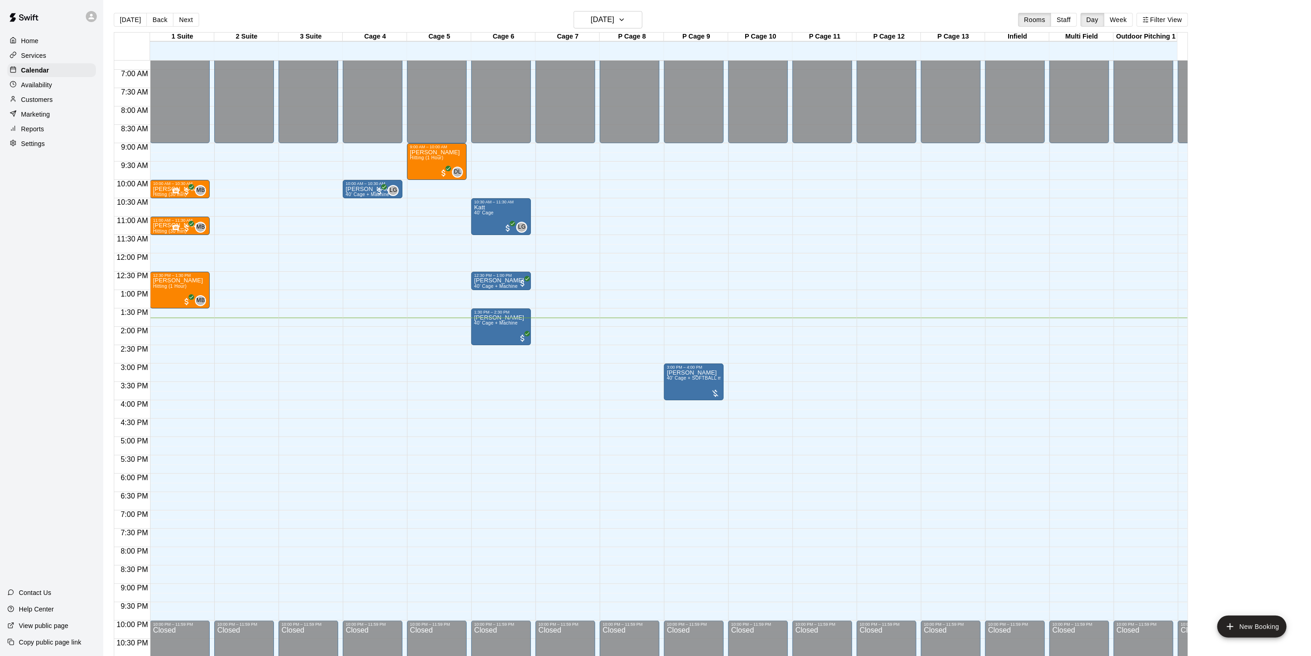
click at [56, 61] on div "Services" at bounding box center [51, 56] width 89 height 14
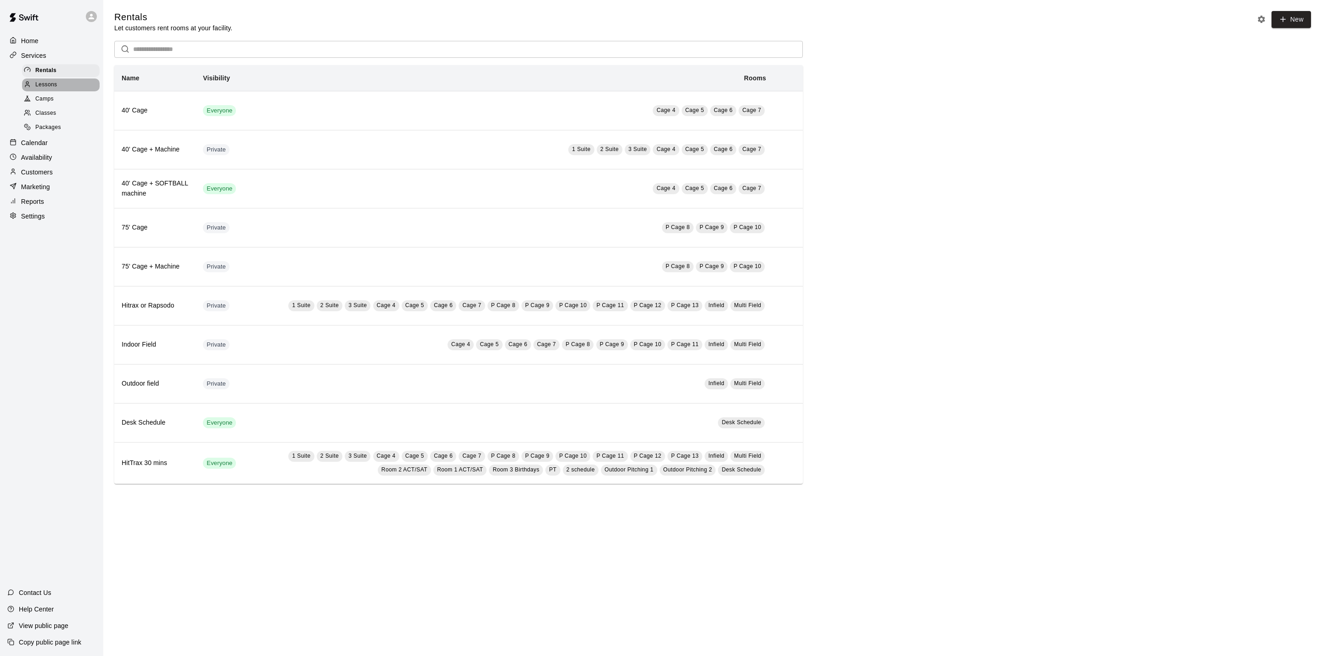
click at [43, 82] on div "Lessons" at bounding box center [61, 84] width 78 height 13
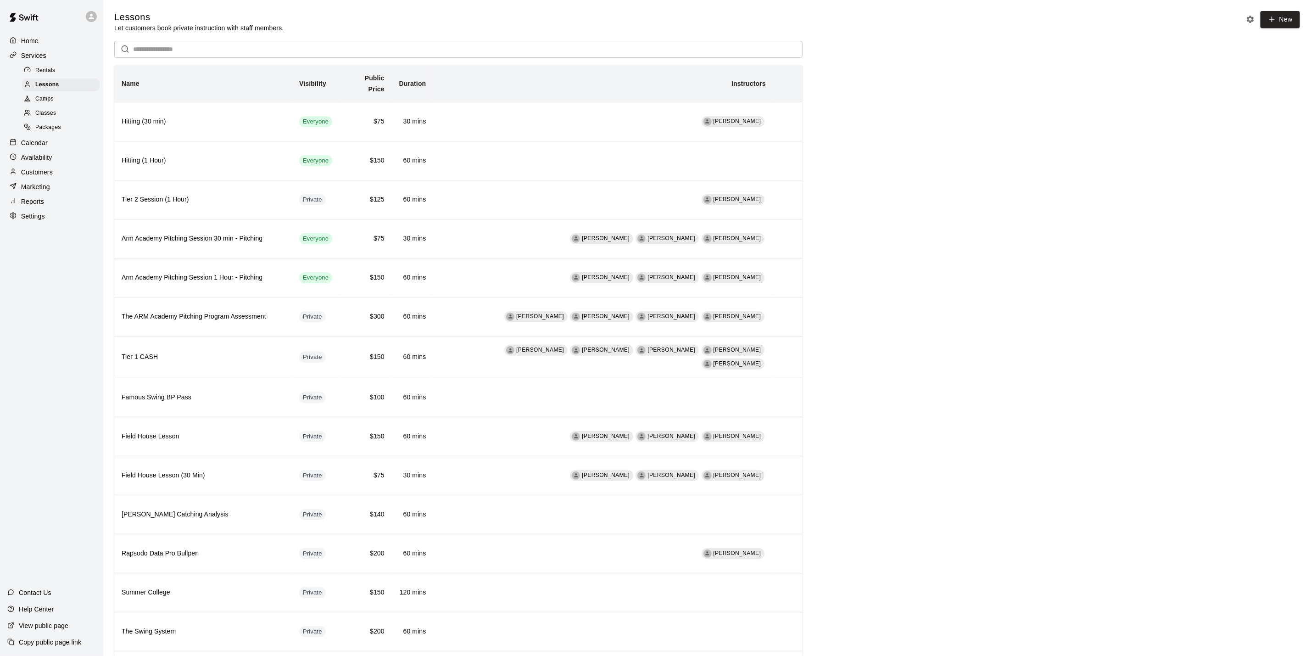
click at [84, 131] on div "Packages" at bounding box center [61, 127] width 78 height 13
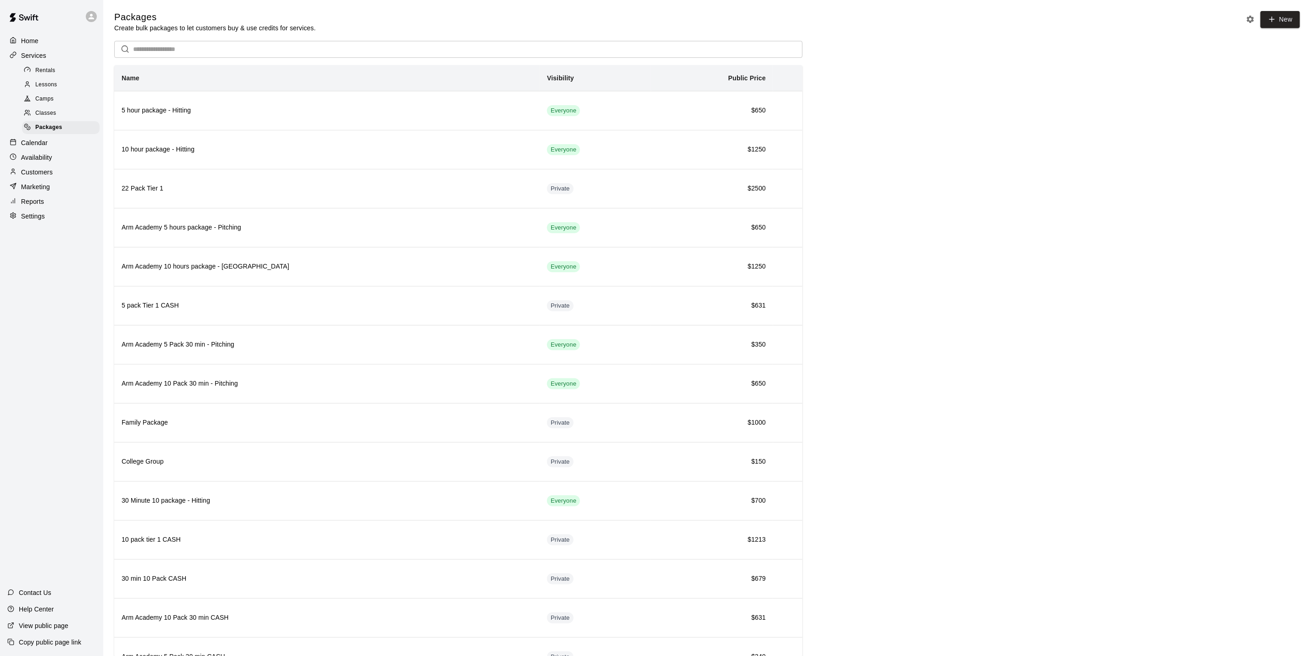
click at [64, 42] on div "Home" at bounding box center [51, 41] width 89 height 14
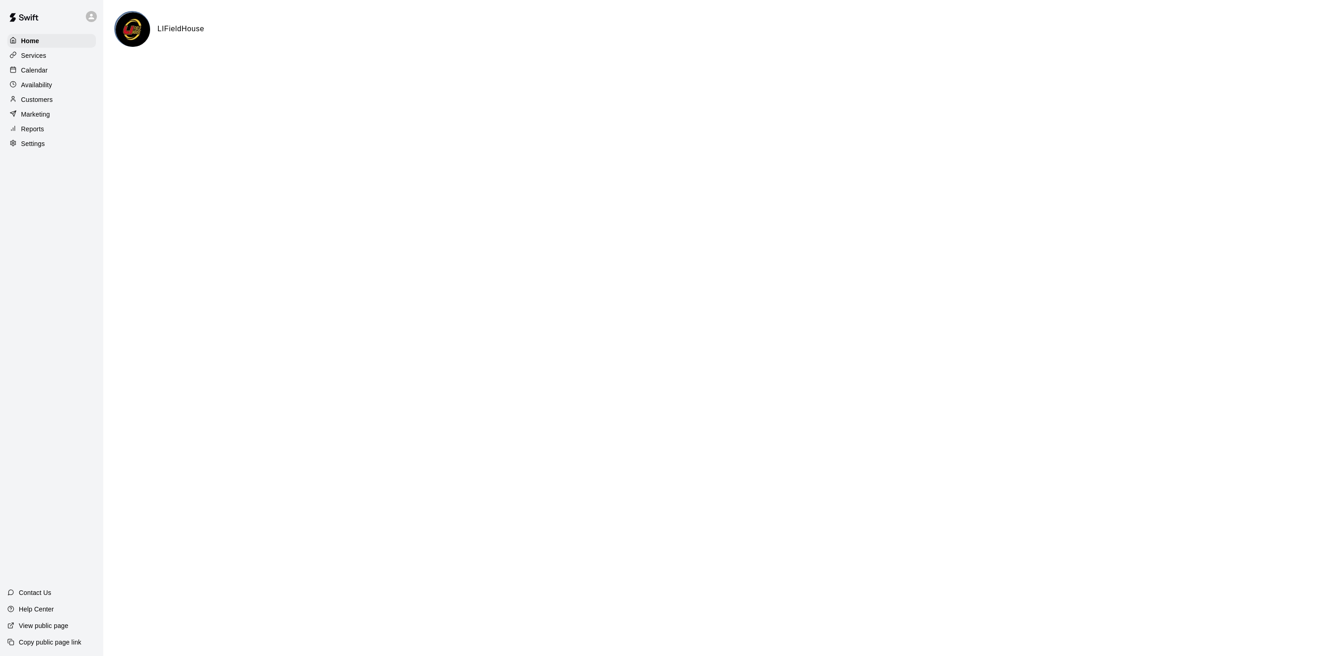
click at [68, 65] on div "Calendar" at bounding box center [51, 70] width 89 height 14
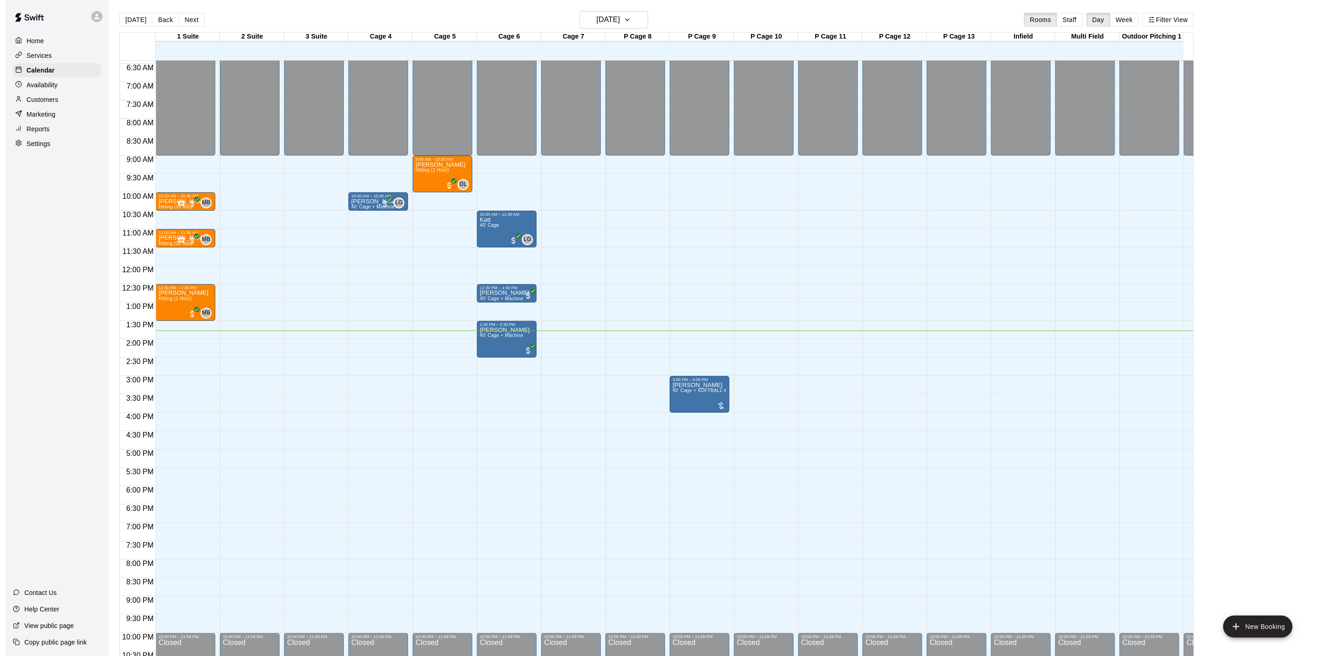
scroll to position [286, 0]
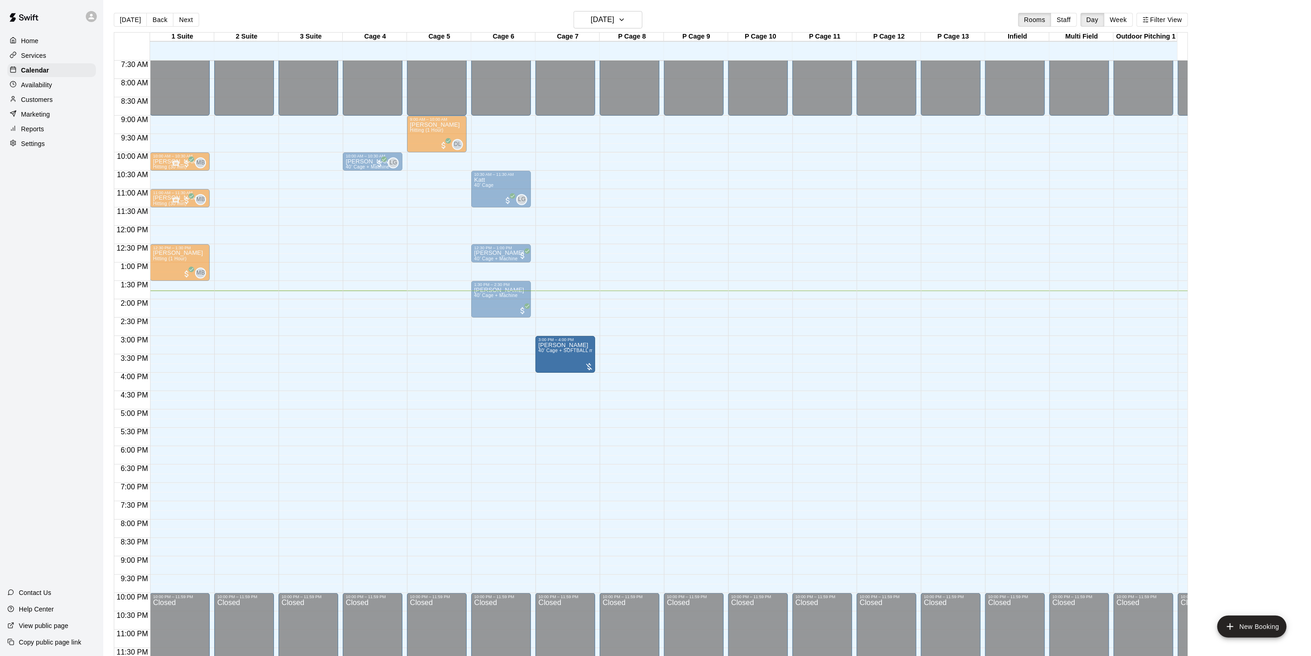
drag, startPoint x: 697, startPoint y: 351, endPoint x: 595, endPoint y: 357, distance: 102.1
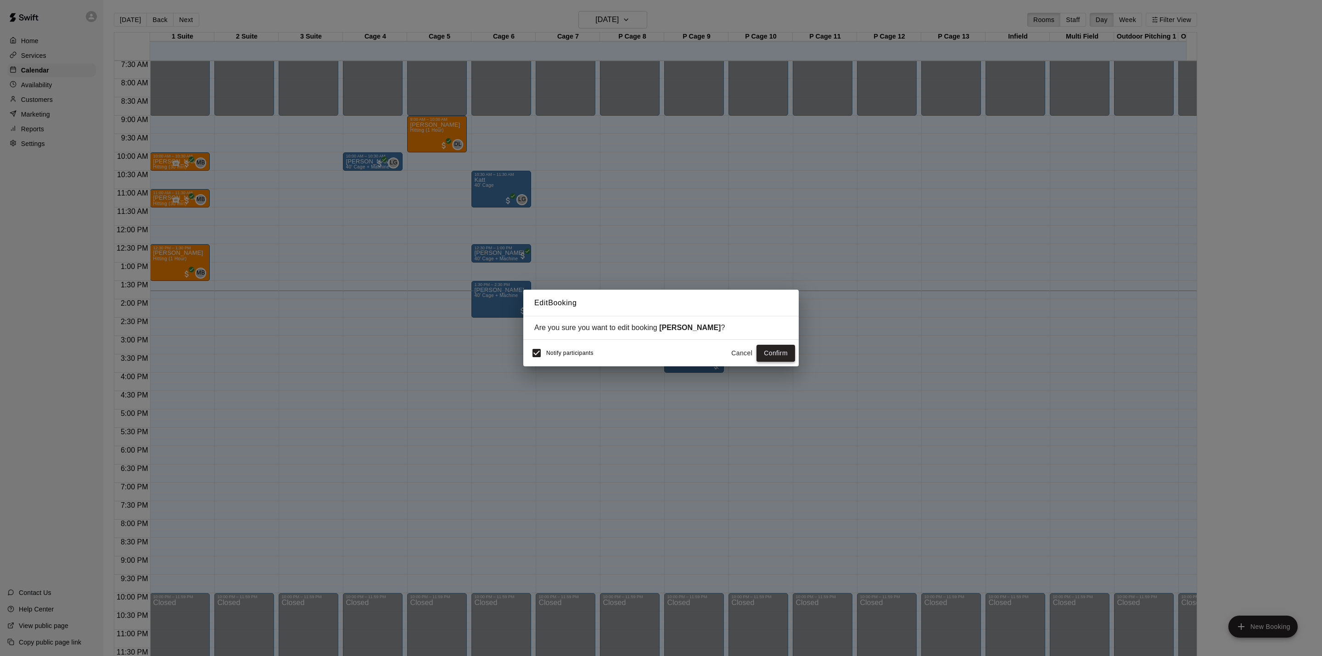
click at [777, 357] on button "Confirm" at bounding box center [775, 353] width 39 height 17
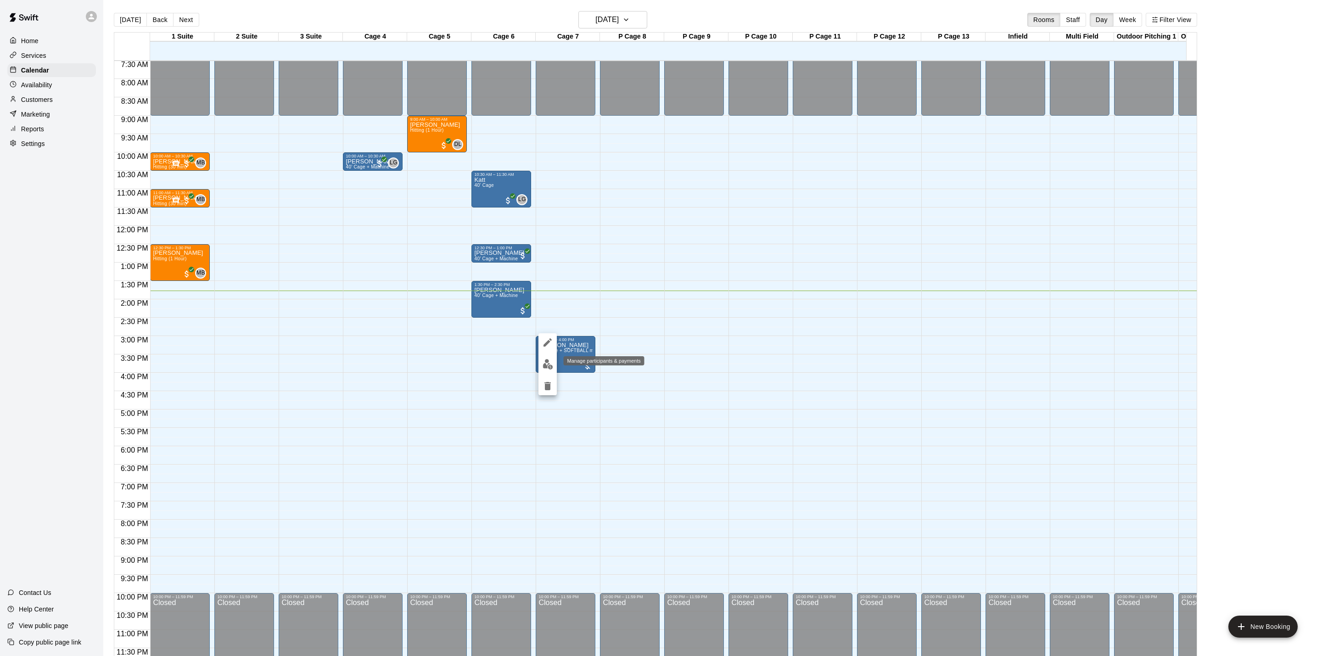
click at [551, 359] on img "edit" at bounding box center [547, 364] width 11 height 11
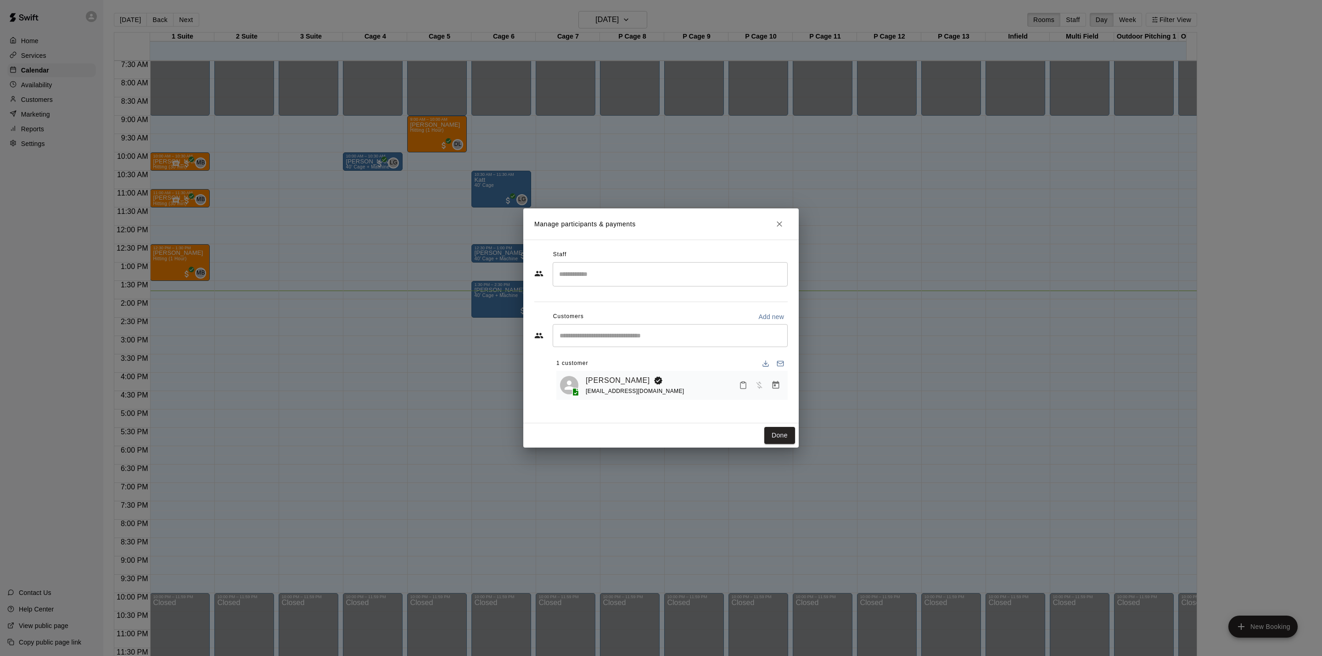
click at [752, 332] on input "Start typing to search customers..." at bounding box center [670, 335] width 227 height 9
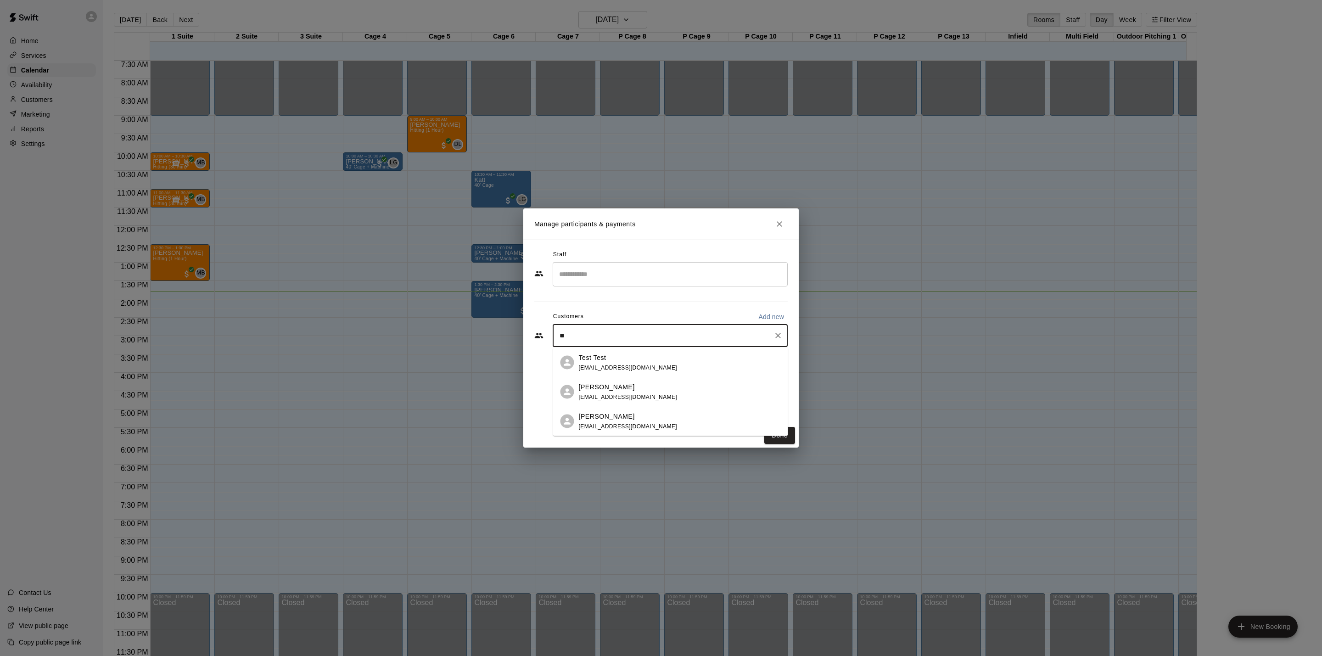
type input "*"
click at [757, 313] on button "Add new" at bounding box center [771, 316] width 33 height 15
select select "**"
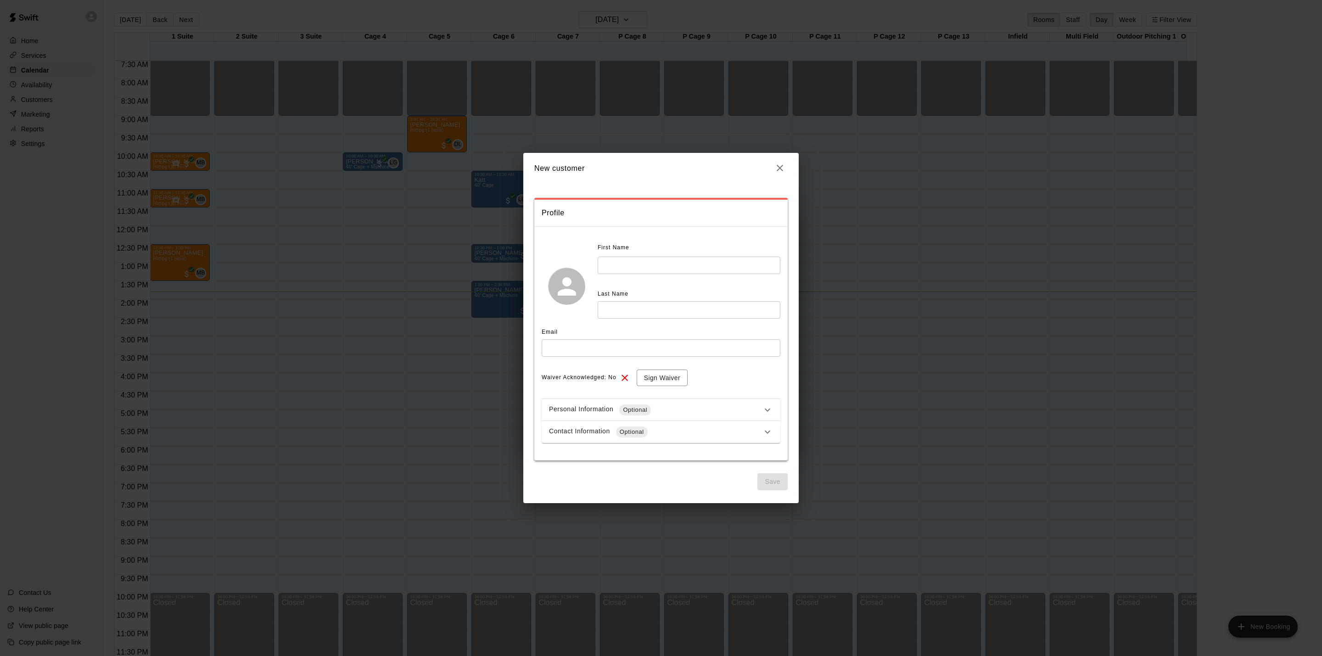
click at [725, 268] on input "text" at bounding box center [689, 265] width 183 height 17
type input "***"
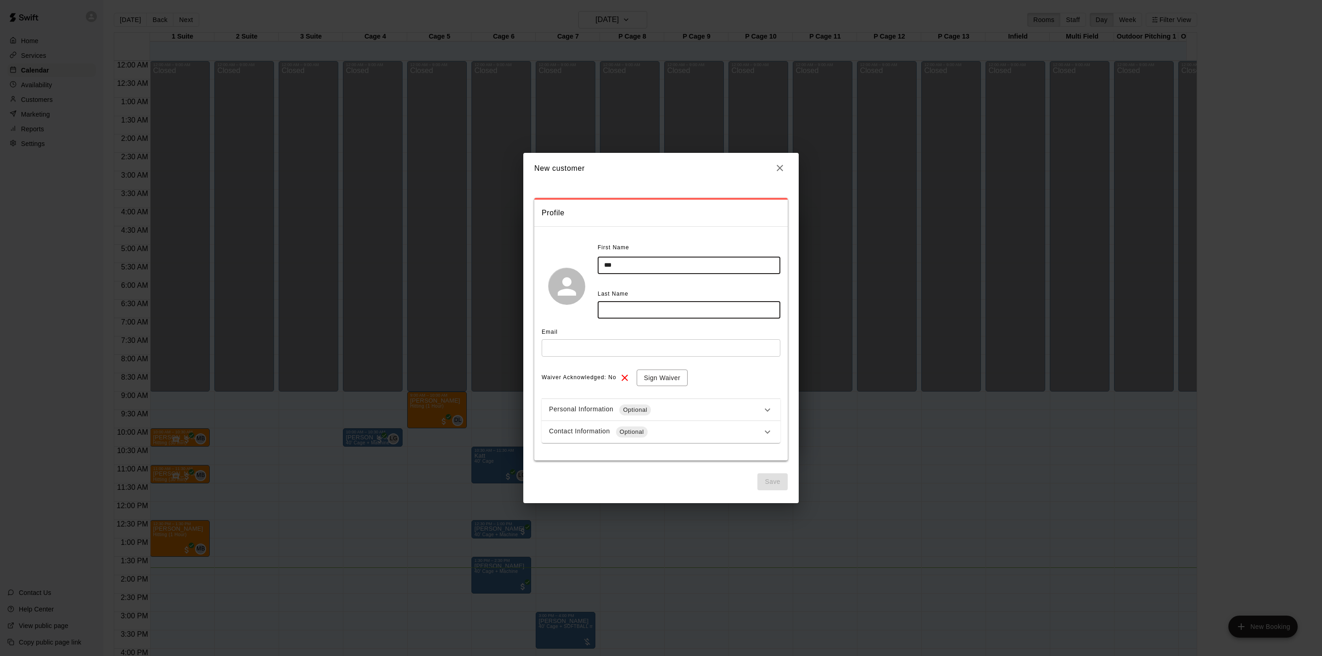
select select "**"
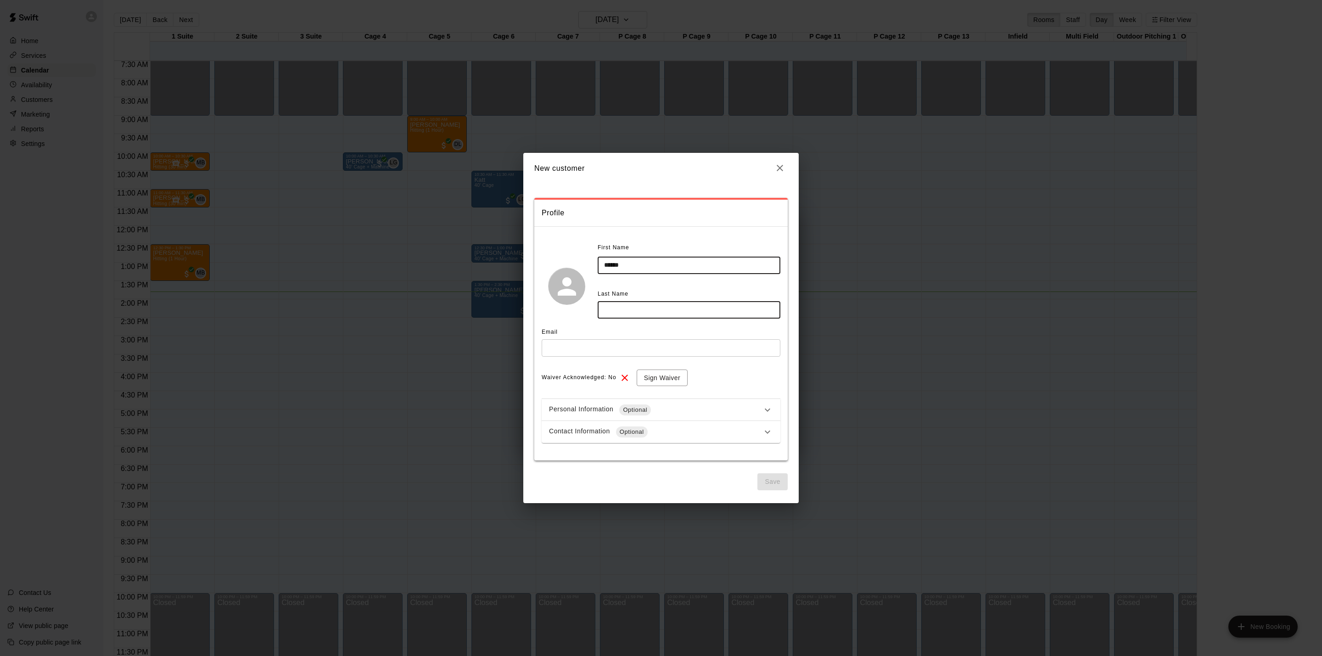
type input "******"
type input "********"
click at [772, 436] on icon at bounding box center [767, 431] width 11 height 11
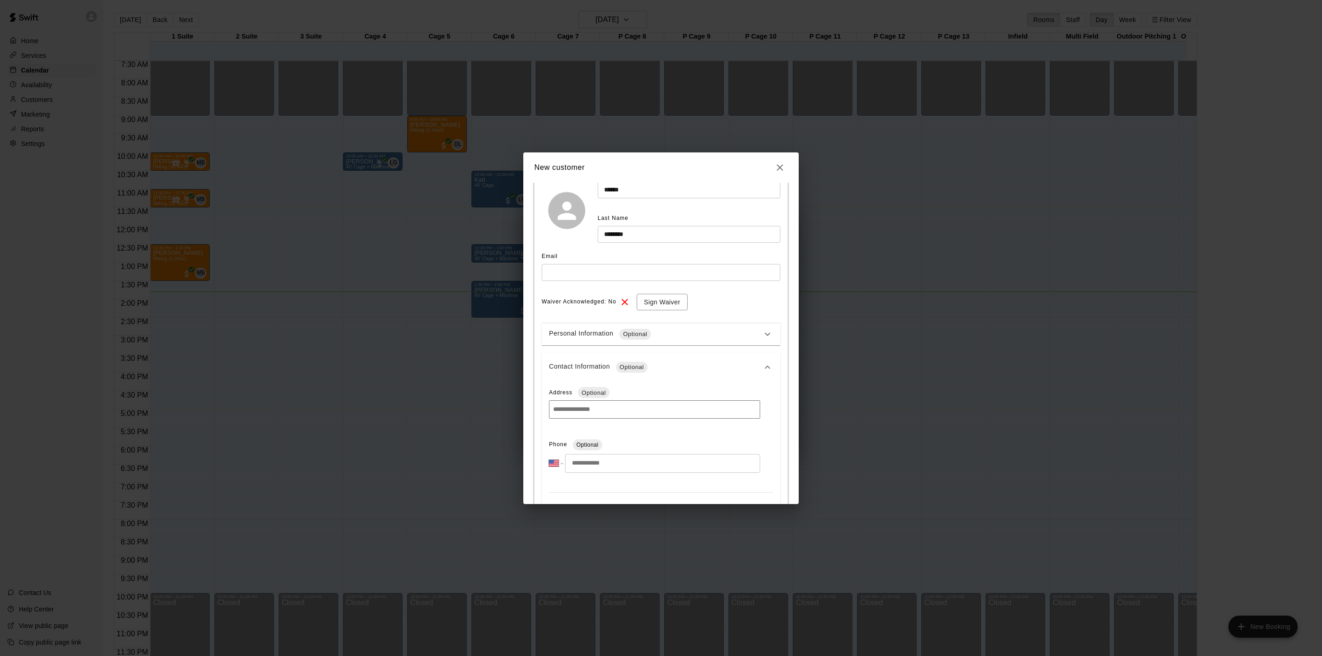
scroll to position [275, 0]
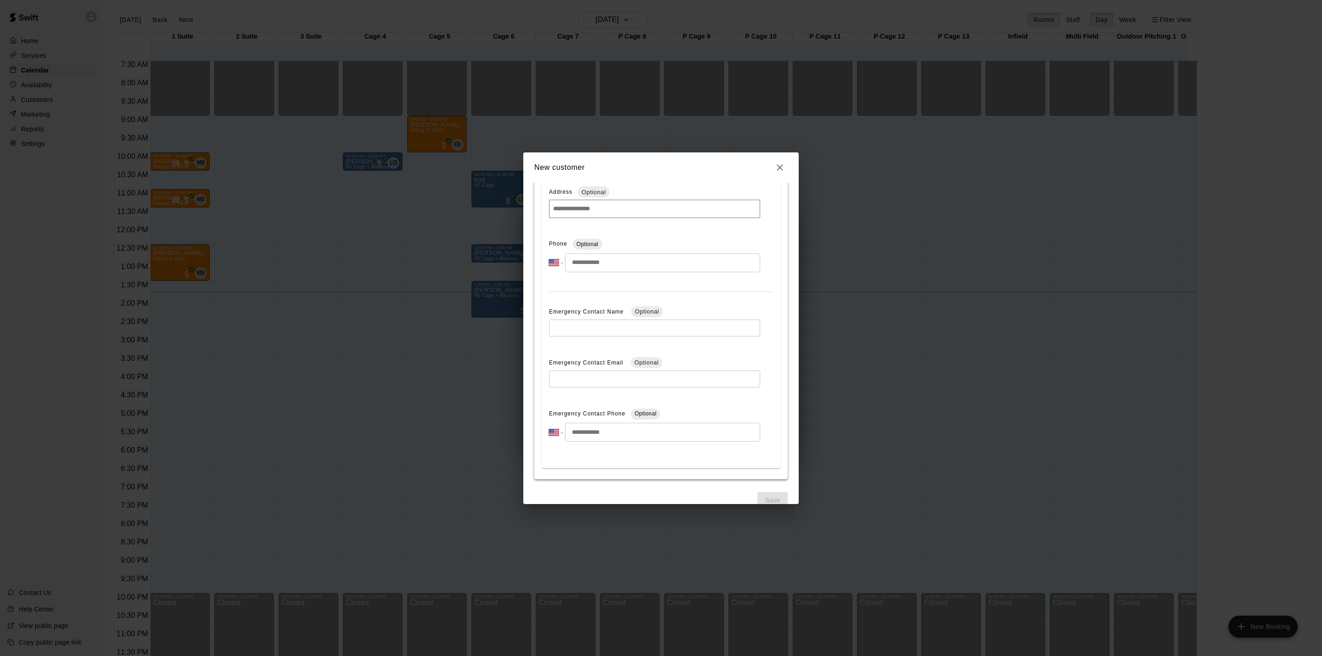
click at [654, 263] on input "tel" at bounding box center [662, 262] width 195 height 19
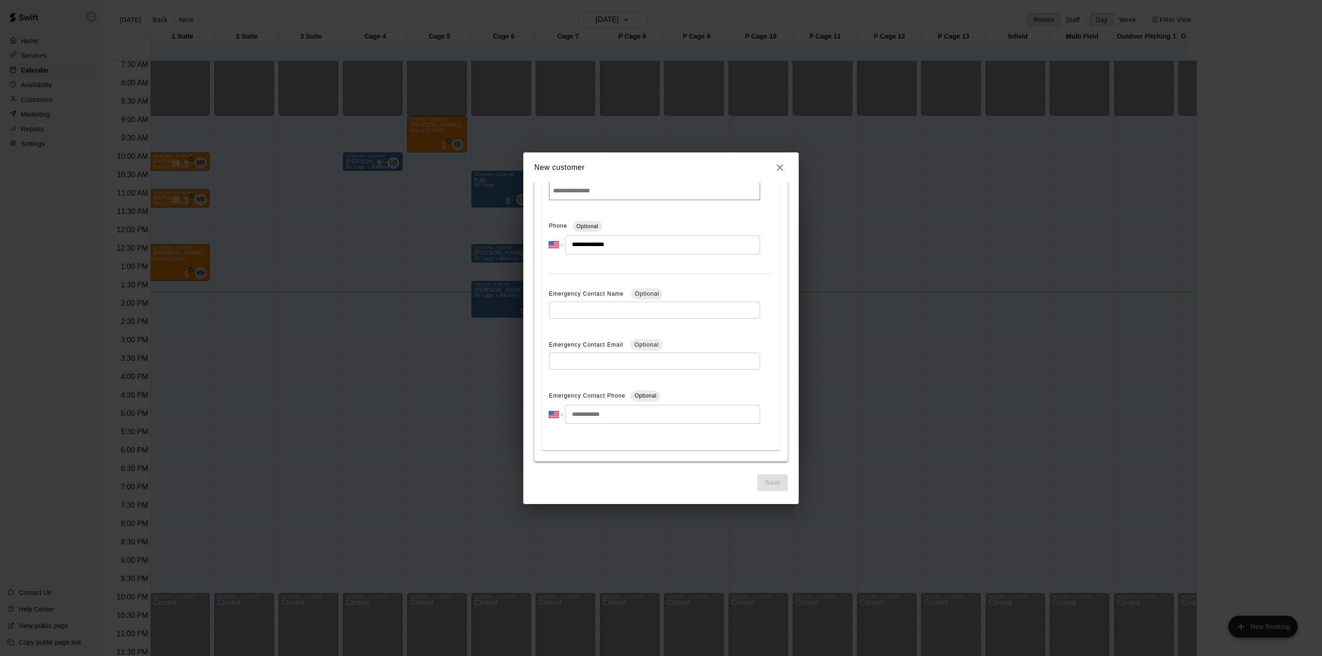
scroll to position [0, 0]
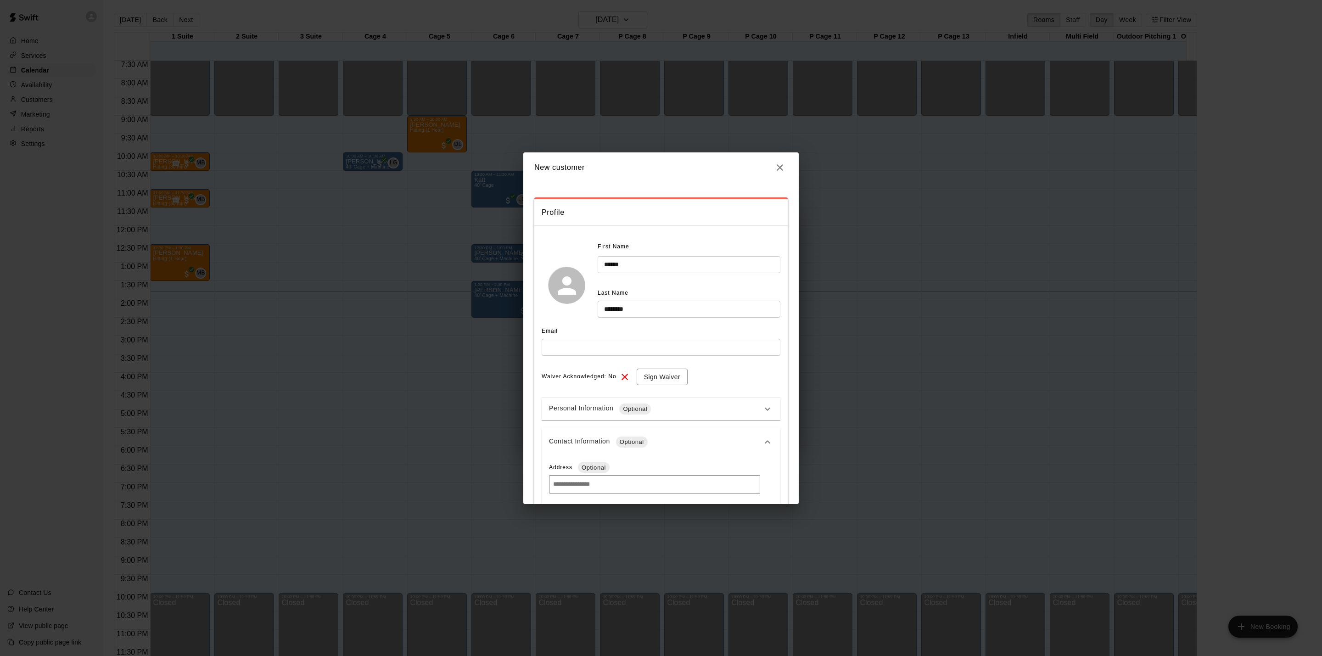
type input "**********"
click at [686, 341] on input "text" at bounding box center [661, 347] width 239 height 17
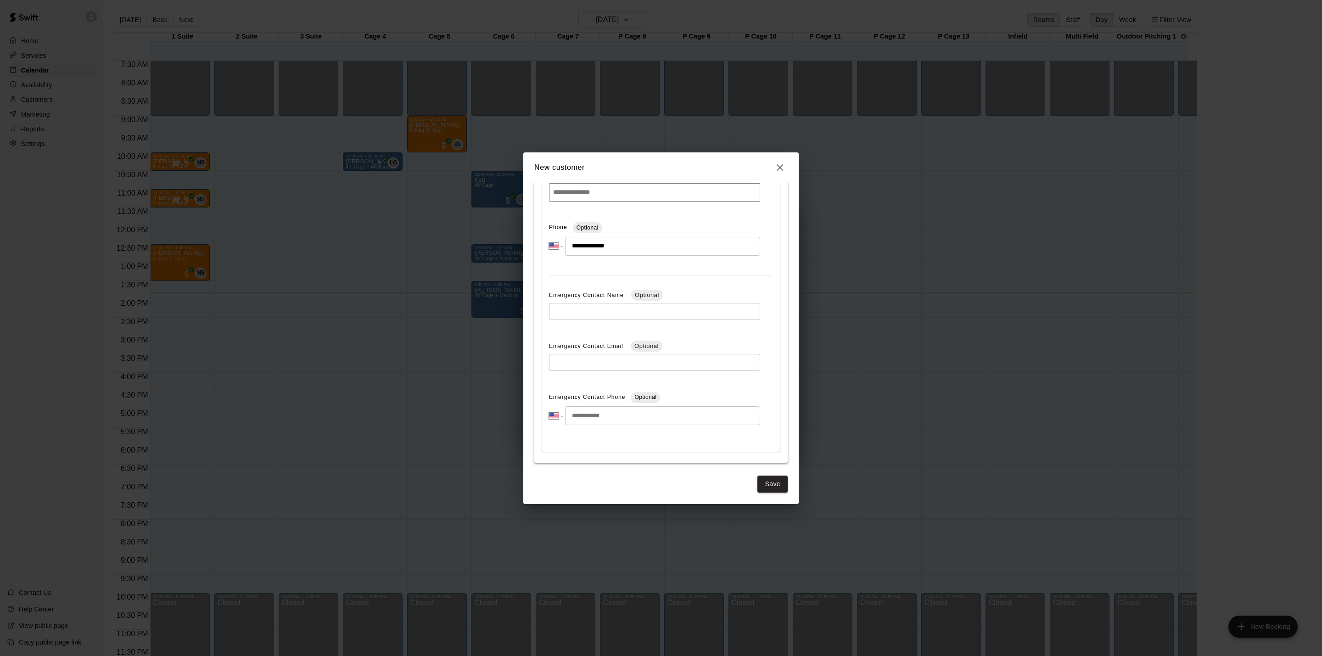
scroll to position [295, 0]
type input "**********"
click at [766, 484] on button "Save" at bounding box center [772, 482] width 30 height 17
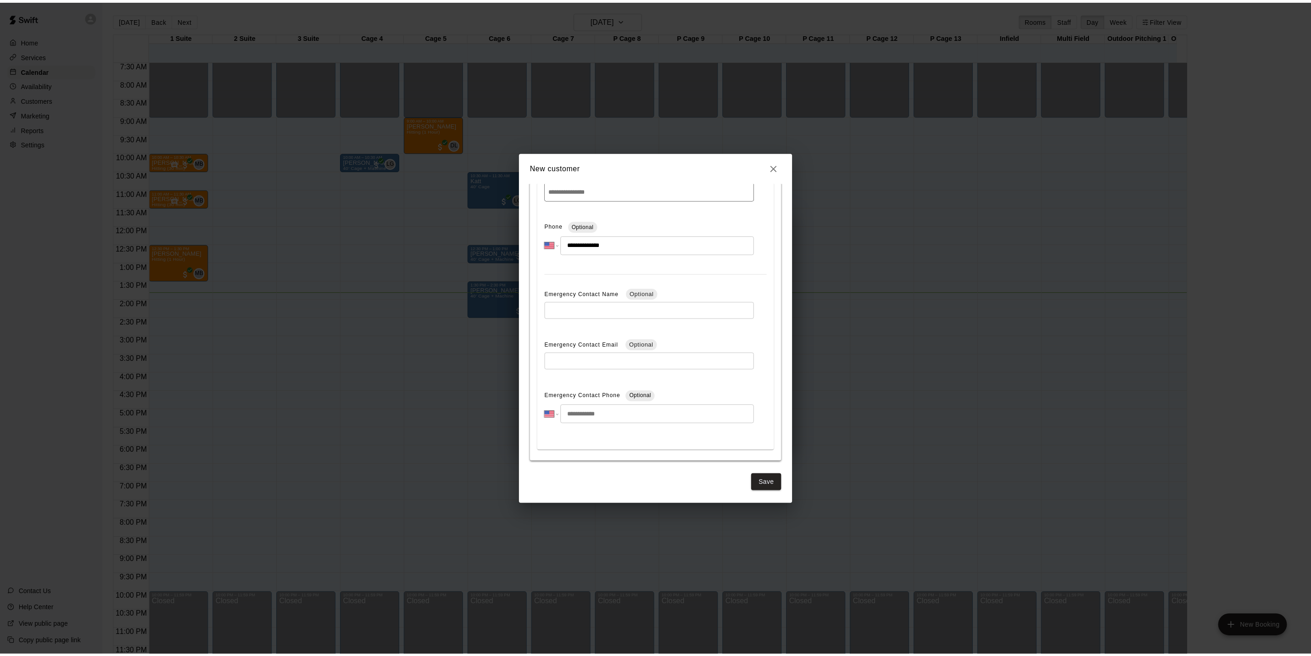
scroll to position [0, 0]
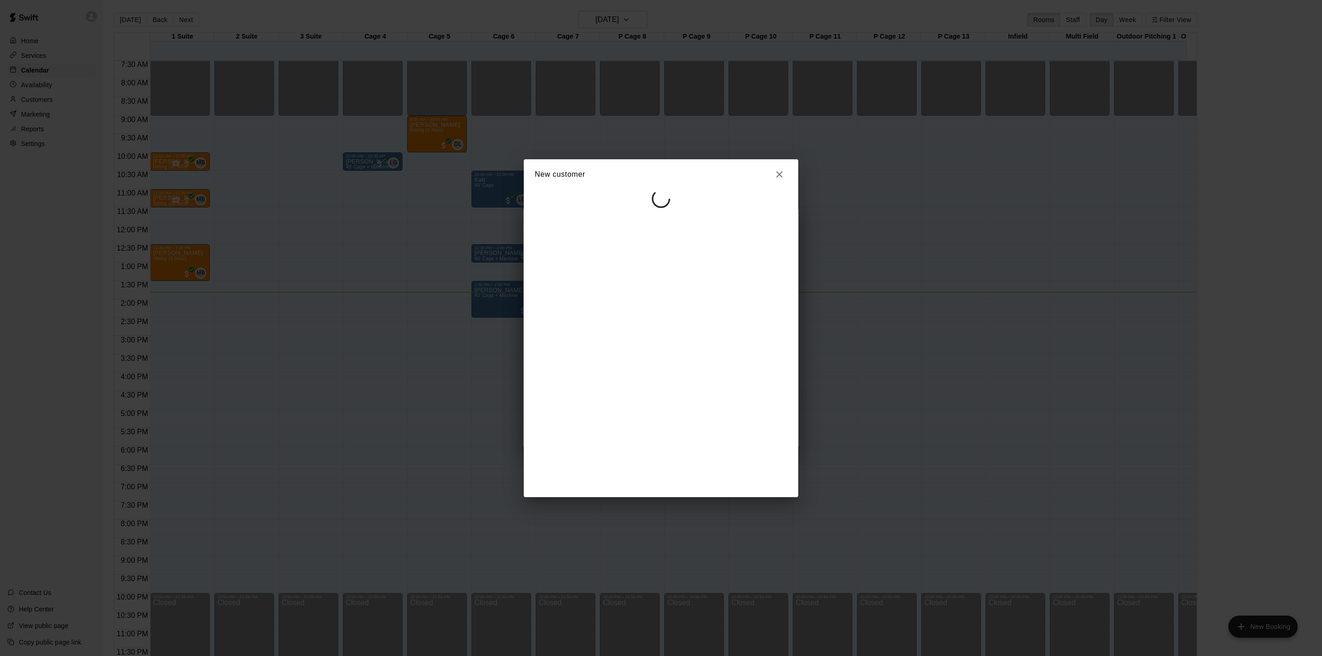
select select "**"
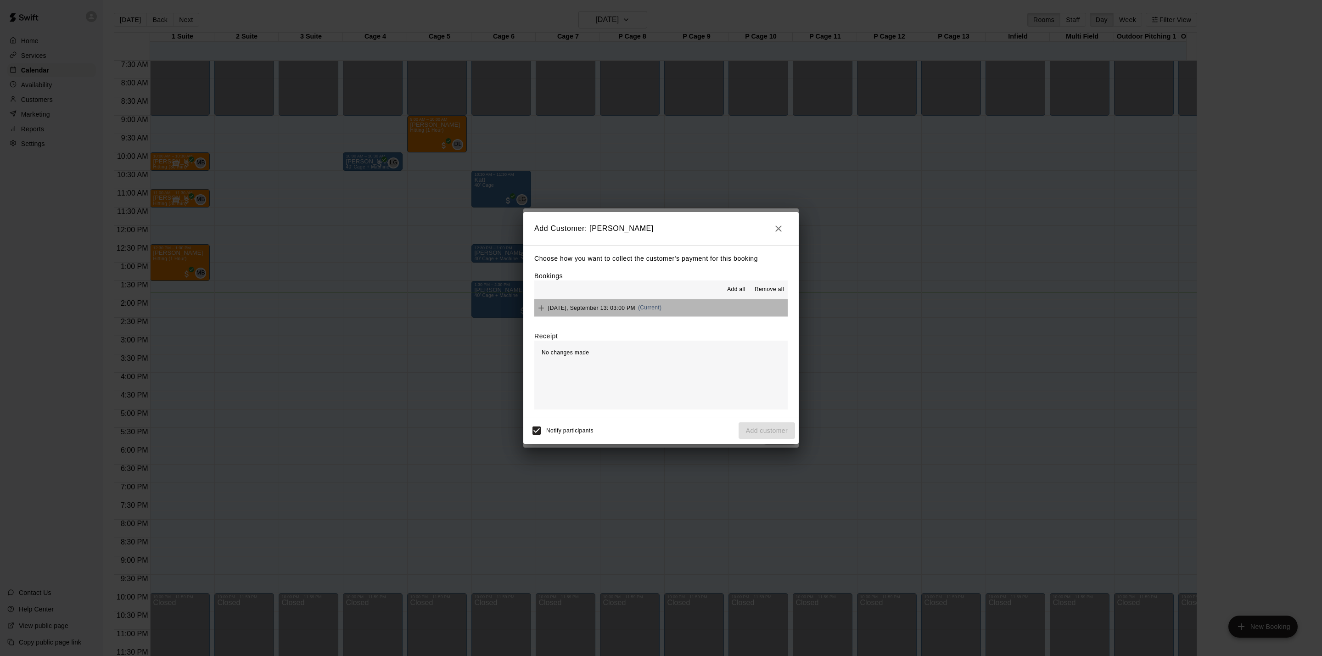
click at [682, 310] on button "[DATE], September 13: 03:00 PM (Current)" at bounding box center [660, 307] width 253 height 17
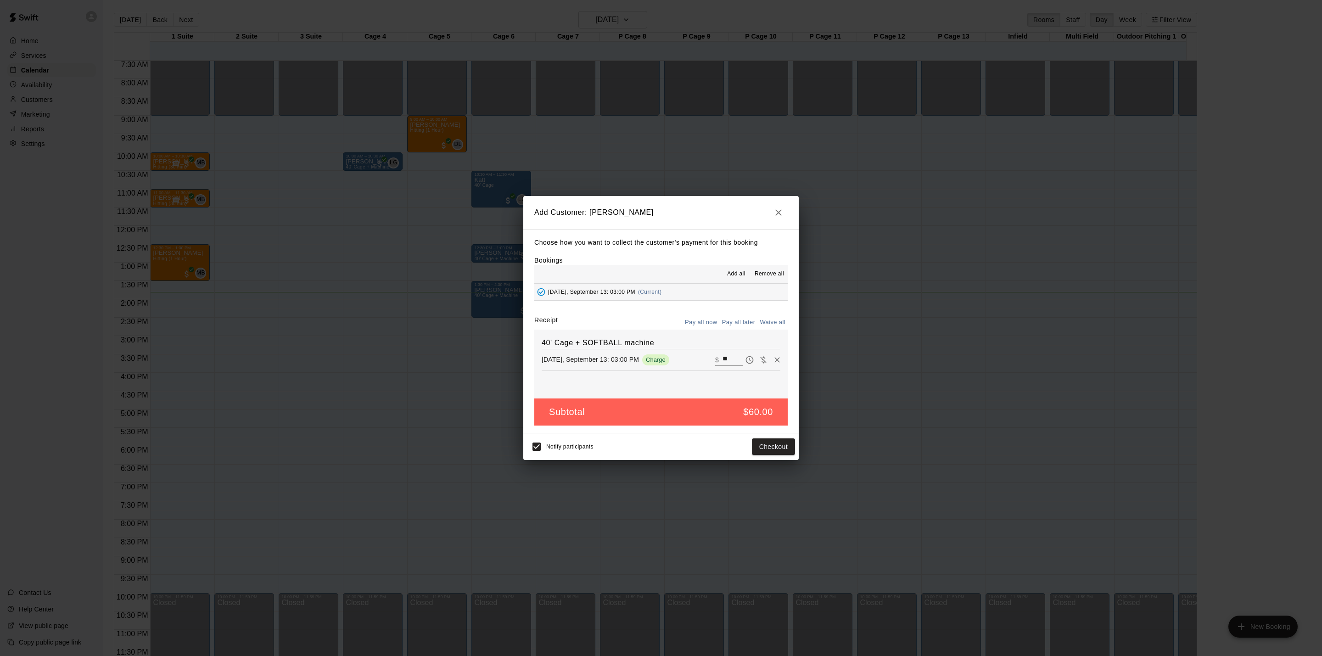
click at [741, 325] on button "Pay all later" at bounding box center [739, 322] width 38 height 14
click at [783, 442] on button "Add customer" at bounding box center [766, 446] width 56 height 17
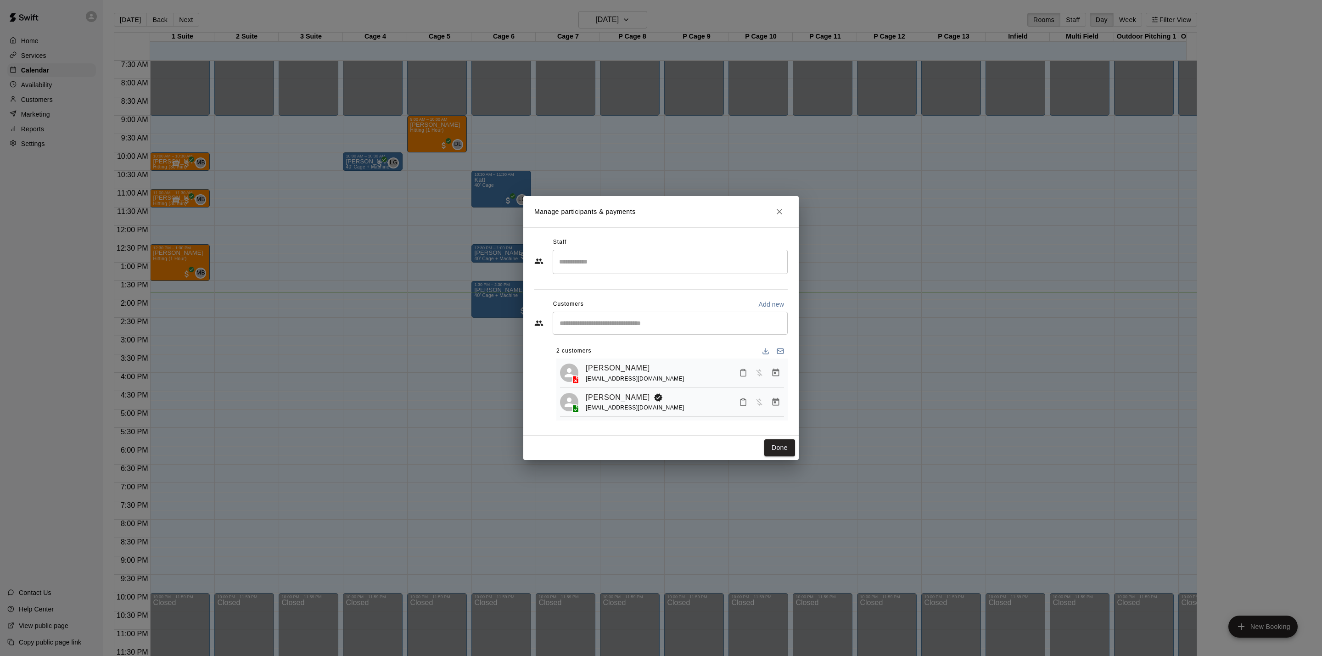
click at [708, 413] on div "Logan Gersbeck logangersbeck2@gmail.com" at bounding box center [685, 402] width 198 height 22
click at [639, 367] on link "Antonino Derosa" at bounding box center [618, 368] width 64 height 12
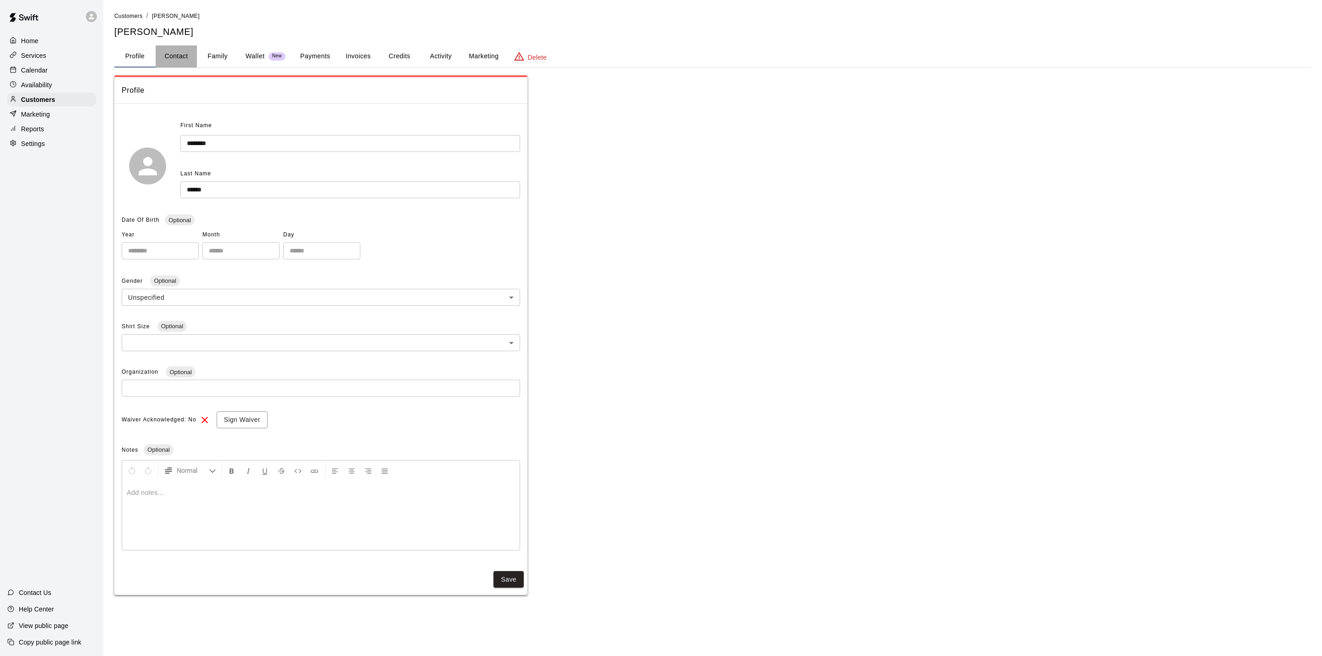
click at [168, 56] on button "Contact" at bounding box center [176, 56] width 41 height 22
select select "**"
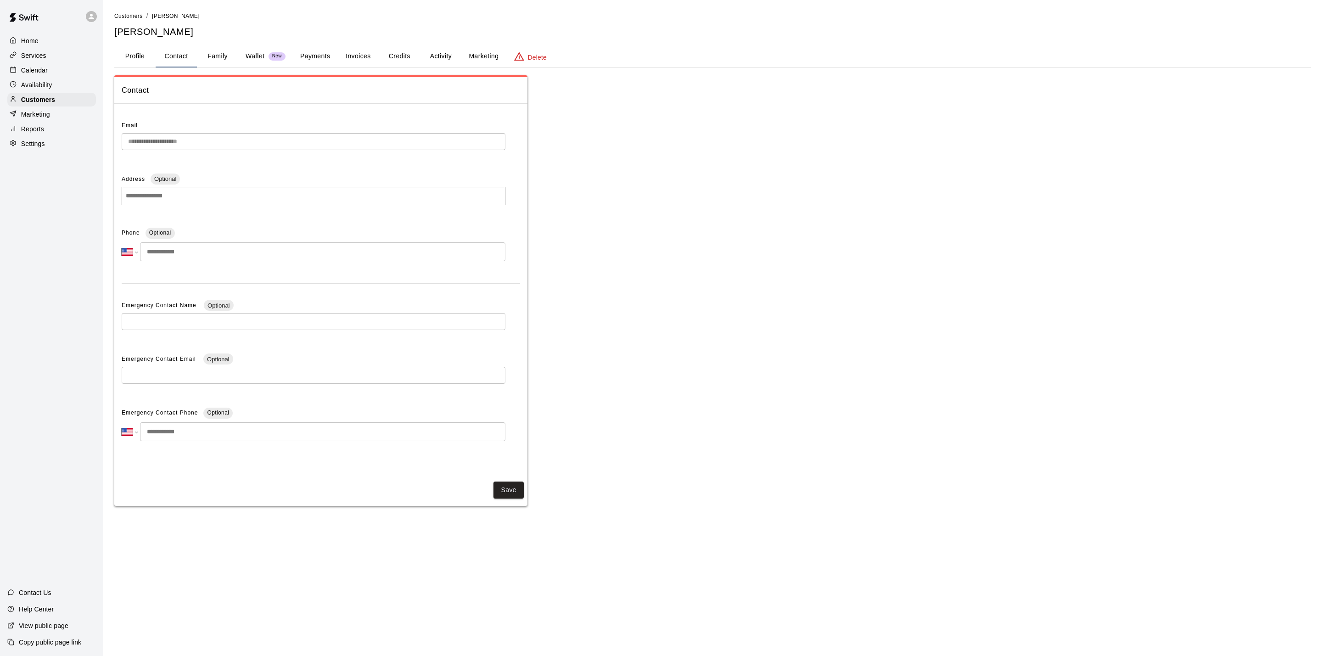
click at [142, 56] on button "Profile" at bounding box center [134, 56] width 41 height 22
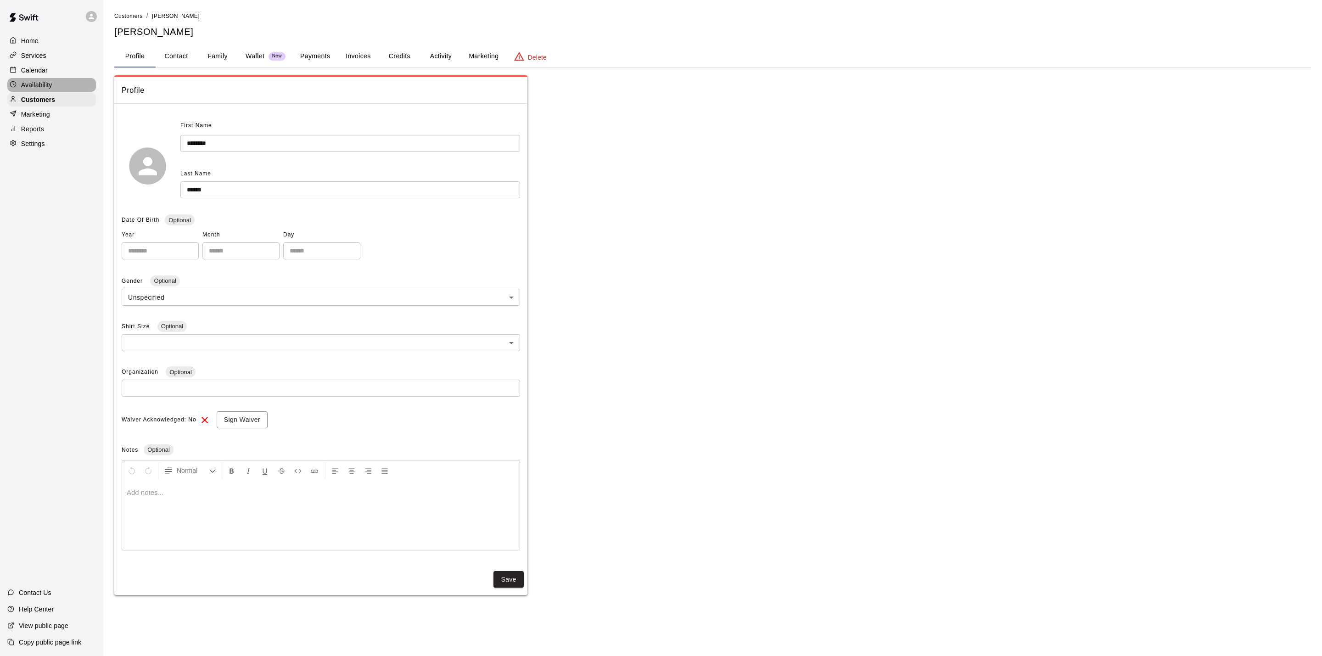
click at [54, 87] on div "Availability" at bounding box center [51, 85] width 89 height 14
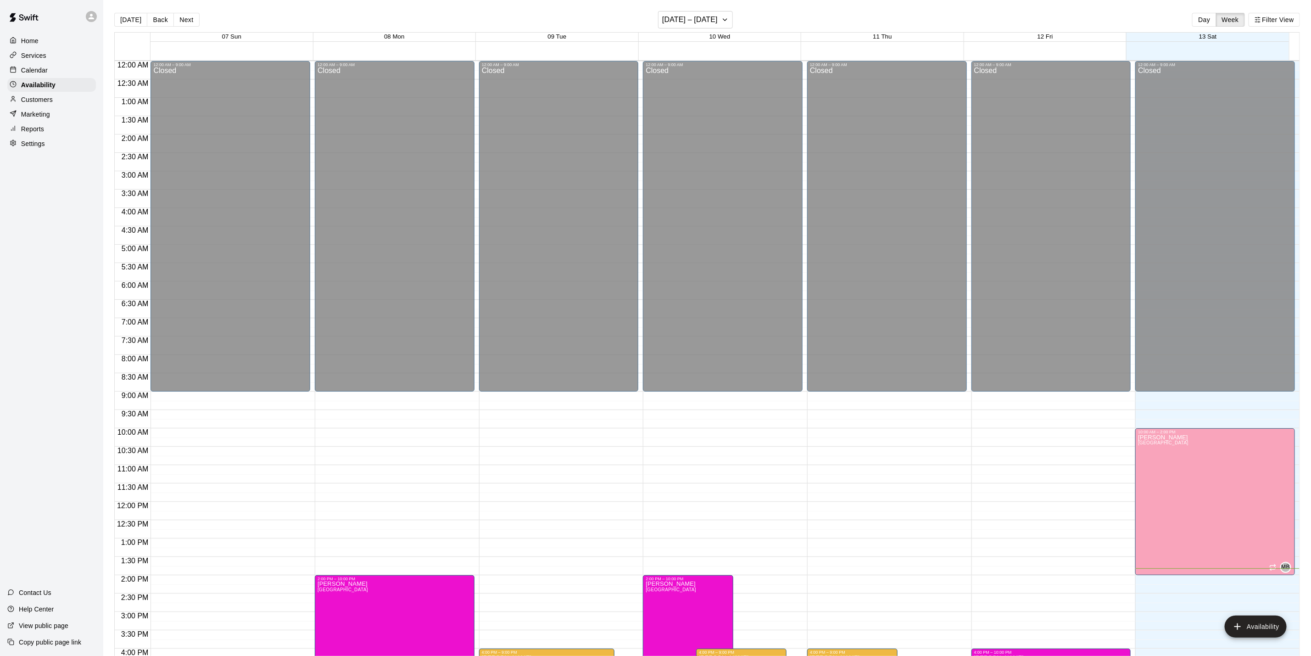
scroll to position [276, 0]
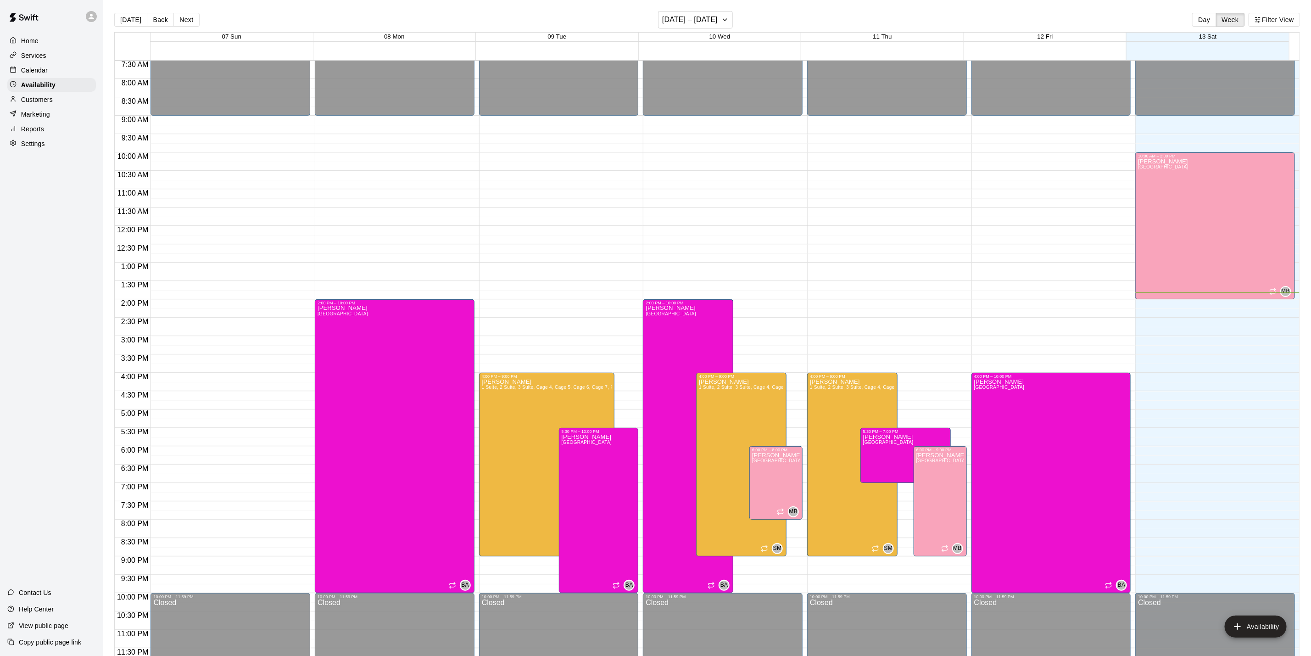
click at [56, 69] on div "Calendar" at bounding box center [51, 70] width 89 height 14
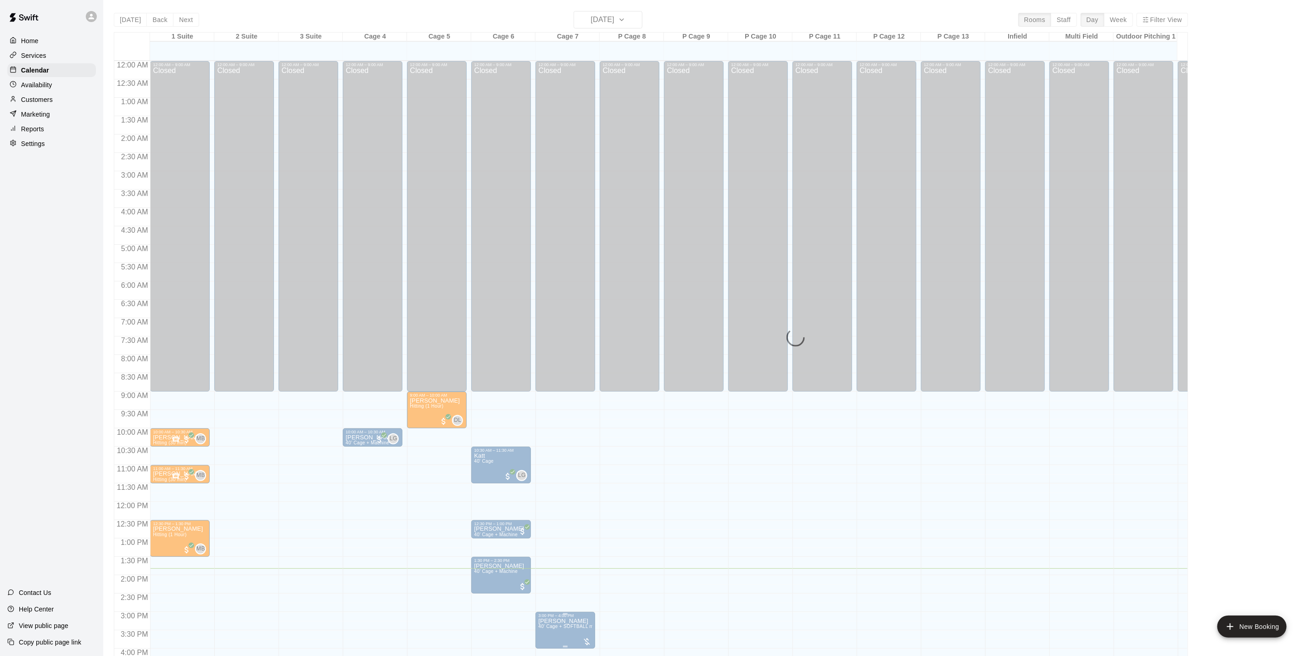
scroll to position [248, 0]
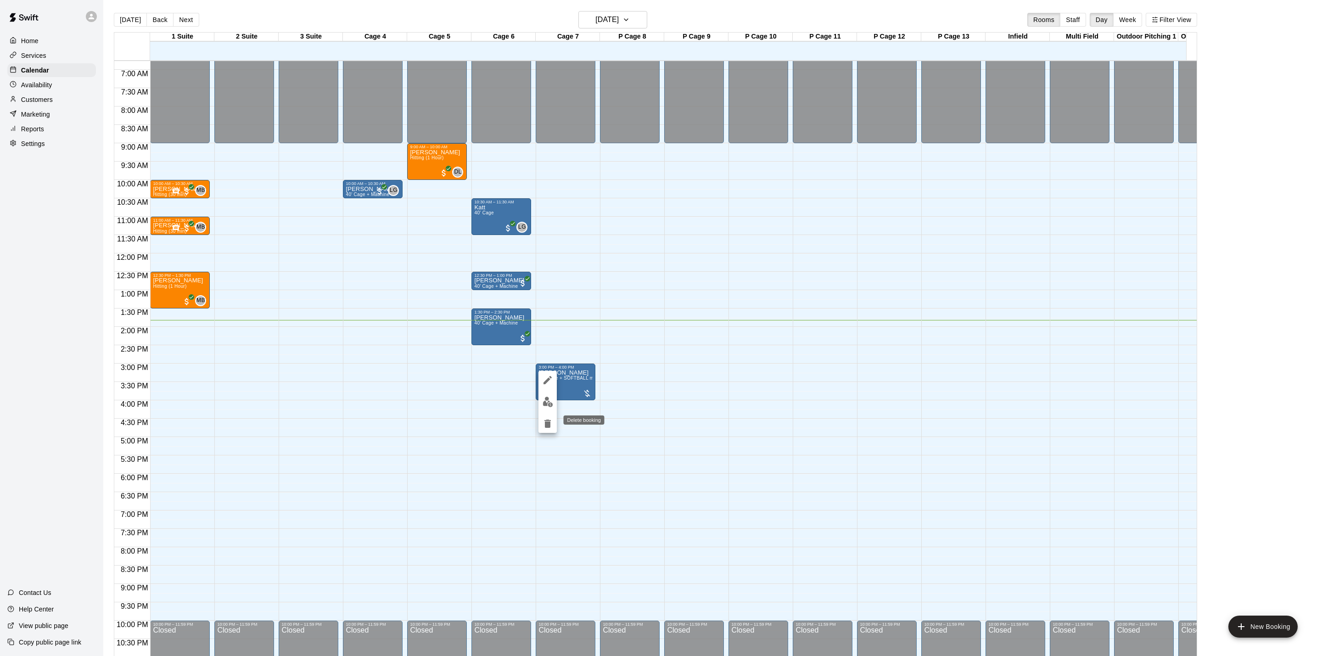
click at [549, 418] on icon "delete" at bounding box center [547, 423] width 11 height 11
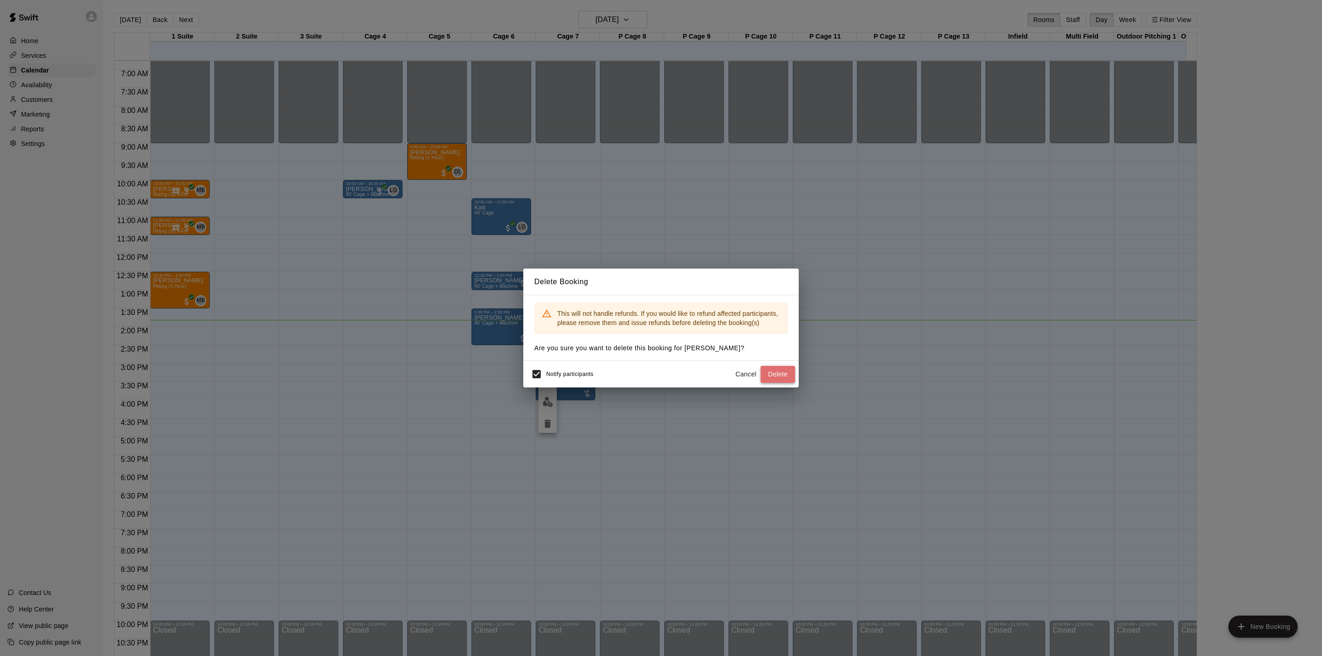
click at [782, 372] on button "Delete" at bounding box center [777, 374] width 34 height 17
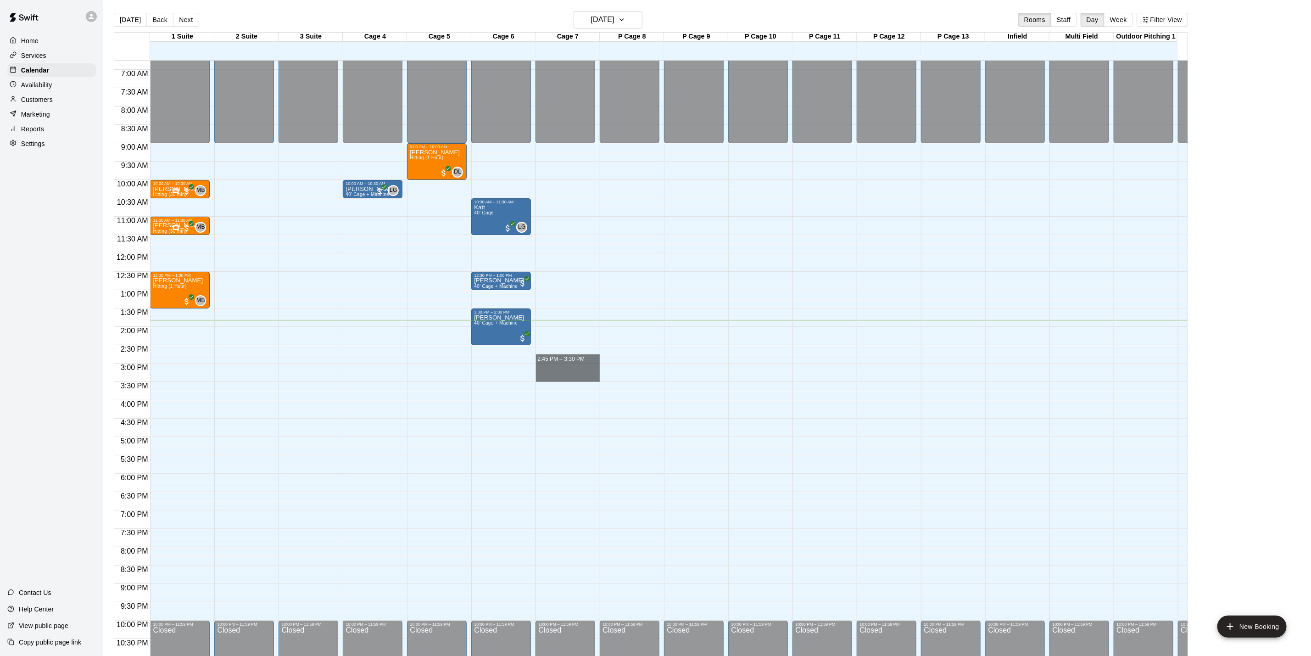
drag, startPoint x: 570, startPoint y: 363, endPoint x: 587, endPoint y: 373, distance: 18.7
drag, startPoint x: 585, startPoint y: 366, endPoint x: 587, endPoint y: 397, distance: 30.3
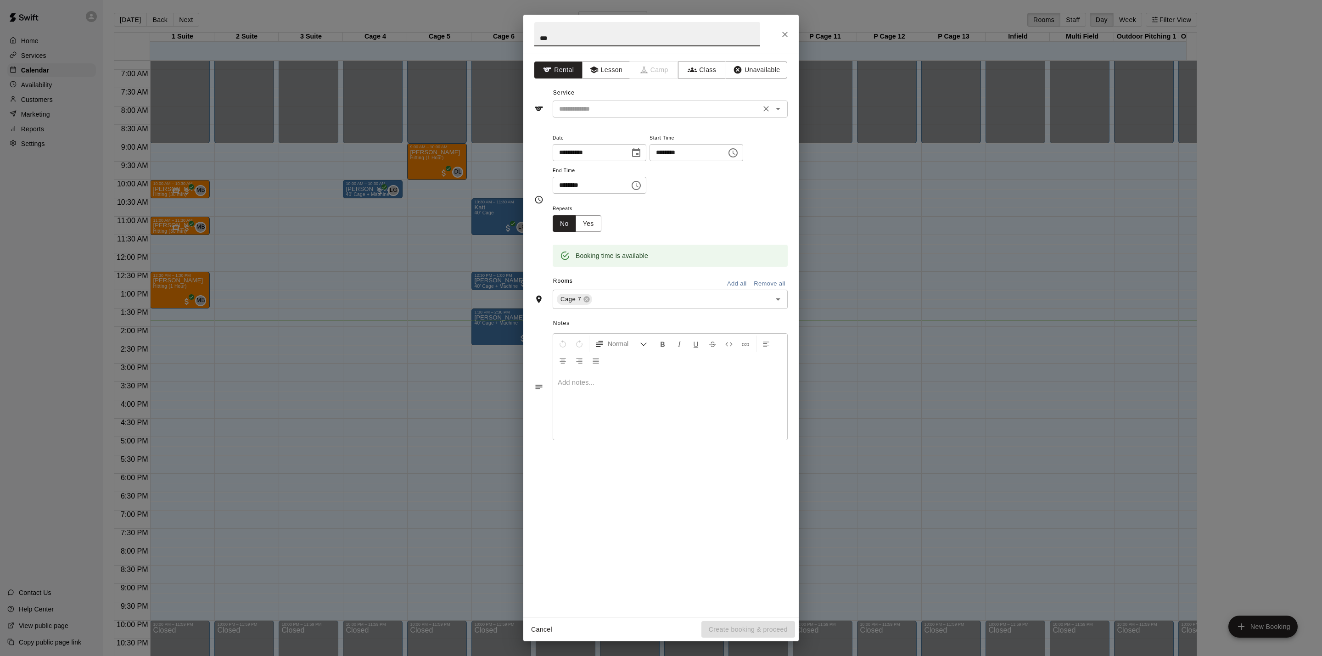
type input "***"
click at [656, 103] on input "text" at bounding box center [656, 108] width 202 height 11
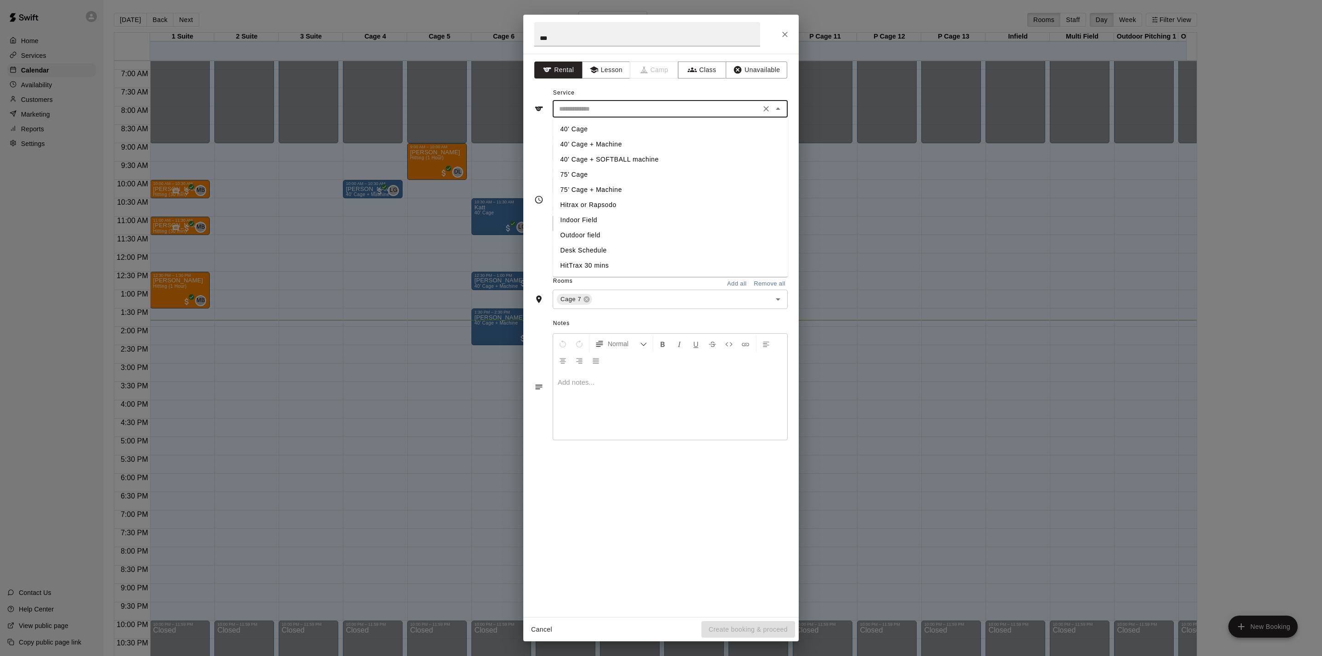
click at [628, 157] on li "40' Cage + SOFTBALL machine" at bounding box center [670, 159] width 235 height 15
type input "**********"
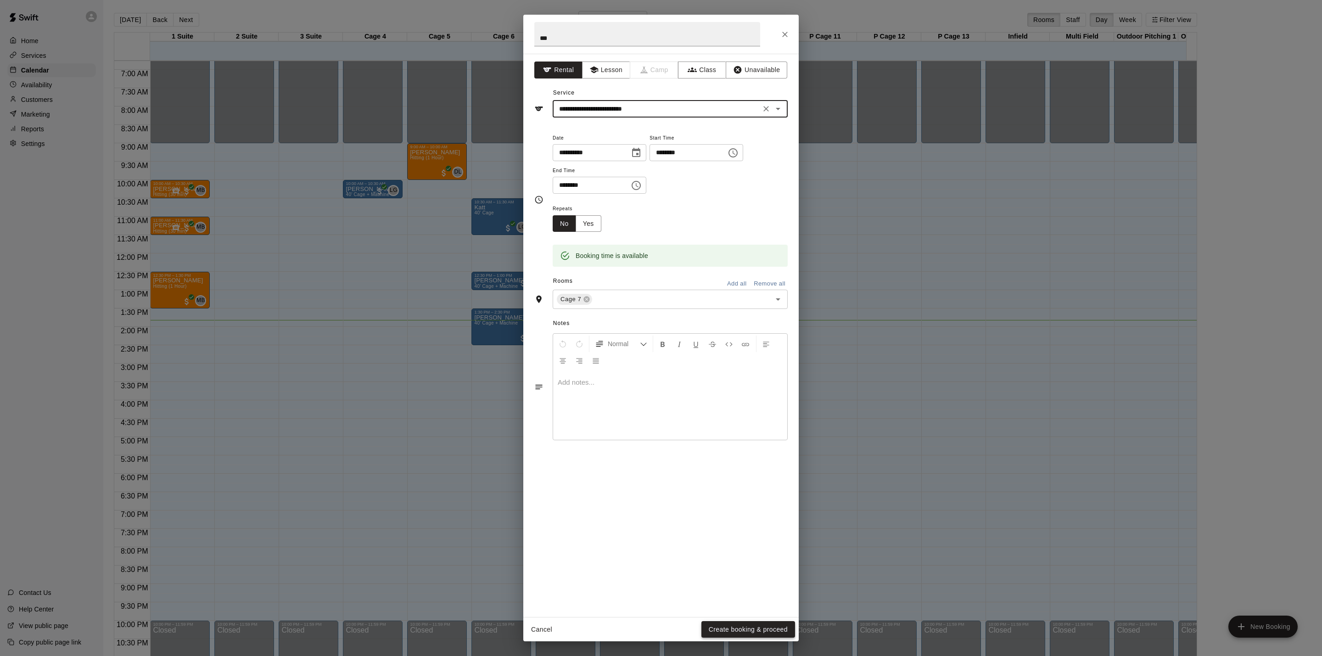
click at [751, 628] on button "Create booking & proceed" at bounding box center [748, 629] width 94 height 17
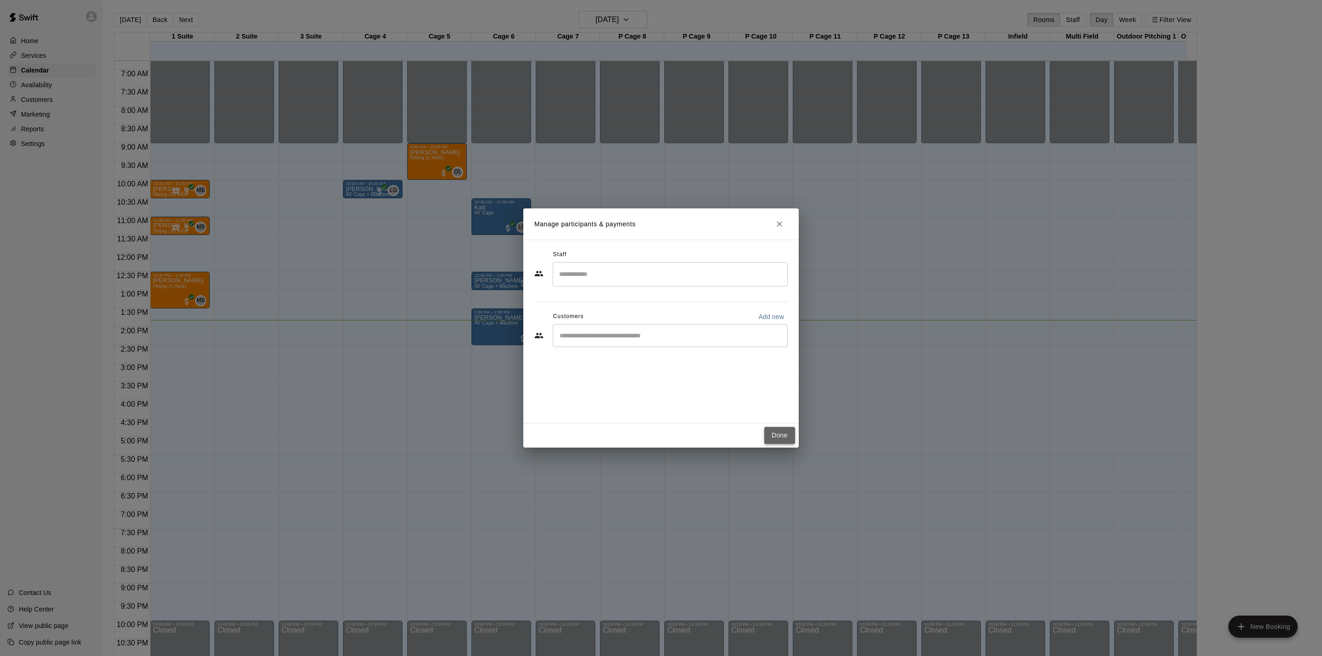
click at [781, 430] on button "Done" at bounding box center [779, 435] width 31 height 17
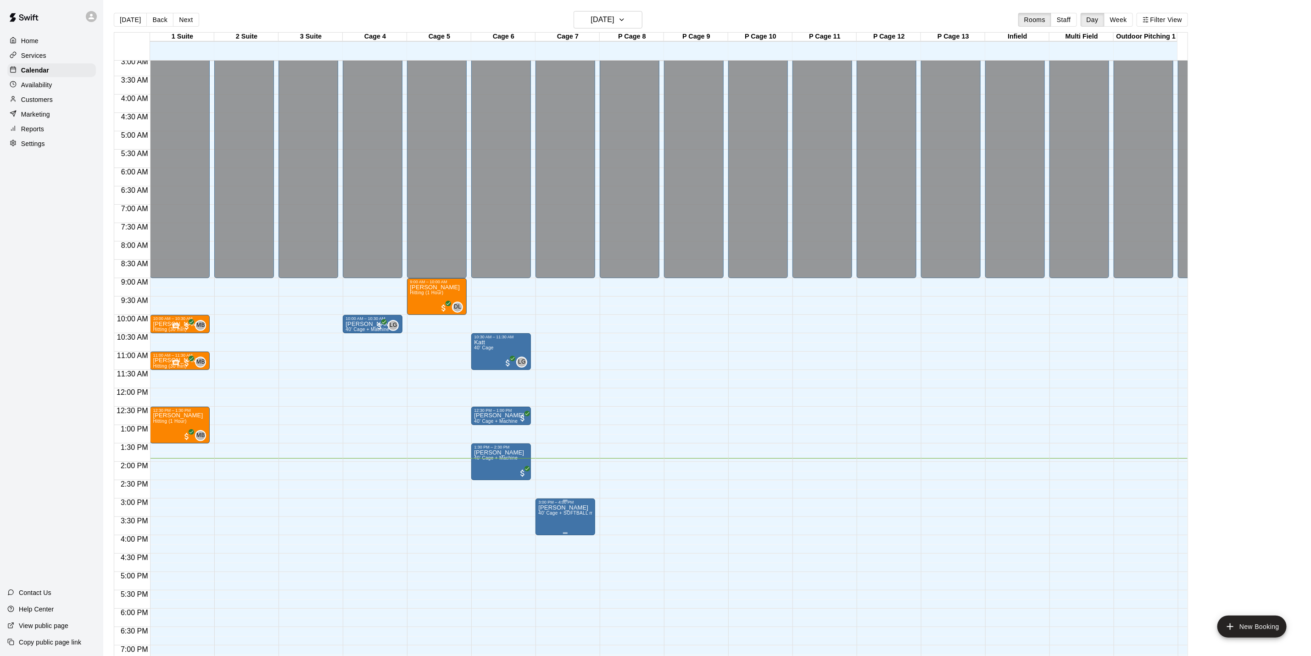
scroll to position [275, 0]
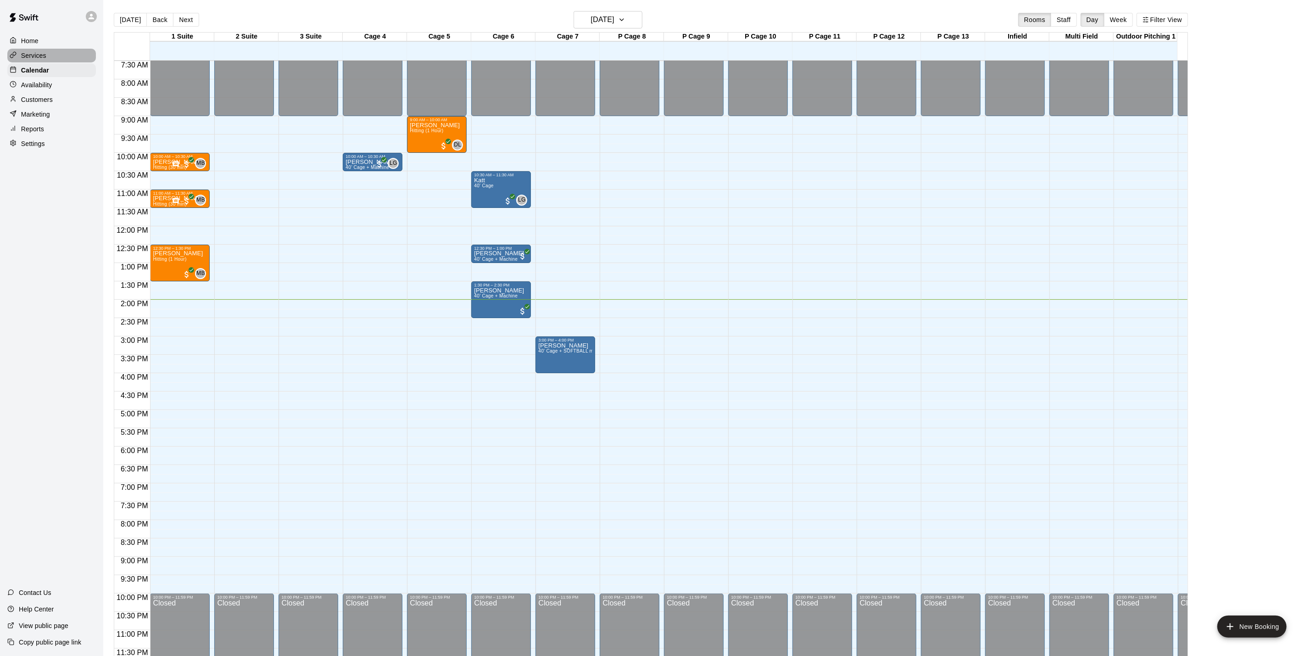
click at [43, 60] on p "Services" at bounding box center [33, 55] width 25 height 9
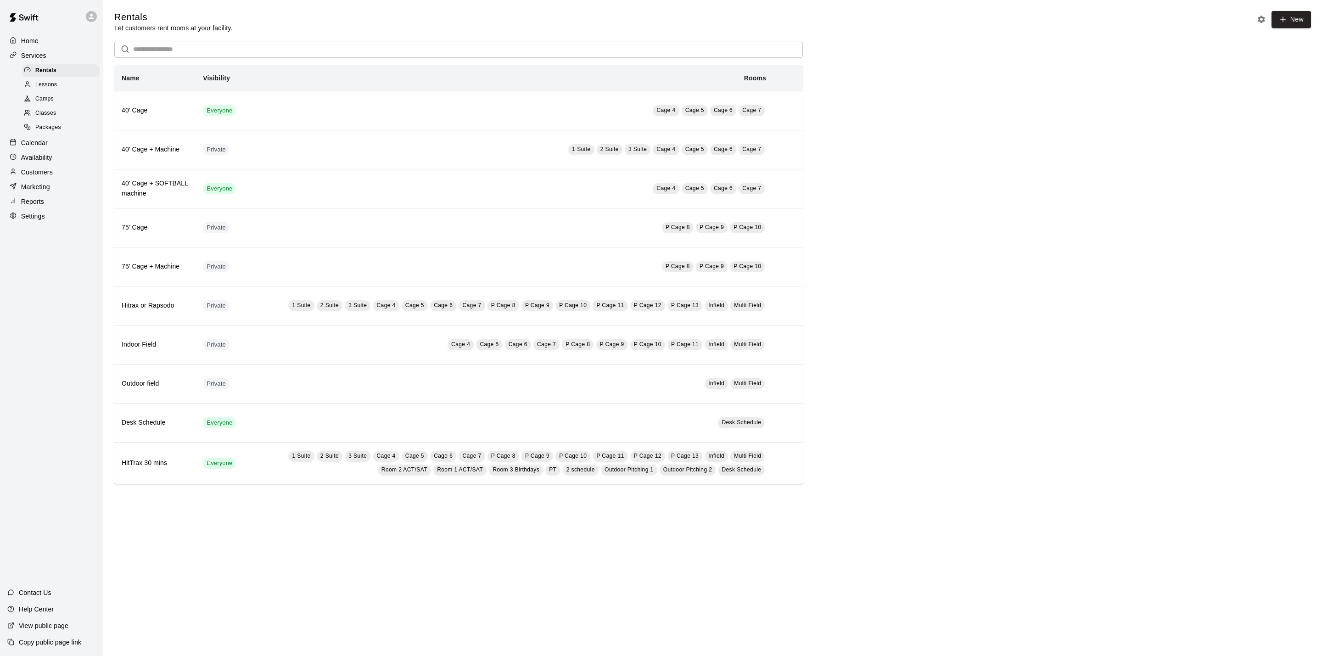
click at [47, 104] on span "Camps" at bounding box center [44, 99] width 18 height 9
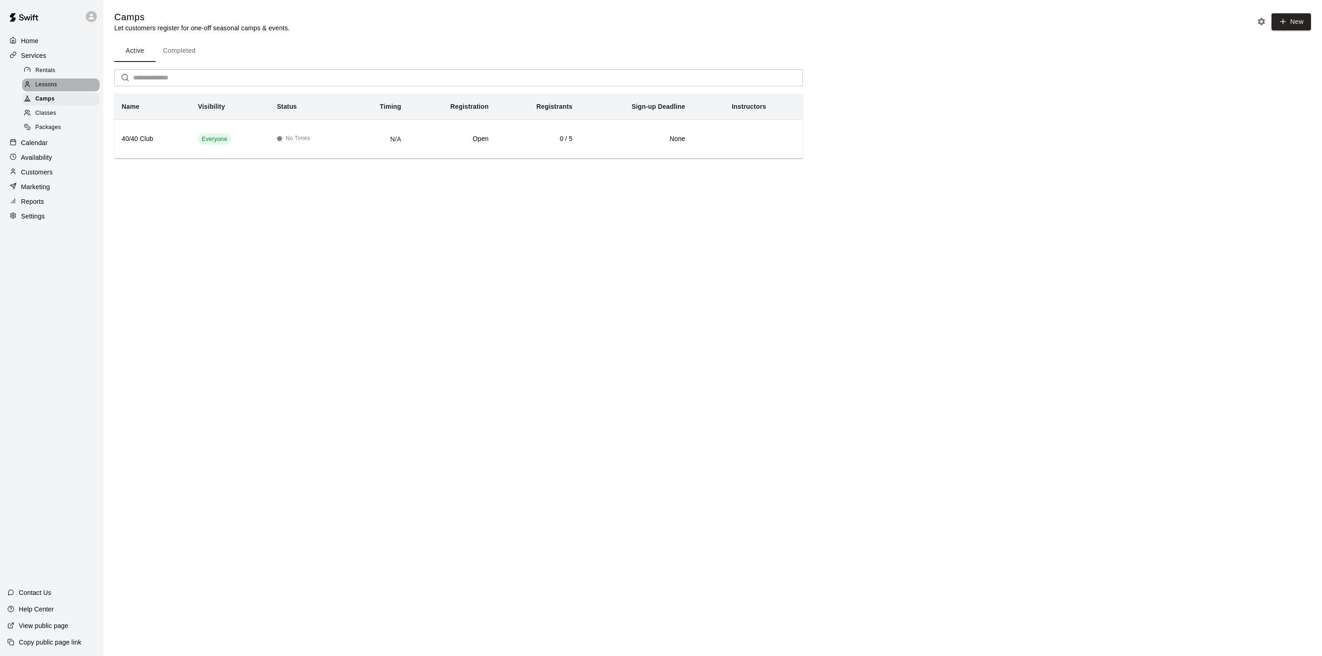
click at [61, 88] on div "Lessons" at bounding box center [61, 84] width 78 height 13
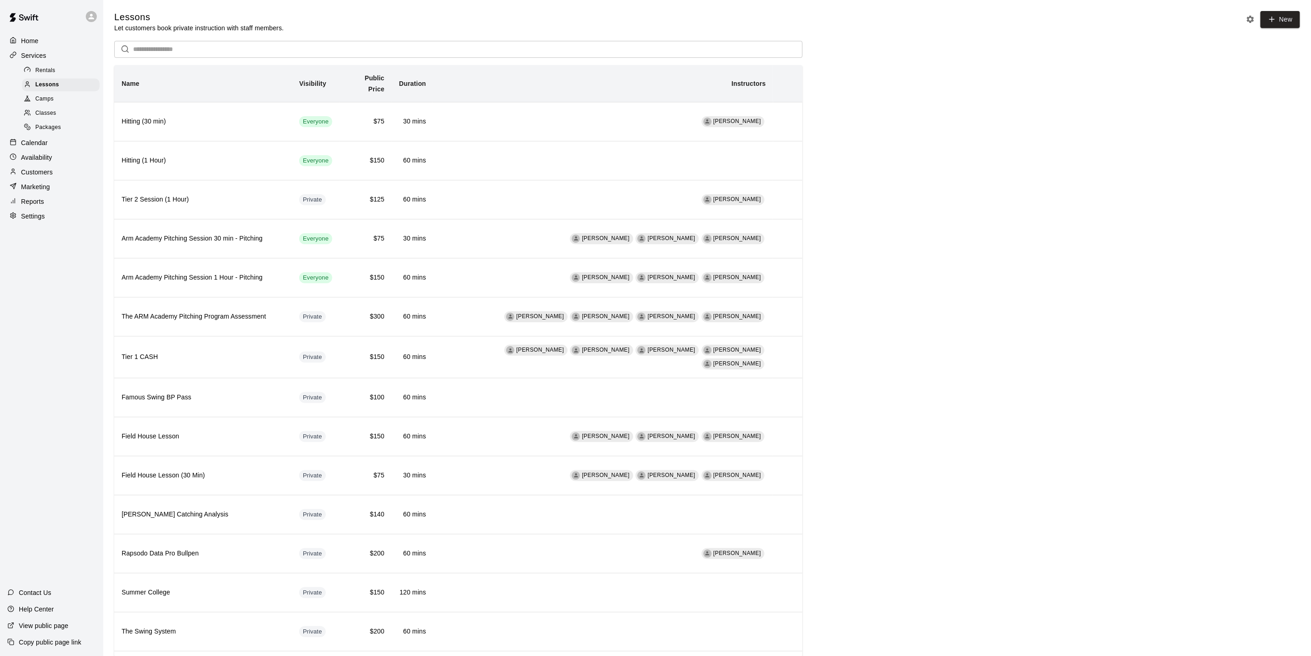
click at [38, 118] on span "Classes" at bounding box center [45, 113] width 21 height 9
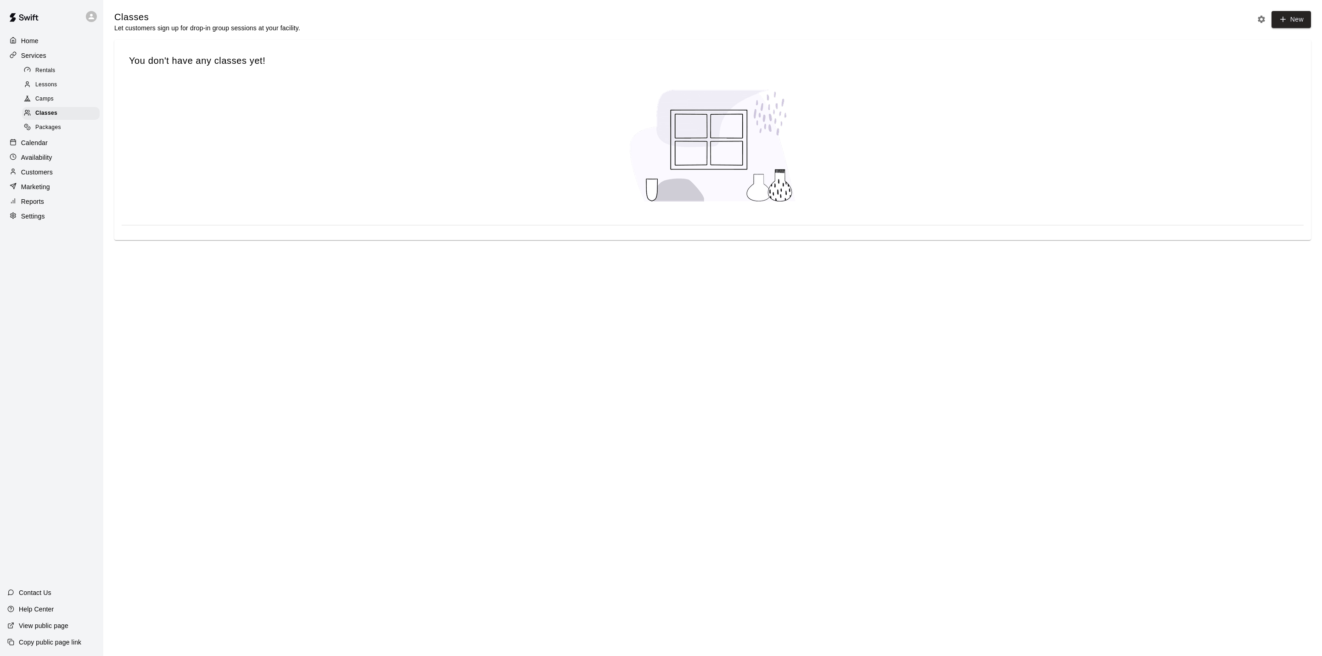
click at [39, 127] on link "Packages" at bounding box center [62, 128] width 81 height 14
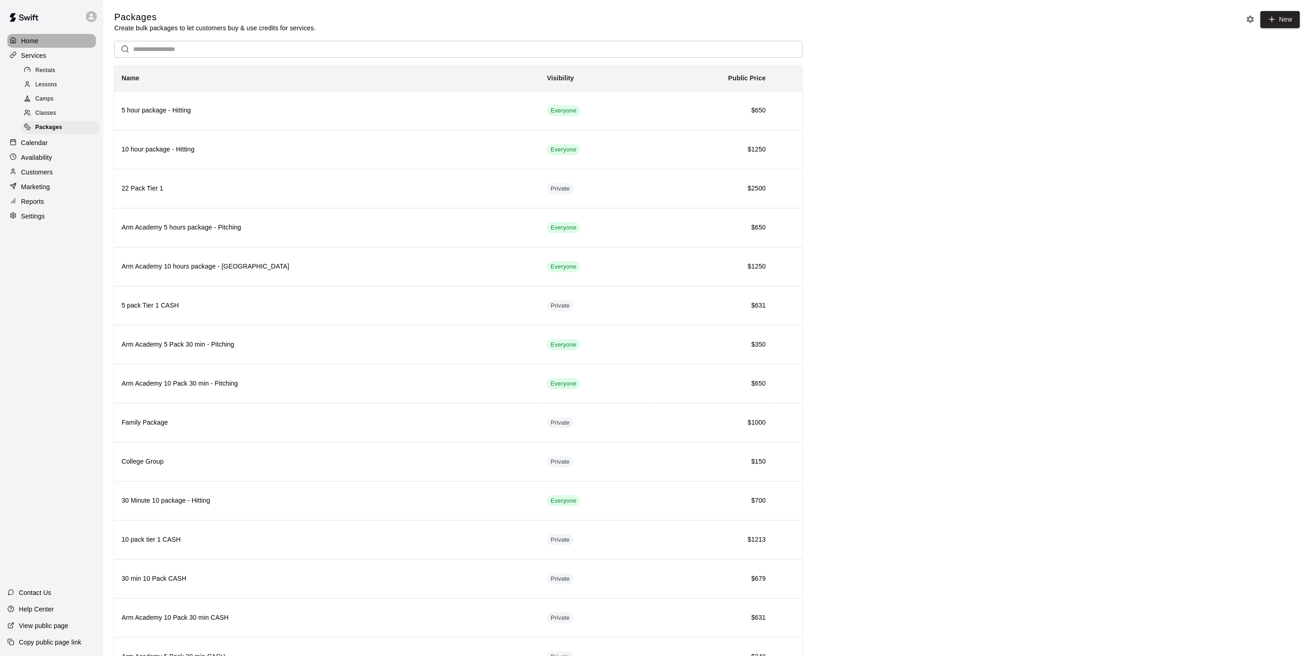
click at [45, 40] on div "Home" at bounding box center [51, 41] width 89 height 14
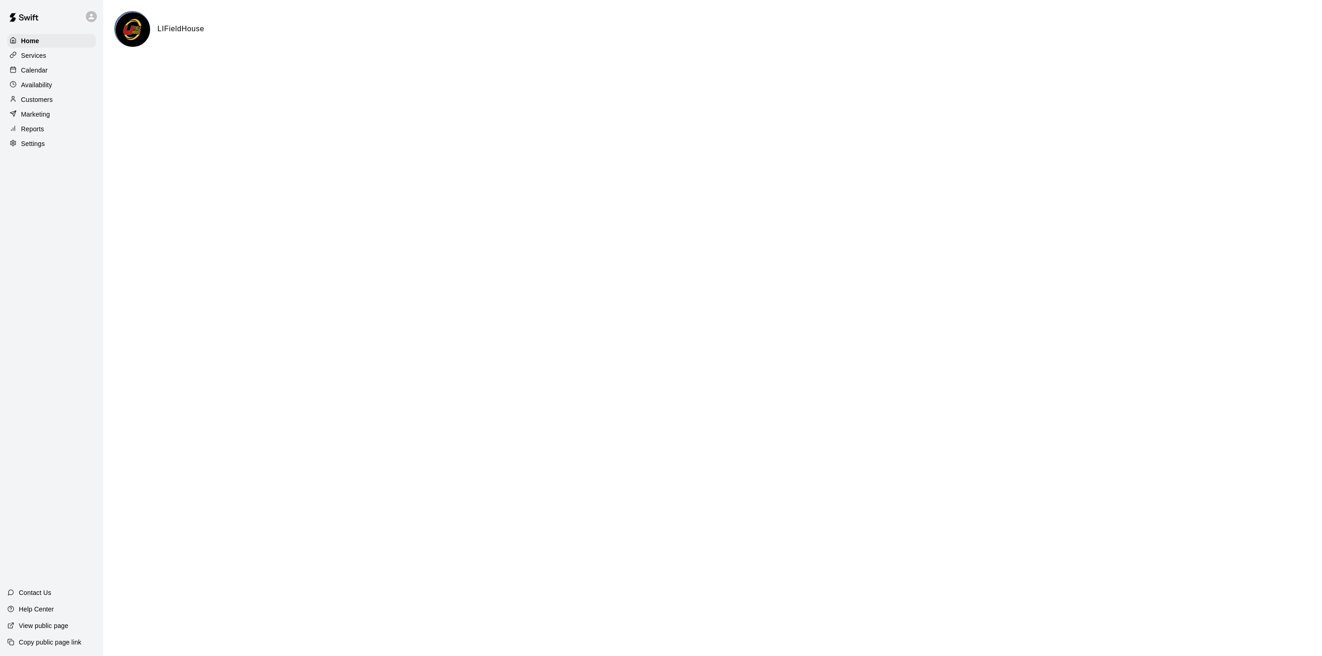
click at [37, 58] on p "Services" at bounding box center [33, 55] width 25 height 9
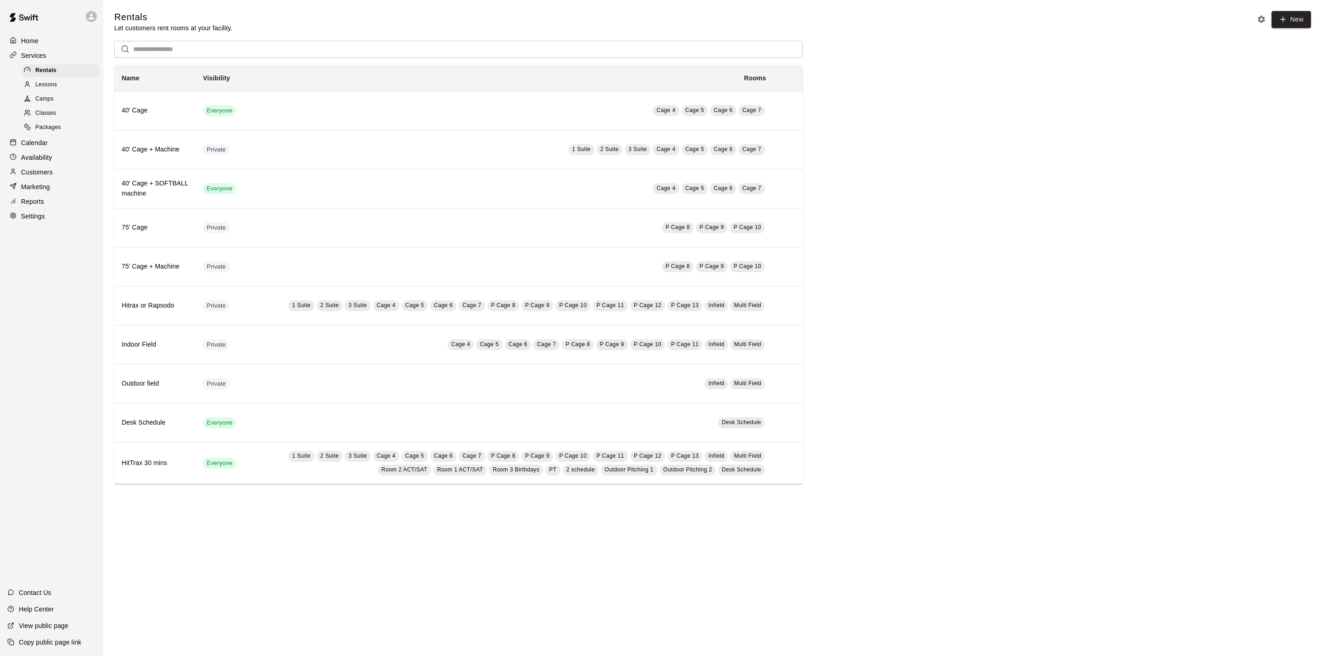
click at [47, 147] on p "Calendar" at bounding box center [34, 142] width 27 height 9
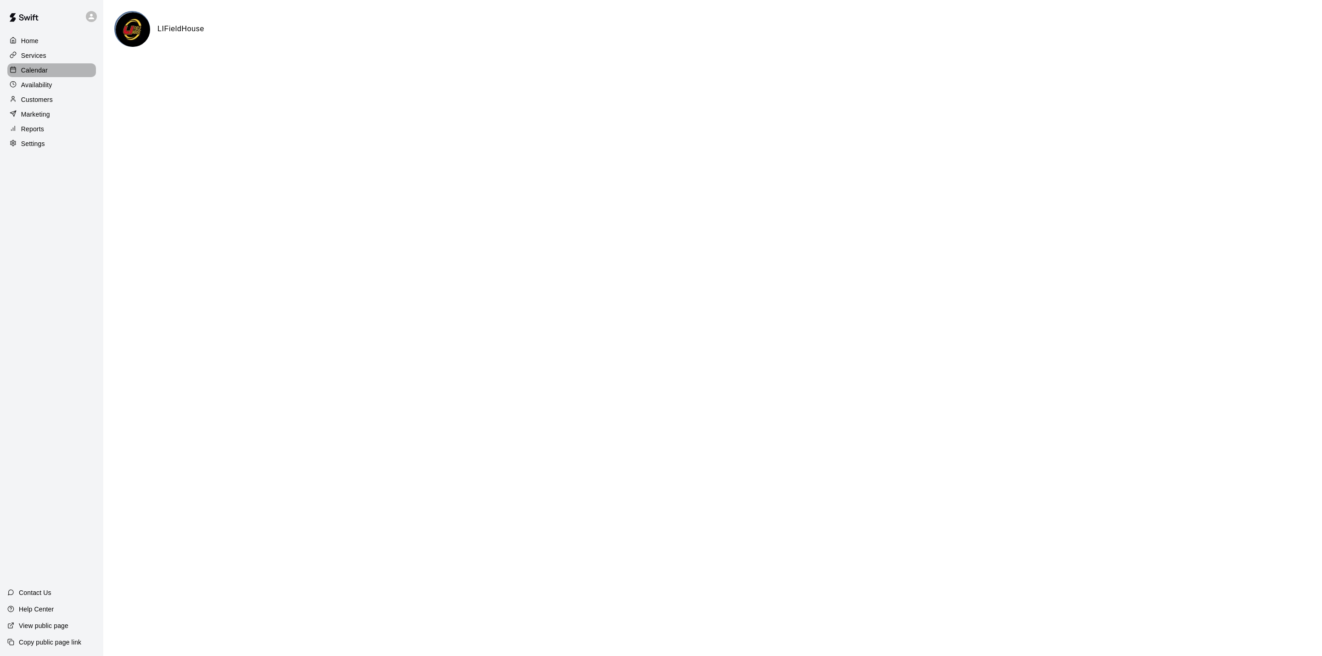
click at [42, 74] on p "Calendar" at bounding box center [34, 70] width 27 height 9
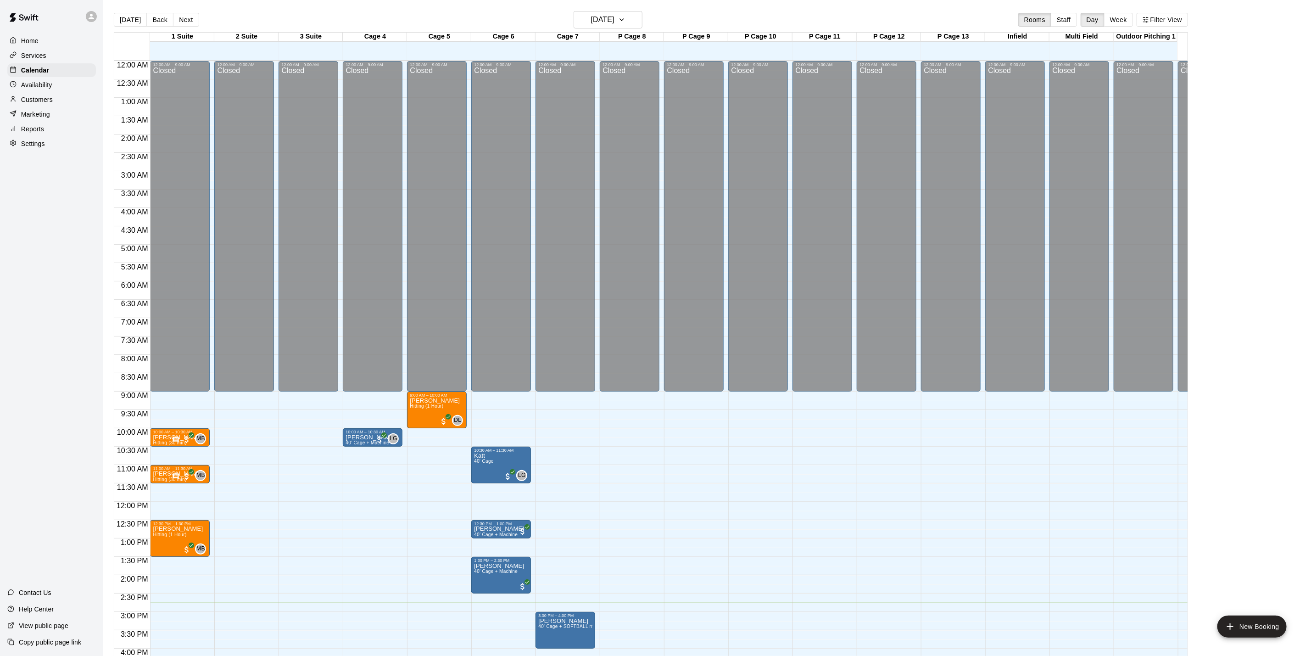
scroll to position [248, 0]
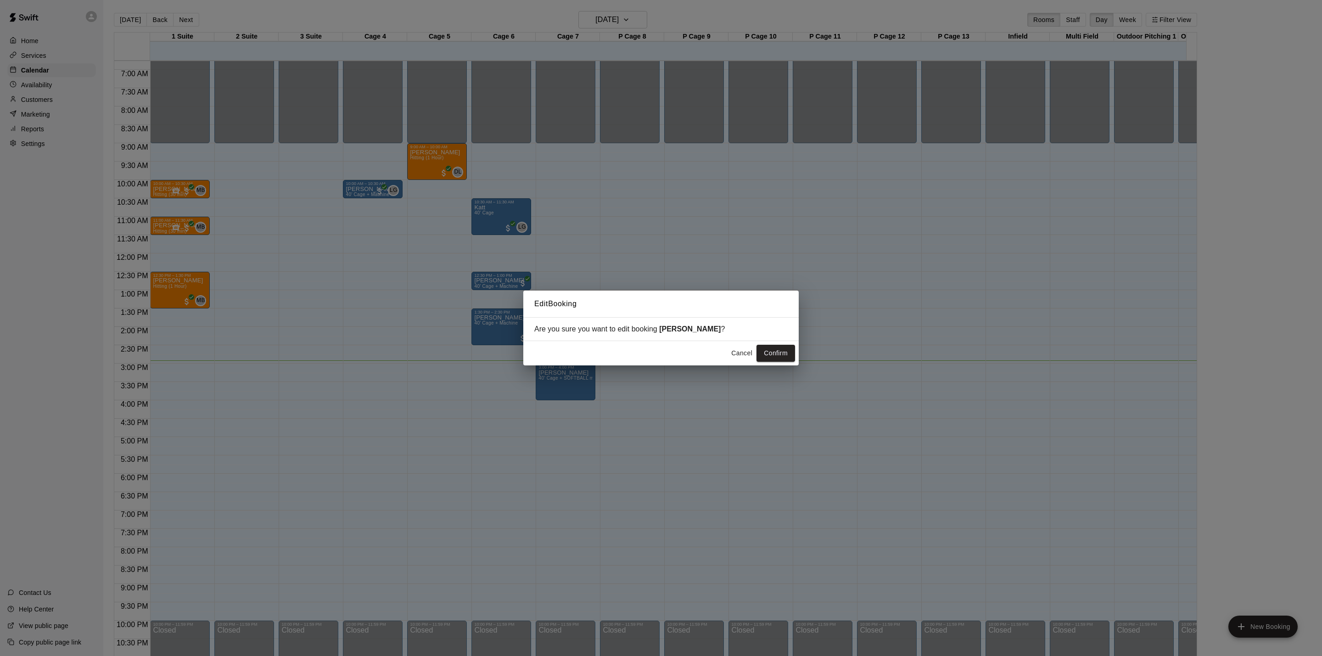
click at [777, 364] on div "Cancel Confirm" at bounding box center [660, 353] width 275 height 24
click at [785, 354] on button "Confirm" at bounding box center [775, 353] width 39 height 17
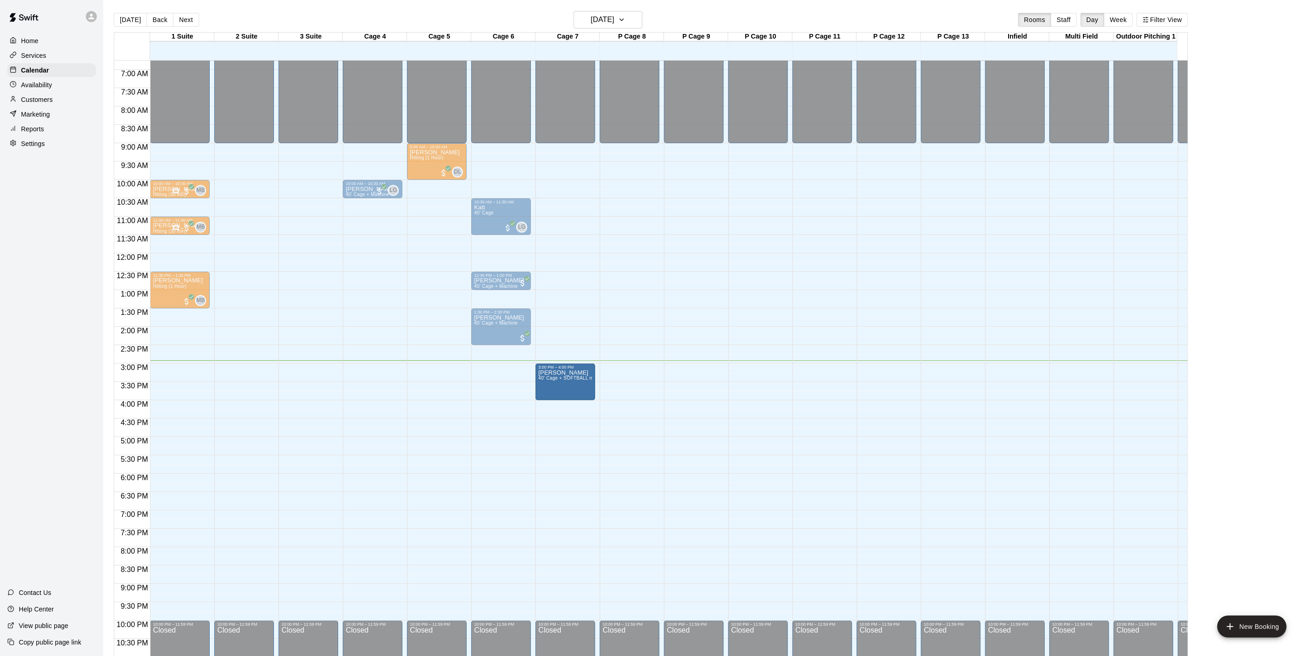
drag, startPoint x: 570, startPoint y: 365, endPoint x: 569, endPoint y: 387, distance: 22.1
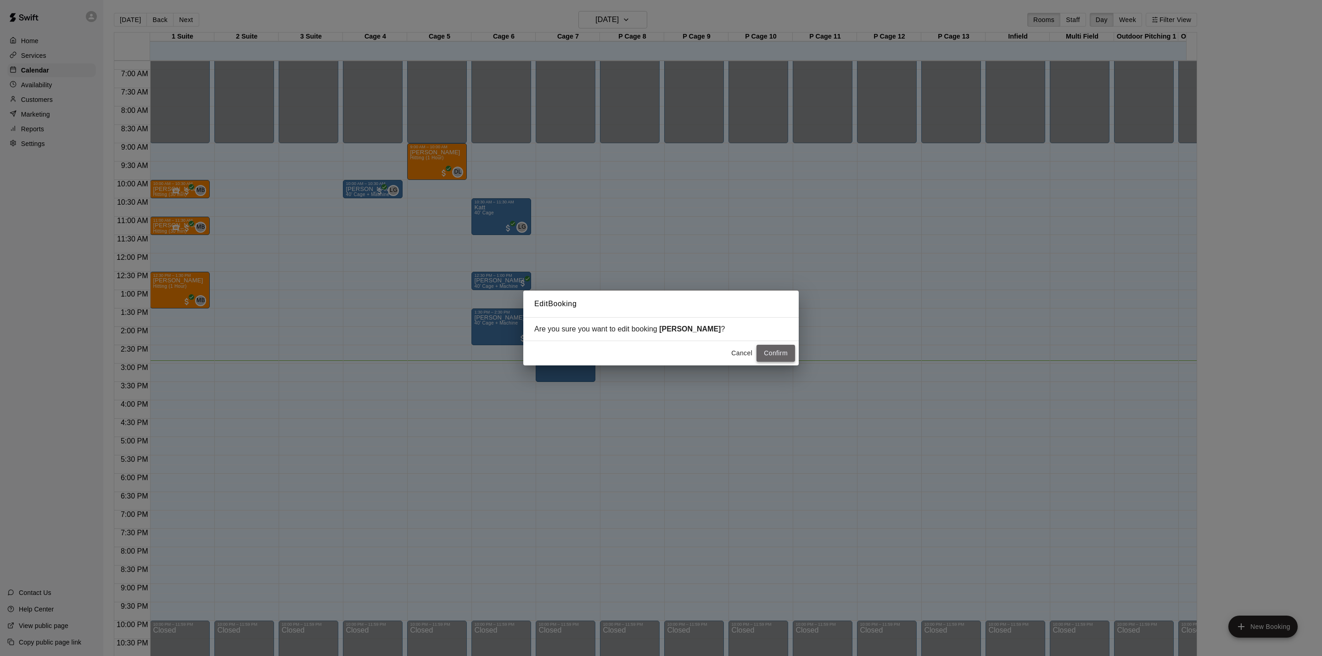
click at [790, 351] on button "Confirm" at bounding box center [775, 353] width 39 height 17
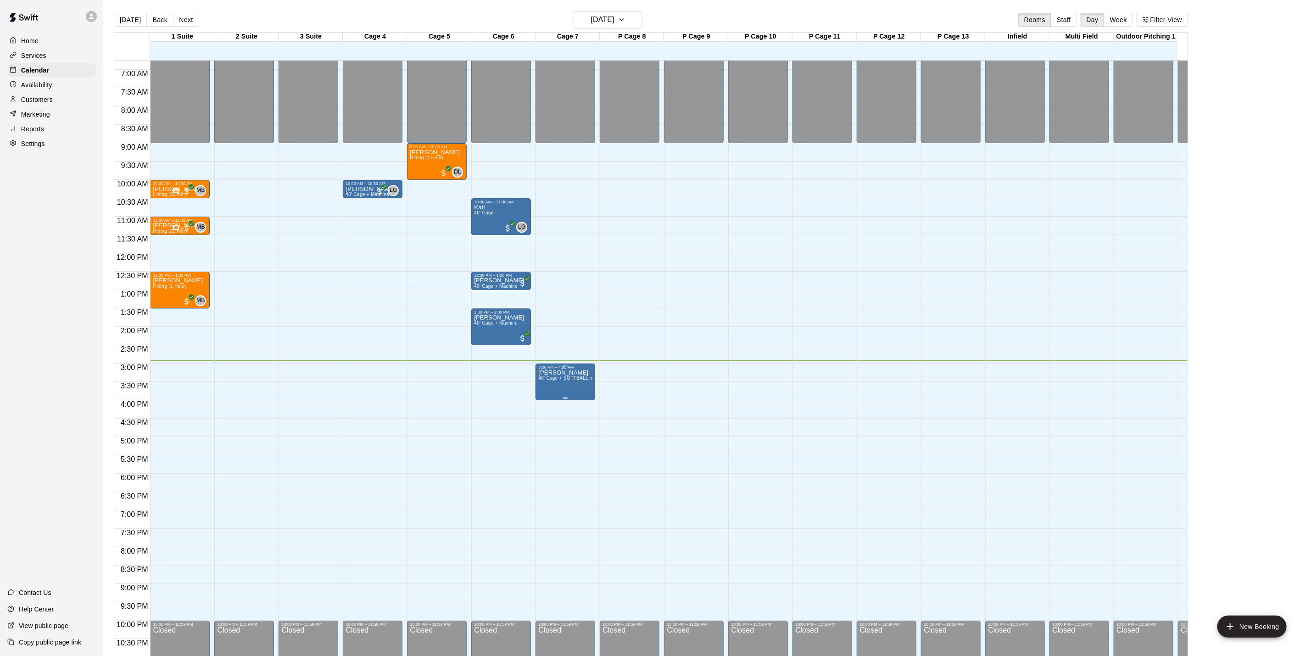
click at [569, 380] on span "40' Cage + SOFTBALL machine" at bounding box center [572, 377] width 69 height 5
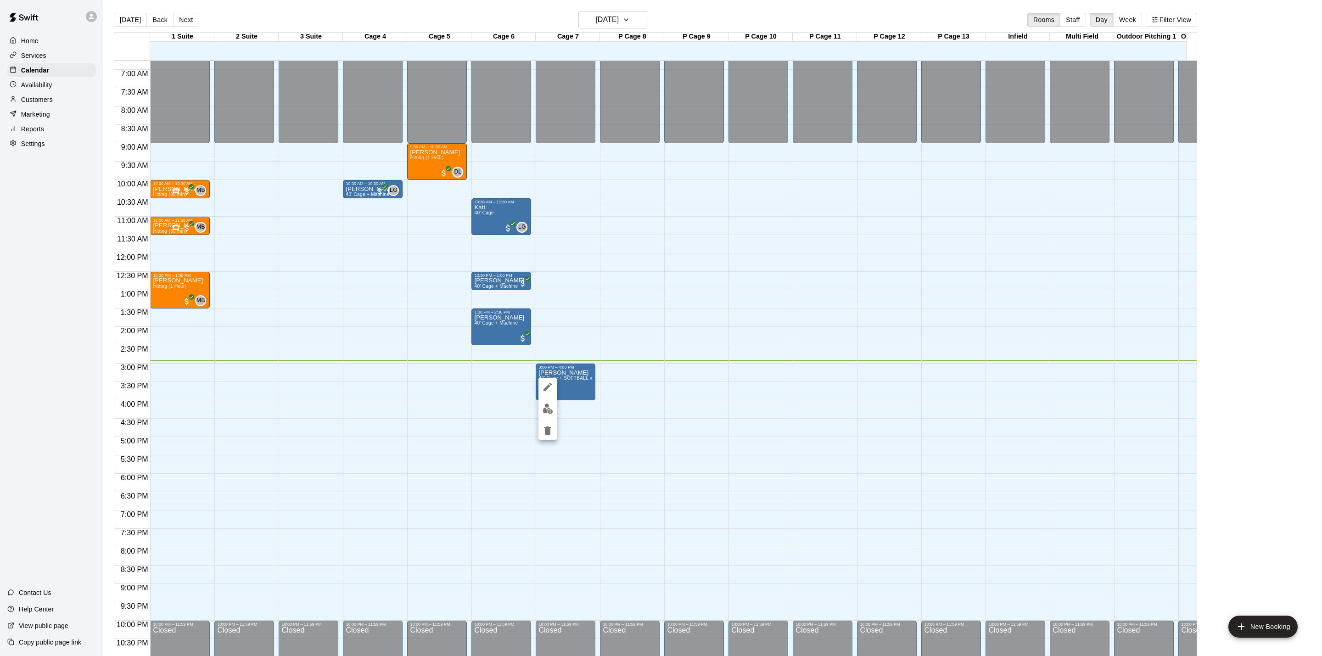
click at [549, 405] on img "edit" at bounding box center [547, 408] width 11 height 11
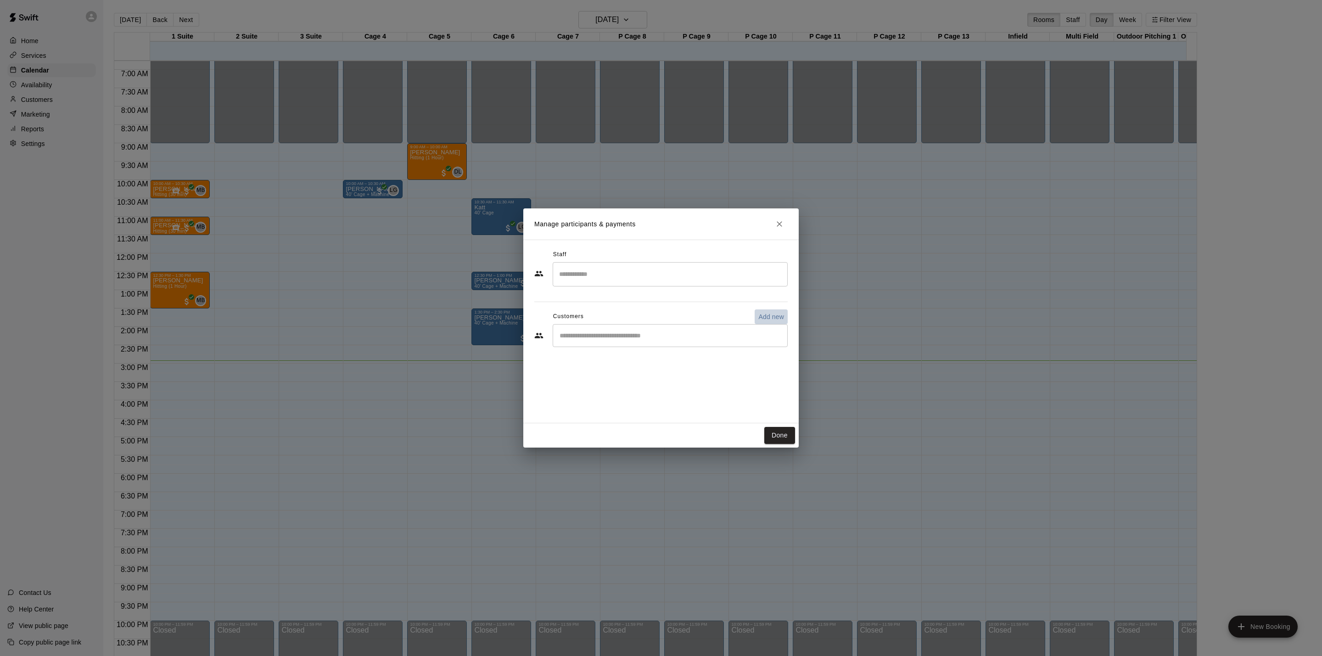
click at [773, 311] on button "Add new" at bounding box center [771, 316] width 33 height 15
select select "**"
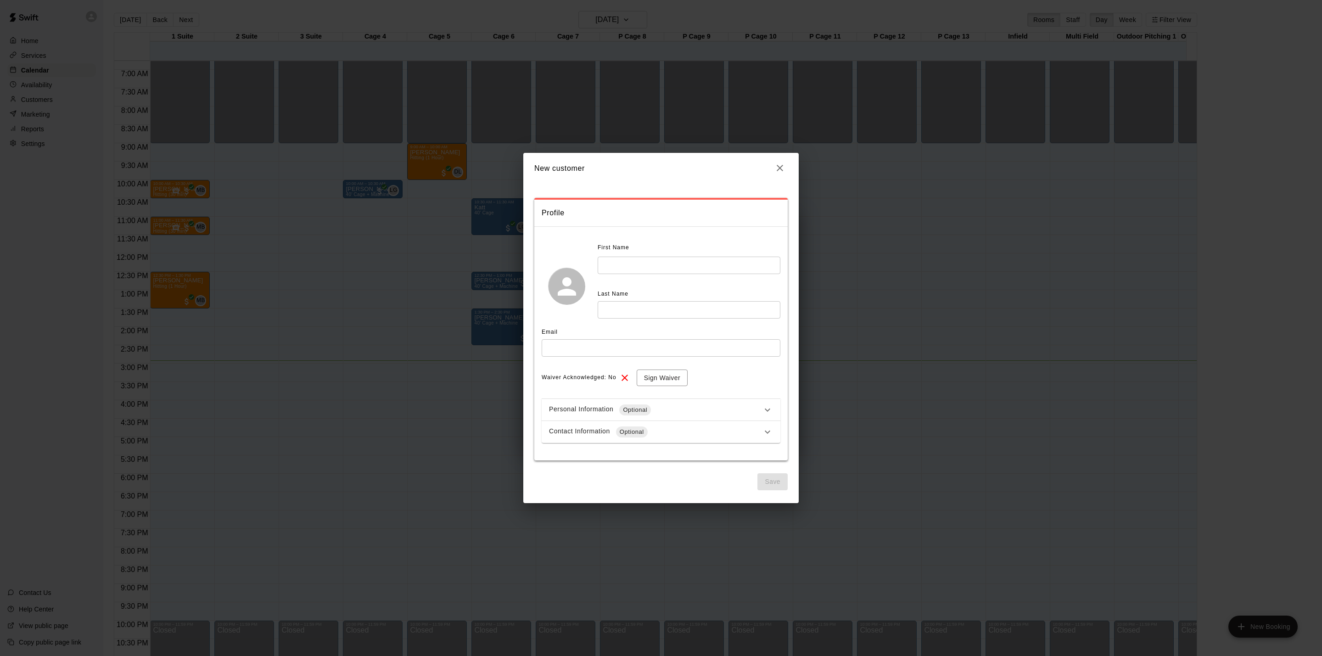
click at [640, 266] on input "text" at bounding box center [689, 265] width 183 height 17
type input "***"
type input "********"
type input "**********"
click at [774, 484] on button "Save" at bounding box center [772, 481] width 30 height 17
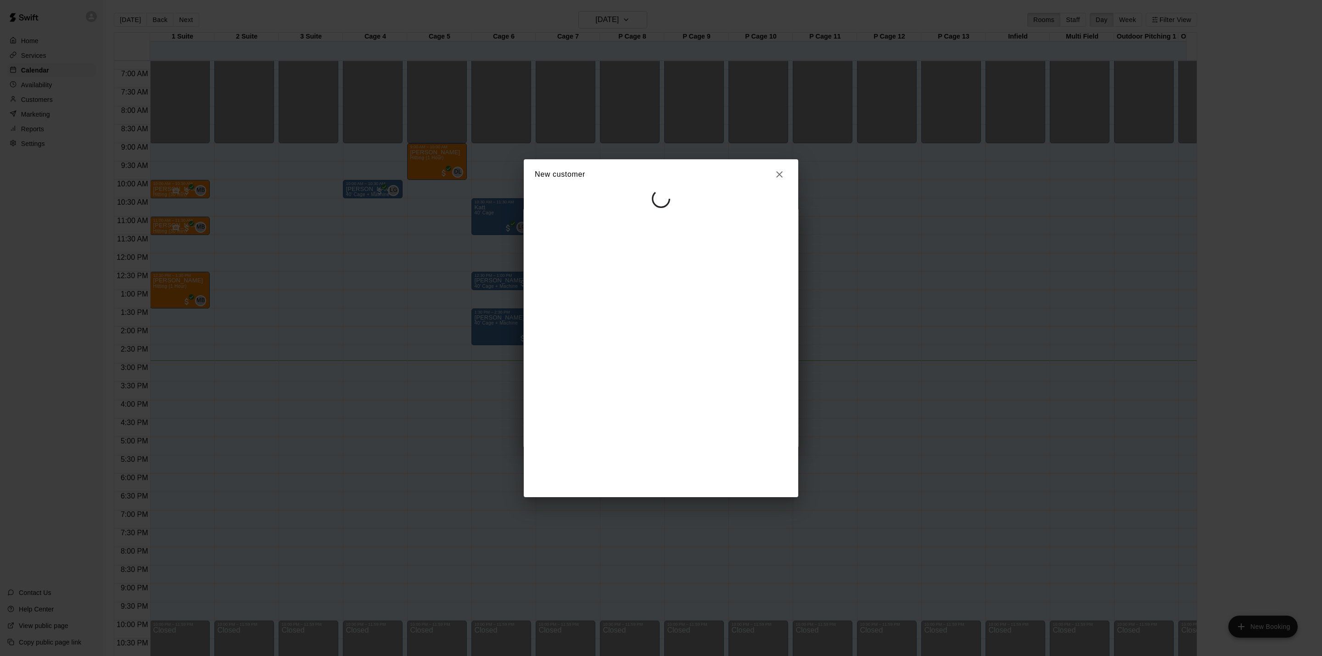
select select "**"
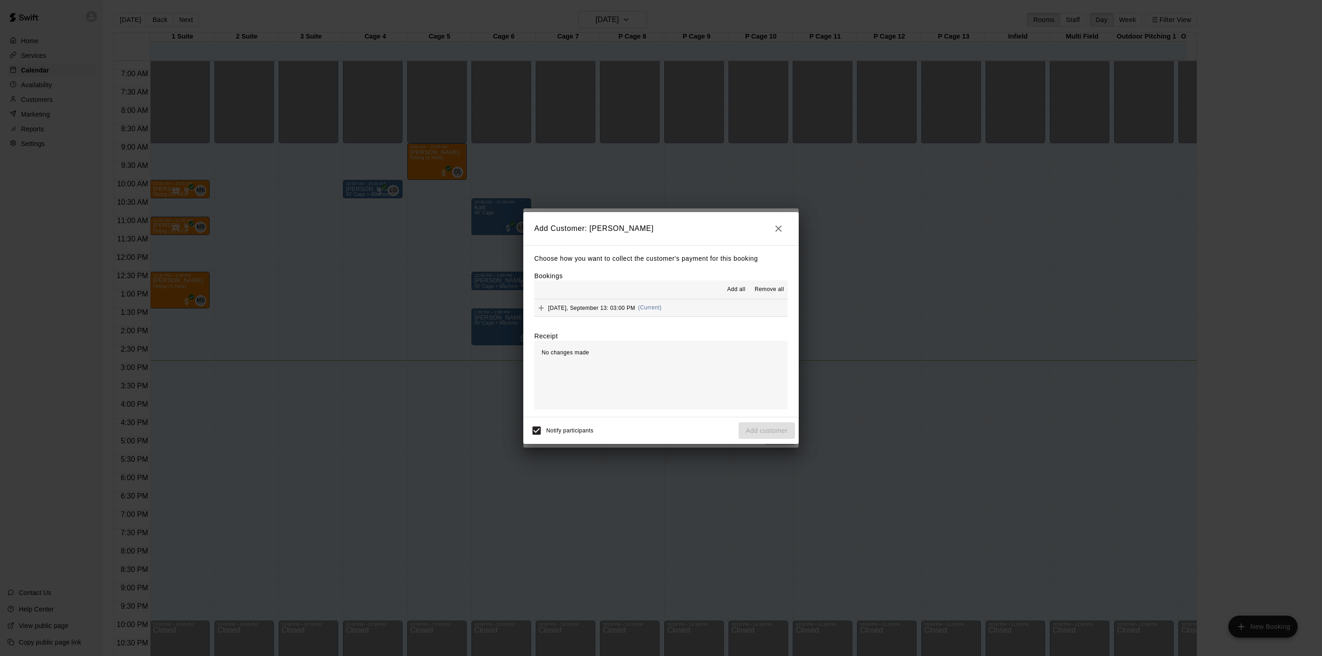
click at [681, 309] on button "[DATE], September 13: 03:00 PM (Current)" at bounding box center [660, 307] width 253 height 17
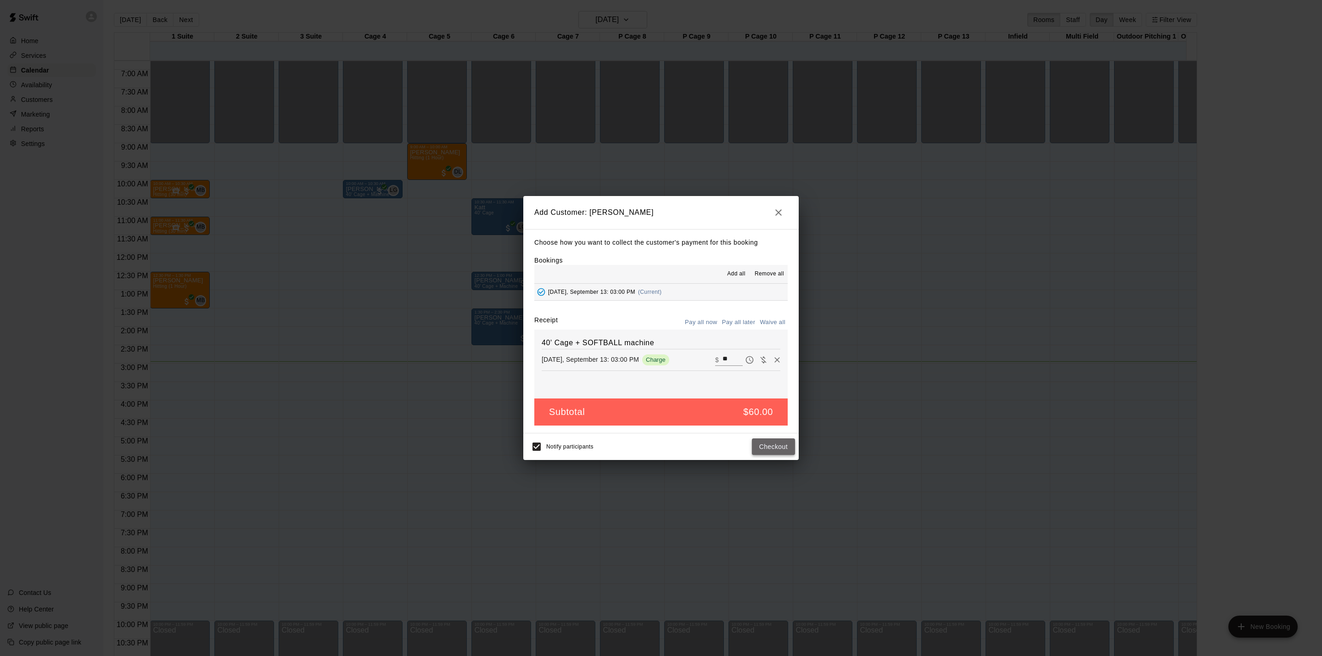
click at [781, 444] on button "Checkout" at bounding box center [773, 446] width 43 height 17
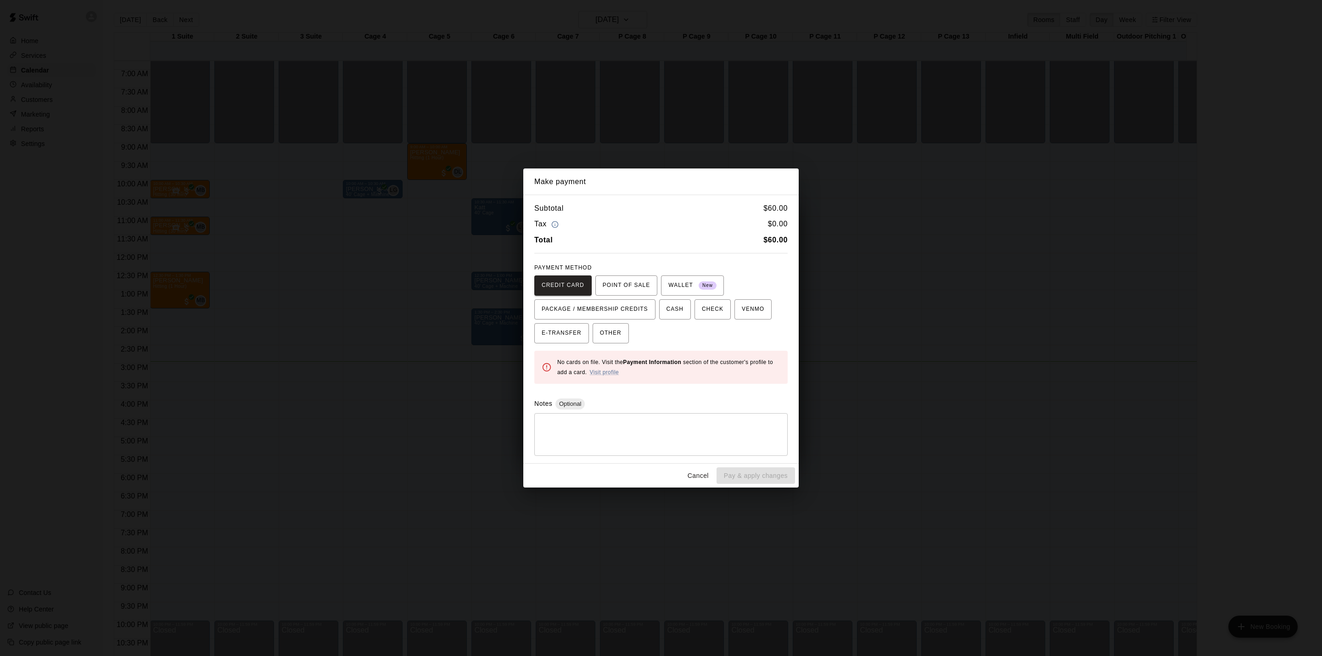
click at [708, 475] on button "Cancel" at bounding box center [697, 475] width 29 height 17
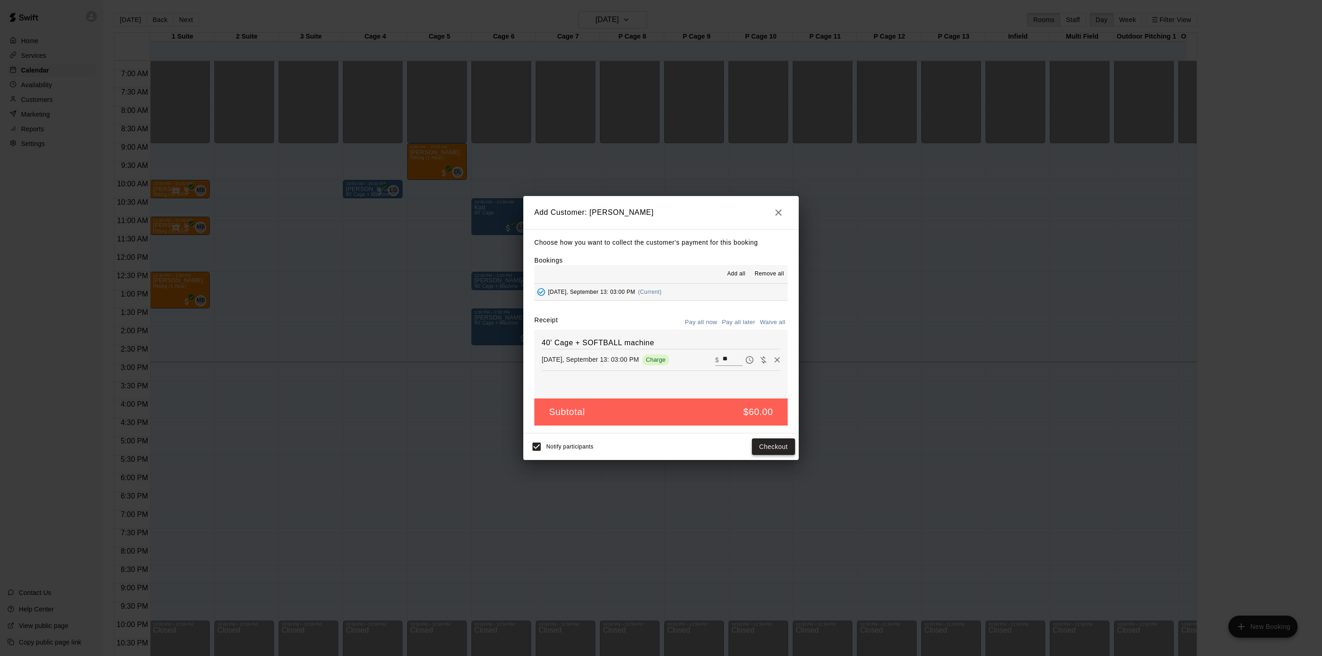
click at [780, 450] on button "Checkout" at bounding box center [773, 446] width 43 height 17
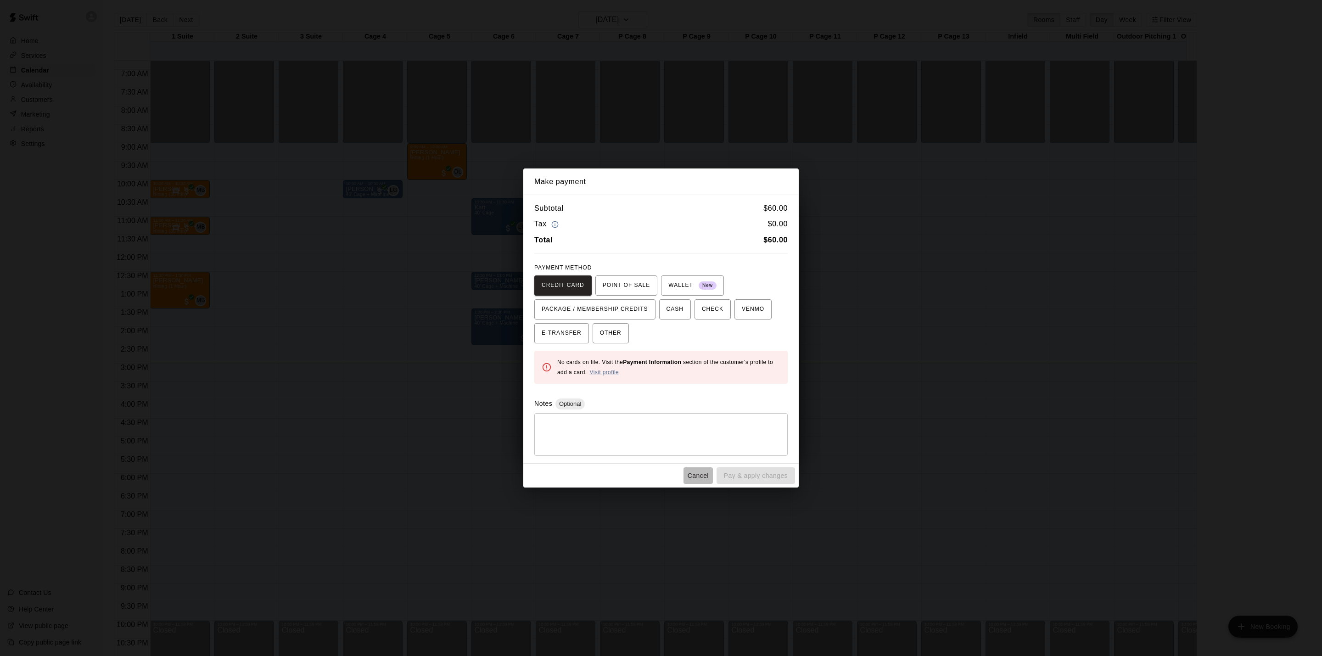
click at [701, 476] on button "Cancel" at bounding box center [697, 475] width 29 height 17
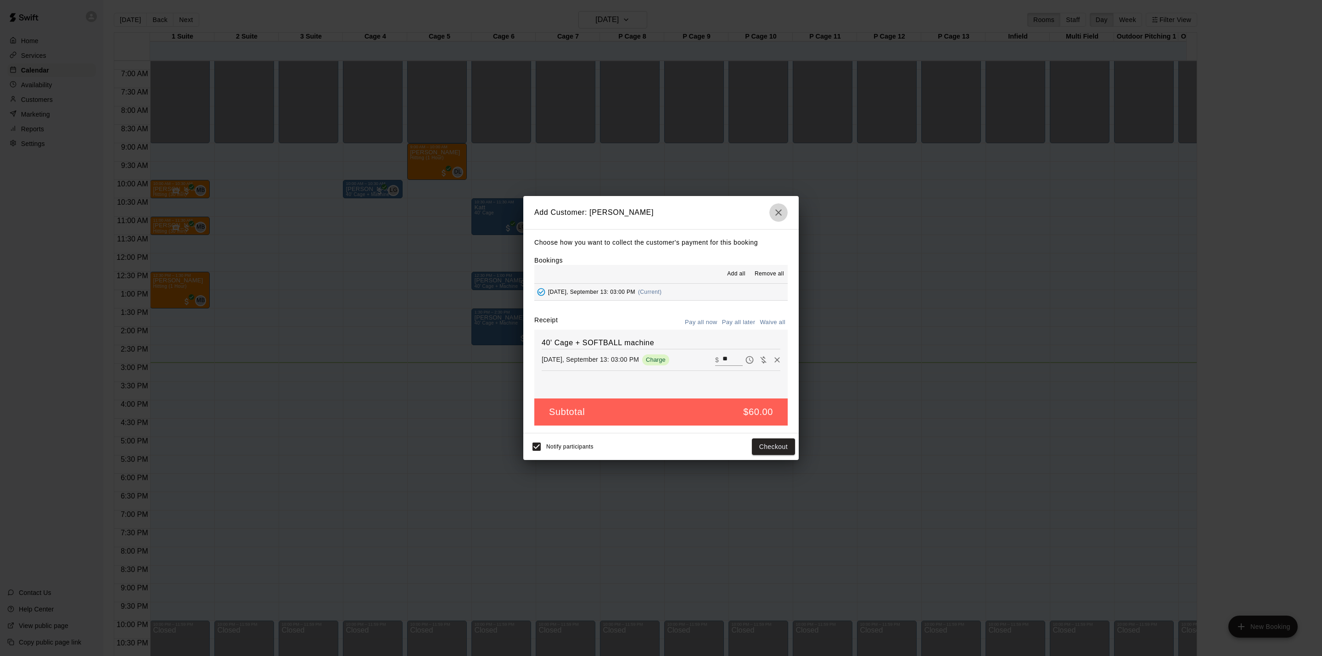
click at [781, 210] on icon "button" at bounding box center [778, 212] width 11 height 11
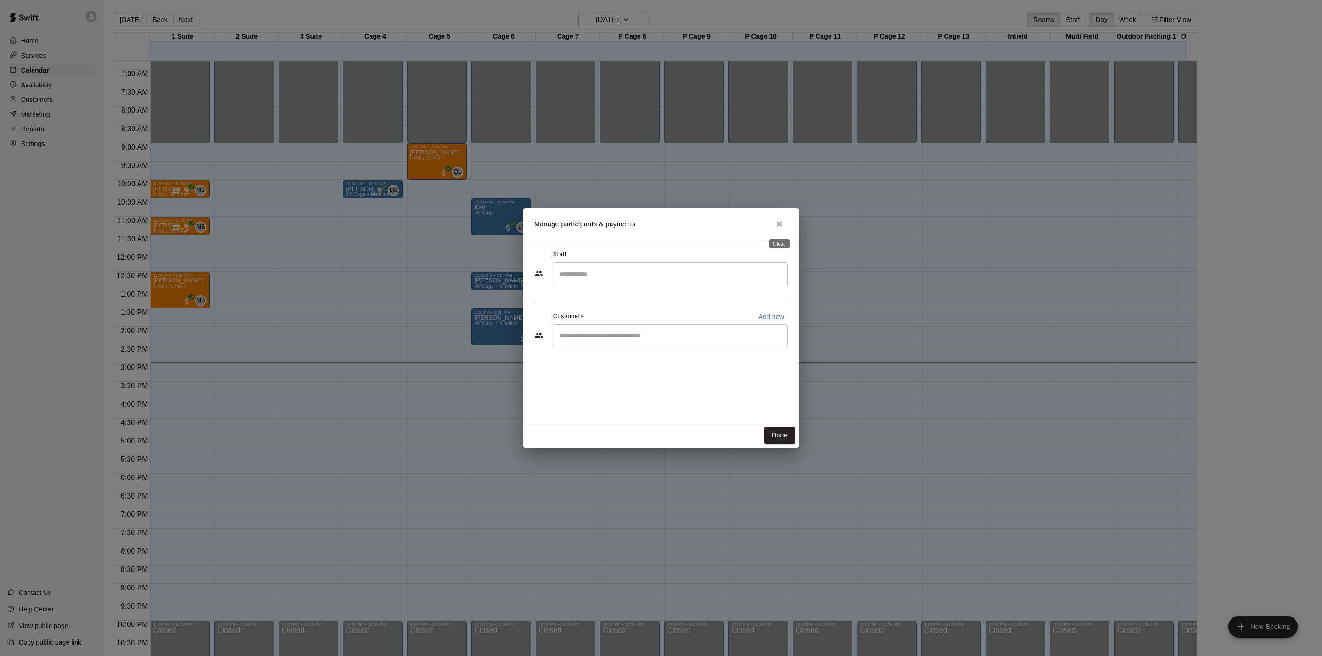
click at [777, 233] on div "Close" at bounding box center [779, 241] width 22 height 17
click at [762, 318] on p "Add new" at bounding box center [771, 316] width 26 height 9
select select "**"
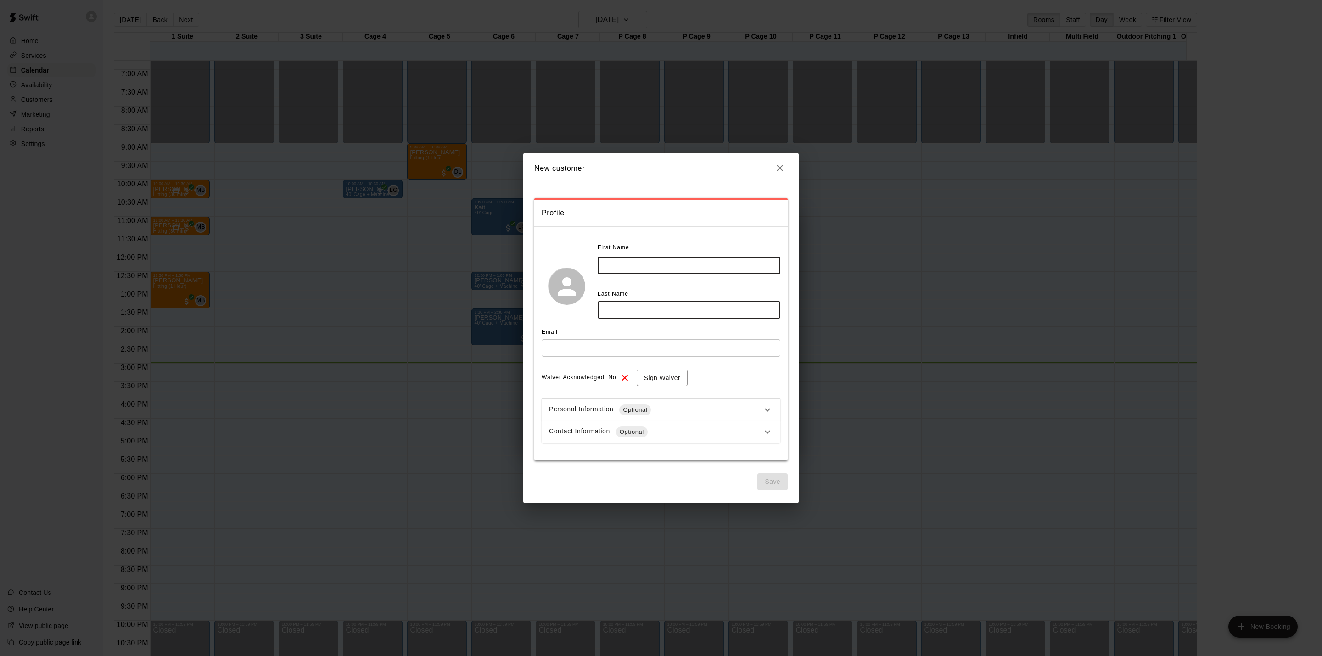
click at [682, 261] on input "text" at bounding box center [689, 265] width 183 height 17
type input "*"
type input "***"
click at [667, 345] on input "text" at bounding box center [661, 347] width 239 height 17
type input "**********"
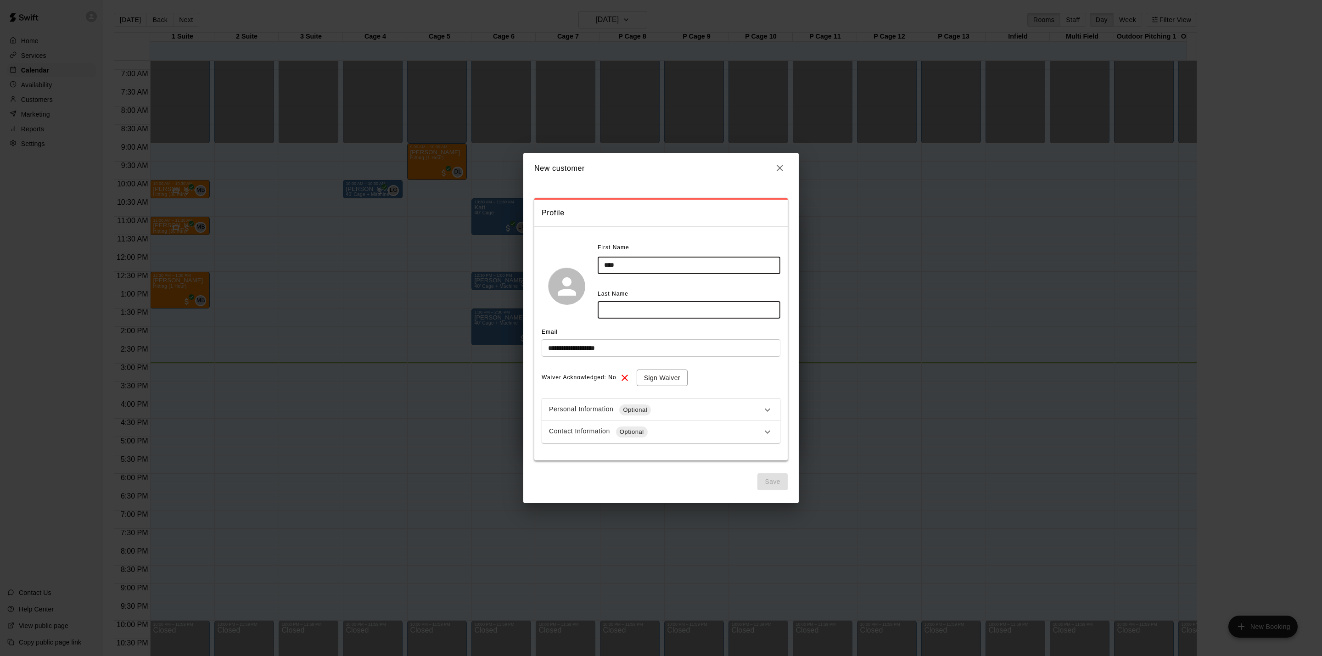
click at [718, 310] on input "text" at bounding box center [689, 309] width 183 height 17
type input "********"
click at [769, 479] on button "Save" at bounding box center [772, 481] width 30 height 17
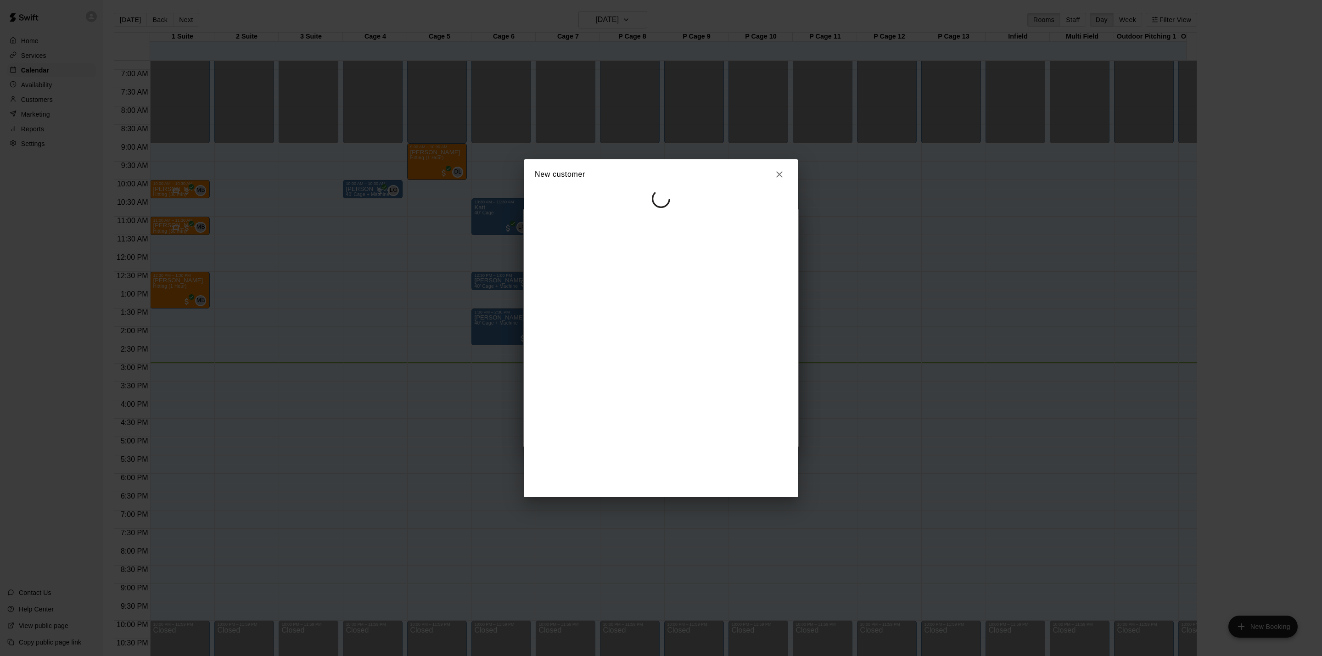
select select "**"
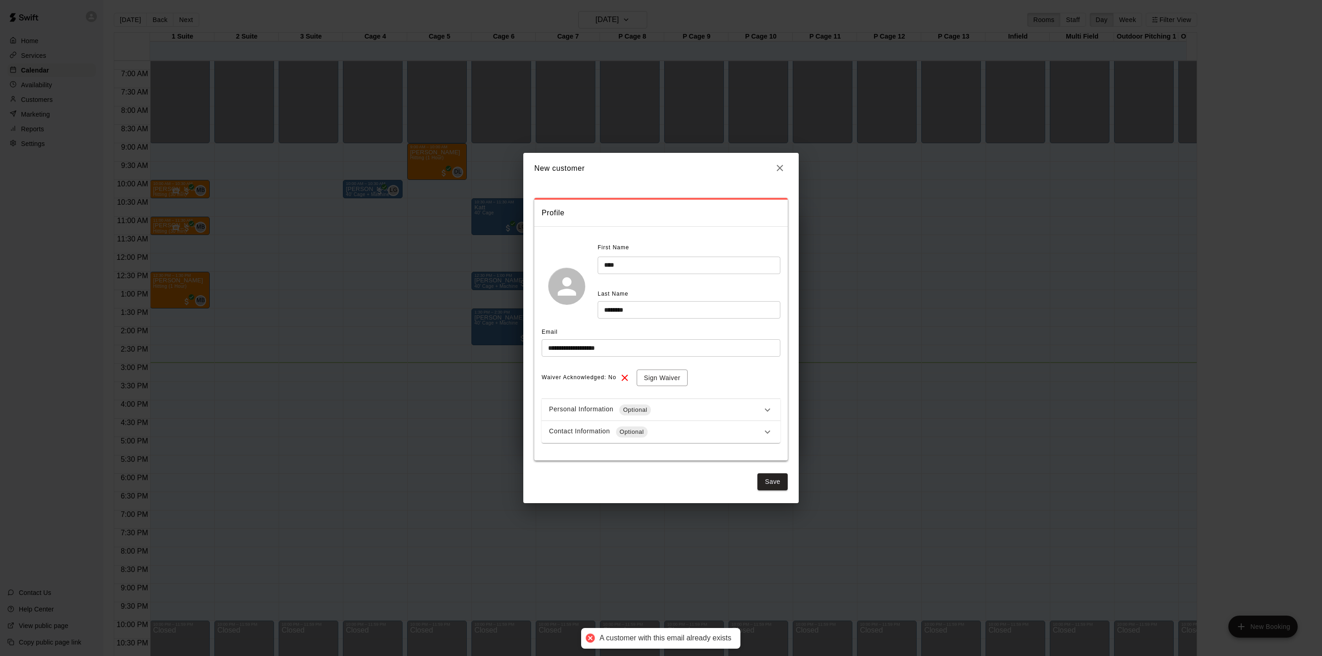
click at [785, 168] on icon "button" at bounding box center [779, 167] width 11 height 11
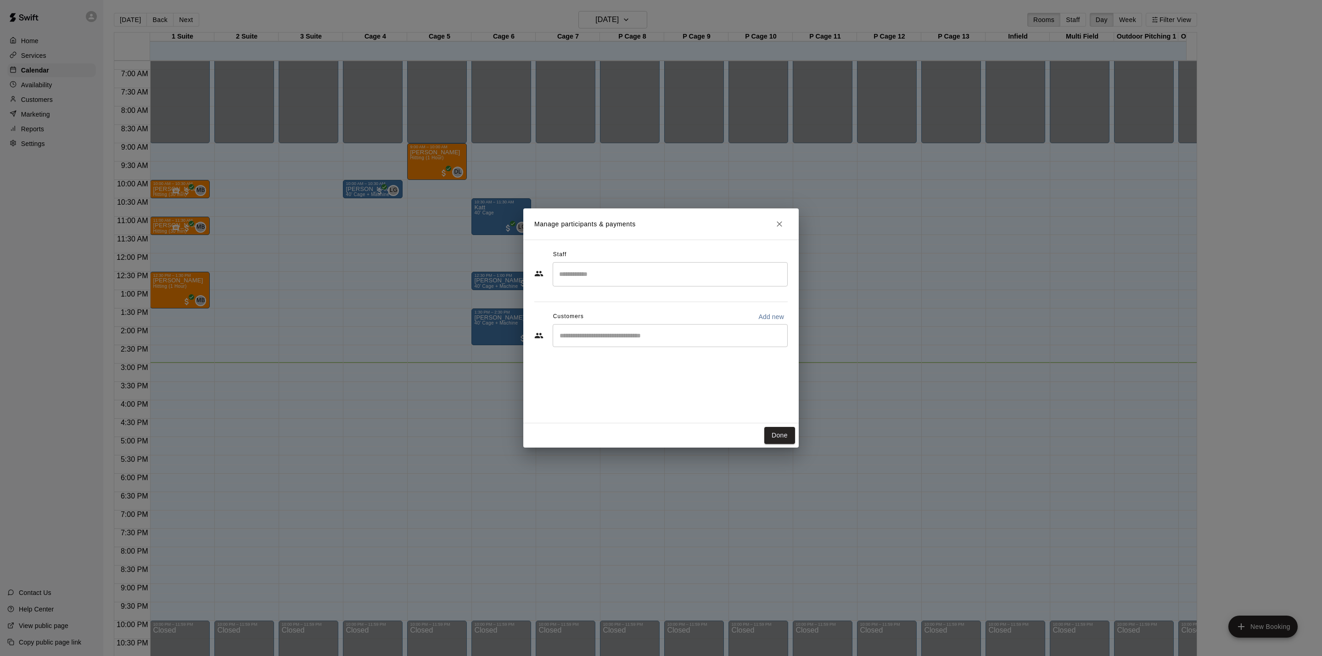
click at [695, 339] on input "Start typing to search customers..." at bounding box center [670, 335] width 227 height 9
type input "***"
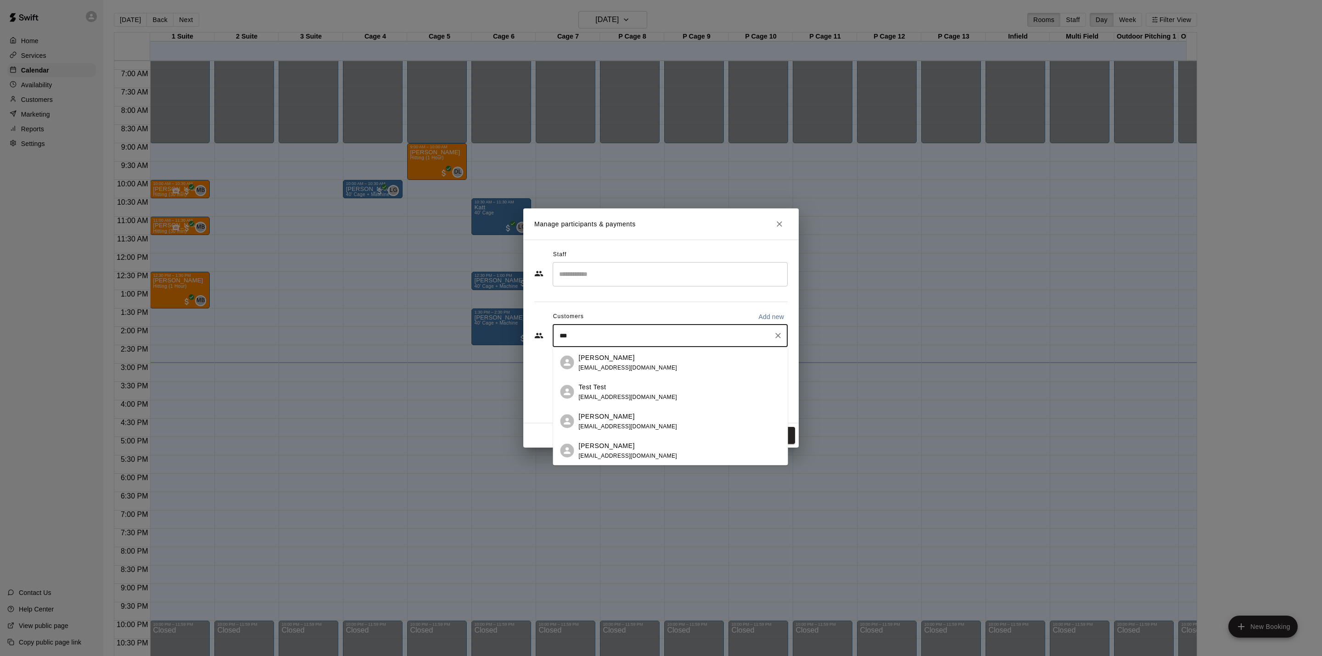
click at [654, 358] on div "Ava Swanwick dswanny1@outlook.com" at bounding box center [680, 362] width 202 height 20
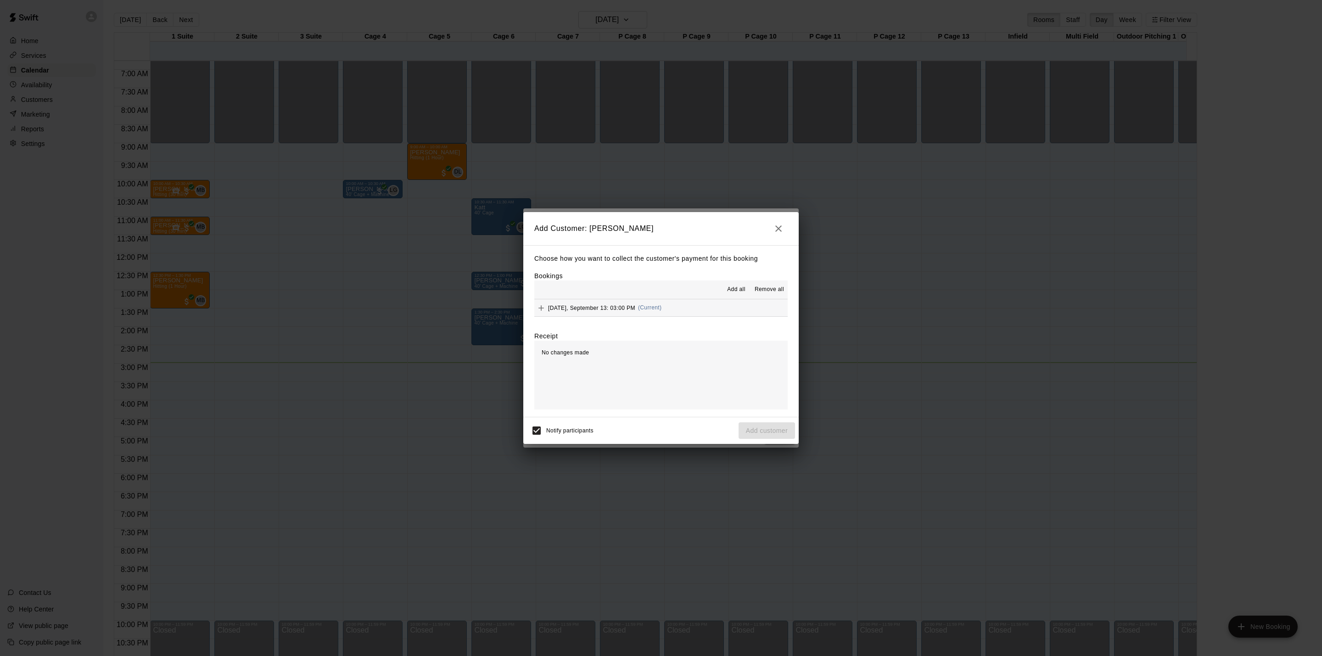
click at [713, 312] on button "[DATE], September 13: 03:00 PM (Current)" at bounding box center [660, 307] width 253 height 17
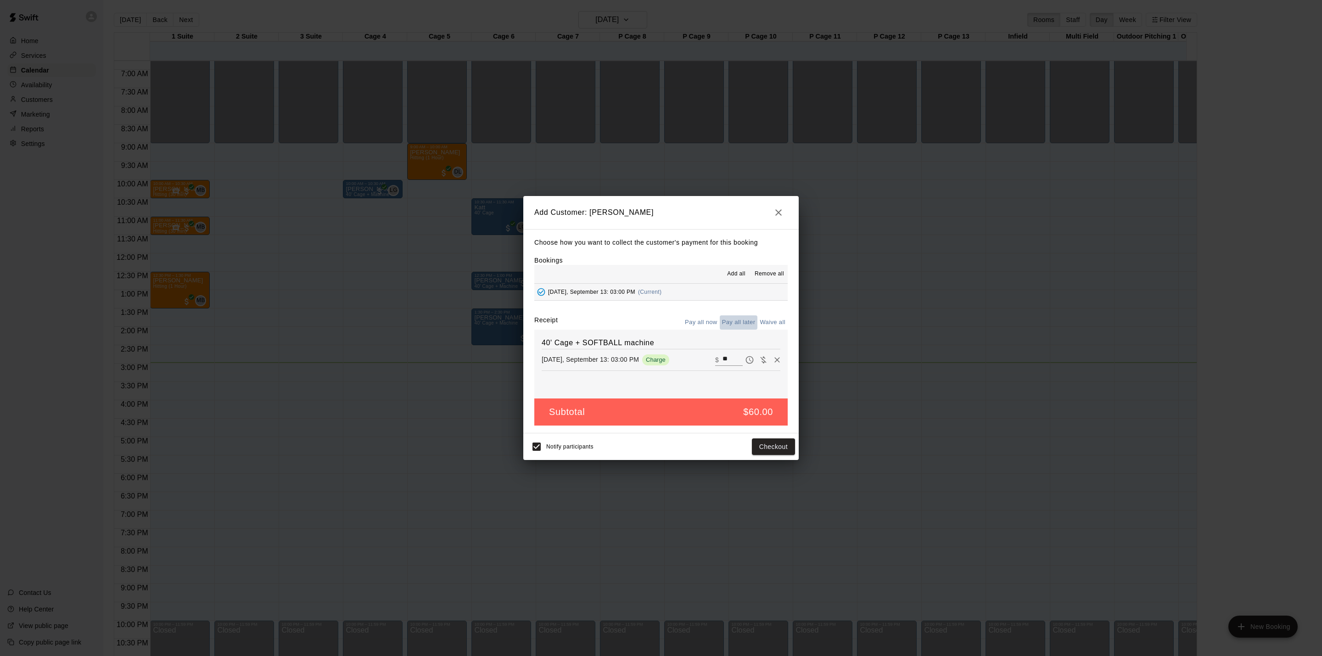
click at [736, 324] on button "Pay all later" at bounding box center [739, 322] width 38 height 14
click at [763, 450] on button "Add customer" at bounding box center [766, 446] width 56 height 17
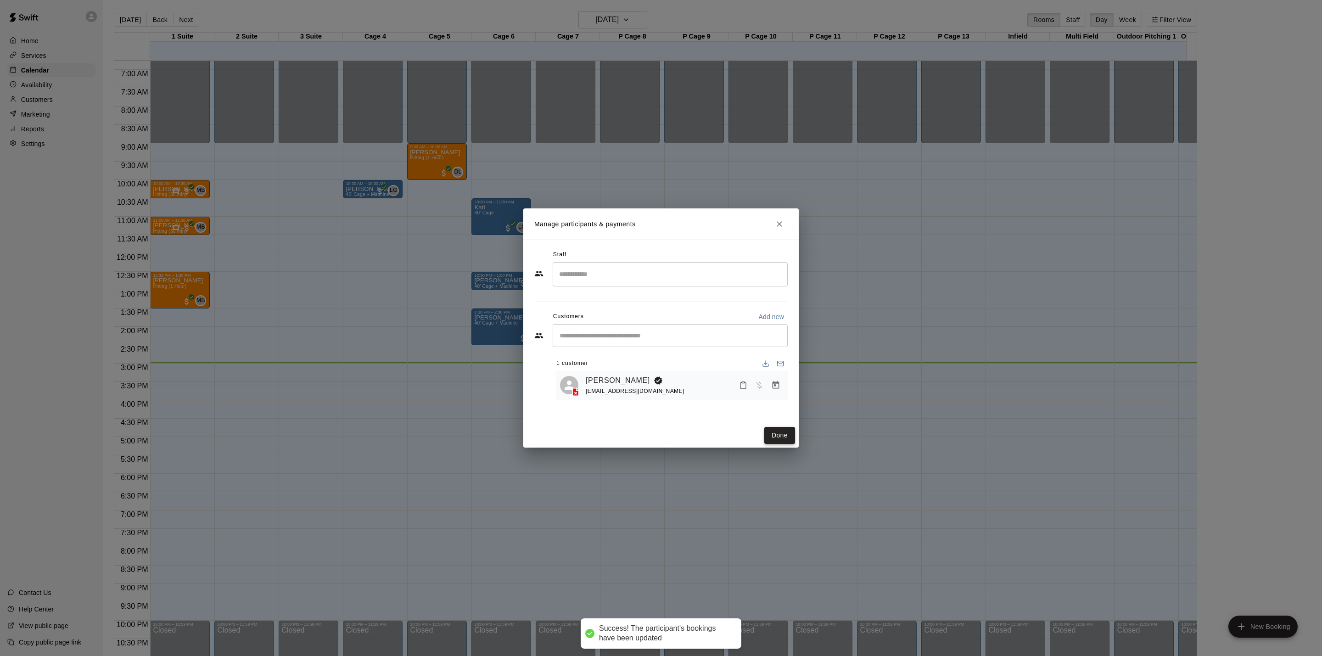
click at [782, 434] on button "Done" at bounding box center [779, 435] width 31 height 17
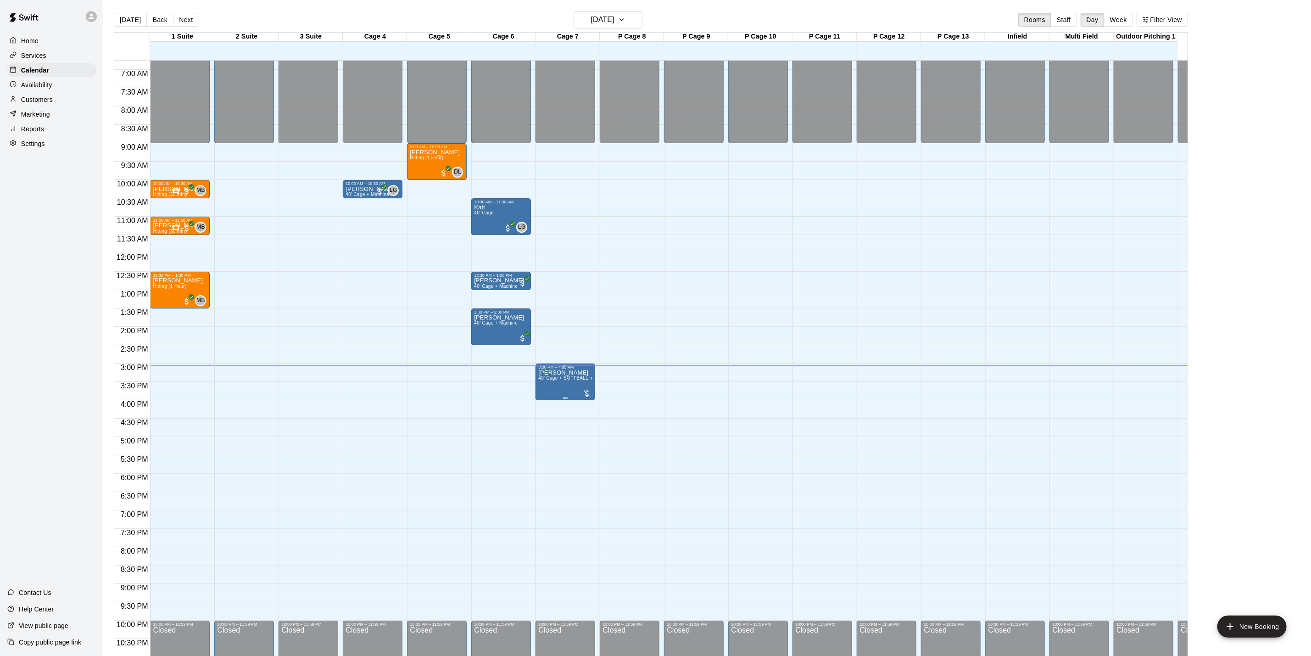
click at [563, 380] on span "40' Cage + SOFTBALL machine" at bounding box center [572, 377] width 69 height 5
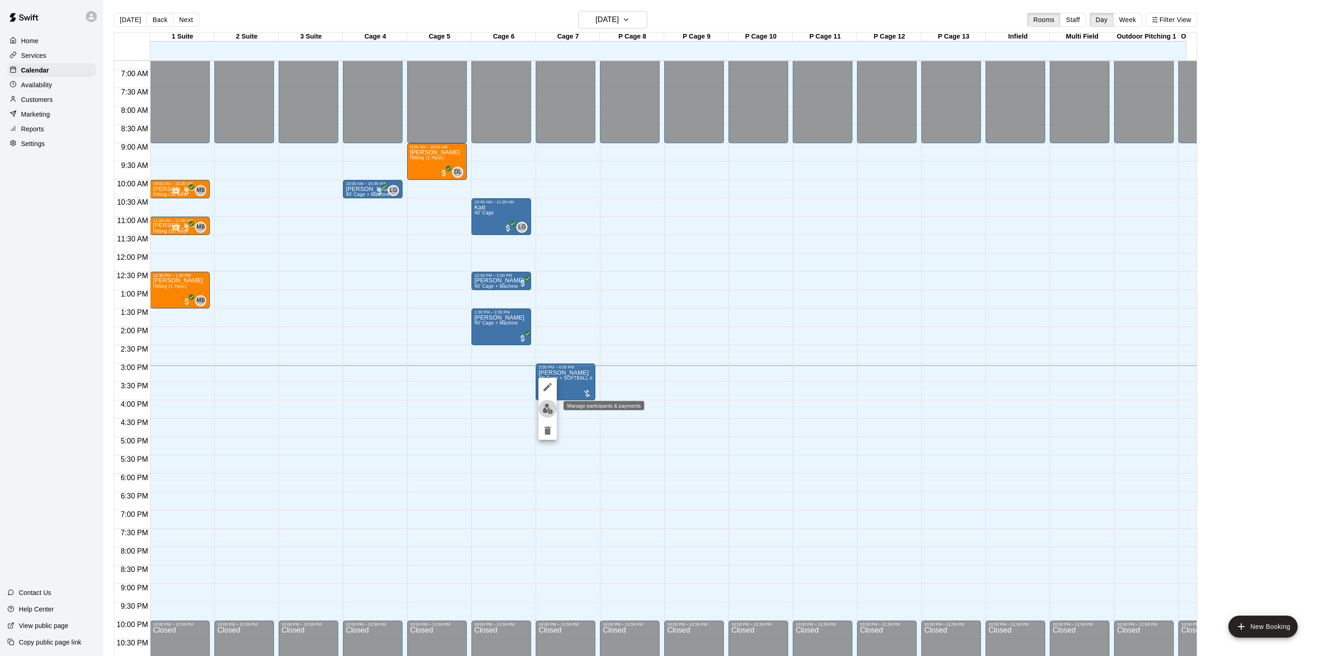
click at [540, 408] on button "edit" at bounding box center [547, 409] width 18 height 18
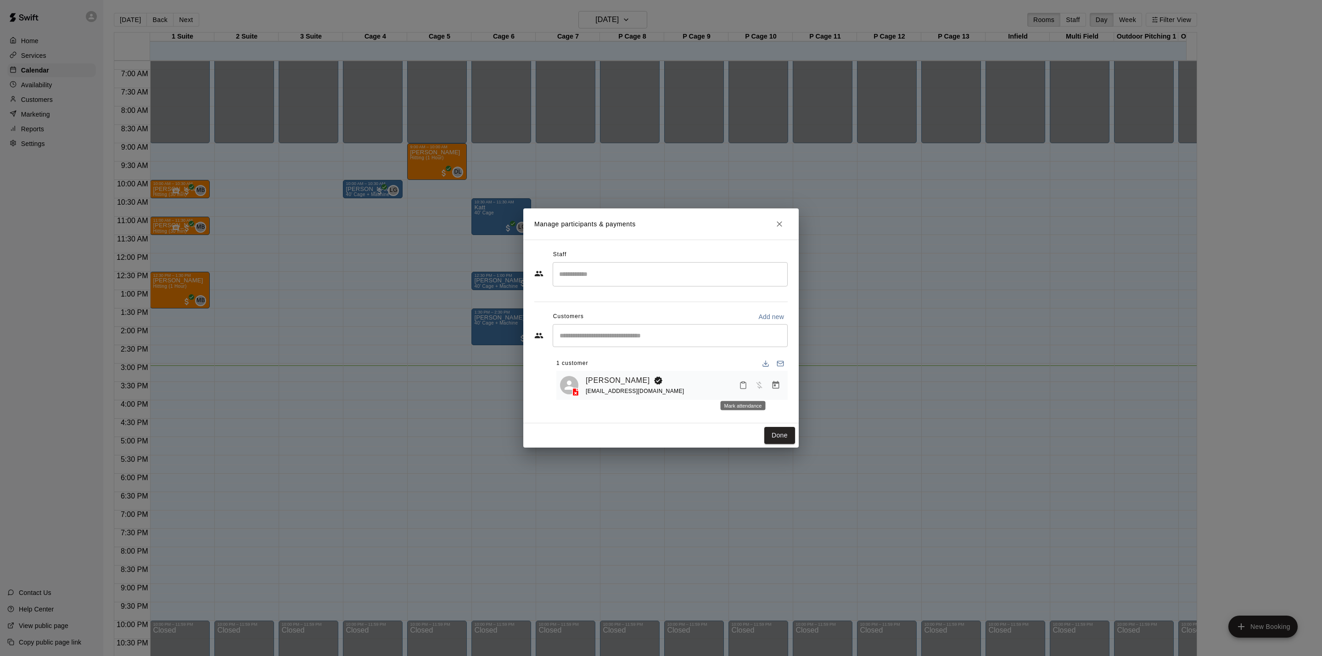
click at [739, 387] on icon "Mark attendance" at bounding box center [743, 385] width 8 height 8
click at [738, 386] on div at bounding box center [661, 328] width 1322 height 656
click at [742, 387] on icon "Mark attendance" at bounding box center [743, 385] width 8 height 8
click at [752, 389] on li "[PERSON_NAME] attended" at bounding box center [799, 389] width 107 height 15
click at [775, 224] on icon "Close" at bounding box center [779, 223] width 9 height 9
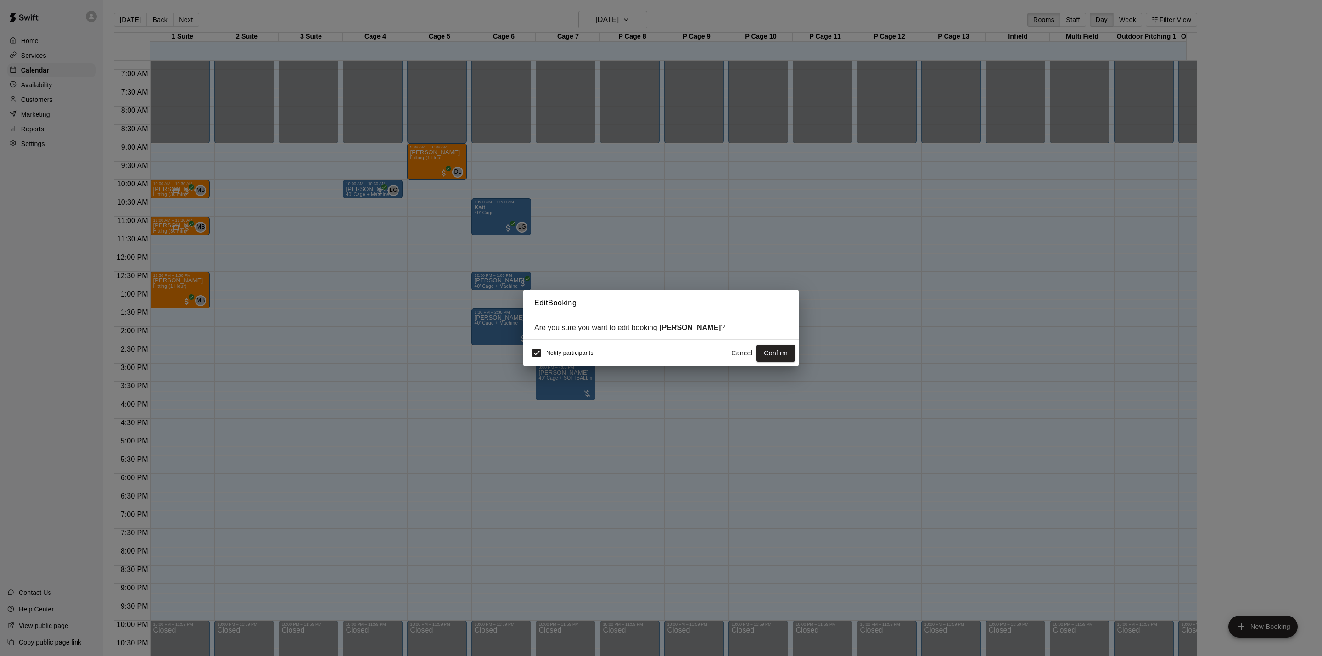
click at [734, 357] on button "Cancel" at bounding box center [741, 353] width 29 height 17
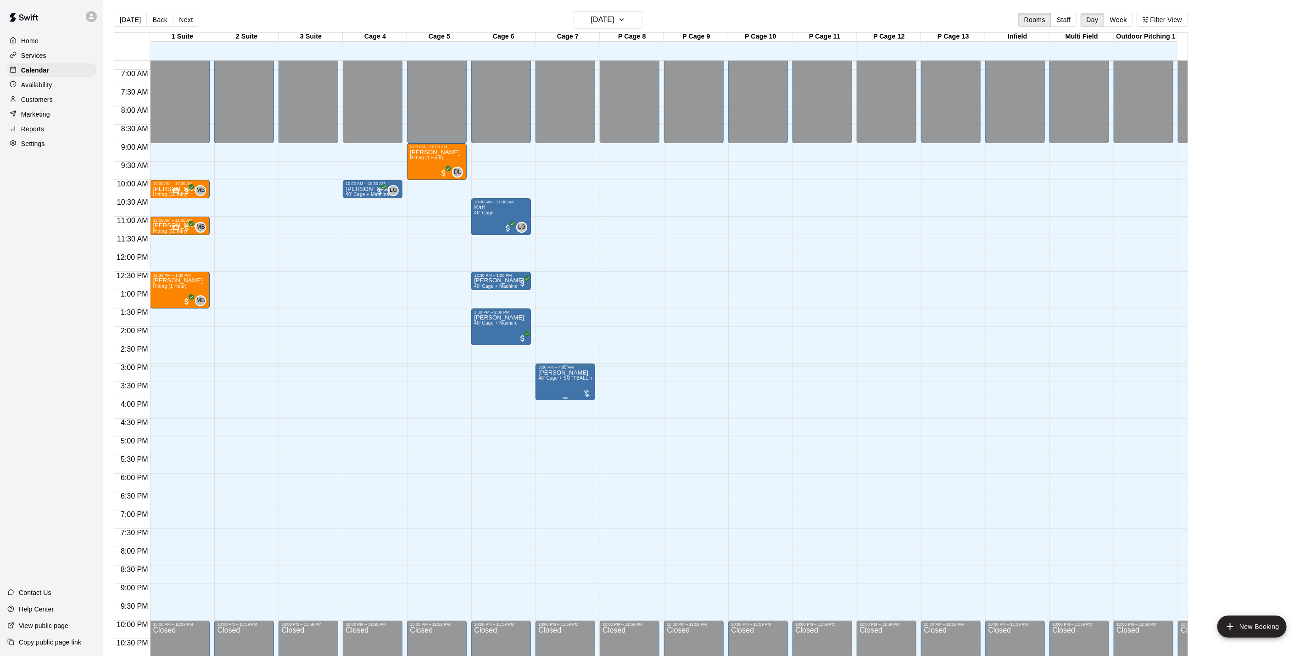
click at [569, 377] on span "40' Cage + SOFTBALL machine" at bounding box center [572, 377] width 69 height 5
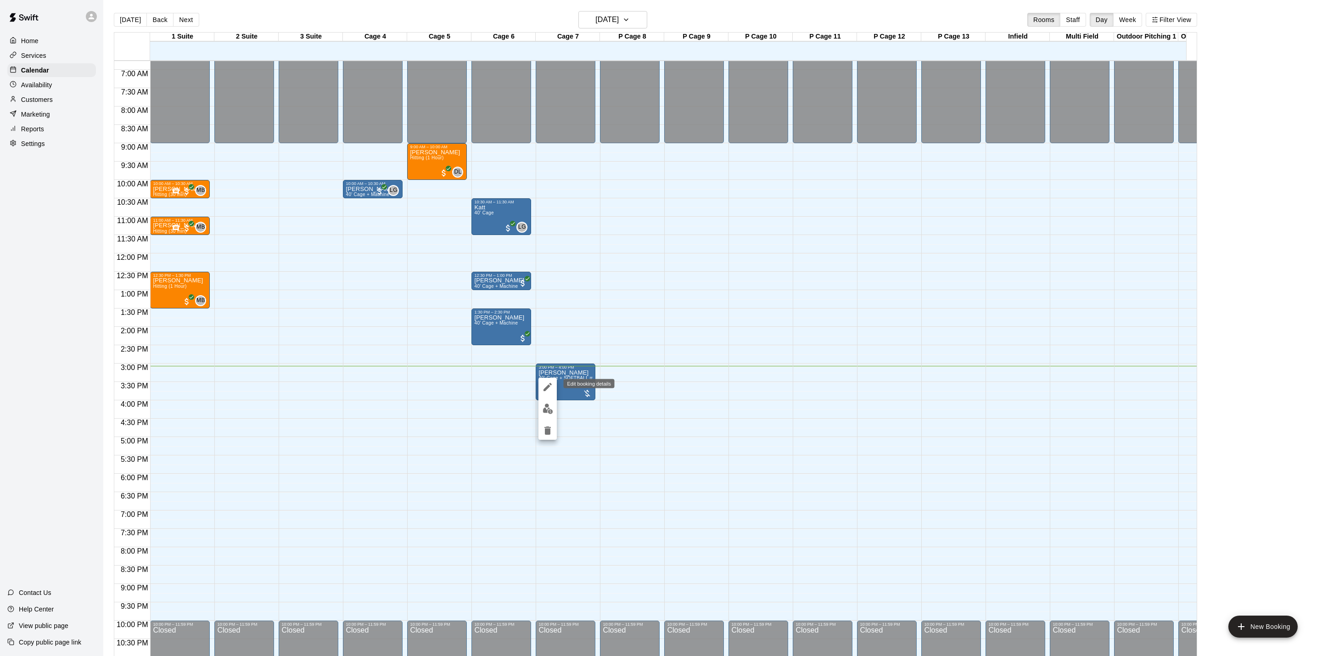
click at [551, 389] on icon "edit" at bounding box center [547, 386] width 11 height 11
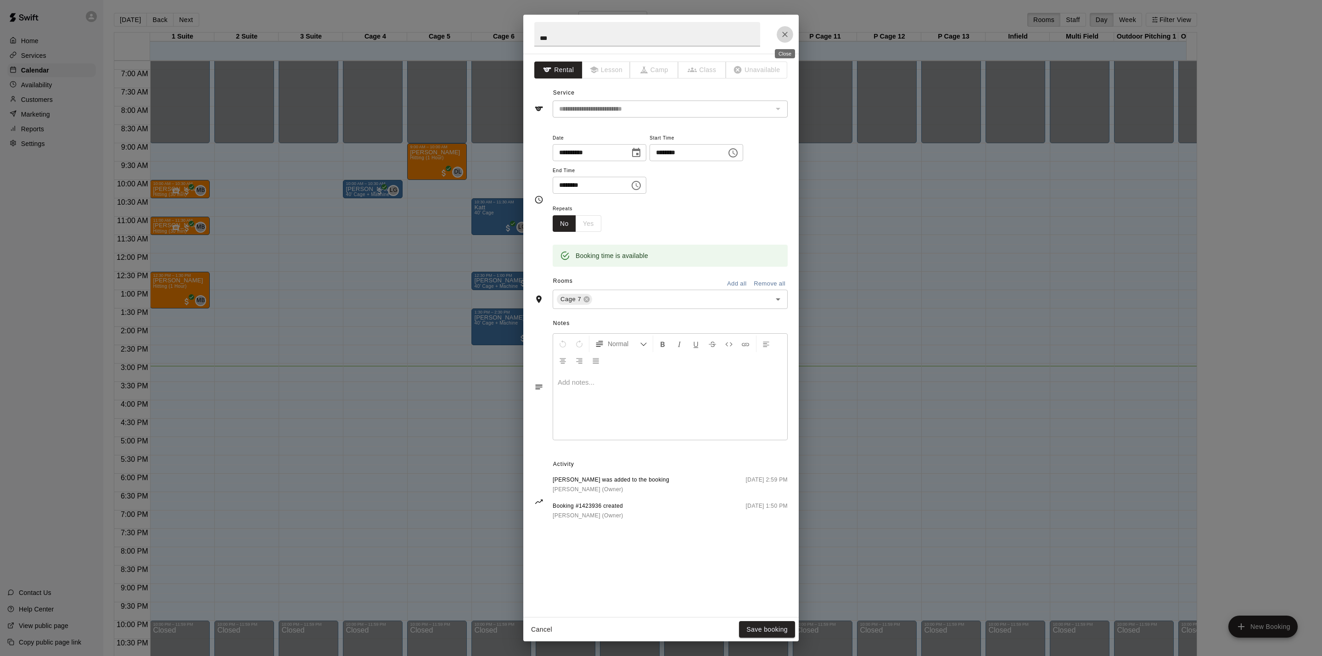
click at [784, 37] on icon "Close" at bounding box center [784, 34] width 9 height 9
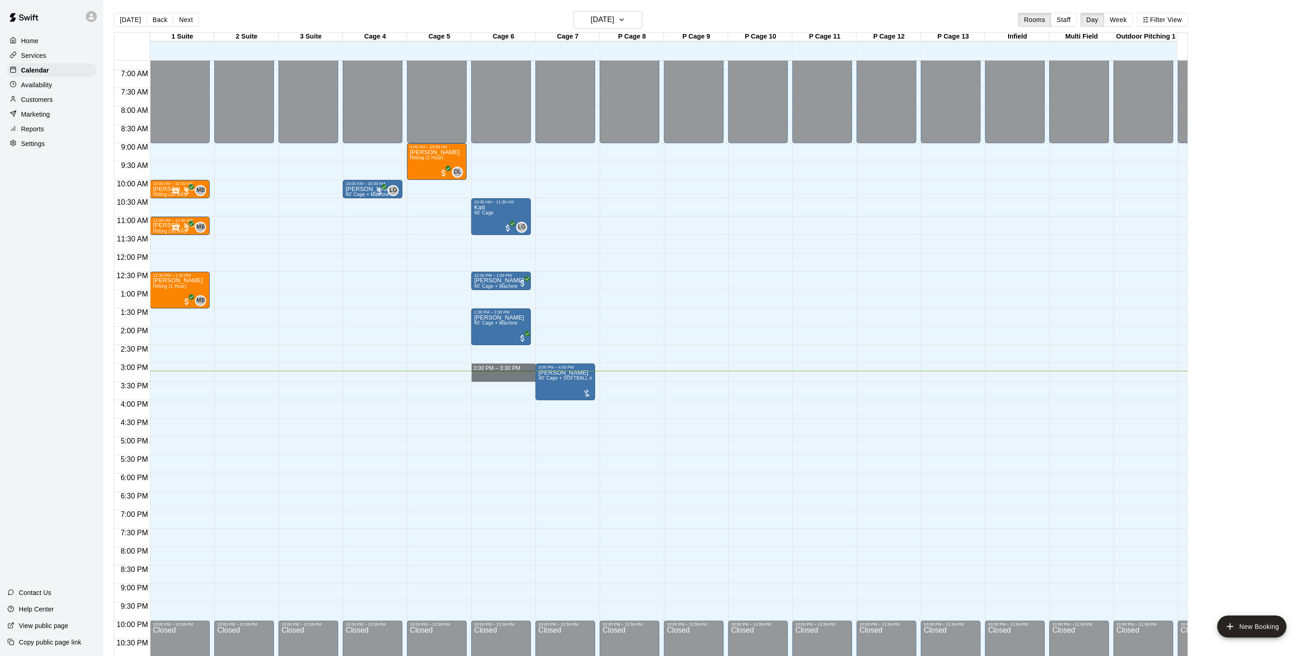
drag, startPoint x: 507, startPoint y: 364, endPoint x: 510, endPoint y: 379, distance: 15.4
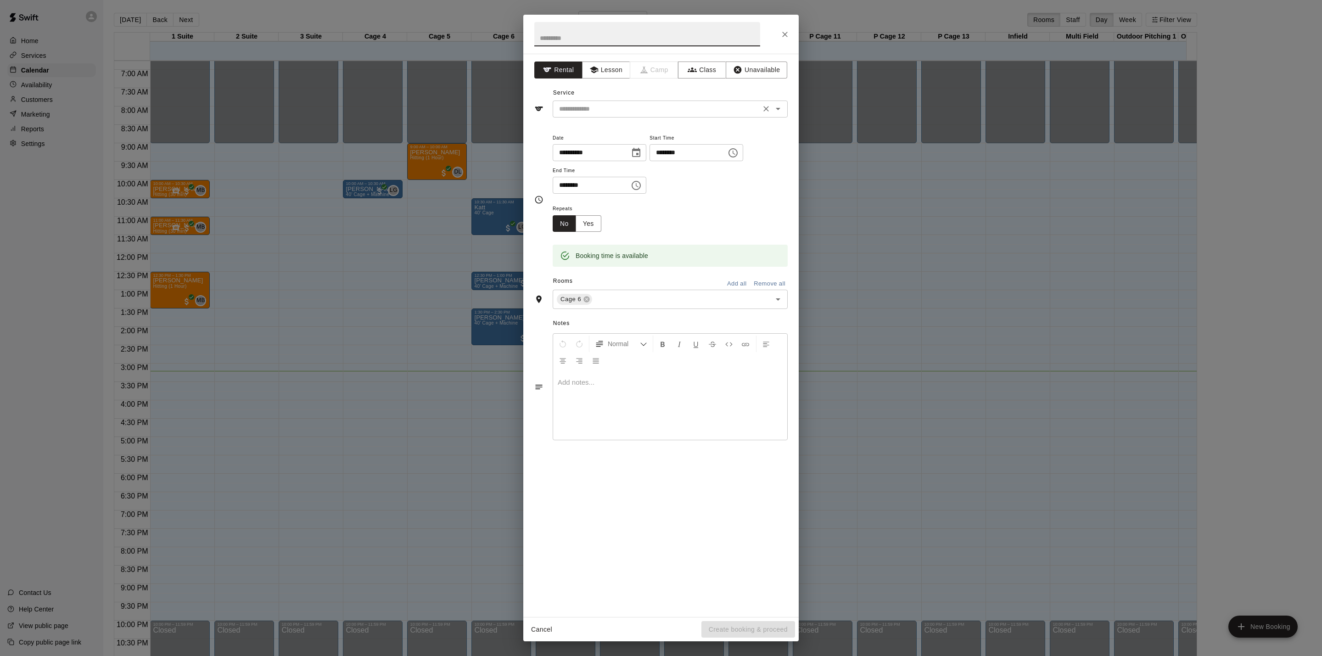
click at [593, 101] on div "​" at bounding box center [670, 109] width 235 height 17
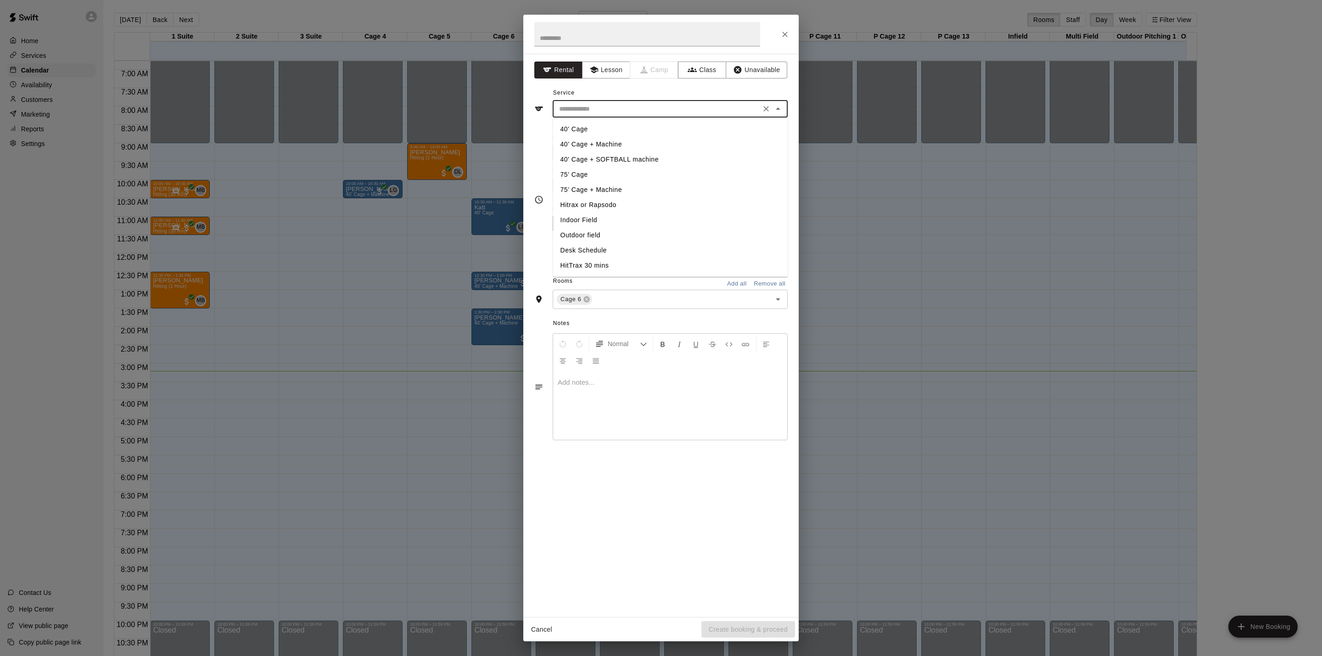
click at [606, 160] on li "40' Cage + SOFTBALL machine" at bounding box center [670, 159] width 235 height 15
type input "**********"
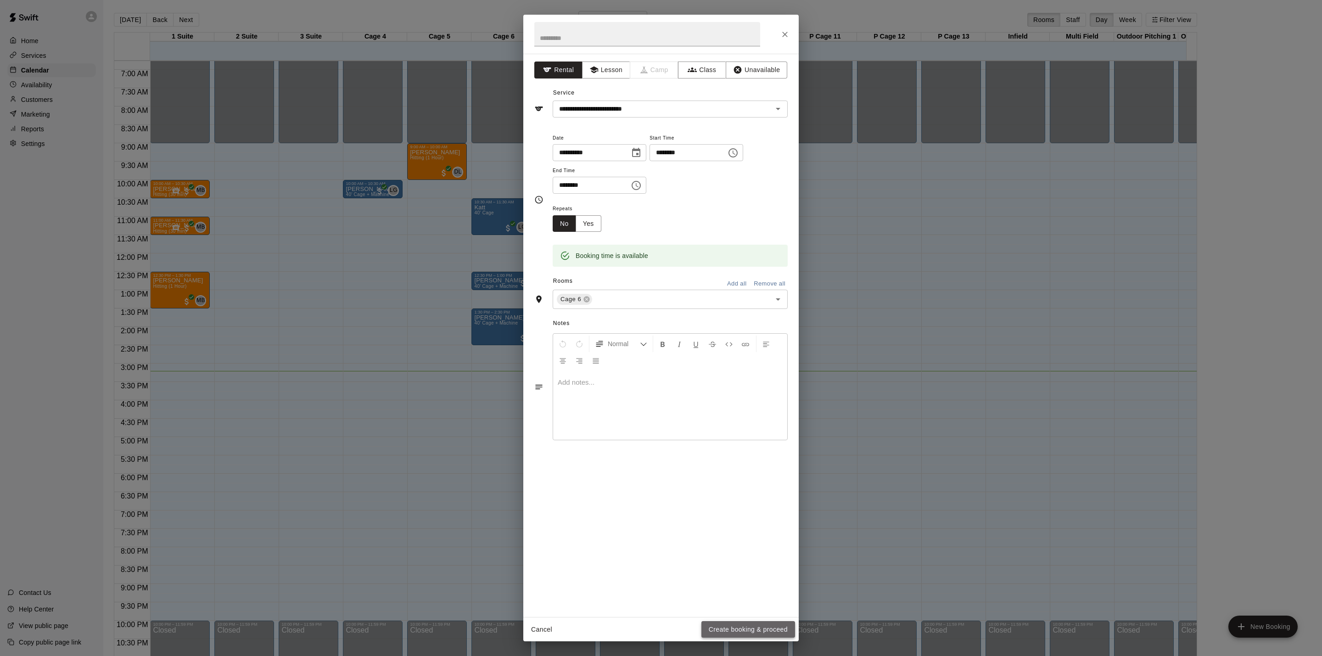
click at [750, 628] on button "Create booking & proceed" at bounding box center [748, 629] width 94 height 17
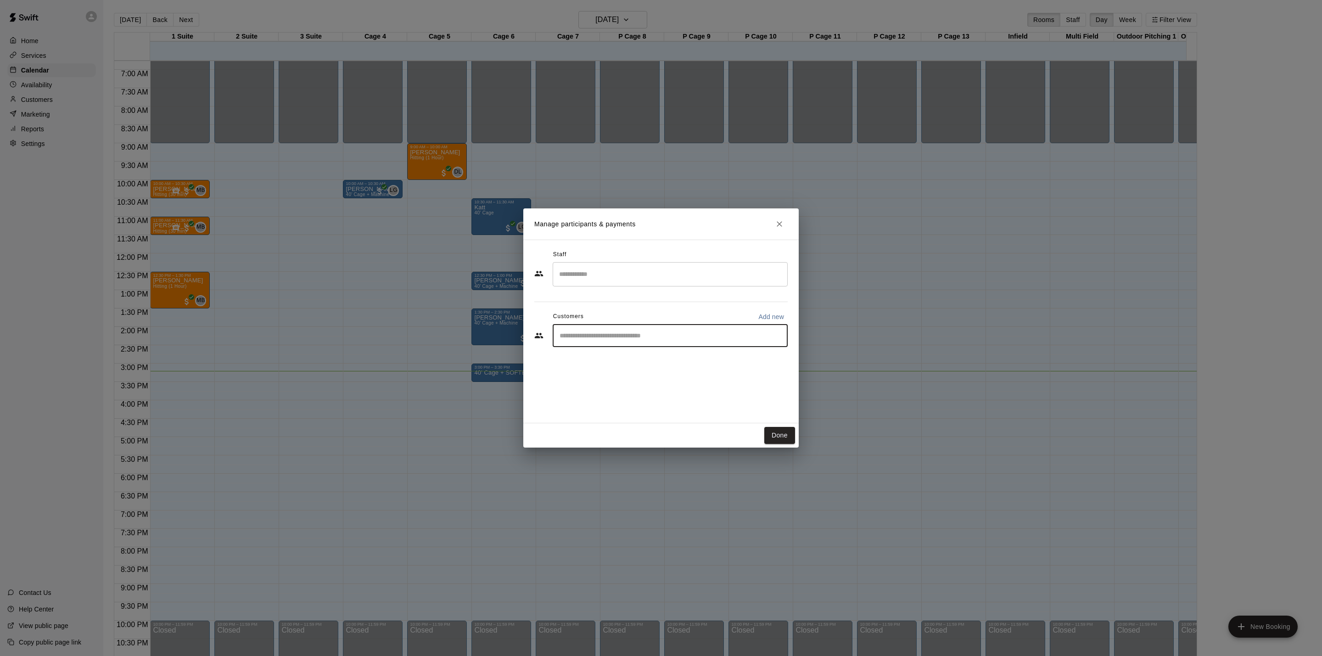
click at [635, 335] on input "Start typing to search customers..." at bounding box center [670, 335] width 227 height 9
type input "***"
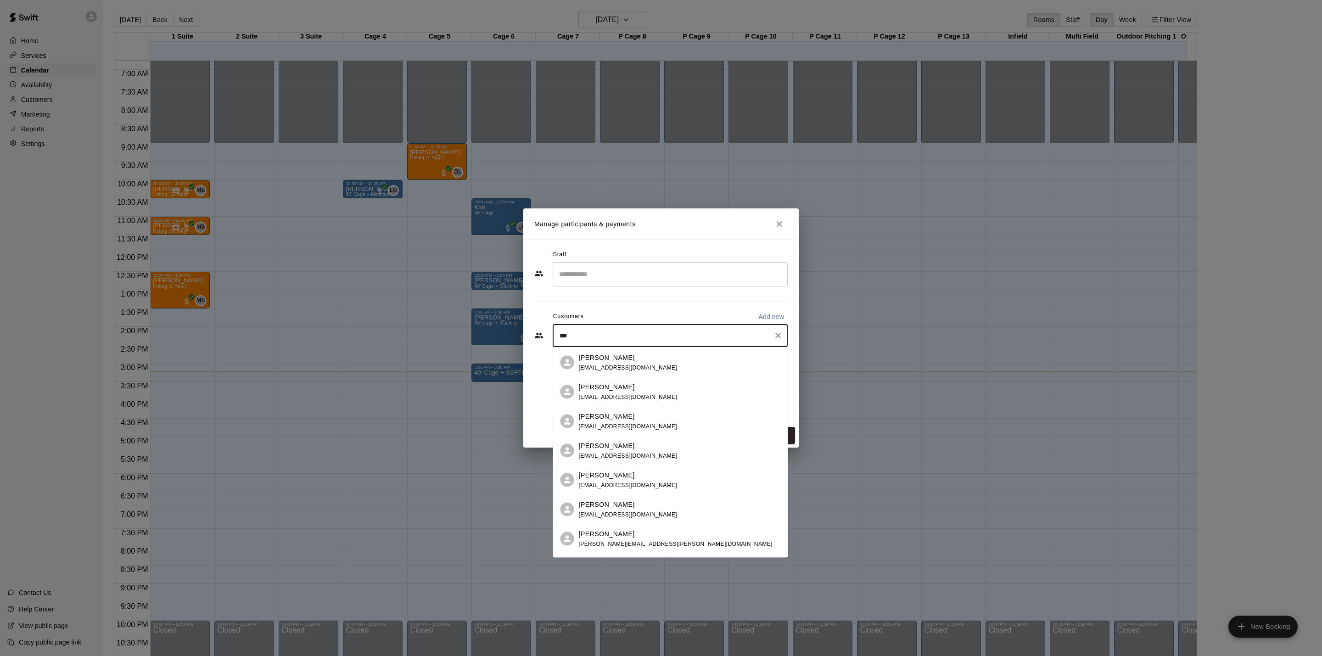
click at [592, 354] on p "Ava Swanwick" at bounding box center [607, 357] width 56 height 10
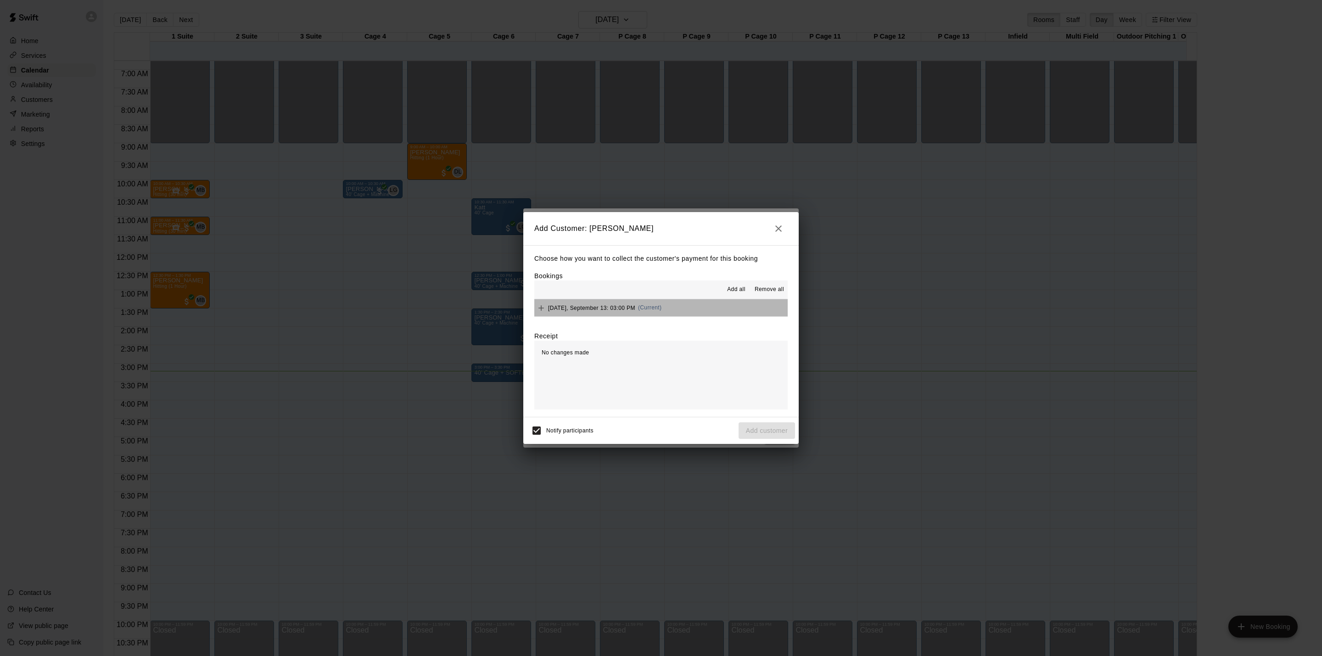
click at [671, 306] on button "[DATE], September 13: 03:00 PM (Current)" at bounding box center [660, 307] width 253 height 17
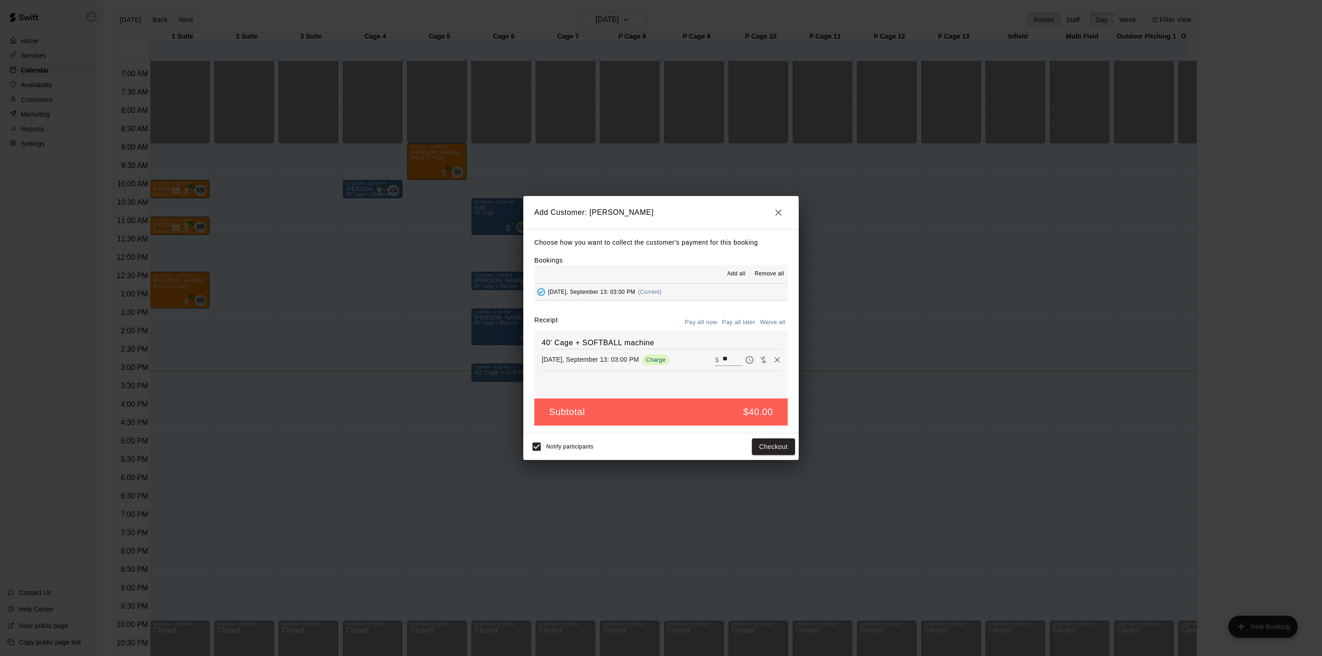
click at [742, 320] on button "Pay all later" at bounding box center [739, 322] width 38 height 14
click at [774, 442] on button "Add customer" at bounding box center [766, 446] width 56 height 17
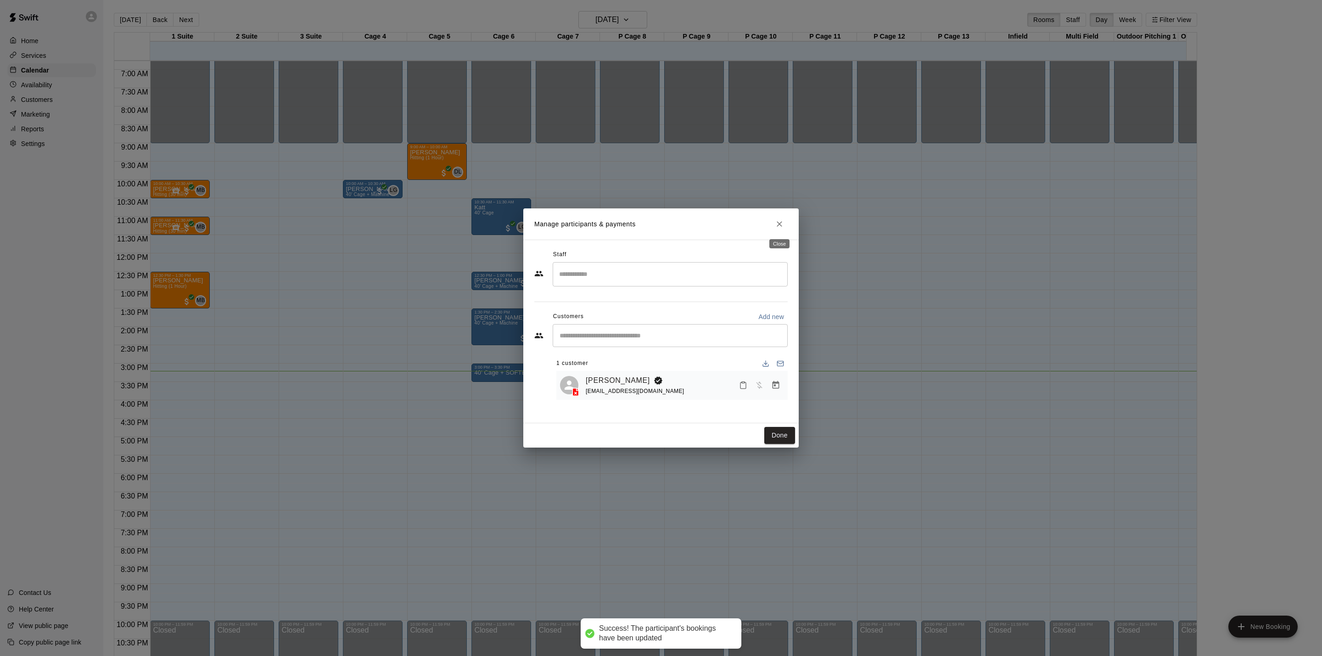
click at [784, 225] on button "Close" at bounding box center [779, 224] width 17 height 17
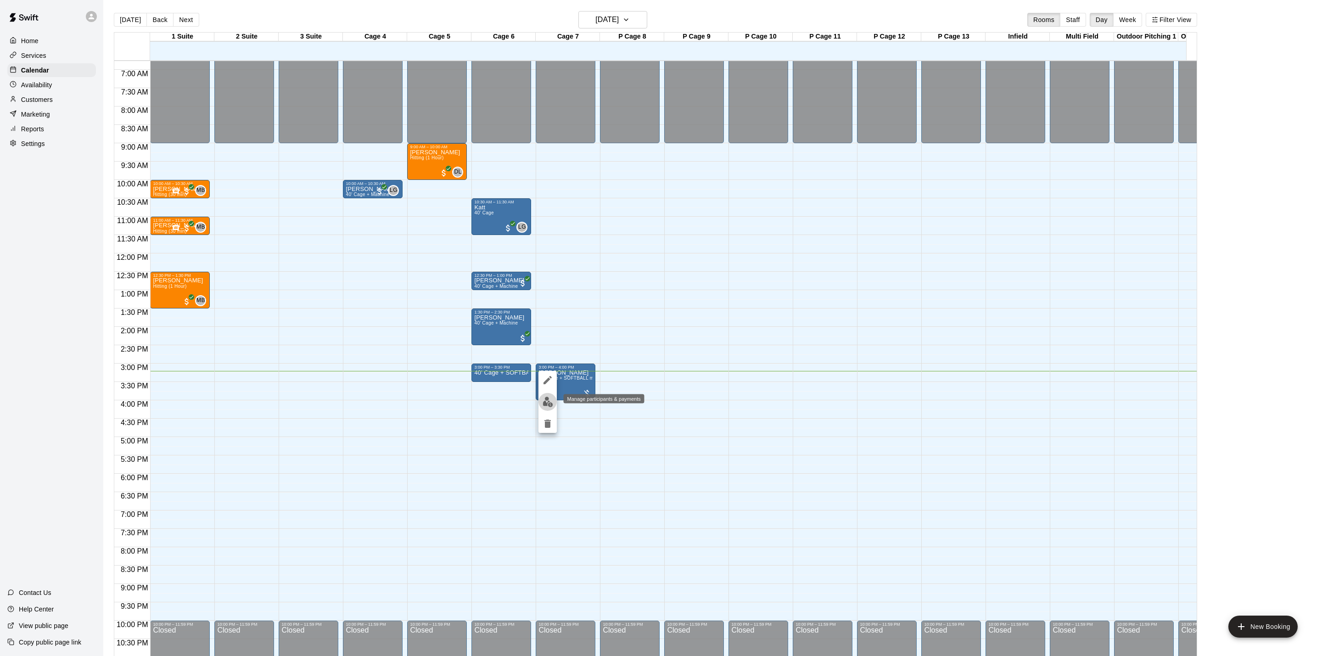
click at [548, 398] on img "edit" at bounding box center [547, 402] width 11 height 11
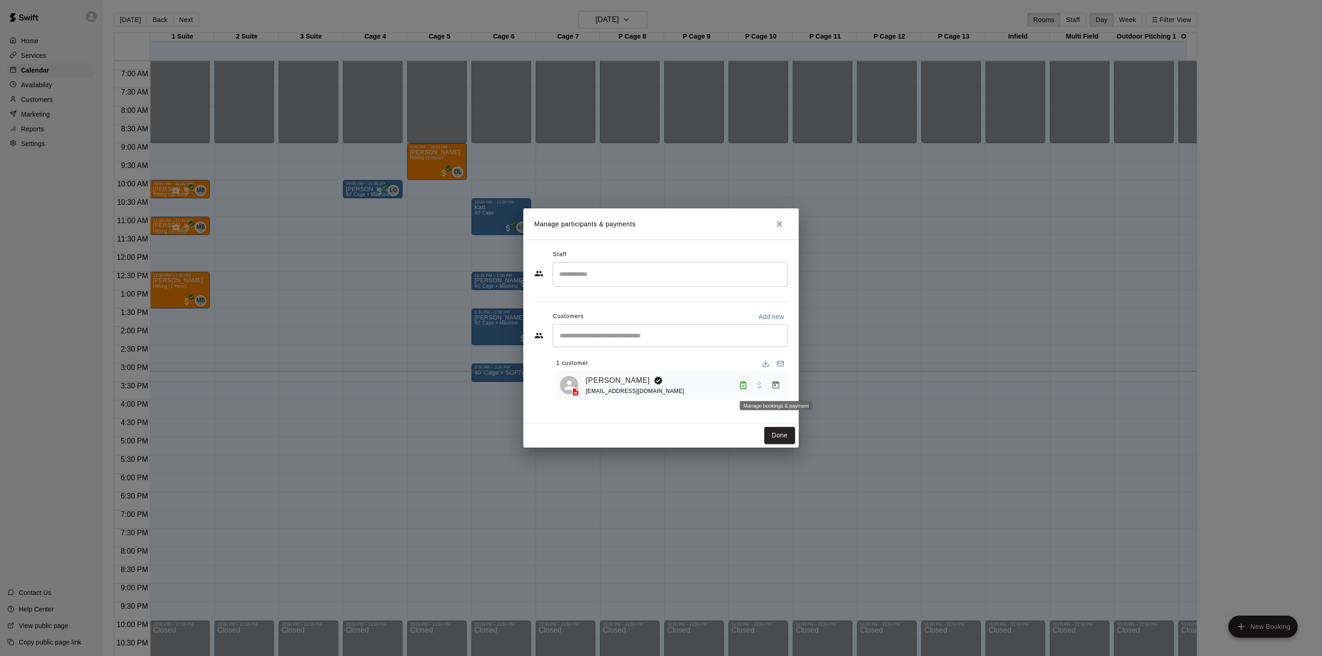
click at [778, 390] on icon "Manage bookings & payment" at bounding box center [775, 384] width 9 height 9
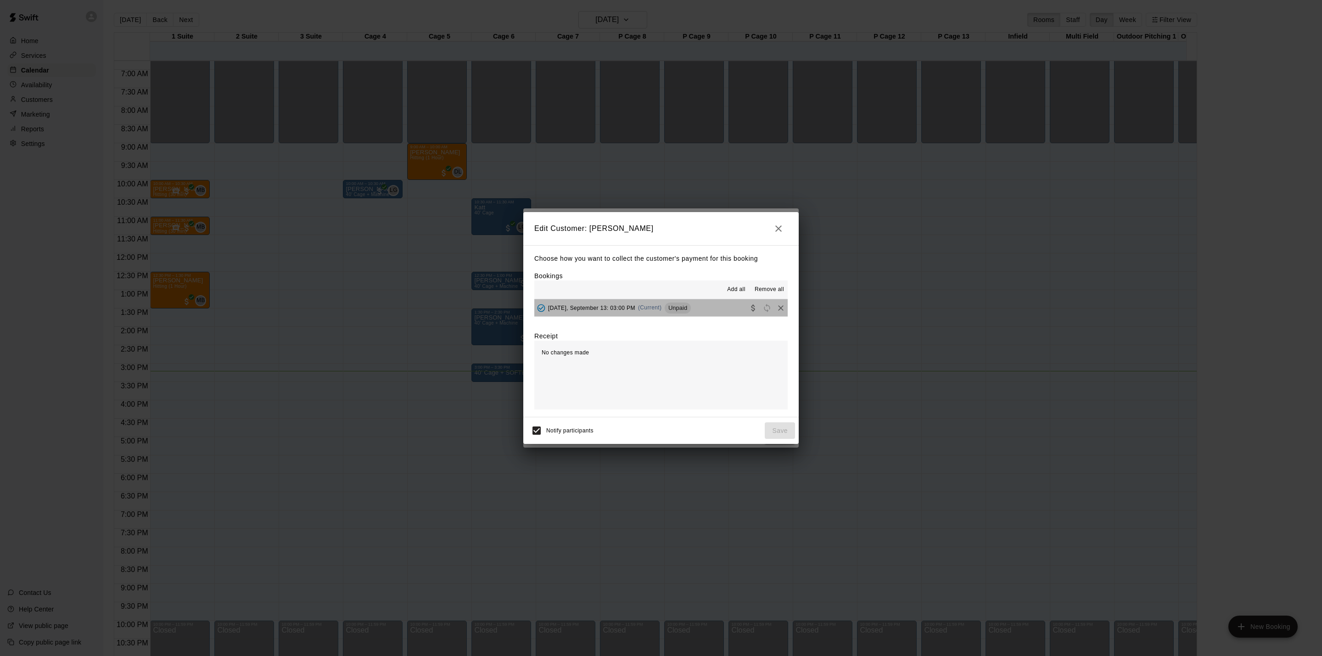
click at [710, 312] on button "Saturday, September 13: 03:00 PM (Current) Unpaid" at bounding box center [660, 307] width 253 height 17
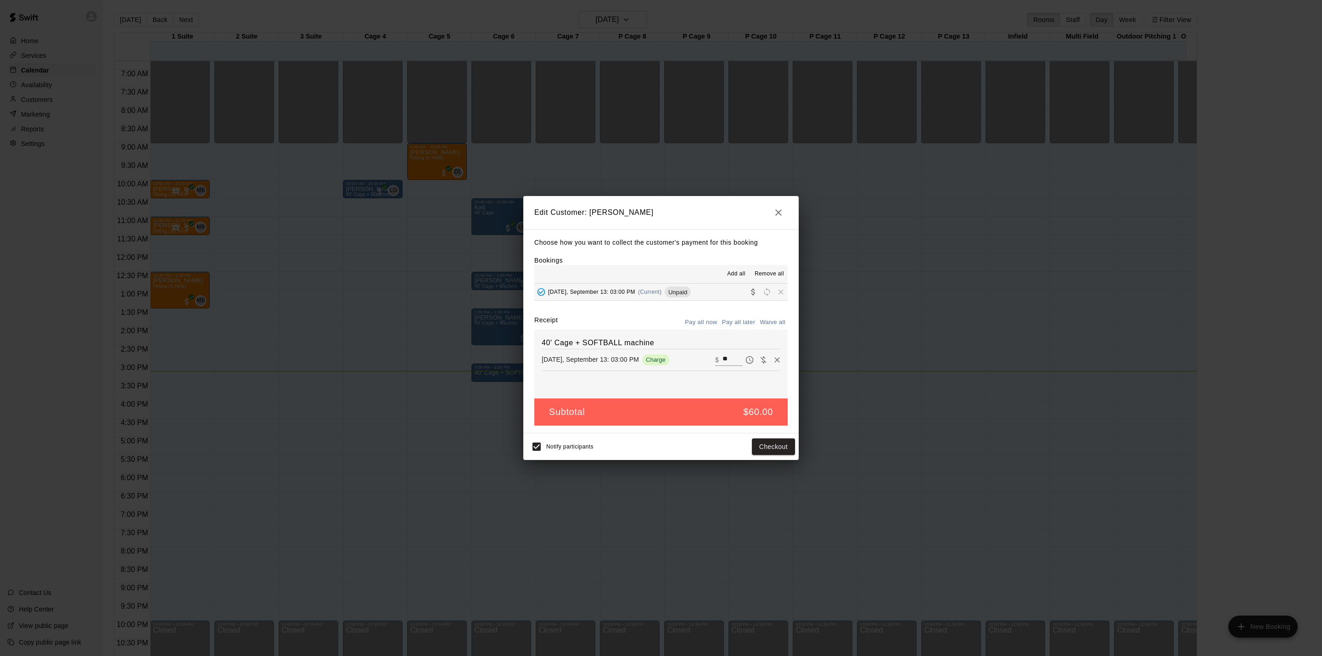
click at [785, 213] on button "button" at bounding box center [778, 212] width 18 height 18
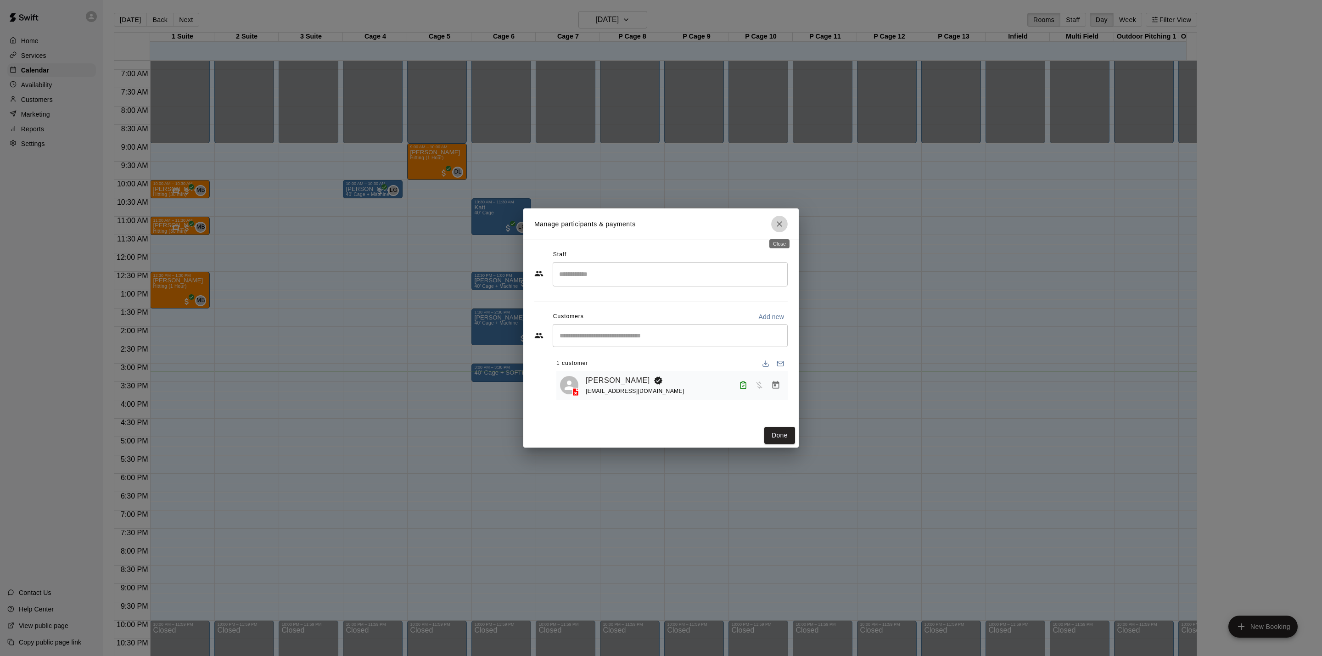
click at [781, 219] on icon "Close" at bounding box center [779, 223] width 9 height 9
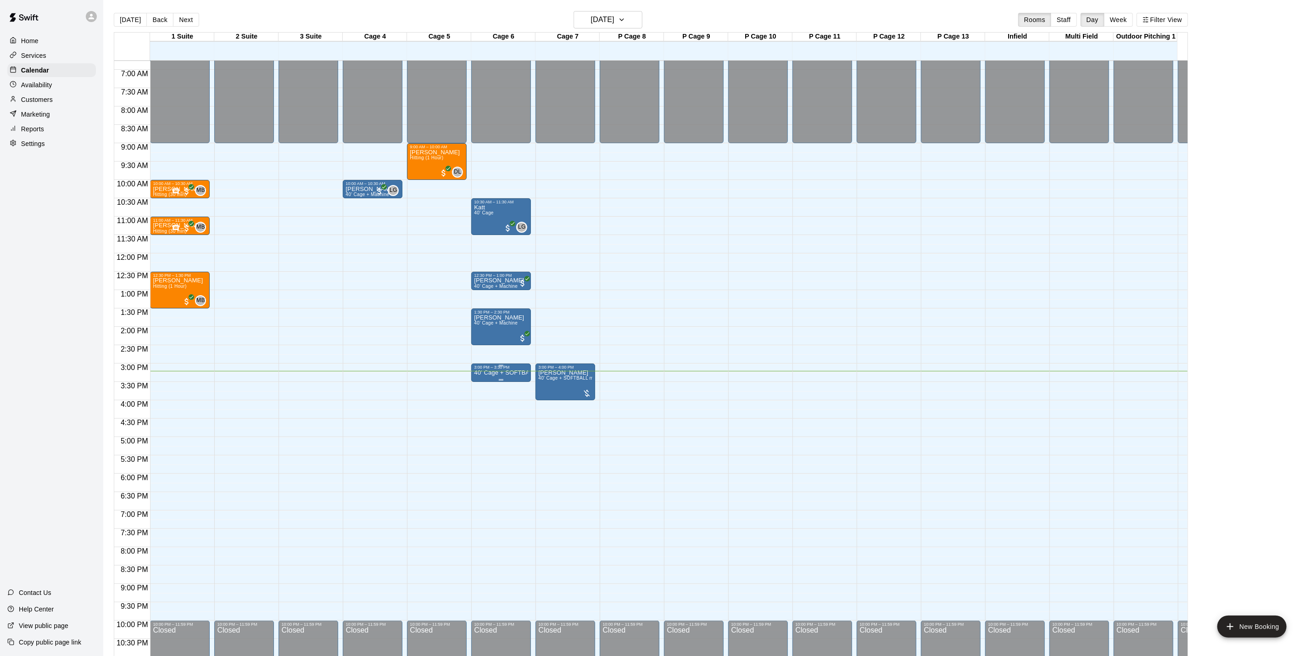
click at [513, 373] on p "40' Cage + SOFTBALL machine" at bounding box center [501, 373] width 54 height 0
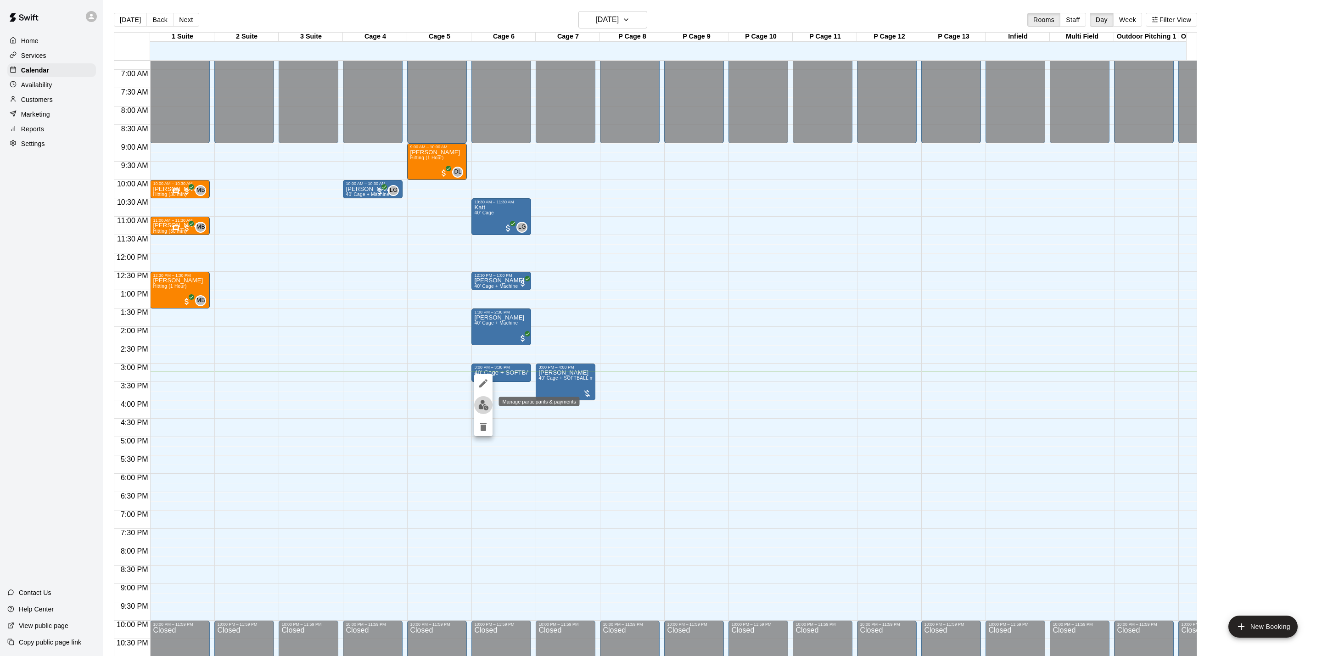
click at [478, 403] on img "edit" at bounding box center [483, 405] width 11 height 11
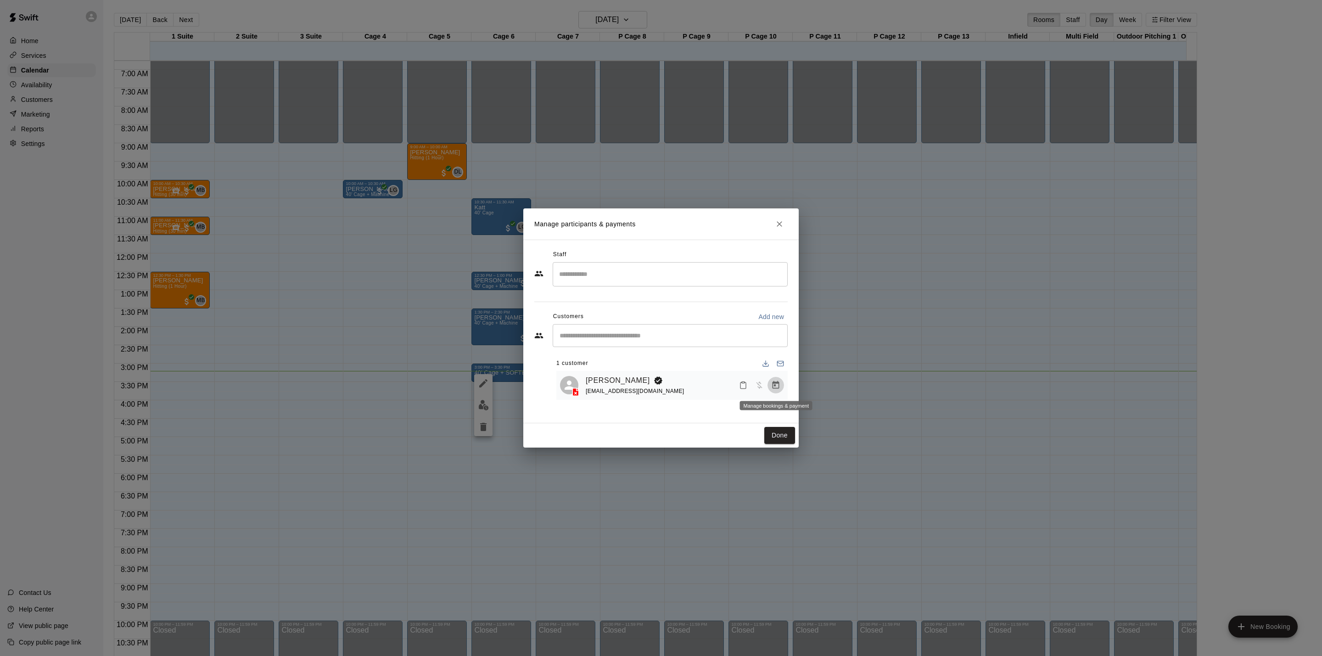
click at [778, 387] on icon "Manage bookings & payment" at bounding box center [775, 384] width 9 height 9
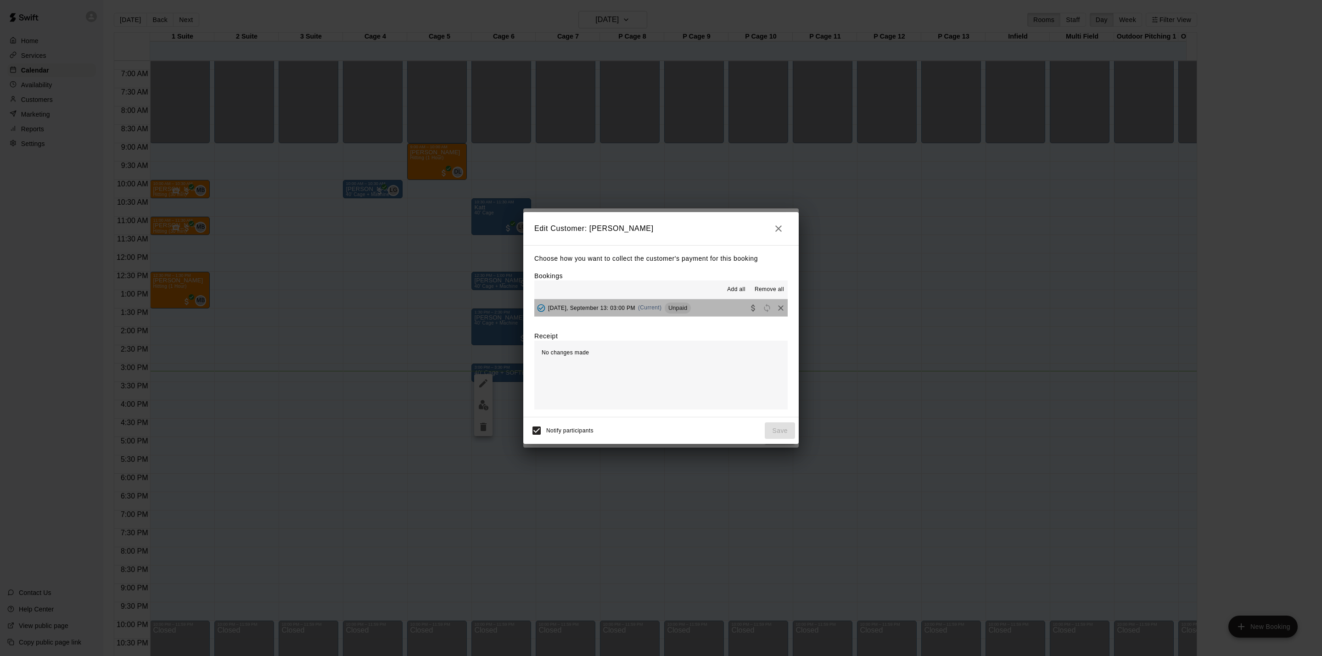
click at [715, 313] on button "Saturday, September 13: 03:00 PM (Current) Unpaid" at bounding box center [660, 307] width 253 height 17
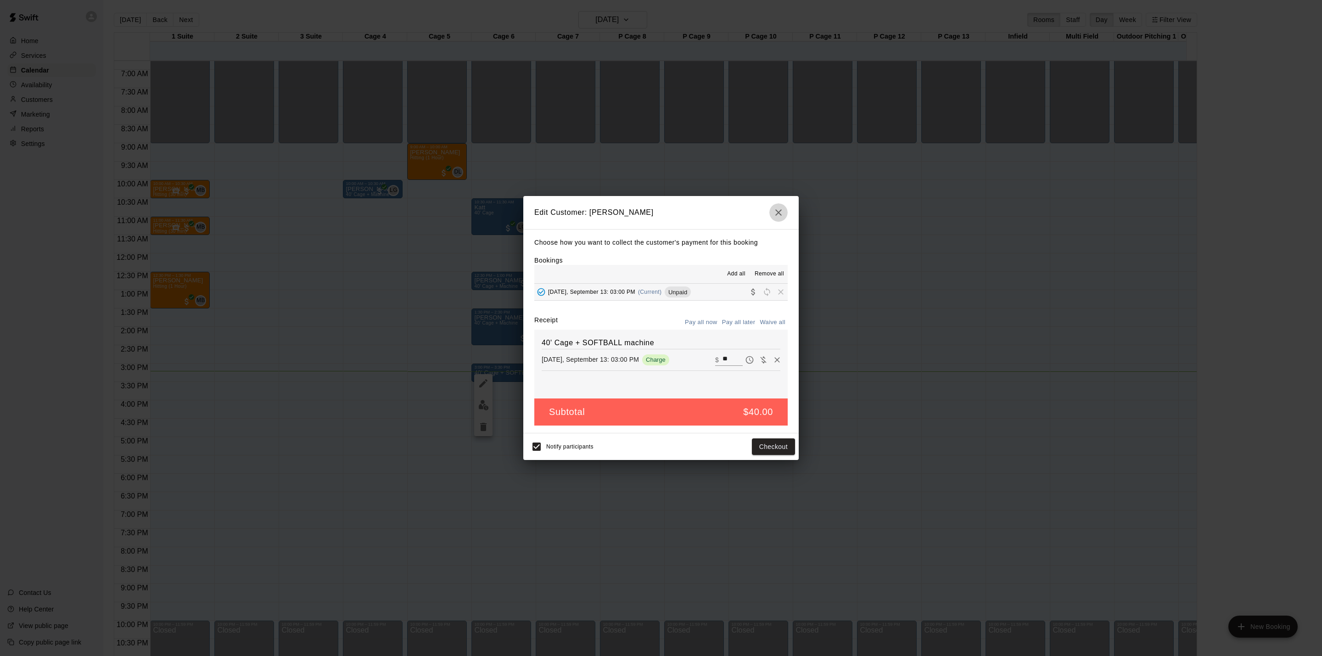
click at [782, 216] on icon "button" at bounding box center [778, 212] width 11 height 11
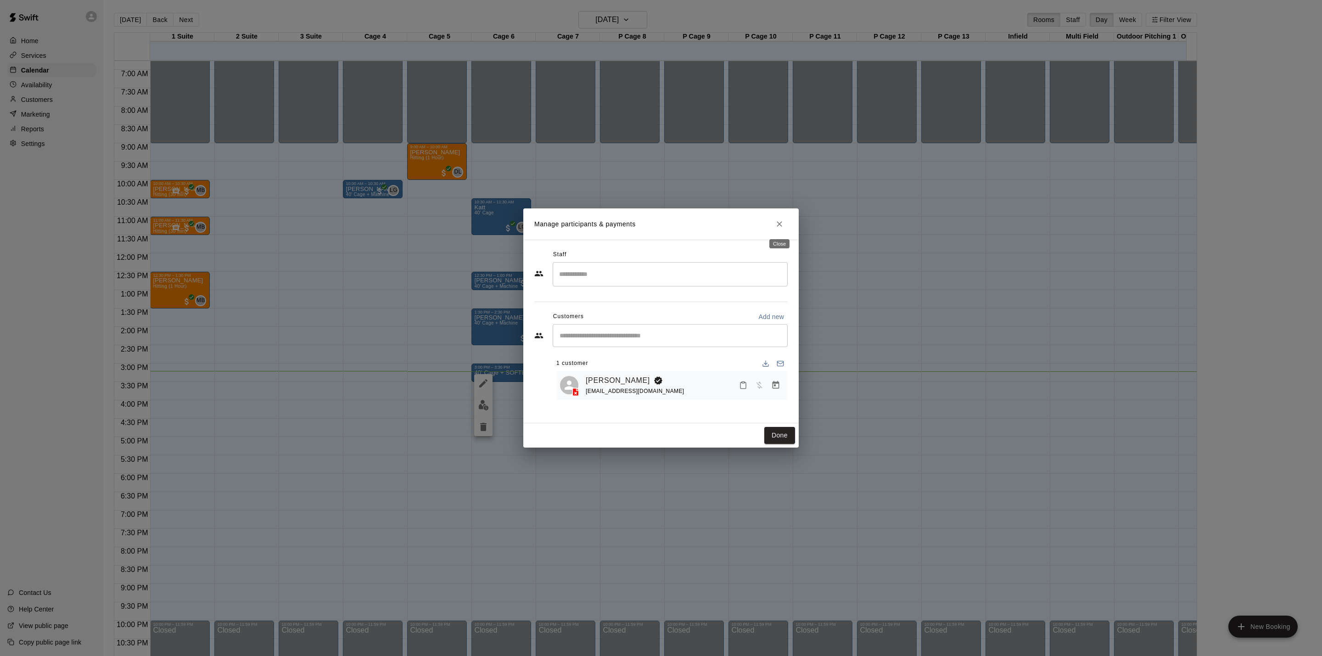
click at [780, 222] on icon "Close" at bounding box center [779, 223] width 9 height 9
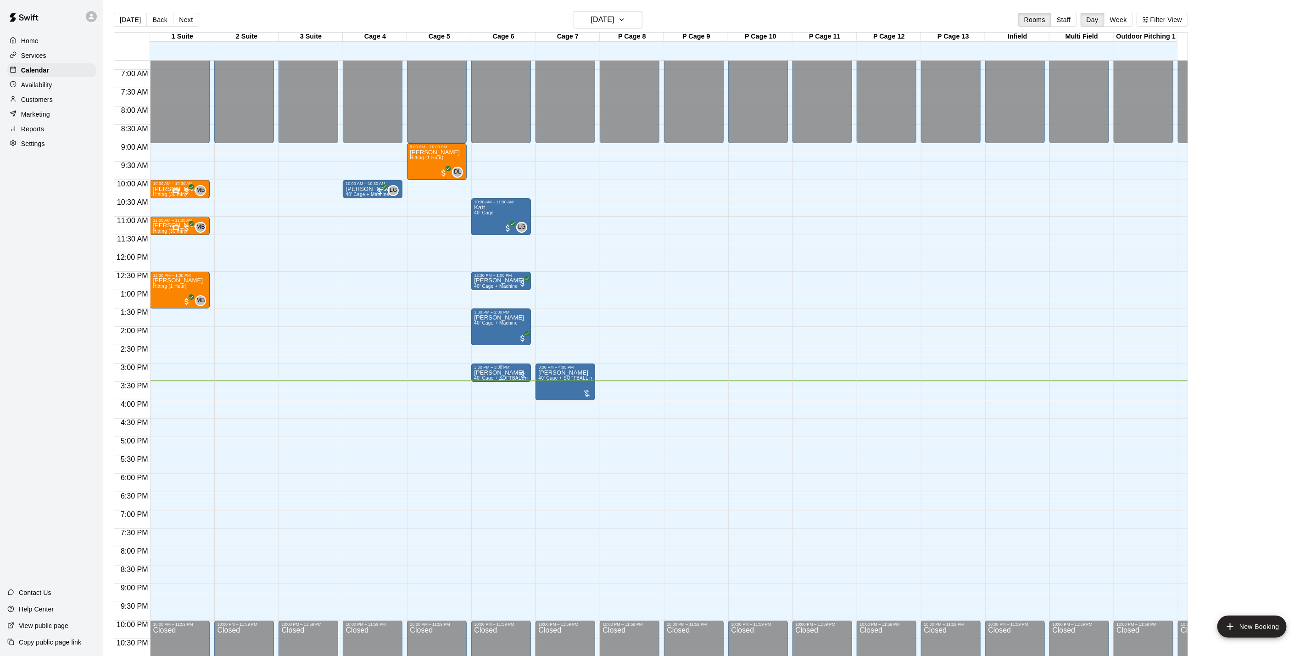
click at [491, 373] on p "Ava Swanwick" at bounding box center [501, 373] width 54 height 0
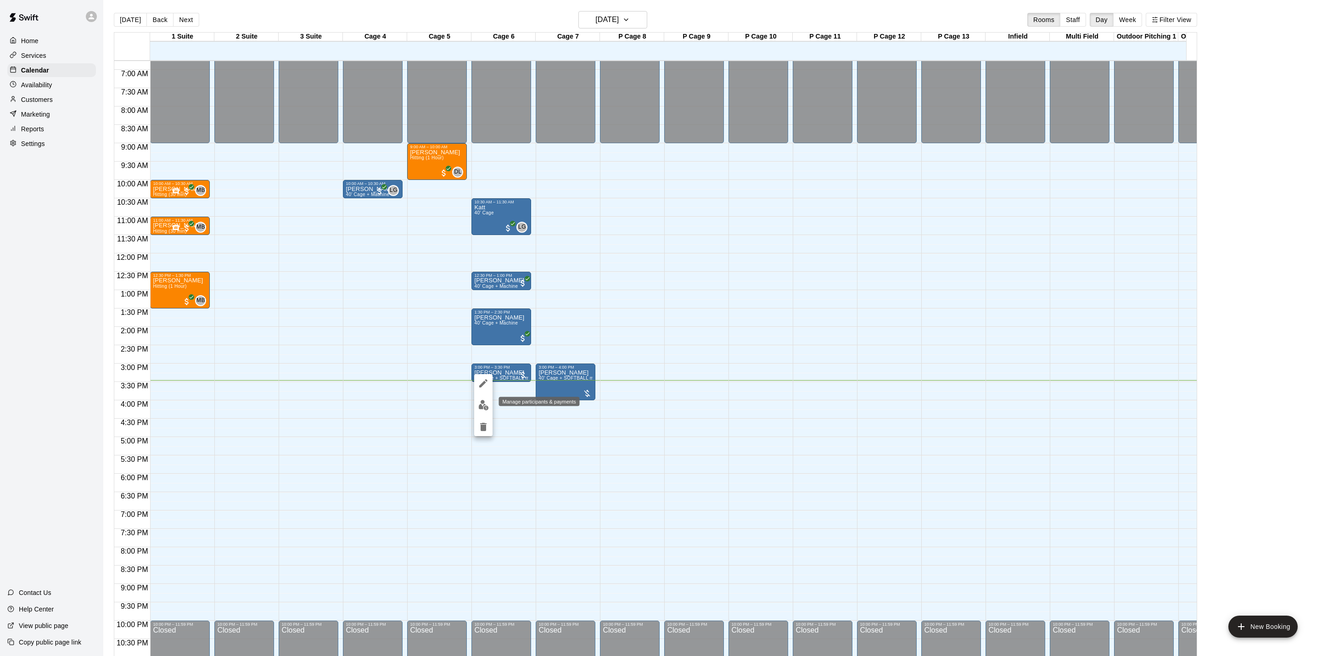
click at [486, 406] on img "edit" at bounding box center [483, 405] width 11 height 11
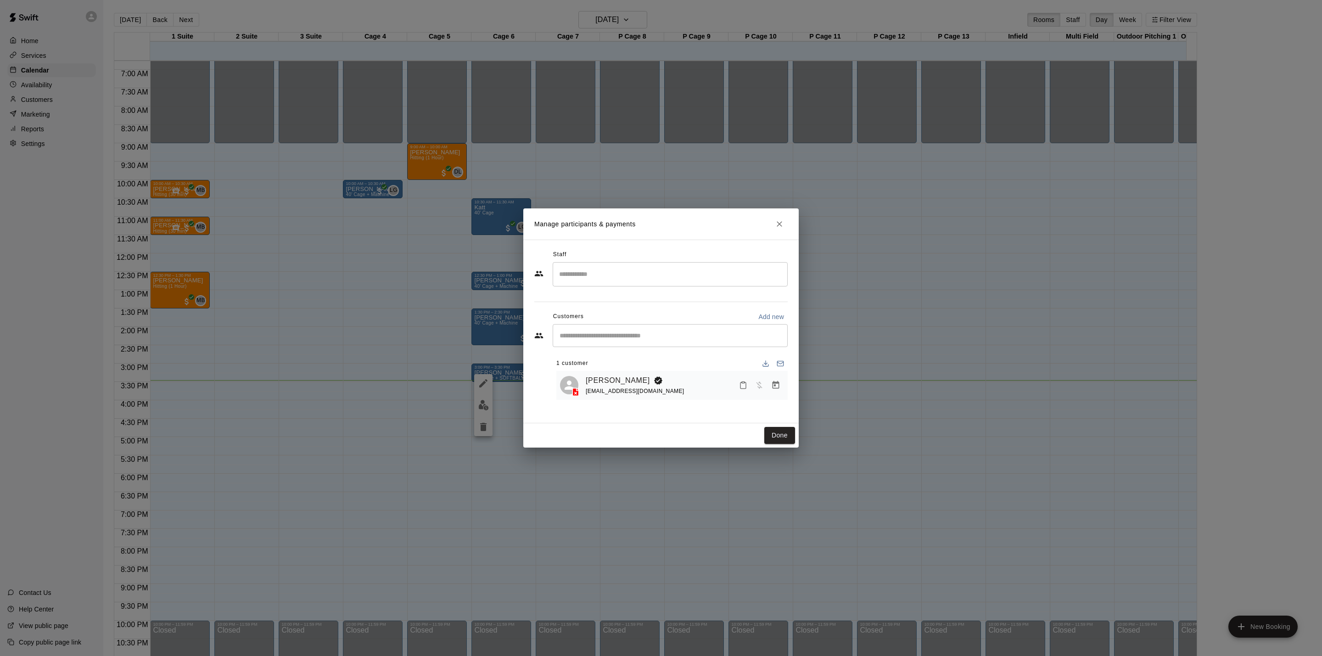
click at [779, 221] on icon "Close" at bounding box center [779, 223] width 9 height 9
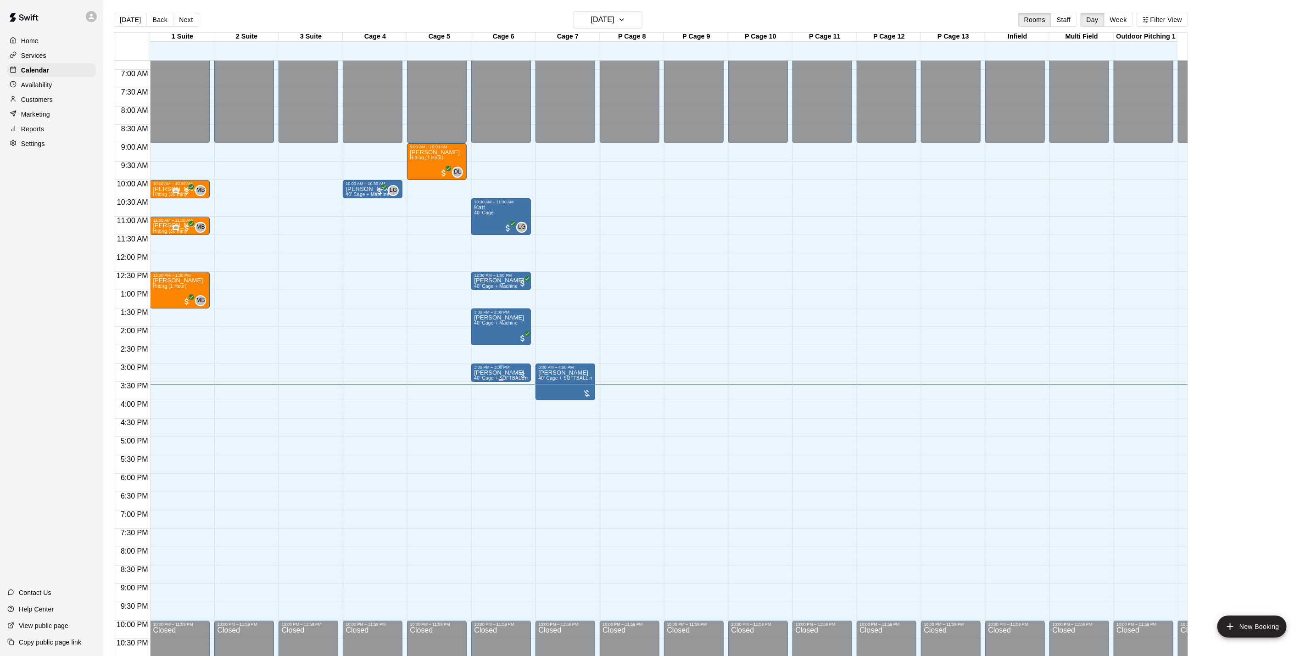
click at [494, 373] on p "Ava Swanwick" at bounding box center [501, 373] width 54 height 0
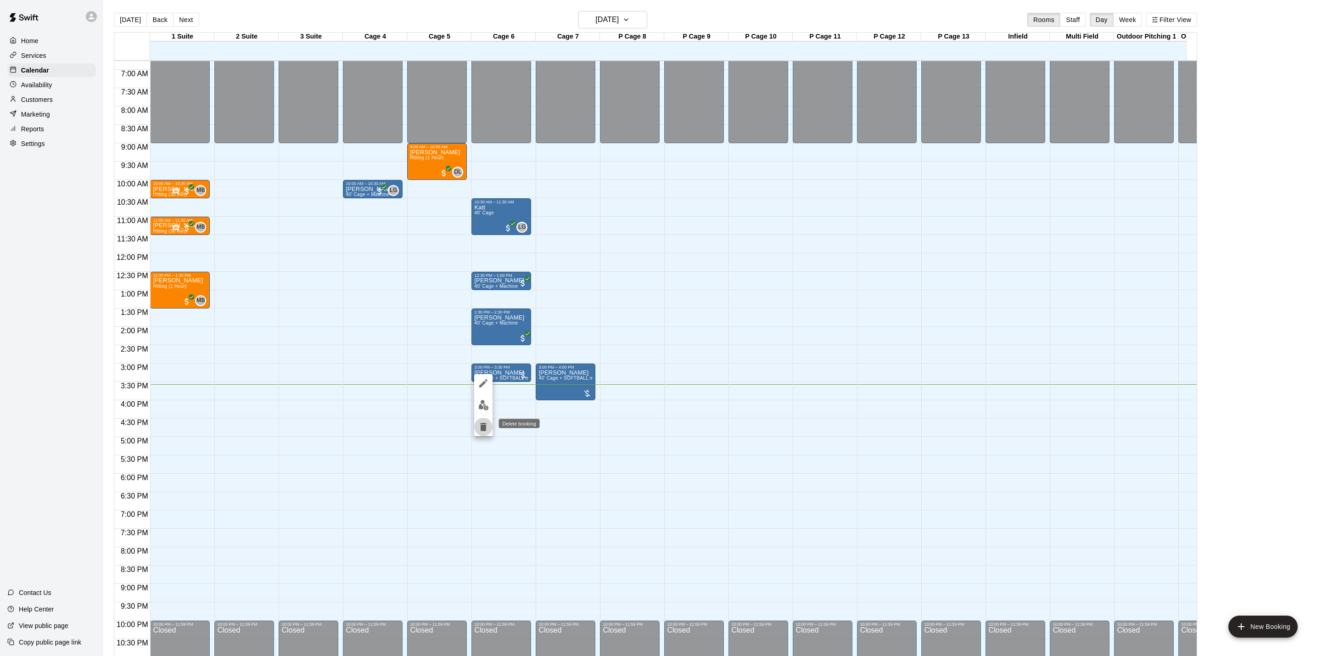
click at [489, 431] on button "delete" at bounding box center [483, 427] width 18 height 18
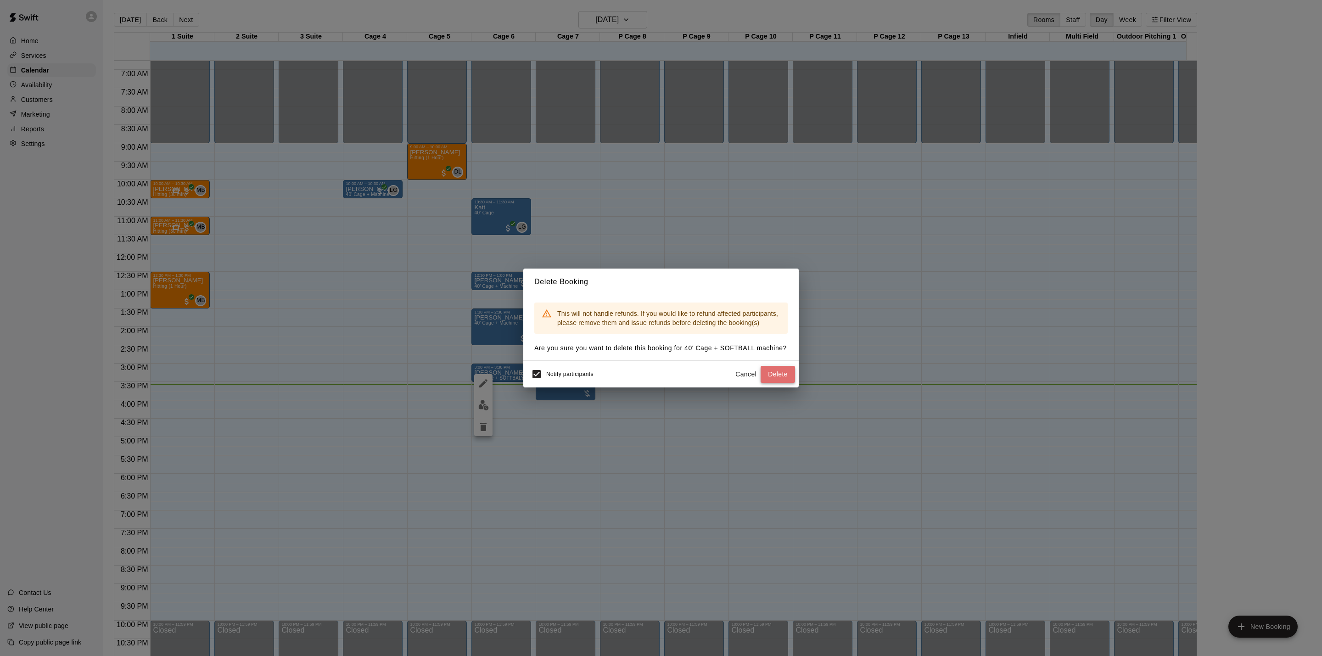
click at [781, 369] on button "Delete" at bounding box center [777, 374] width 34 height 17
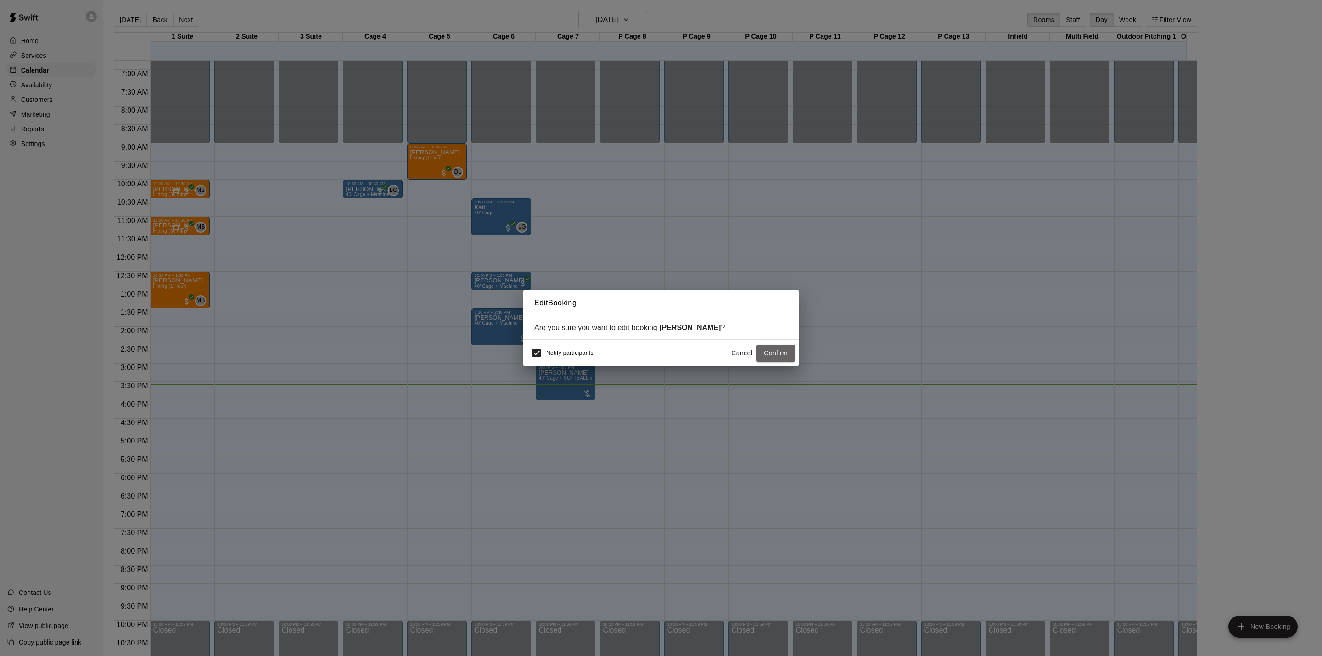
click at [768, 346] on button "Confirm" at bounding box center [775, 353] width 39 height 17
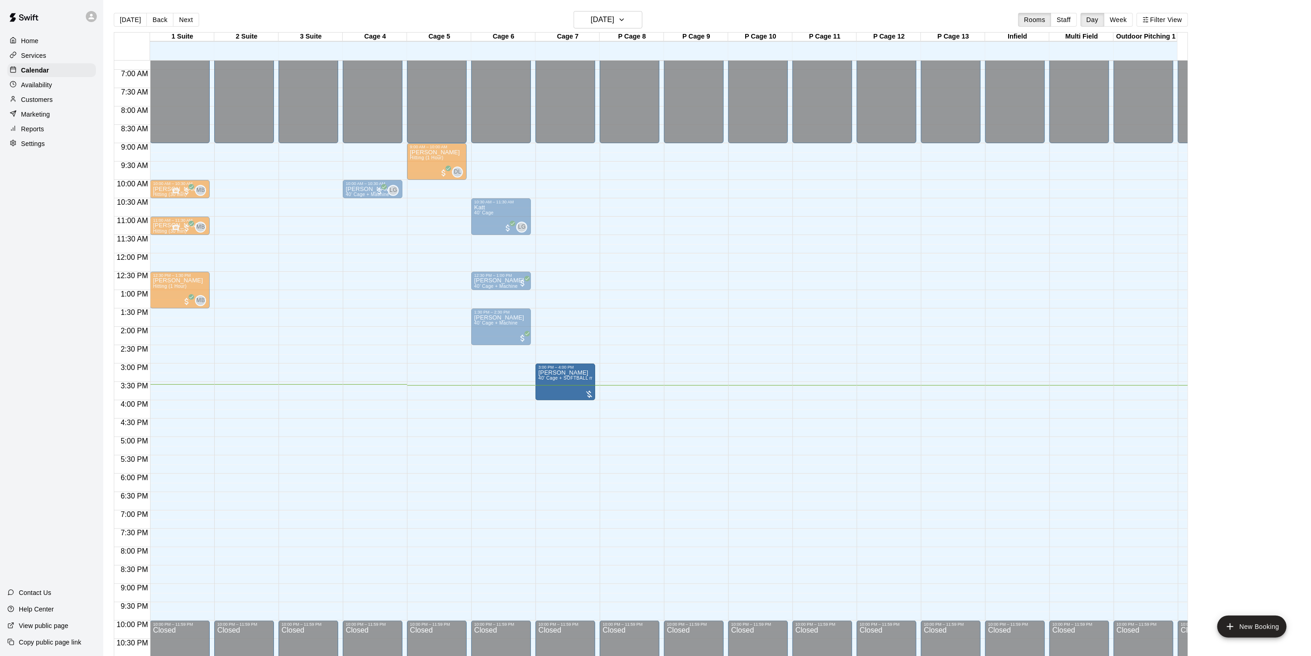
drag, startPoint x: 554, startPoint y: 373, endPoint x: 555, endPoint y: 387, distance: 14.3
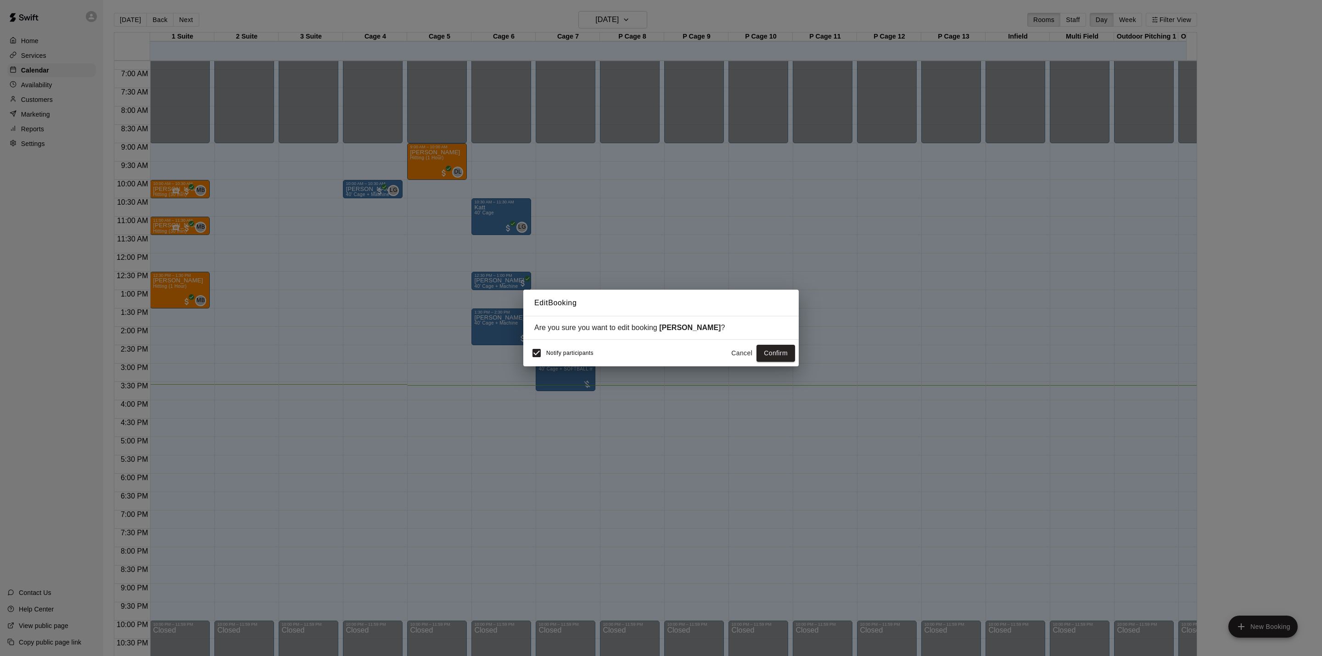
click at [789, 357] on button "Confirm" at bounding box center [775, 353] width 39 height 17
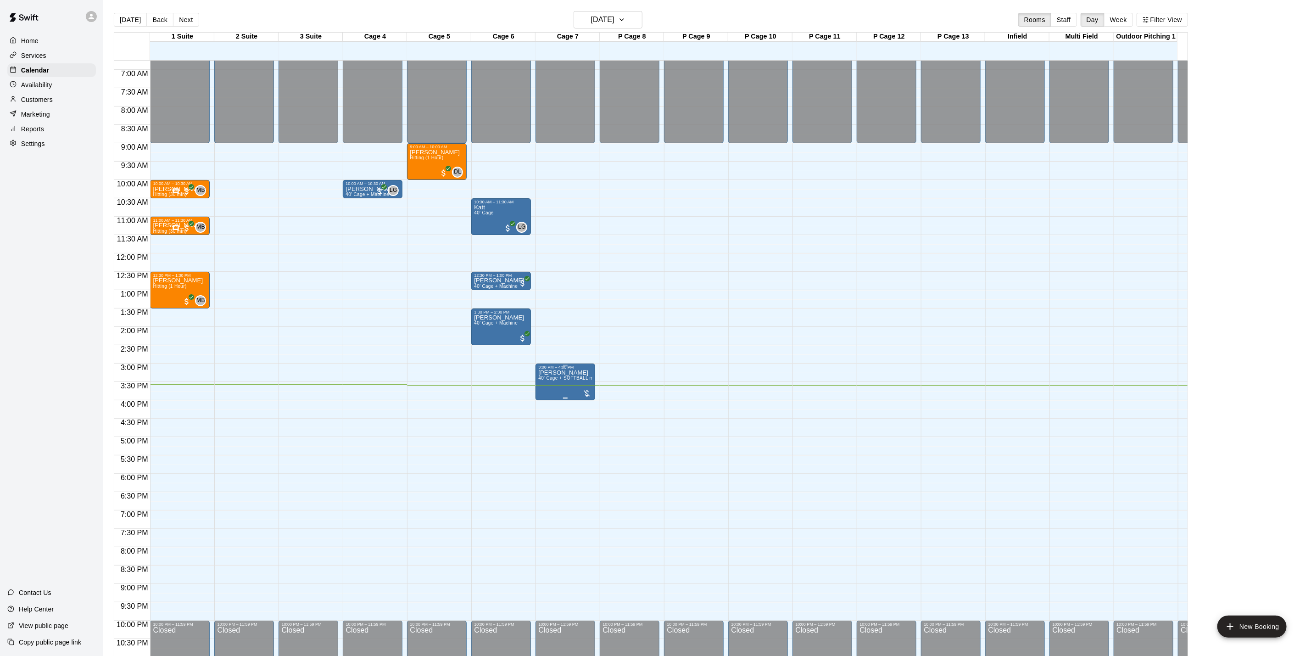
click at [572, 368] on div "3:00 PM – 4:00 PM" at bounding box center [565, 367] width 54 height 5
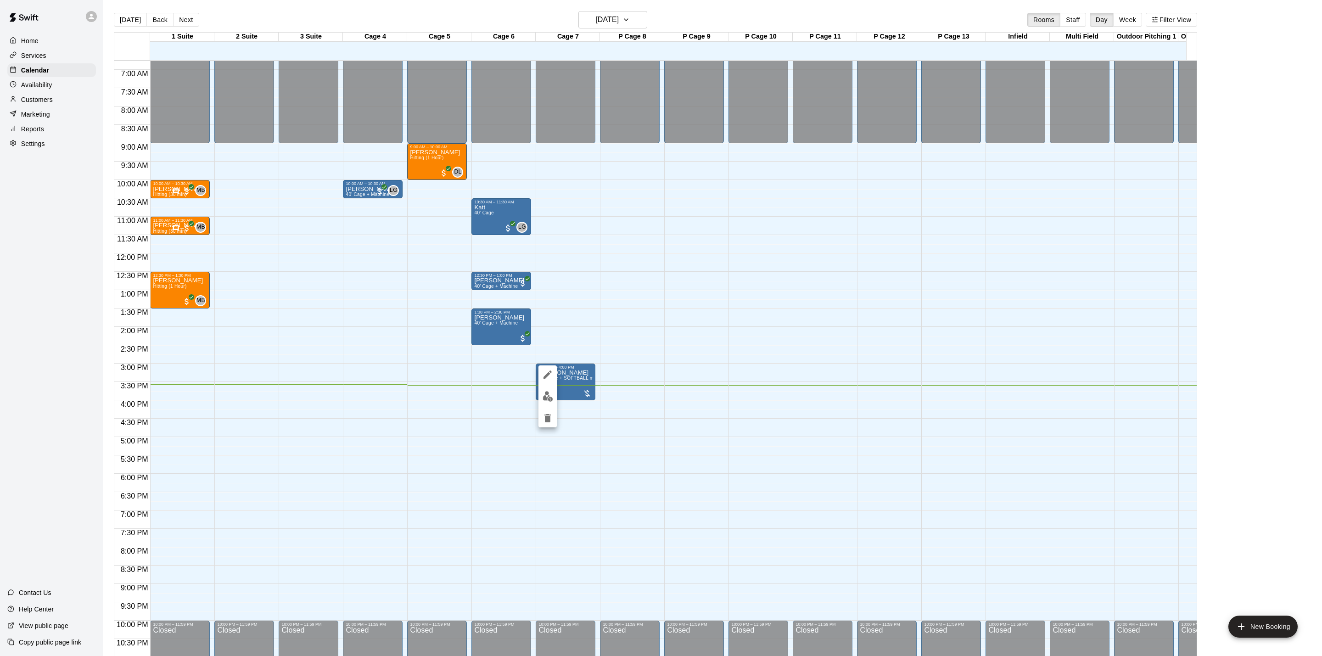
click at [558, 363] on div at bounding box center [661, 328] width 1322 height 656
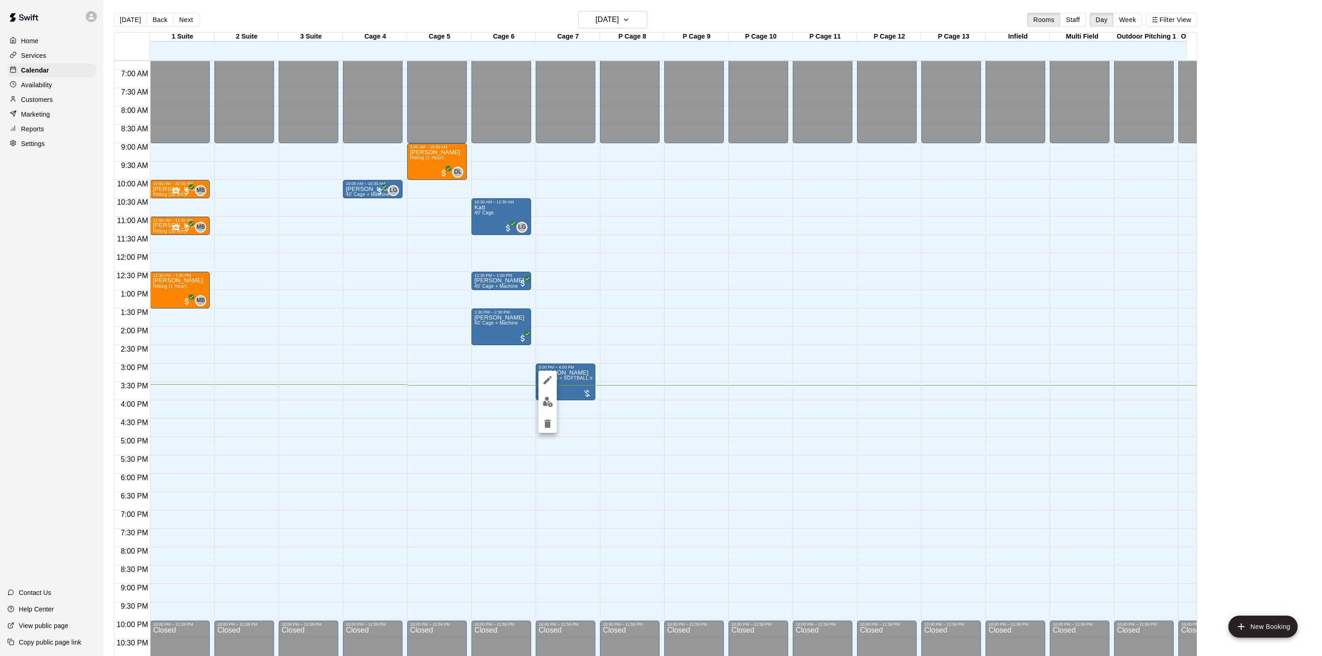
click at [542, 380] on icon "edit" at bounding box center [547, 380] width 11 height 11
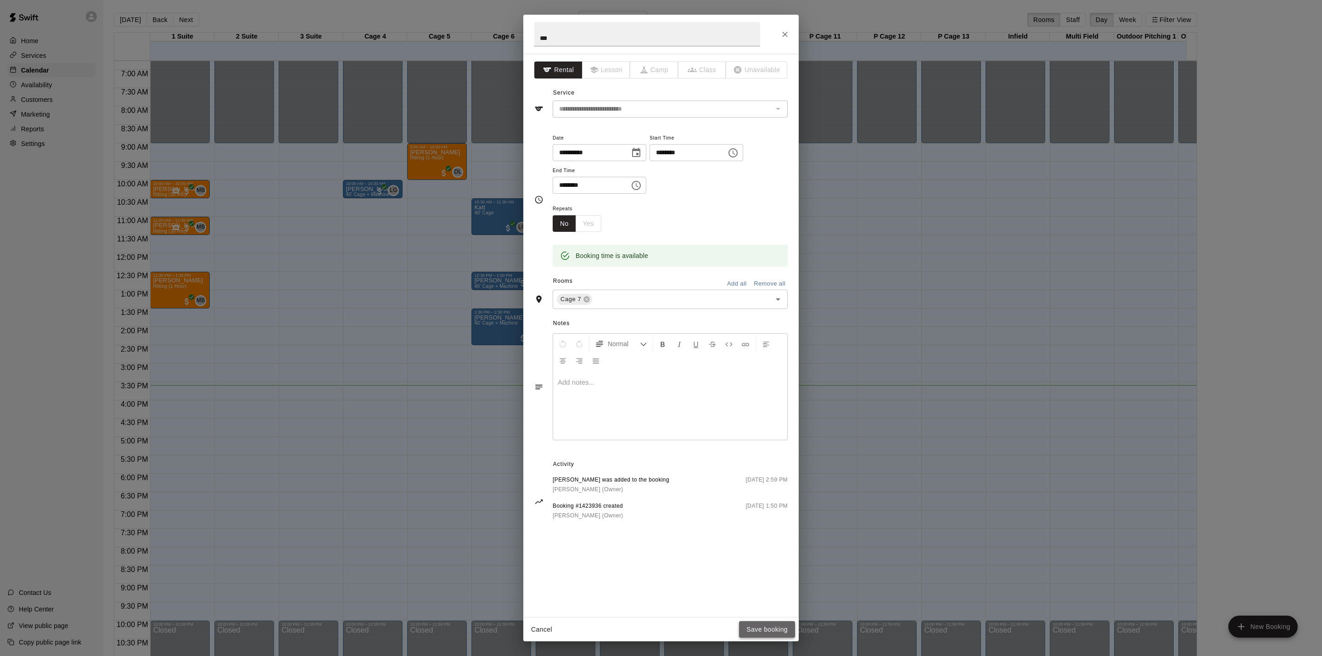
click at [748, 621] on button "Save booking" at bounding box center [767, 629] width 56 height 17
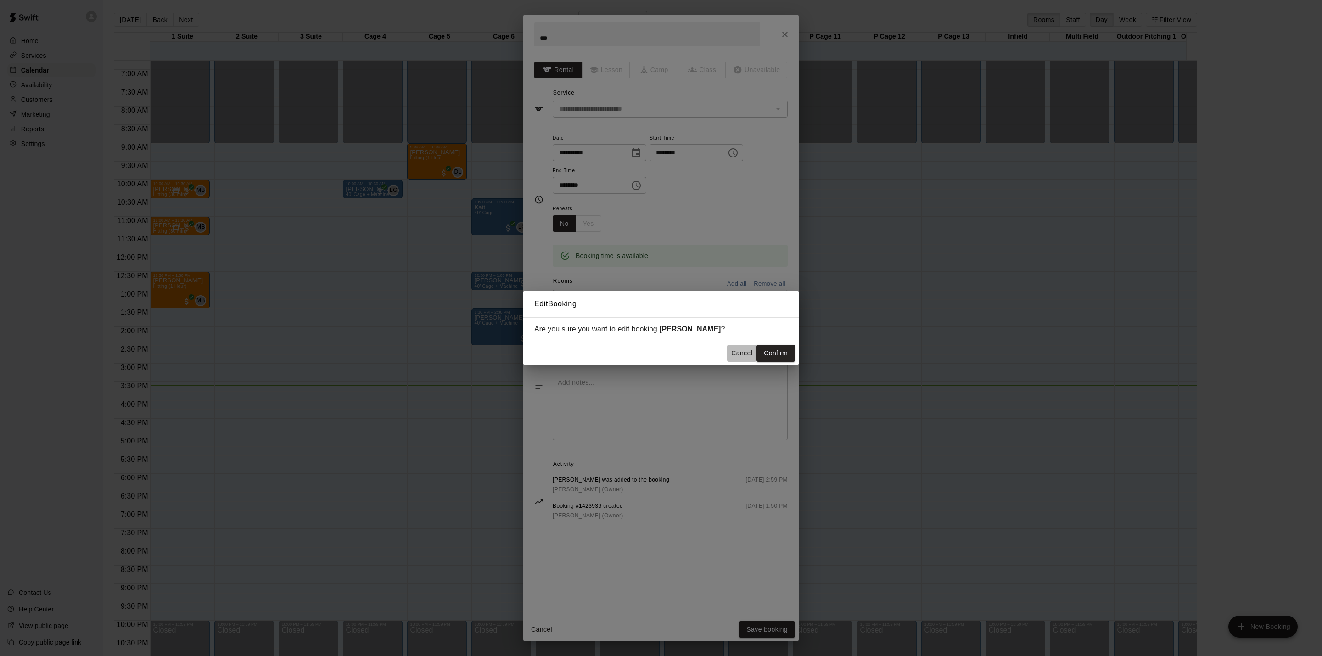
click at [748, 348] on button "Cancel" at bounding box center [741, 353] width 29 height 17
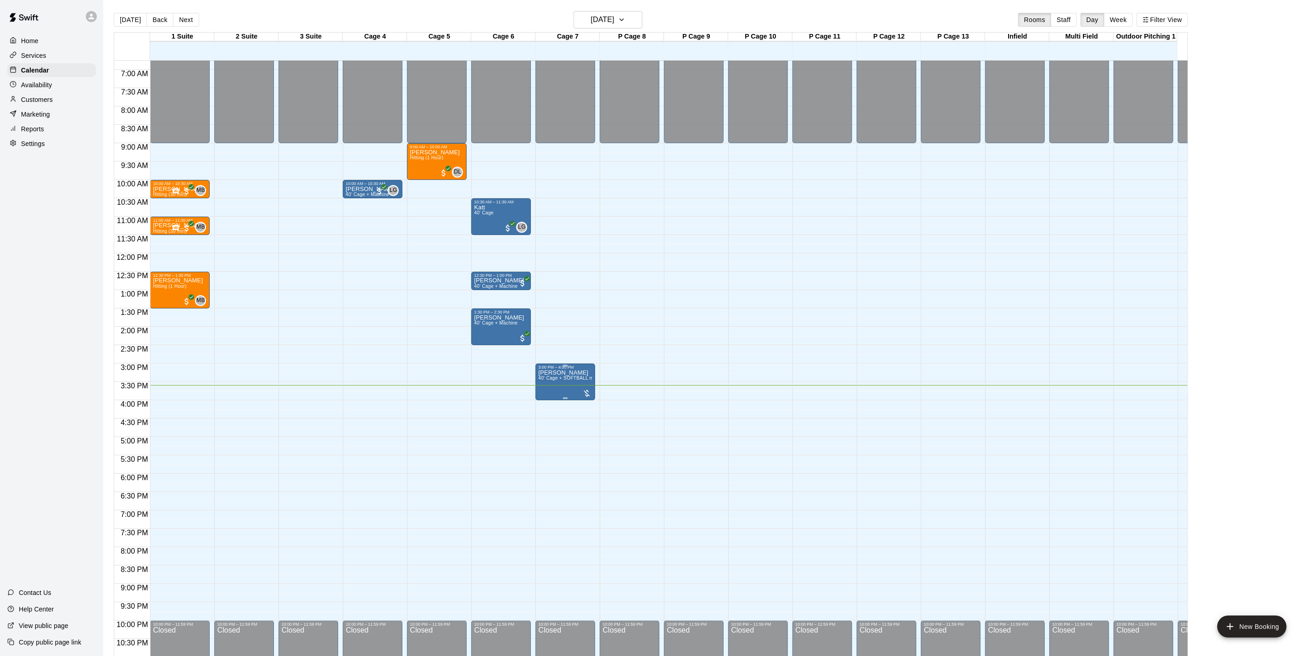
click at [565, 380] on span "40' Cage + SOFTBALL machine" at bounding box center [572, 377] width 69 height 5
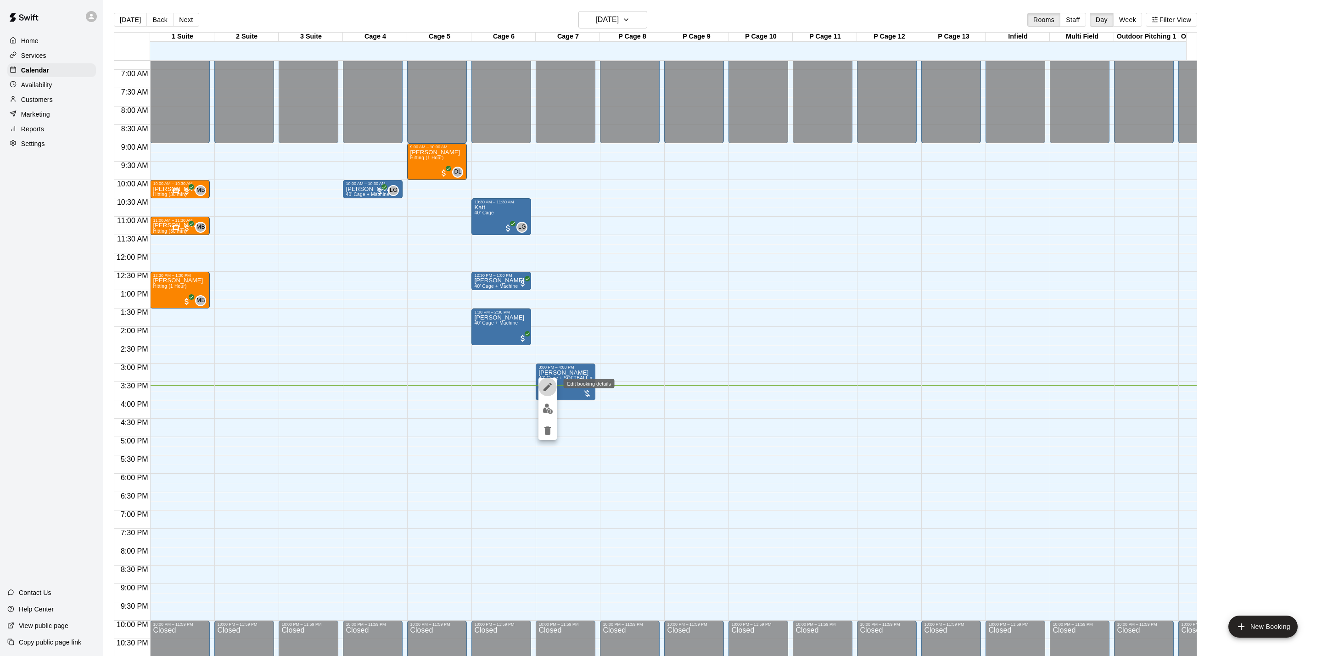
click at [551, 380] on button "edit" at bounding box center [547, 387] width 18 height 18
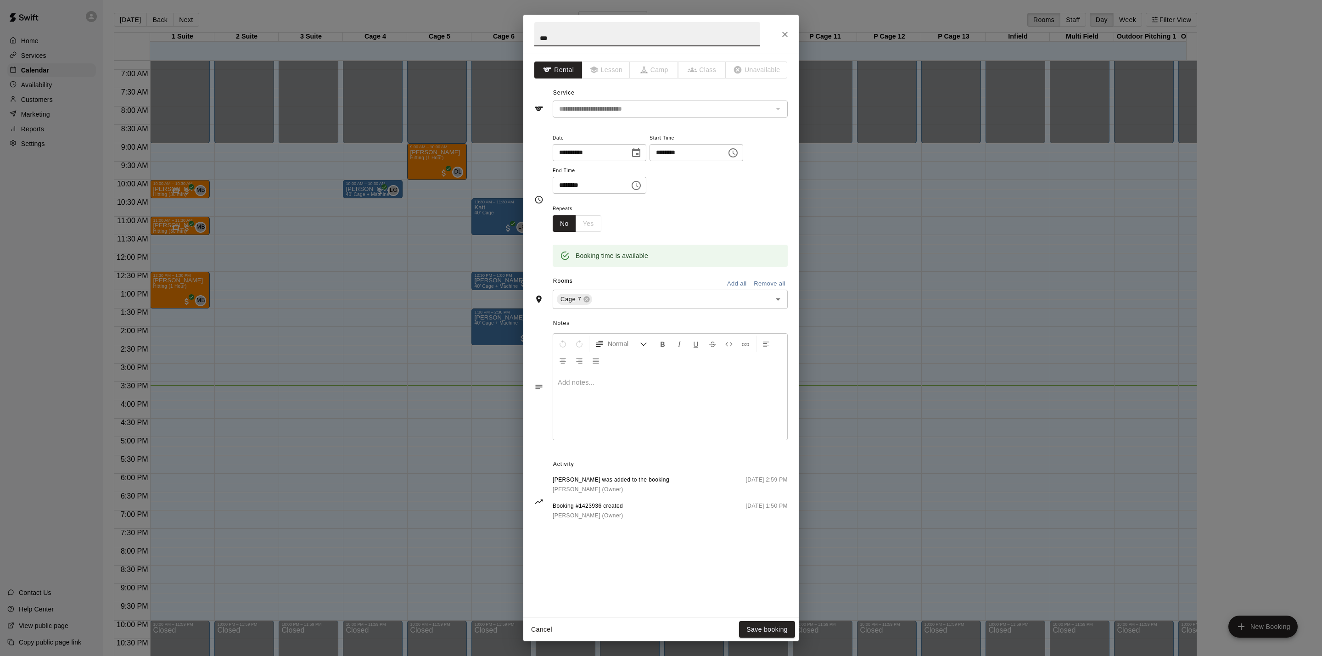
click at [558, 32] on input "***" at bounding box center [647, 34] width 226 height 24
click at [794, 626] on button "Save booking" at bounding box center [767, 629] width 56 height 17
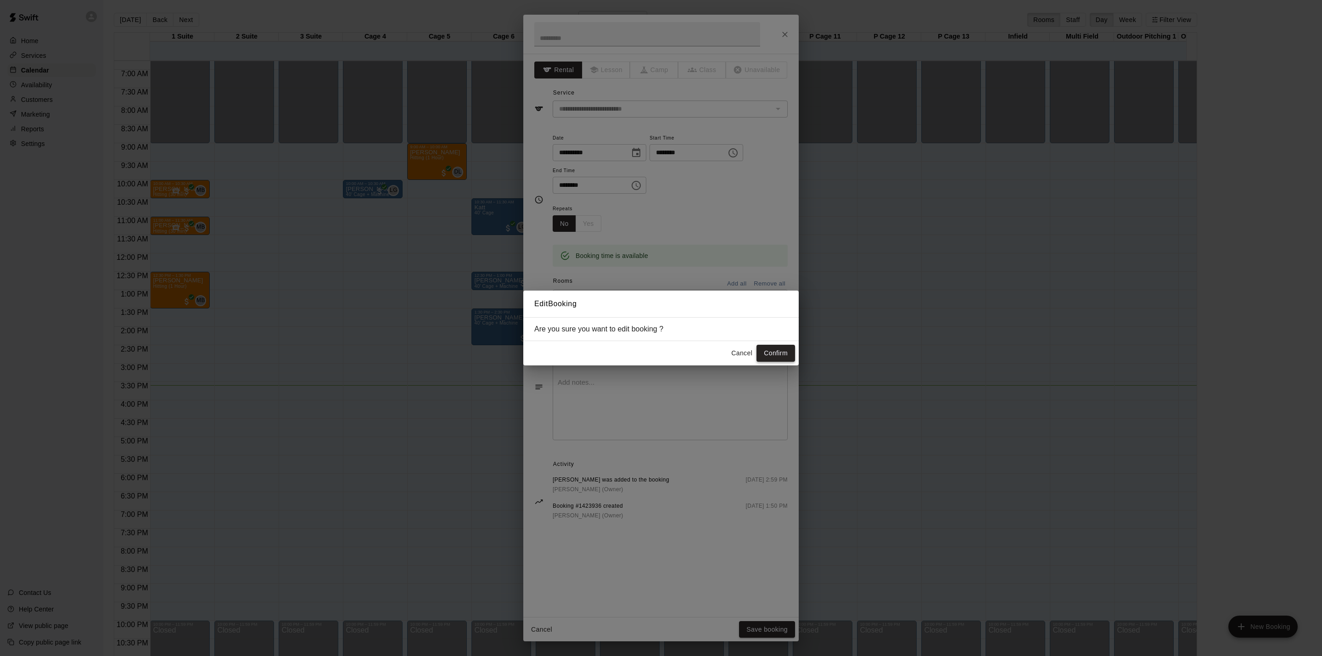
click at [774, 352] on button "Confirm" at bounding box center [775, 353] width 39 height 17
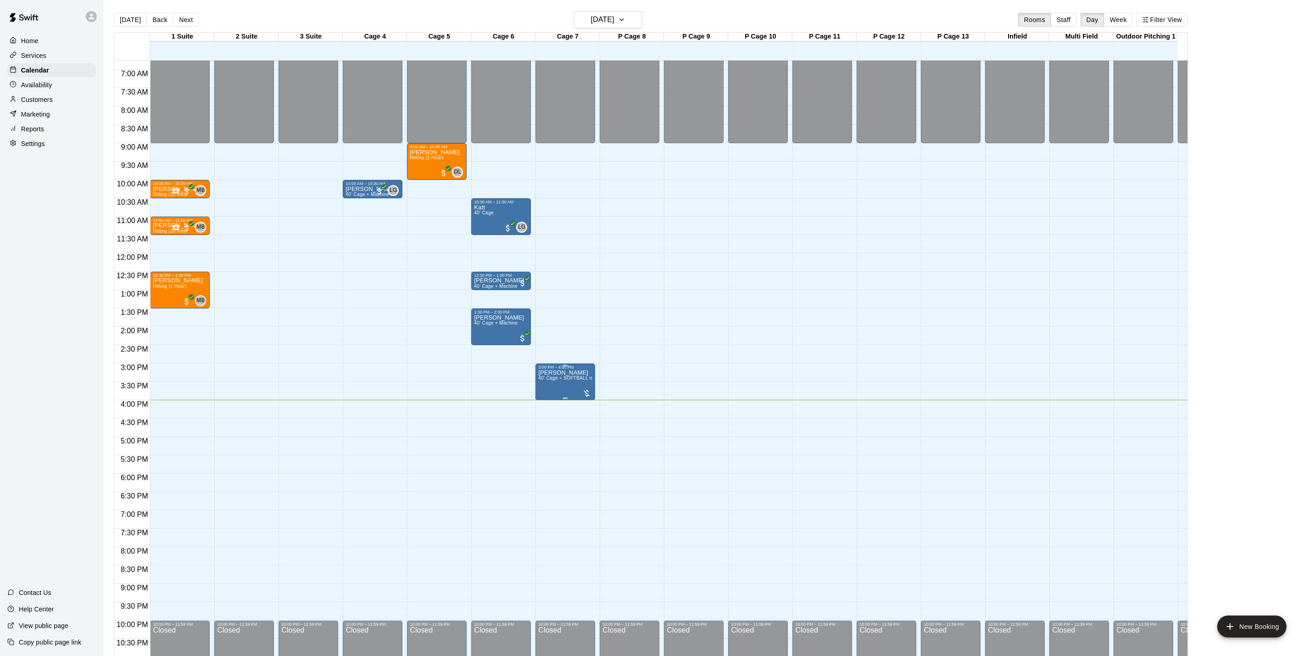
click at [581, 378] on span "40' Cage + SOFTBALL machine" at bounding box center [572, 377] width 69 height 5
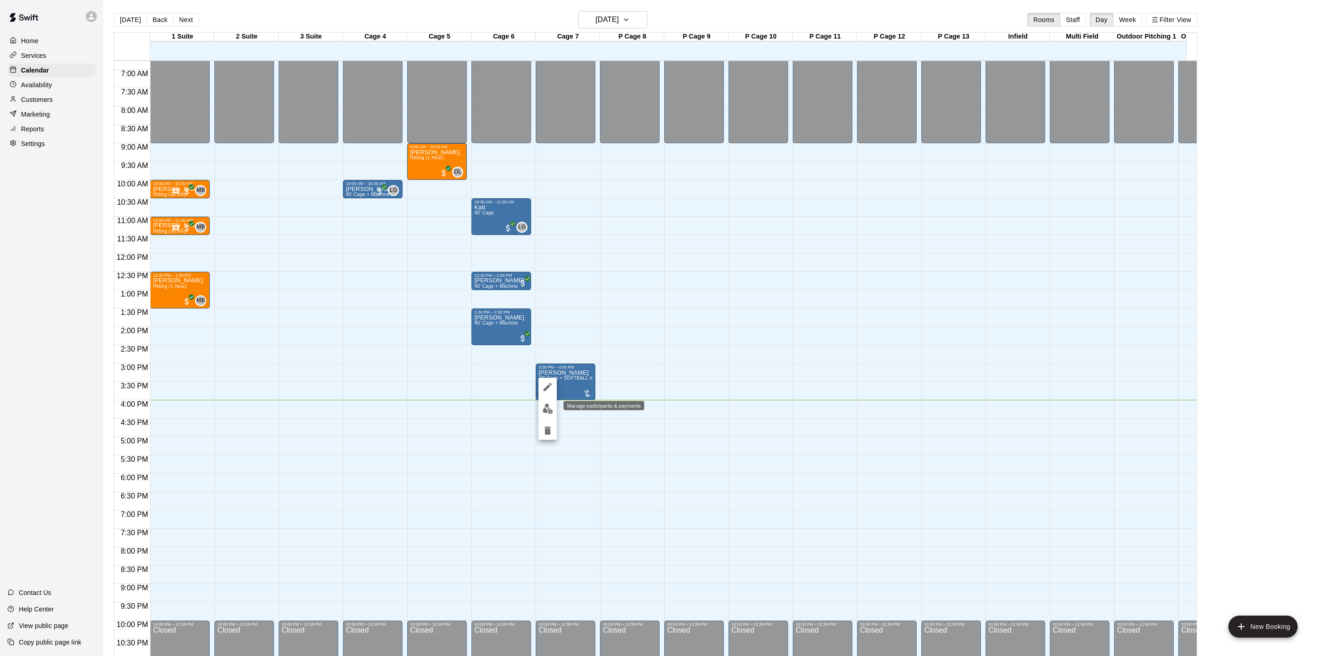
click at [553, 412] on button "edit" at bounding box center [547, 409] width 18 height 18
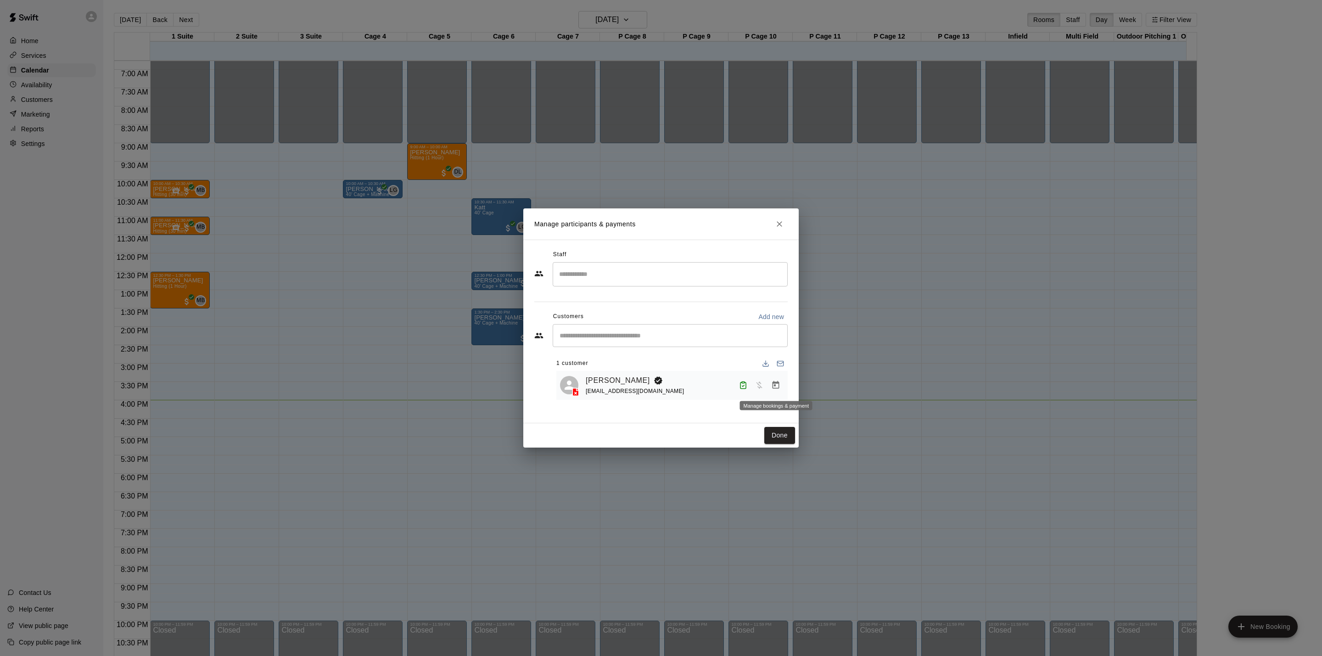
click at [780, 386] on icon "Manage bookings & payment" at bounding box center [775, 384] width 9 height 9
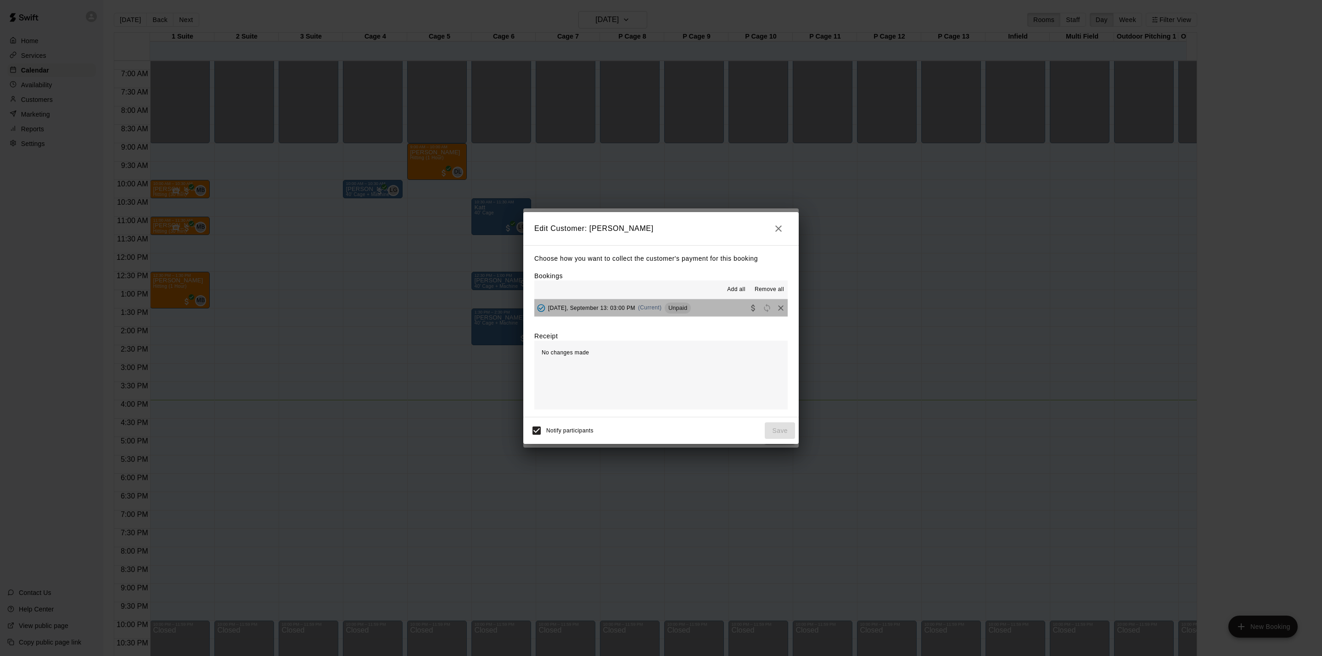
click at [697, 315] on button "Saturday, September 13: 03:00 PM (Current) Unpaid" at bounding box center [660, 307] width 253 height 17
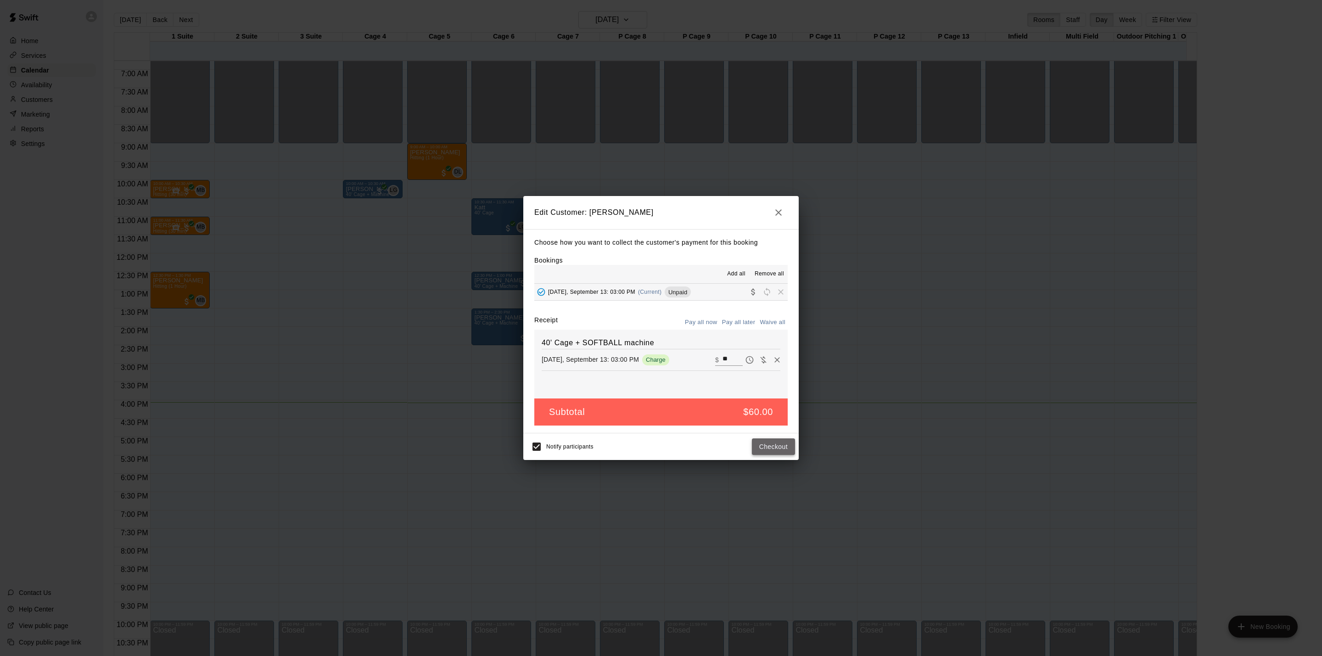
click at [778, 448] on button "Checkout" at bounding box center [773, 446] width 43 height 17
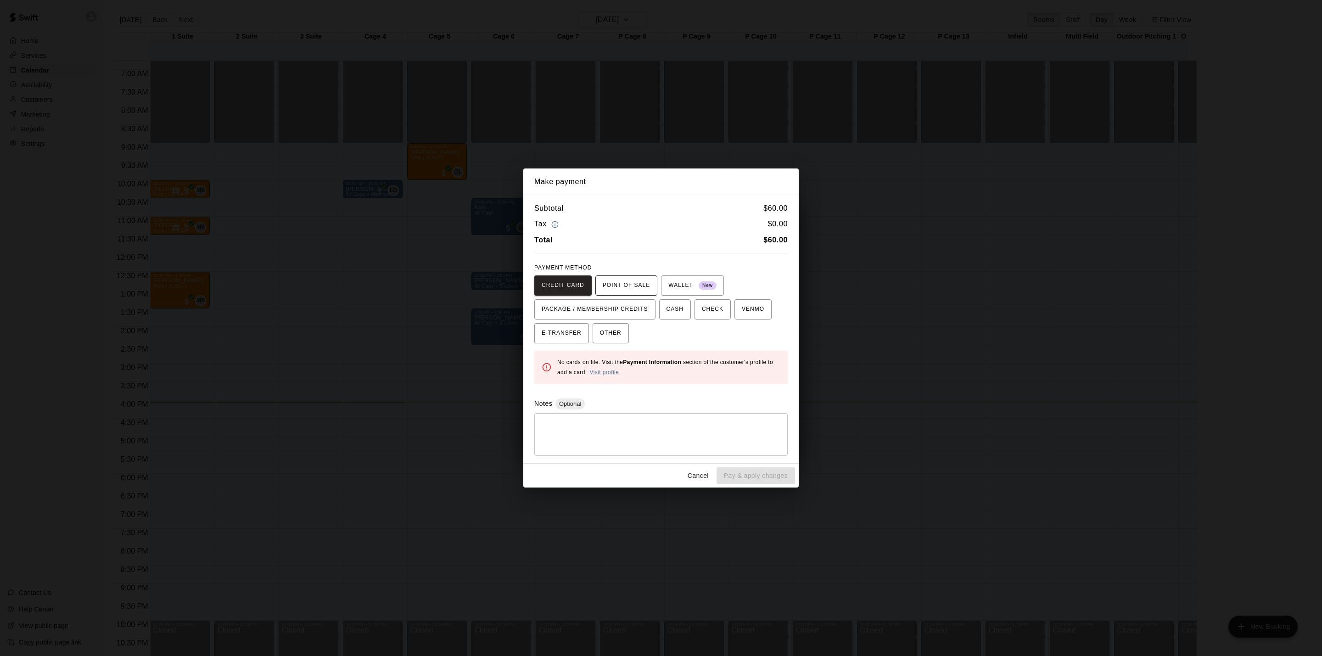
click at [635, 280] on span "POINT OF SALE" at bounding box center [626, 285] width 47 height 15
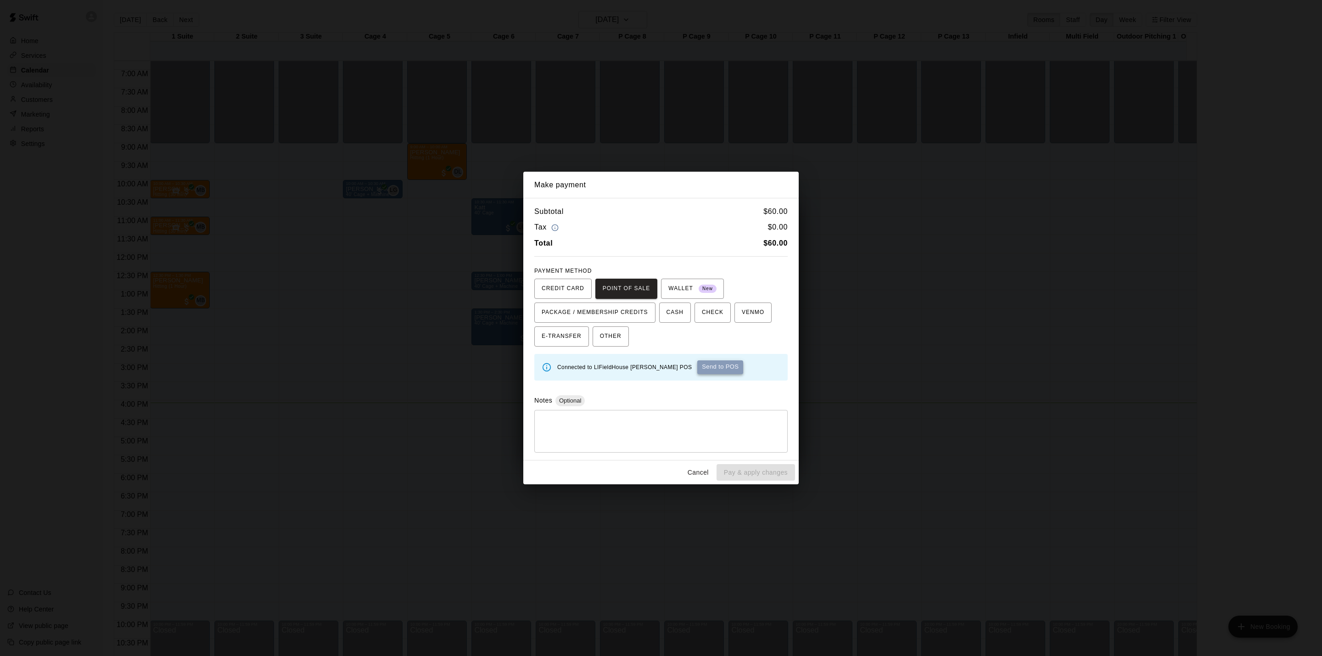
click at [697, 365] on button "Send to POS" at bounding box center [720, 367] width 46 height 14
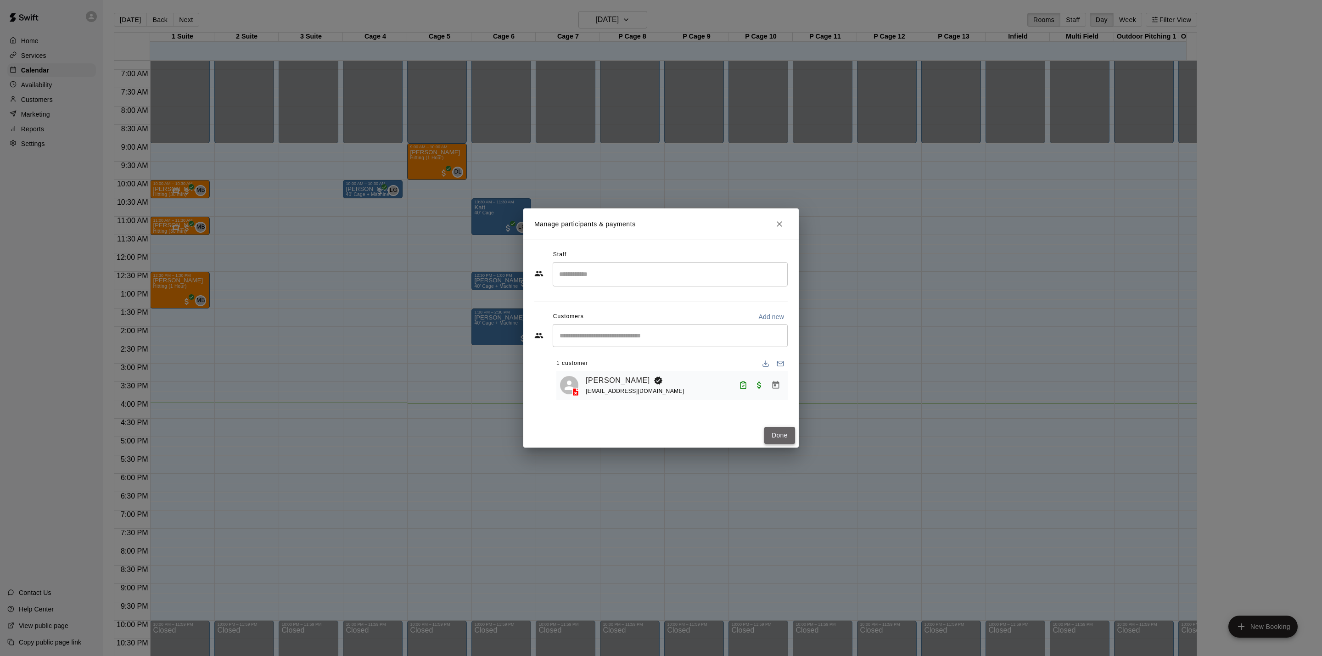
click at [779, 432] on button "Done" at bounding box center [779, 435] width 31 height 17
